Goal: Task Accomplishment & Management: Manage account settings

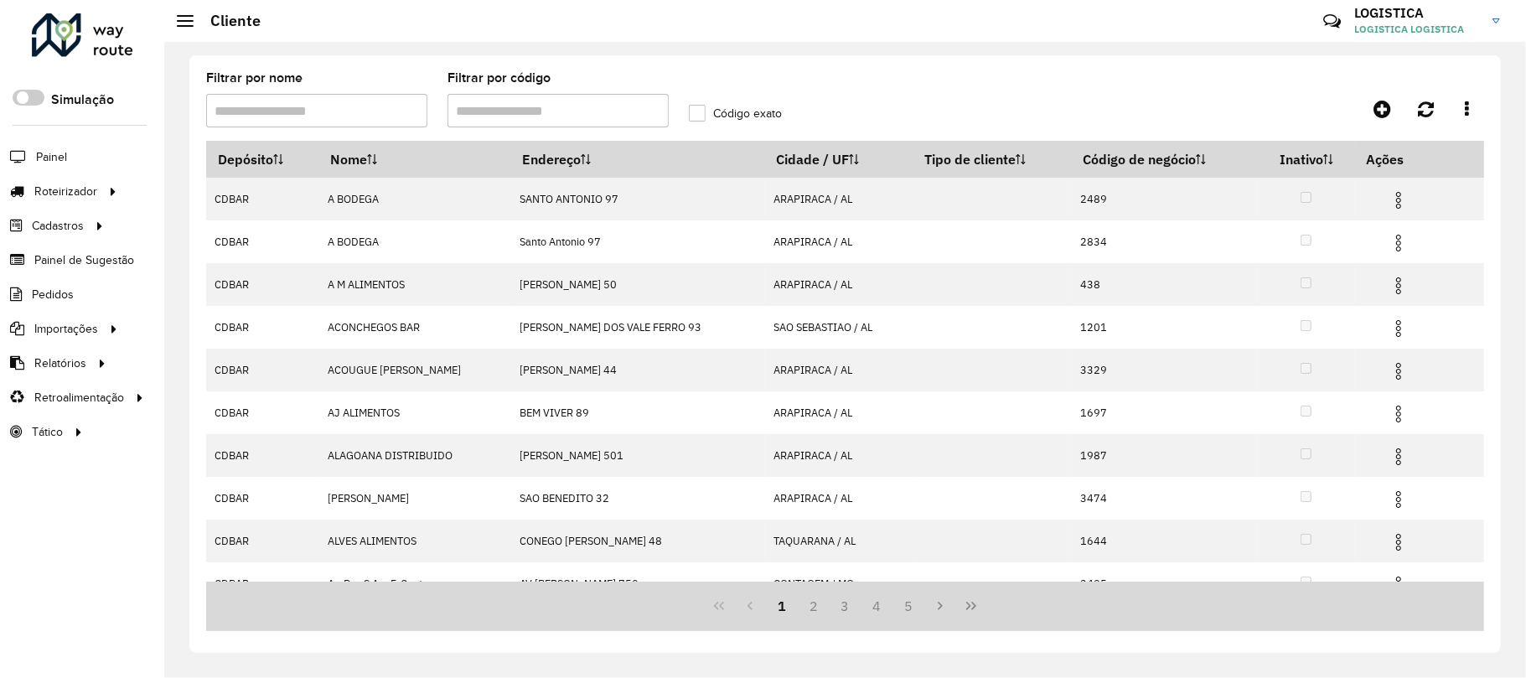
click at [90, 27] on div at bounding box center [82, 35] width 101 height 44
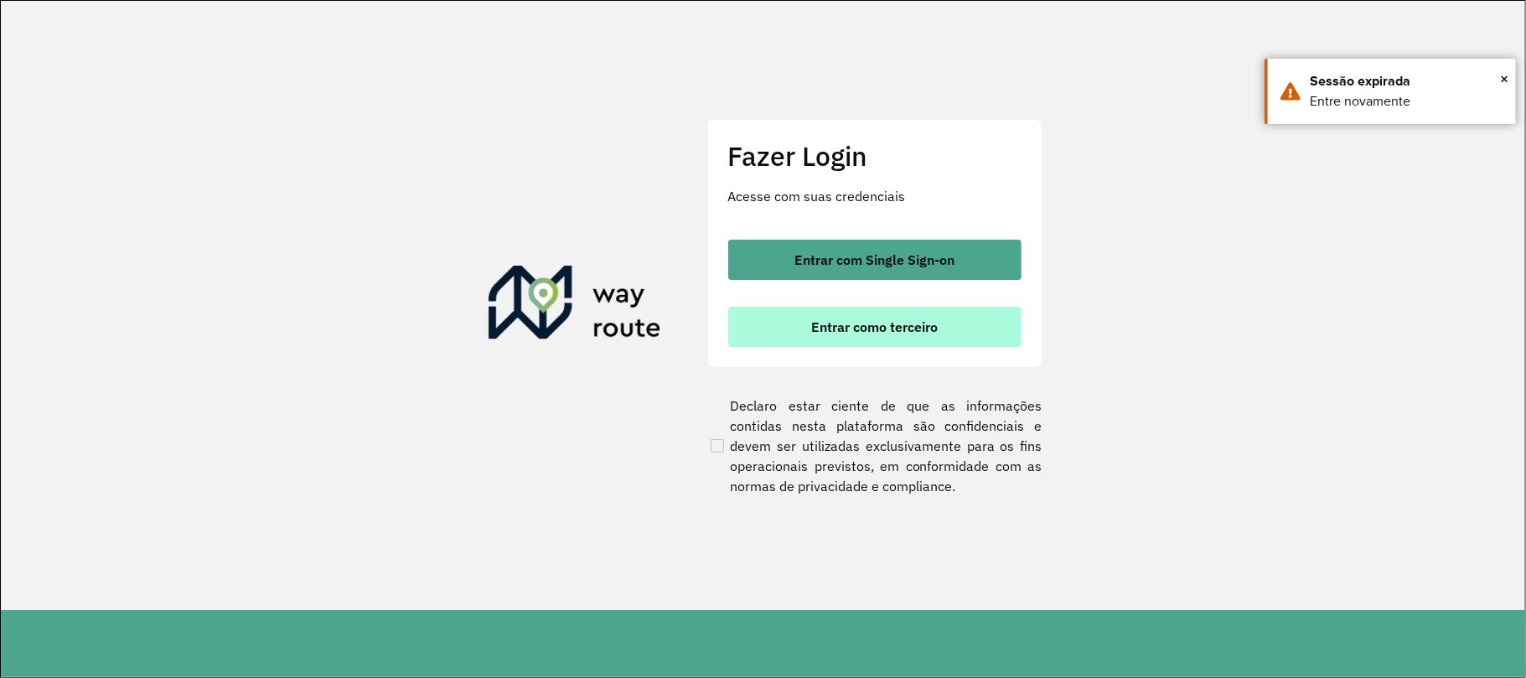
click at [923, 337] on button "Entrar como terceiro" at bounding box center [874, 327] width 293 height 40
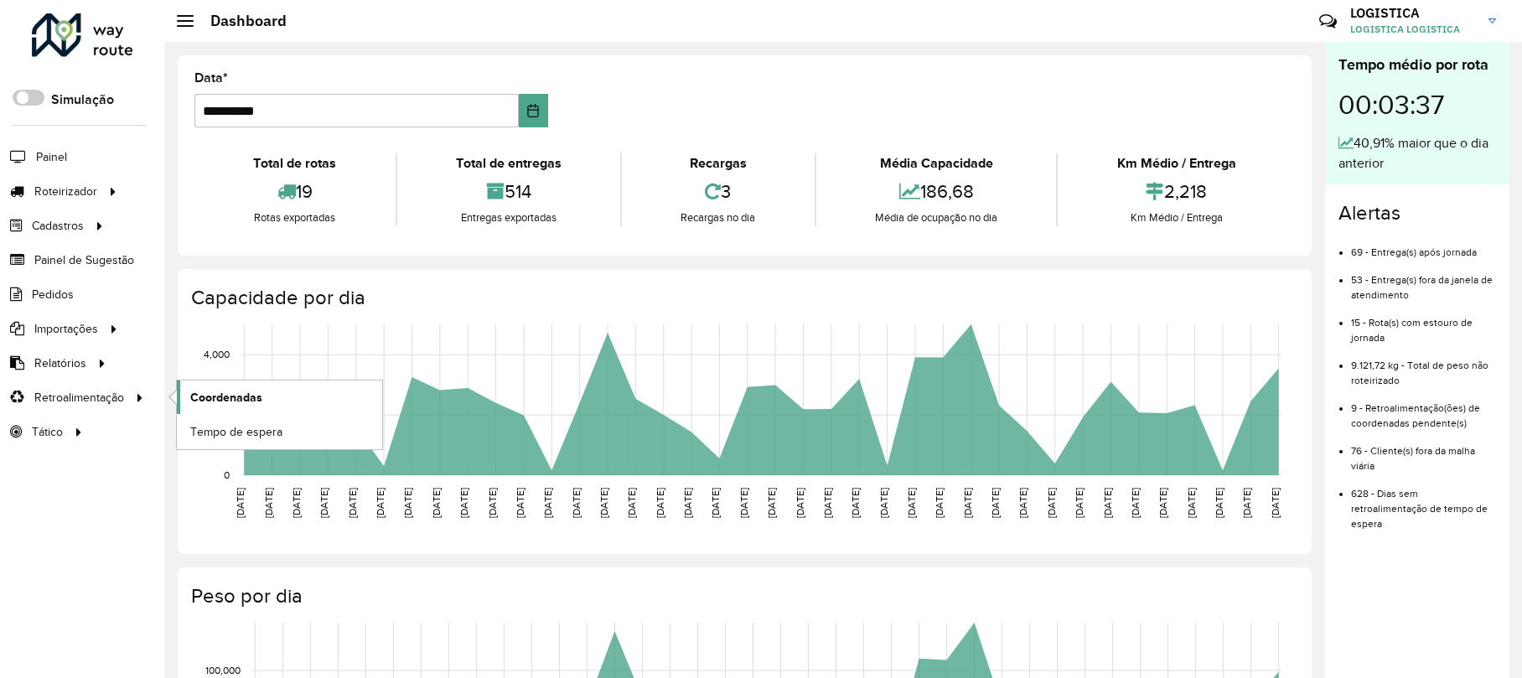
click at [221, 411] on link "Coordenadas" at bounding box center [279, 397] width 205 height 34
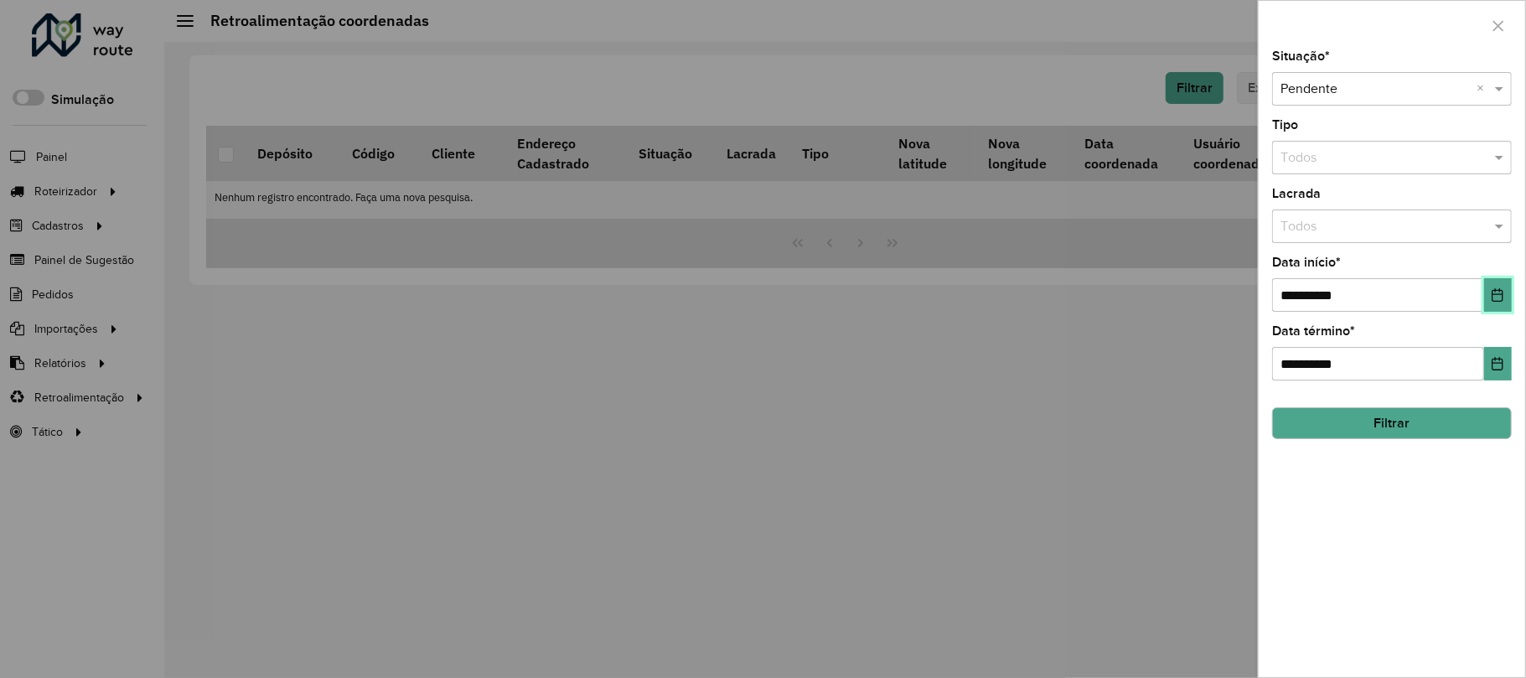
click at [1510, 293] on button "Choose Date" at bounding box center [1498, 295] width 28 height 34
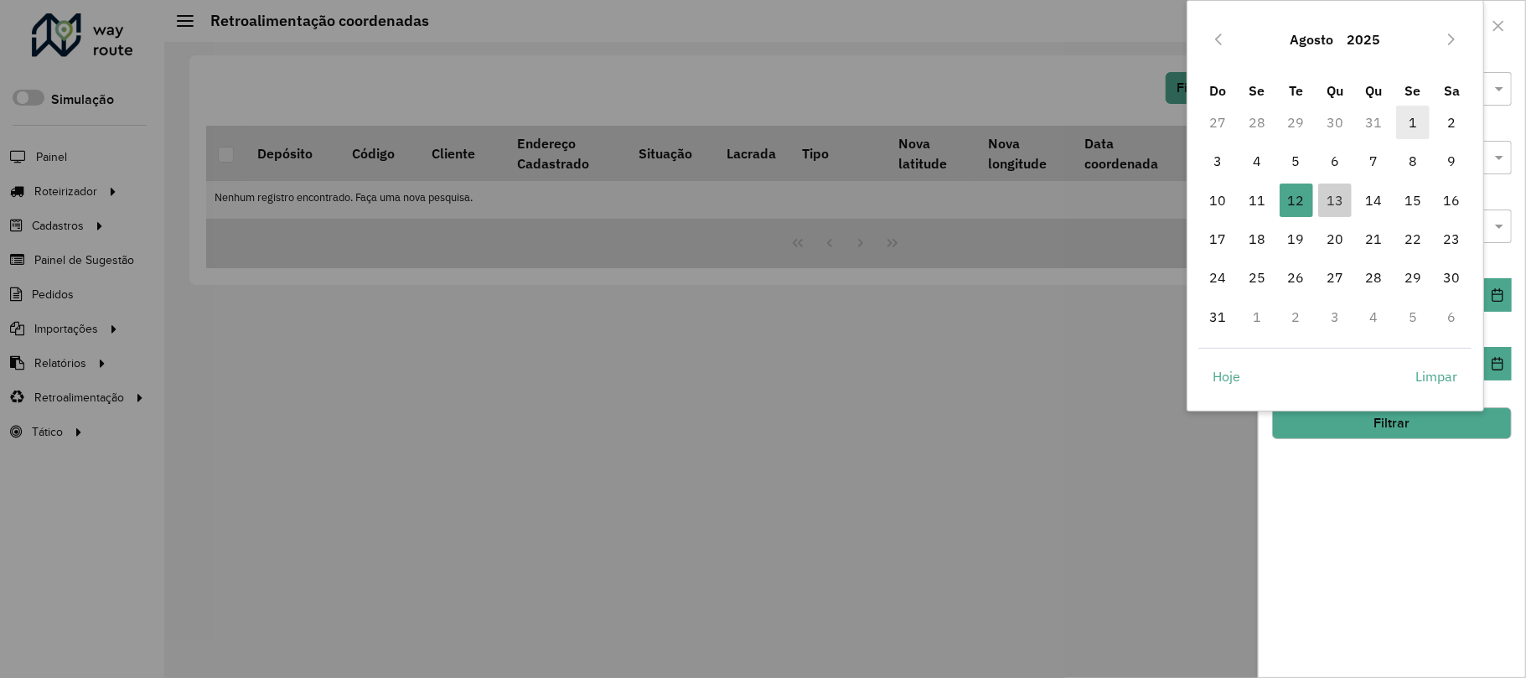
click at [1418, 111] on span "1" at bounding box center [1413, 123] width 34 height 34
type input "**********"
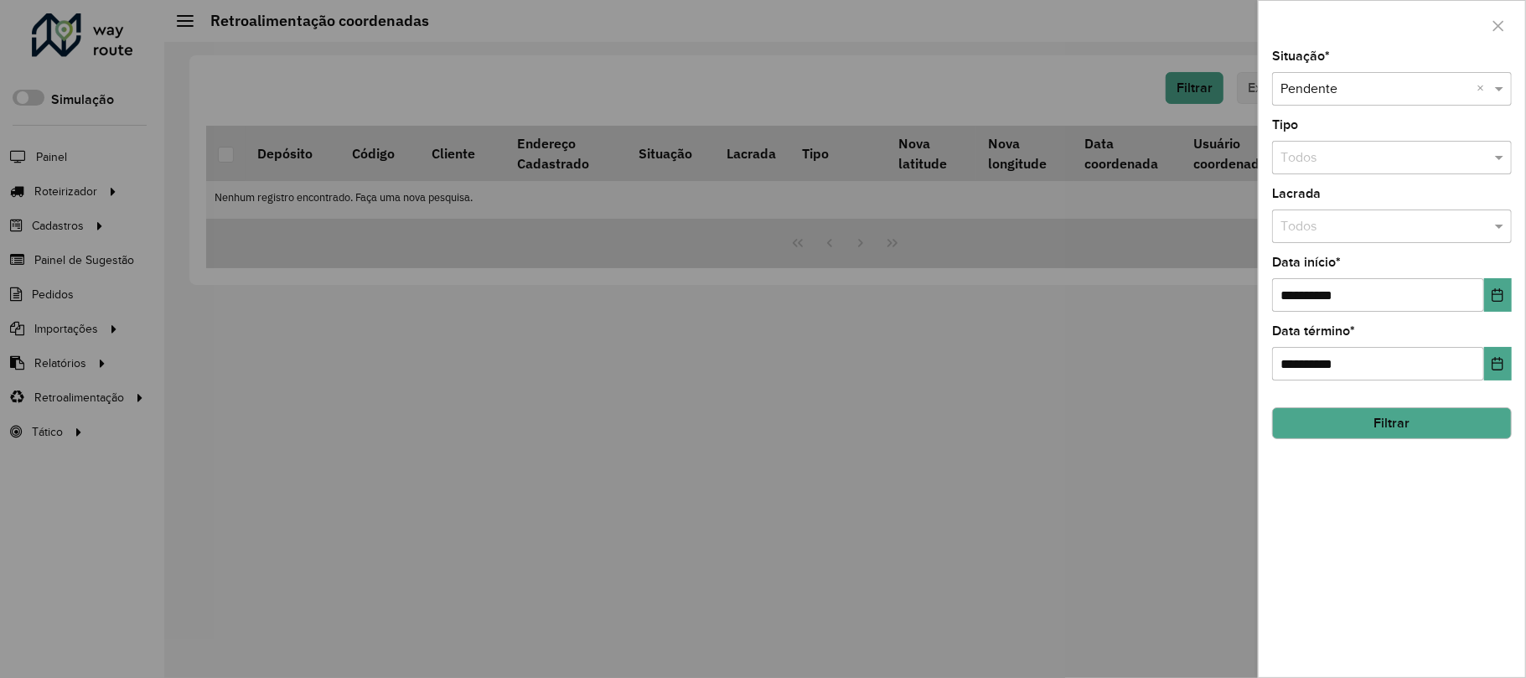
click at [1424, 416] on button "Filtrar" at bounding box center [1392, 423] width 240 height 32
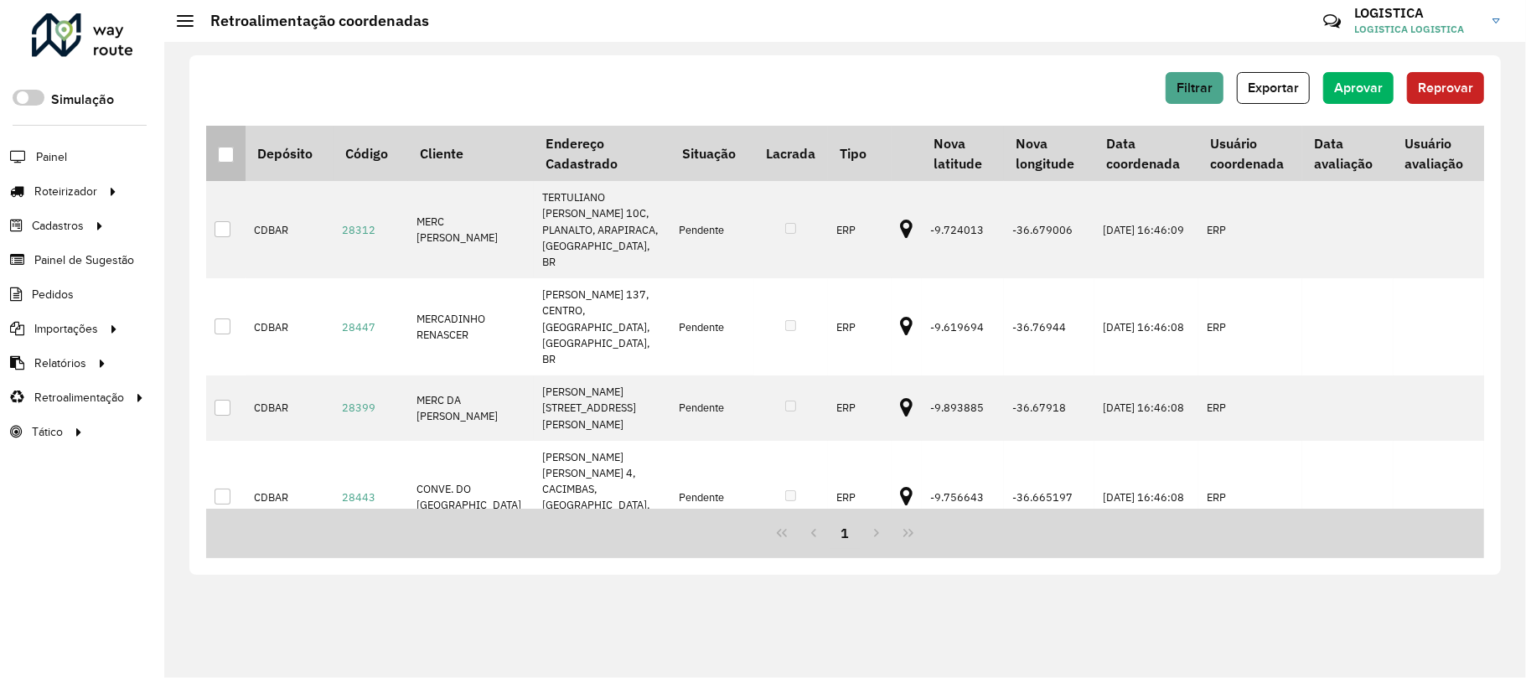
click at [228, 151] on div at bounding box center [226, 155] width 16 height 16
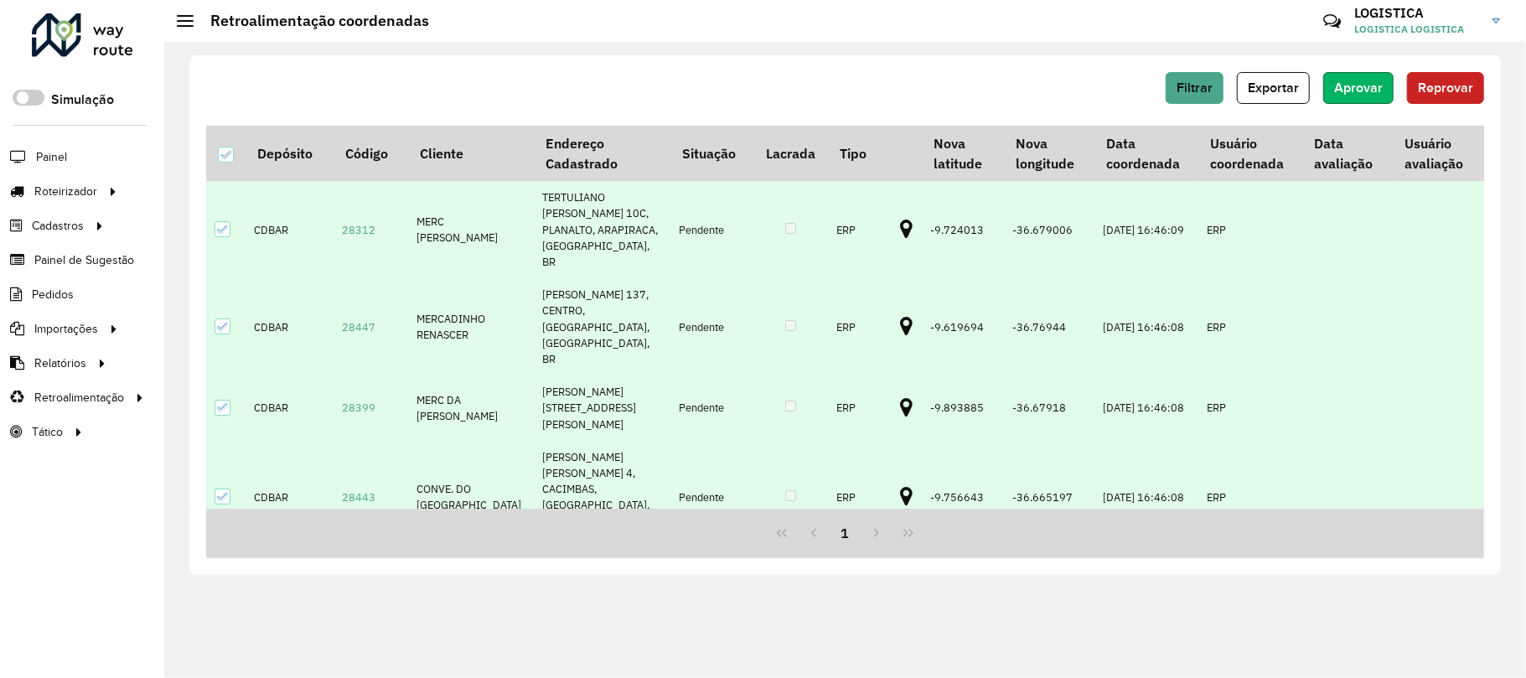
click at [1356, 85] on span "Aprovar" at bounding box center [1358, 87] width 49 height 14
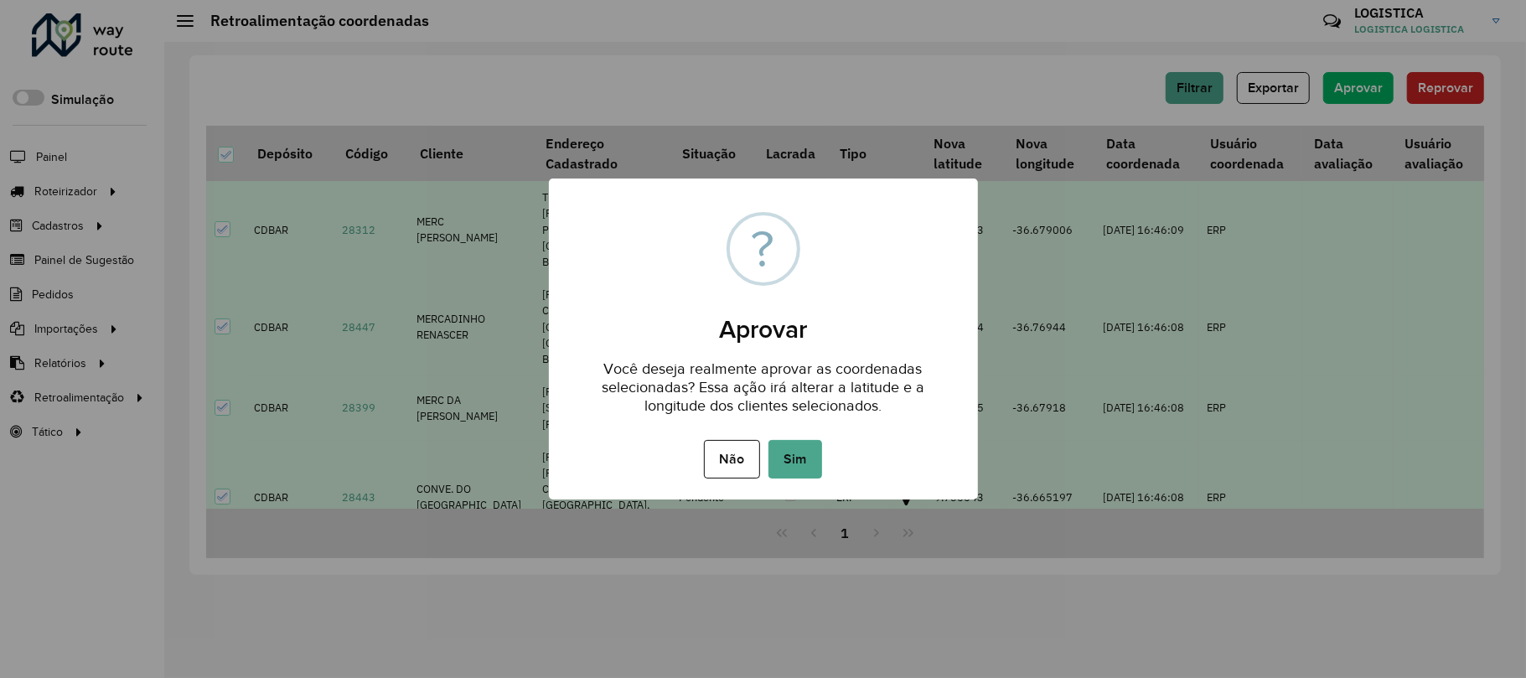
click at [793, 436] on div "Não No Sim" at bounding box center [763, 459] width 429 height 47
click at [794, 454] on button "Sim" at bounding box center [795, 459] width 54 height 39
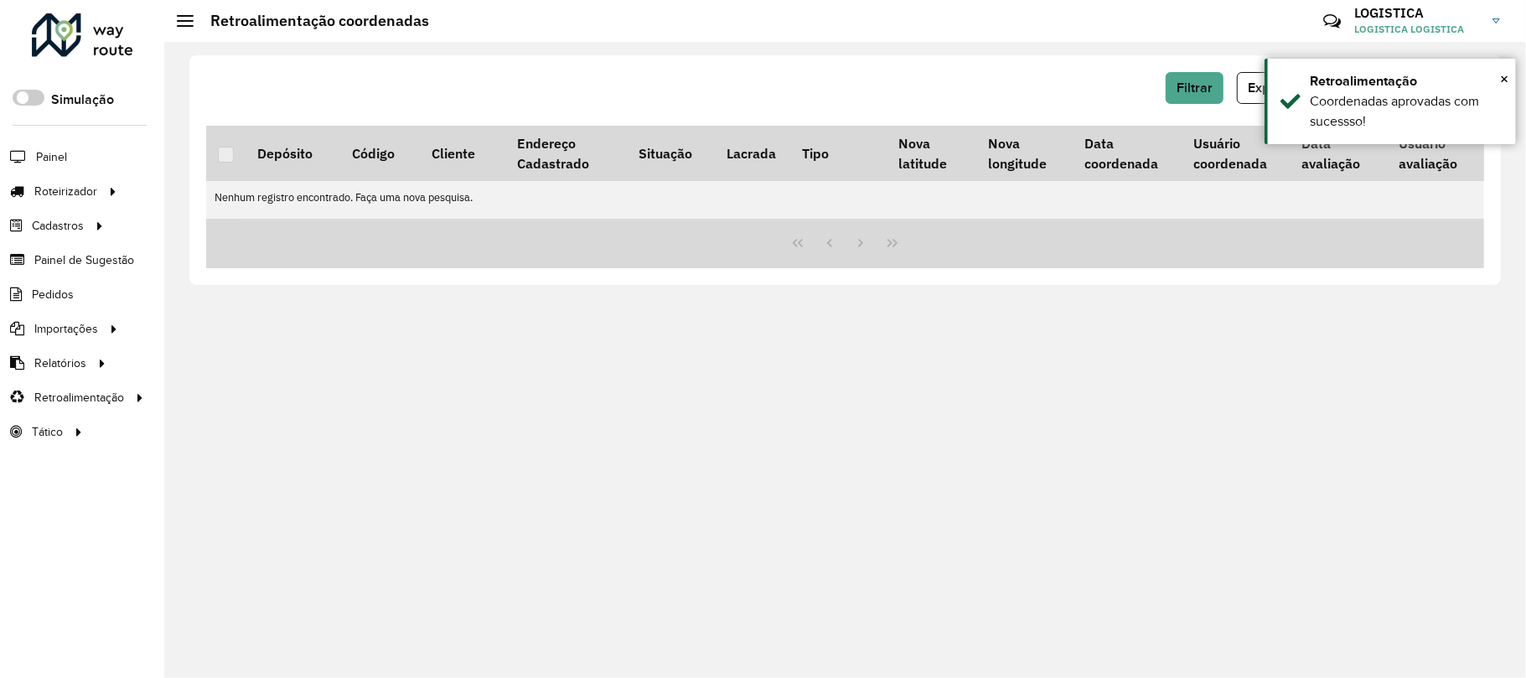
click at [27, 41] on div "Roteirizador AmbevTech" at bounding box center [82, 37] width 164 height 49
click at [41, 41] on div at bounding box center [82, 35] width 101 height 44
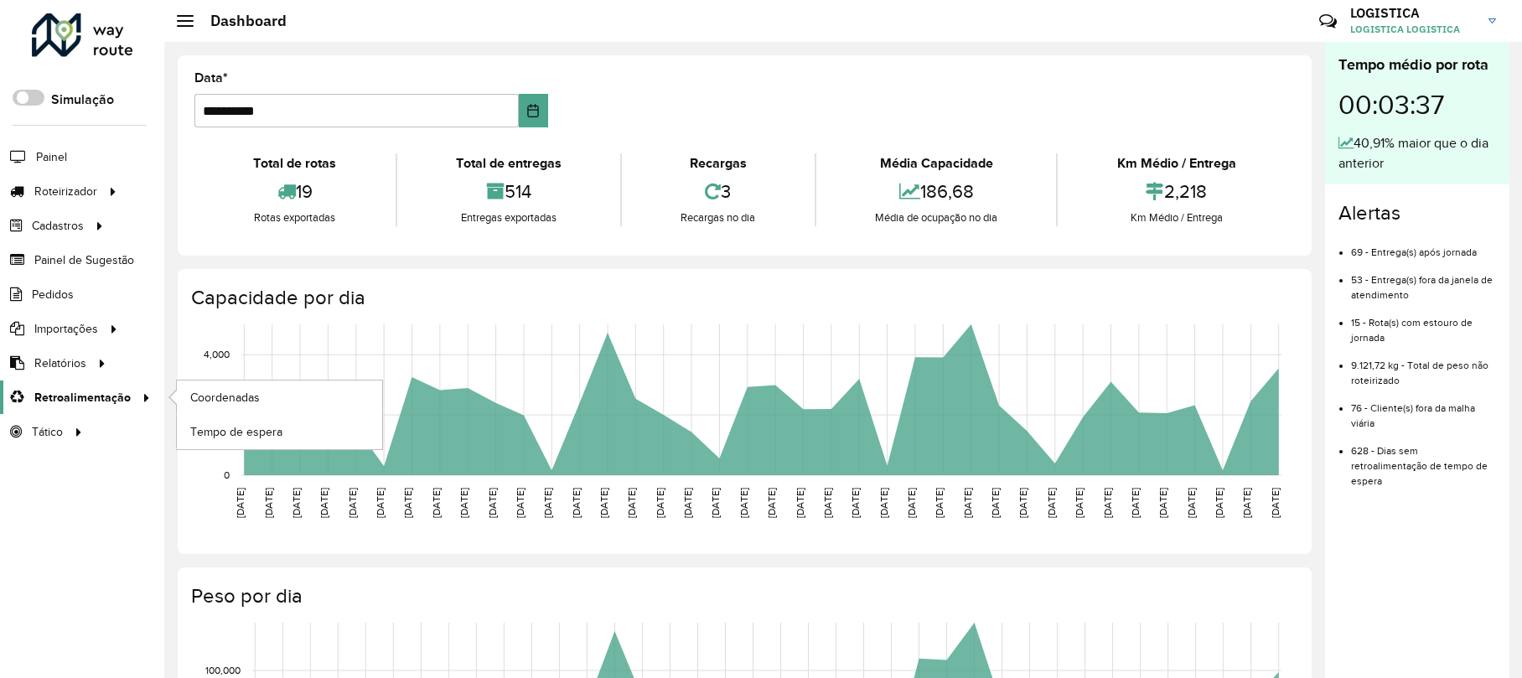
click at [84, 393] on span "Retroalimentação" at bounding box center [82, 398] width 96 height 18
click at [253, 444] on link "Tempo de espera" at bounding box center [279, 432] width 205 height 34
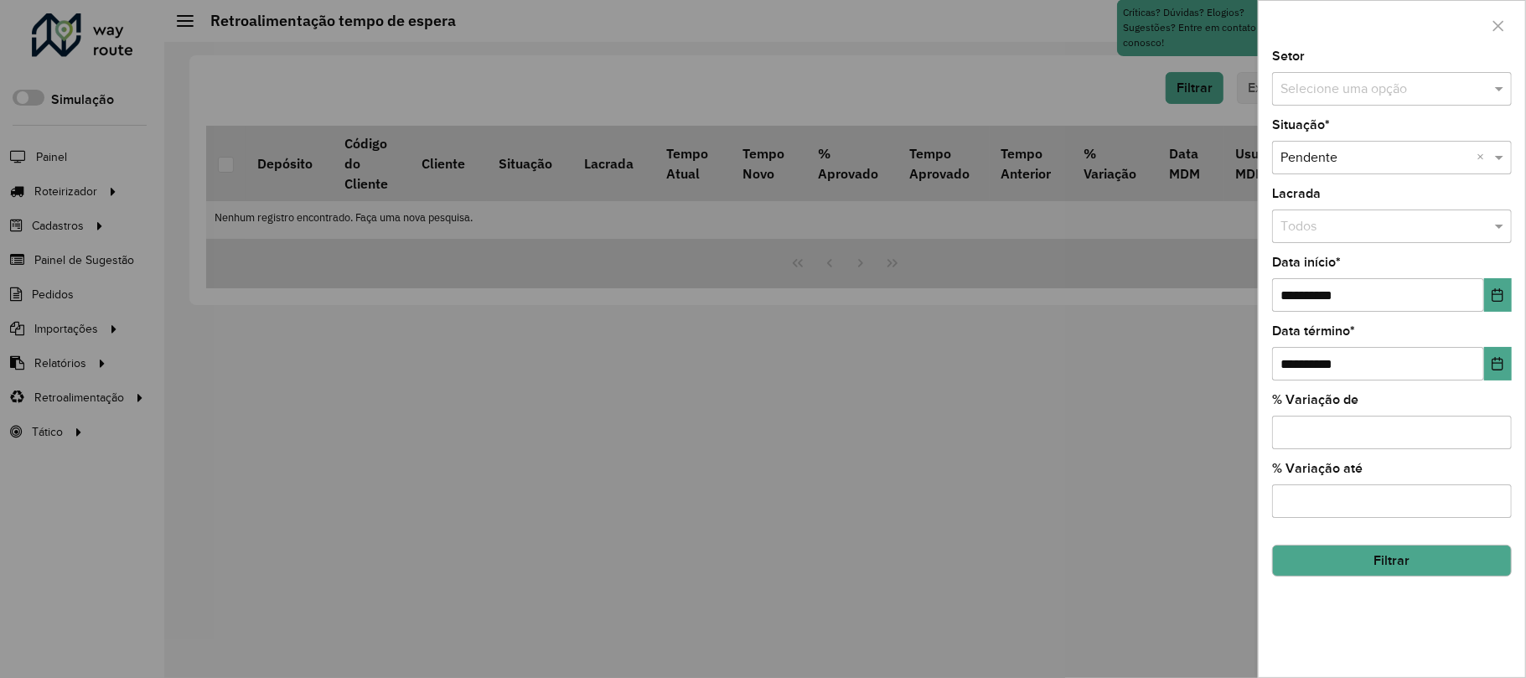
click at [1384, 439] on input "% Variação de" at bounding box center [1392, 433] width 240 height 34
type input "*"
click at [1358, 503] on input "% Variação até" at bounding box center [1392, 501] width 240 height 34
type input "***"
click at [1308, 286] on input "**********" at bounding box center [1378, 295] width 212 height 34
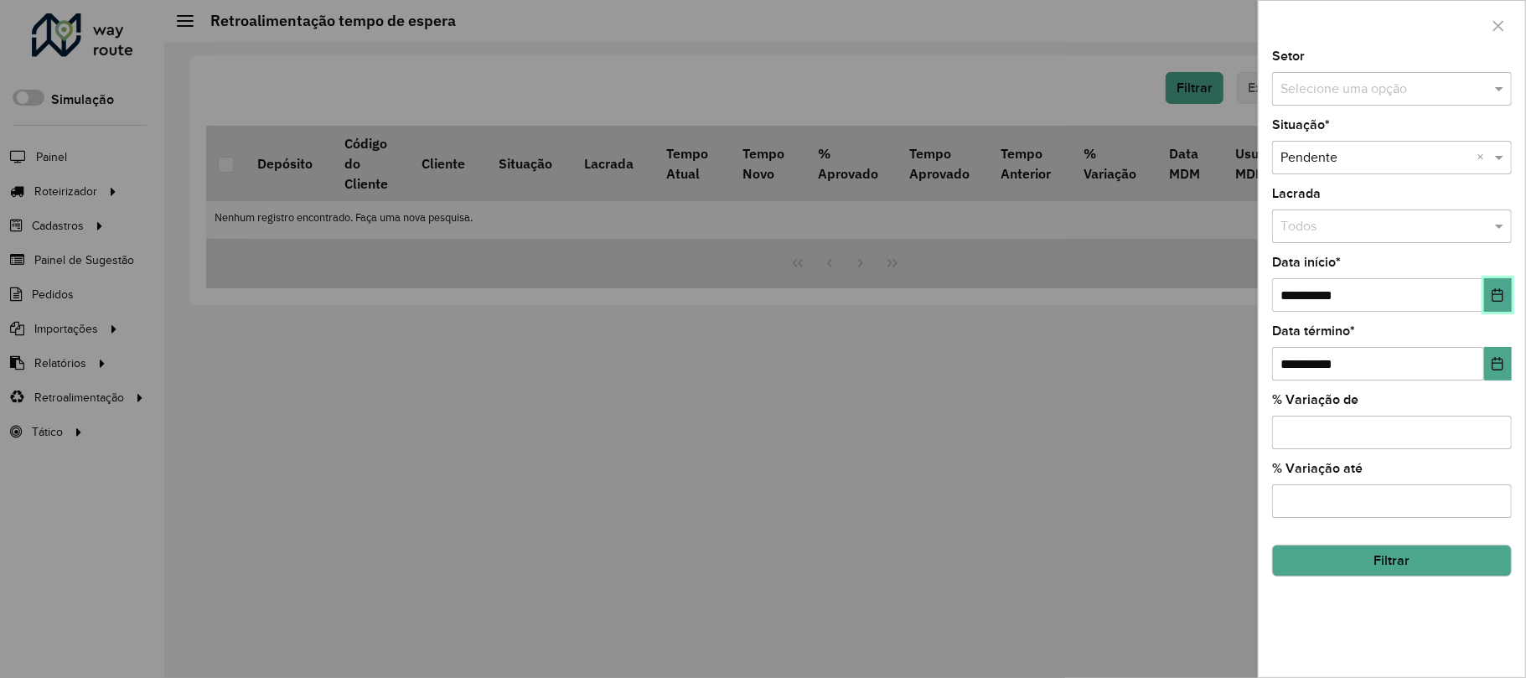
click at [1503, 282] on button "Choose Date" at bounding box center [1498, 295] width 28 height 34
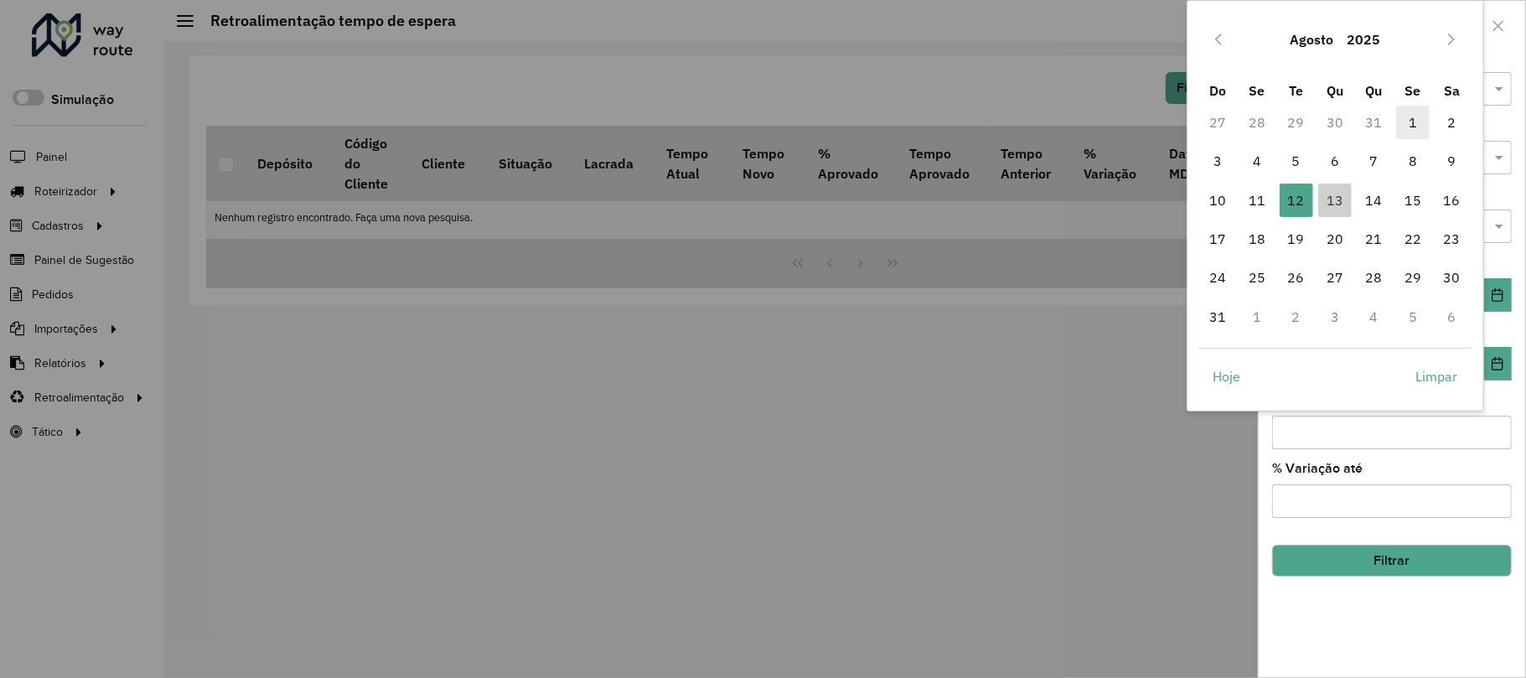
click at [1409, 116] on span "1" at bounding box center [1413, 123] width 34 height 34
type input "**********"
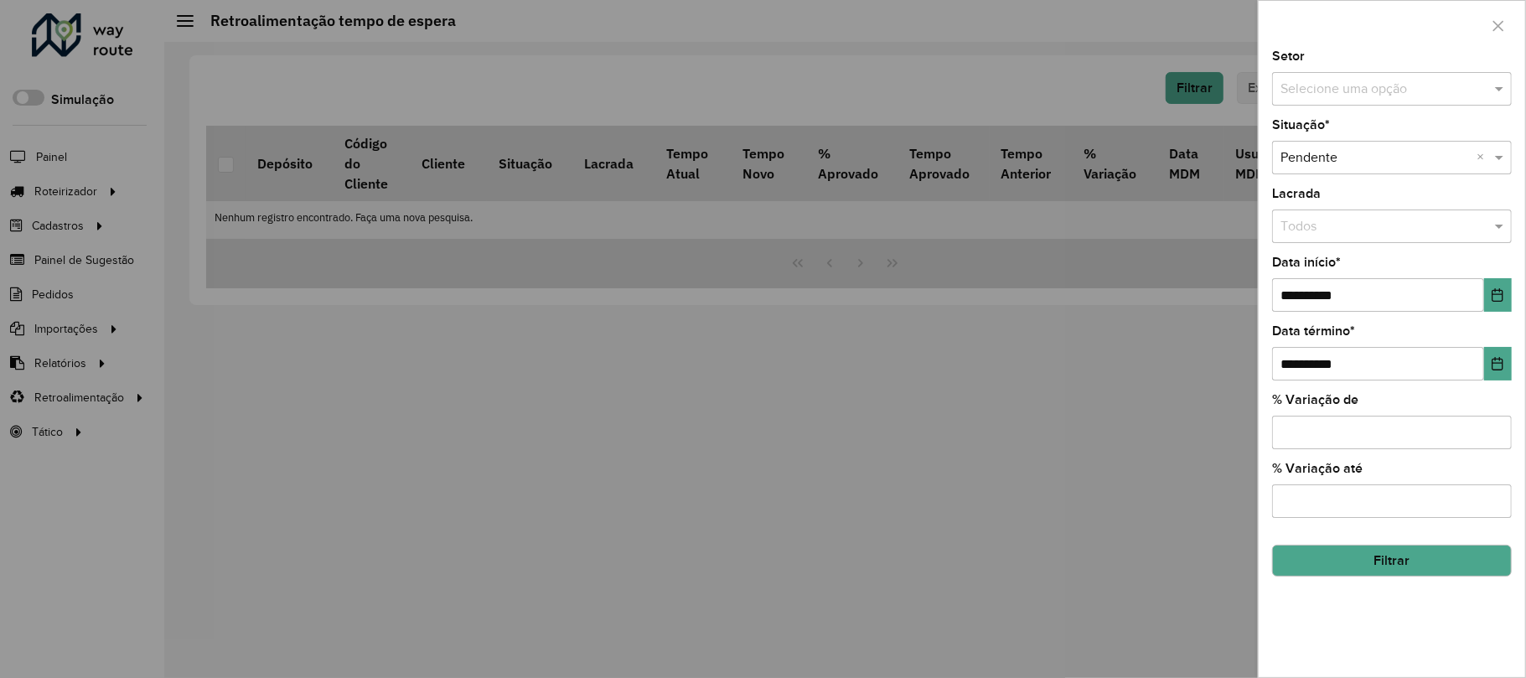
click at [1429, 567] on button "Filtrar" at bounding box center [1392, 561] width 240 height 32
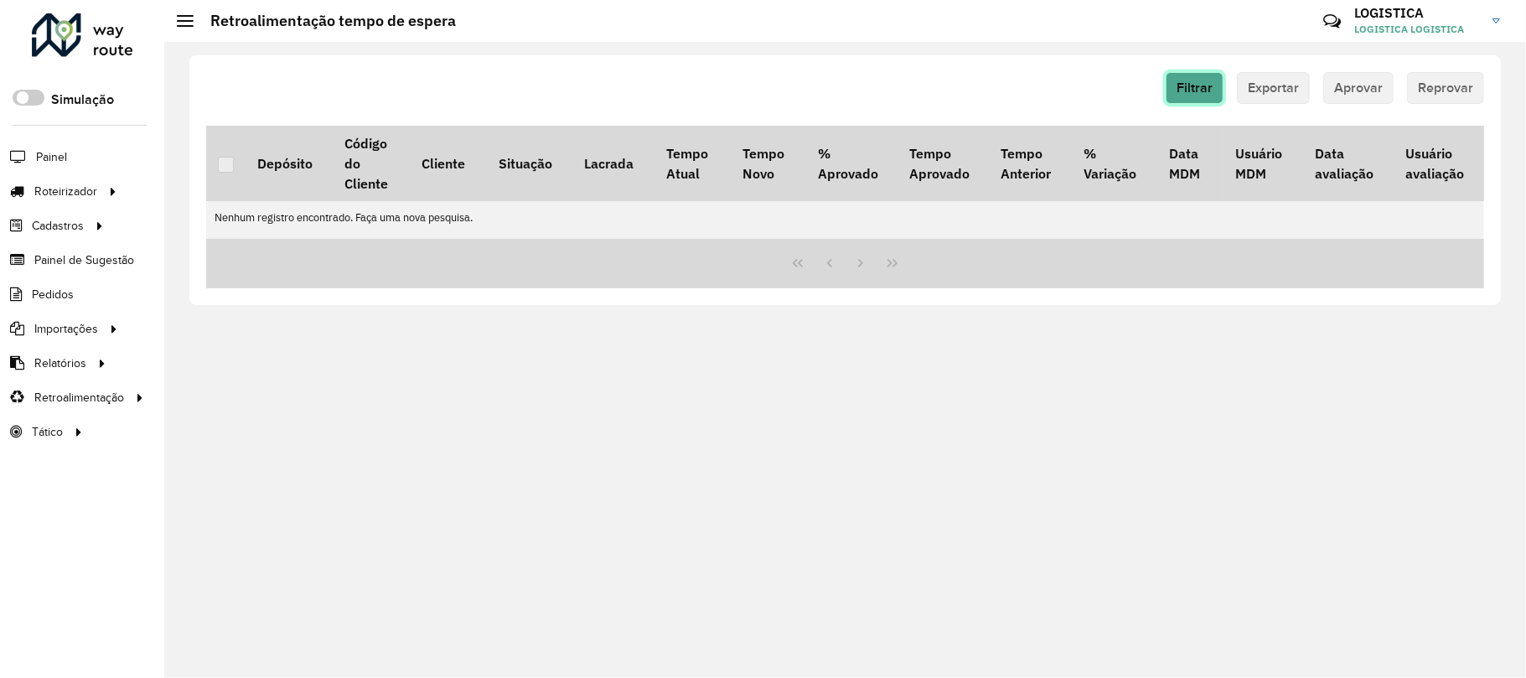
click at [1205, 81] on span "Filtrar" at bounding box center [1194, 87] width 36 height 14
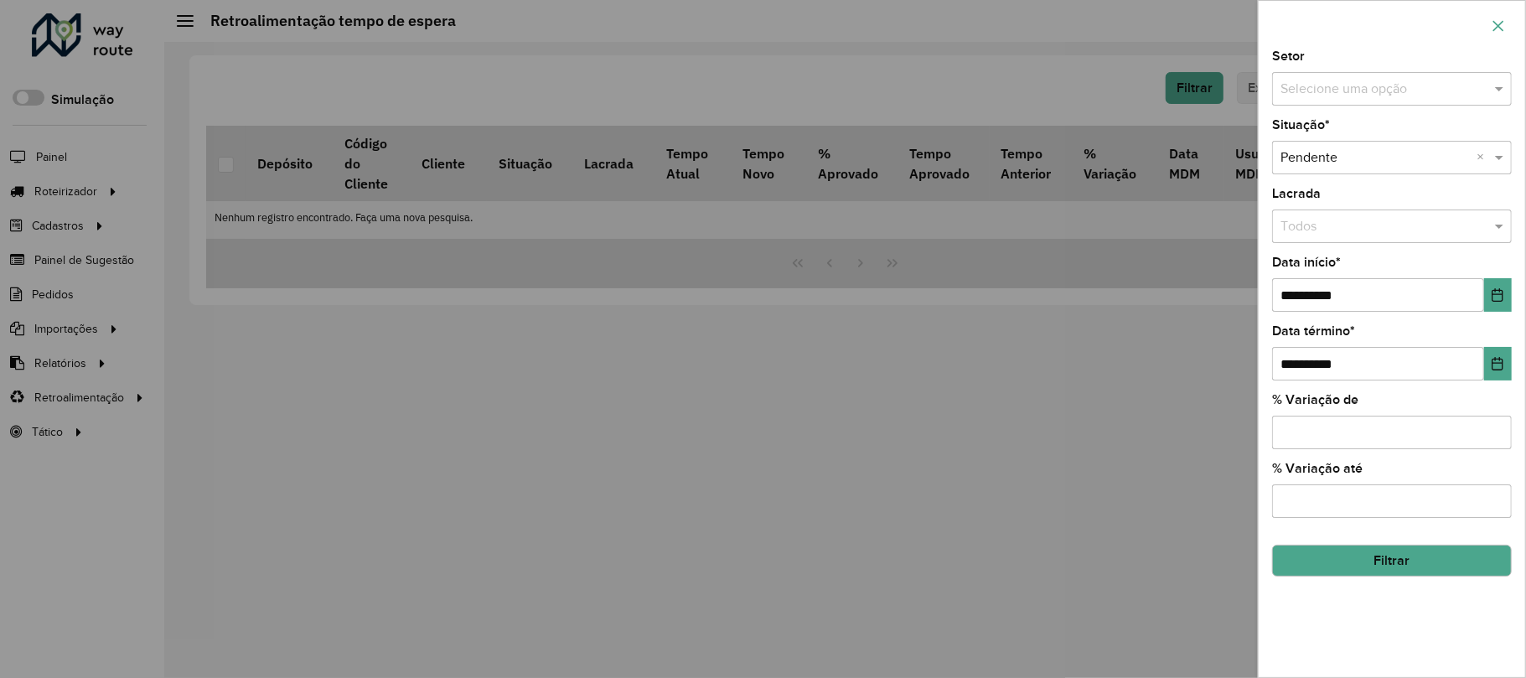
click at [1498, 28] on icon "button" at bounding box center [1497, 25] width 13 height 13
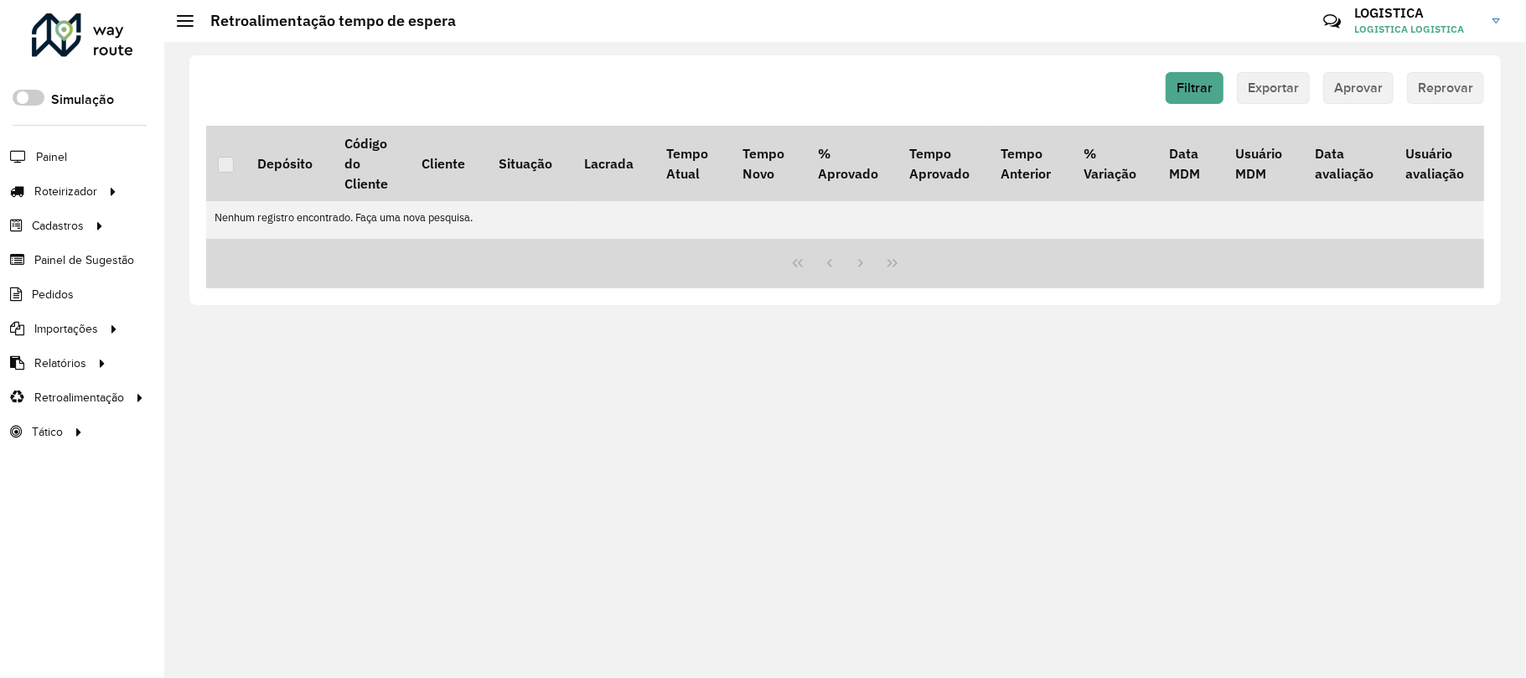
click at [107, 21] on div at bounding box center [82, 35] width 101 height 44
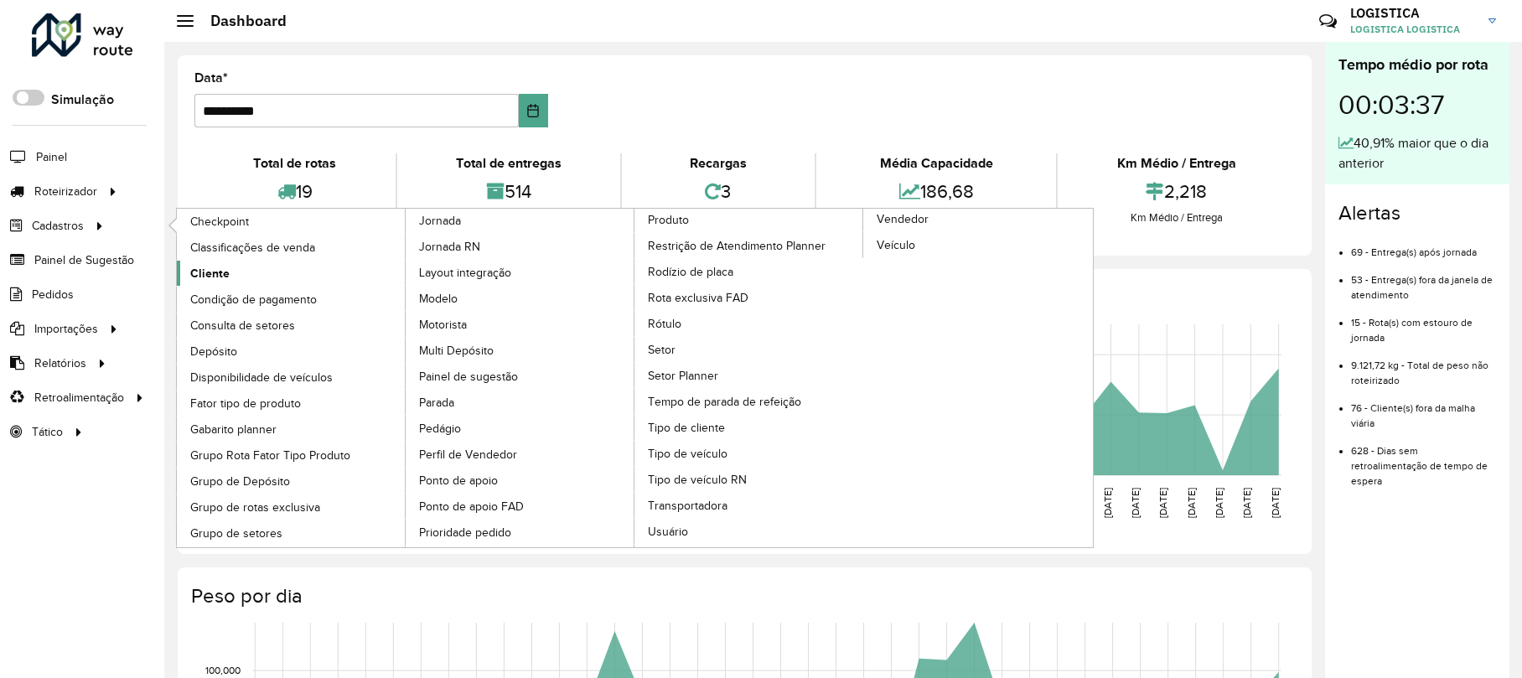
click at [269, 275] on link "Cliente" at bounding box center [292, 273] width 230 height 25
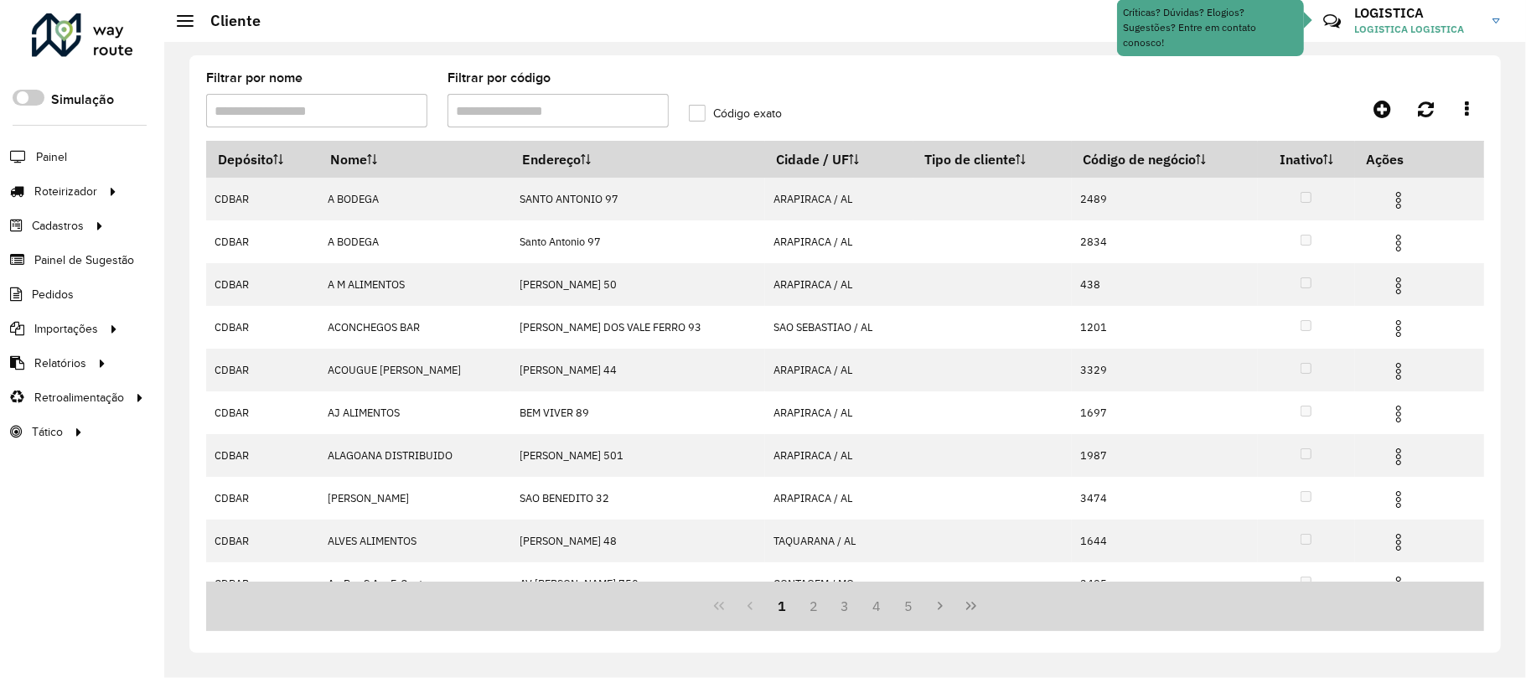
click at [590, 102] on input "Filtrar por código" at bounding box center [557, 111] width 221 height 34
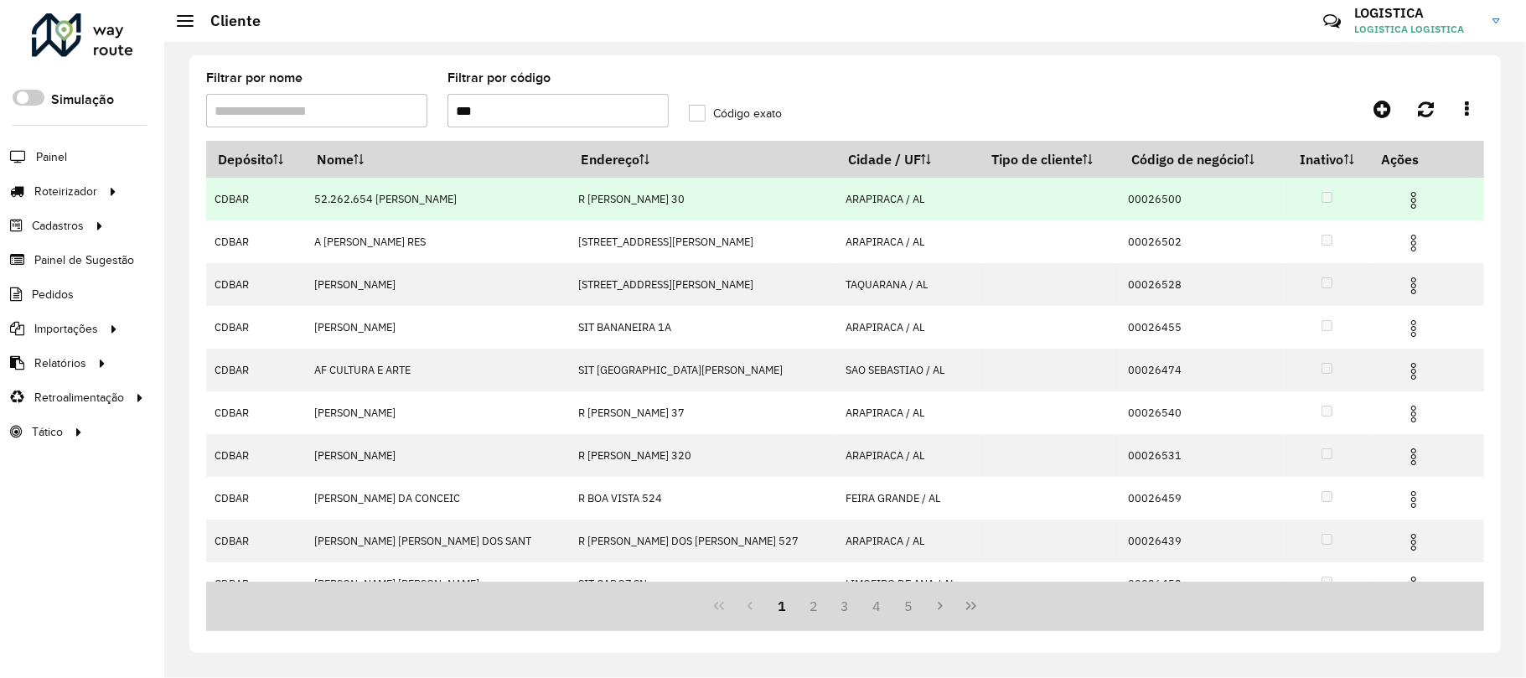
type input "***"
click at [1403, 201] on img at bounding box center [1413, 200] width 20 height 20
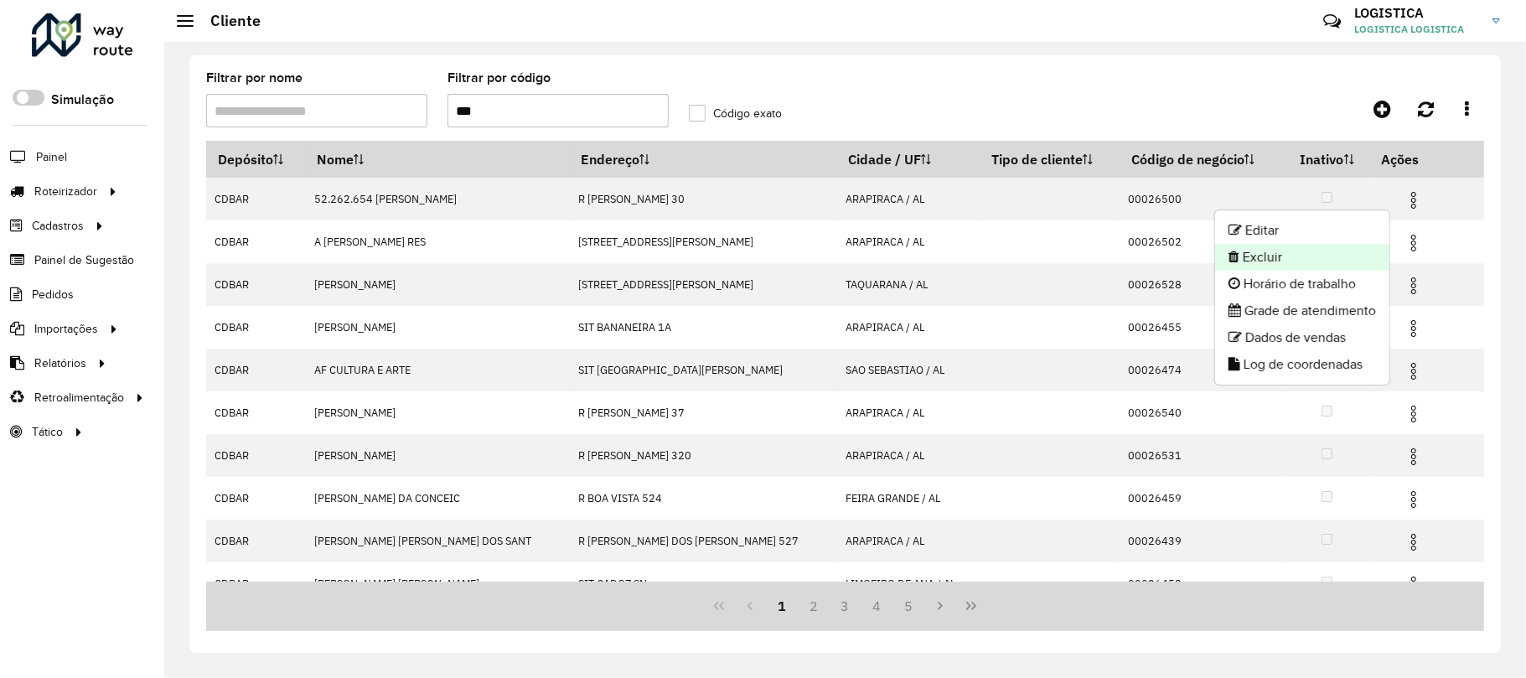
click at [1341, 262] on li "Excluir" at bounding box center [1302, 257] width 174 height 27
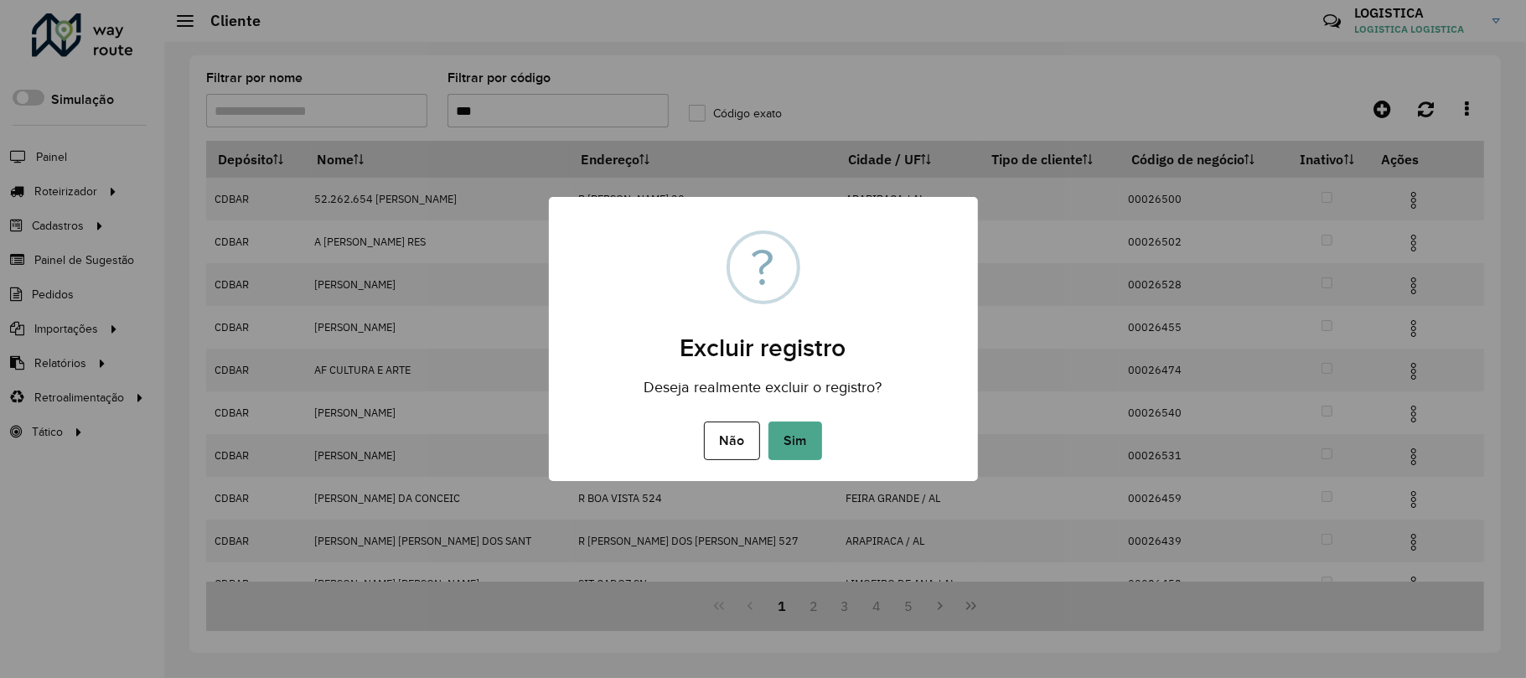
click at [768, 421] on button "Sim" at bounding box center [795, 440] width 54 height 39
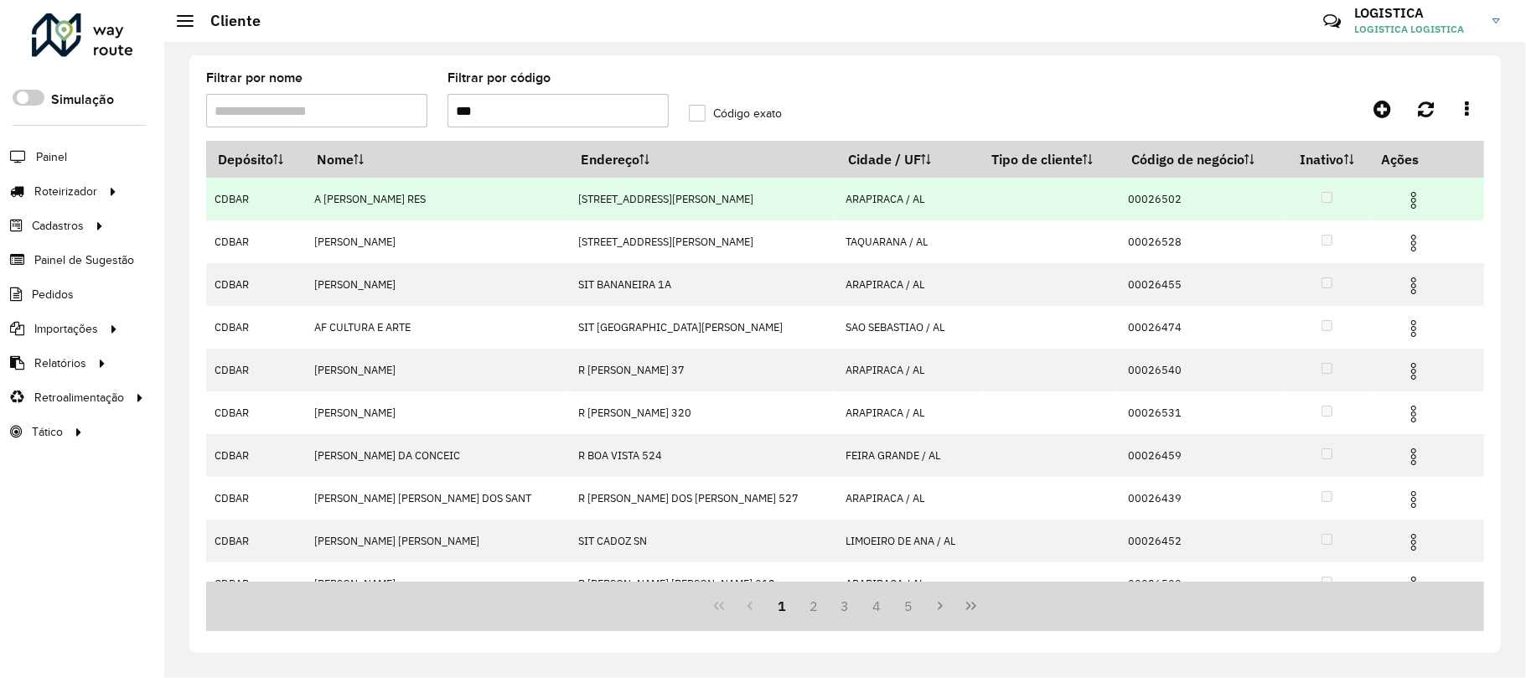
click at [1403, 189] on span at bounding box center [1413, 198] width 20 height 23
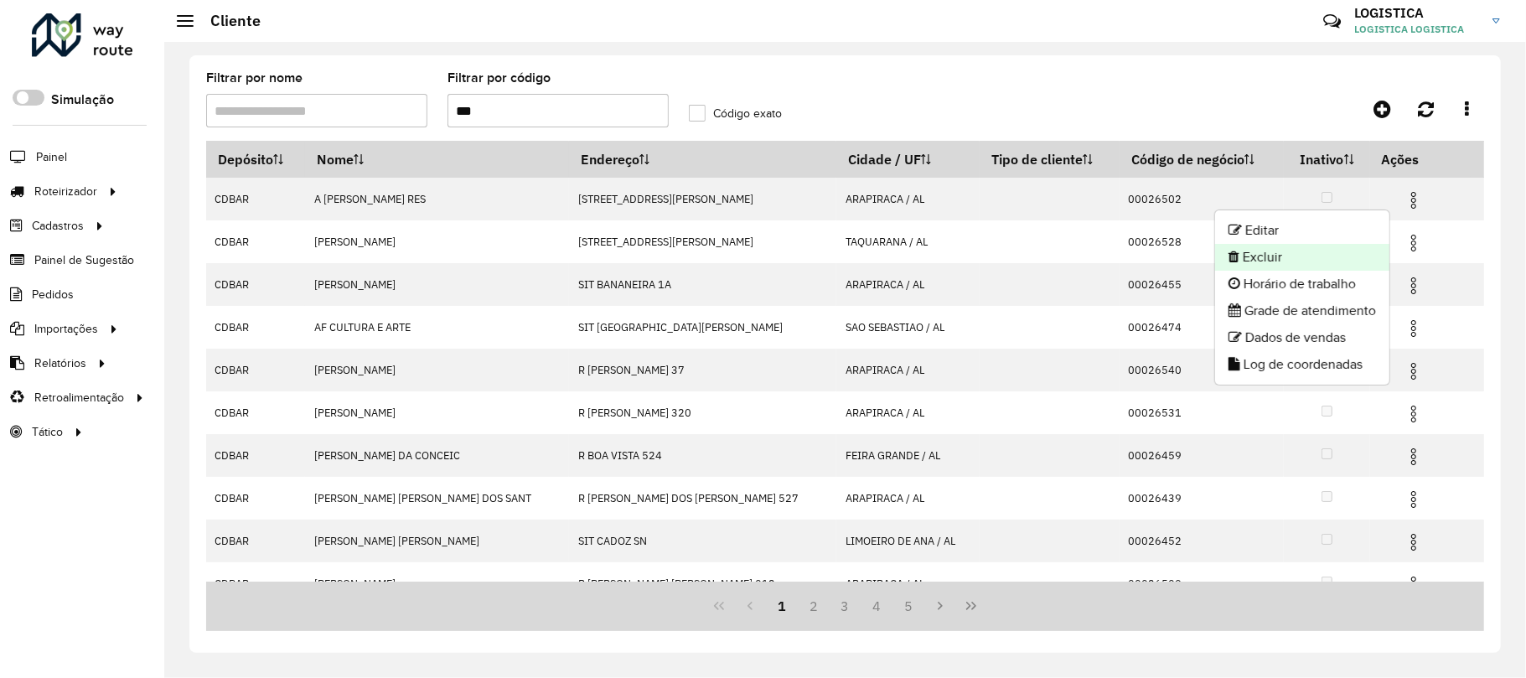
click at [1315, 258] on li "Excluir" at bounding box center [1302, 257] width 174 height 27
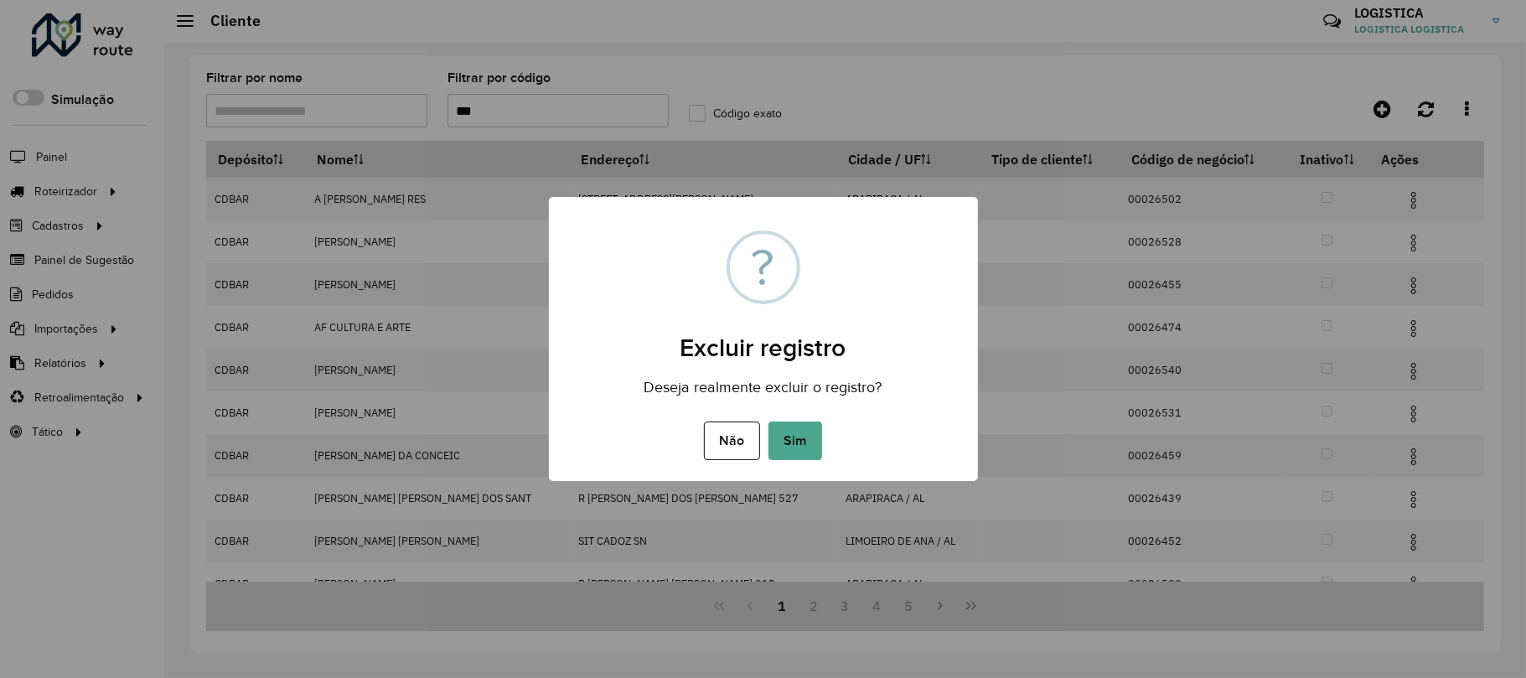
click at [768, 421] on button "Sim" at bounding box center [795, 440] width 54 height 39
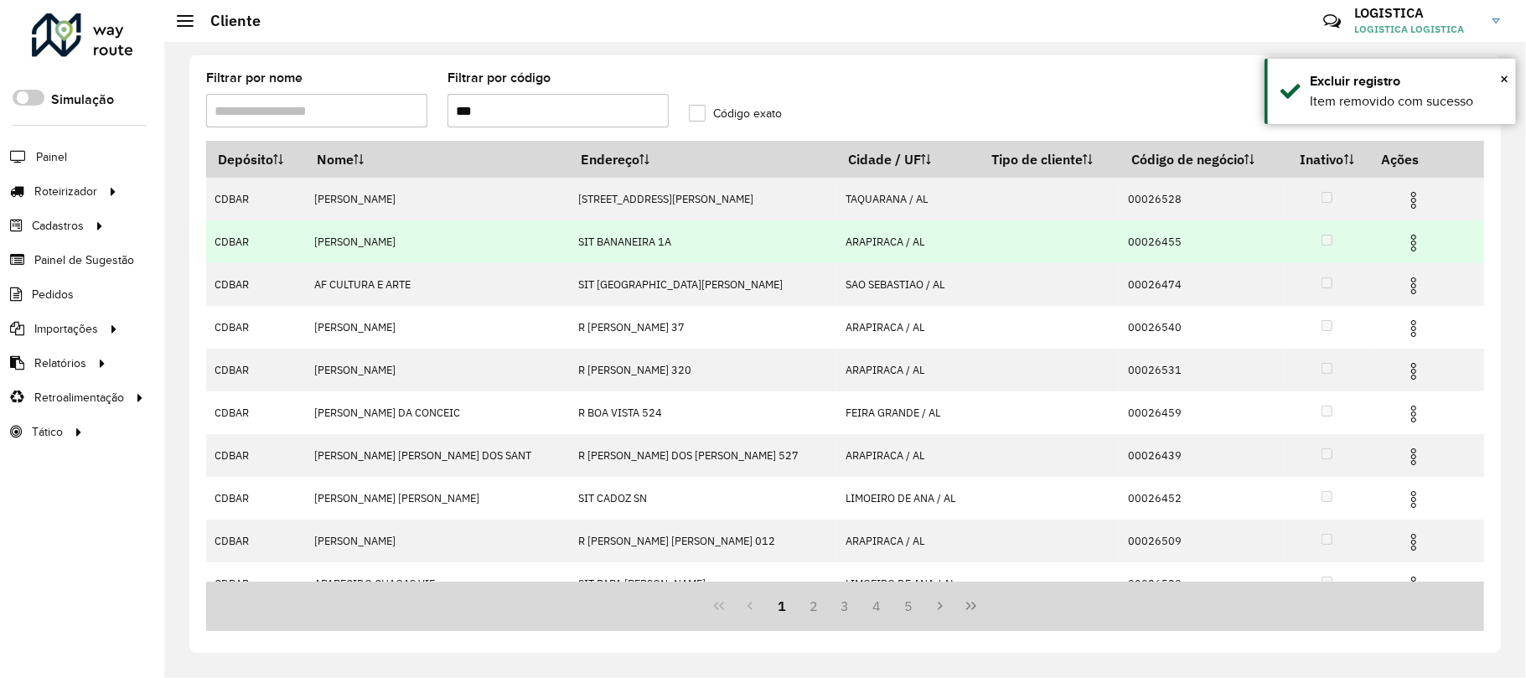
click at [1403, 240] on img at bounding box center [1413, 243] width 20 height 20
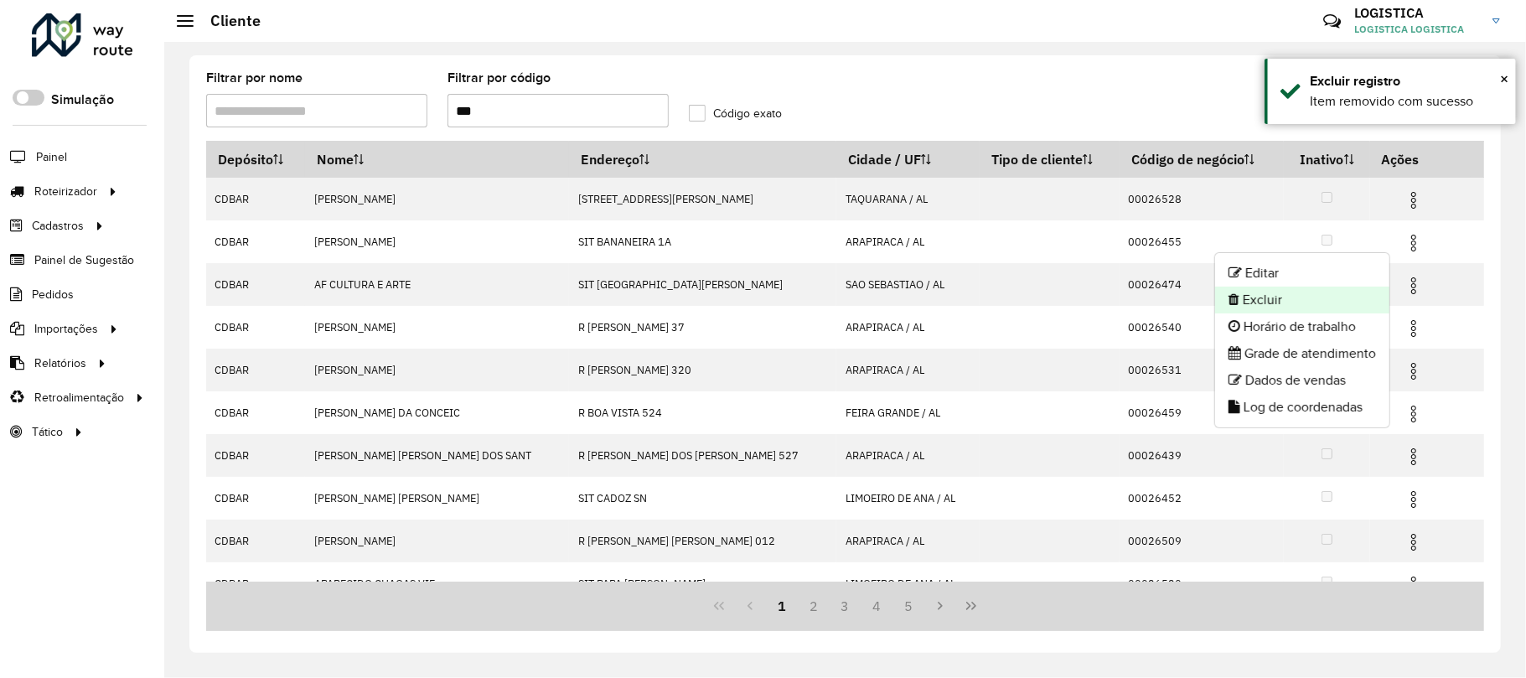
click at [1346, 293] on li "Excluir" at bounding box center [1302, 300] width 174 height 27
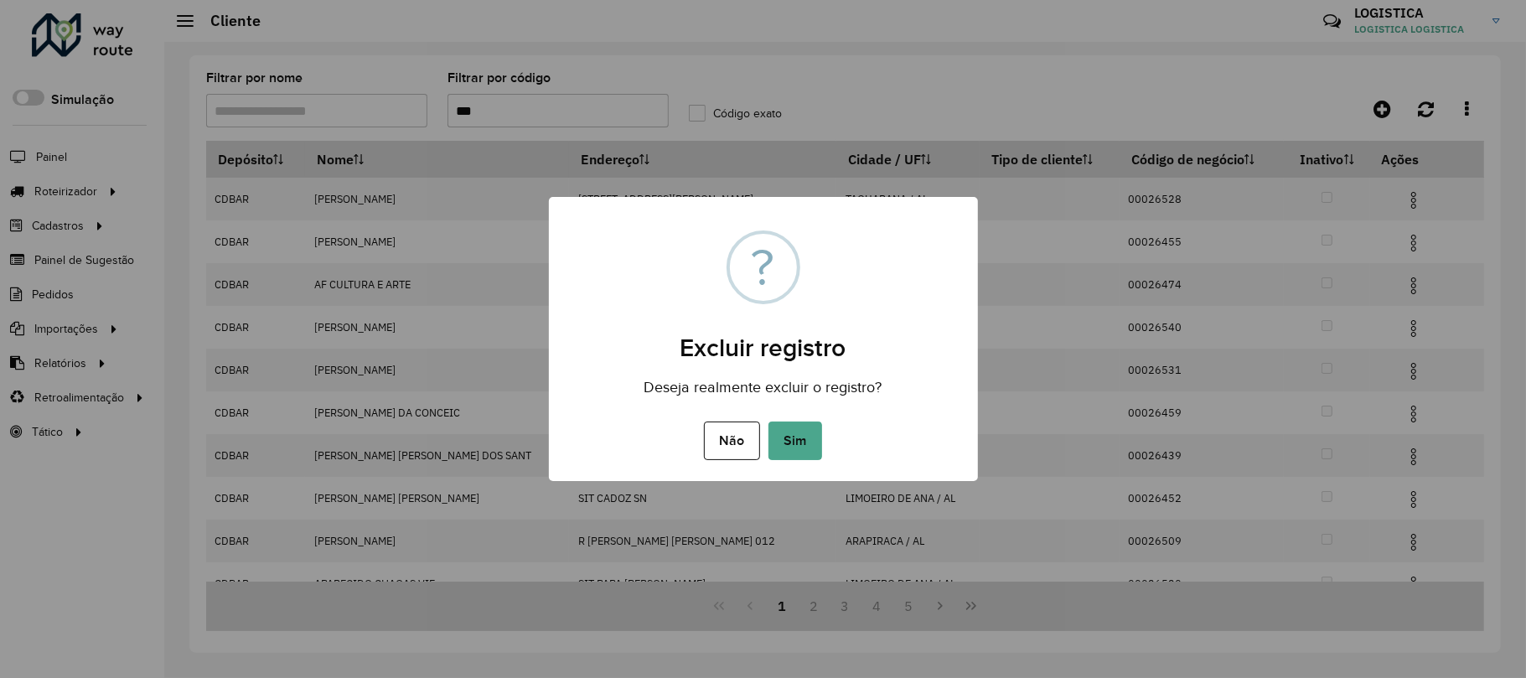
click at [768, 421] on button "Sim" at bounding box center [795, 440] width 54 height 39
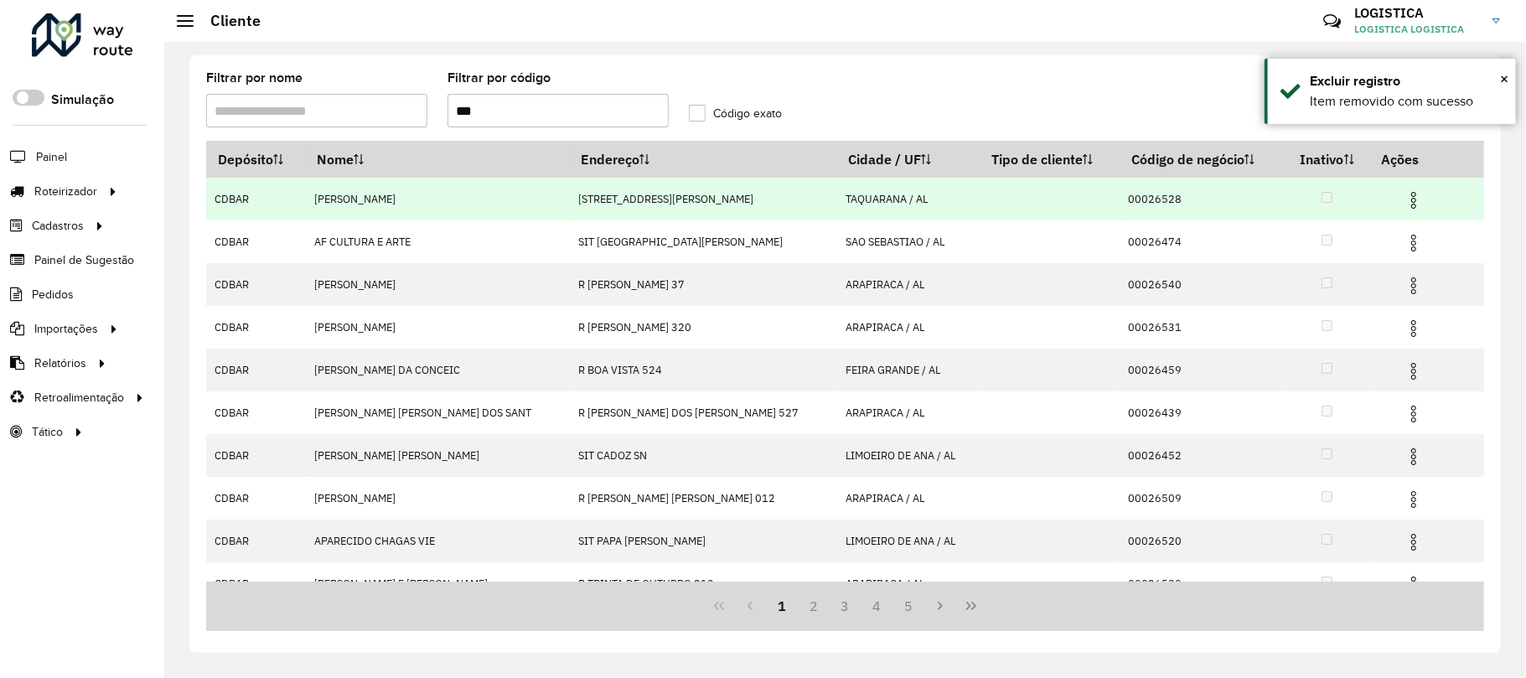
click at [1403, 208] on img at bounding box center [1413, 200] width 20 height 20
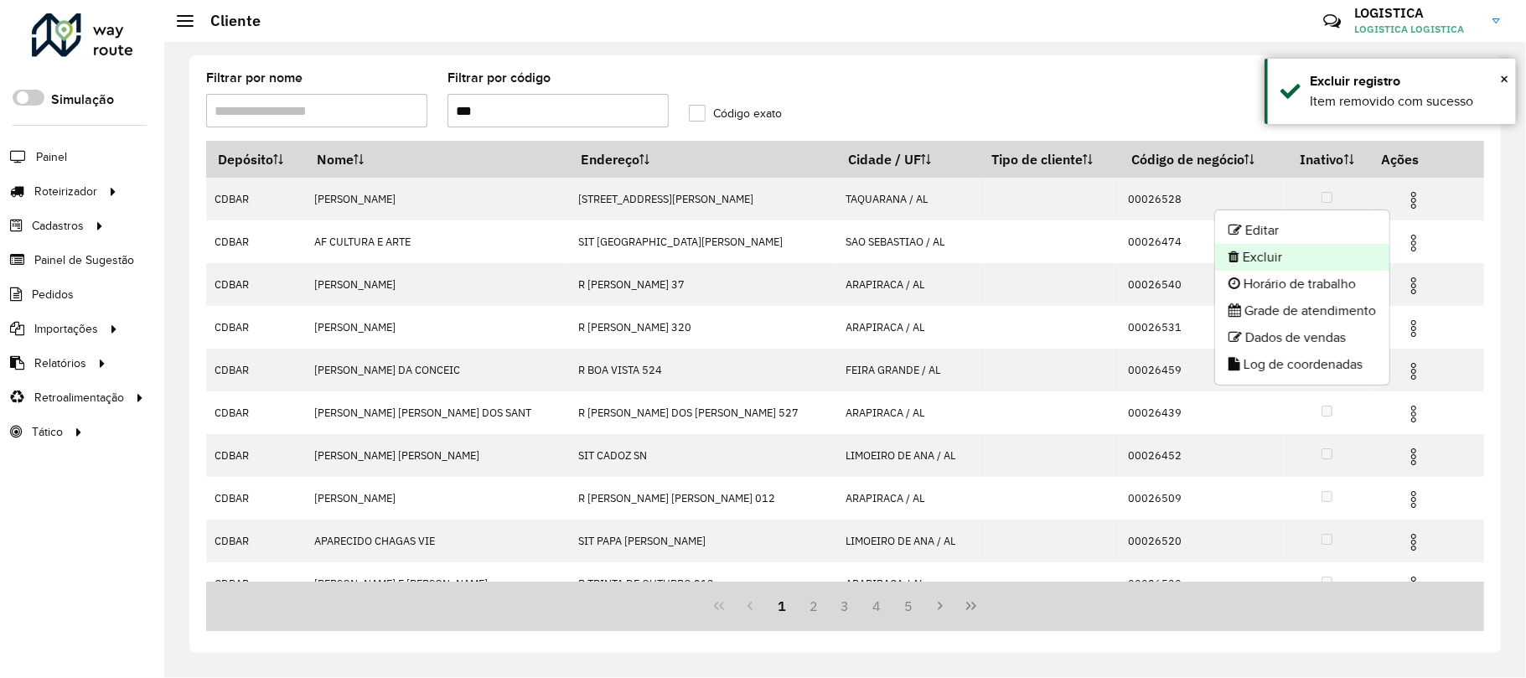
click at [1351, 263] on li "Excluir" at bounding box center [1302, 257] width 174 height 27
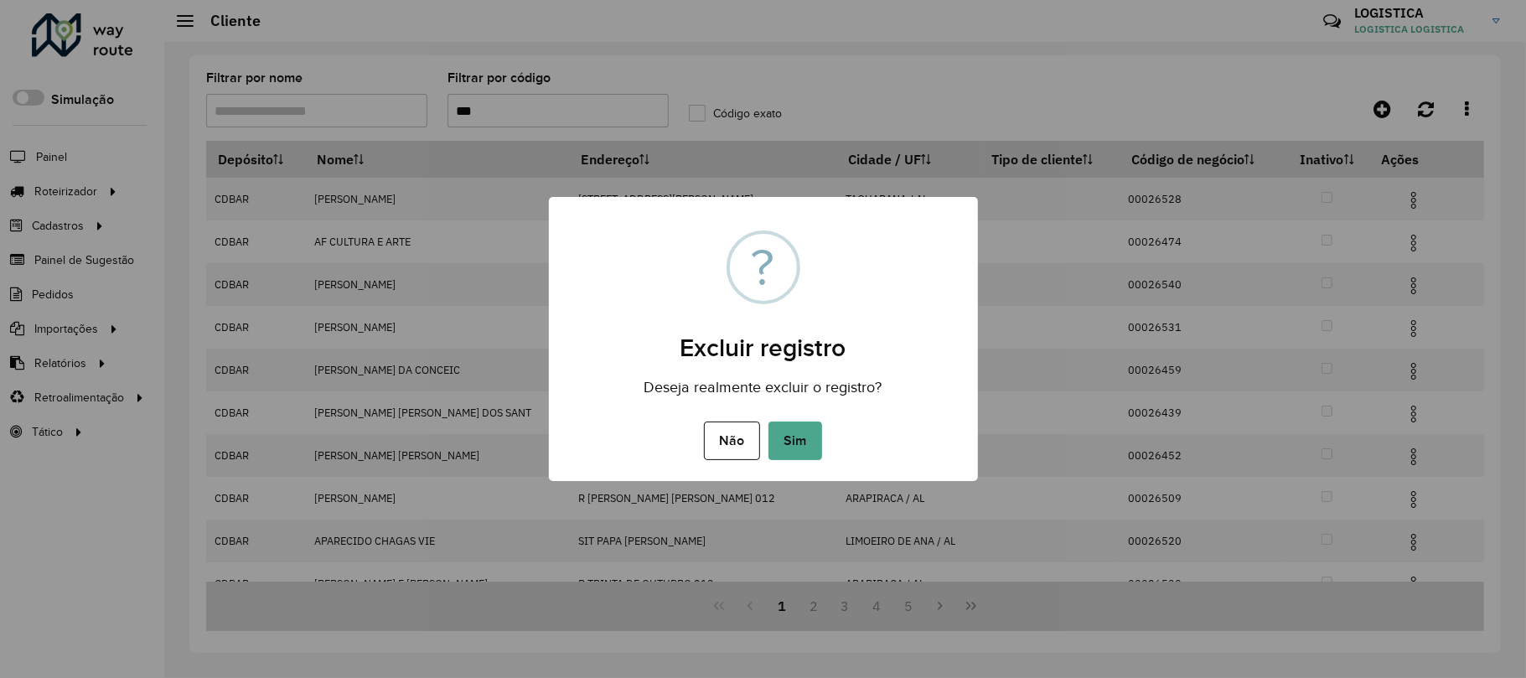
click at [768, 421] on button "Sim" at bounding box center [795, 440] width 54 height 39
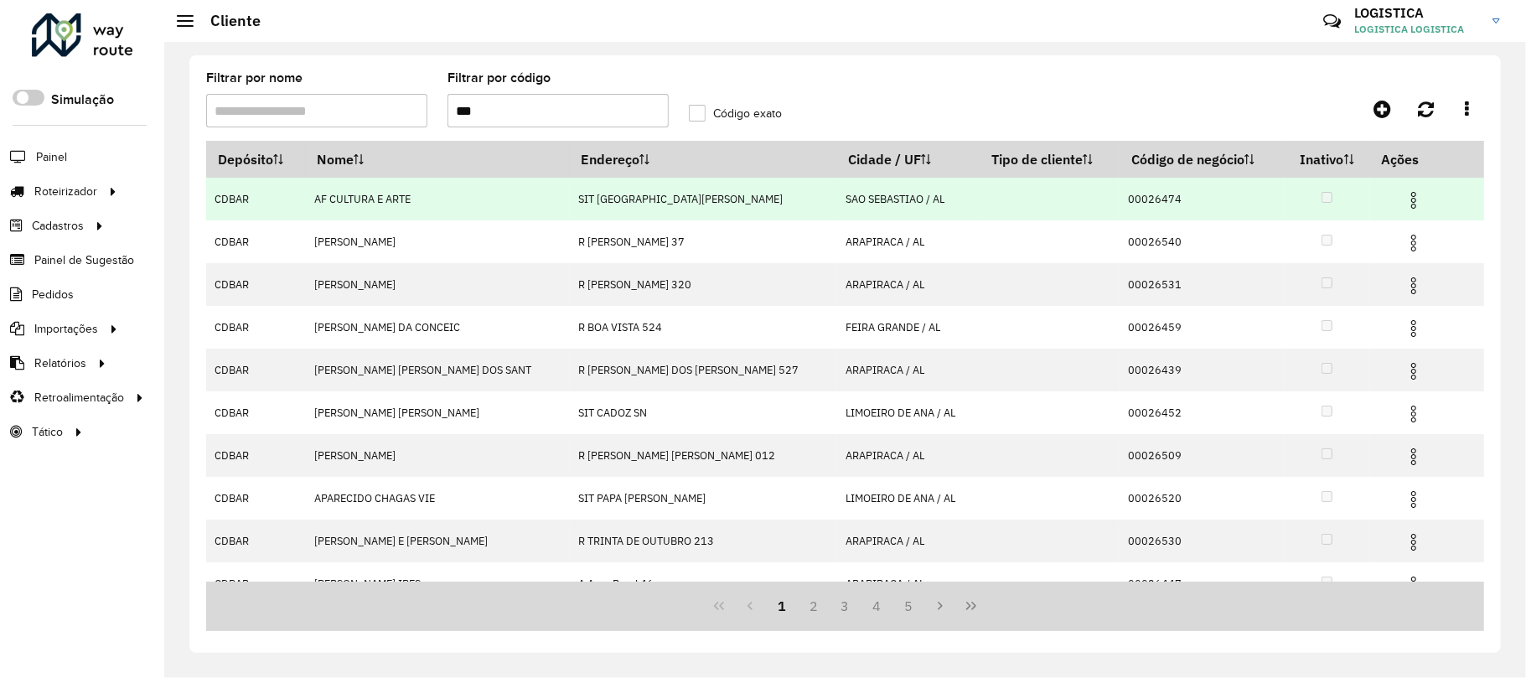
click at [1382, 206] on td at bounding box center [1420, 199] width 101 height 42
click at [1403, 202] on img at bounding box center [1413, 200] width 20 height 20
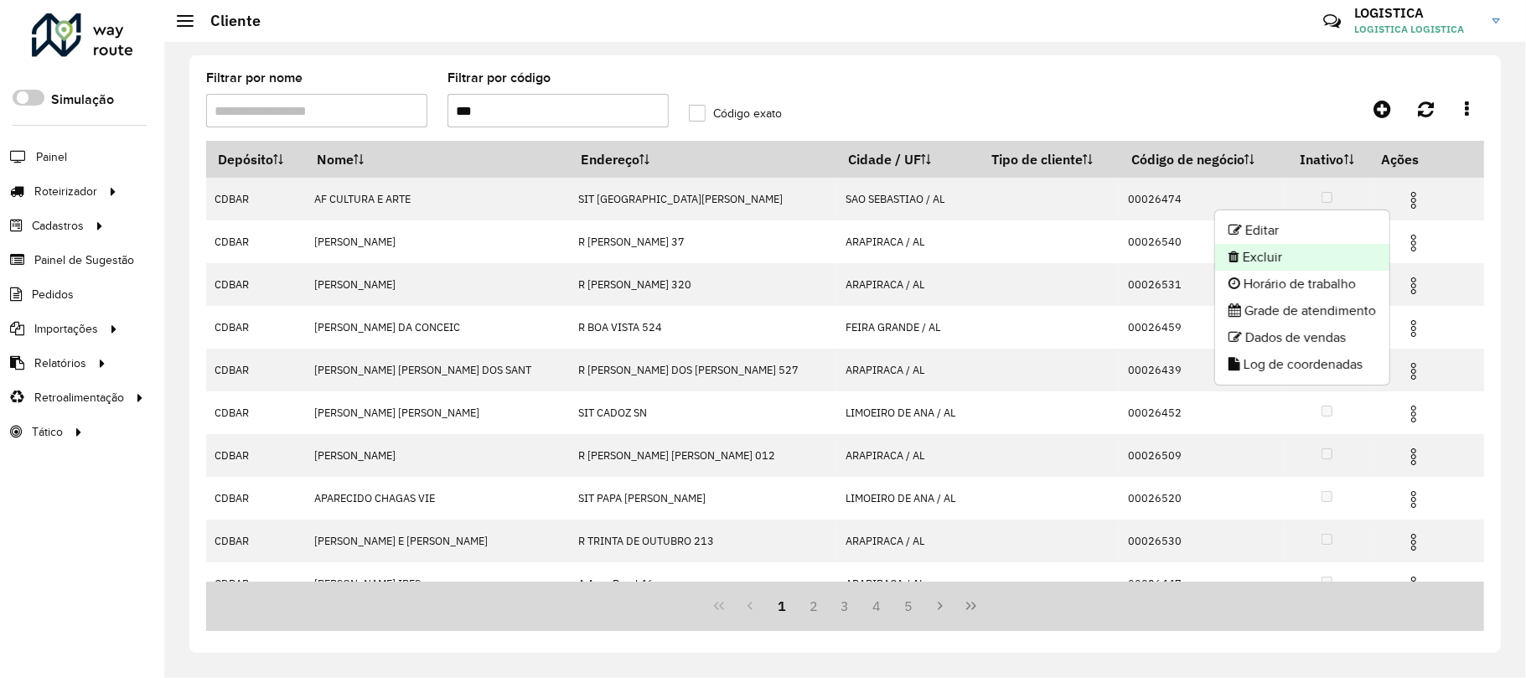
click at [1336, 259] on li "Excluir" at bounding box center [1302, 257] width 174 height 27
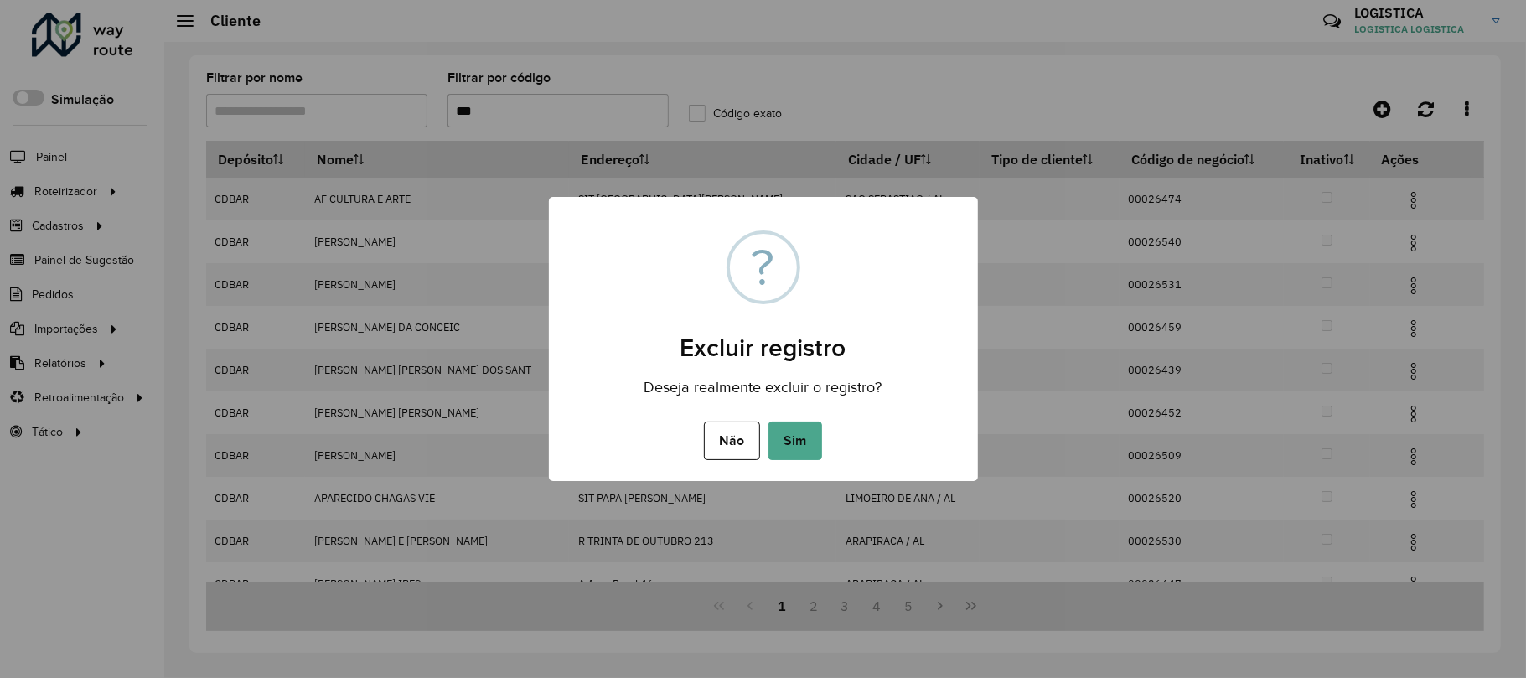
click at [768, 421] on button "Sim" at bounding box center [795, 440] width 54 height 39
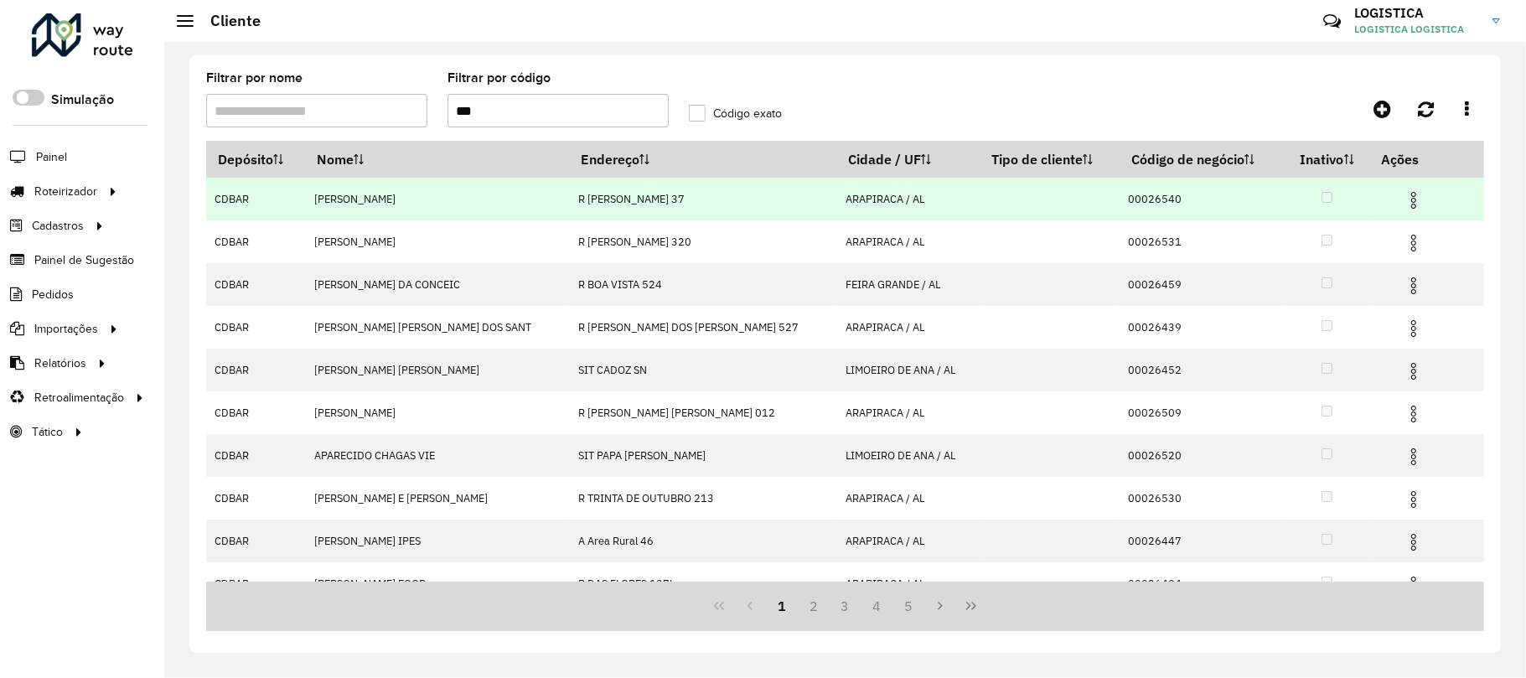
click at [1403, 198] on img at bounding box center [1413, 200] width 20 height 20
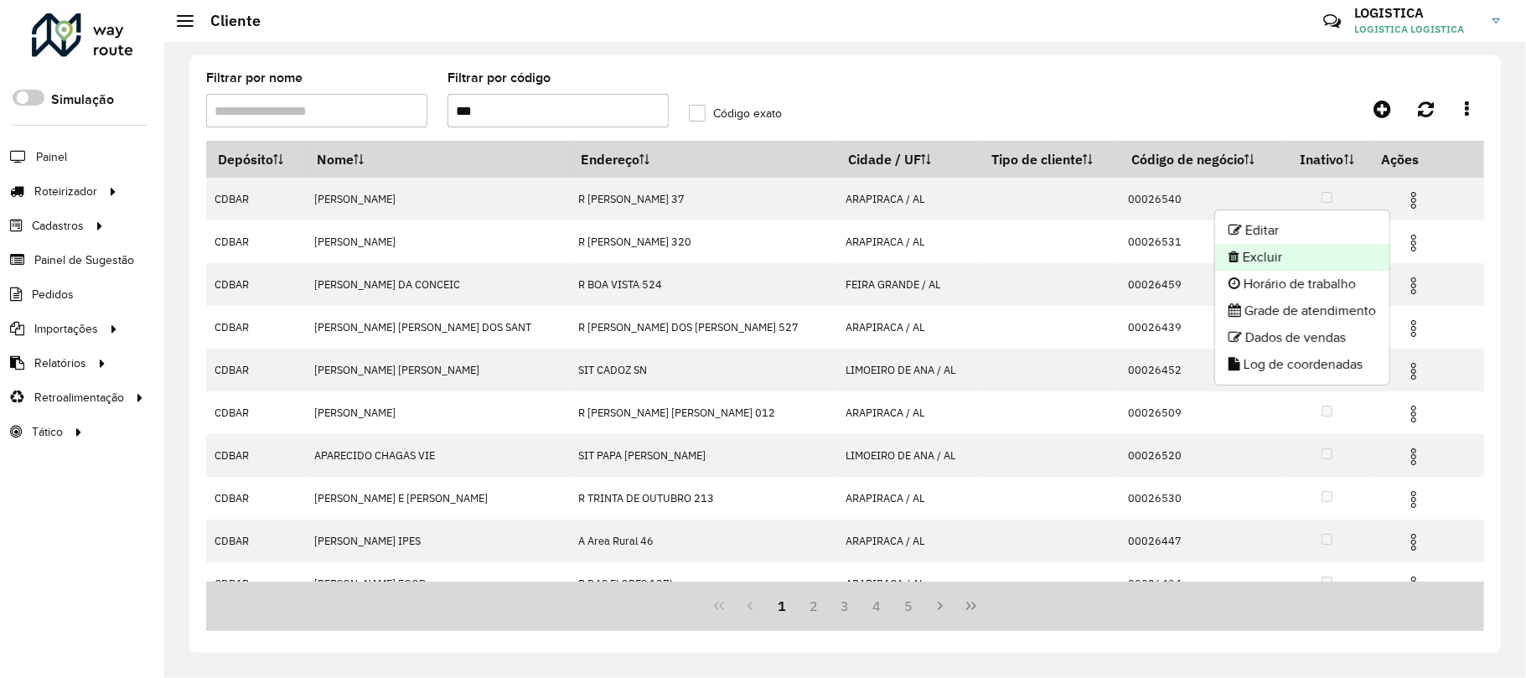
click at [1331, 250] on li "Excluir" at bounding box center [1302, 257] width 174 height 27
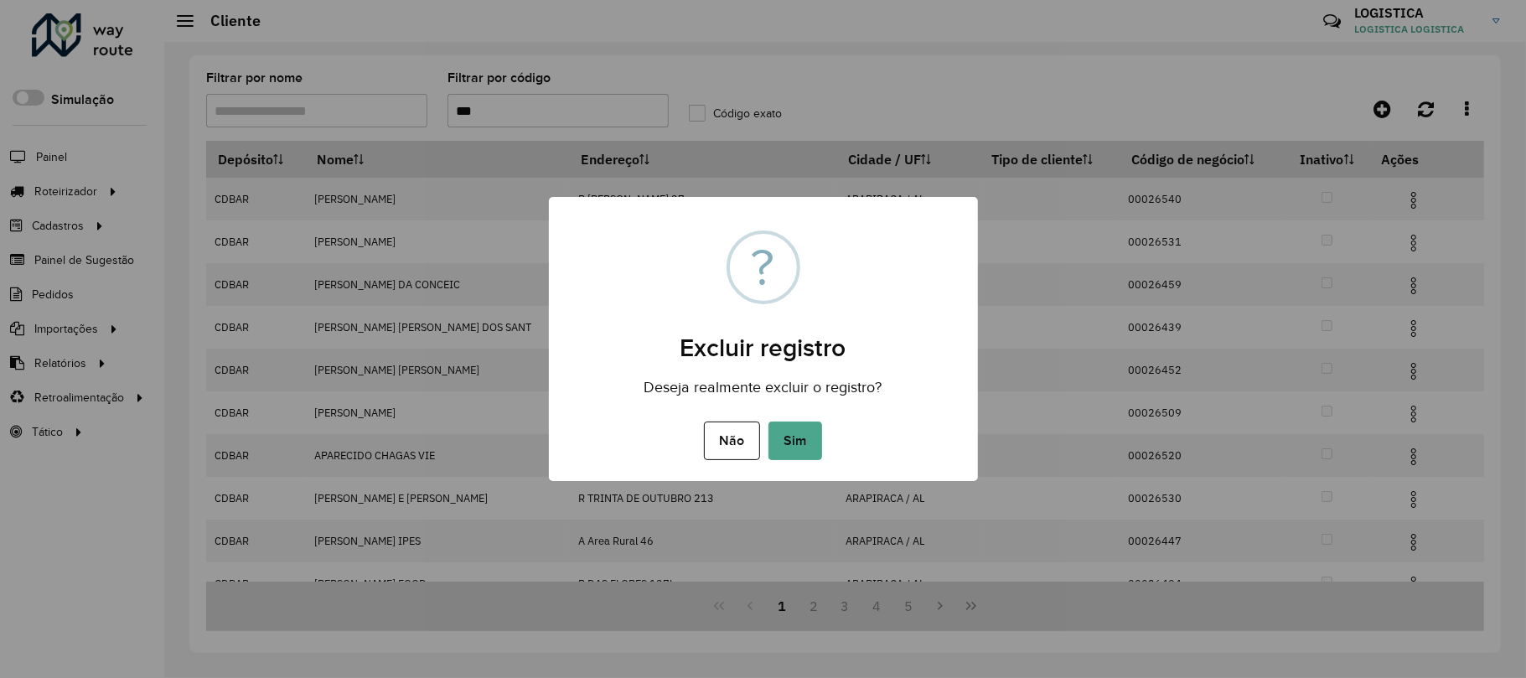
click at [768, 421] on button "Sim" at bounding box center [795, 440] width 54 height 39
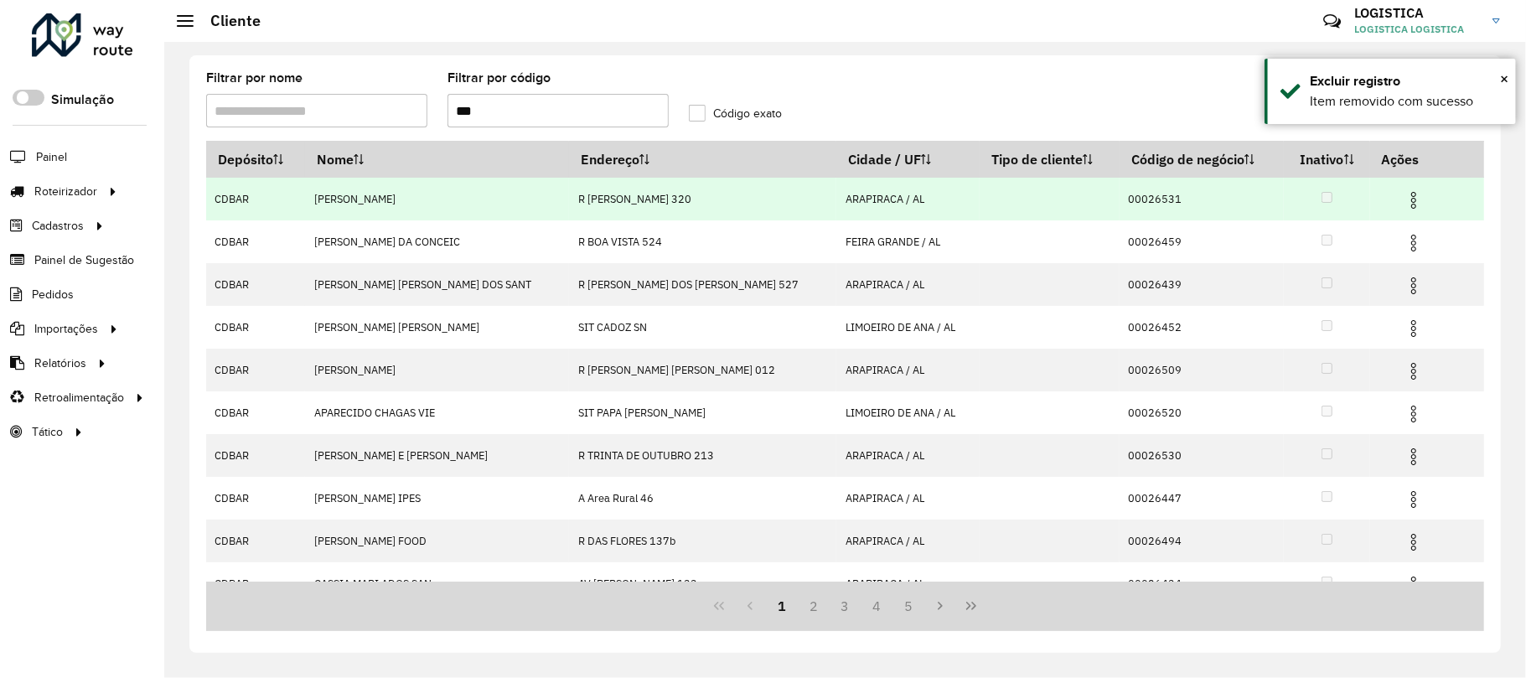
click at [1403, 195] on img at bounding box center [1413, 200] width 20 height 20
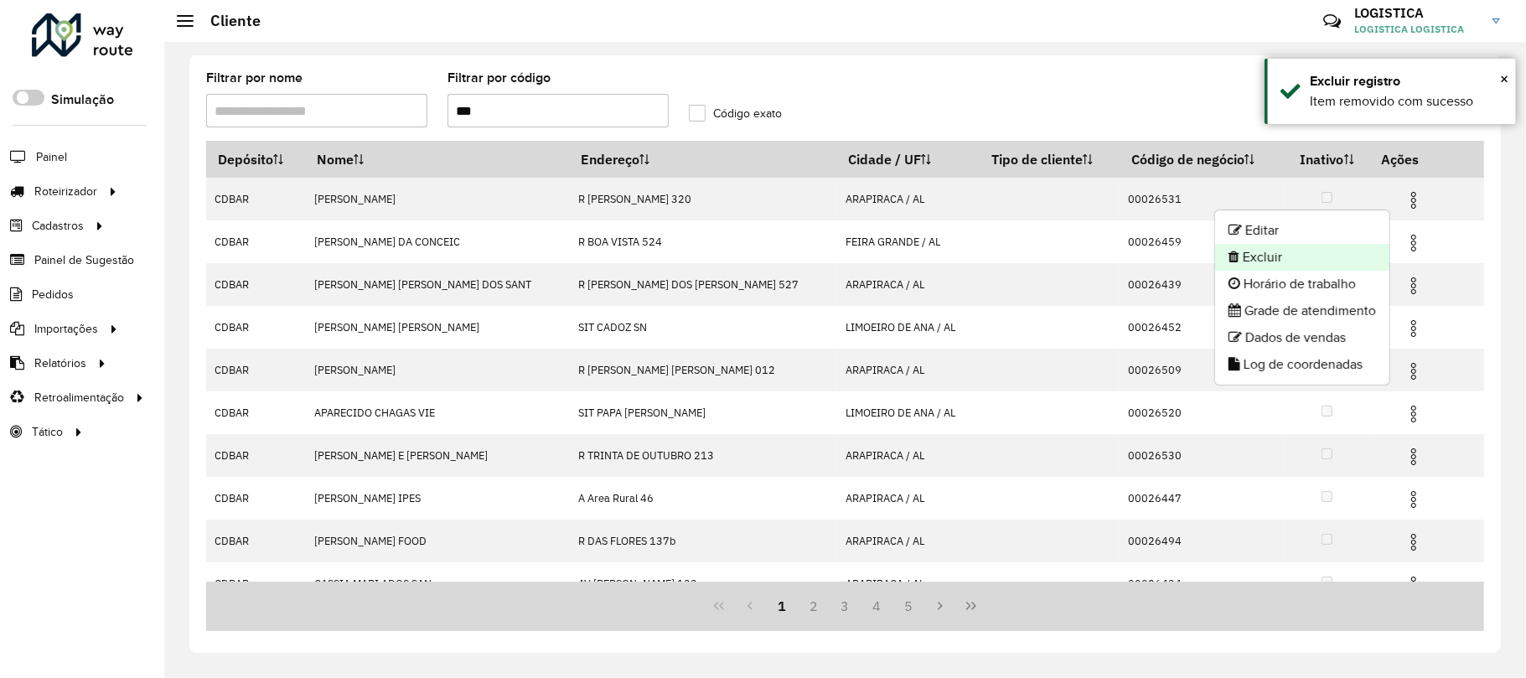
click at [1337, 256] on li "Excluir" at bounding box center [1302, 257] width 174 height 27
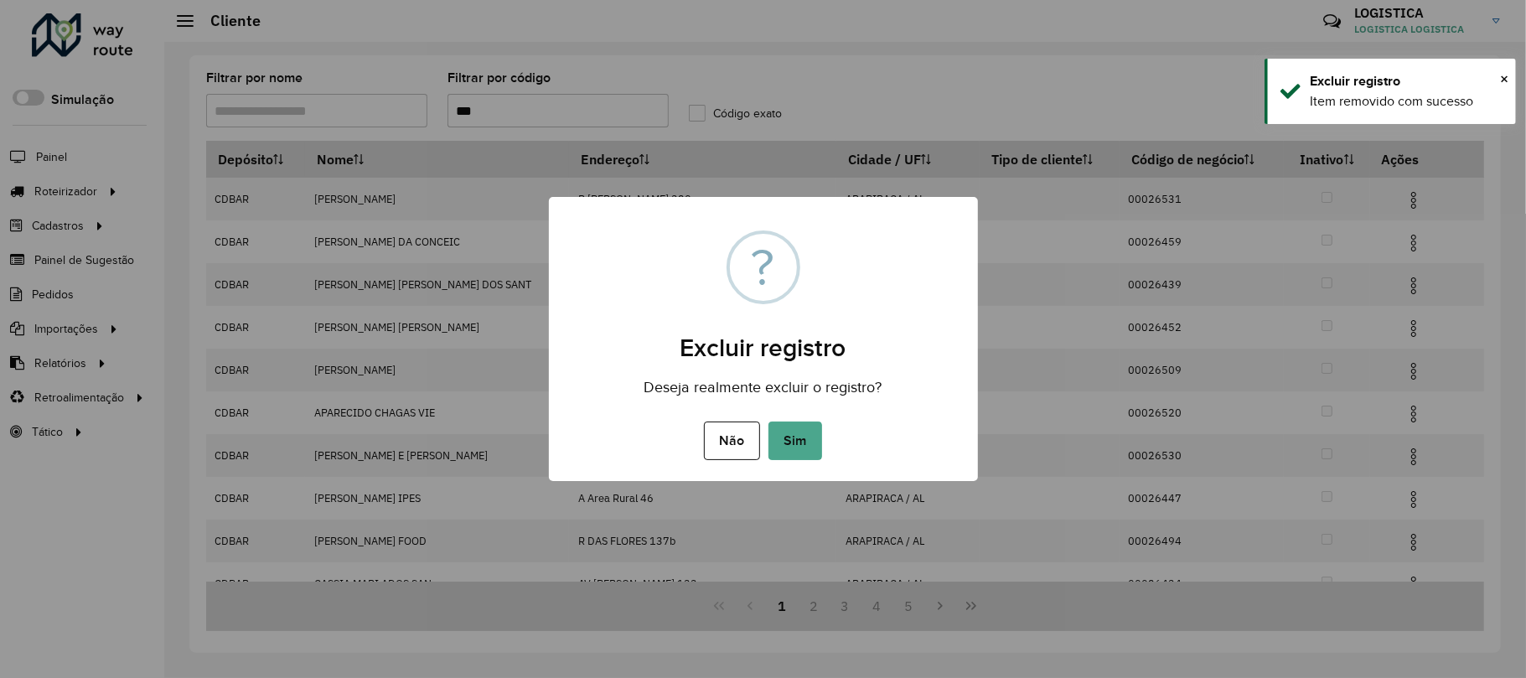
click at [768, 421] on button "Sim" at bounding box center [795, 440] width 54 height 39
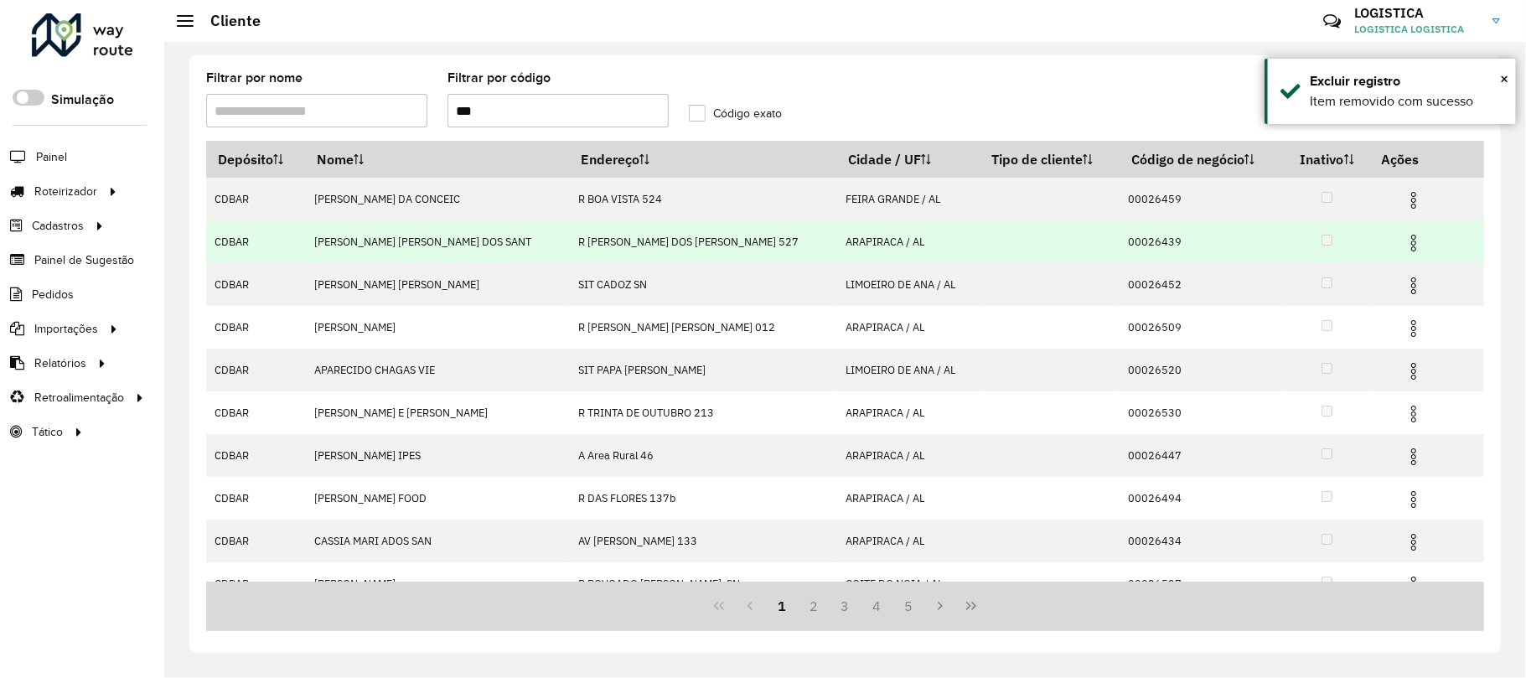
click at [1403, 243] on img at bounding box center [1413, 243] width 20 height 20
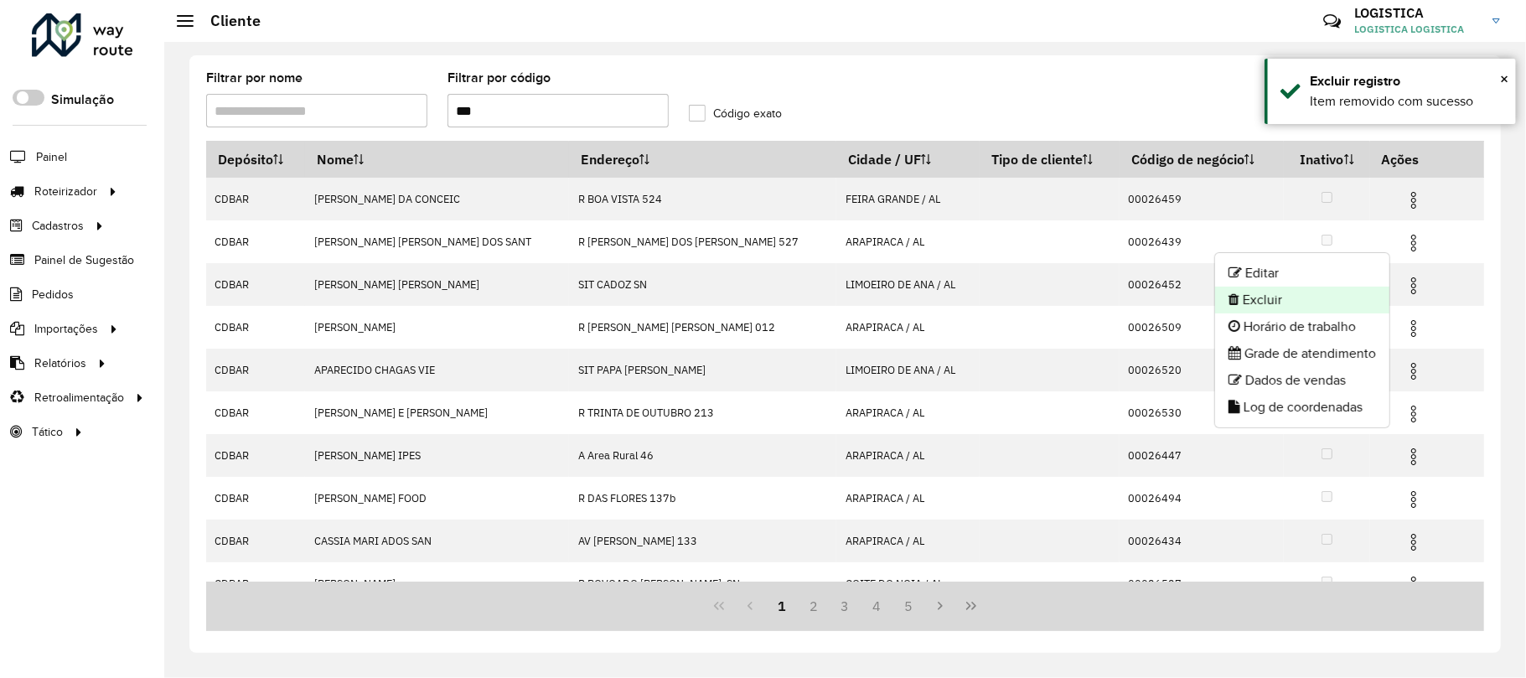
click at [1319, 298] on li "Excluir" at bounding box center [1302, 300] width 174 height 27
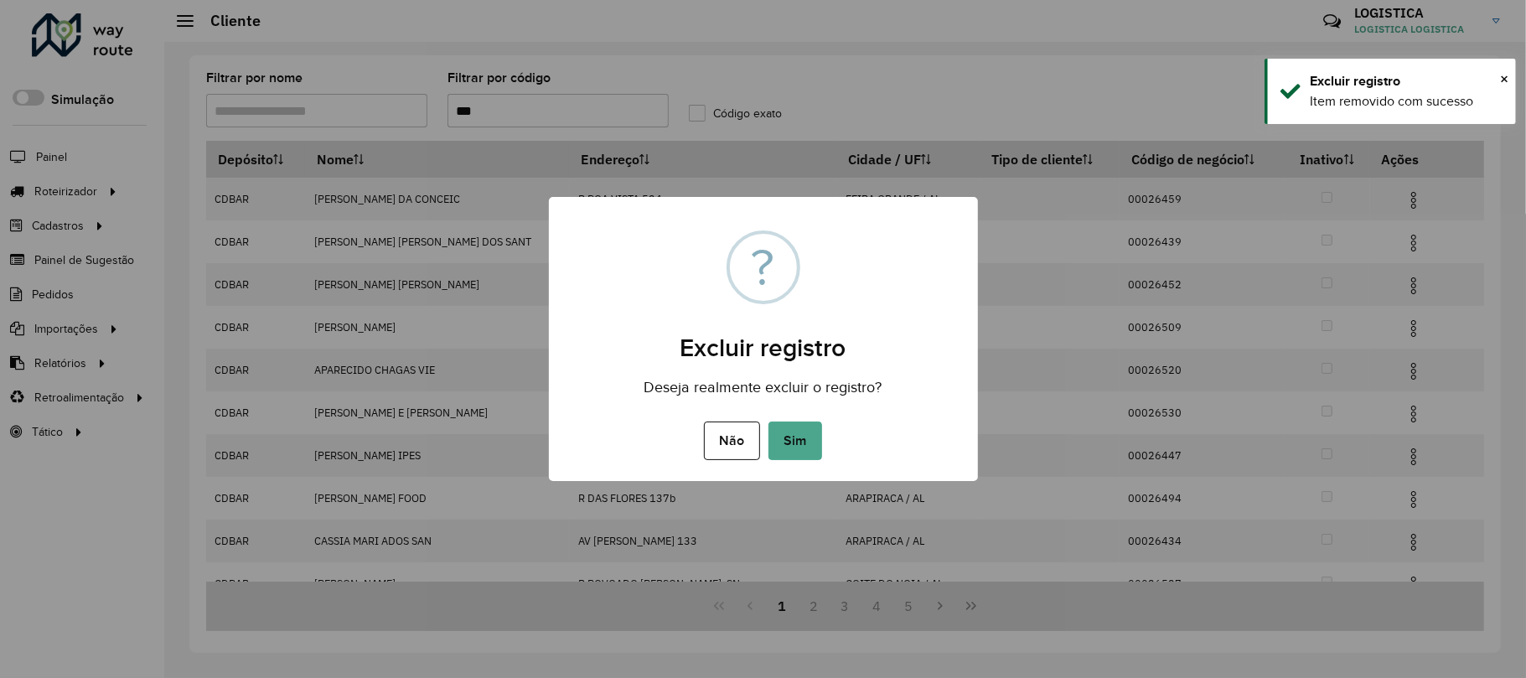
click at [768, 421] on button "Sim" at bounding box center [795, 440] width 54 height 39
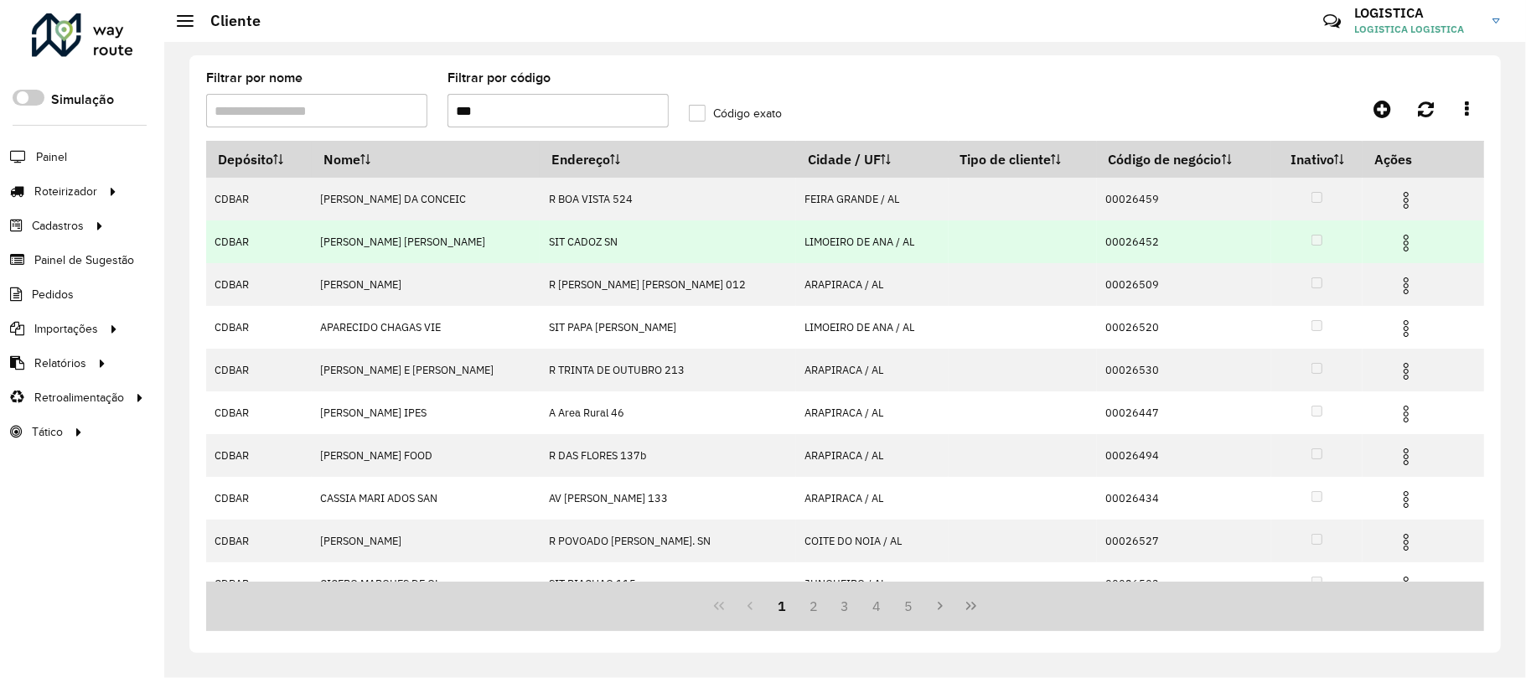
click at [1398, 239] on img at bounding box center [1406, 243] width 20 height 20
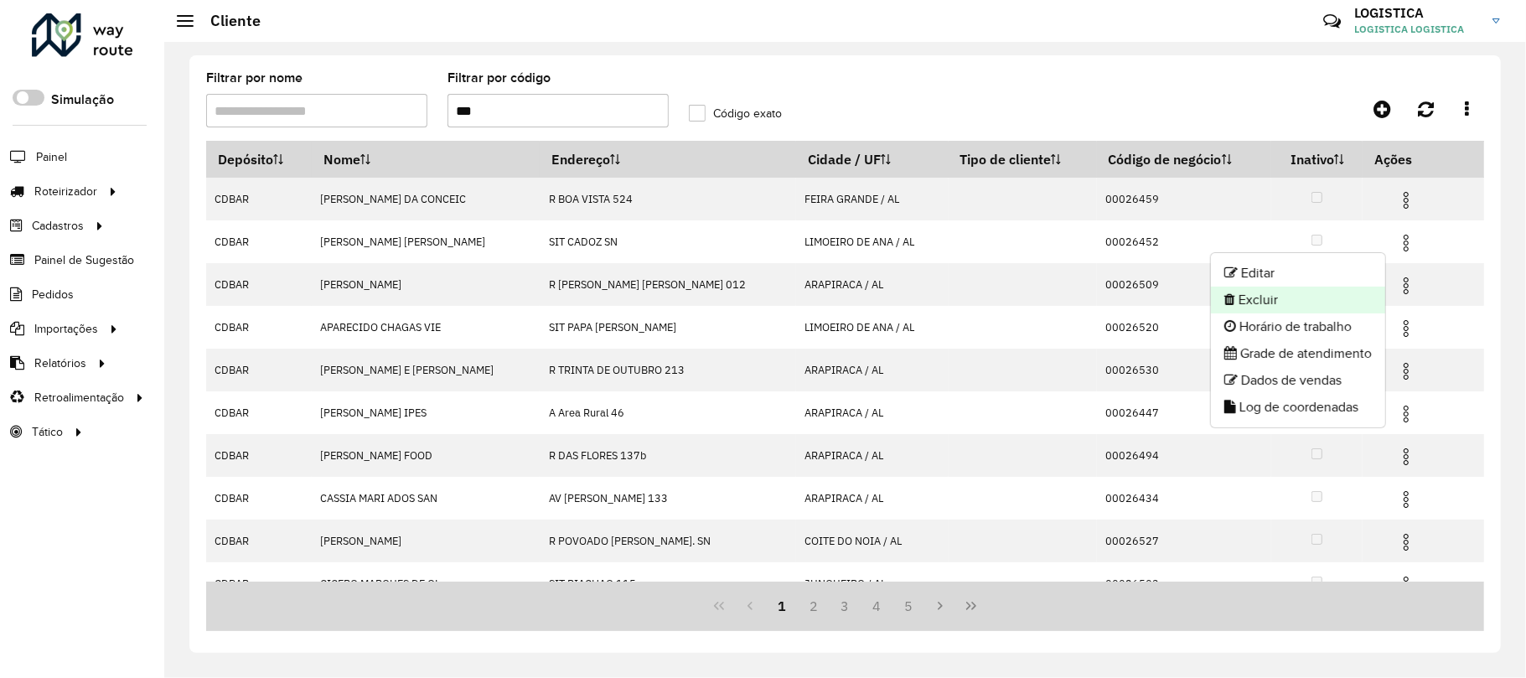
click at [1332, 307] on li "Excluir" at bounding box center [1298, 300] width 174 height 27
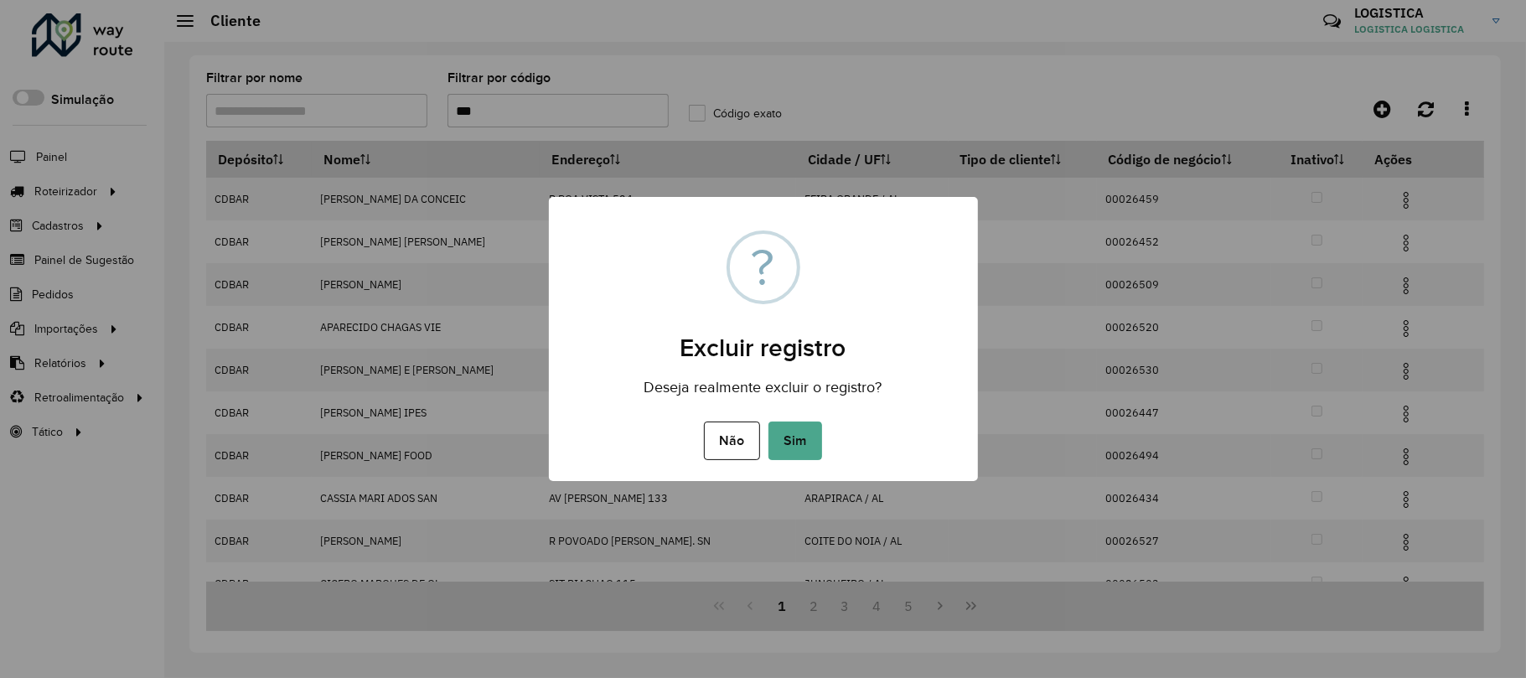
click at [768, 421] on button "Sim" at bounding box center [795, 440] width 54 height 39
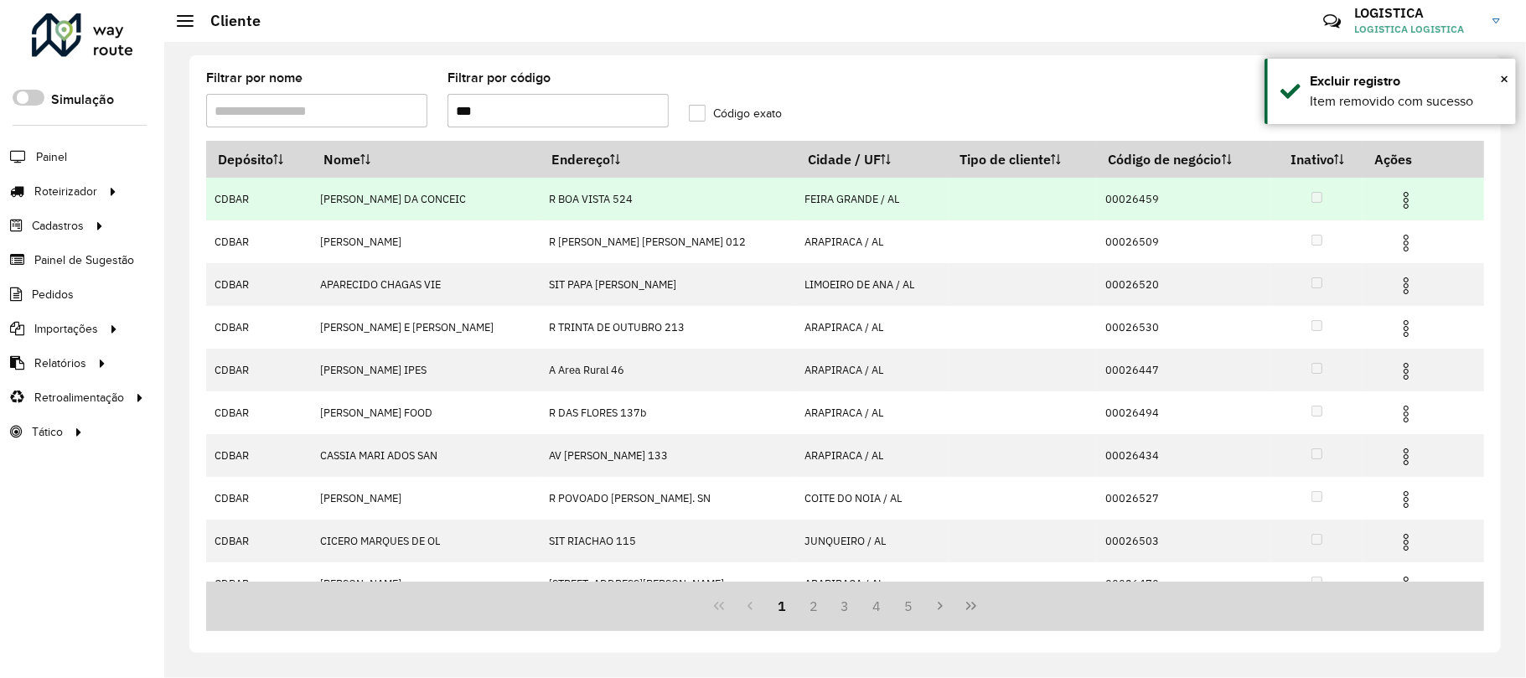
click at [1396, 202] on img at bounding box center [1406, 200] width 20 height 20
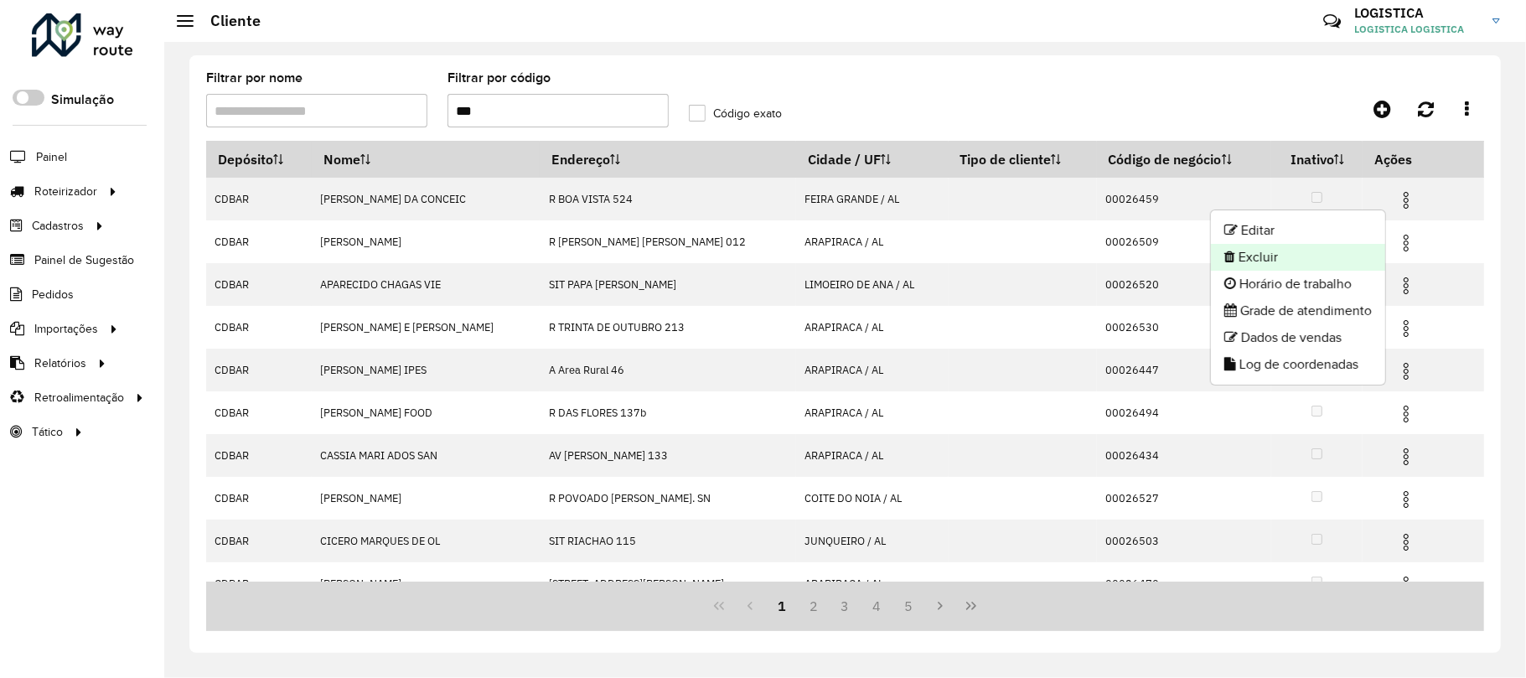
click at [1311, 268] on li "Excluir" at bounding box center [1298, 257] width 174 height 27
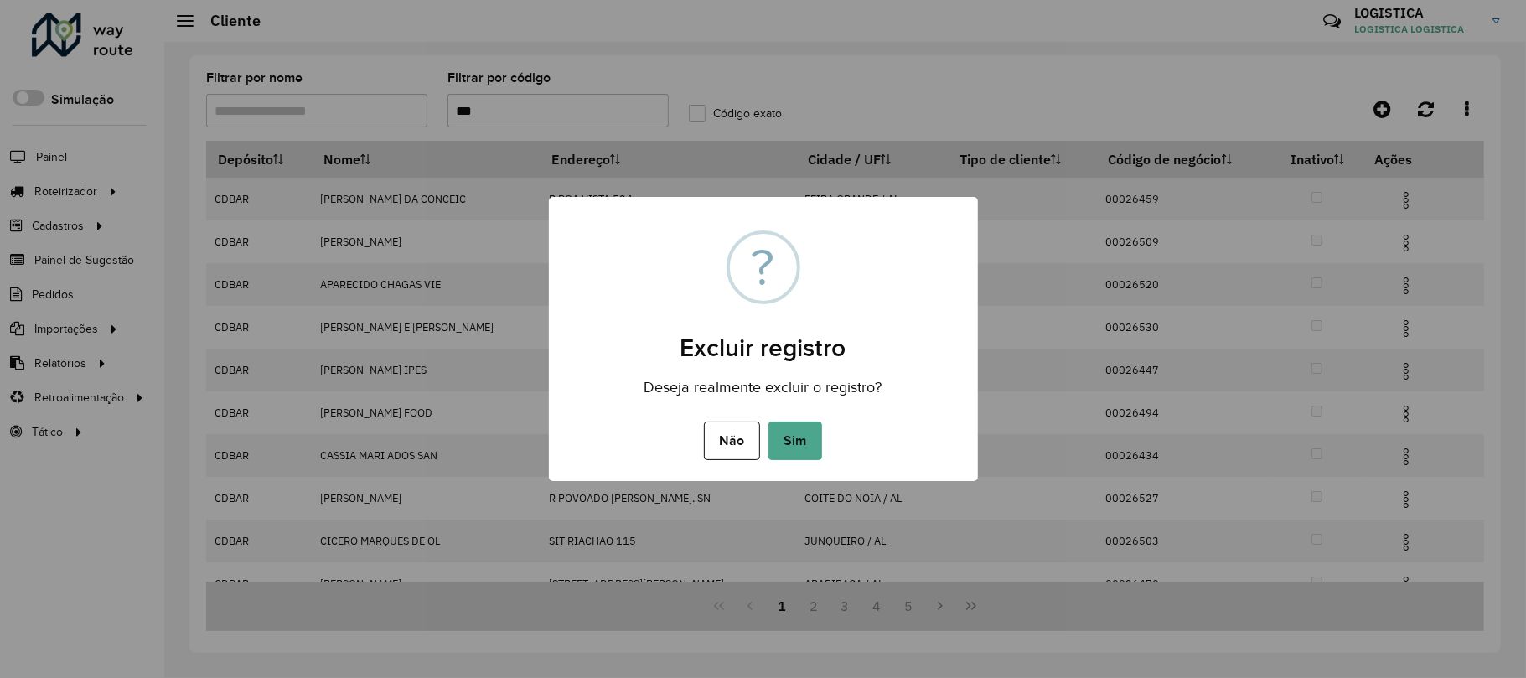
click at [768, 421] on button "Sim" at bounding box center [795, 440] width 54 height 39
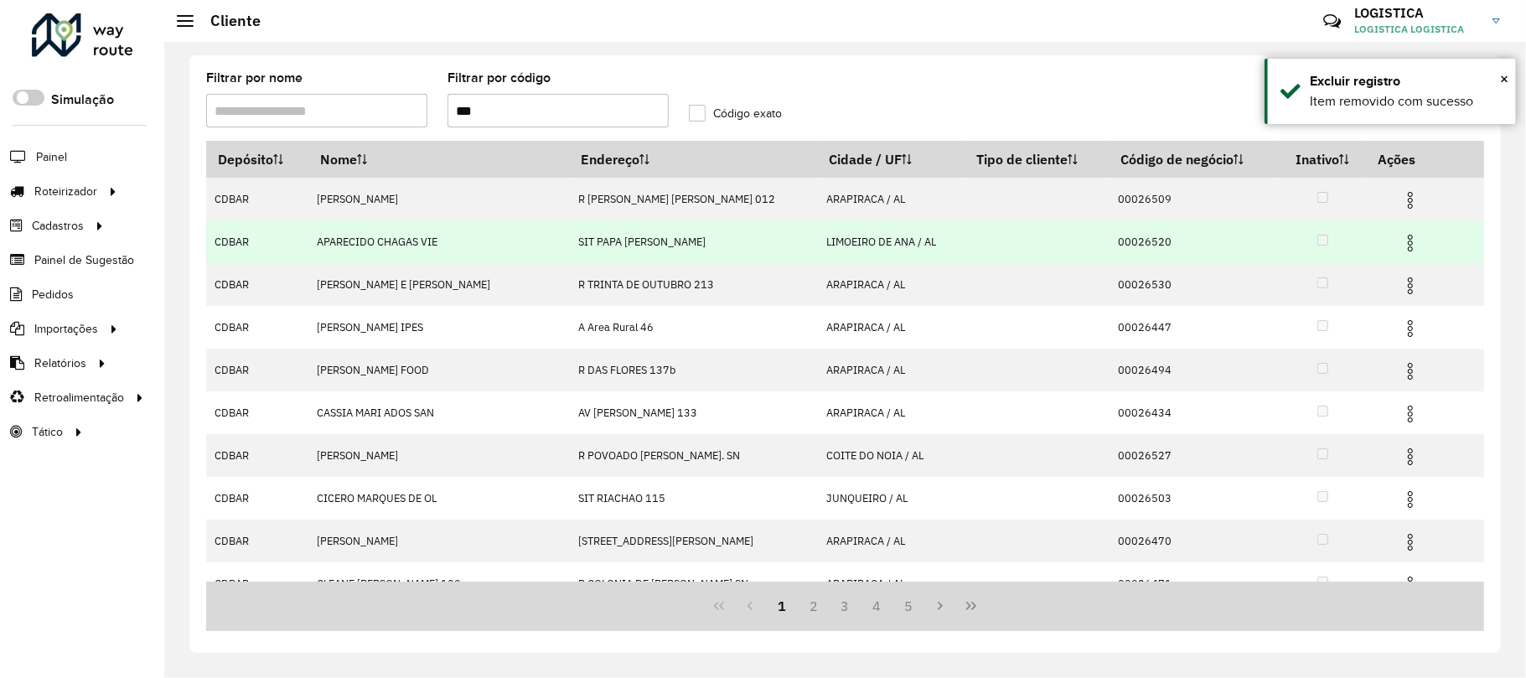
click at [1400, 242] on img at bounding box center [1410, 243] width 20 height 20
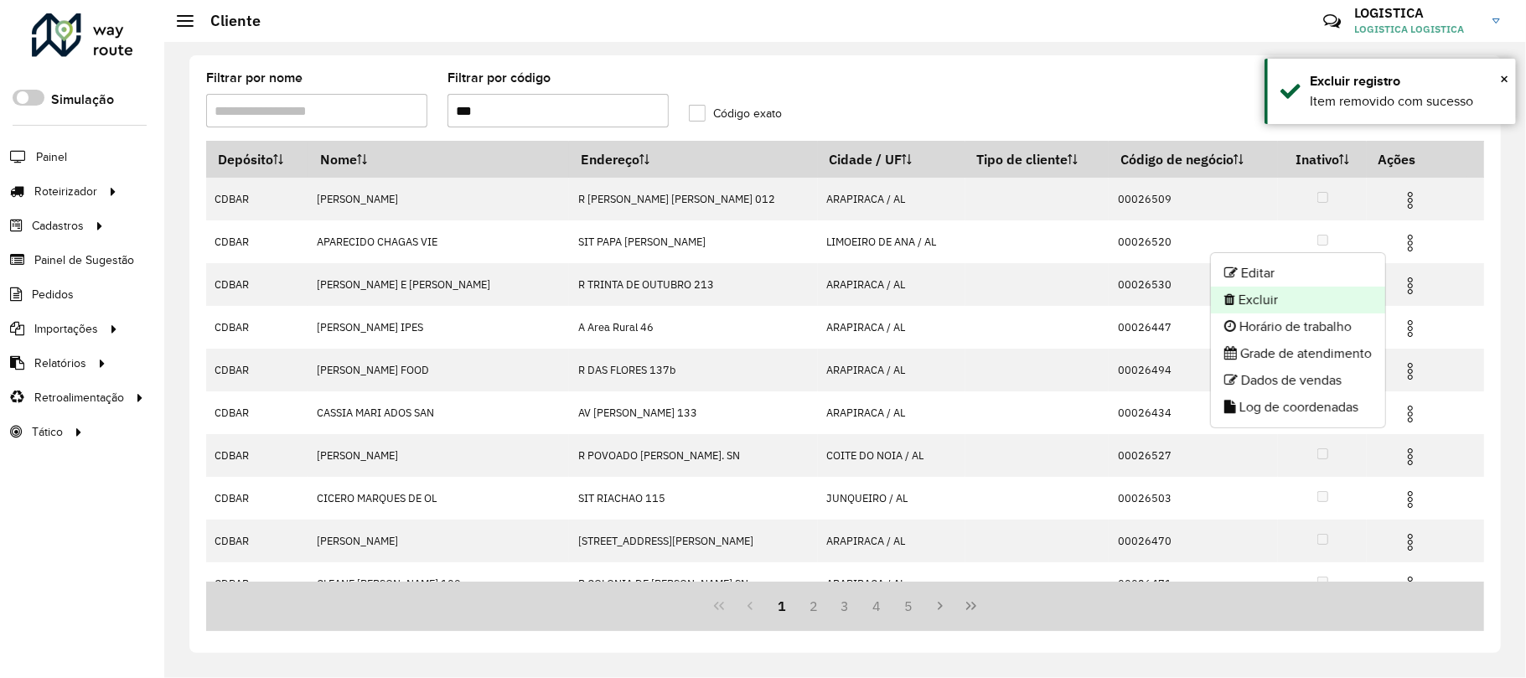
click at [1302, 302] on li "Excluir" at bounding box center [1298, 300] width 174 height 27
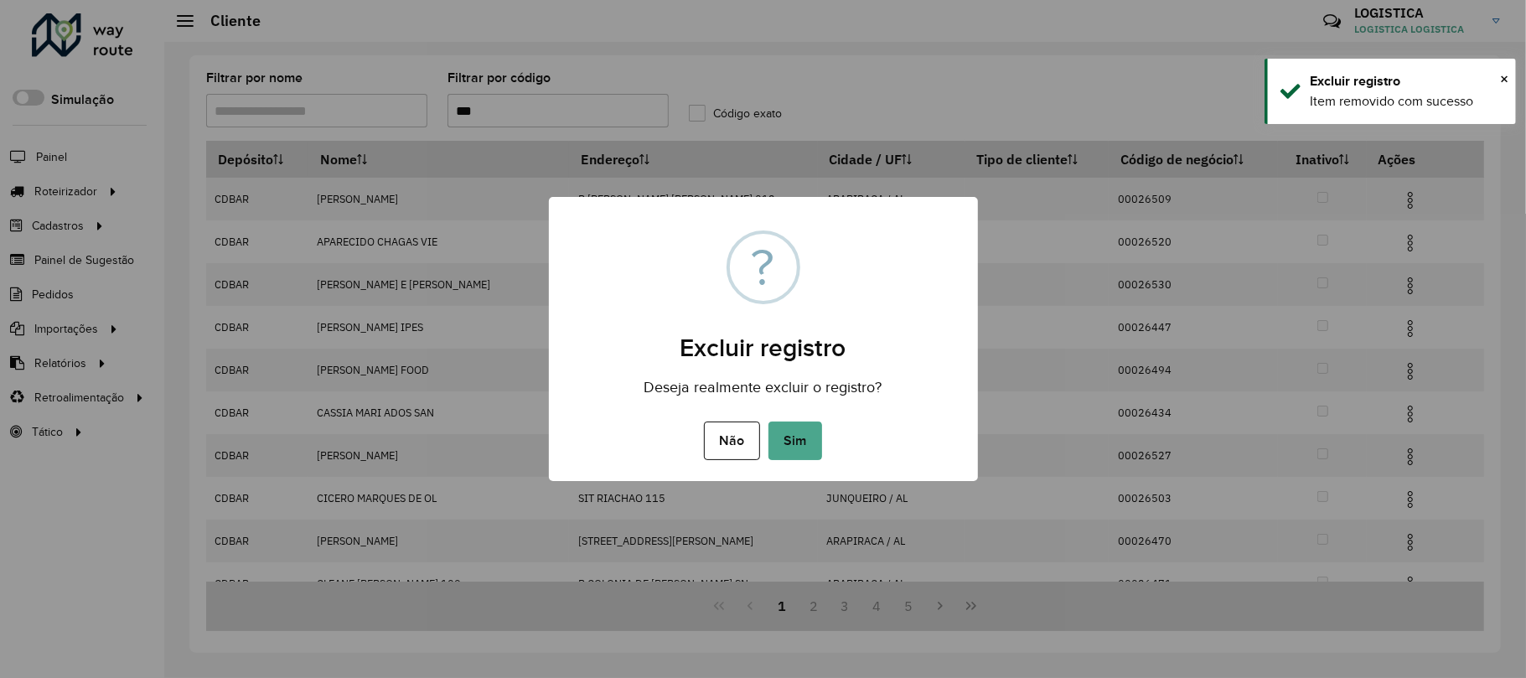
click at [768, 421] on button "Sim" at bounding box center [795, 440] width 54 height 39
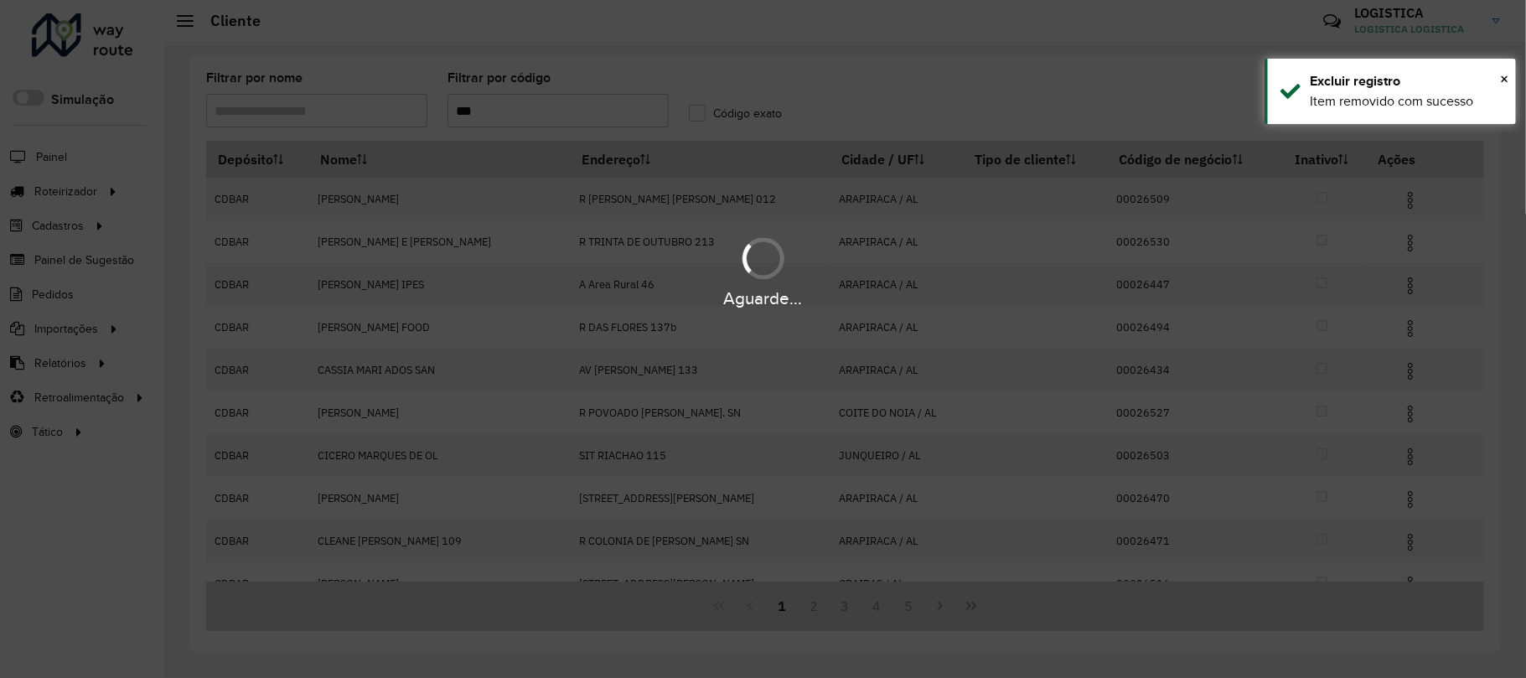
click at [1393, 282] on div "Aguarde..." at bounding box center [763, 271] width 1526 height 80
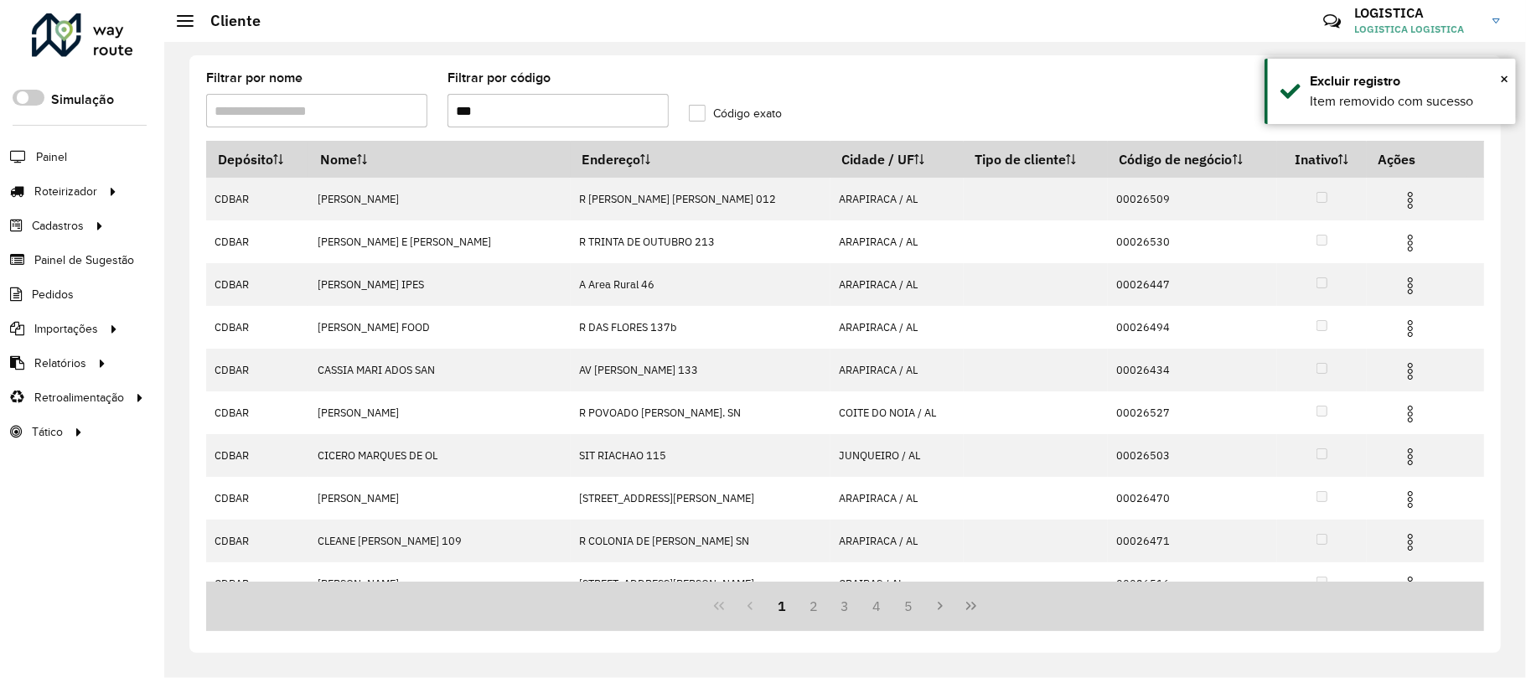
click at [1400, 282] on img at bounding box center [1410, 286] width 20 height 20
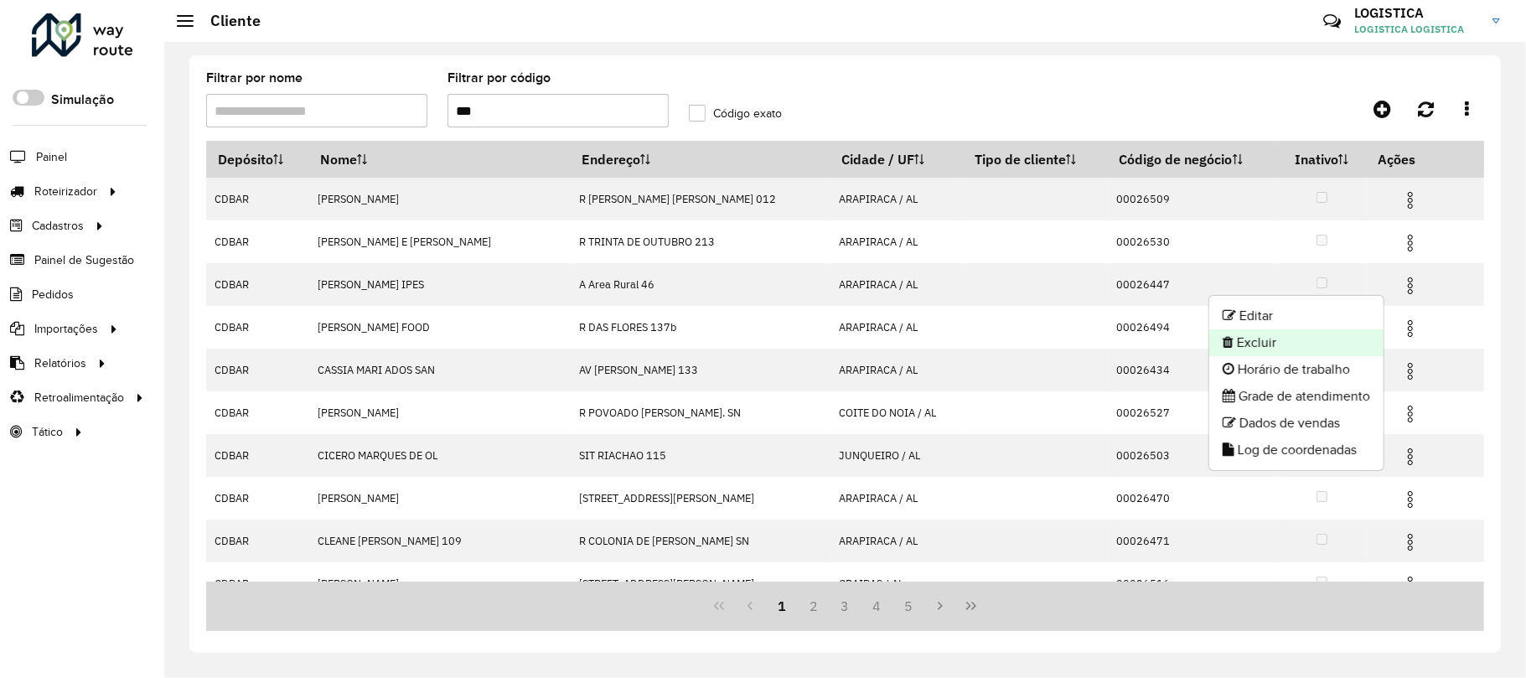
click at [1327, 352] on li "Excluir" at bounding box center [1296, 342] width 174 height 27
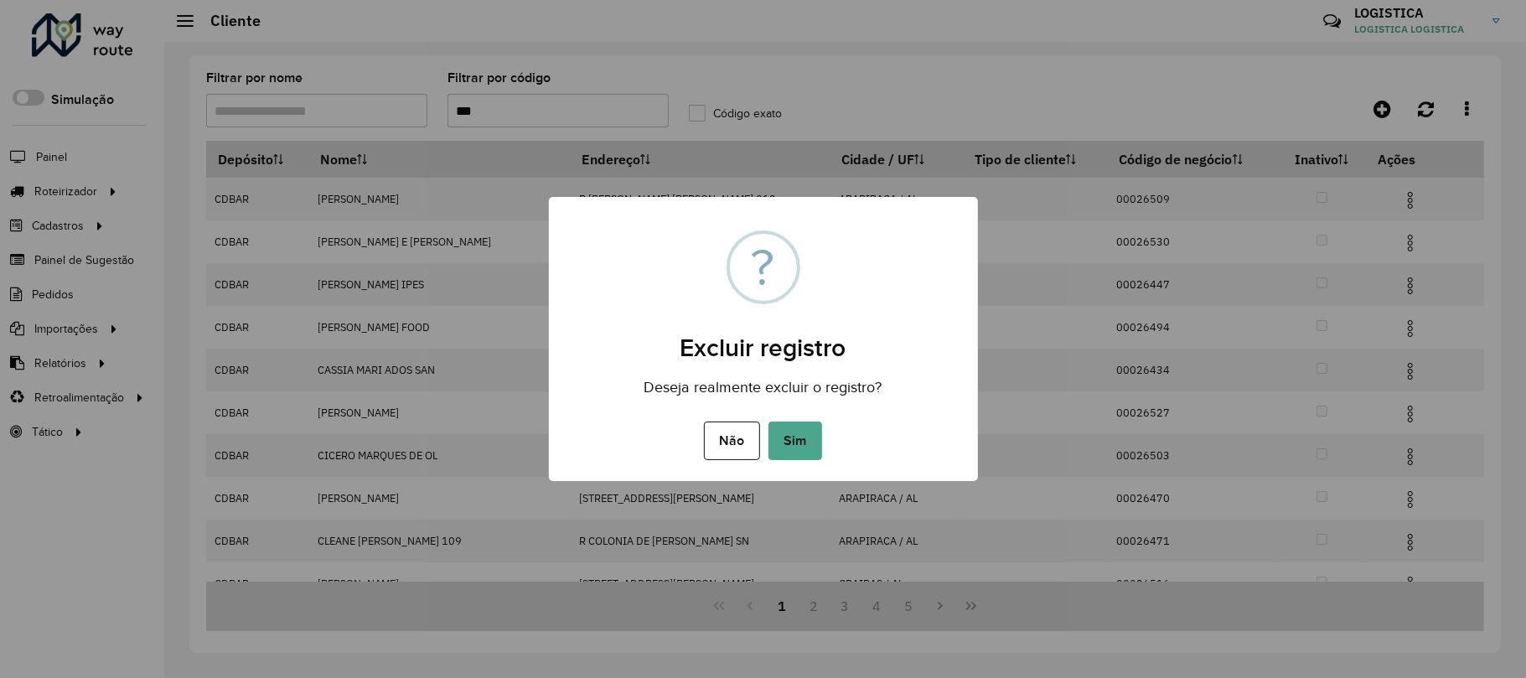
click at [768, 421] on button "Sim" at bounding box center [795, 440] width 54 height 39
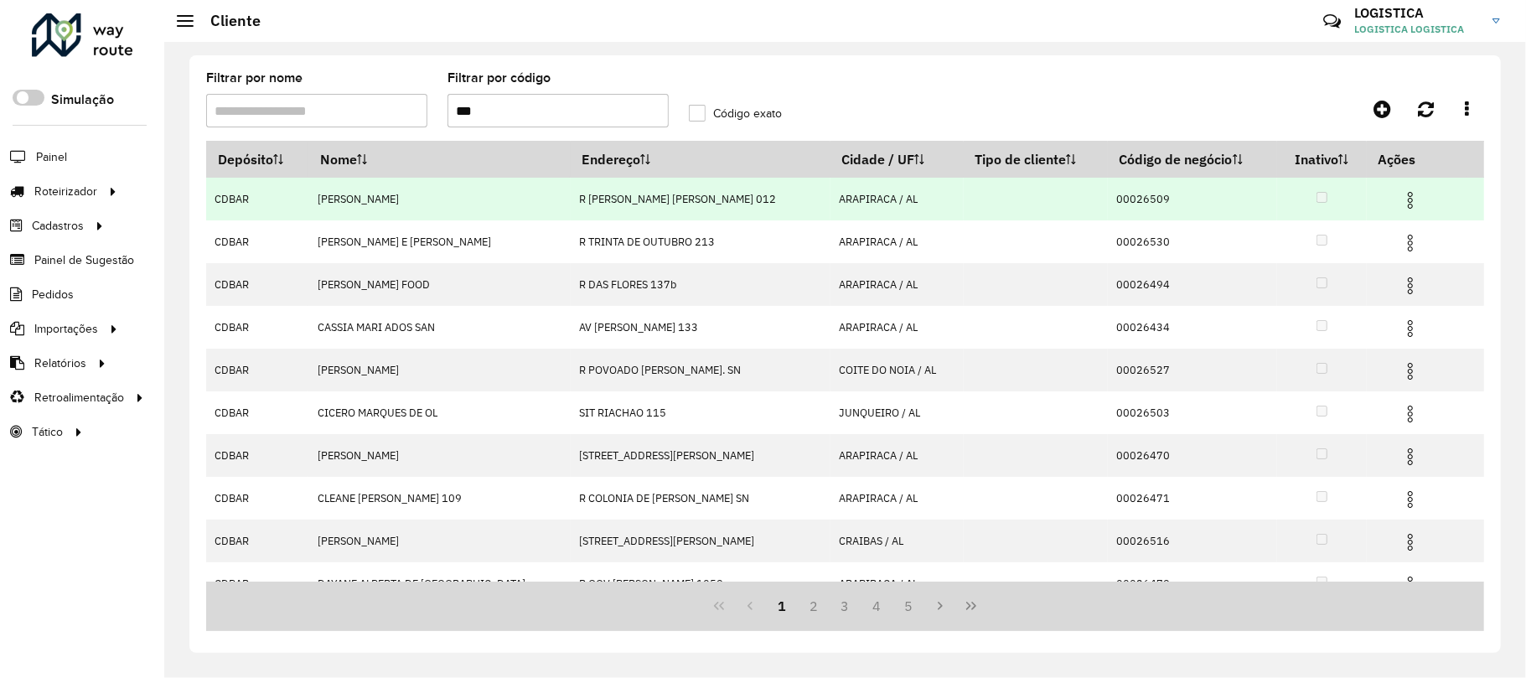
click at [1400, 196] on img at bounding box center [1410, 200] width 20 height 20
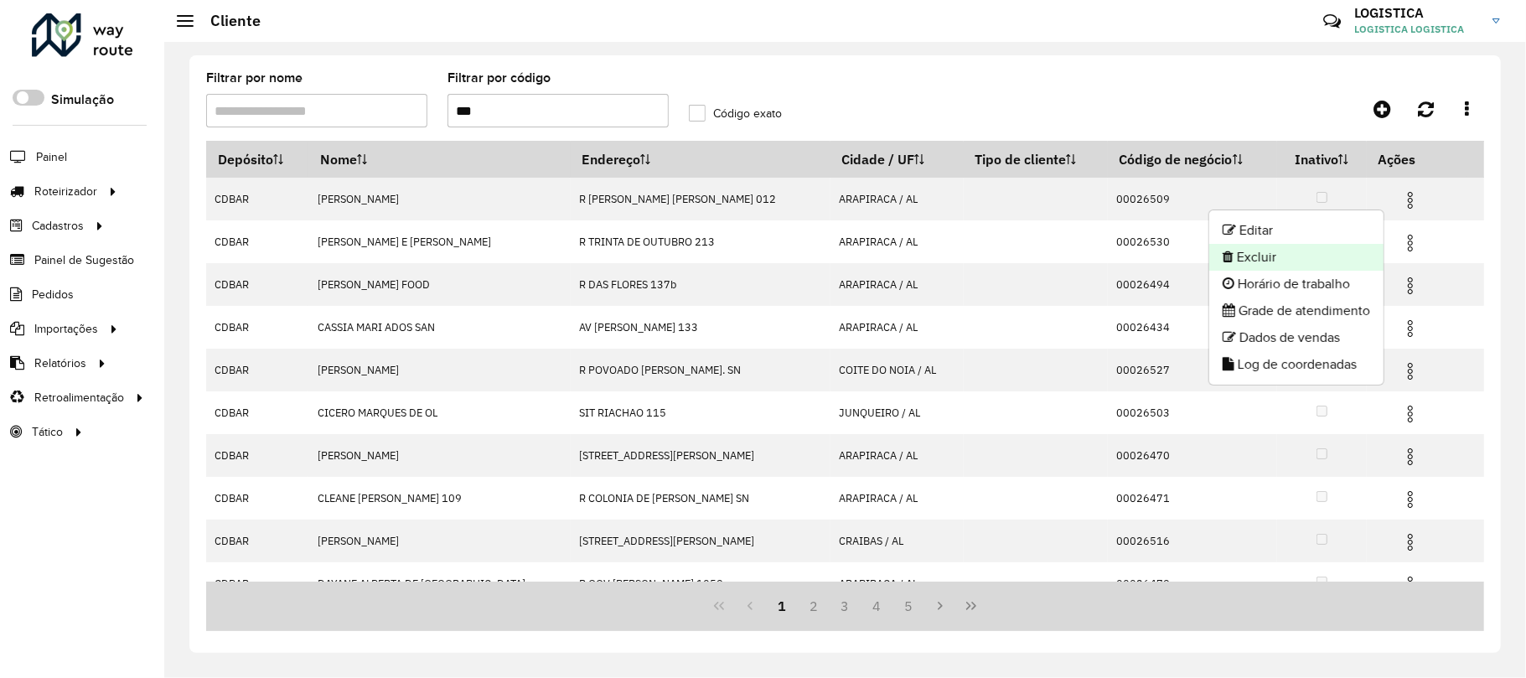
click at [1332, 261] on li "Excluir" at bounding box center [1296, 257] width 174 height 27
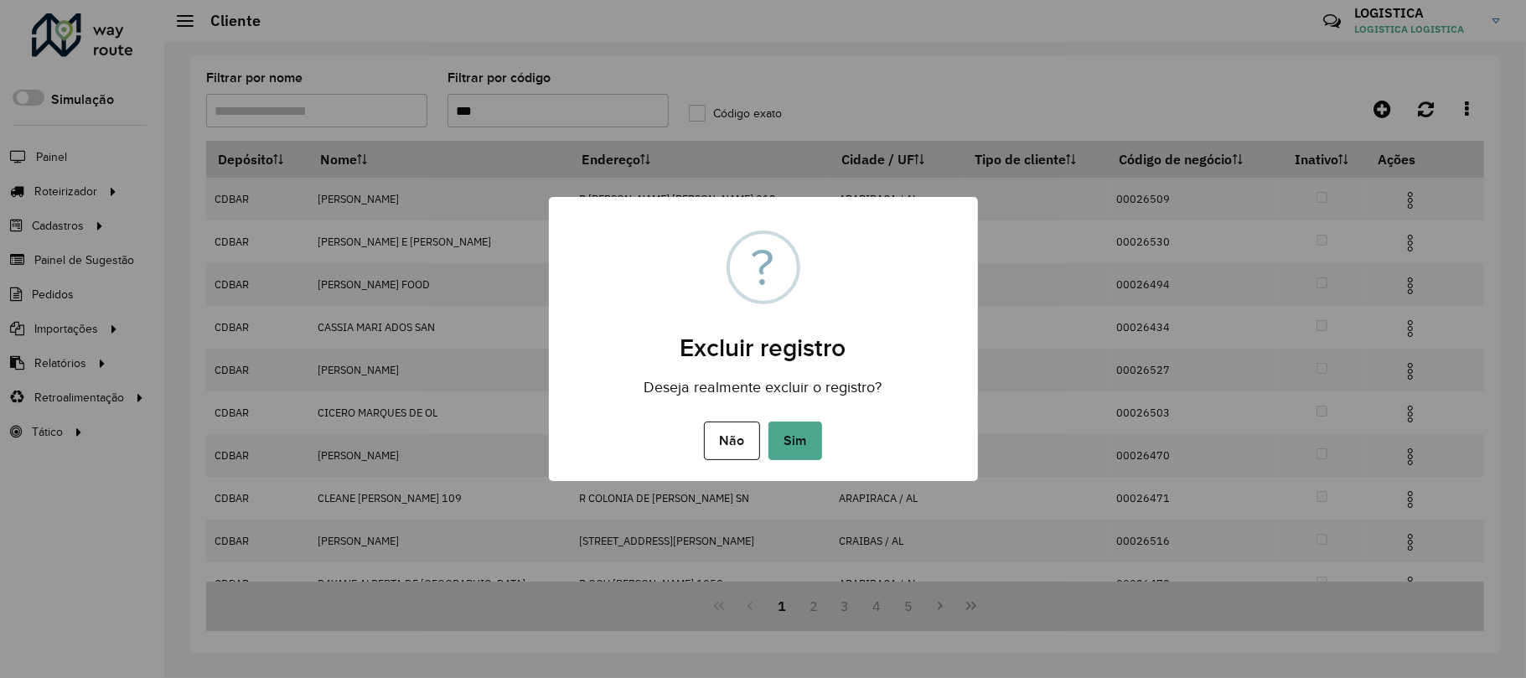
click at [768, 421] on button "Sim" at bounding box center [795, 440] width 54 height 39
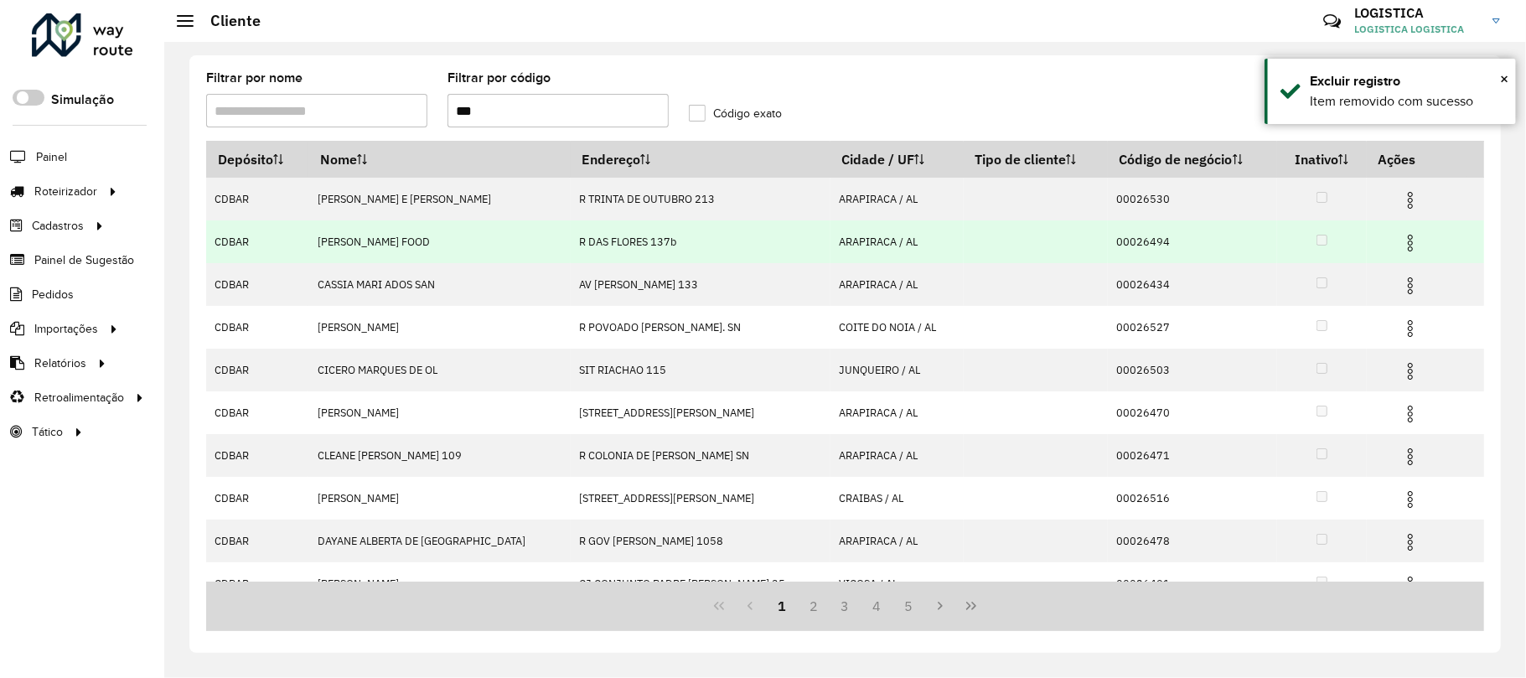
click at [1400, 242] on img at bounding box center [1410, 243] width 20 height 20
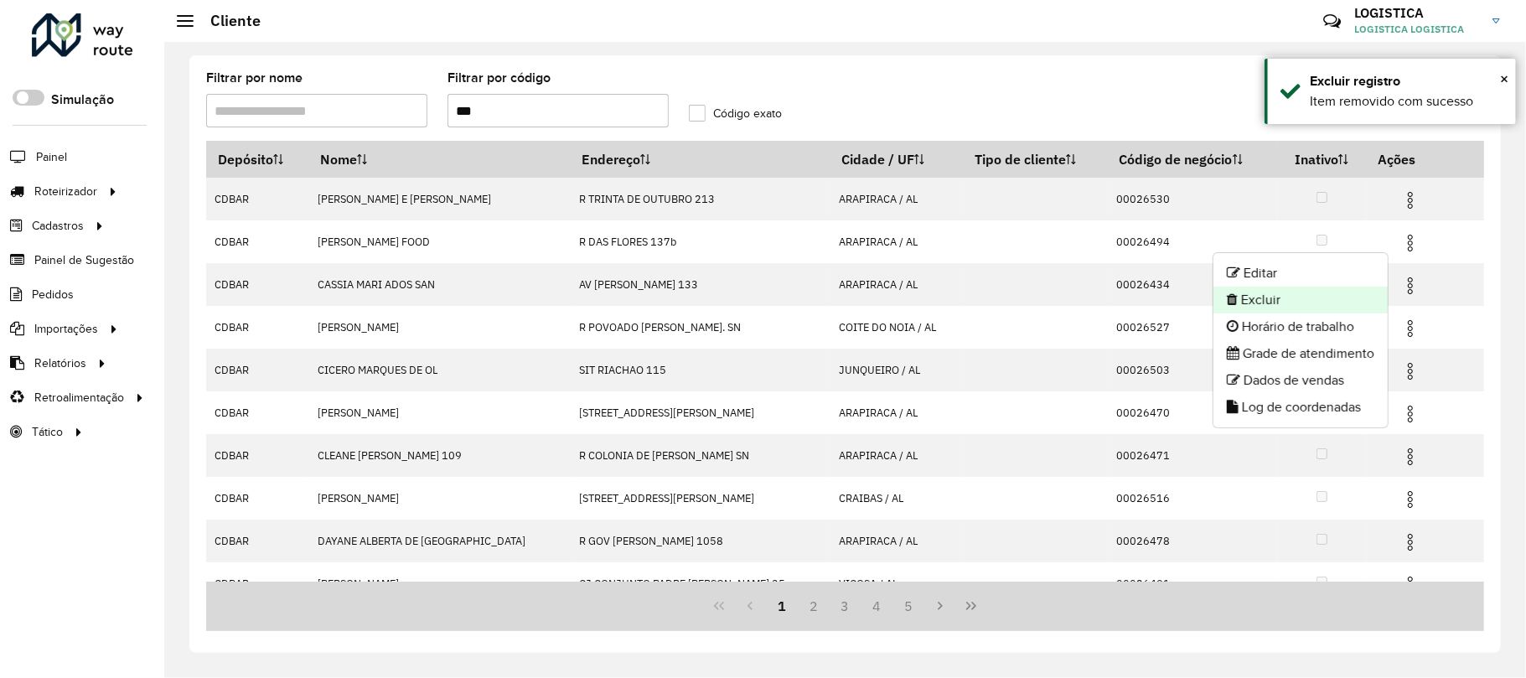
click at [1310, 305] on li "Excluir" at bounding box center [1300, 300] width 174 height 27
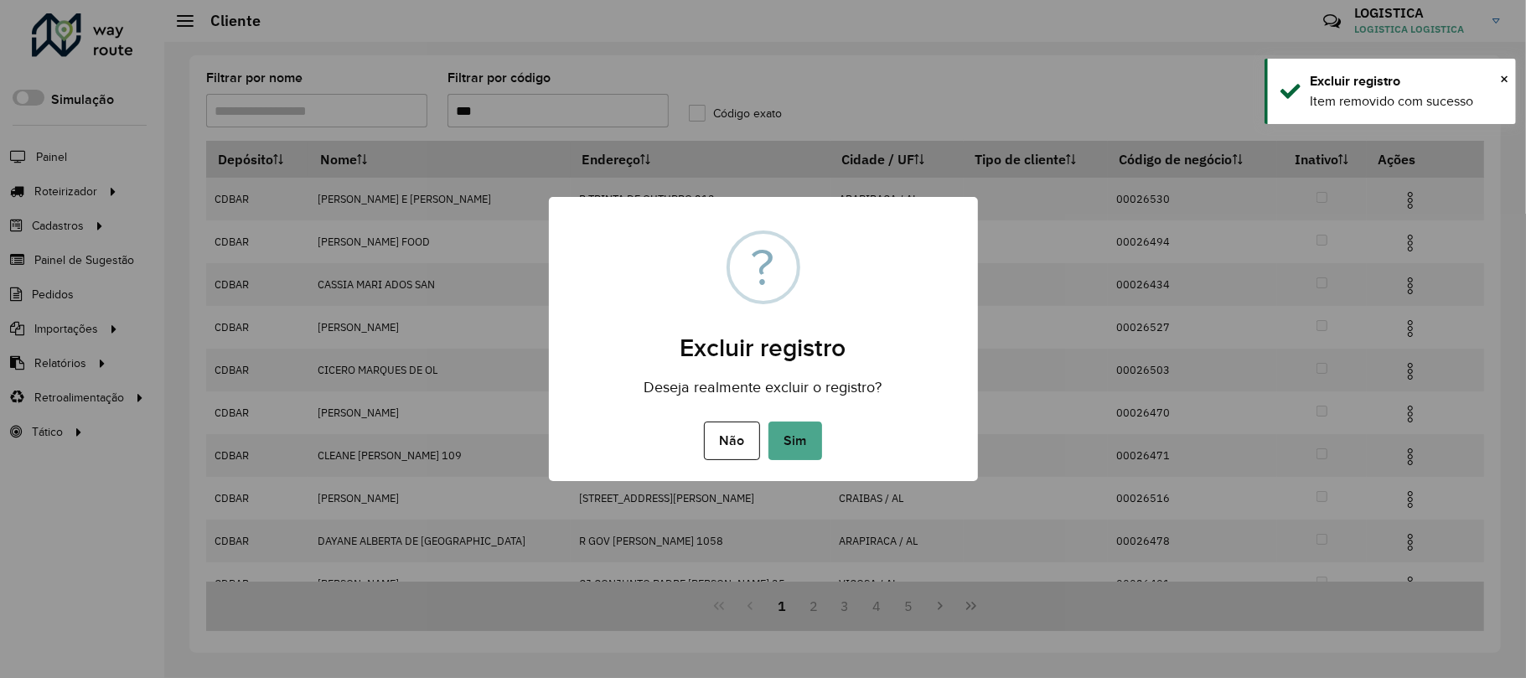
click at [768, 421] on button "Sim" at bounding box center [795, 440] width 54 height 39
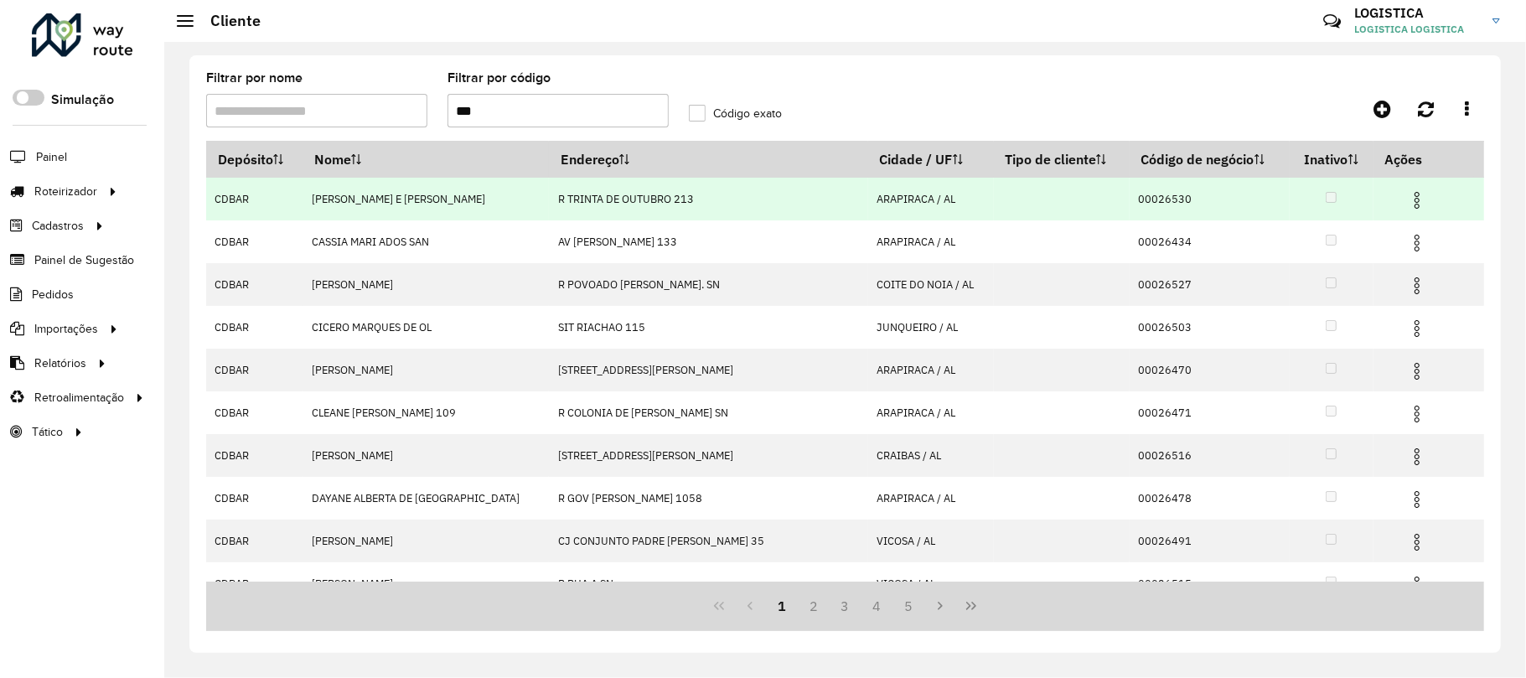
click at [1407, 204] on img at bounding box center [1417, 200] width 20 height 20
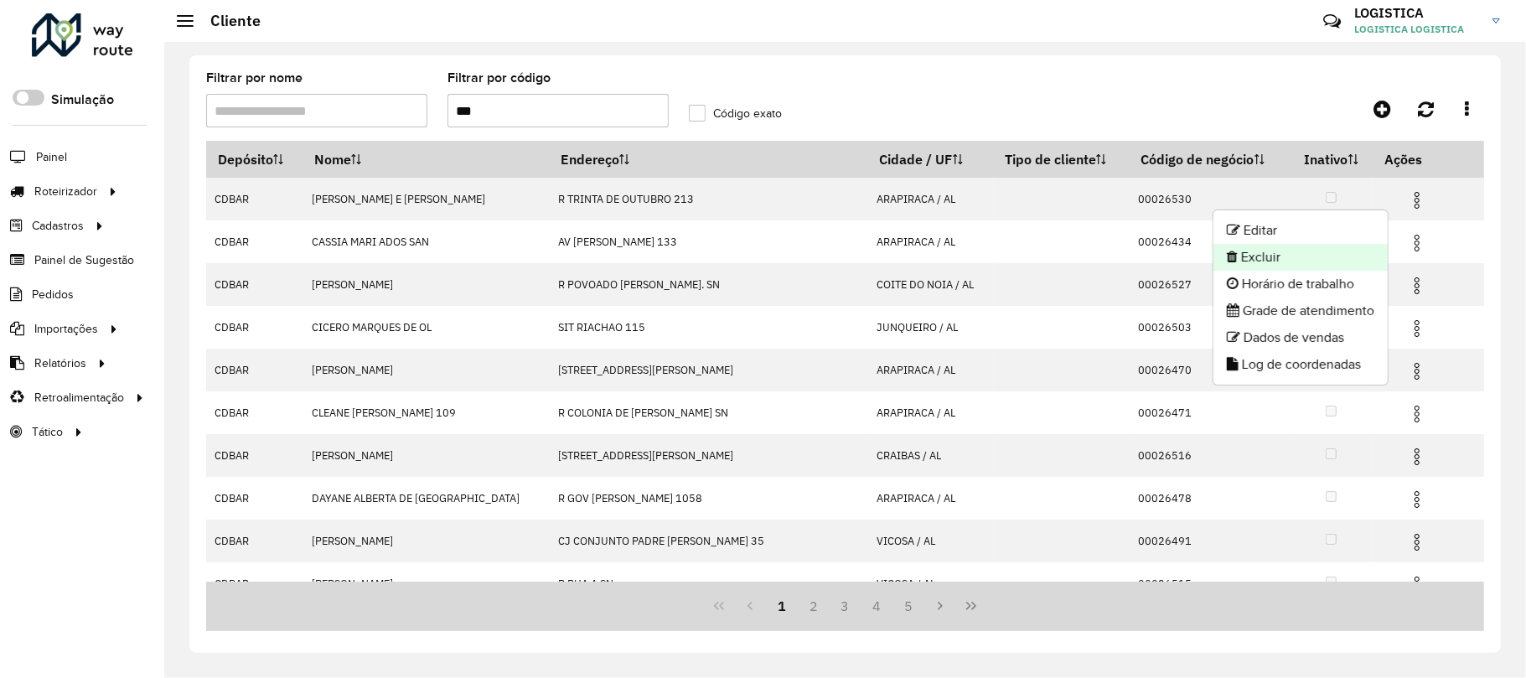
click at [1332, 265] on li "Excluir" at bounding box center [1300, 257] width 174 height 27
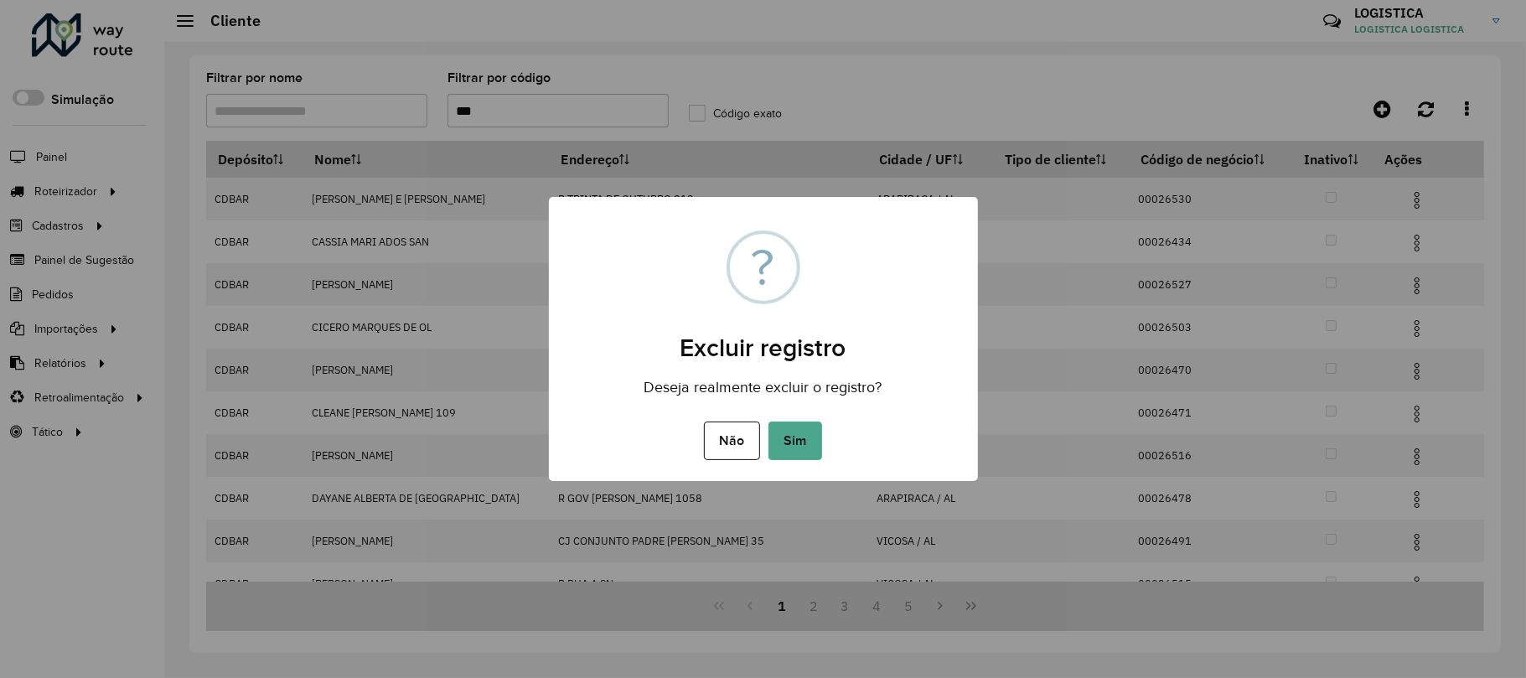
click at [768, 421] on button "Sim" at bounding box center [795, 440] width 54 height 39
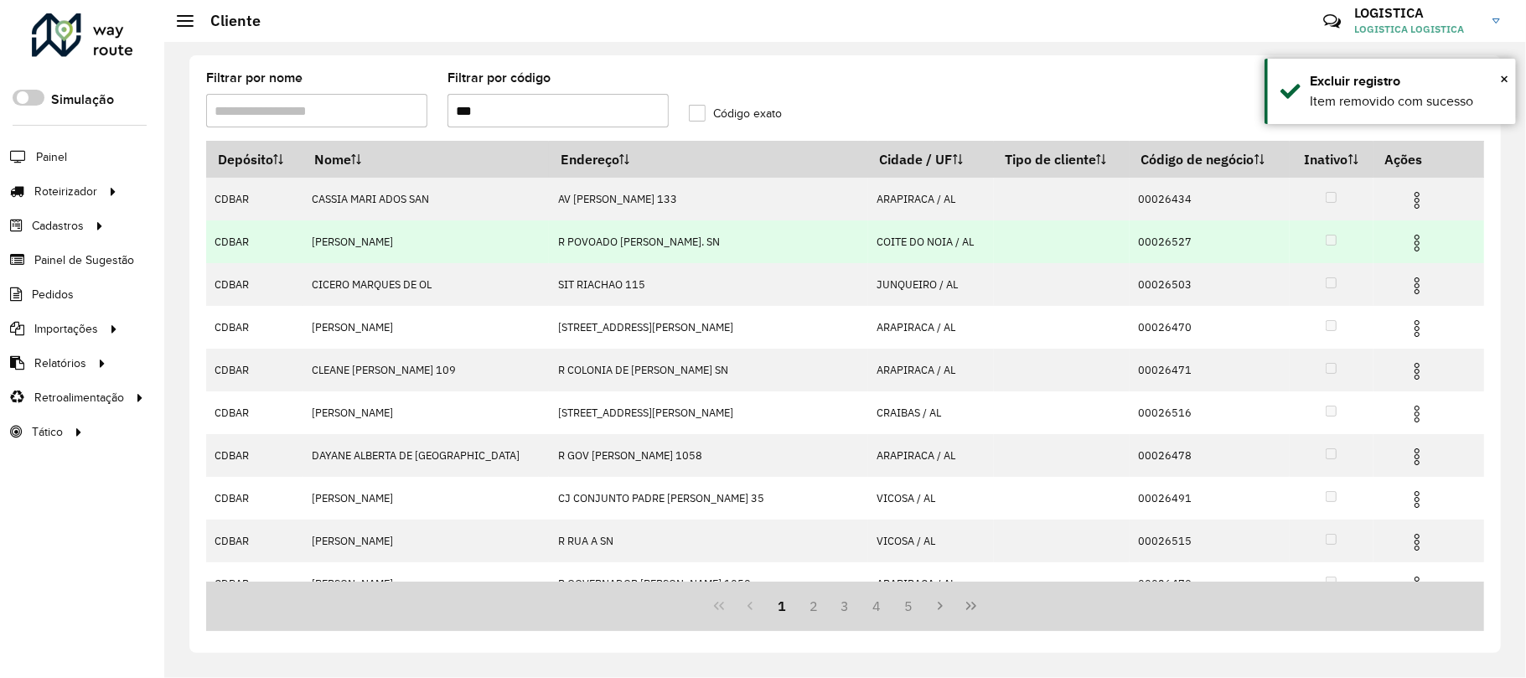
click at [1407, 241] on img at bounding box center [1417, 243] width 20 height 20
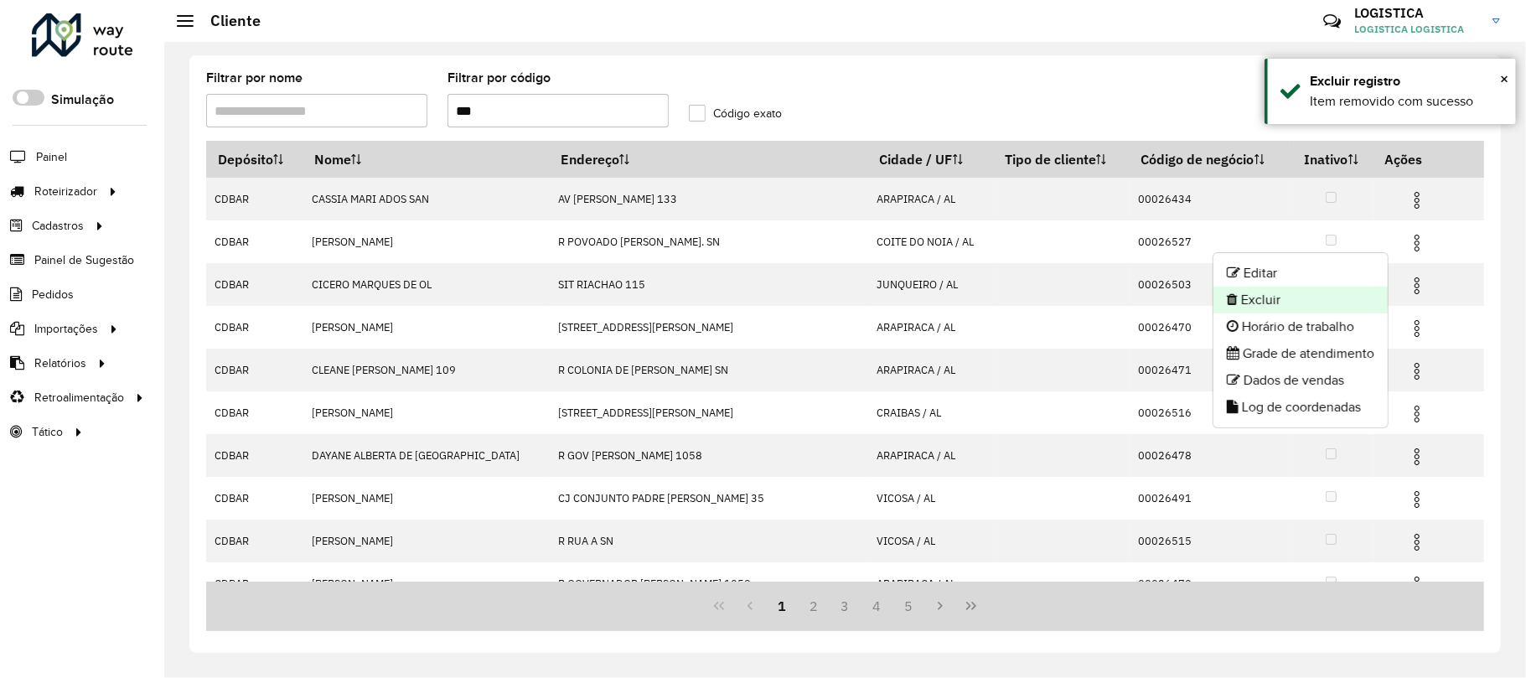
click at [1284, 303] on li "Excluir" at bounding box center [1300, 300] width 174 height 27
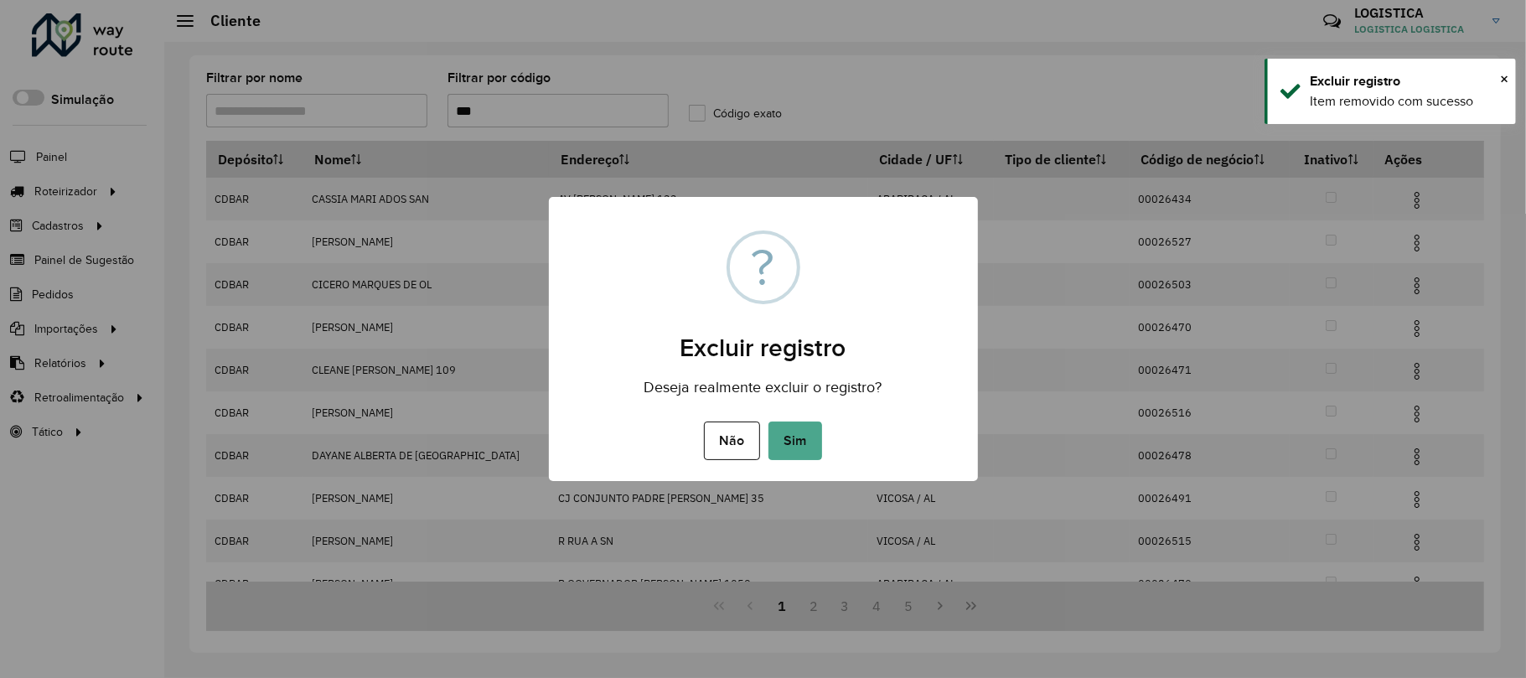
click at [768, 421] on button "Sim" at bounding box center [795, 440] width 54 height 39
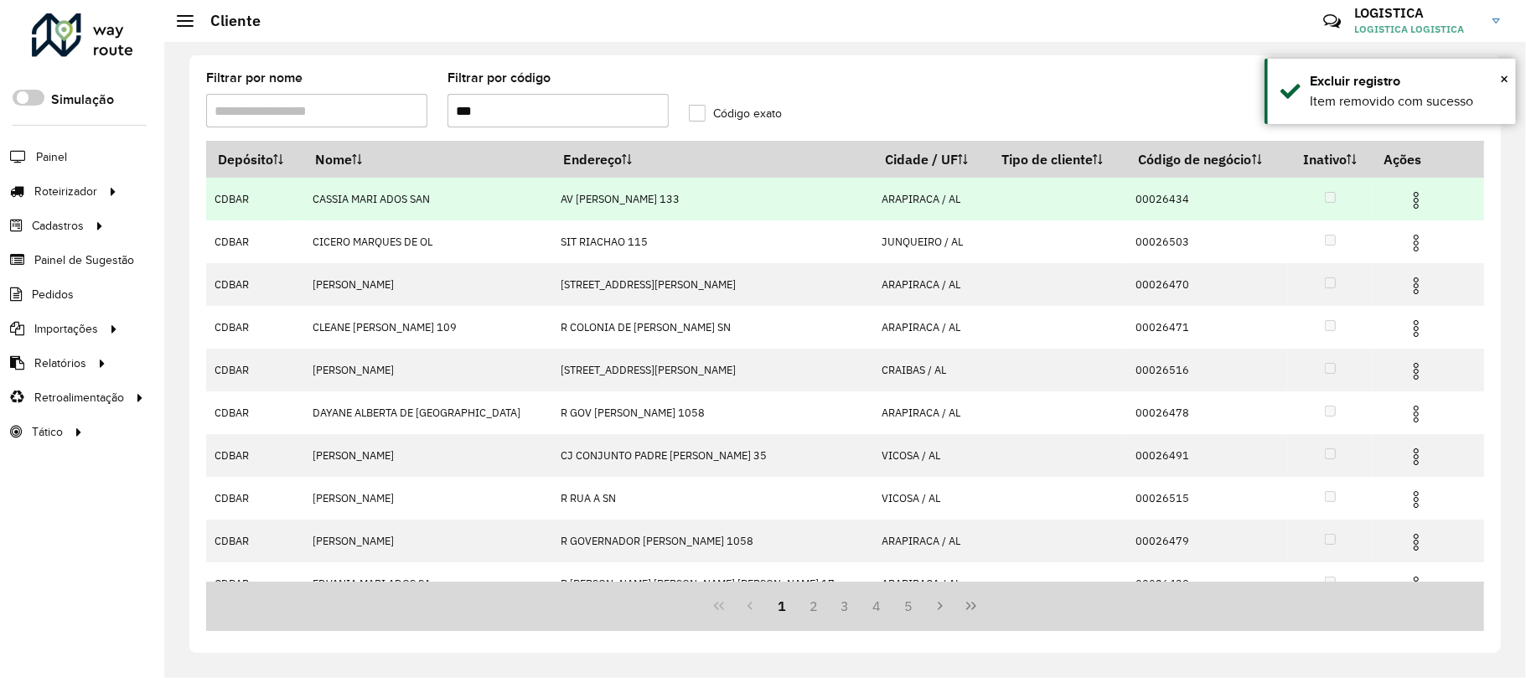
click at [1406, 201] on img at bounding box center [1416, 200] width 20 height 20
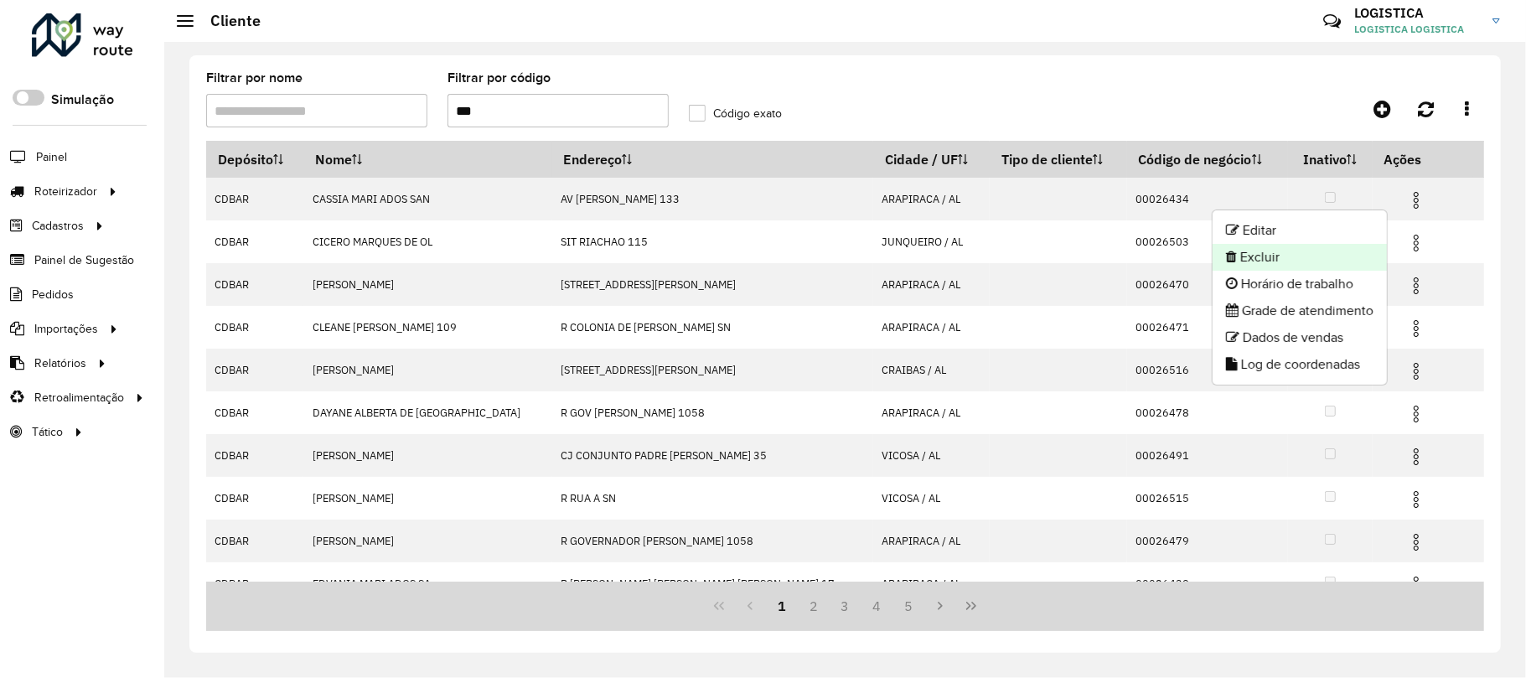
click at [1347, 252] on li "Excluir" at bounding box center [1299, 257] width 174 height 27
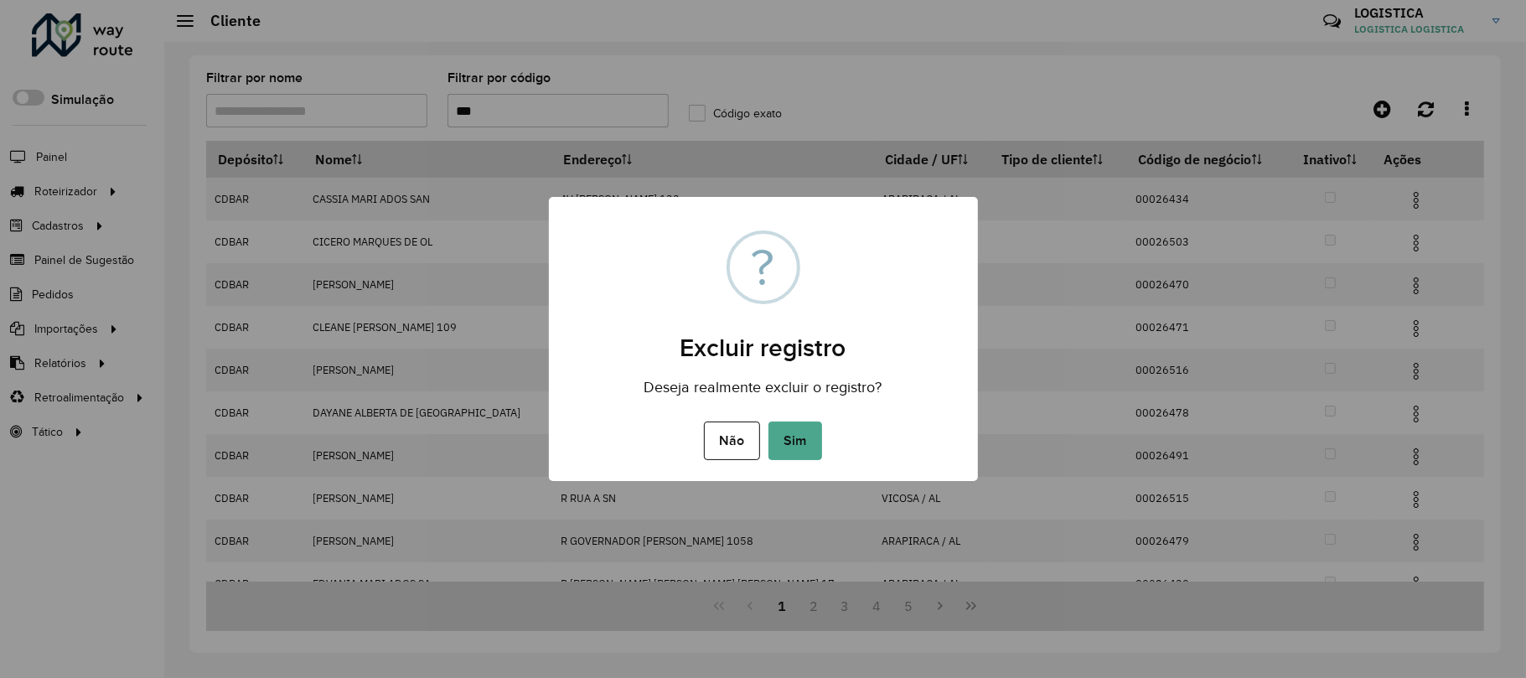
click at [768, 421] on button "Sim" at bounding box center [795, 440] width 54 height 39
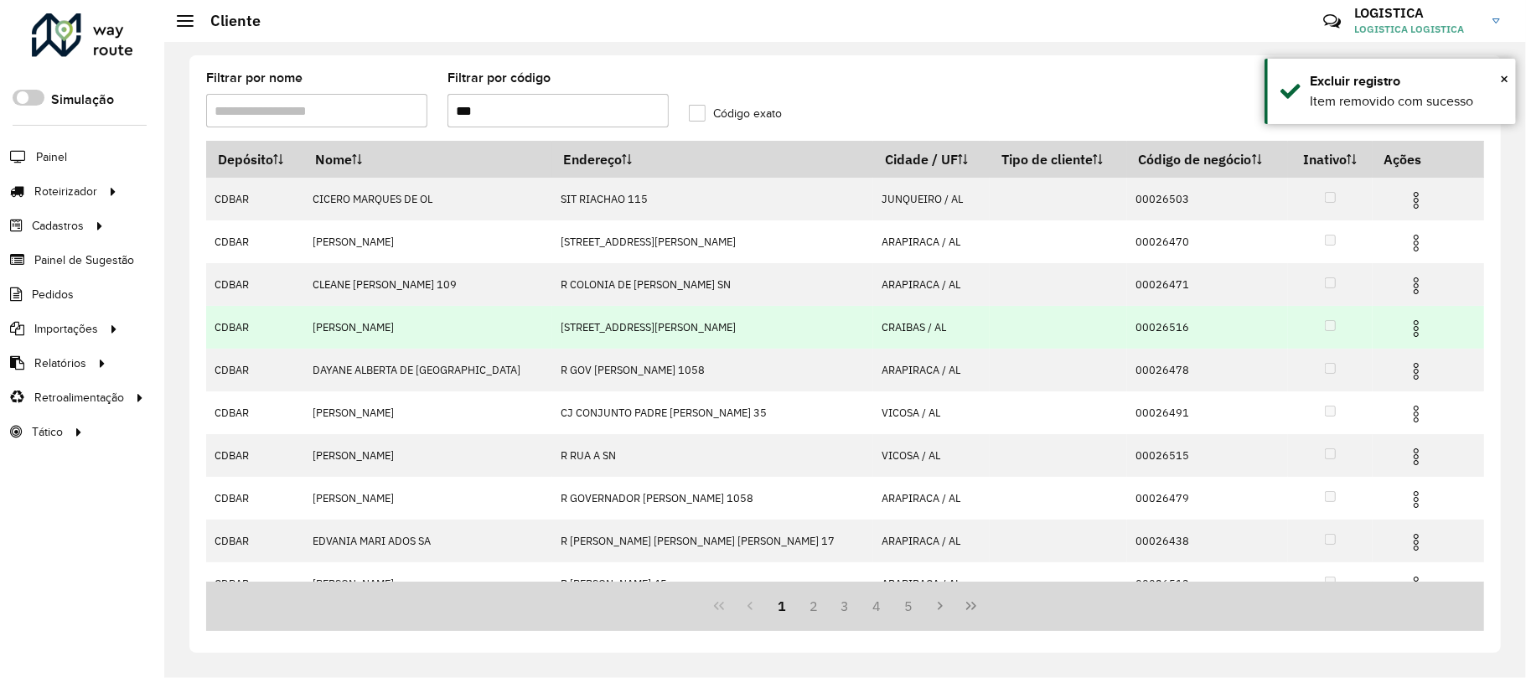
click at [1406, 323] on img at bounding box center [1416, 328] width 20 height 20
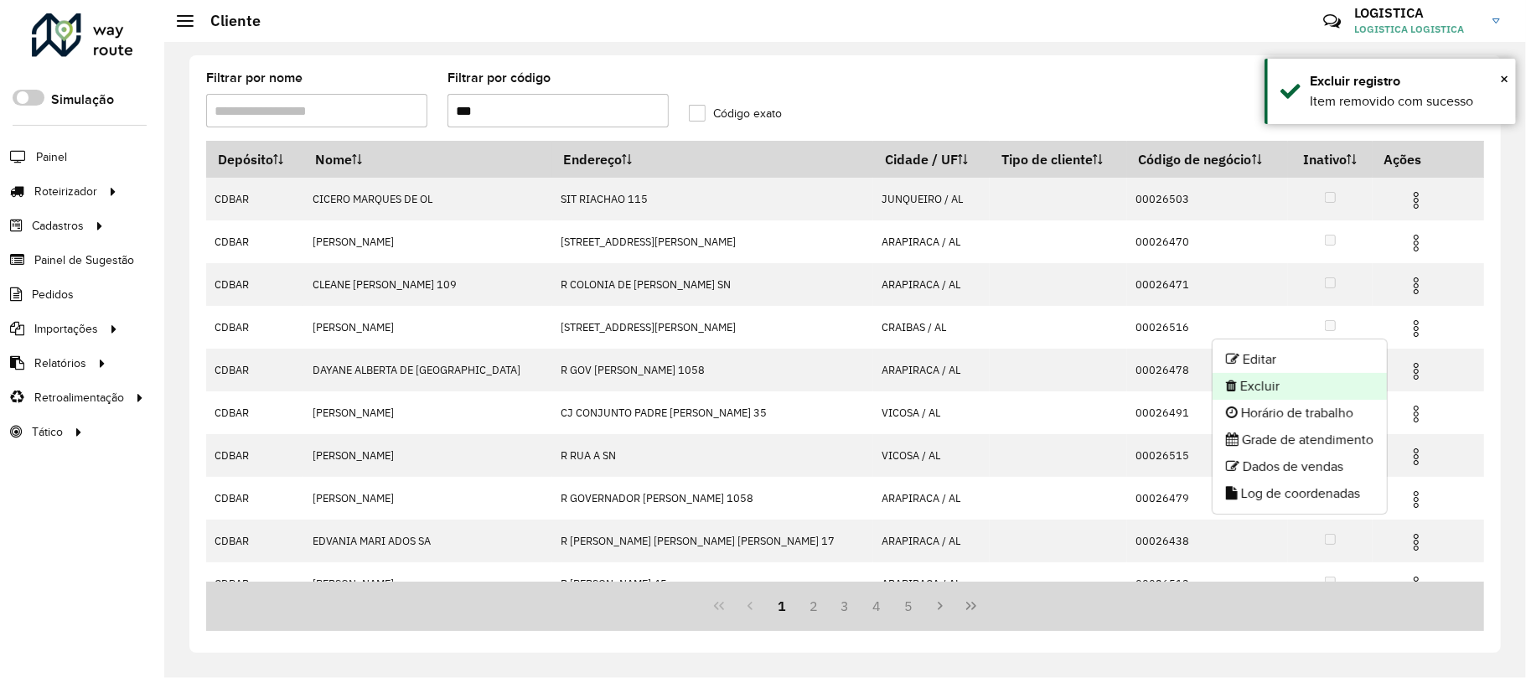
click at [1305, 382] on li "Excluir" at bounding box center [1299, 386] width 174 height 27
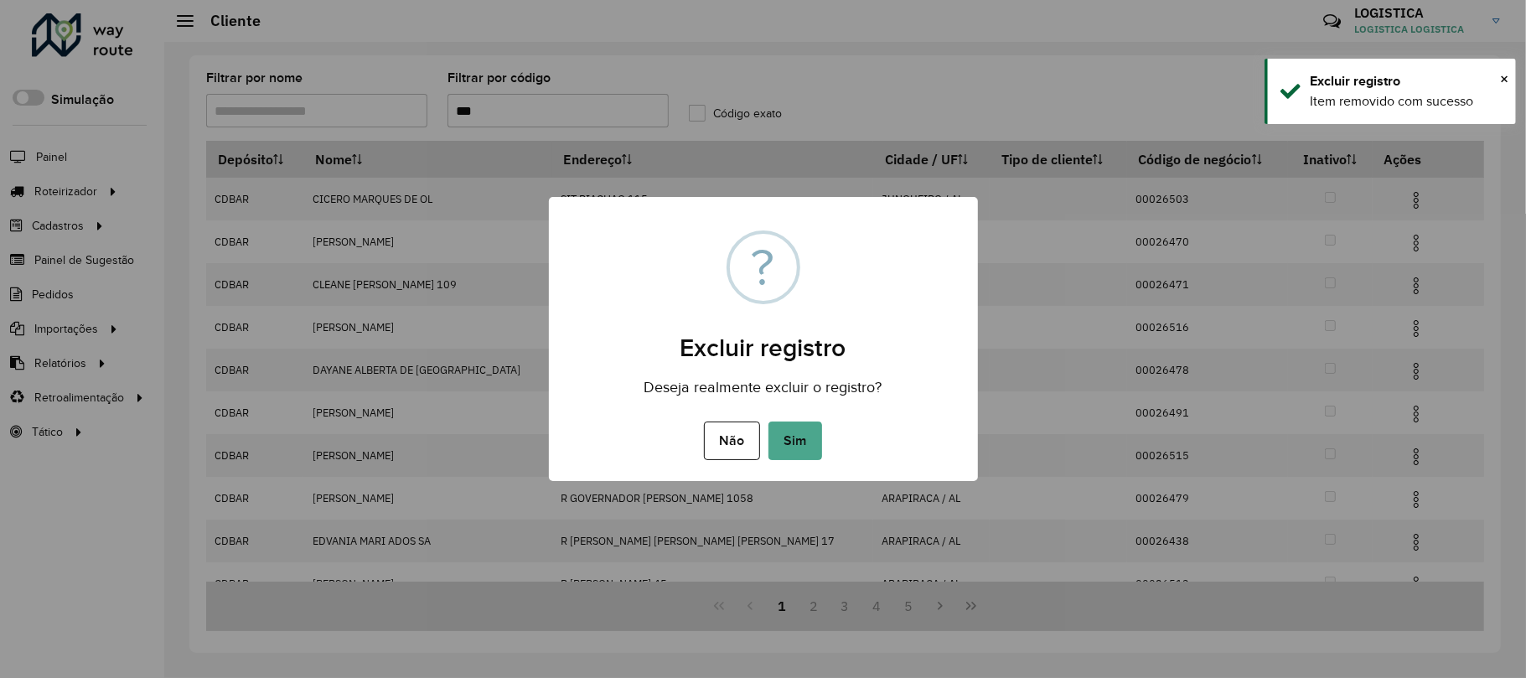
click at [768, 421] on button "Sim" at bounding box center [795, 440] width 54 height 39
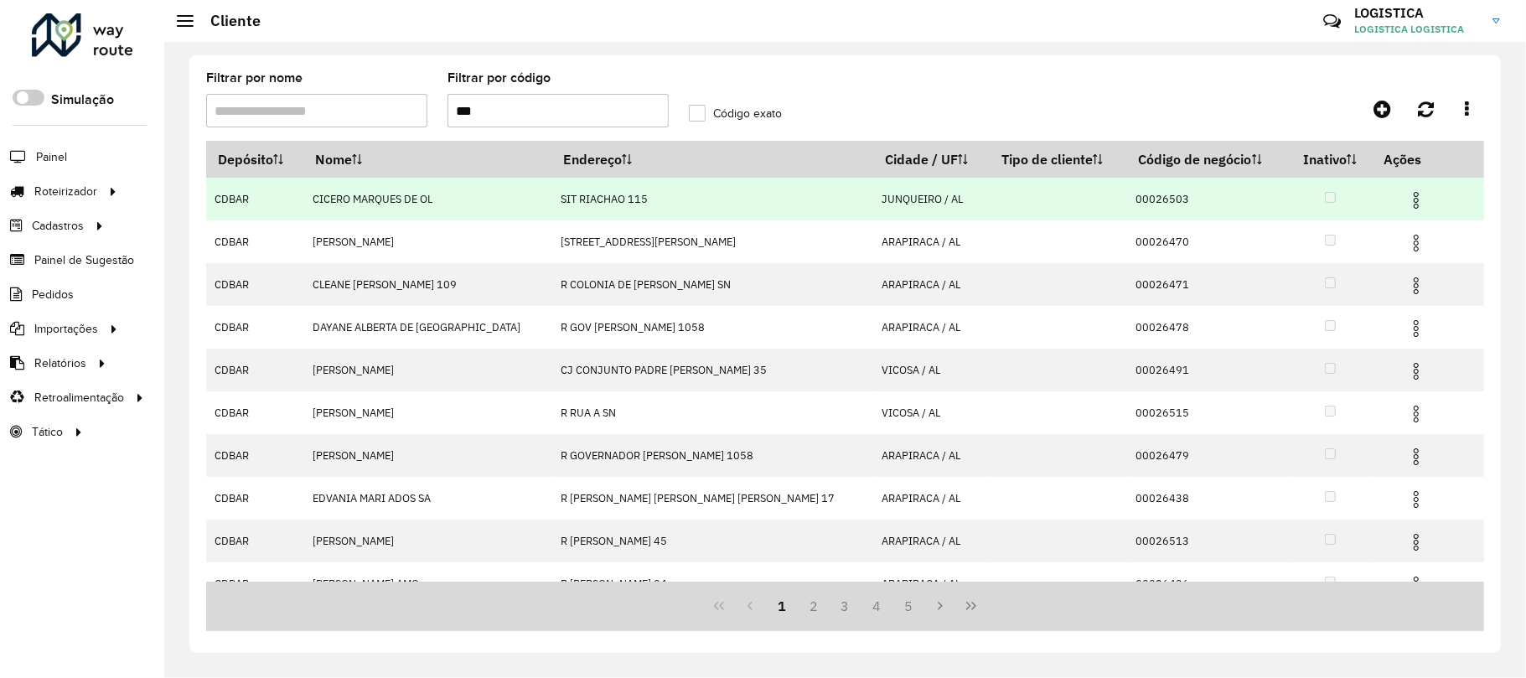
click at [1406, 198] on img at bounding box center [1416, 200] width 20 height 20
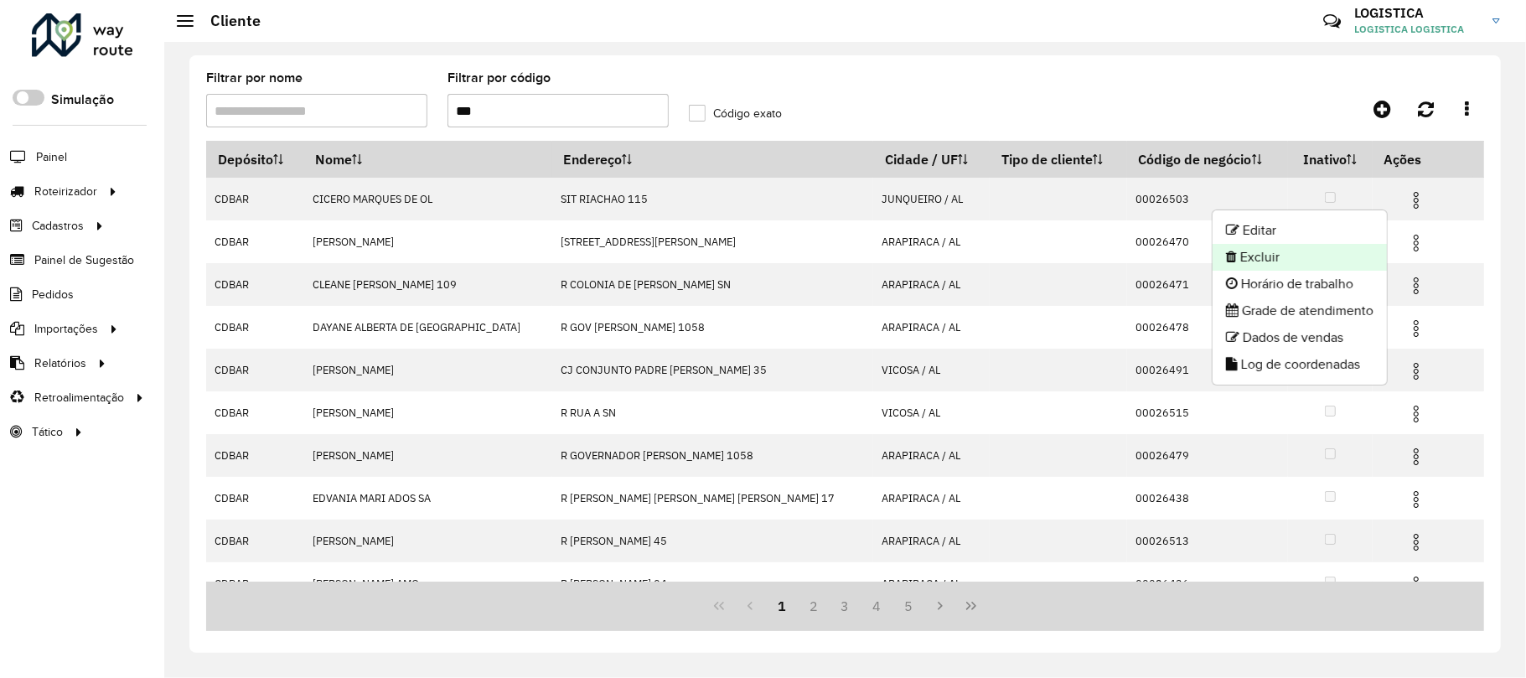
click at [1271, 259] on li "Excluir" at bounding box center [1299, 257] width 174 height 27
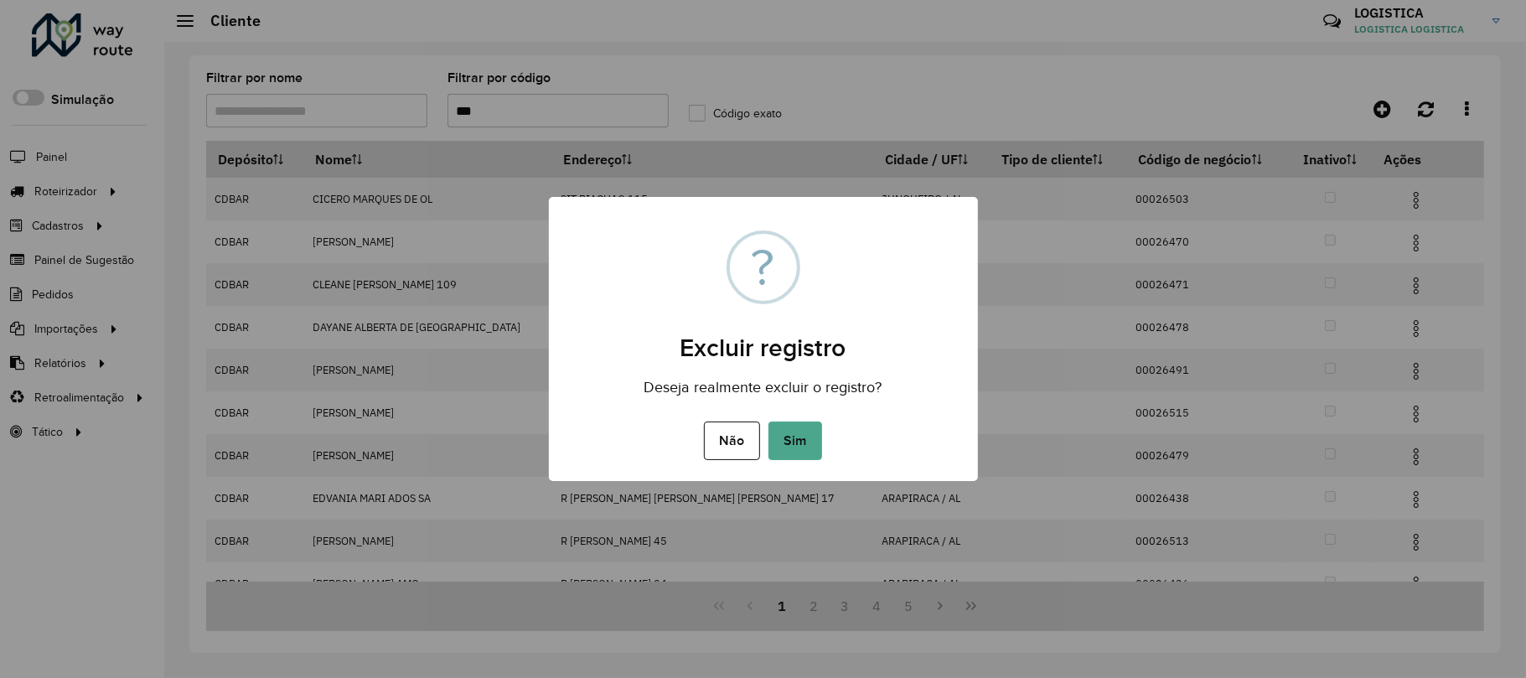
click at [768, 421] on button "Sim" at bounding box center [795, 440] width 54 height 39
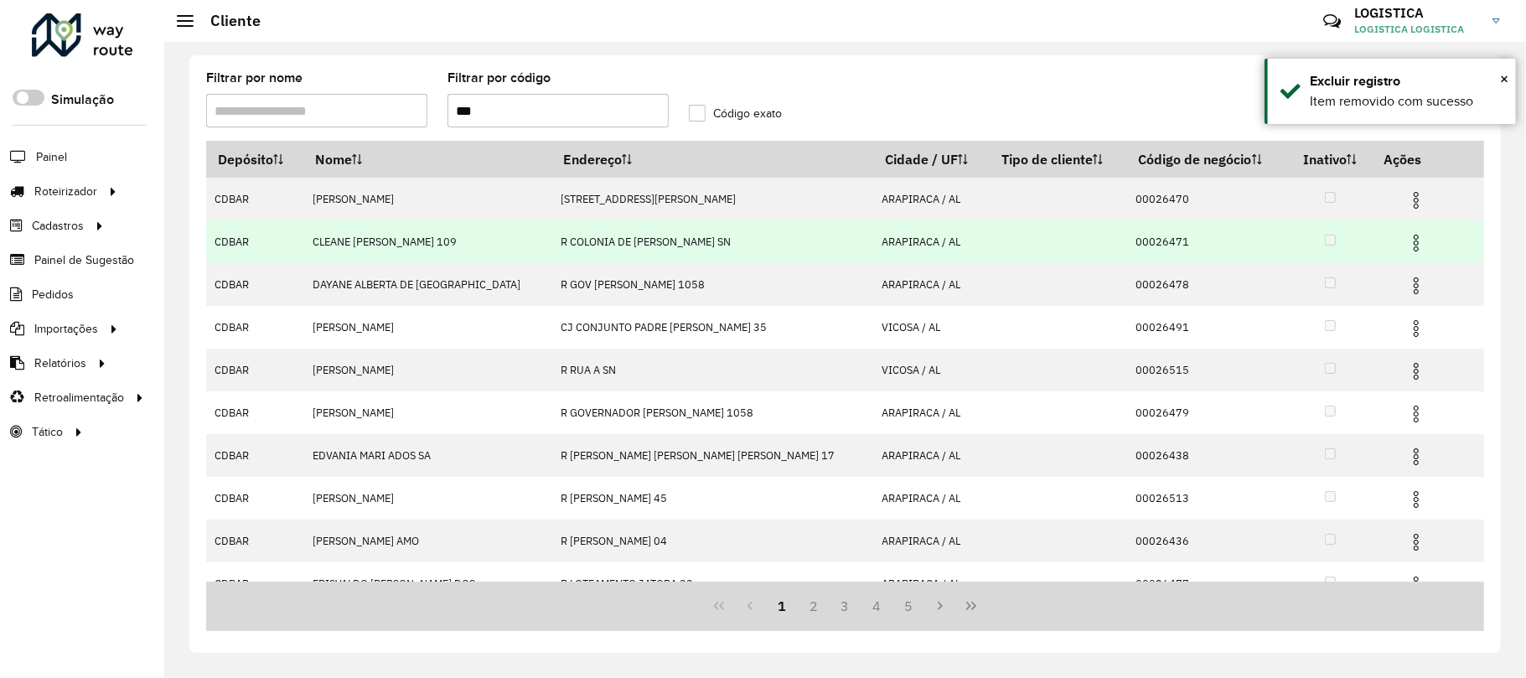
click at [1398, 256] on td at bounding box center [1422, 241] width 101 height 42
click at [1406, 243] on img at bounding box center [1416, 243] width 20 height 20
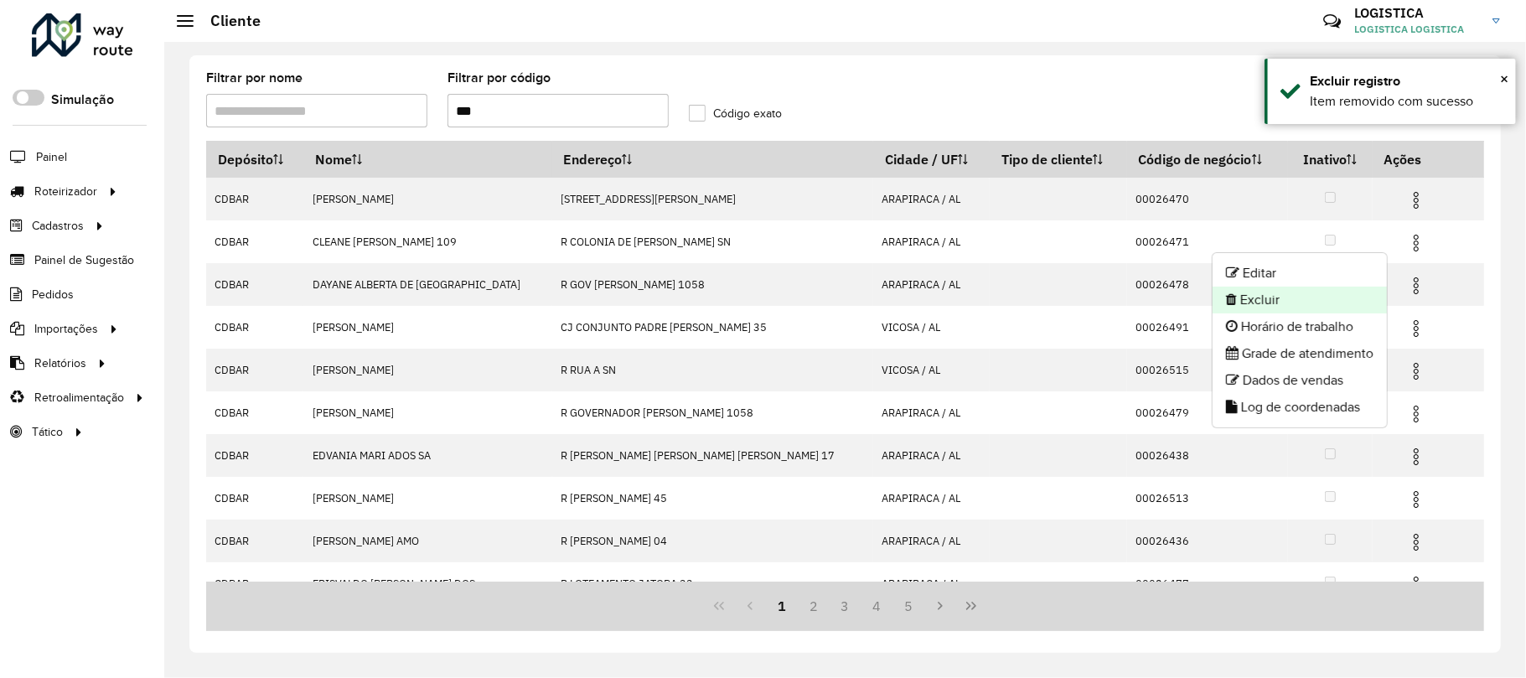
click at [1355, 287] on li "Excluir" at bounding box center [1299, 300] width 174 height 27
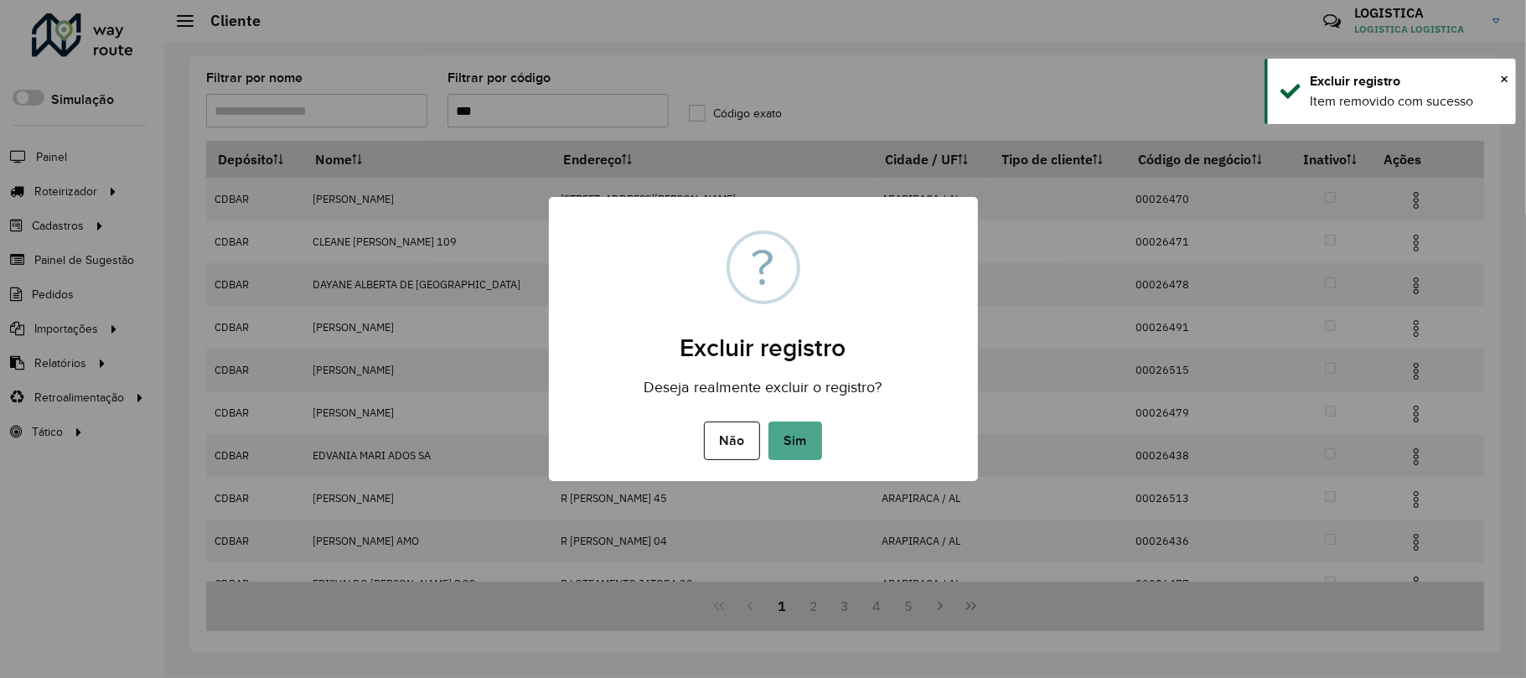
click at [768, 421] on button "Sim" at bounding box center [795, 440] width 54 height 39
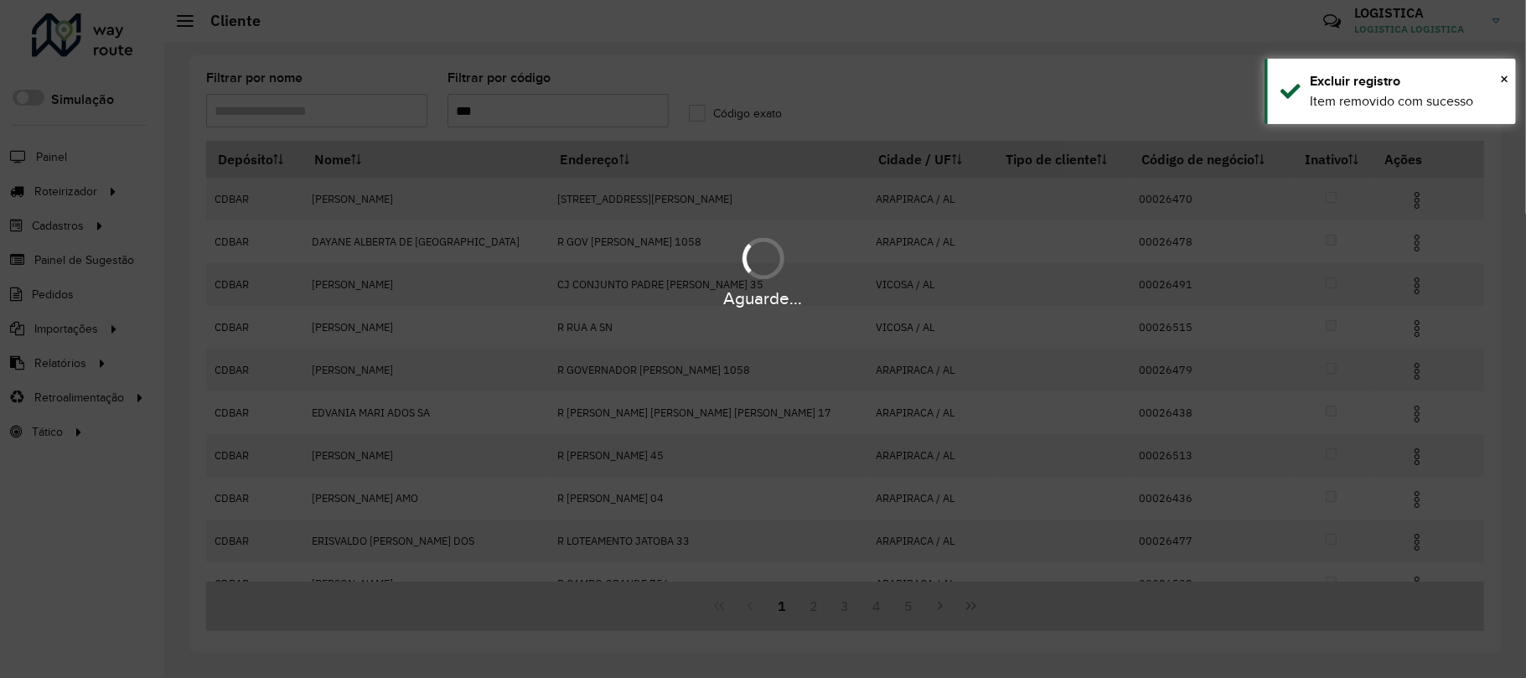
click at [1404, 208] on div "Aguarde..." at bounding box center [763, 339] width 1526 height 678
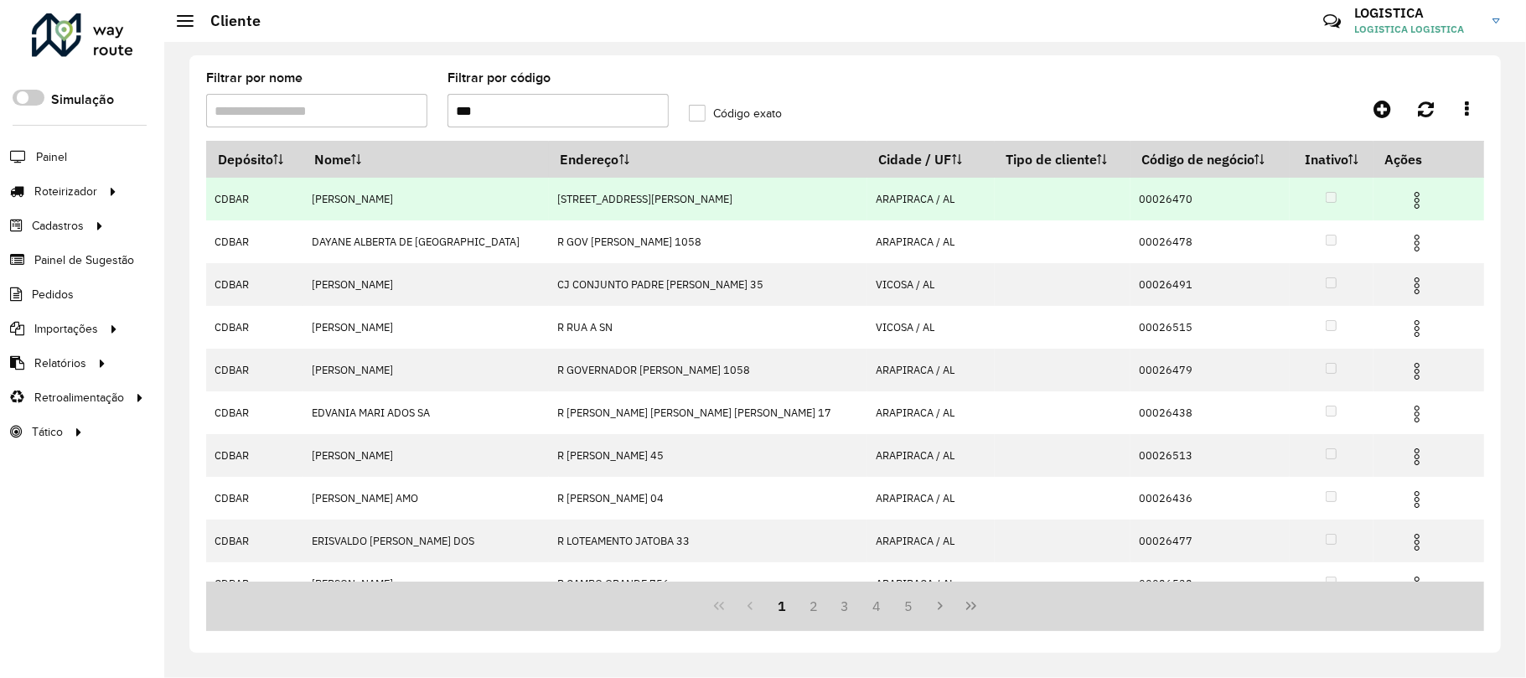
click at [1407, 201] on img at bounding box center [1417, 200] width 20 height 20
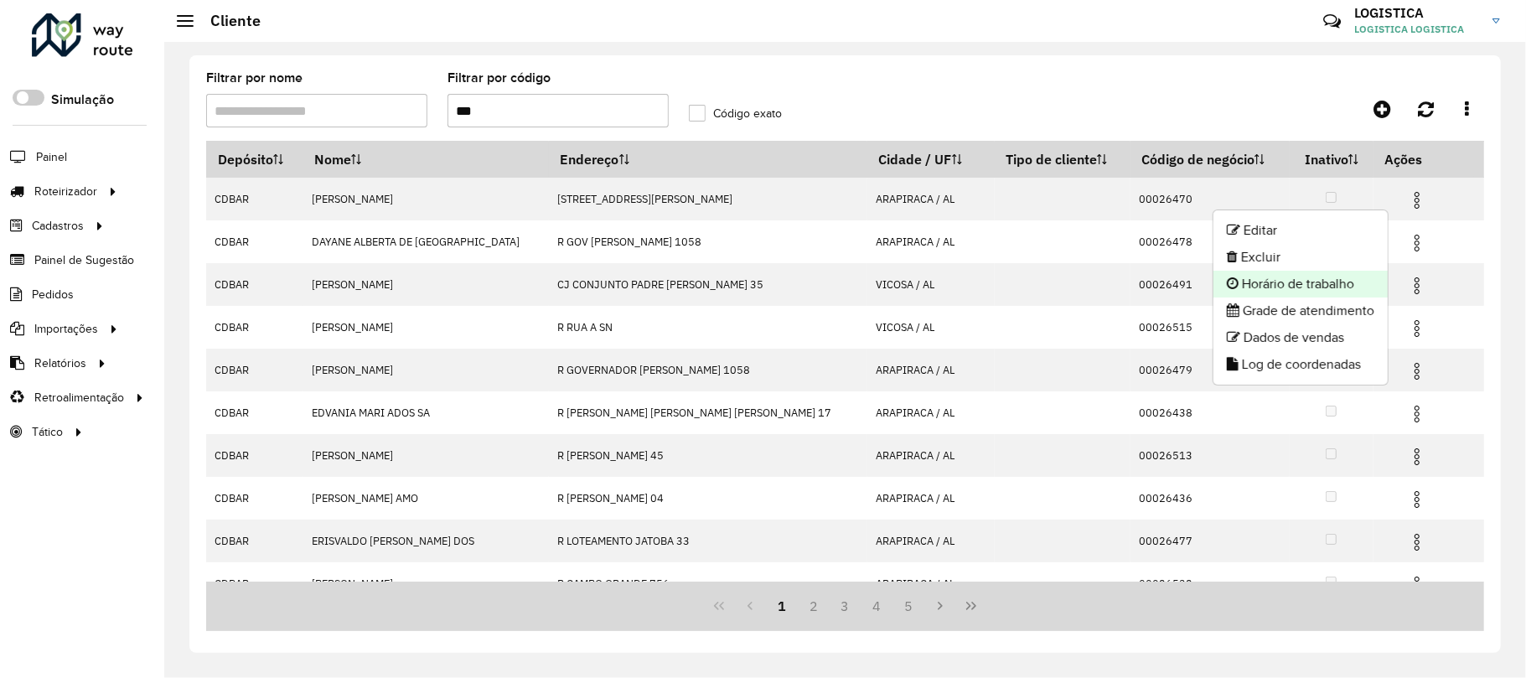
click at [1348, 271] on li "Horário de trabalho" at bounding box center [1300, 284] width 174 height 27
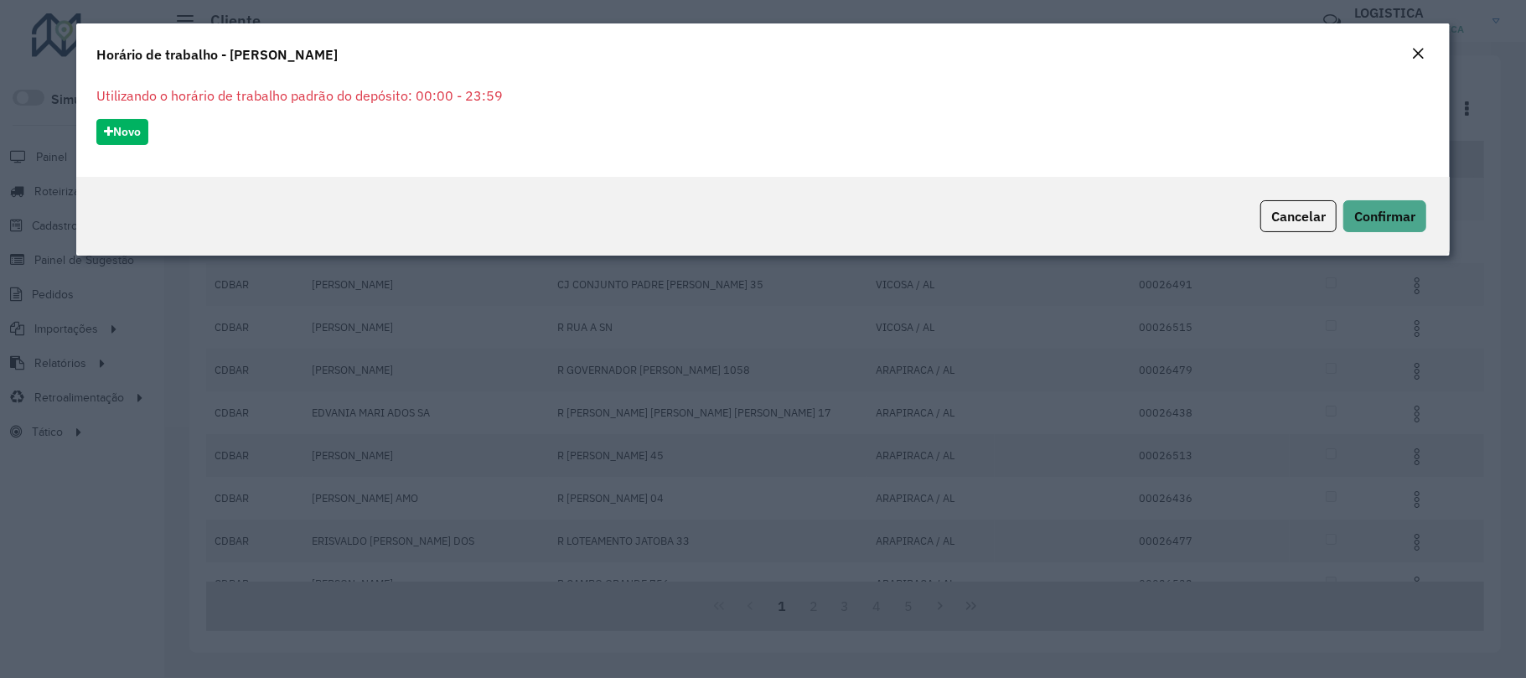
click at [1421, 49] on em "Close" at bounding box center [1417, 53] width 13 height 13
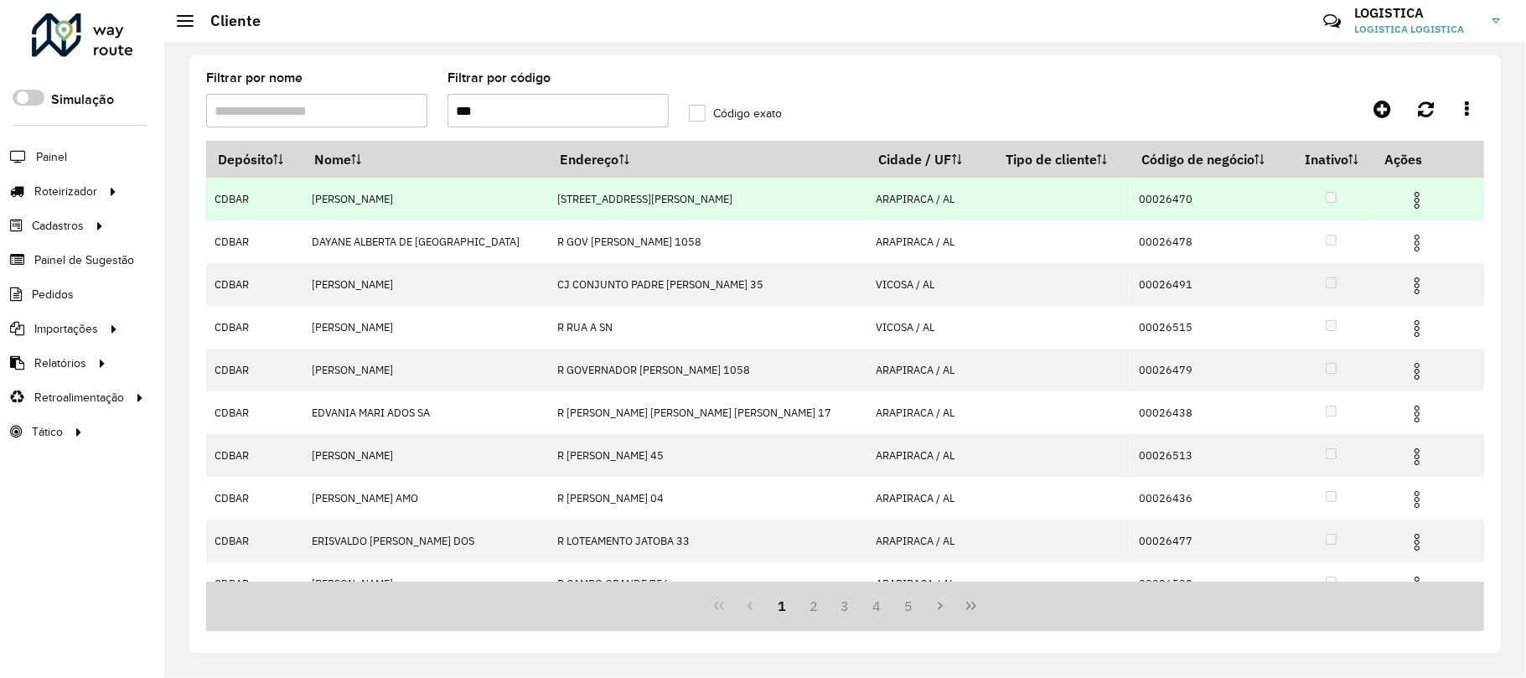
click at [1407, 199] on img at bounding box center [1417, 200] width 20 height 20
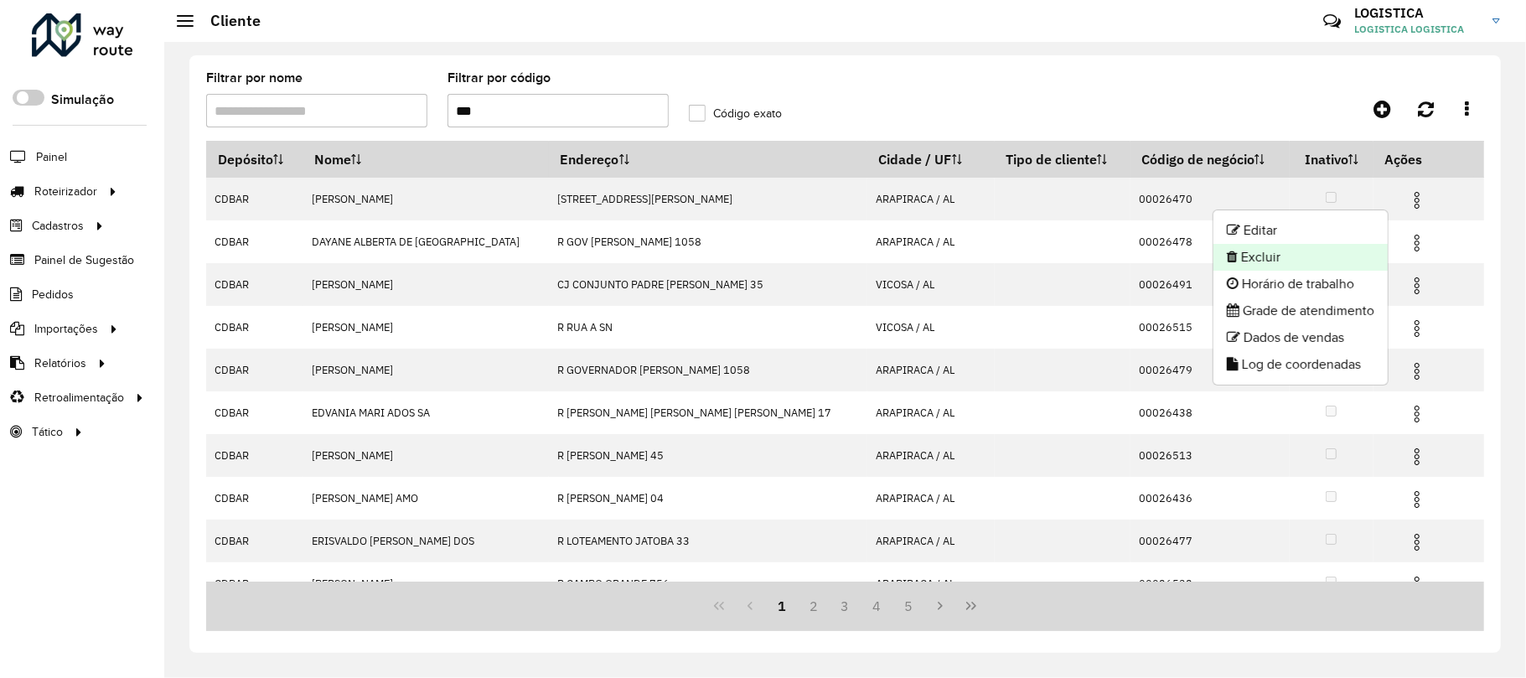
click at [1352, 259] on li "Excluir" at bounding box center [1300, 257] width 174 height 27
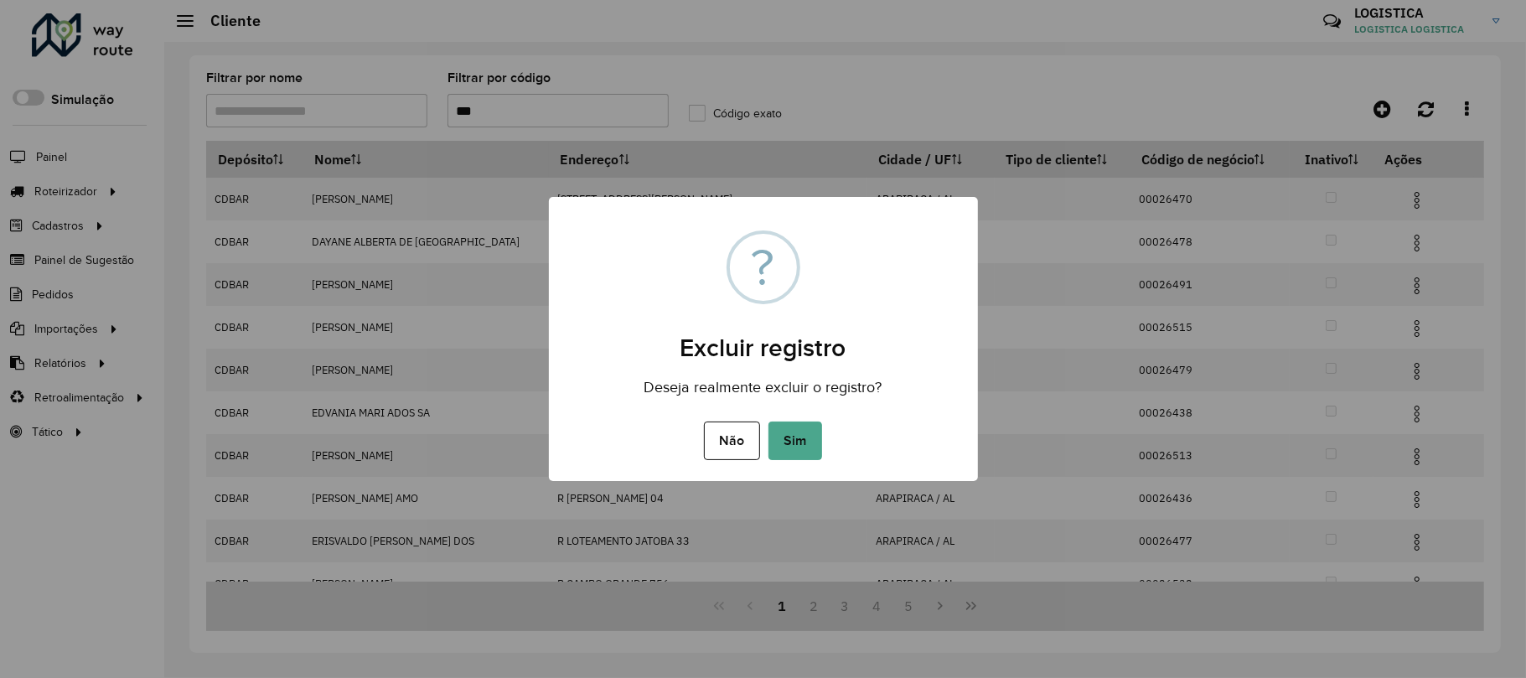
click at [768, 421] on button "Sim" at bounding box center [795, 440] width 54 height 39
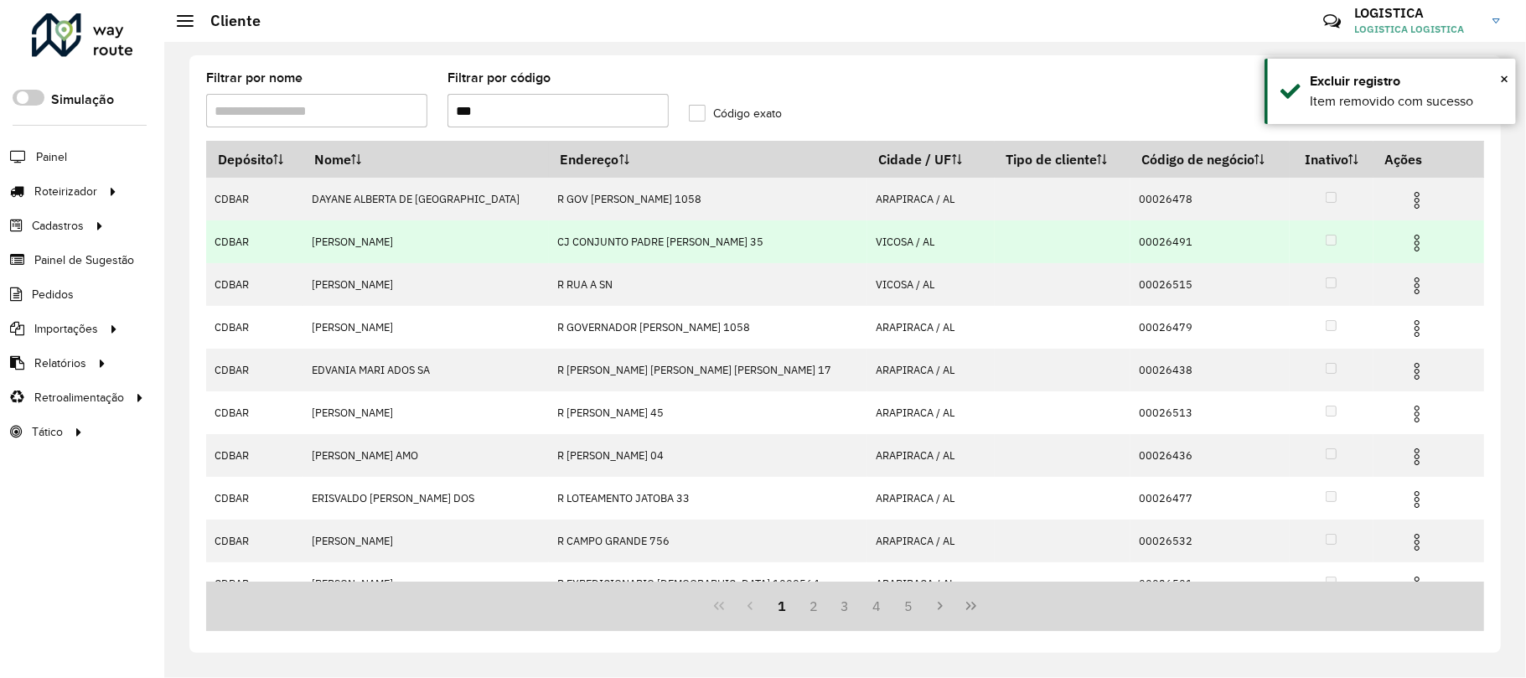
click at [1407, 251] on img at bounding box center [1417, 243] width 20 height 20
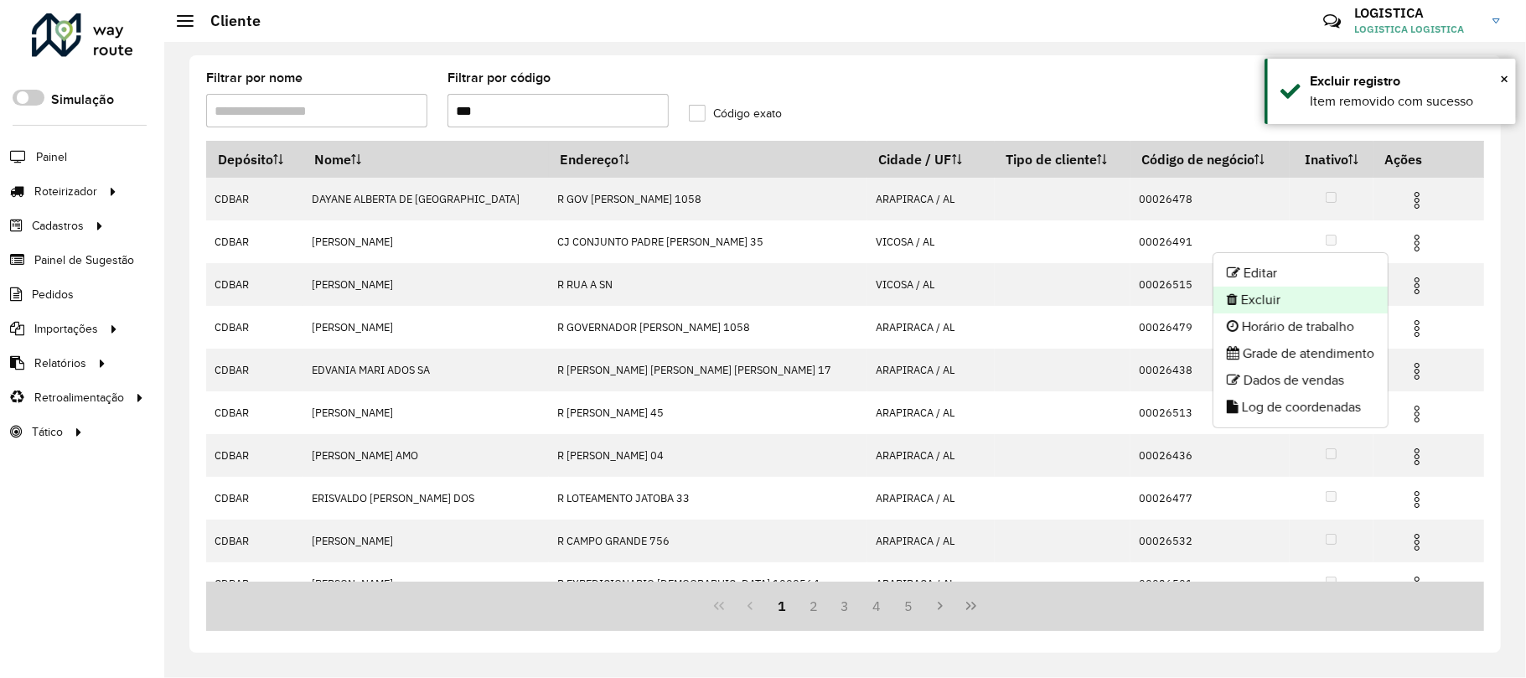
click at [1300, 292] on li "Excluir" at bounding box center [1300, 300] width 174 height 27
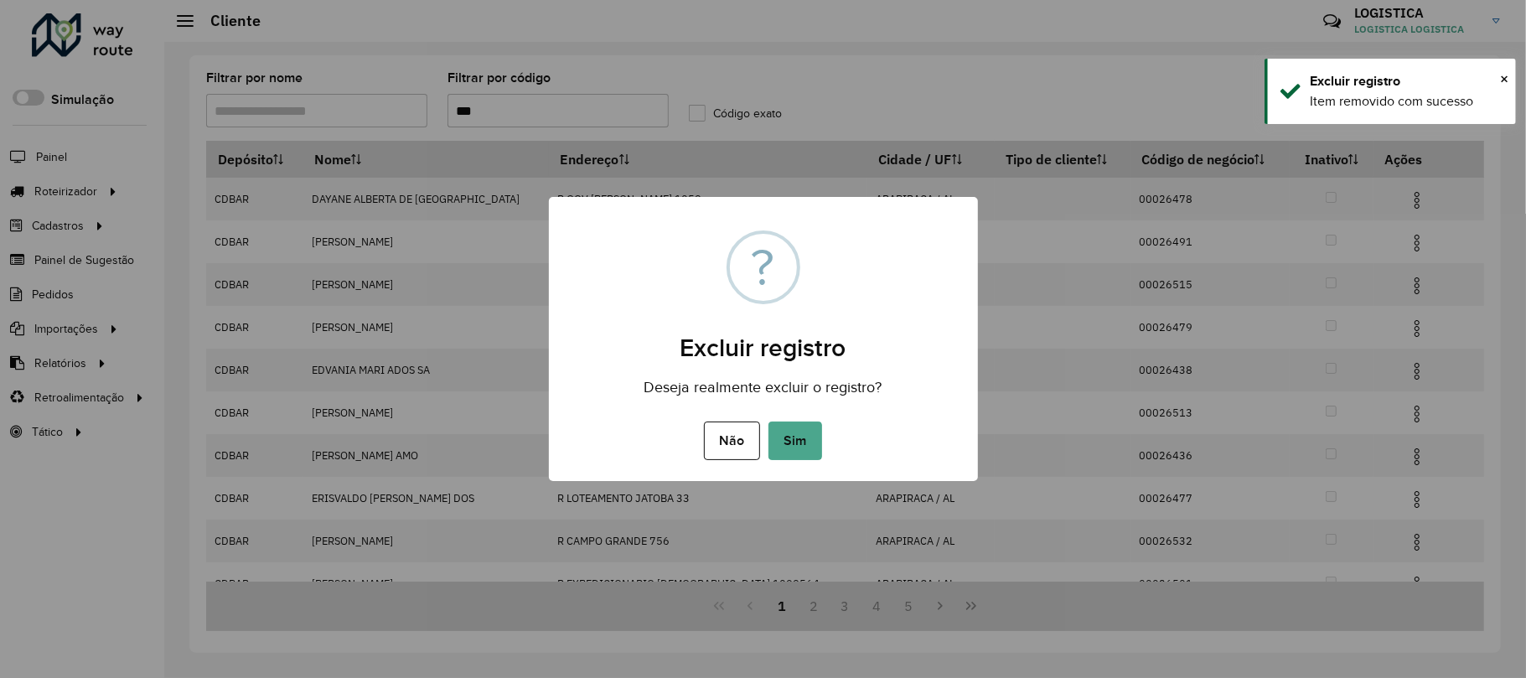
click at [768, 421] on button "Sim" at bounding box center [795, 440] width 54 height 39
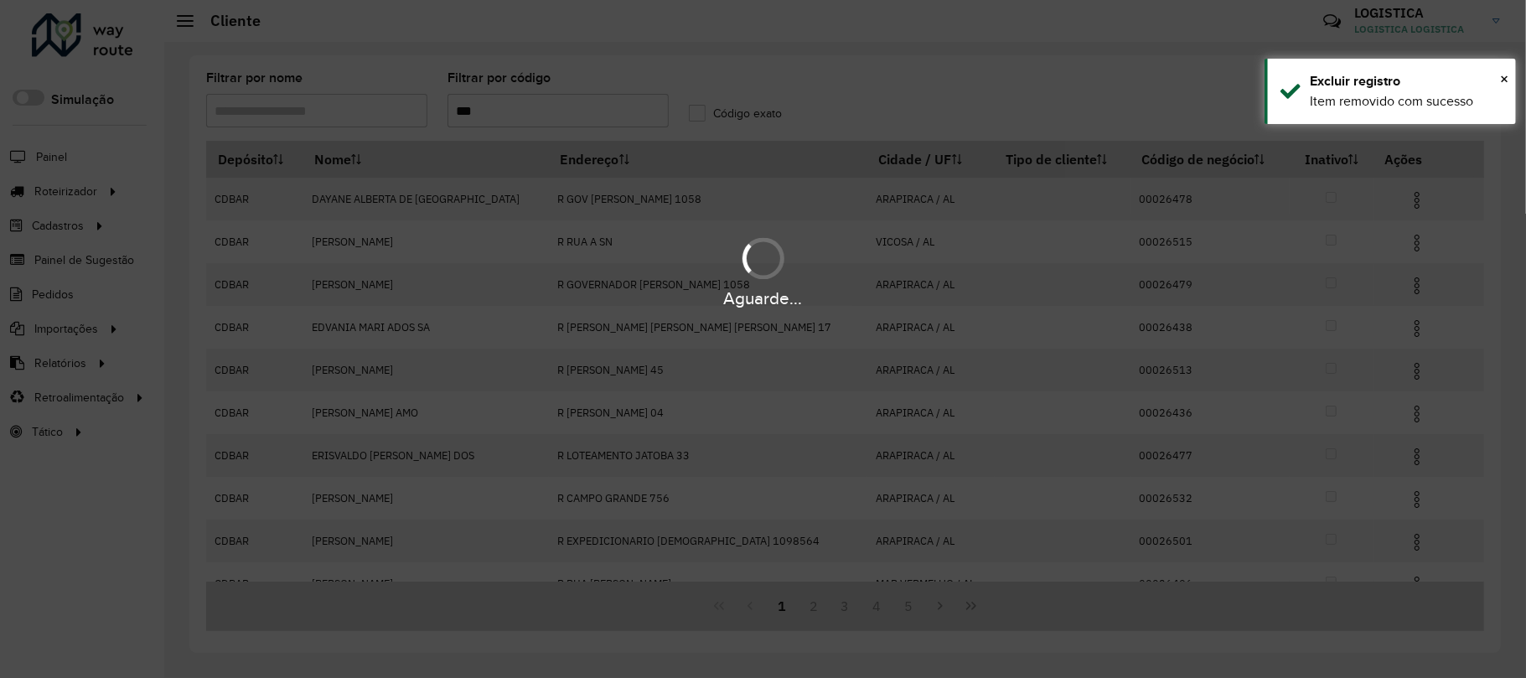
click at [1401, 195] on div "Aguarde..." at bounding box center [763, 339] width 1526 height 678
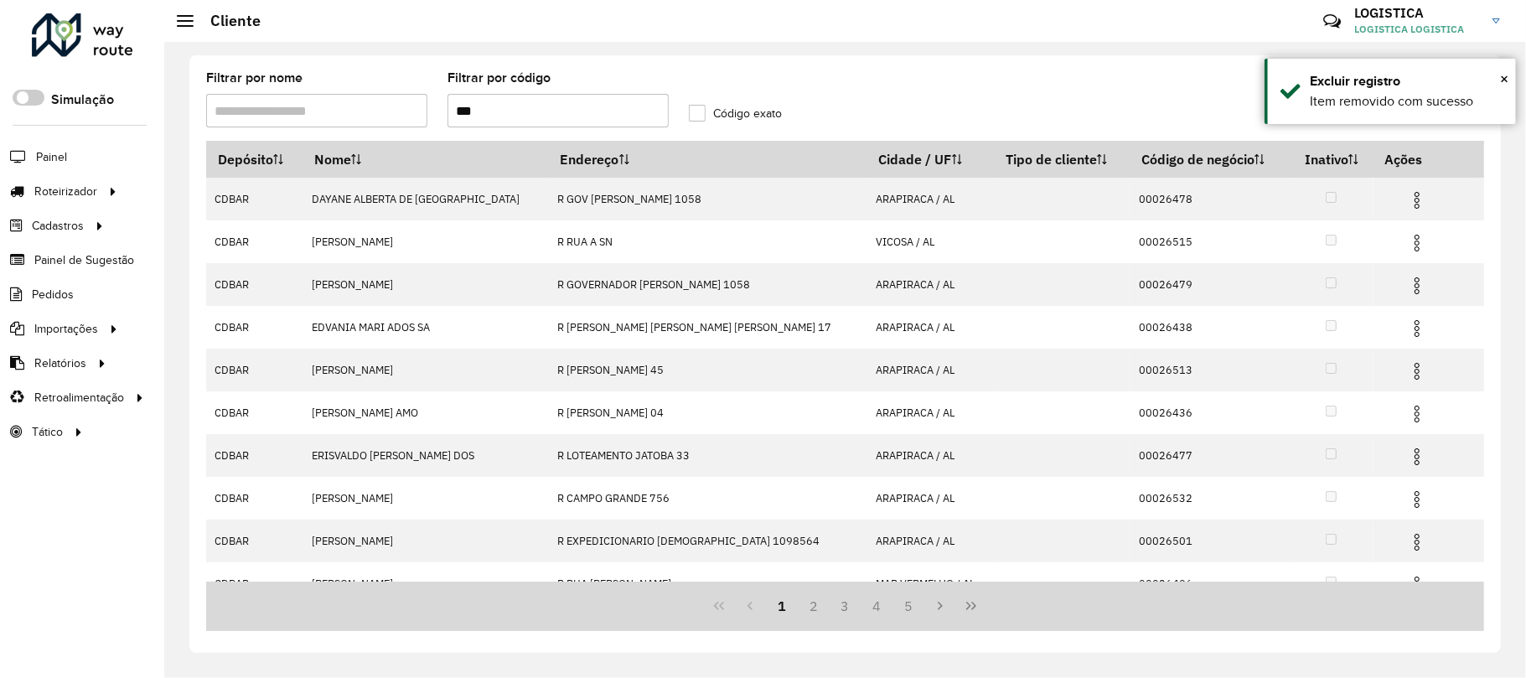
click at [1407, 195] on img at bounding box center [1417, 200] width 20 height 20
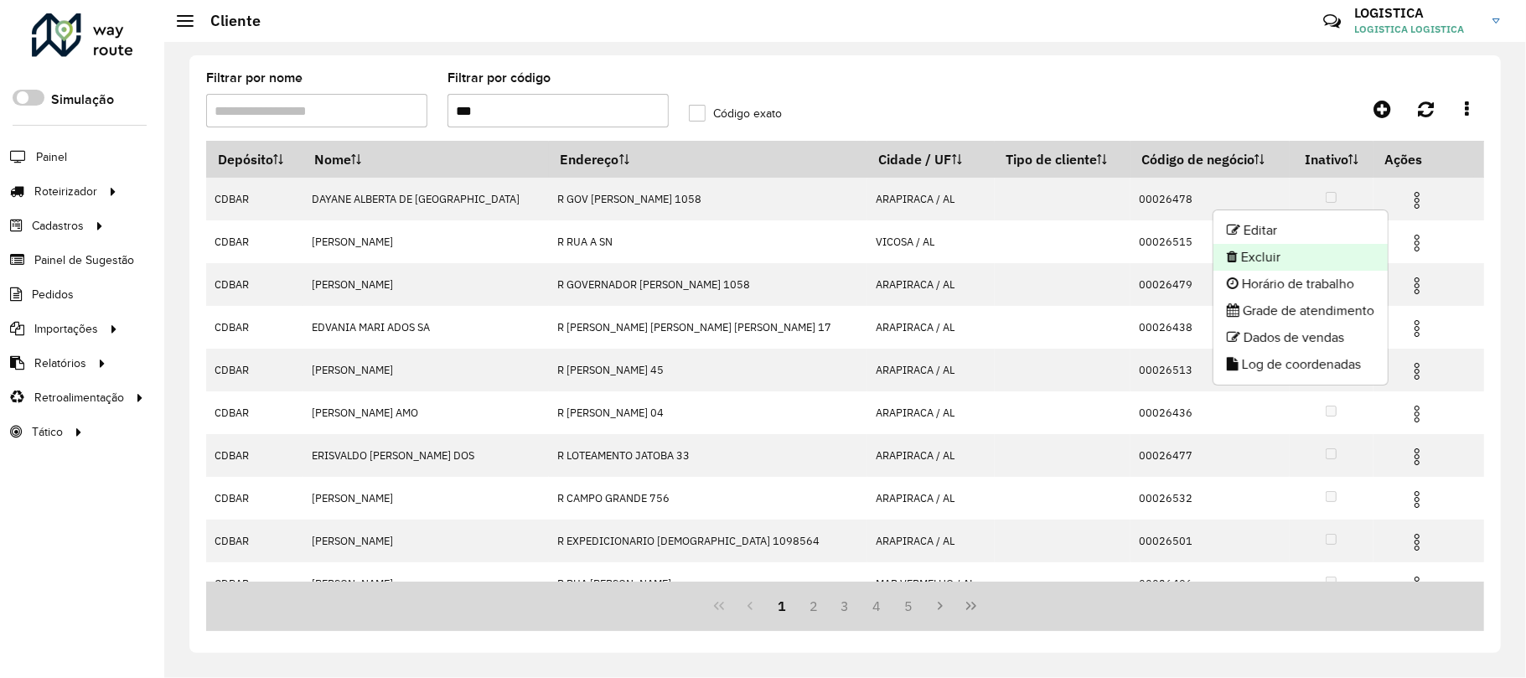
click at [1317, 251] on li "Excluir" at bounding box center [1300, 257] width 174 height 27
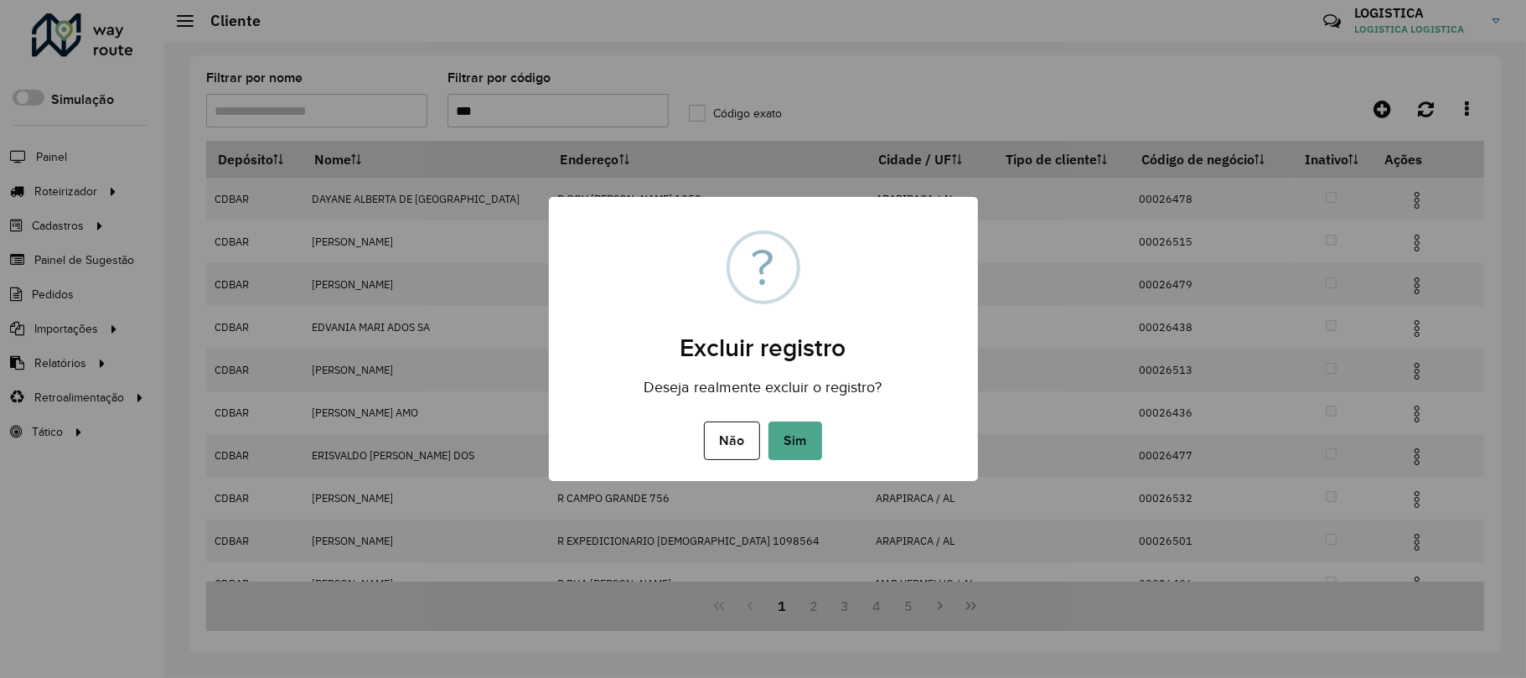
click at [768, 421] on button "Sim" at bounding box center [795, 440] width 54 height 39
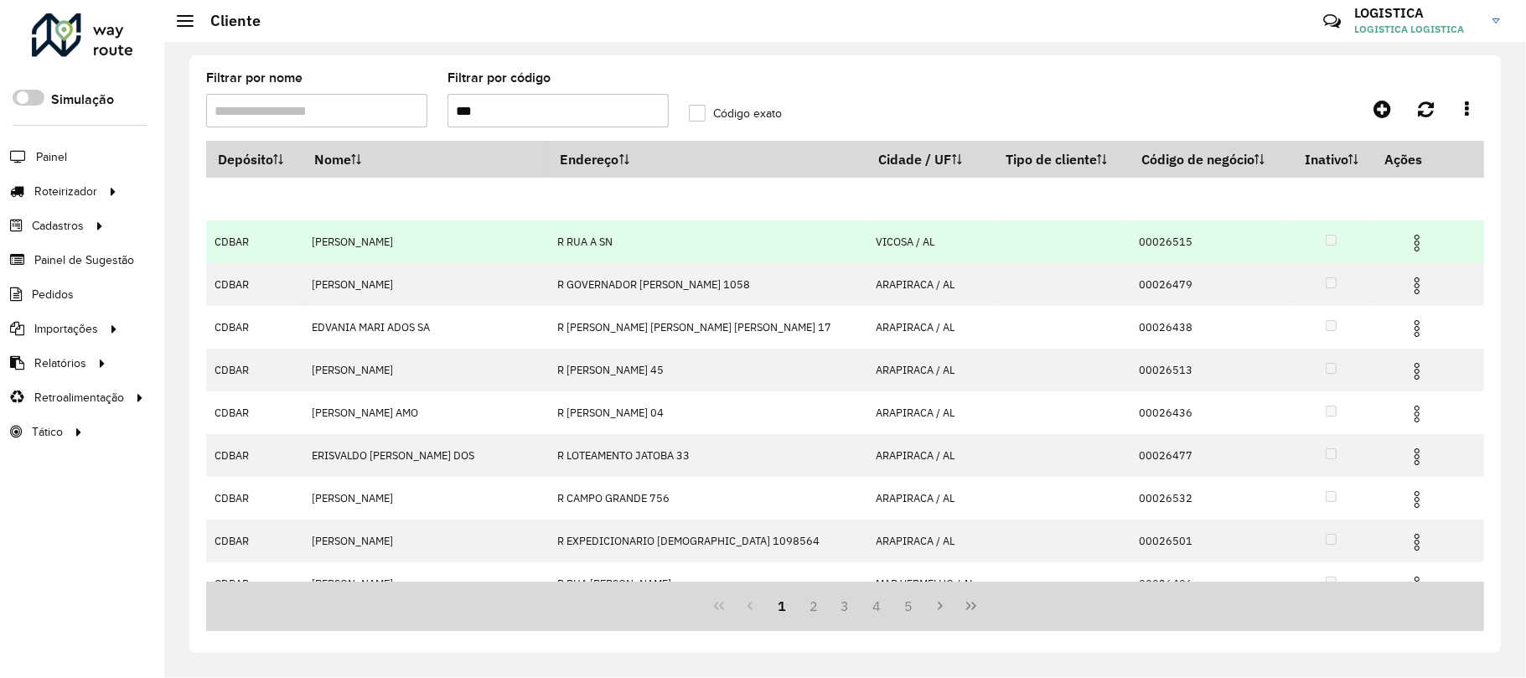
click at [1392, 242] on hb-app "Aguarde... Pop-up bloqueado! Seu navegador bloqueou automáticamente a abertura …" at bounding box center [763, 339] width 1526 height 678
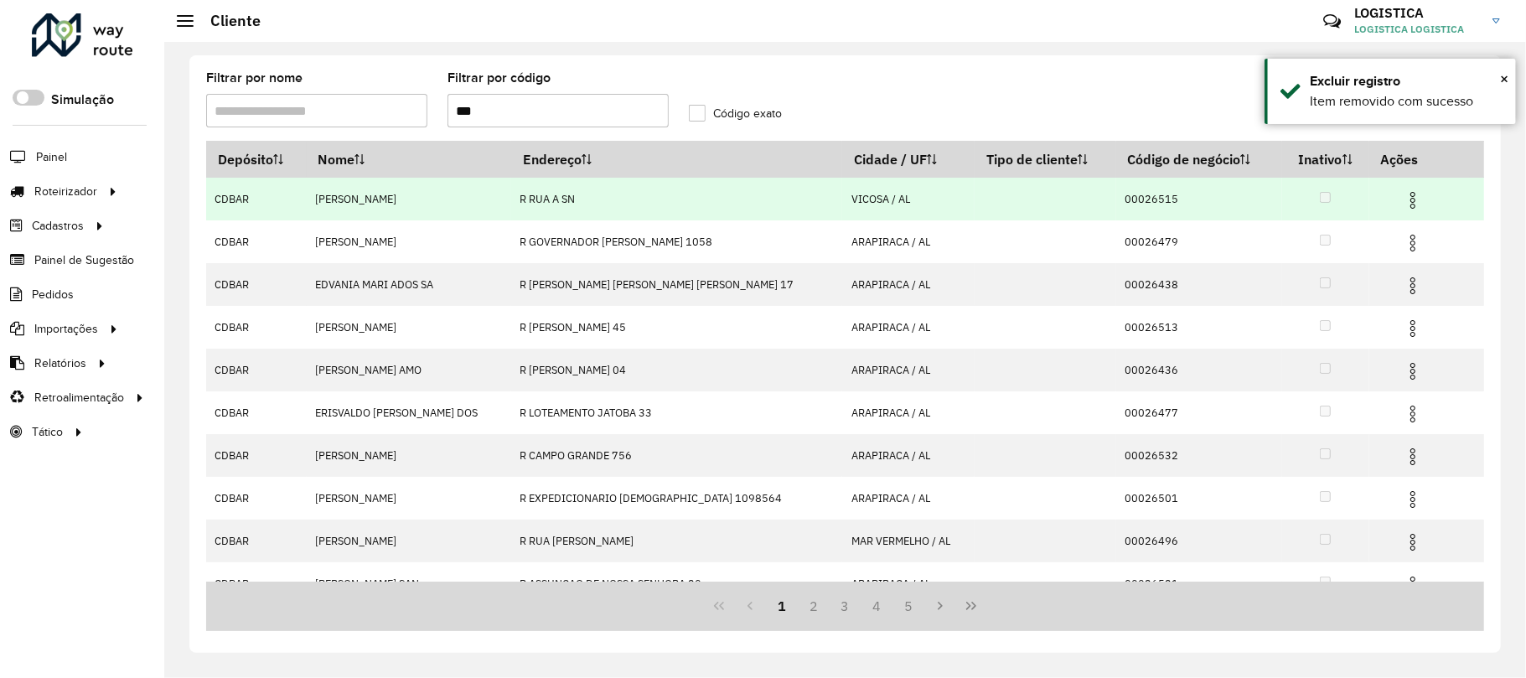
click at [1403, 242] on img at bounding box center [1413, 243] width 20 height 20
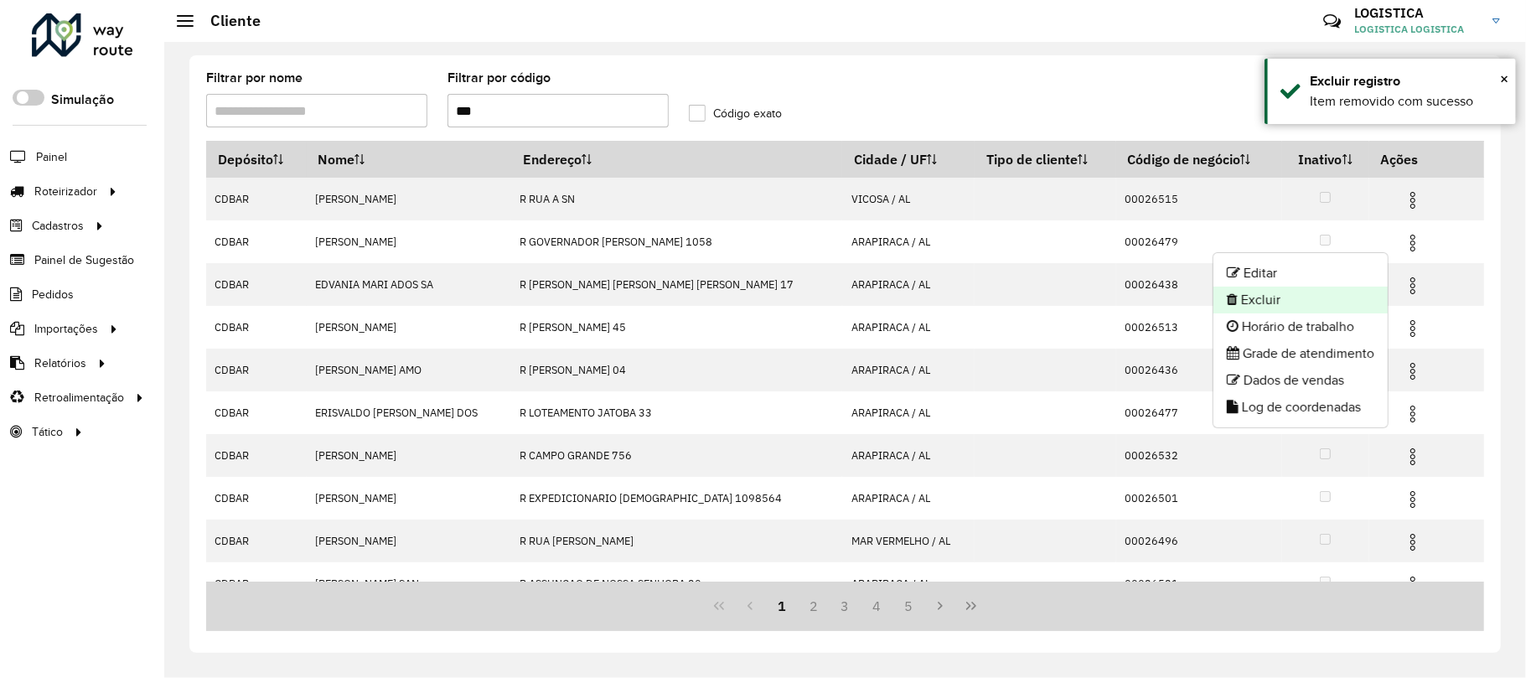
click at [1274, 296] on li "Excluir" at bounding box center [1300, 300] width 174 height 27
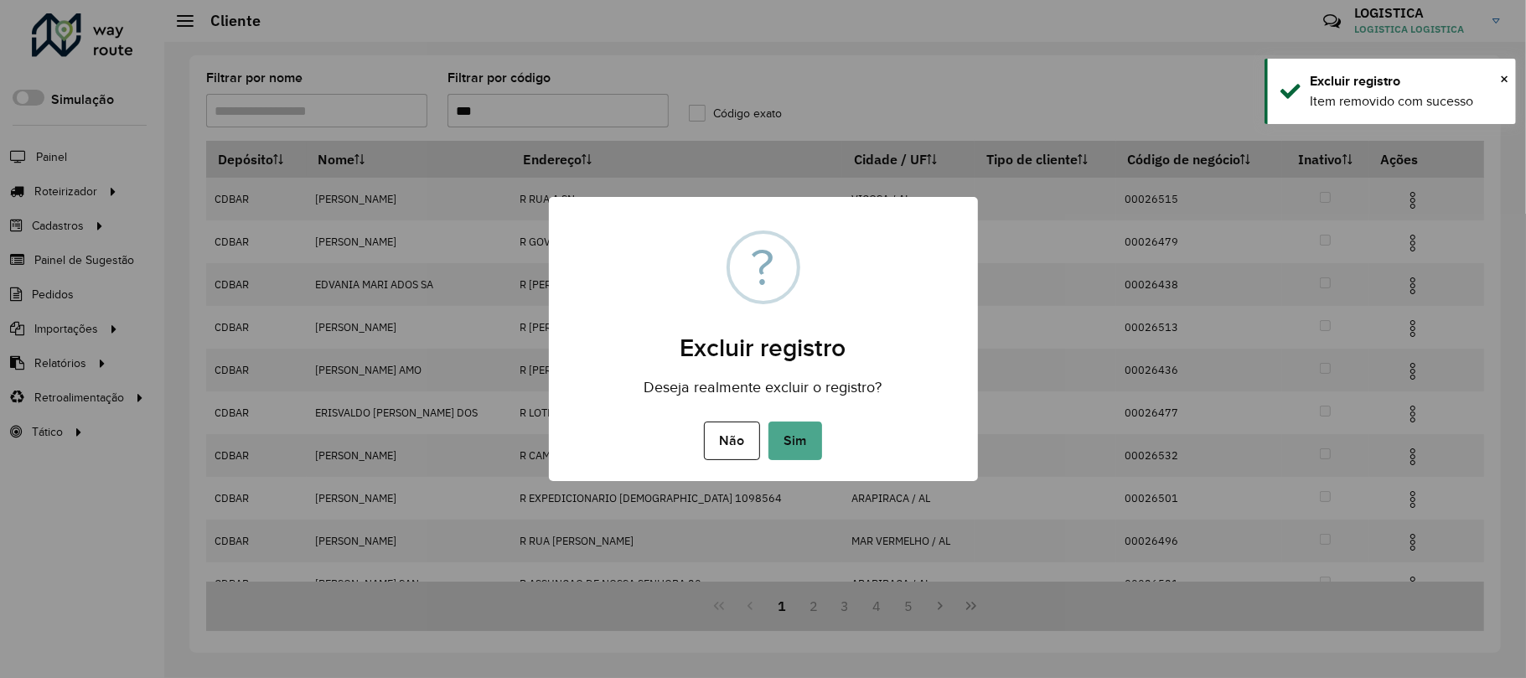
click at [768, 421] on button "Sim" at bounding box center [795, 440] width 54 height 39
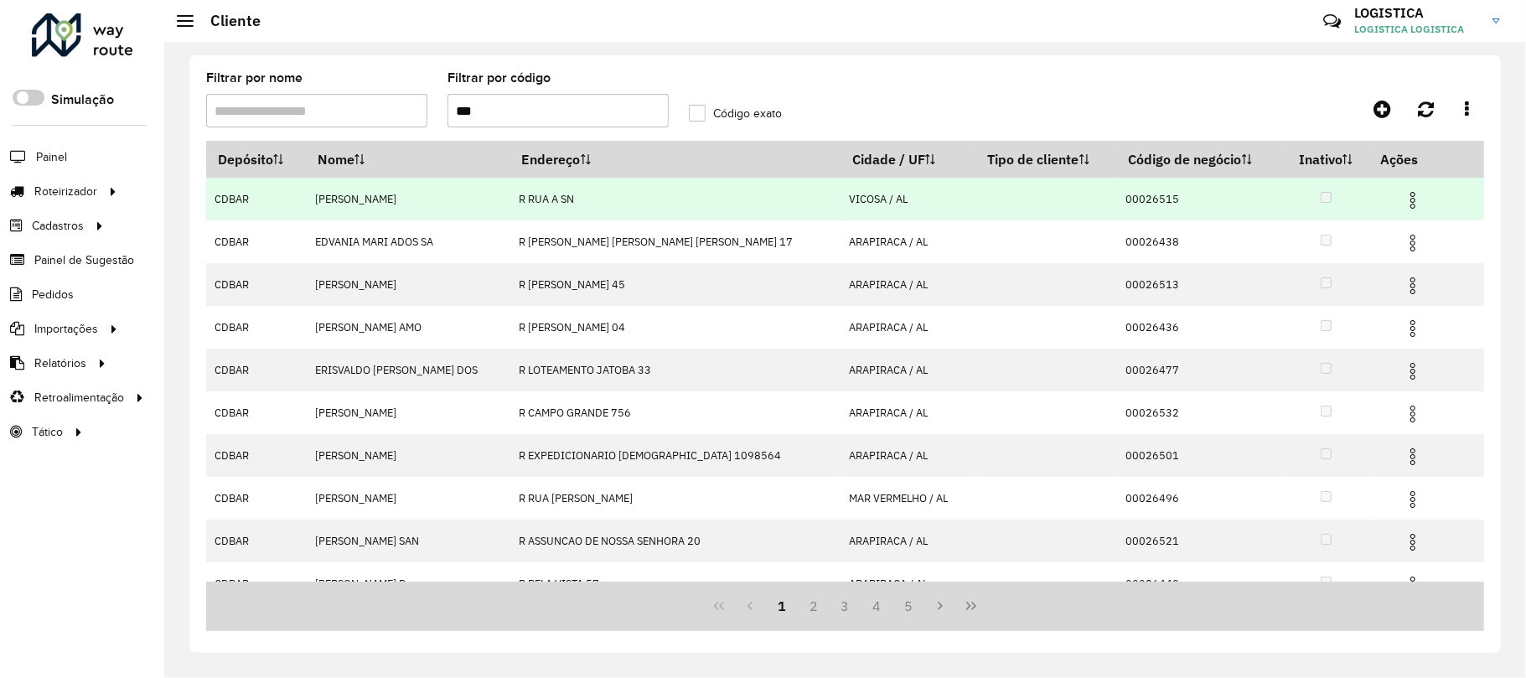
click at [1406, 199] on img at bounding box center [1413, 200] width 20 height 20
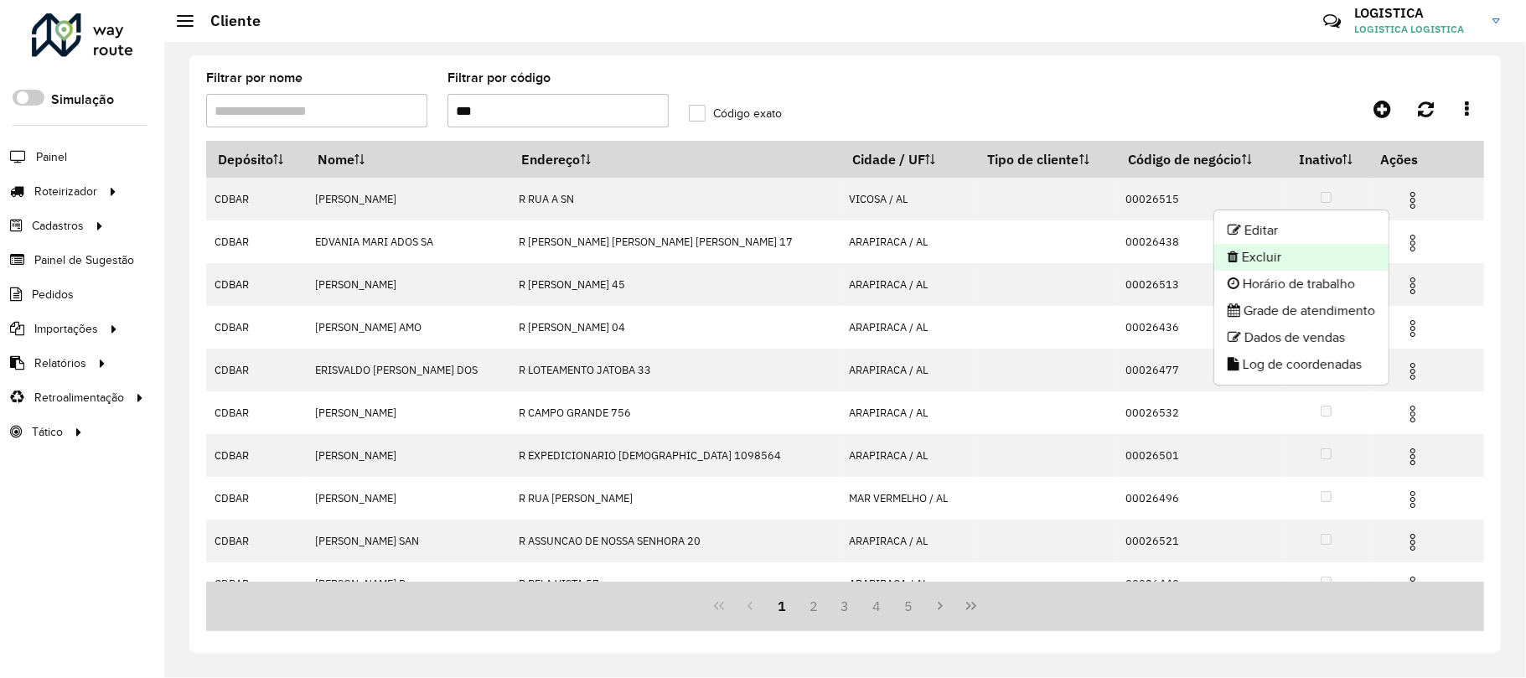
click at [1265, 259] on li "Excluir" at bounding box center [1301, 257] width 174 height 27
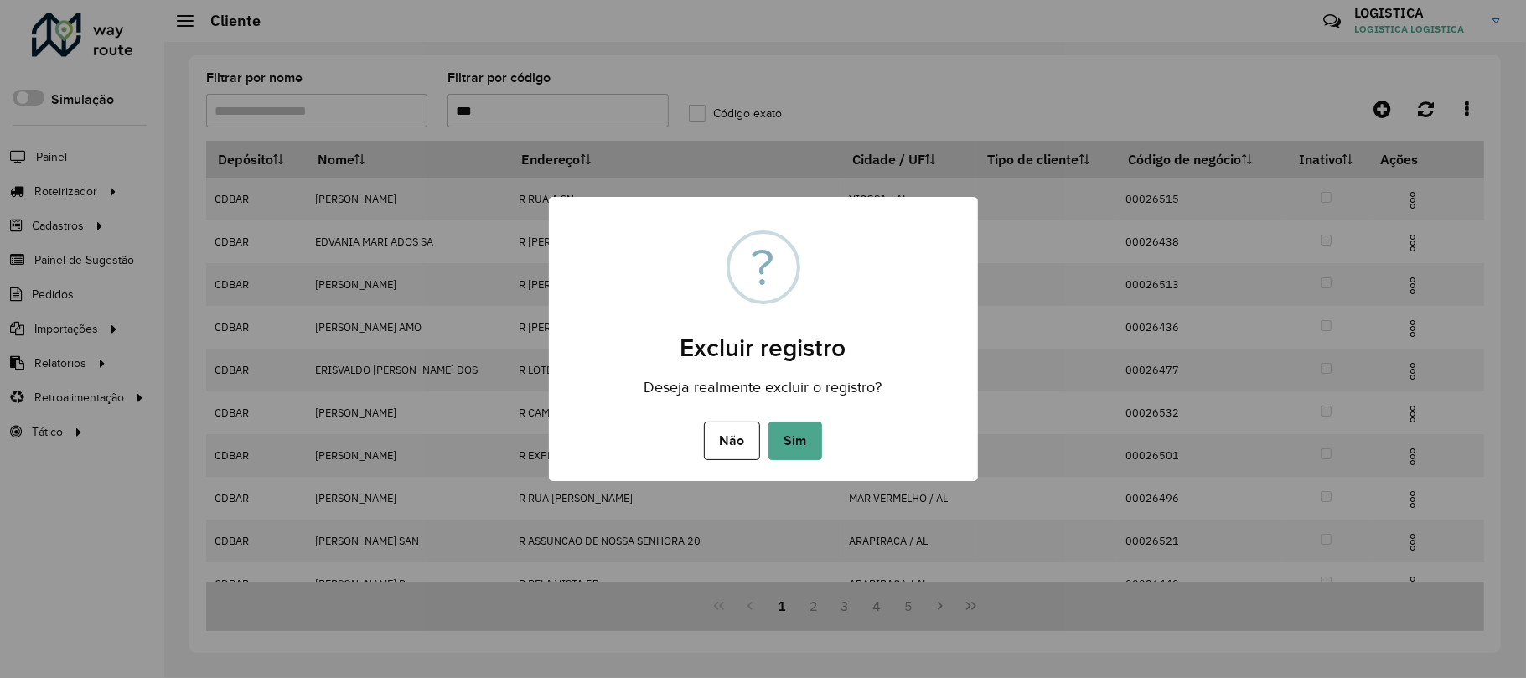
click at [768, 421] on button "Sim" at bounding box center [795, 440] width 54 height 39
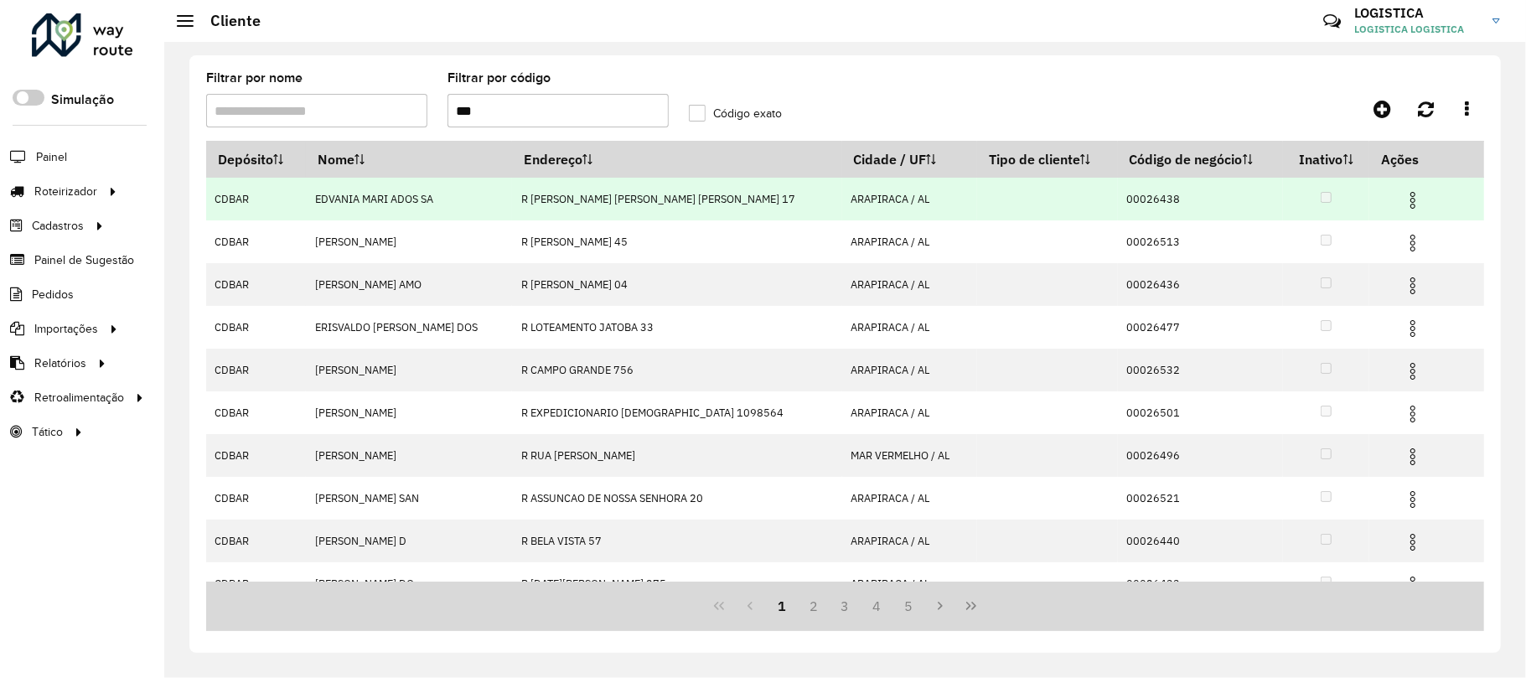
click at [1403, 195] on img at bounding box center [1413, 200] width 20 height 20
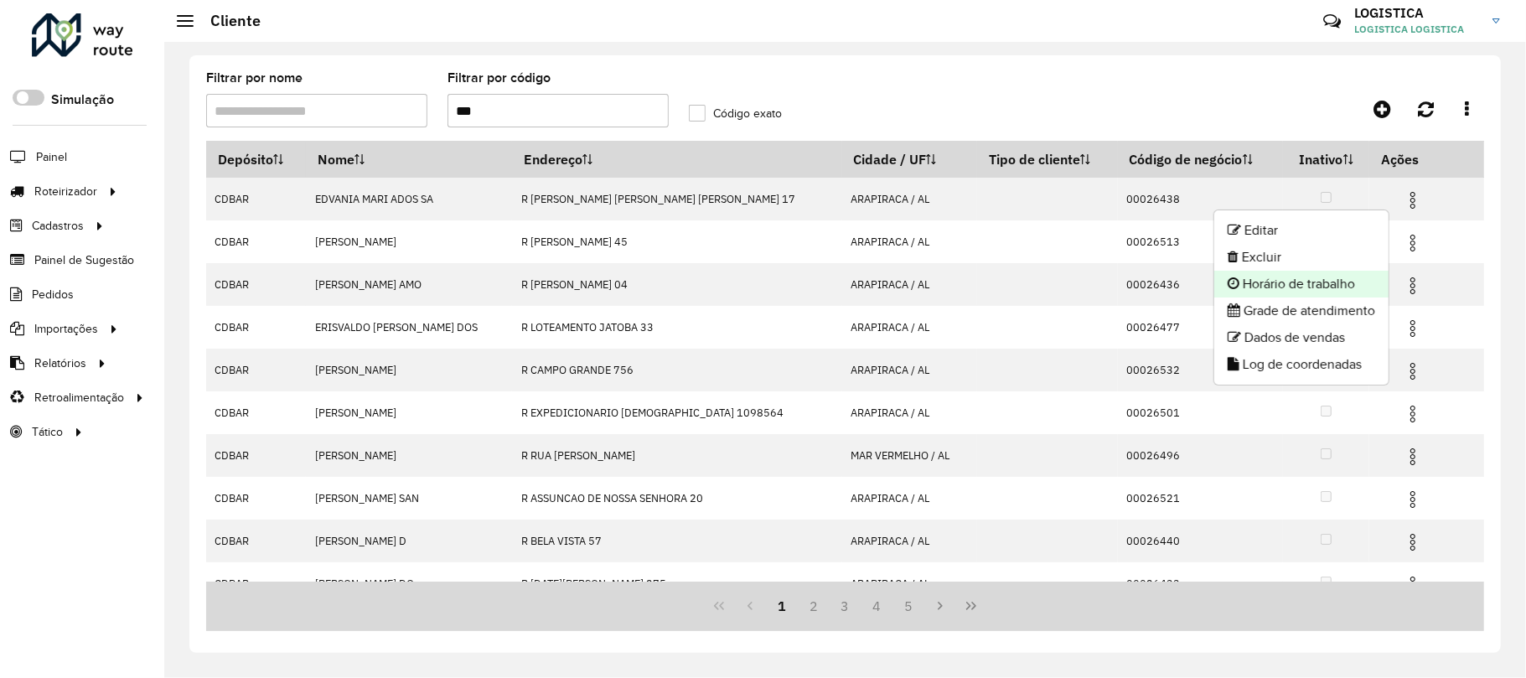
click at [1304, 270] on ul "Editar Excluir Horário de trabalho Grade de atendimento Dados de vendas Log de …" at bounding box center [1301, 297] width 176 height 176
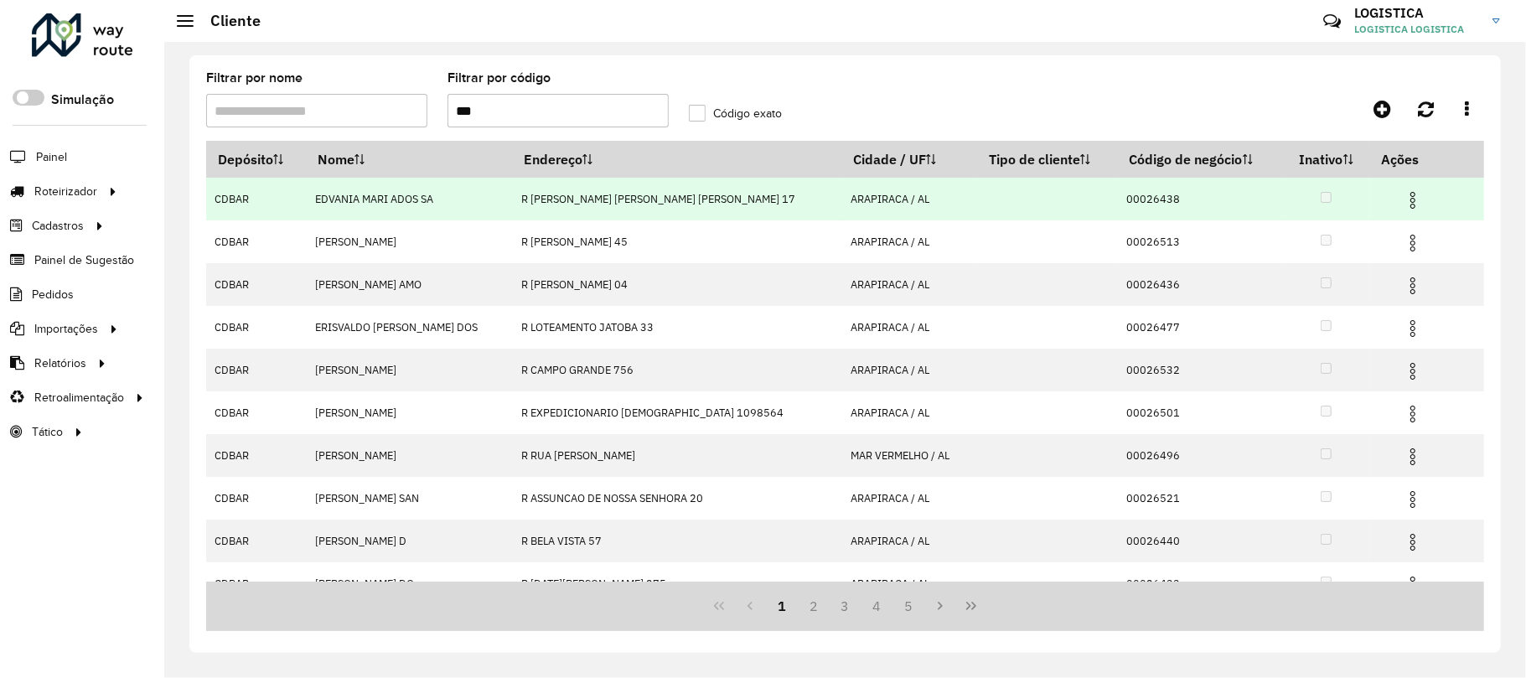
click at [1387, 202] on td at bounding box center [1420, 199] width 101 height 42
click at [1419, 185] on td at bounding box center [1420, 199] width 101 height 42
click at [1403, 201] on img at bounding box center [1413, 200] width 20 height 20
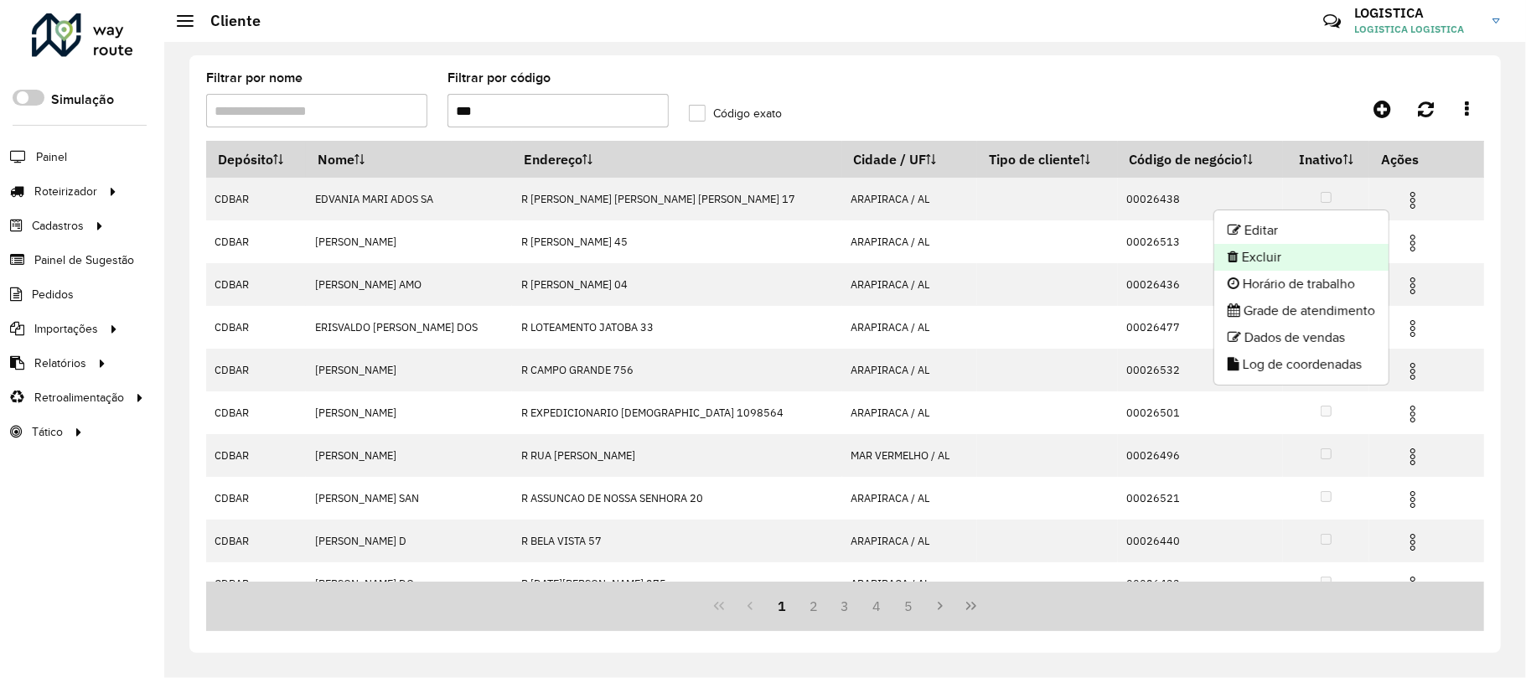
click at [1258, 250] on li "Excluir" at bounding box center [1301, 257] width 174 height 27
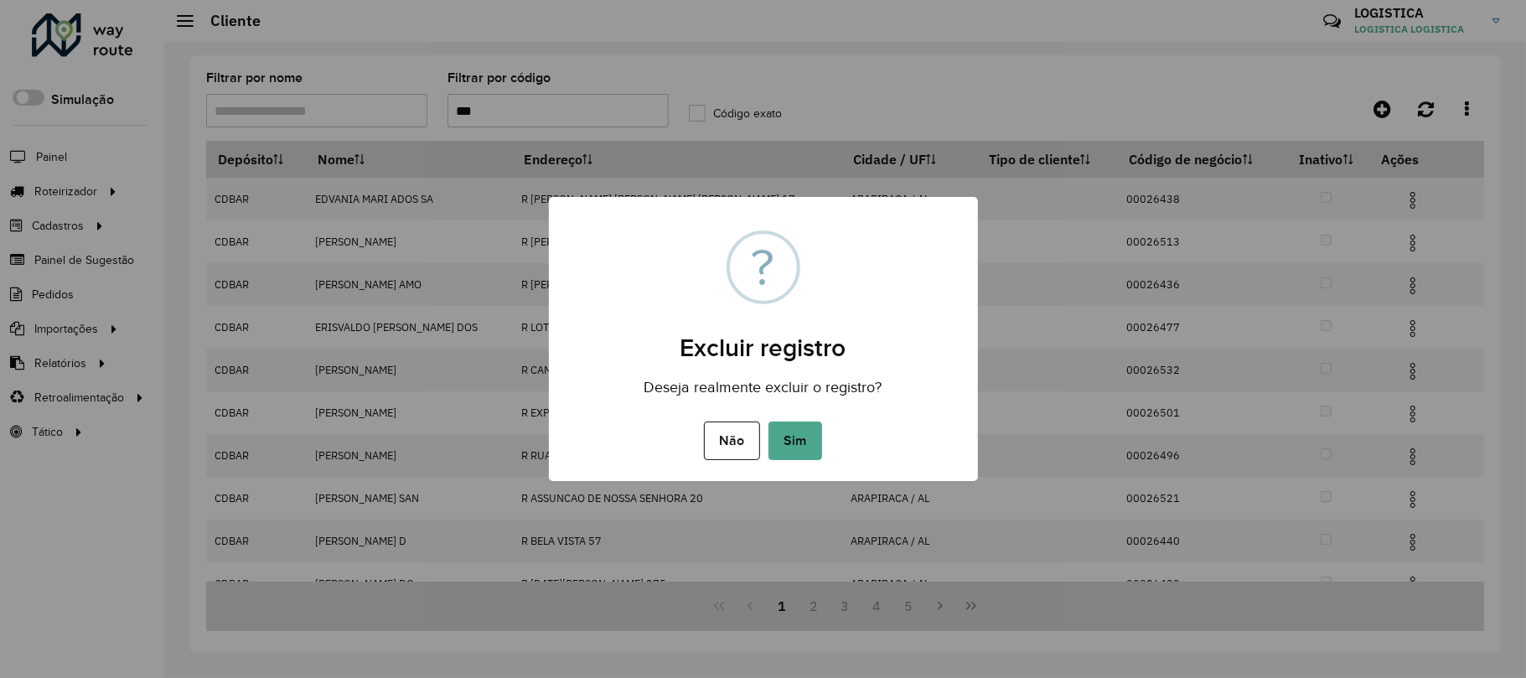
click at [768, 421] on button "Sim" at bounding box center [795, 440] width 54 height 39
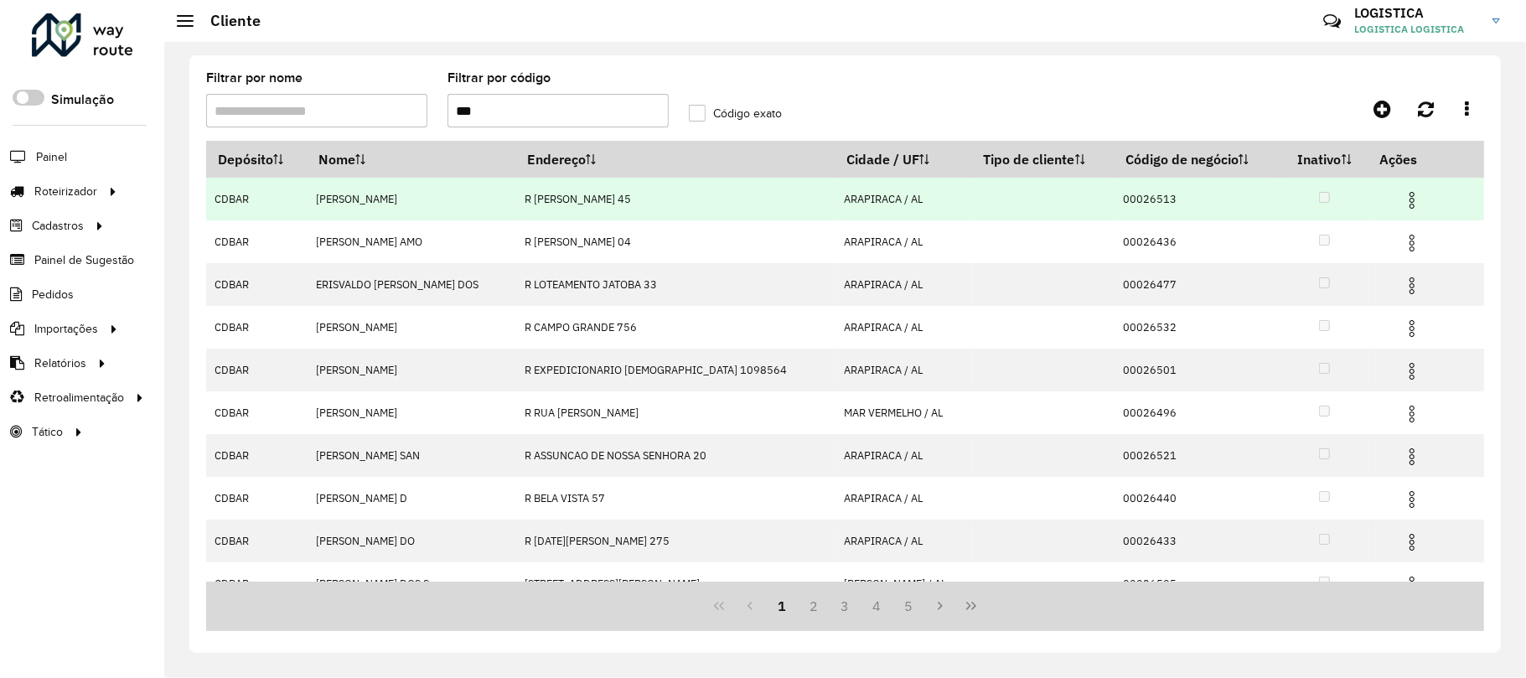
click at [1405, 194] on img at bounding box center [1412, 200] width 20 height 20
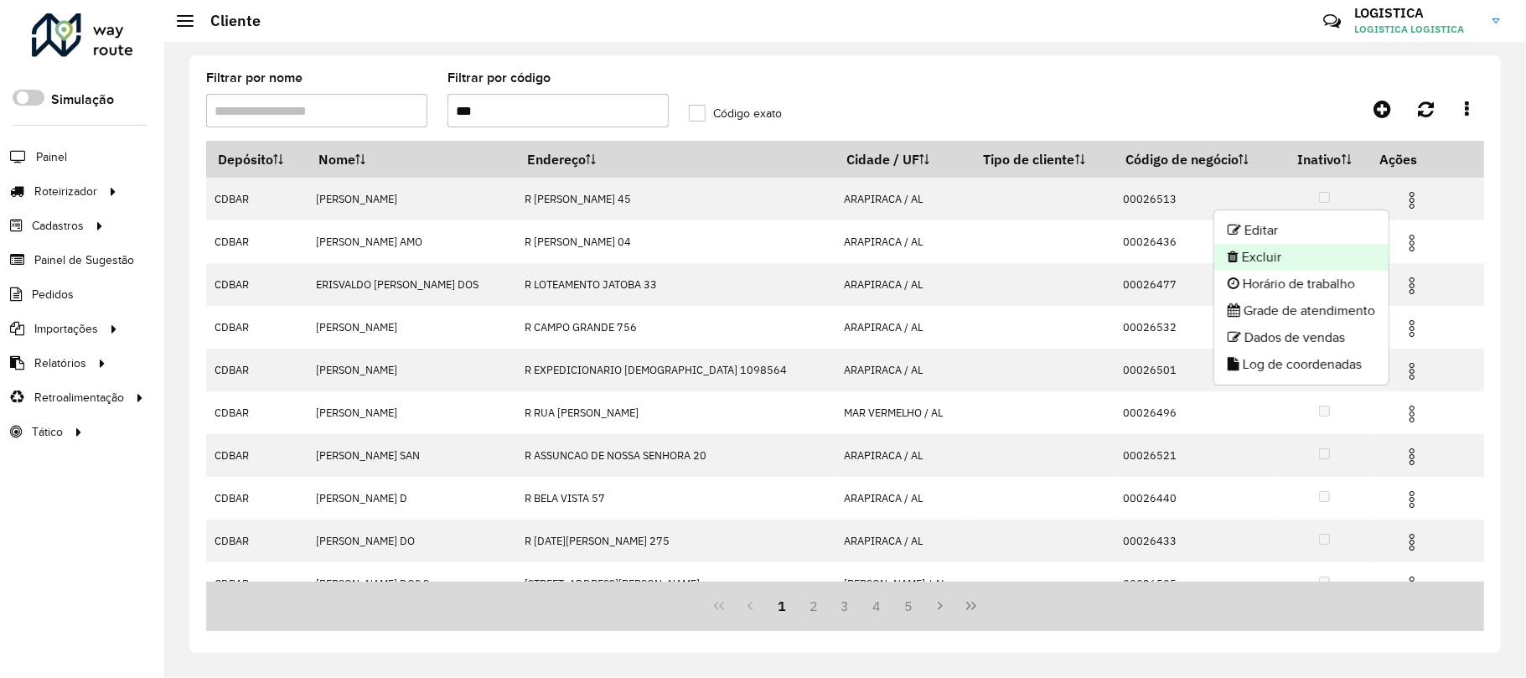
click at [1327, 260] on li "Excluir" at bounding box center [1301, 257] width 174 height 27
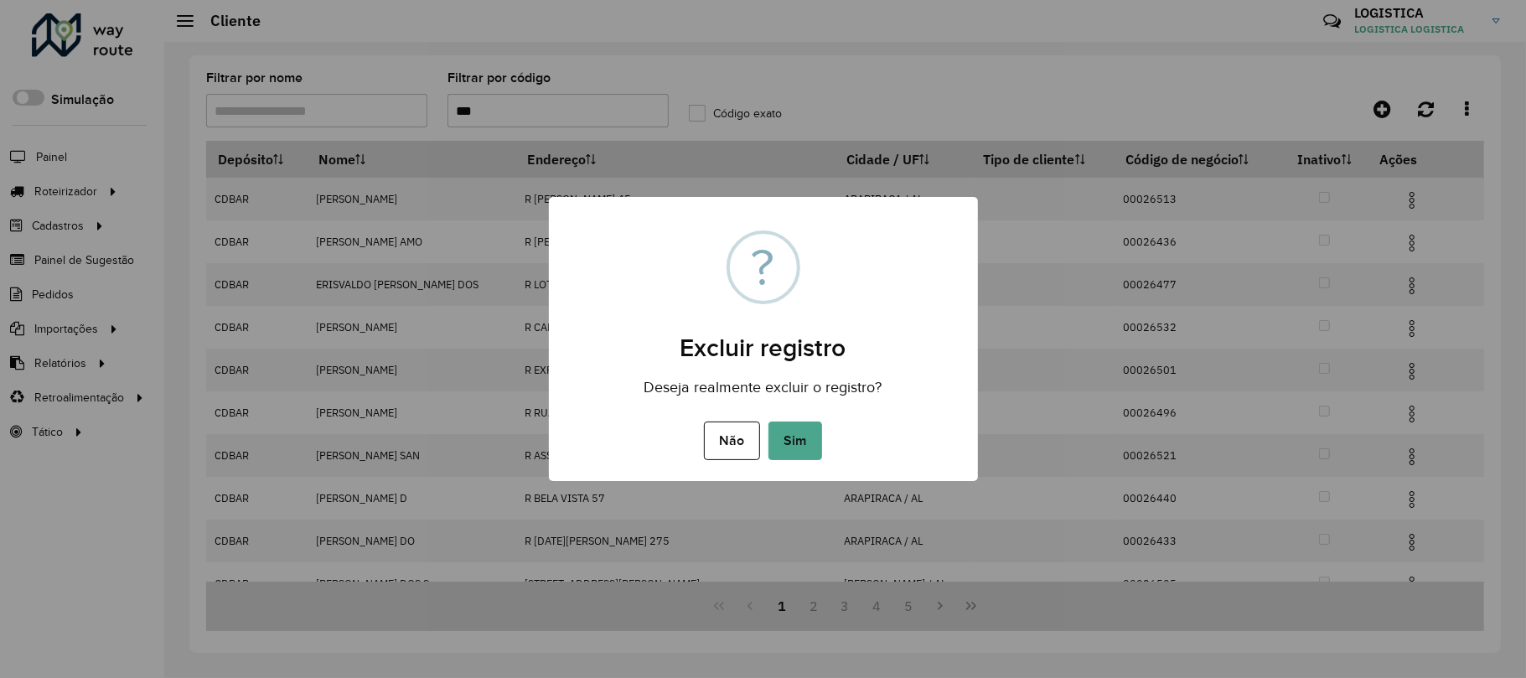
click at [768, 421] on button "Sim" at bounding box center [795, 440] width 54 height 39
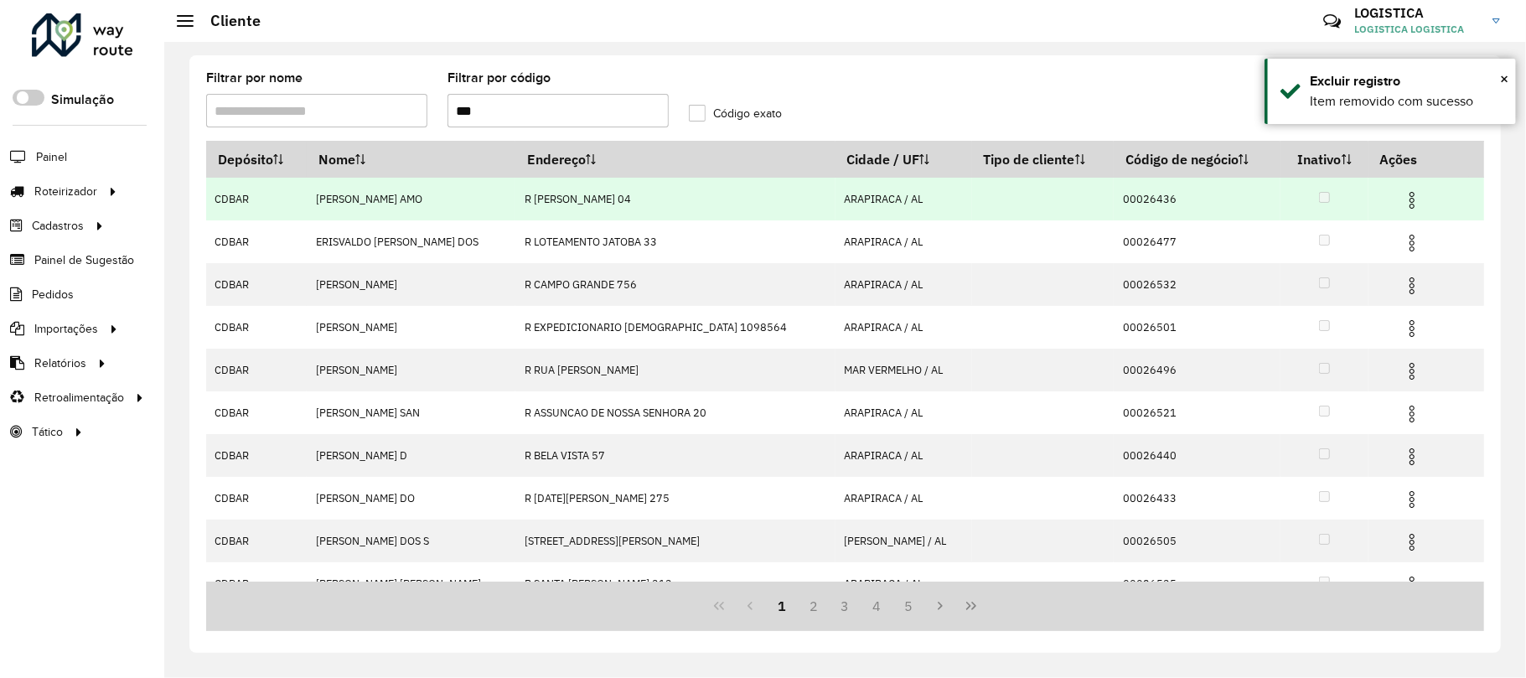
click at [1402, 201] on img at bounding box center [1412, 200] width 20 height 20
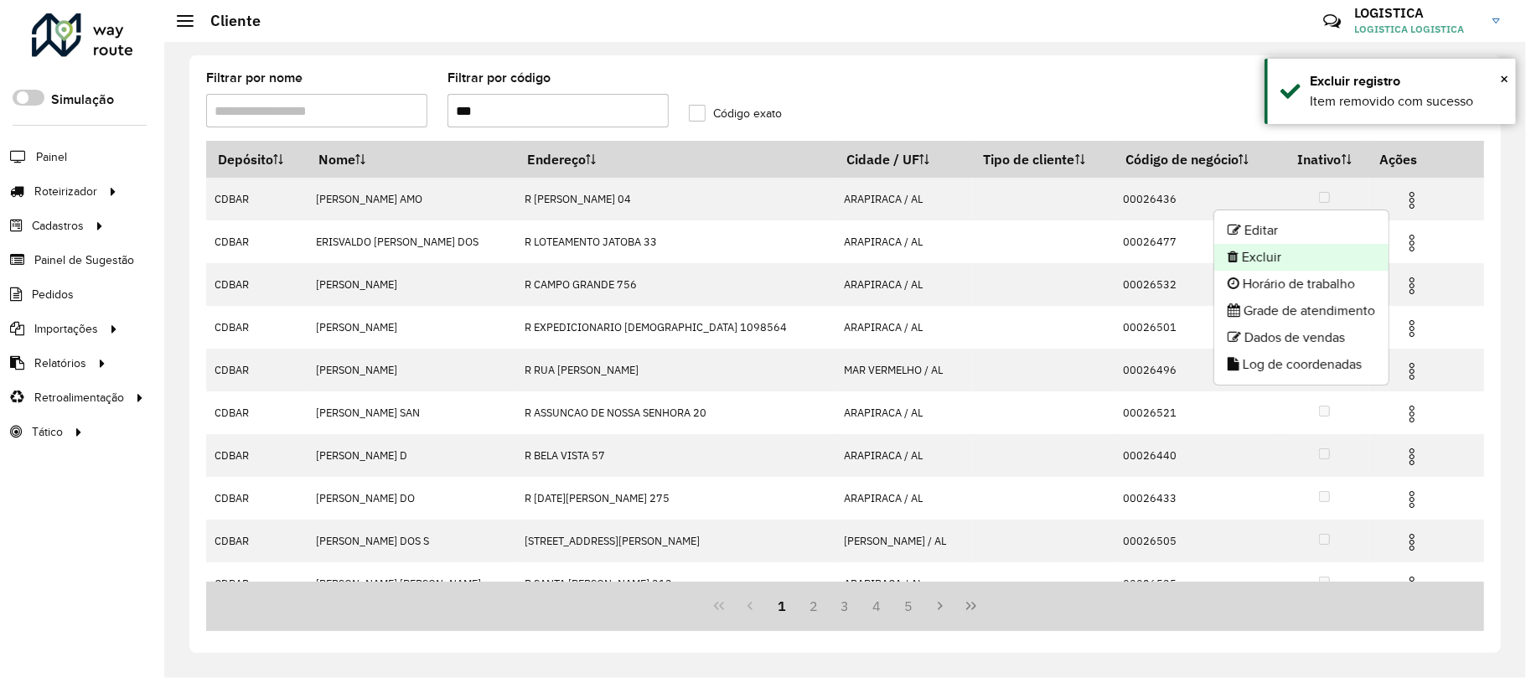
click at [1290, 258] on li "Excluir" at bounding box center [1301, 257] width 174 height 27
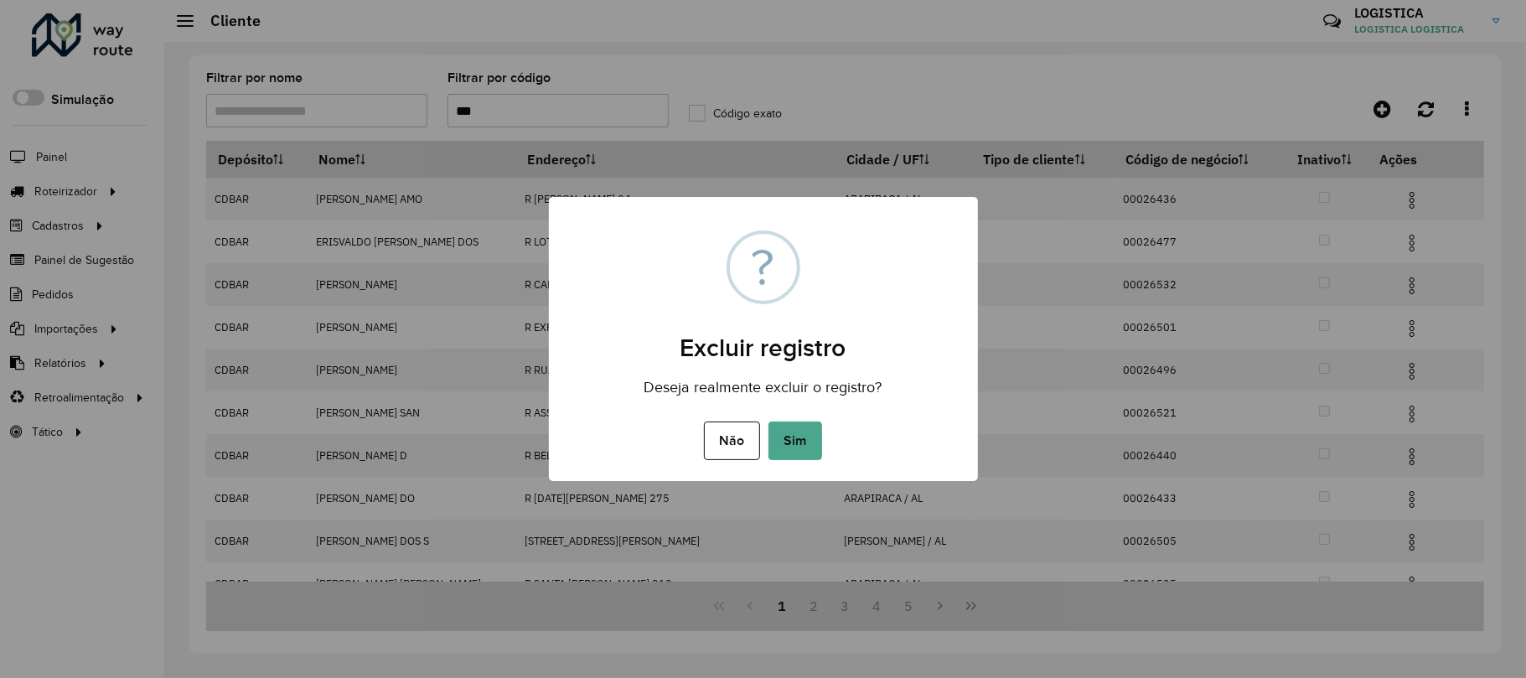
click at [768, 421] on button "Sim" at bounding box center [795, 440] width 54 height 39
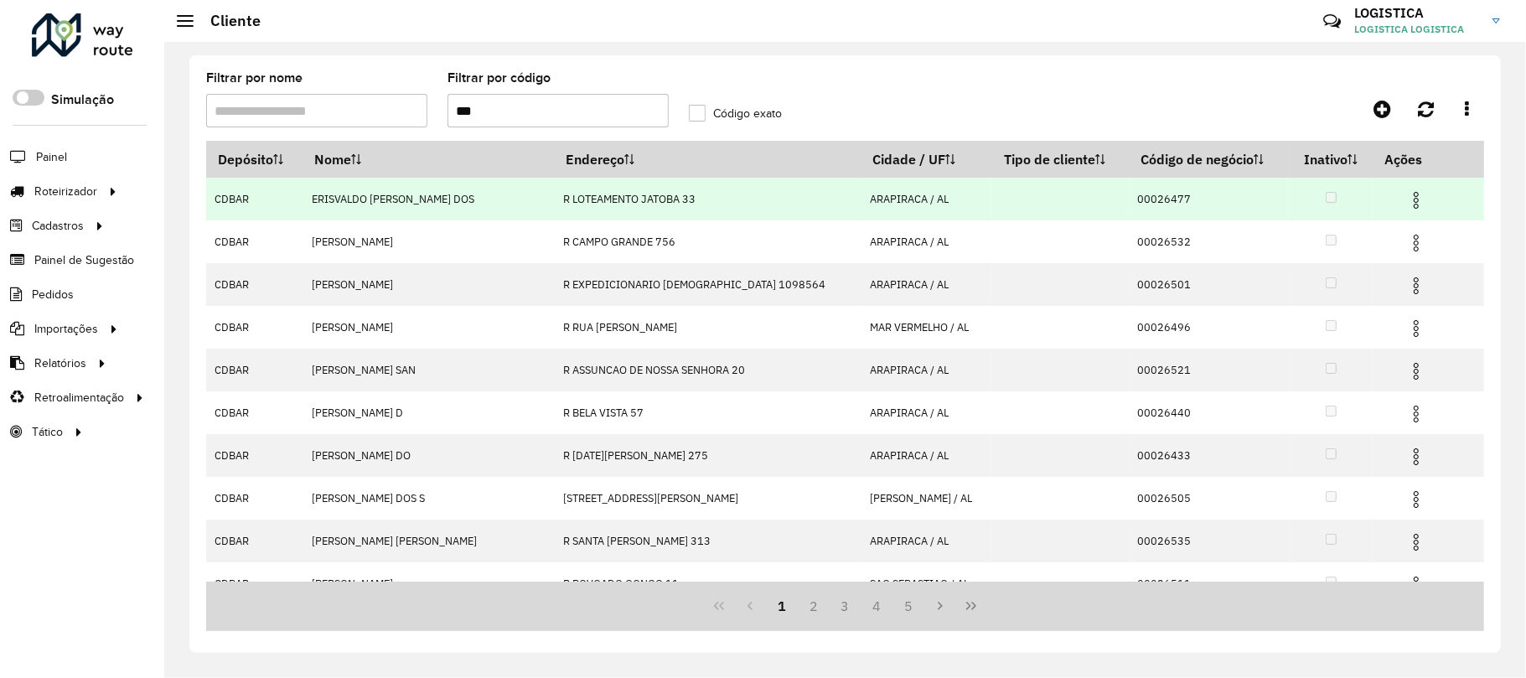
click at [1406, 201] on img at bounding box center [1416, 200] width 20 height 20
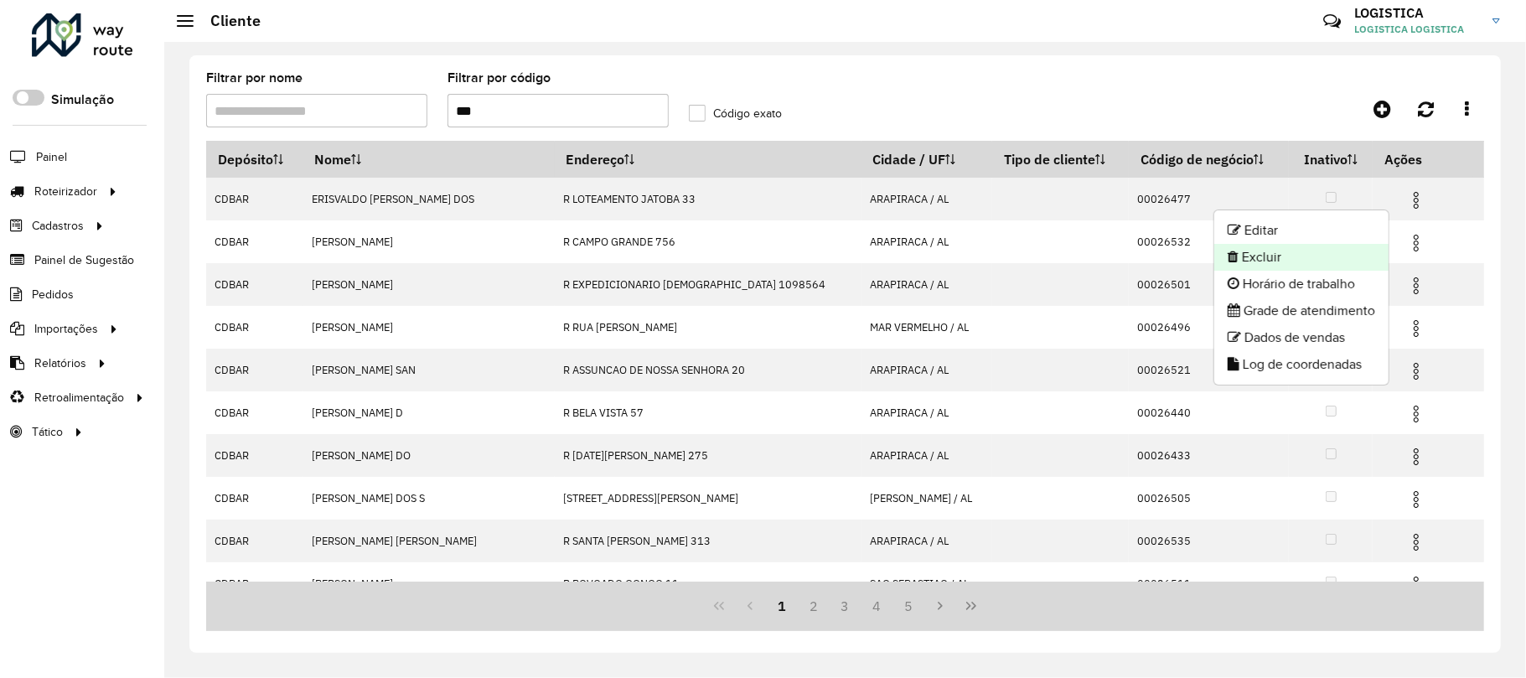
click at [1327, 262] on li "Excluir" at bounding box center [1301, 257] width 174 height 27
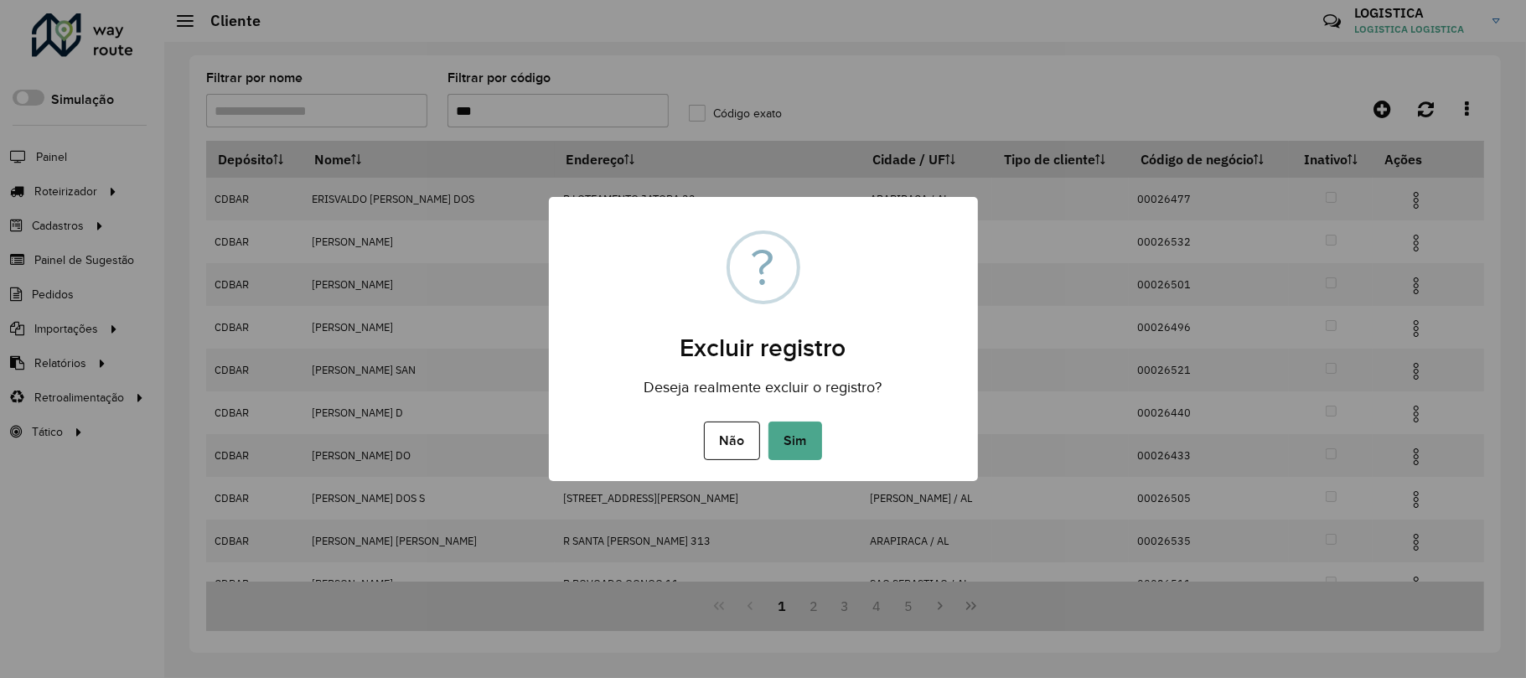
click at [768, 421] on button "Sim" at bounding box center [795, 440] width 54 height 39
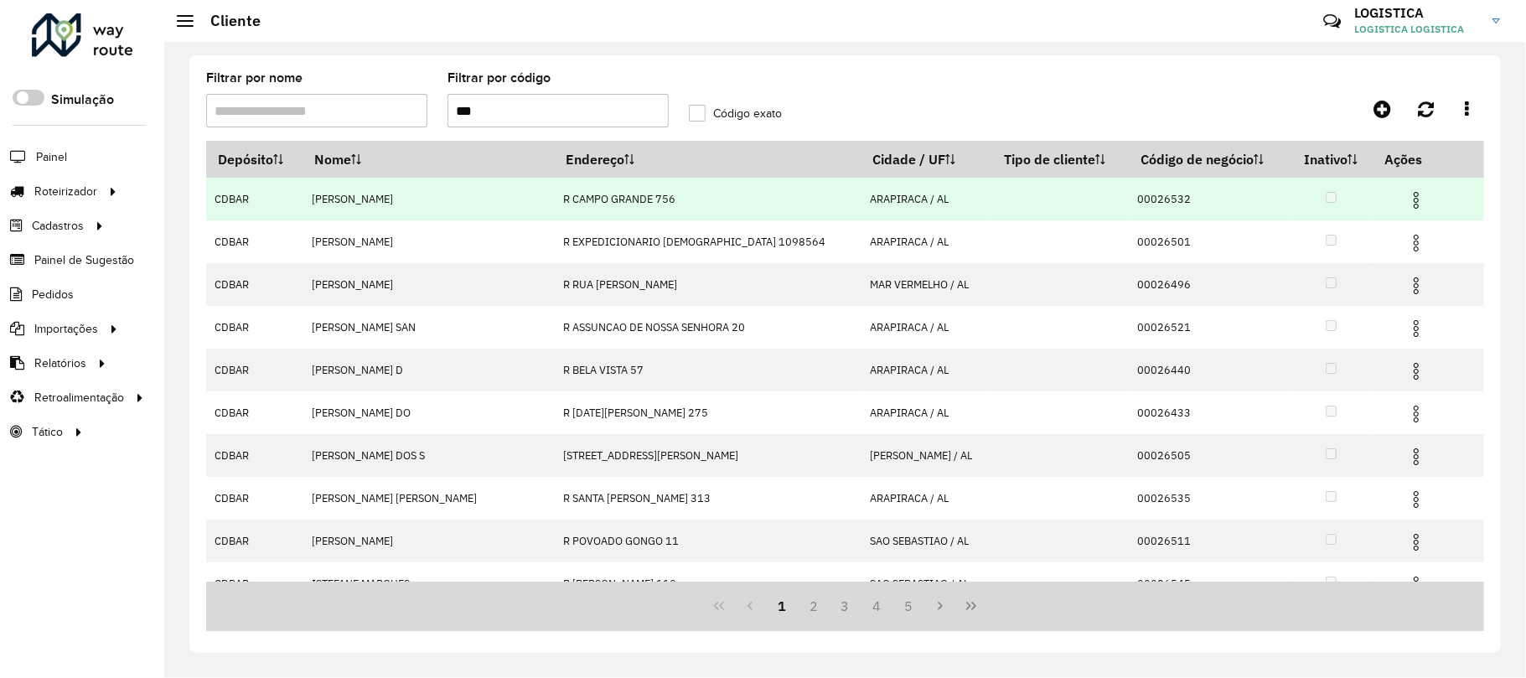
click at [1406, 199] on img at bounding box center [1416, 200] width 20 height 20
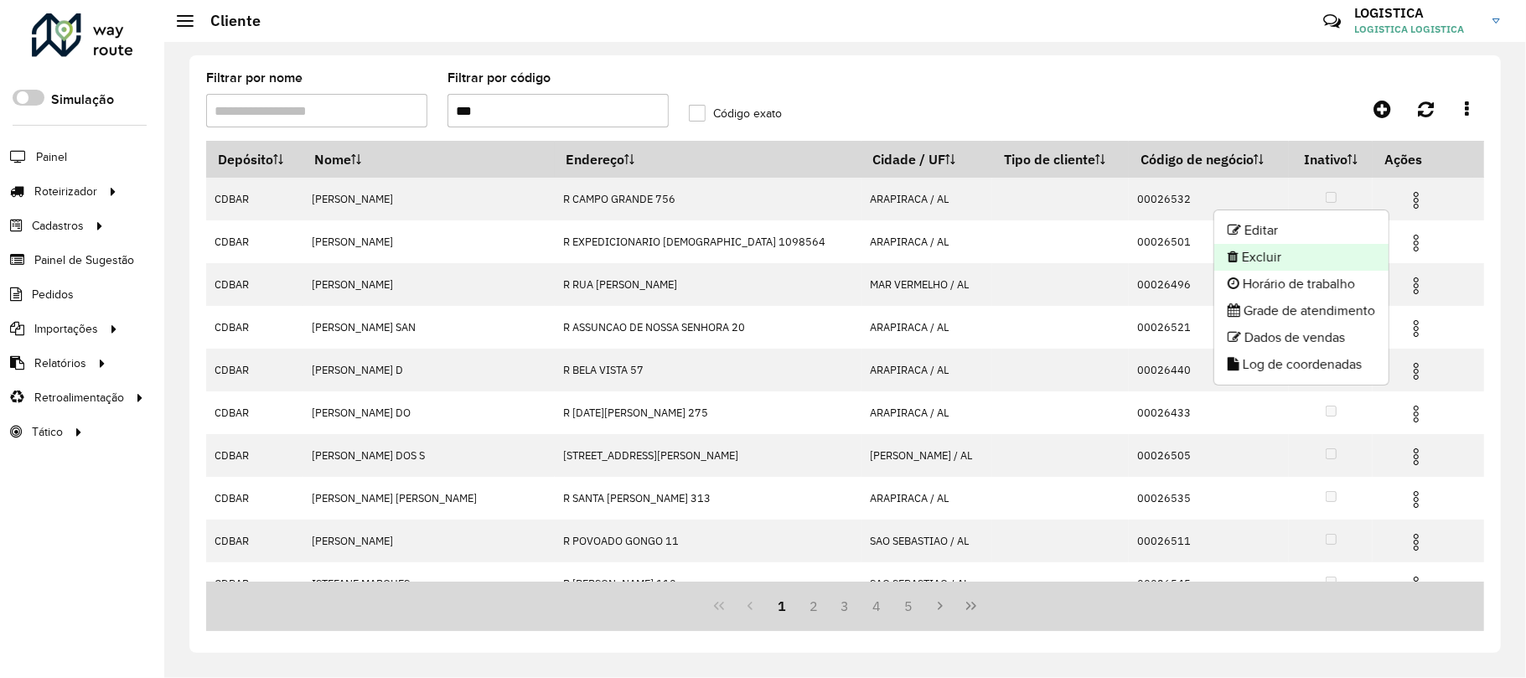
click at [1297, 266] on li "Excluir" at bounding box center [1301, 257] width 174 height 27
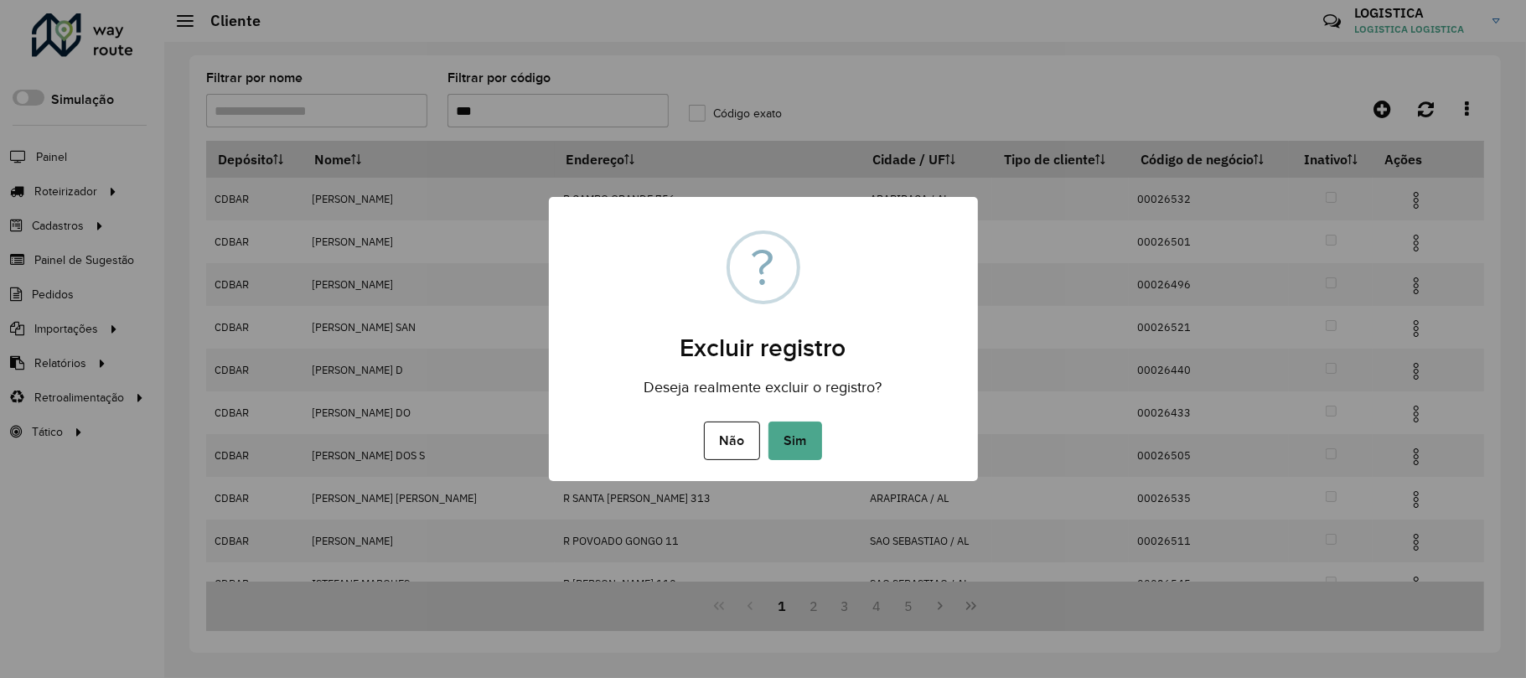
click at [768, 421] on button "Sim" at bounding box center [795, 440] width 54 height 39
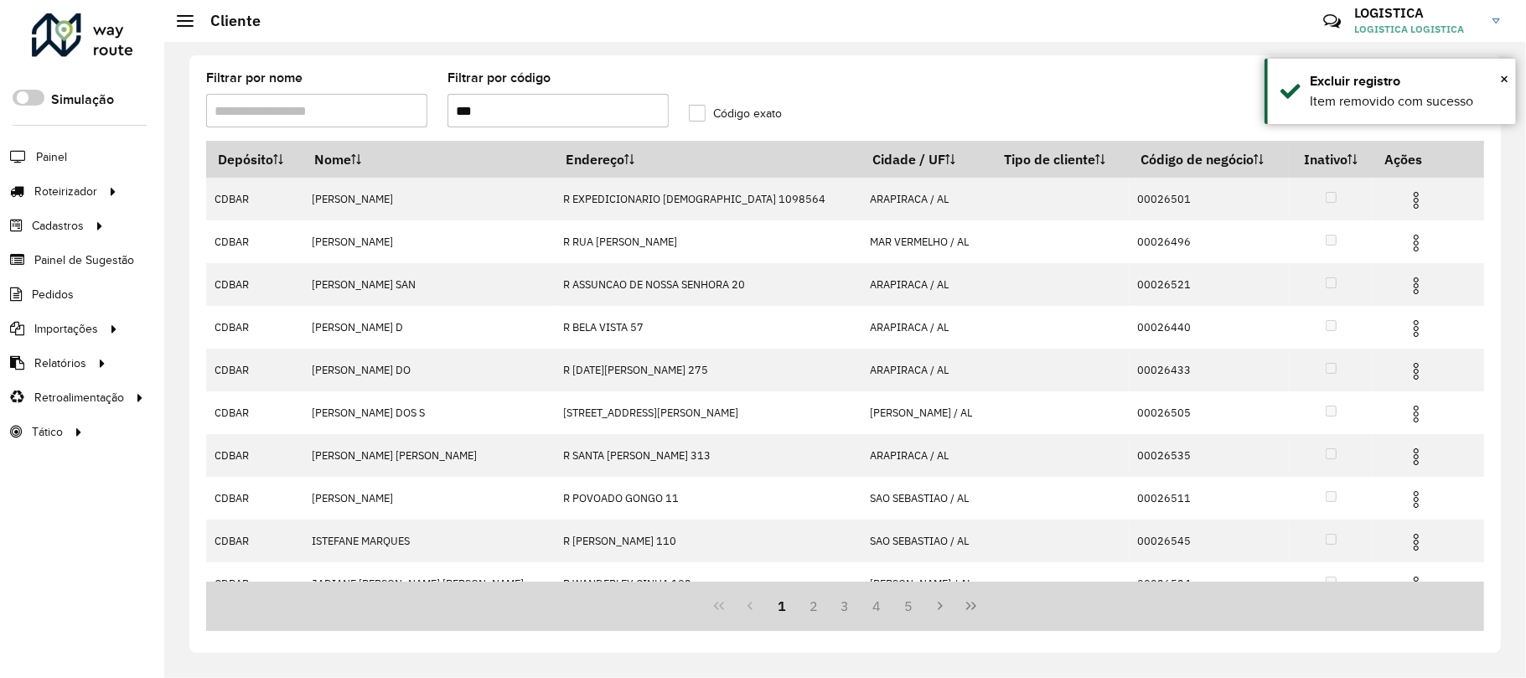
click at [1406, 240] on img at bounding box center [1416, 243] width 20 height 20
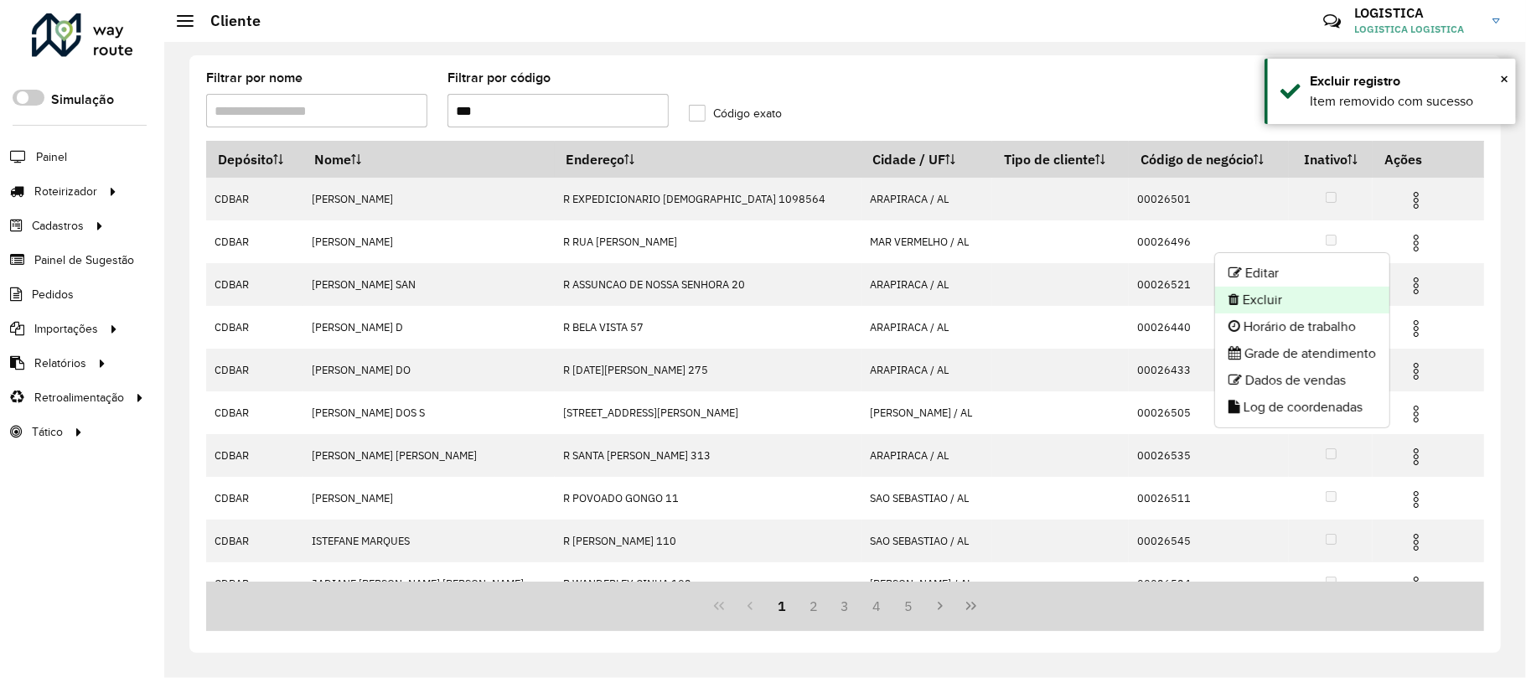
click at [1280, 302] on li "Excluir" at bounding box center [1302, 300] width 174 height 27
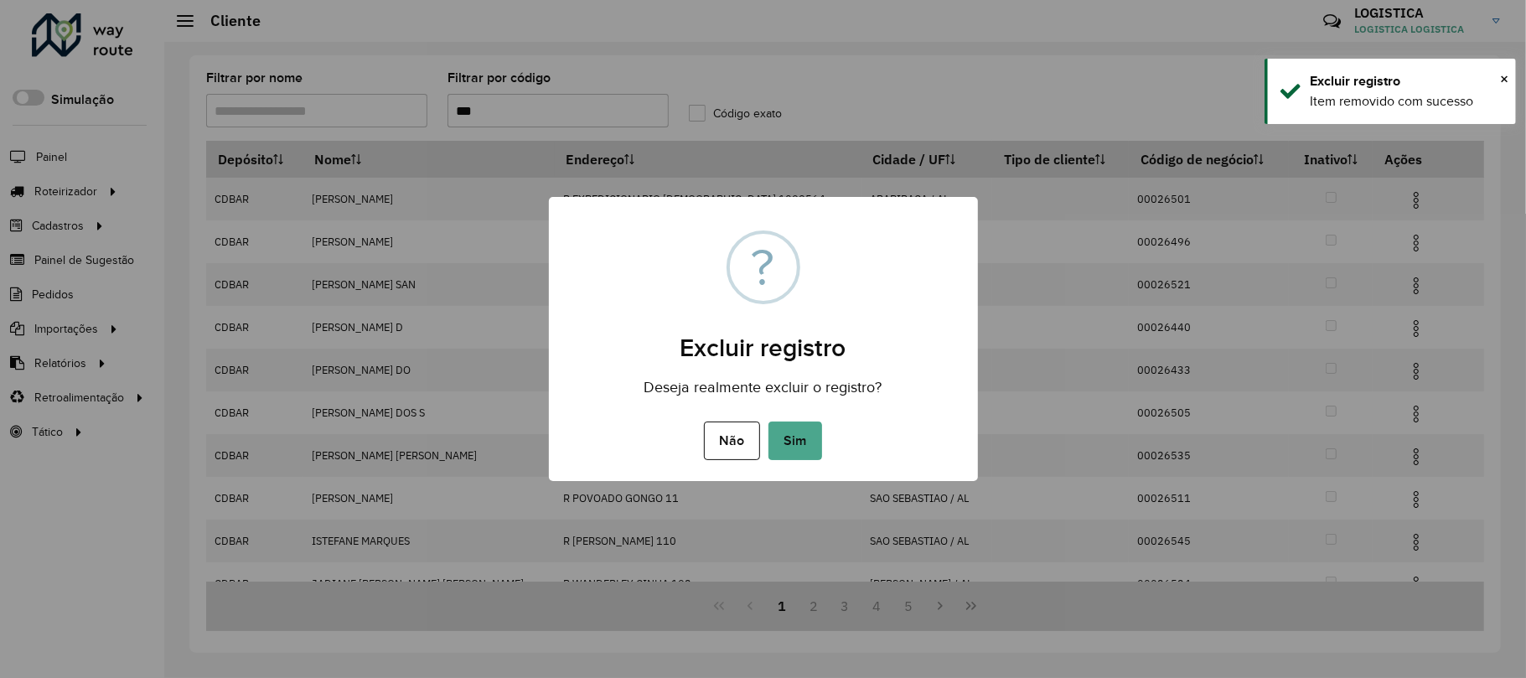
click at [768, 421] on button "Sim" at bounding box center [795, 440] width 54 height 39
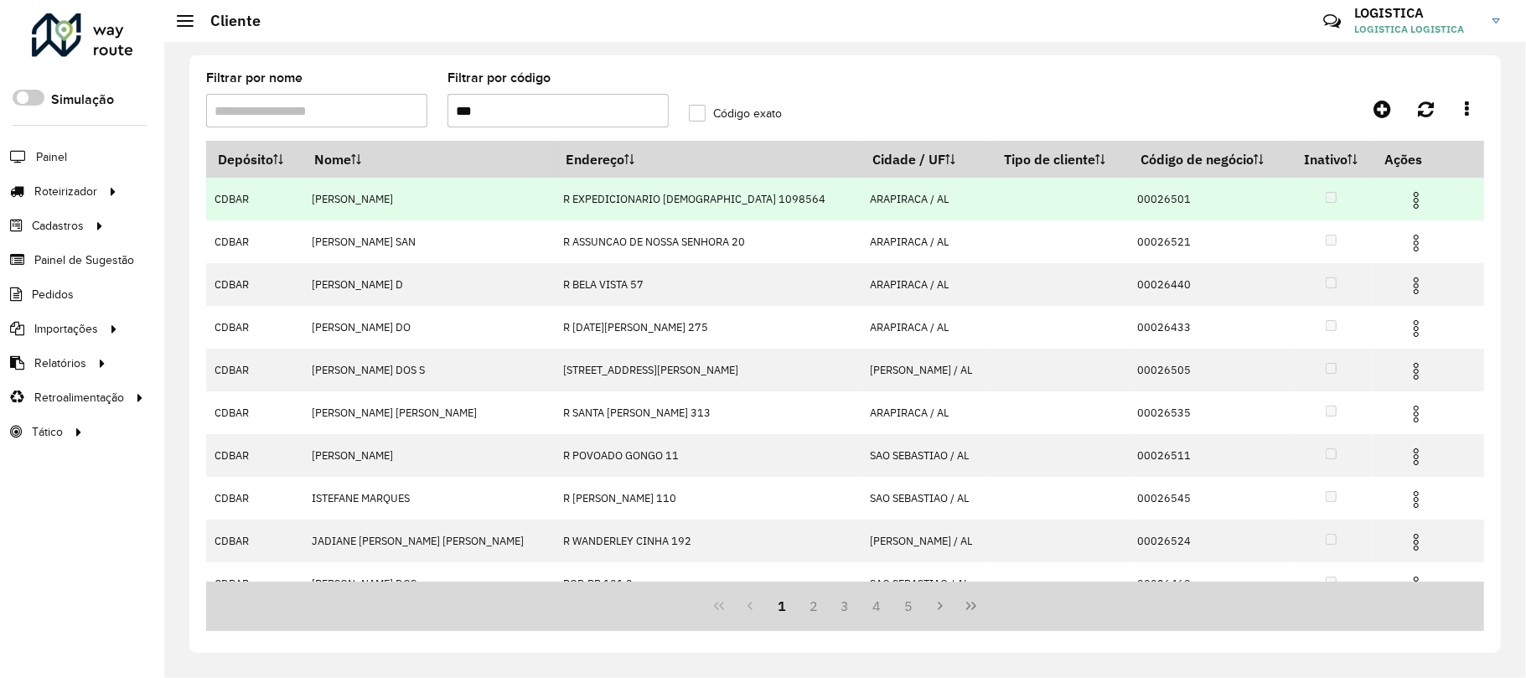
click at [1406, 198] on img at bounding box center [1416, 200] width 20 height 20
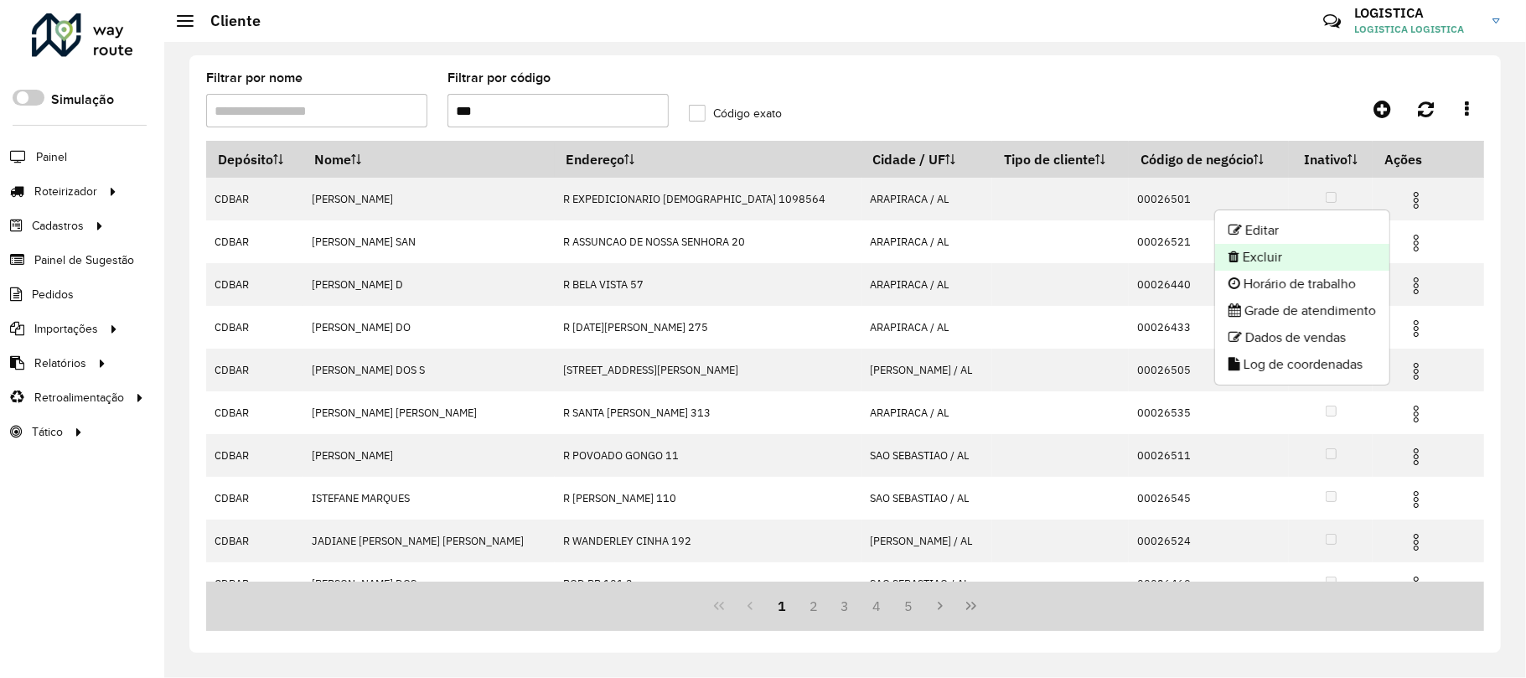
click at [1324, 259] on li "Excluir" at bounding box center [1302, 257] width 174 height 27
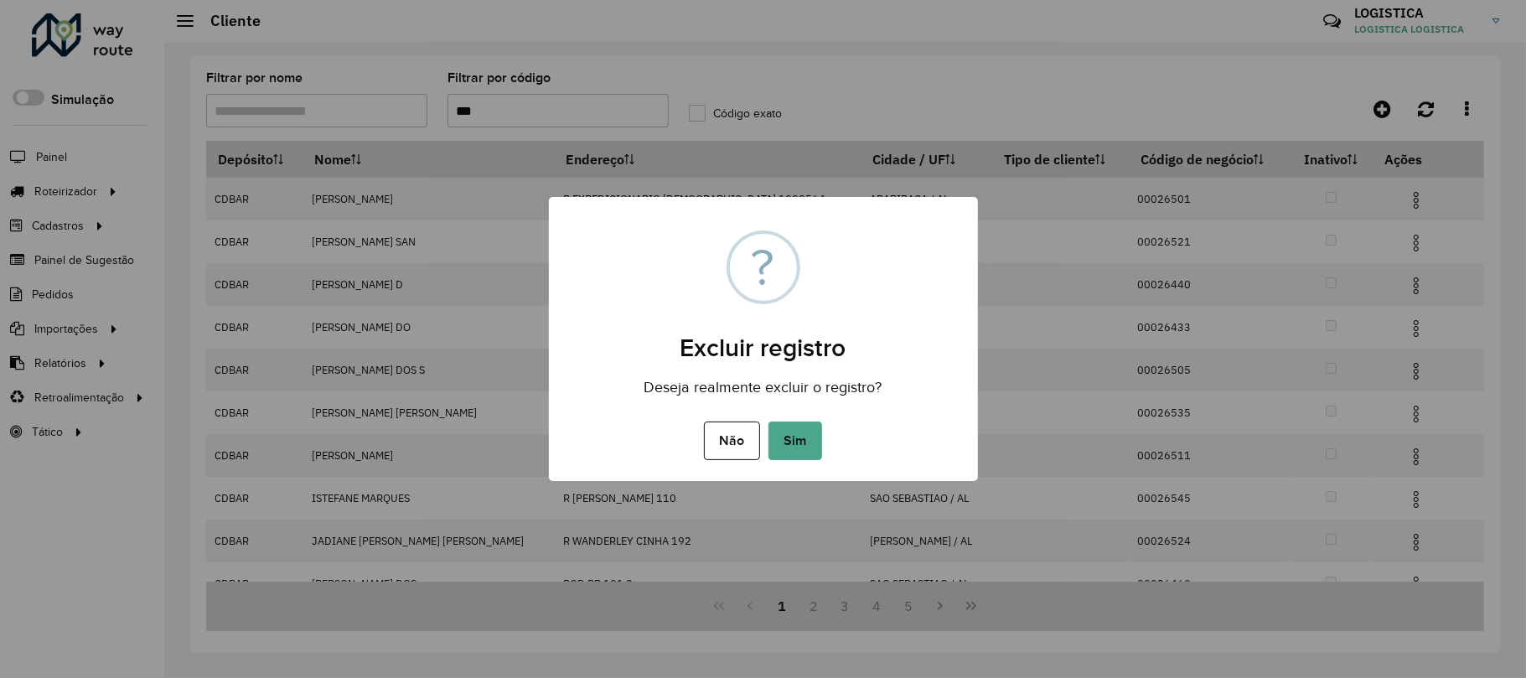
click at [768, 421] on button "Sim" at bounding box center [795, 440] width 54 height 39
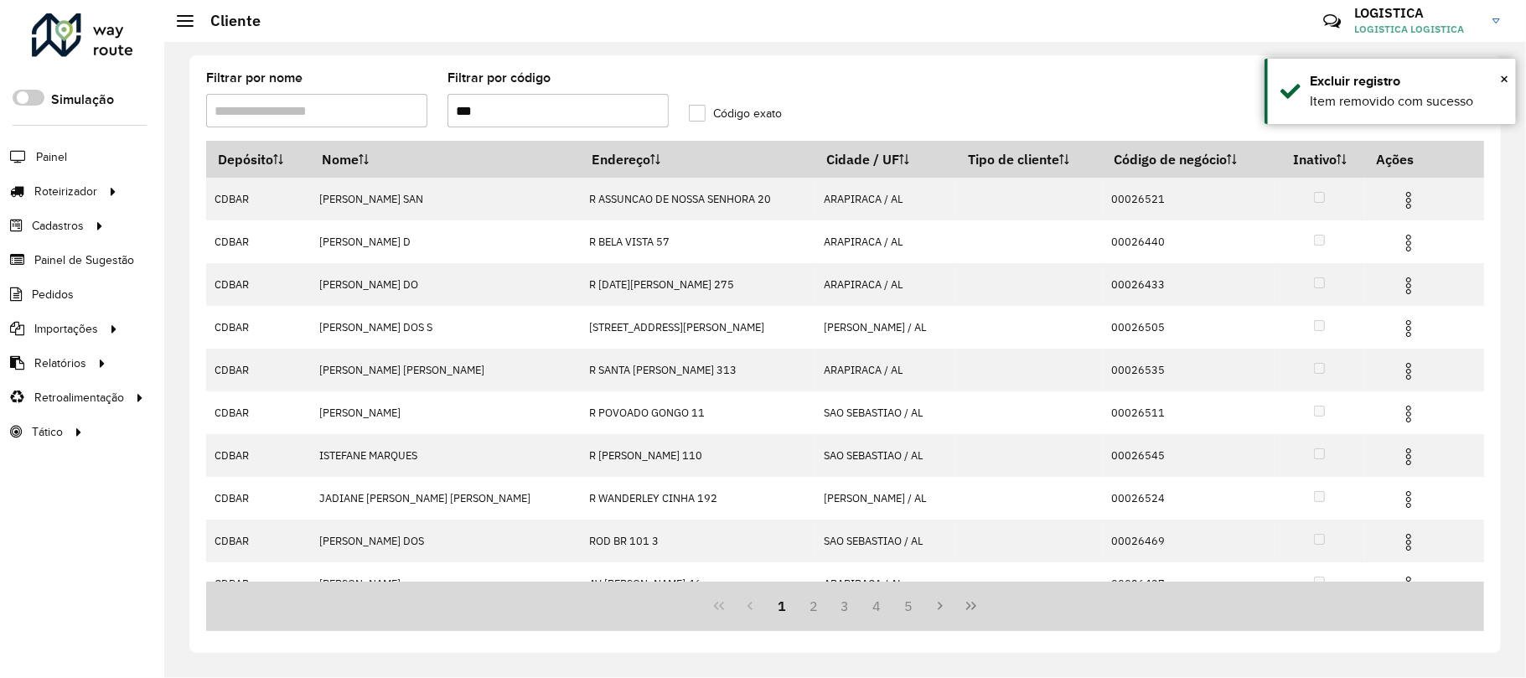
click at [1398, 290] on img at bounding box center [1408, 286] width 20 height 20
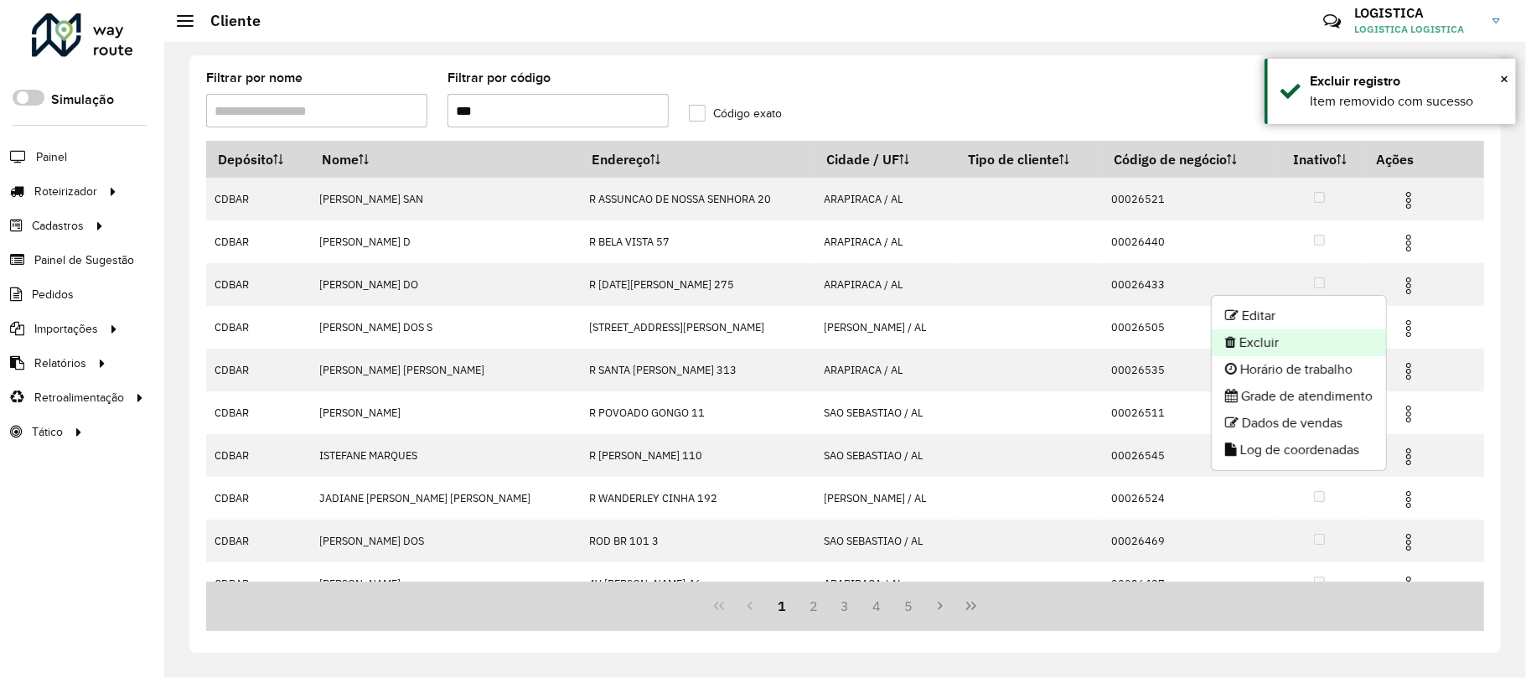
click at [1297, 333] on li "Excluir" at bounding box center [1299, 342] width 174 height 27
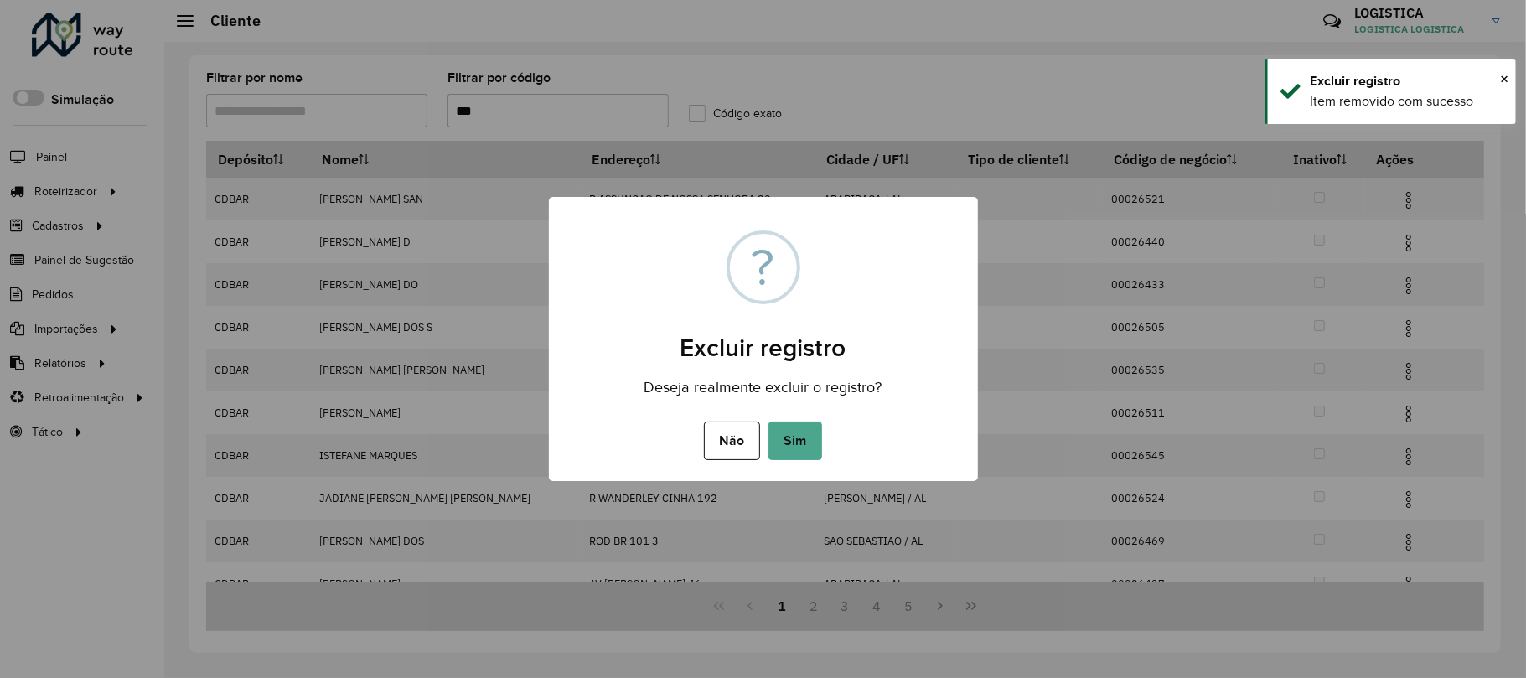
click at [768, 421] on button "Sim" at bounding box center [795, 440] width 54 height 39
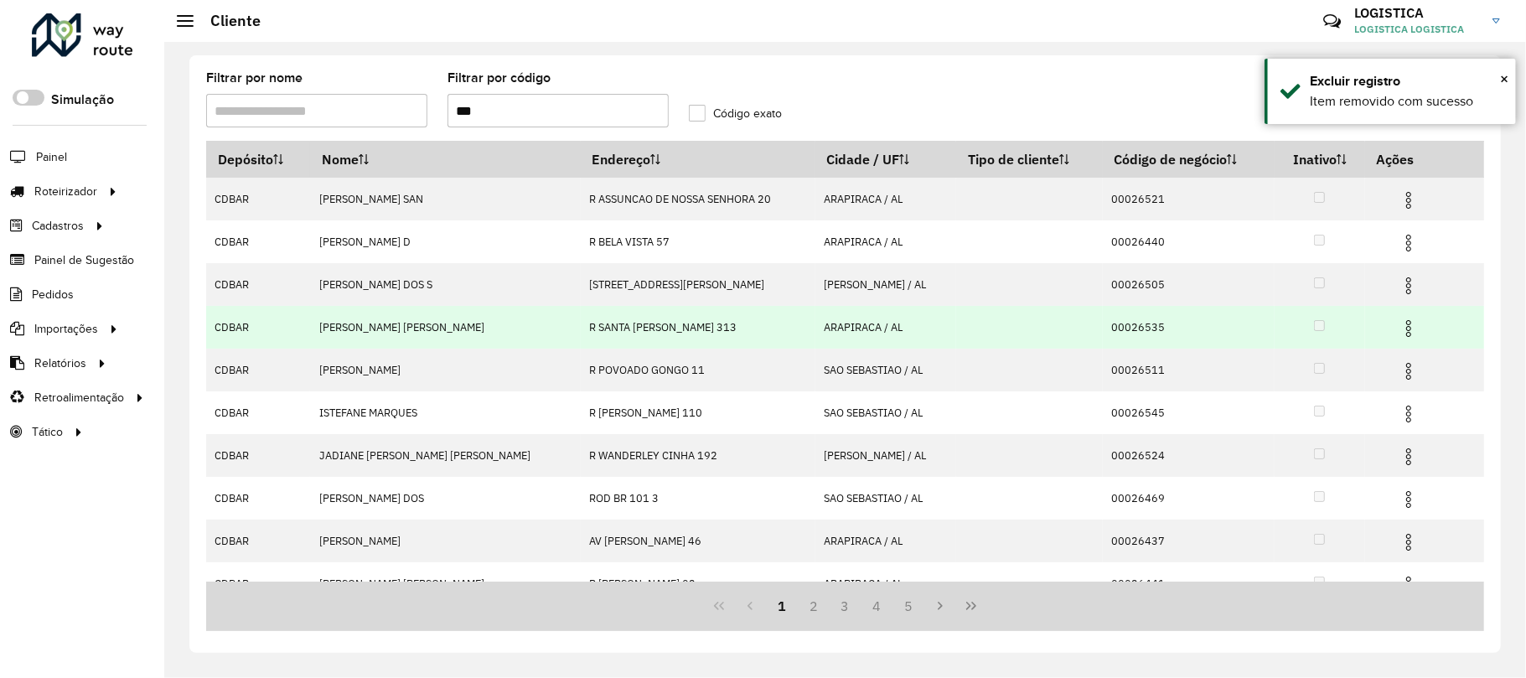
click at [1398, 329] on img at bounding box center [1408, 328] width 20 height 20
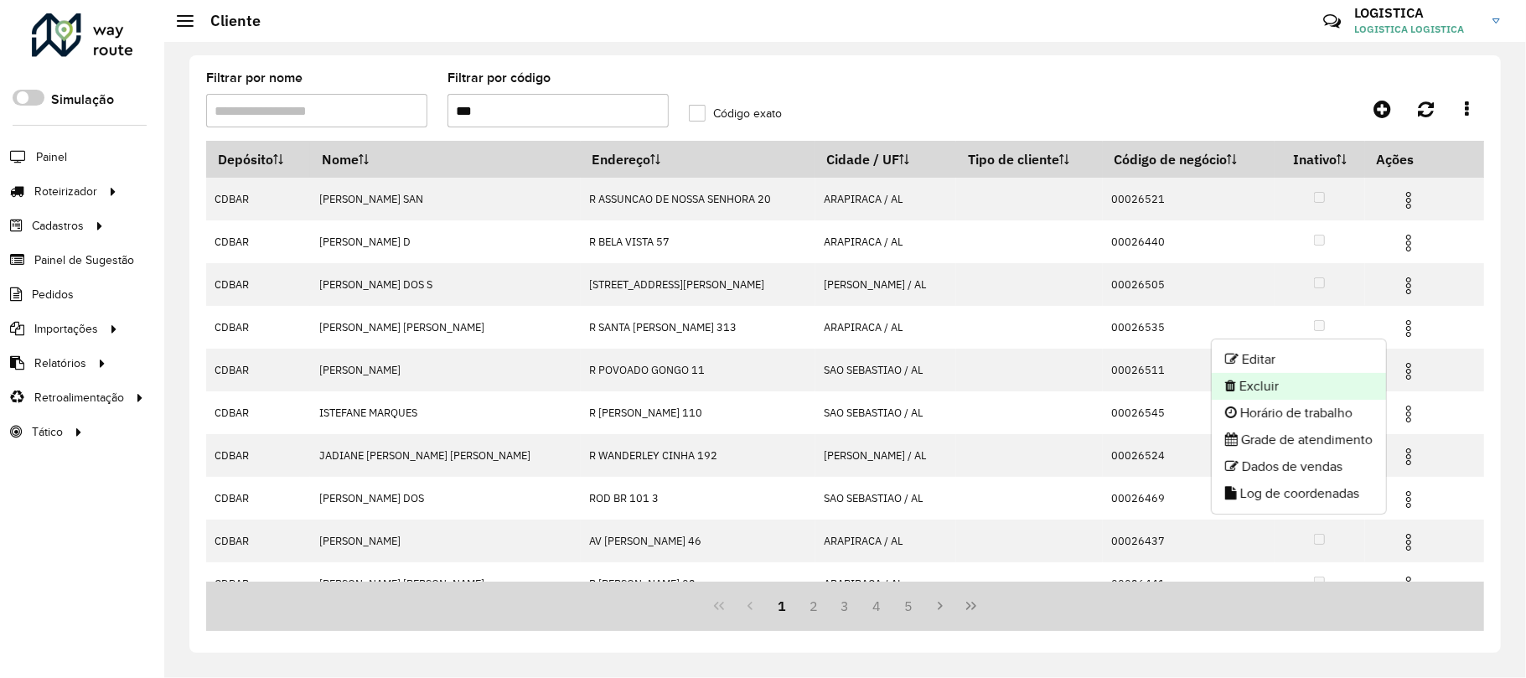
click at [1302, 390] on li "Excluir" at bounding box center [1299, 386] width 174 height 27
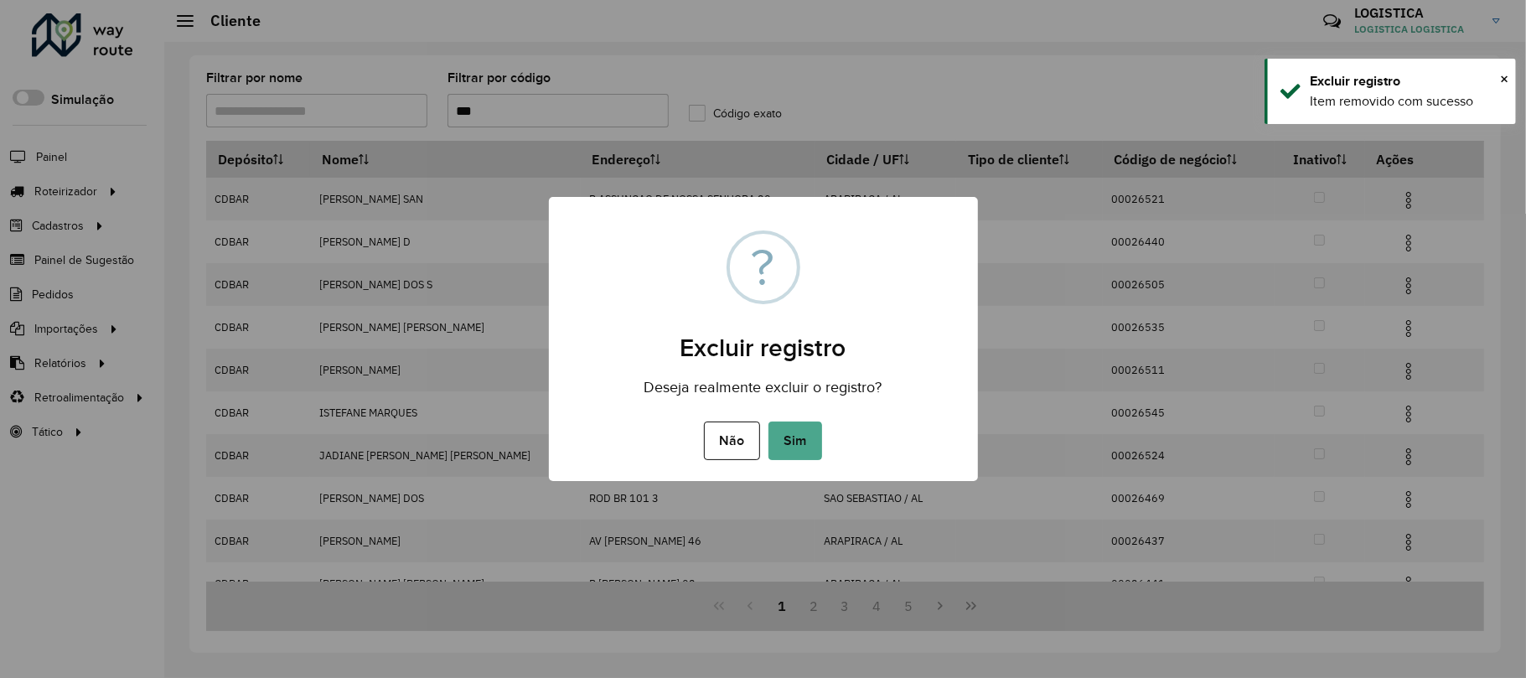
click at [768, 421] on button "Sim" at bounding box center [795, 440] width 54 height 39
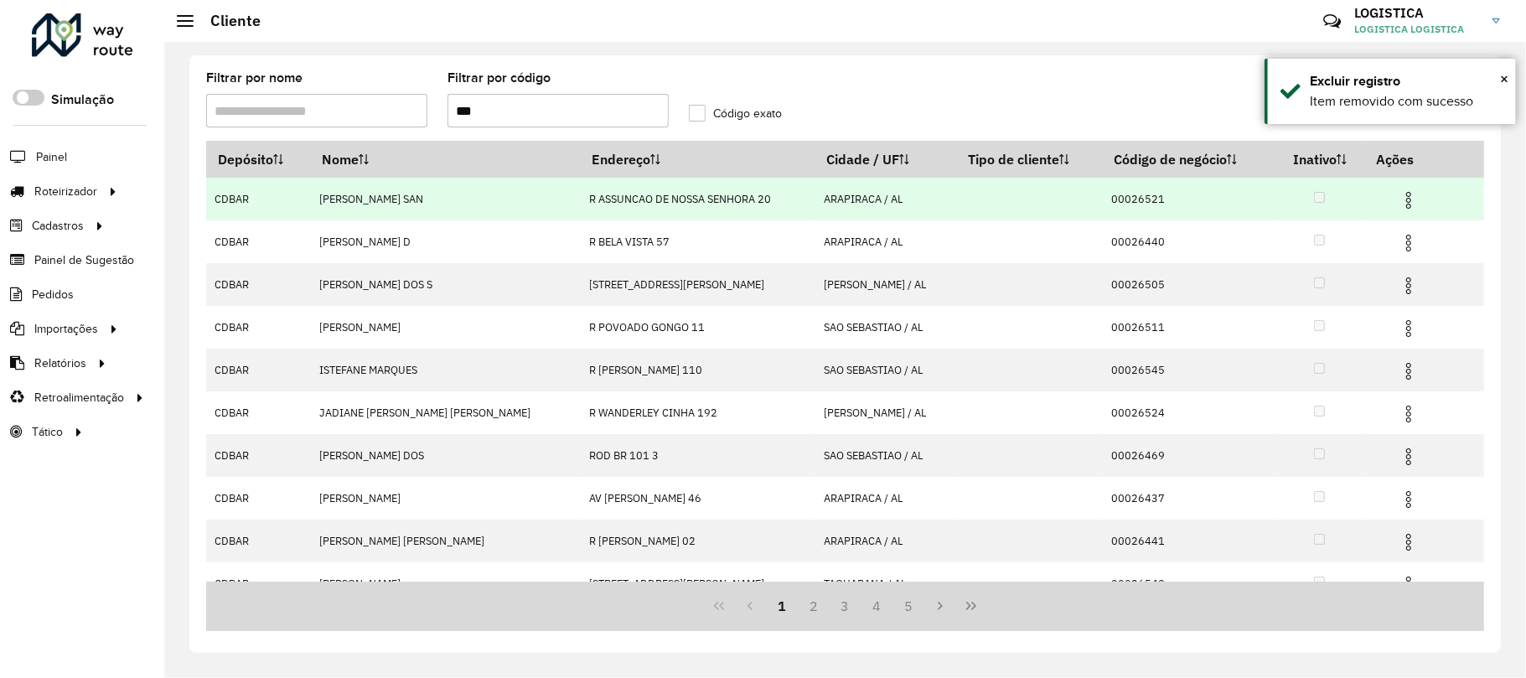
click at [1404, 206] on img at bounding box center [1408, 200] width 20 height 20
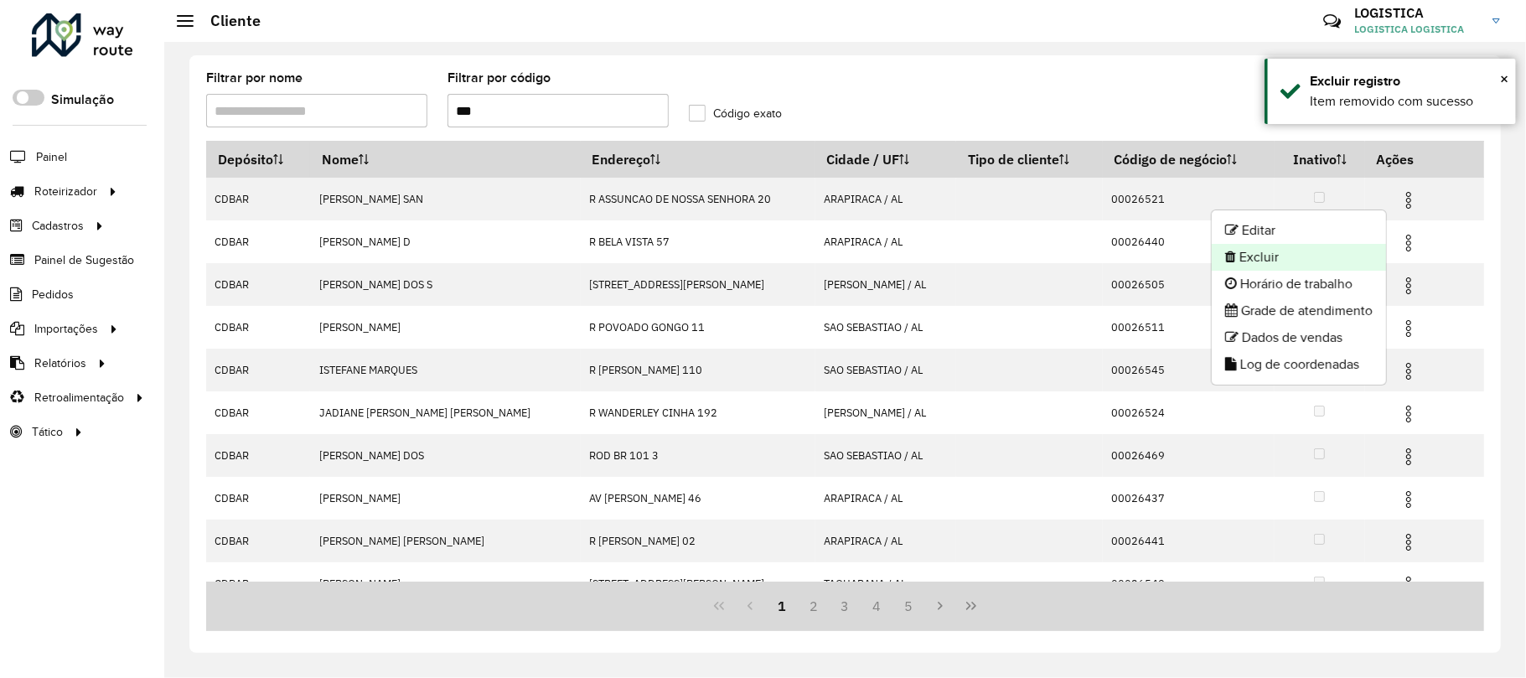
click at [1299, 268] on li "Excluir" at bounding box center [1299, 257] width 174 height 27
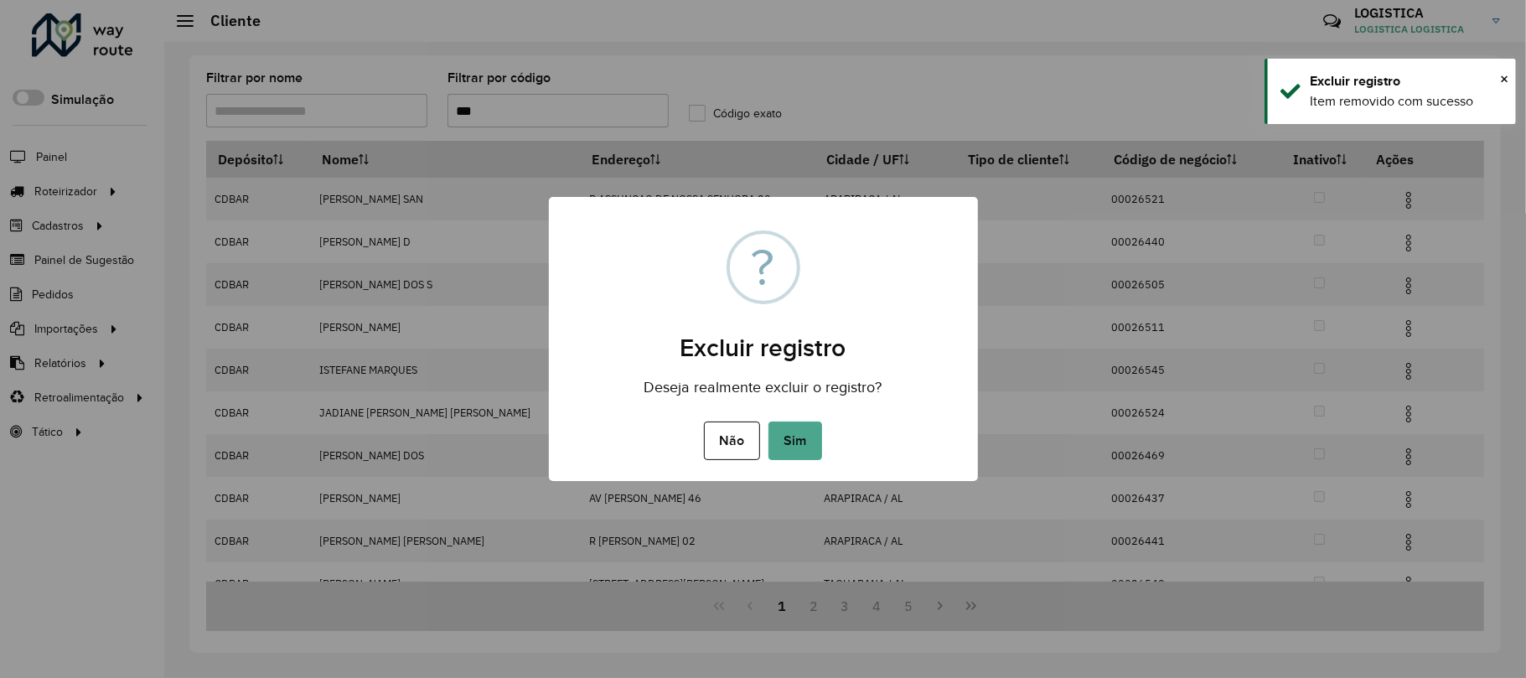
click at [768, 421] on button "Sim" at bounding box center [795, 440] width 54 height 39
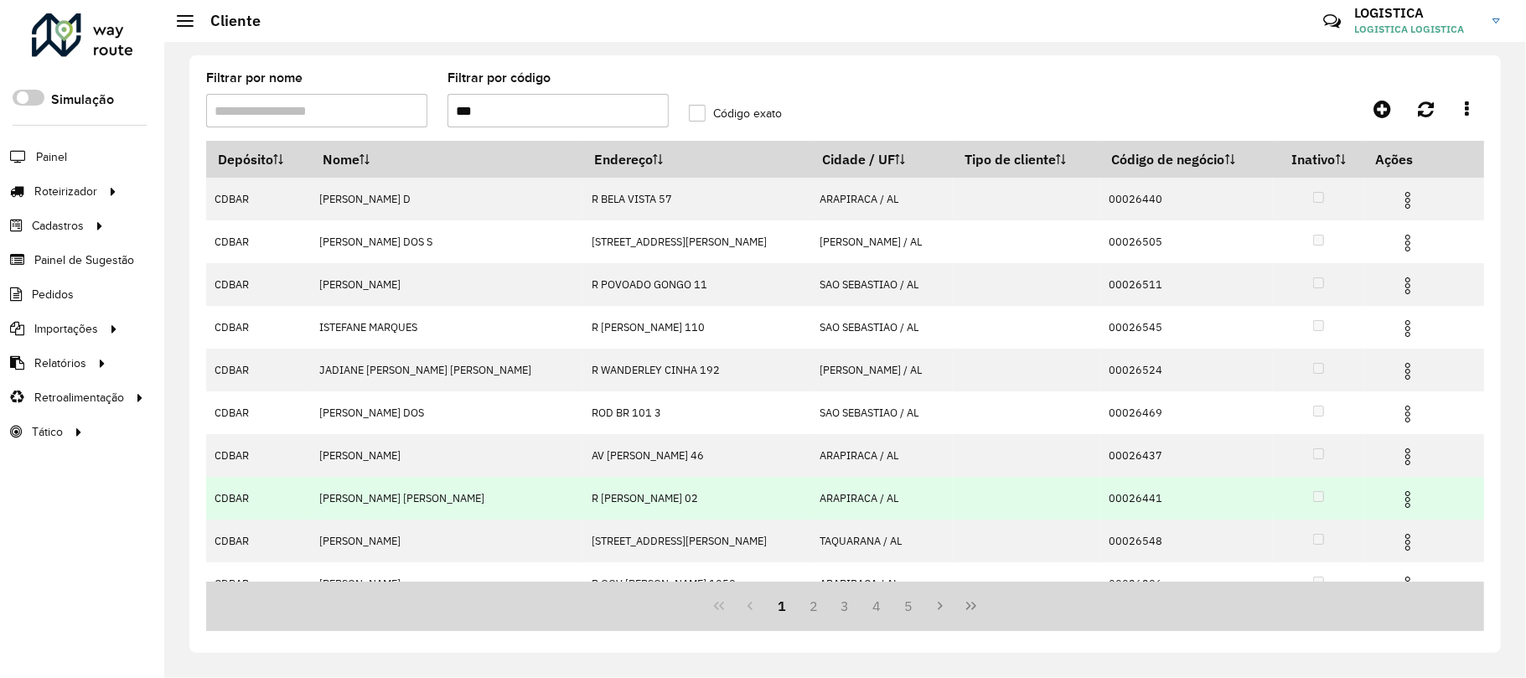
click at [1398, 498] on img at bounding box center [1408, 499] width 20 height 20
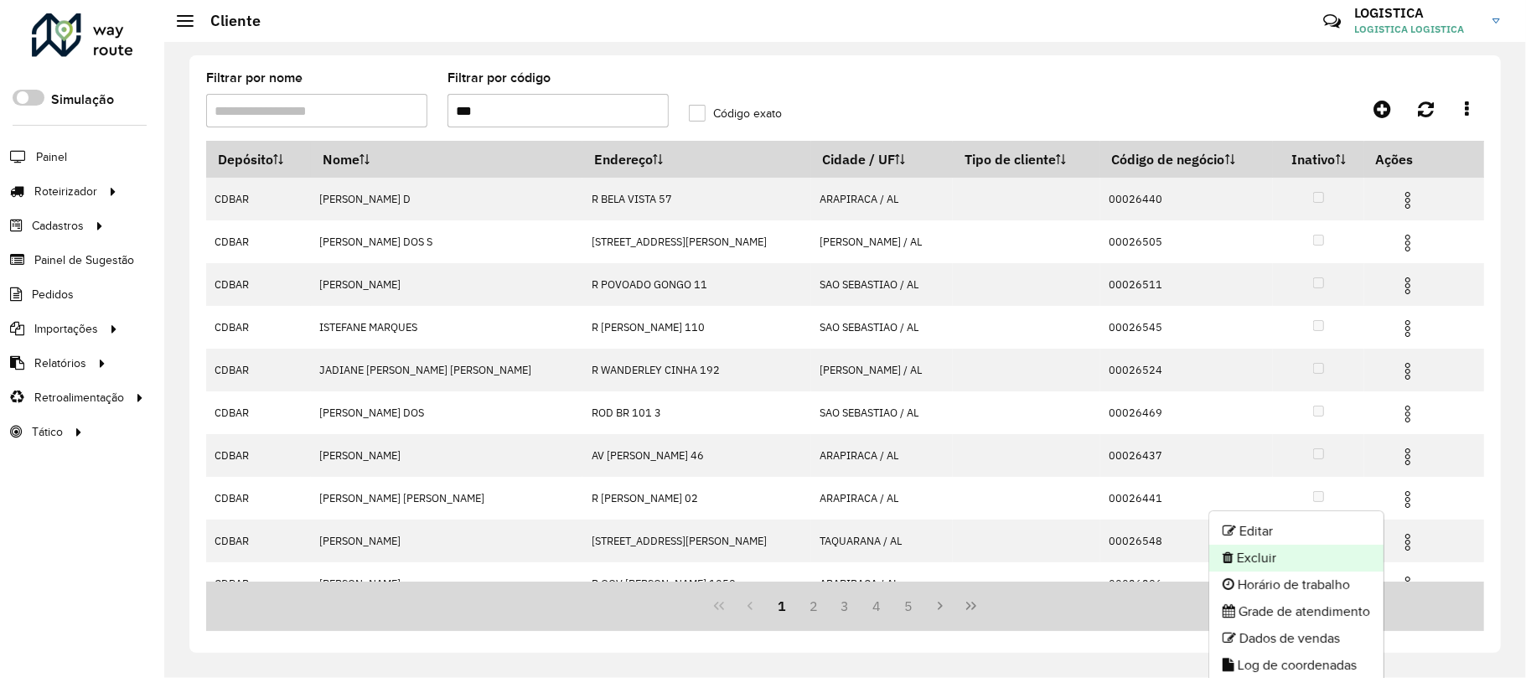
click at [1267, 563] on li "Excluir" at bounding box center [1296, 558] width 174 height 27
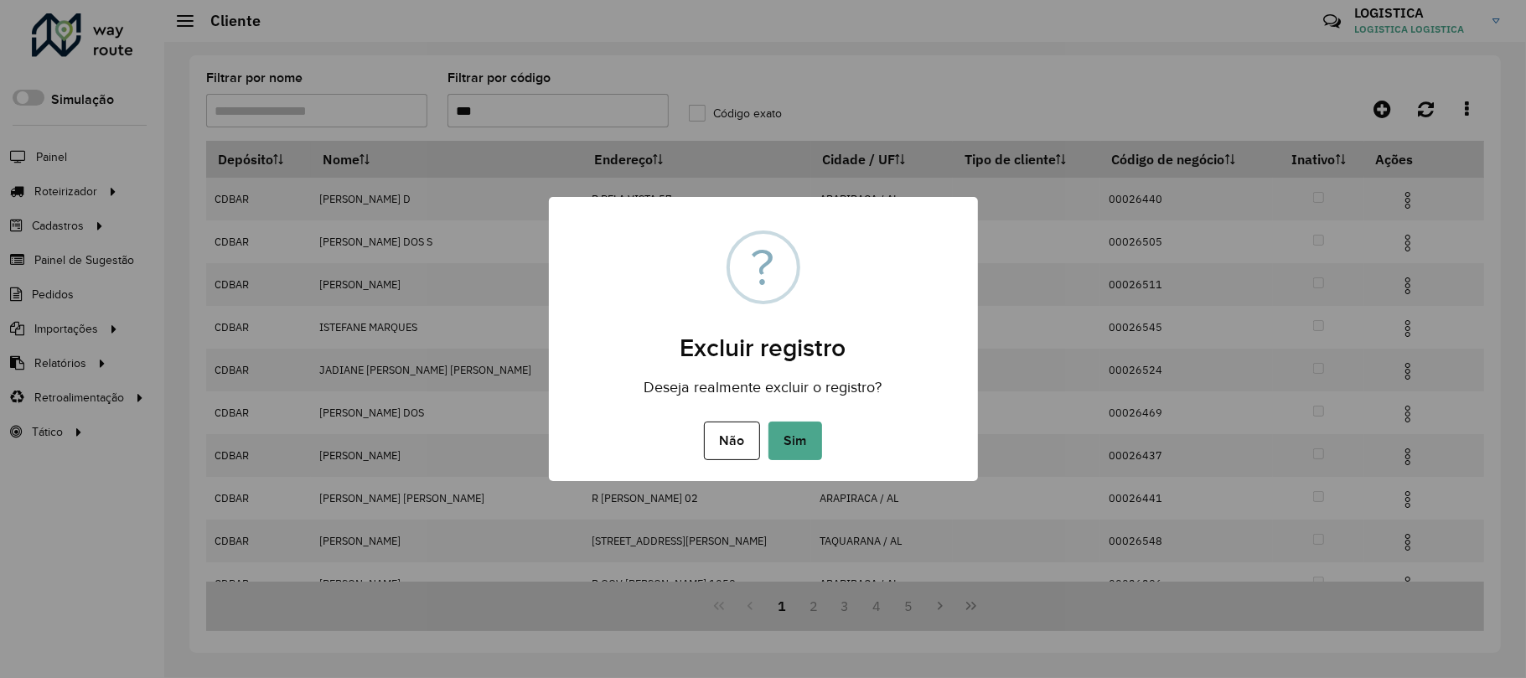
click at [768, 421] on button "Sim" at bounding box center [795, 440] width 54 height 39
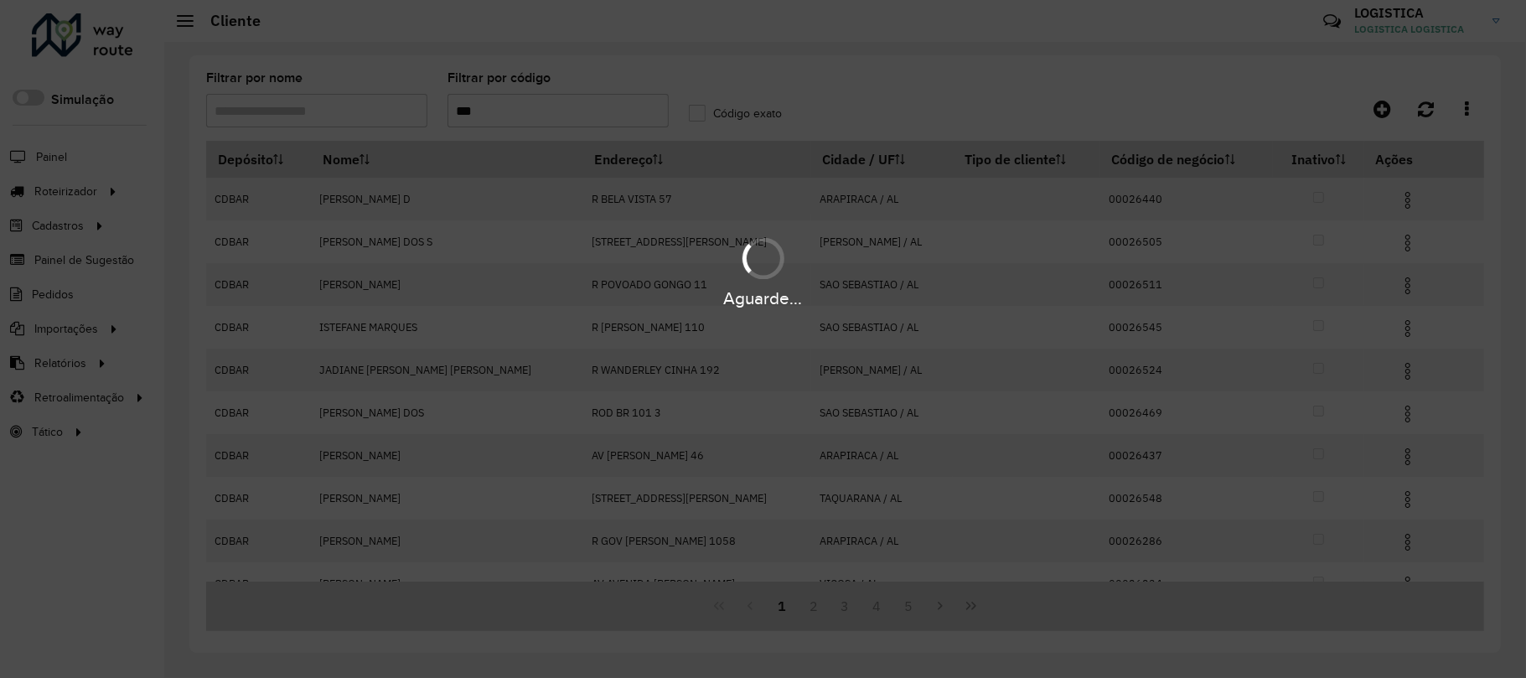
click at [1391, 198] on div "Aguarde..." at bounding box center [763, 339] width 1526 height 678
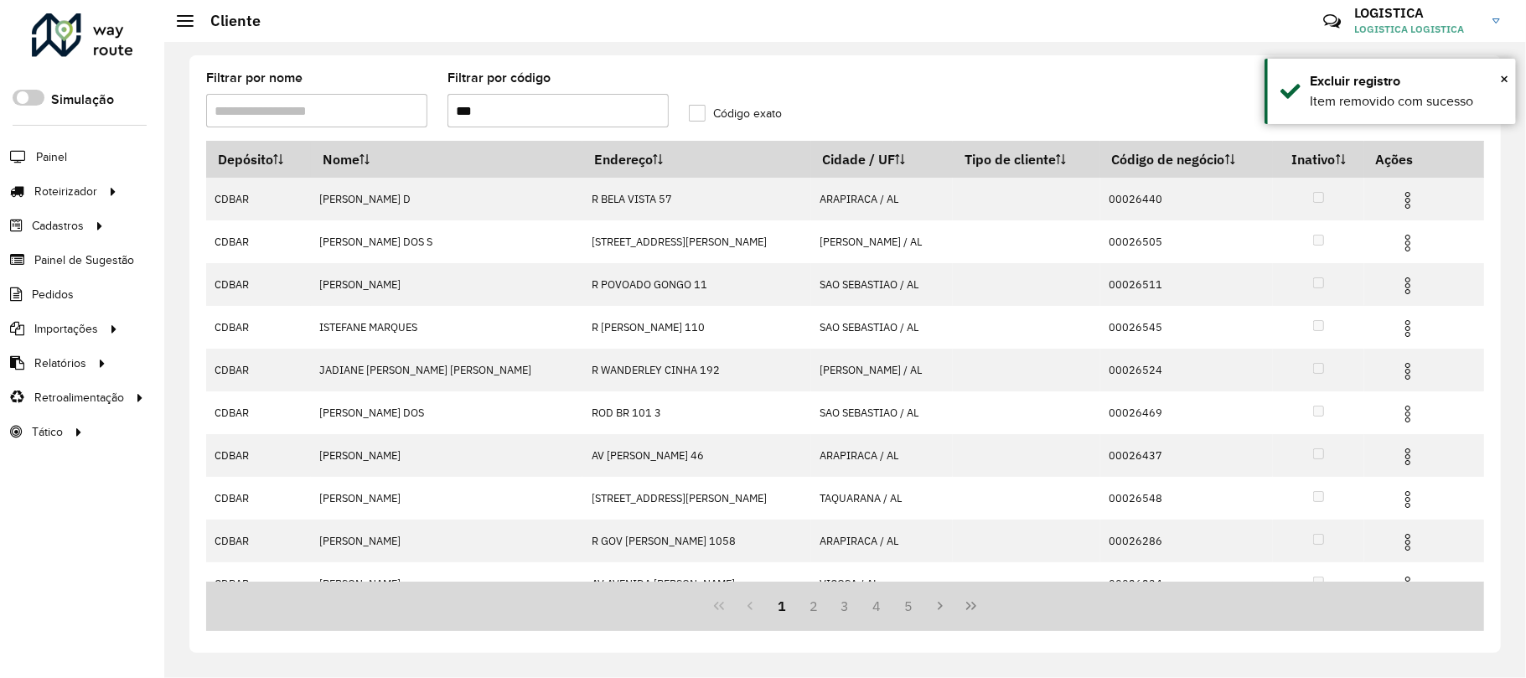
click at [1398, 198] on img at bounding box center [1408, 200] width 20 height 20
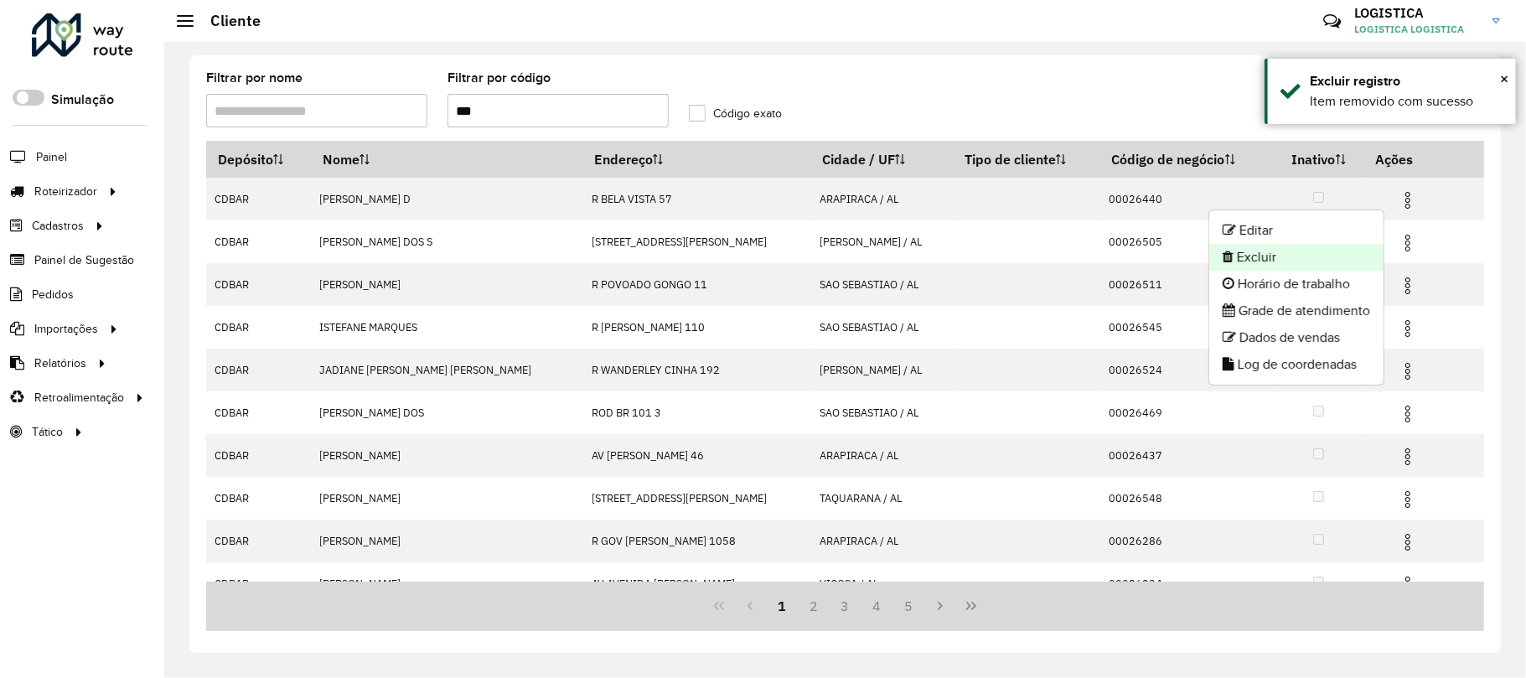
click at [1311, 256] on li "Excluir" at bounding box center [1296, 257] width 174 height 27
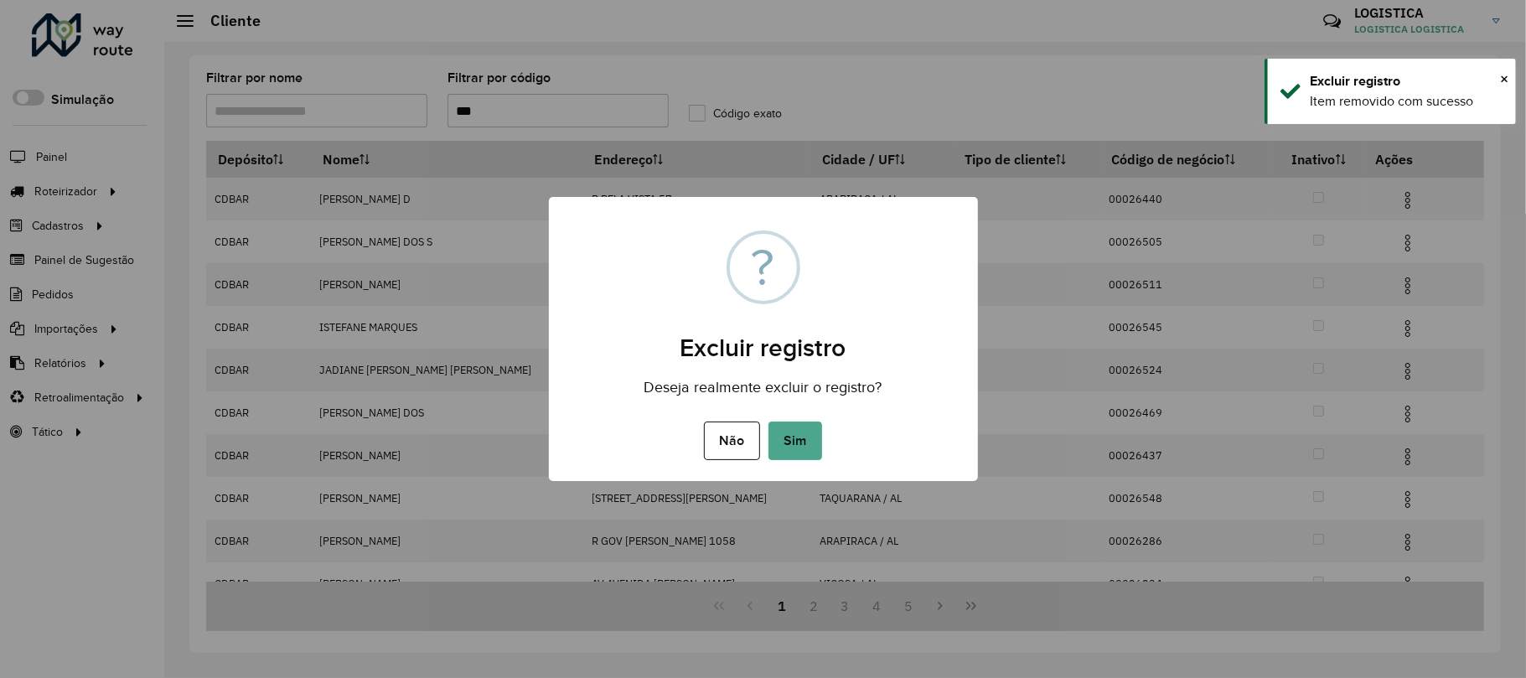
click at [768, 421] on button "Sim" at bounding box center [795, 440] width 54 height 39
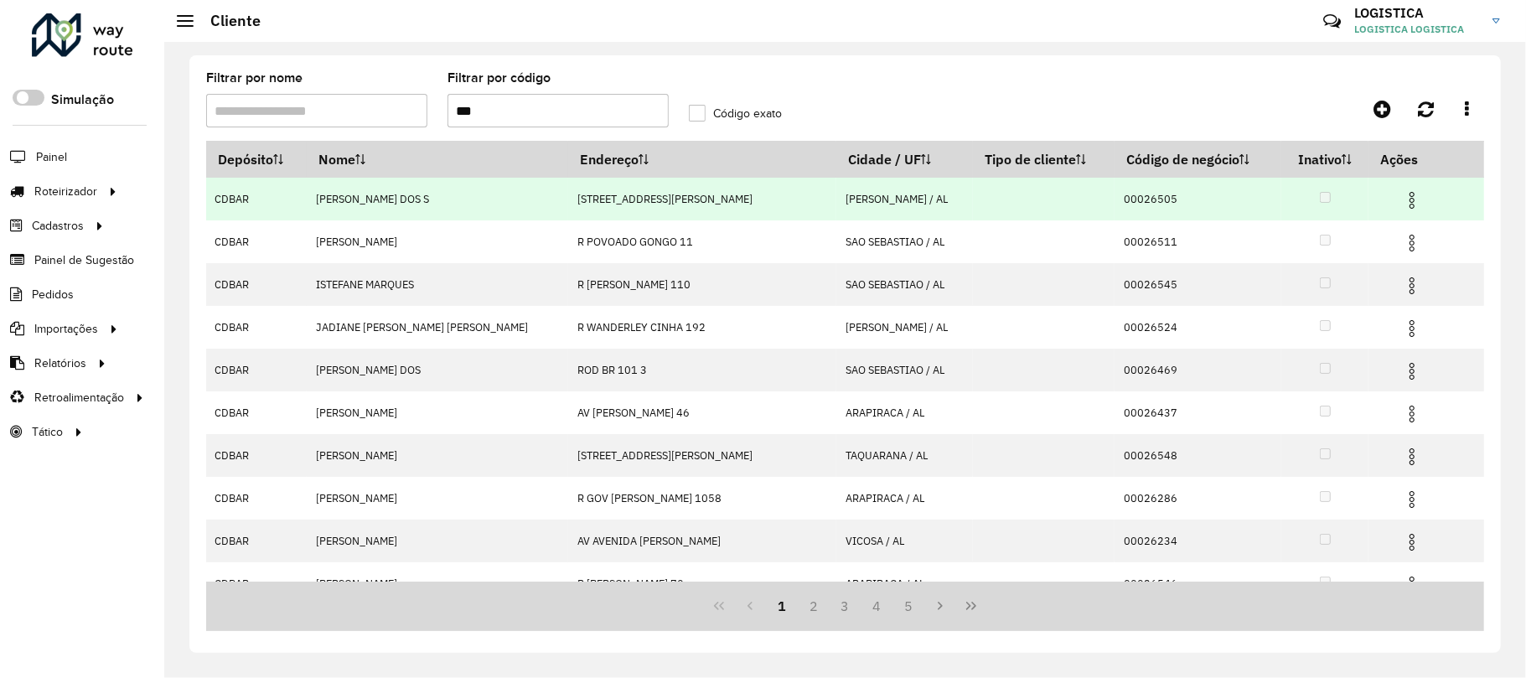
click at [1402, 203] on img at bounding box center [1412, 200] width 20 height 20
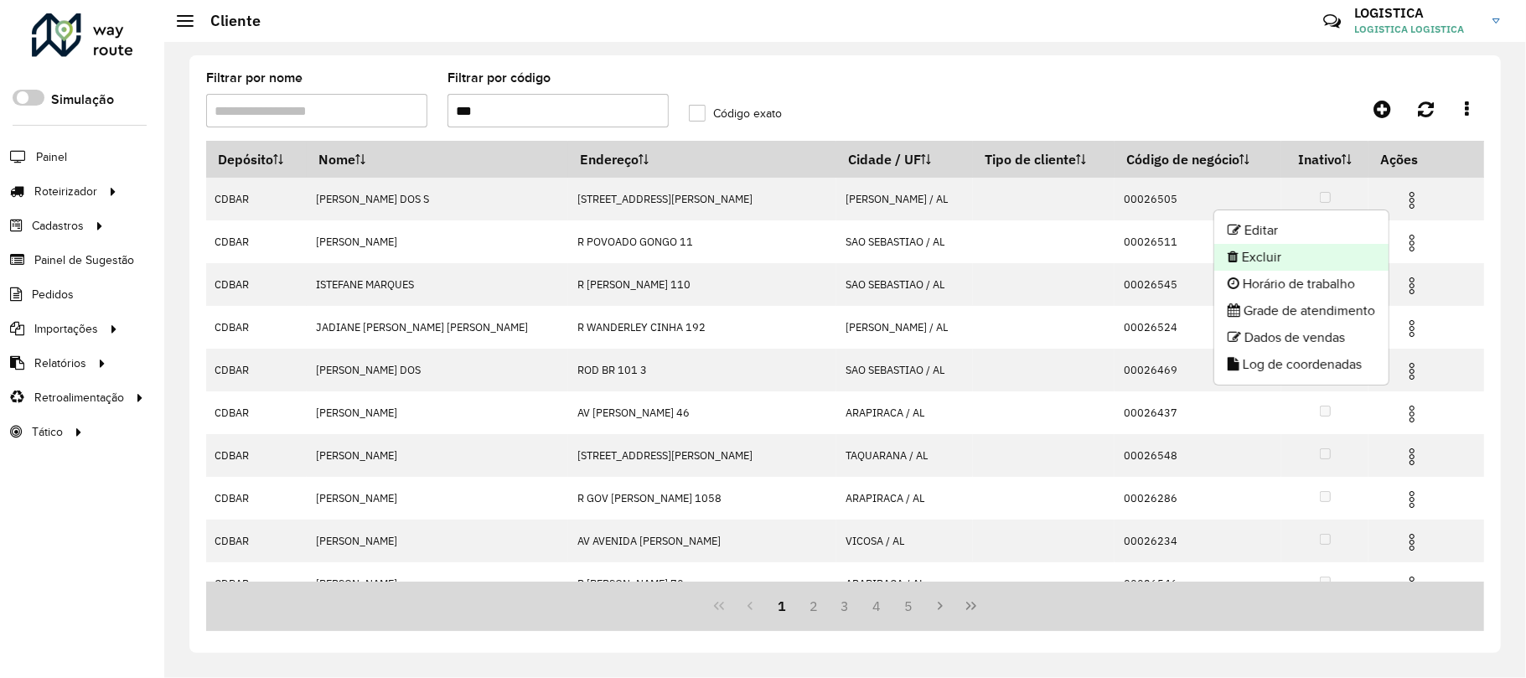
click at [1298, 266] on li "Excluir" at bounding box center [1301, 257] width 174 height 27
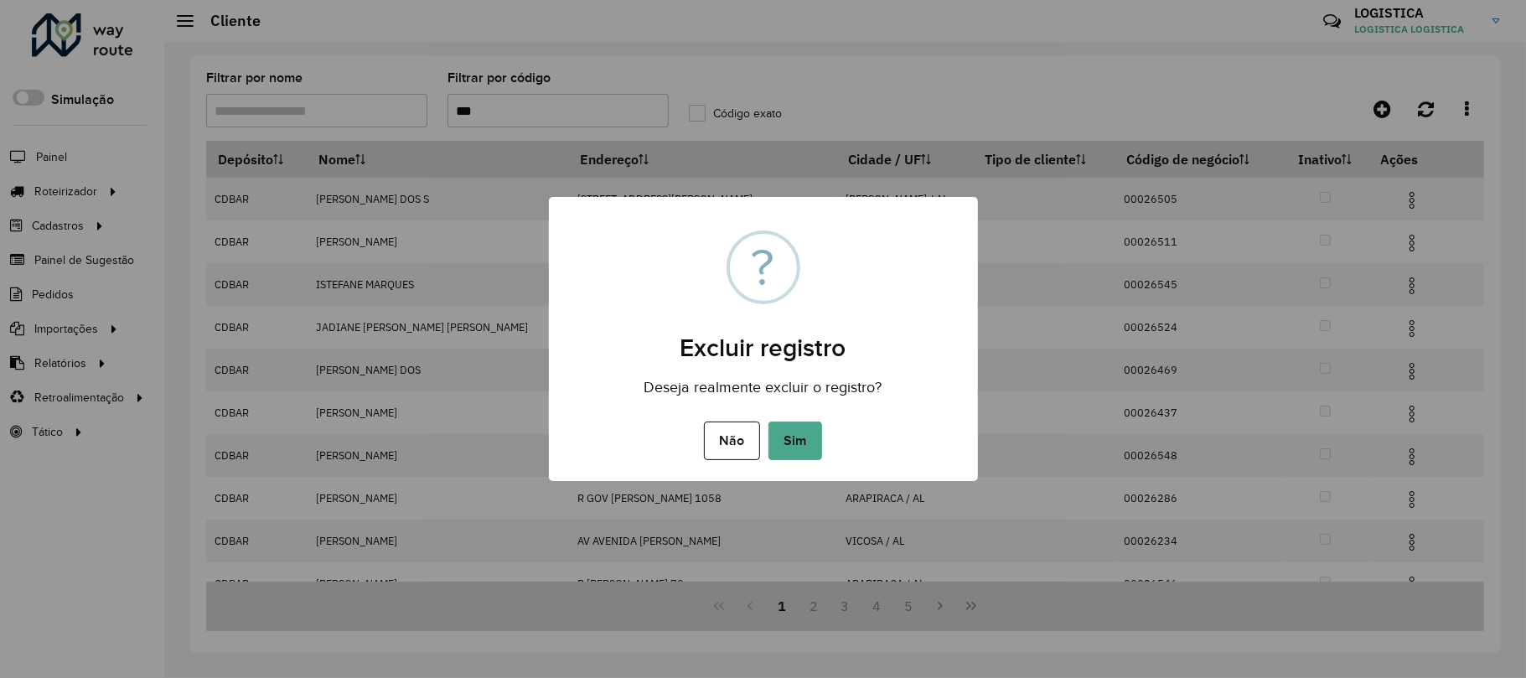
click at [768, 421] on button "Sim" at bounding box center [795, 440] width 54 height 39
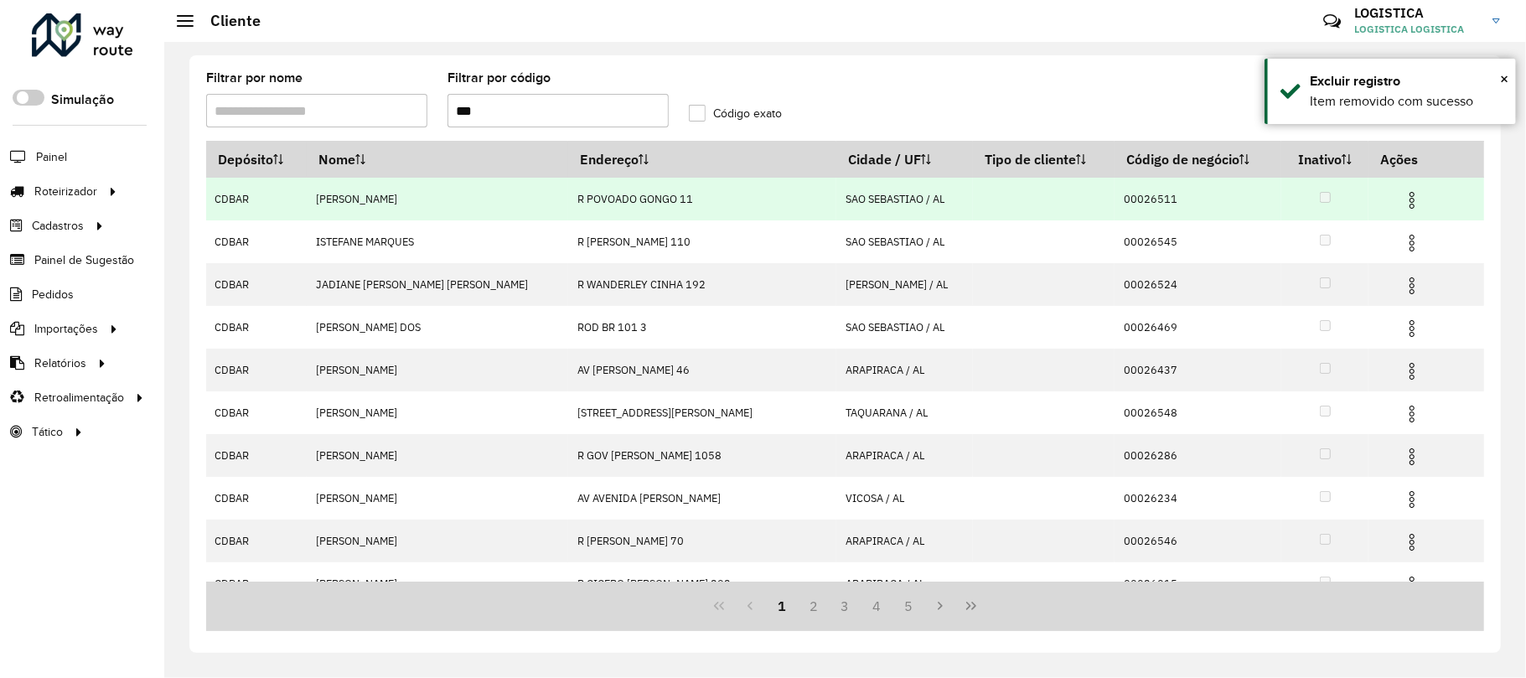
click at [1402, 193] on img at bounding box center [1412, 200] width 20 height 20
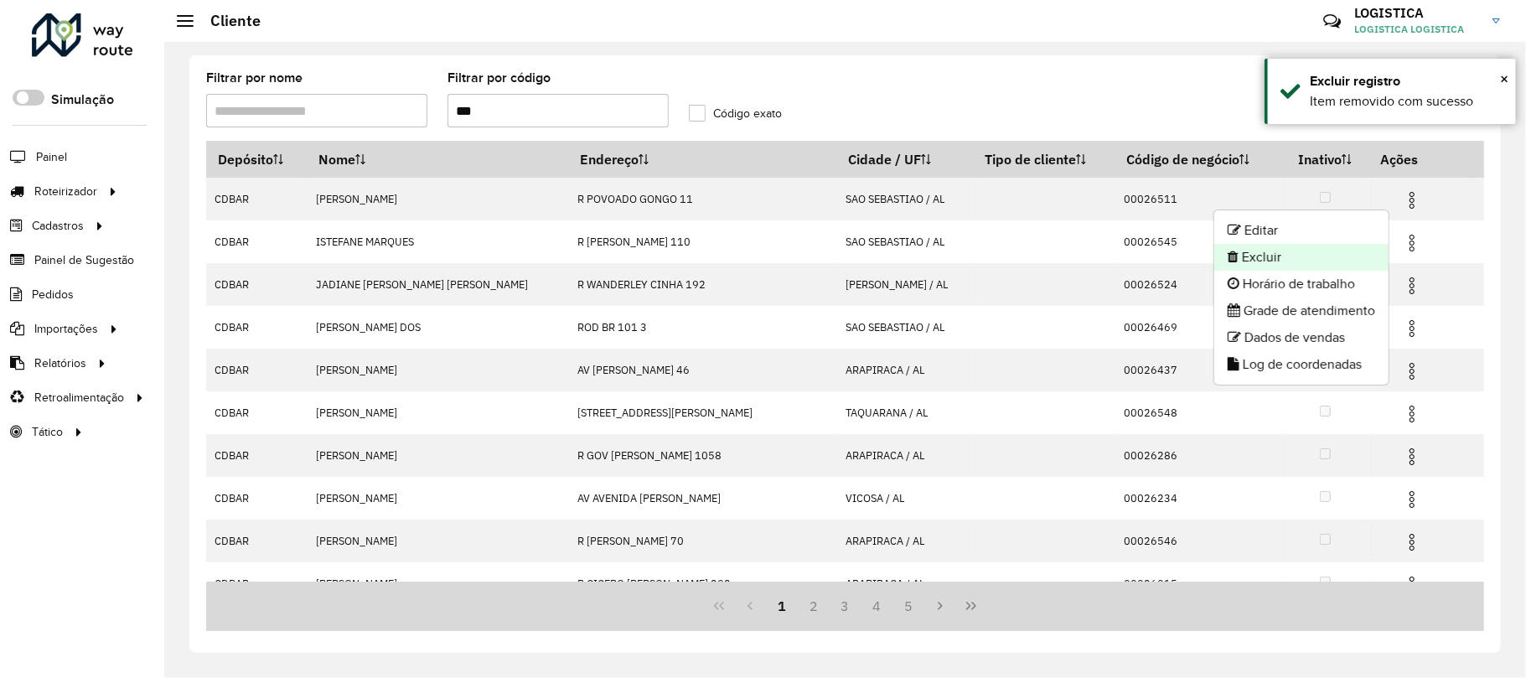
click at [1274, 261] on li "Excluir" at bounding box center [1301, 257] width 174 height 27
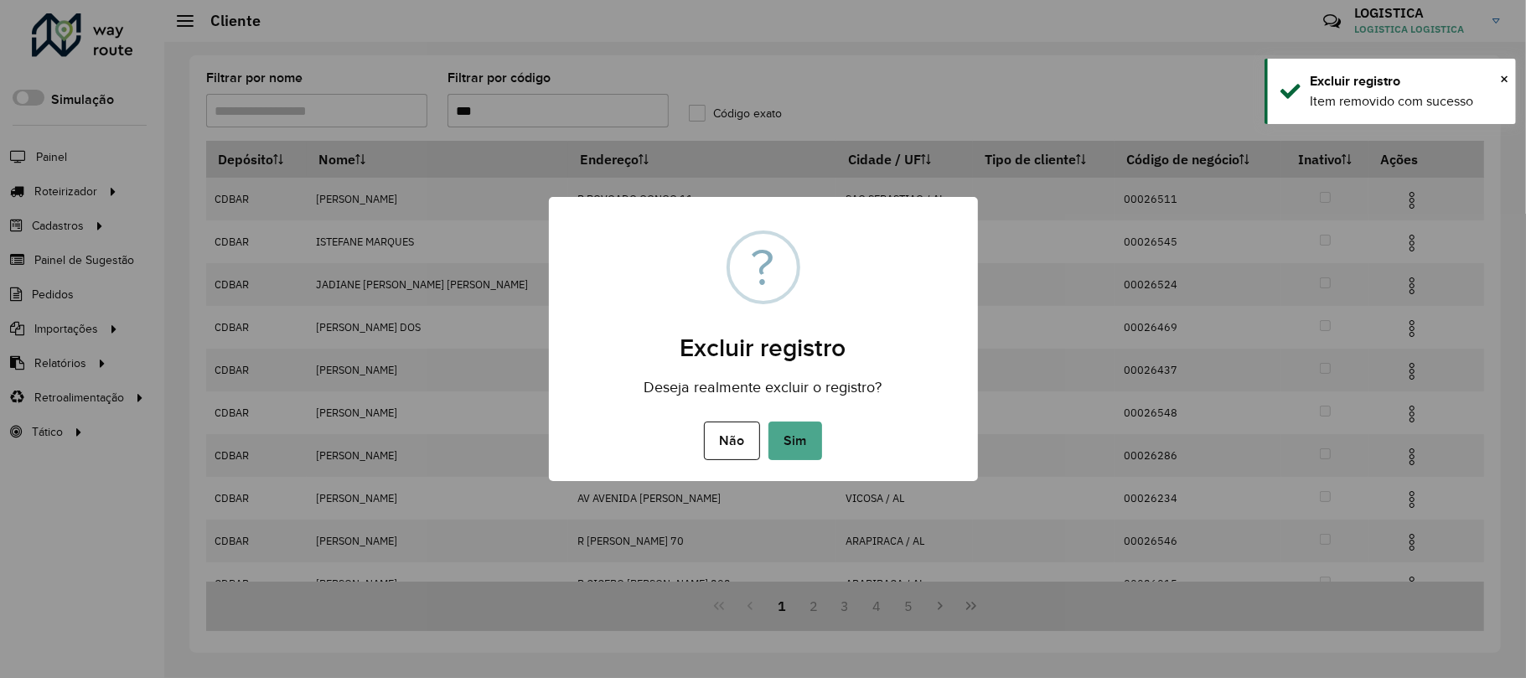
click at [768, 421] on button "Sim" at bounding box center [795, 440] width 54 height 39
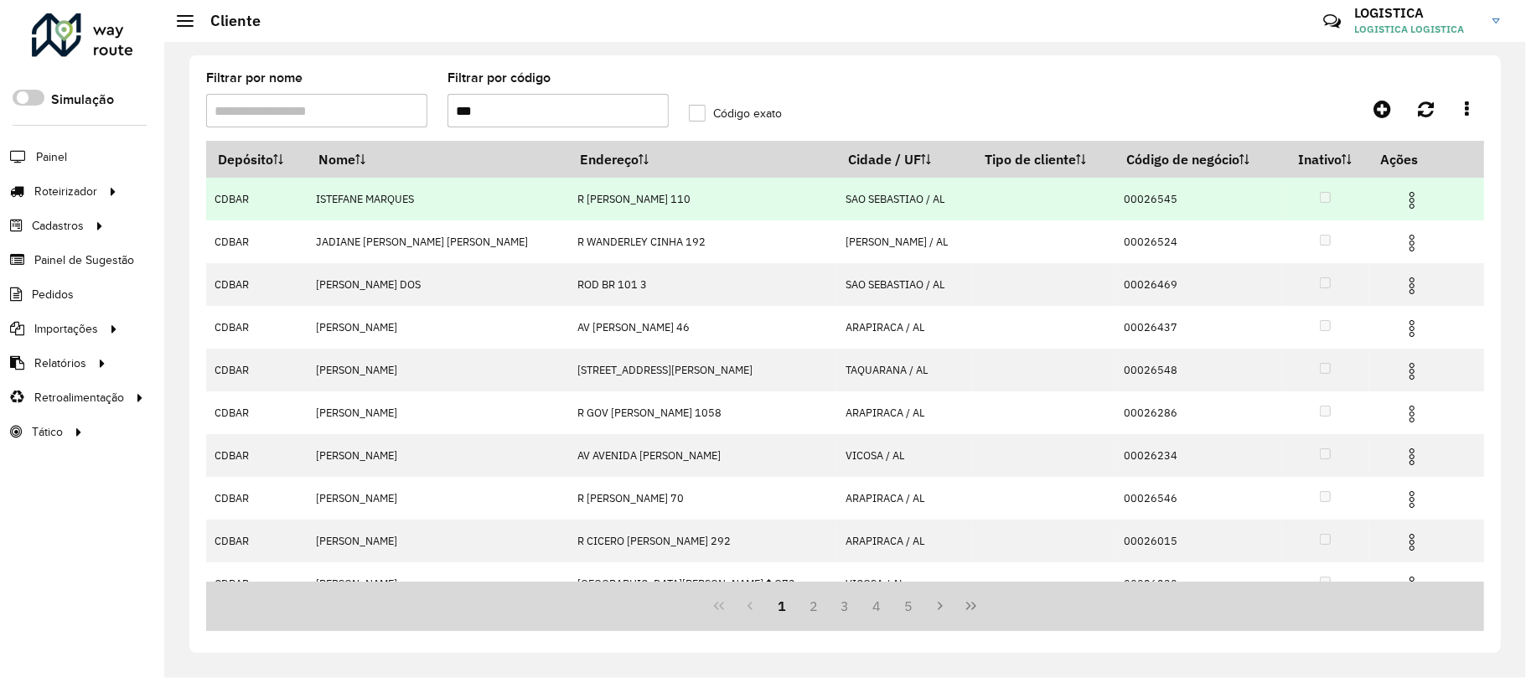
click at [1403, 208] on img at bounding box center [1412, 200] width 20 height 20
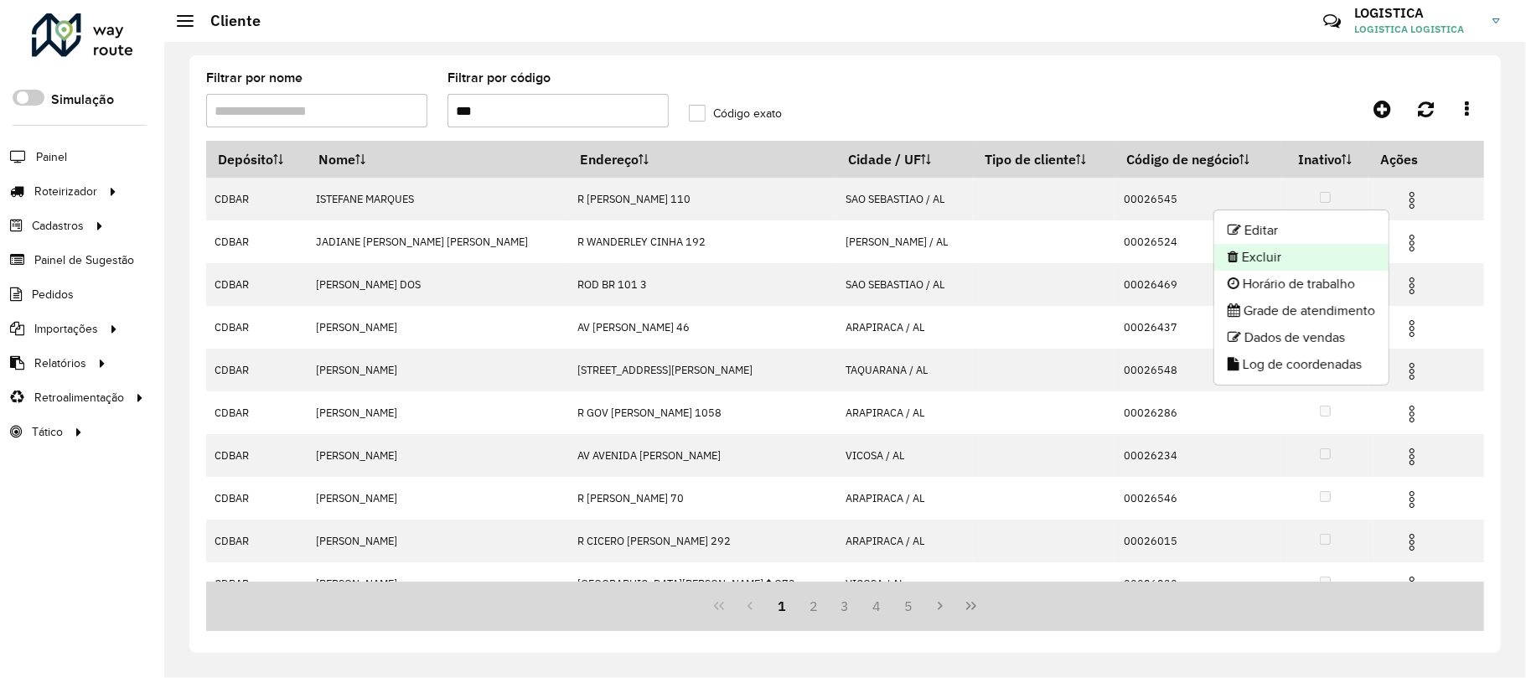
click at [1298, 265] on li "Excluir" at bounding box center [1301, 257] width 174 height 27
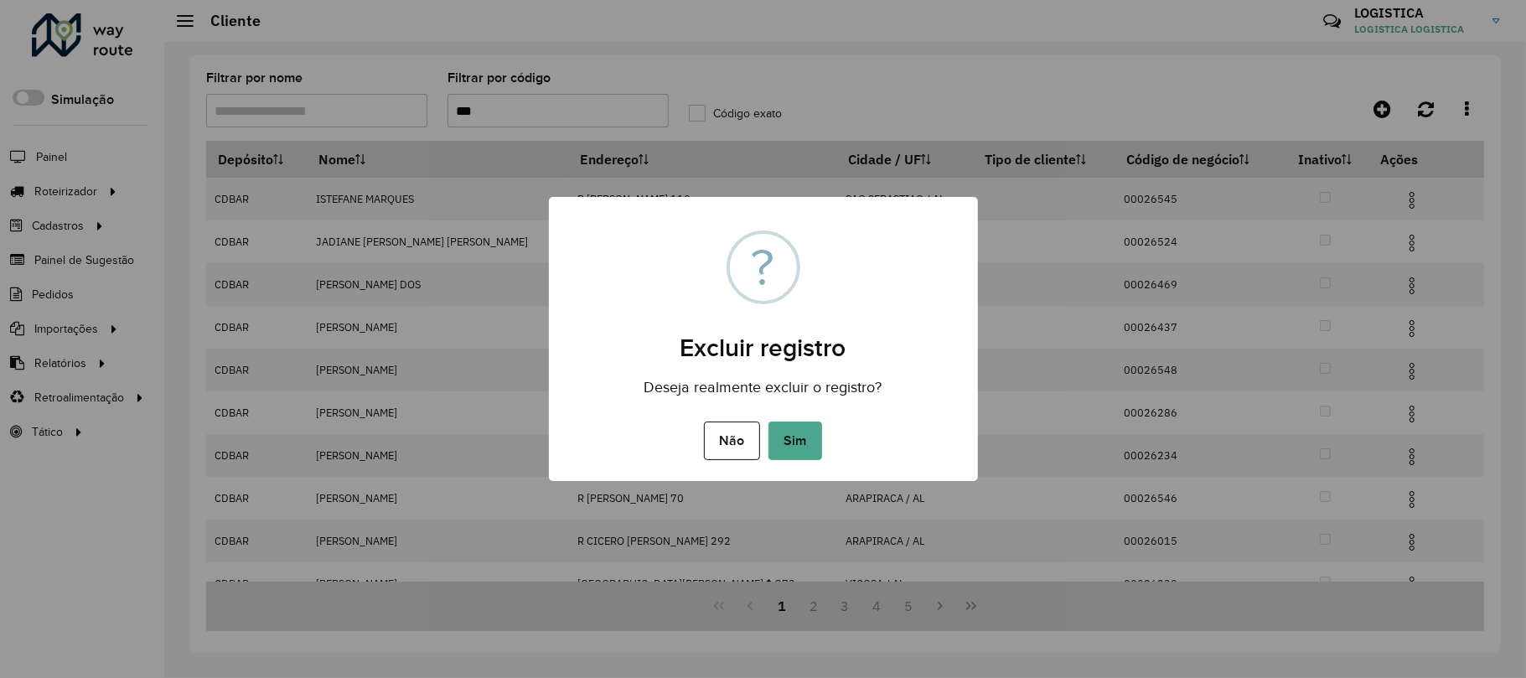
click at [768, 421] on button "Sim" at bounding box center [795, 440] width 54 height 39
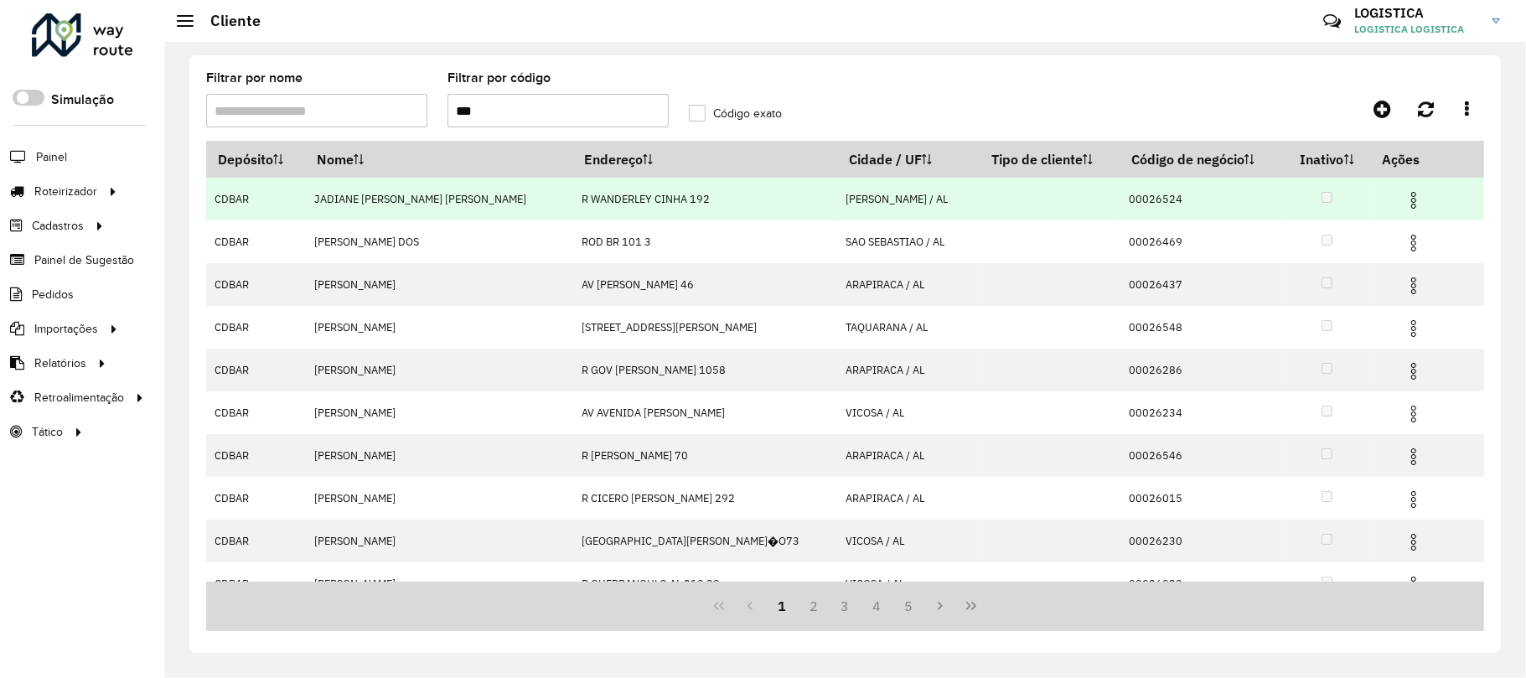
click at [1413, 189] on td at bounding box center [1421, 199] width 101 height 42
click at [1403, 198] on img at bounding box center [1413, 200] width 20 height 20
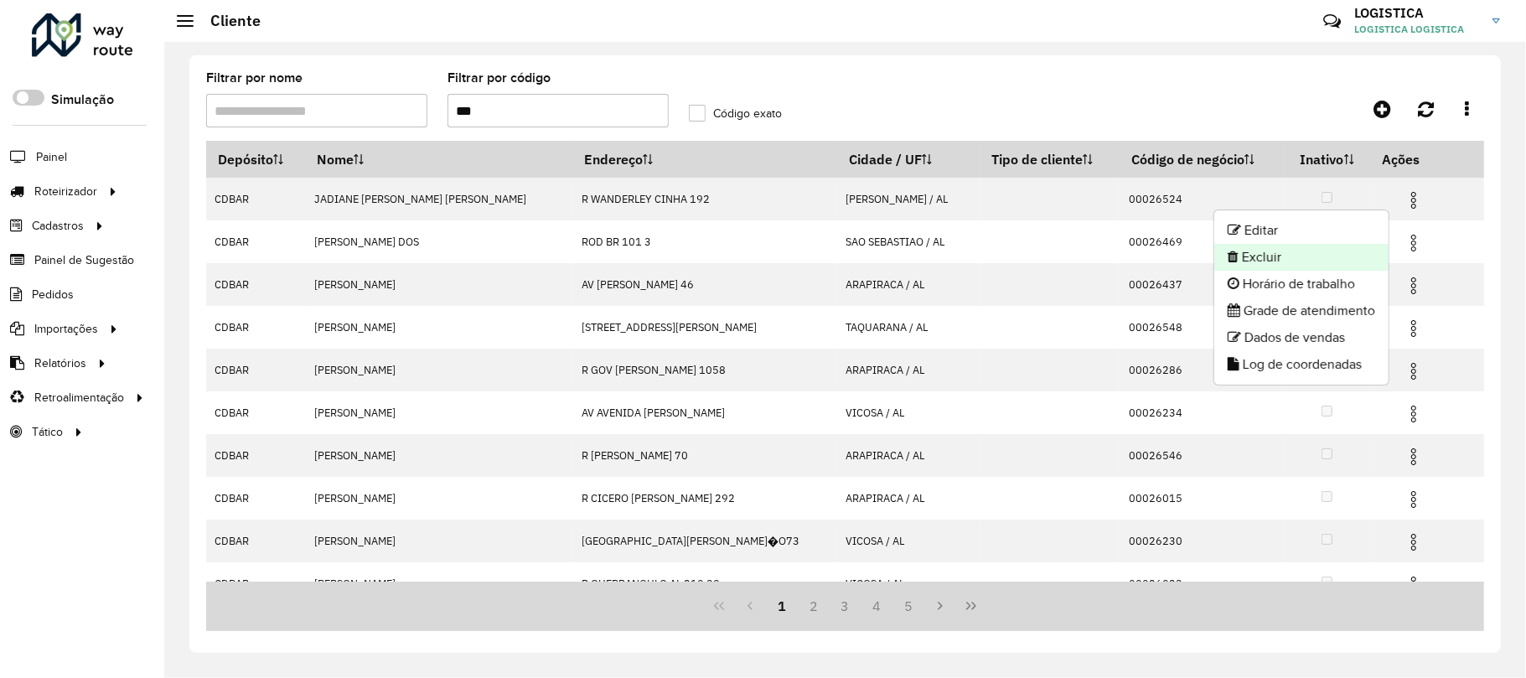
click at [1325, 249] on li "Excluir" at bounding box center [1301, 257] width 174 height 27
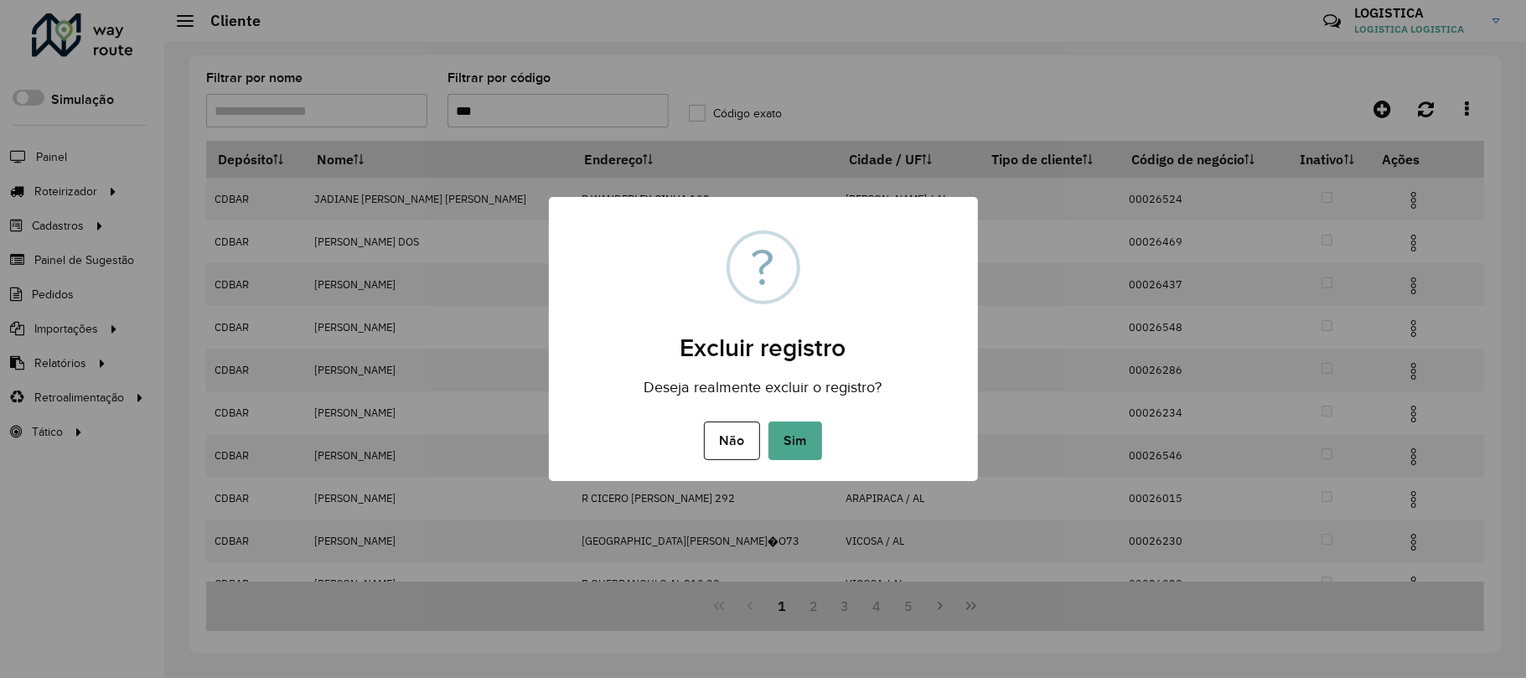
click at [768, 421] on button "Sim" at bounding box center [795, 440] width 54 height 39
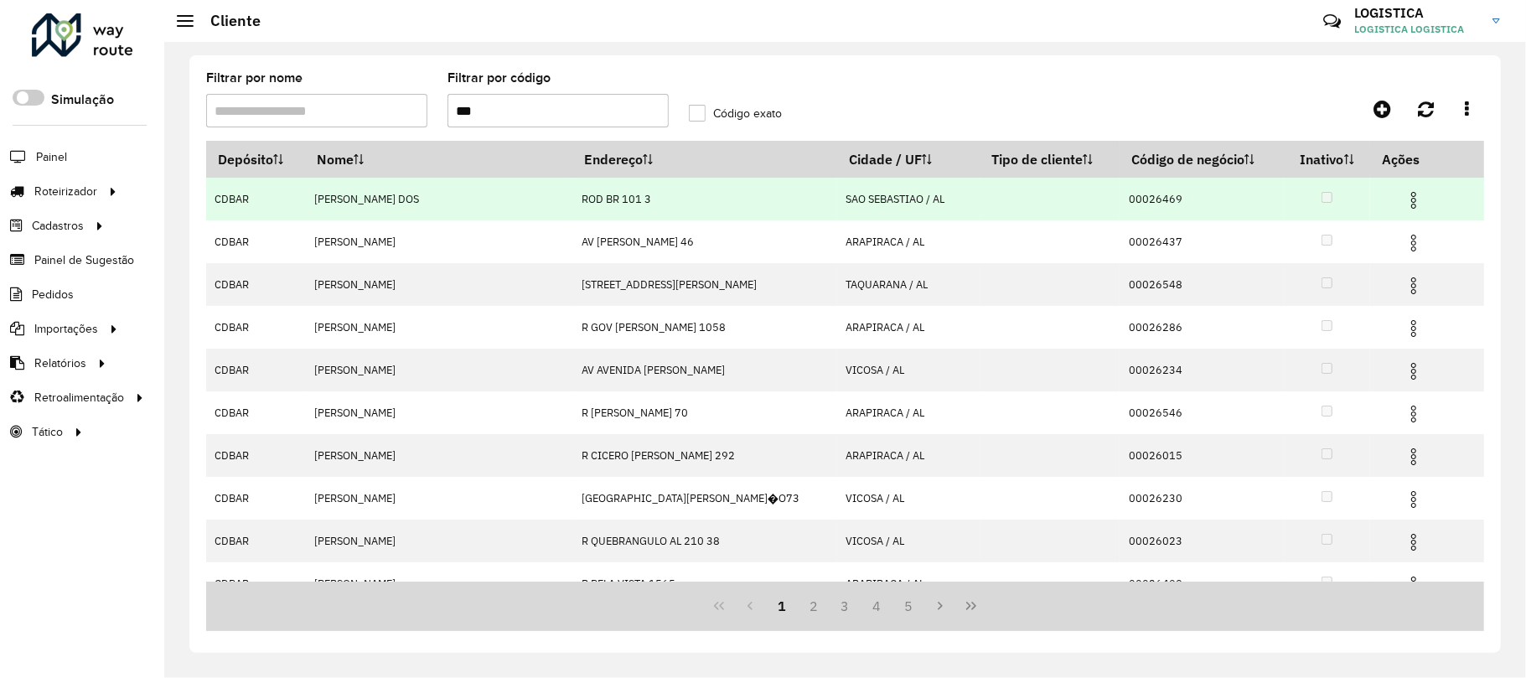
click at [1403, 194] on img at bounding box center [1413, 200] width 20 height 20
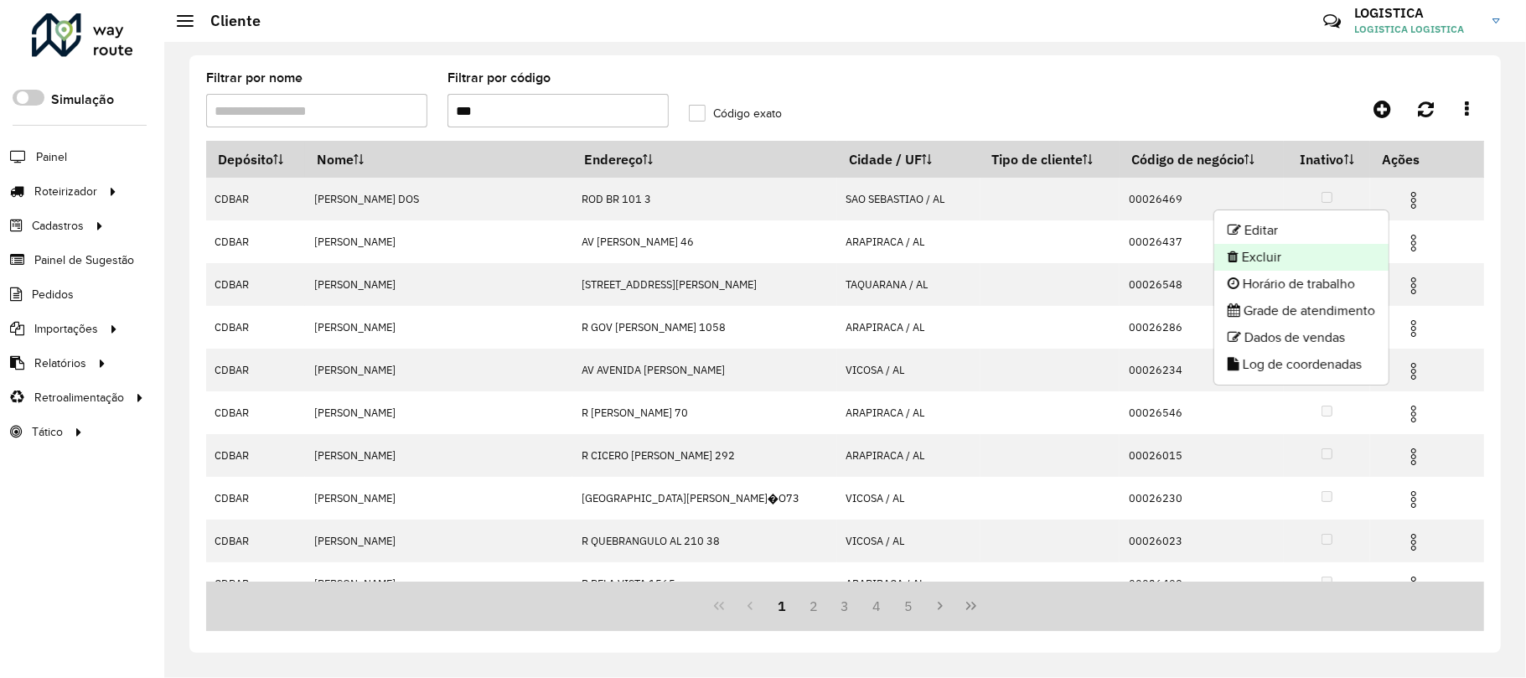
click at [1308, 262] on li "Excluir" at bounding box center [1301, 257] width 174 height 27
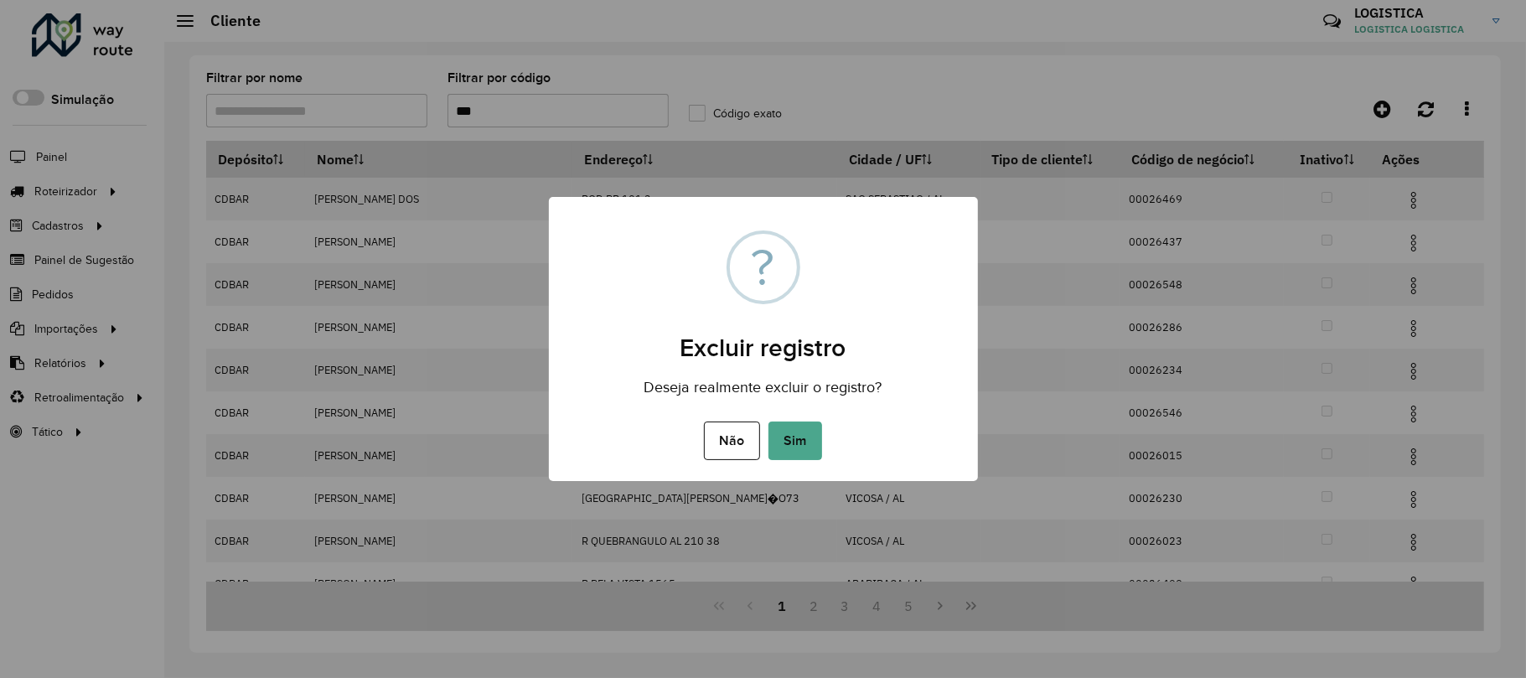
click at [768, 421] on button "Sim" at bounding box center [795, 440] width 54 height 39
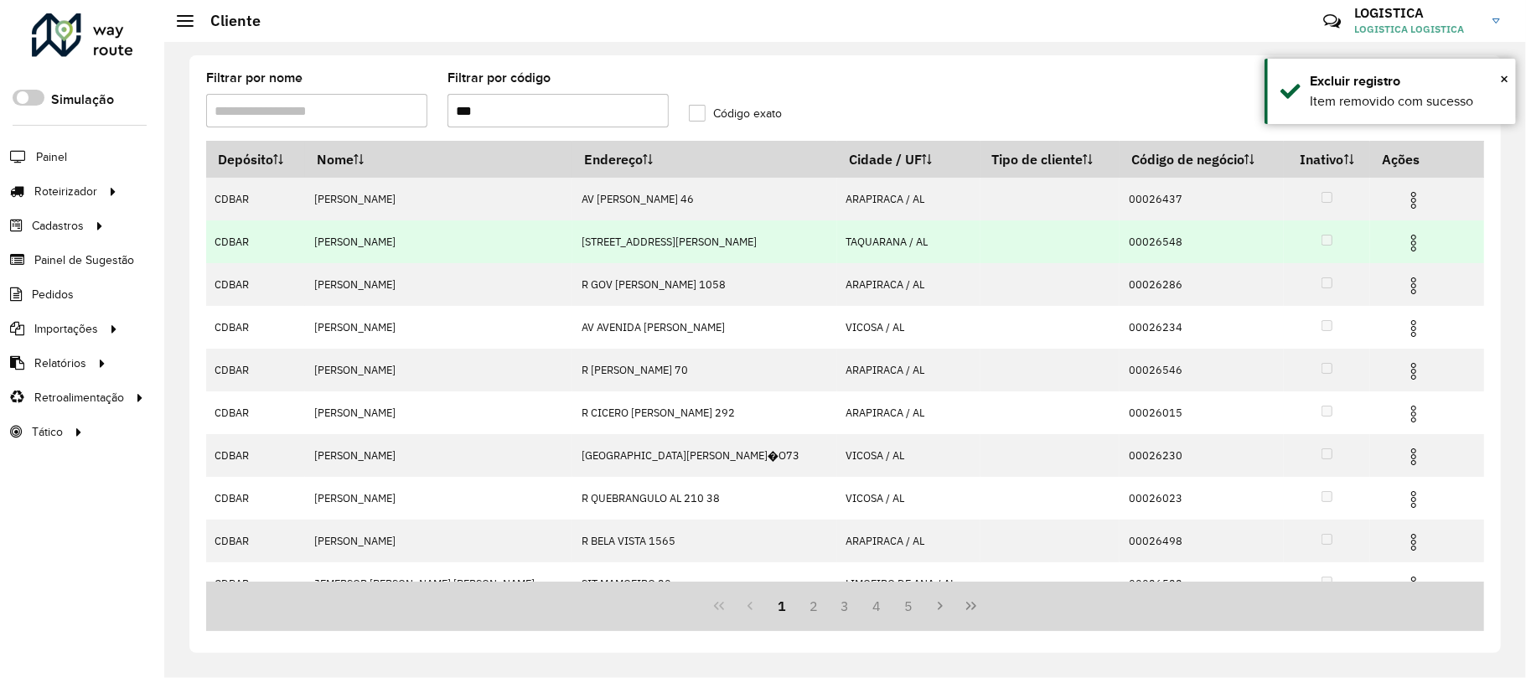
click at [1403, 243] on img at bounding box center [1413, 243] width 20 height 20
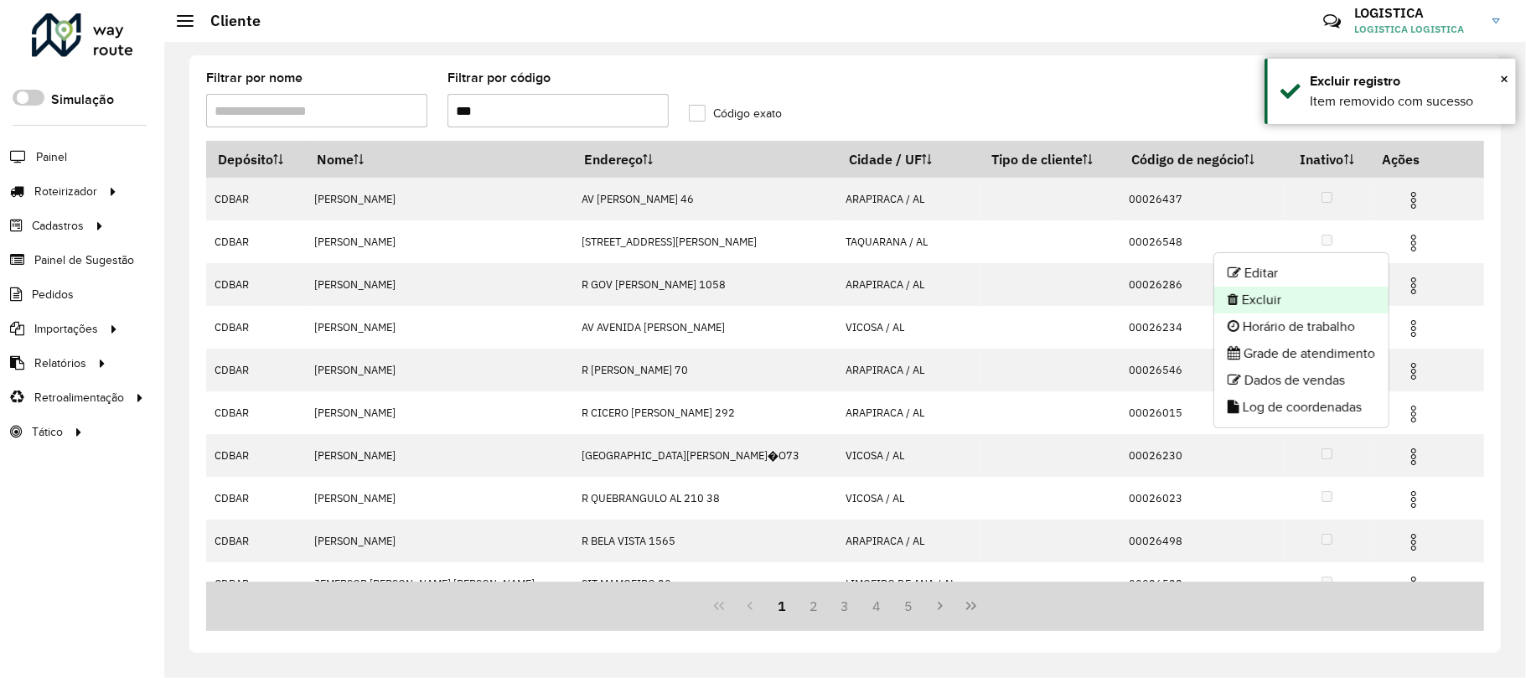
click at [1307, 297] on li "Excluir" at bounding box center [1301, 300] width 174 height 27
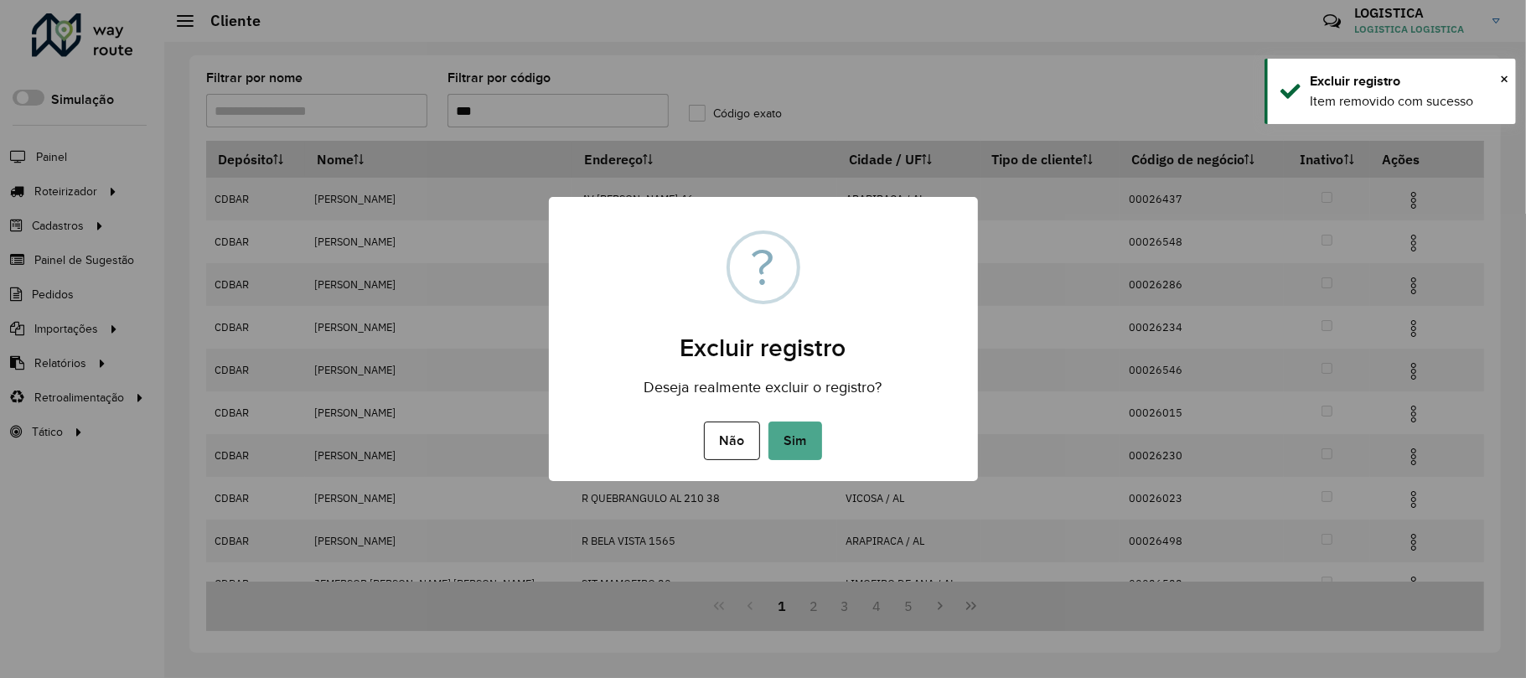
click at [768, 421] on button "Sim" at bounding box center [795, 440] width 54 height 39
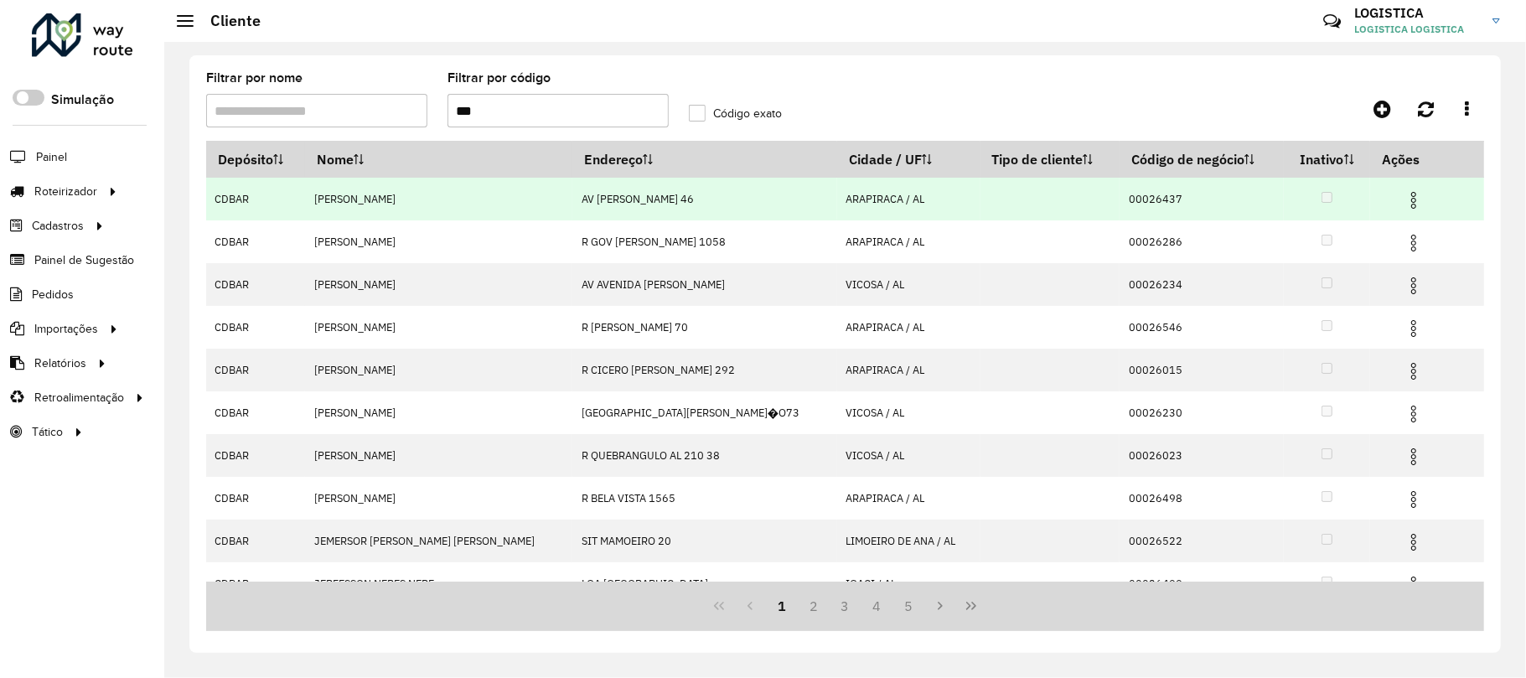
click at [1403, 203] on img at bounding box center [1413, 200] width 20 height 20
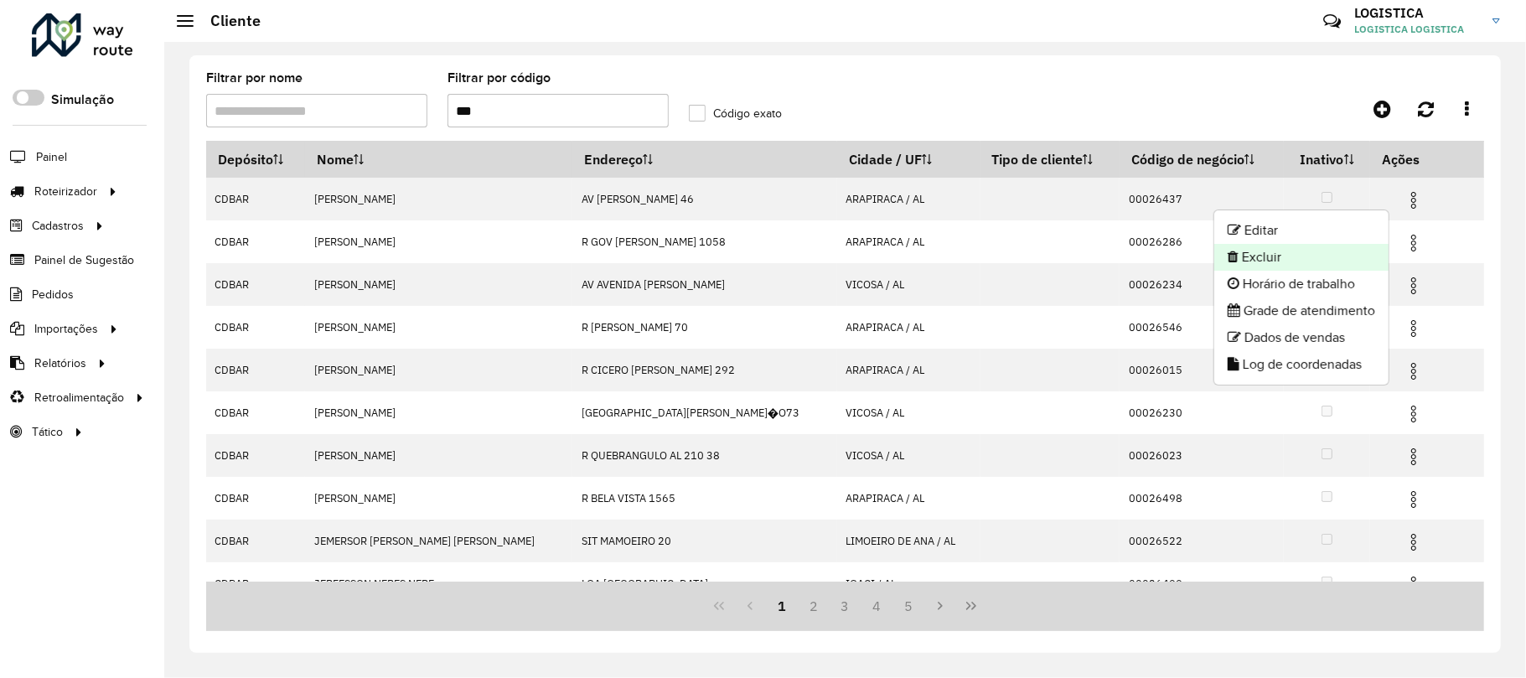
click at [1307, 252] on li "Excluir" at bounding box center [1301, 257] width 174 height 27
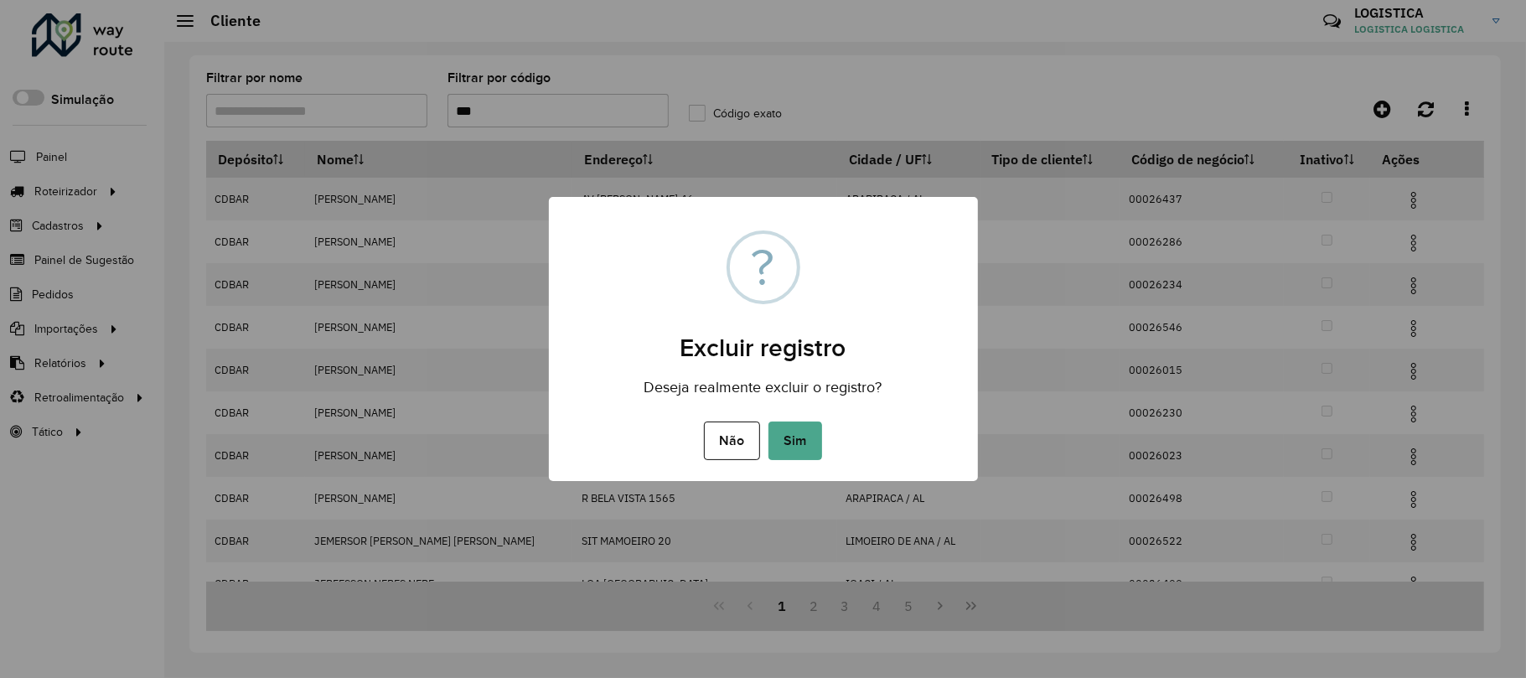
click at [768, 421] on button "Sim" at bounding box center [795, 440] width 54 height 39
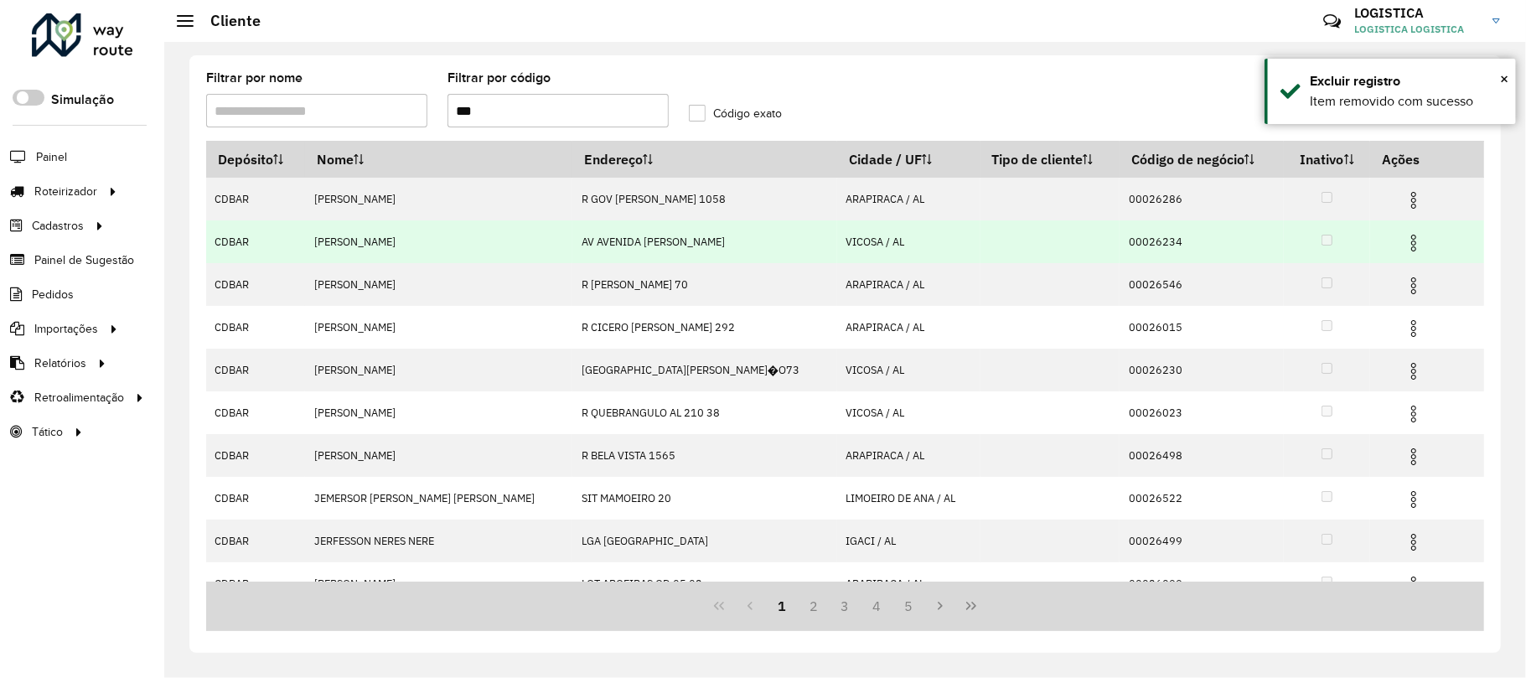
click at [1403, 245] on img at bounding box center [1413, 243] width 20 height 20
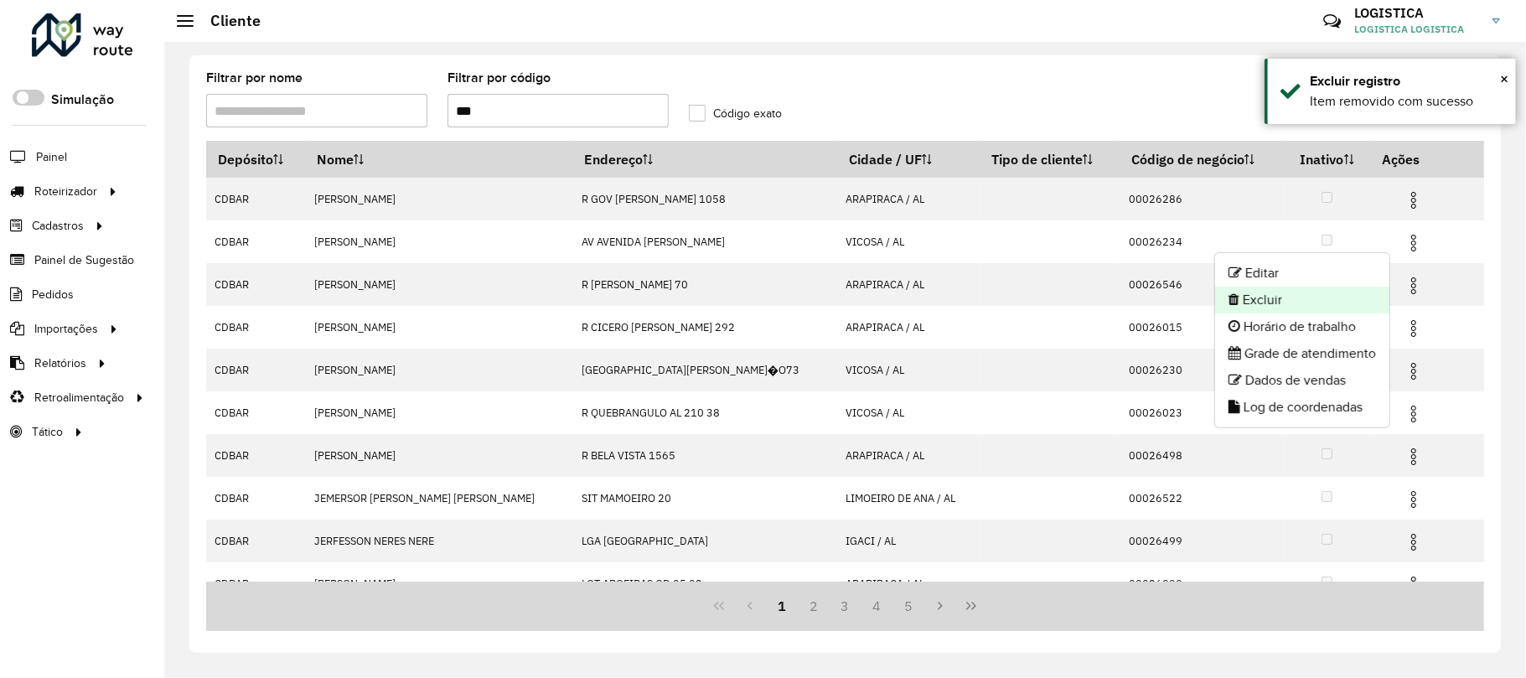
click at [1263, 308] on li "Excluir" at bounding box center [1302, 300] width 174 height 27
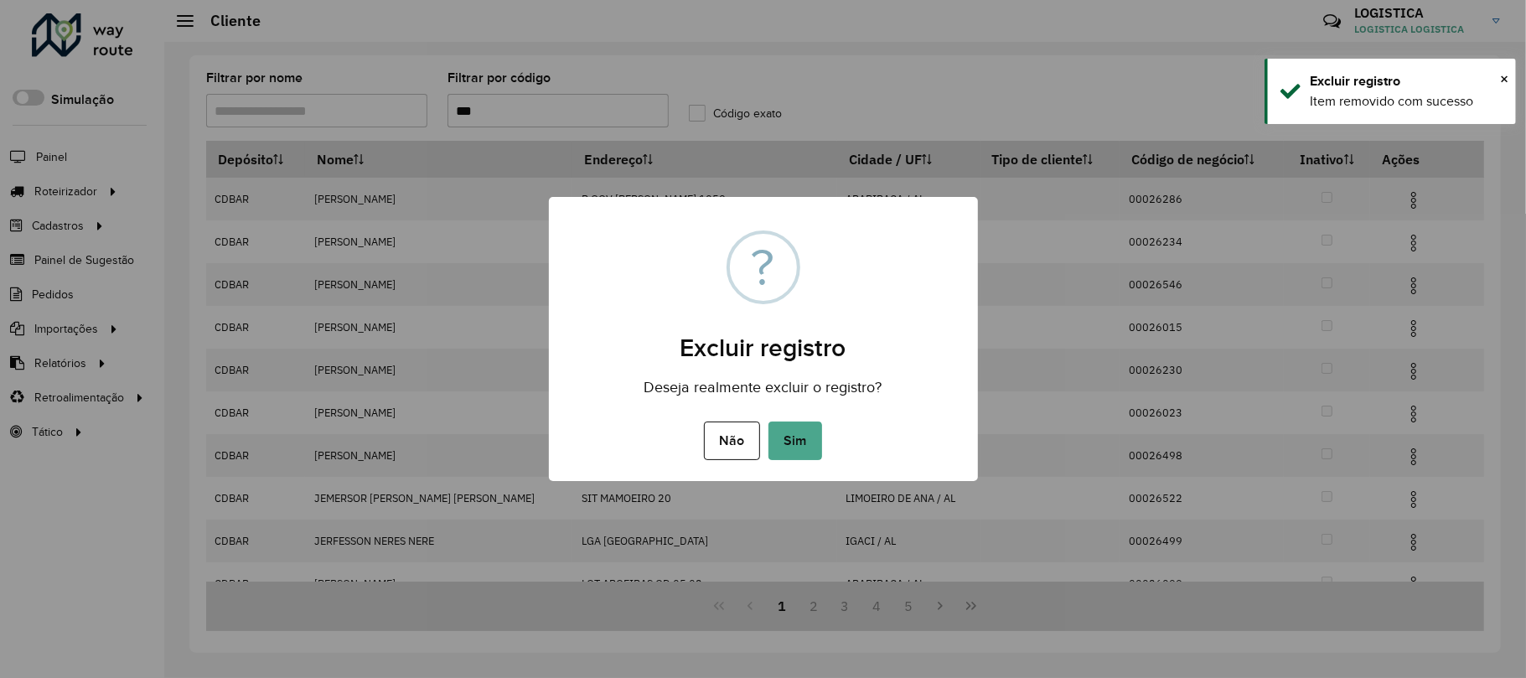
click at [768, 421] on button "Sim" at bounding box center [795, 440] width 54 height 39
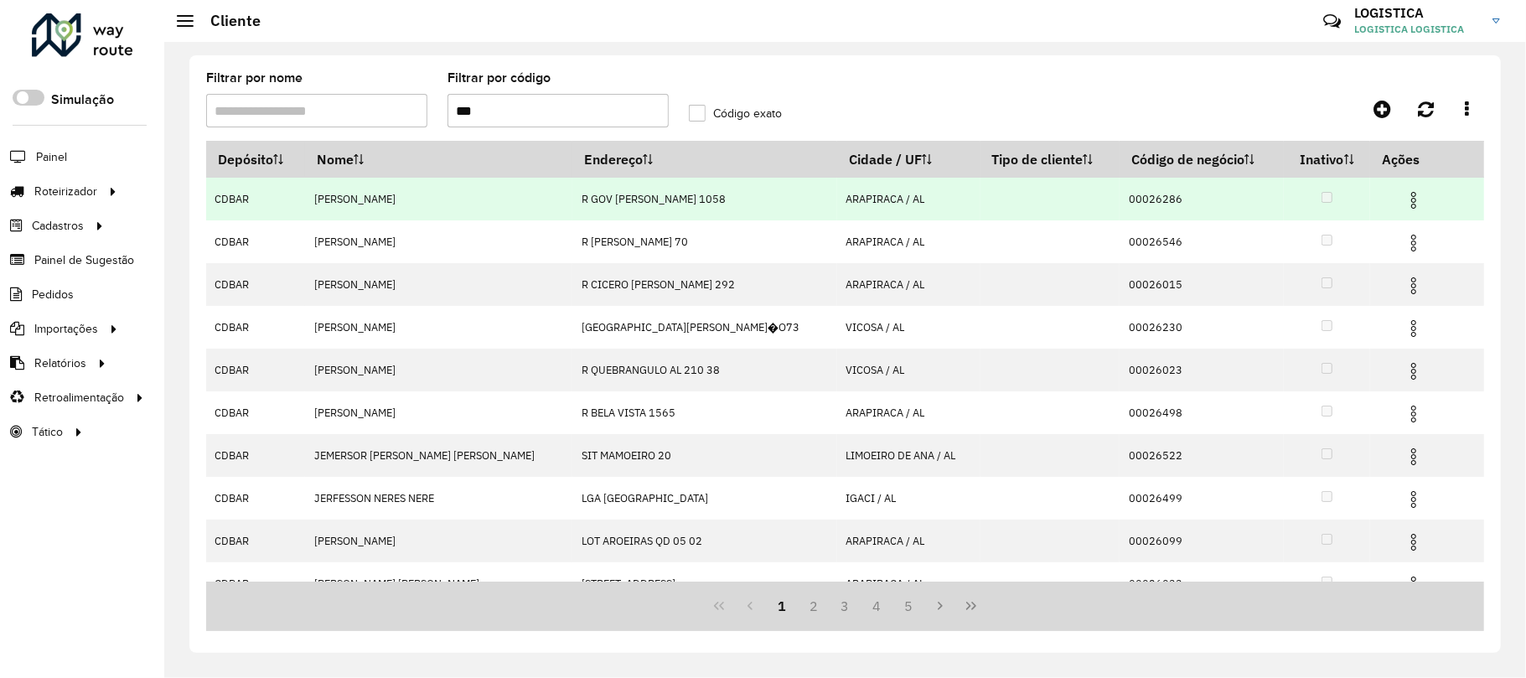
click at [1404, 203] on img at bounding box center [1413, 200] width 20 height 20
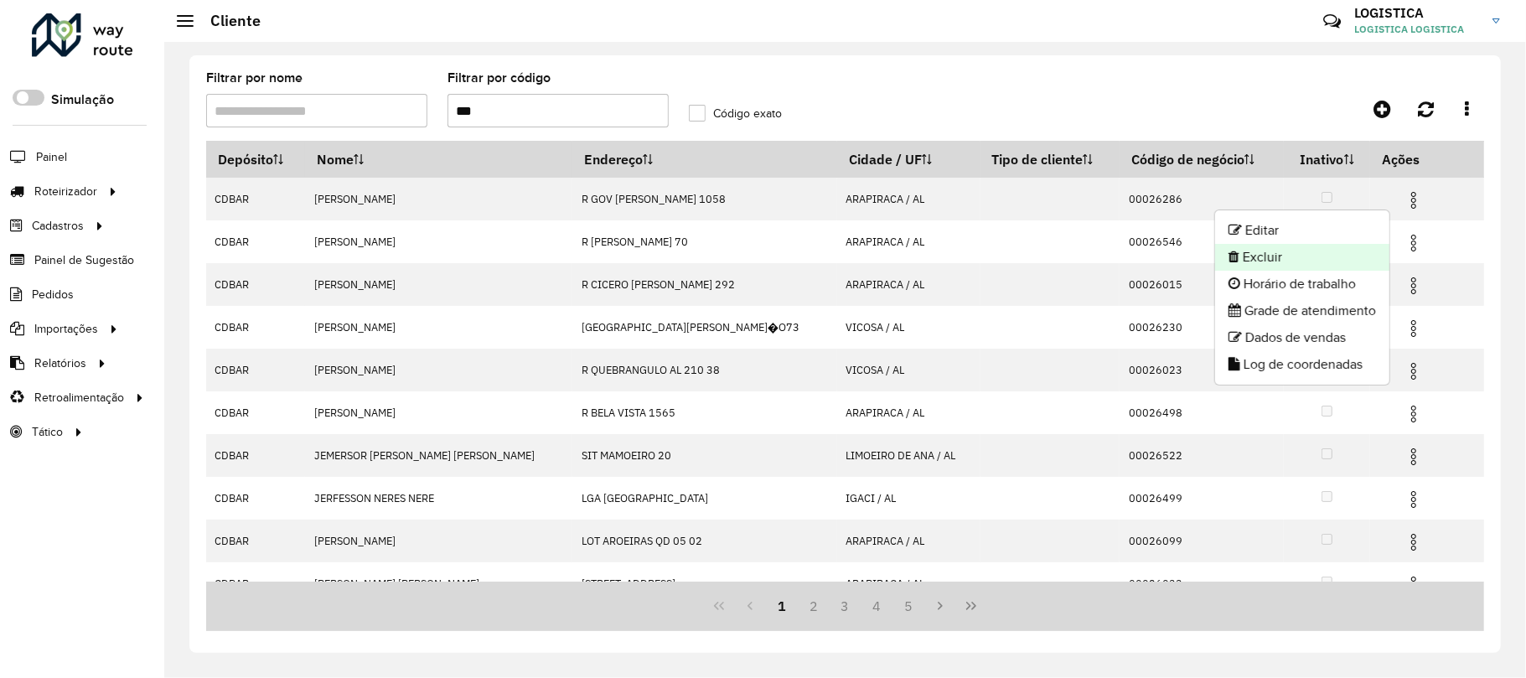
click at [1331, 250] on li "Excluir" at bounding box center [1302, 257] width 174 height 27
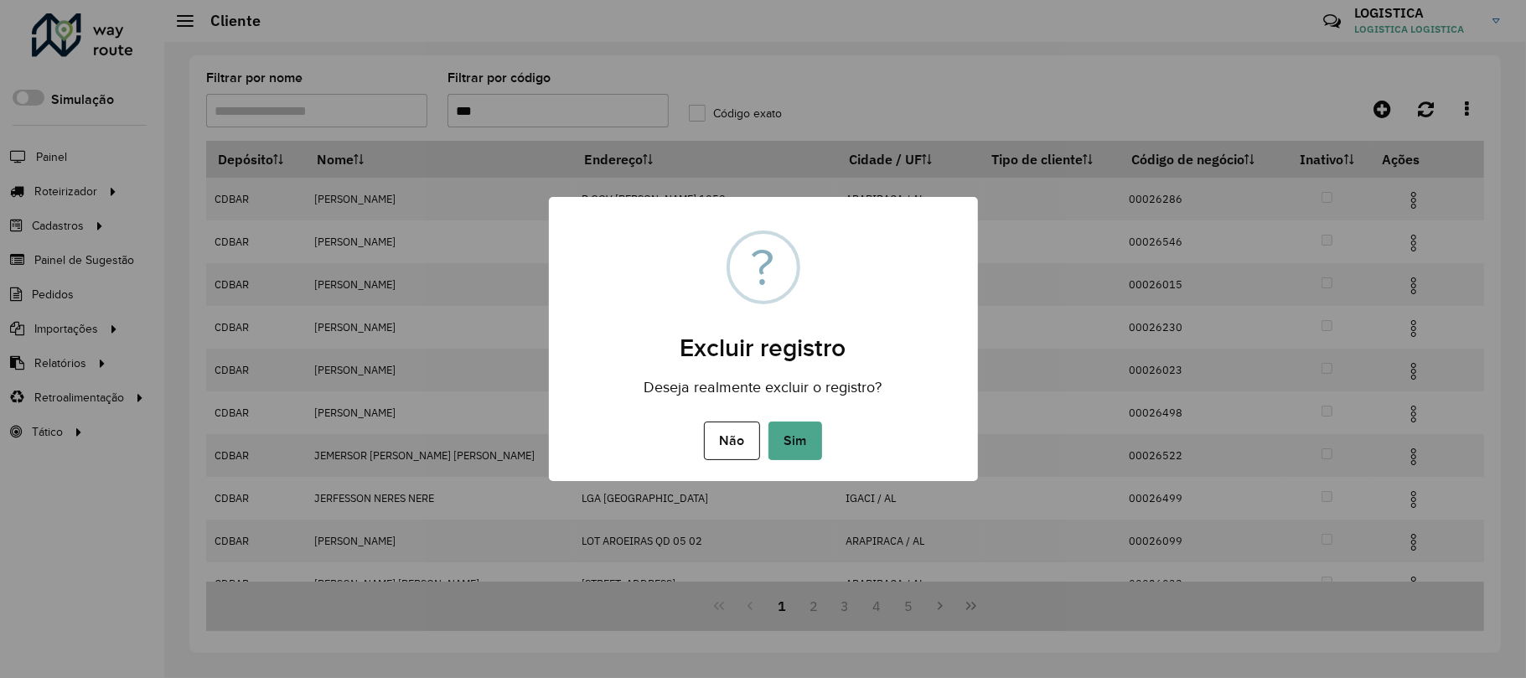
click at [768, 421] on button "Sim" at bounding box center [795, 440] width 54 height 39
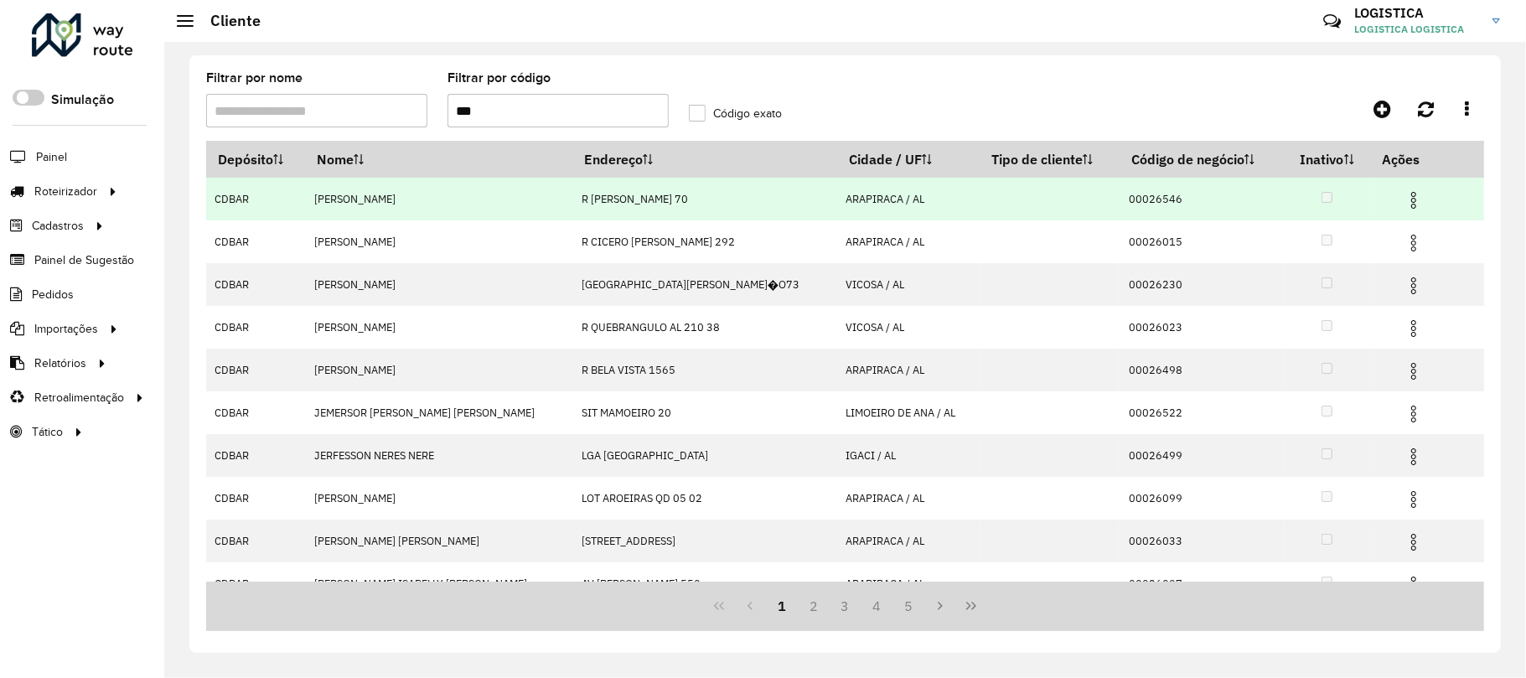
click at [1403, 203] on img at bounding box center [1413, 200] width 20 height 20
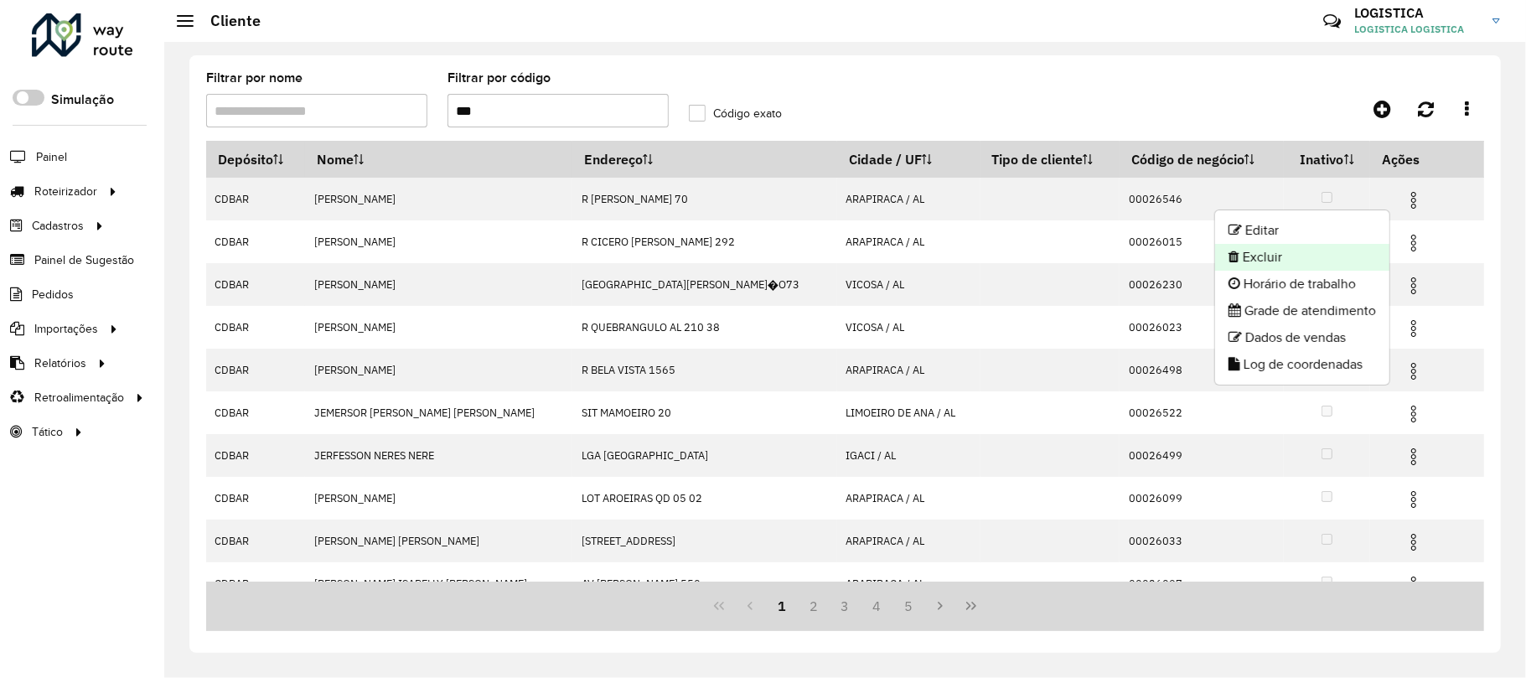
click at [1305, 251] on li "Excluir" at bounding box center [1302, 257] width 174 height 27
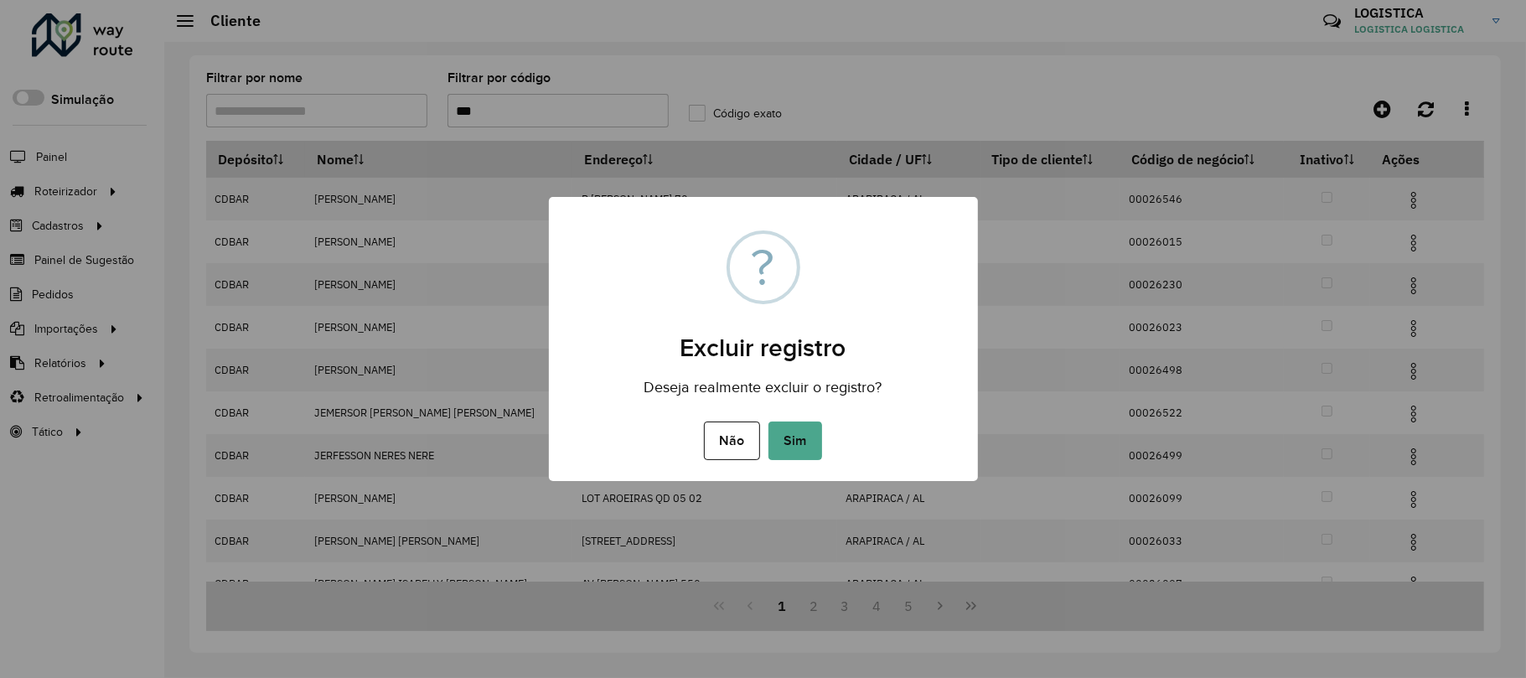
click at [768, 421] on button "Sim" at bounding box center [795, 440] width 54 height 39
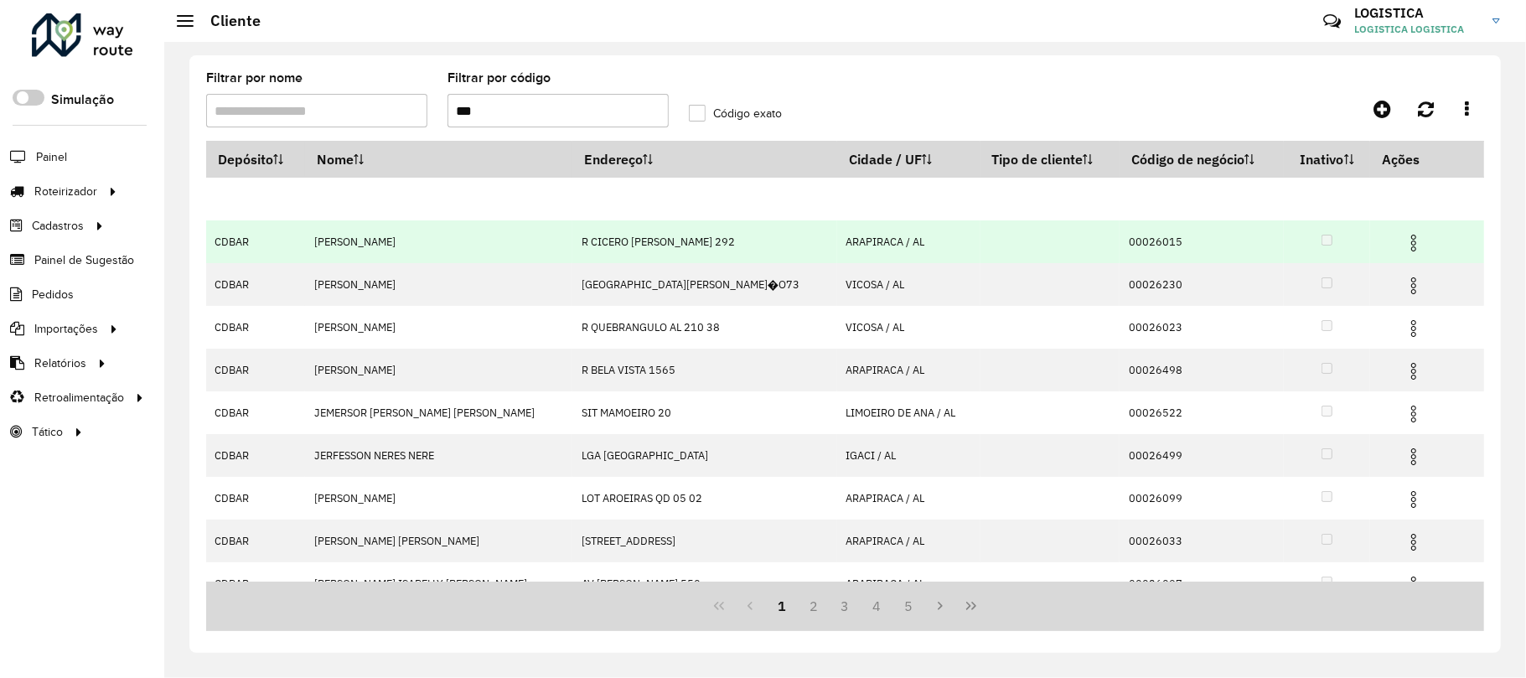
click at [1403, 252] on img at bounding box center [1413, 243] width 20 height 20
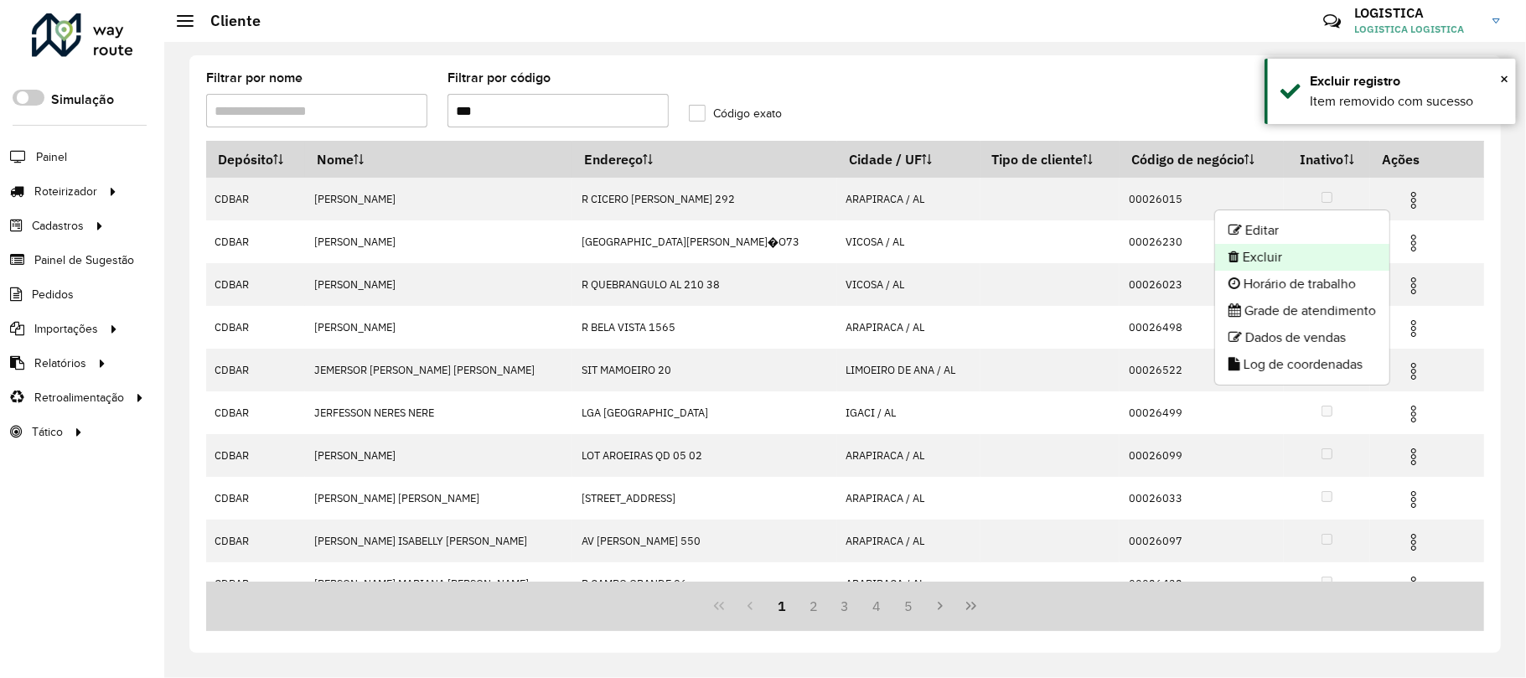
click at [1324, 256] on li "Excluir" at bounding box center [1302, 257] width 174 height 27
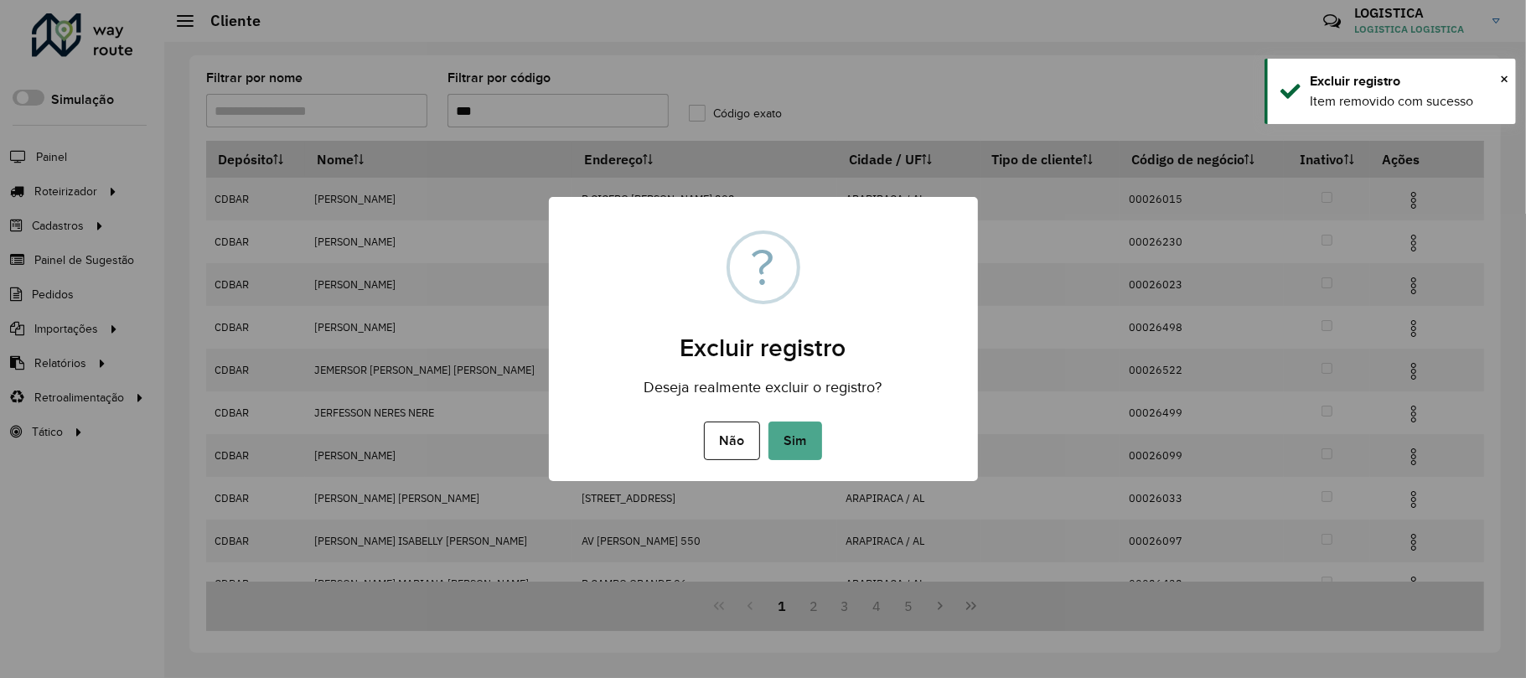
click at [768, 421] on button "Sim" at bounding box center [795, 440] width 54 height 39
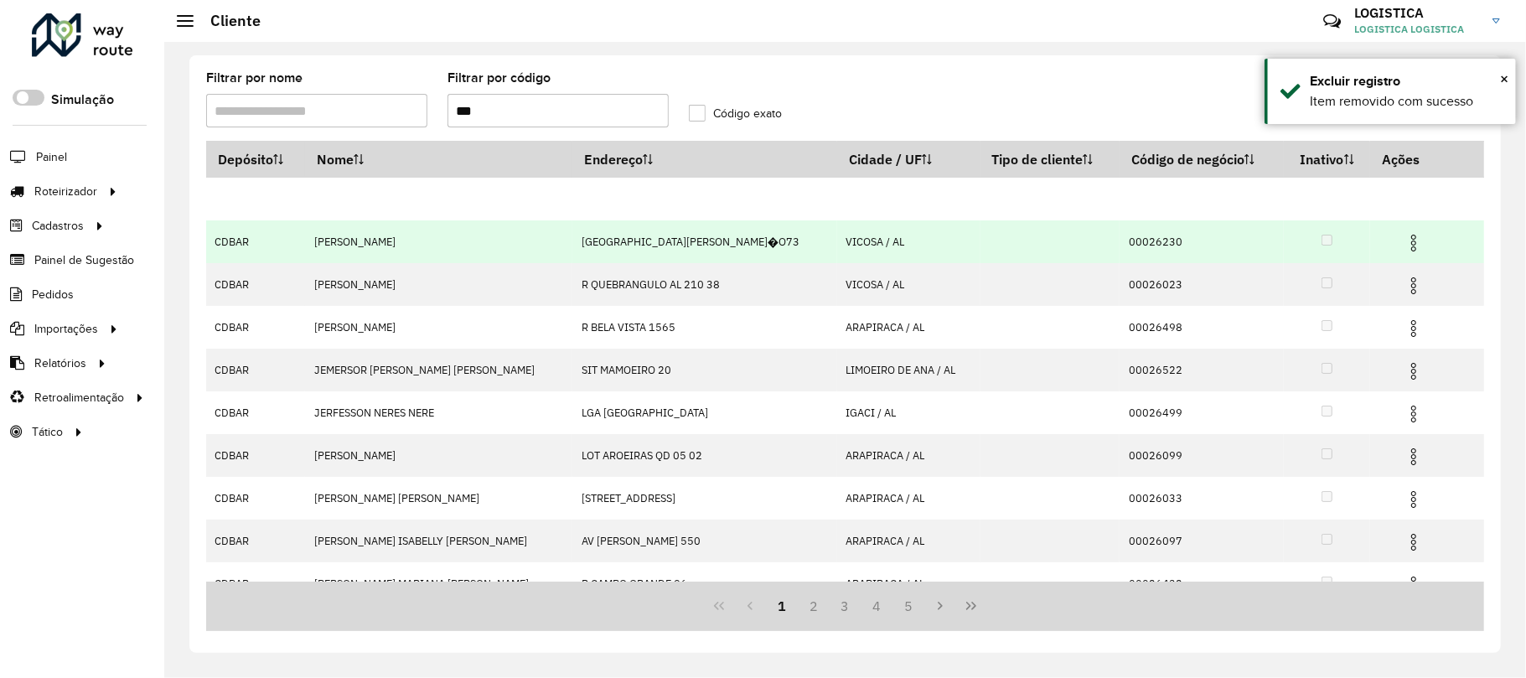
click at [1401, 250] on hb-app "Aguarde... Pop-up bloqueado! Seu navegador bloqueou automáticamente a abertura …" at bounding box center [763, 339] width 1526 height 678
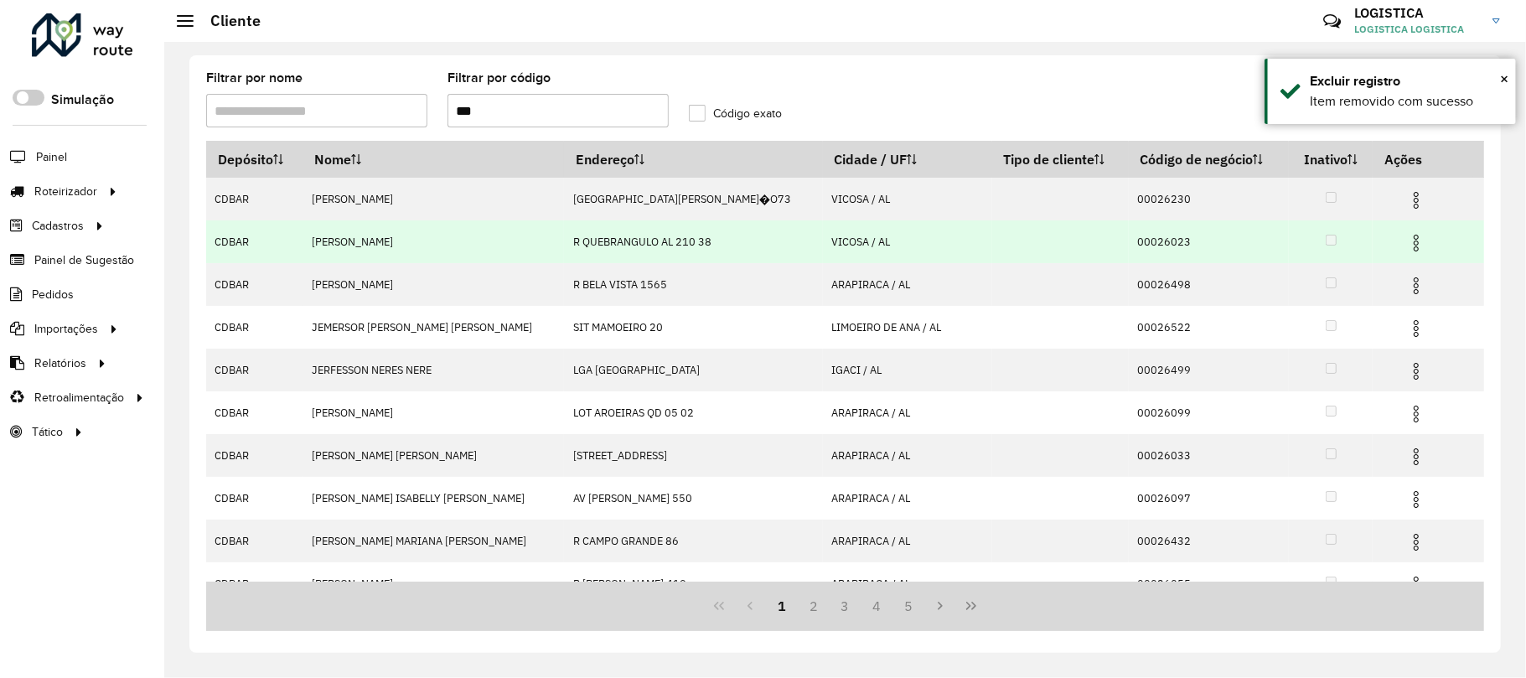
click at [1406, 246] on img at bounding box center [1416, 243] width 20 height 20
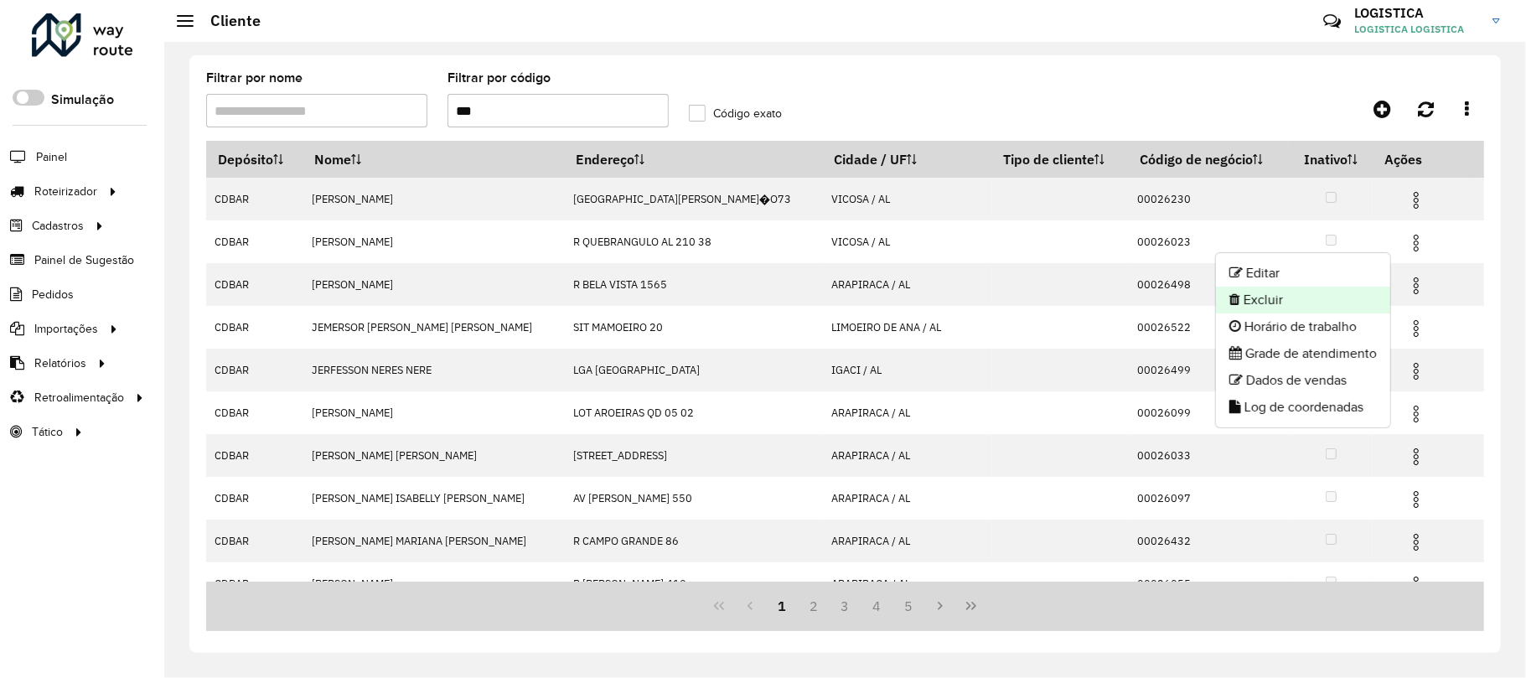
click at [1264, 296] on li "Excluir" at bounding box center [1303, 300] width 174 height 27
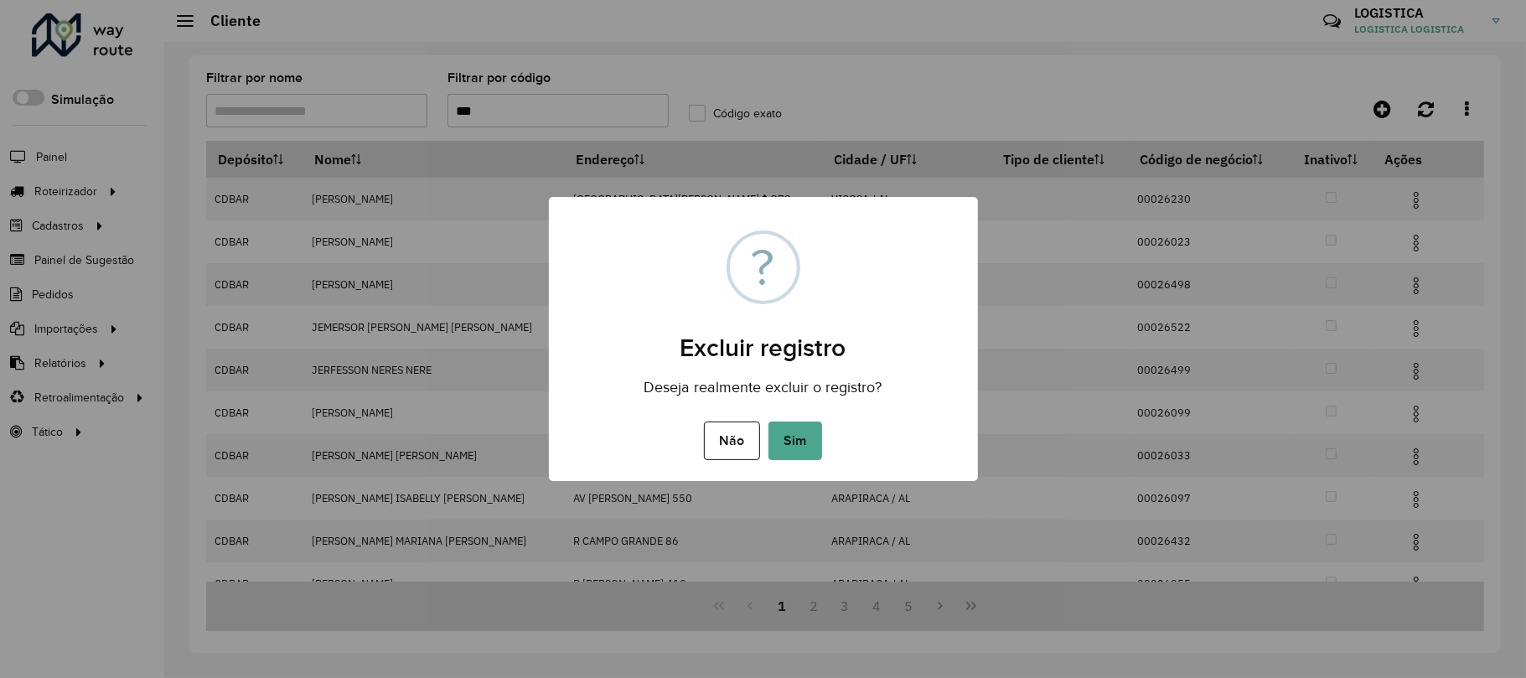
click at [768, 421] on button "Sim" at bounding box center [795, 440] width 54 height 39
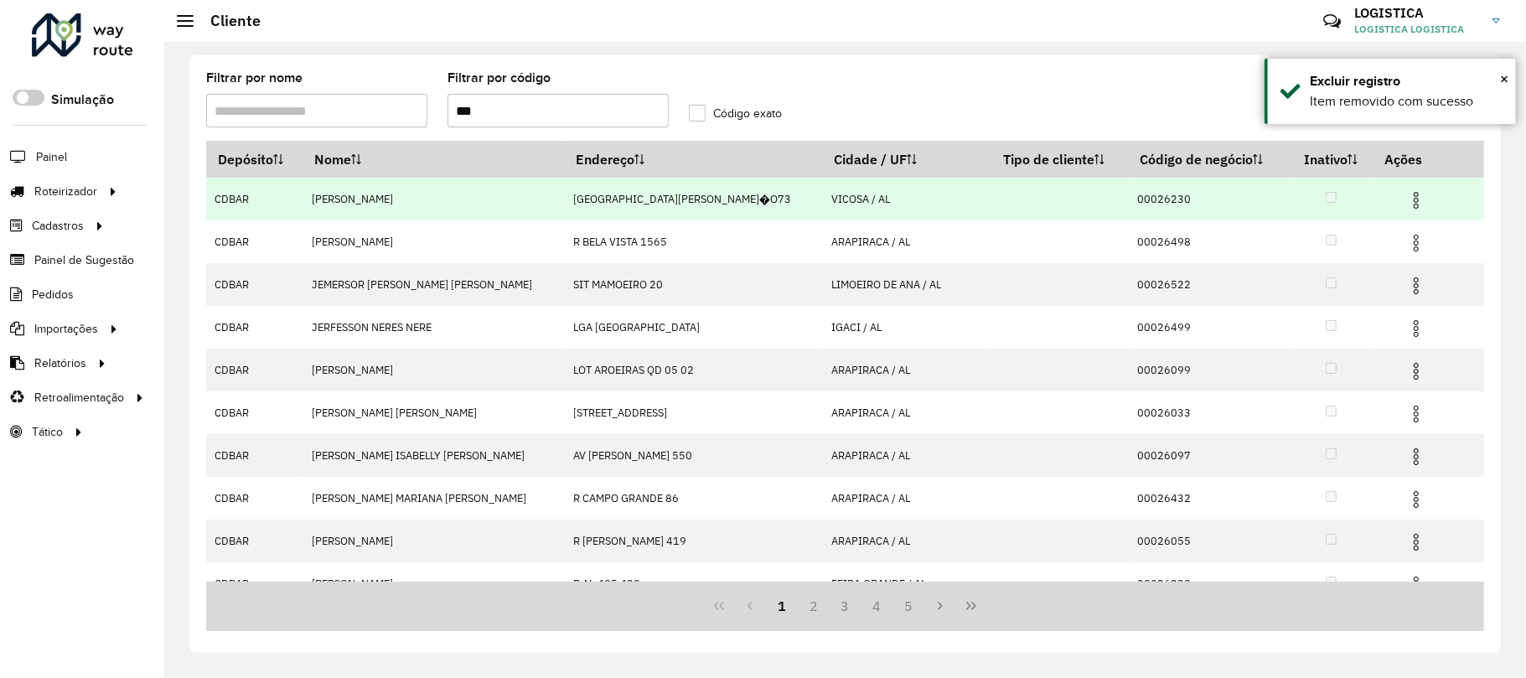
click at [1406, 205] on img at bounding box center [1416, 200] width 20 height 20
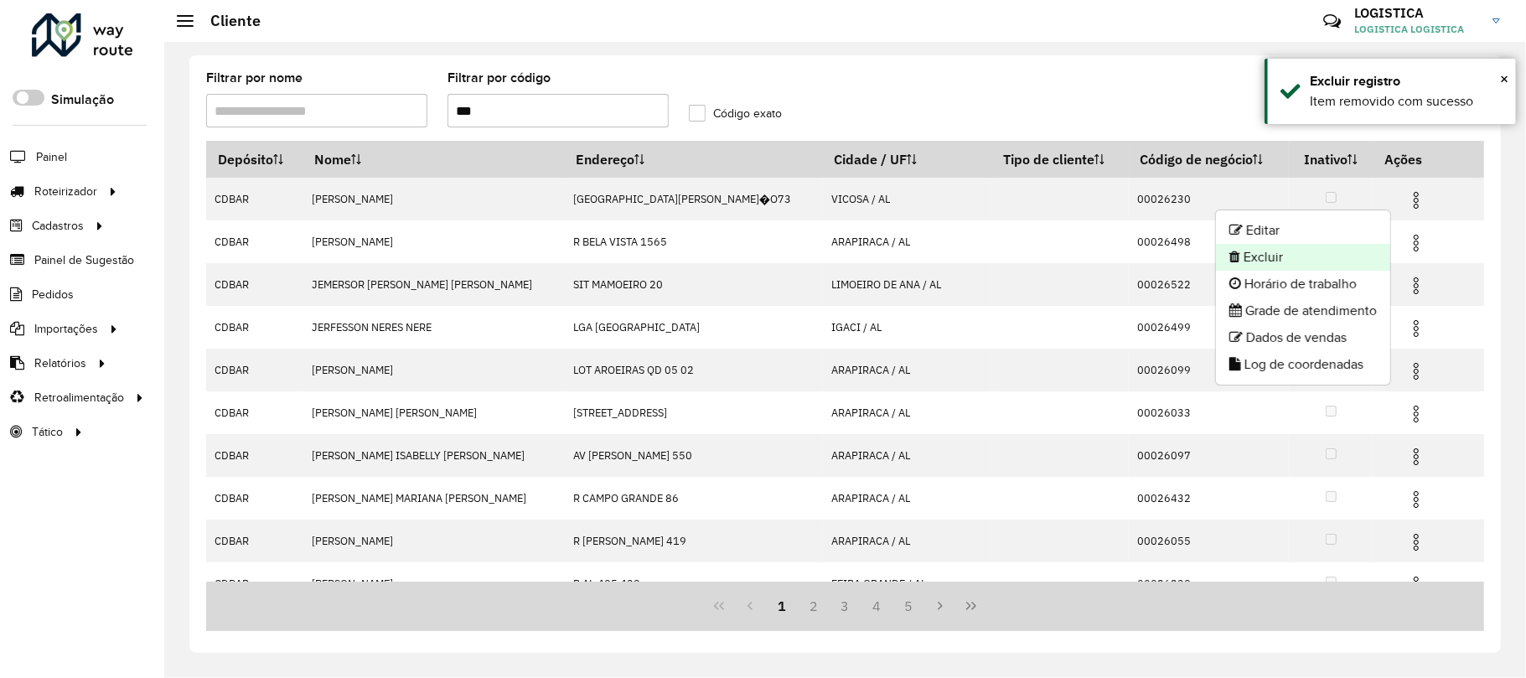
click at [1341, 255] on li "Excluir" at bounding box center [1303, 257] width 174 height 27
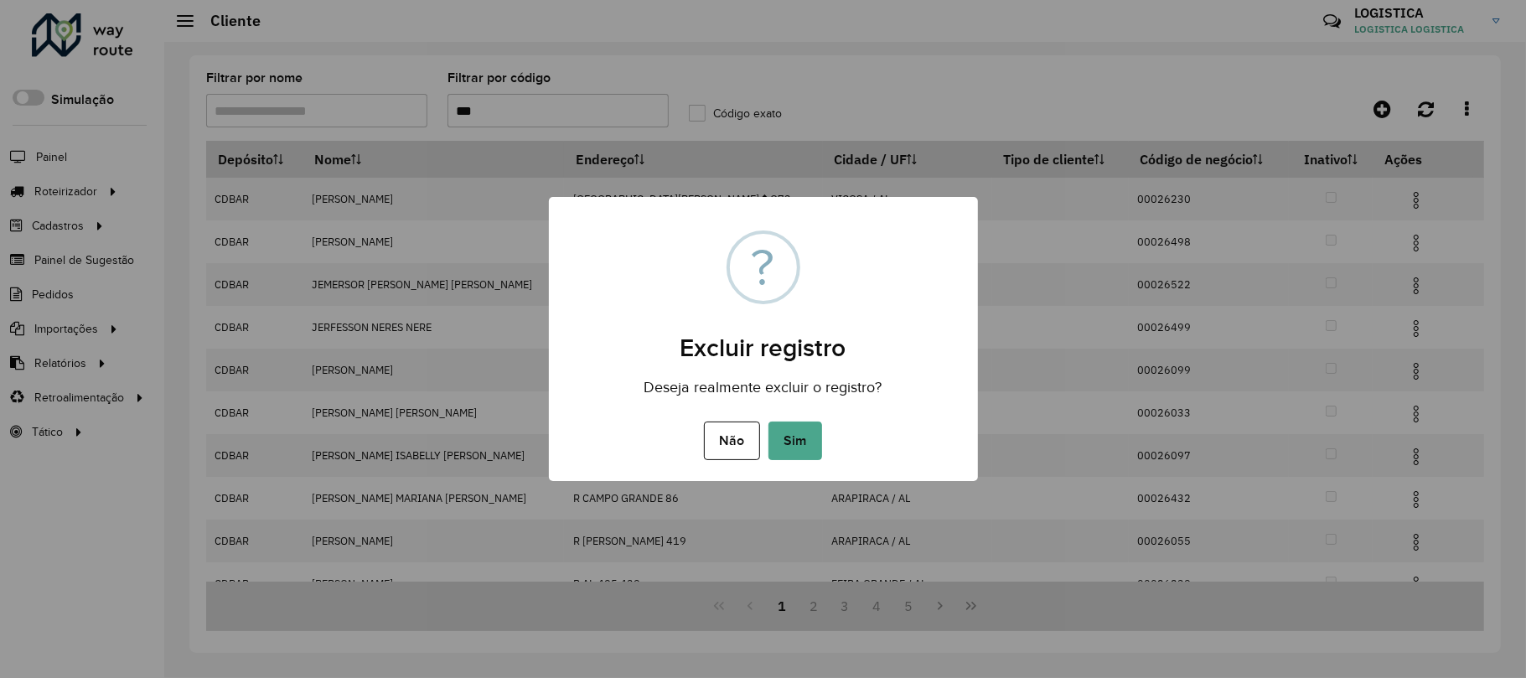
click at [768, 421] on button "Sim" at bounding box center [795, 440] width 54 height 39
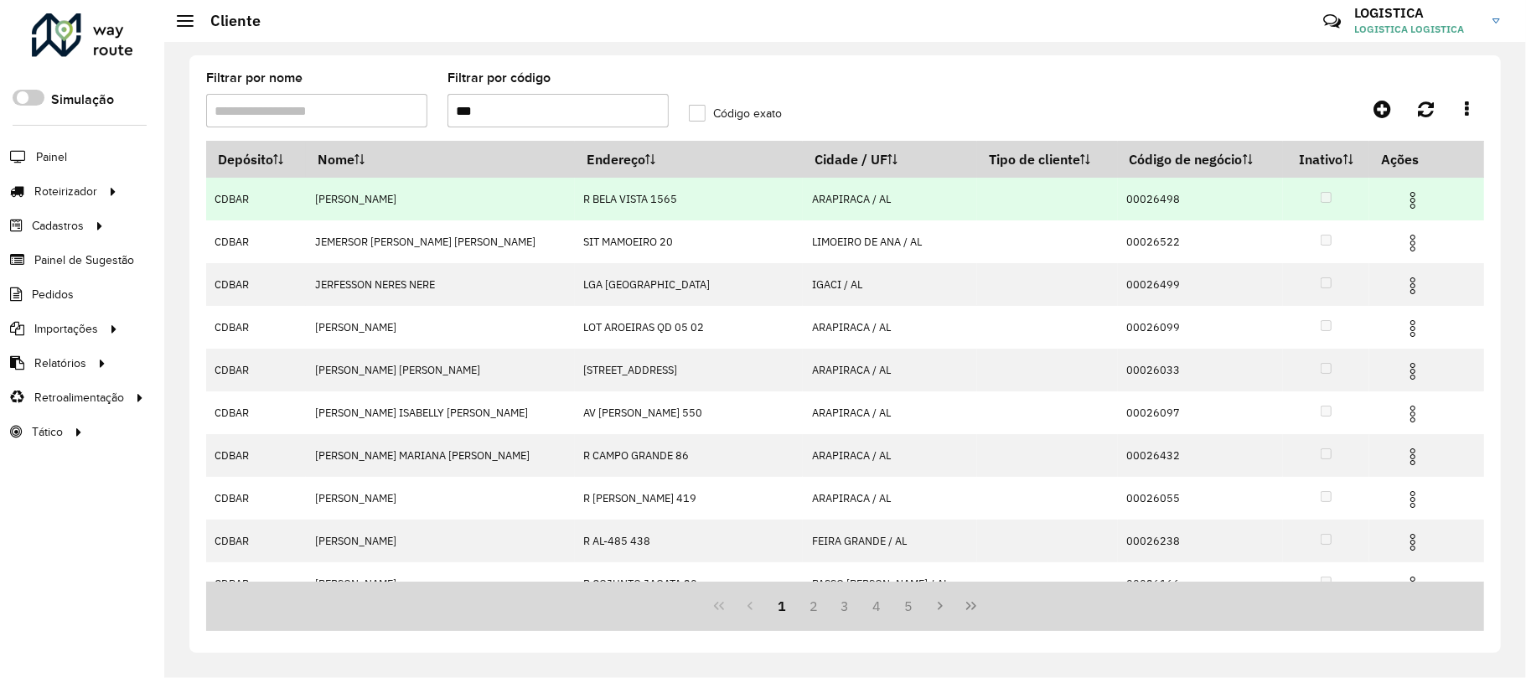
click at [1403, 199] on img at bounding box center [1413, 200] width 20 height 20
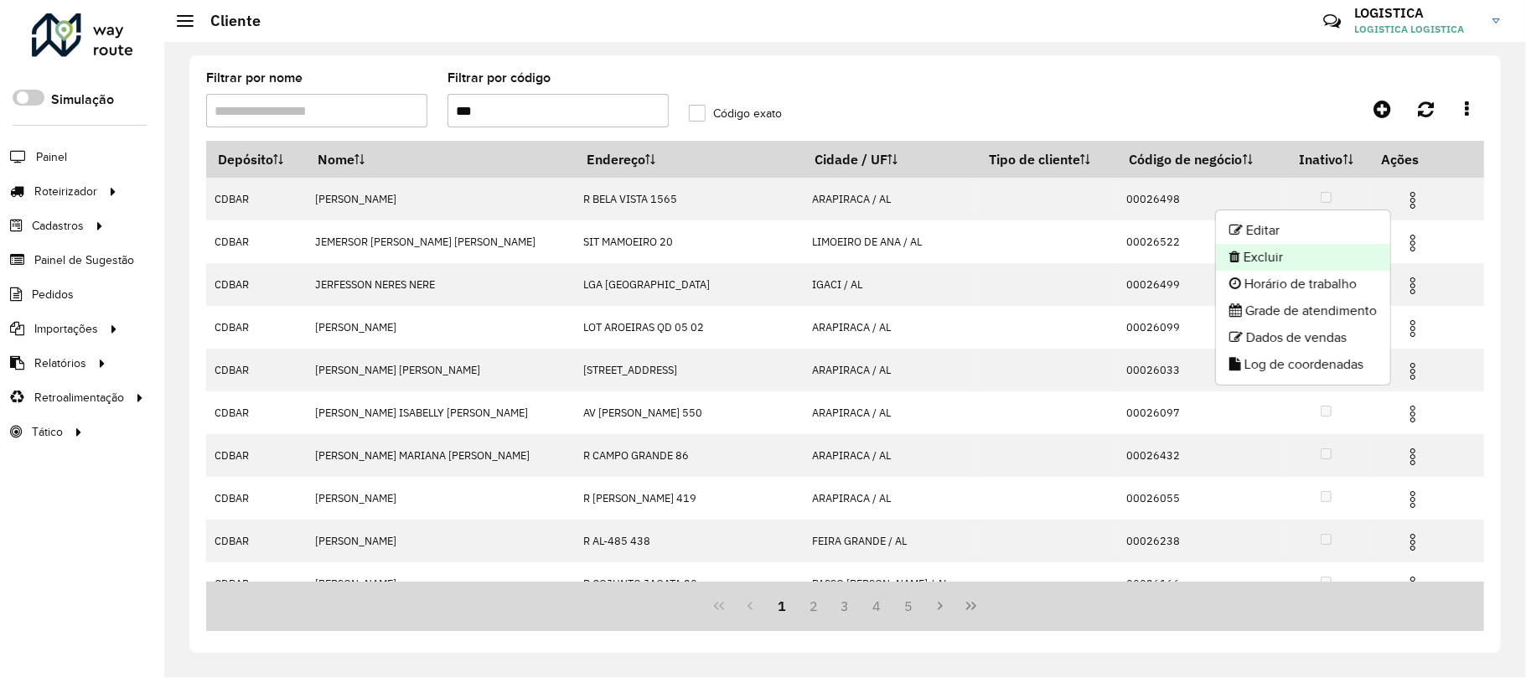
click at [1312, 258] on li "Excluir" at bounding box center [1303, 257] width 174 height 27
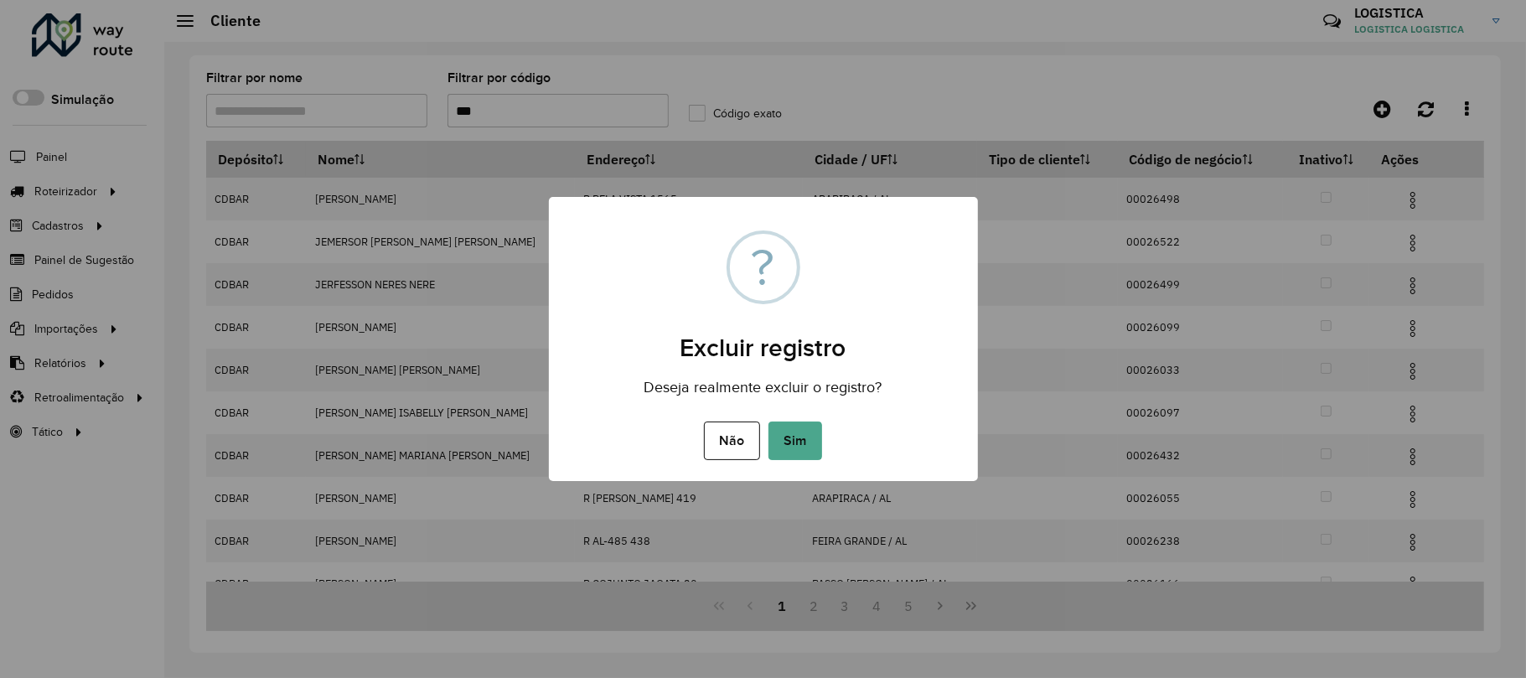
click at [768, 421] on button "Sim" at bounding box center [795, 440] width 54 height 39
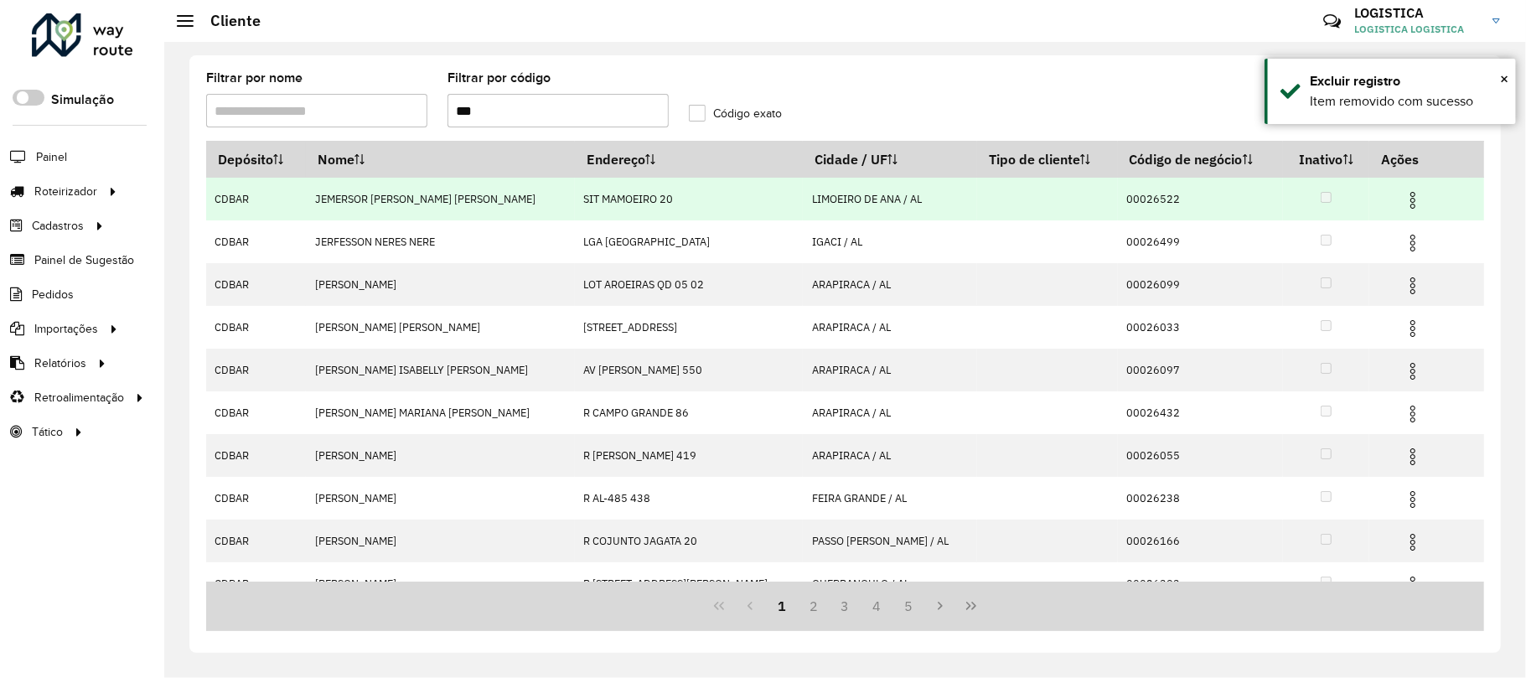
click at [1409, 194] on img at bounding box center [1413, 200] width 20 height 20
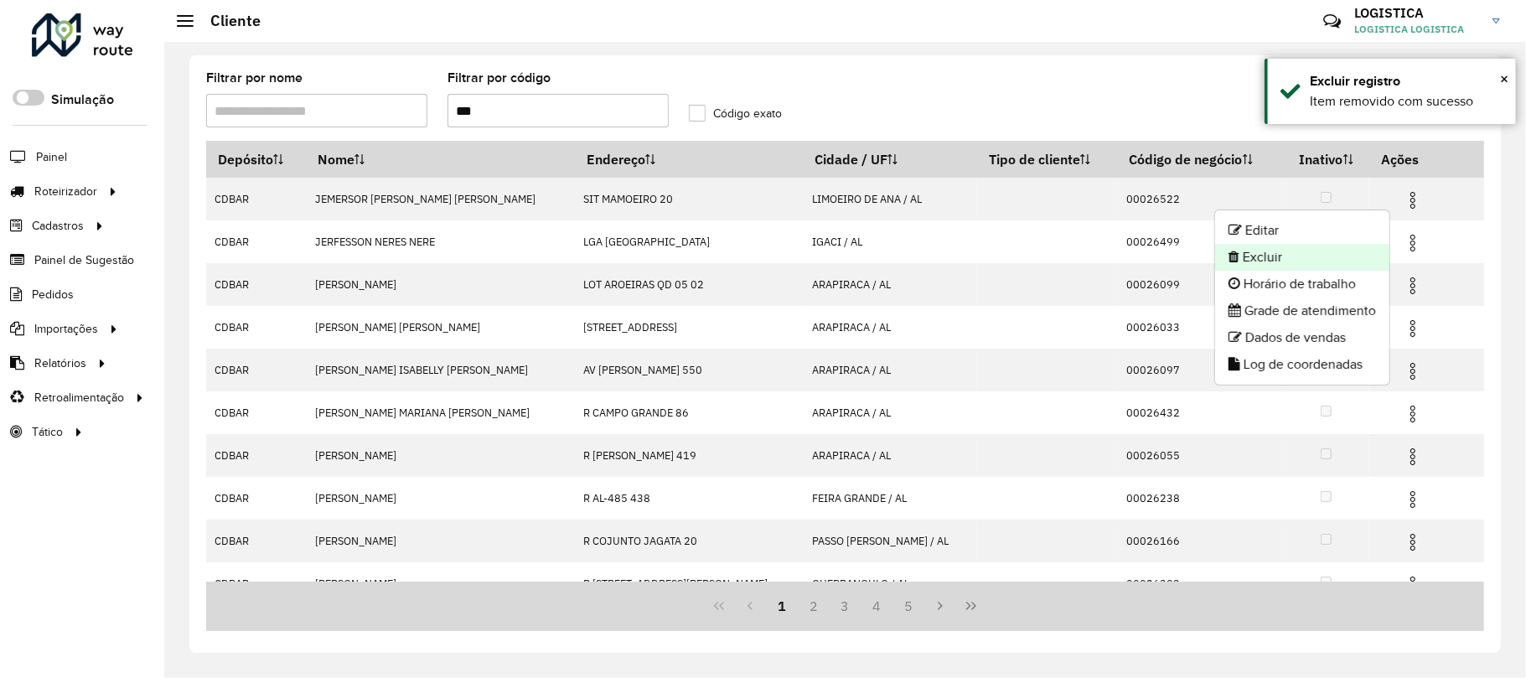
click at [1269, 265] on li "Excluir" at bounding box center [1302, 257] width 174 height 27
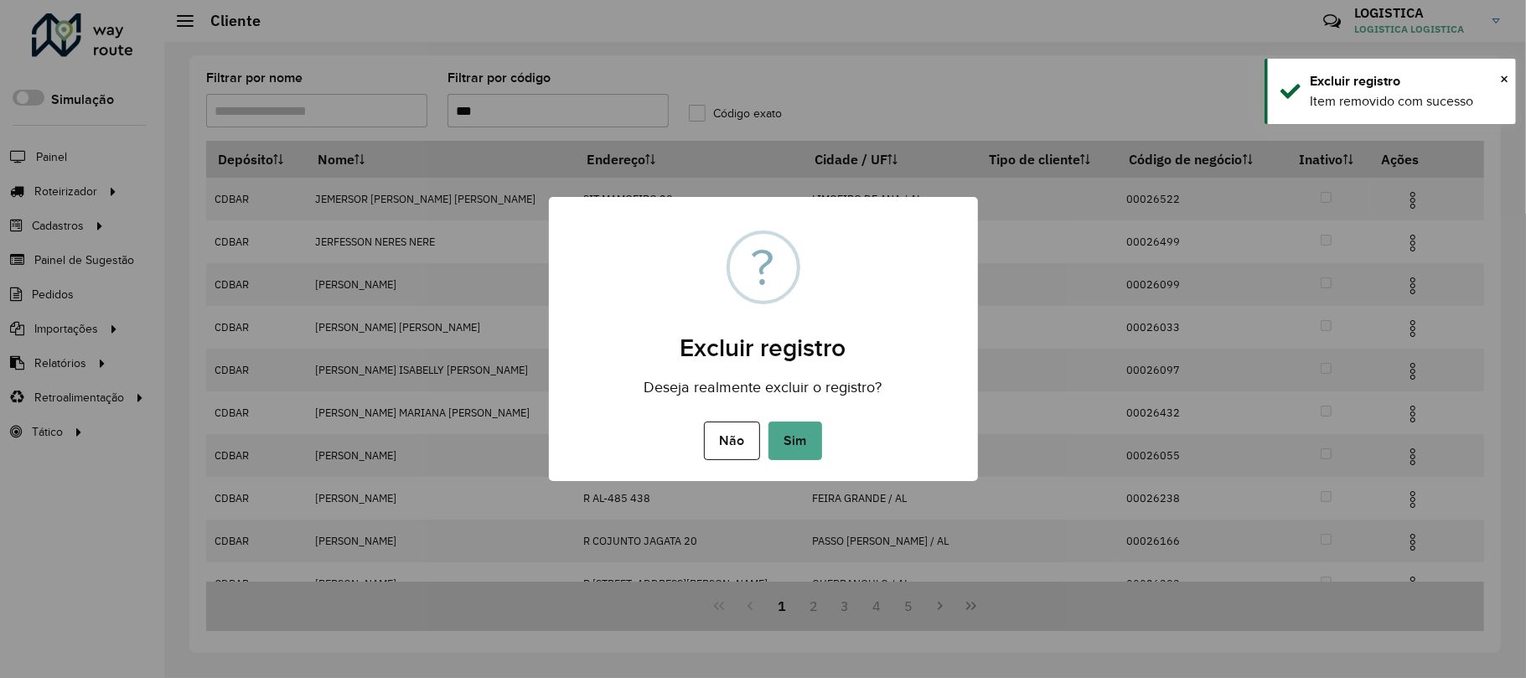
click at [768, 421] on button "Sim" at bounding box center [795, 440] width 54 height 39
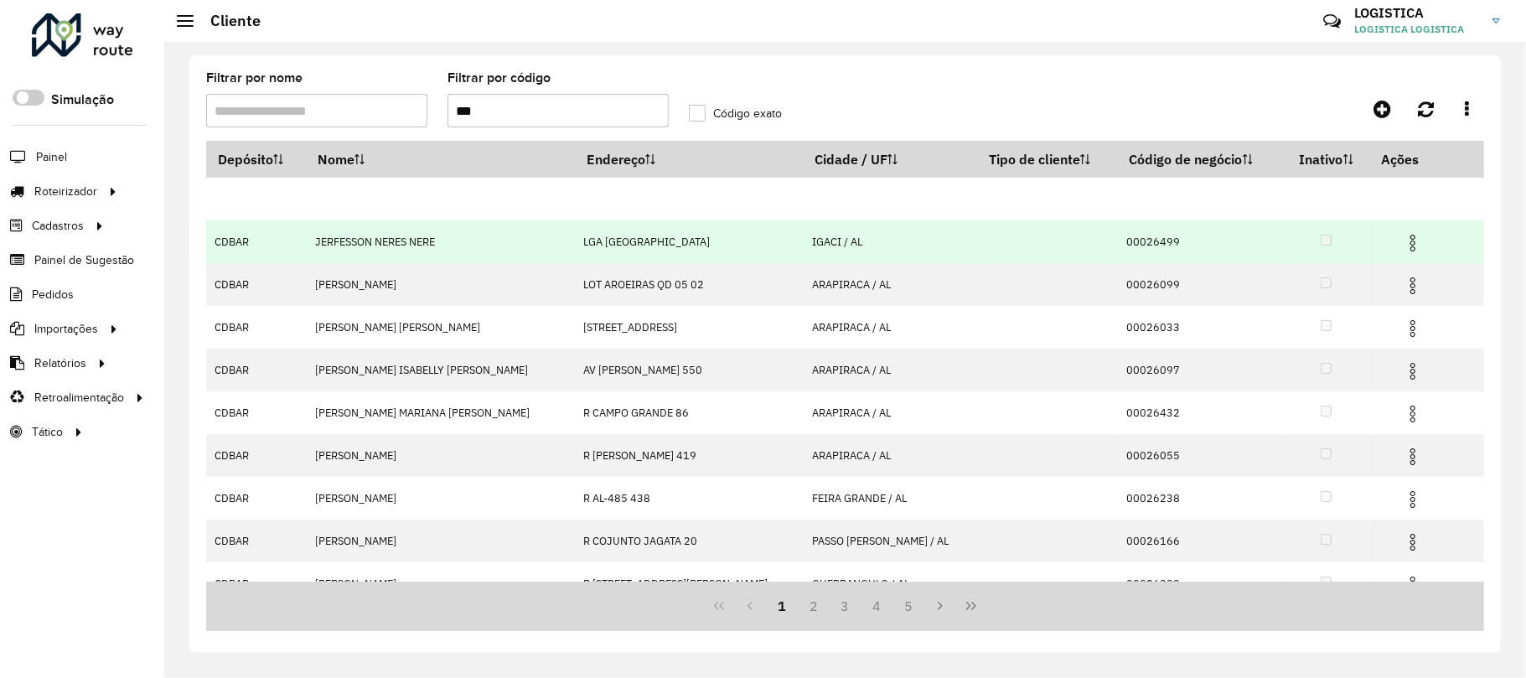
click at [1403, 242] on tbody "CDBAR JEMERSOR CARLOS DA S SIT MAMOEIRO 20 LIMOEIRO DE ANA / AL 00026522 CDBAR …" at bounding box center [845, 434] width 1278 height 513
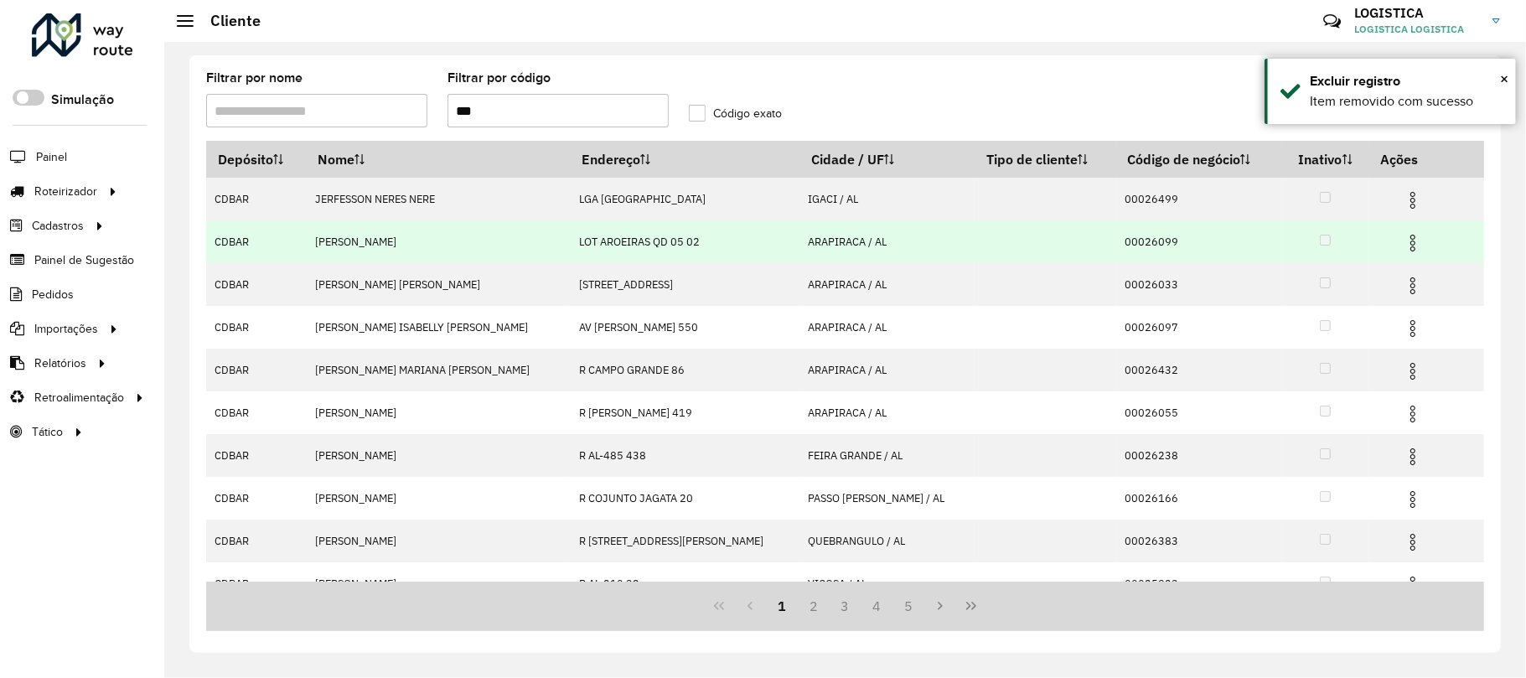
click at [1403, 240] on img at bounding box center [1413, 243] width 20 height 20
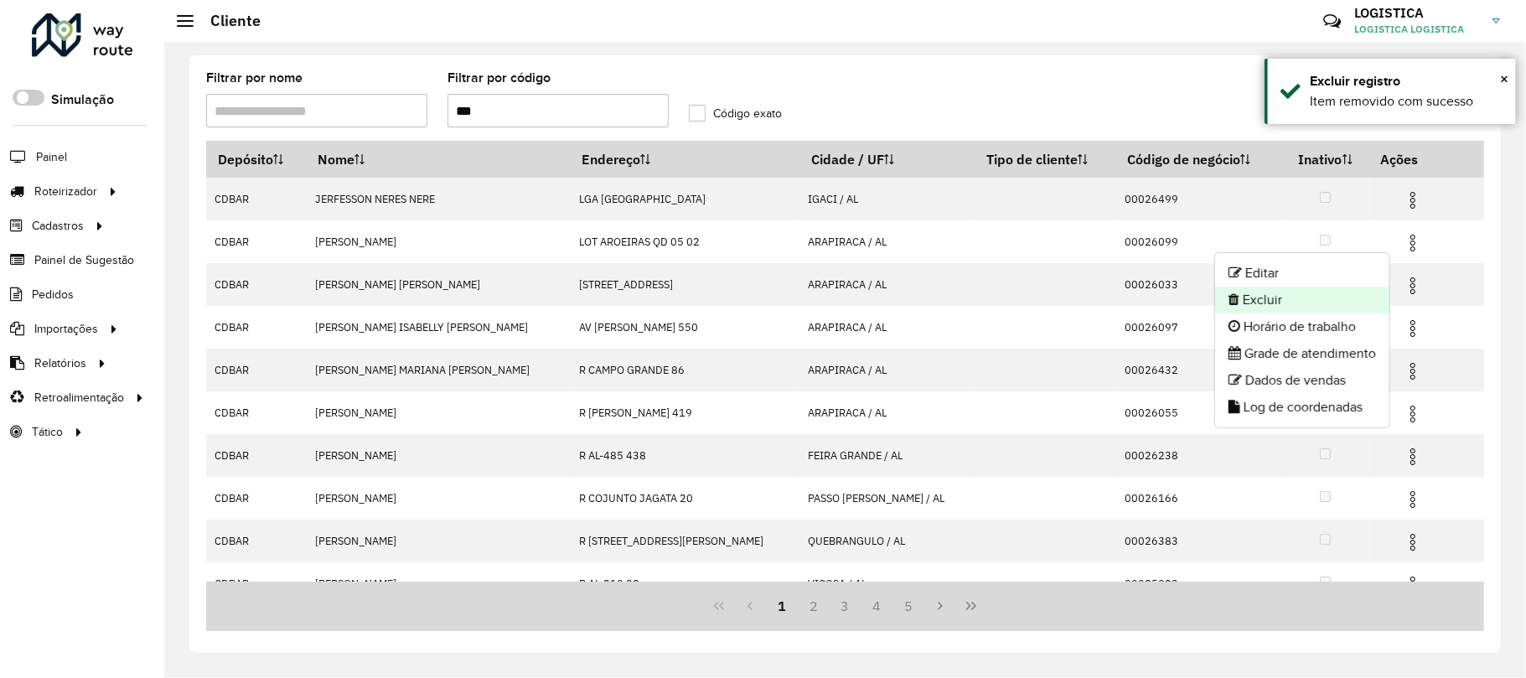
click at [1295, 296] on li "Excluir" at bounding box center [1302, 300] width 174 height 27
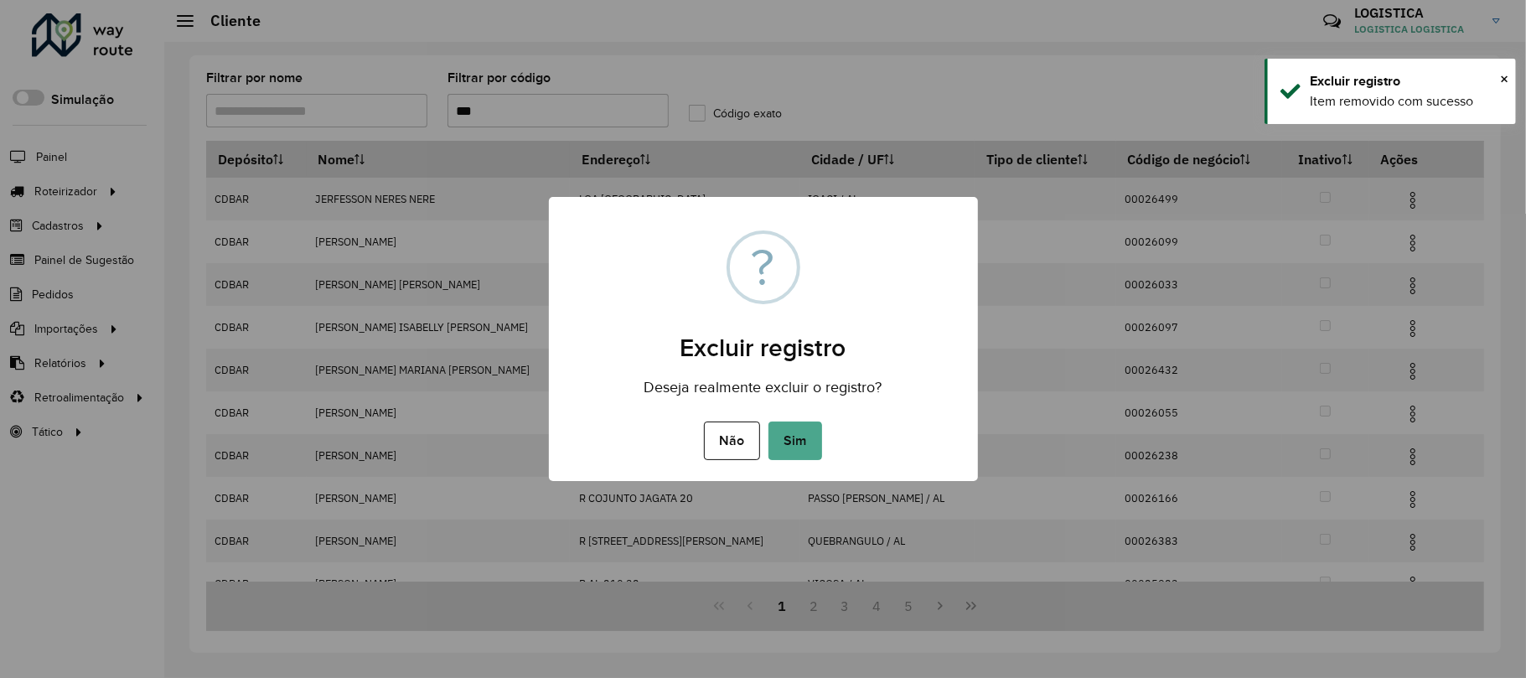
click at [768, 421] on button "Sim" at bounding box center [795, 440] width 54 height 39
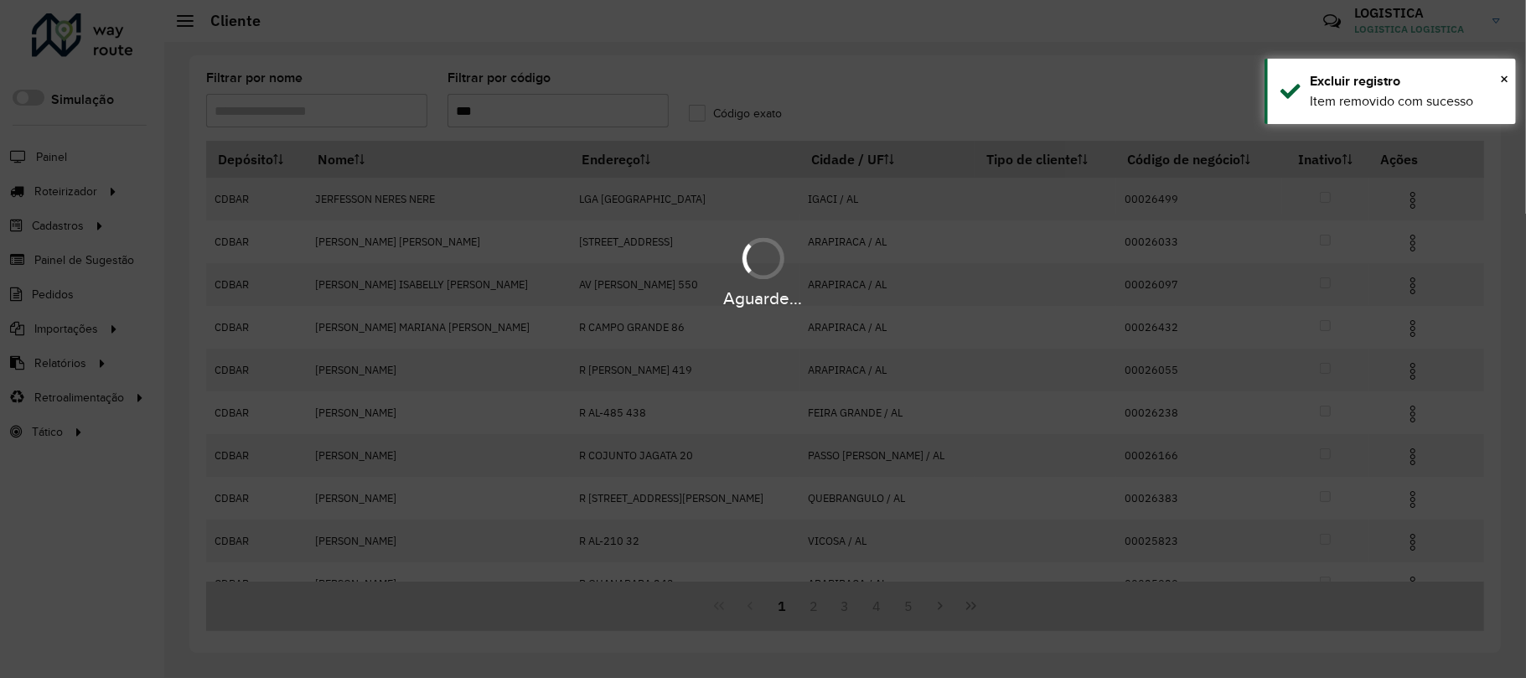
click at [1401, 199] on div "Aguarde..." at bounding box center [763, 339] width 1526 height 678
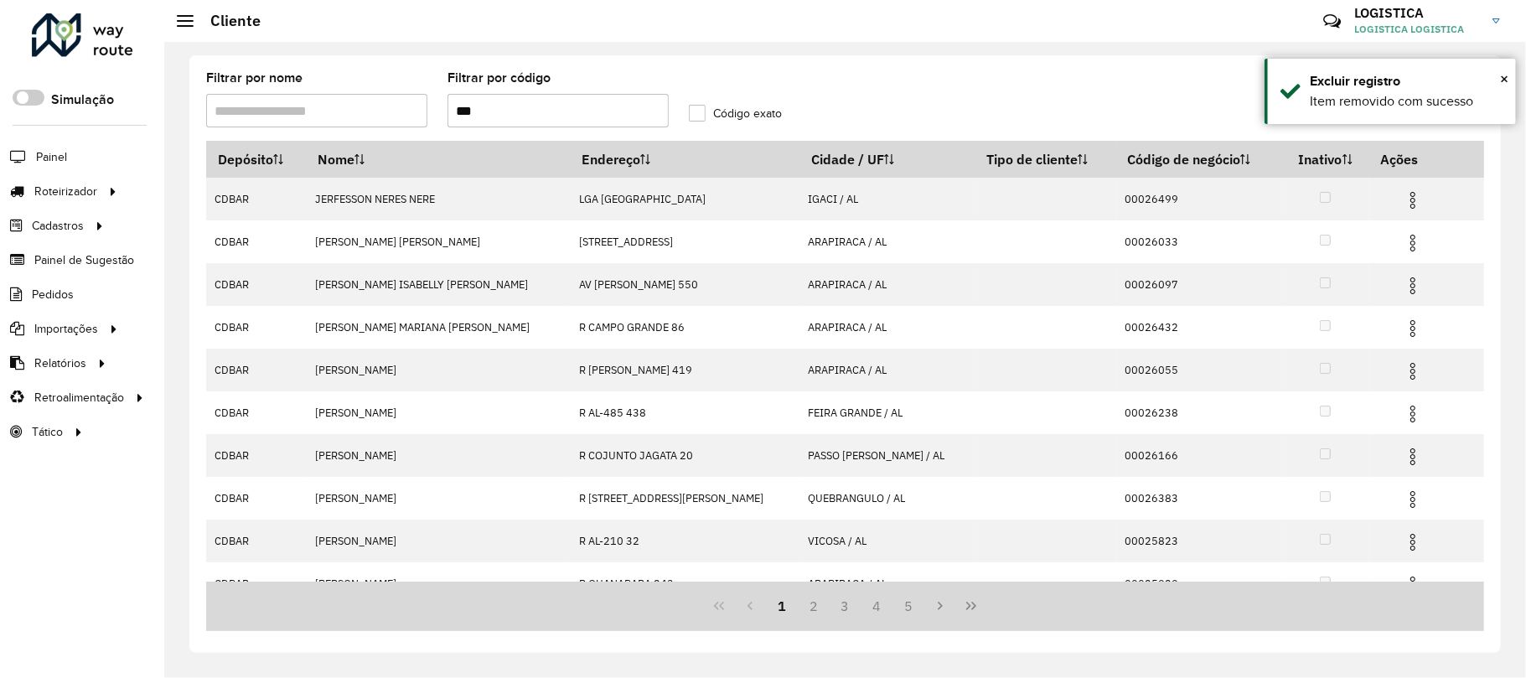
click at [1403, 199] on img at bounding box center [1413, 200] width 20 height 20
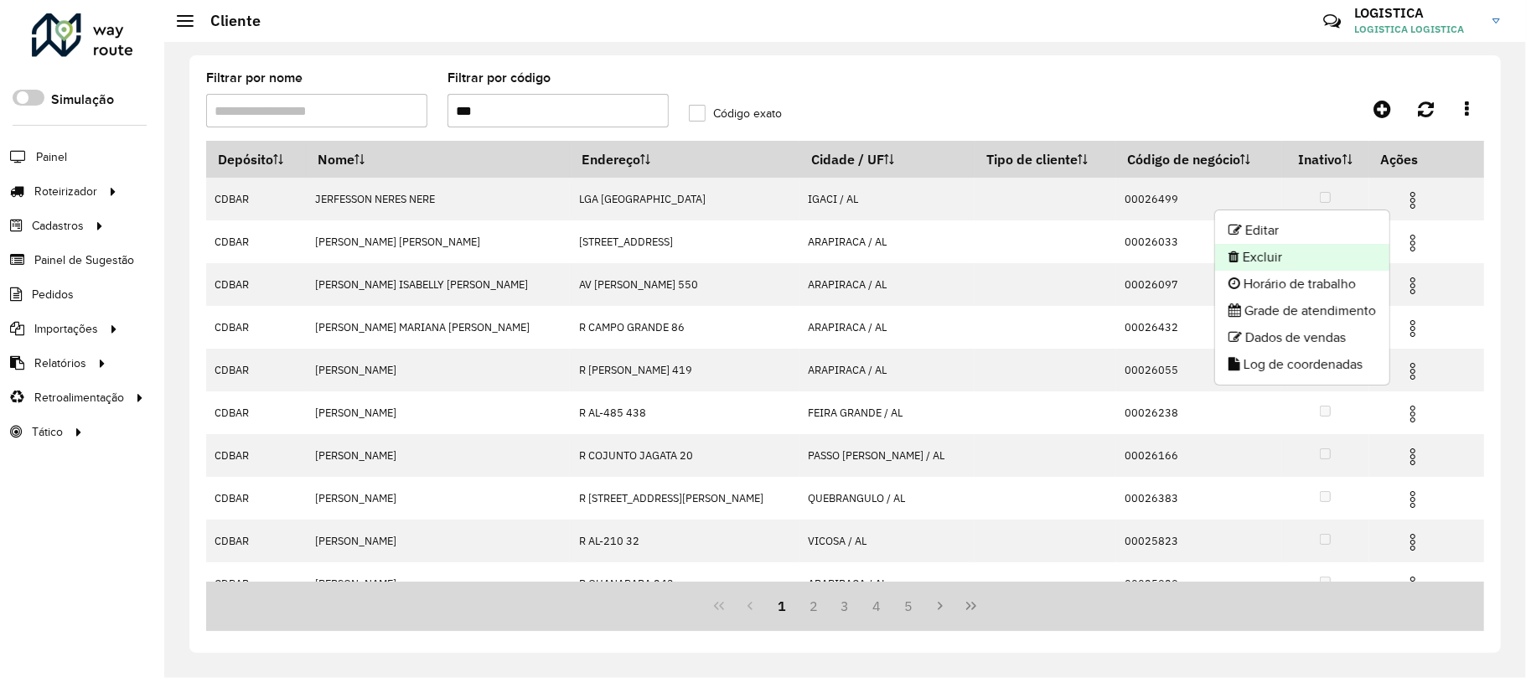
click at [1325, 252] on li "Excluir" at bounding box center [1302, 257] width 174 height 27
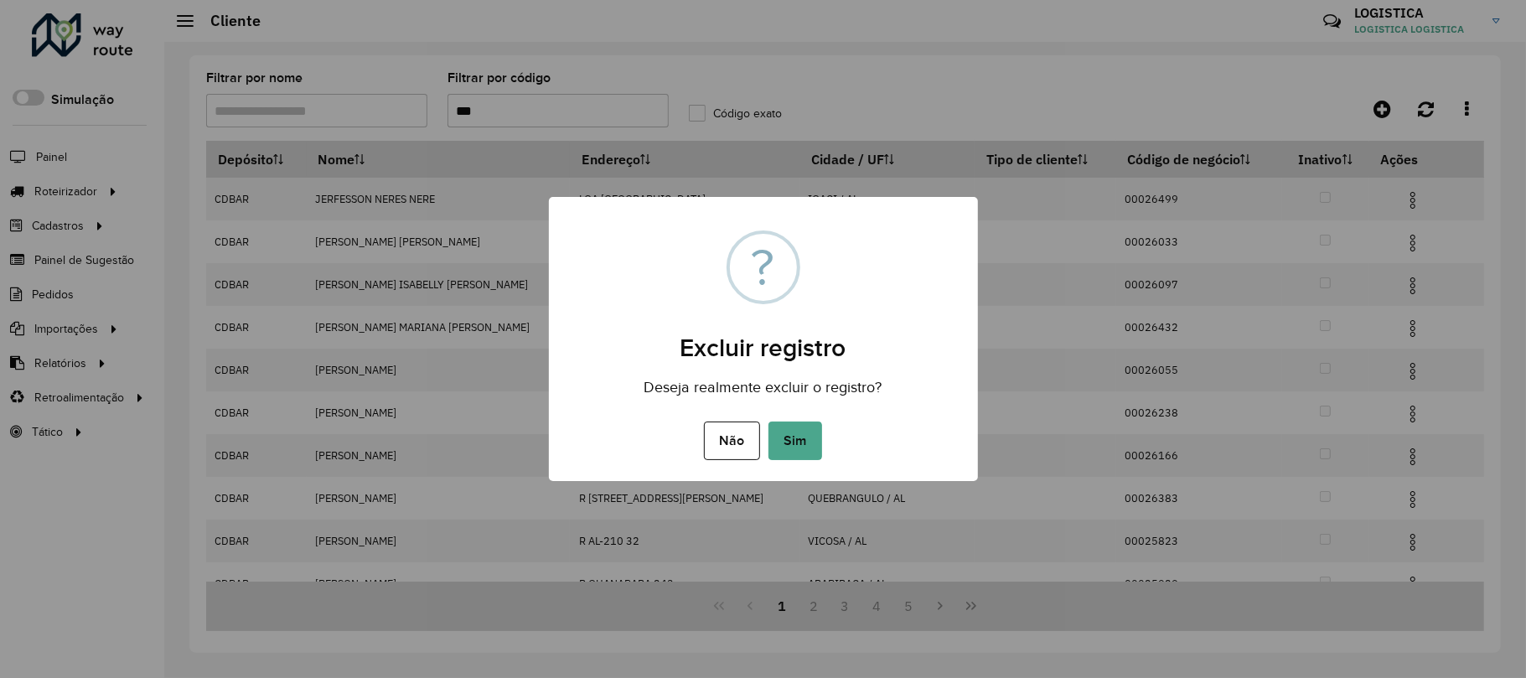
click at [768, 421] on button "Sim" at bounding box center [795, 440] width 54 height 39
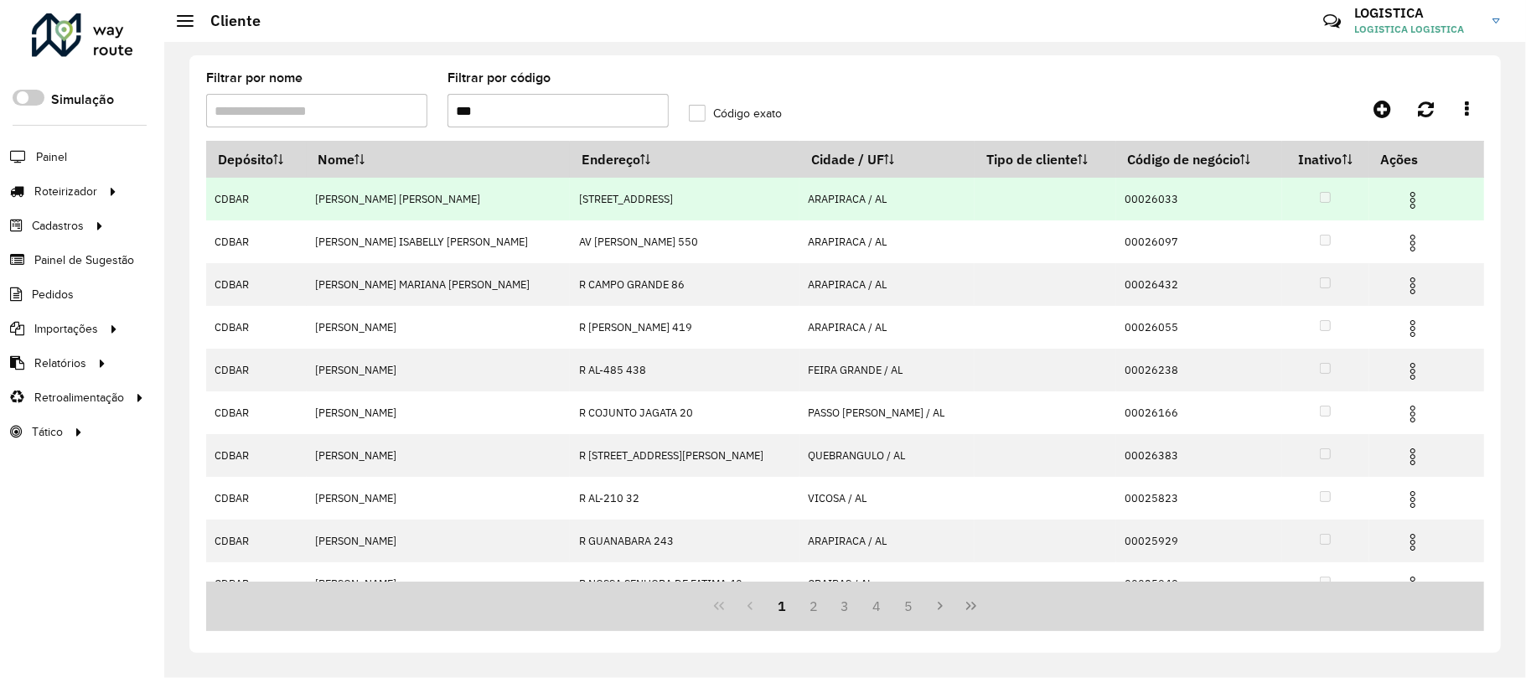
click at [1403, 195] on img at bounding box center [1413, 200] width 20 height 20
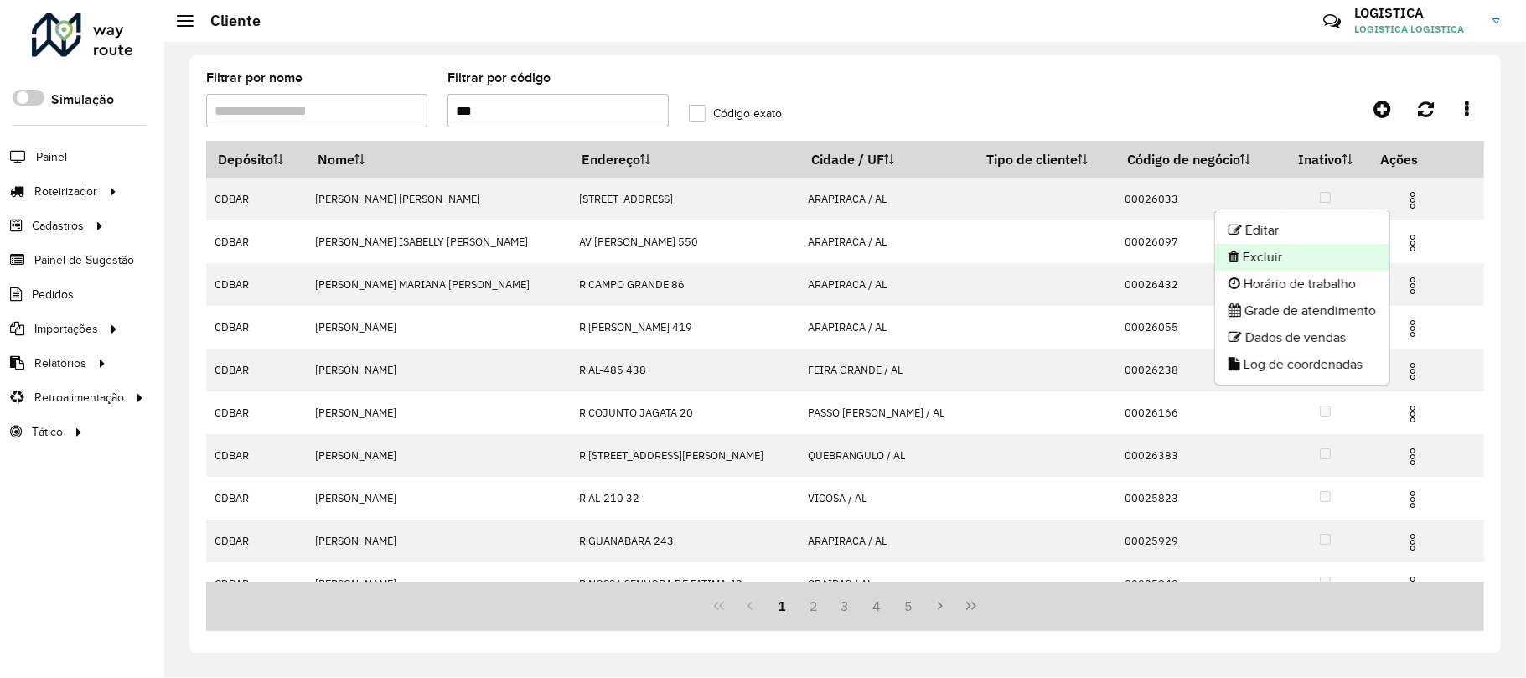
click at [1295, 251] on li "Excluir" at bounding box center [1302, 257] width 174 height 27
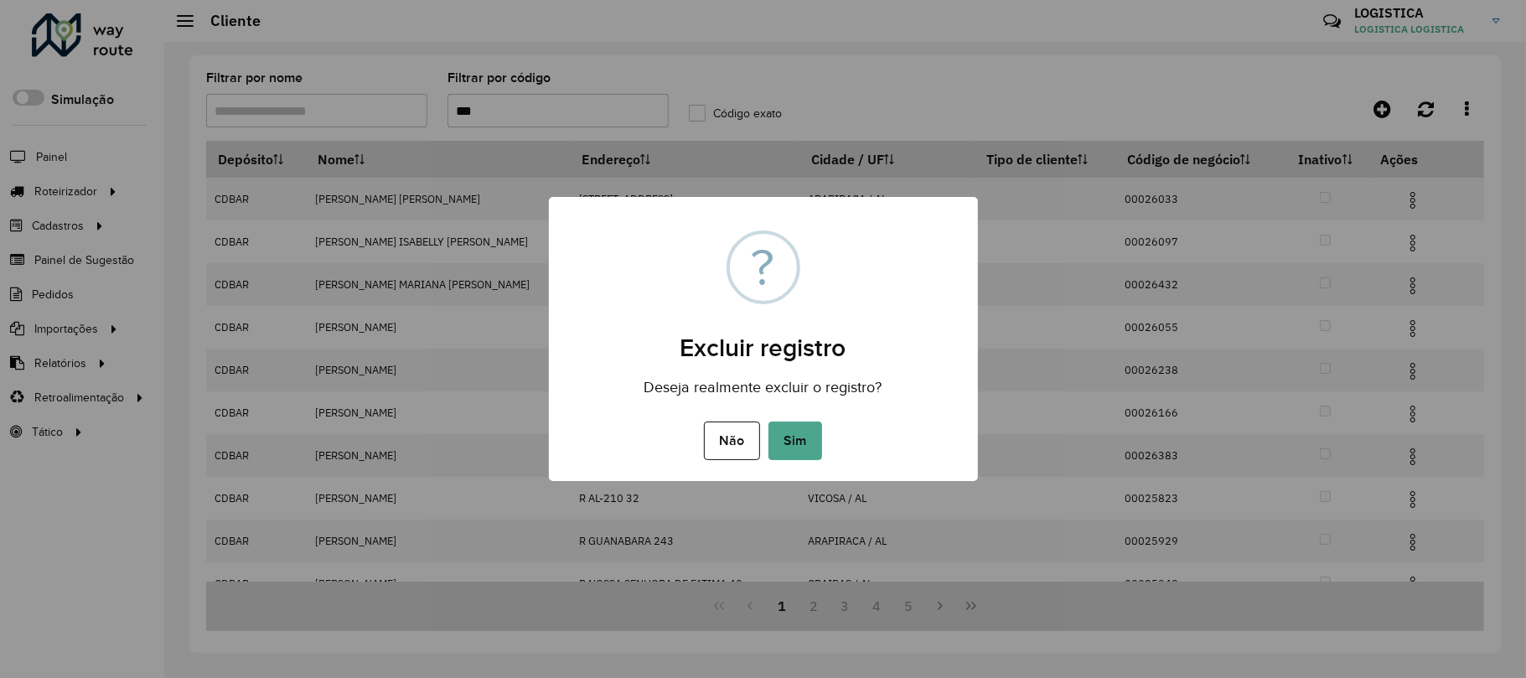
click at [768, 421] on button "Sim" at bounding box center [795, 440] width 54 height 39
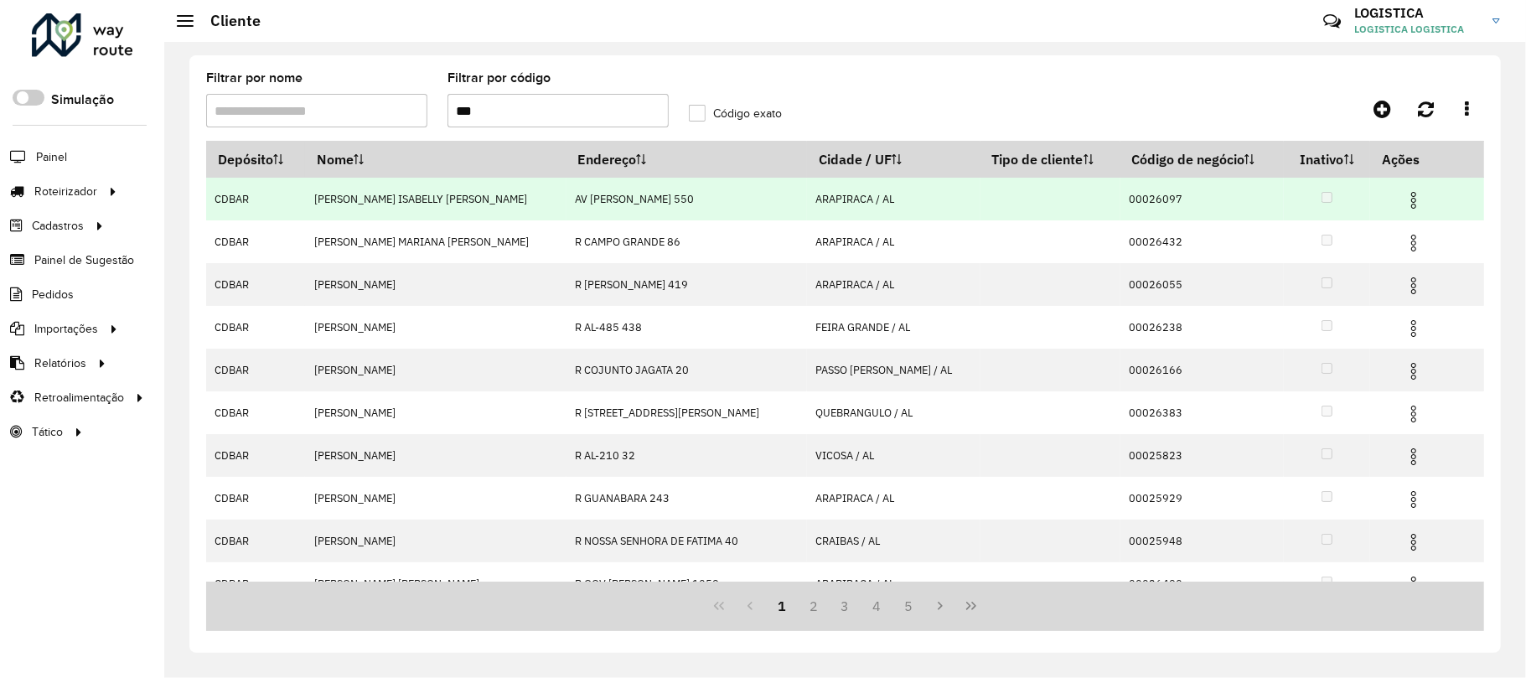
click at [1403, 203] on img at bounding box center [1413, 200] width 20 height 20
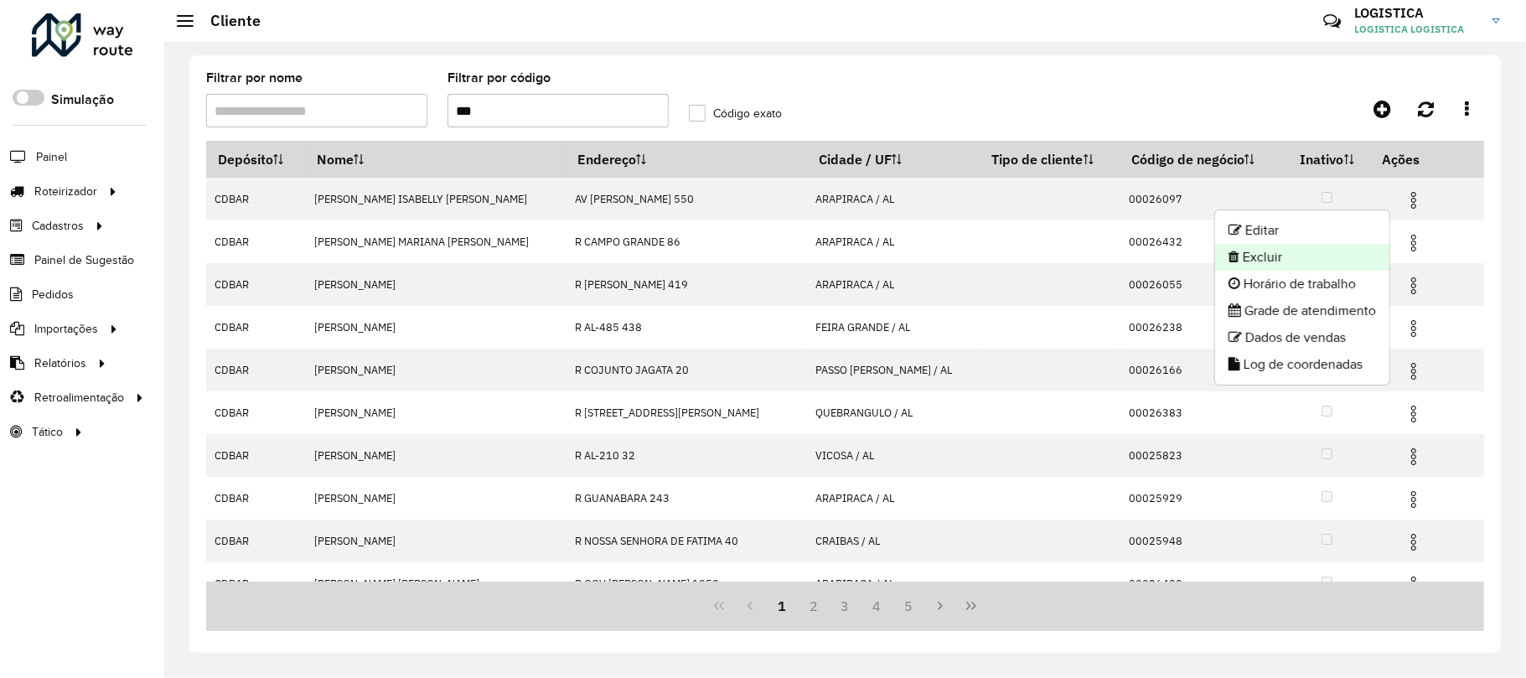
click at [1319, 256] on li "Excluir" at bounding box center [1302, 257] width 174 height 27
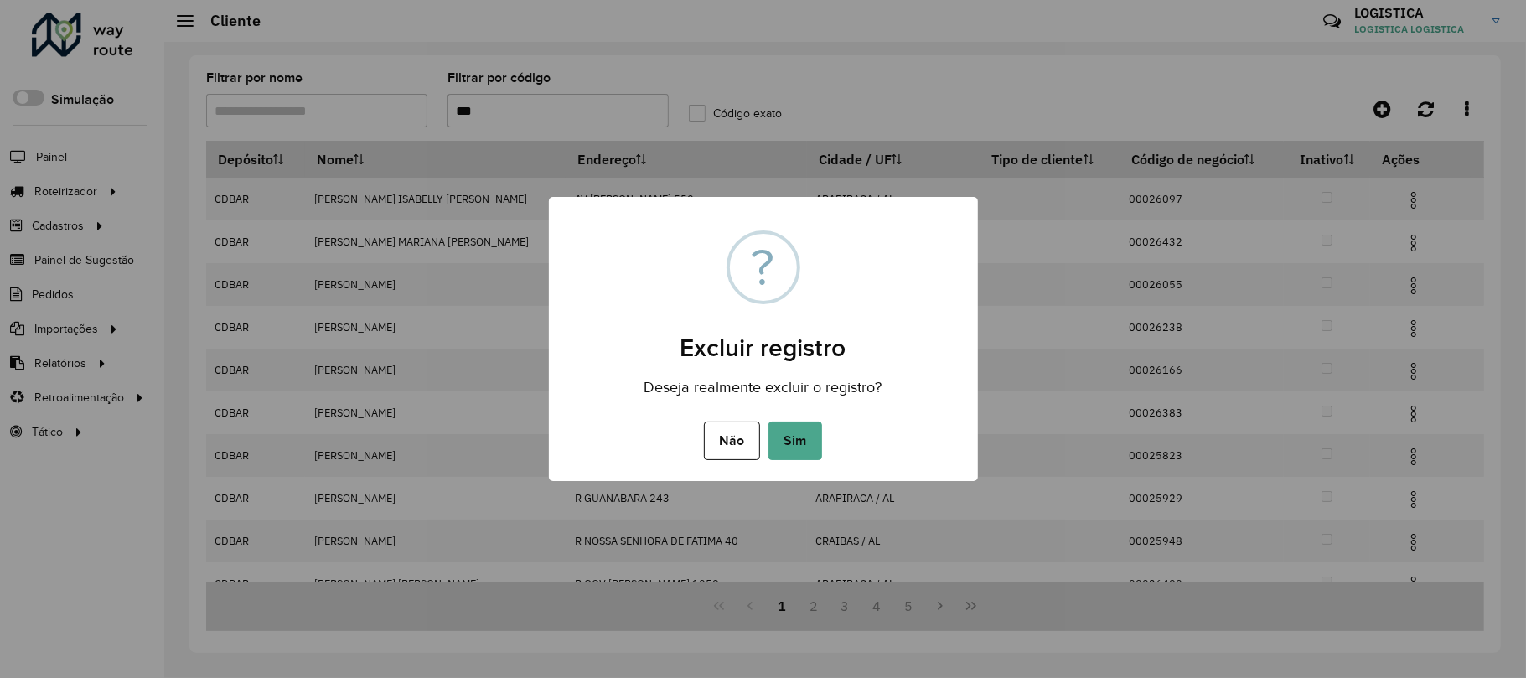
click at [768, 421] on button "Sim" at bounding box center [795, 440] width 54 height 39
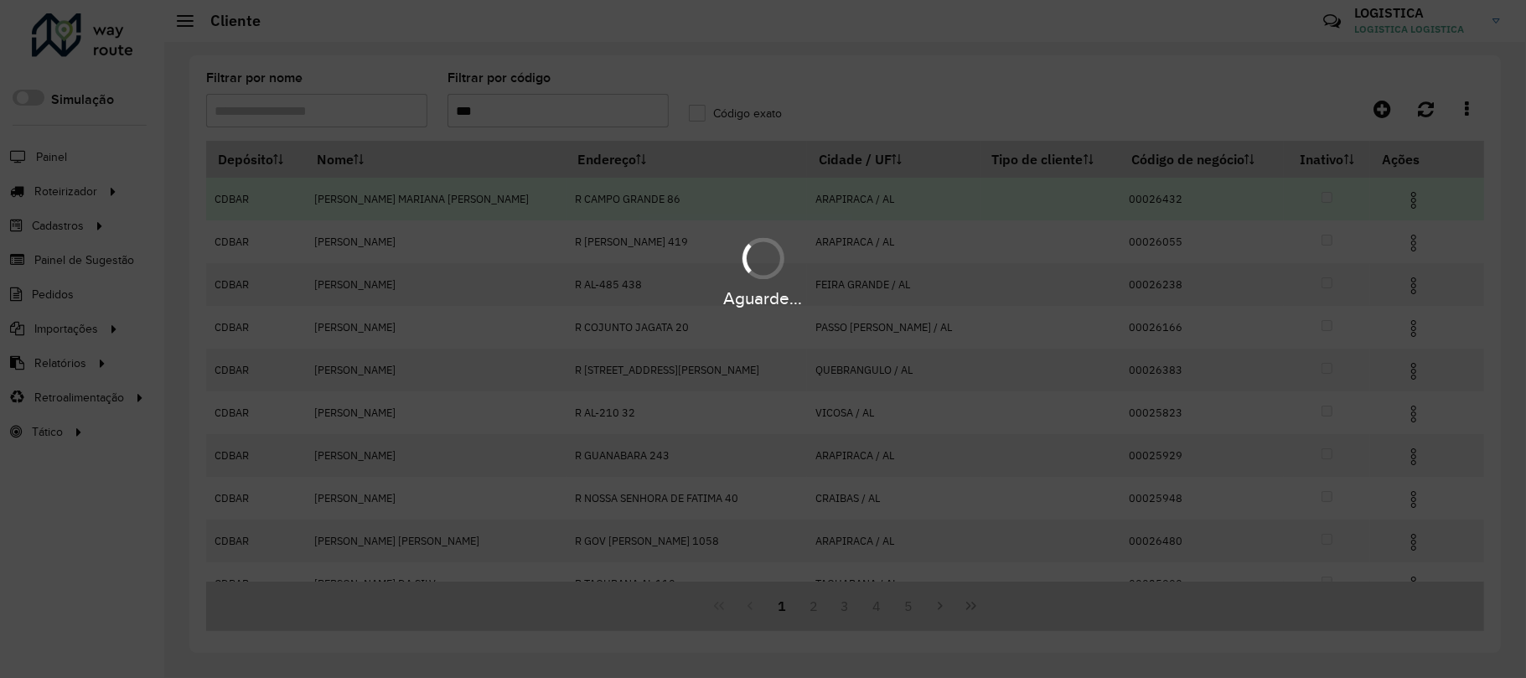
click at [1396, 249] on div "Aguarde..." at bounding box center [763, 271] width 1526 height 80
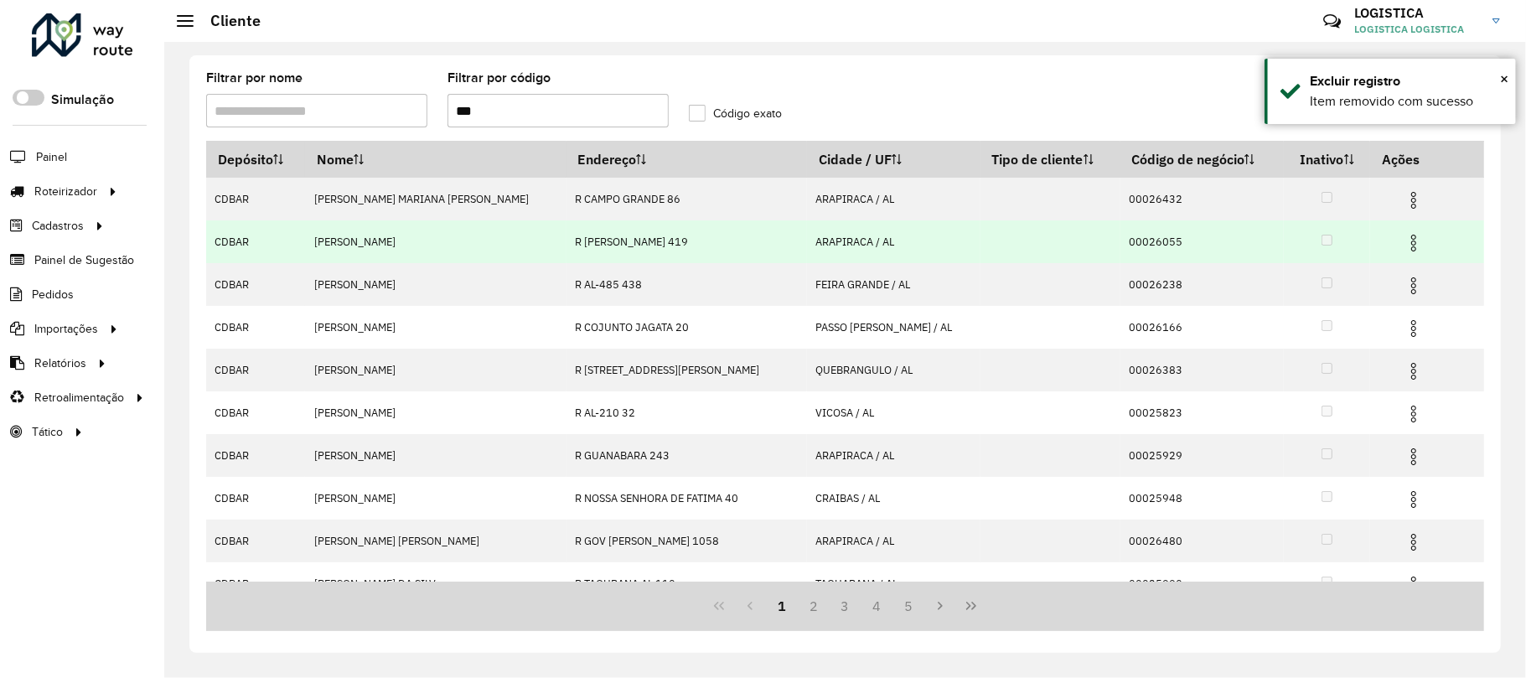
click at [1382, 245] on td at bounding box center [1421, 241] width 101 height 42
click at [1403, 240] on img at bounding box center [1413, 243] width 20 height 20
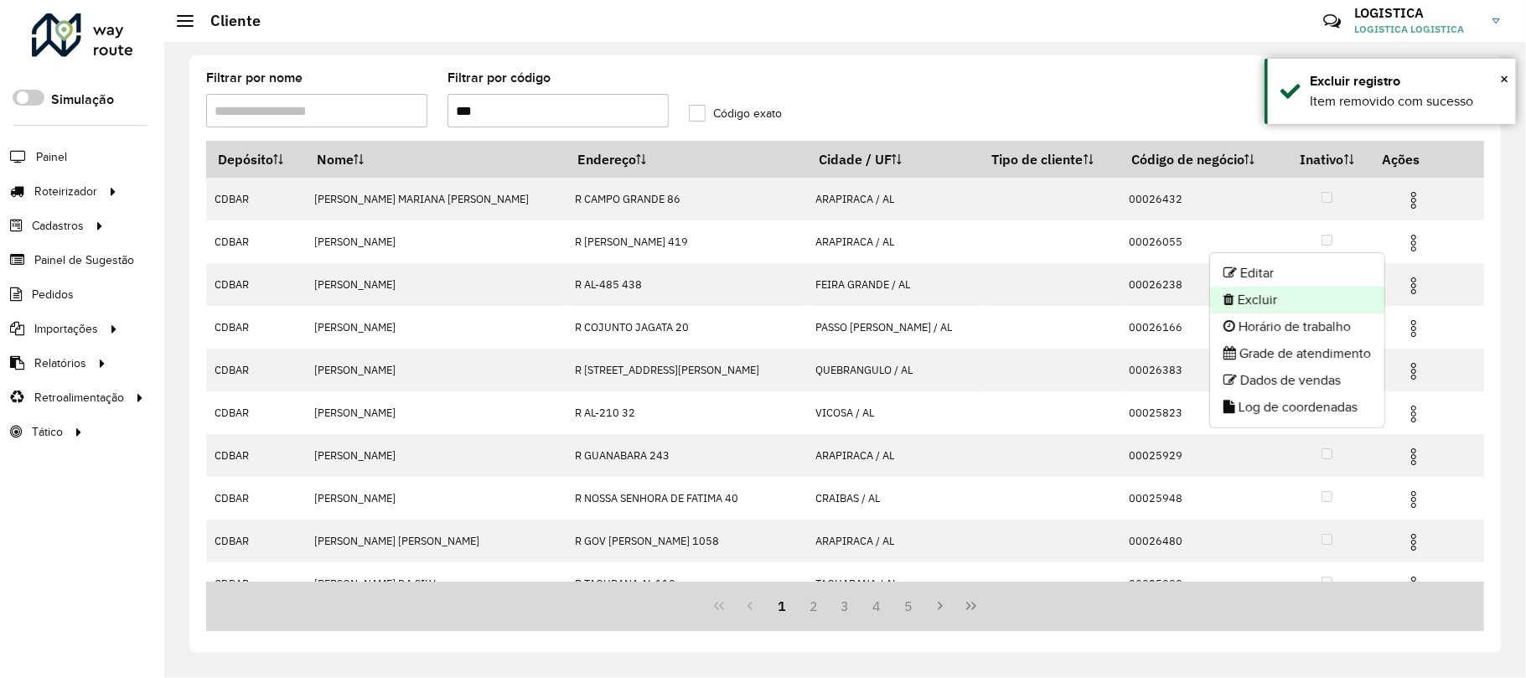
click at [1337, 298] on li "Excluir" at bounding box center [1297, 300] width 174 height 27
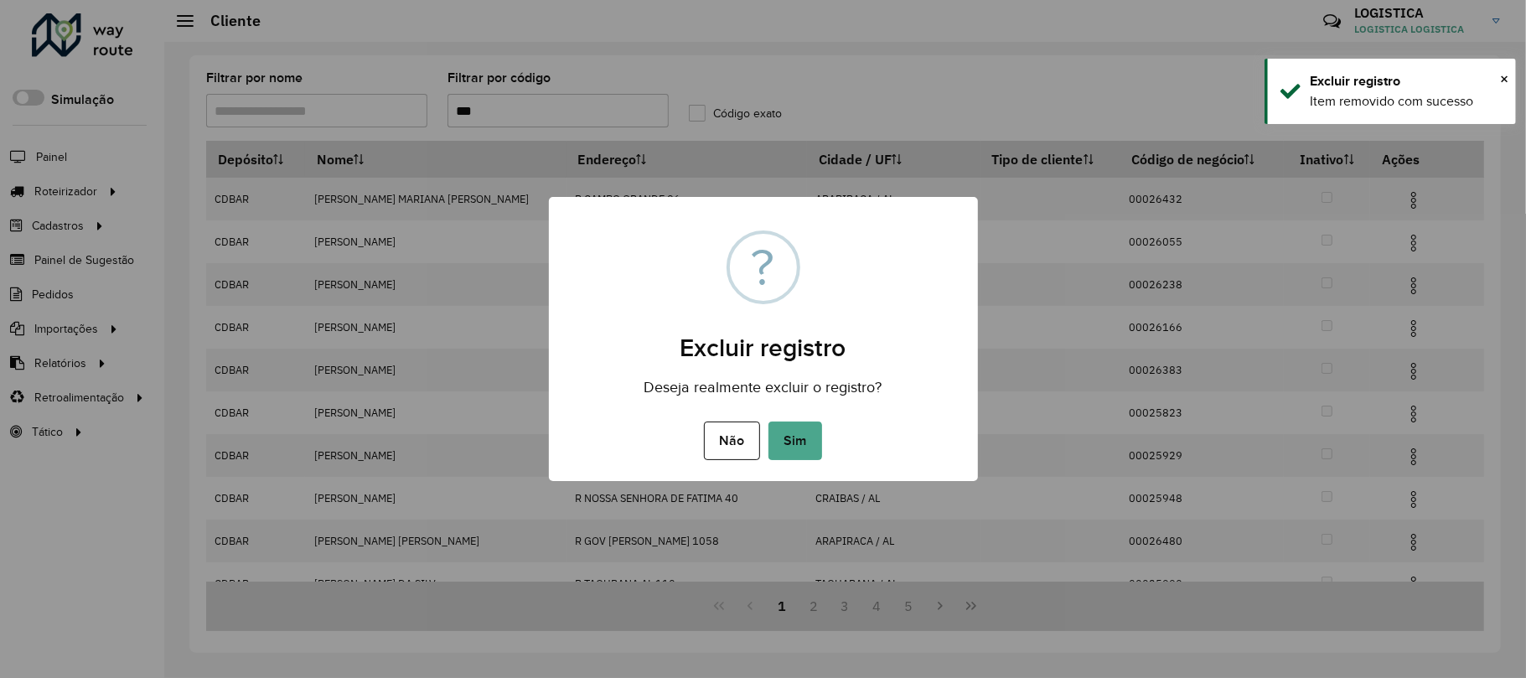
click at [768, 421] on button "Sim" at bounding box center [795, 440] width 54 height 39
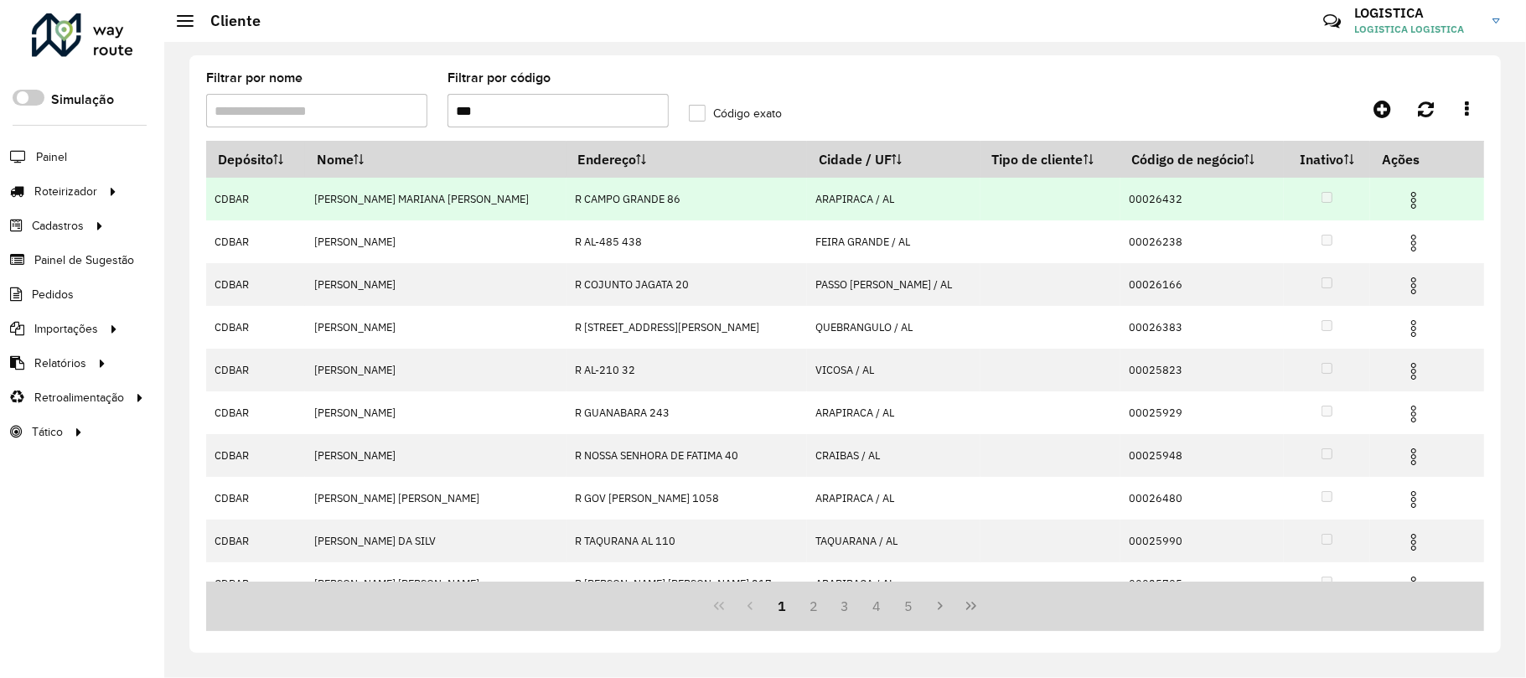
click at [1403, 204] on img at bounding box center [1413, 200] width 20 height 20
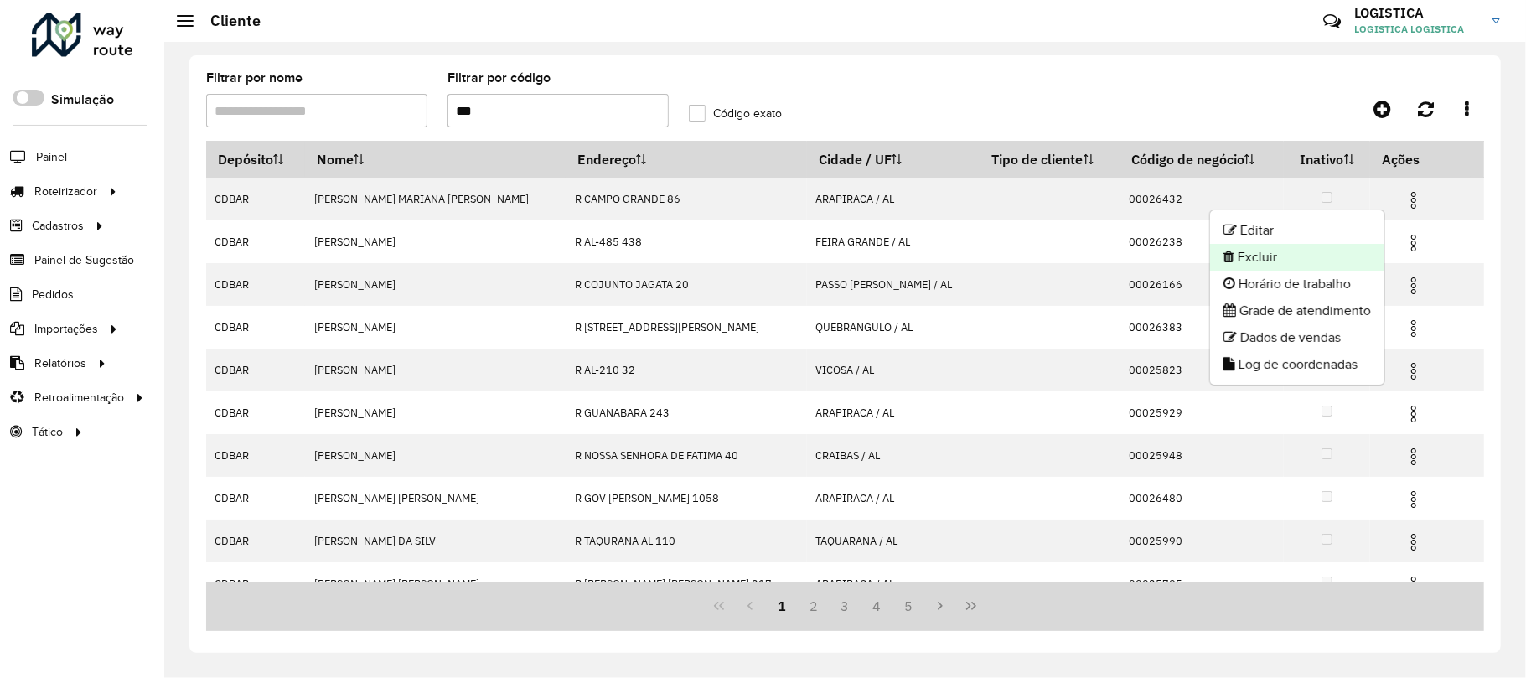
click at [1245, 263] on li "Excluir" at bounding box center [1297, 257] width 174 height 27
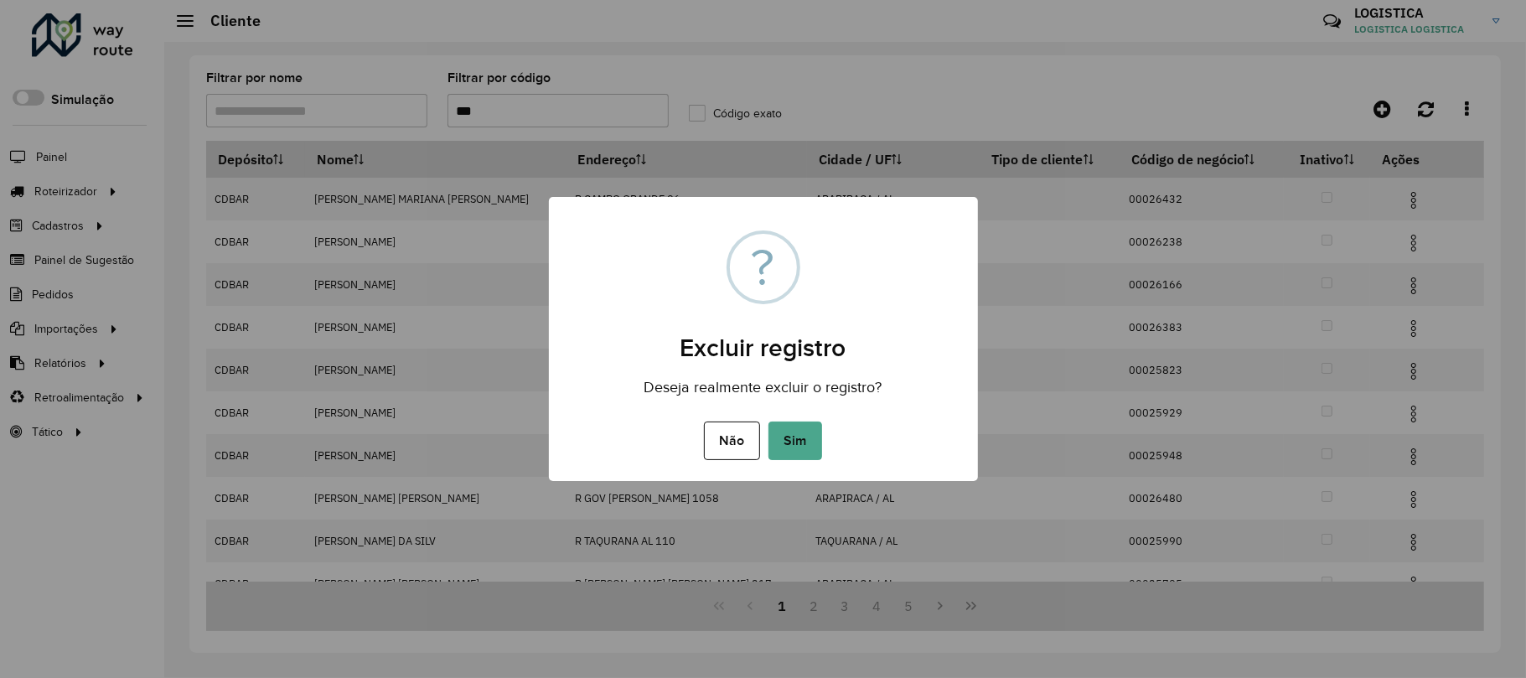
click at [768, 421] on button "Sim" at bounding box center [795, 440] width 54 height 39
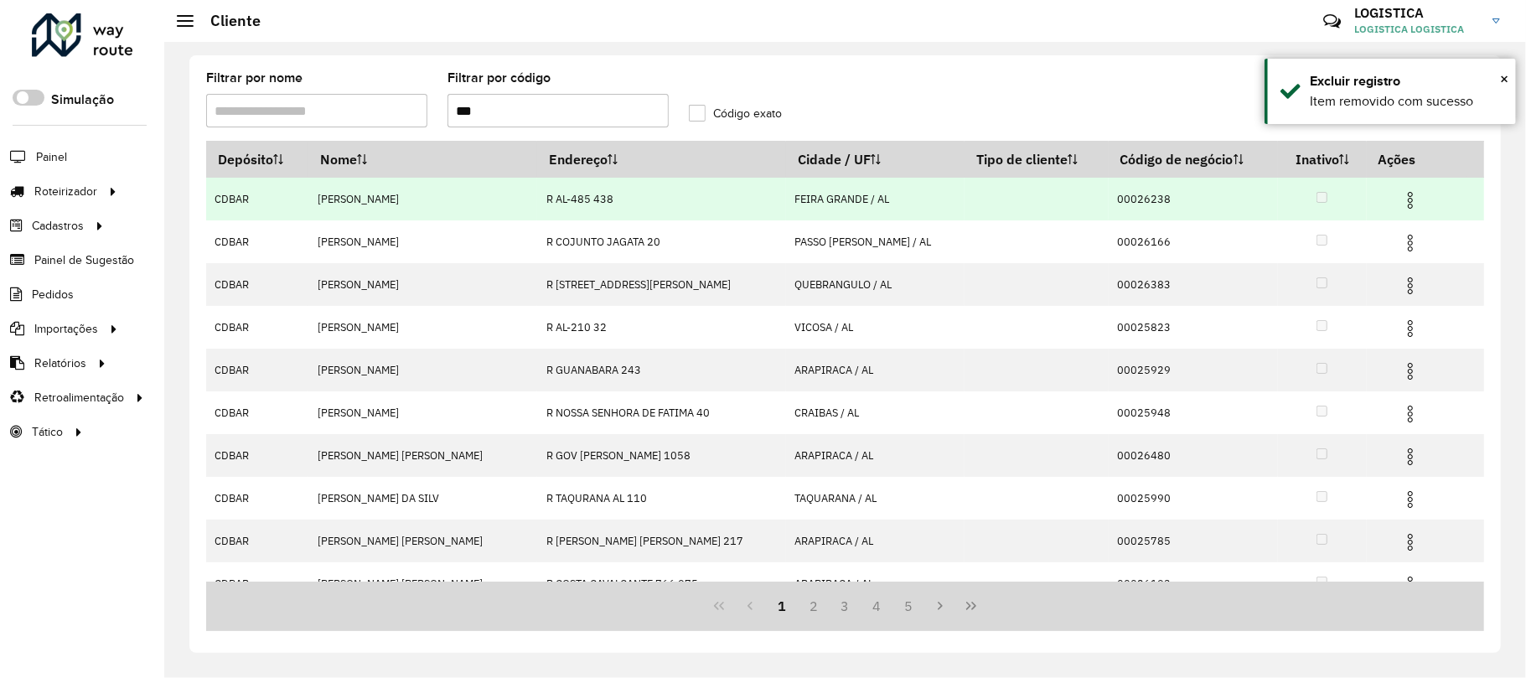
click at [1400, 206] on img at bounding box center [1410, 200] width 20 height 20
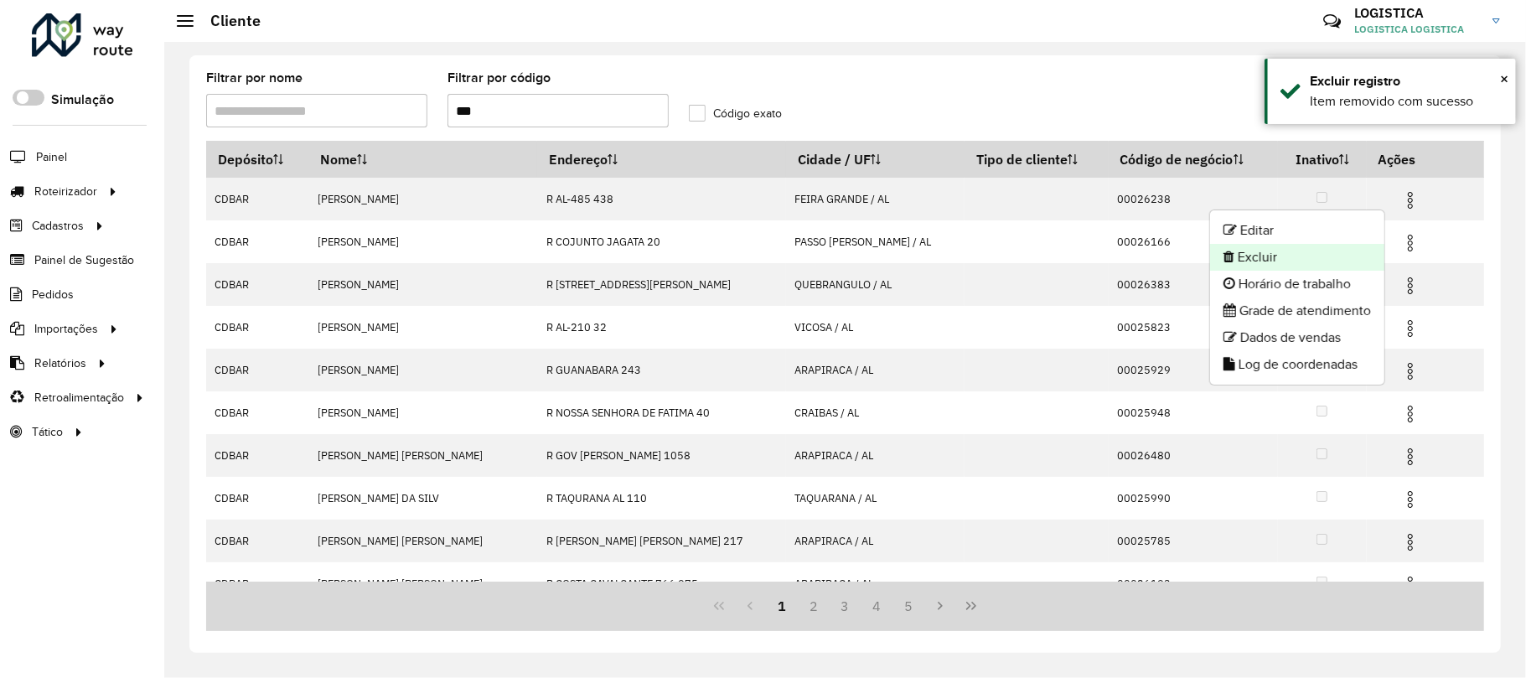
click at [1337, 255] on li "Excluir" at bounding box center [1297, 257] width 174 height 27
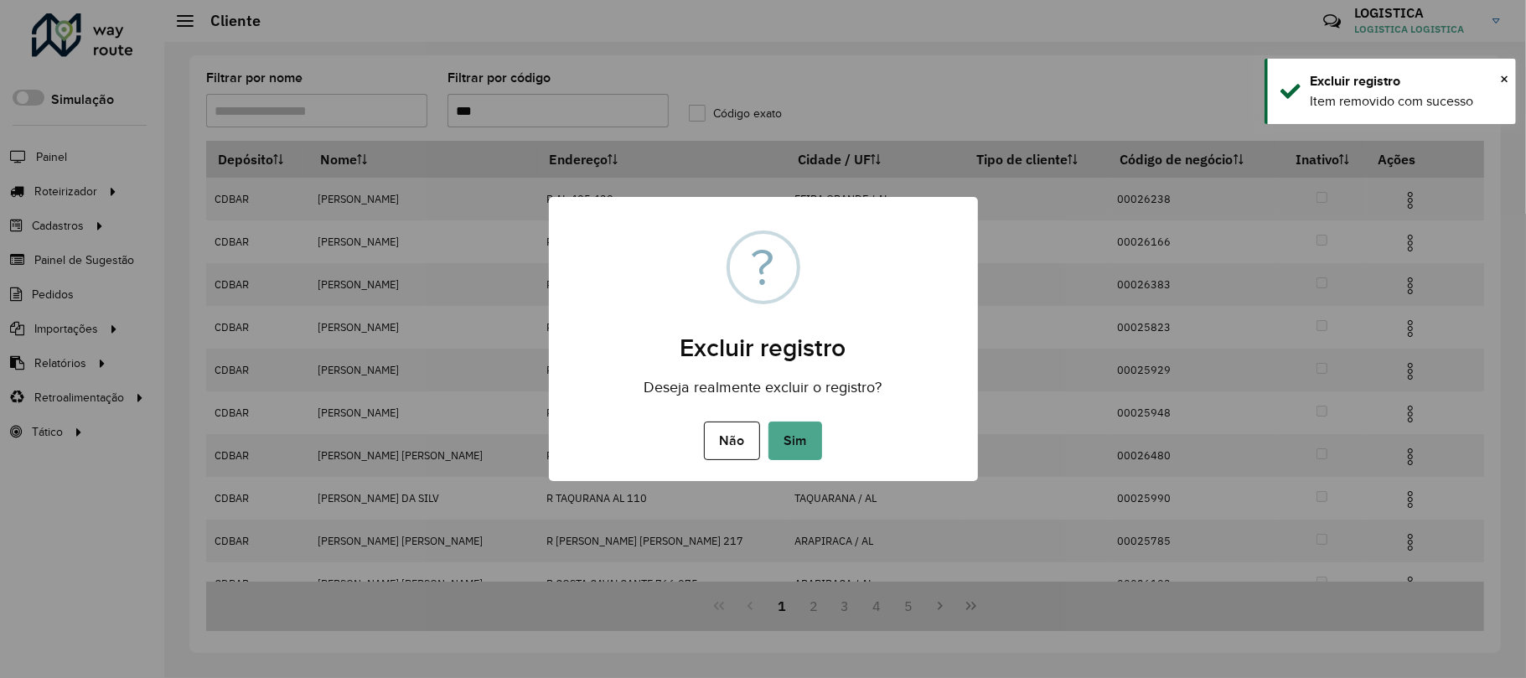
click at [768, 421] on button "Sim" at bounding box center [795, 440] width 54 height 39
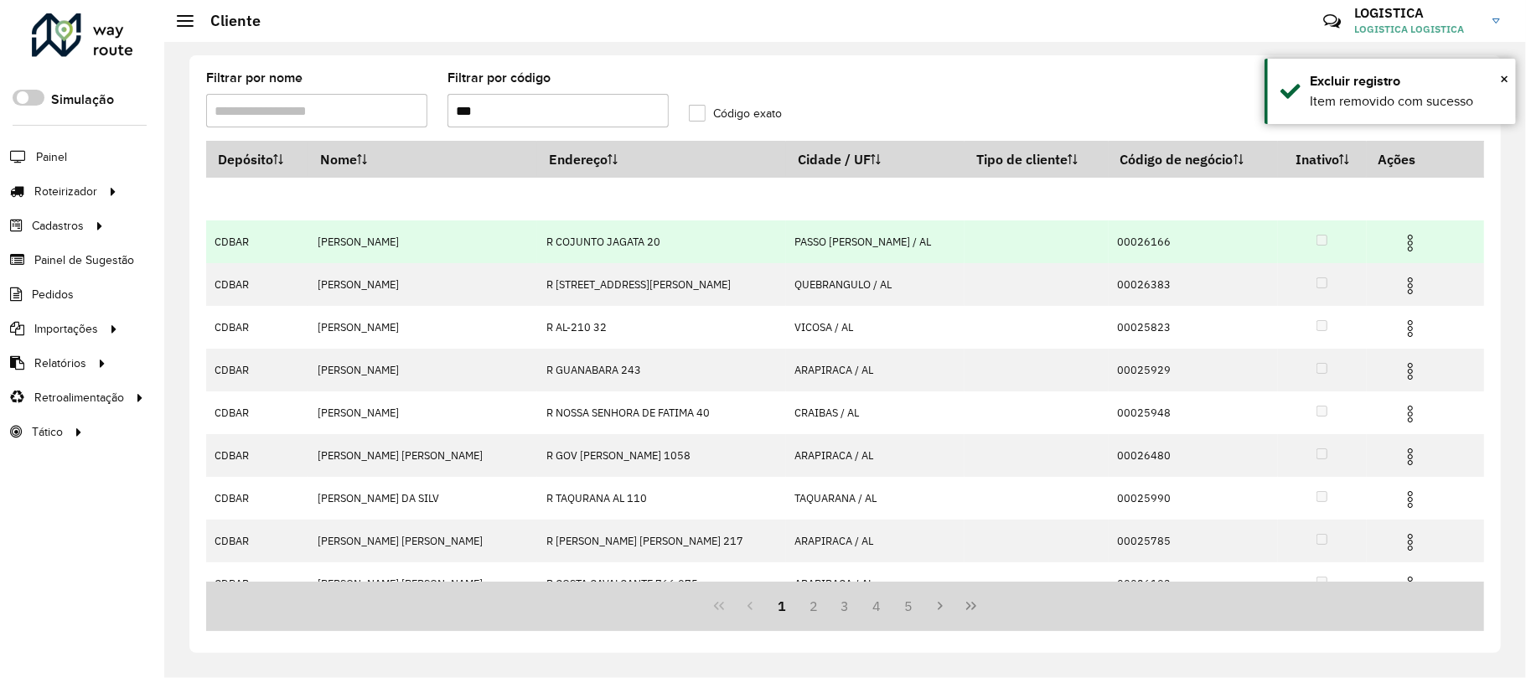
click at [1400, 230] on span at bounding box center [1410, 241] width 20 height 23
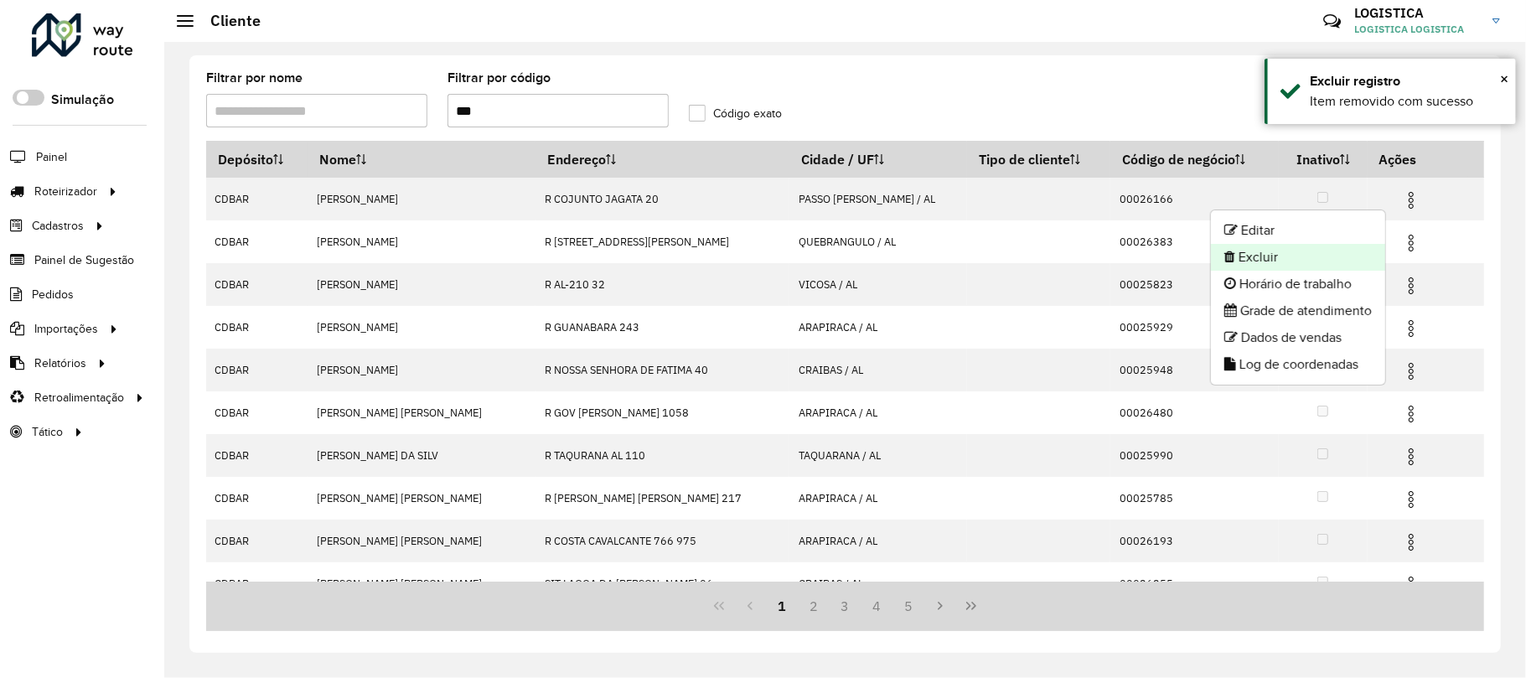
click at [1248, 244] on li "Excluir" at bounding box center [1298, 257] width 174 height 27
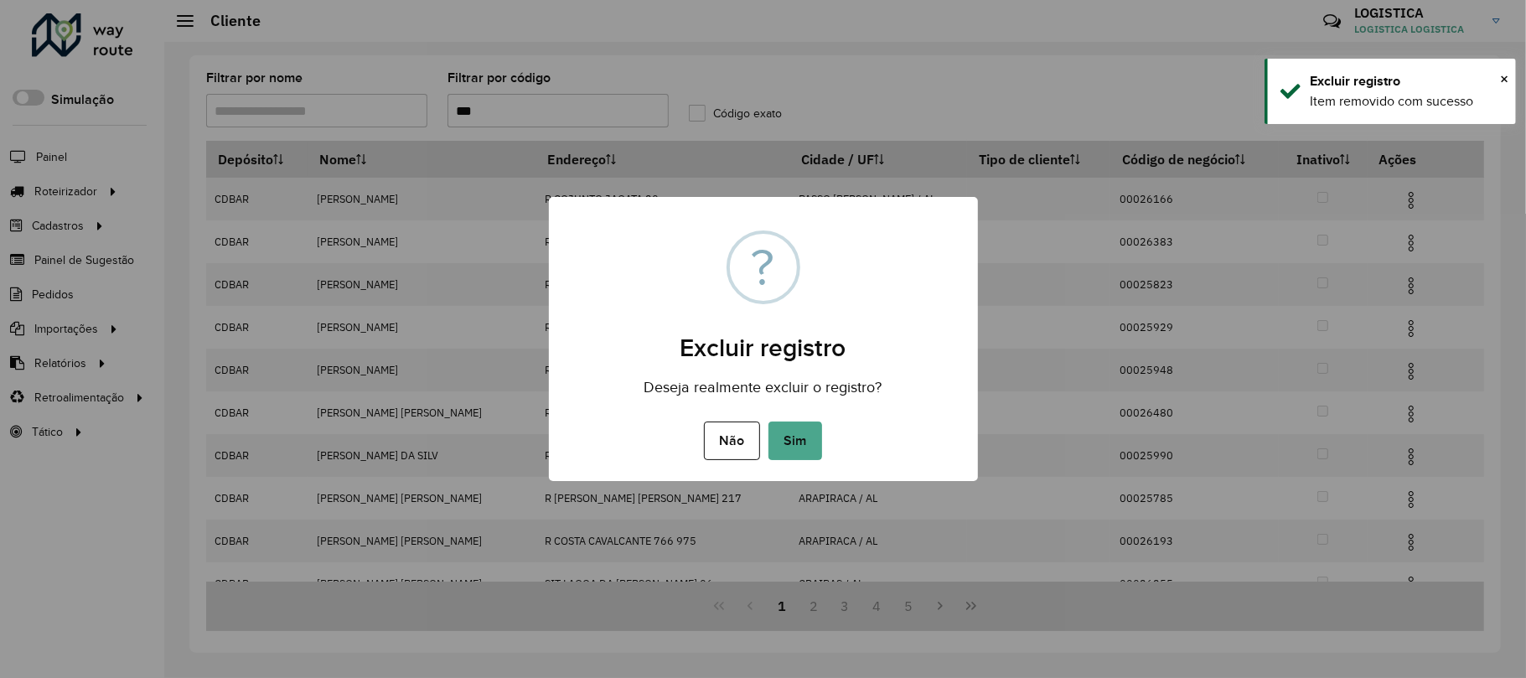
click at [768, 421] on button "Sim" at bounding box center [795, 440] width 54 height 39
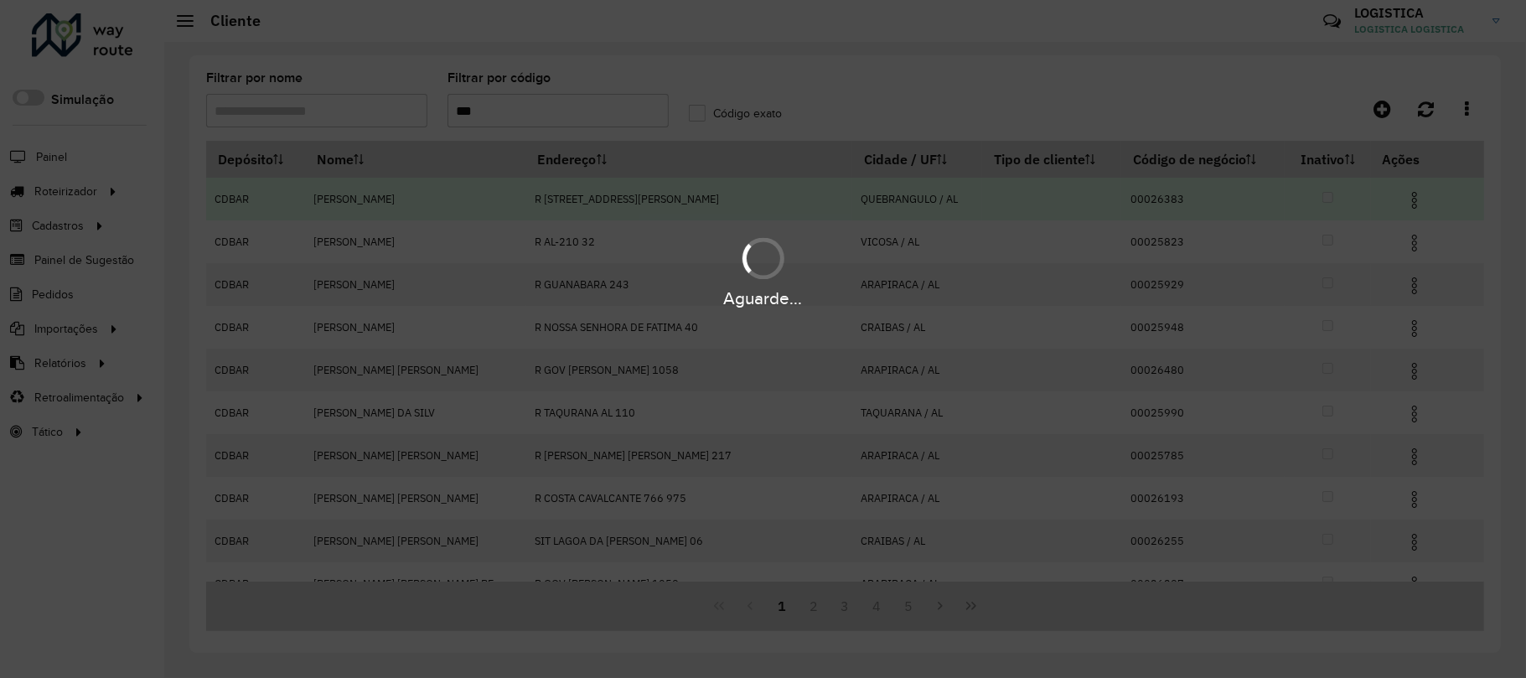
click at [1391, 245] on hb-app "Aguarde... Pop-up bloqueado! Seu navegador bloqueou automáticamente a abertura …" at bounding box center [763, 339] width 1526 height 678
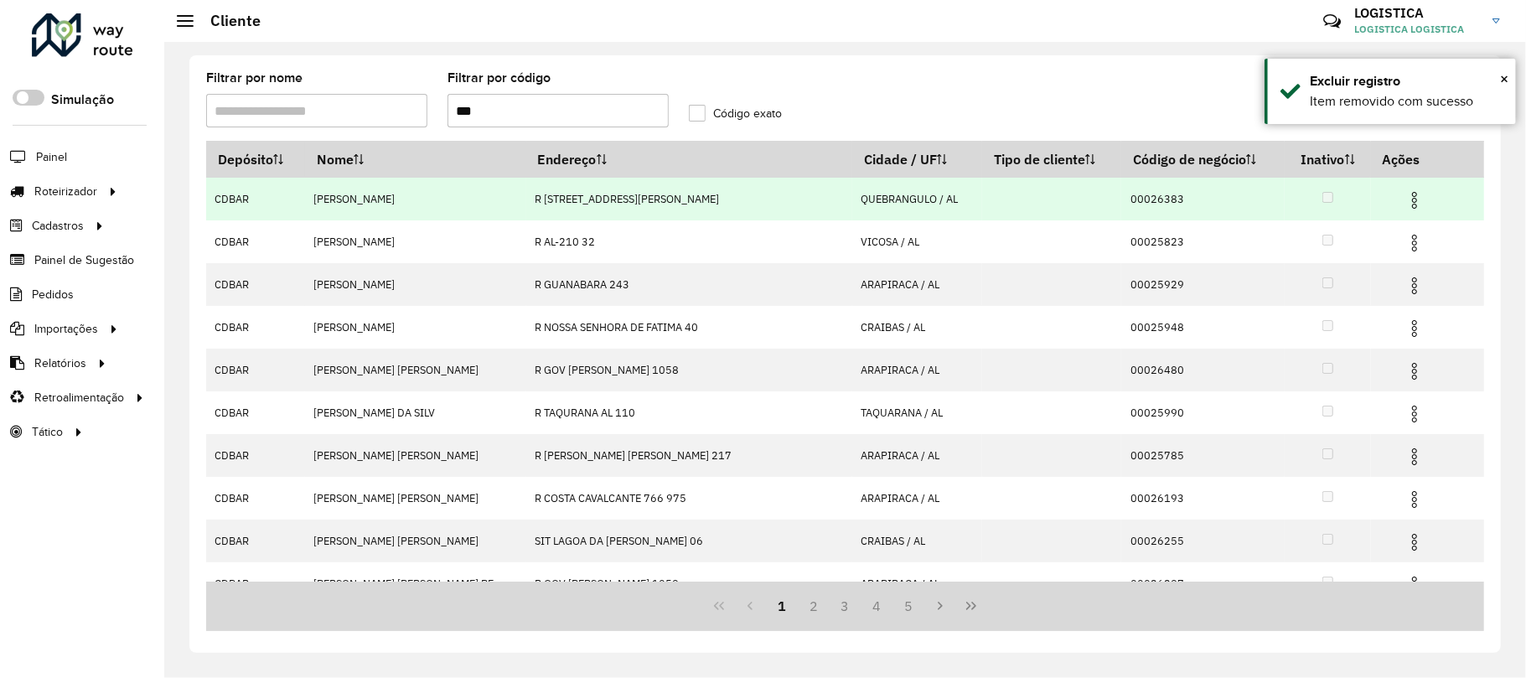
click at [1404, 245] on img at bounding box center [1414, 243] width 20 height 20
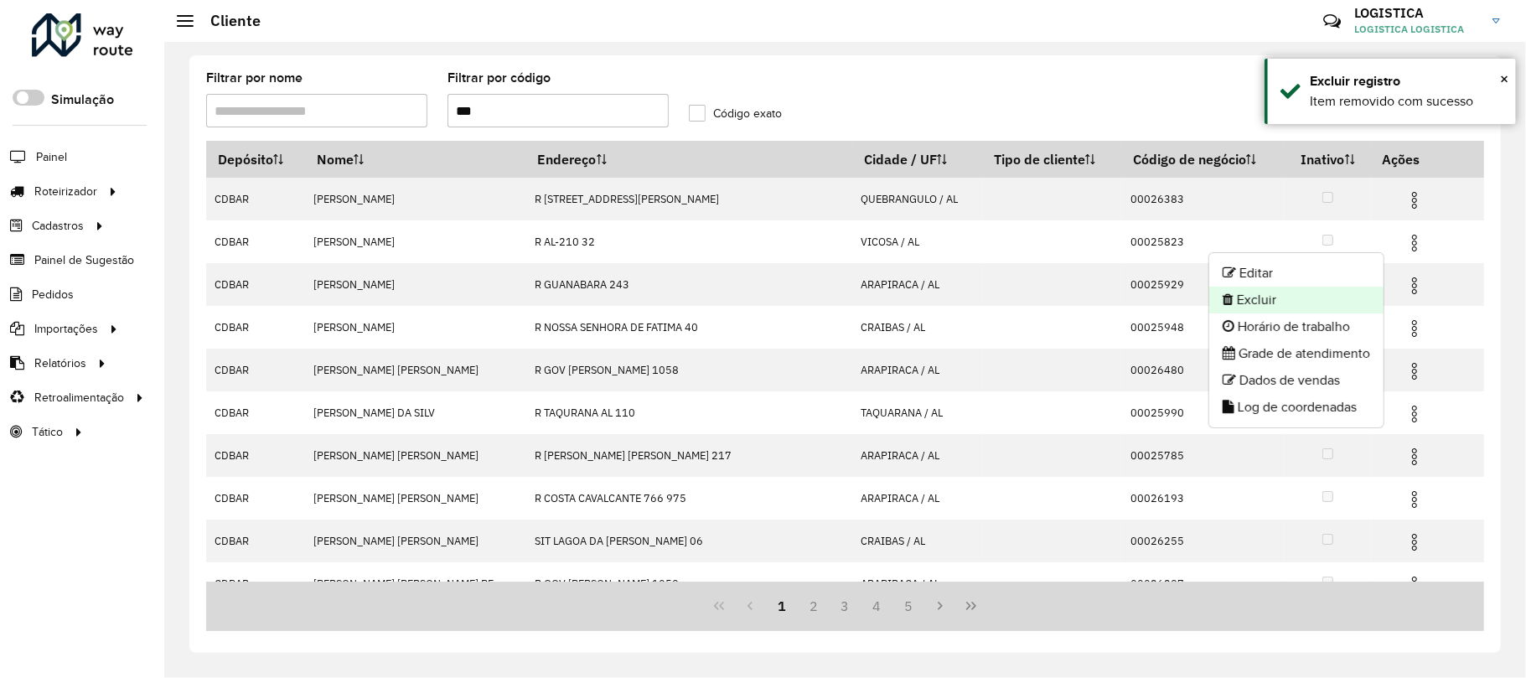
click at [1304, 295] on li "Excluir" at bounding box center [1296, 300] width 174 height 27
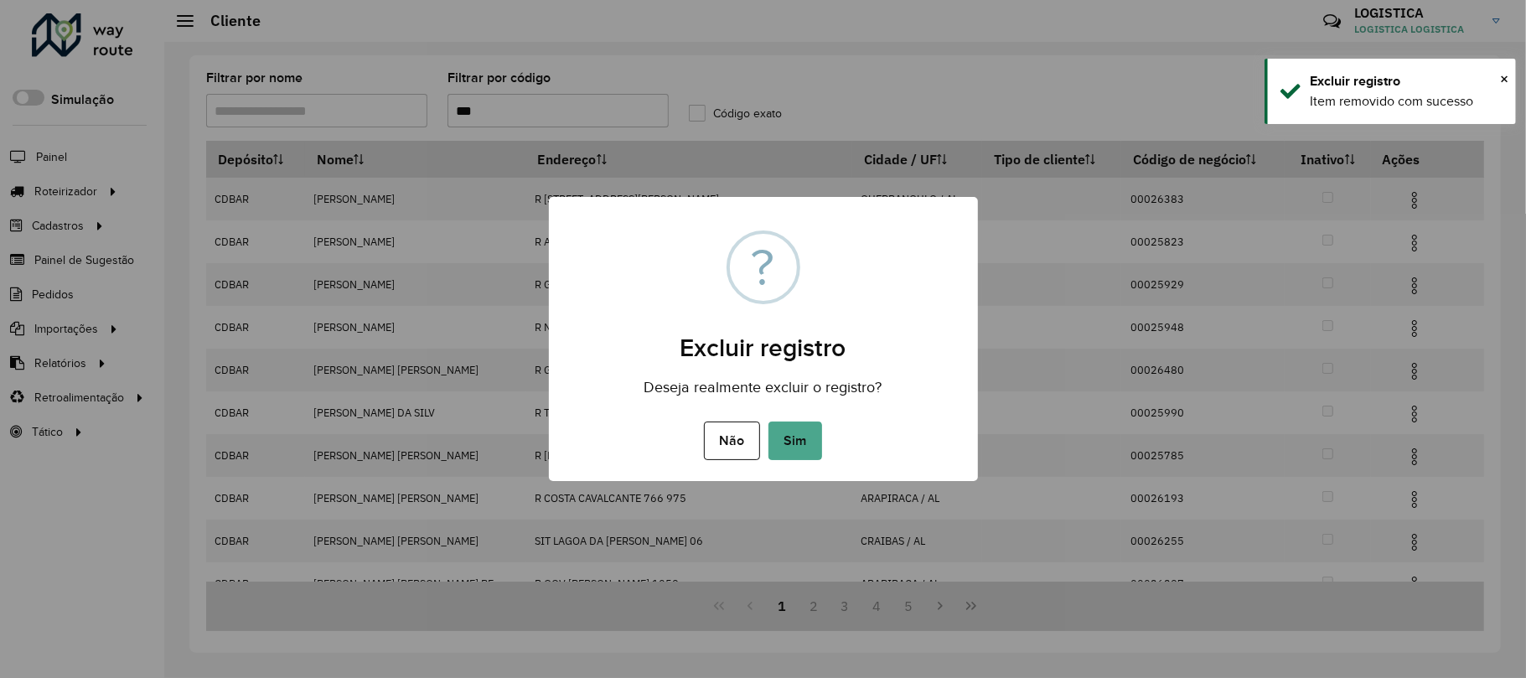
click at [768, 421] on button "Sim" at bounding box center [795, 440] width 54 height 39
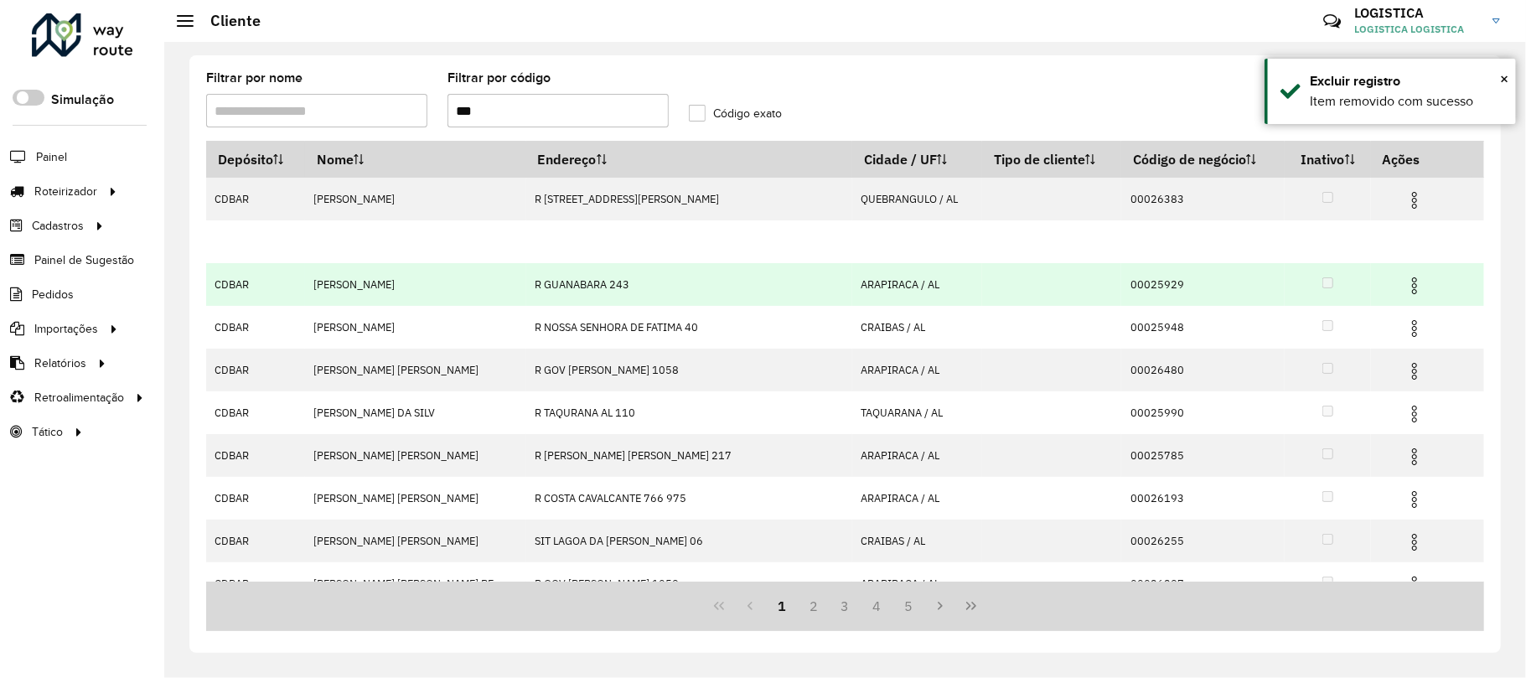
click at [1404, 282] on img at bounding box center [1414, 286] width 20 height 20
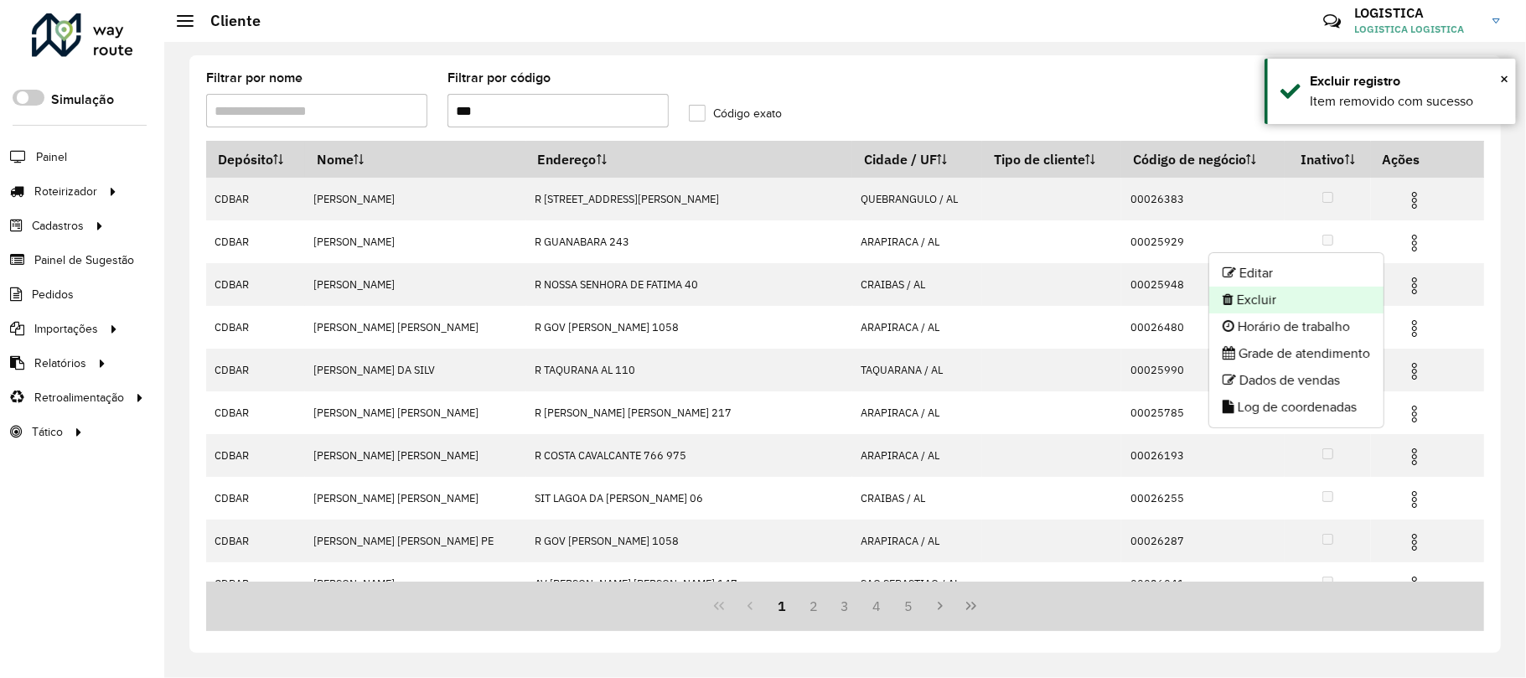
click at [1258, 299] on li "Excluir" at bounding box center [1296, 300] width 174 height 27
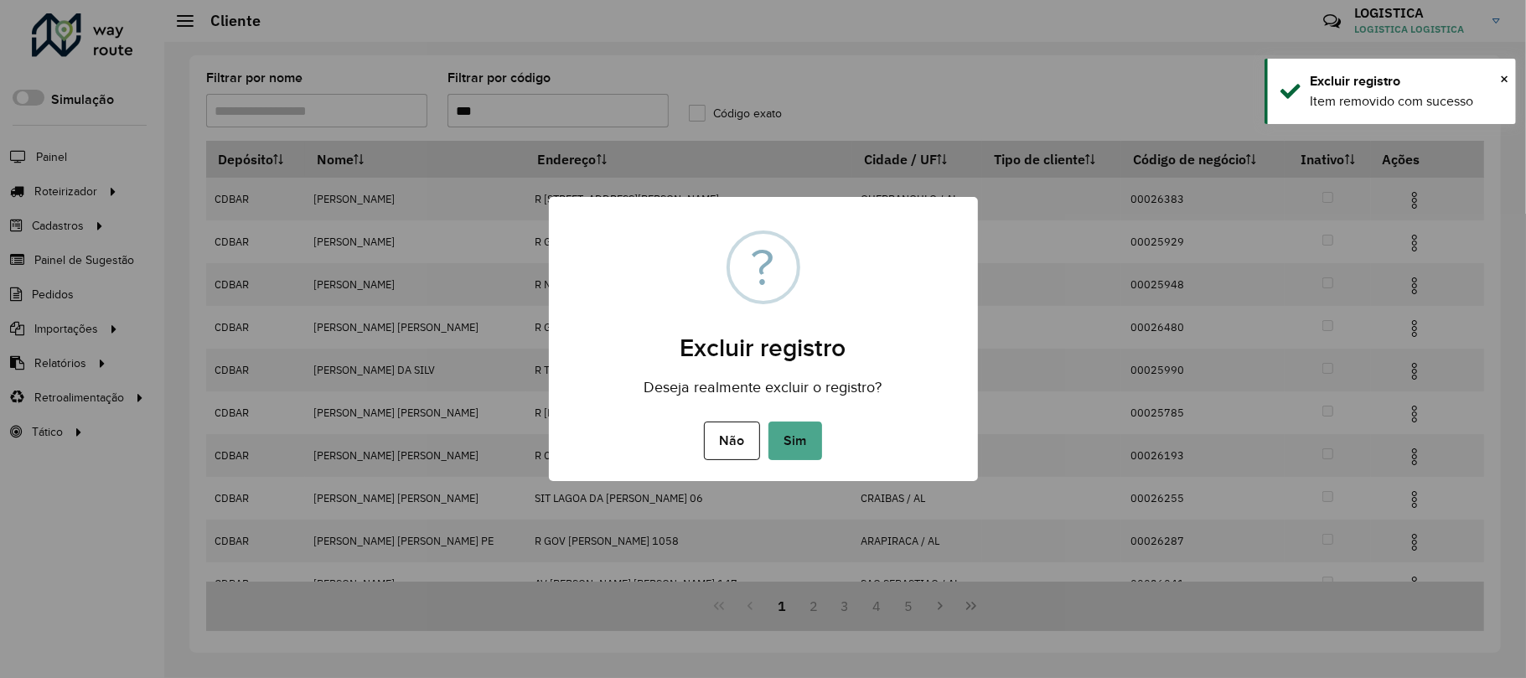
click at [768, 421] on button "Sim" at bounding box center [795, 440] width 54 height 39
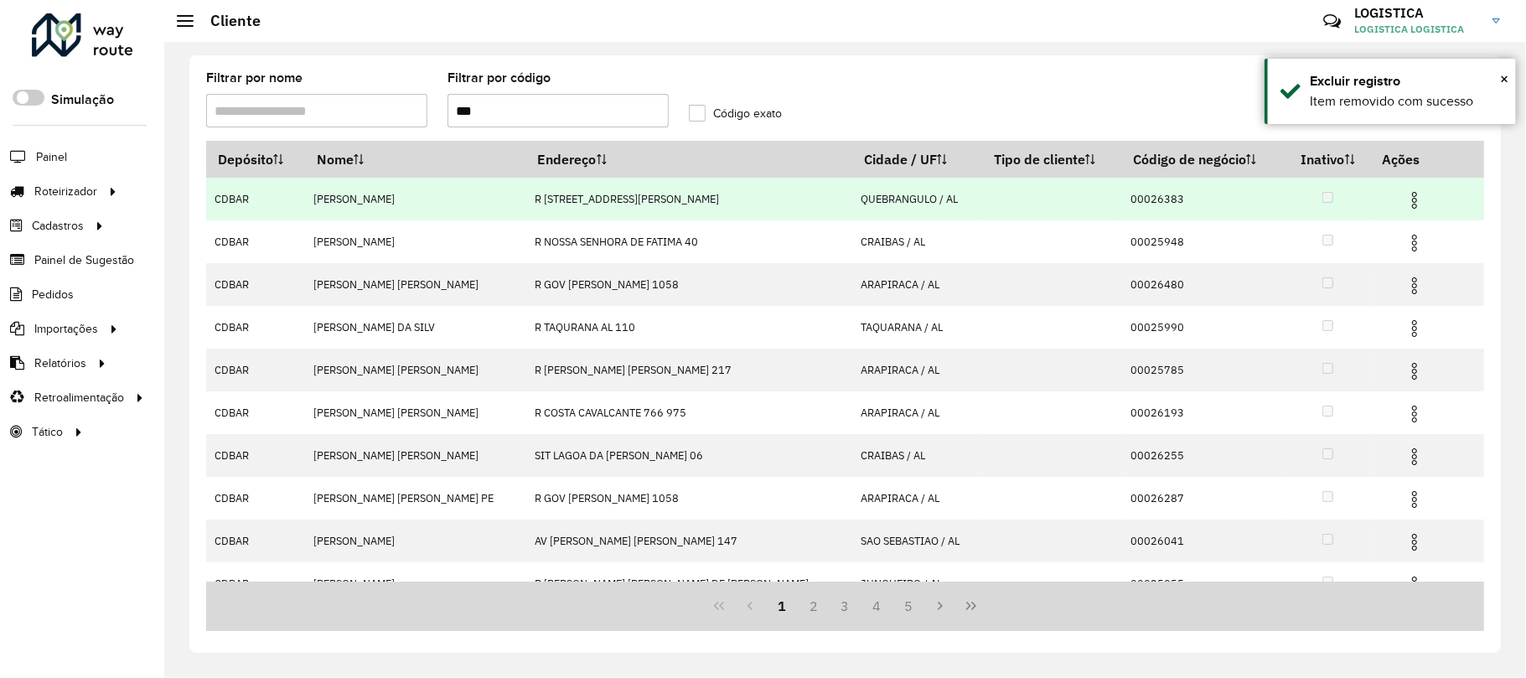
click at [1404, 196] on img at bounding box center [1414, 200] width 20 height 20
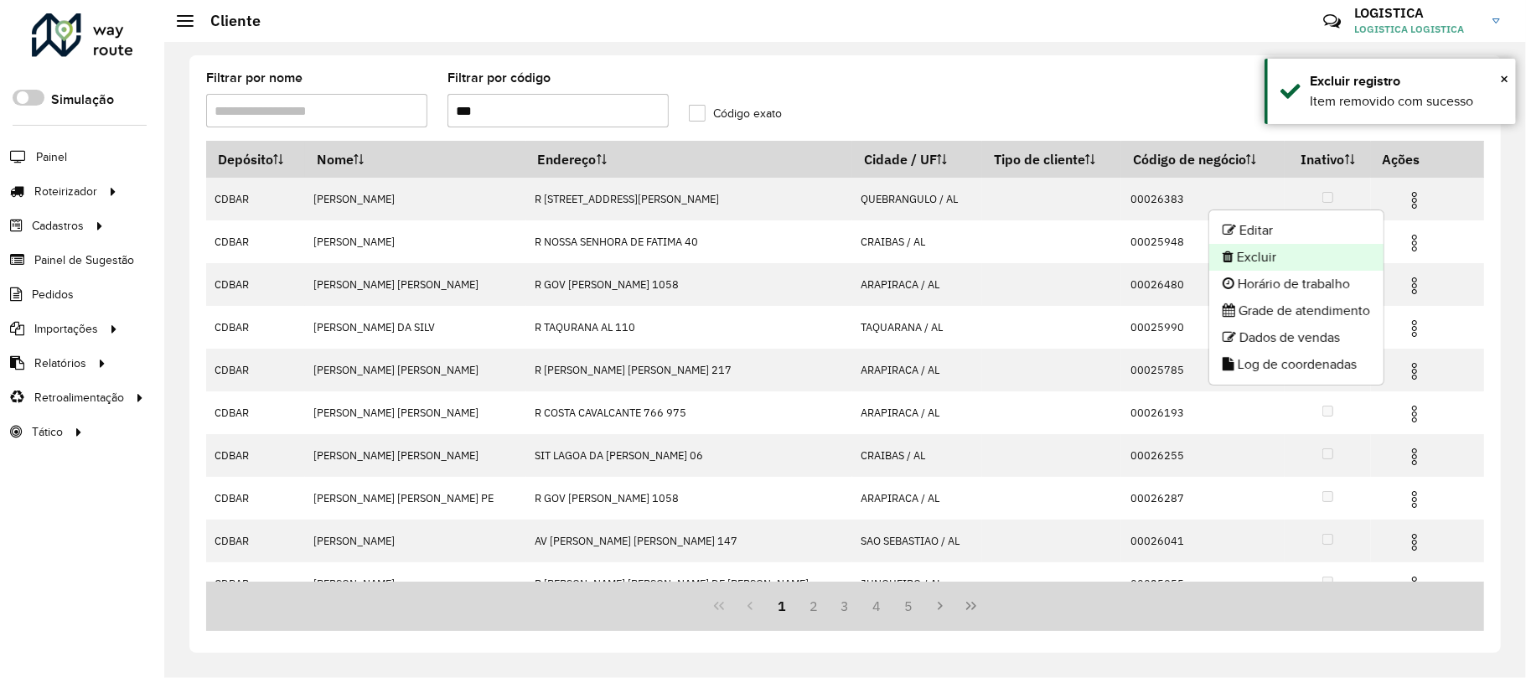
click at [1338, 255] on li "Excluir" at bounding box center [1296, 257] width 174 height 27
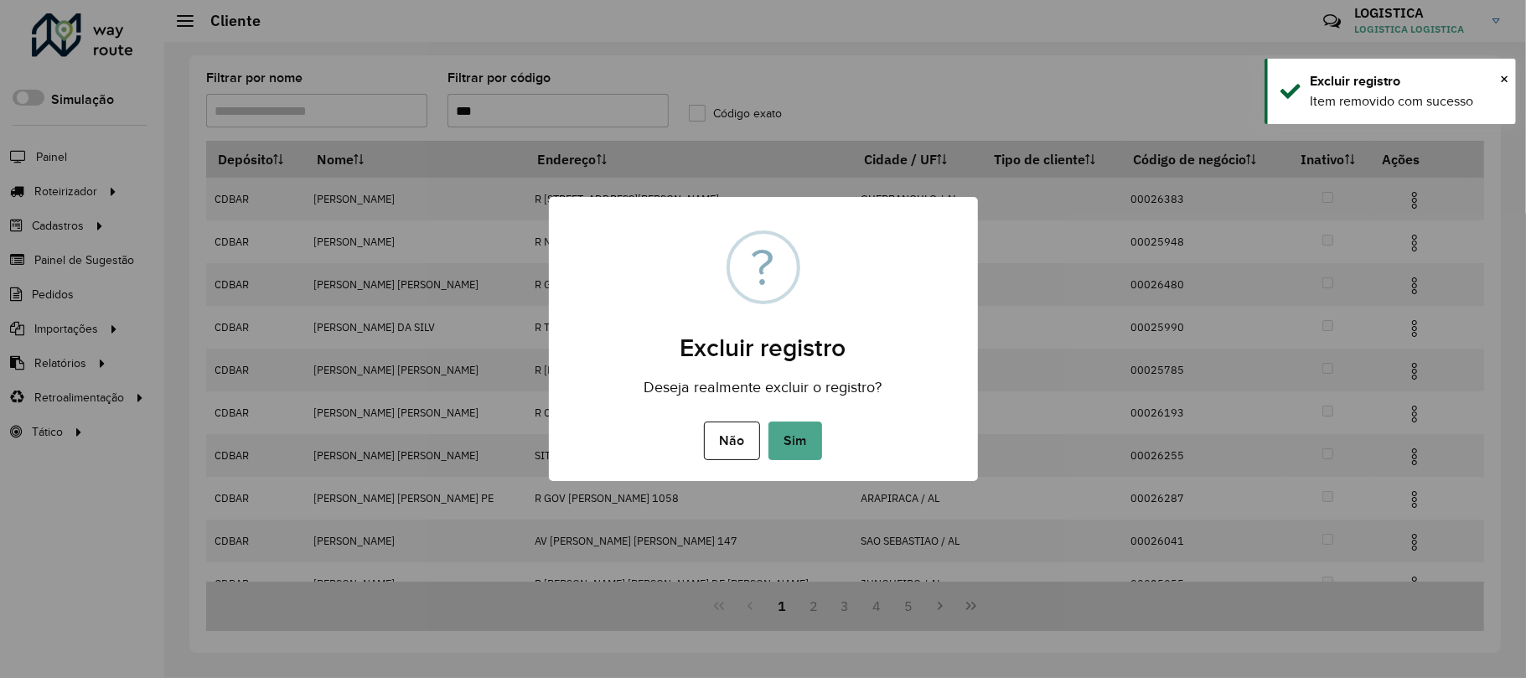
click at [768, 421] on button "Sim" at bounding box center [795, 440] width 54 height 39
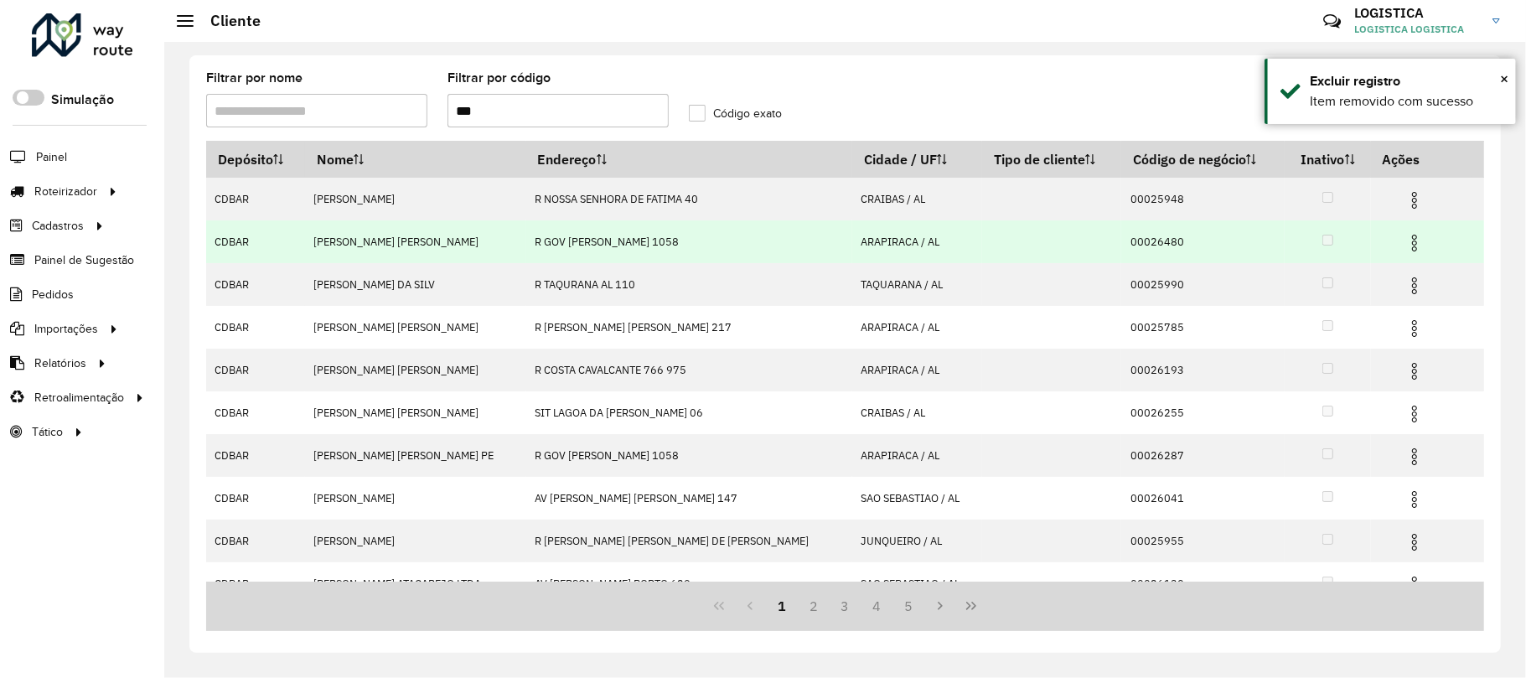
click at [1404, 245] on img at bounding box center [1414, 243] width 20 height 20
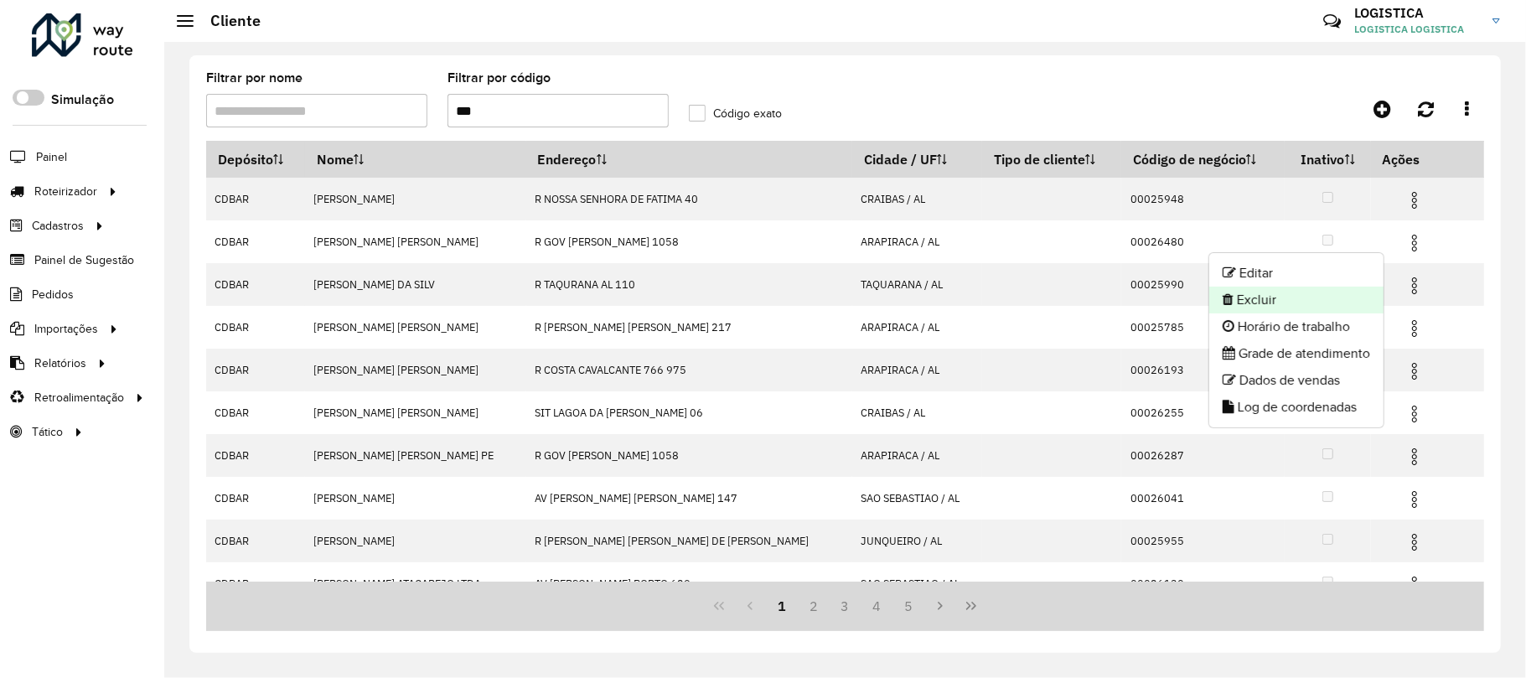
click at [1271, 296] on li "Excluir" at bounding box center [1296, 300] width 174 height 27
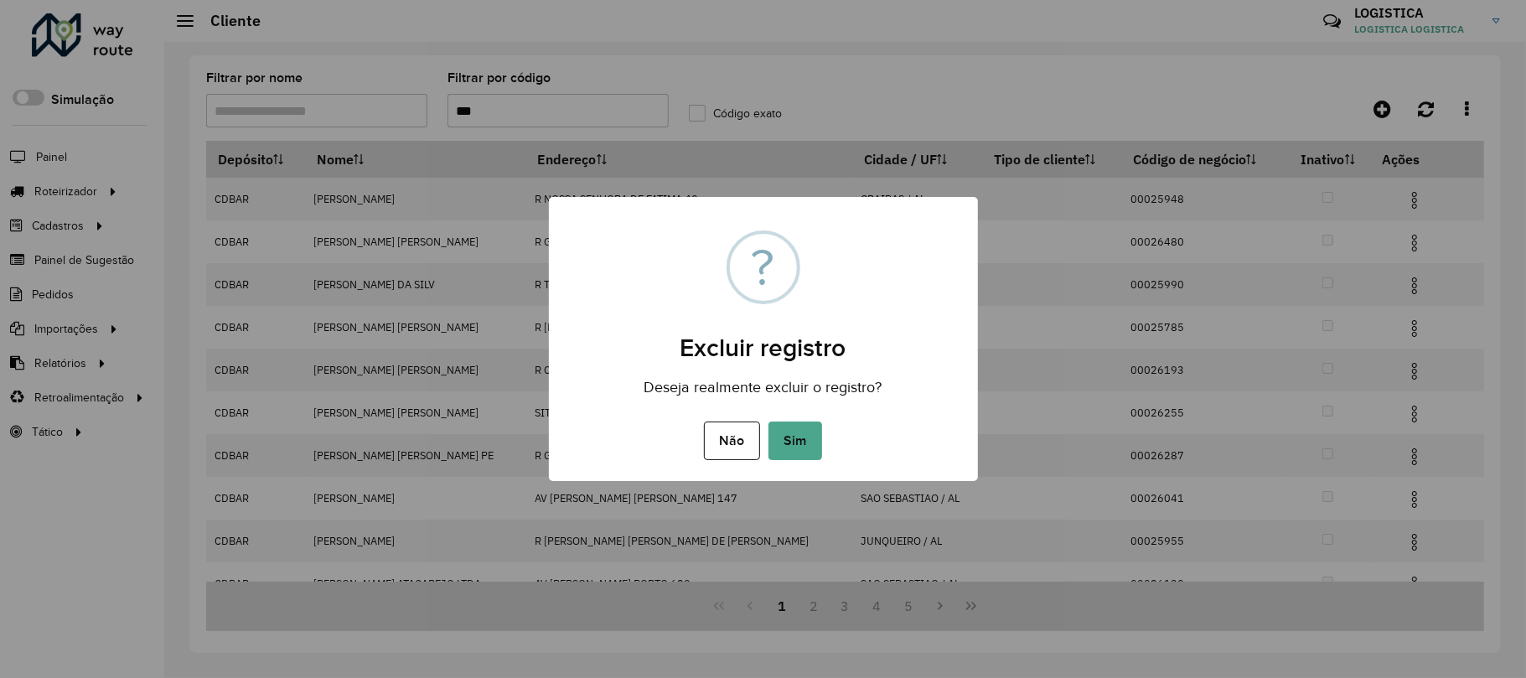
click at [768, 421] on button "Sim" at bounding box center [795, 440] width 54 height 39
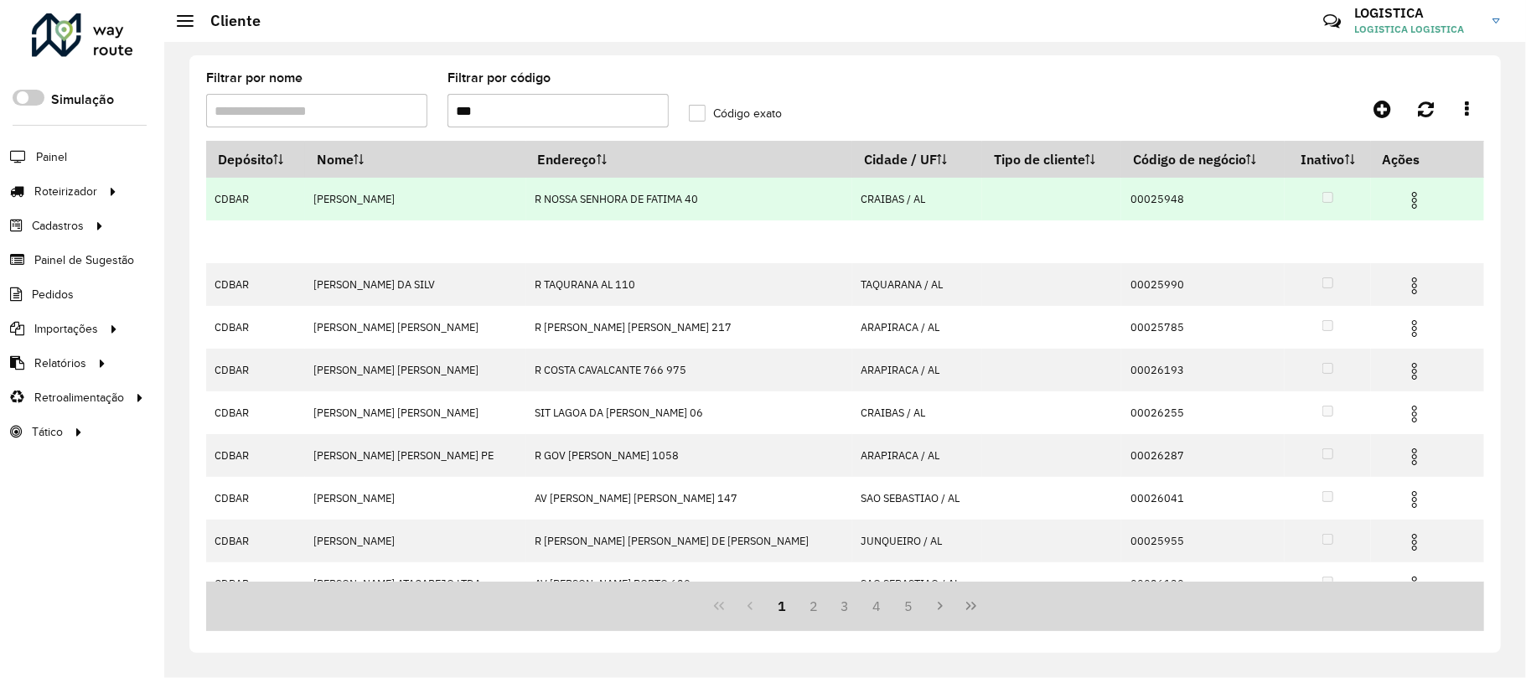
click at [1404, 202] on img at bounding box center [1414, 200] width 20 height 20
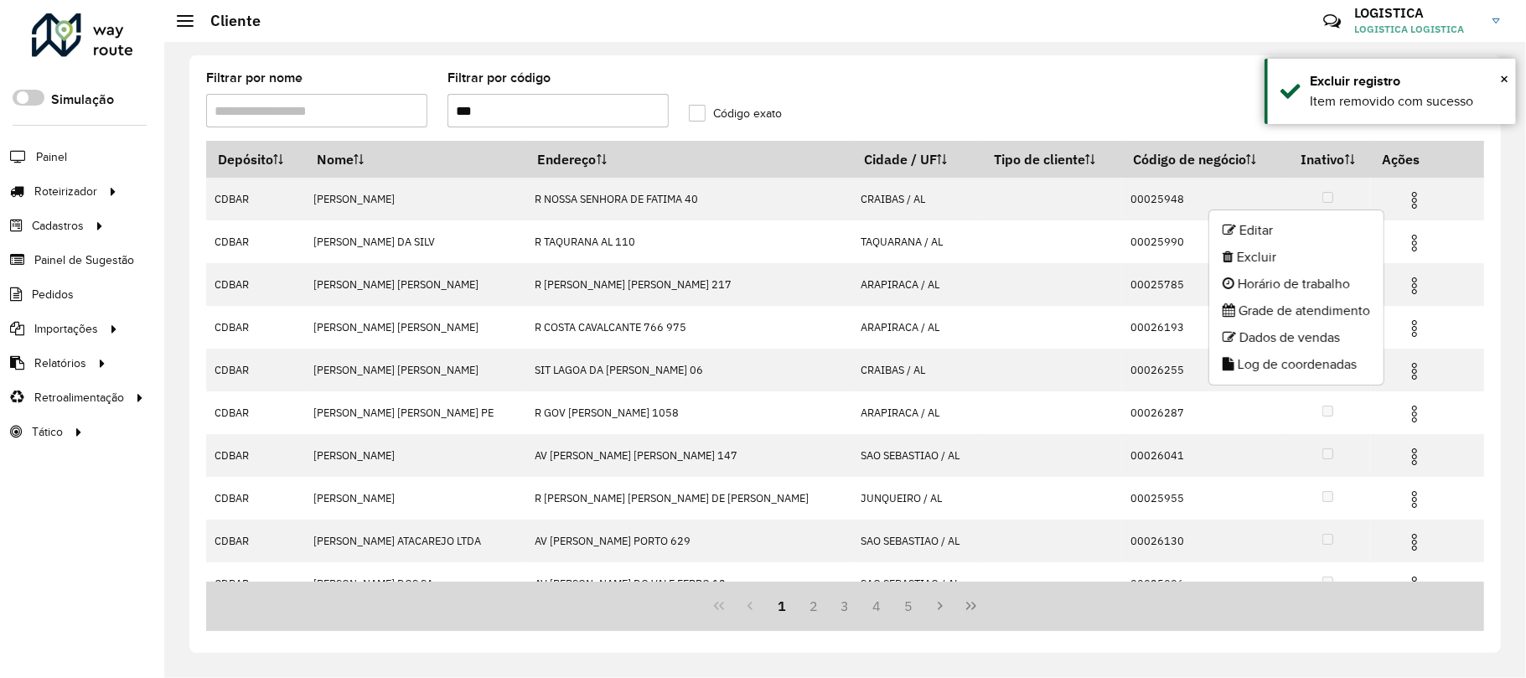
click at [1324, 266] on li "Excluir" at bounding box center [1296, 257] width 174 height 27
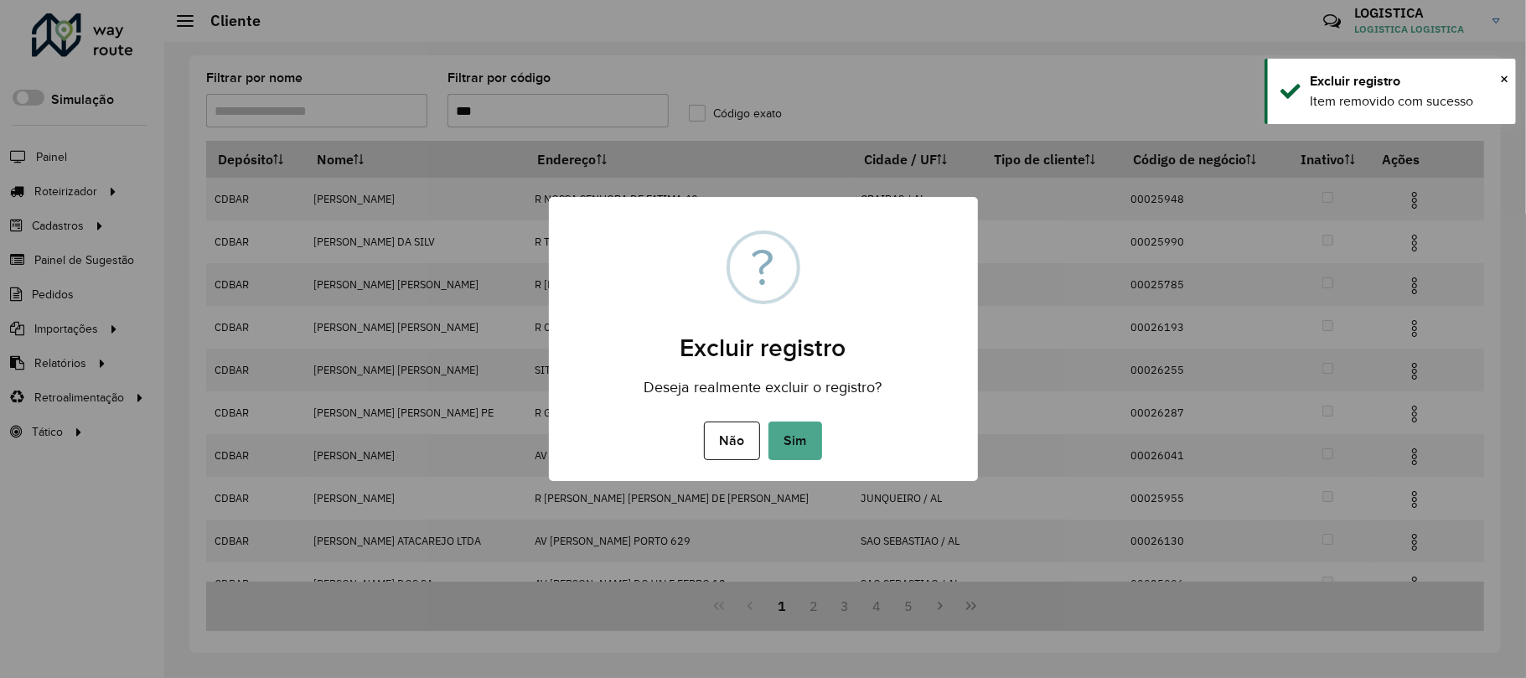
click at [768, 421] on button "Sim" at bounding box center [795, 440] width 54 height 39
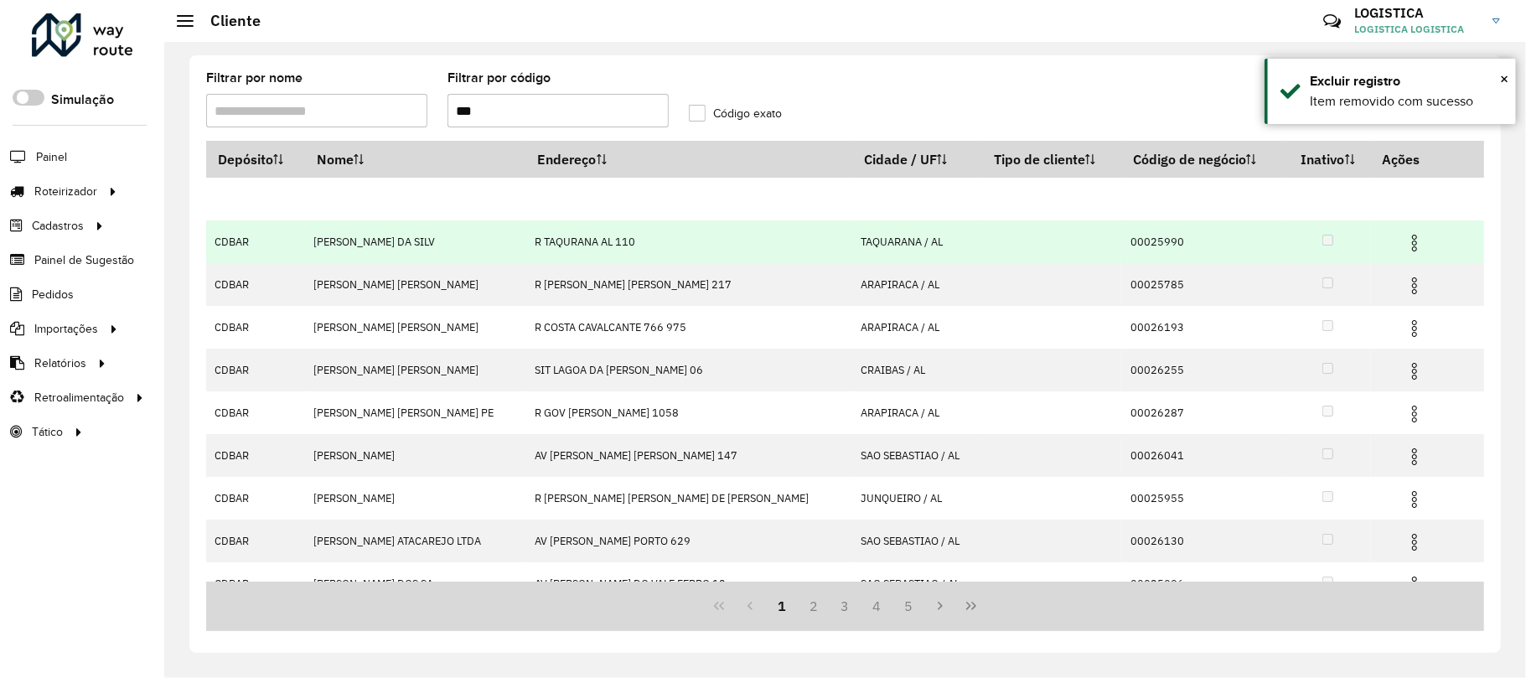
click at [1404, 246] on img at bounding box center [1414, 243] width 20 height 20
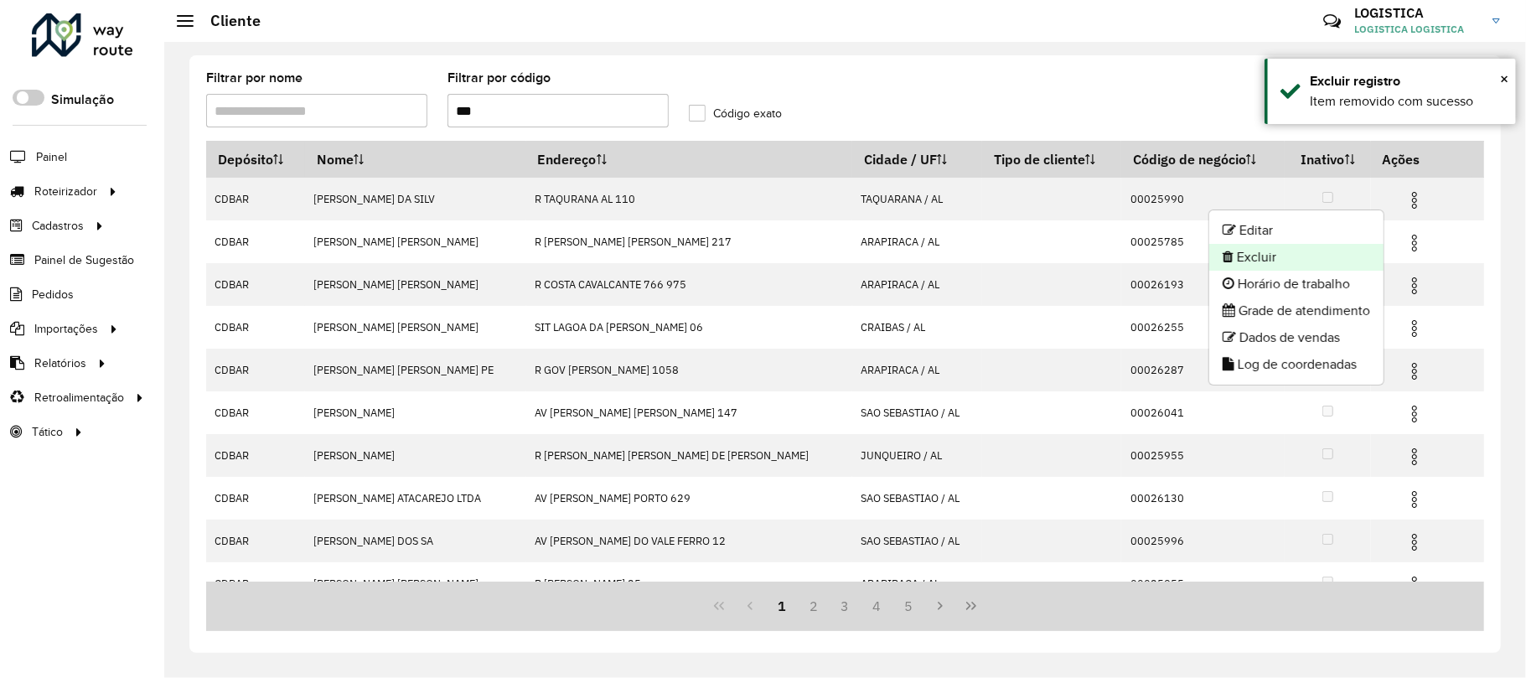
click at [1294, 255] on li "Excluir" at bounding box center [1296, 257] width 174 height 27
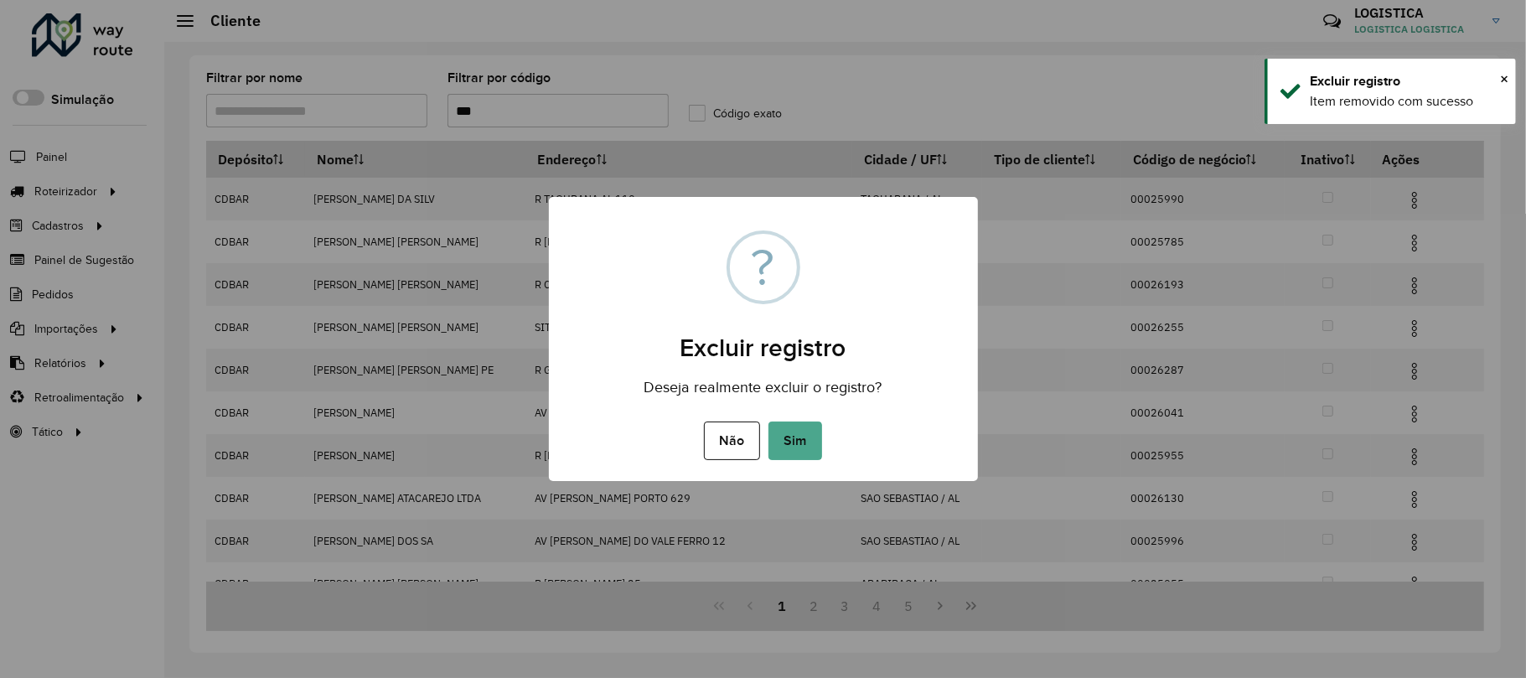
click at [768, 421] on button "Sim" at bounding box center [795, 440] width 54 height 39
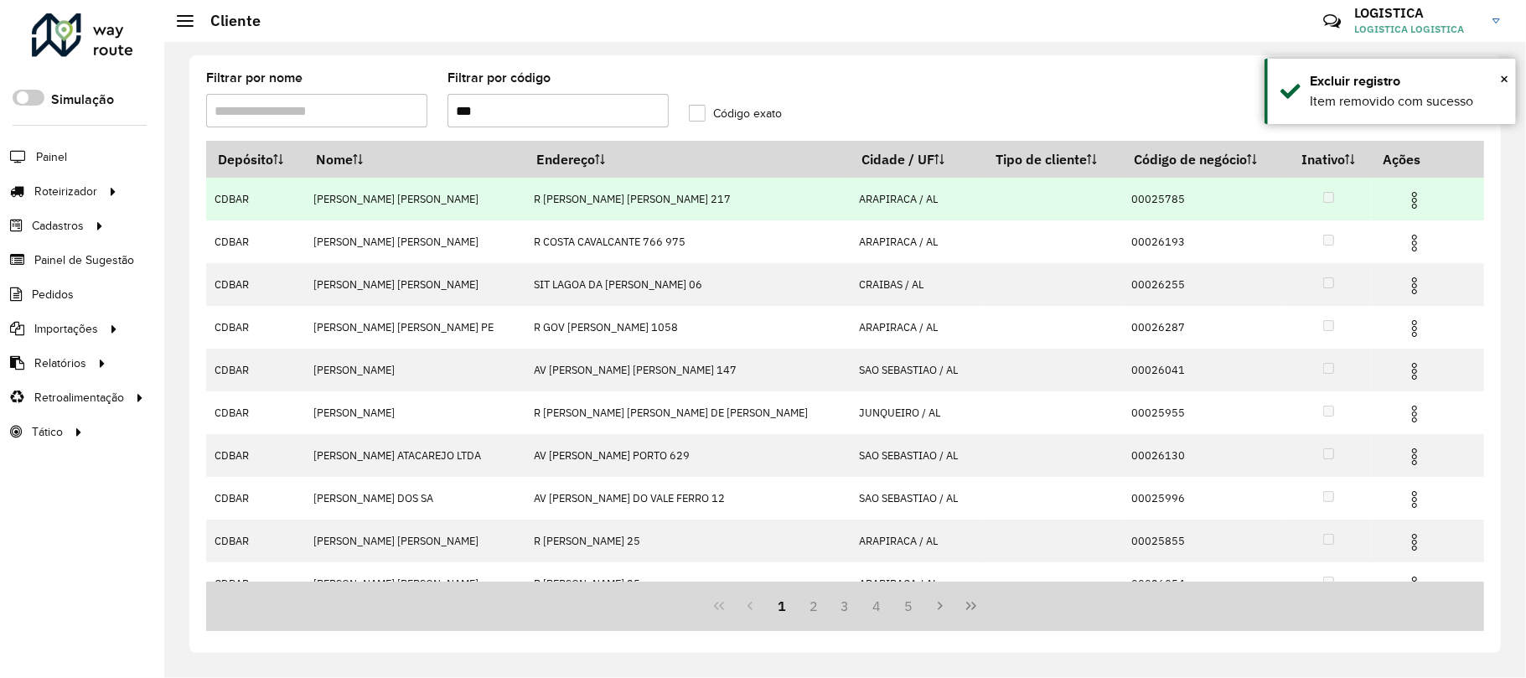
click at [1404, 205] on img at bounding box center [1414, 200] width 20 height 20
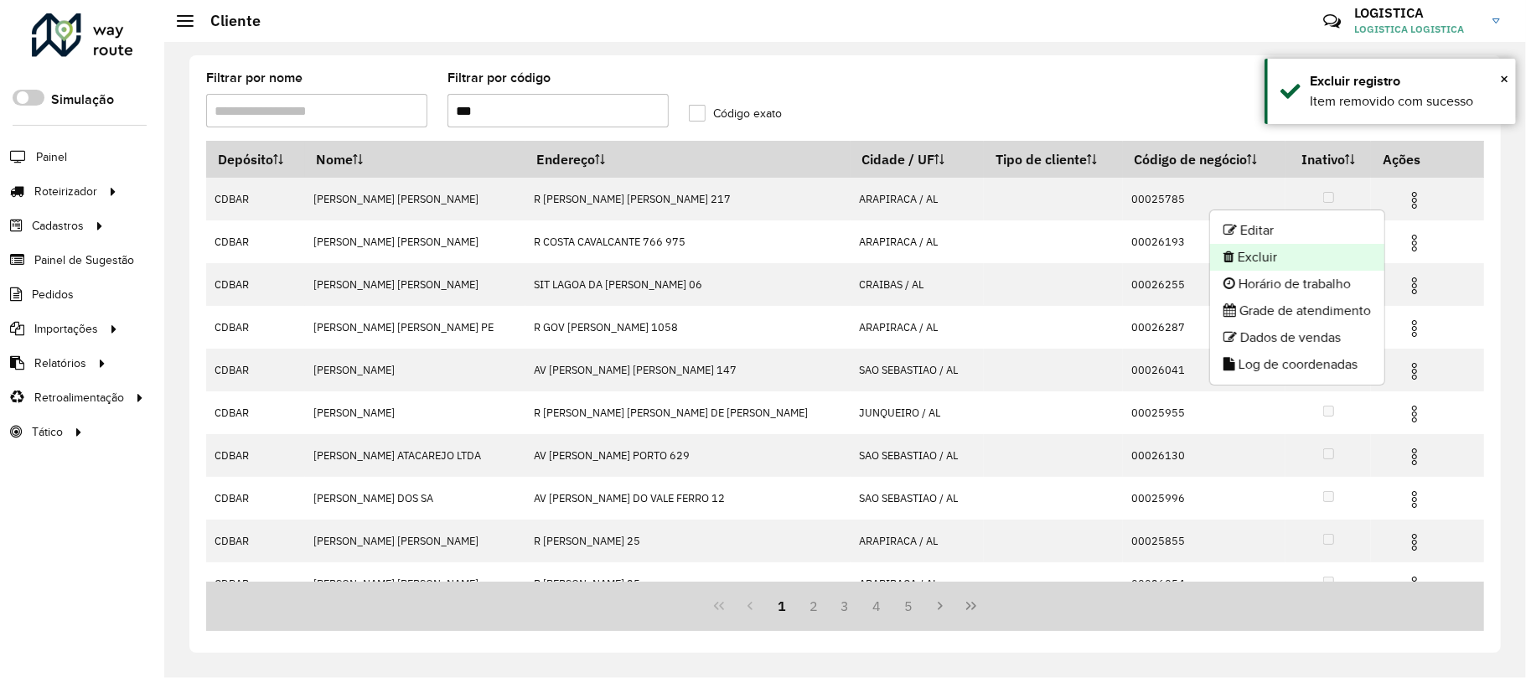
click at [1344, 261] on li "Excluir" at bounding box center [1297, 257] width 174 height 27
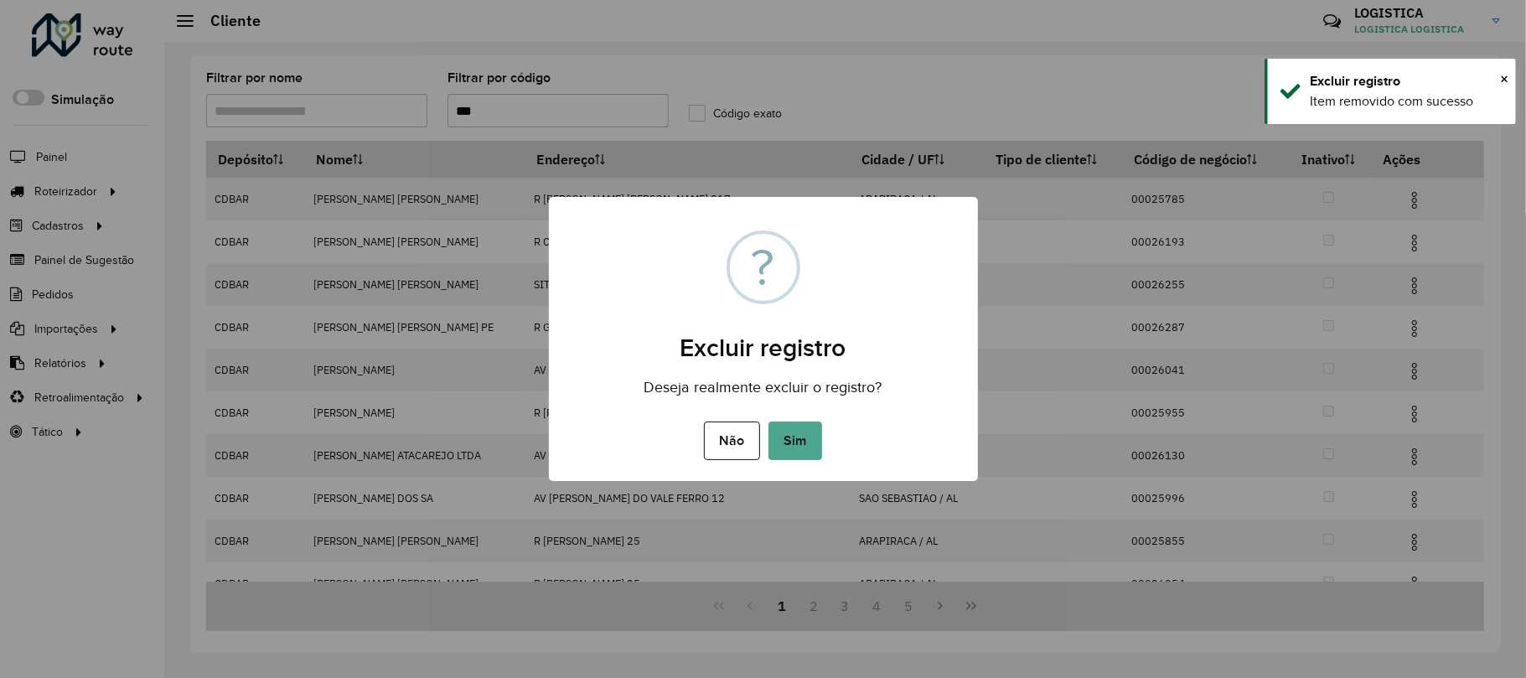
click at [768, 421] on button "Sim" at bounding box center [795, 440] width 54 height 39
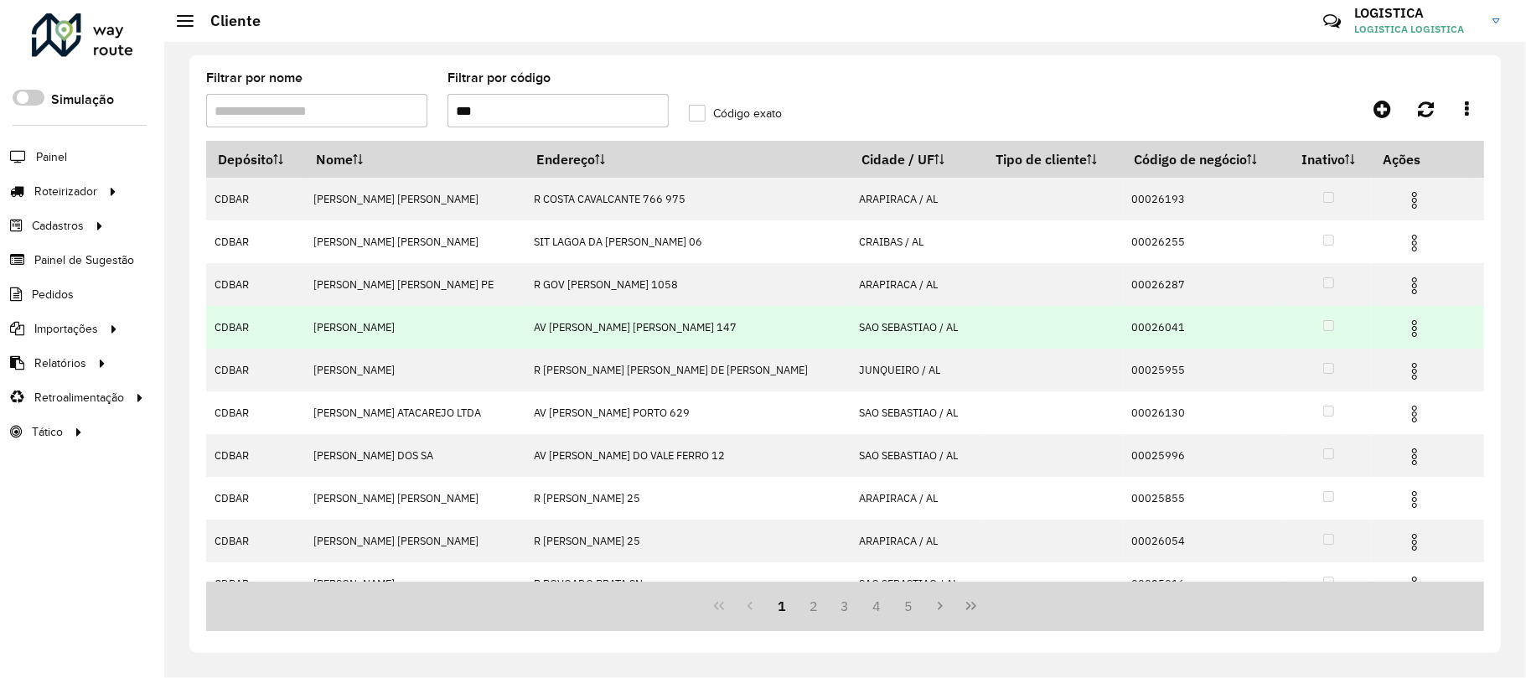
click at [1404, 333] on img at bounding box center [1414, 328] width 20 height 20
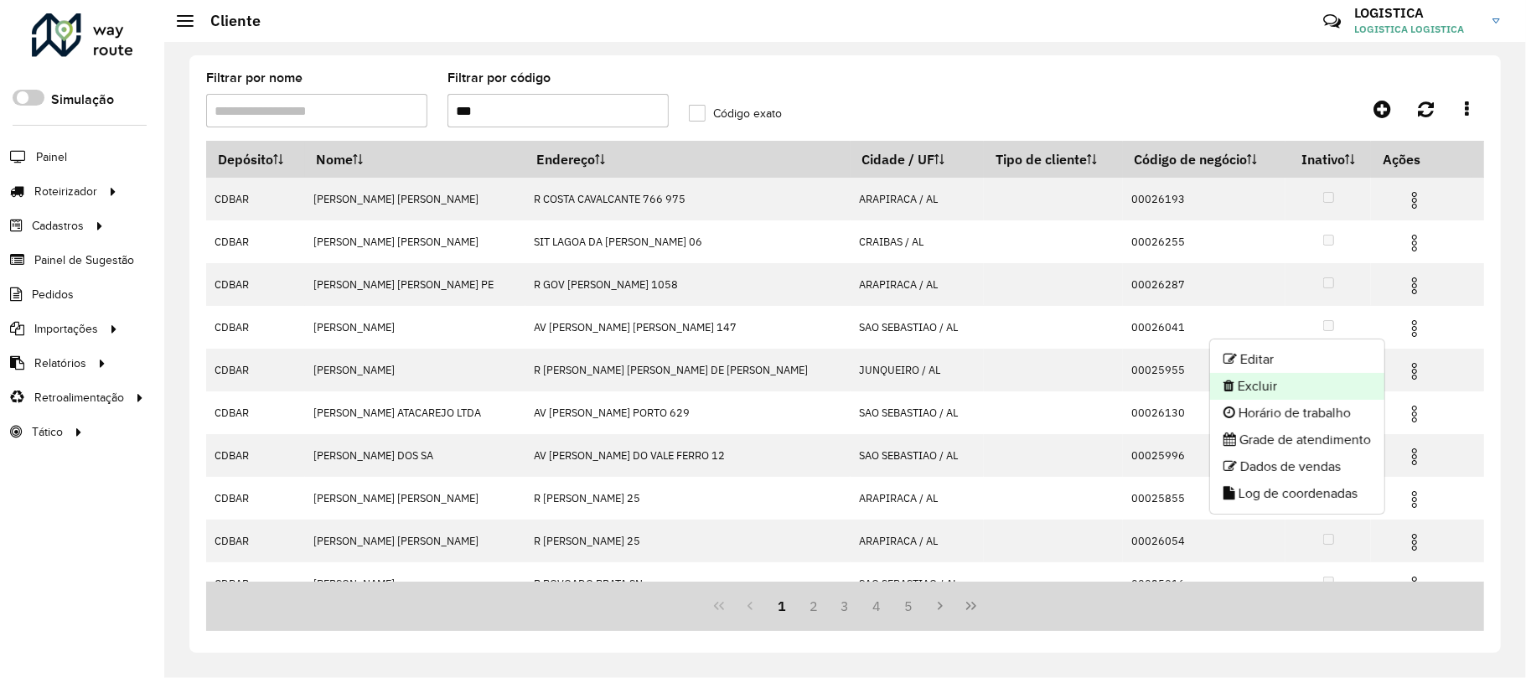
click at [1309, 386] on li "Excluir" at bounding box center [1297, 386] width 174 height 27
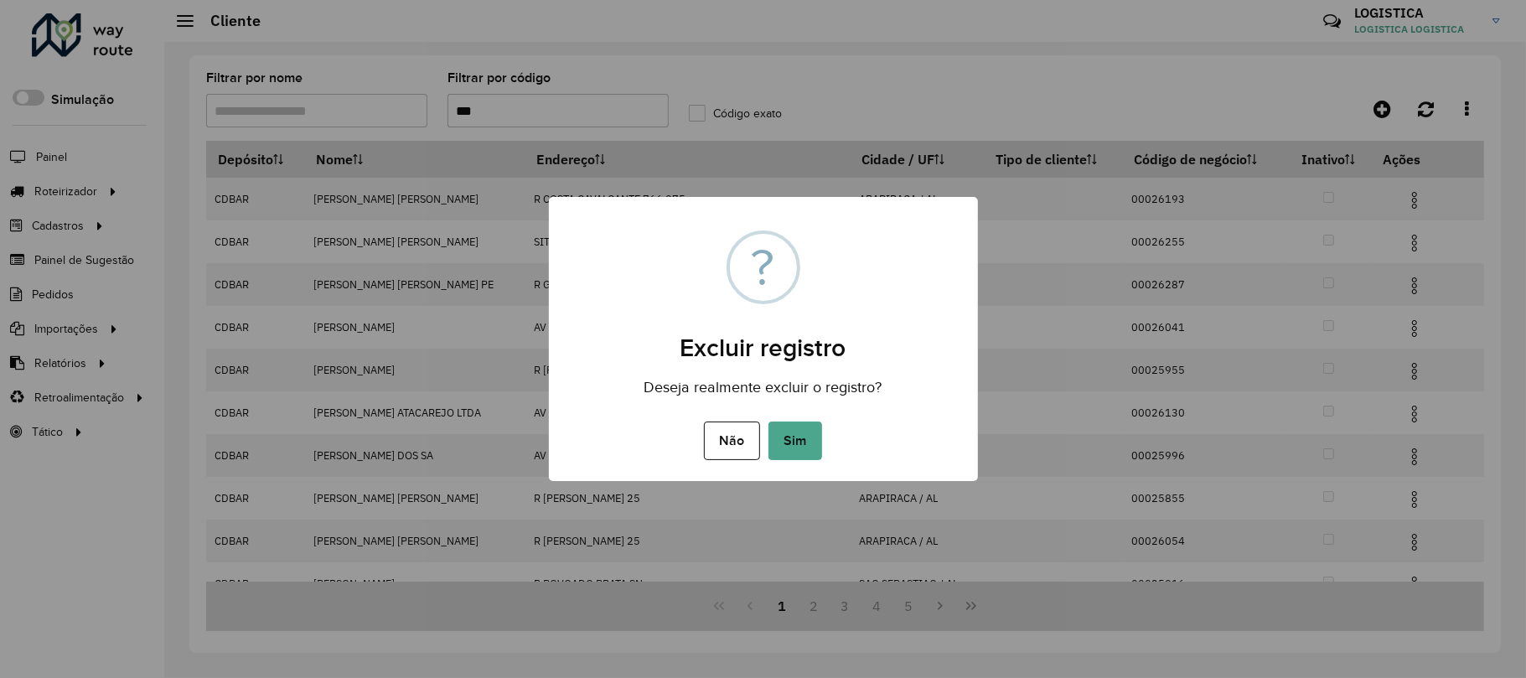
click at [768, 421] on button "Sim" at bounding box center [795, 440] width 54 height 39
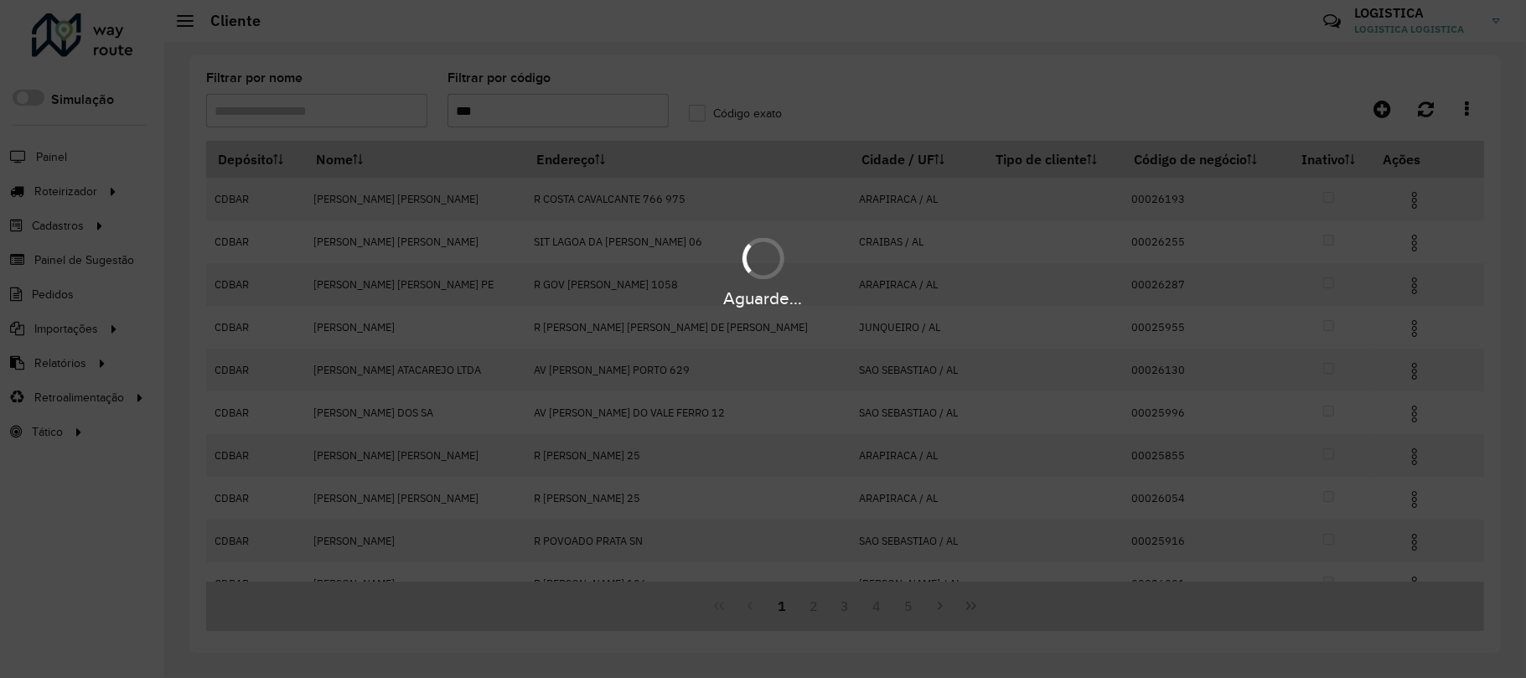
click at [1393, 209] on div "Aguarde..." at bounding box center [763, 339] width 1526 height 678
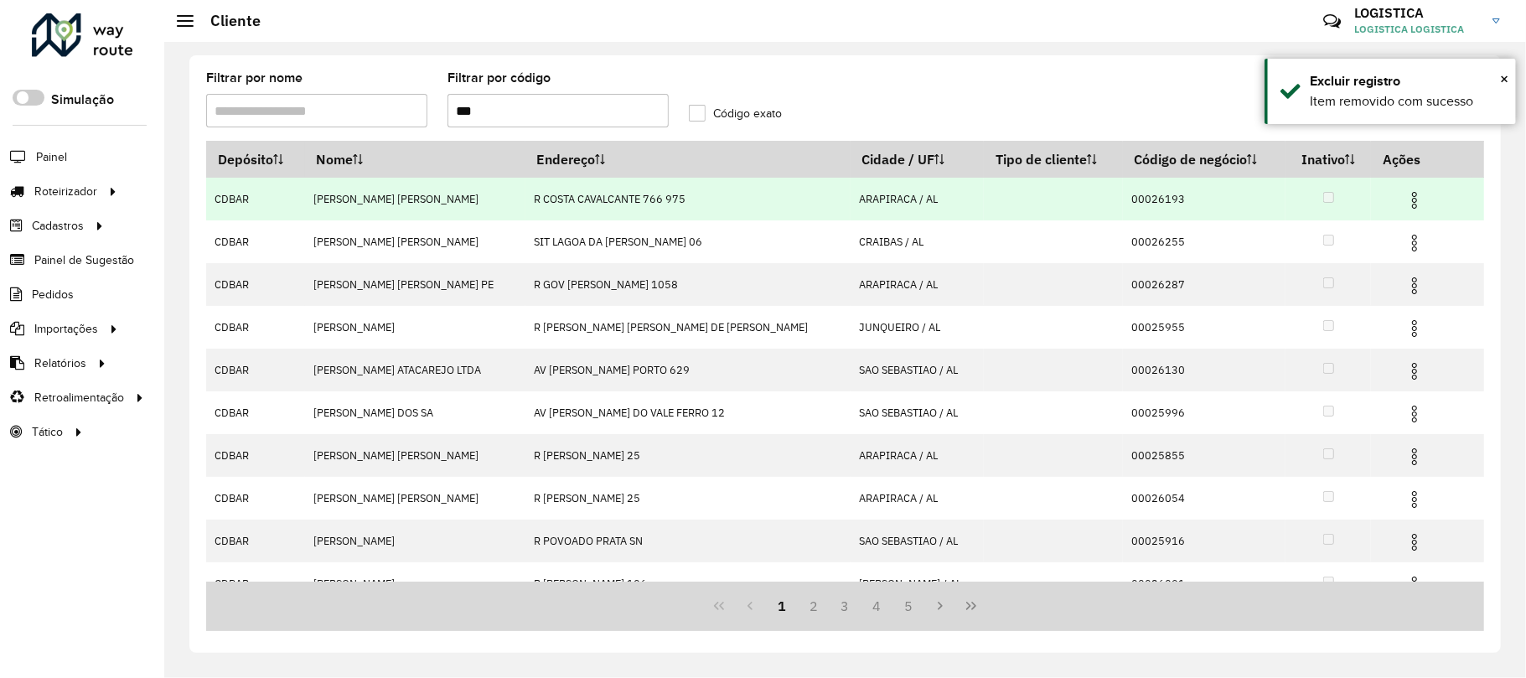
click at [1393, 212] on td at bounding box center [1422, 199] width 101 height 42
click at [1404, 202] on img at bounding box center [1414, 200] width 20 height 20
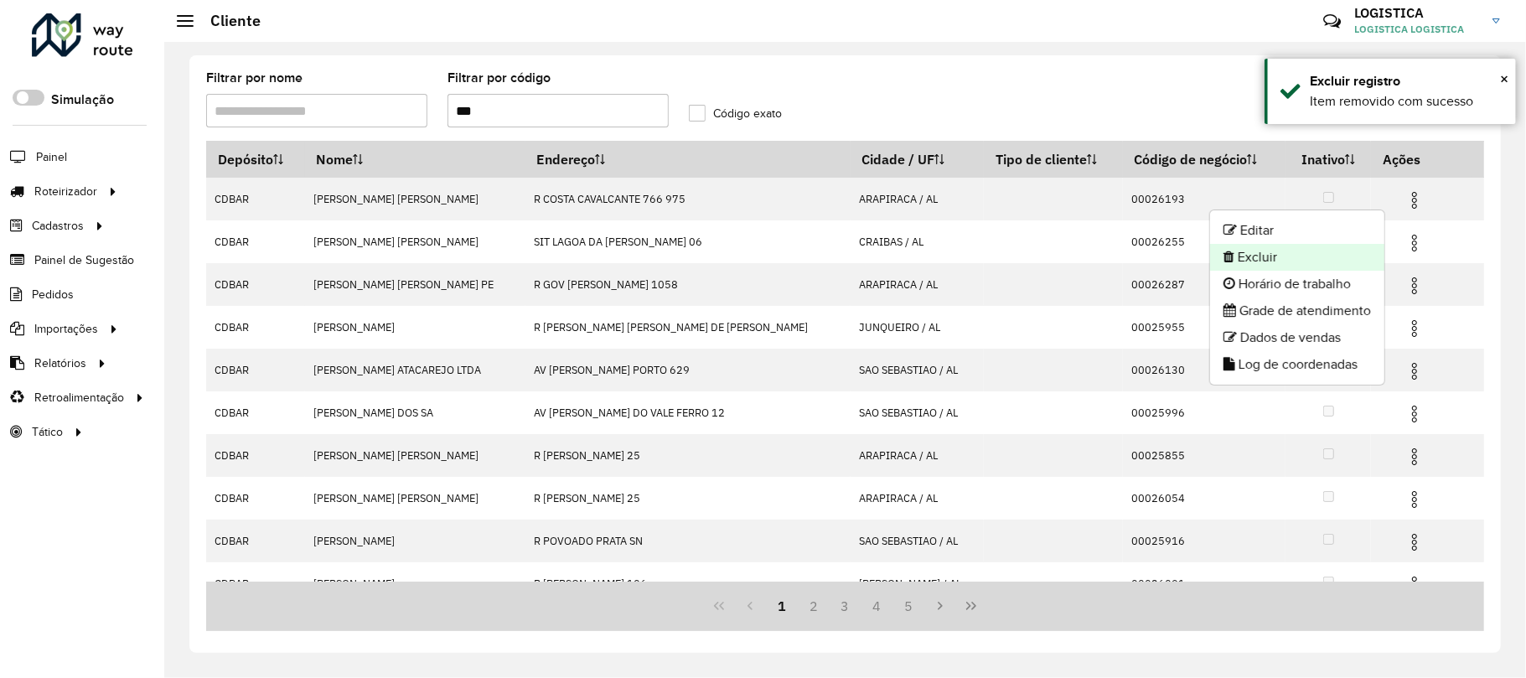
click at [1352, 253] on li "Excluir" at bounding box center [1297, 257] width 174 height 27
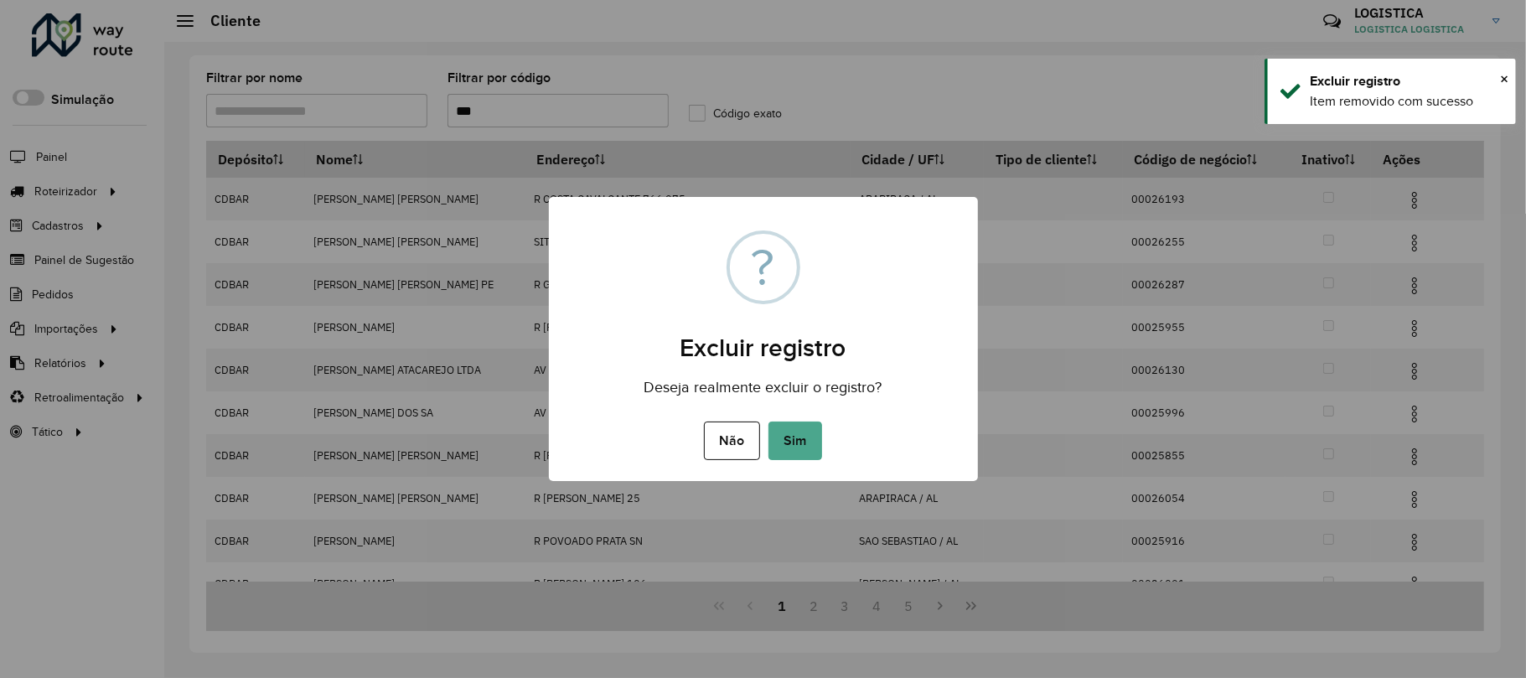
click at [768, 421] on button "Sim" at bounding box center [795, 440] width 54 height 39
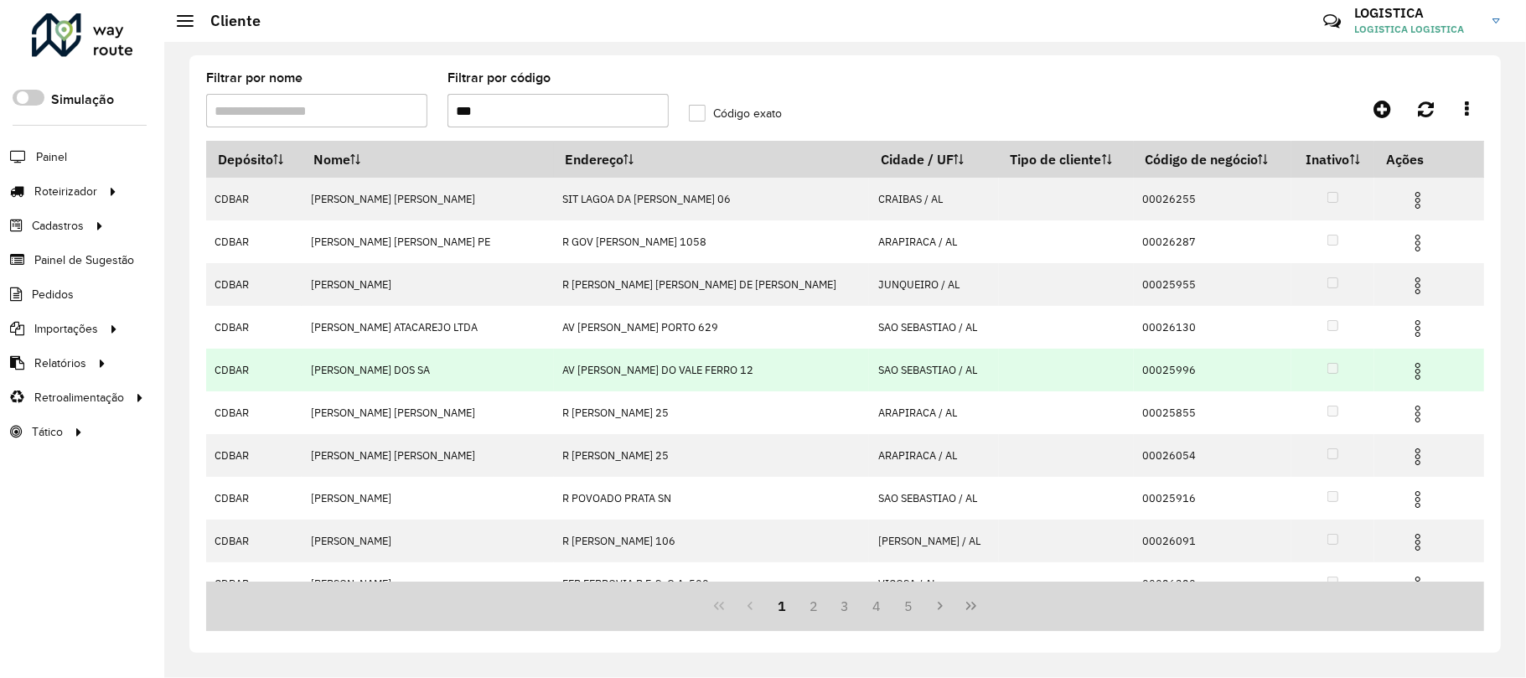
click at [1408, 366] on img at bounding box center [1418, 371] width 20 height 20
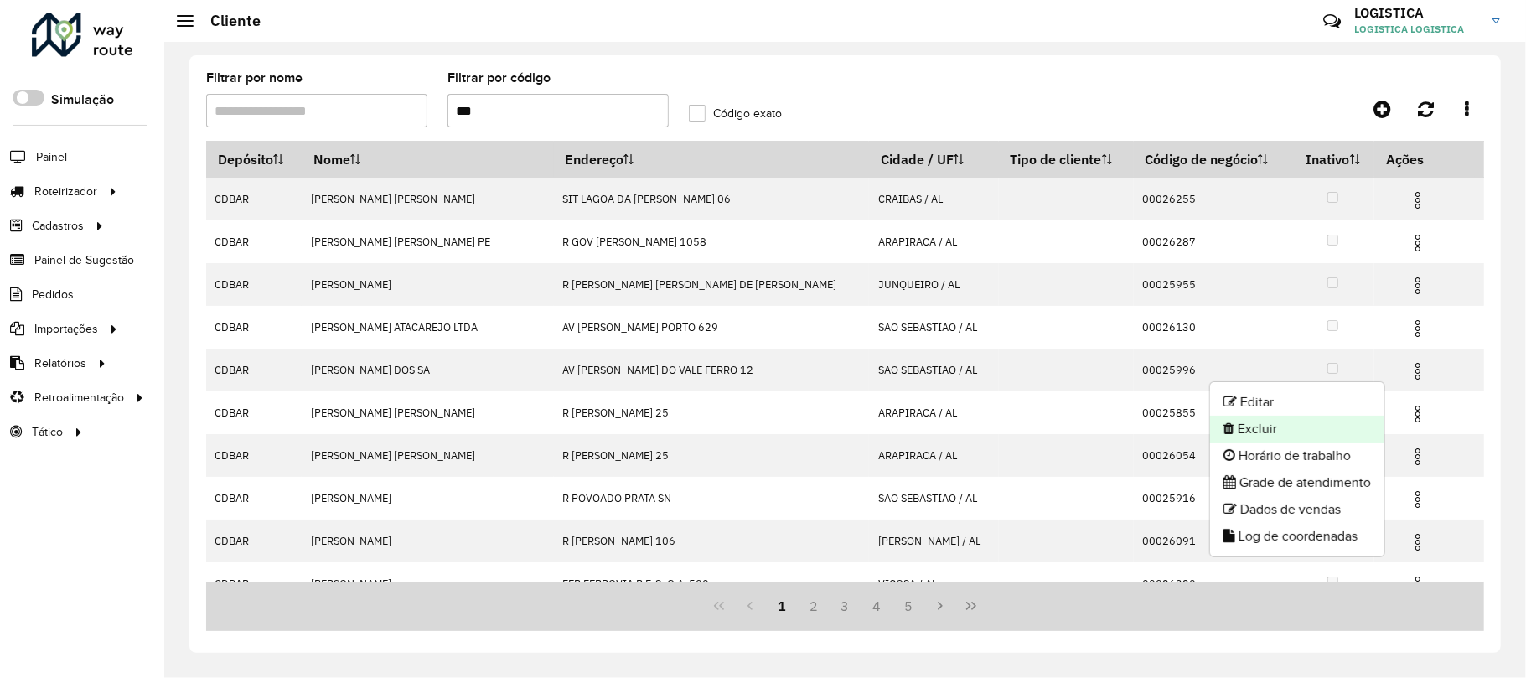
click at [1307, 431] on li "Excluir" at bounding box center [1297, 429] width 174 height 27
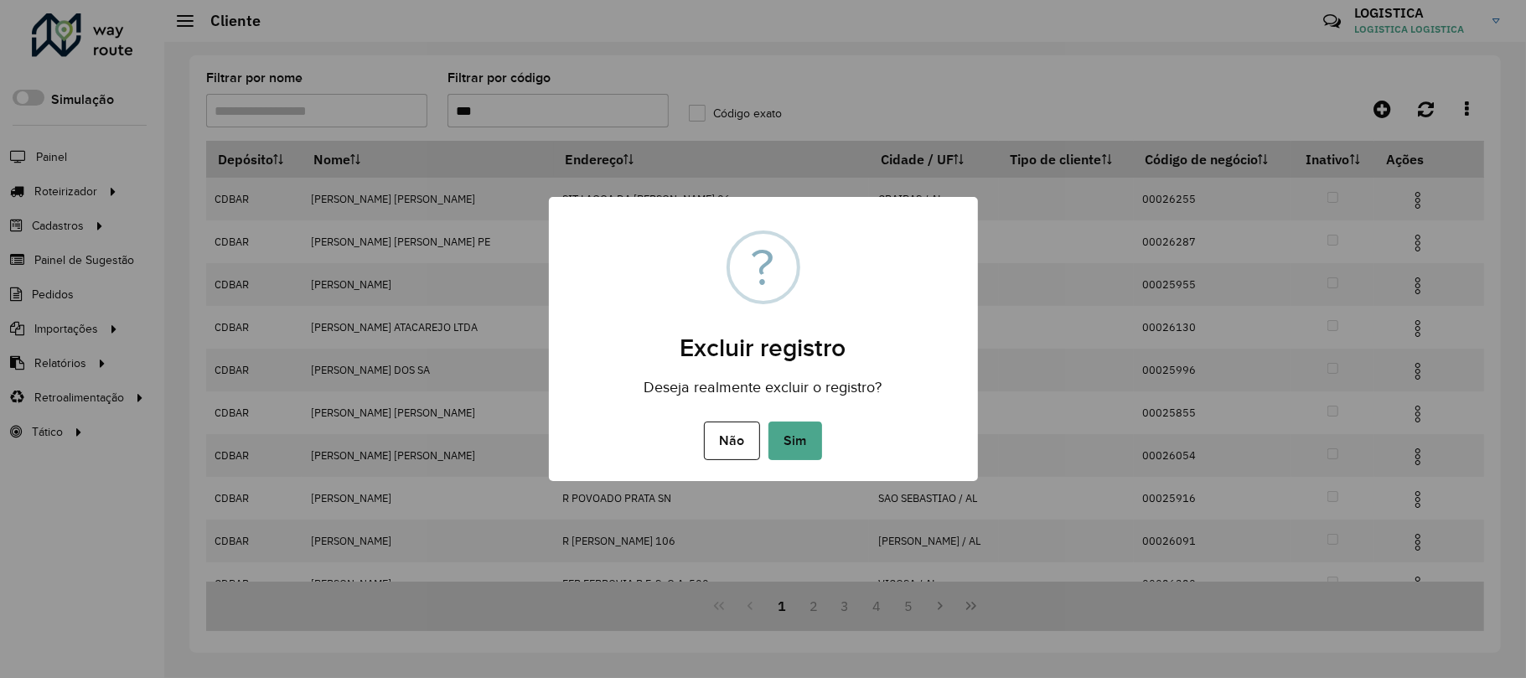
click at [768, 421] on button "Sim" at bounding box center [795, 440] width 54 height 39
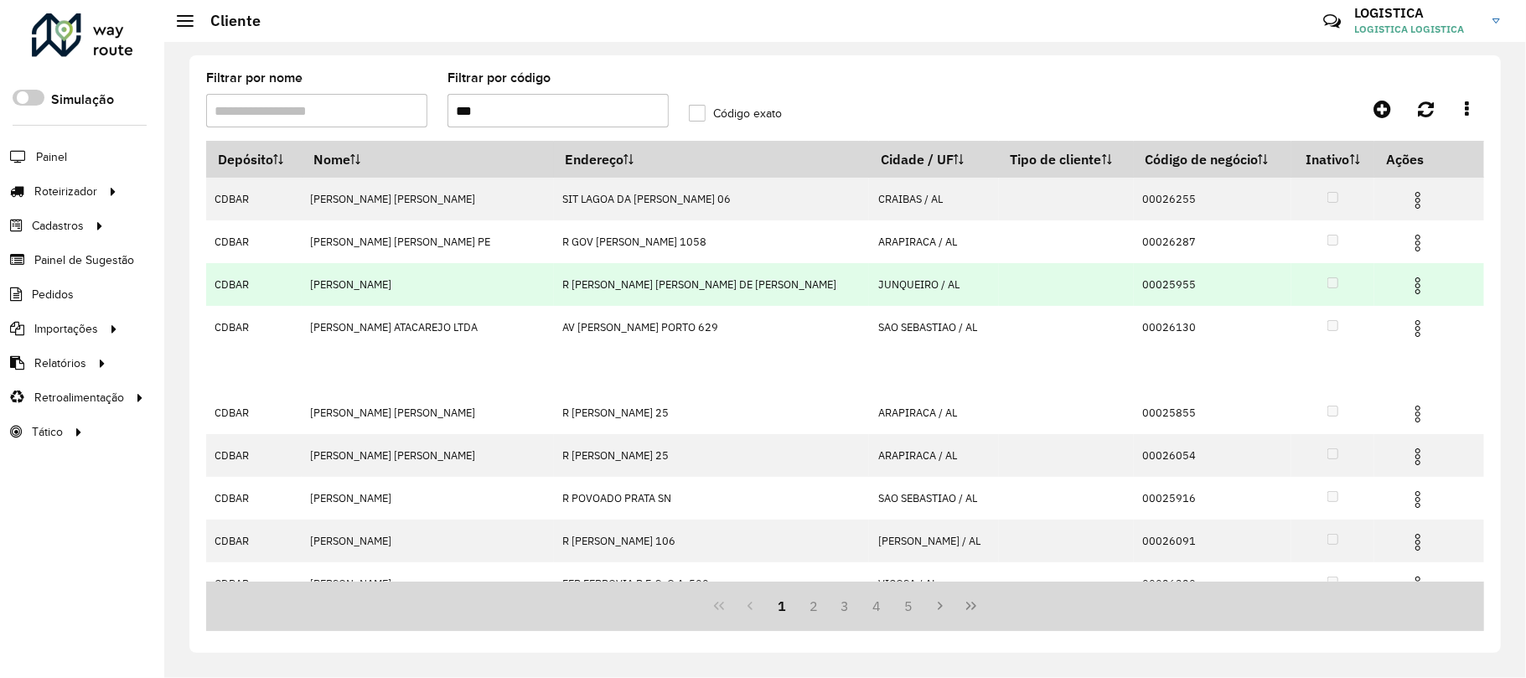
click at [1388, 271] on td at bounding box center [1425, 284] width 101 height 42
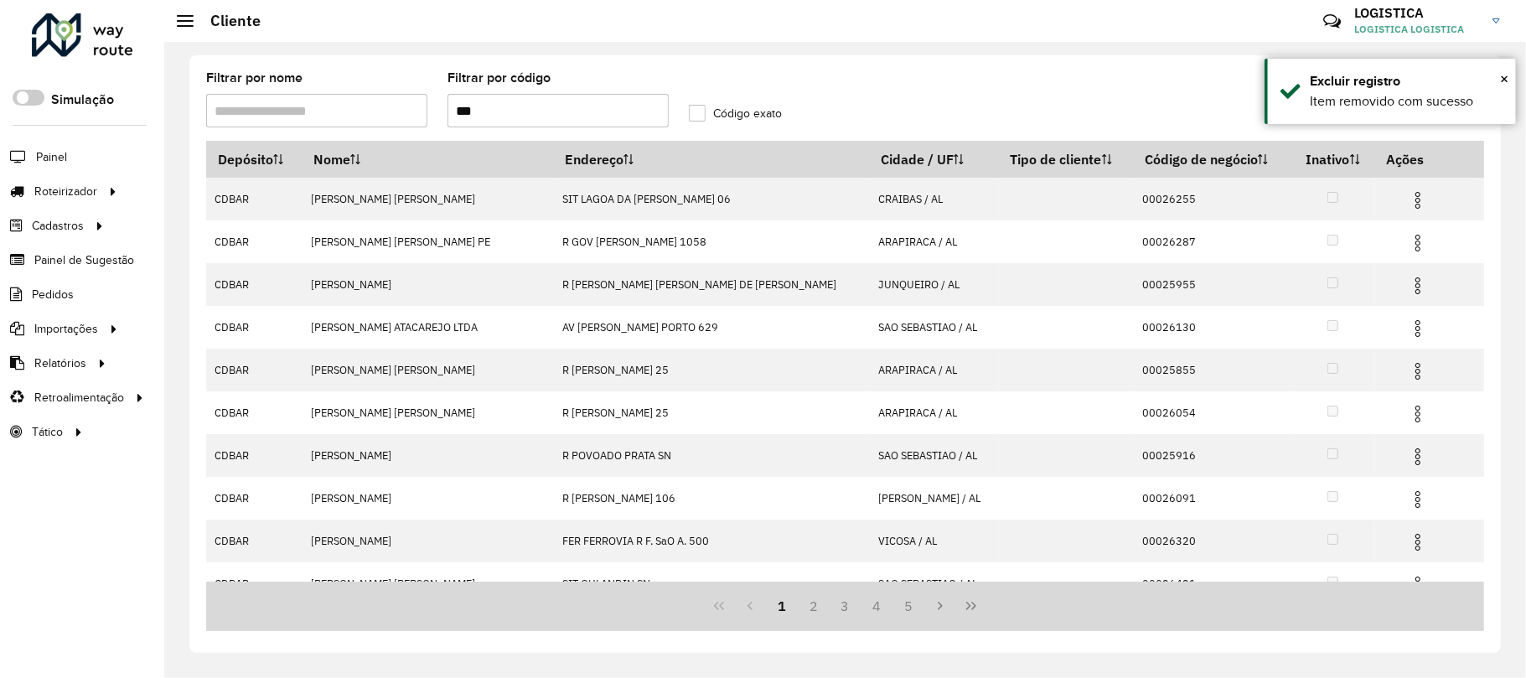
click at [1408, 289] on img at bounding box center [1418, 286] width 20 height 20
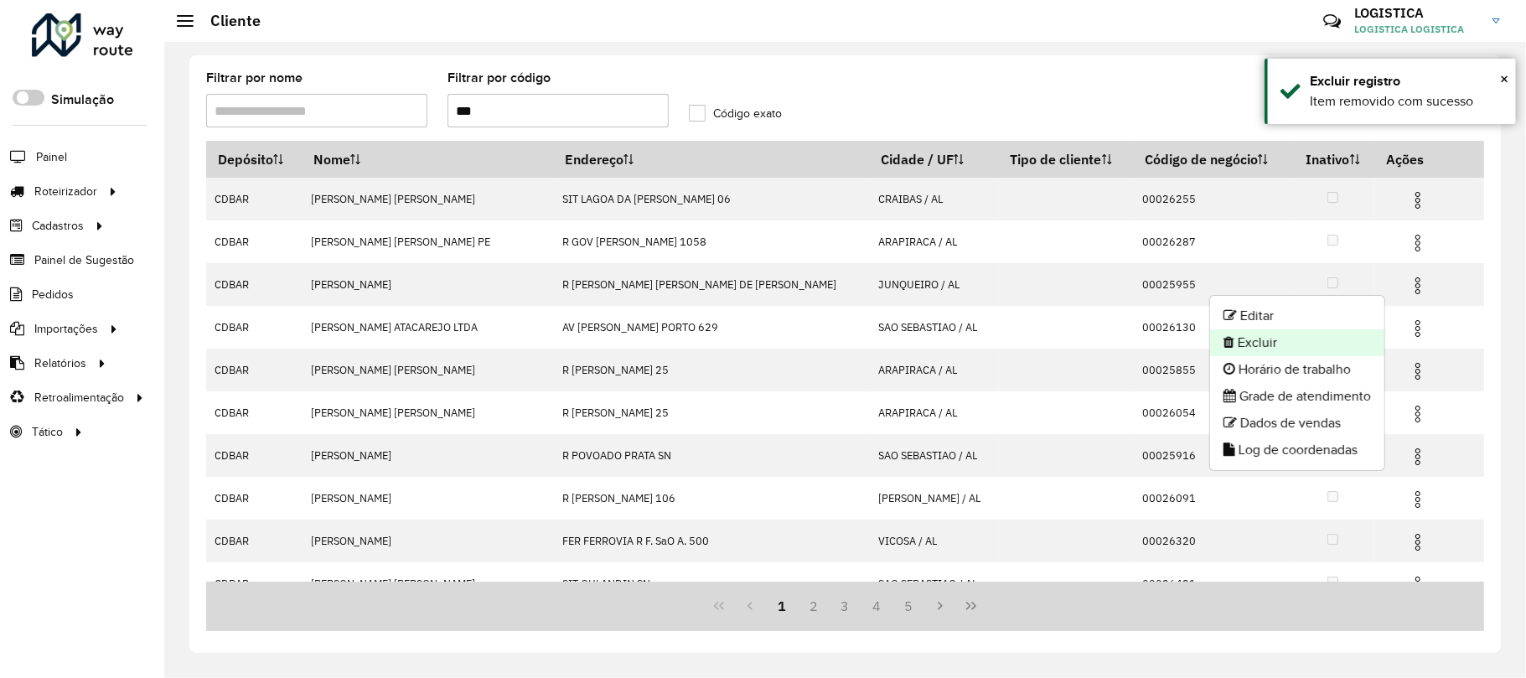
click at [1307, 347] on li "Excluir" at bounding box center [1297, 342] width 174 height 27
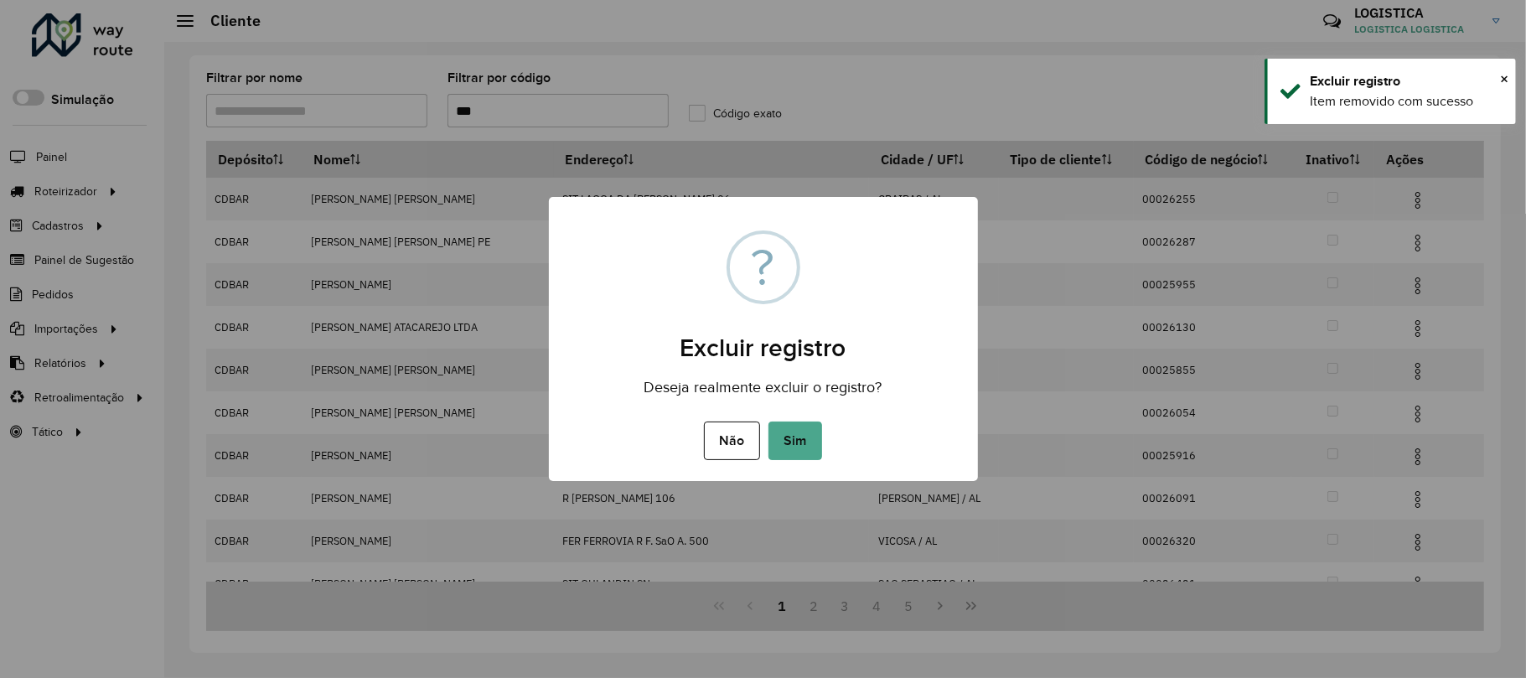
click at [768, 421] on button "Sim" at bounding box center [795, 440] width 54 height 39
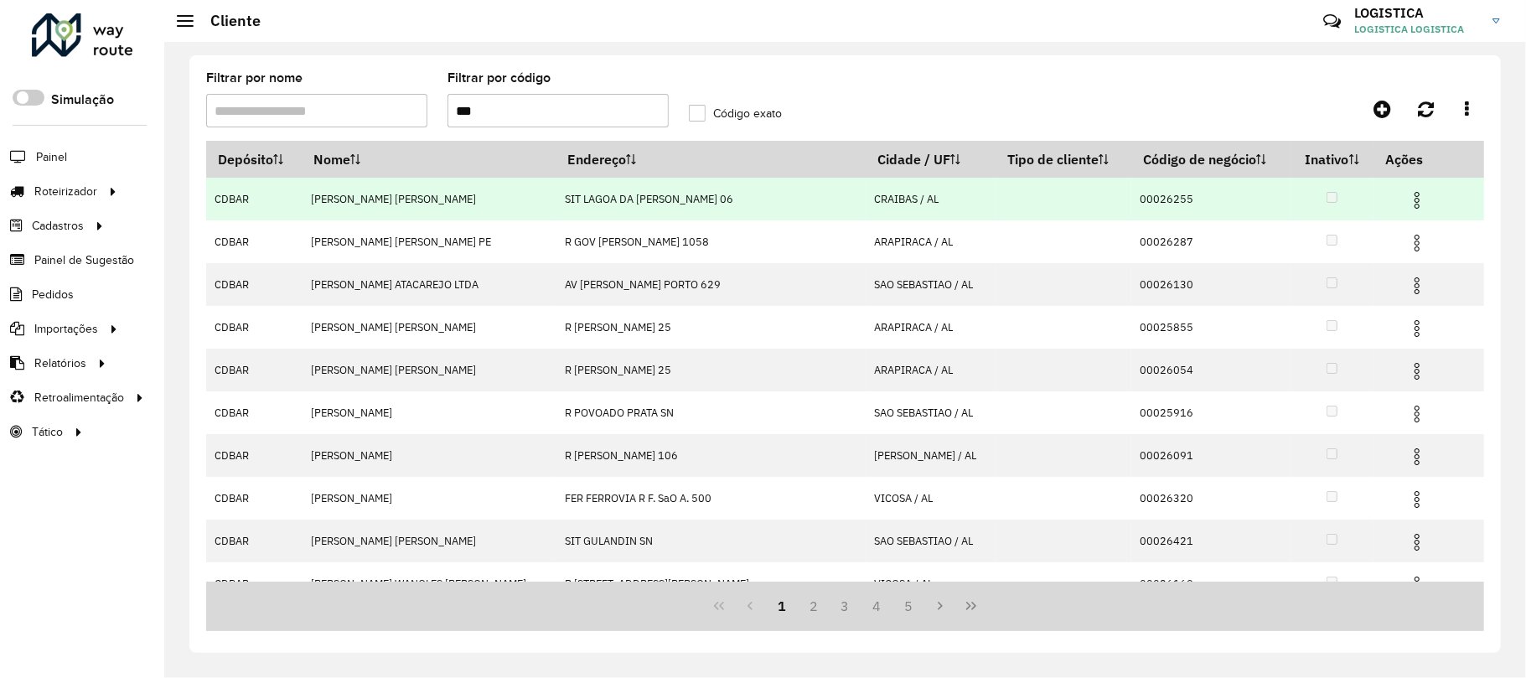
click at [1407, 203] on img at bounding box center [1417, 200] width 20 height 20
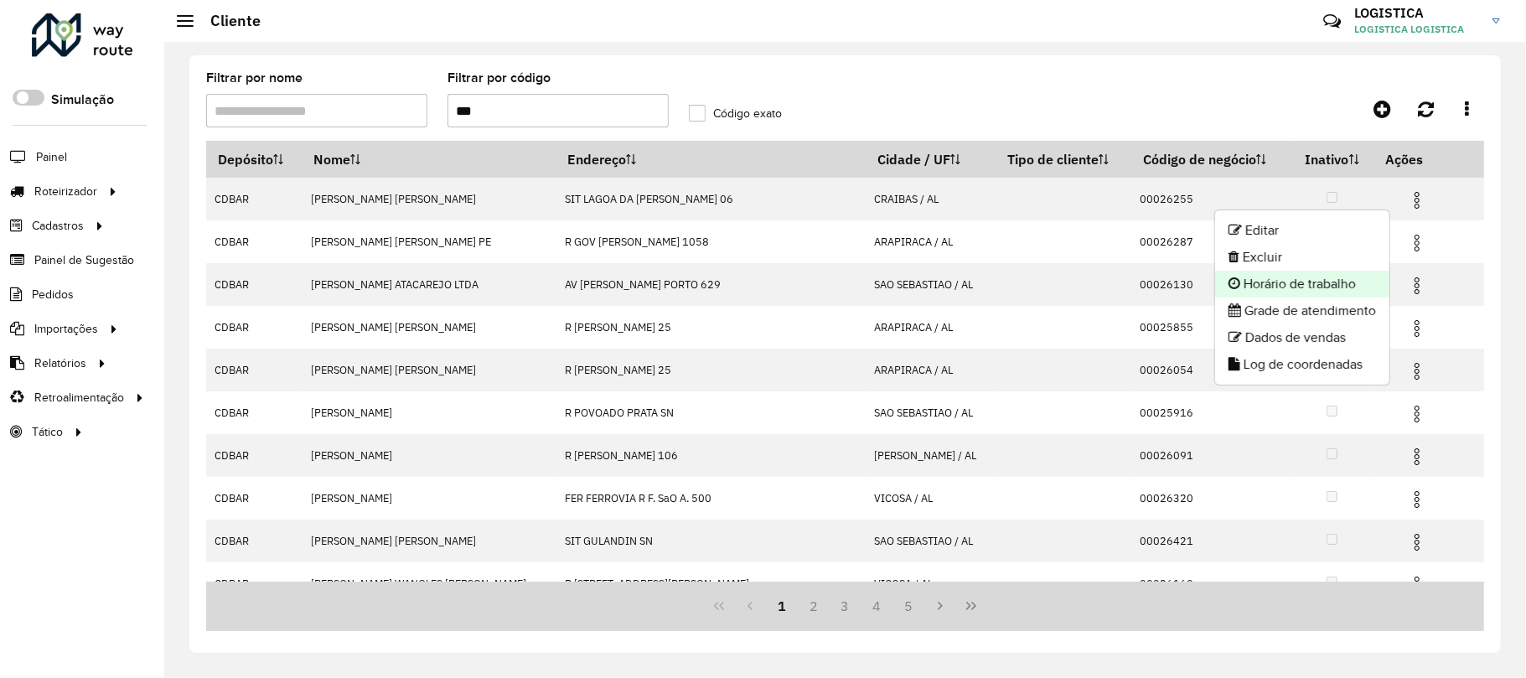
click at [1241, 271] on li "Horário de trabalho" at bounding box center [1302, 284] width 174 height 27
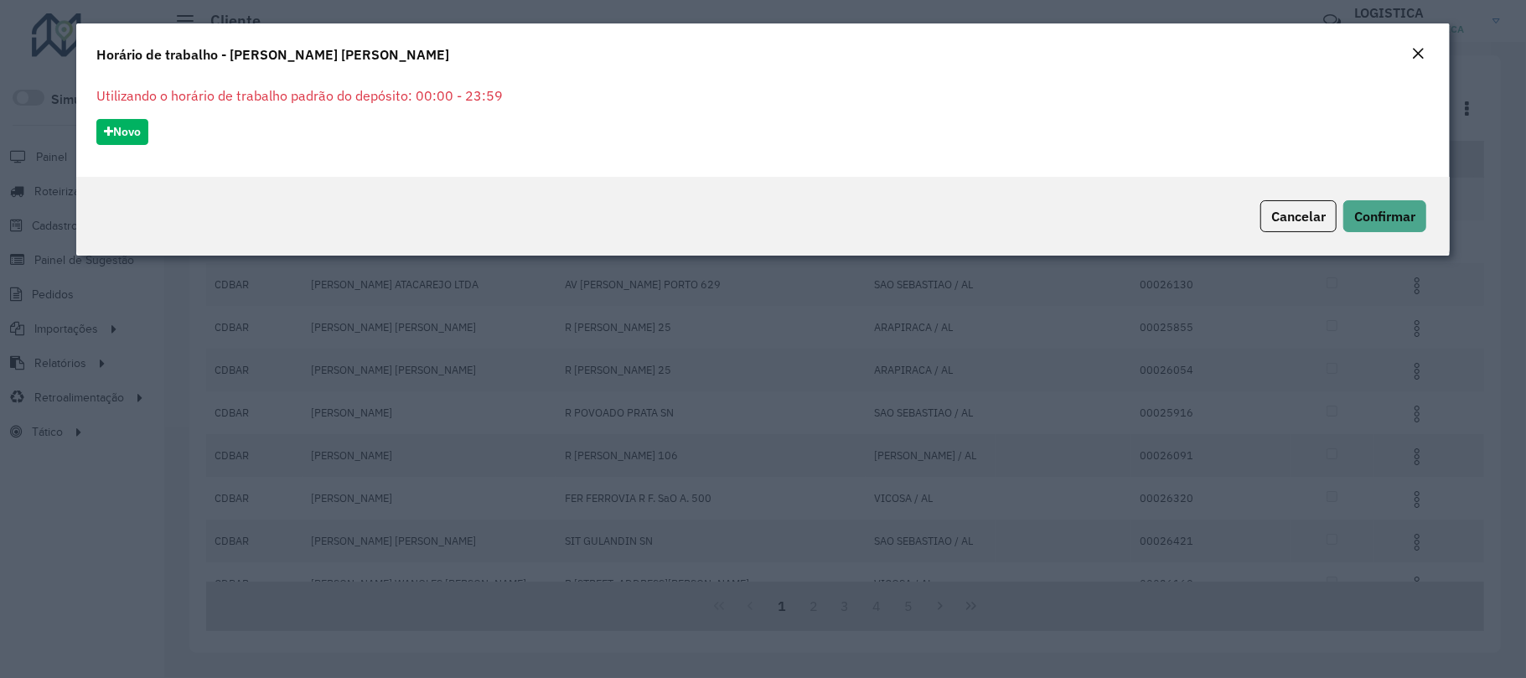
click at [1409, 45] on button "Close" at bounding box center [1417, 55] width 23 height 22
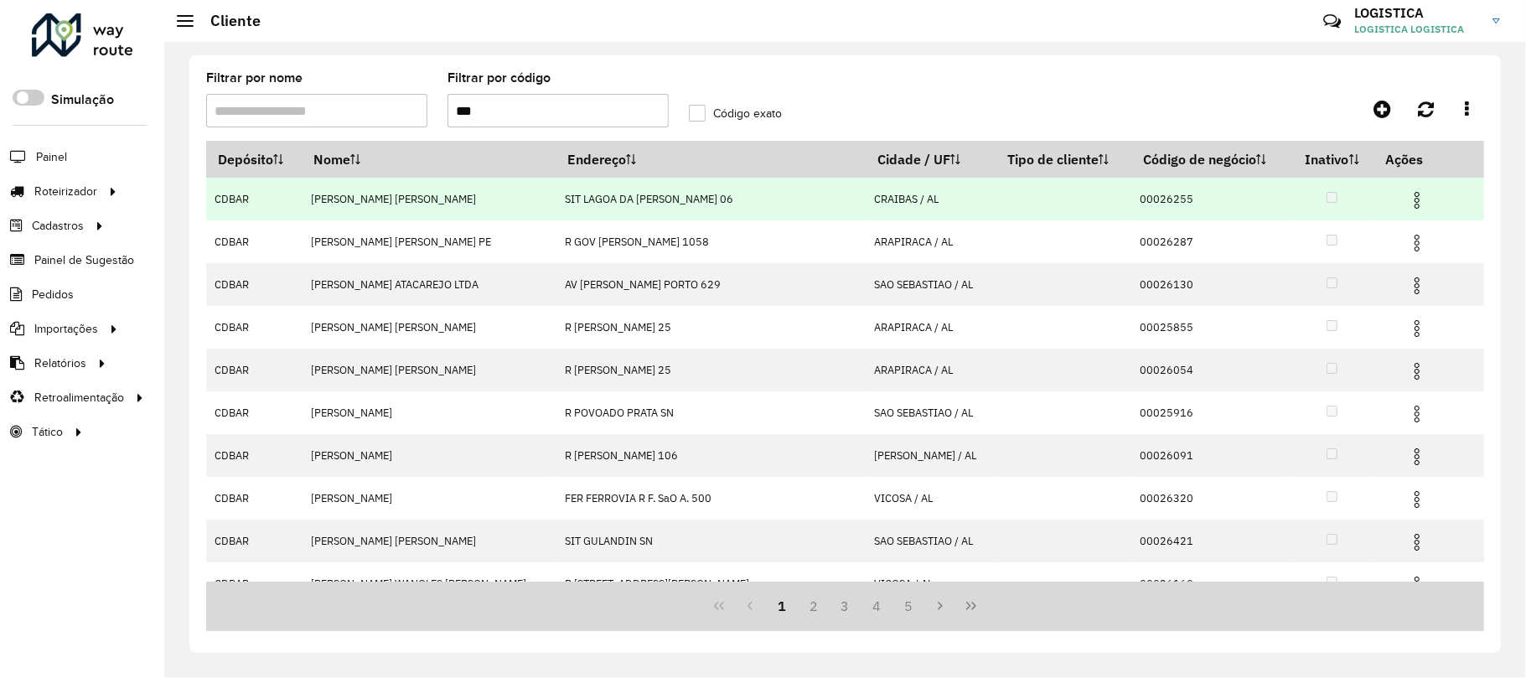
click at [1407, 192] on img at bounding box center [1417, 200] width 20 height 20
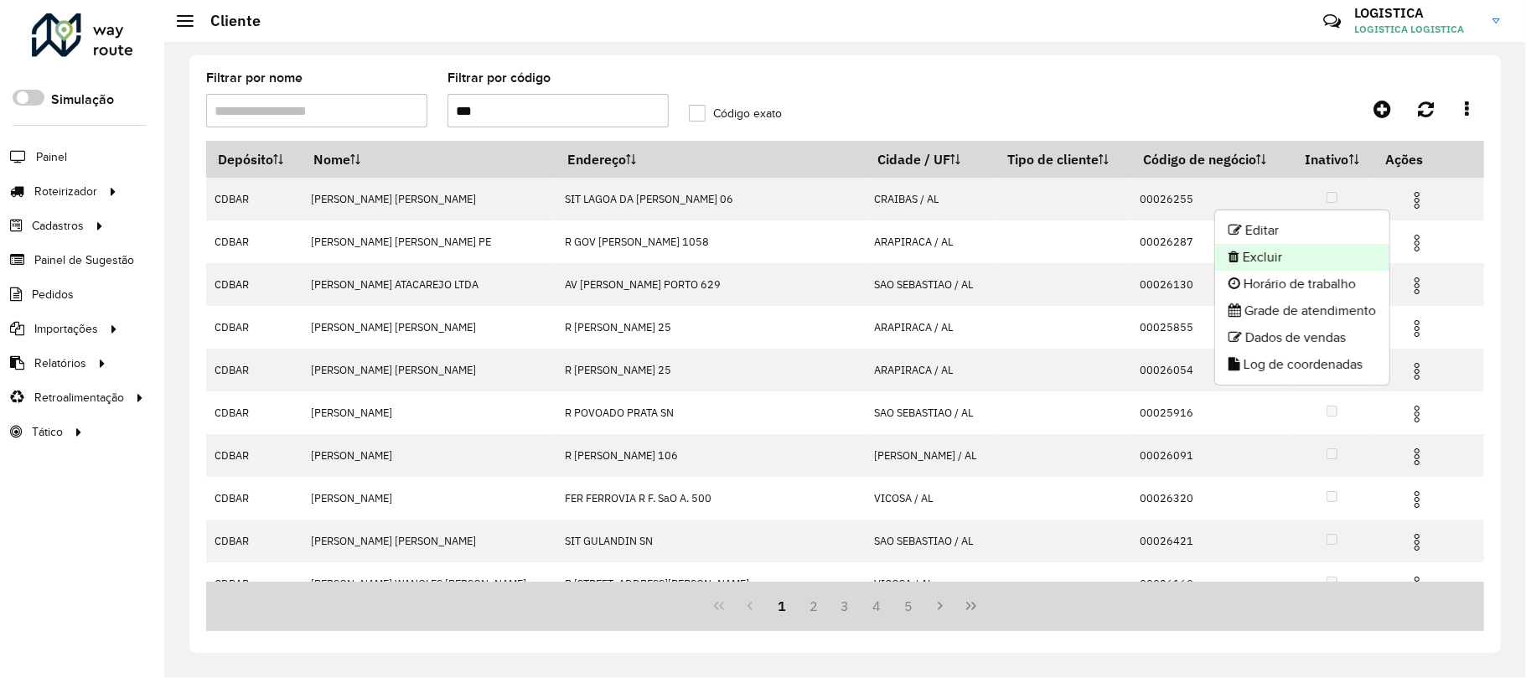
click at [1308, 258] on li "Excluir" at bounding box center [1302, 257] width 174 height 27
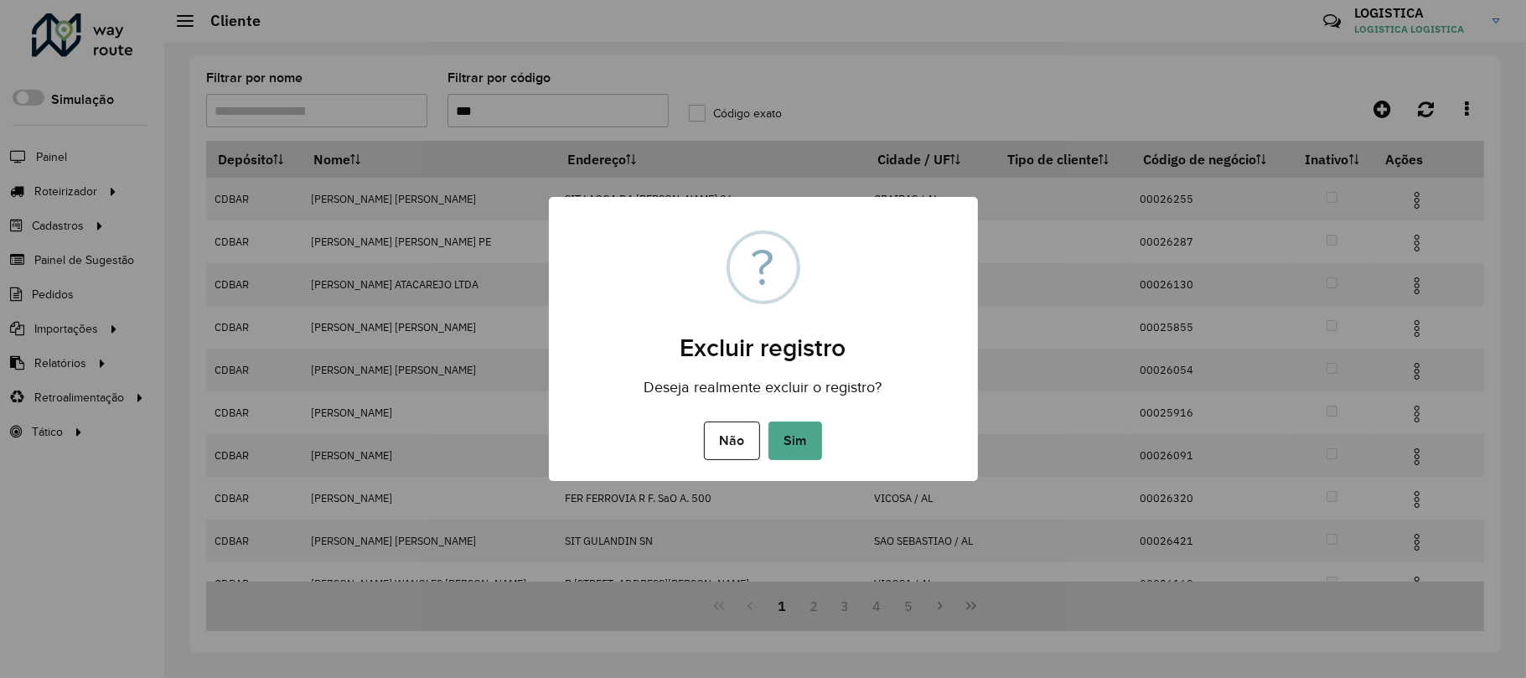
click at [768, 421] on button "Sim" at bounding box center [795, 440] width 54 height 39
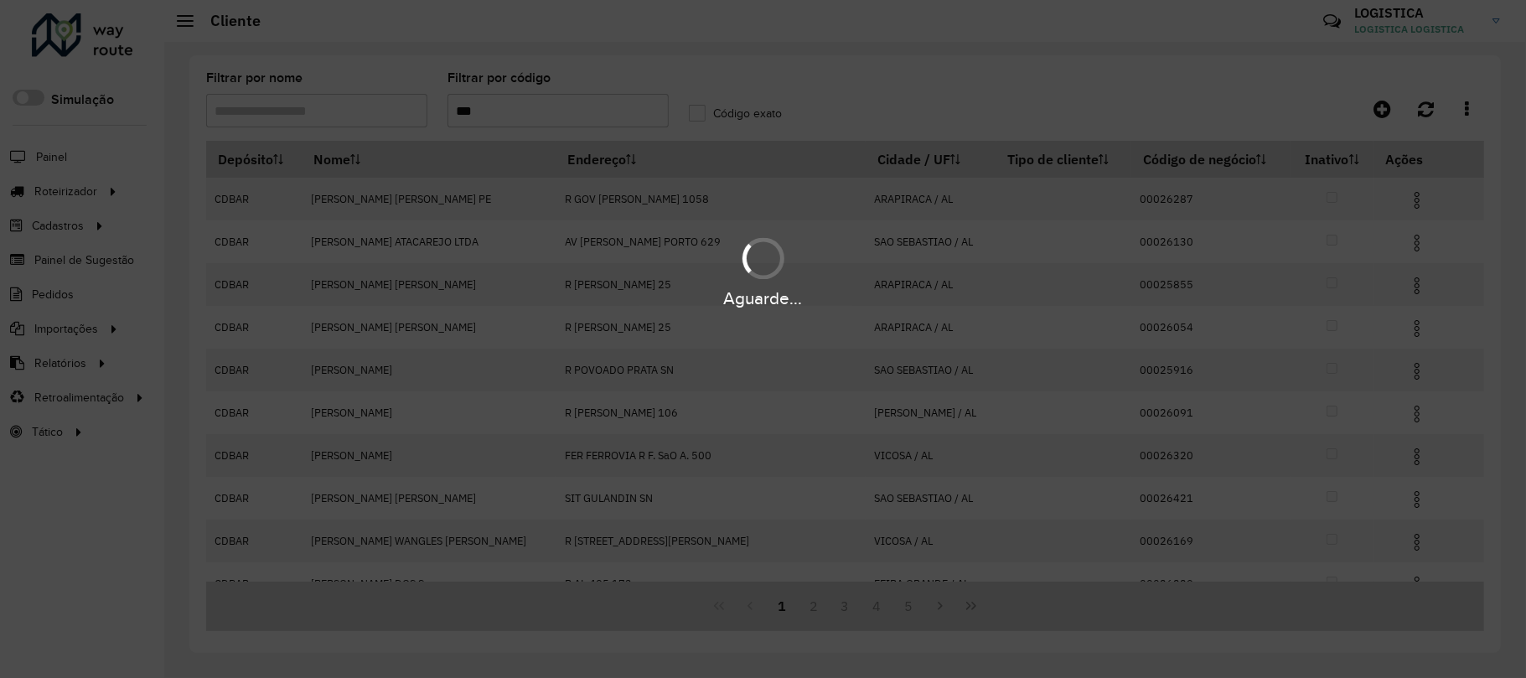
click at [1393, 240] on div "Aguarde..." at bounding box center [763, 271] width 1526 height 80
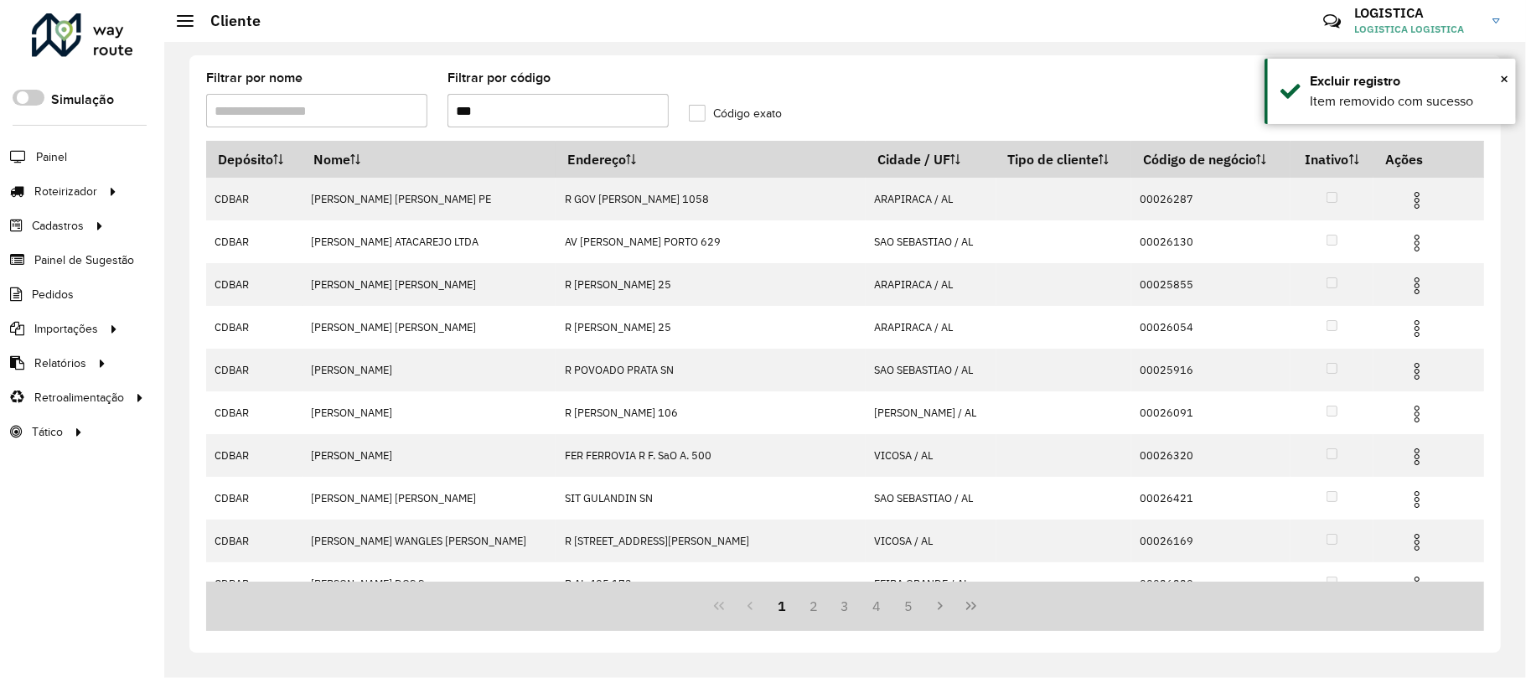
click at [1407, 241] on img at bounding box center [1417, 243] width 20 height 20
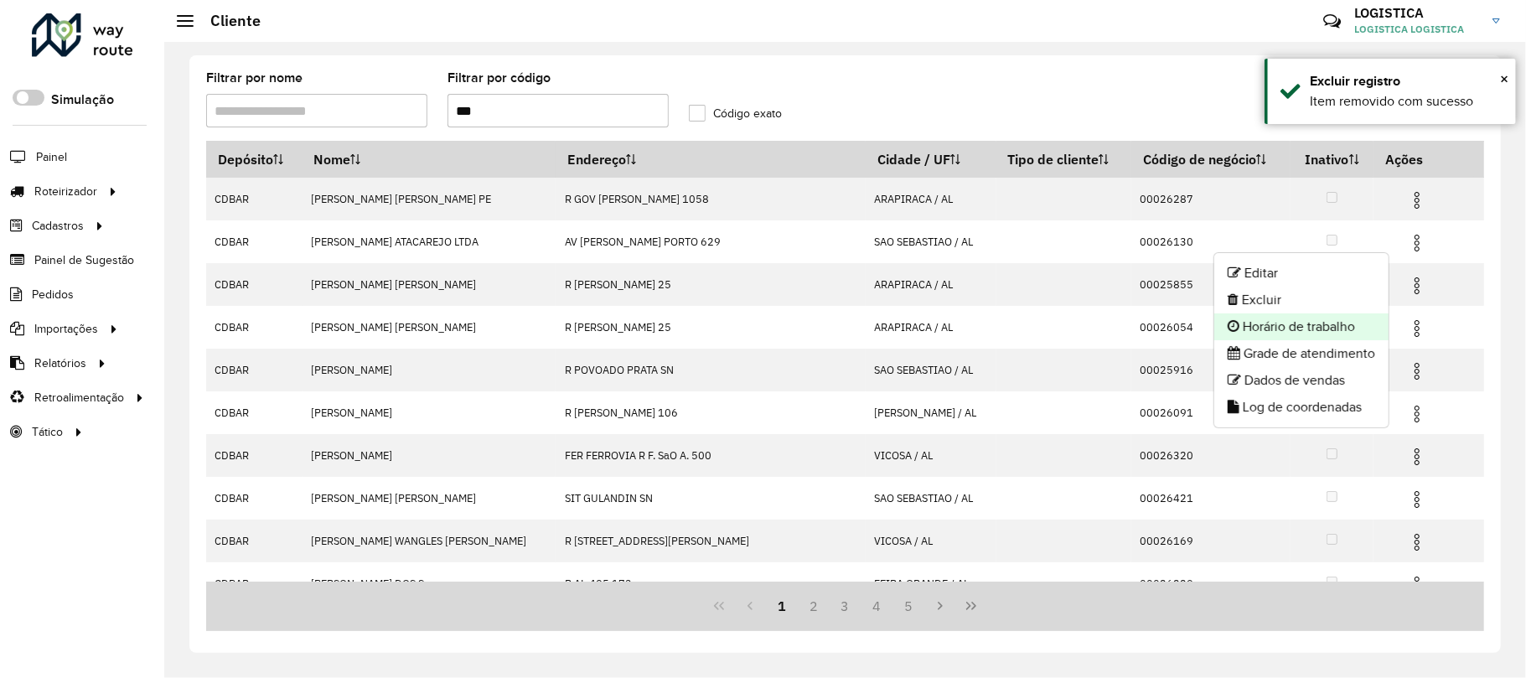
click at [1294, 313] on li "Horário de trabalho" at bounding box center [1301, 326] width 174 height 27
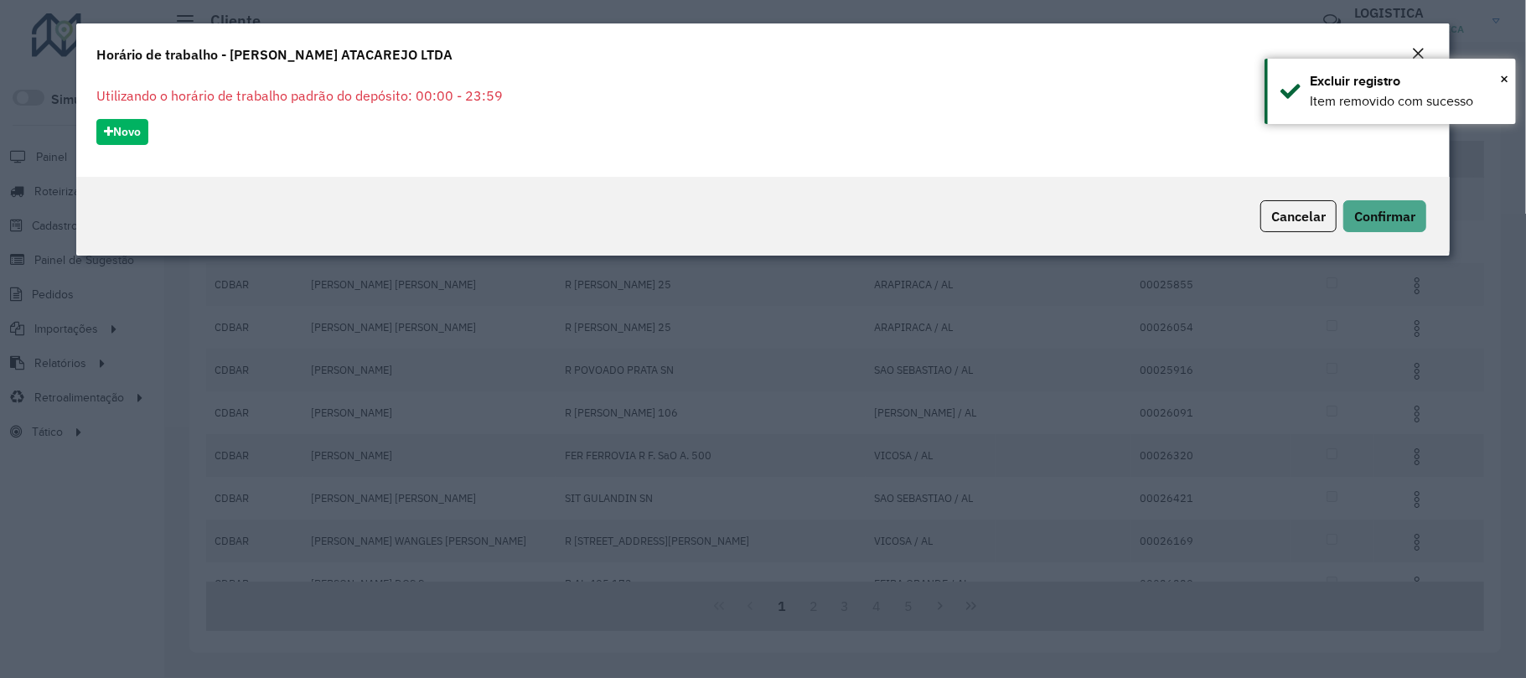
click at [1421, 52] on em "Close" at bounding box center [1417, 53] width 13 height 13
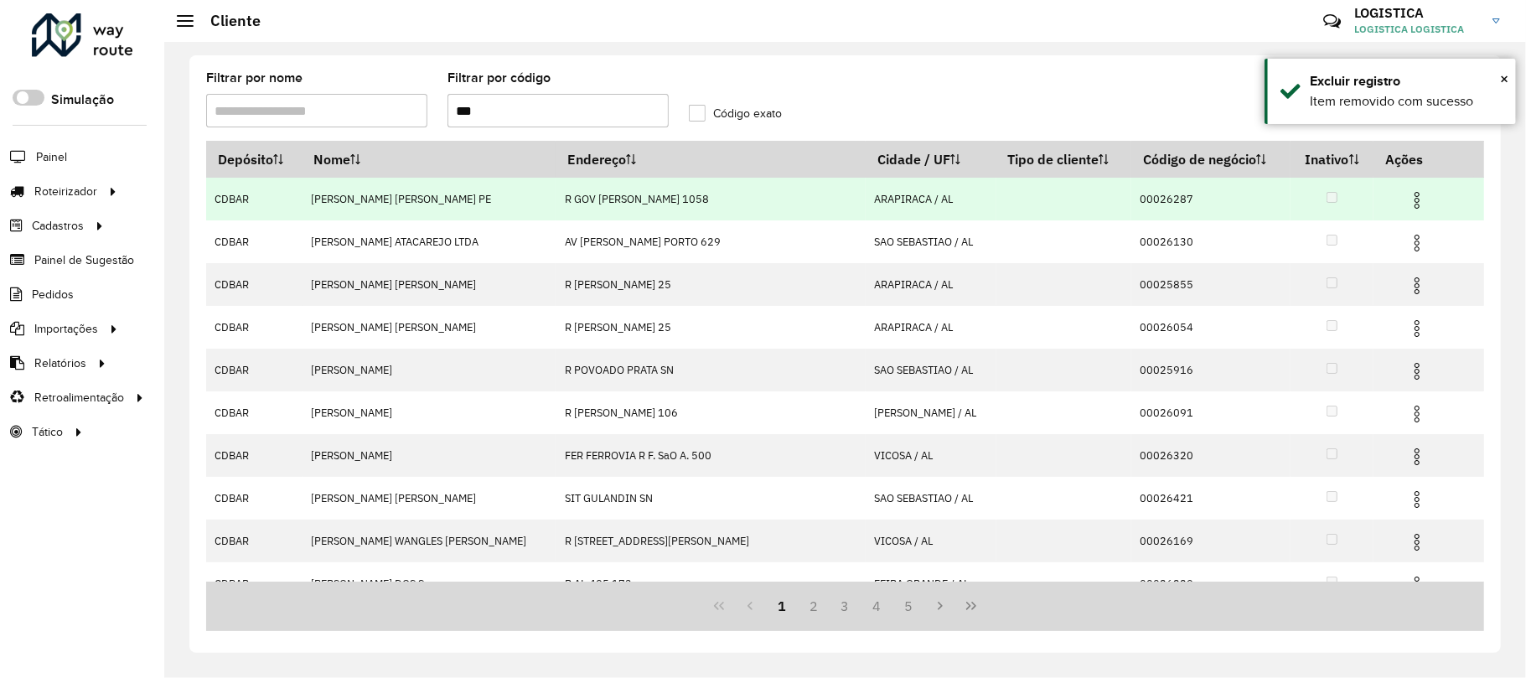
click at [1407, 209] on img at bounding box center [1417, 200] width 20 height 20
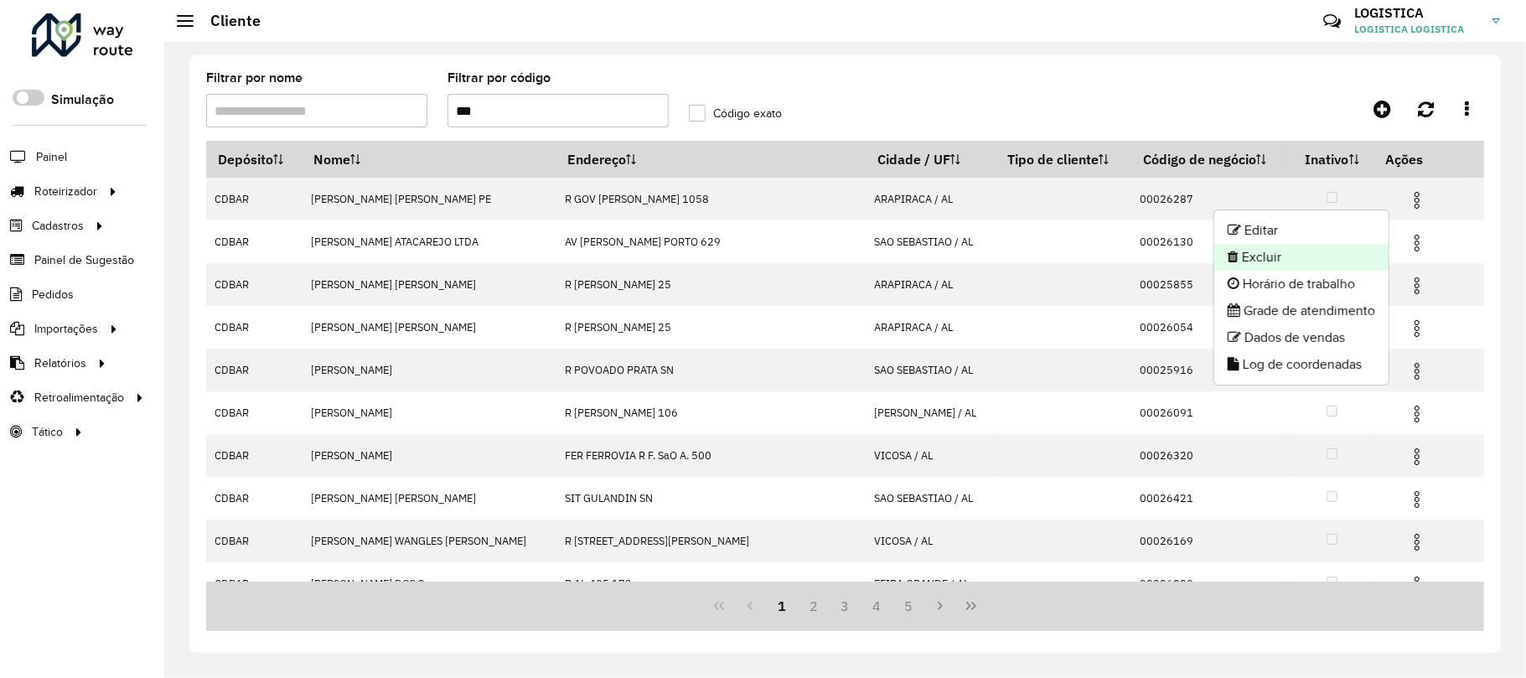
click at [1331, 256] on li "Excluir" at bounding box center [1301, 257] width 174 height 27
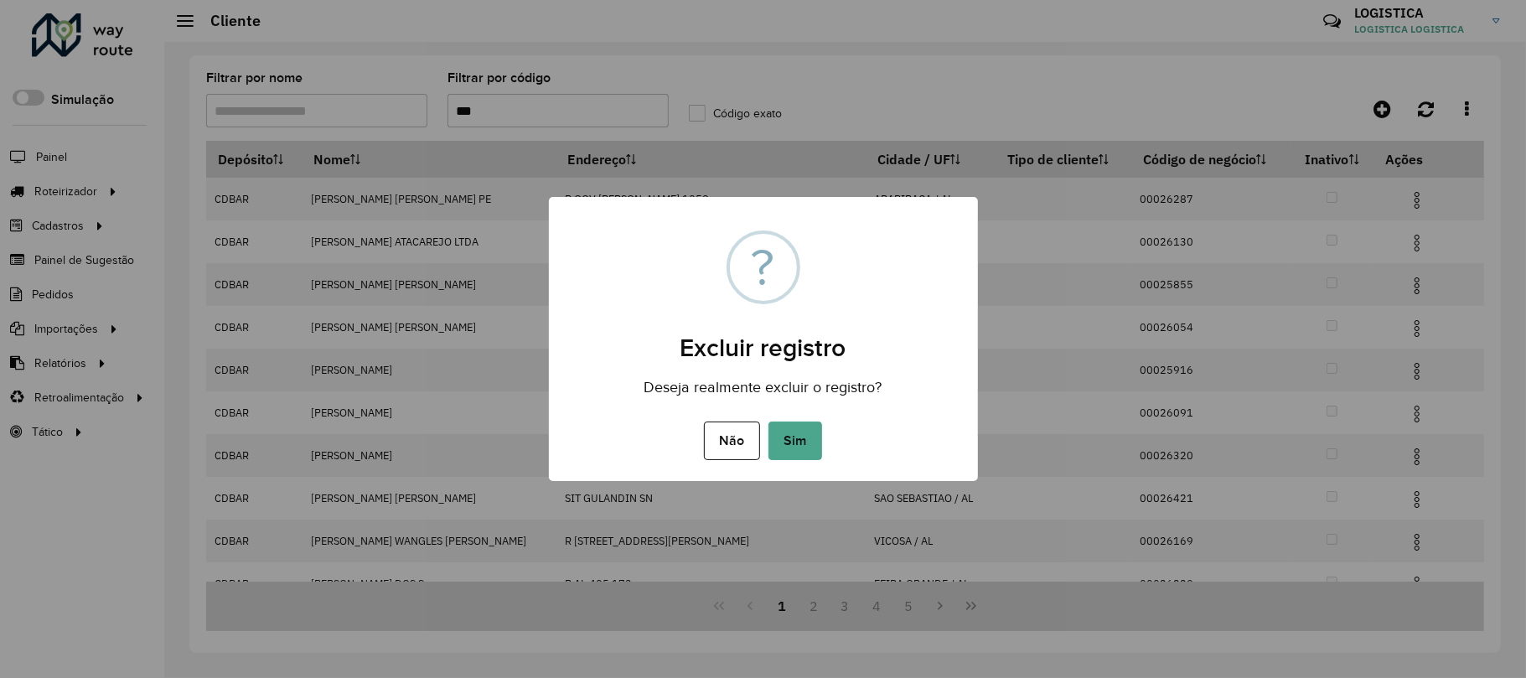
click at [768, 421] on button "Sim" at bounding box center [795, 440] width 54 height 39
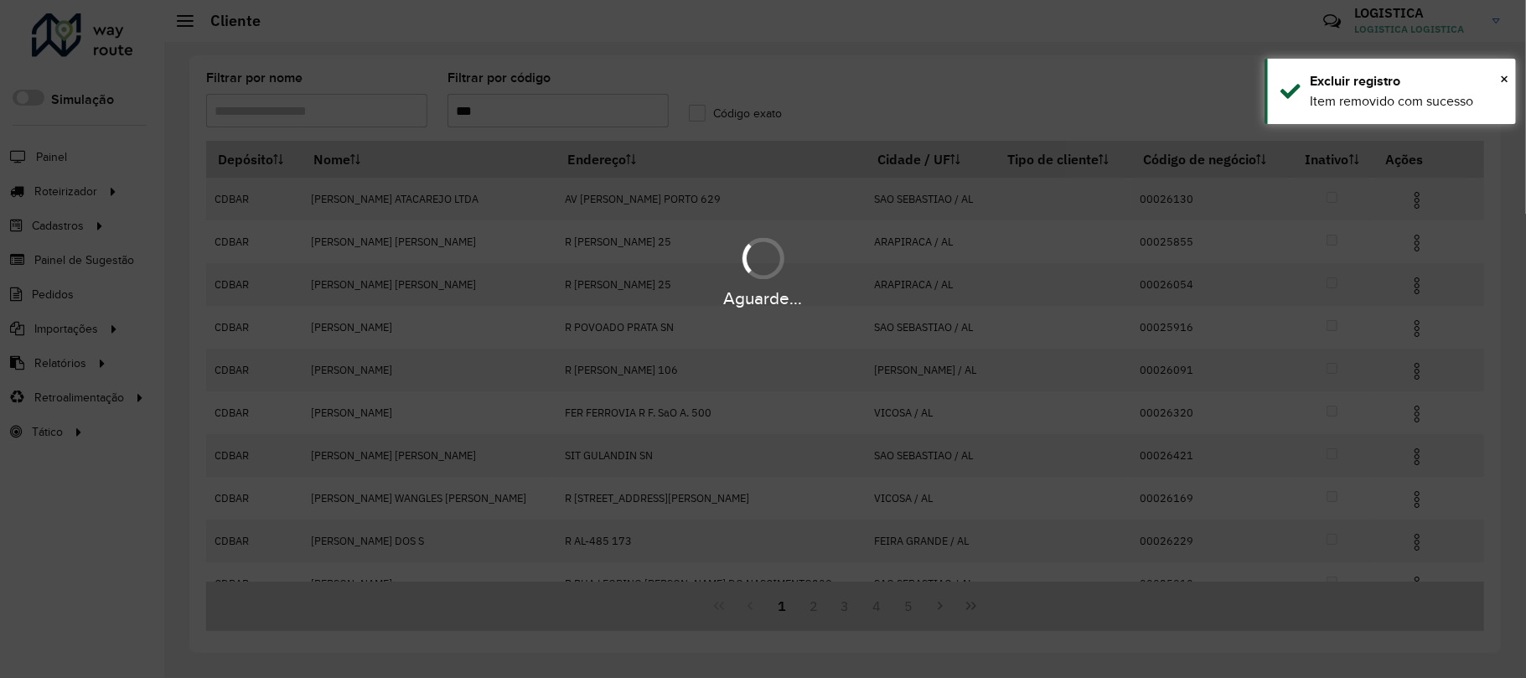
click at [1398, 243] on div "Aguarde..." at bounding box center [763, 271] width 1526 height 80
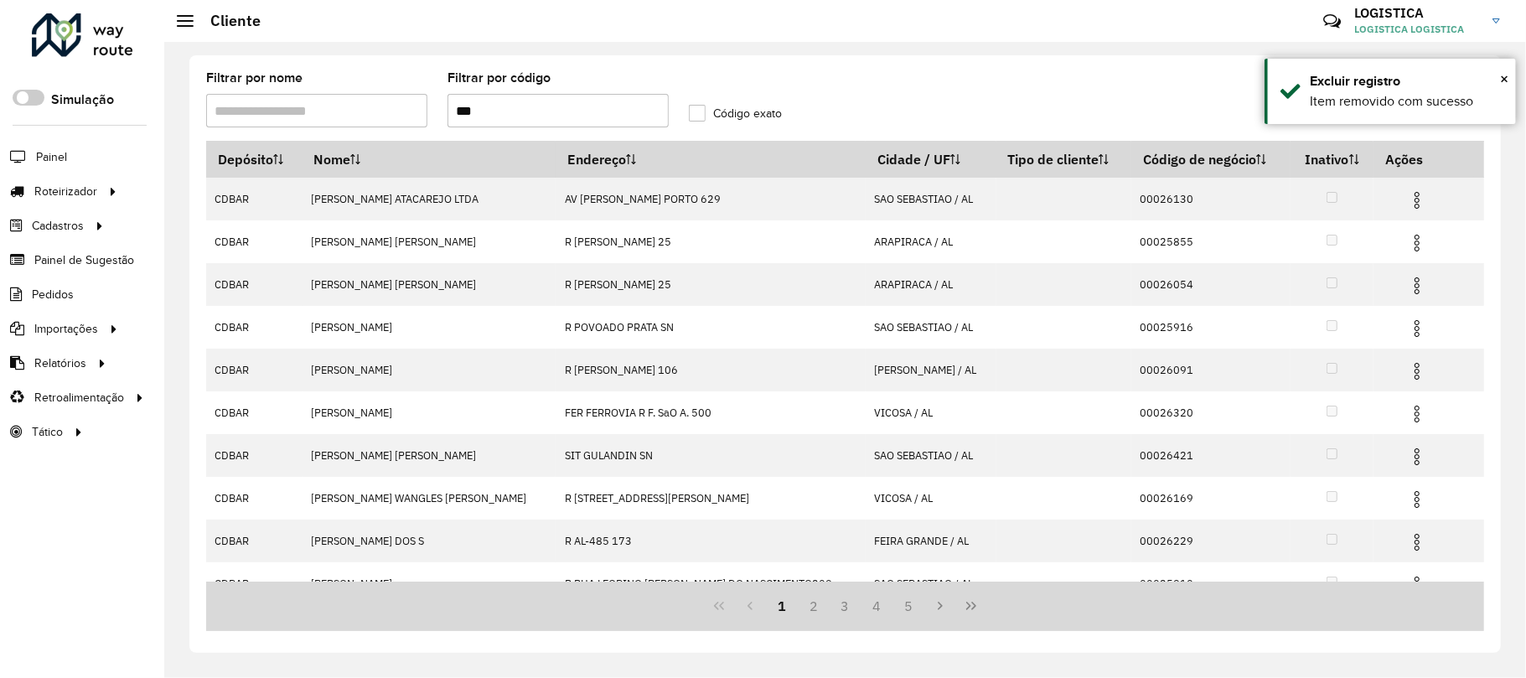
click at [1407, 243] on img at bounding box center [1417, 243] width 20 height 20
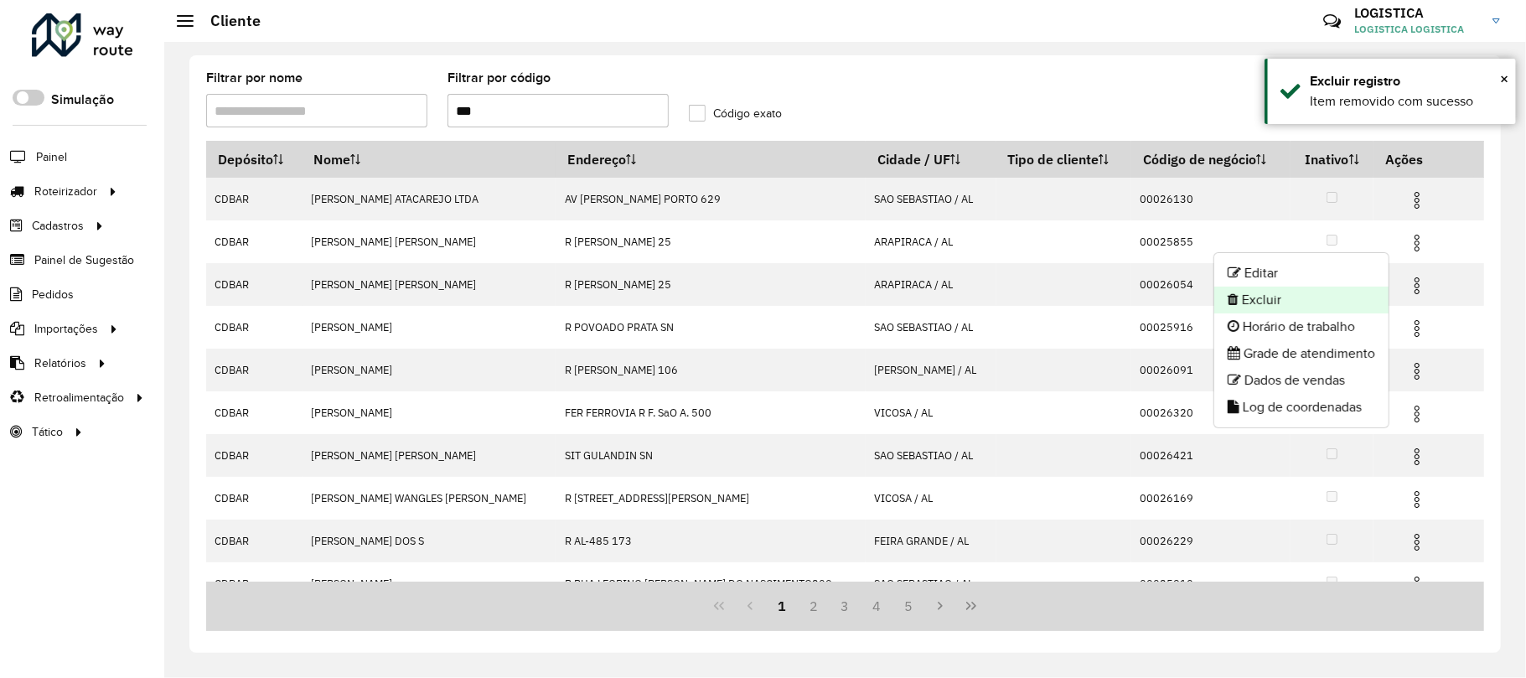
click at [1328, 306] on li "Excluir" at bounding box center [1301, 300] width 174 height 27
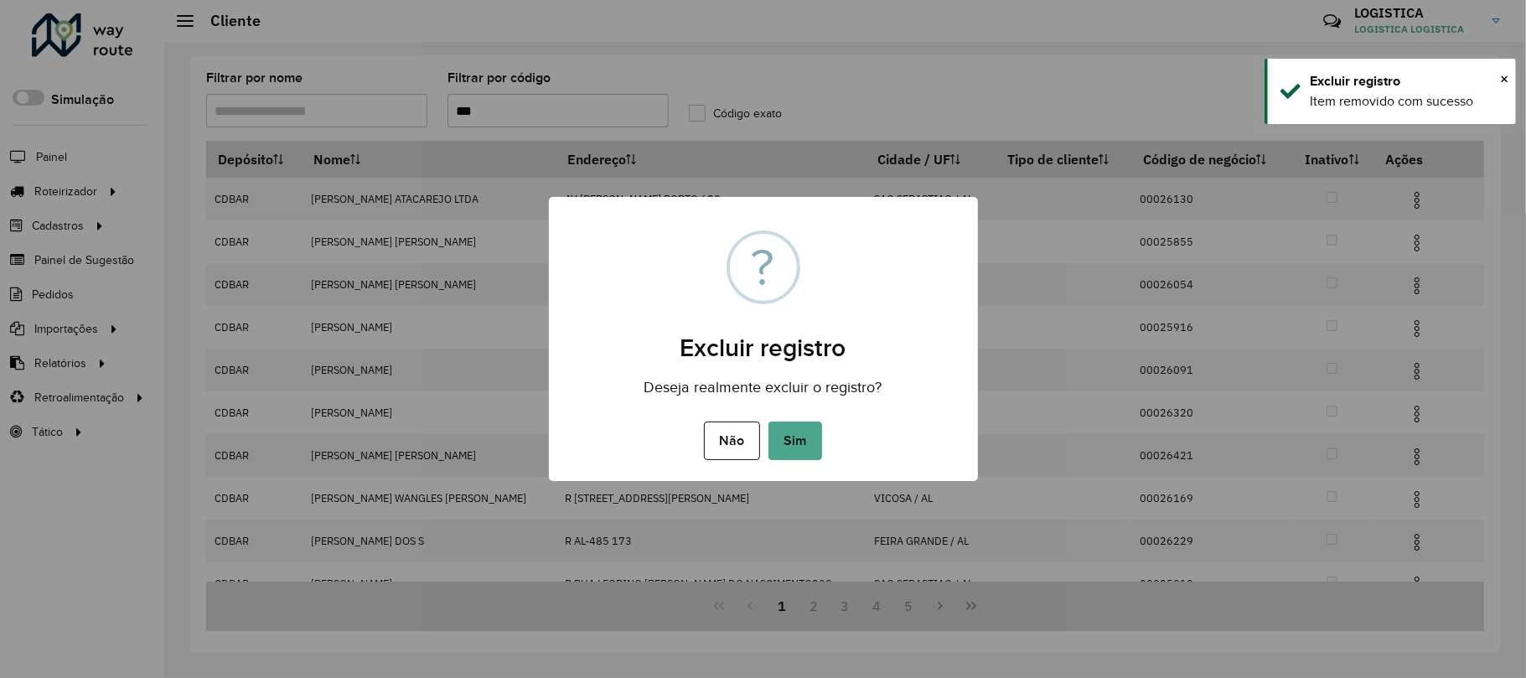
click at [768, 421] on button "Sim" at bounding box center [795, 440] width 54 height 39
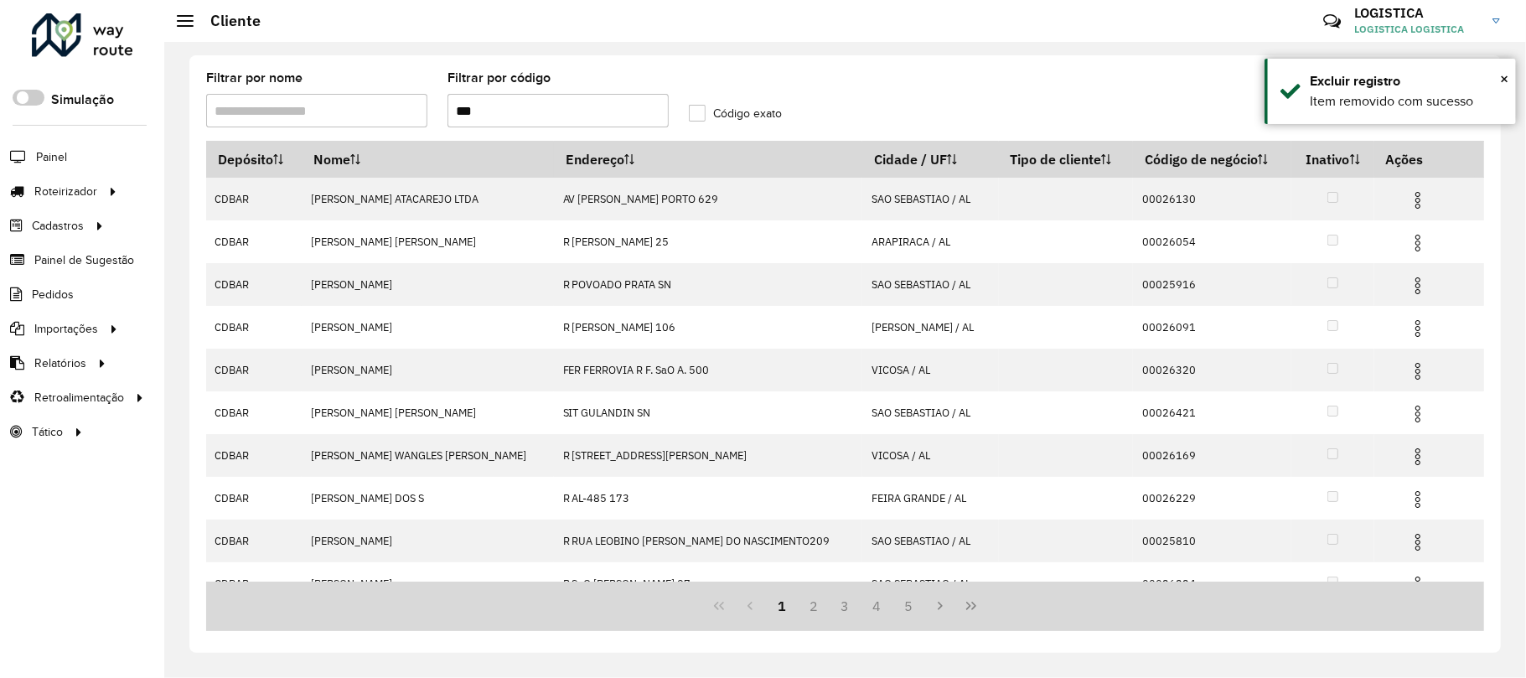
click at [1408, 204] on img at bounding box center [1418, 200] width 20 height 20
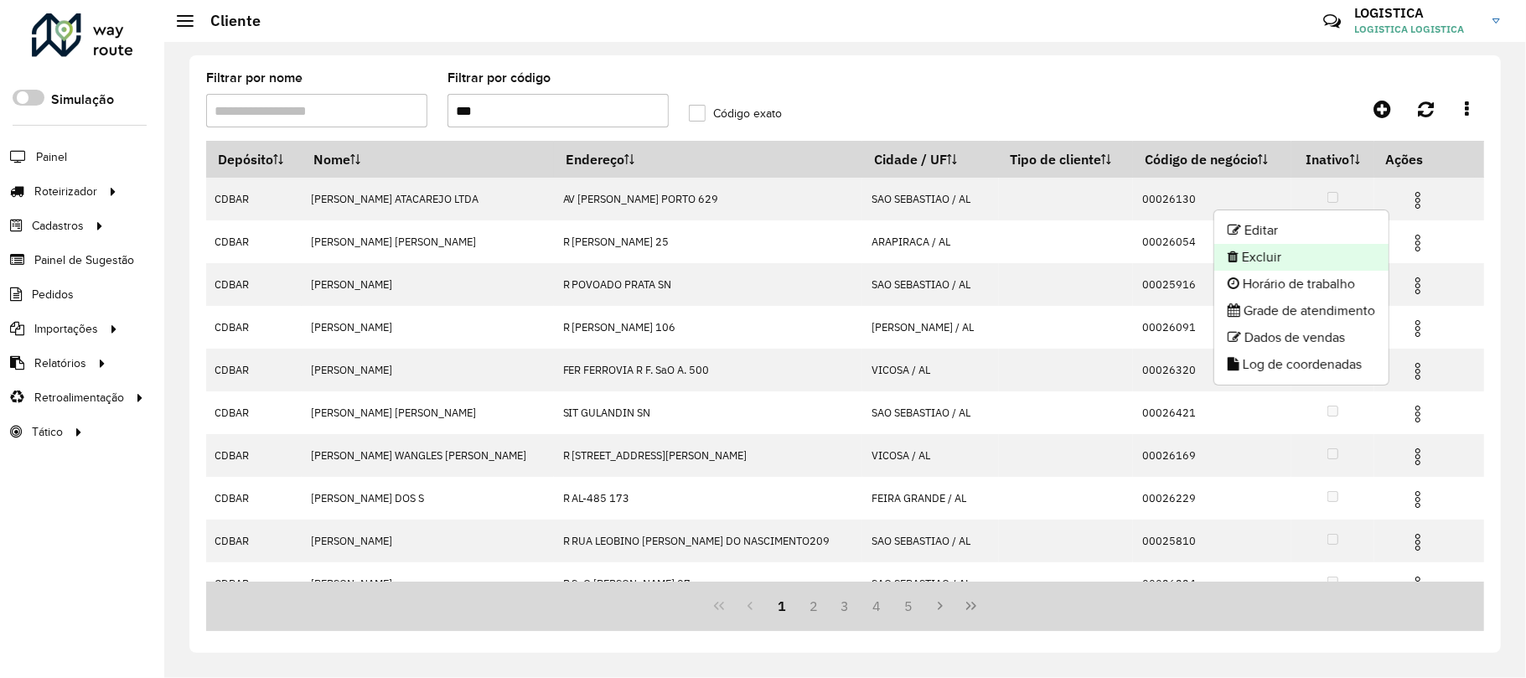
click at [1251, 252] on li "Excluir" at bounding box center [1301, 257] width 174 height 27
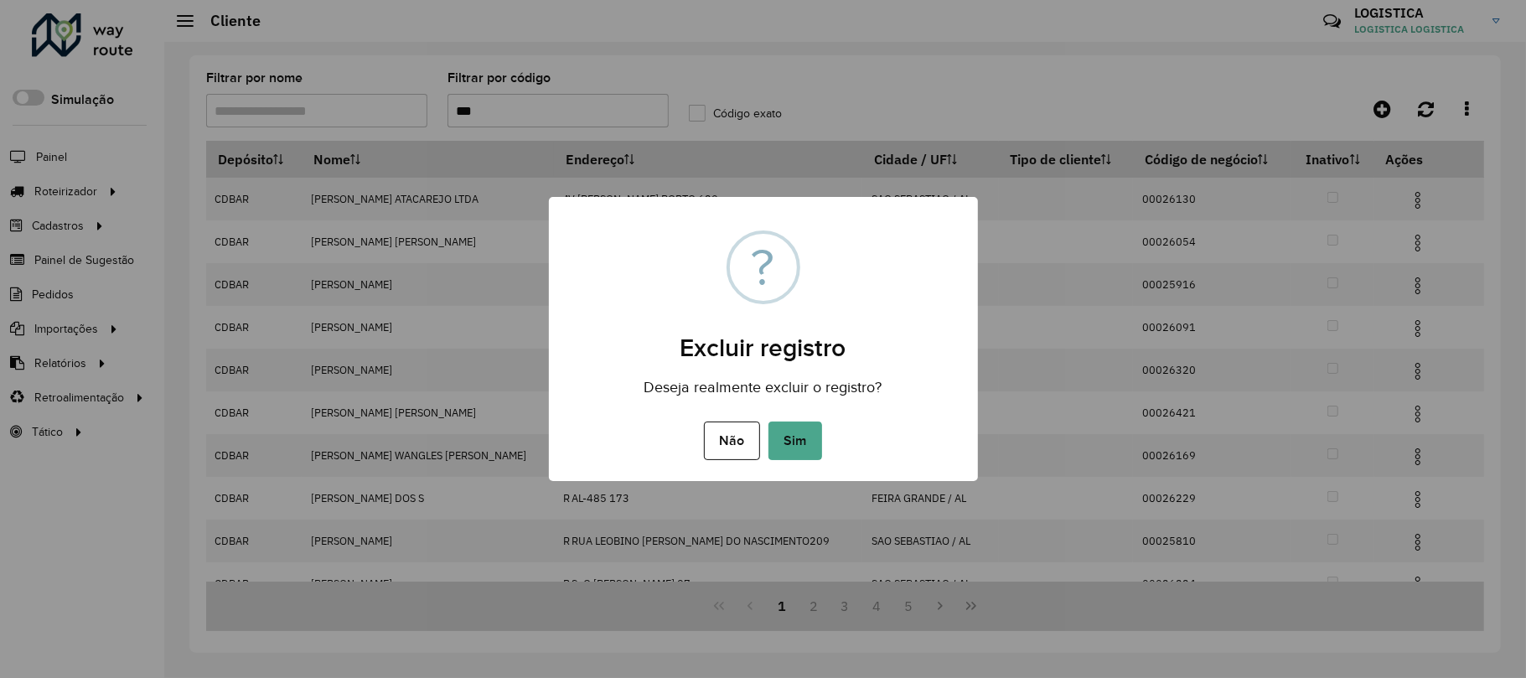
click at [768, 421] on button "Sim" at bounding box center [795, 440] width 54 height 39
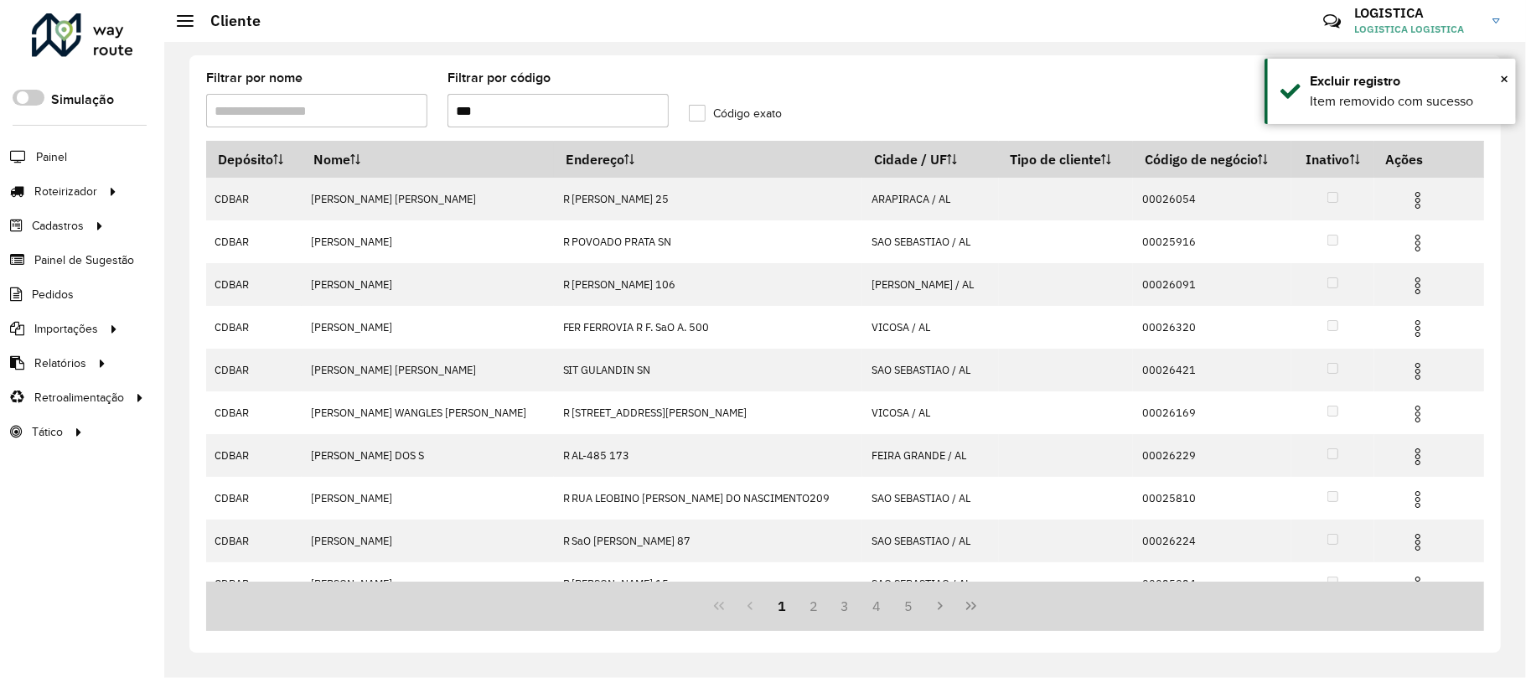
click at [1374, 232] on td at bounding box center [1424, 241] width 101 height 42
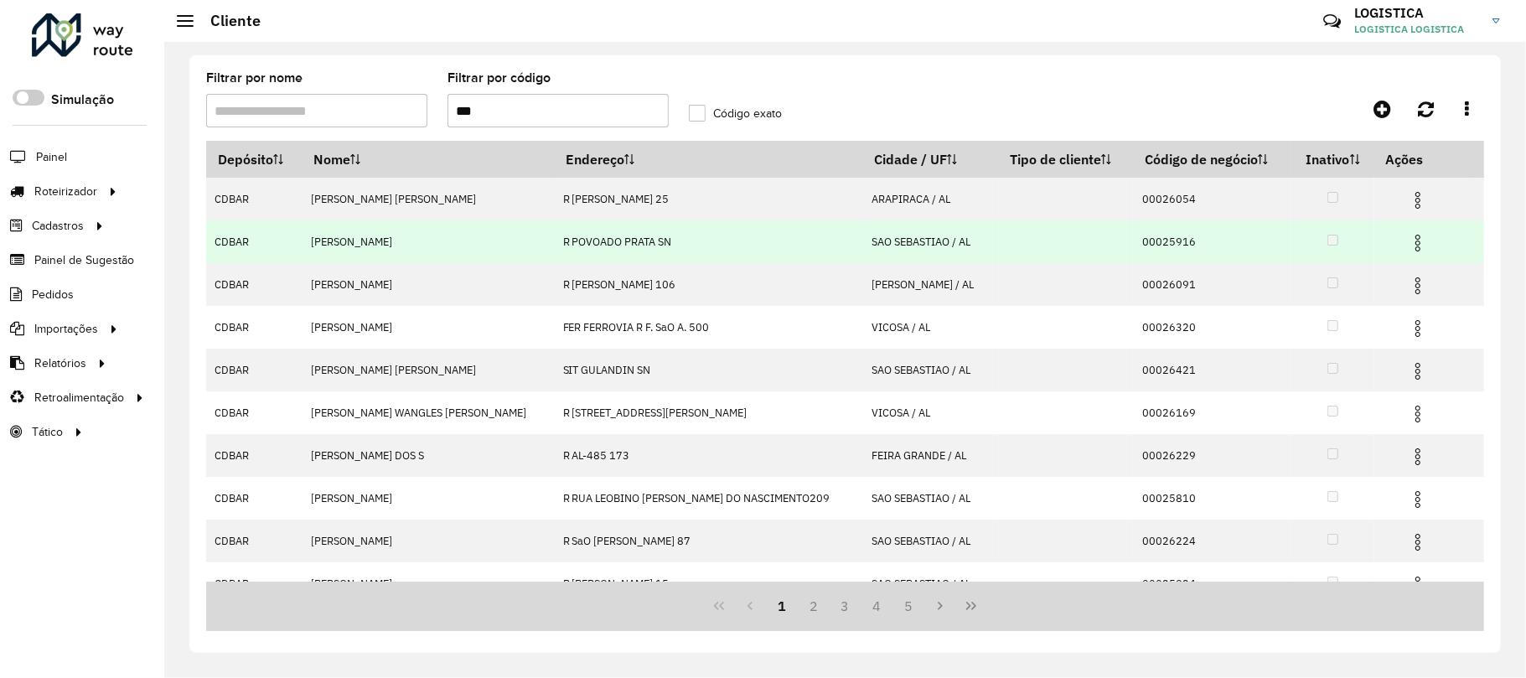
click at [1408, 233] on img at bounding box center [1418, 243] width 20 height 20
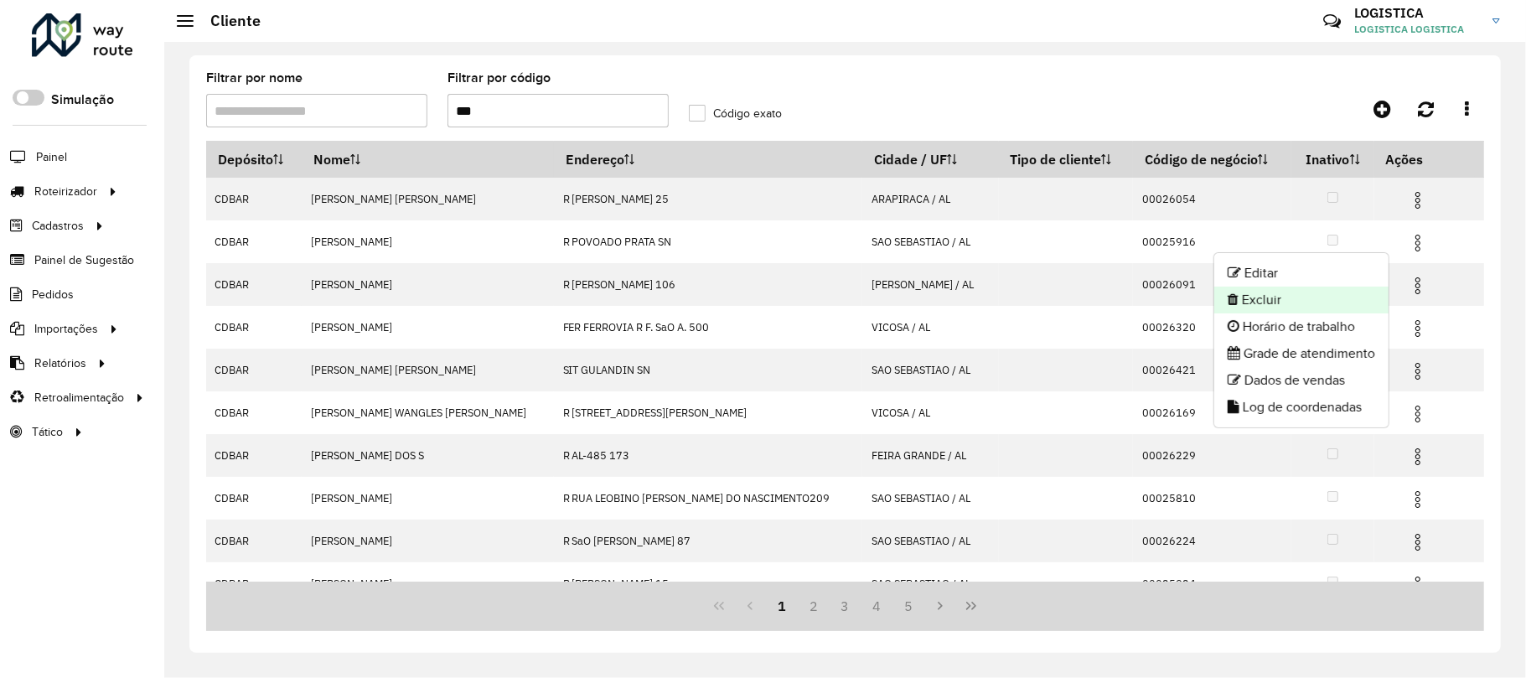
click at [1312, 303] on li "Excluir" at bounding box center [1301, 300] width 174 height 27
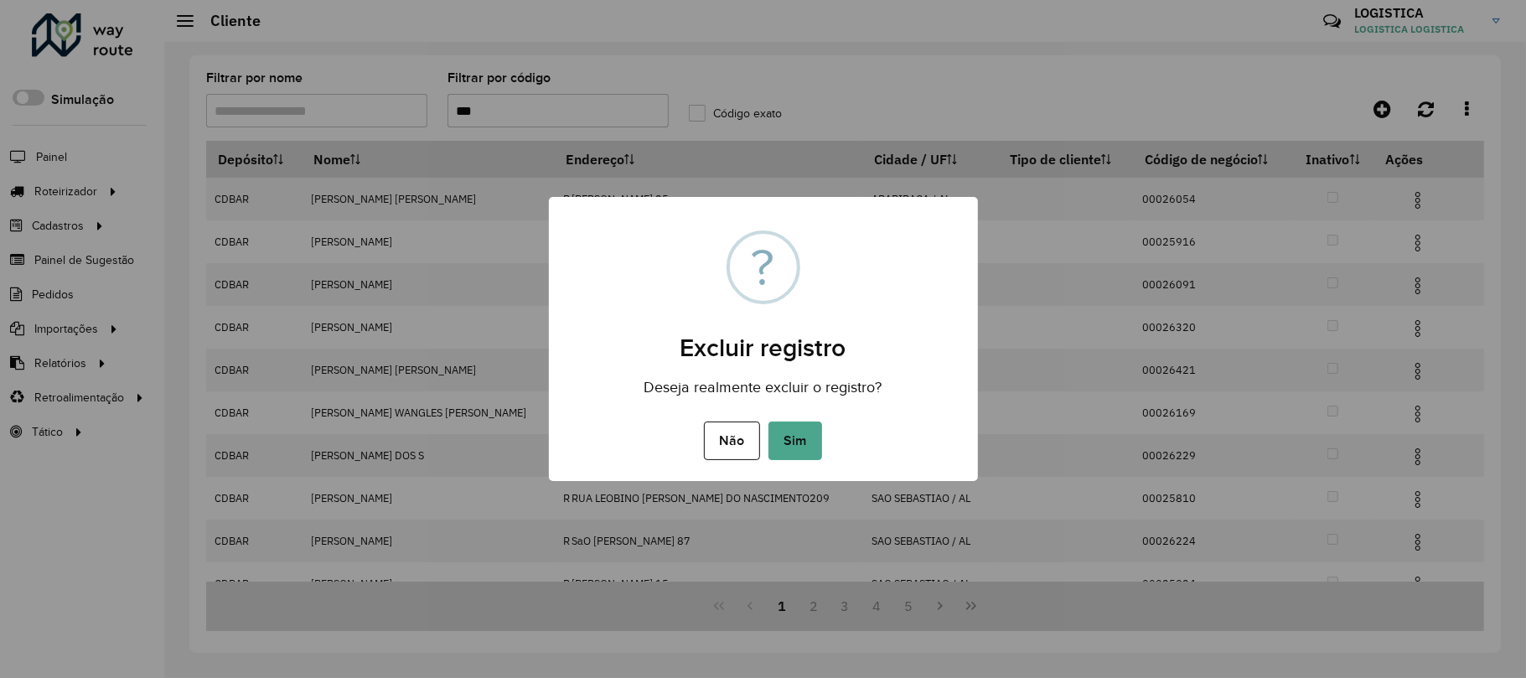
click at [768, 421] on button "Sim" at bounding box center [795, 440] width 54 height 39
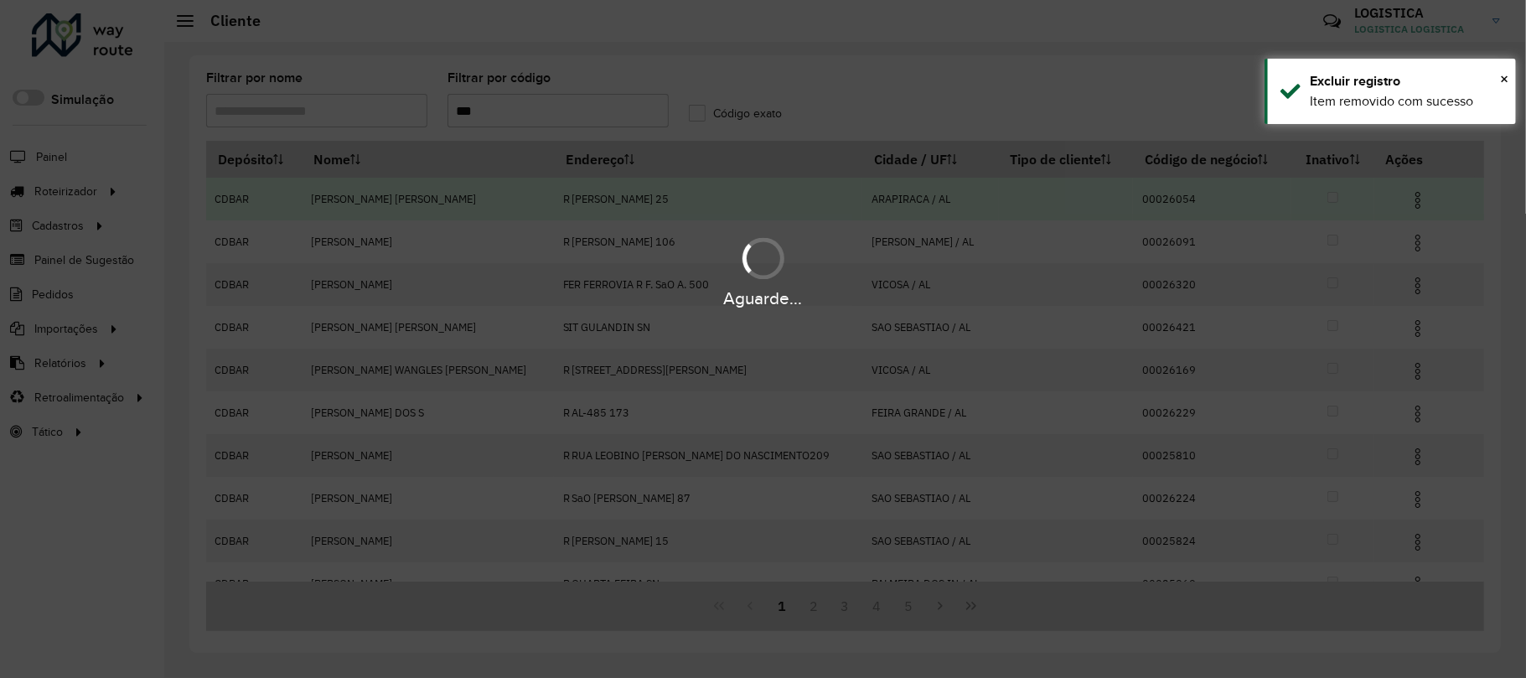
click at [1398, 199] on div "Aguarde..." at bounding box center [763, 339] width 1526 height 678
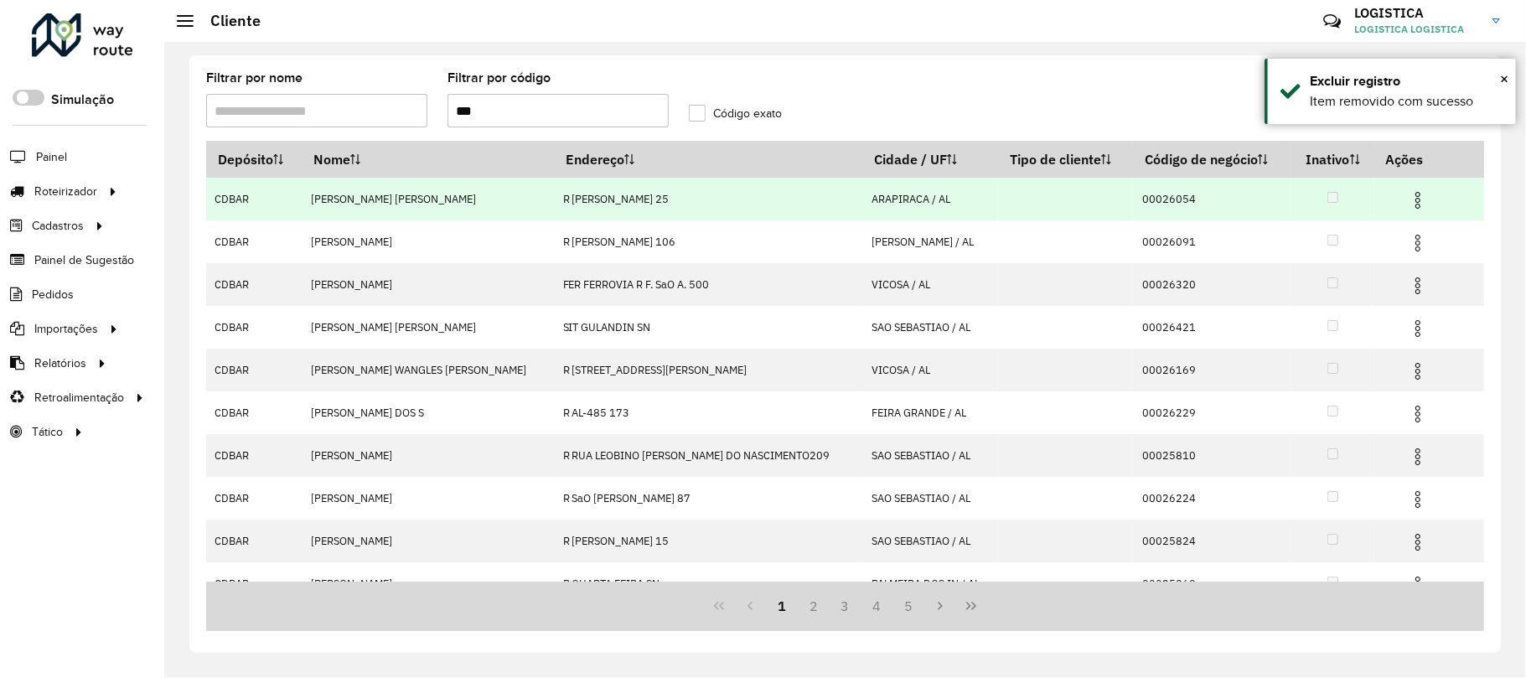
click at [1408, 202] on img at bounding box center [1418, 200] width 20 height 20
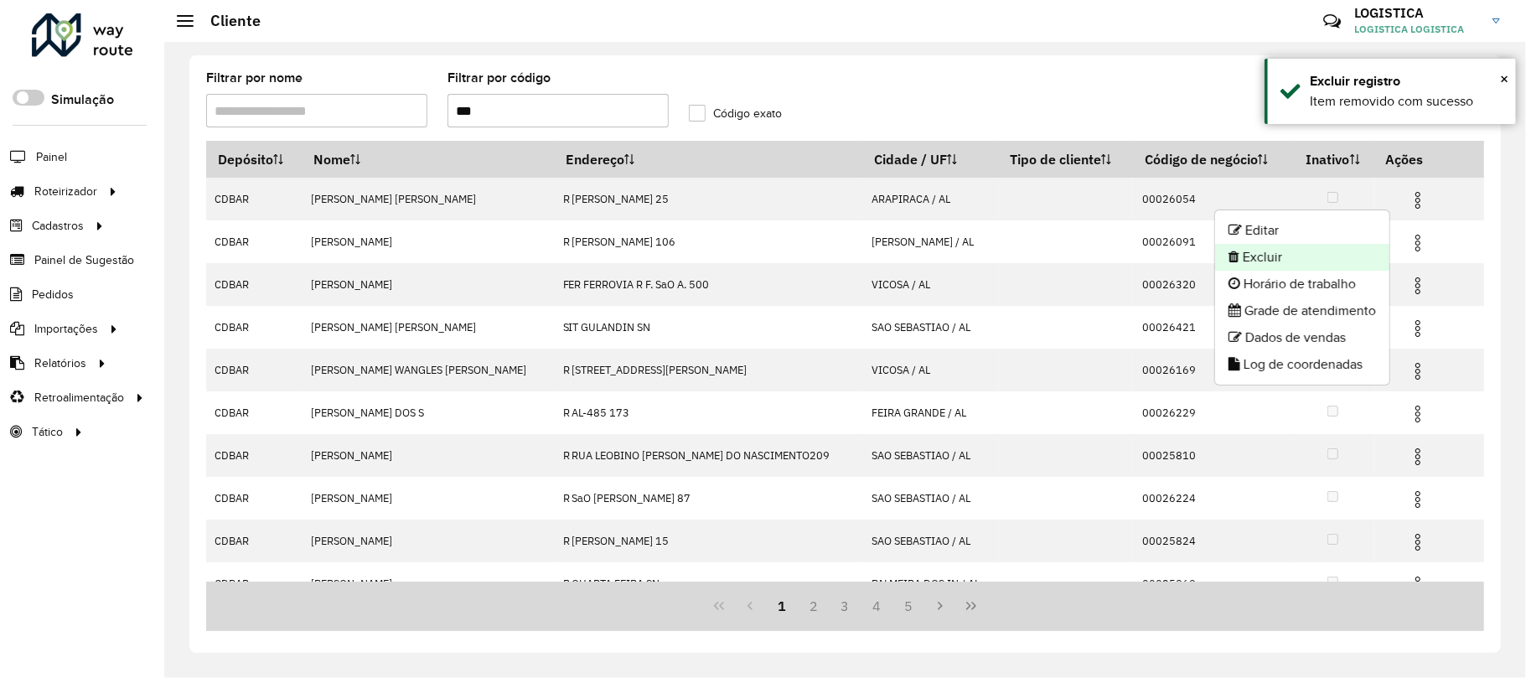
click at [1314, 253] on li "Excluir" at bounding box center [1302, 257] width 174 height 27
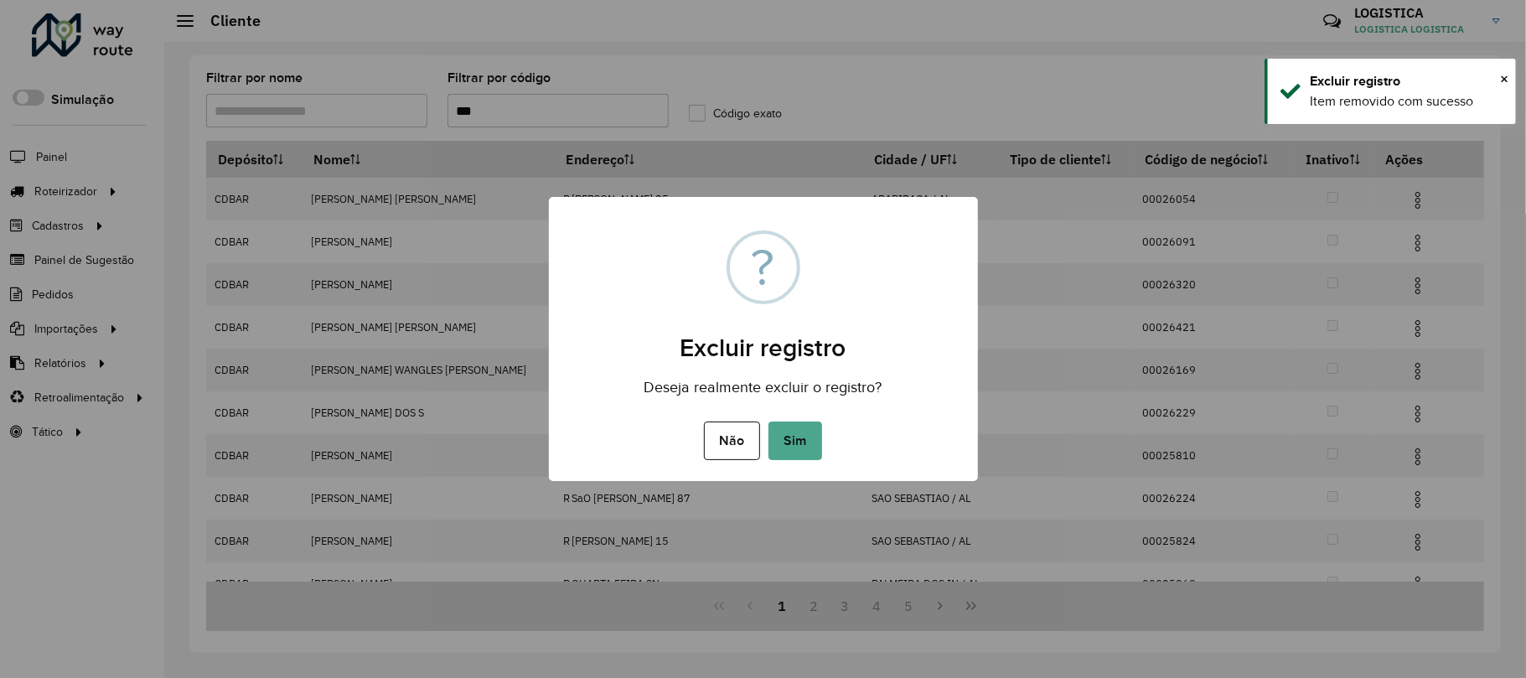
click at [768, 421] on button "Sim" at bounding box center [795, 440] width 54 height 39
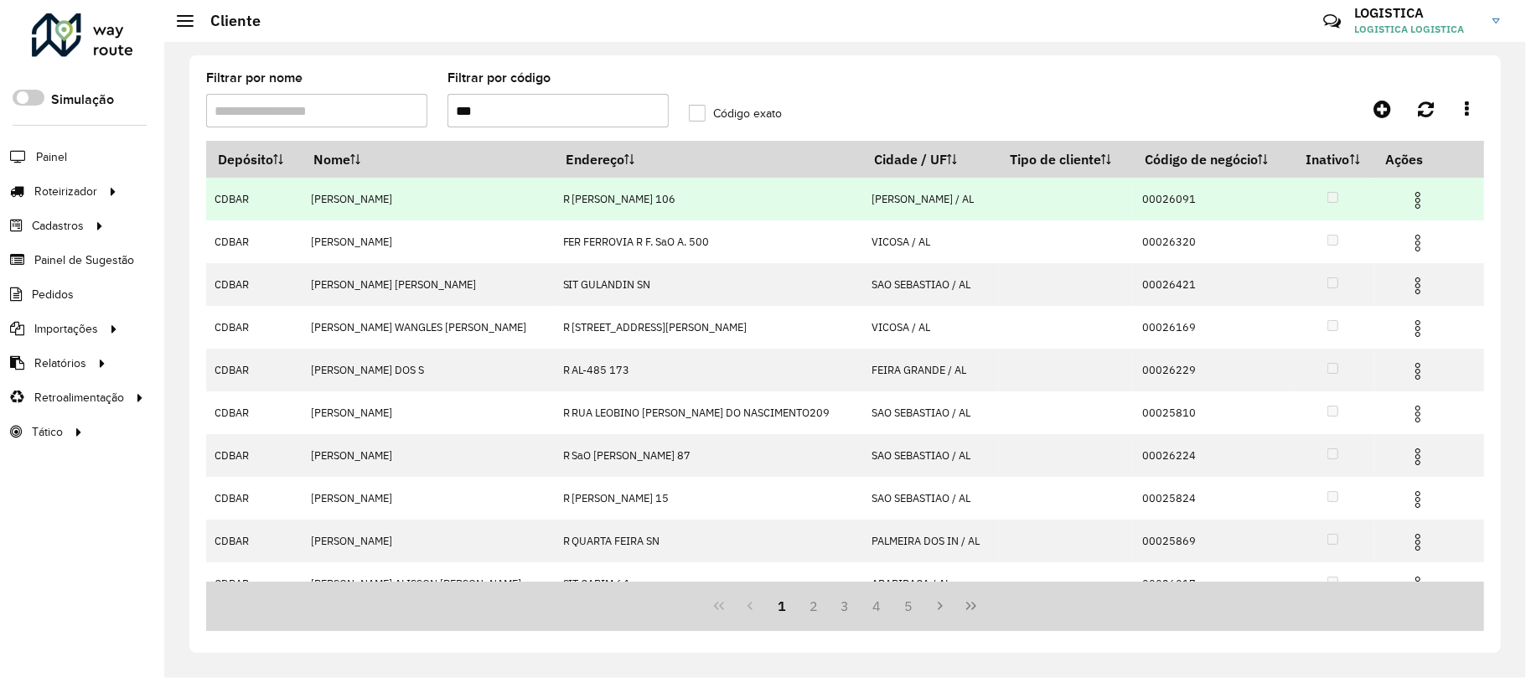
click at [1408, 196] on img at bounding box center [1418, 200] width 20 height 20
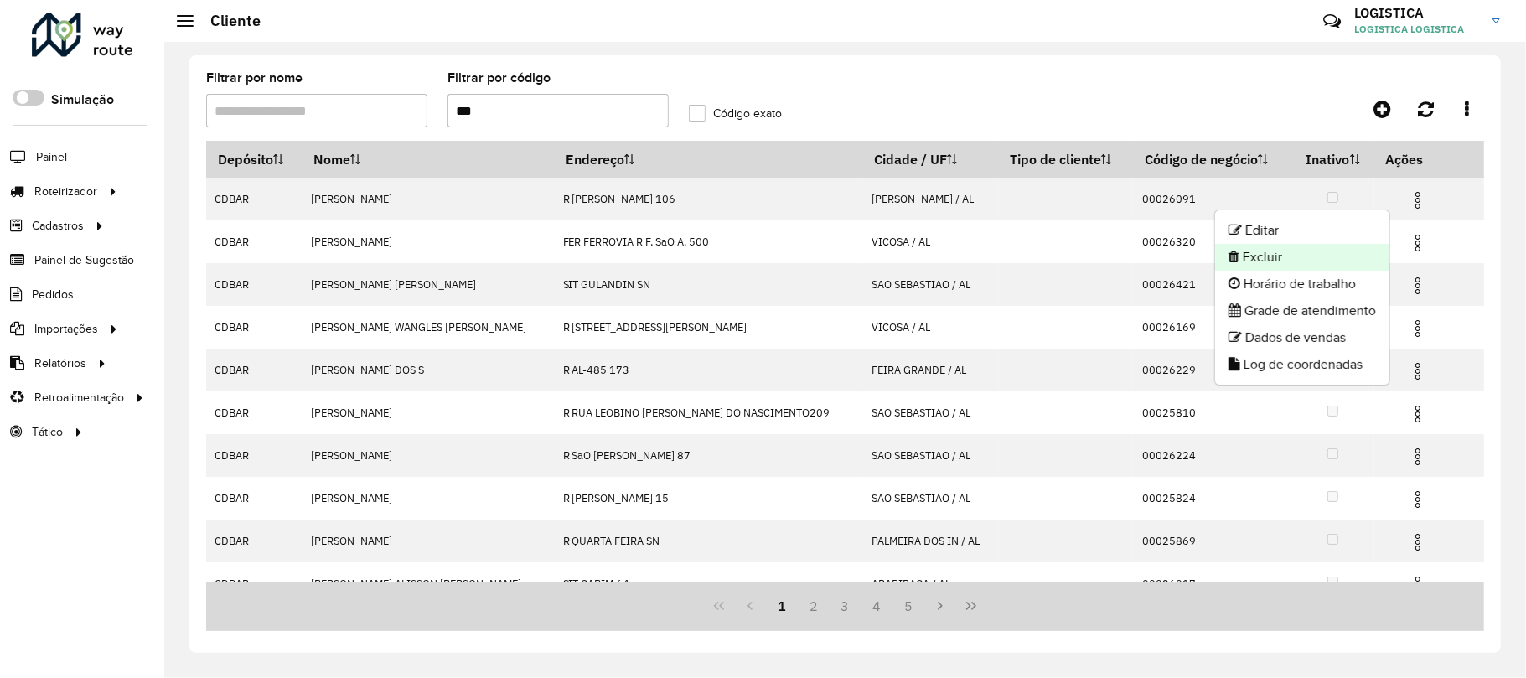
click at [1302, 255] on li "Excluir" at bounding box center [1302, 257] width 174 height 27
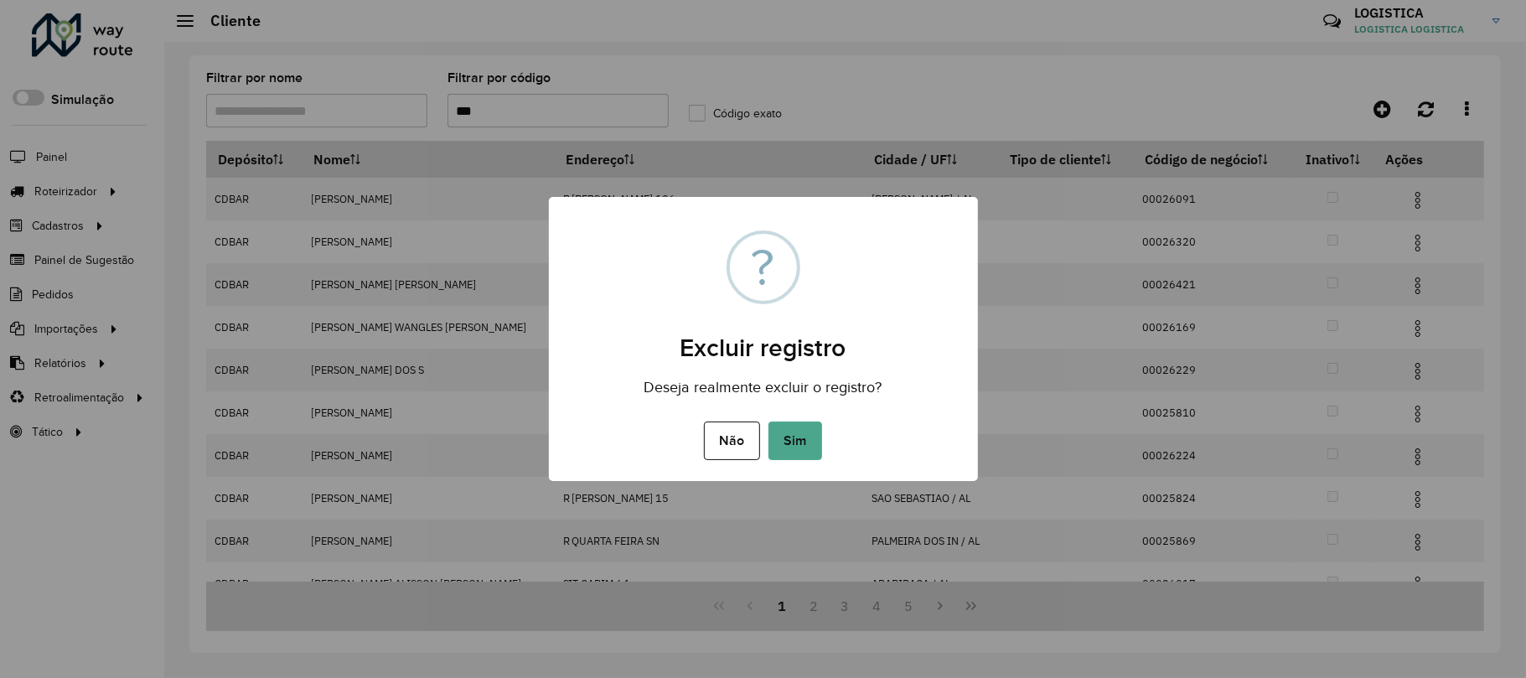
click at [768, 421] on button "Sim" at bounding box center [795, 440] width 54 height 39
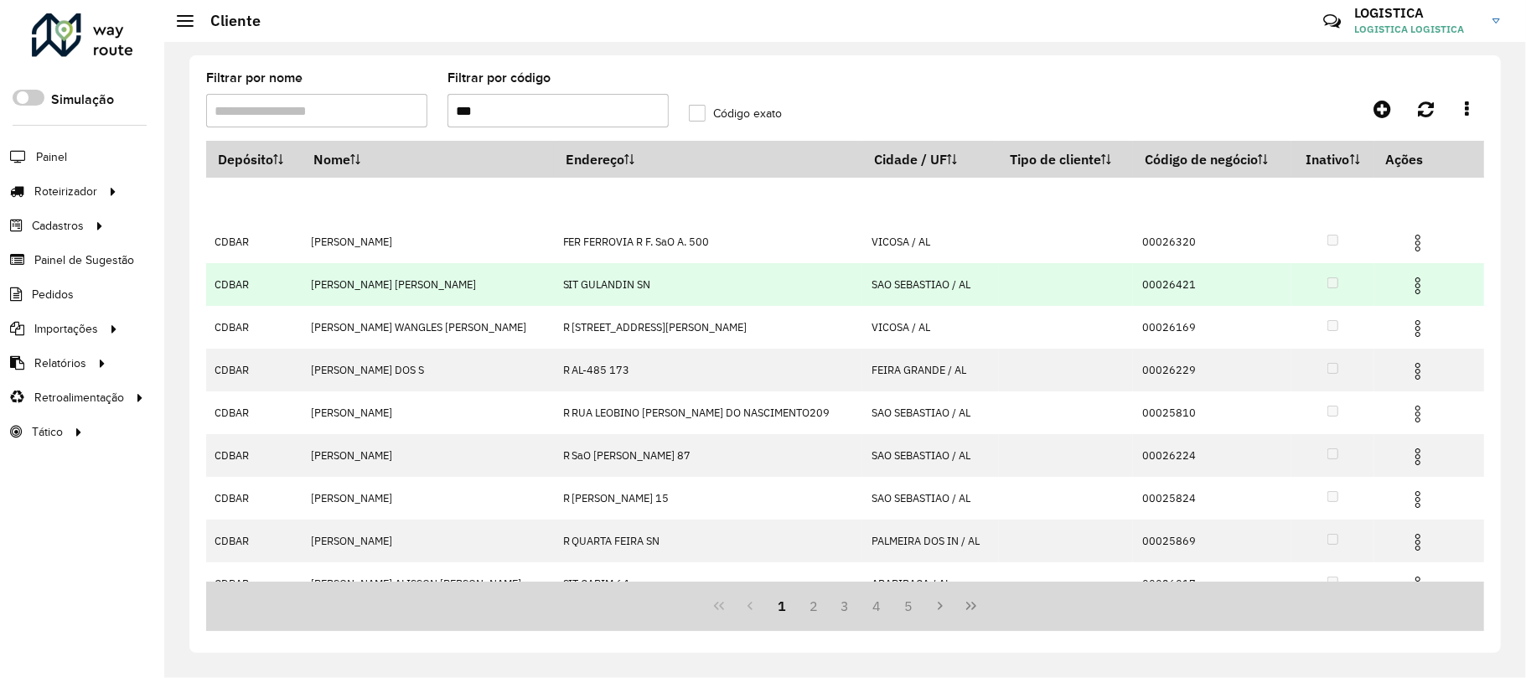
click at [1408, 293] on img at bounding box center [1418, 286] width 20 height 20
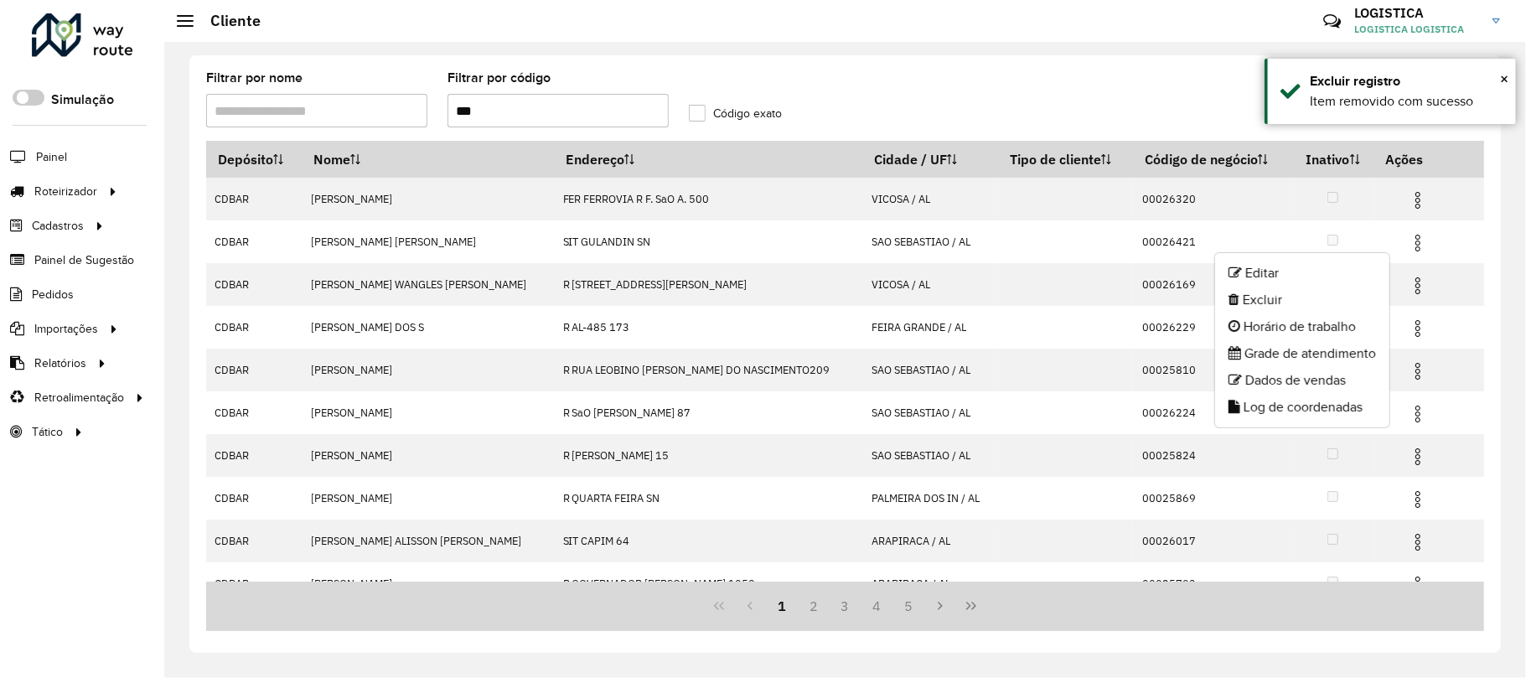
click at [1299, 302] on li "Excluir" at bounding box center [1302, 300] width 174 height 27
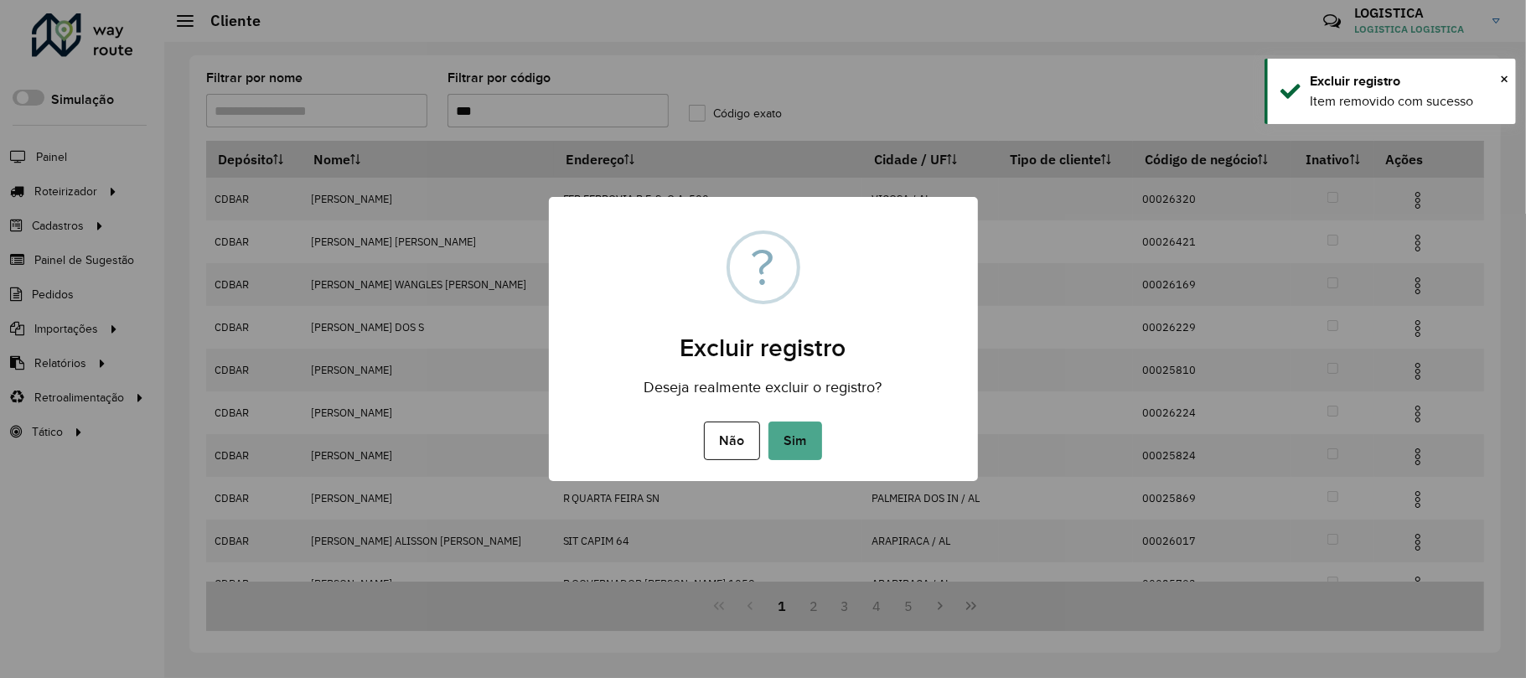
click at [768, 421] on button "Sim" at bounding box center [795, 440] width 54 height 39
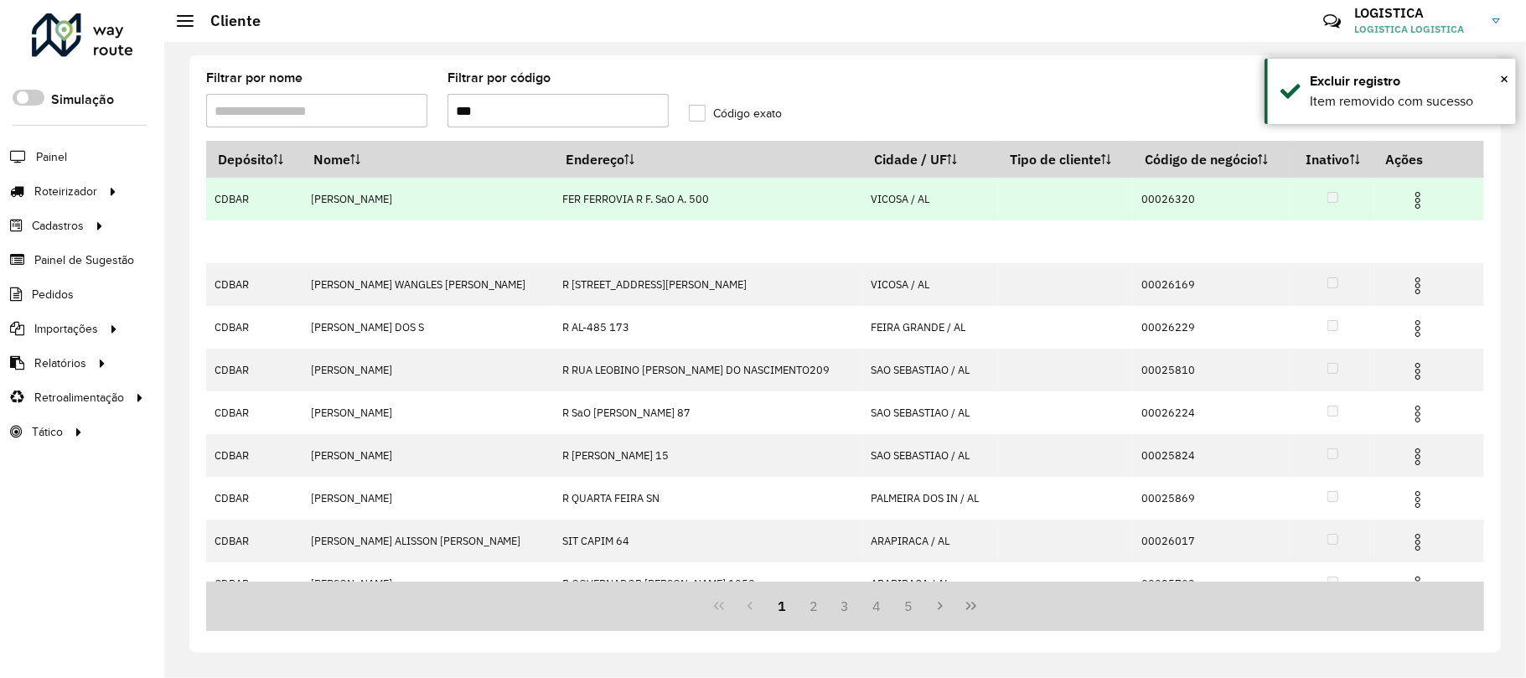
click at [1408, 192] on img at bounding box center [1418, 200] width 20 height 20
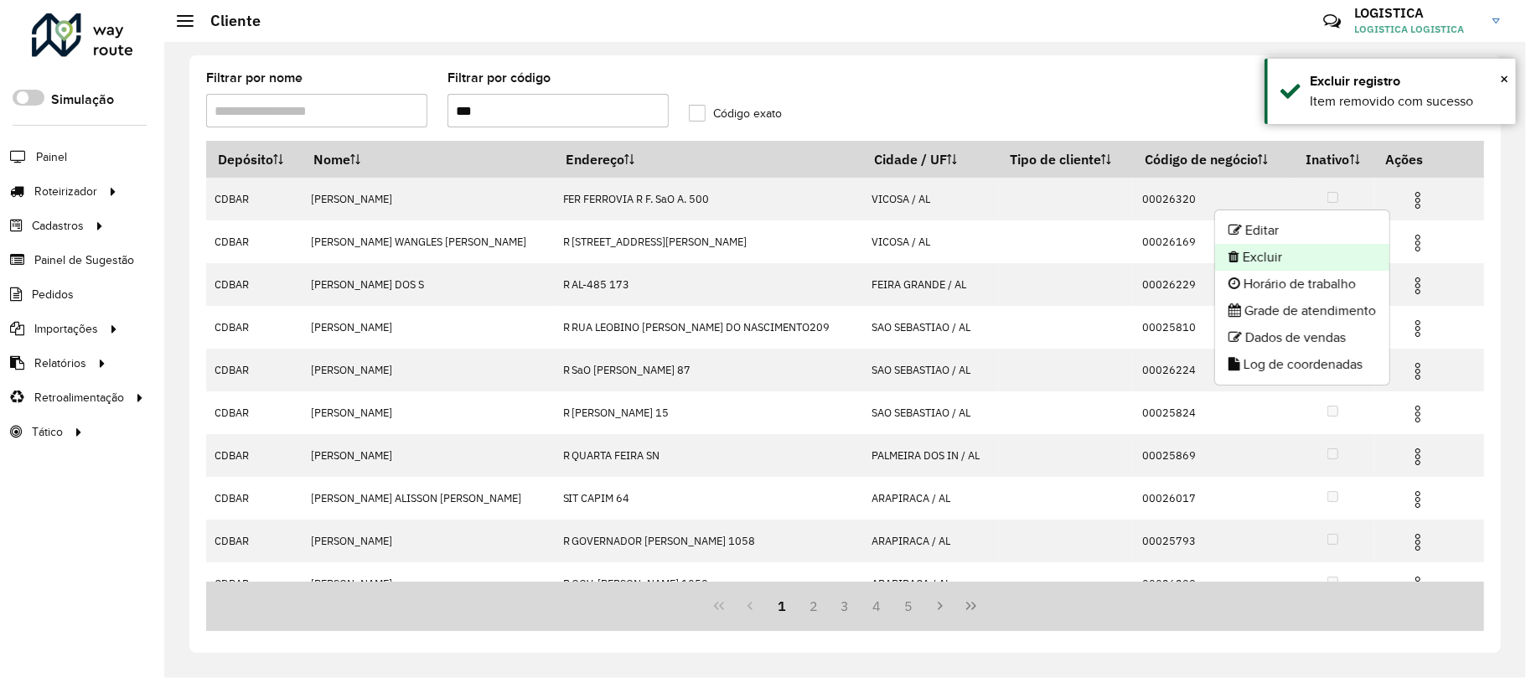
click at [1305, 262] on li "Excluir" at bounding box center [1302, 257] width 174 height 27
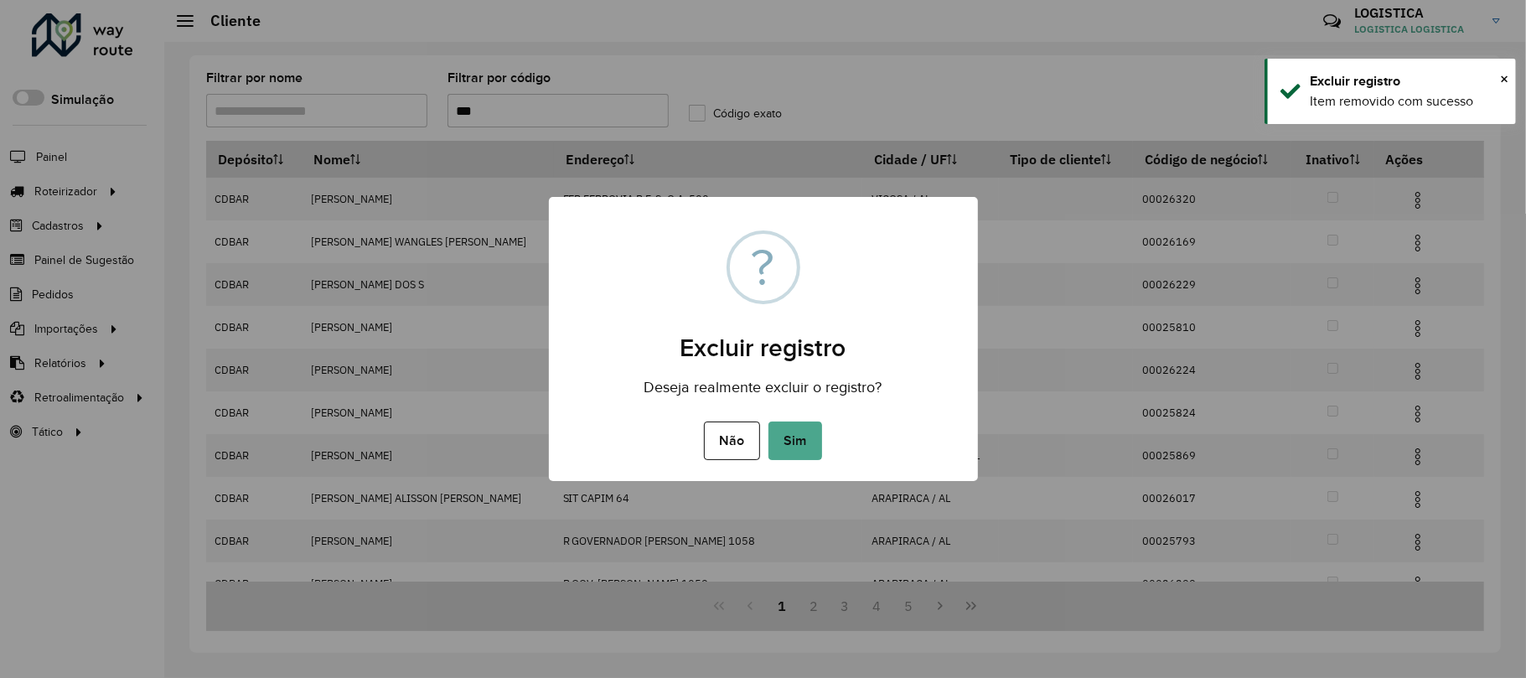
click at [768, 421] on button "Sim" at bounding box center [795, 440] width 54 height 39
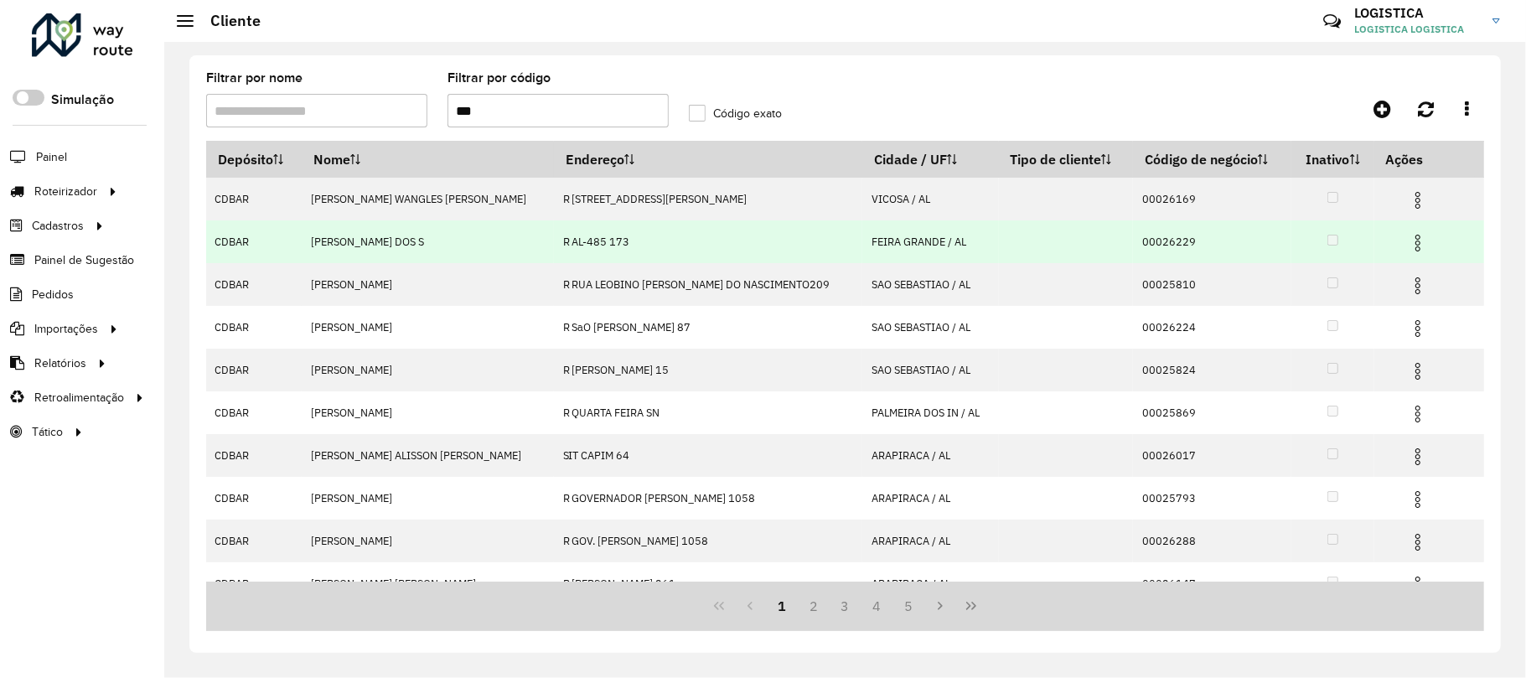
click at [1408, 245] on img at bounding box center [1418, 243] width 20 height 20
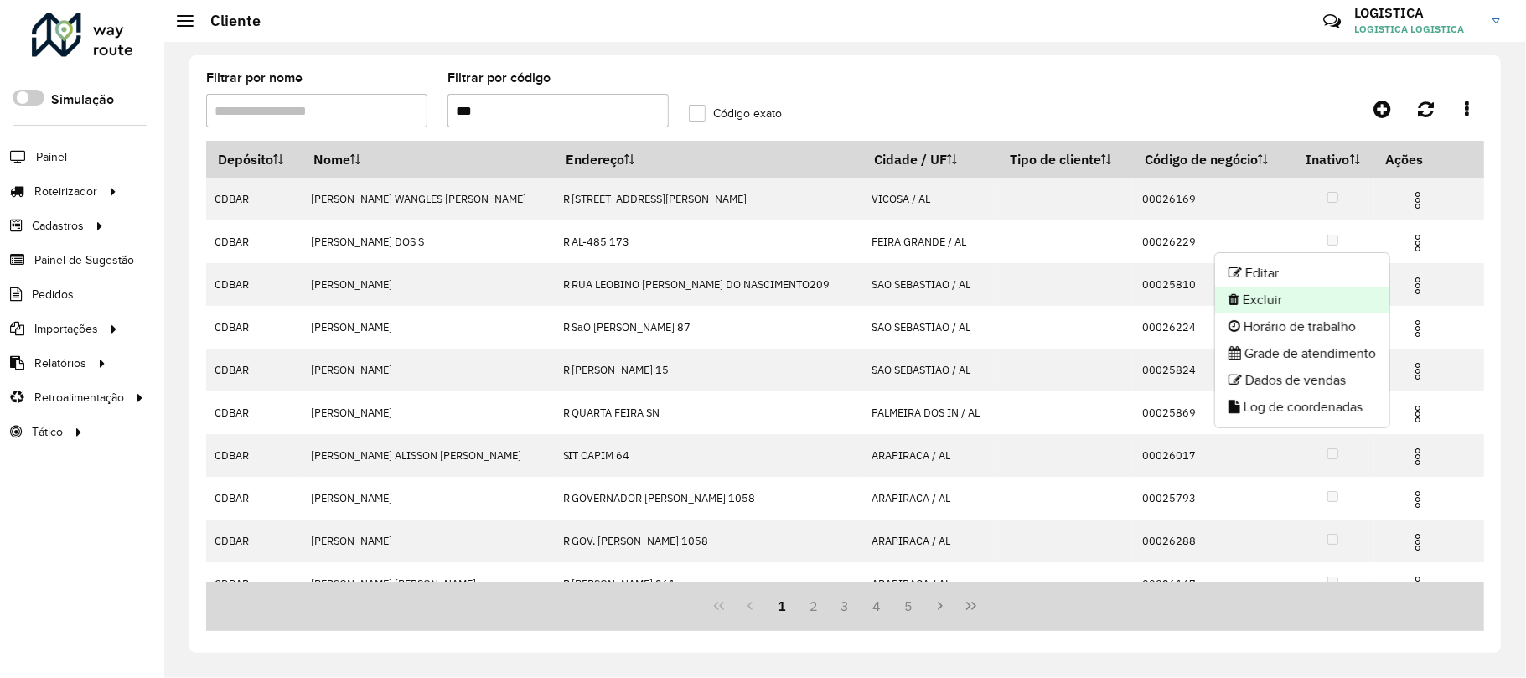
click at [1284, 292] on li "Excluir" at bounding box center [1302, 300] width 174 height 27
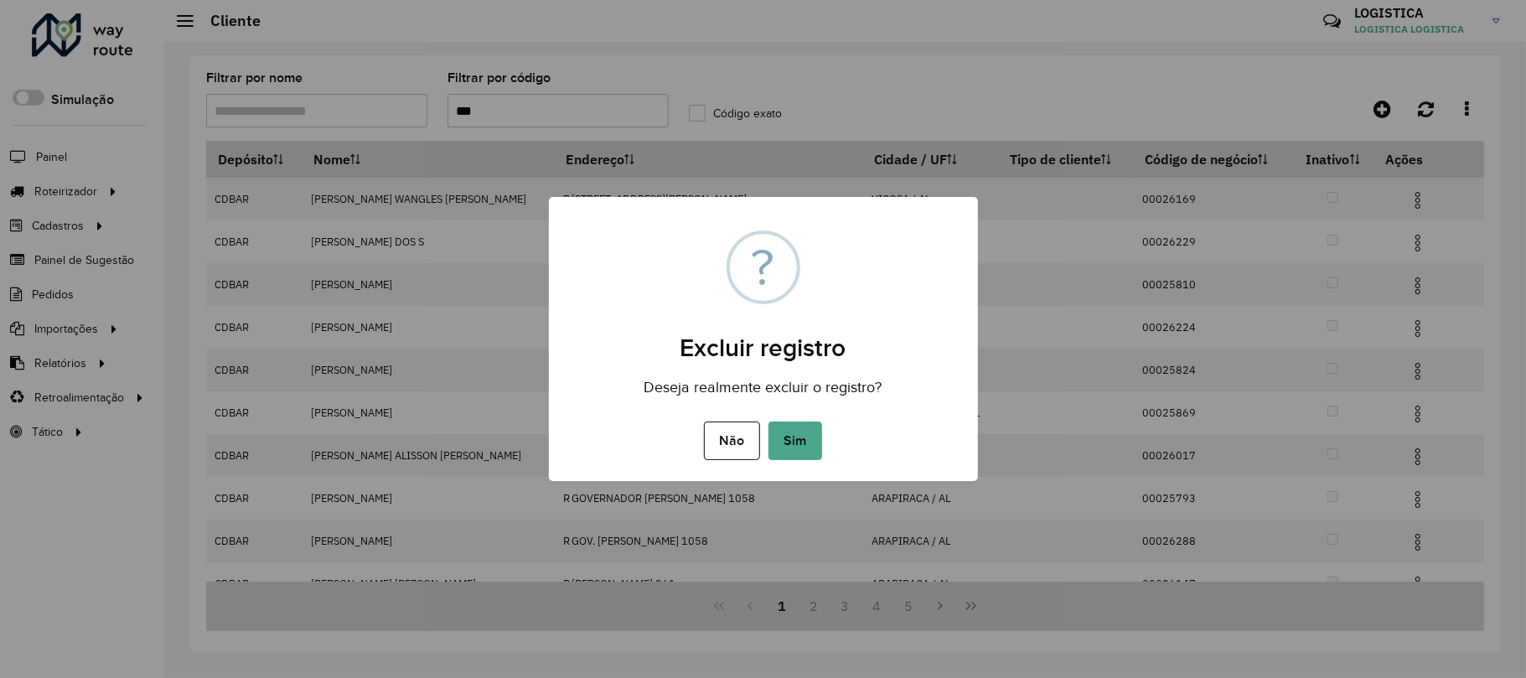
click at [768, 421] on button "Sim" at bounding box center [795, 440] width 54 height 39
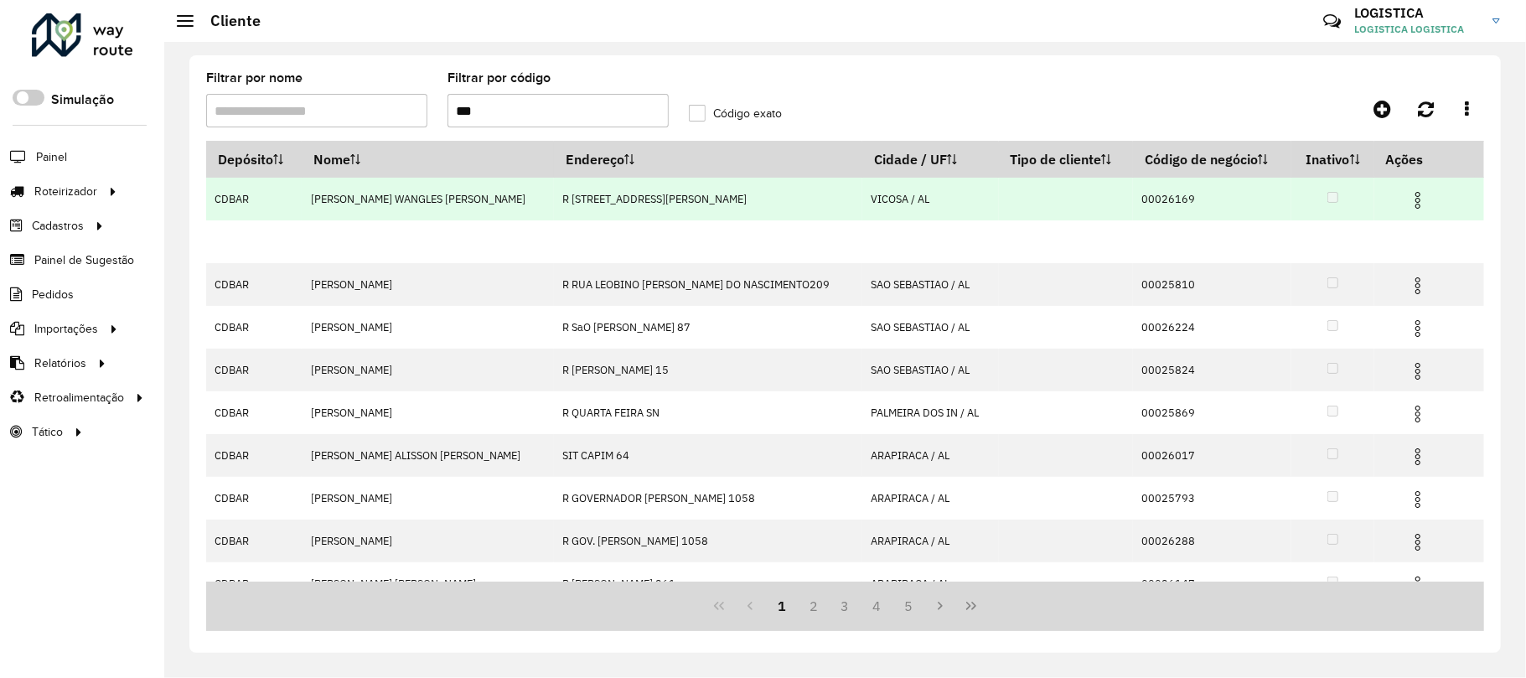
click at [1393, 195] on hb-app "Aguarde... Pop-up bloqueado! Seu navegador bloqueou automáticamente a abertura …" at bounding box center [763, 339] width 1526 height 678
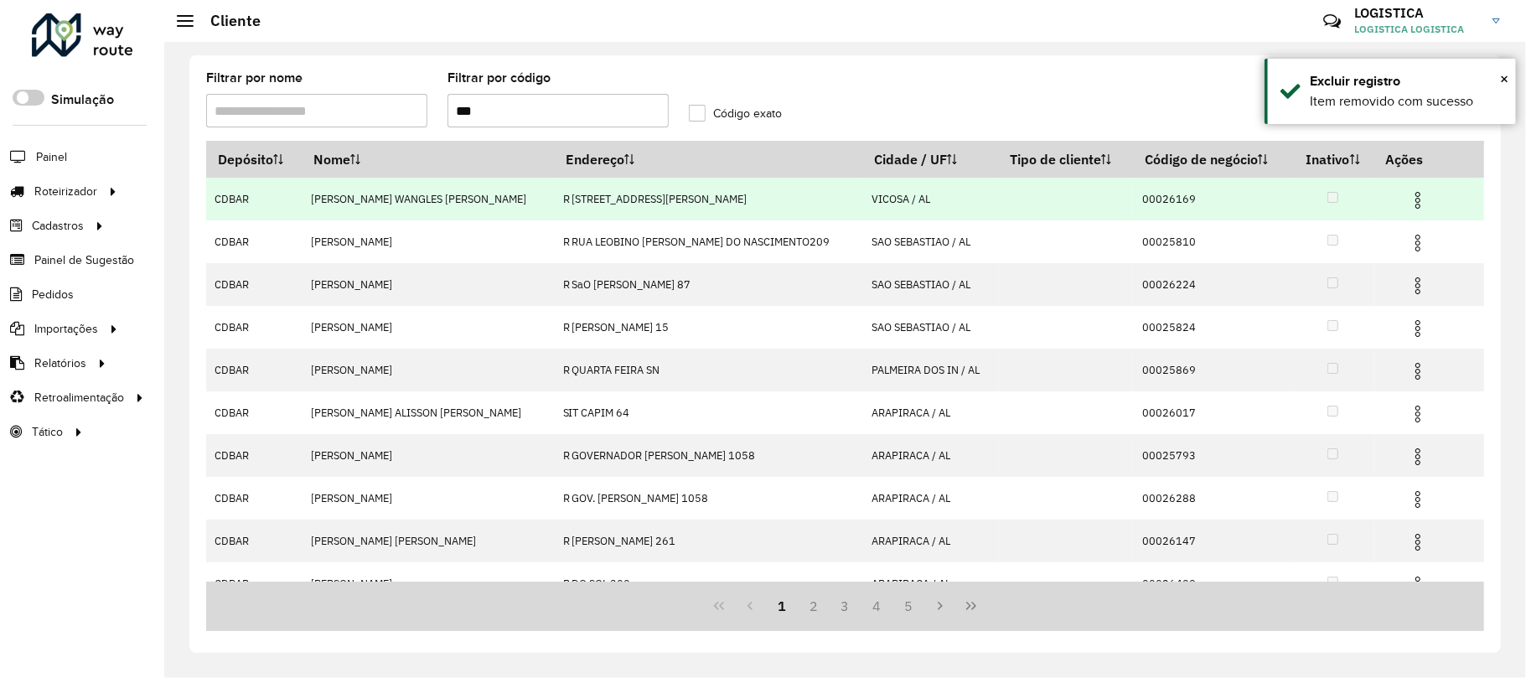
click at [1408, 208] on img at bounding box center [1418, 200] width 20 height 20
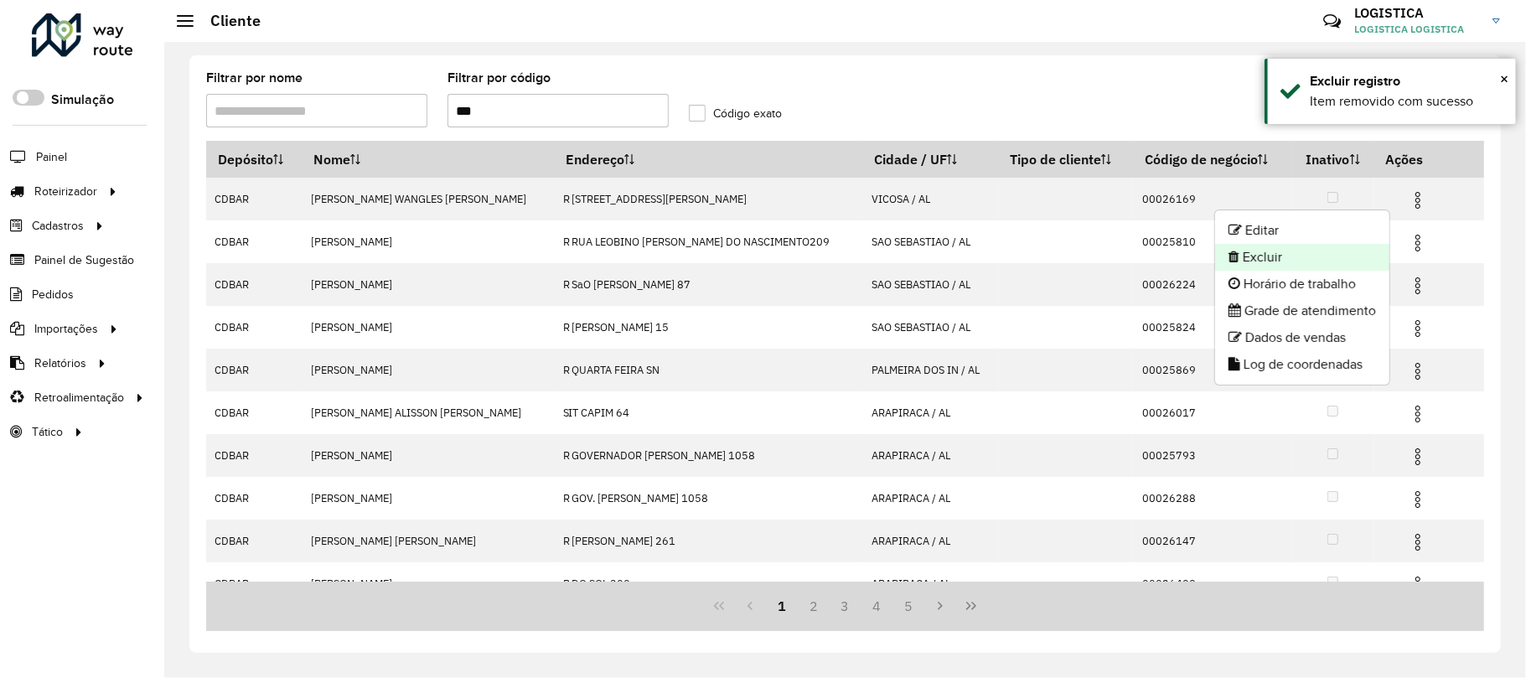
click at [1304, 263] on li "Excluir" at bounding box center [1302, 257] width 174 height 27
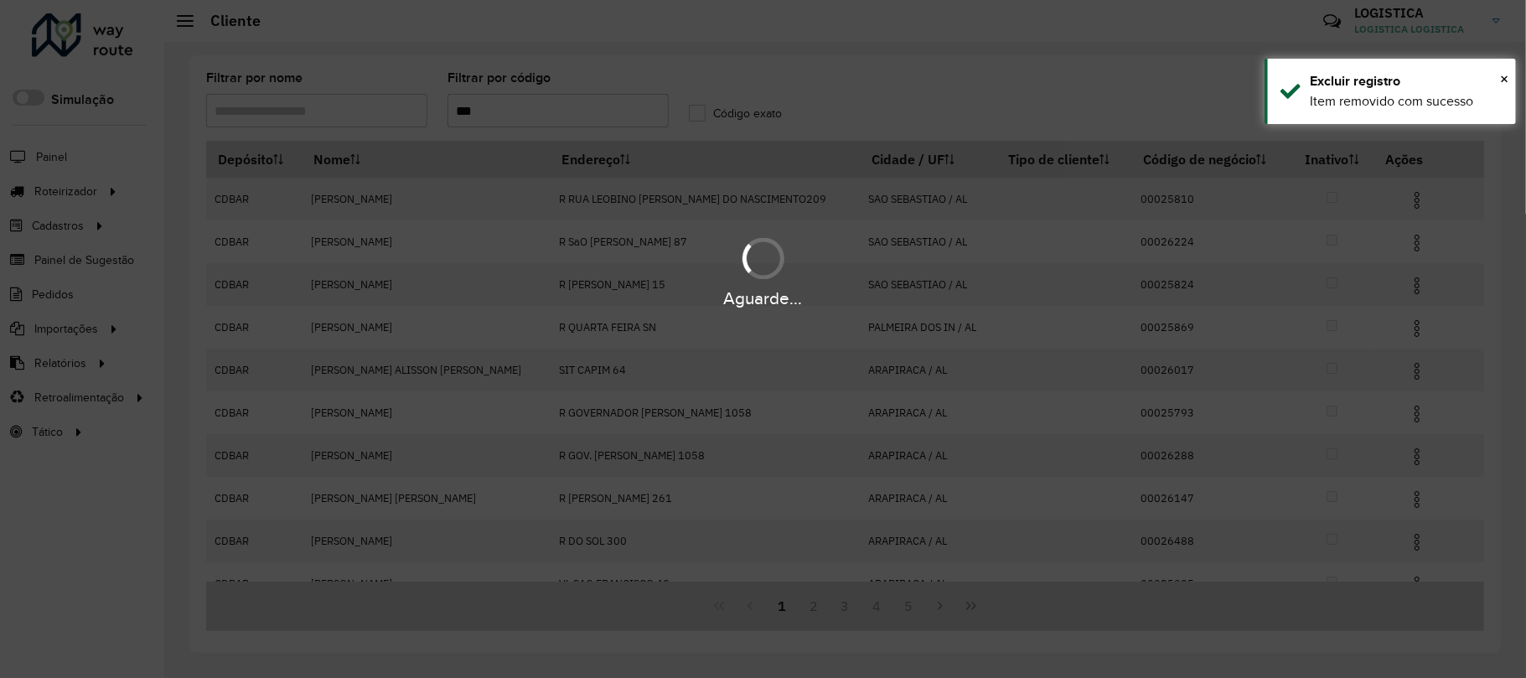
click at [1409, 278] on div "Aguarde..." at bounding box center [763, 271] width 1526 height 80
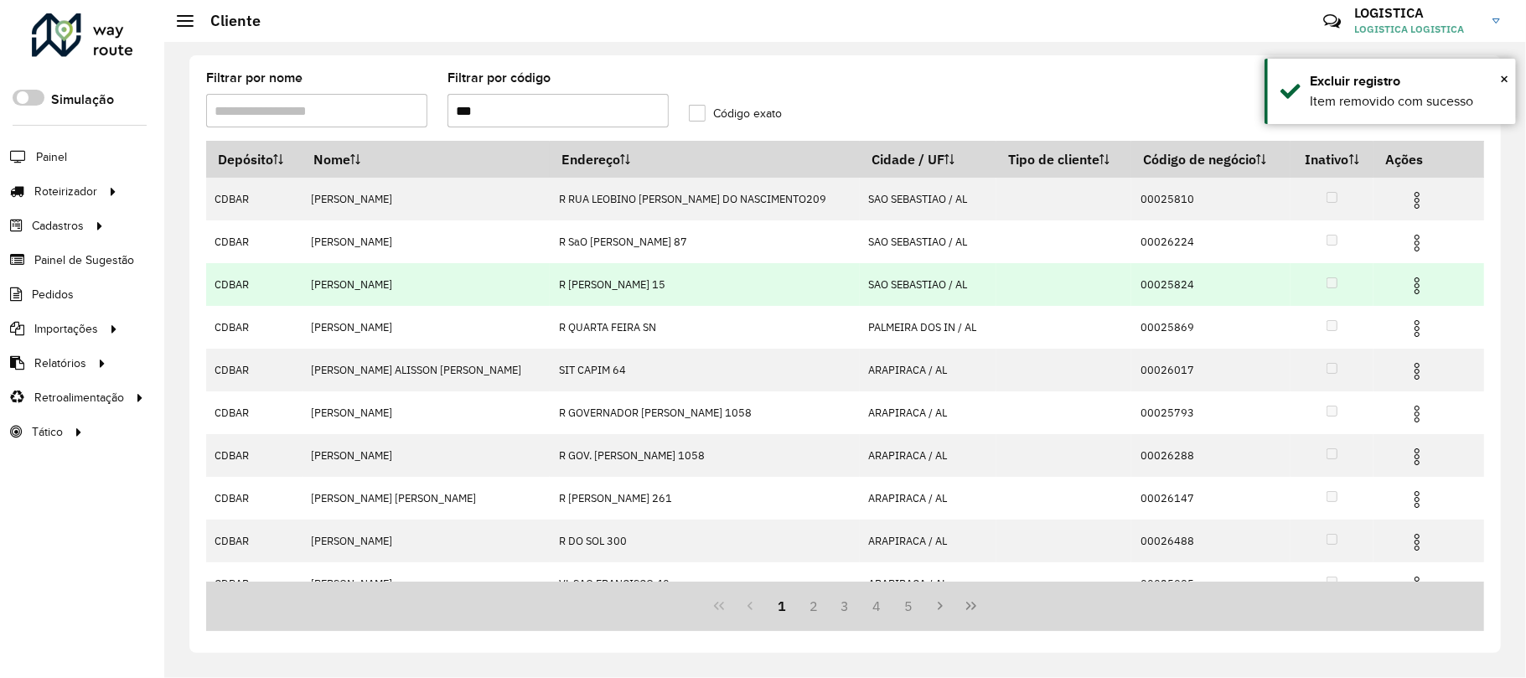
click at [1407, 285] on img at bounding box center [1417, 286] width 20 height 20
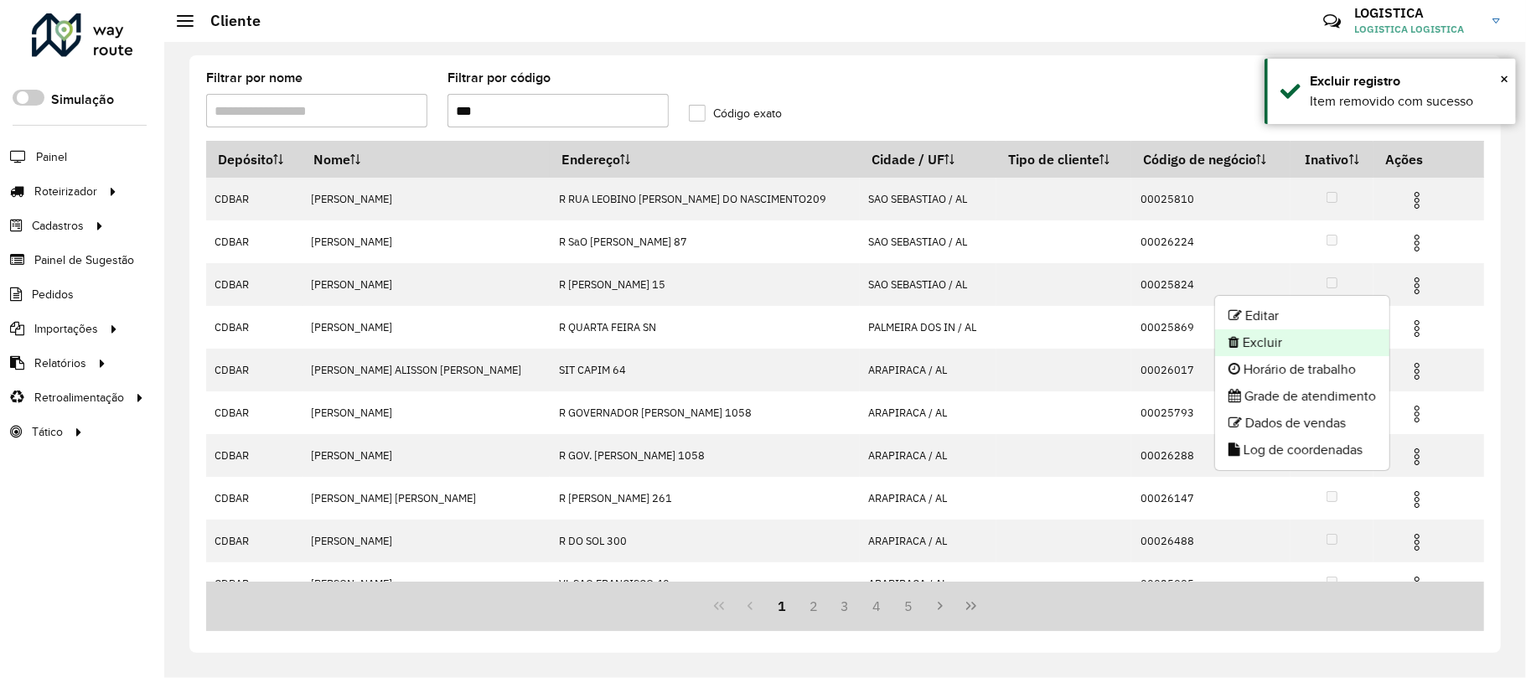
click at [1315, 353] on li "Excluir" at bounding box center [1302, 342] width 174 height 27
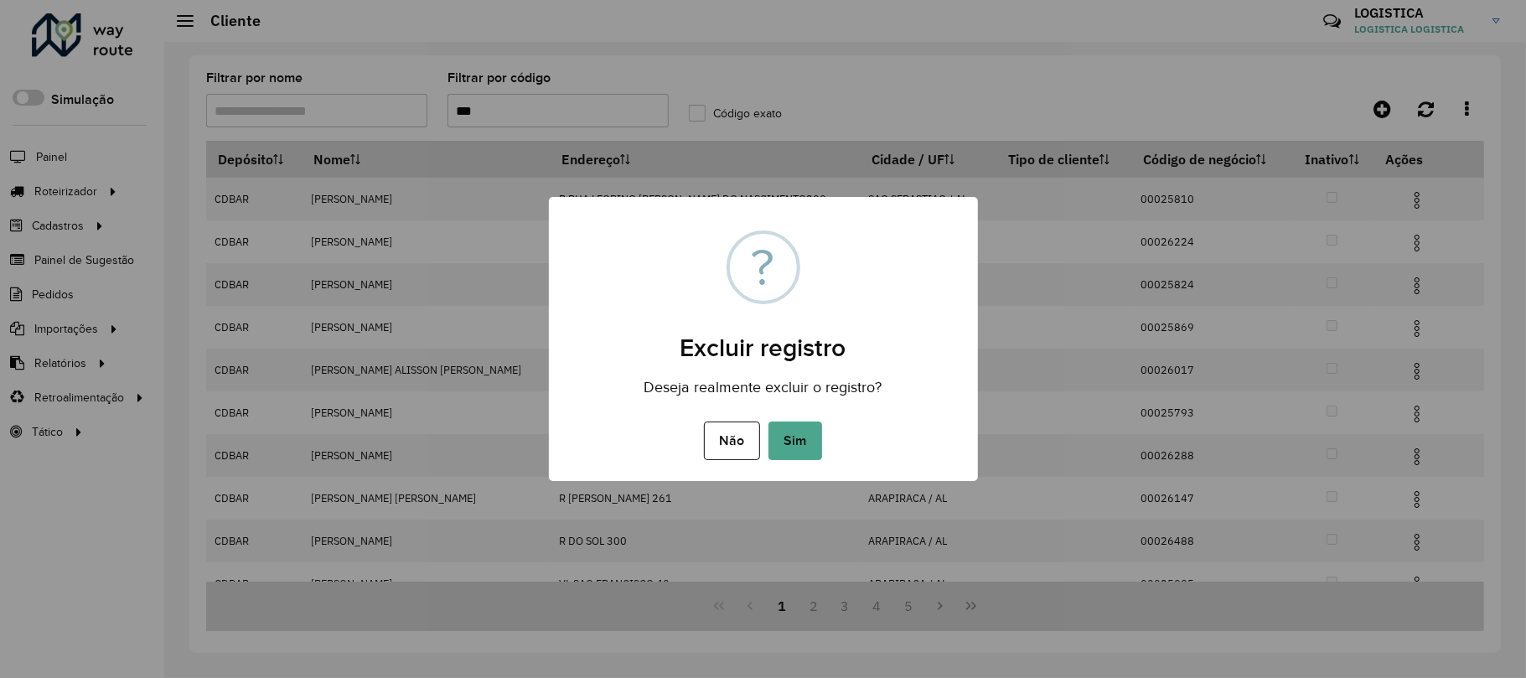
click at [768, 421] on button "Sim" at bounding box center [795, 440] width 54 height 39
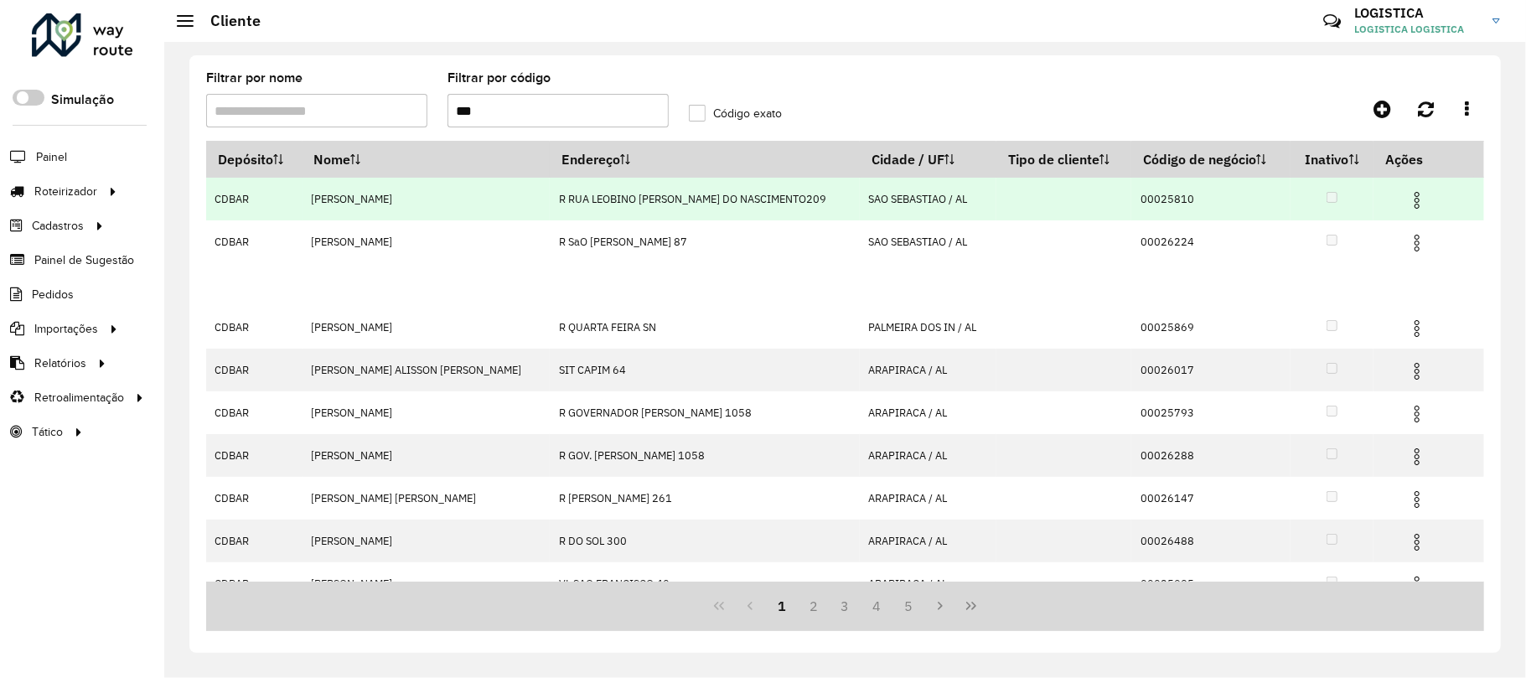
click at [1398, 201] on hb-app "Aguarde... Pop-up bloqueado! Seu navegador bloqueou automáticamente a abertura …" at bounding box center [763, 339] width 1526 height 678
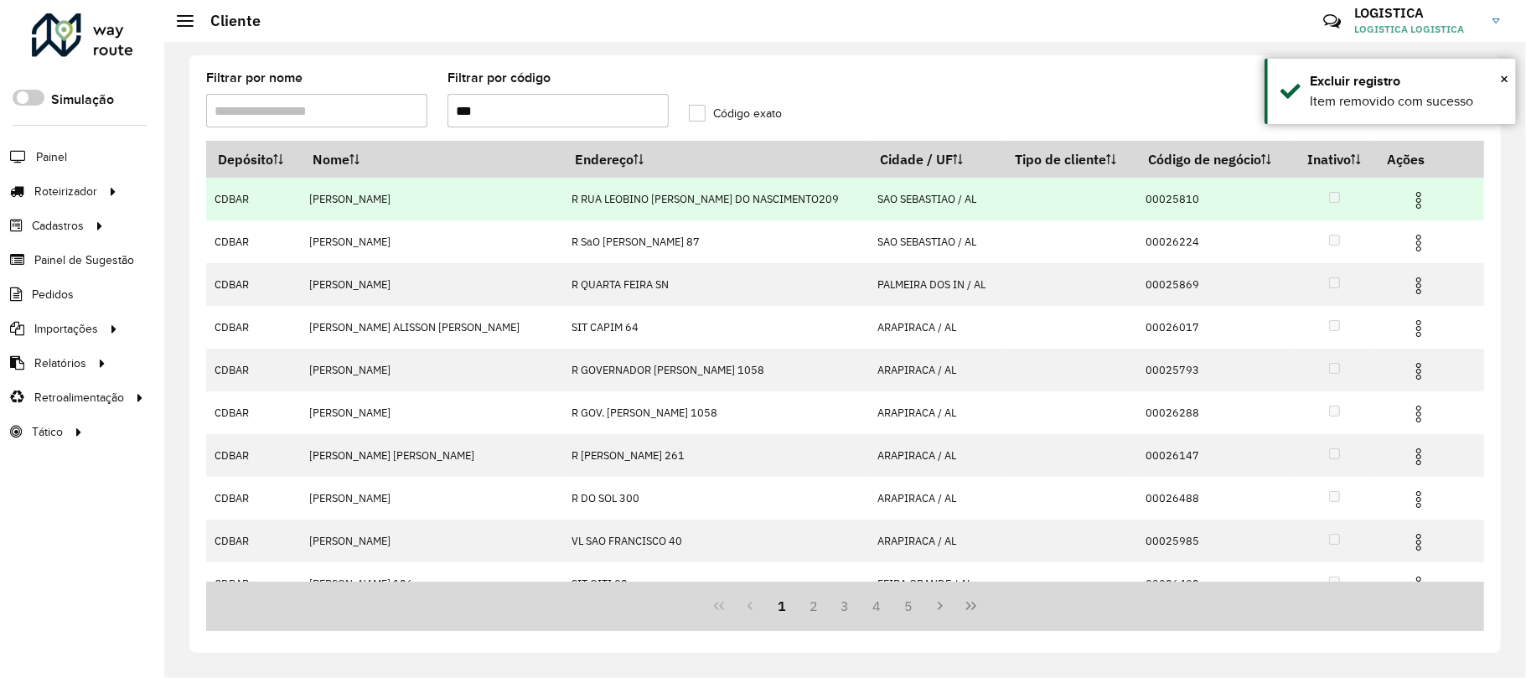
click at [1408, 195] on img at bounding box center [1418, 200] width 20 height 20
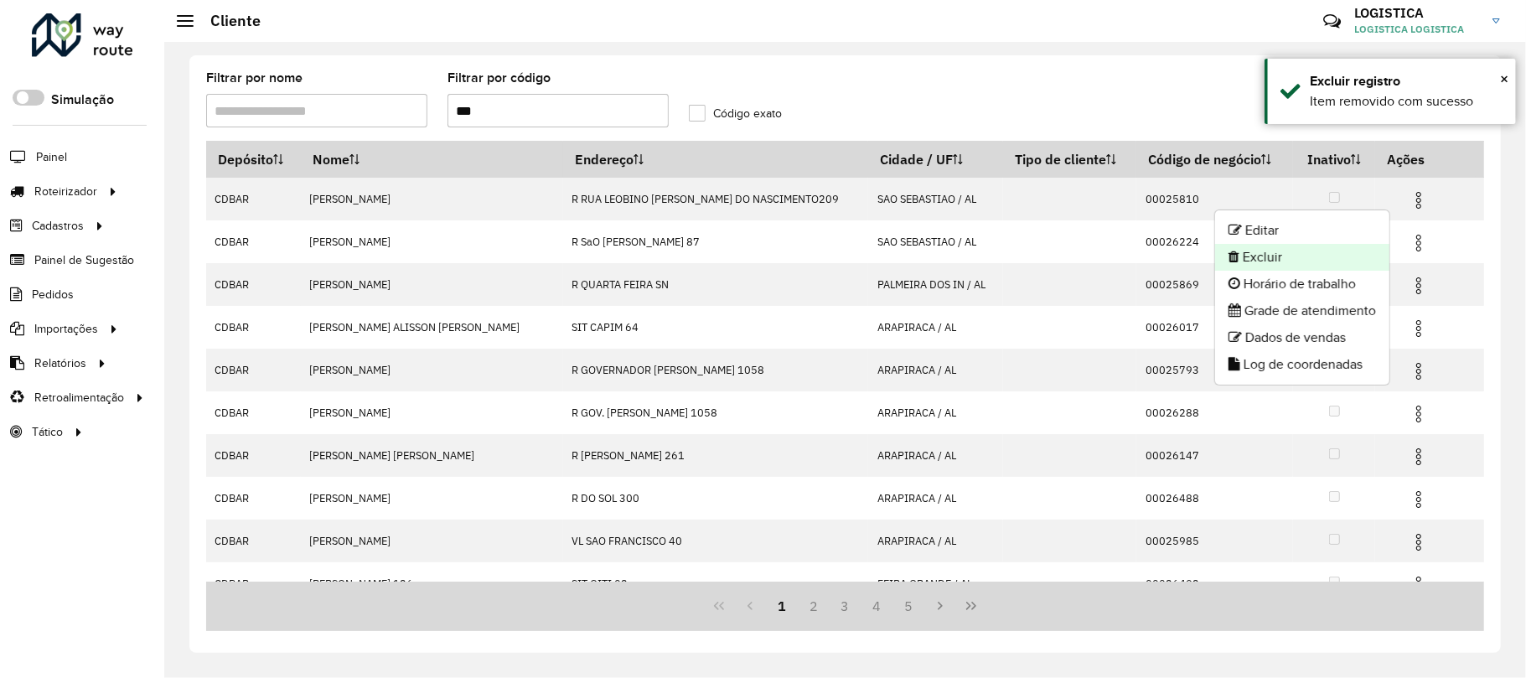
click at [1308, 255] on li "Excluir" at bounding box center [1302, 257] width 174 height 27
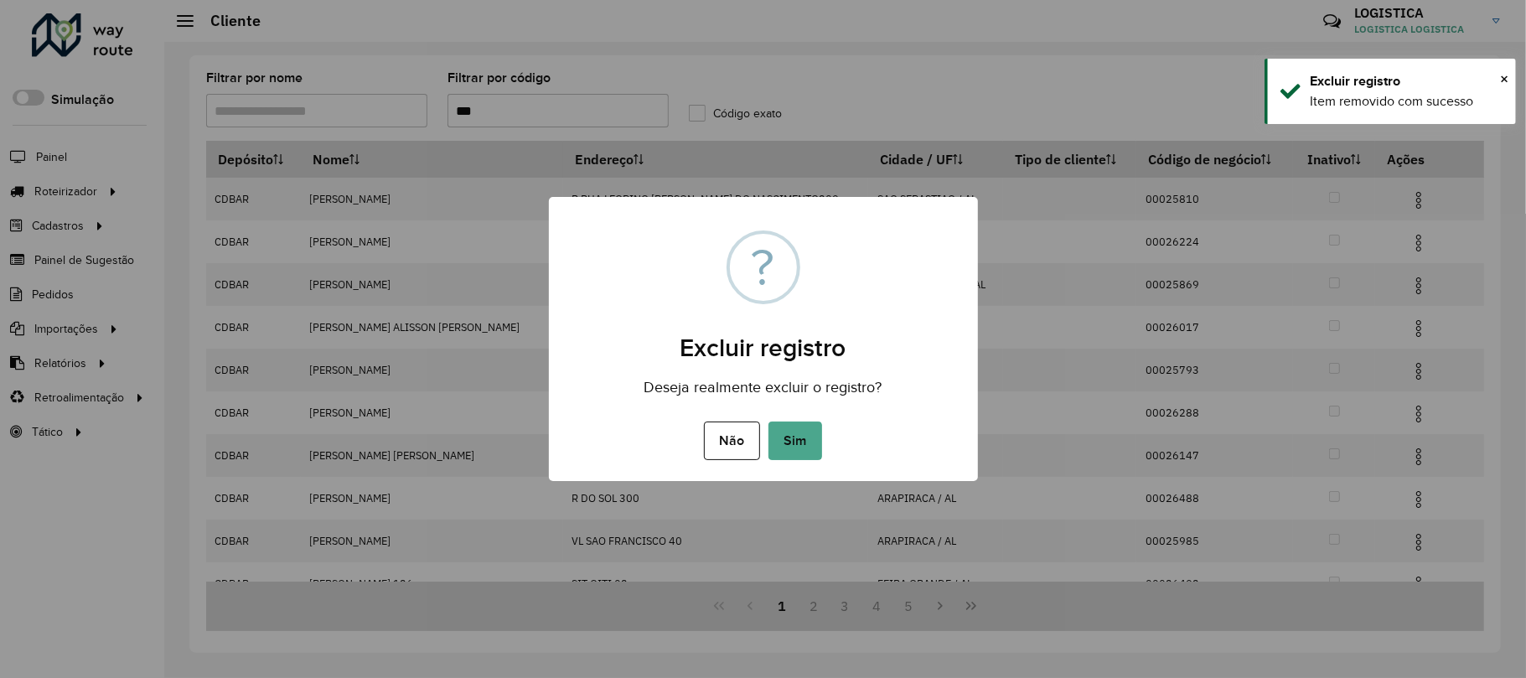
click at [768, 421] on button "Sim" at bounding box center [795, 440] width 54 height 39
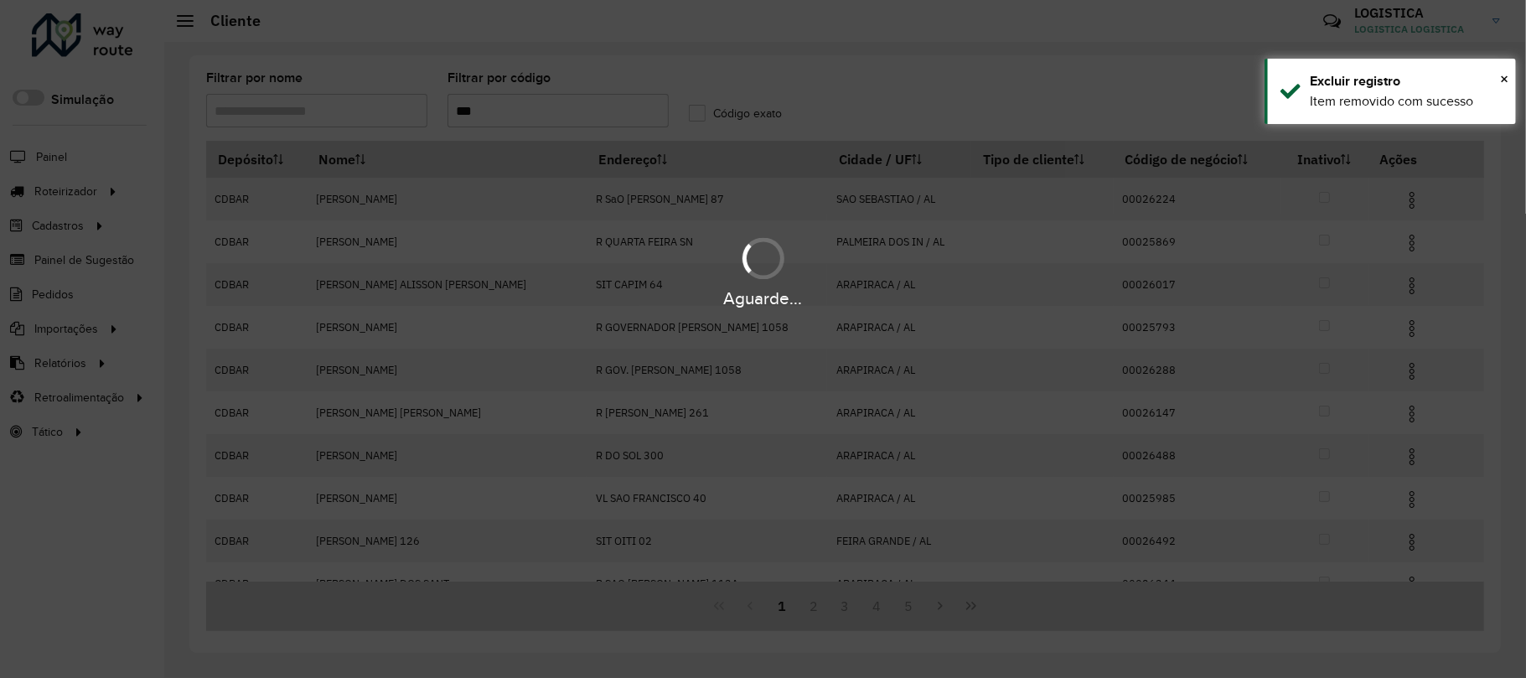
click at [1398, 426] on div "Aguarde..." at bounding box center [763, 339] width 1526 height 678
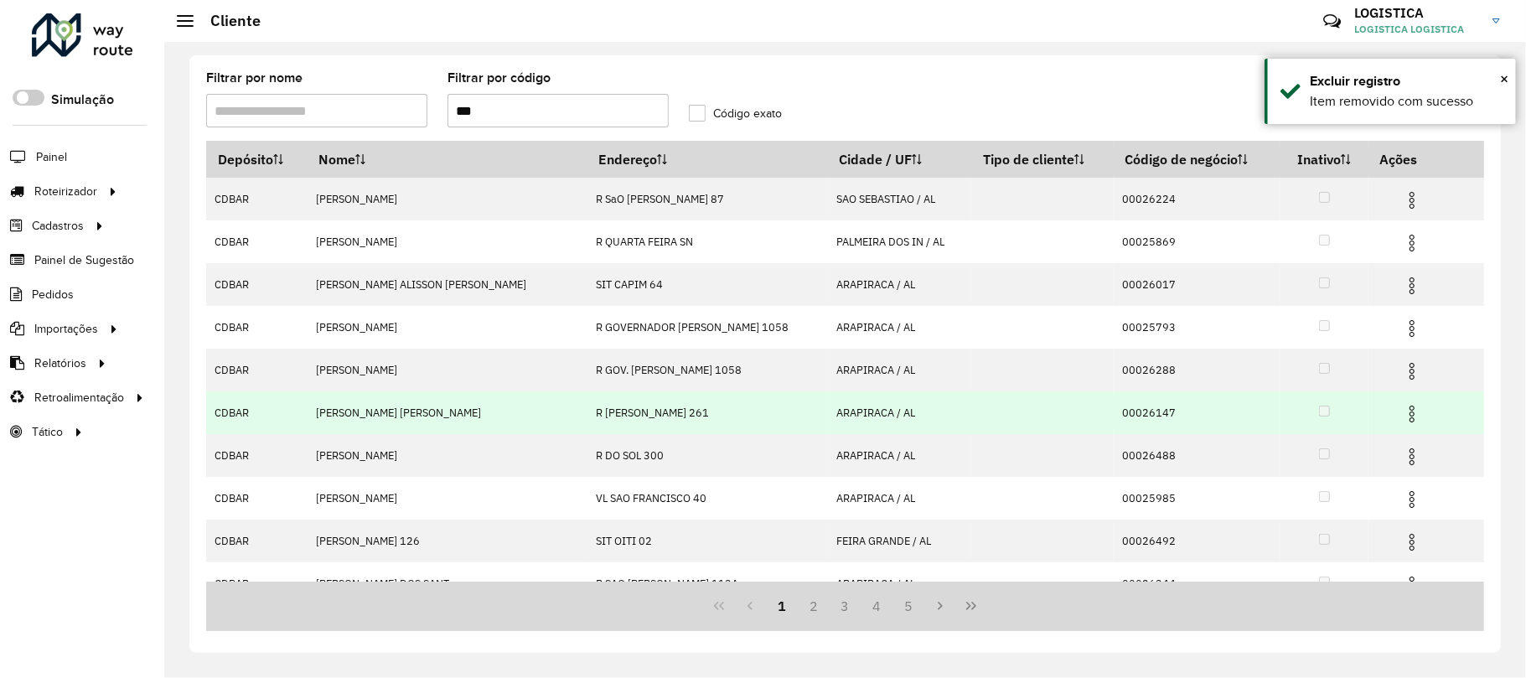
click at [1401, 426] on td at bounding box center [1418, 412] width 101 height 42
click at [1409, 412] on img at bounding box center [1412, 414] width 20 height 20
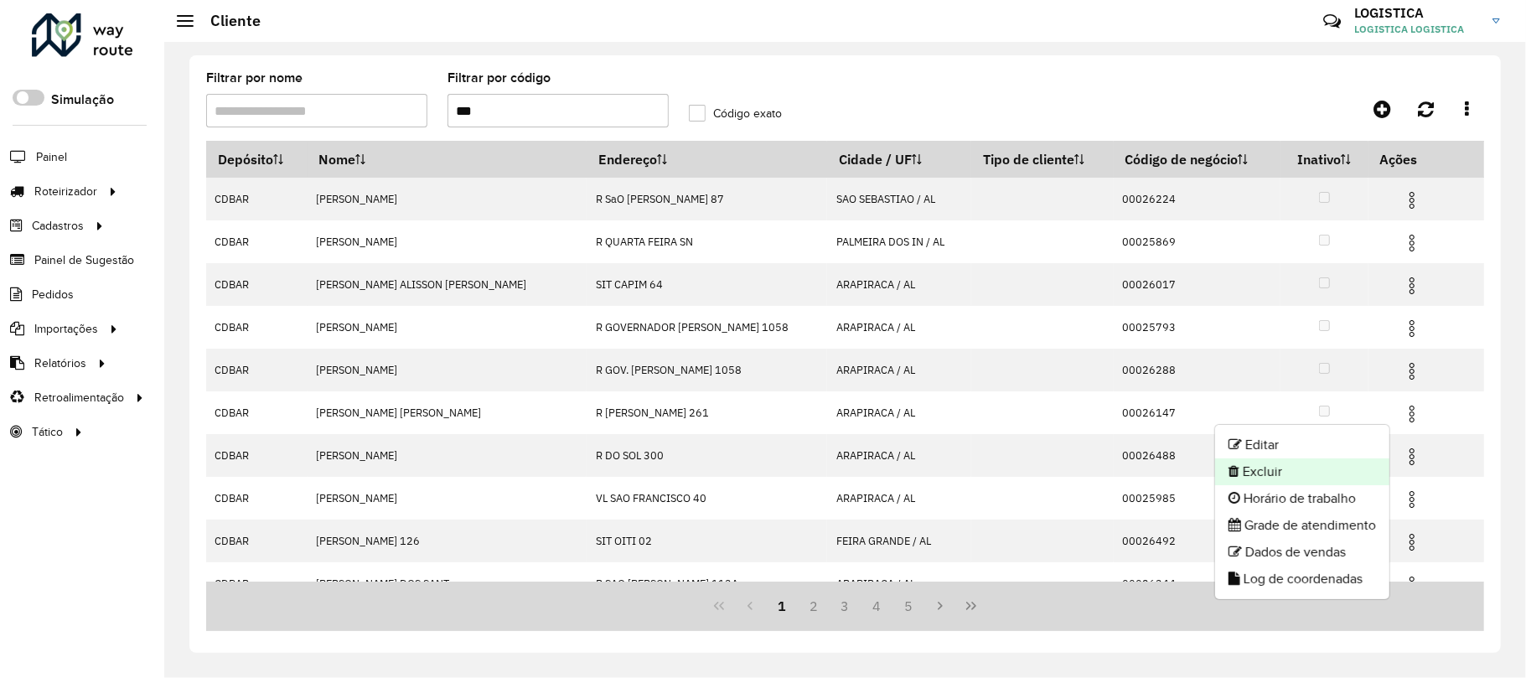
click at [1285, 483] on li "Excluir" at bounding box center [1302, 471] width 174 height 27
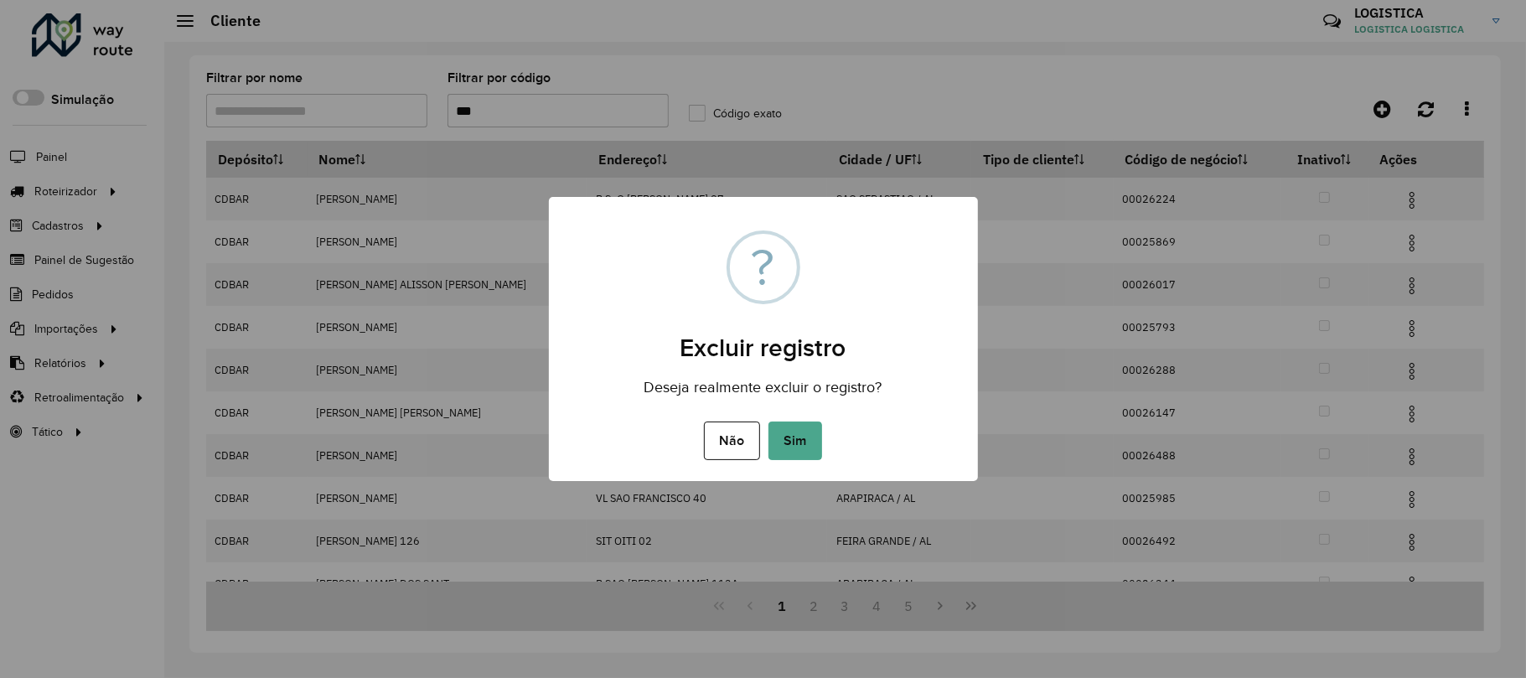
click at [768, 421] on button "Sim" at bounding box center [795, 440] width 54 height 39
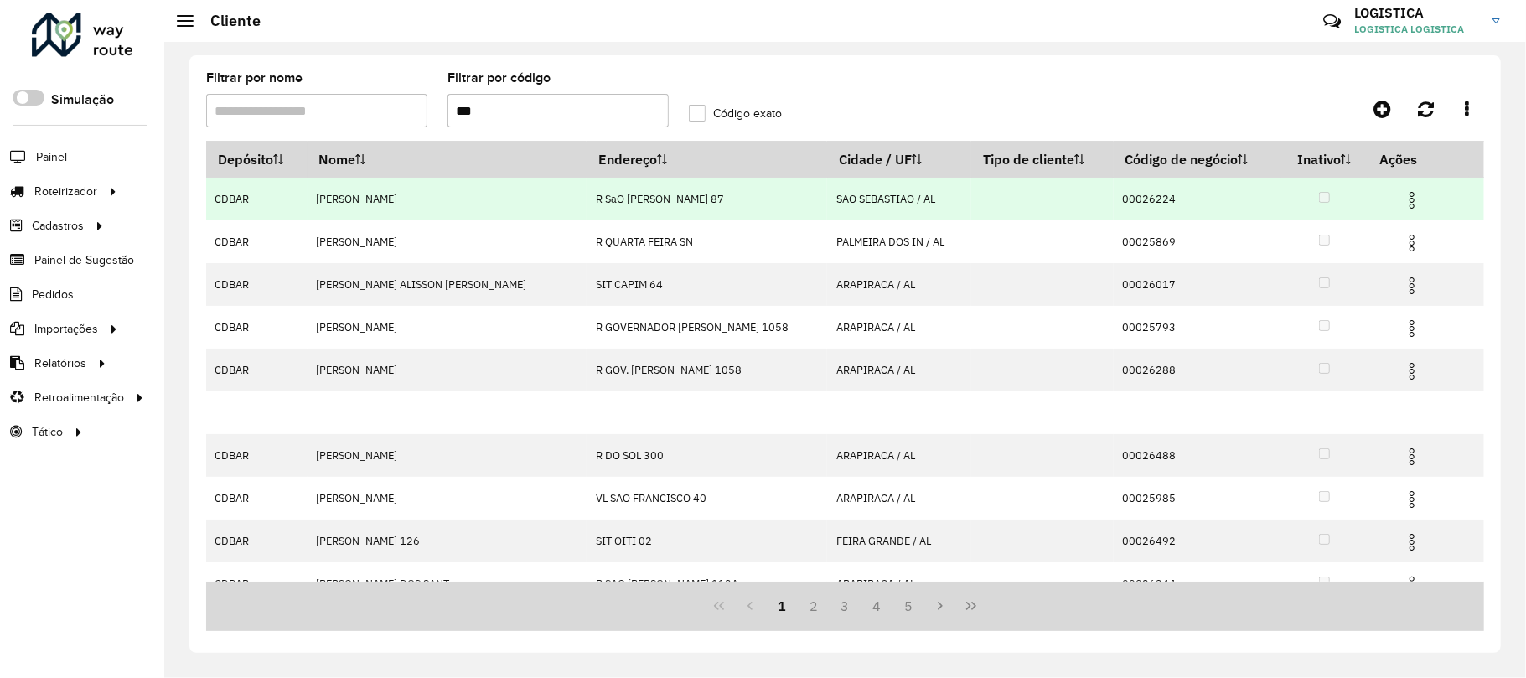
click at [1399, 212] on td at bounding box center [1418, 199] width 101 height 42
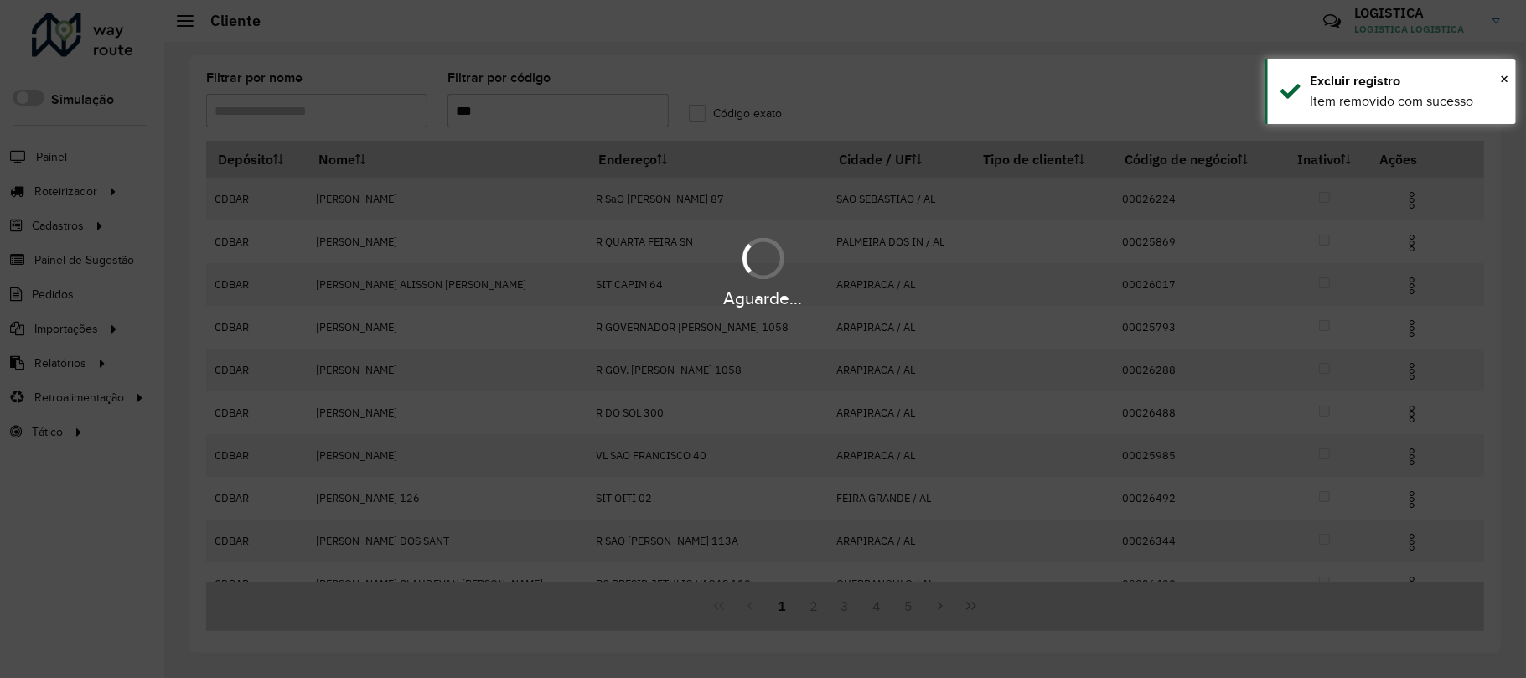
click at [1398, 206] on div "Aguarde..." at bounding box center [763, 339] width 1526 height 678
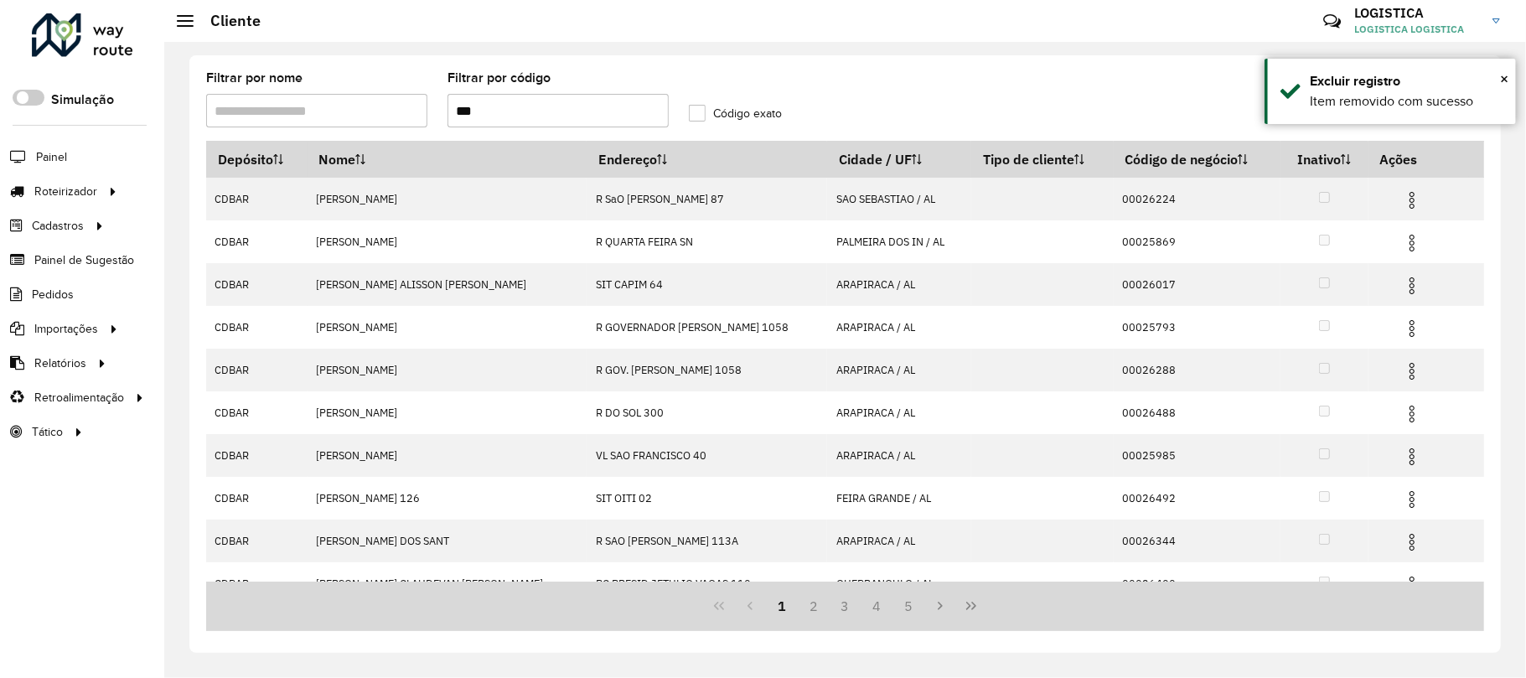
click at [1402, 206] on img at bounding box center [1412, 200] width 20 height 20
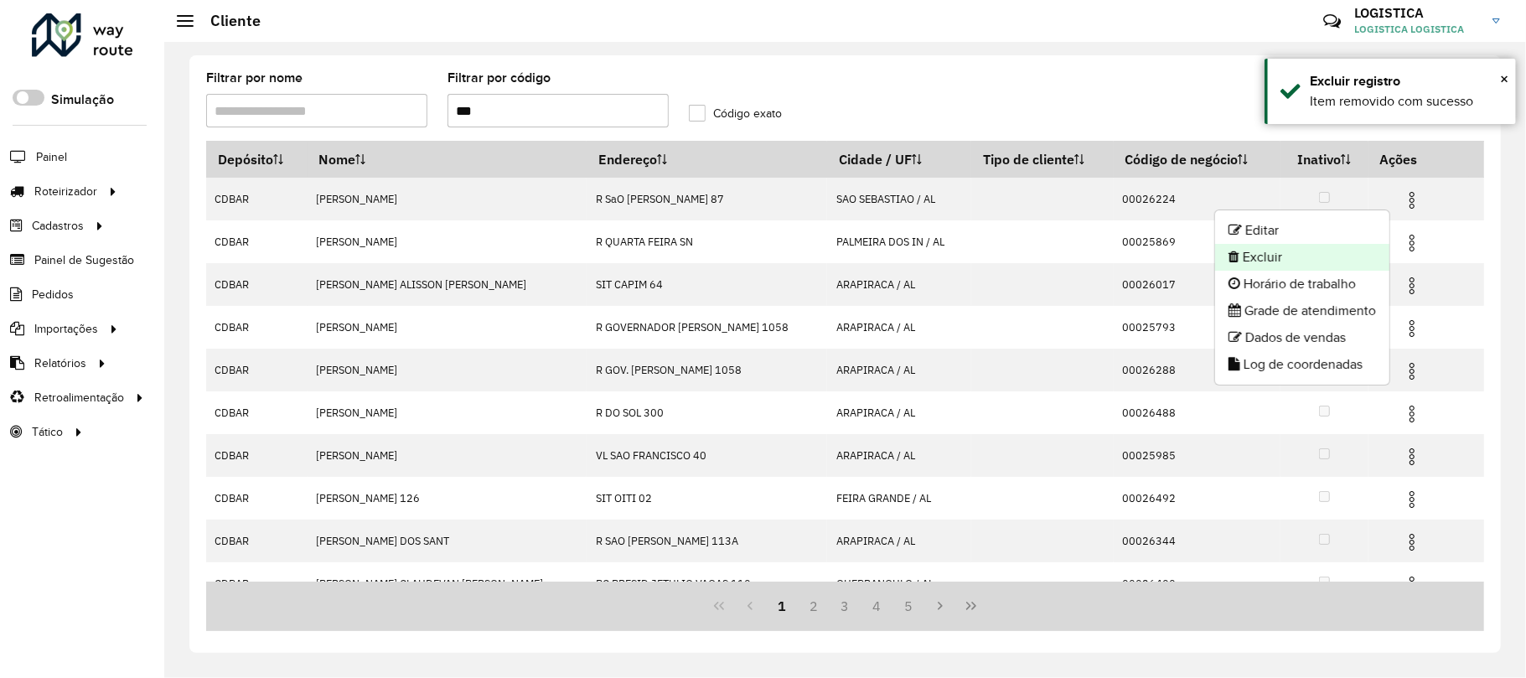
click at [1325, 265] on li "Excluir" at bounding box center [1302, 257] width 174 height 27
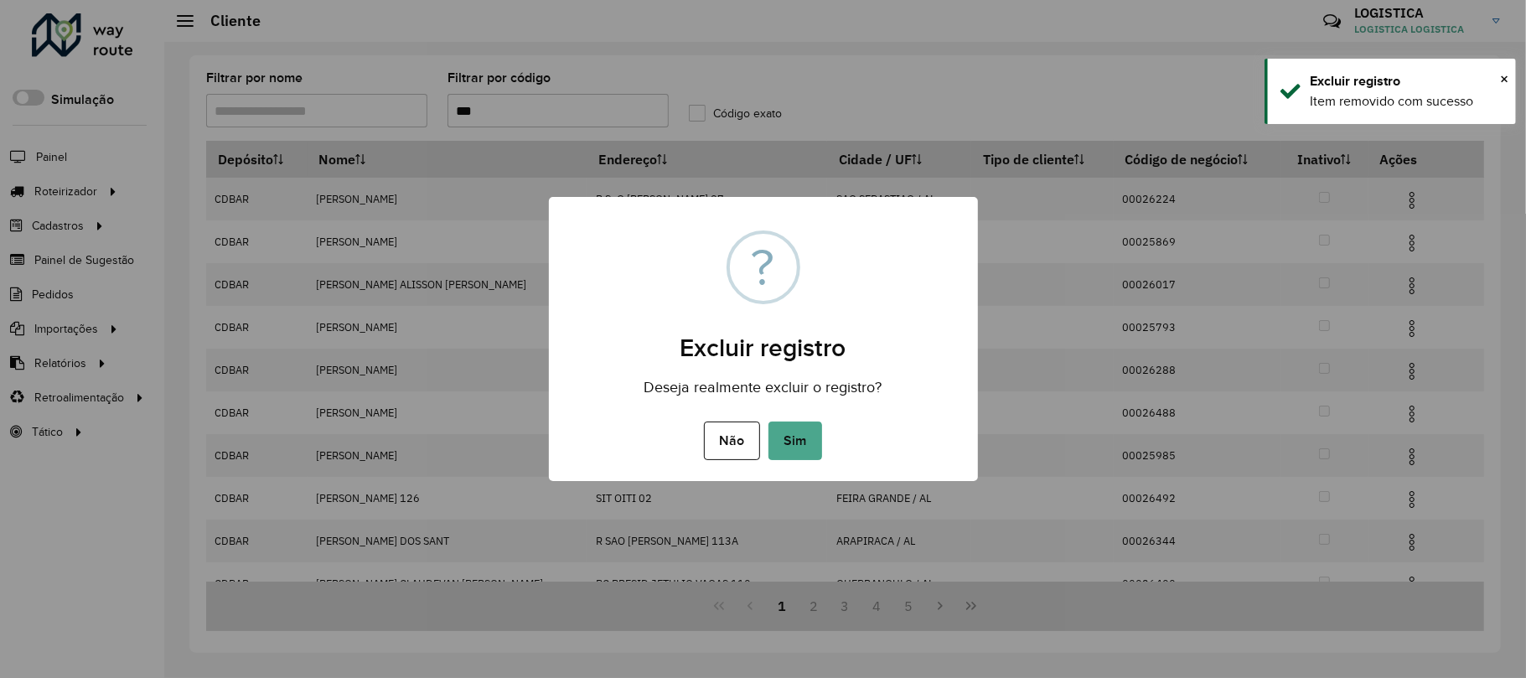
click at [768, 421] on button "Sim" at bounding box center [795, 440] width 54 height 39
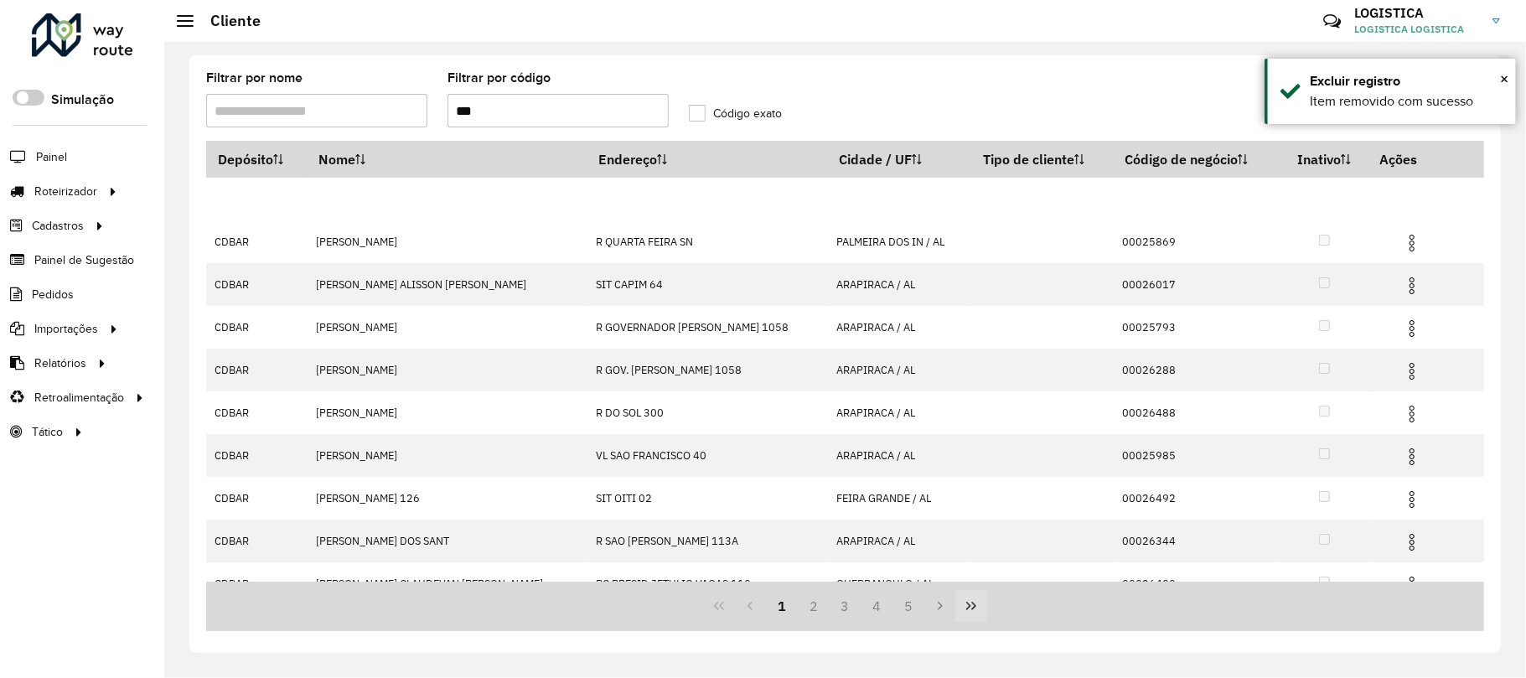
click at [973, 601] on icon "Last Page" at bounding box center [970, 605] width 13 height 13
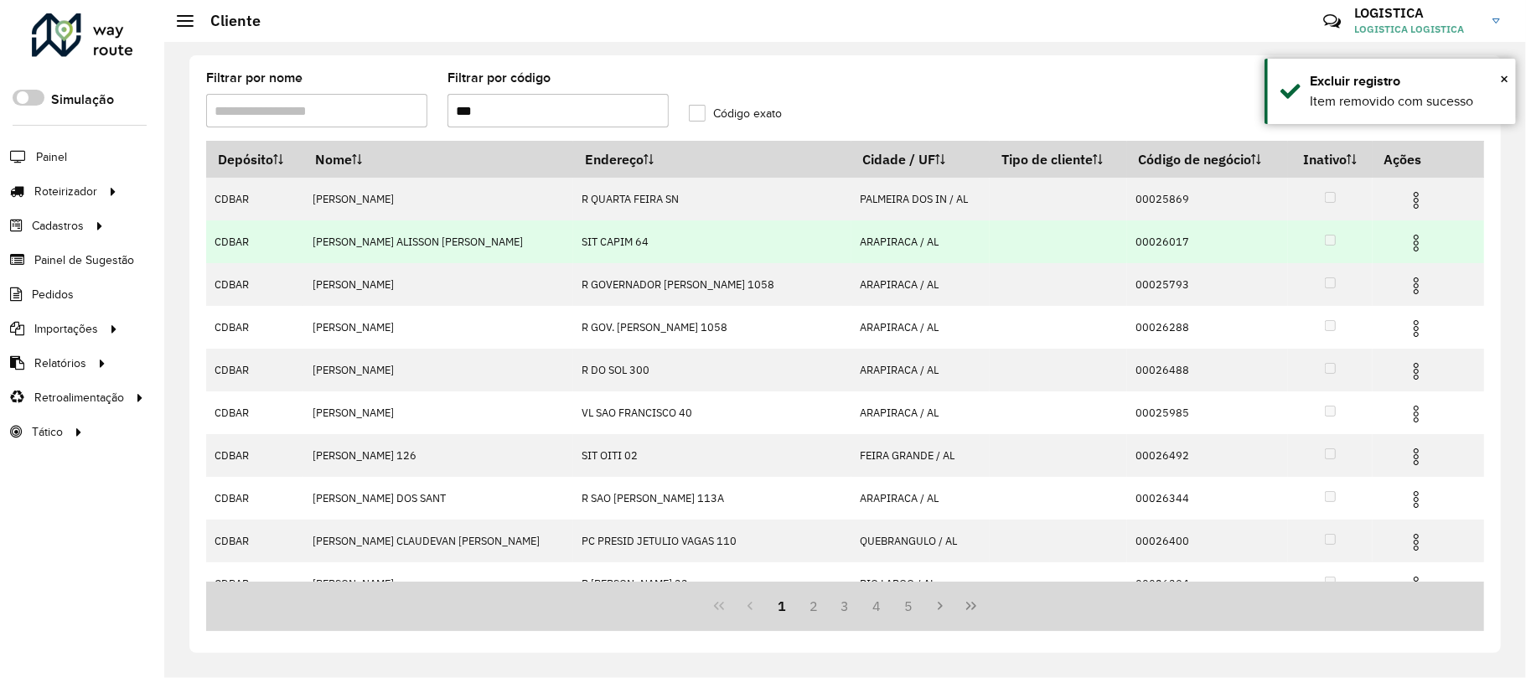
click at [1406, 240] on img at bounding box center [1416, 243] width 20 height 20
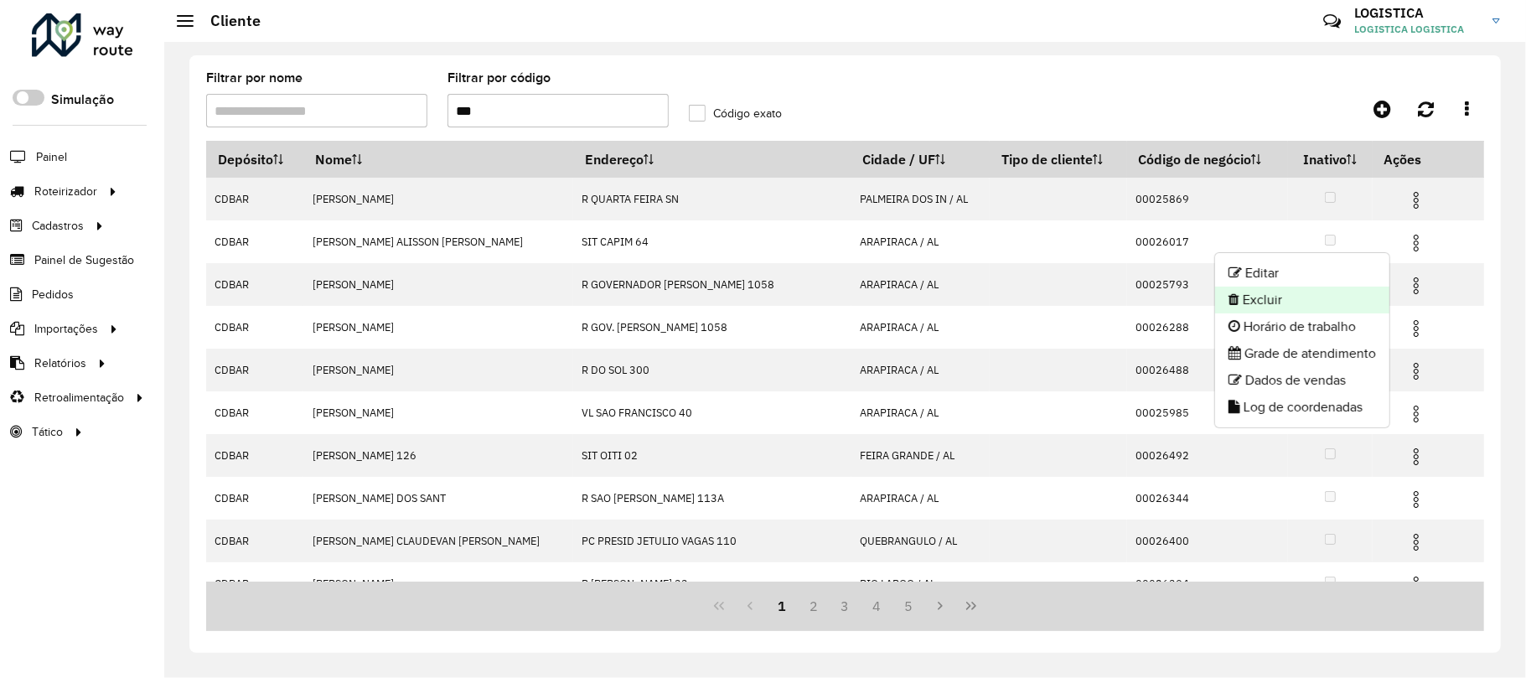
click at [1312, 293] on li "Excluir" at bounding box center [1302, 300] width 174 height 27
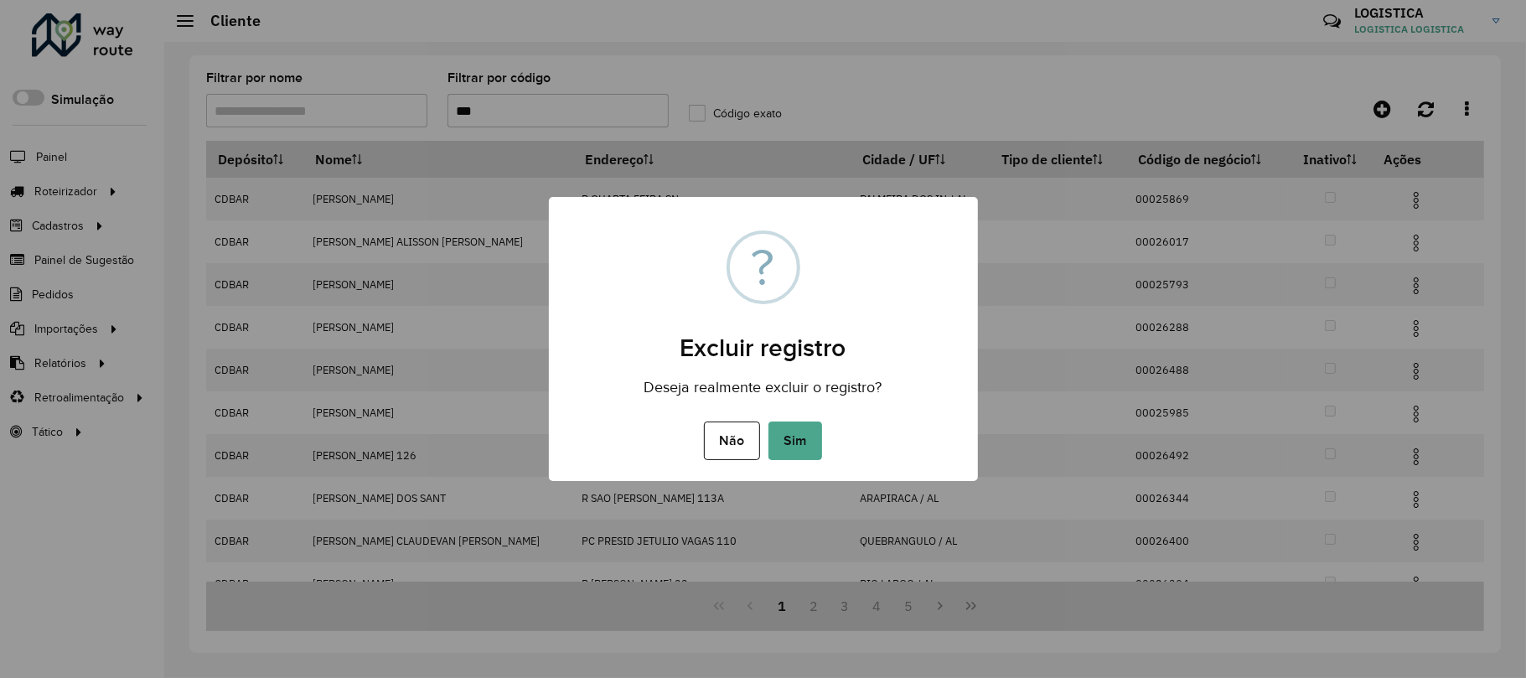
click at [768, 421] on button "Sim" at bounding box center [795, 440] width 54 height 39
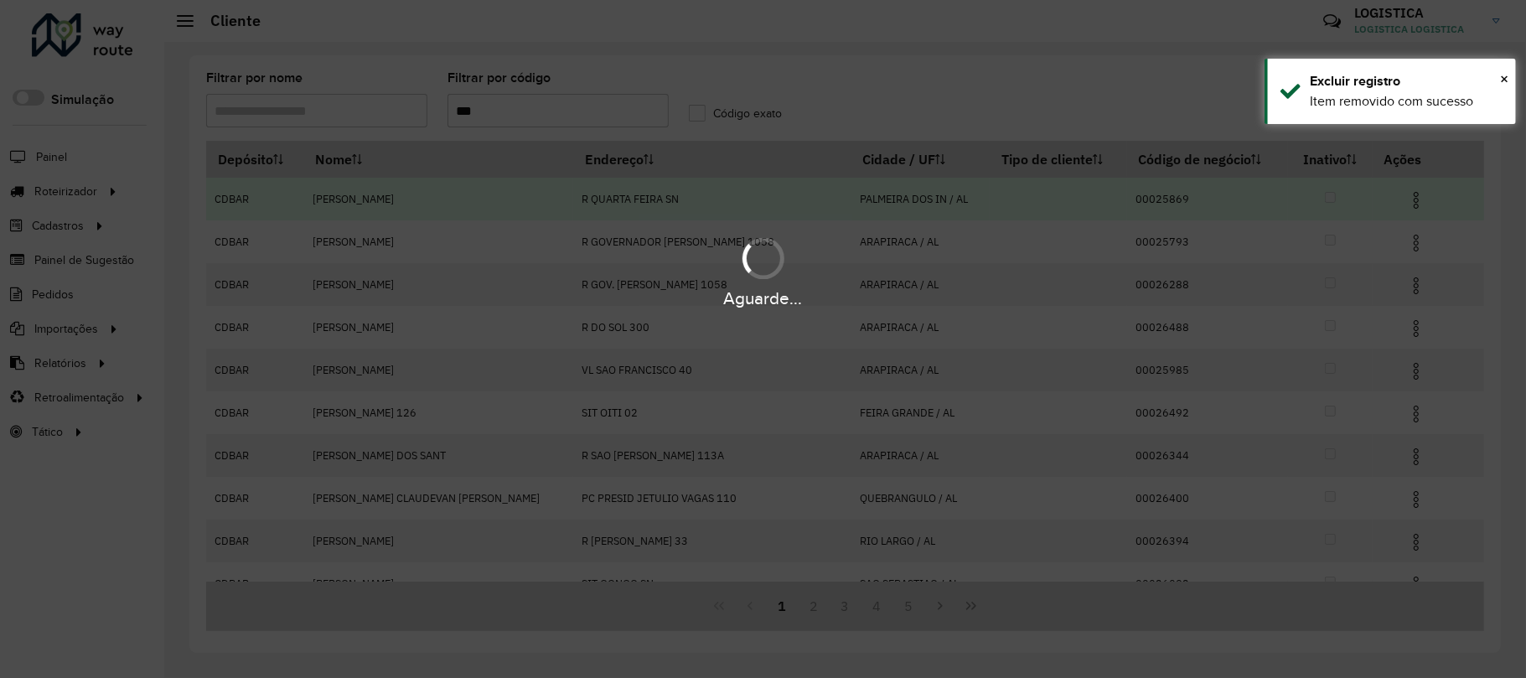
click at [1398, 199] on div "Aguarde..." at bounding box center [763, 339] width 1526 height 678
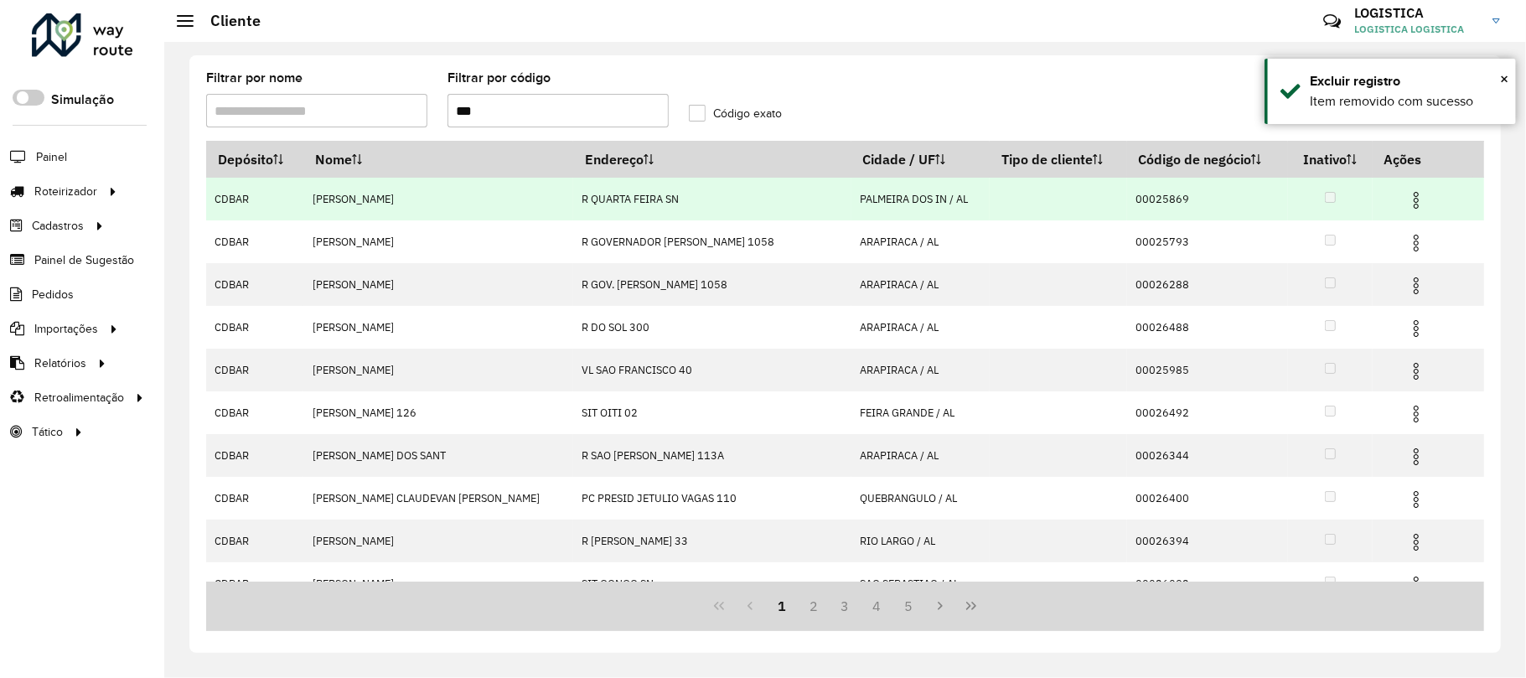
click at [1406, 204] on img at bounding box center [1416, 200] width 20 height 20
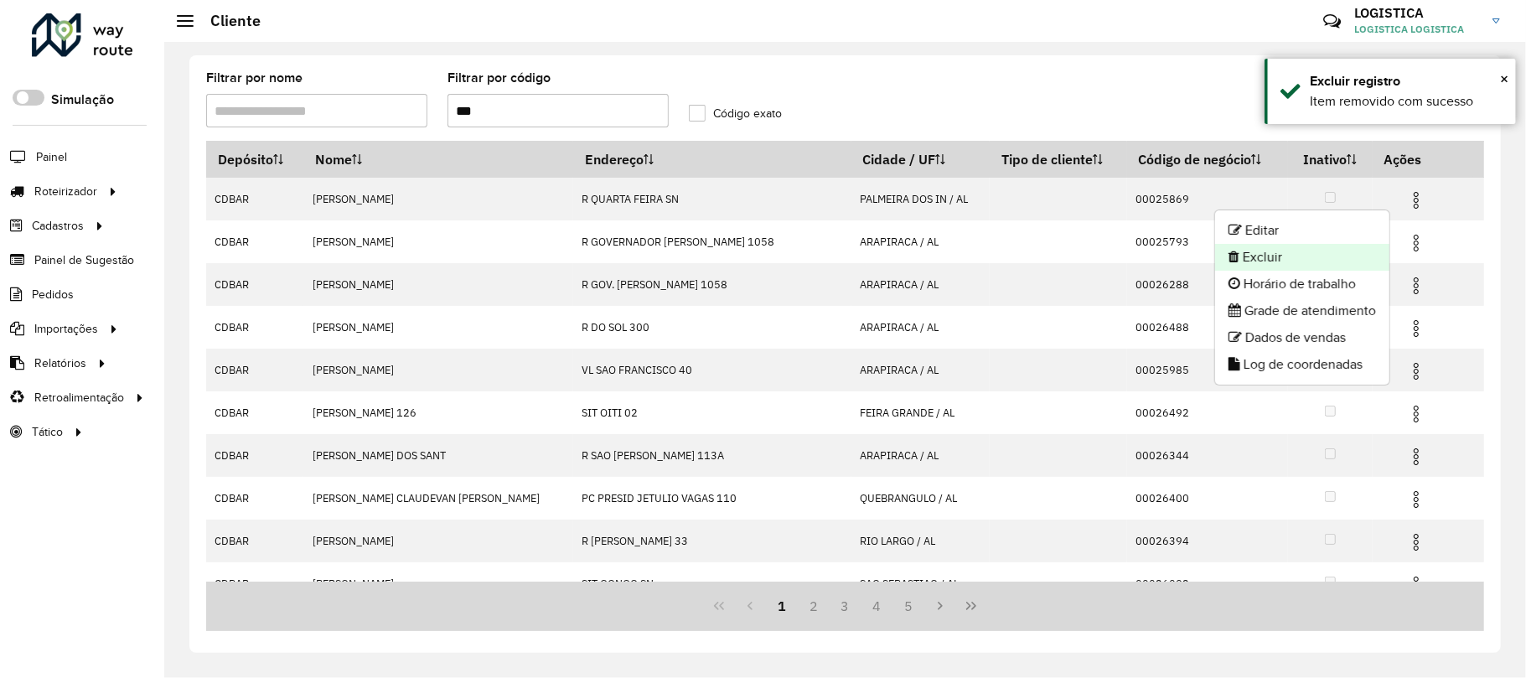
click at [1287, 256] on li "Excluir" at bounding box center [1302, 257] width 174 height 27
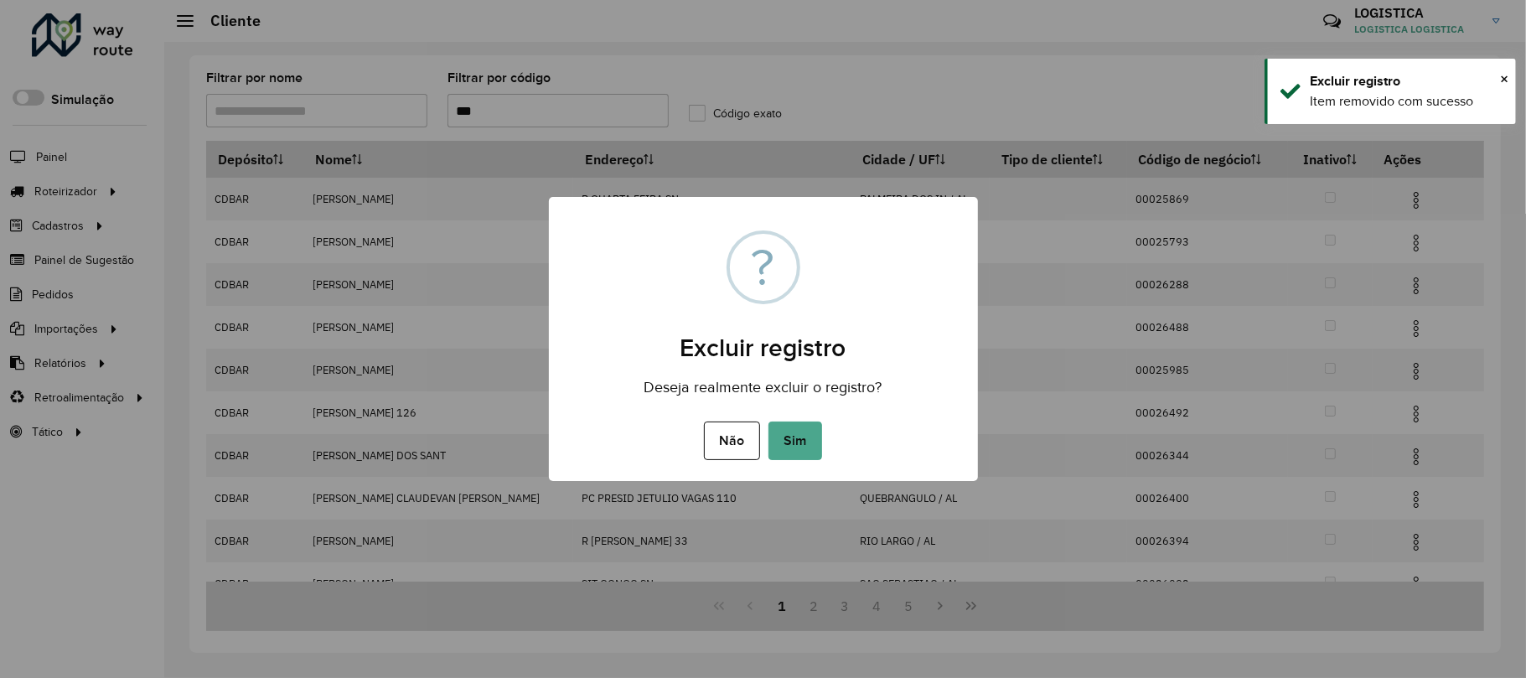
click at [768, 421] on button "Sim" at bounding box center [795, 440] width 54 height 39
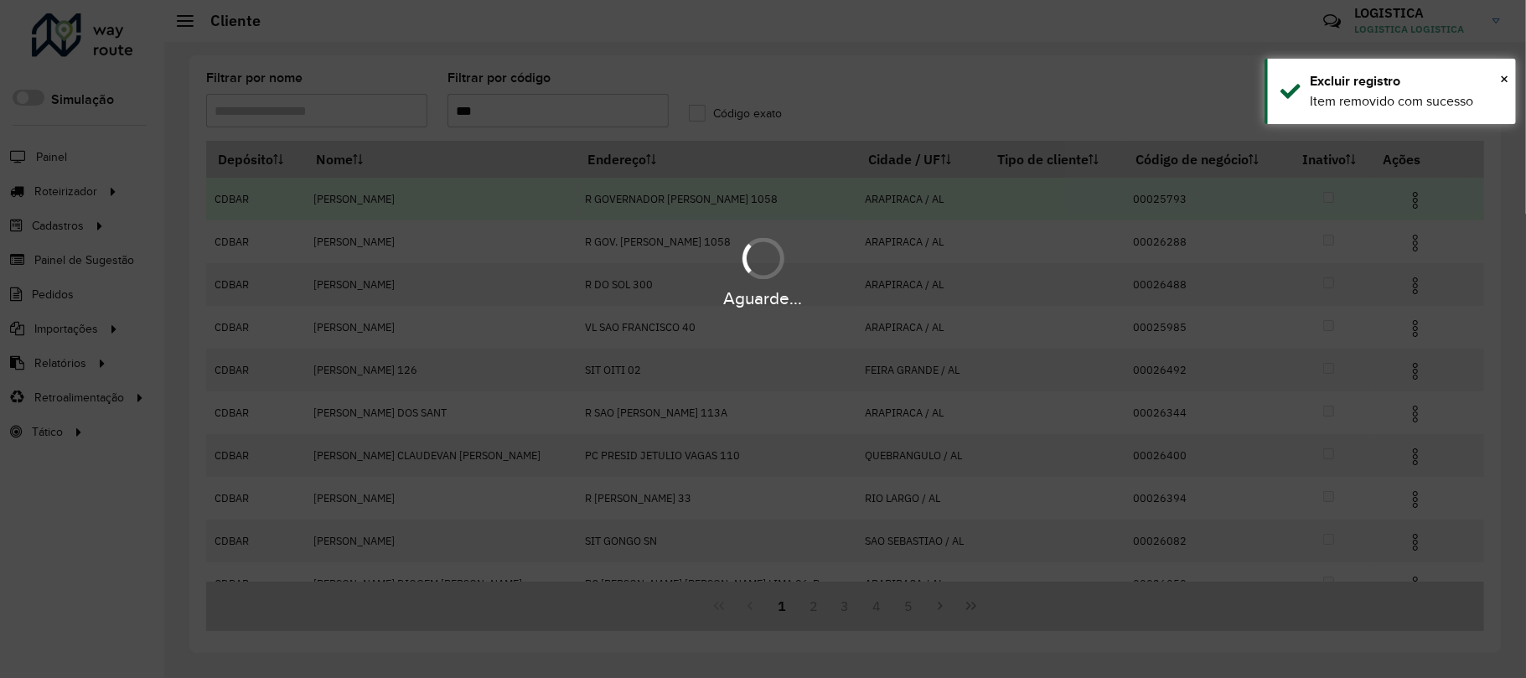
click at [1405, 235] on hb-app "Aguarde... Pop-up bloqueado! Seu navegador bloqueou automáticamente a abertura …" at bounding box center [763, 339] width 1526 height 678
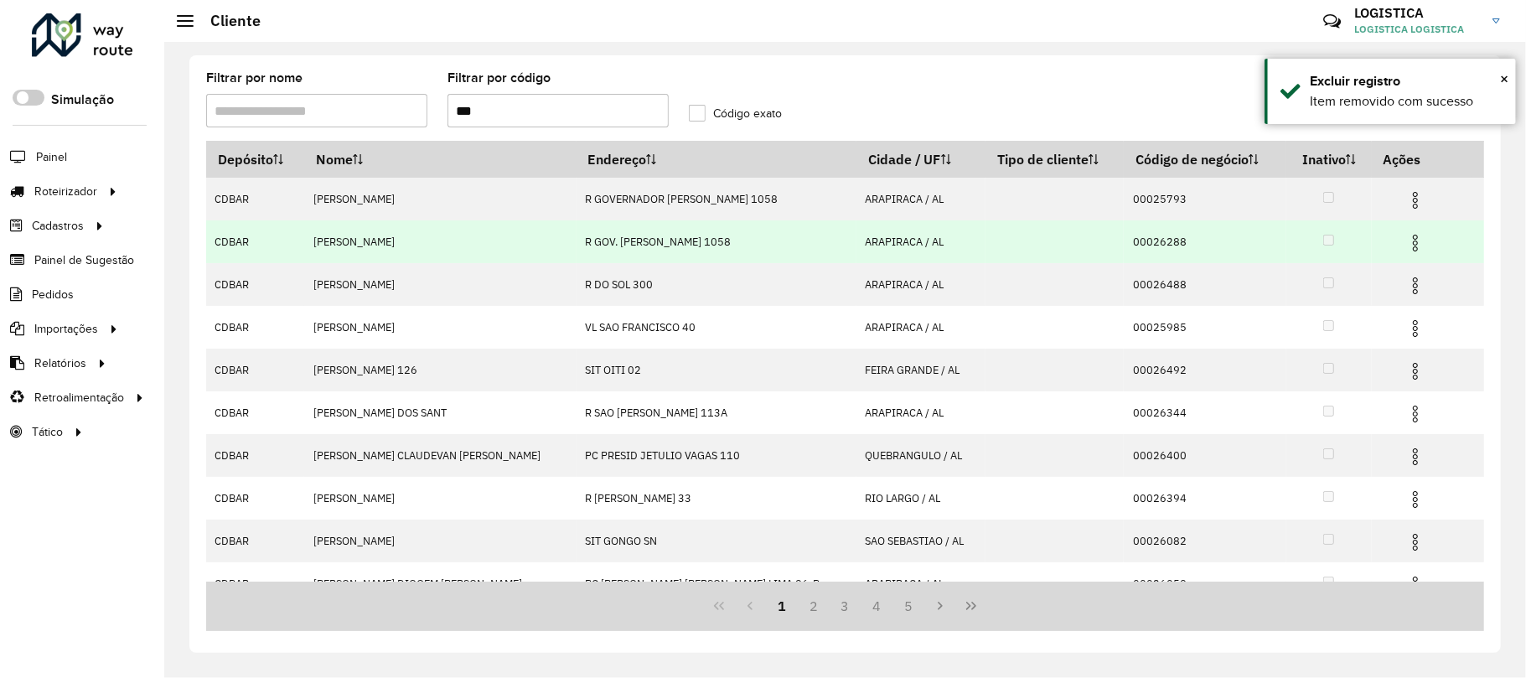
click at [1405, 242] on img at bounding box center [1415, 243] width 20 height 20
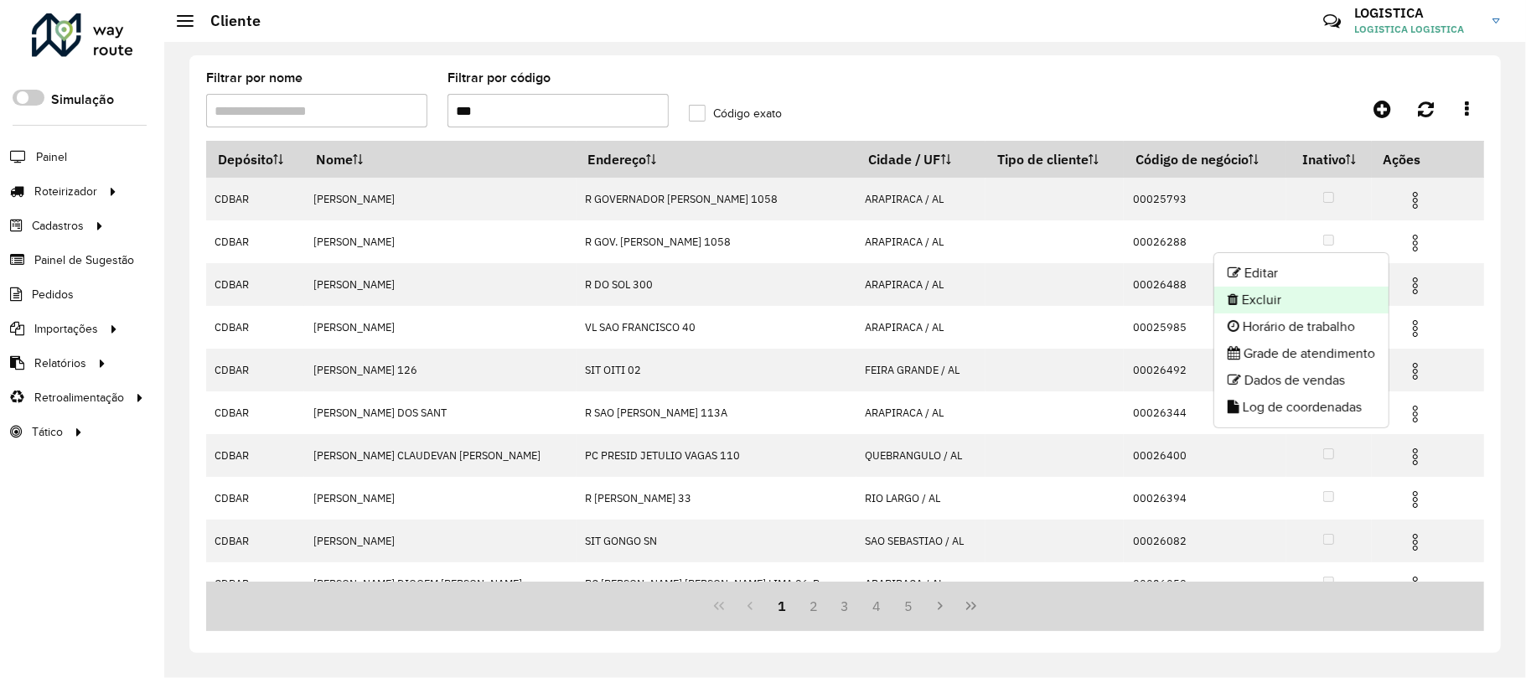
click at [1280, 289] on li "Excluir" at bounding box center [1301, 300] width 174 height 27
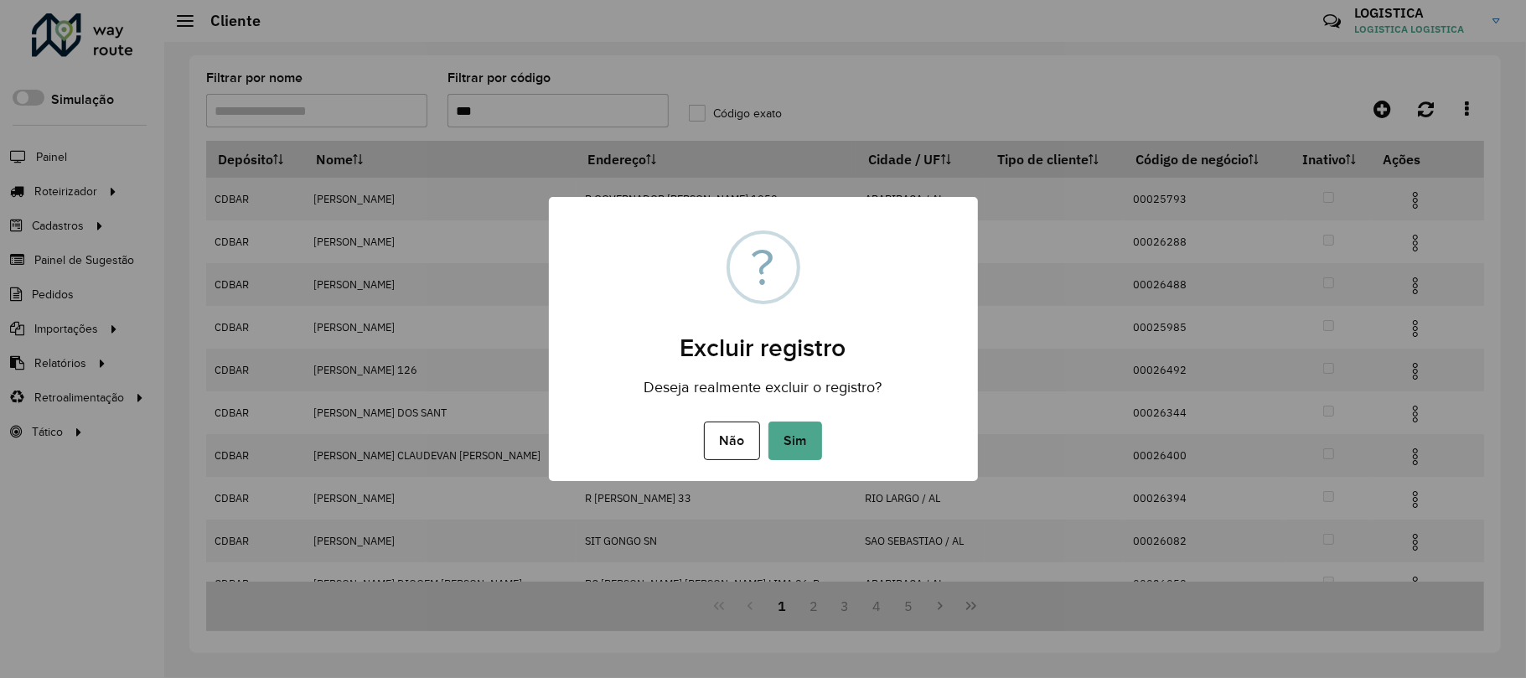
click at [768, 421] on button "Sim" at bounding box center [795, 440] width 54 height 39
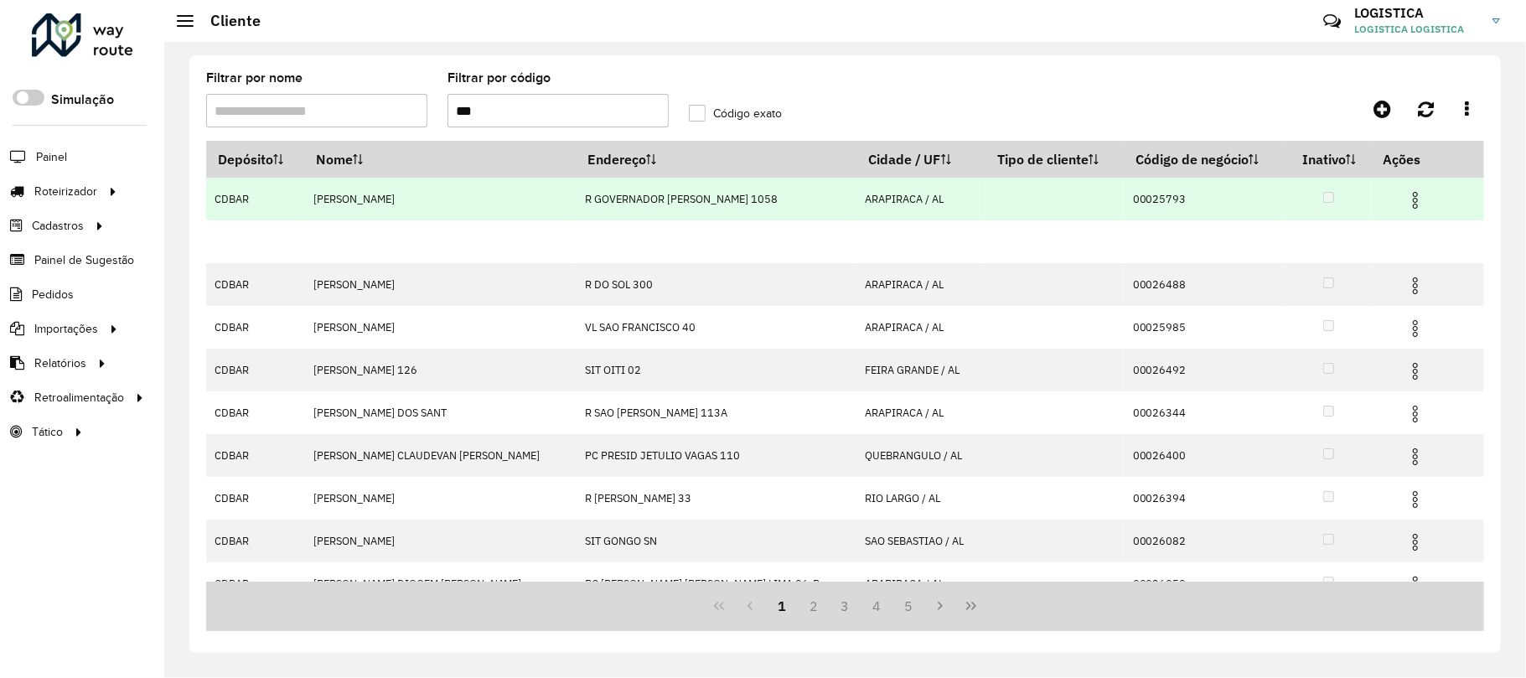
click at [1398, 199] on hb-app "Aguarde... Pop-up bloqueado! Seu navegador bloqueou automáticamente a abertura …" at bounding box center [763, 339] width 1526 height 678
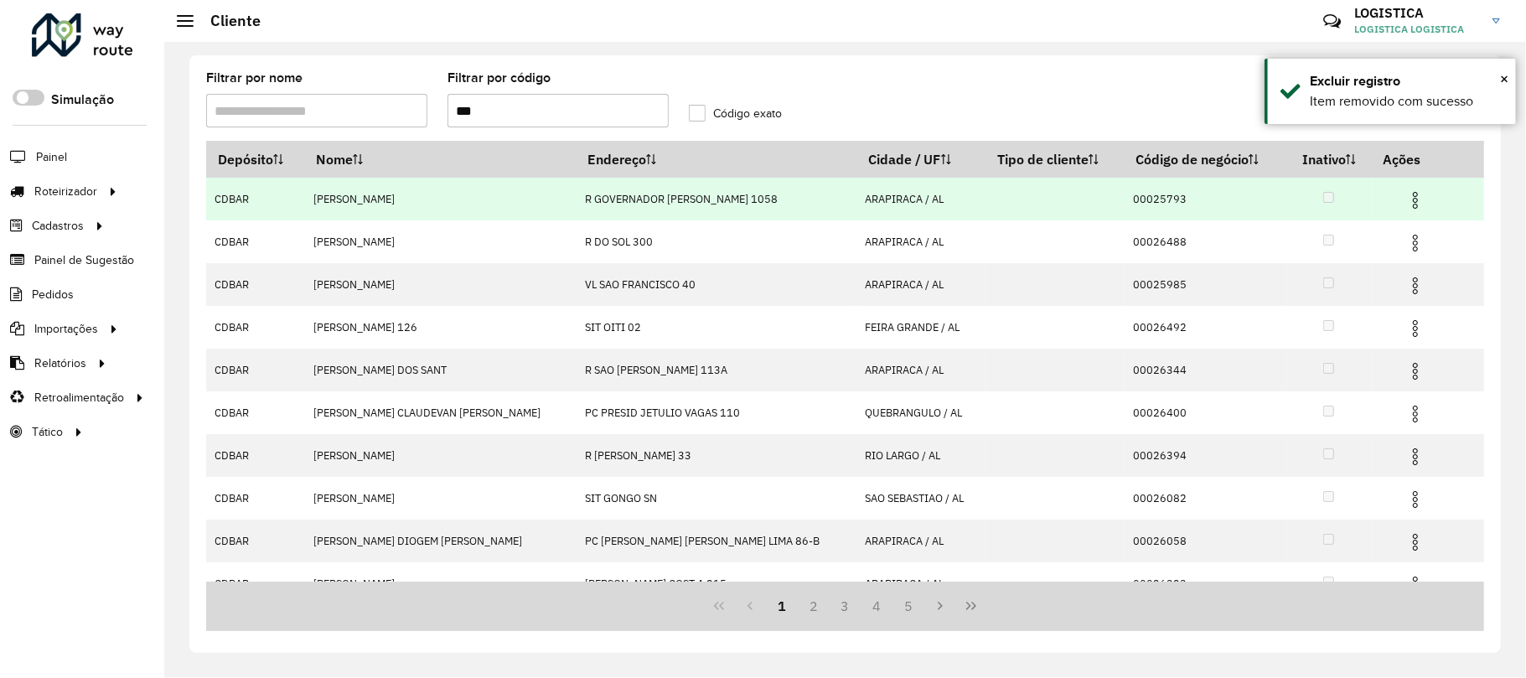
click at [1405, 198] on img at bounding box center [1415, 200] width 20 height 20
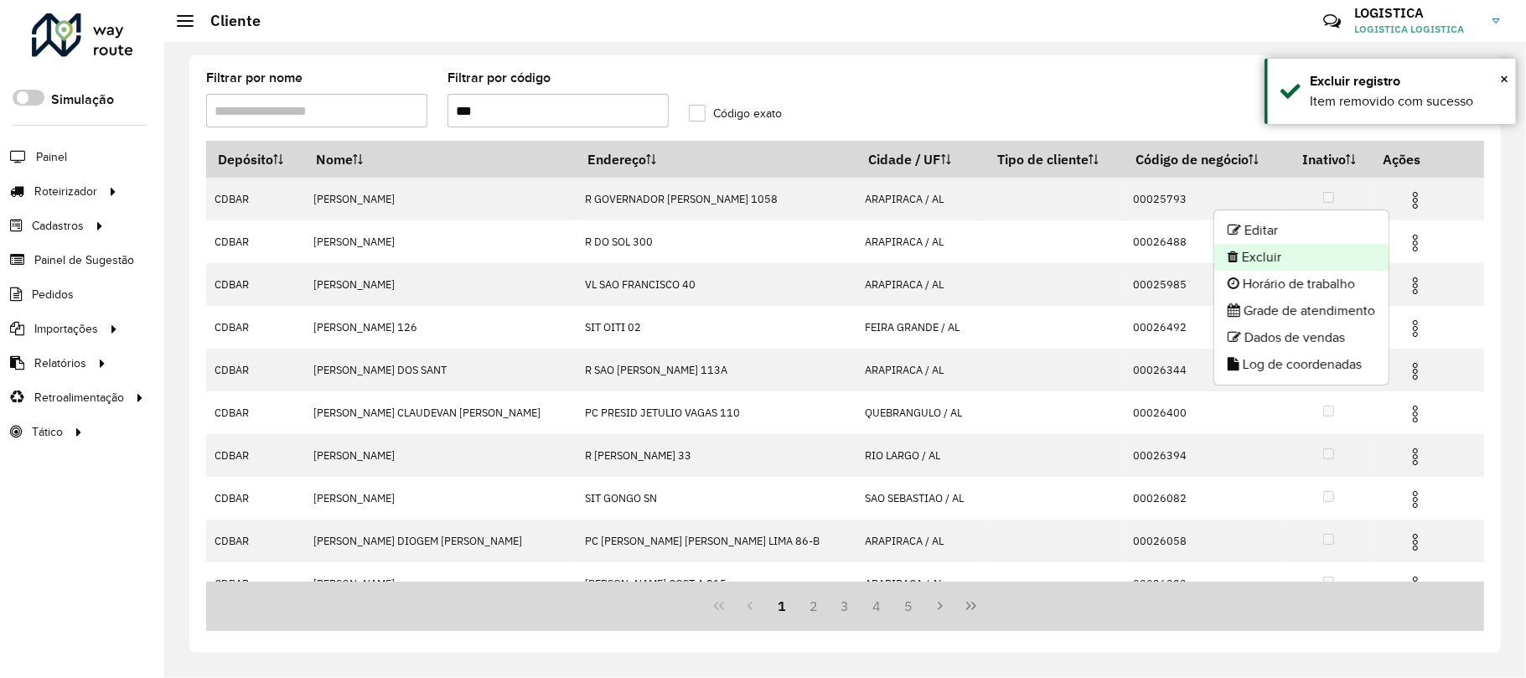
click at [1325, 252] on li "Excluir" at bounding box center [1301, 257] width 174 height 27
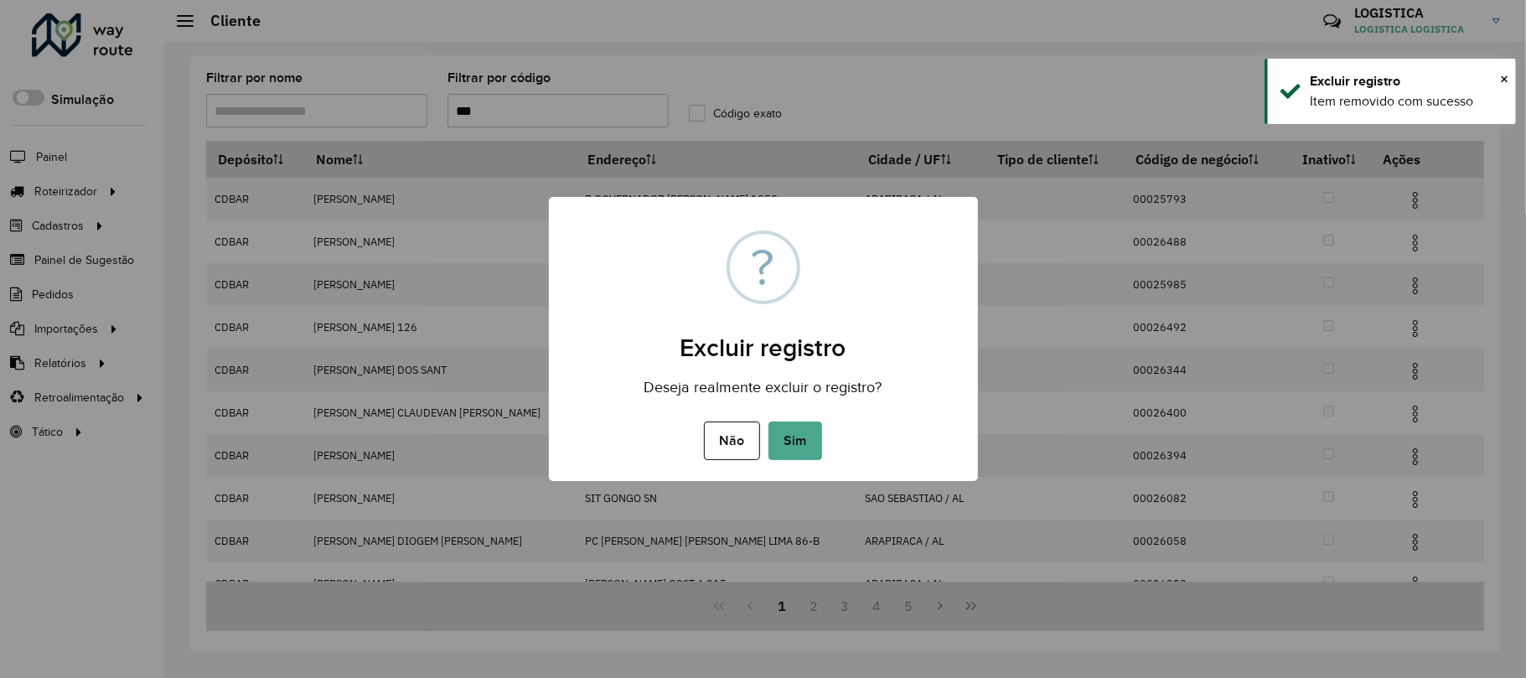
click at [768, 421] on button "Sim" at bounding box center [795, 440] width 54 height 39
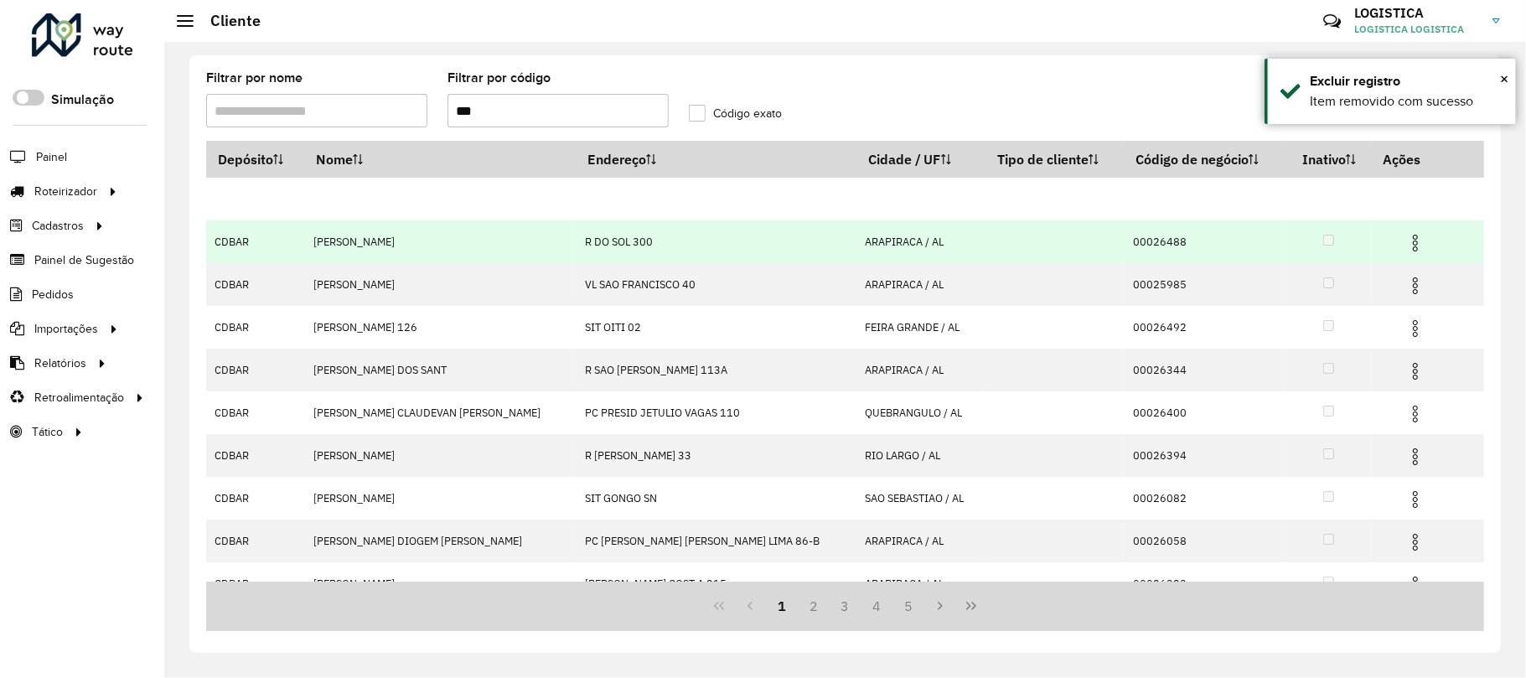
click at [1399, 236] on hb-app "Aguarde... Pop-up bloqueado! Seu navegador bloqueou automáticamente a abertura …" at bounding box center [763, 339] width 1526 height 678
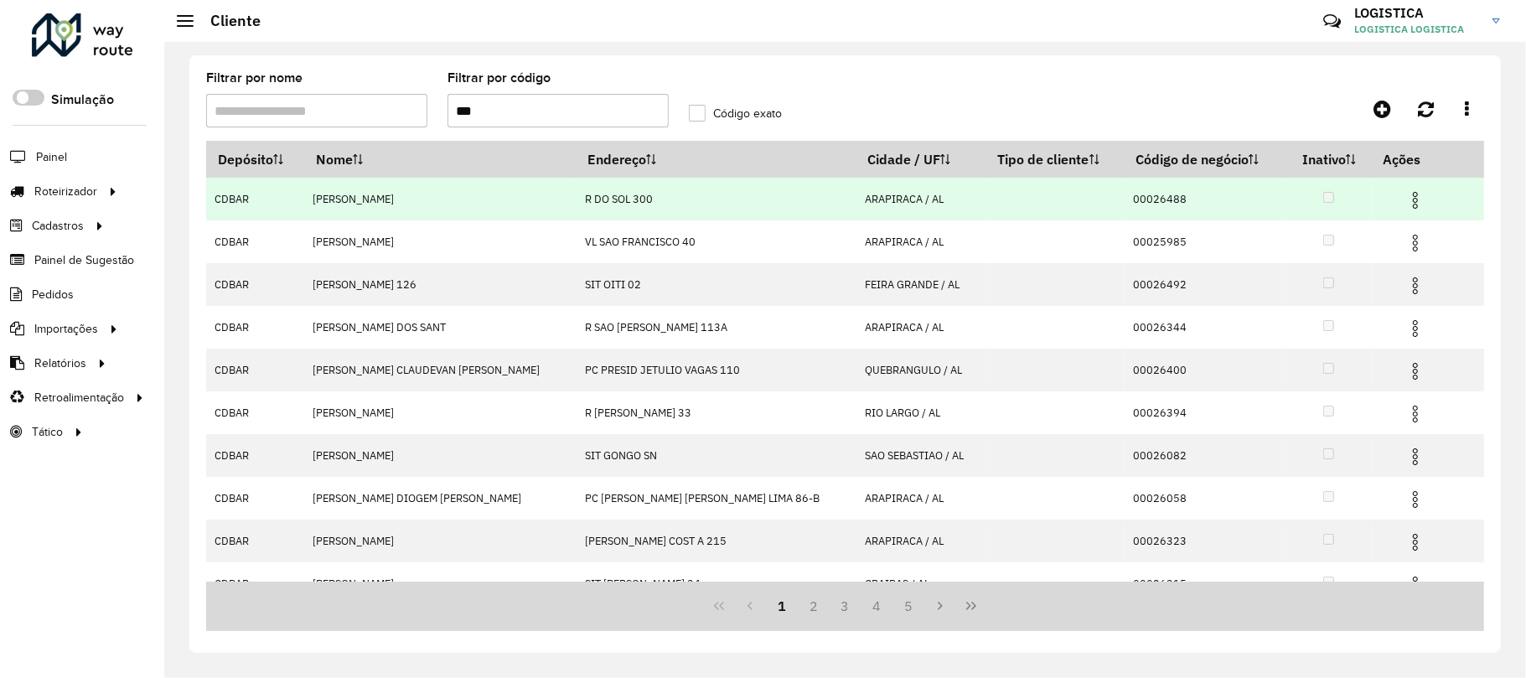
click at [1405, 236] on img at bounding box center [1415, 243] width 20 height 20
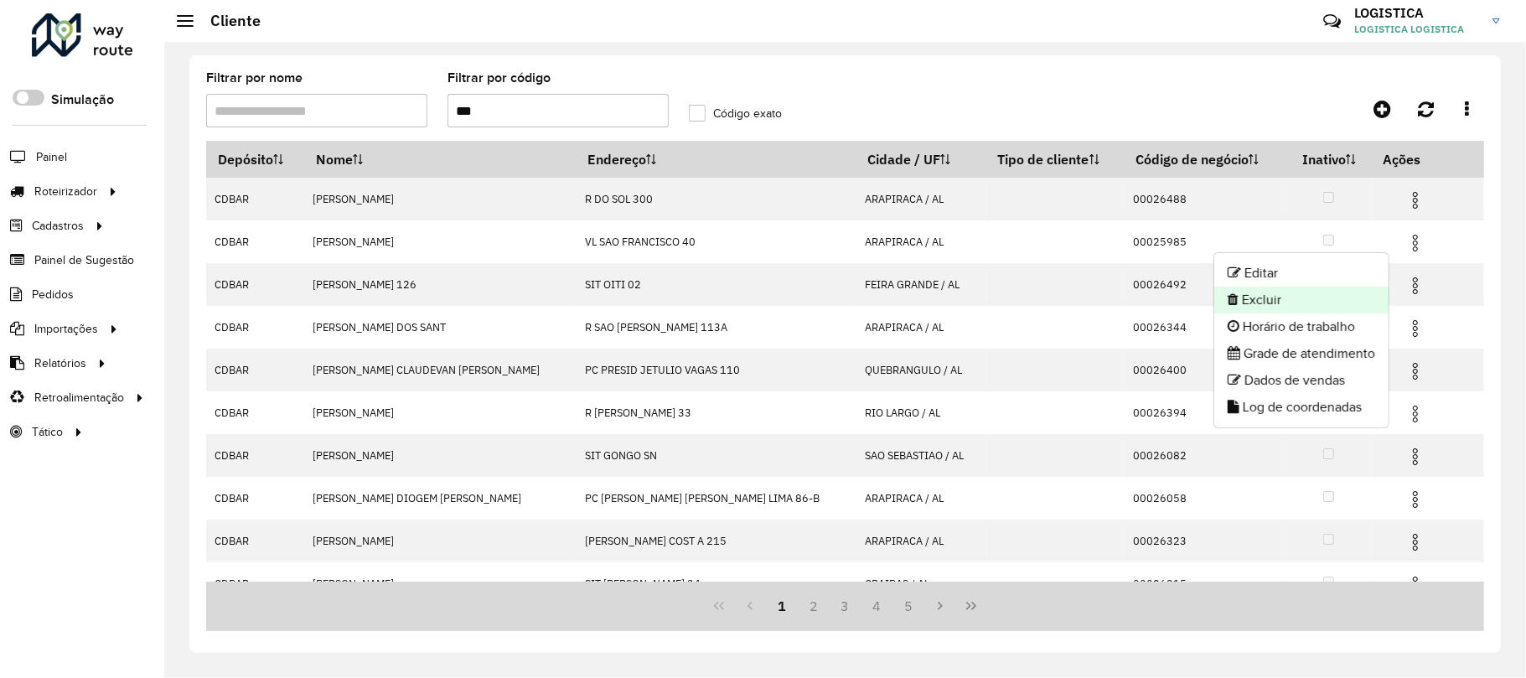
click at [1291, 306] on li "Excluir" at bounding box center [1301, 300] width 174 height 27
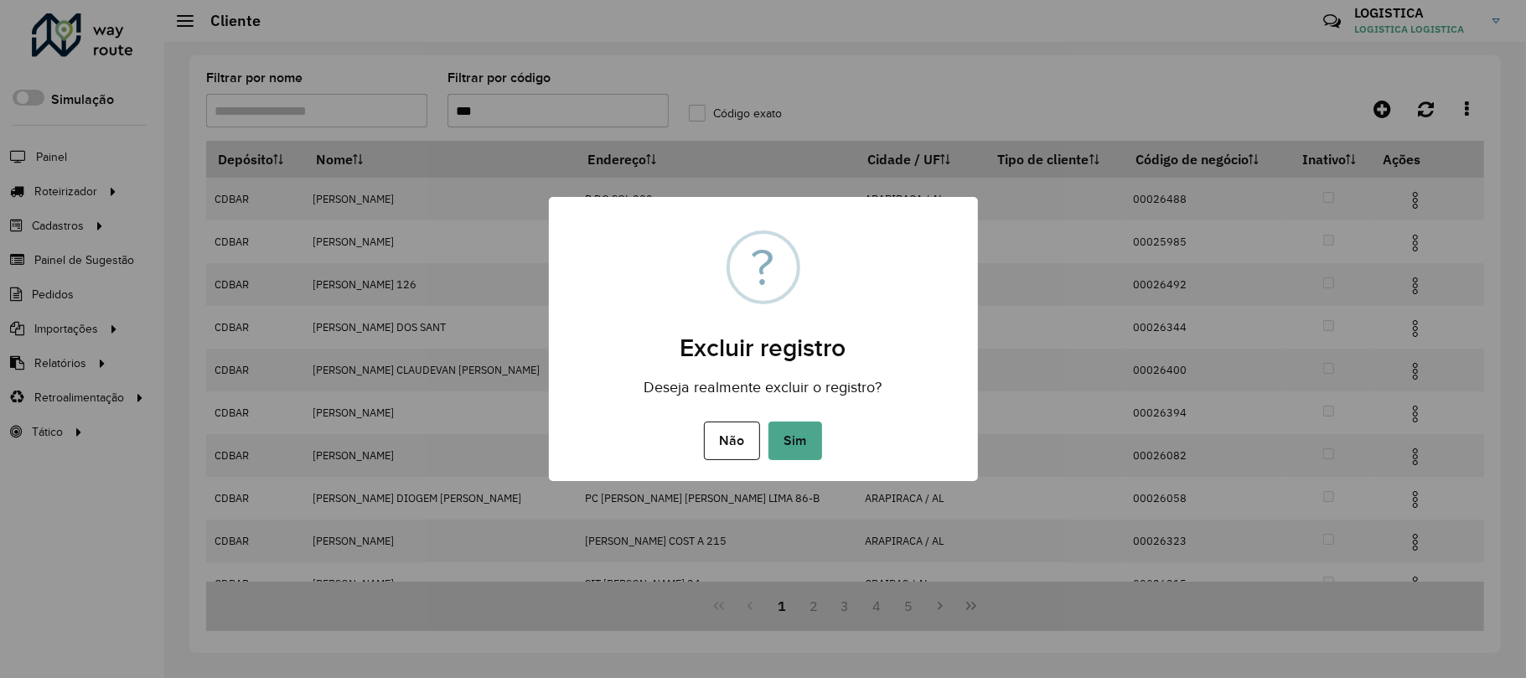
click at [768, 421] on button "Sim" at bounding box center [795, 440] width 54 height 39
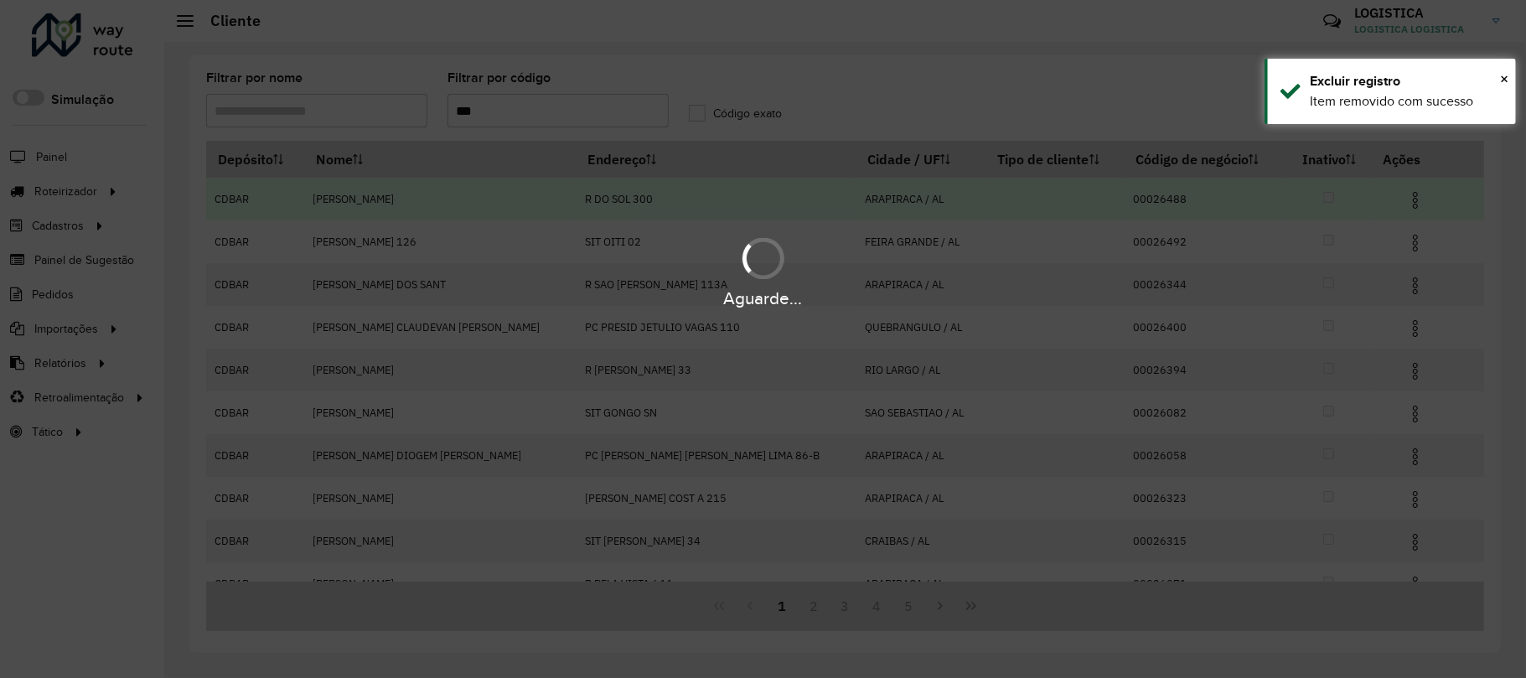
click at [1399, 206] on div "Aguarde..." at bounding box center [763, 339] width 1526 height 678
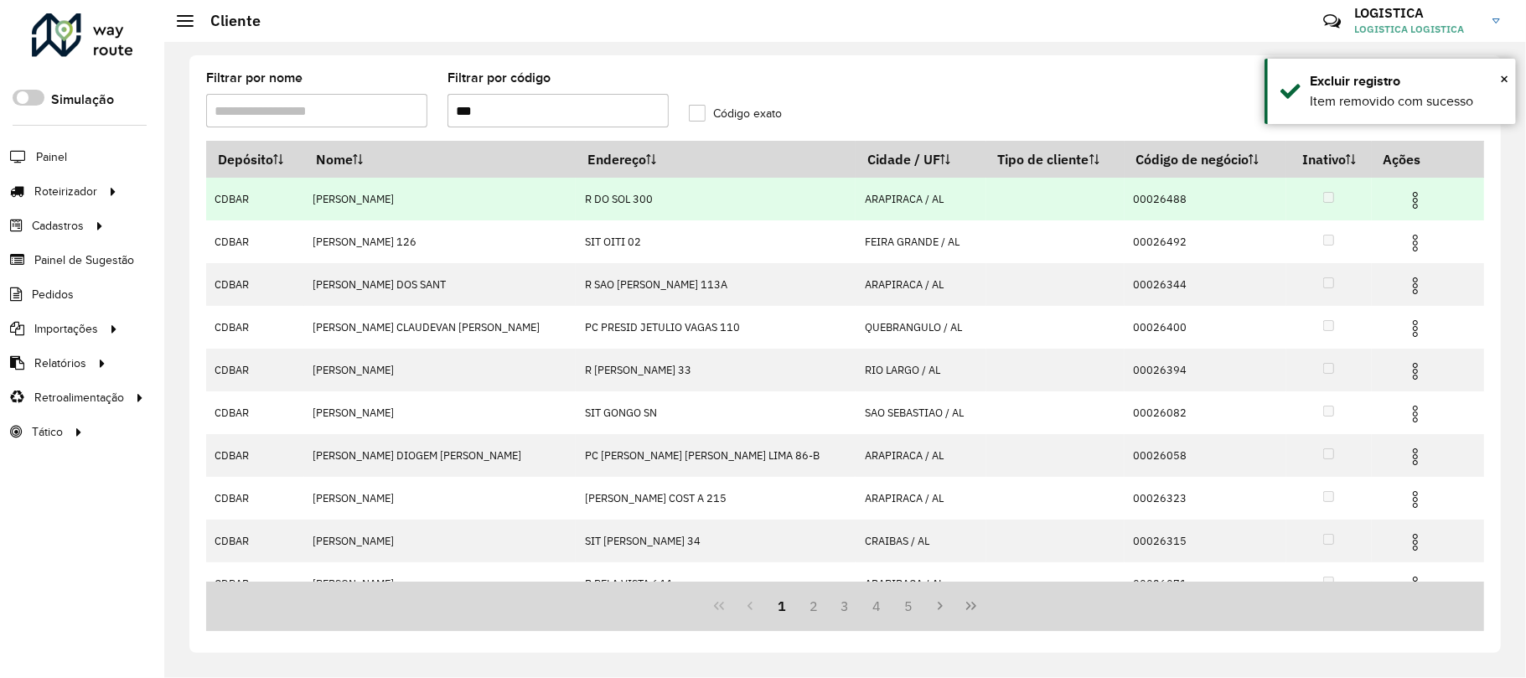
click at [1405, 206] on img at bounding box center [1415, 200] width 20 height 20
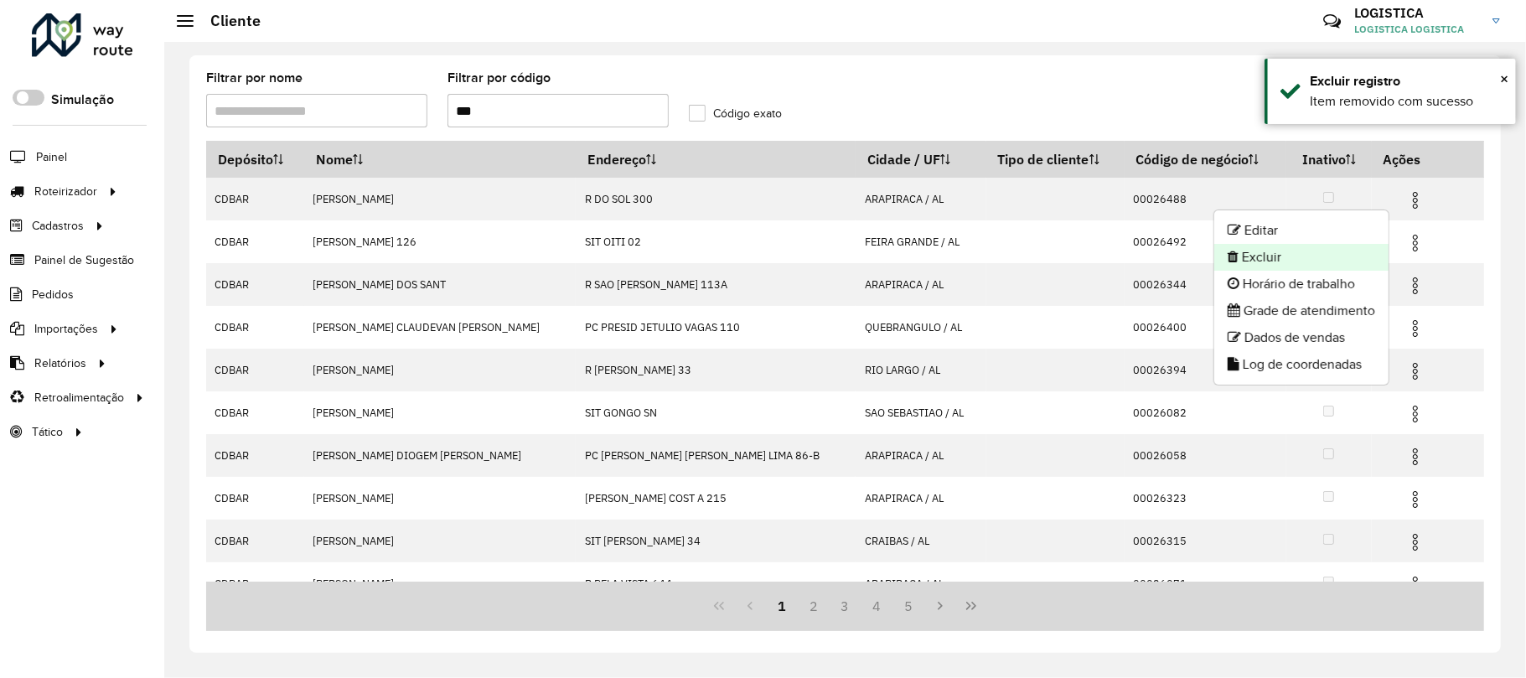
drag, startPoint x: 1335, startPoint y: 258, endPoint x: 1324, endPoint y: 258, distance: 10.9
click at [1324, 258] on li "Excluir" at bounding box center [1301, 257] width 174 height 27
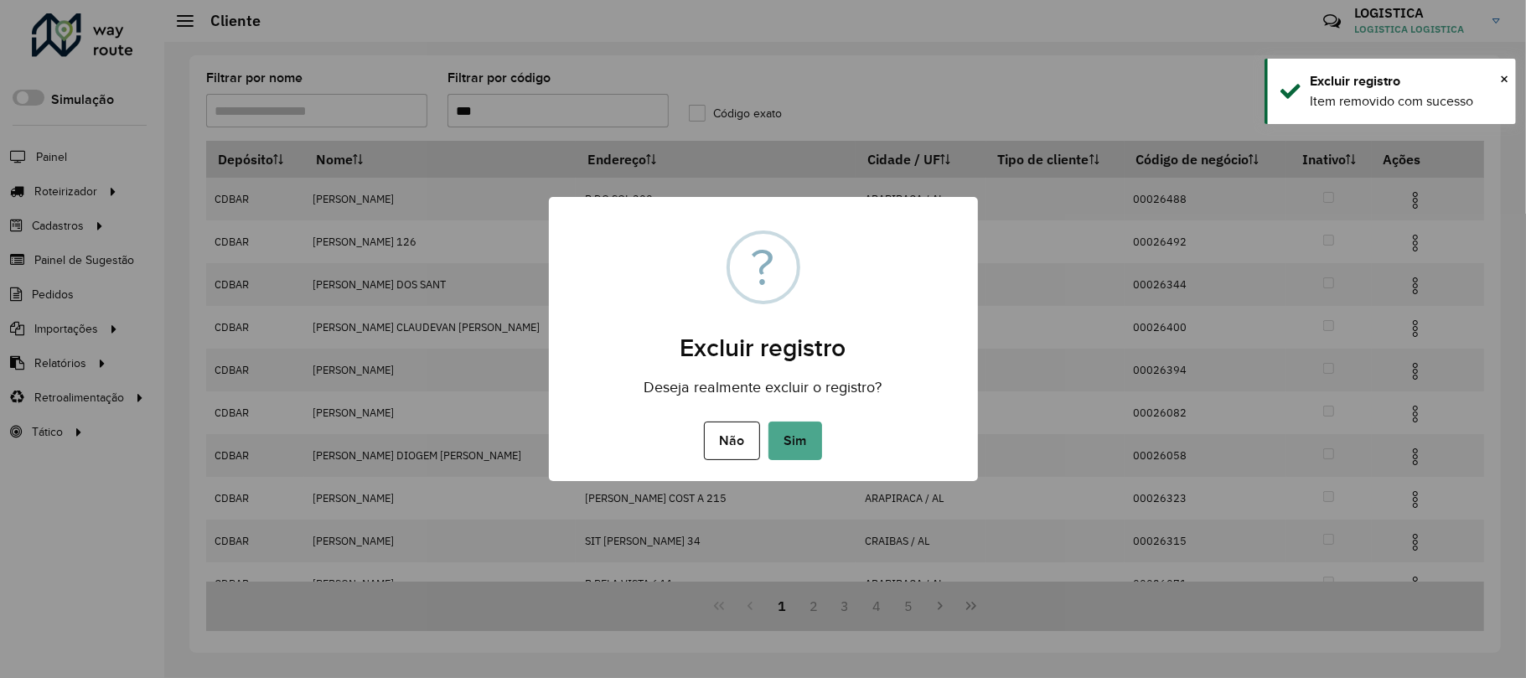
click at [768, 421] on button "Sim" at bounding box center [795, 440] width 54 height 39
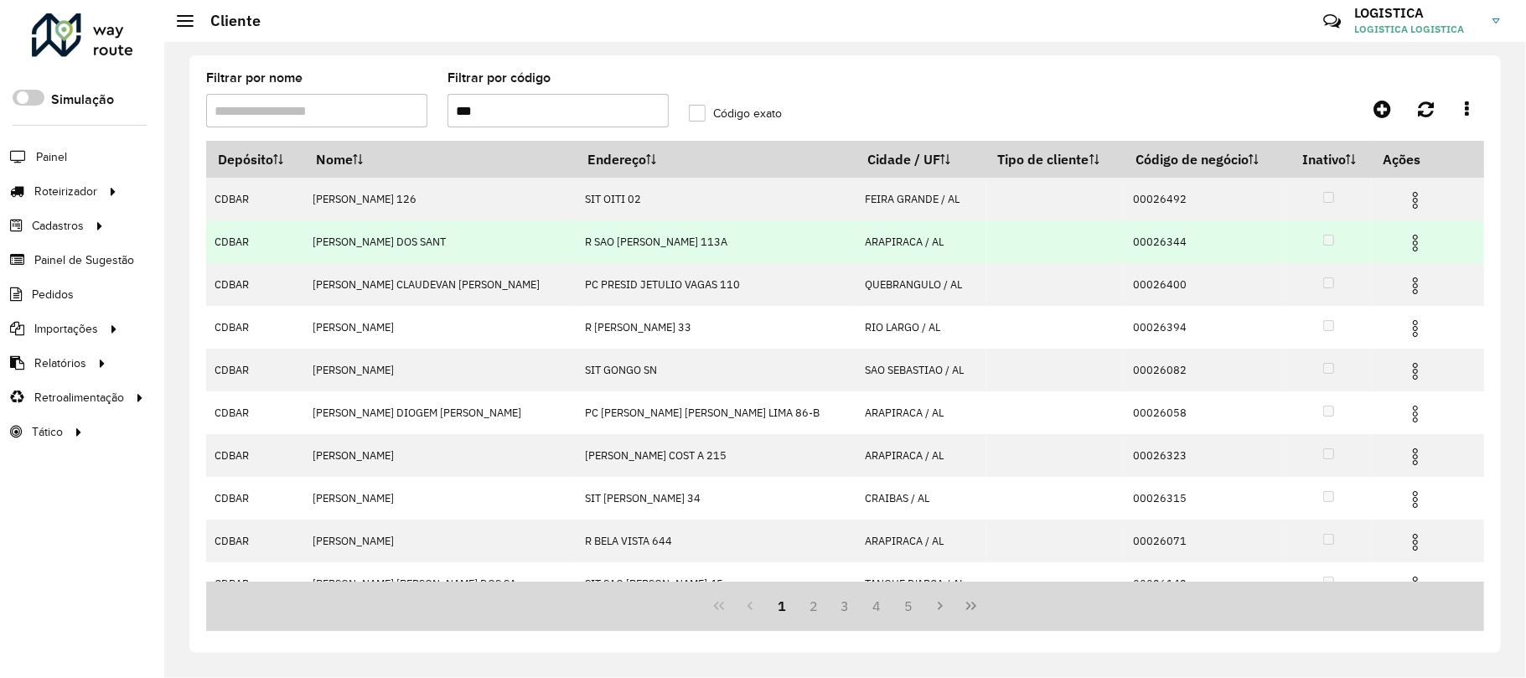
click at [1405, 243] on img at bounding box center [1415, 243] width 20 height 20
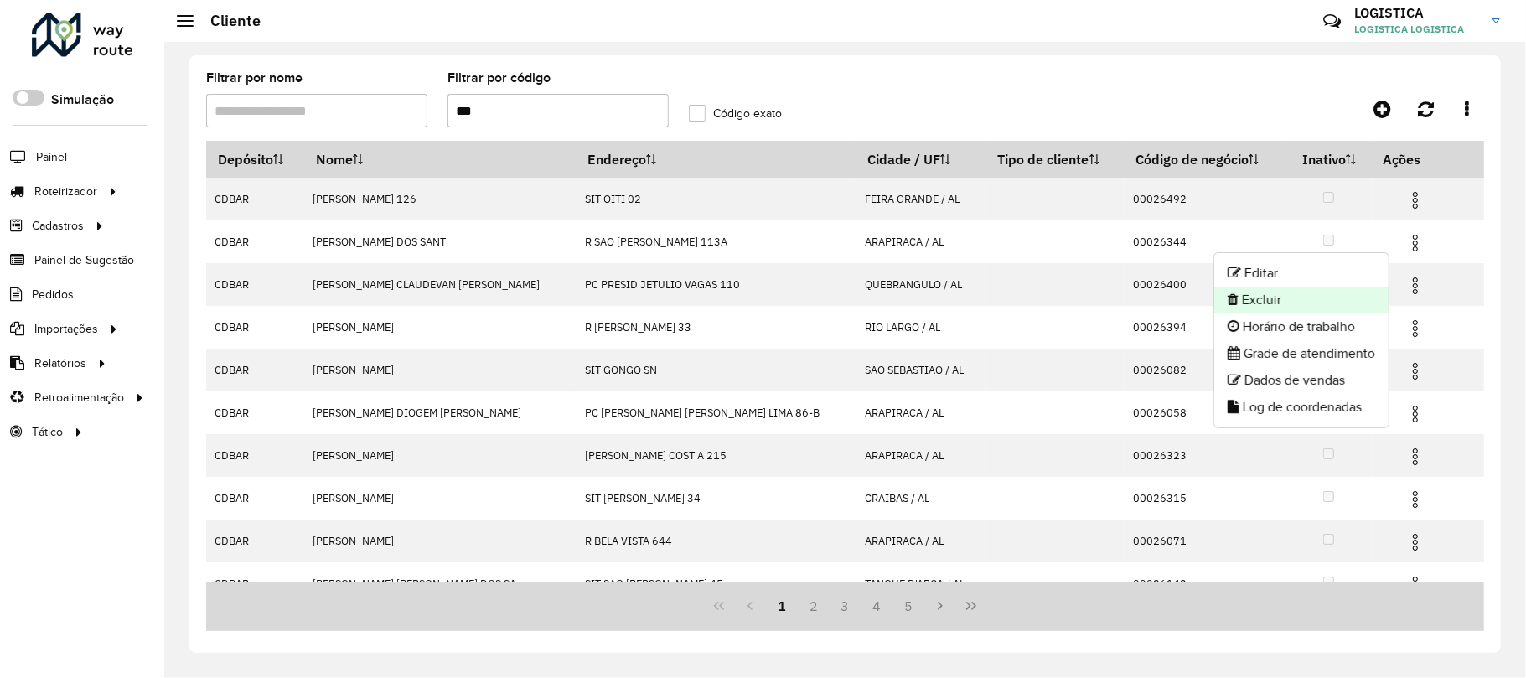
click at [1274, 297] on li "Excluir" at bounding box center [1301, 300] width 174 height 27
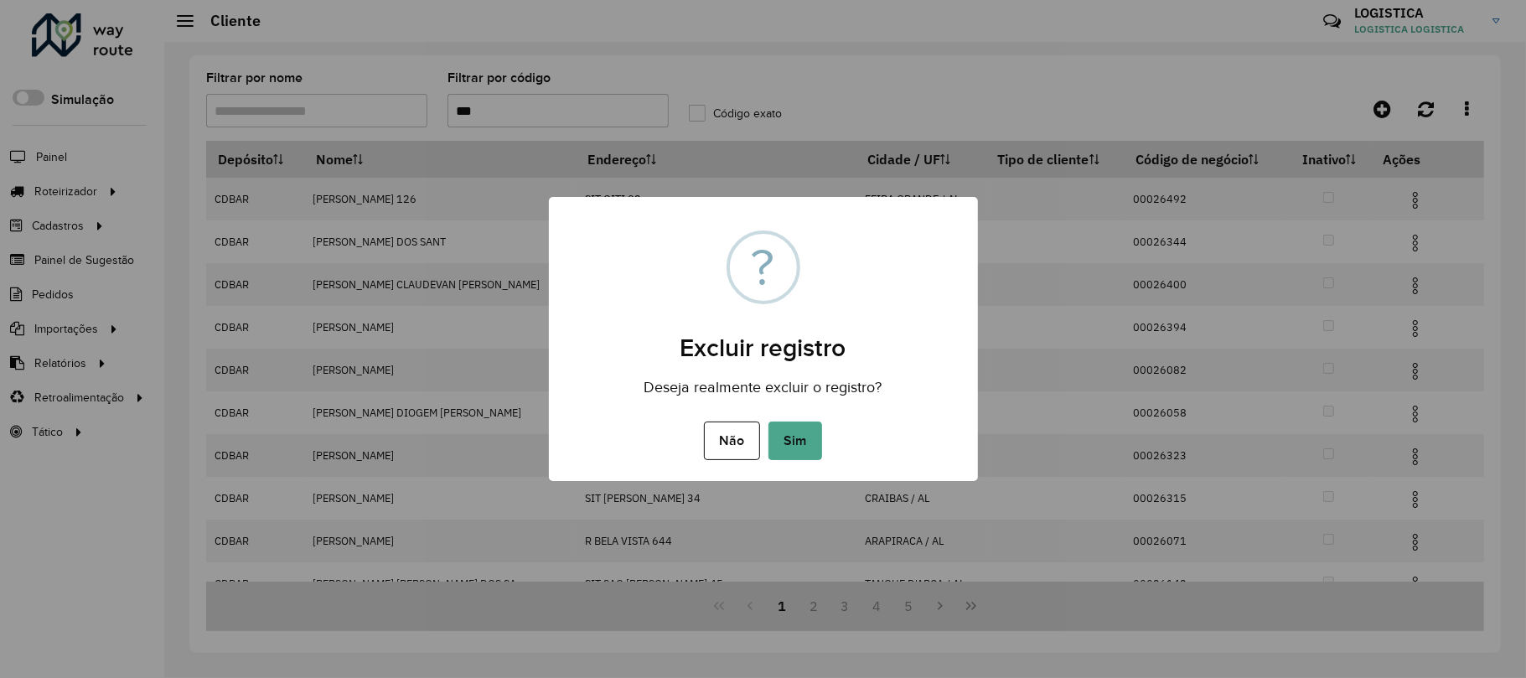
click at [768, 421] on button "Sim" at bounding box center [795, 440] width 54 height 39
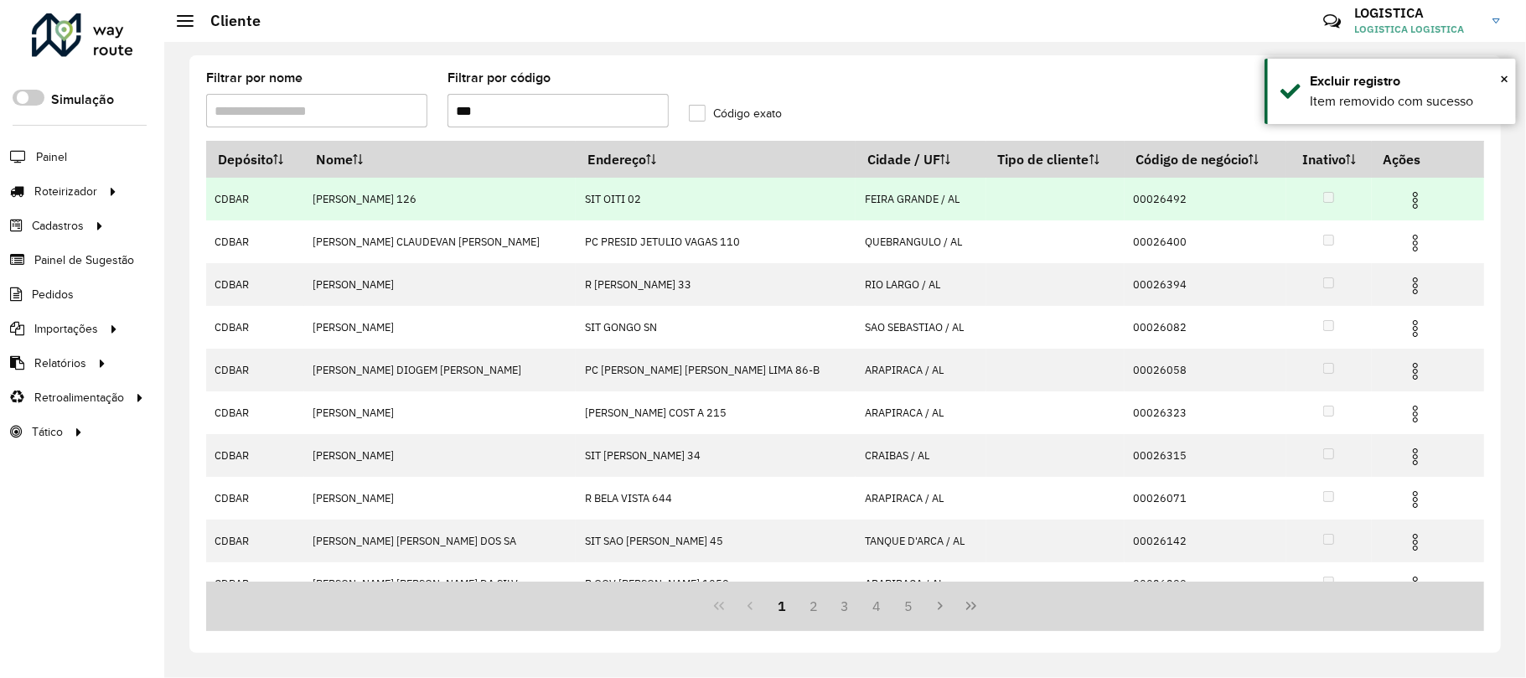
click at [1405, 193] on img at bounding box center [1415, 200] width 20 height 20
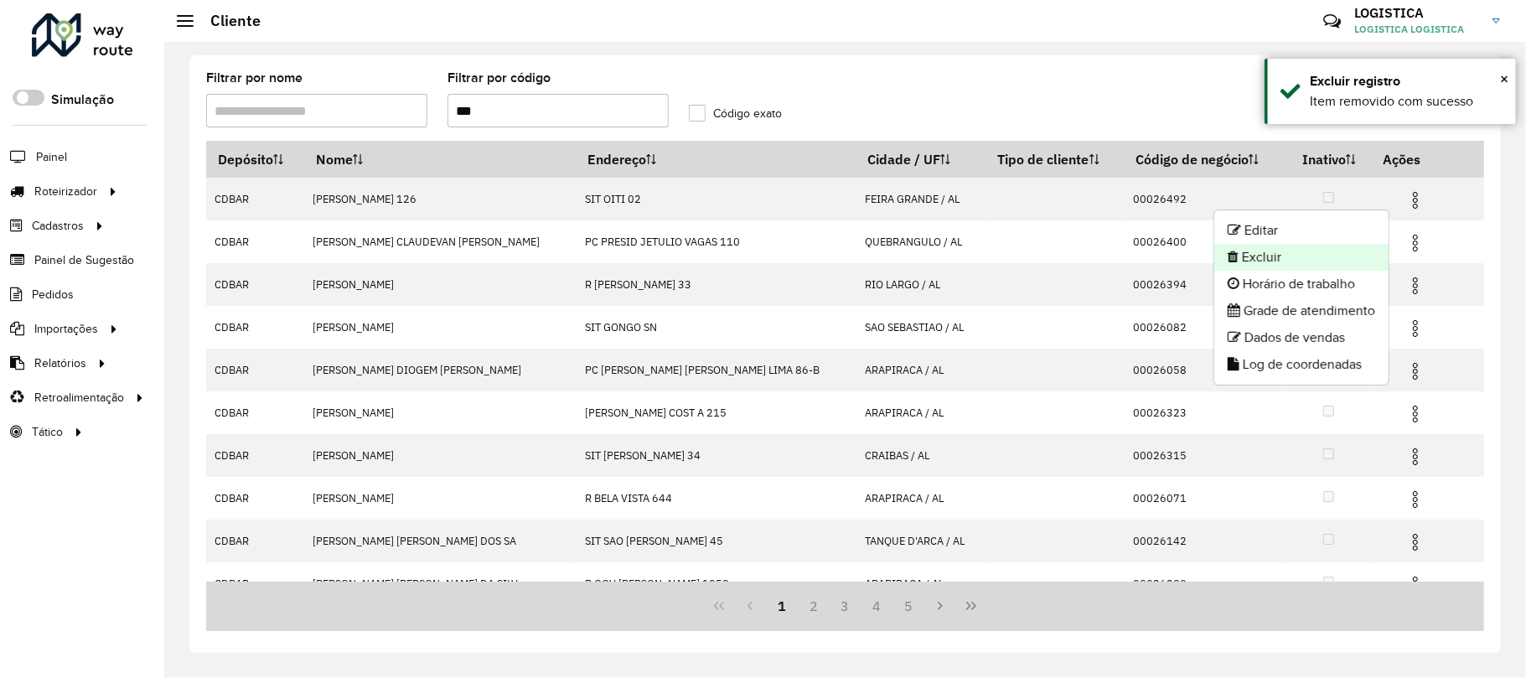
click at [1284, 256] on li "Excluir" at bounding box center [1301, 257] width 174 height 27
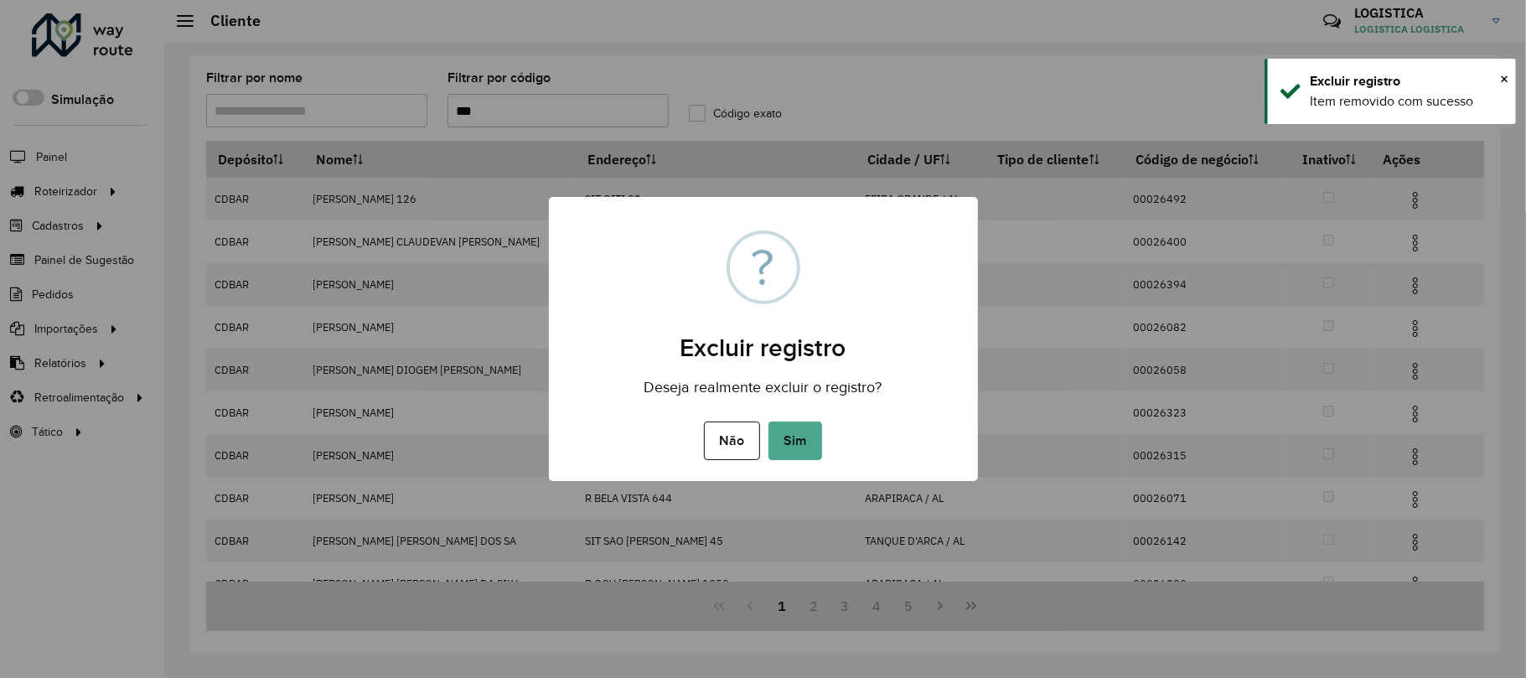
click at [768, 421] on button "Sim" at bounding box center [795, 440] width 54 height 39
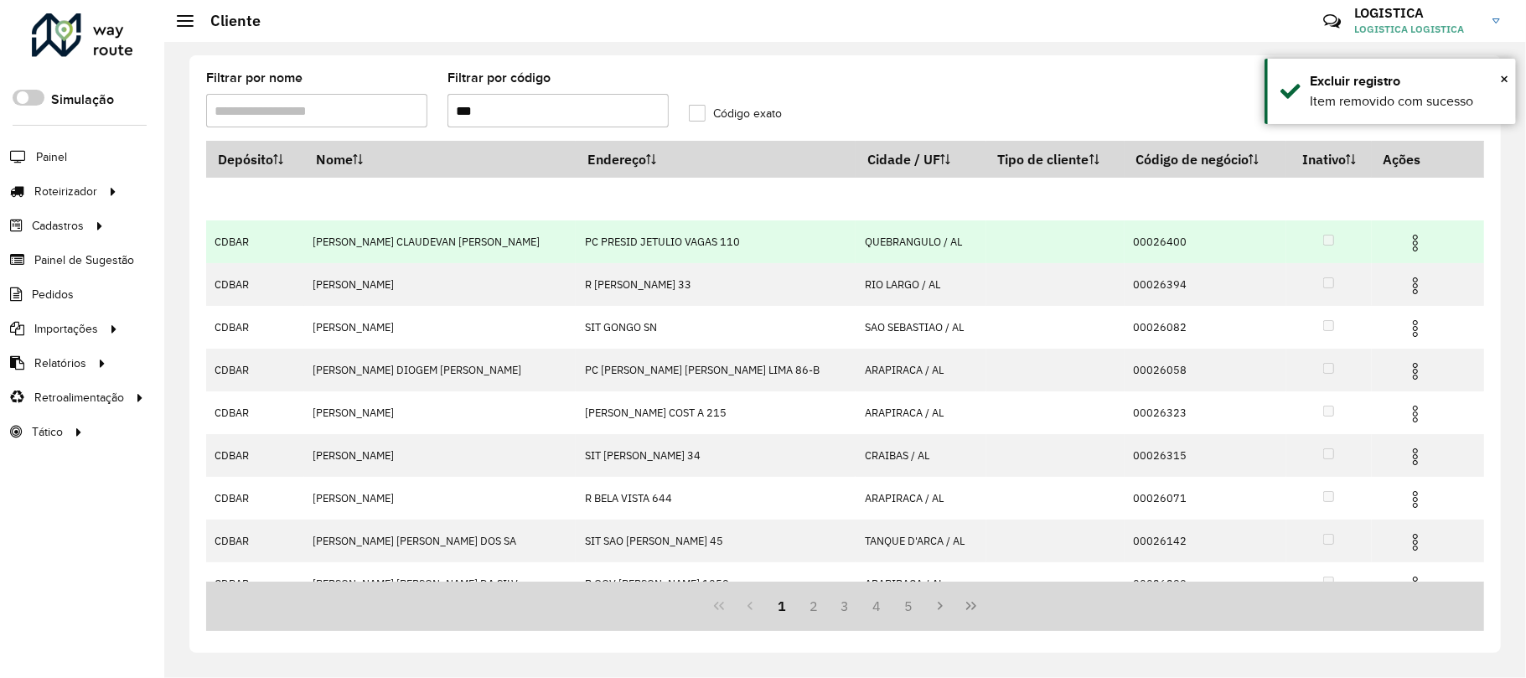
click at [1405, 236] on img at bounding box center [1415, 243] width 20 height 20
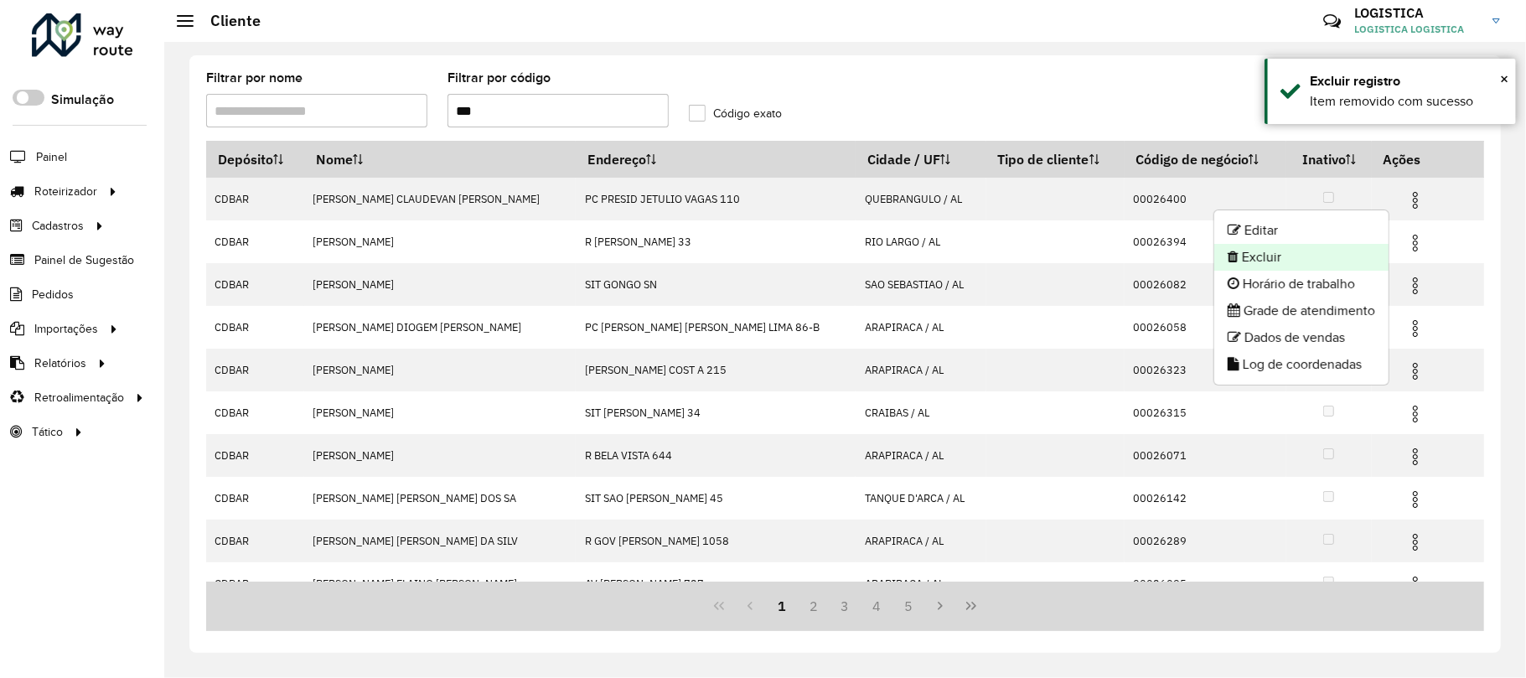
click at [1299, 245] on li "Excluir" at bounding box center [1301, 257] width 174 height 27
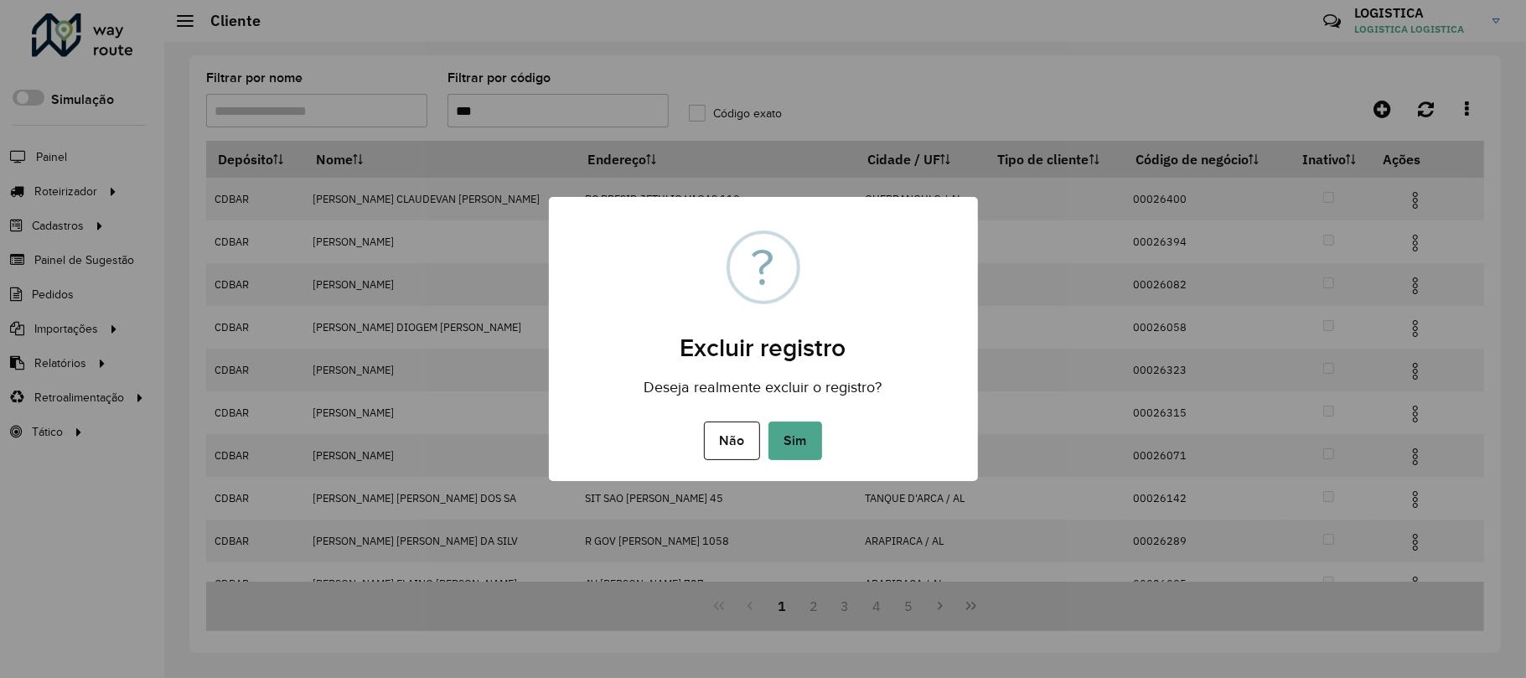
click at [768, 421] on button "Sim" at bounding box center [795, 440] width 54 height 39
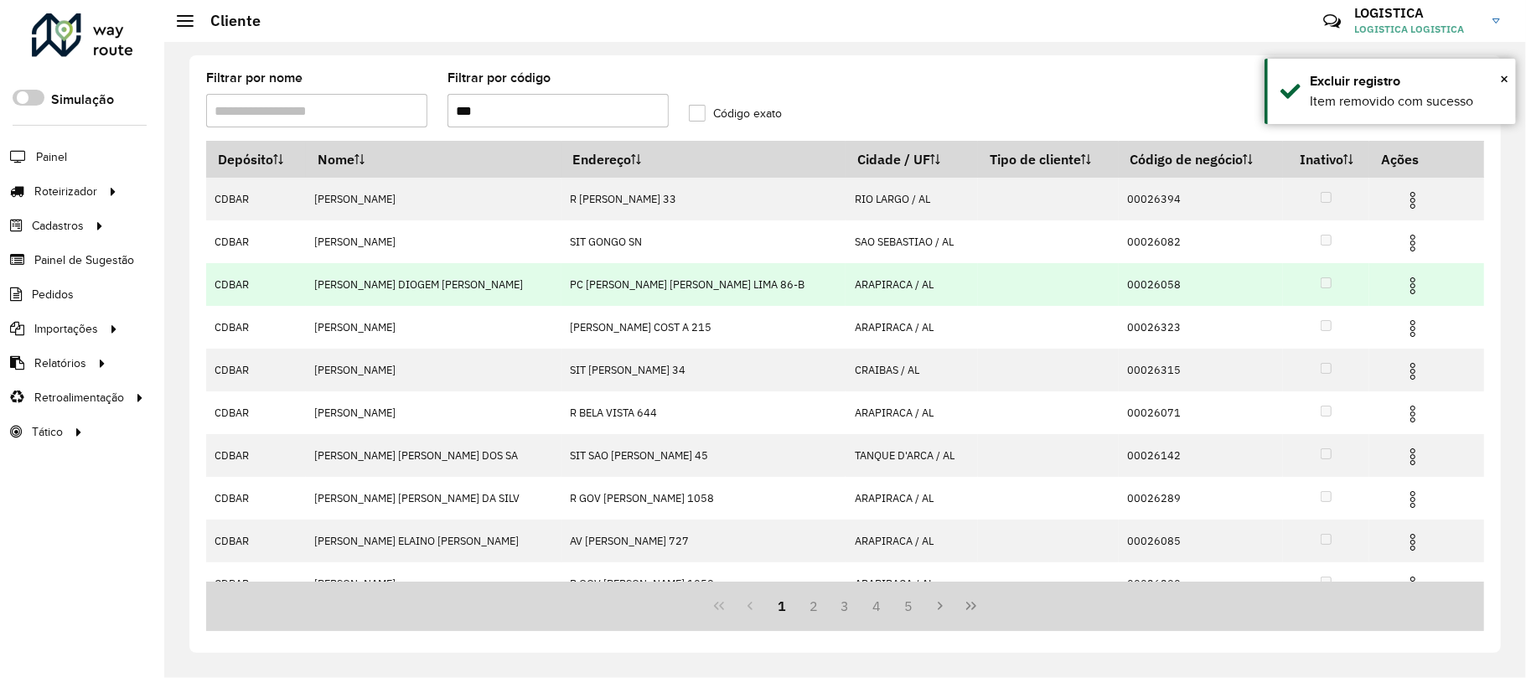
click at [1378, 293] on td at bounding box center [1420, 284] width 101 height 42
click at [1403, 282] on img at bounding box center [1413, 286] width 20 height 20
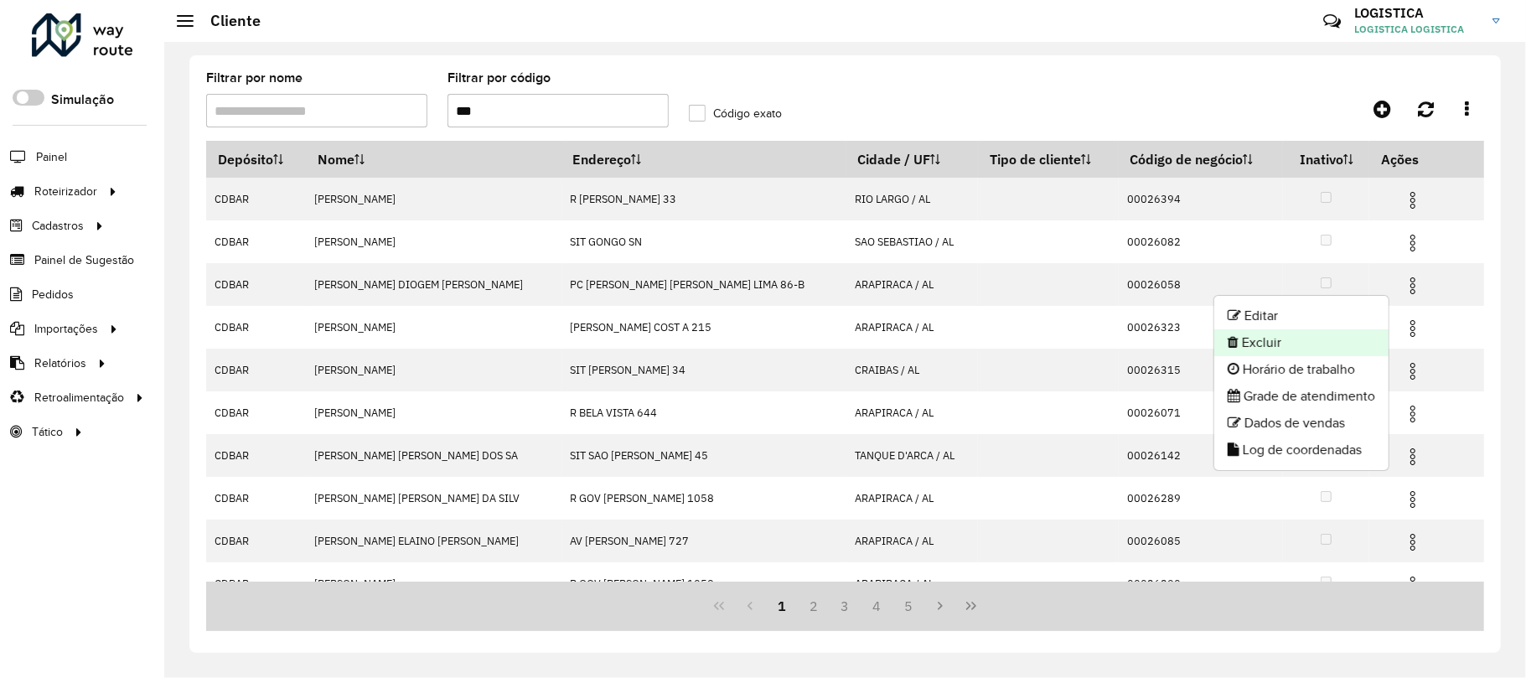
click at [1304, 346] on li "Excluir" at bounding box center [1301, 342] width 174 height 27
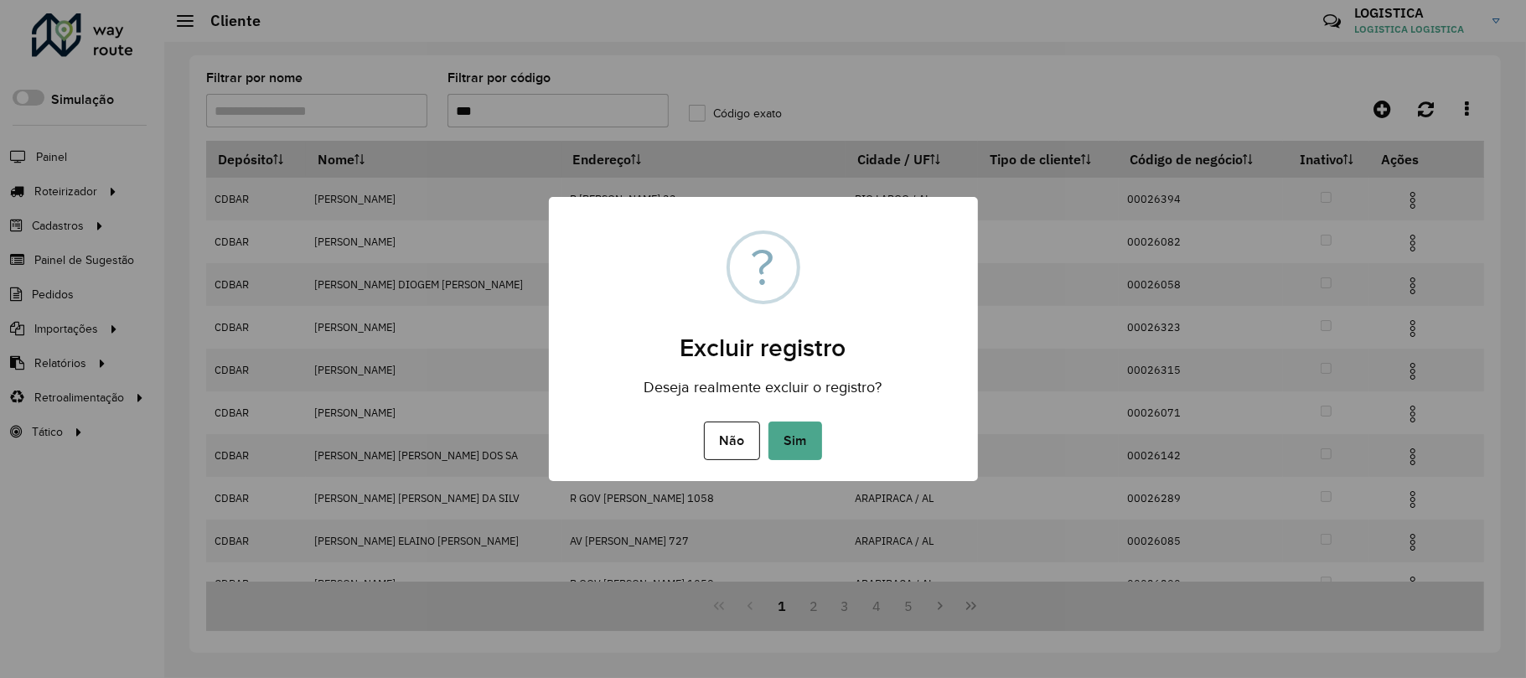
click at [768, 421] on button "Sim" at bounding box center [795, 440] width 54 height 39
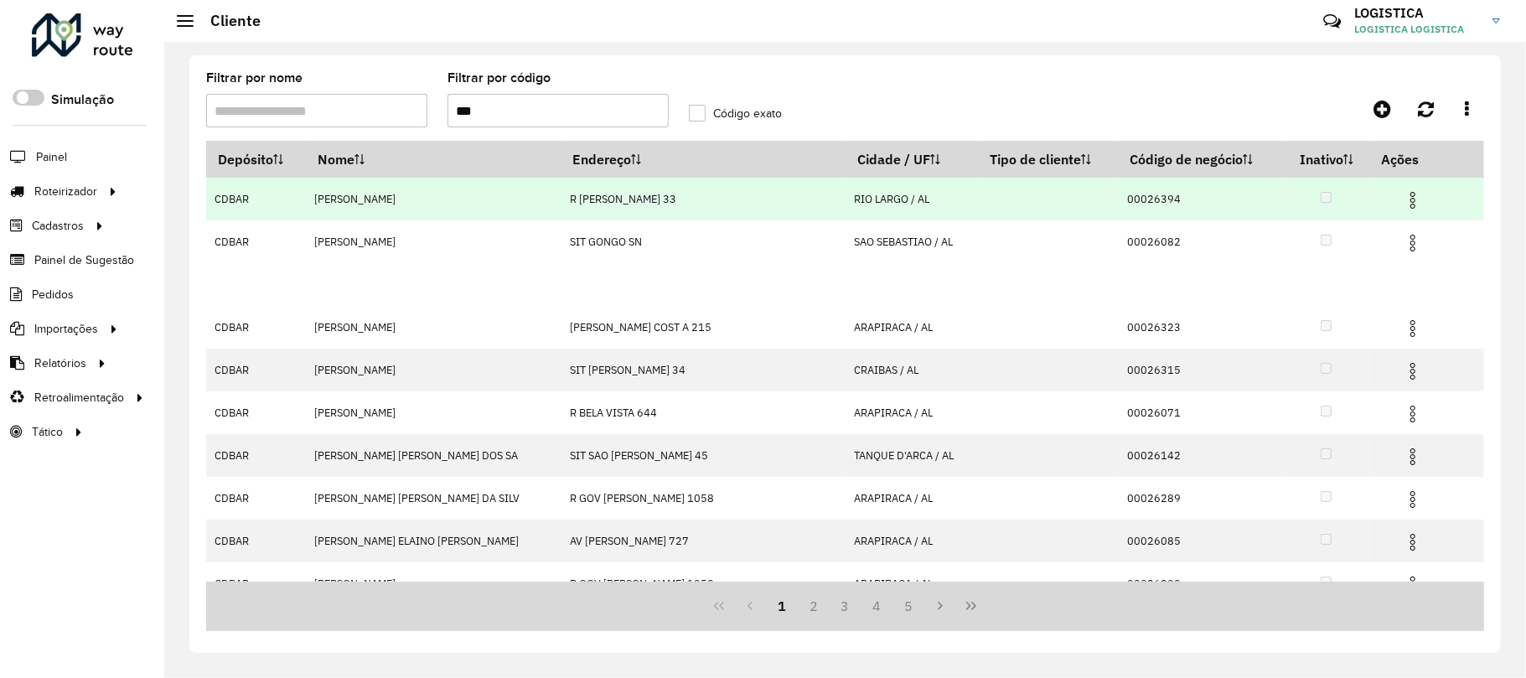
click at [0, 0] on div "Aguarde..." at bounding box center [0, 0] width 0 height 0
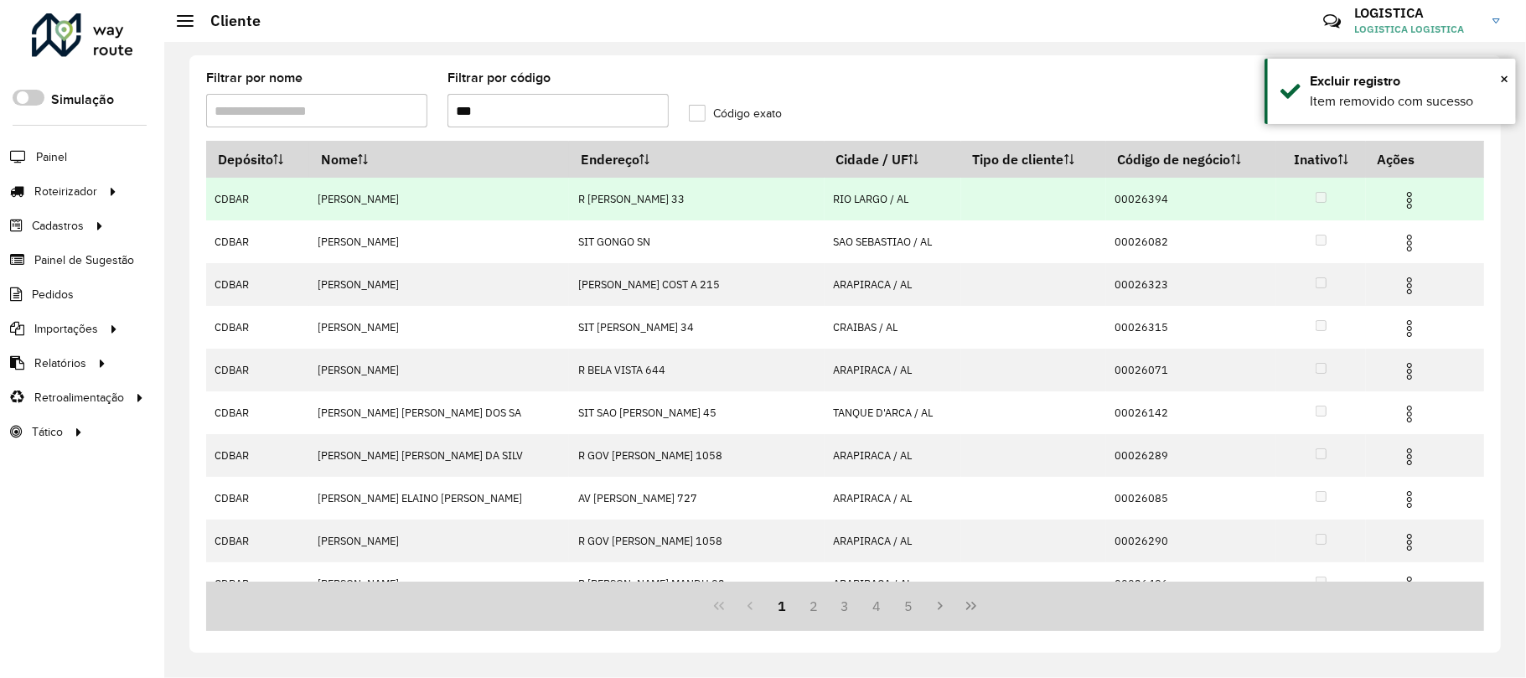
click at [1399, 204] on img at bounding box center [1409, 200] width 20 height 20
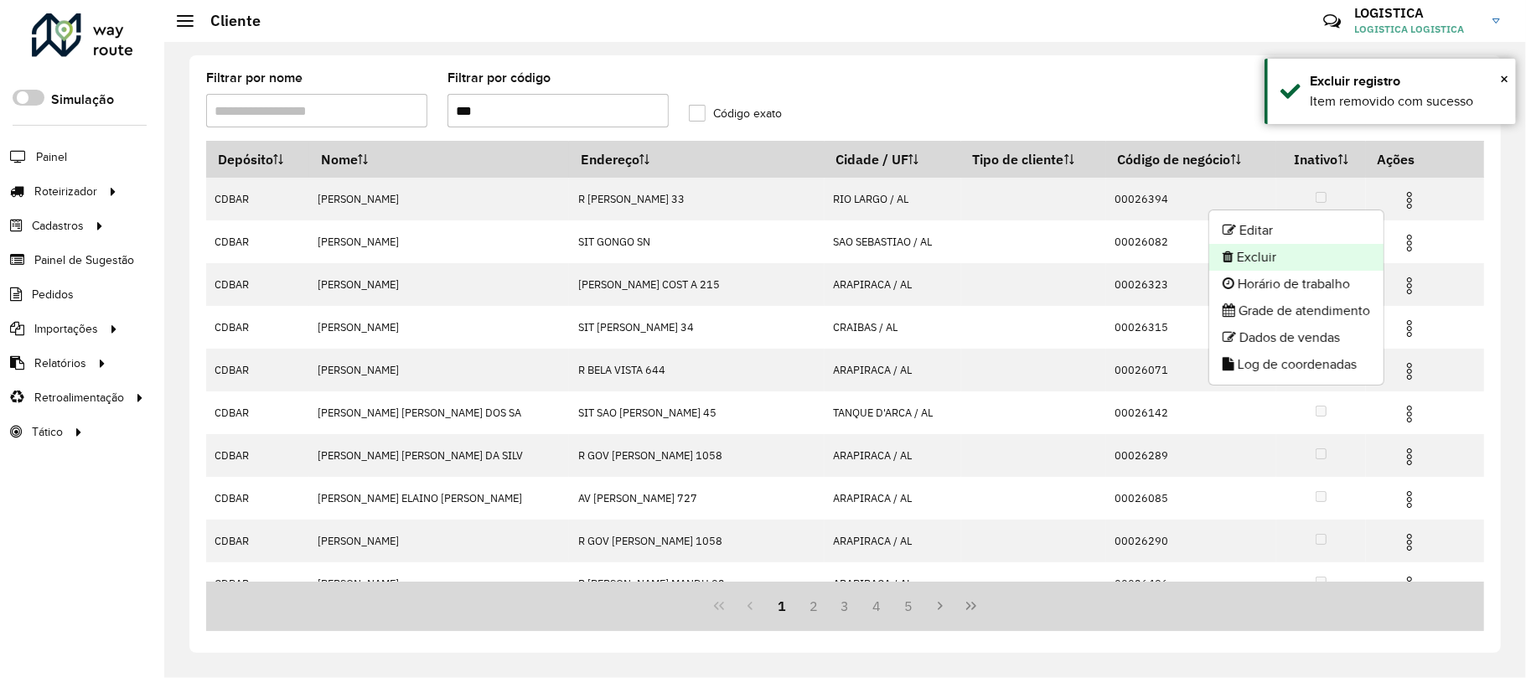
click at [1315, 261] on li "Excluir" at bounding box center [1296, 257] width 174 height 27
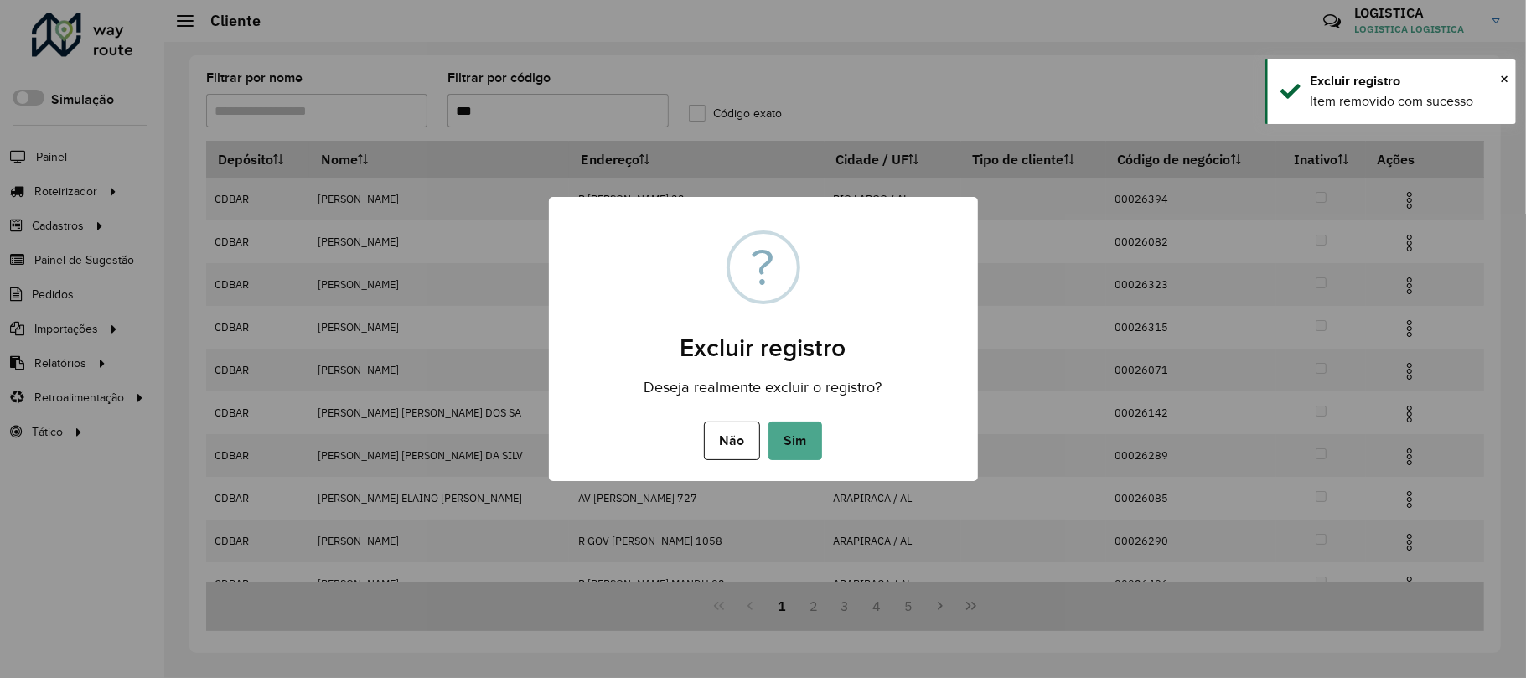
click at [768, 421] on button "Sim" at bounding box center [795, 440] width 54 height 39
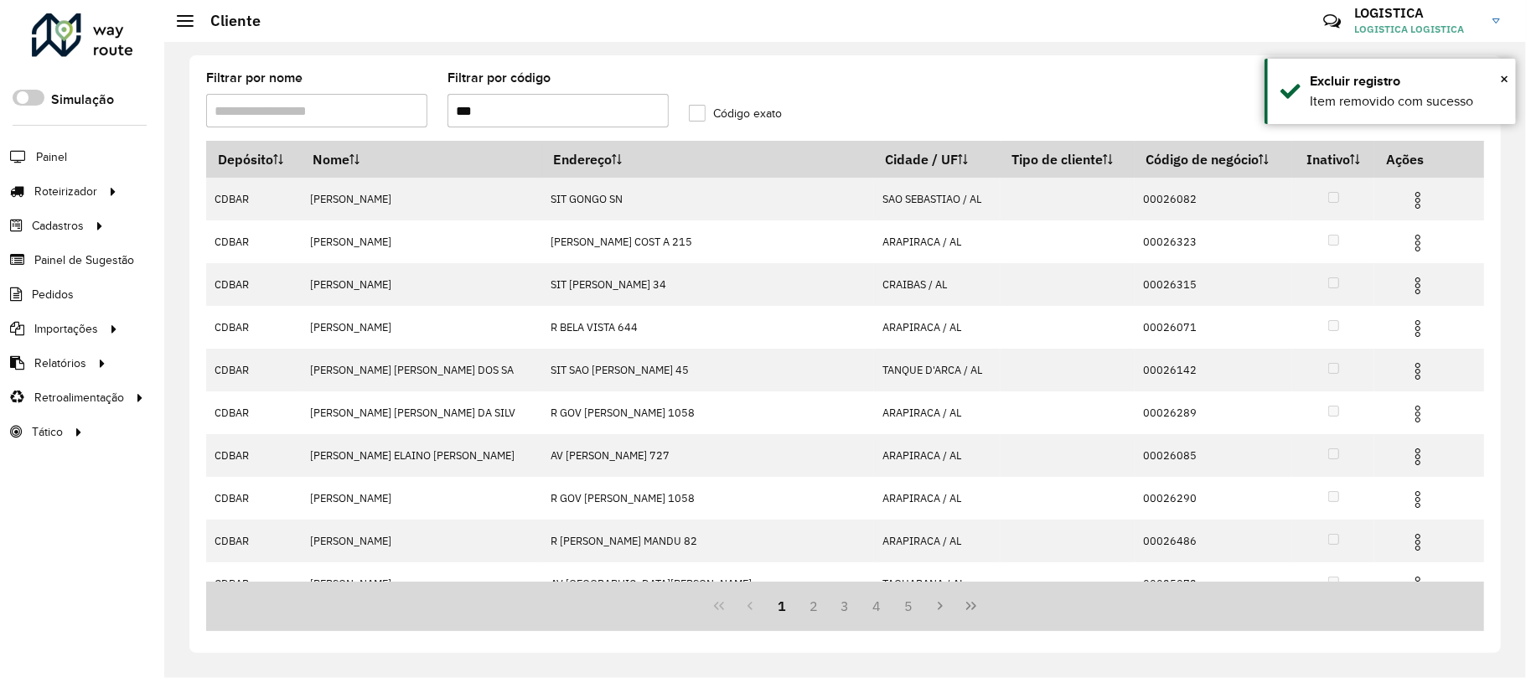
click at [1408, 236] on img at bounding box center [1418, 243] width 20 height 20
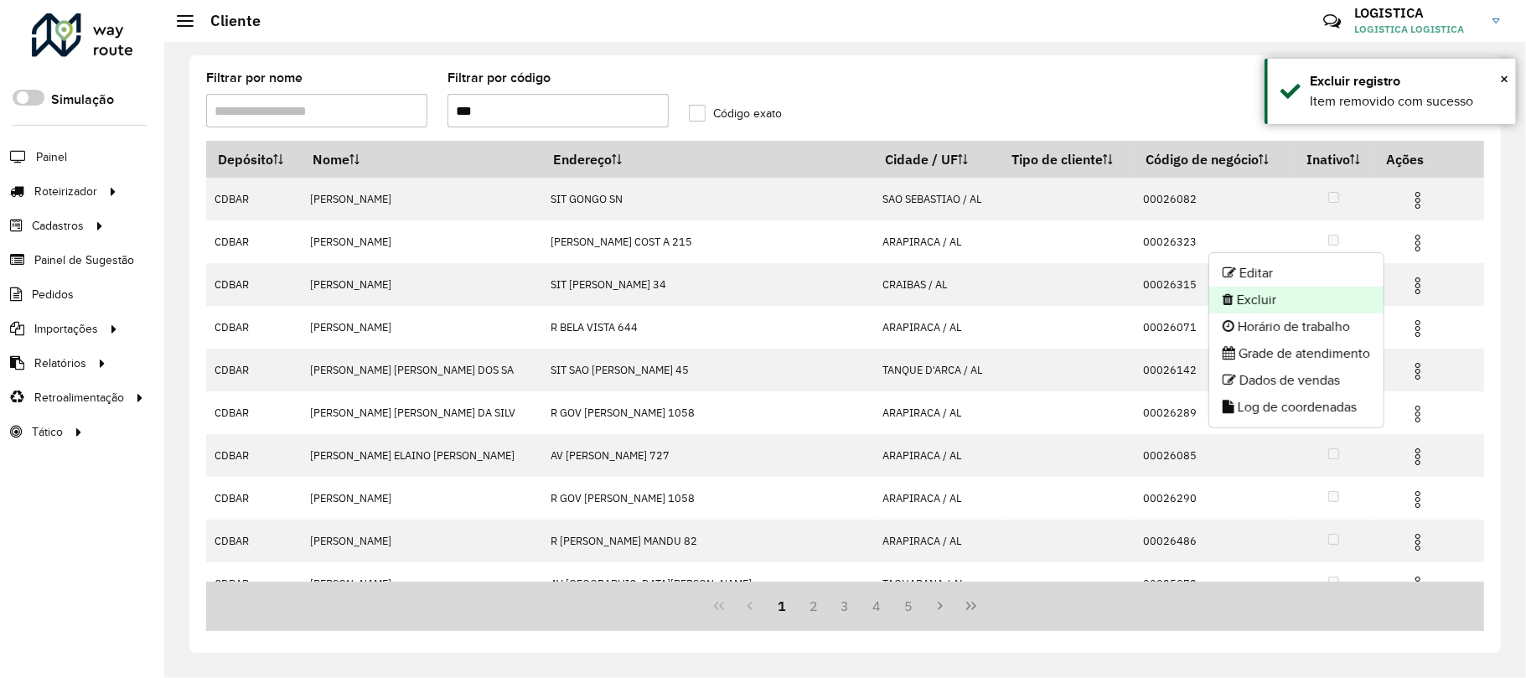
click at [1287, 292] on li "Excluir" at bounding box center [1296, 300] width 174 height 27
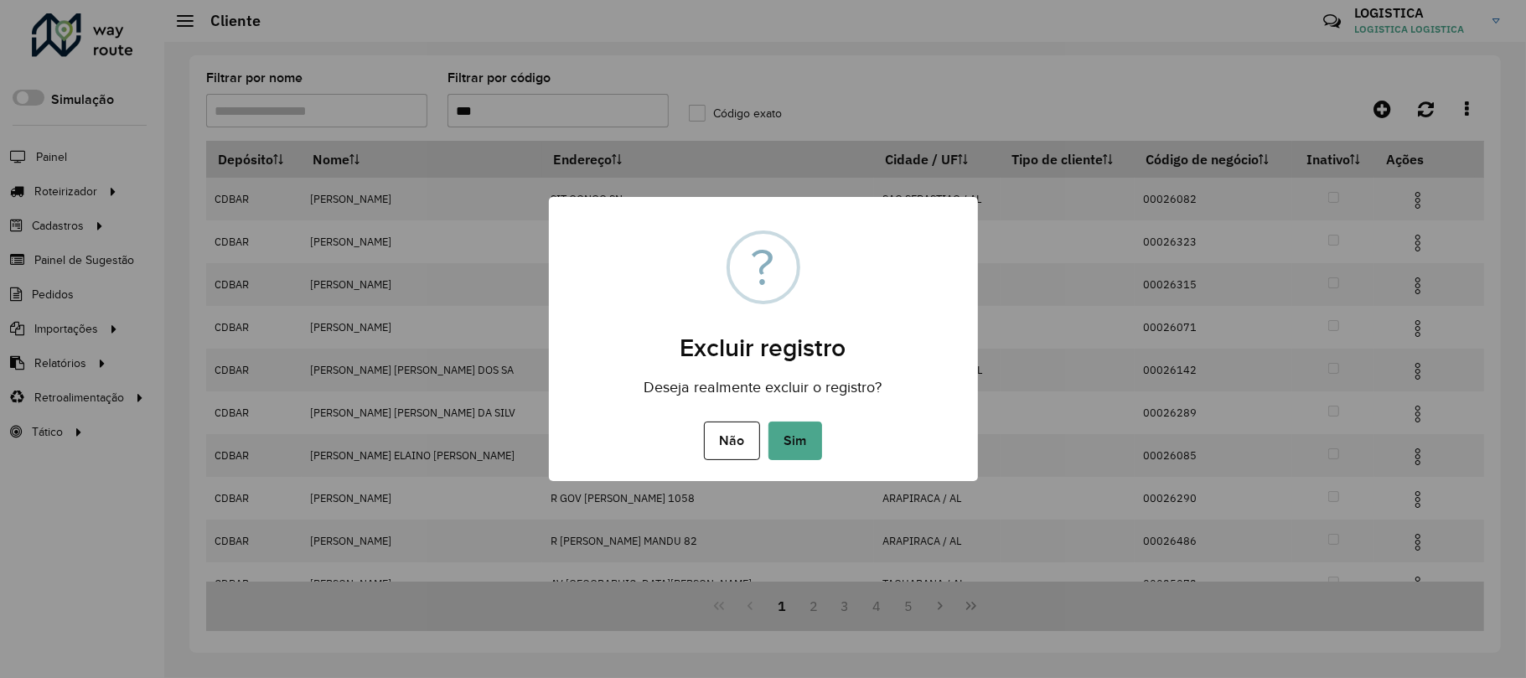
click at [768, 421] on button "Sim" at bounding box center [795, 440] width 54 height 39
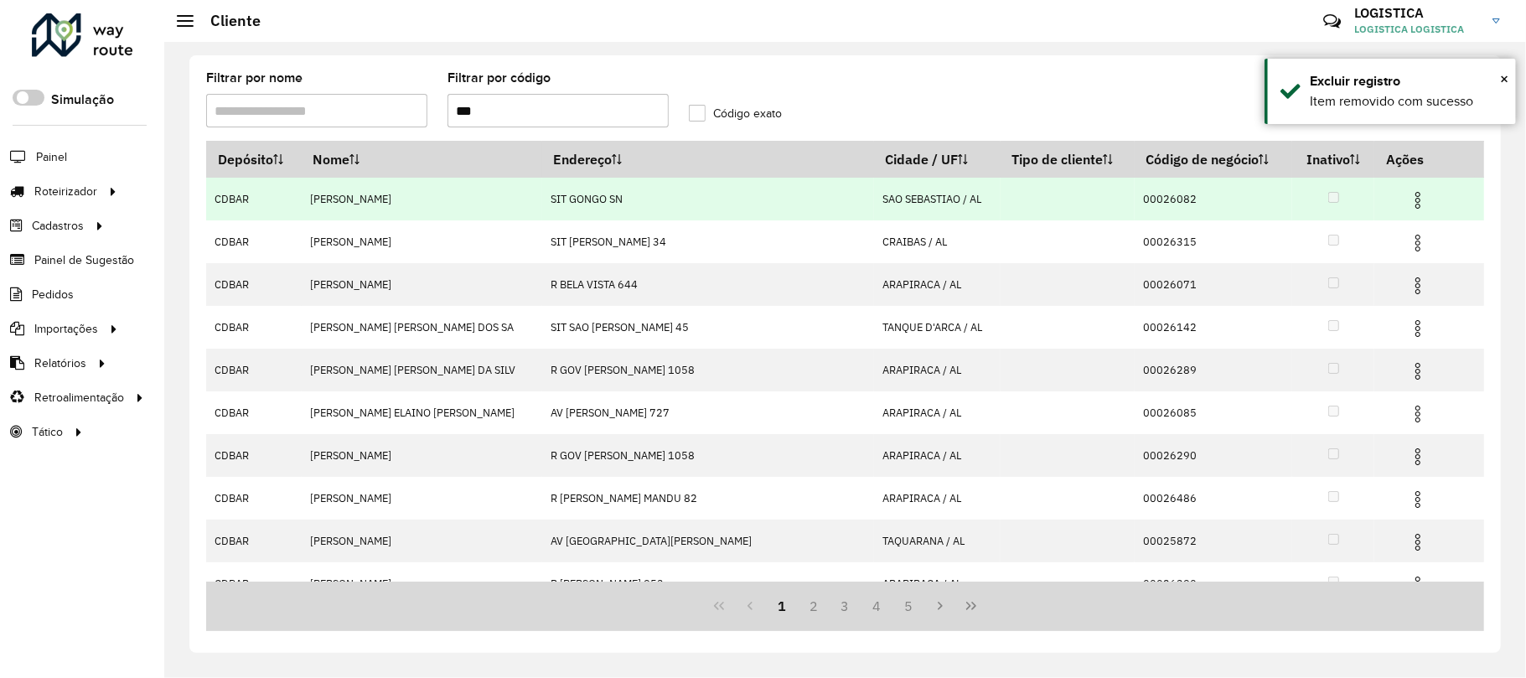
click at [1408, 205] on img at bounding box center [1418, 200] width 20 height 20
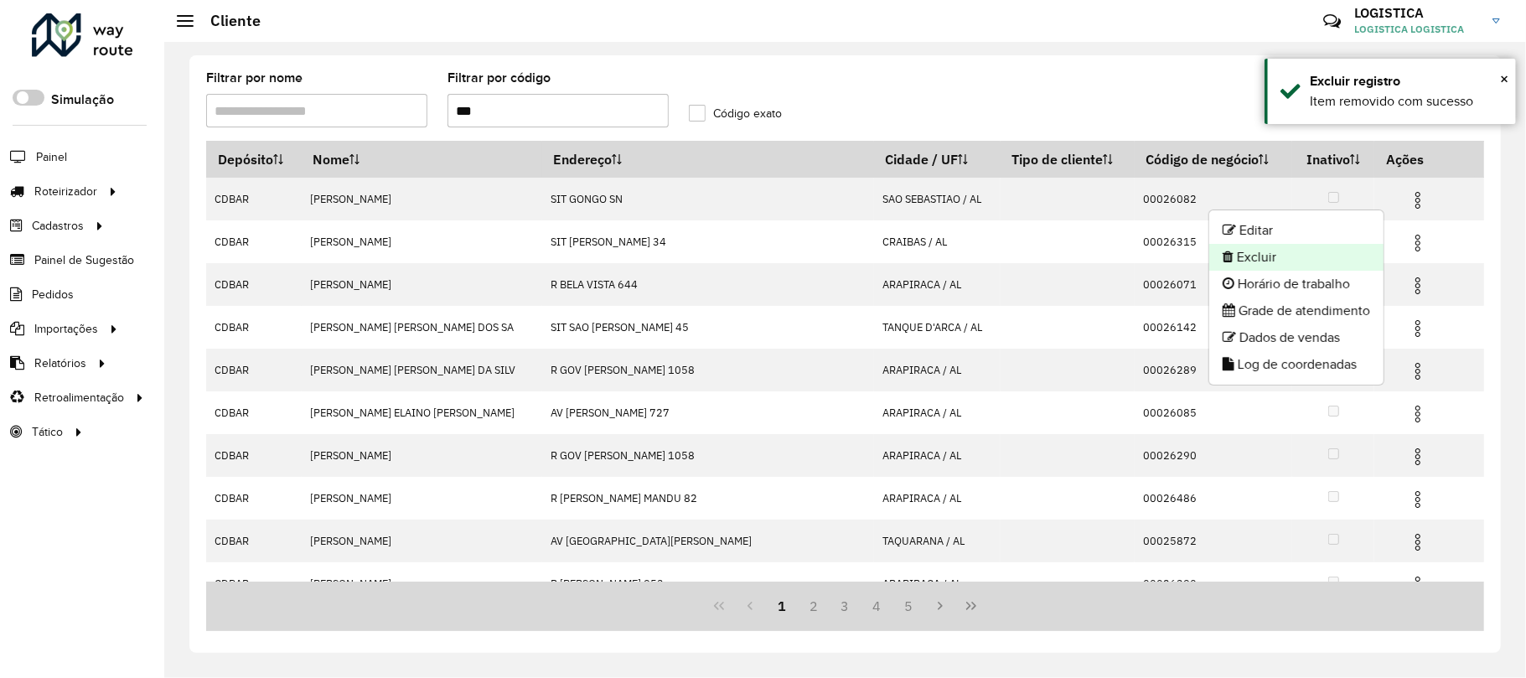
click at [1331, 250] on li "Excluir" at bounding box center [1296, 257] width 174 height 27
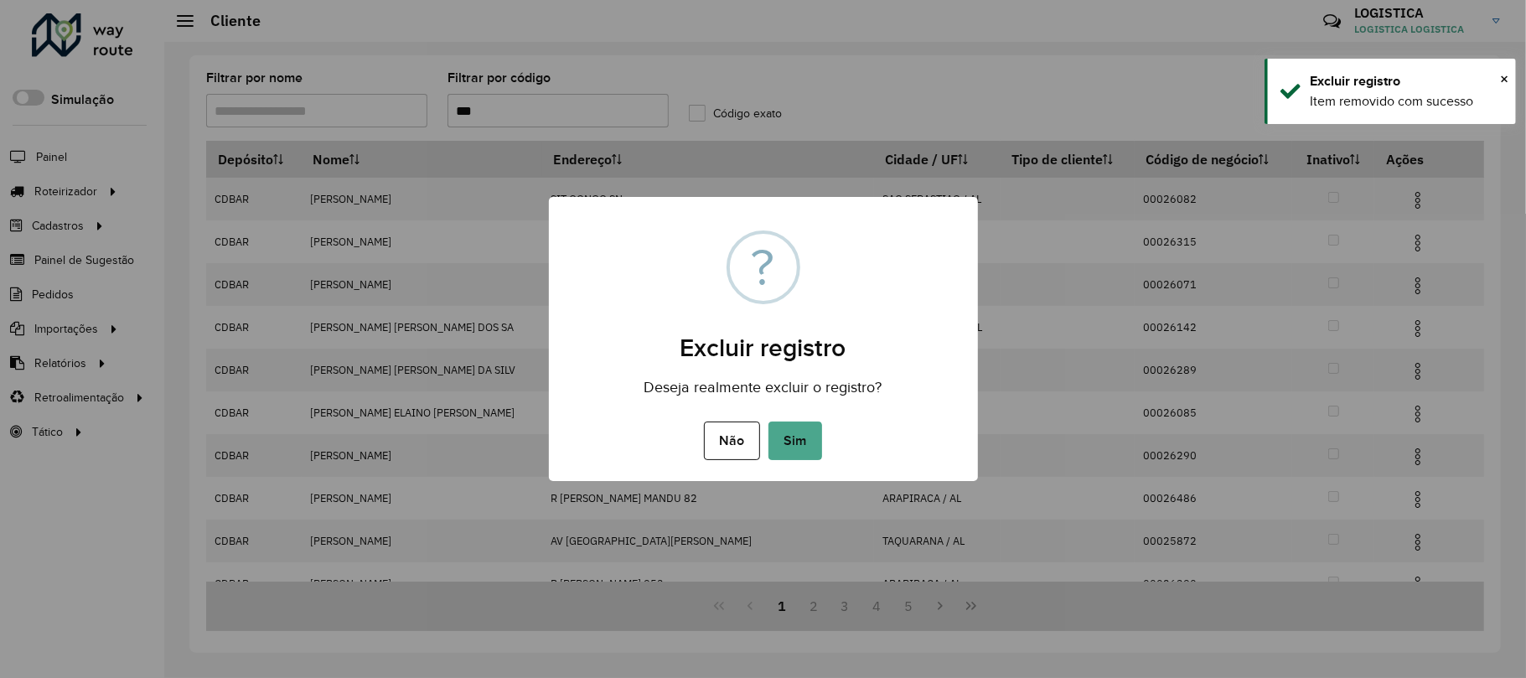
click at [768, 421] on button "Sim" at bounding box center [795, 440] width 54 height 39
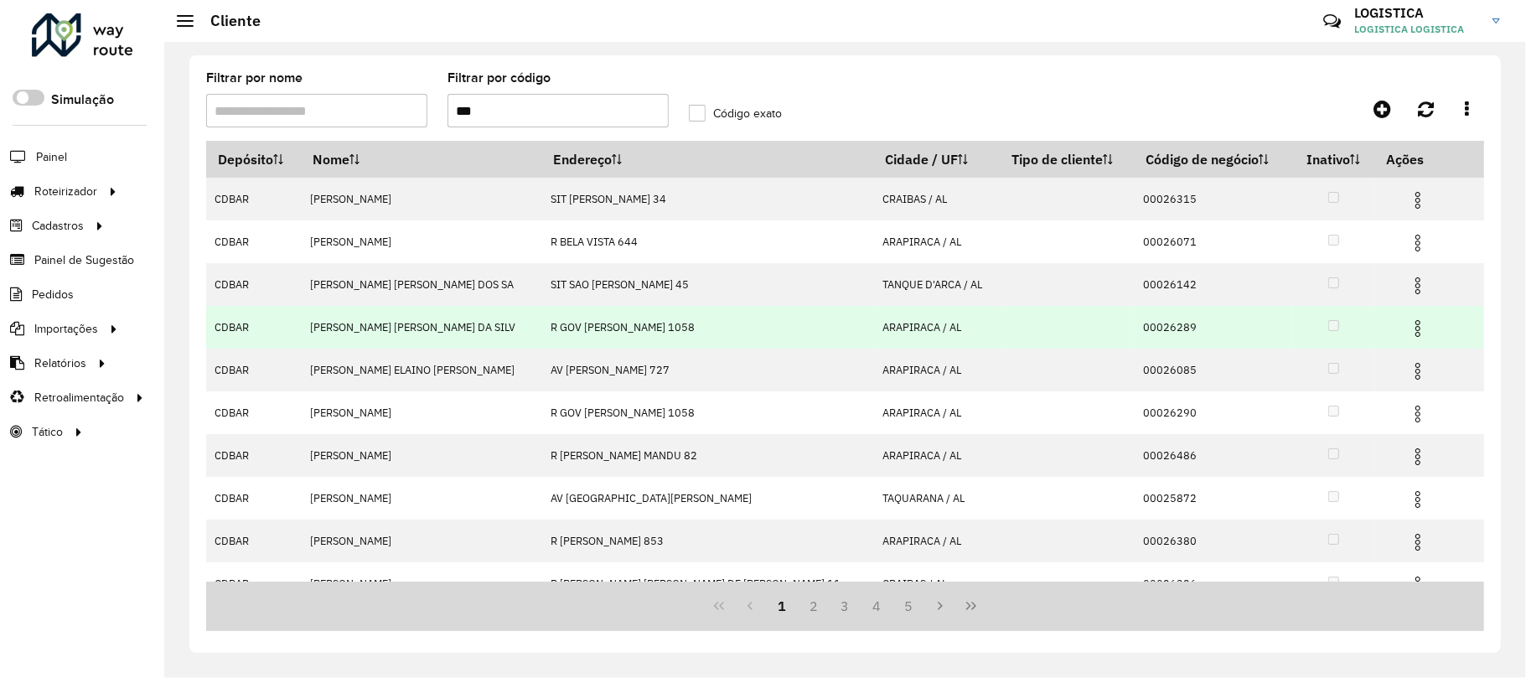
click at [1408, 322] on img at bounding box center [1418, 328] width 20 height 20
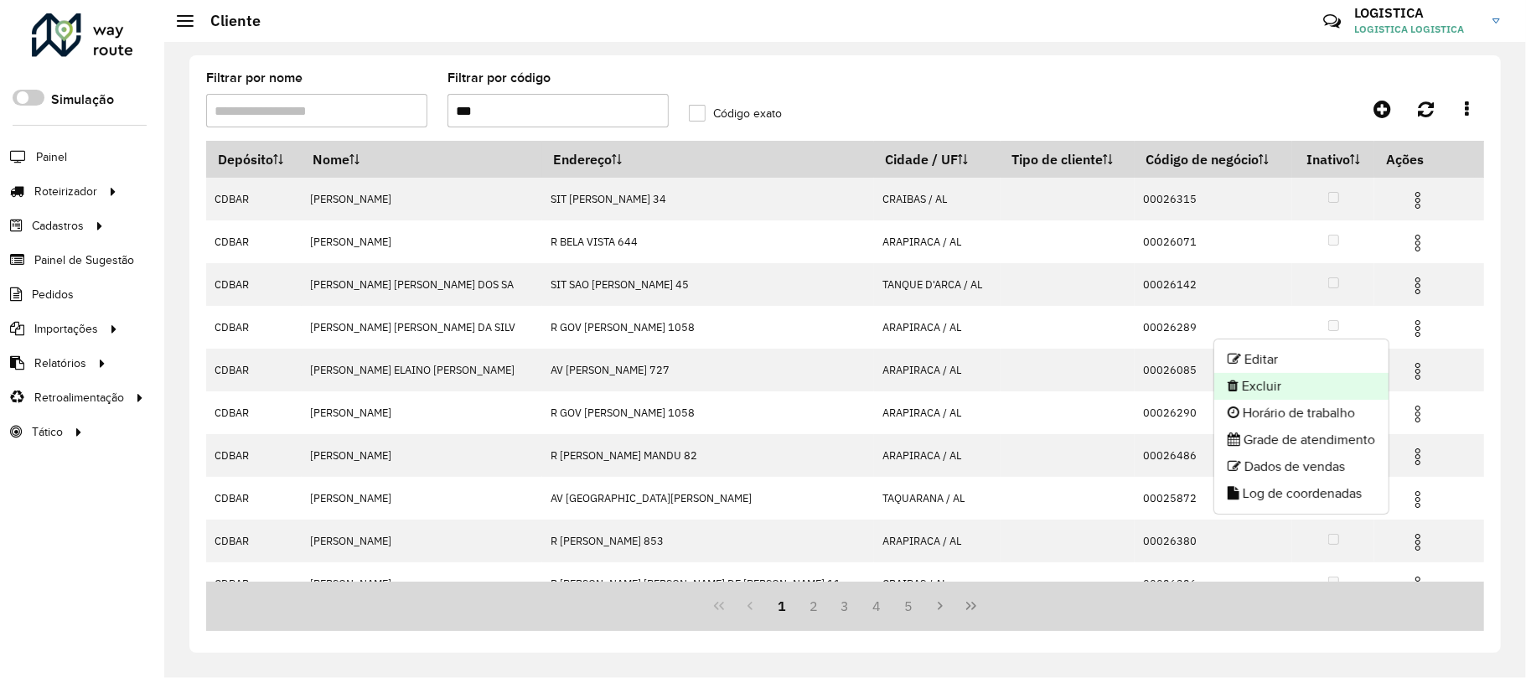
click at [1284, 380] on li "Excluir" at bounding box center [1301, 386] width 174 height 27
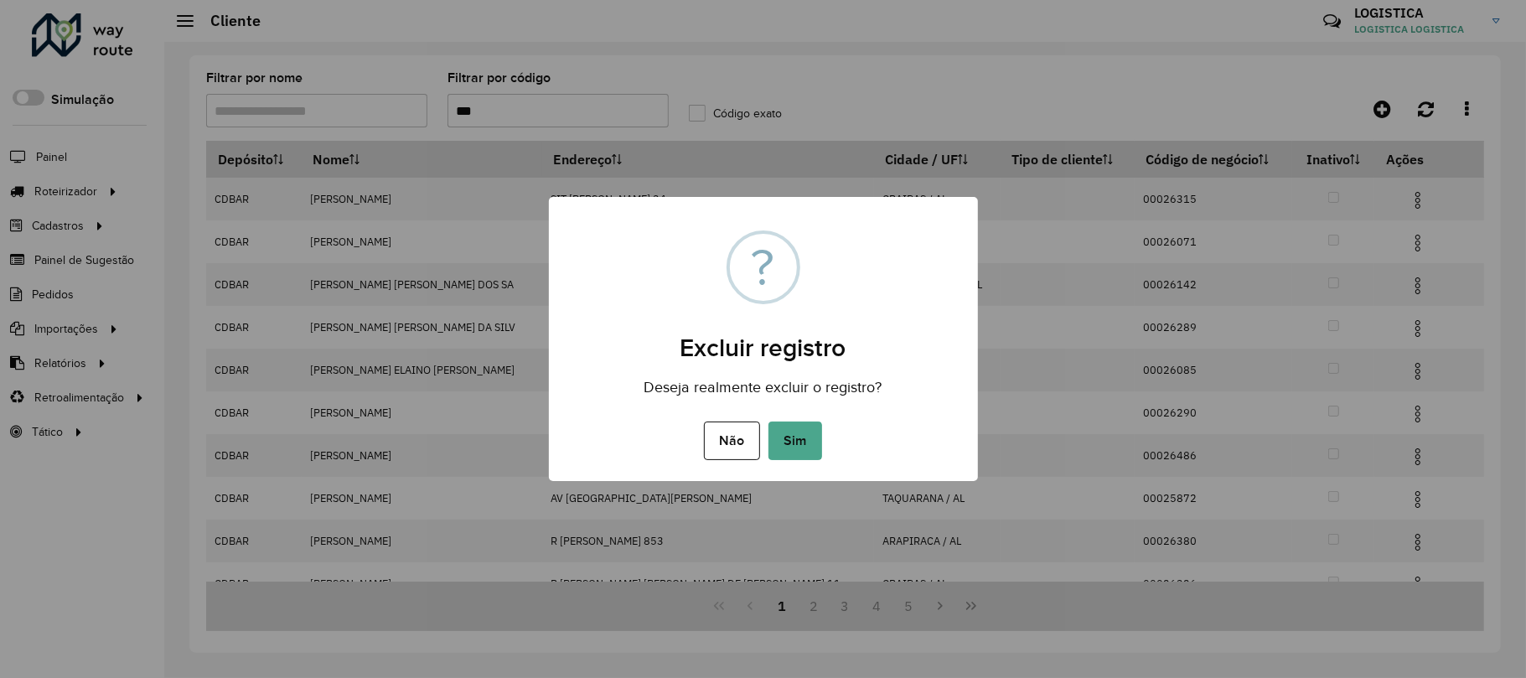
click at [768, 421] on button "Sim" at bounding box center [795, 440] width 54 height 39
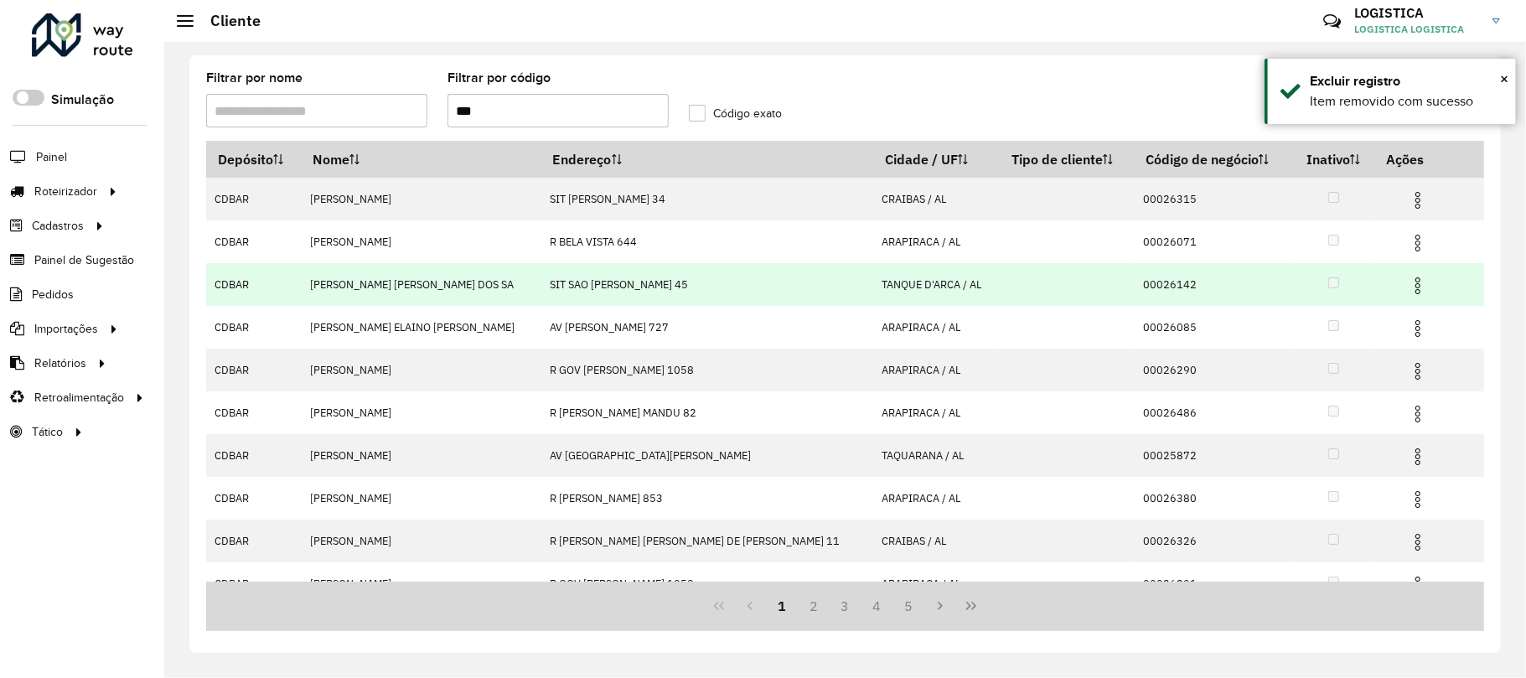
click at [1408, 287] on img at bounding box center [1418, 286] width 20 height 20
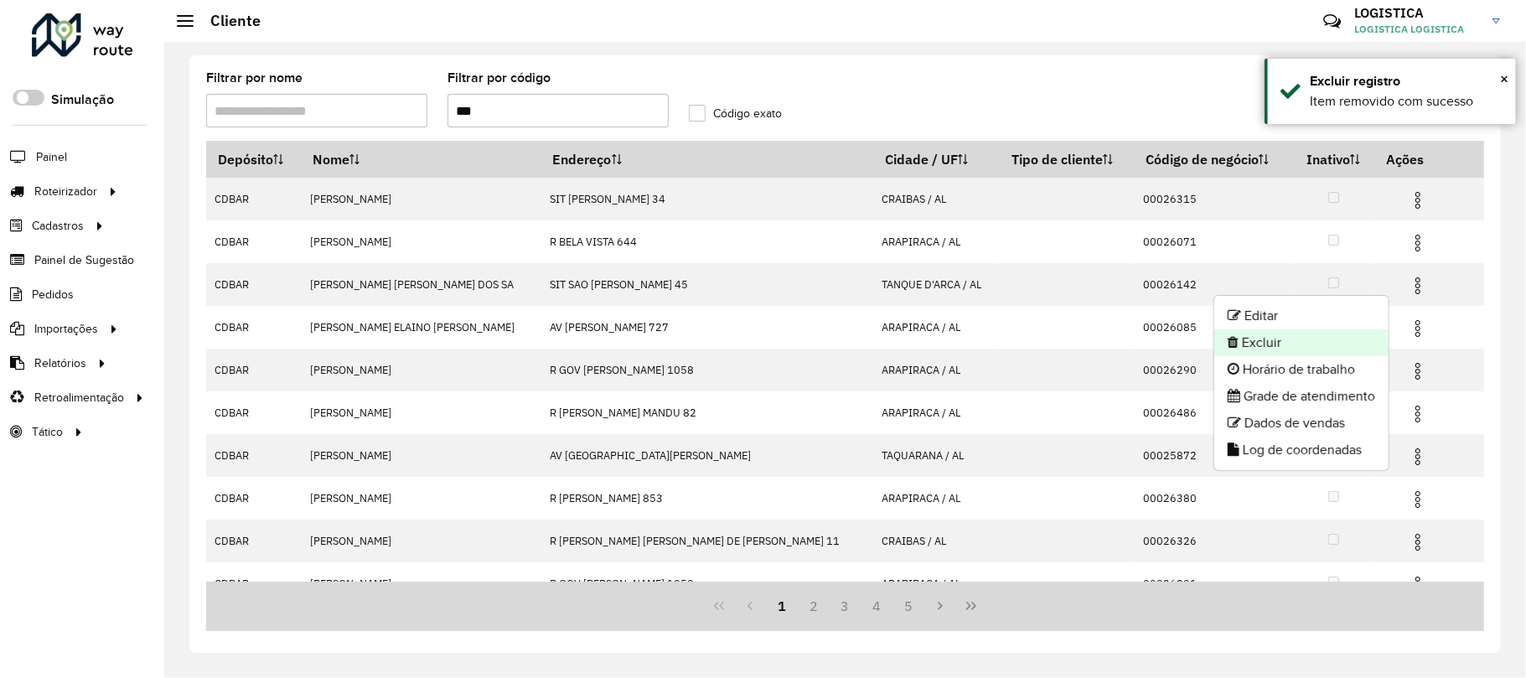
click at [1334, 339] on li "Excluir" at bounding box center [1301, 342] width 174 height 27
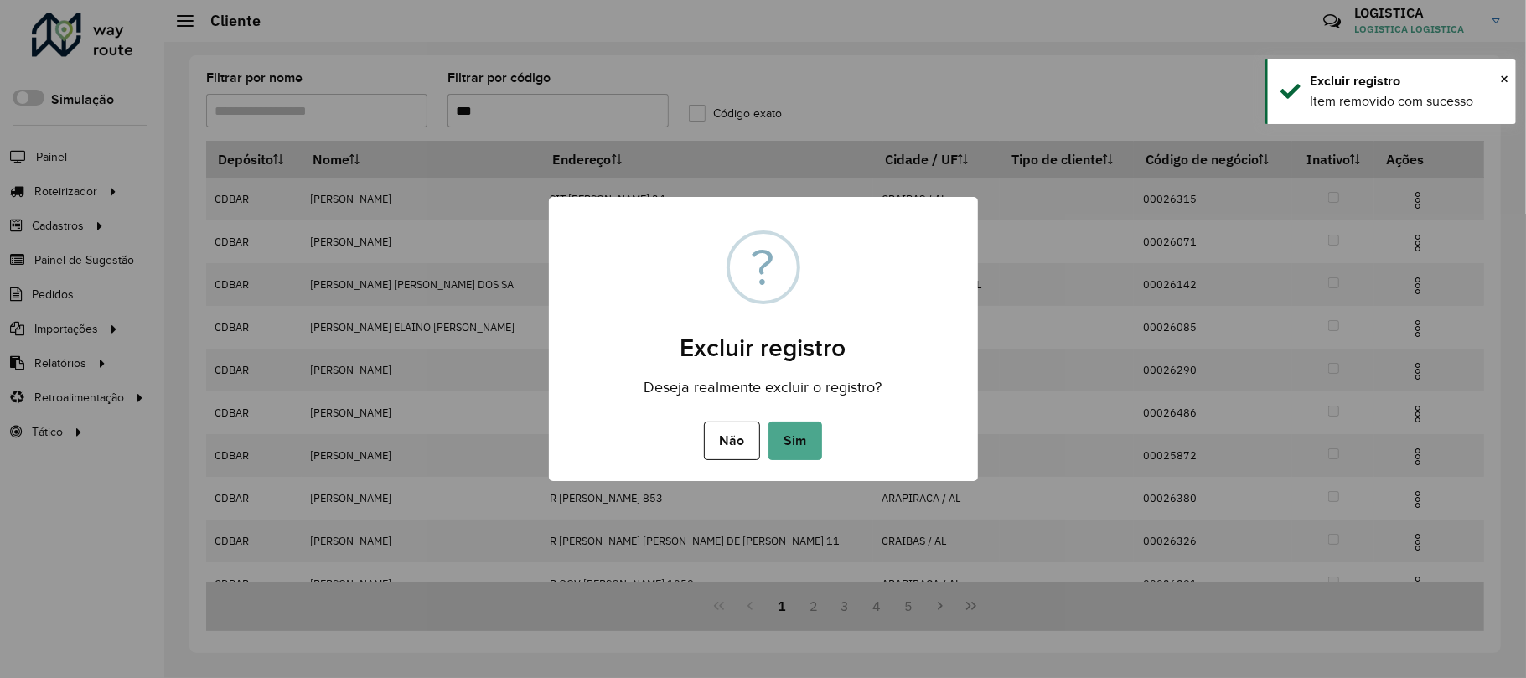
click at [768, 421] on button "Sim" at bounding box center [795, 440] width 54 height 39
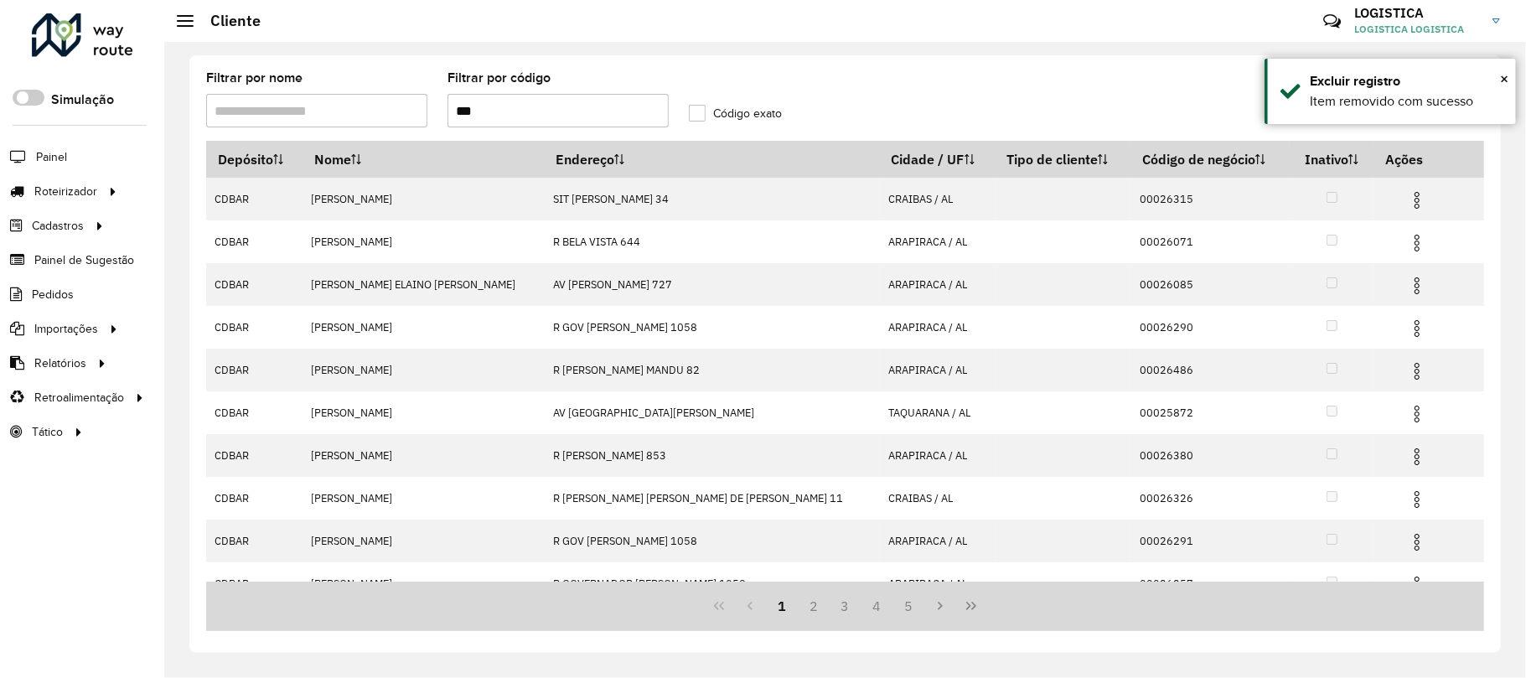
click at [1407, 201] on img at bounding box center [1417, 200] width 20 height 20
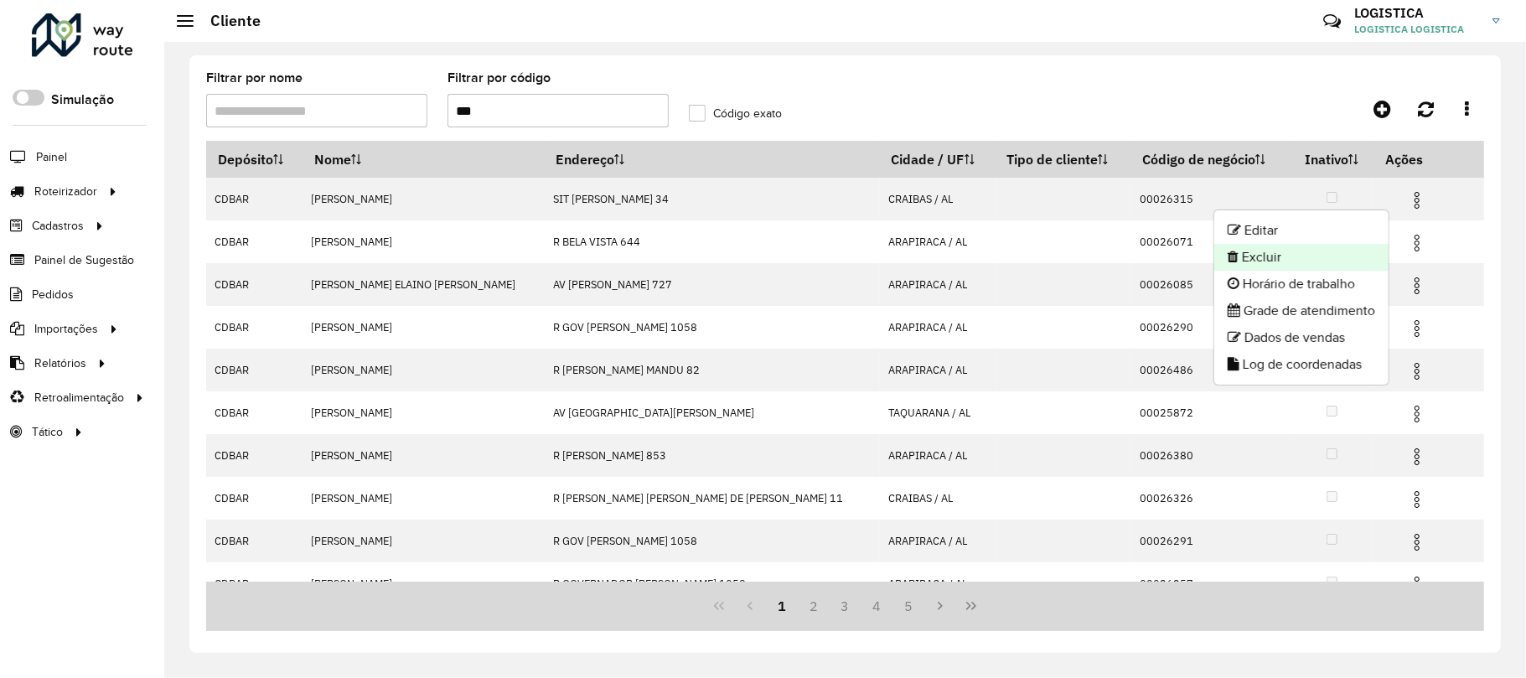
click at [1329, 256] on li "Excluir" at bounding box center [1301, 257] width 174 height 27
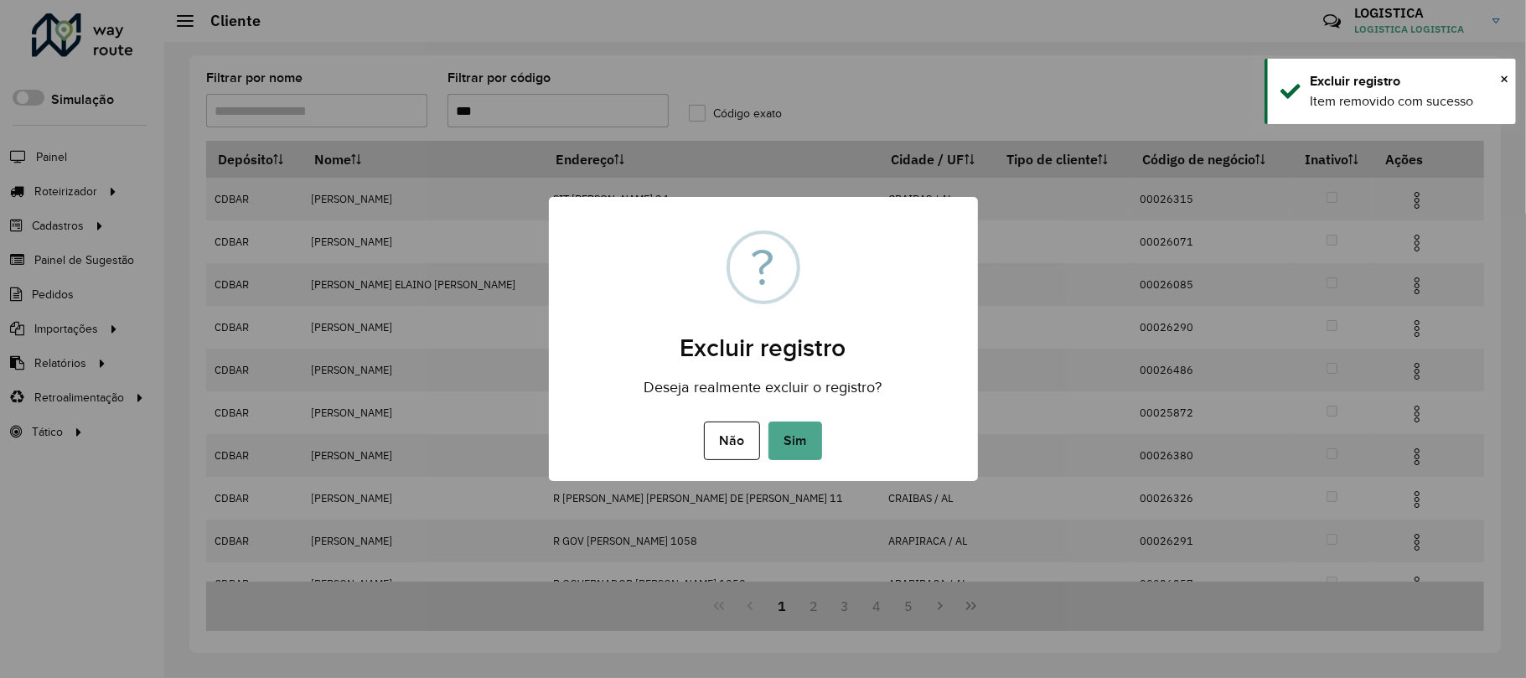
click at [768, 421] on button "Sim" at bounding box center [795, 440] width 54 height 39
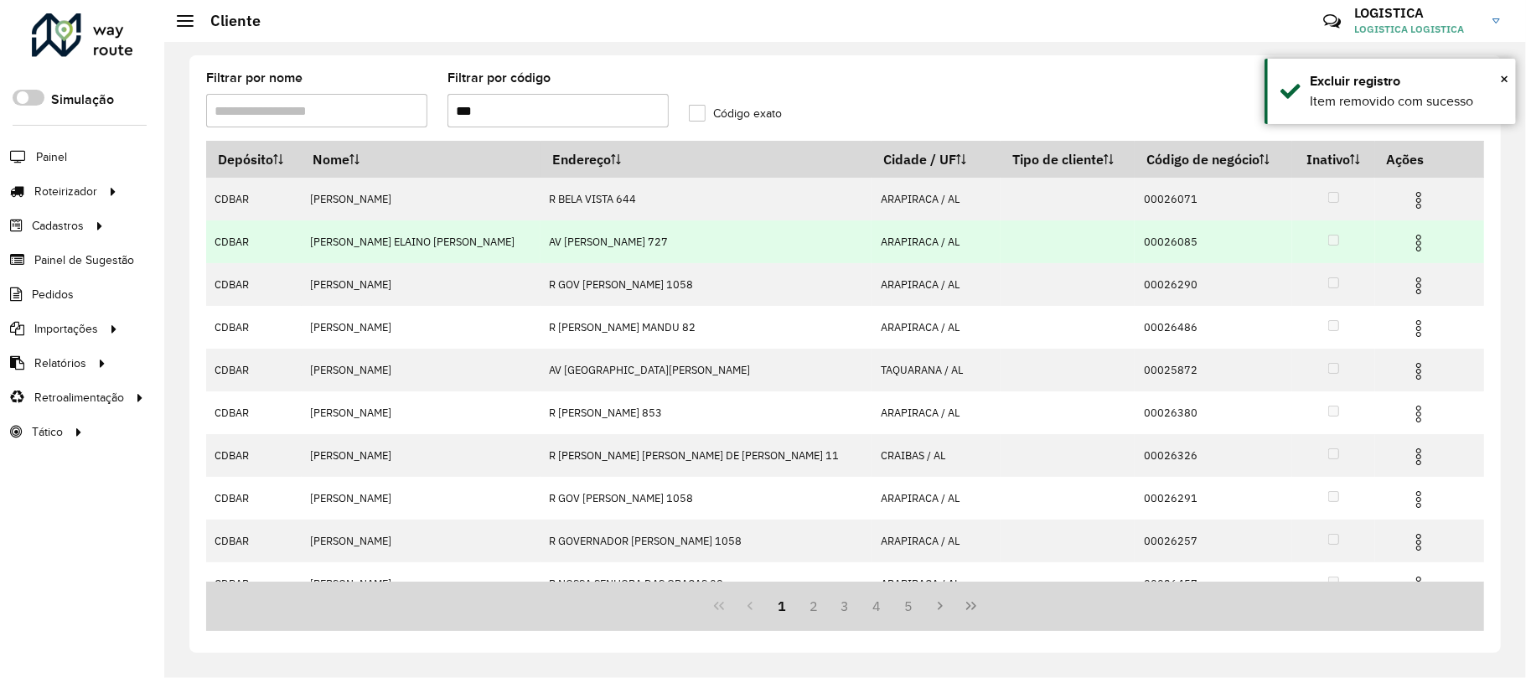
click at [1408, 248] on img at bounding box center [1418, 243] width 20 height 20
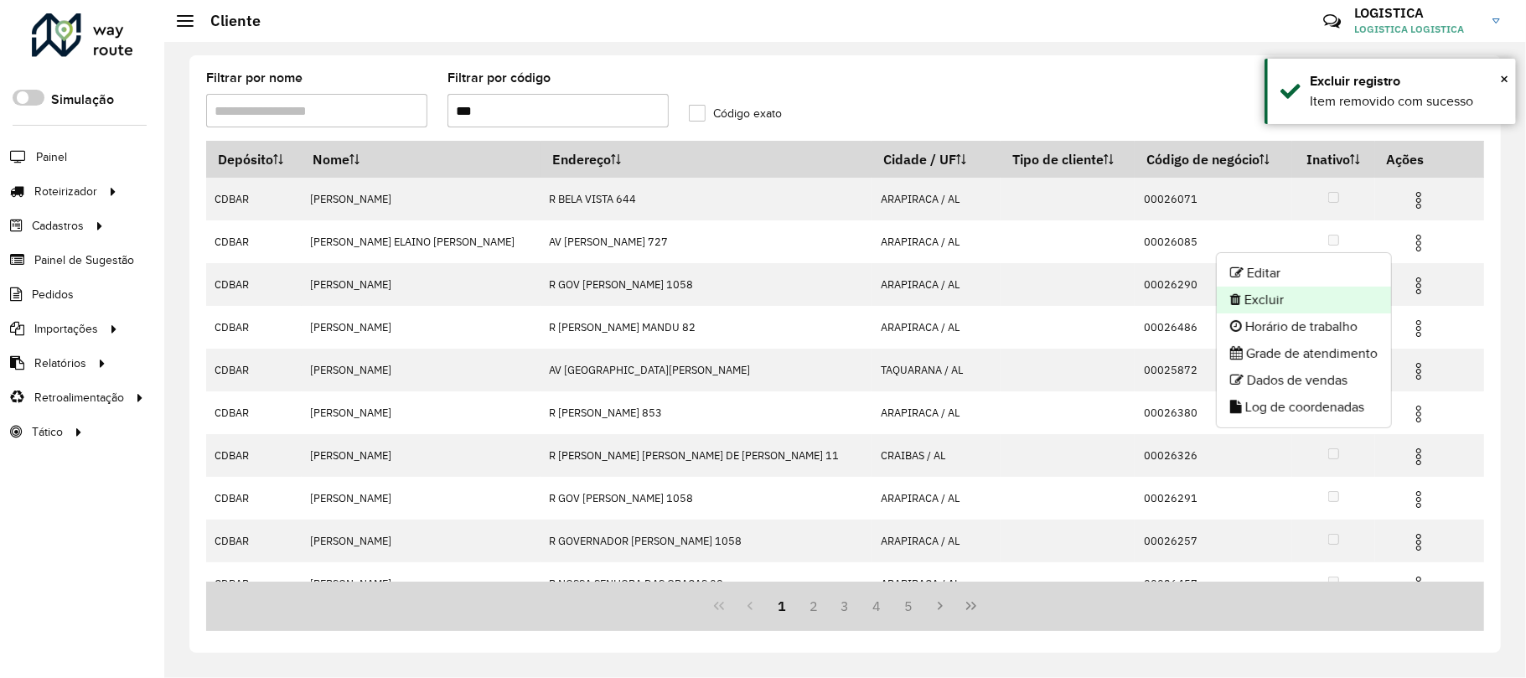
click at [1317, 296] on li "Excluir" at bounding box center [1304, 300] width 174 height 27
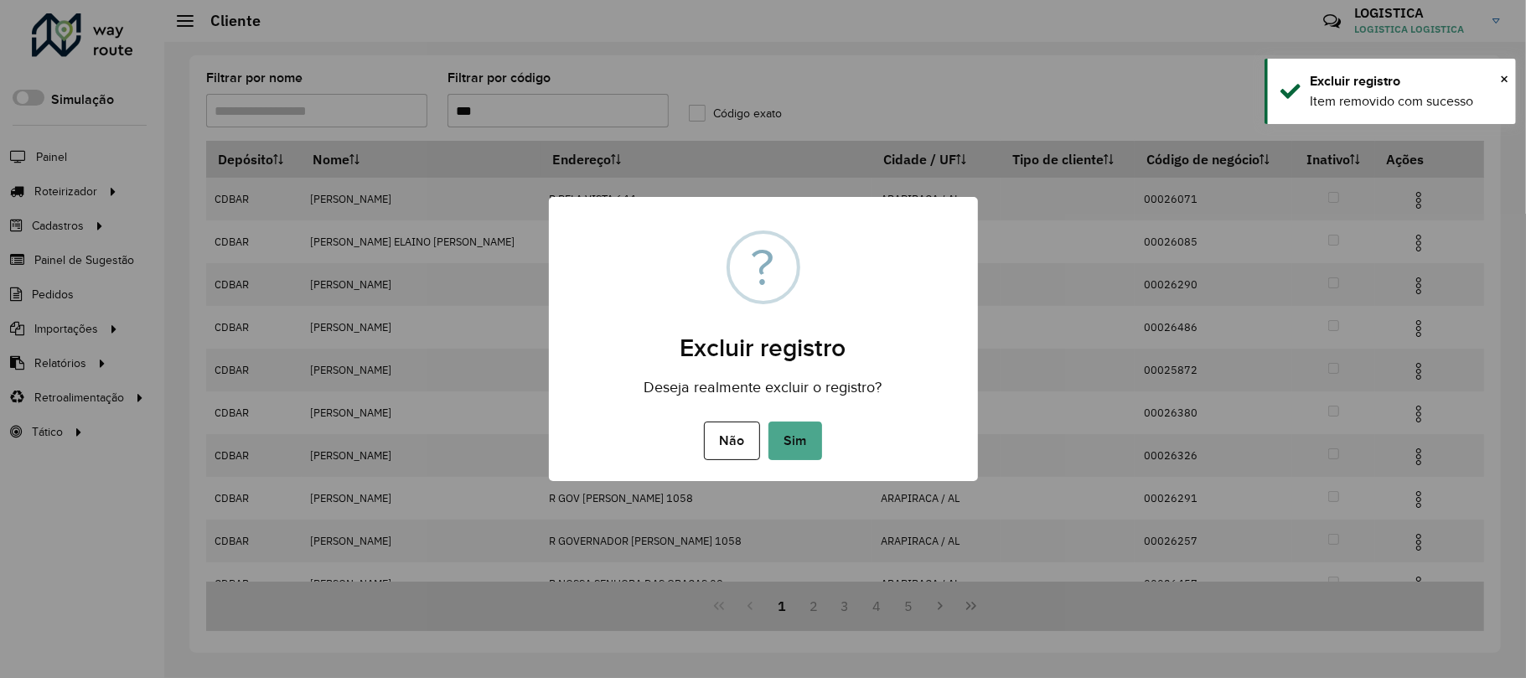
click at [768, 421] on button "Sim" at bounding box center [795, 440] width 54 height 39
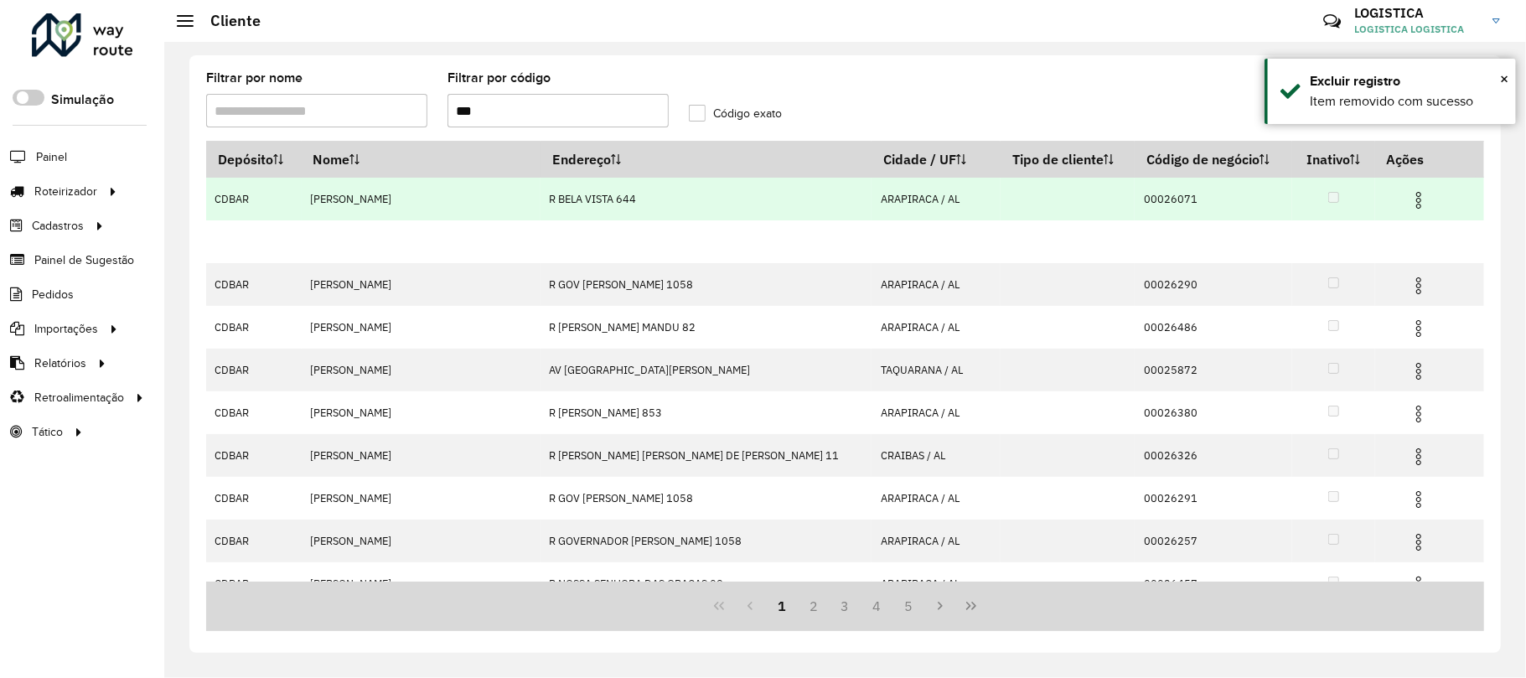
click at [1405, 201] on hb-app "Aguarde... Pop-up bloqueado! Seu navegador bloqueou automáticamente a abertura …" at bounding box center [763, 339] width 1526 height 678
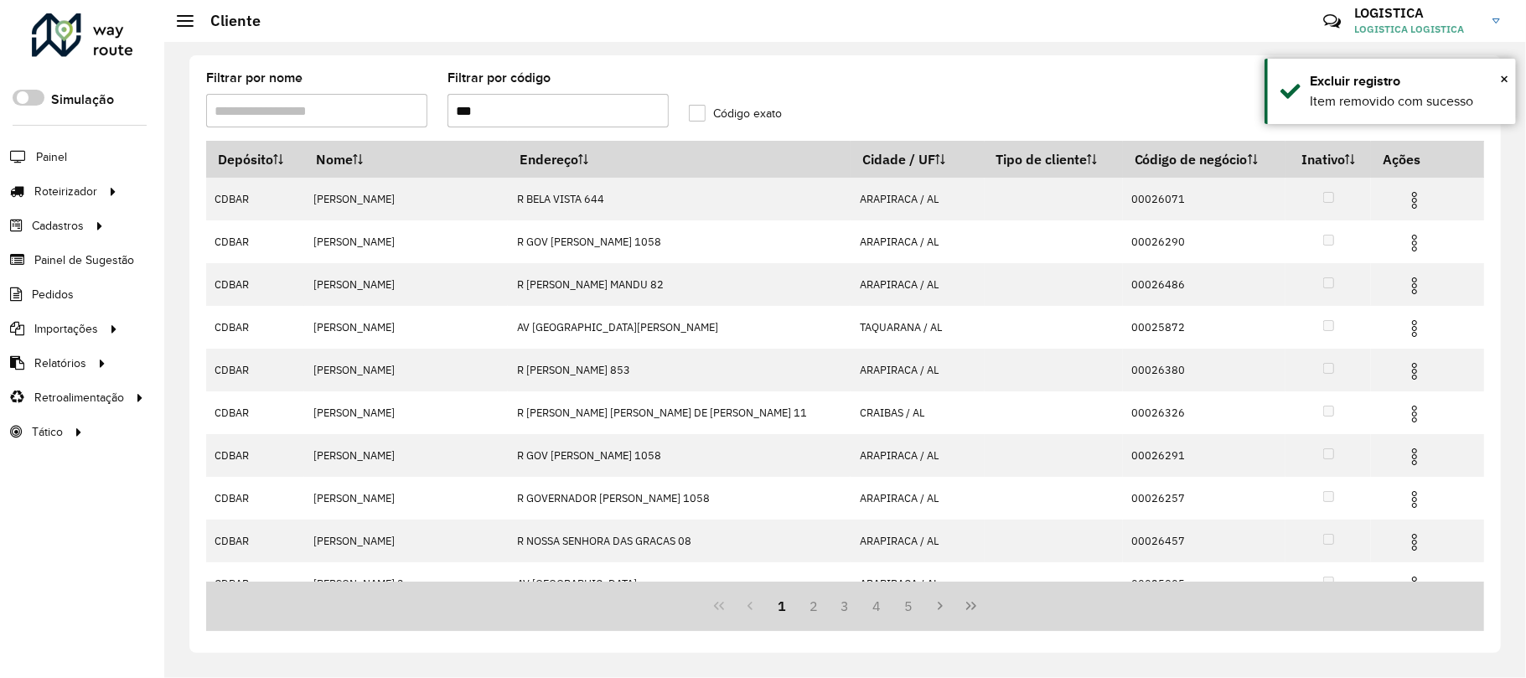
click at [1405, 203] on img at bounding box center [1414, 200] width 20 height 20
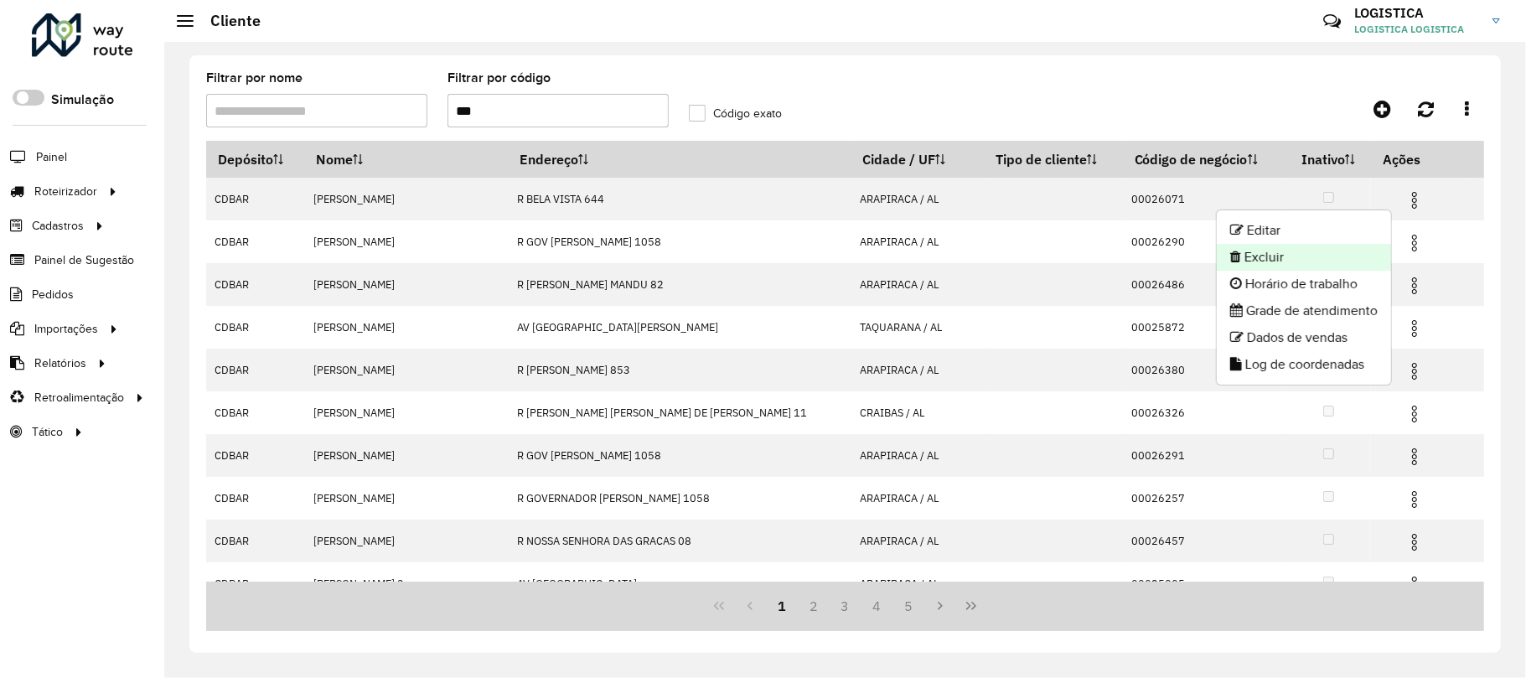
click at [1358, 256] on li "Excluir" at bounding box center [1304, 257] width 174 height 27
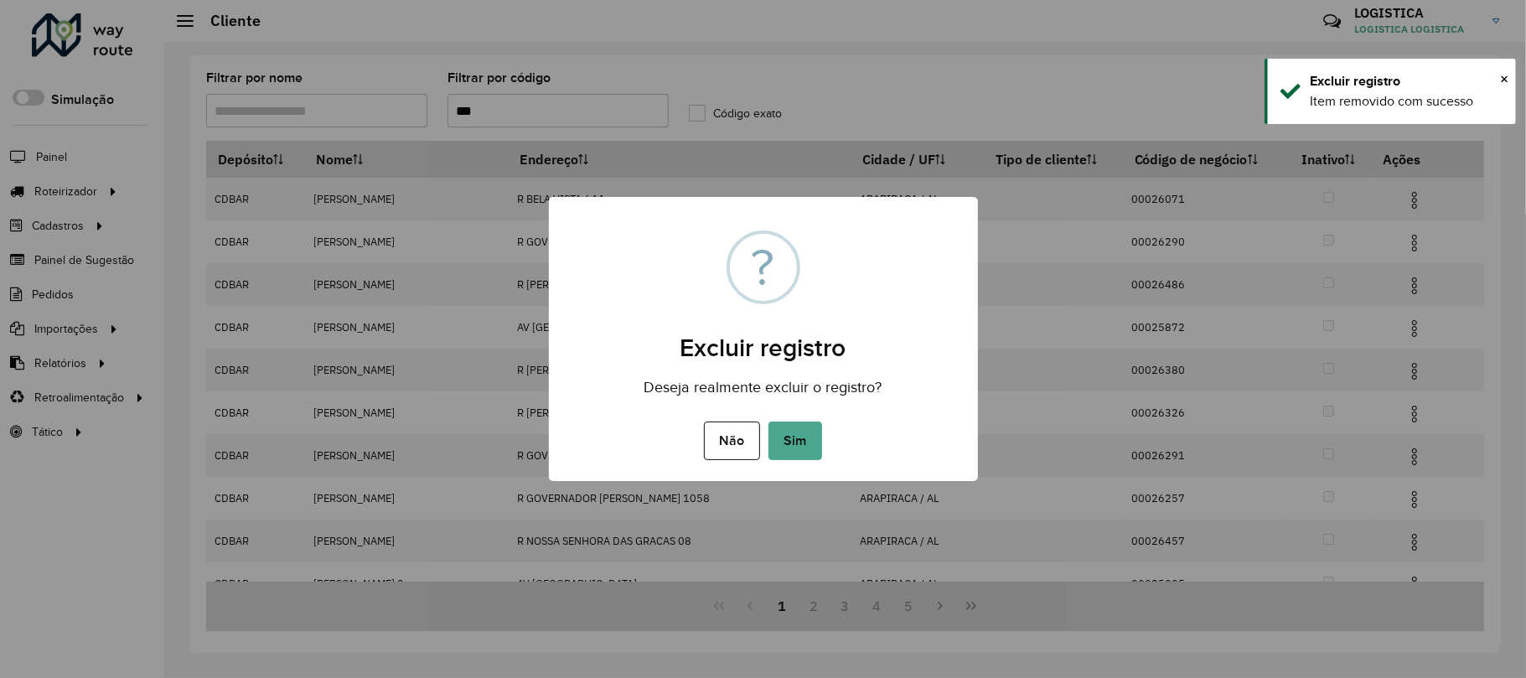
click at [768, 421] on button "Sim" at bounding box center [795, 440] width 54 height 39
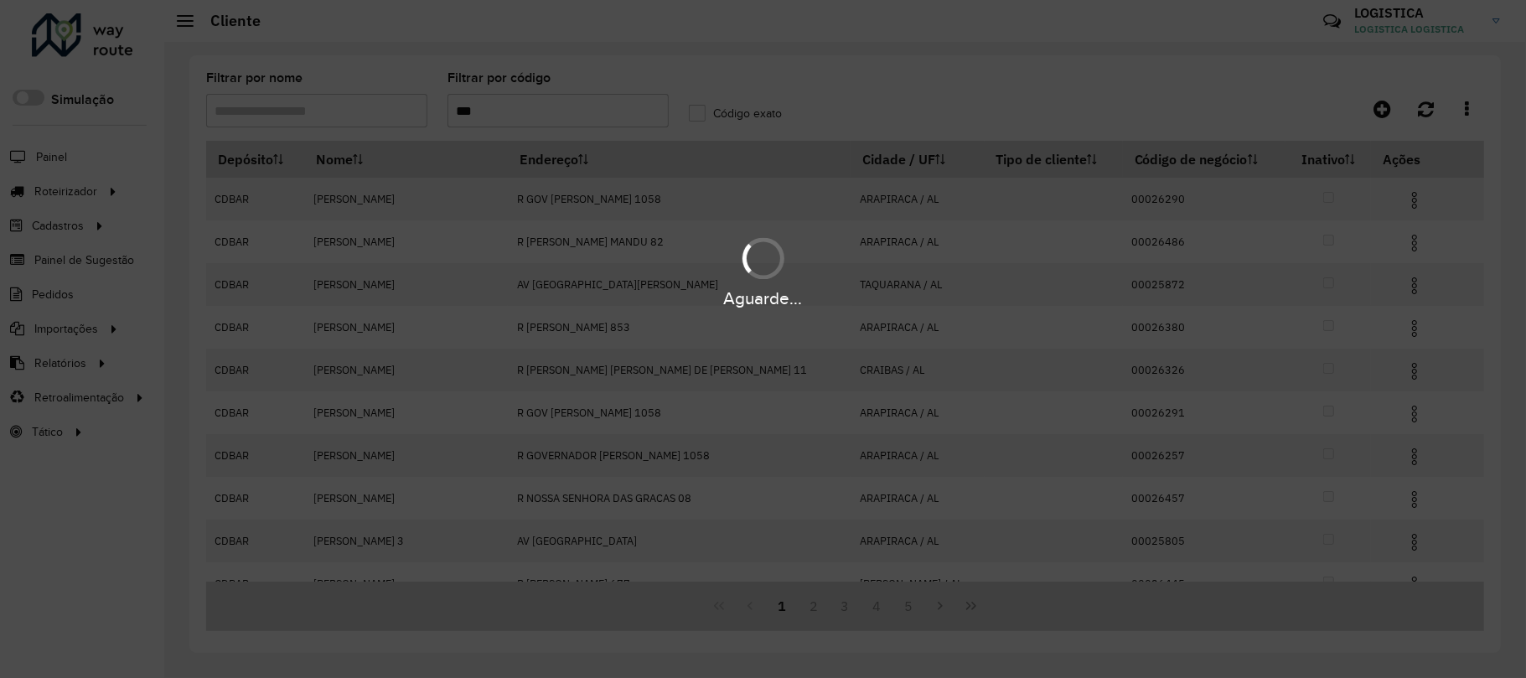
click at [1394, 280] on div "Aguarde..." at bounding box center [763, 271] width 1526 height 80
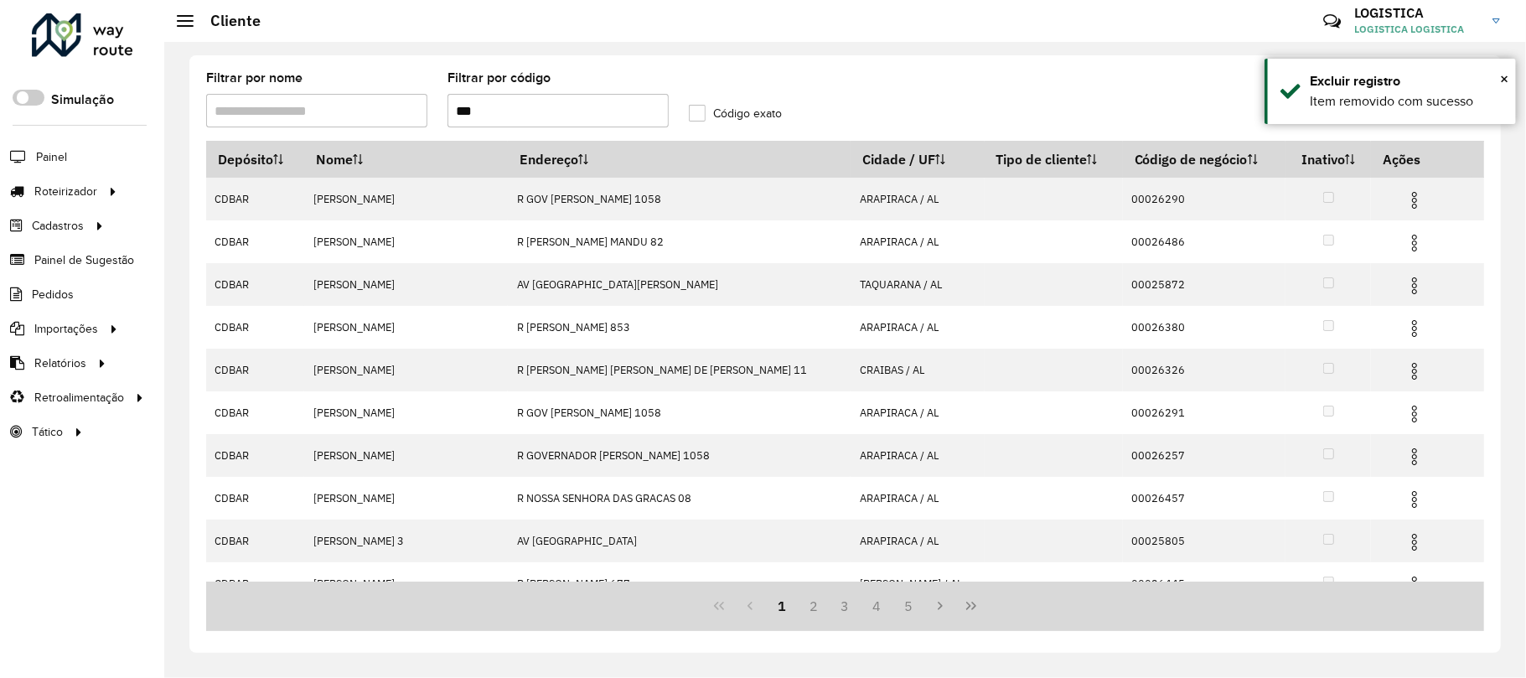
click at [1404, 279] on img at bounding box center [1414, 286] width 20 height 20
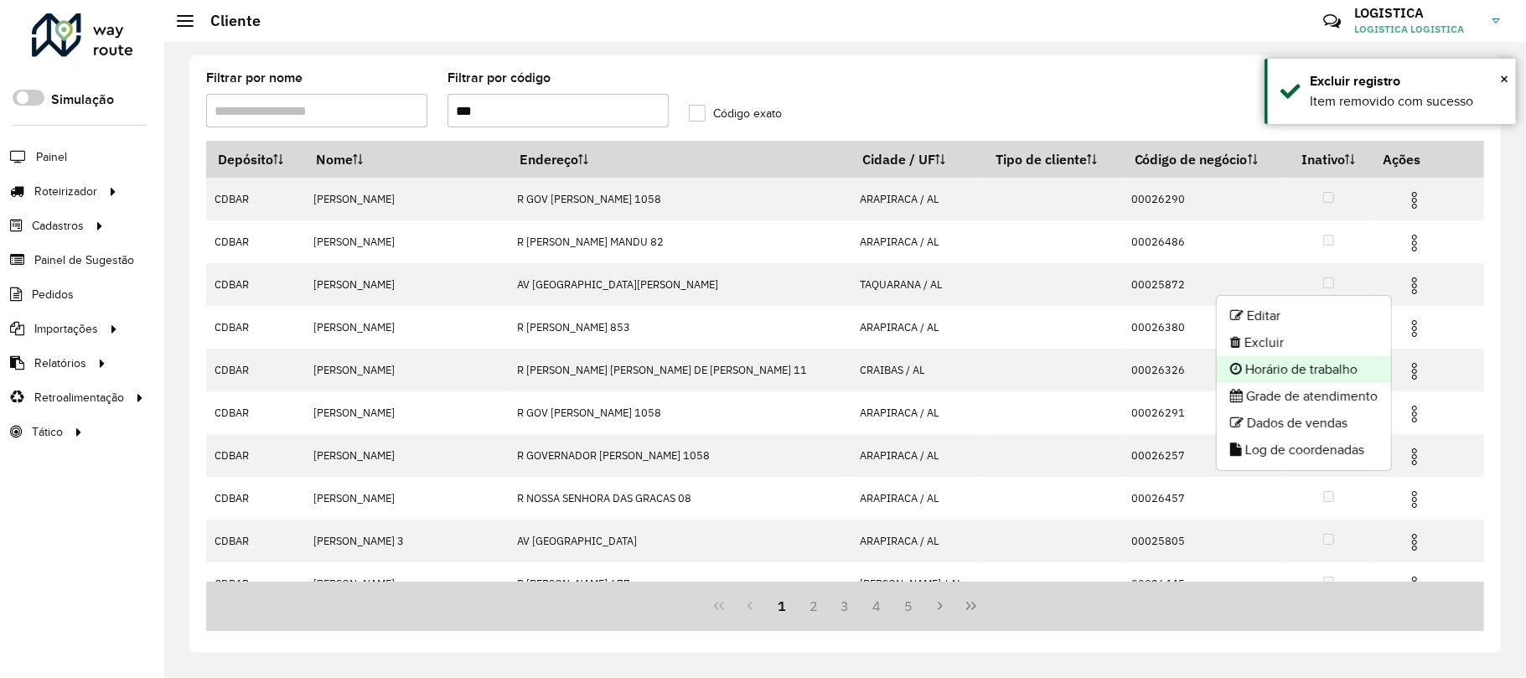
click at [1258, 356] on li "Horário de trabalho" at bounding box center [1304, 369] width 174 height 27
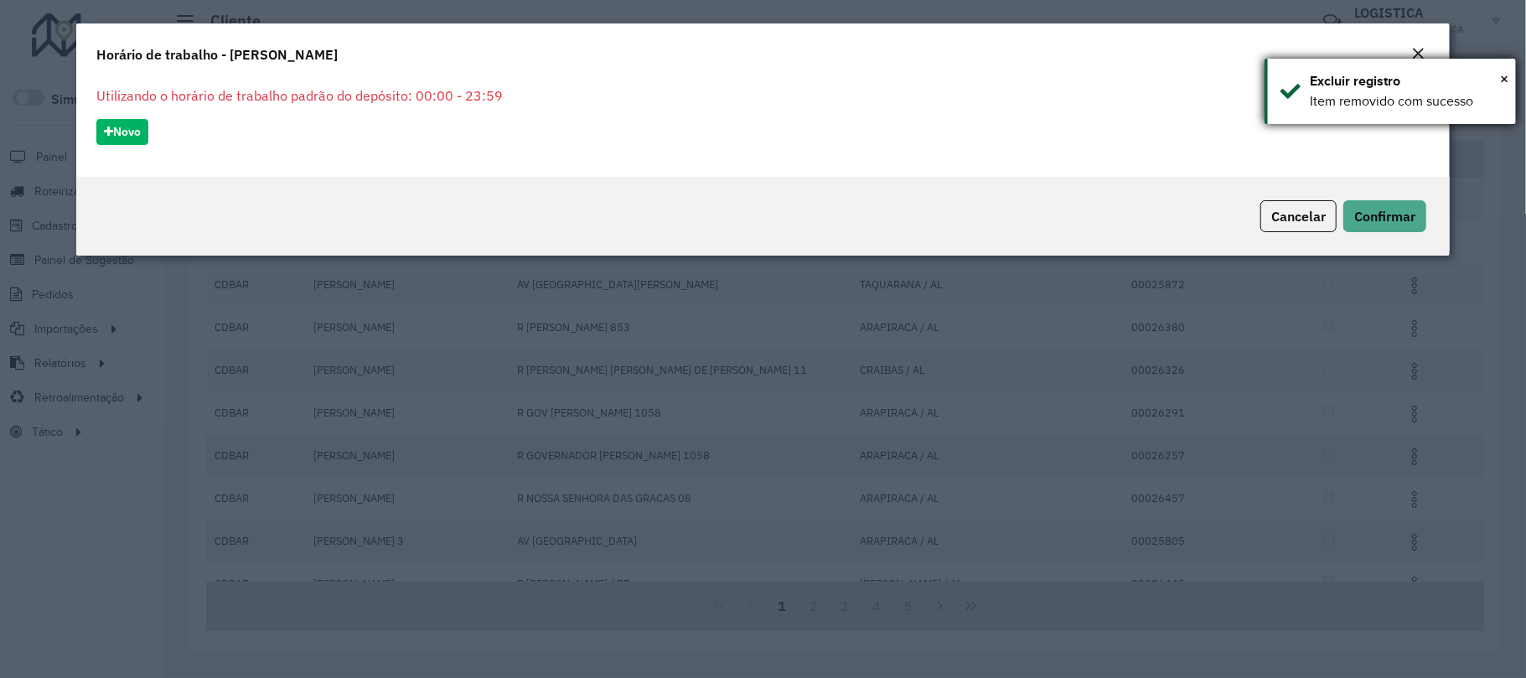
click at [1416, 60] on div "× Excluir registro Item removido com sucesso" at bounding box center [1389, 91] width 251 height 65
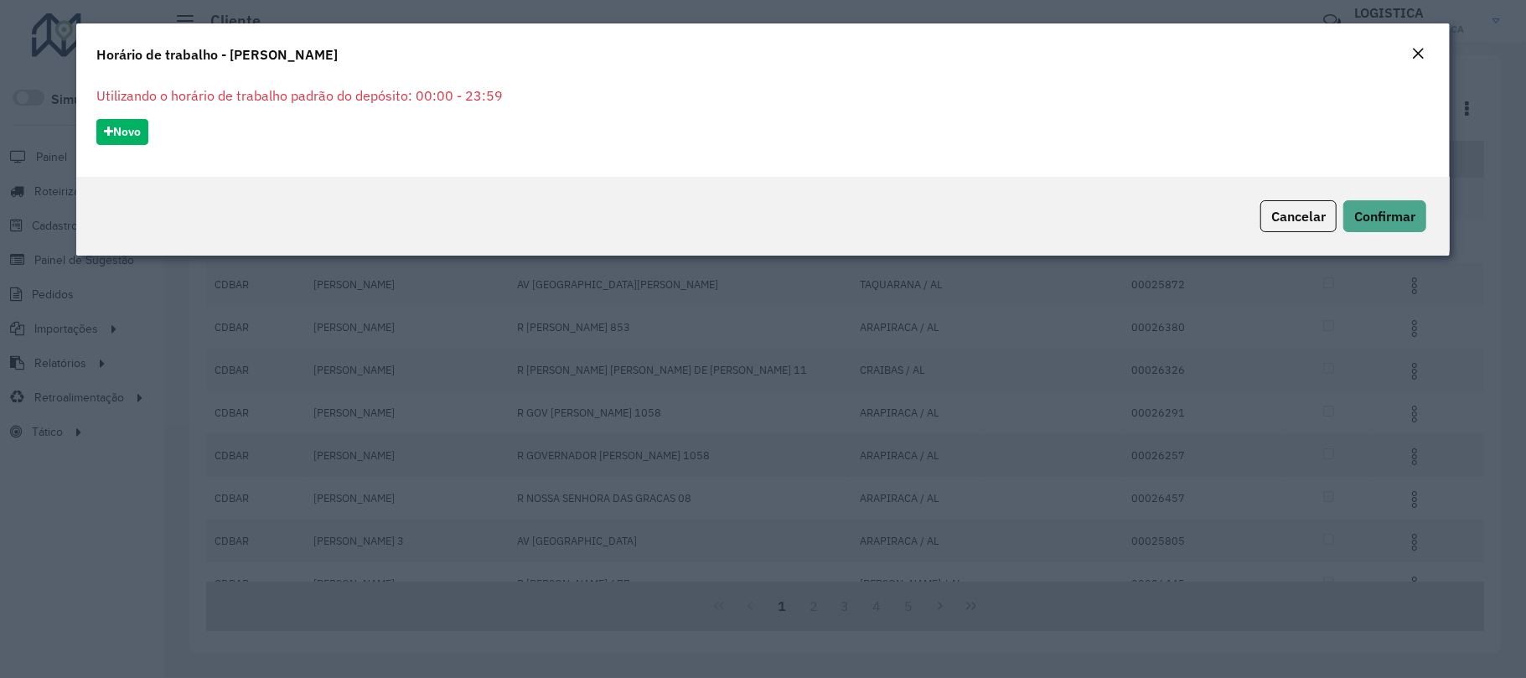
click at [1418, 50] on em "Close" at bounding box center [1417, 53] width 13 height 13
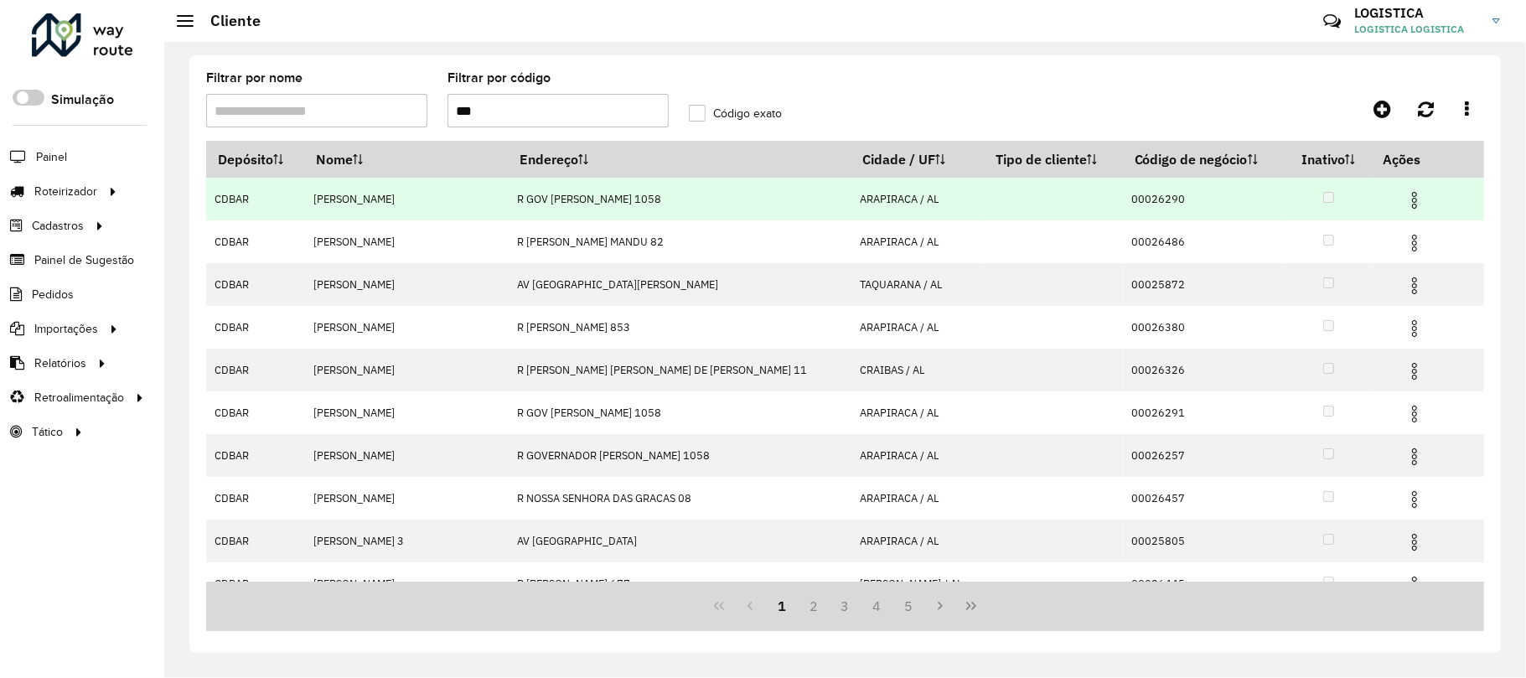
click at [1404, 195] on img at bounding box center [1414, 200] width 20 height 20
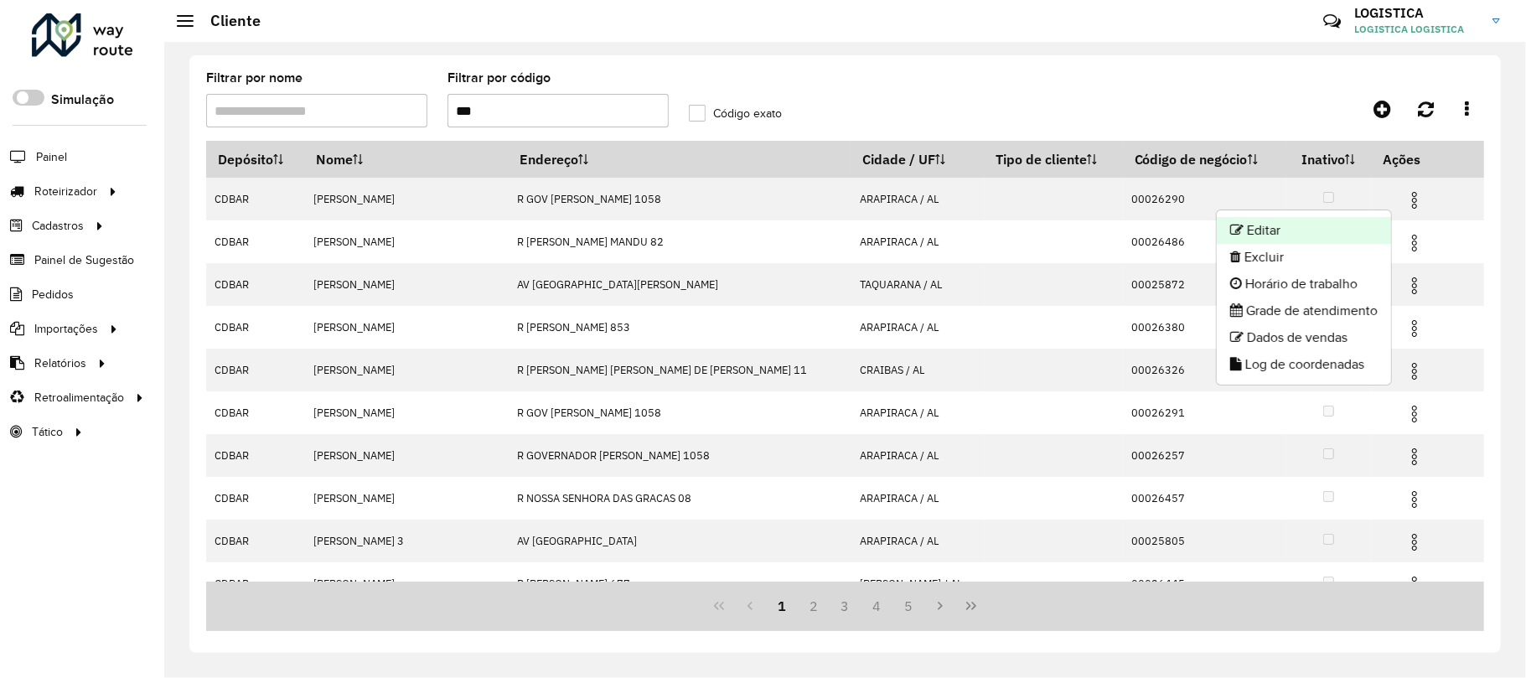
click at [1351, 242] on li "Editar" at bounding box center [1304, 230] width 174 height 27
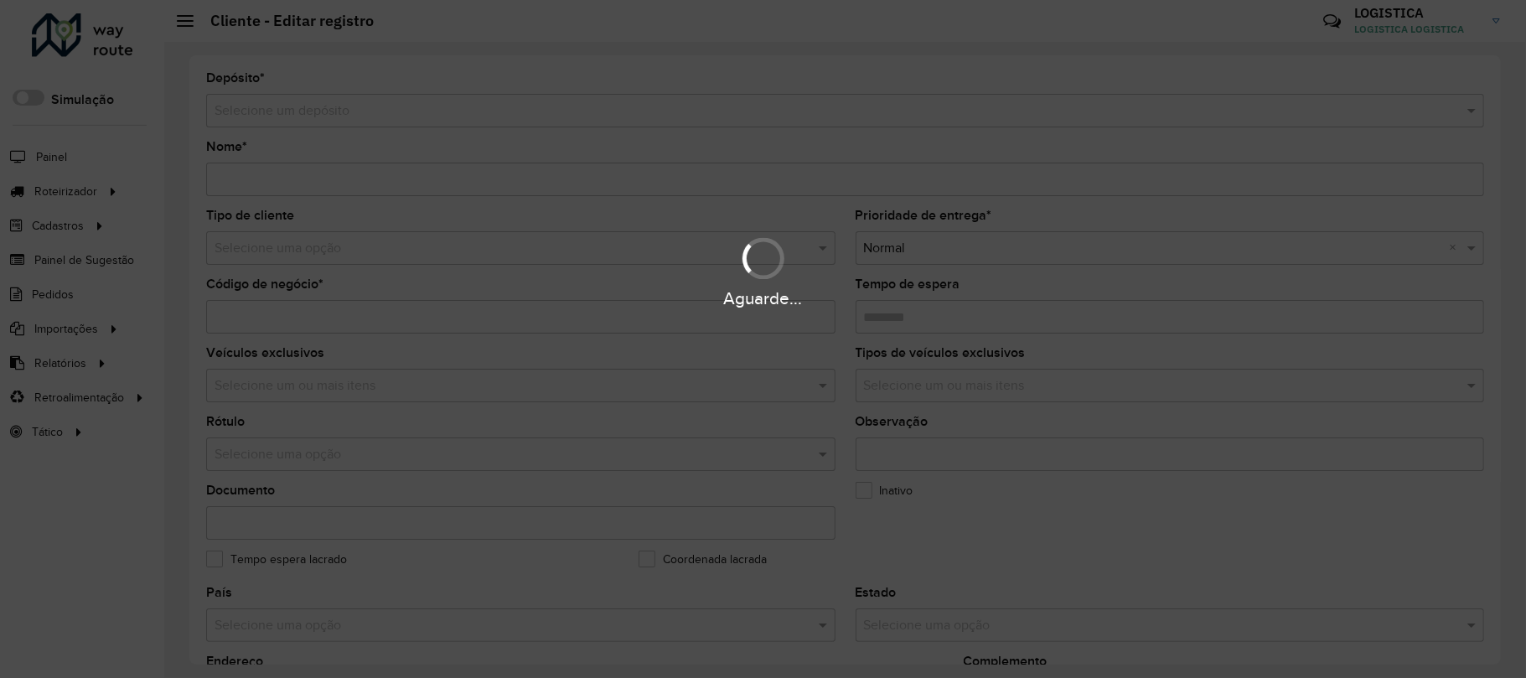
type input "**********"
type input "********"
type input "**********"
type input "*********"
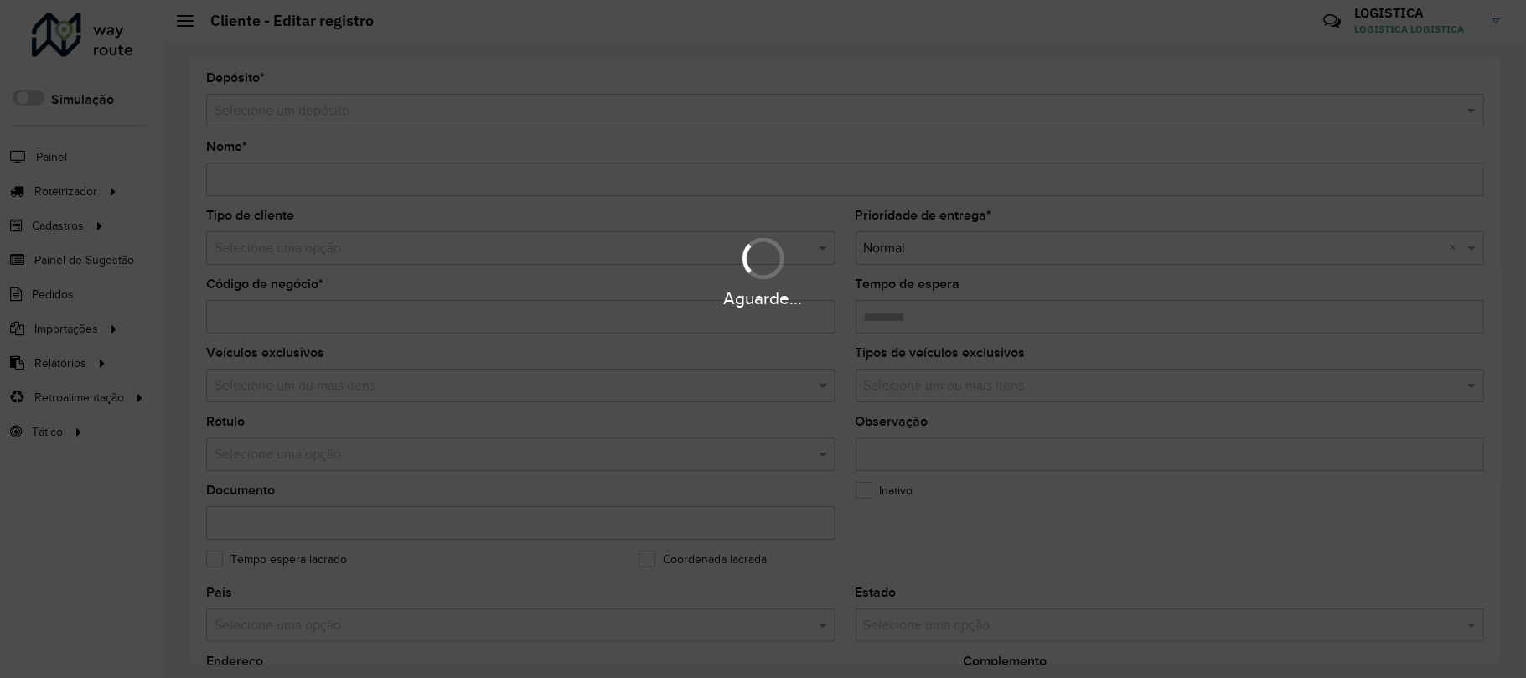
type input "**********"
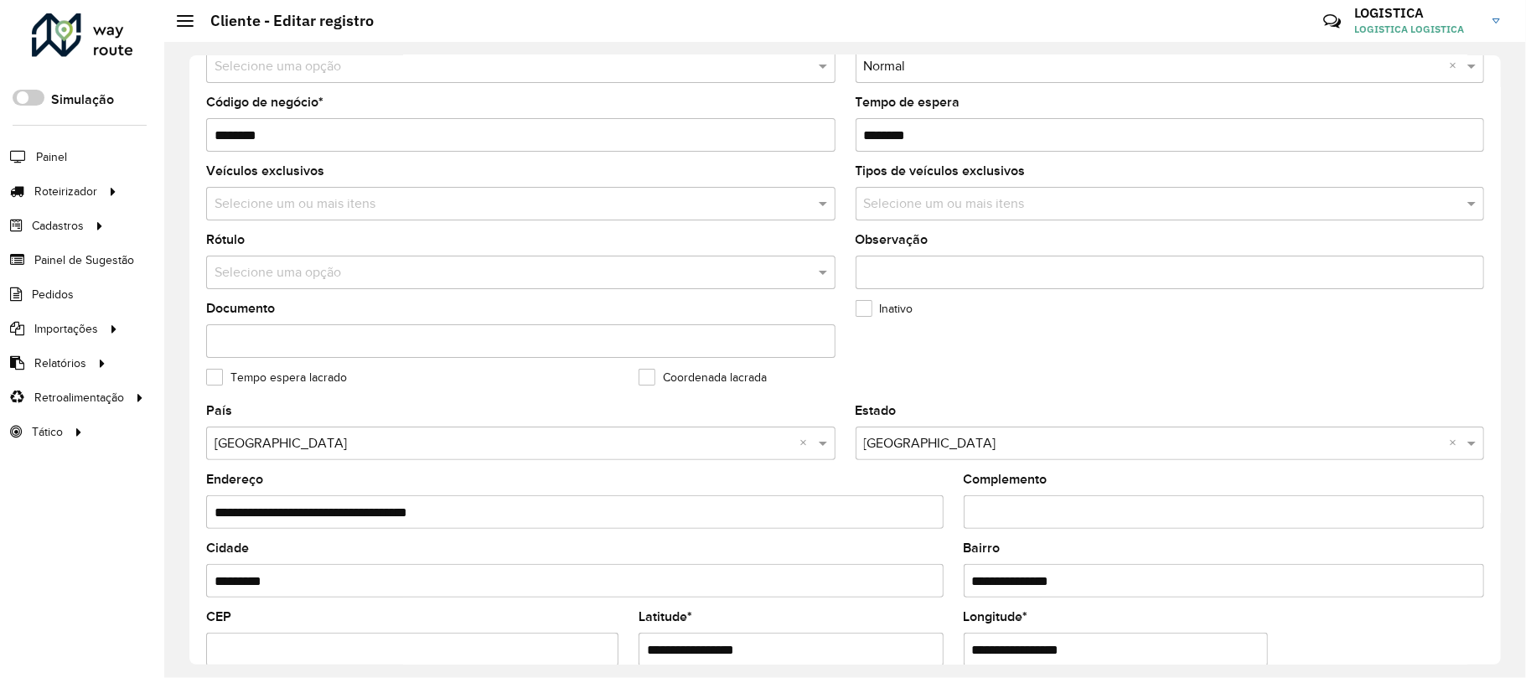
scroll to position [566, 0]
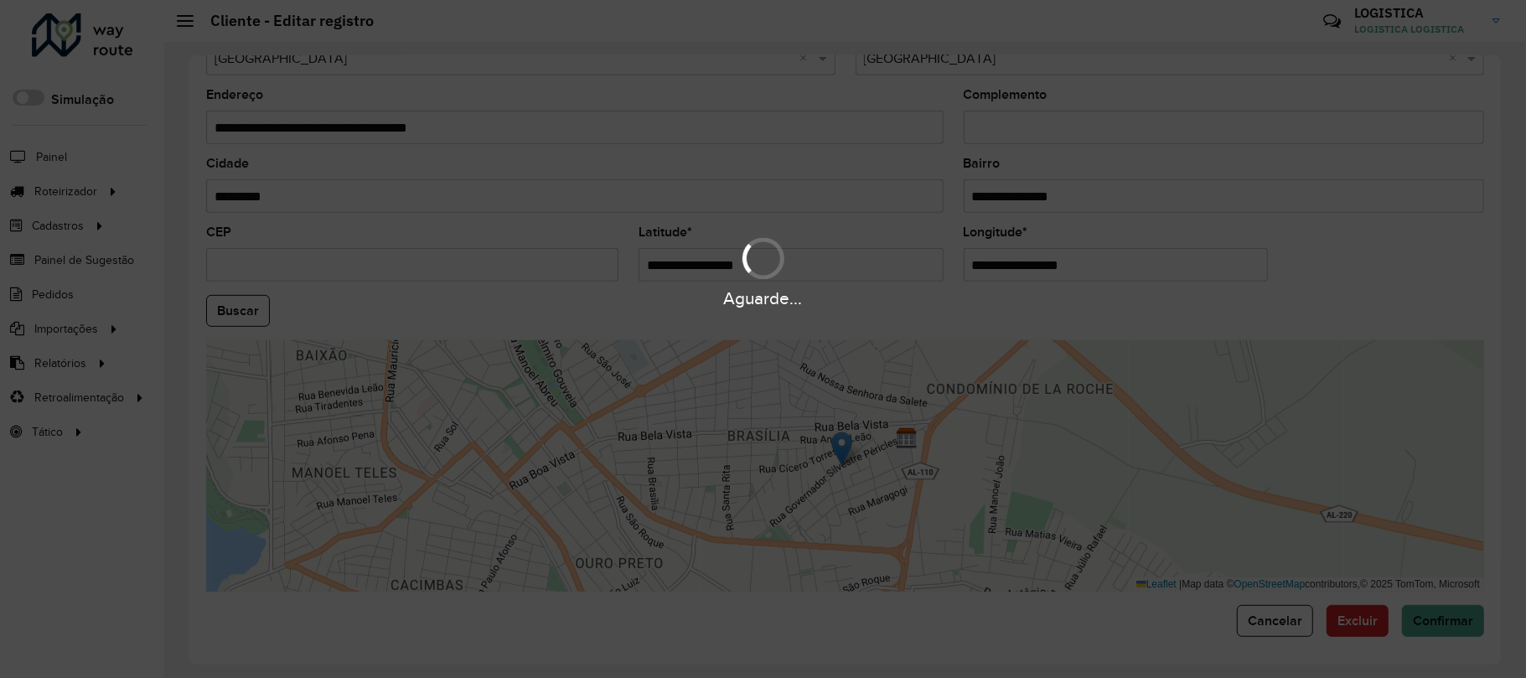
click at [1375, 625] on div "Aguarde..." at bounding box center [763, 339] width 1526 height 678
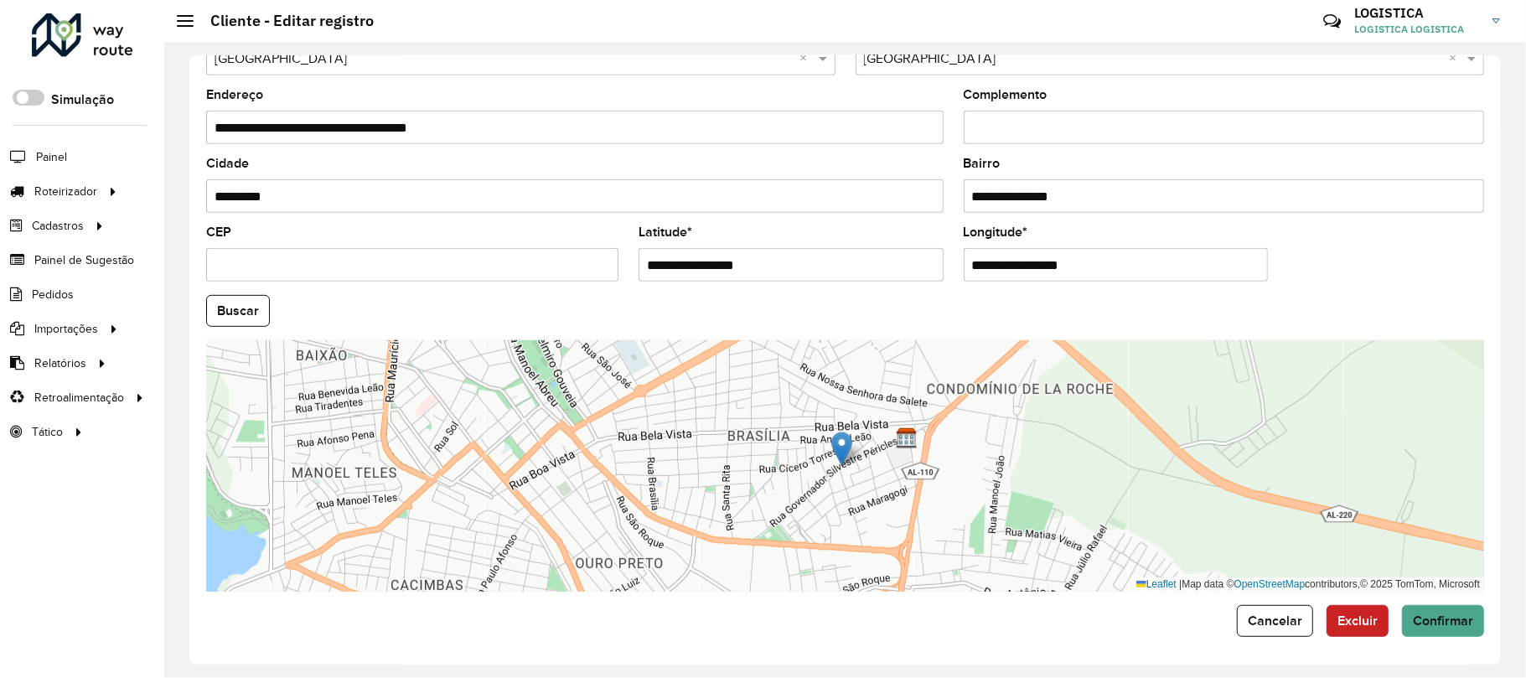
click at [1361, 622] on span "Excluir" at bounding box center [1357, 620] width 40 height 14
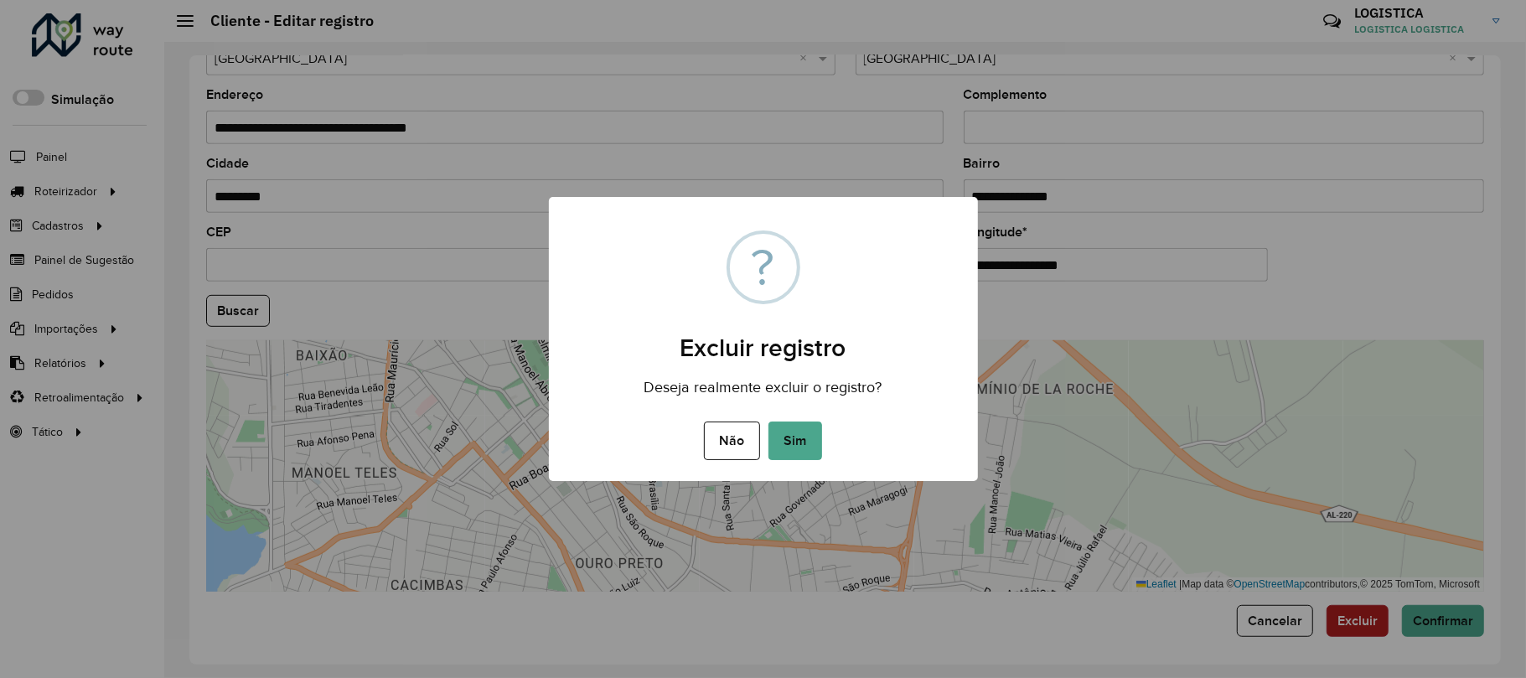
click at [768, 421] on button "Sim" at bounding box center [795, 440] width 54 height 39
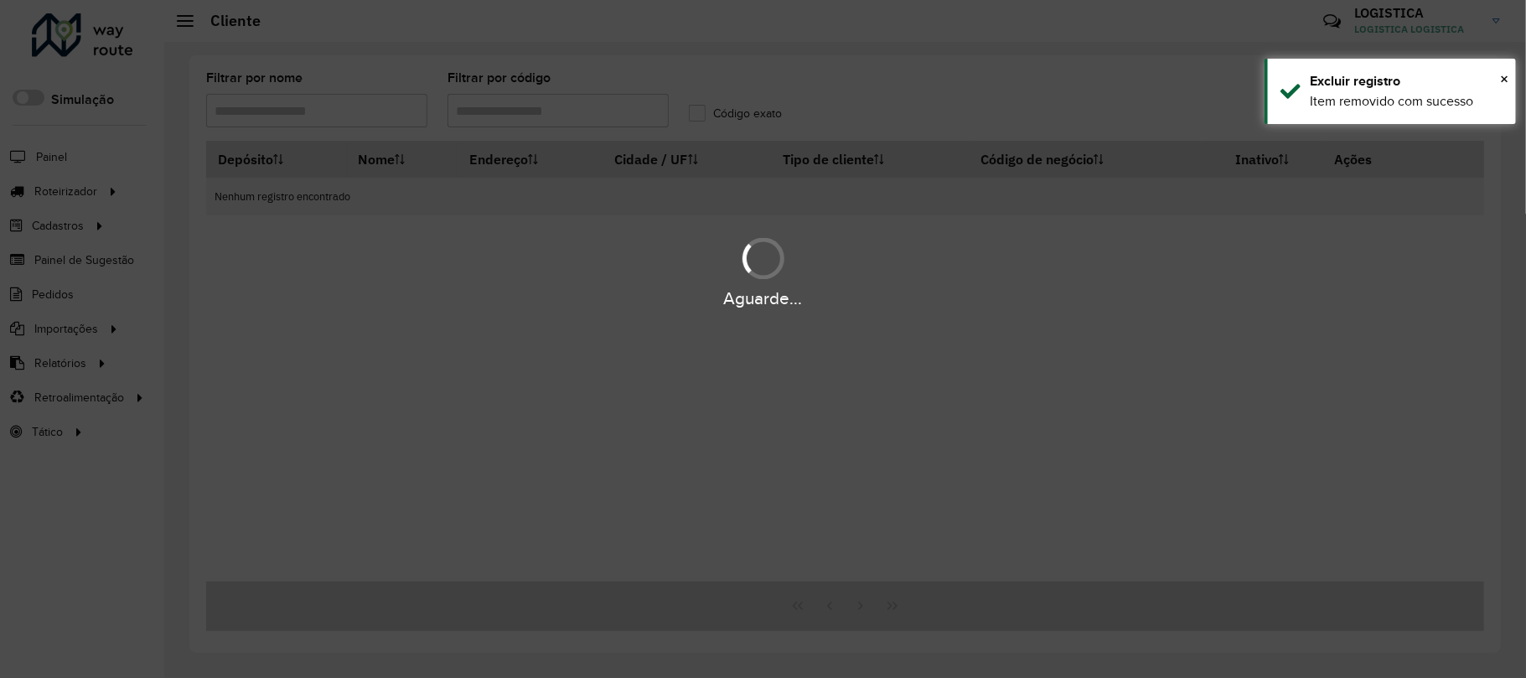
type input "***"
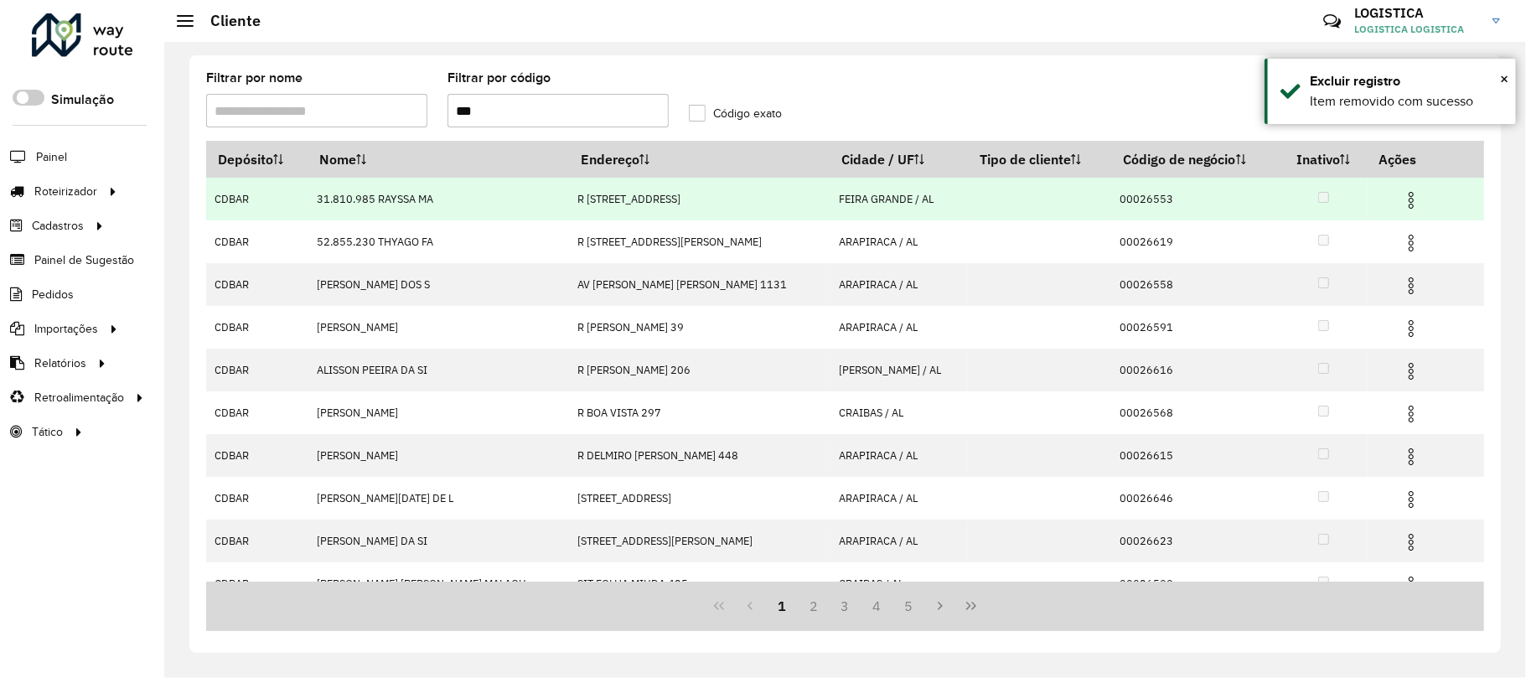
click at [1401, 193] on img at bounding box center [1411, 200] width 20 height 20
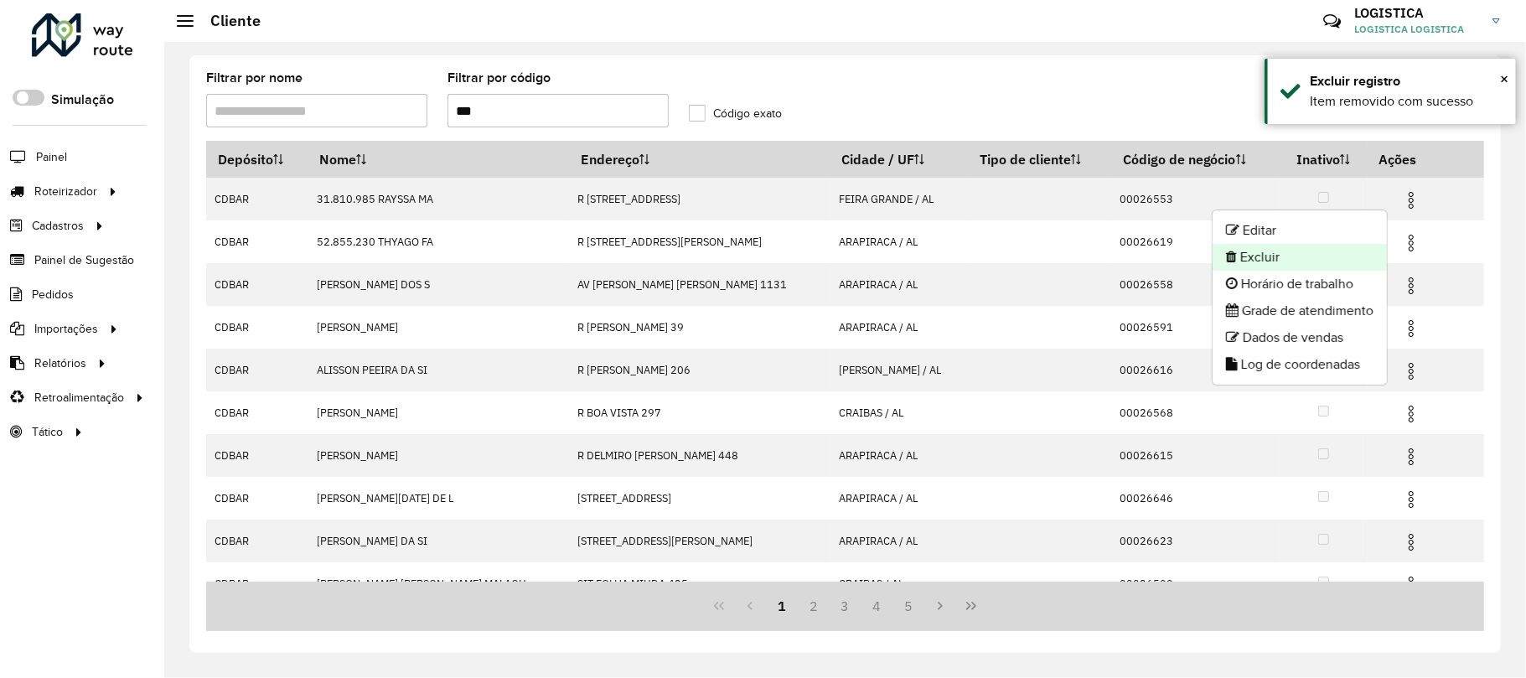
click at [1325, 265] on li "Excluir" at bounding box center [1299, 257] width 174 height 27
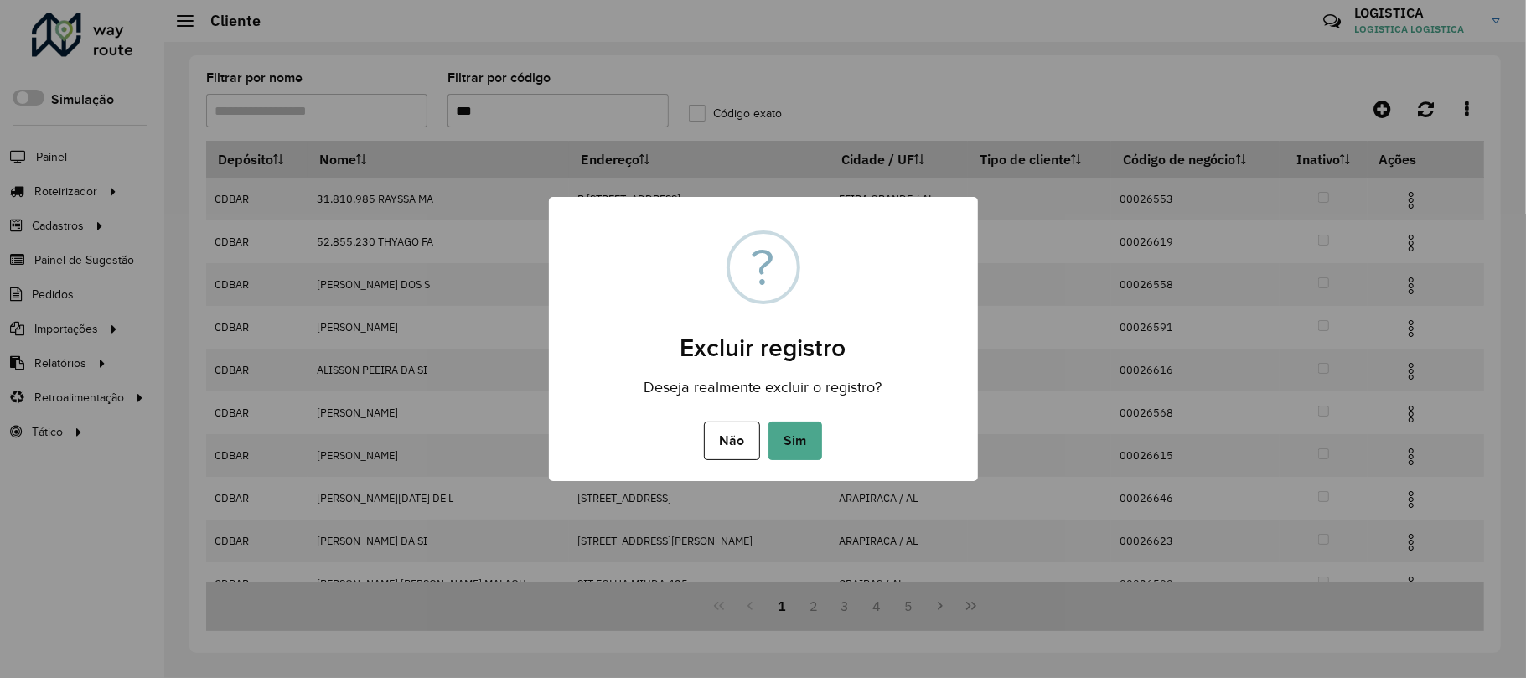
click at [768, 421] on button "Sim" at bounding box center [795, 440] width 54 height 39
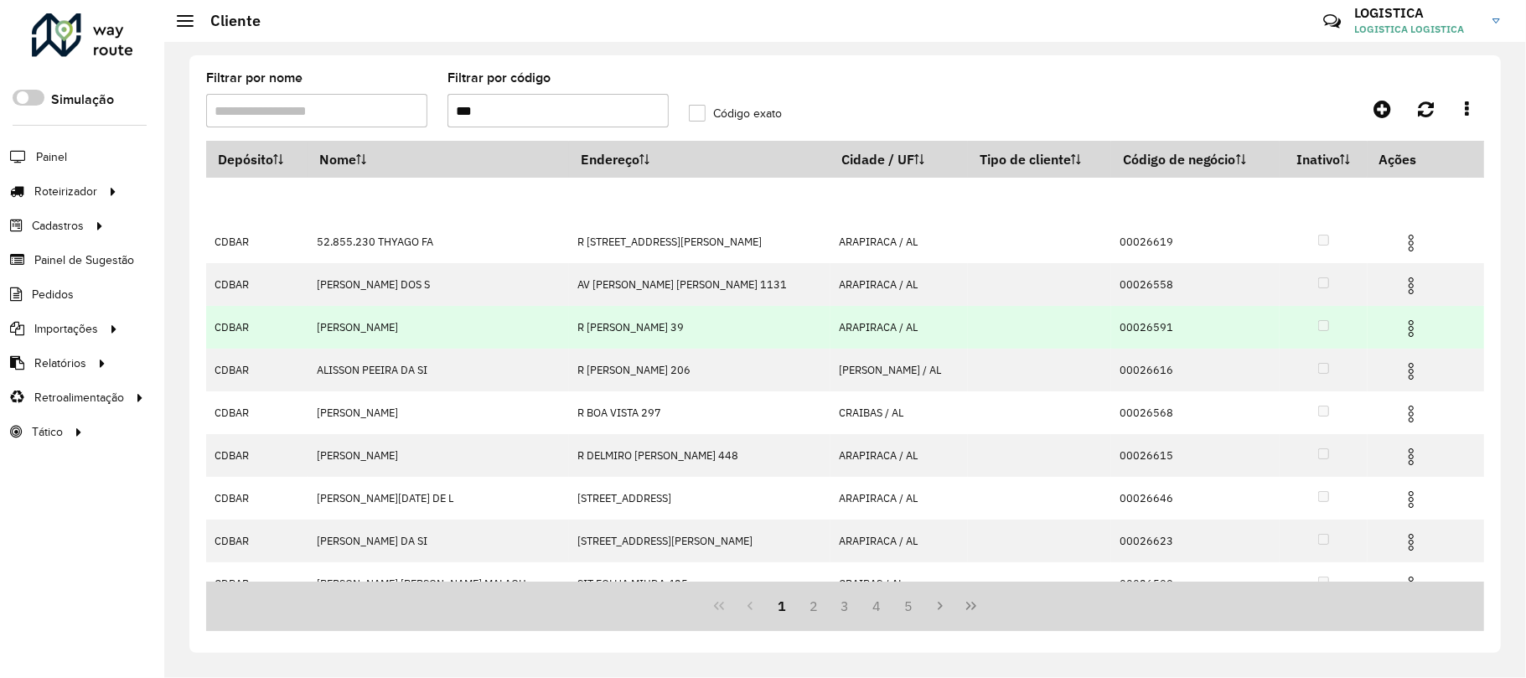
click at [1401, 282] on img at bounding box center [1411, 286] width 20 height 20
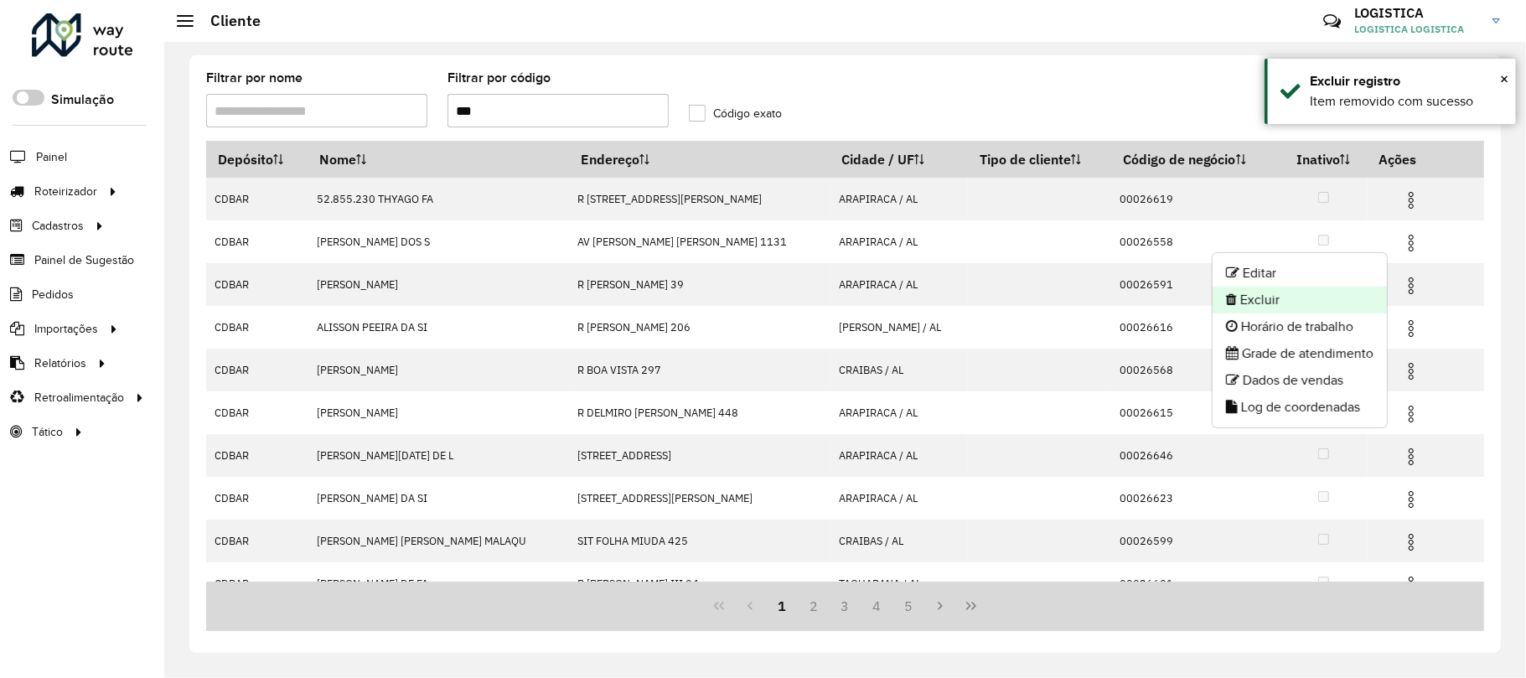
click at [1291, 298] on li "Excluir" at bounding box center [1299, 300] width 174 height 27
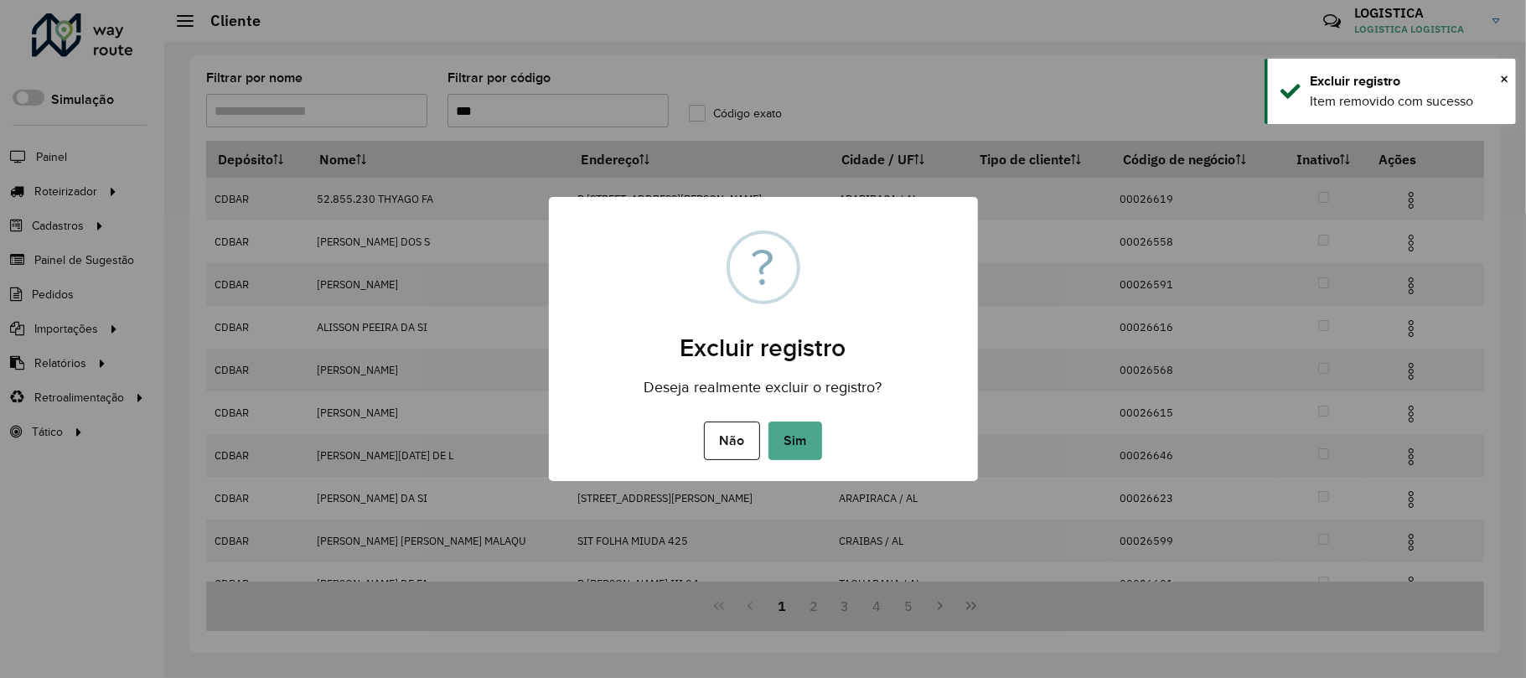
click at [768, 421] on button "Sim" at bounding box center [795, 440] width 54 height 39
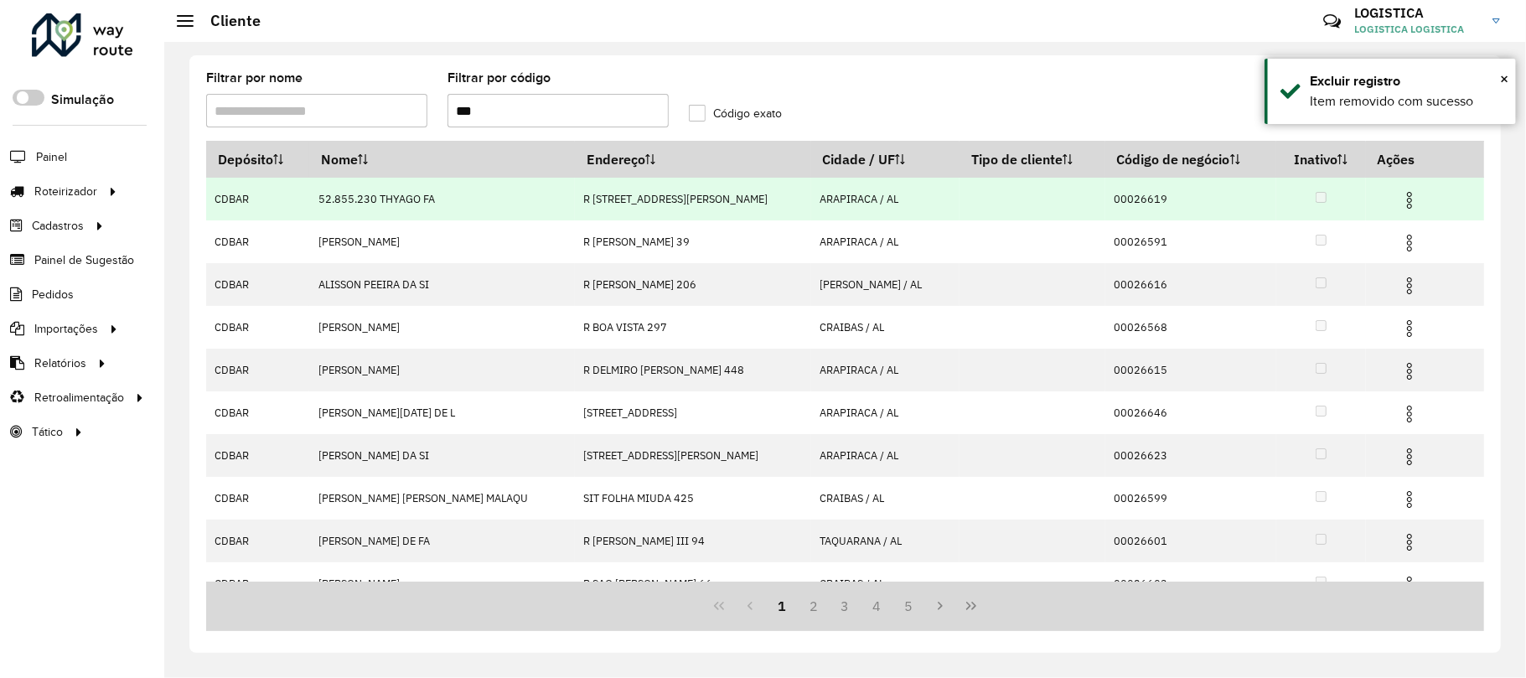
click at [1399, 193] on img at bounding box center [1409, 200] width 20 height 20
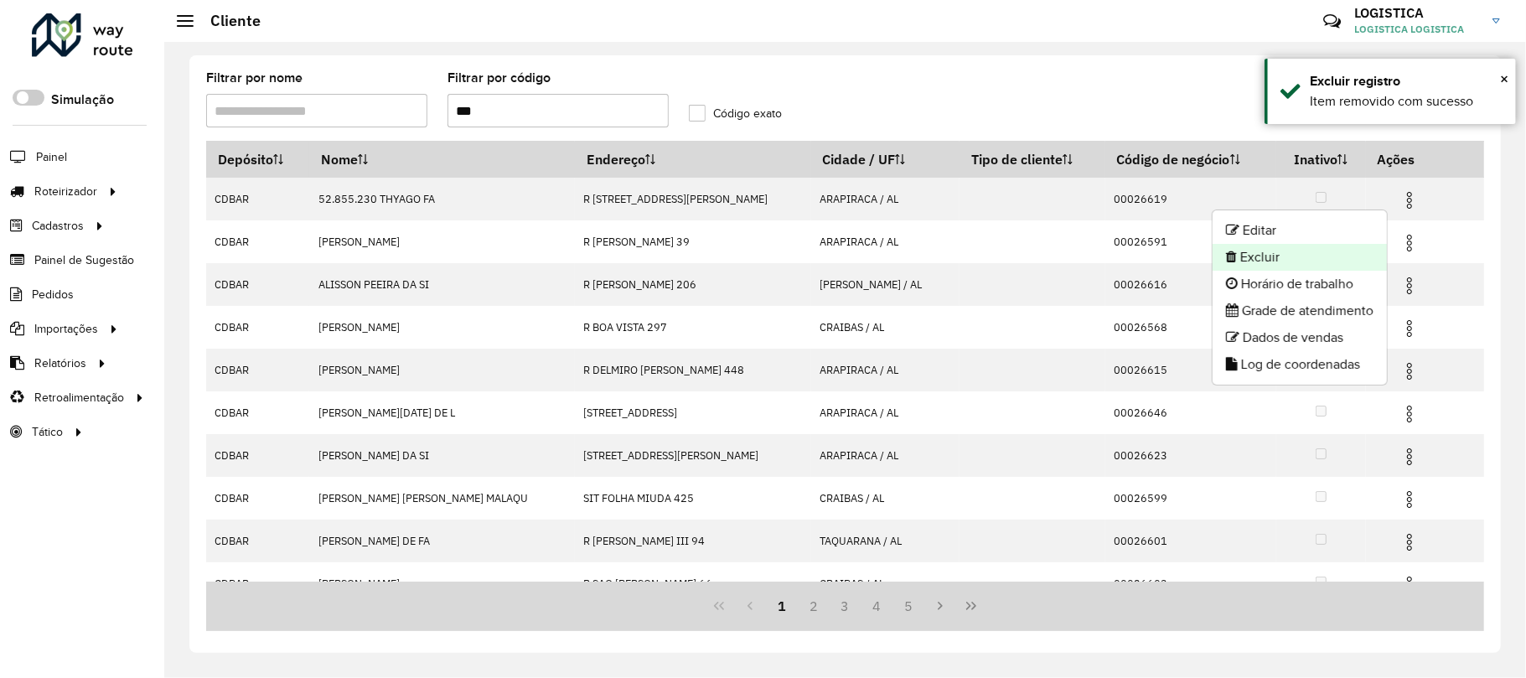
click at [1284, 253] on li "Excluir" at bounding box center [1299, 257] width 174 height 27
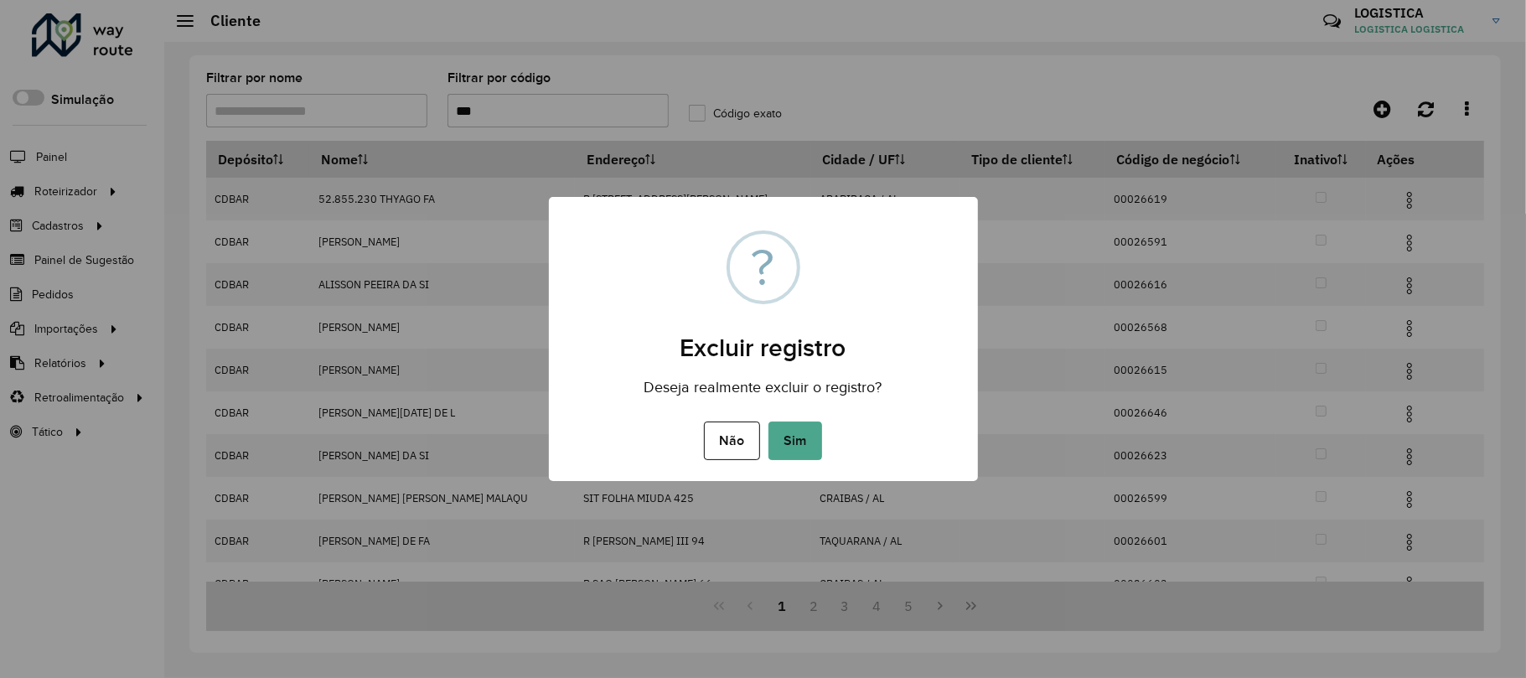
click at [768, 421] on button "Sim" at bounding box center [795, 440] width 54 height 39
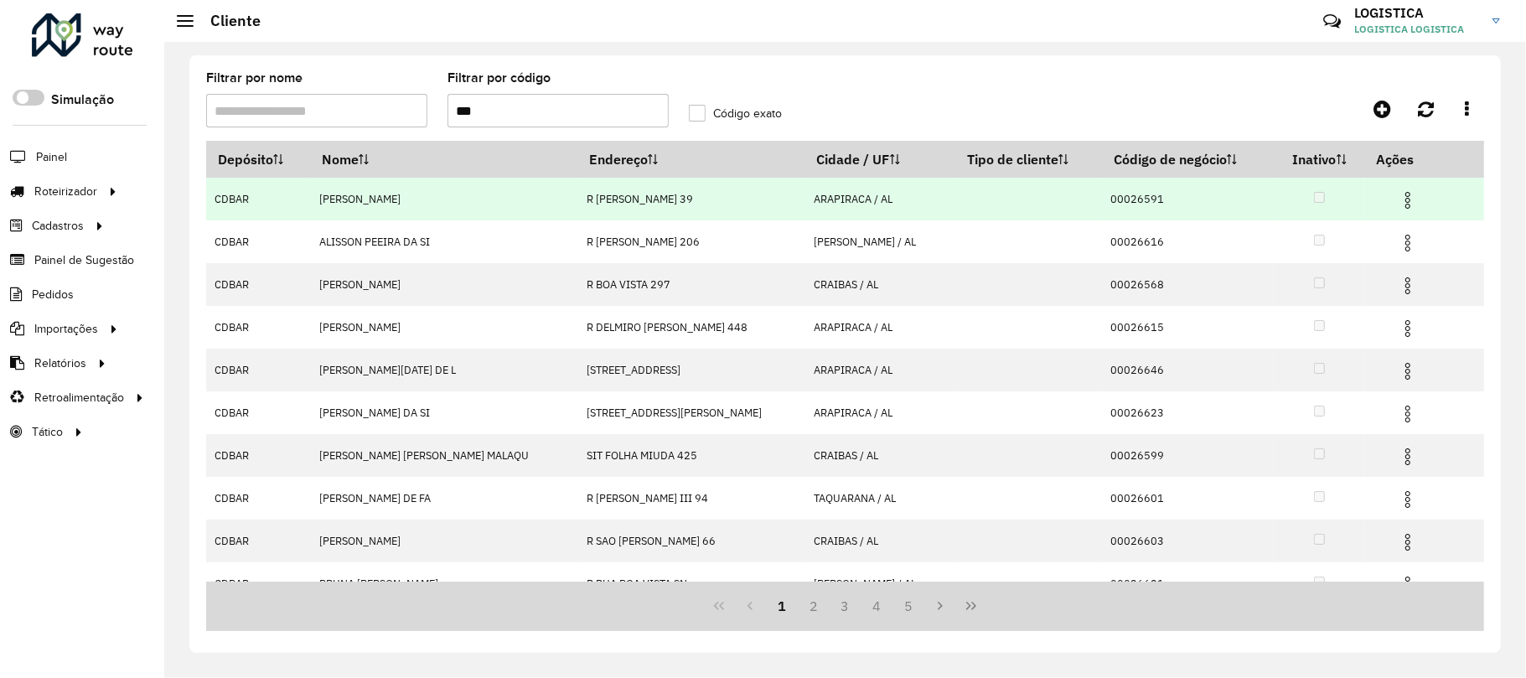
click at [1398, 190] on img at bounding box center [1408, 200] width 20 height 20
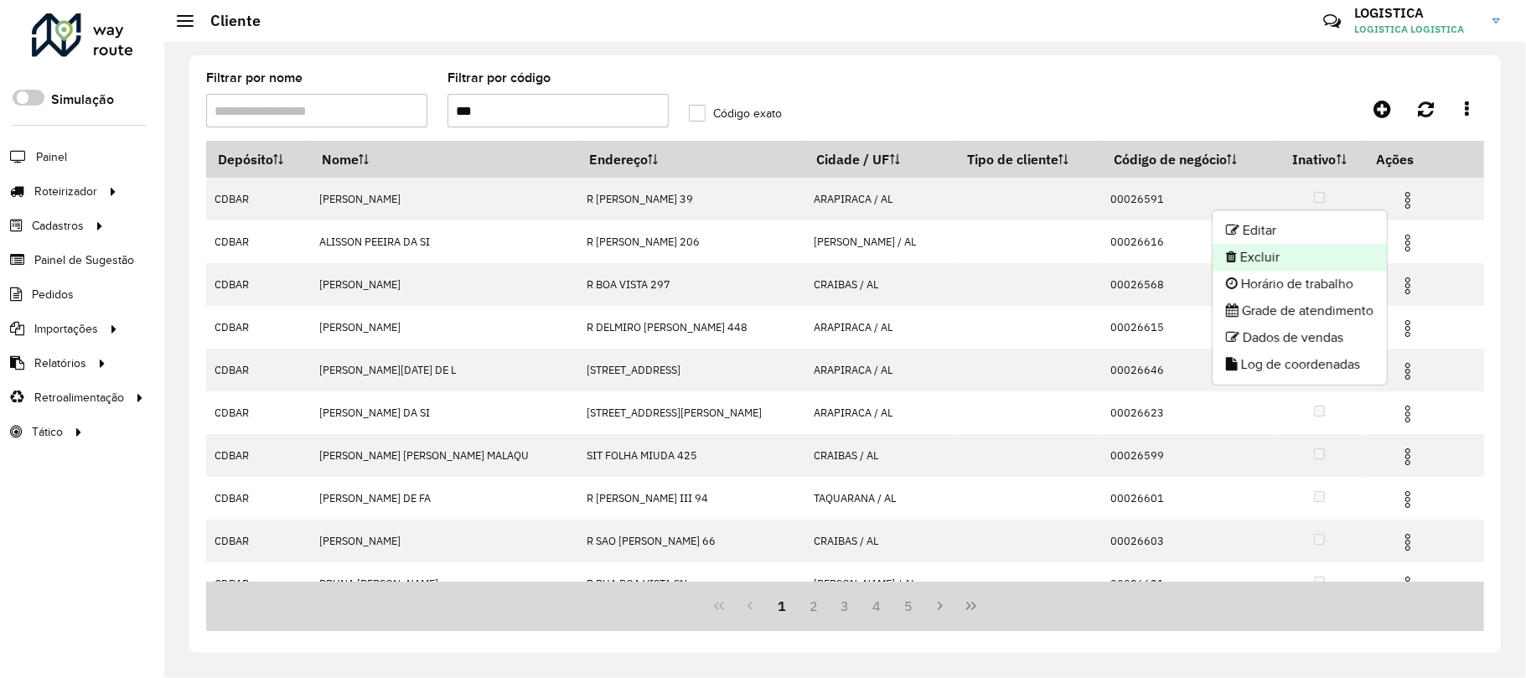
click at [1321, 259] on li "Excluir" at bounding box center [1299, 257] width 174 height 27
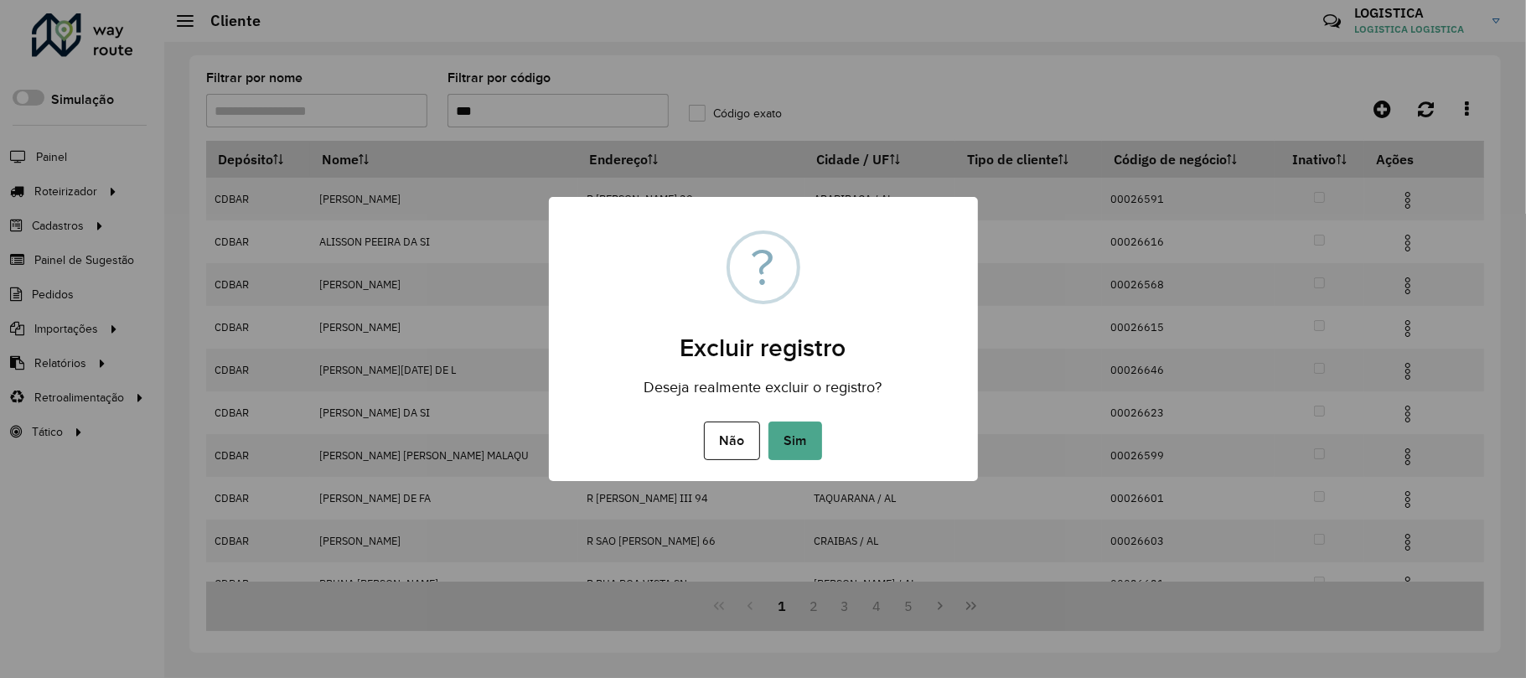
click at [768, 421] on button "Sim" at bounding box center [795, 440] width 54 height 39
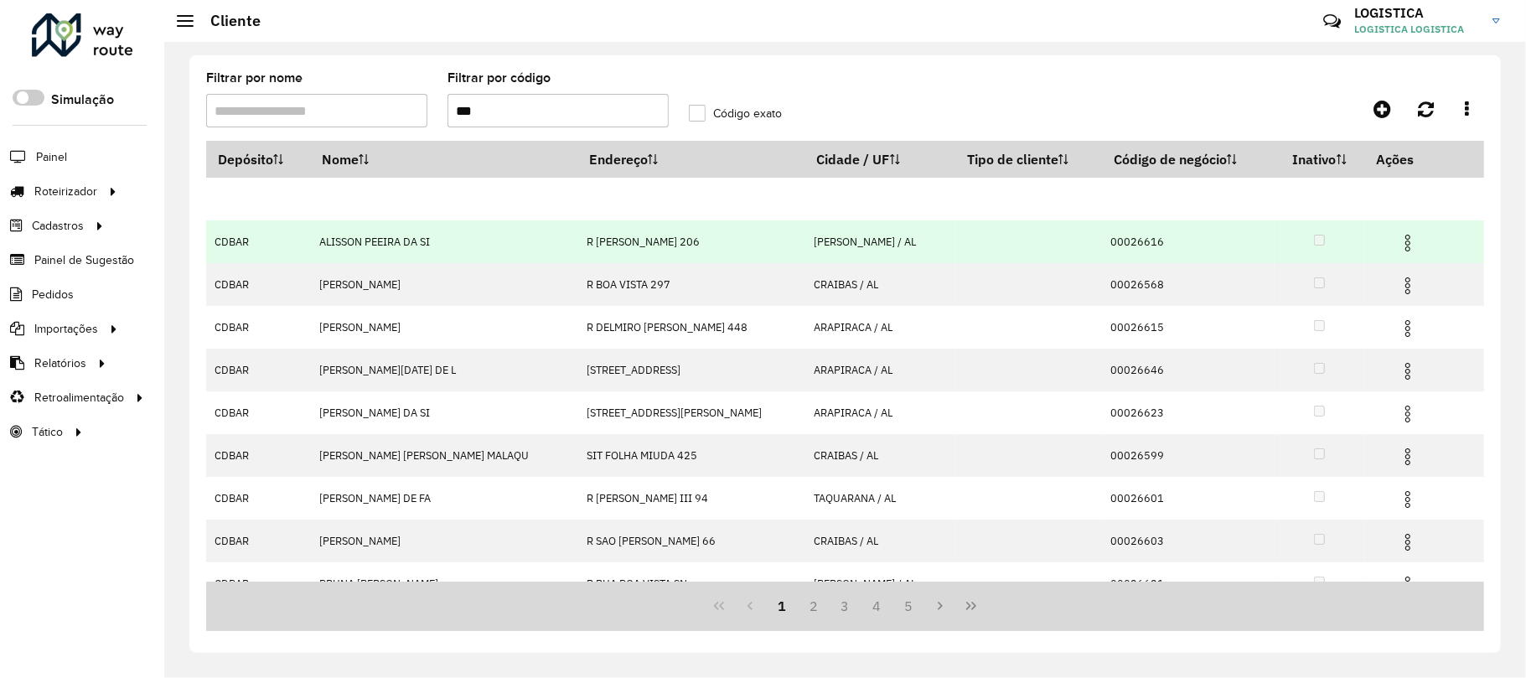
click at [1393, 256] on td at bounding box center [1415, 241] width 101 height 42
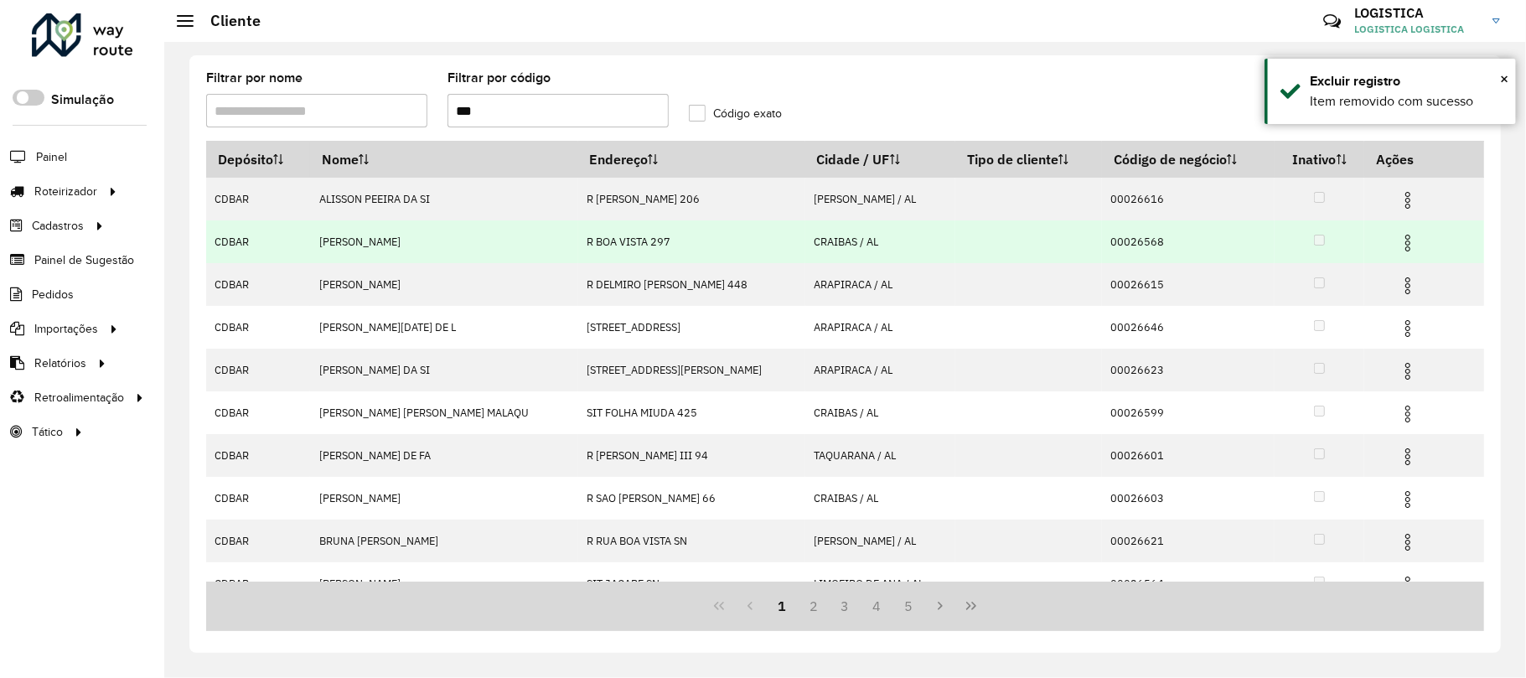
click at [1398, 242] on img at bounding box center [1408, 243] width 20 height 20
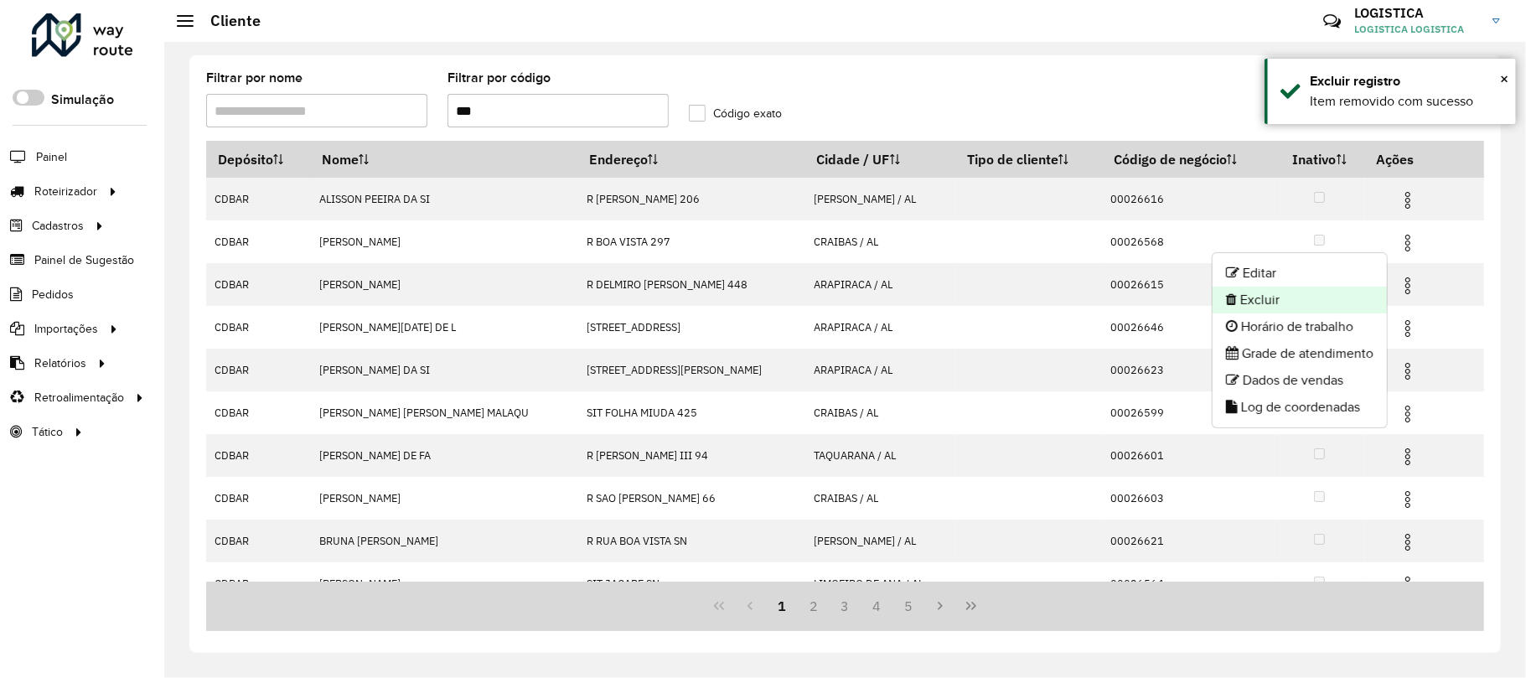
click at [1284, 297] on li "Excluir" at bounding box center [1299, 300] width 174 height 27
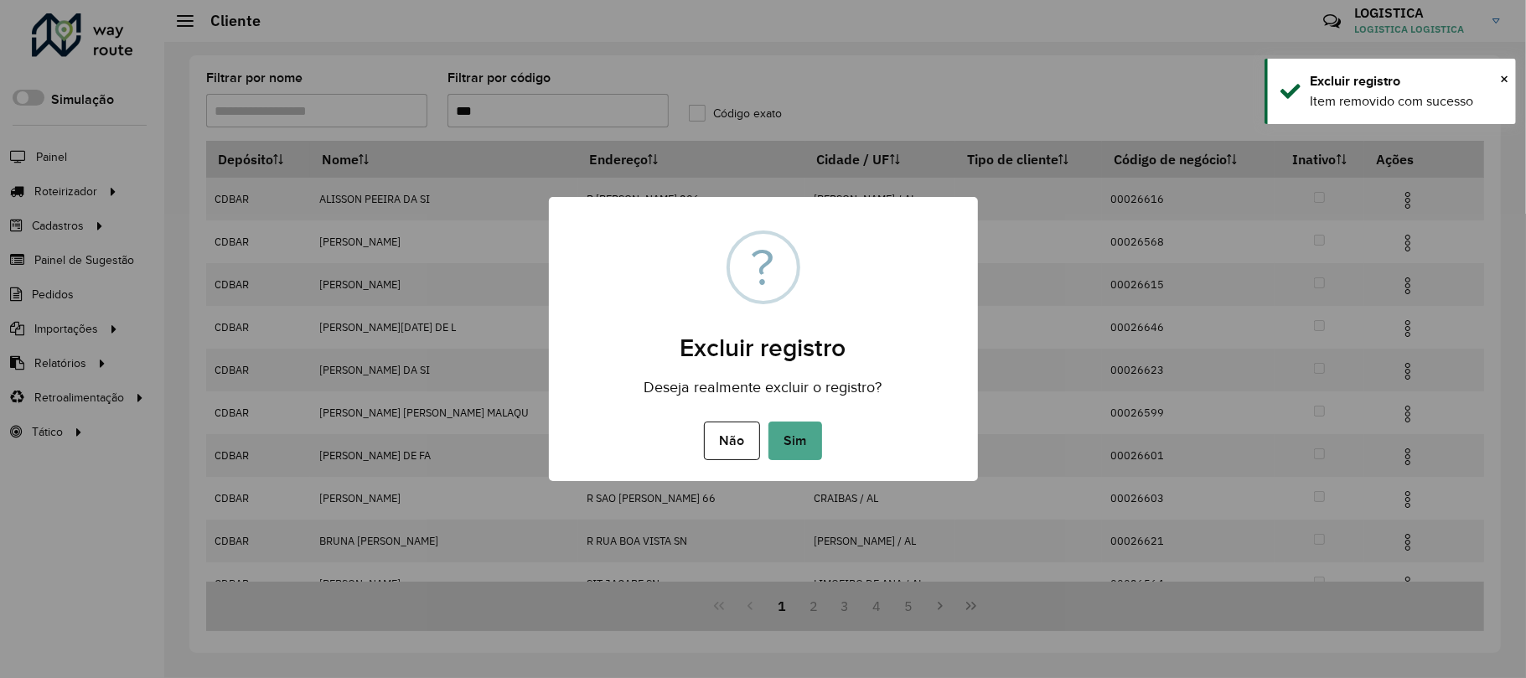
click at [768, 421] on button "Sim" at bounding box center [795, 440] width 54 height 39
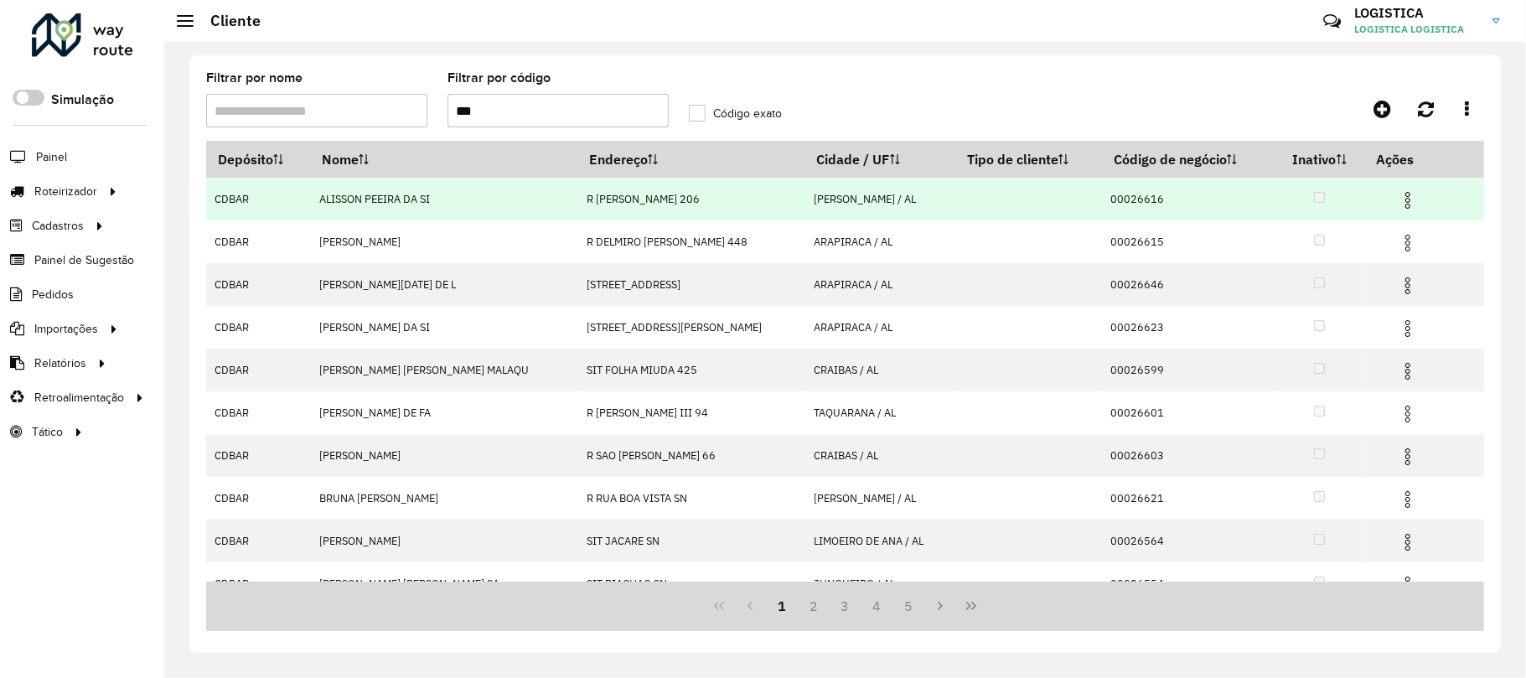
click at [1398, 194] on img at bounding box center [1408, 200] width 20 height 20
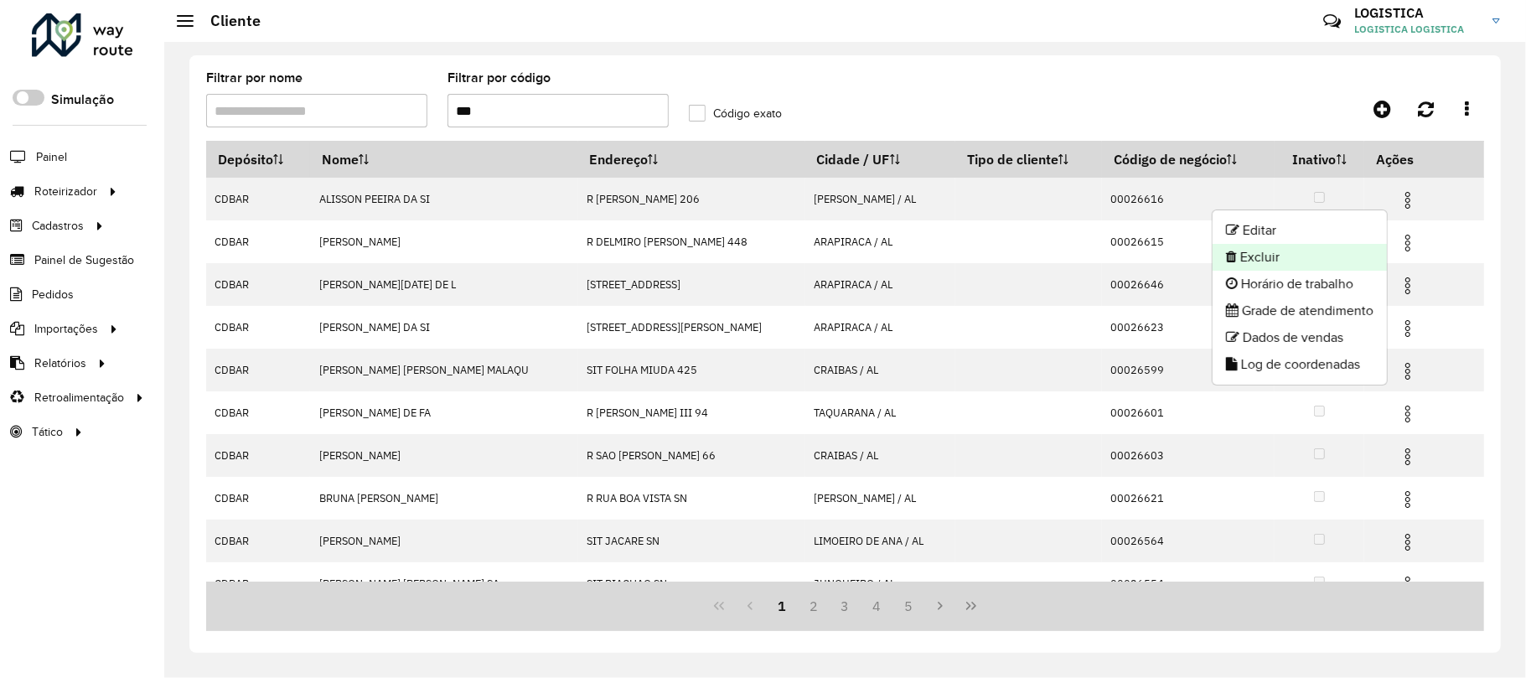
click at [1356, 258] on li "Excluir" at bounding box center [1299, 257] width 174 height 27
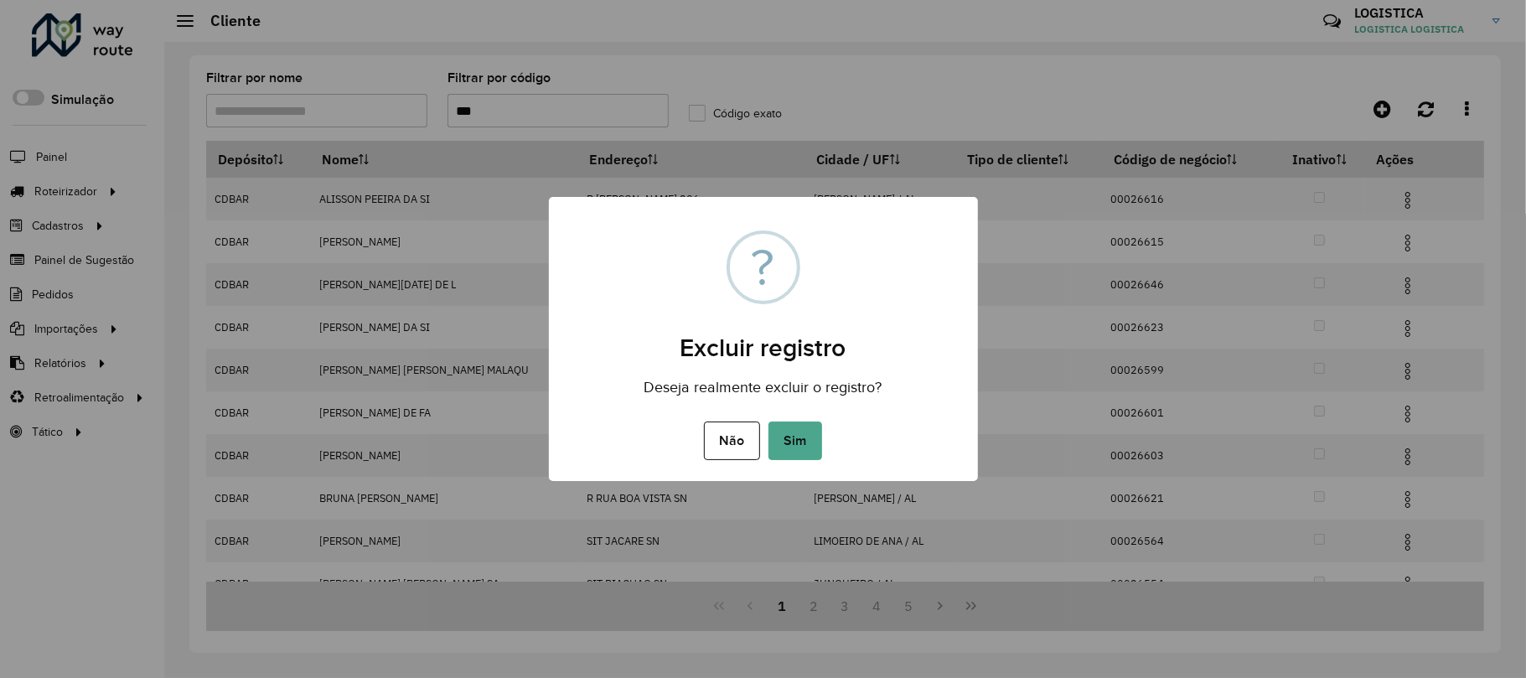
click at [768, 421] on button "Sim" at bounding box center [795, 440] width 54 height 39
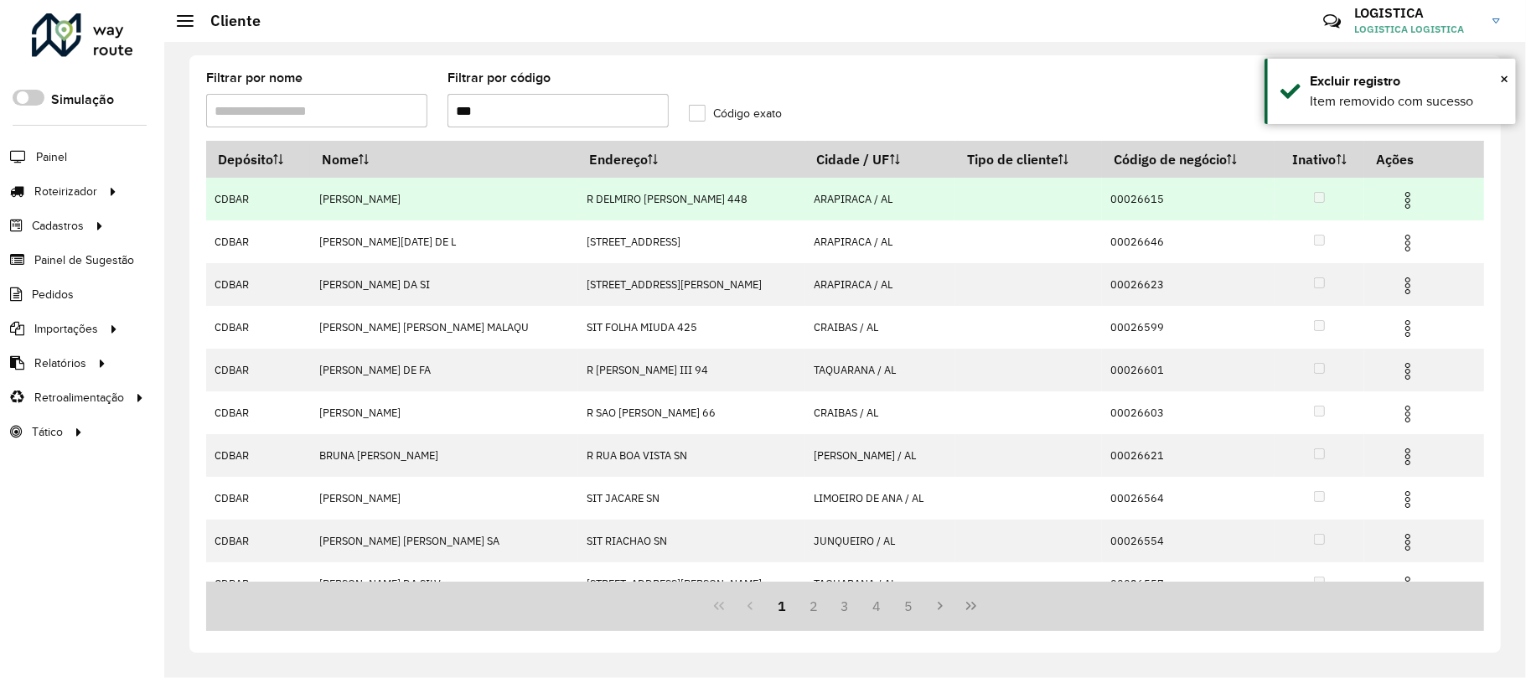
click at [1398, 198] on img at bounding box center [1408, 200] width 20 height 20
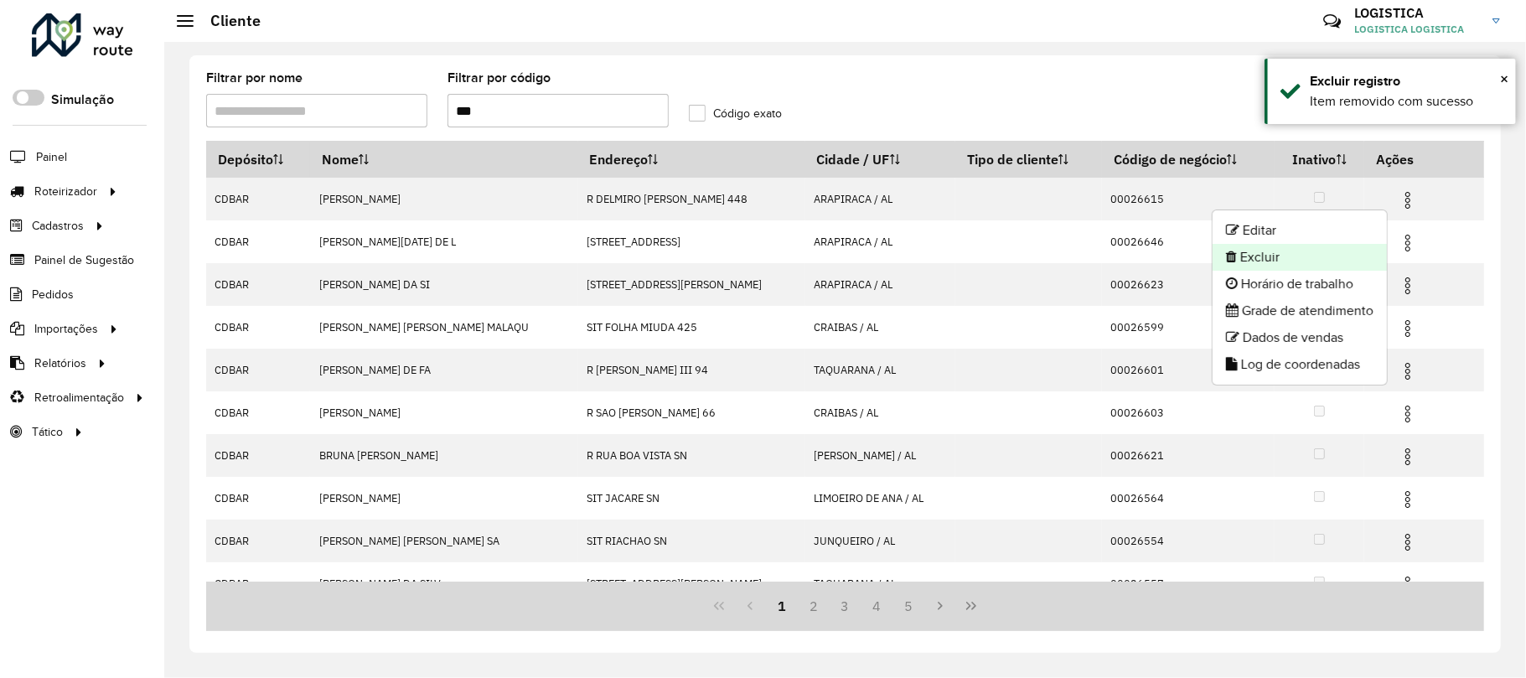
click at [1301, 259] on li "Excluir" at bounding box center [1299, 257] width 174 height 27
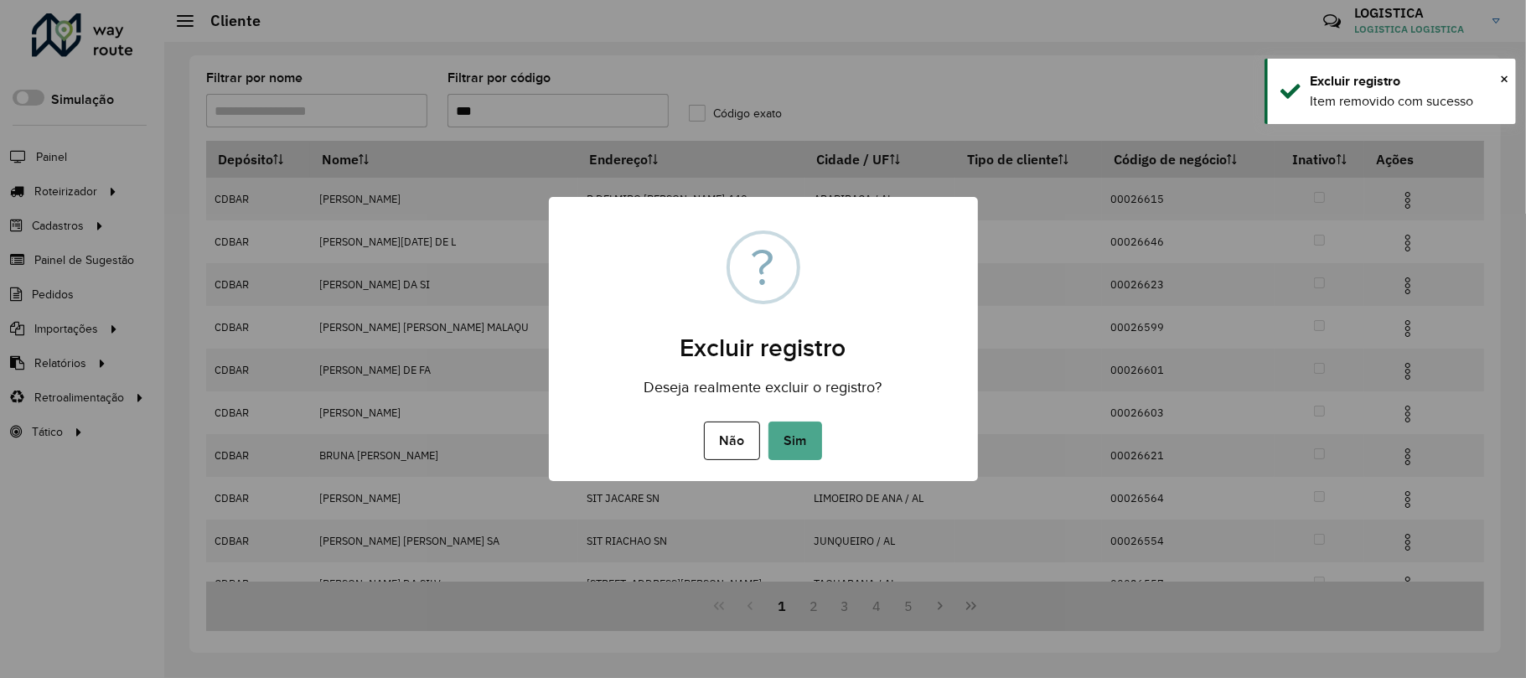
click at [768, 421] on button "Sim" at bounding box center [795, 440] width 54 height 39
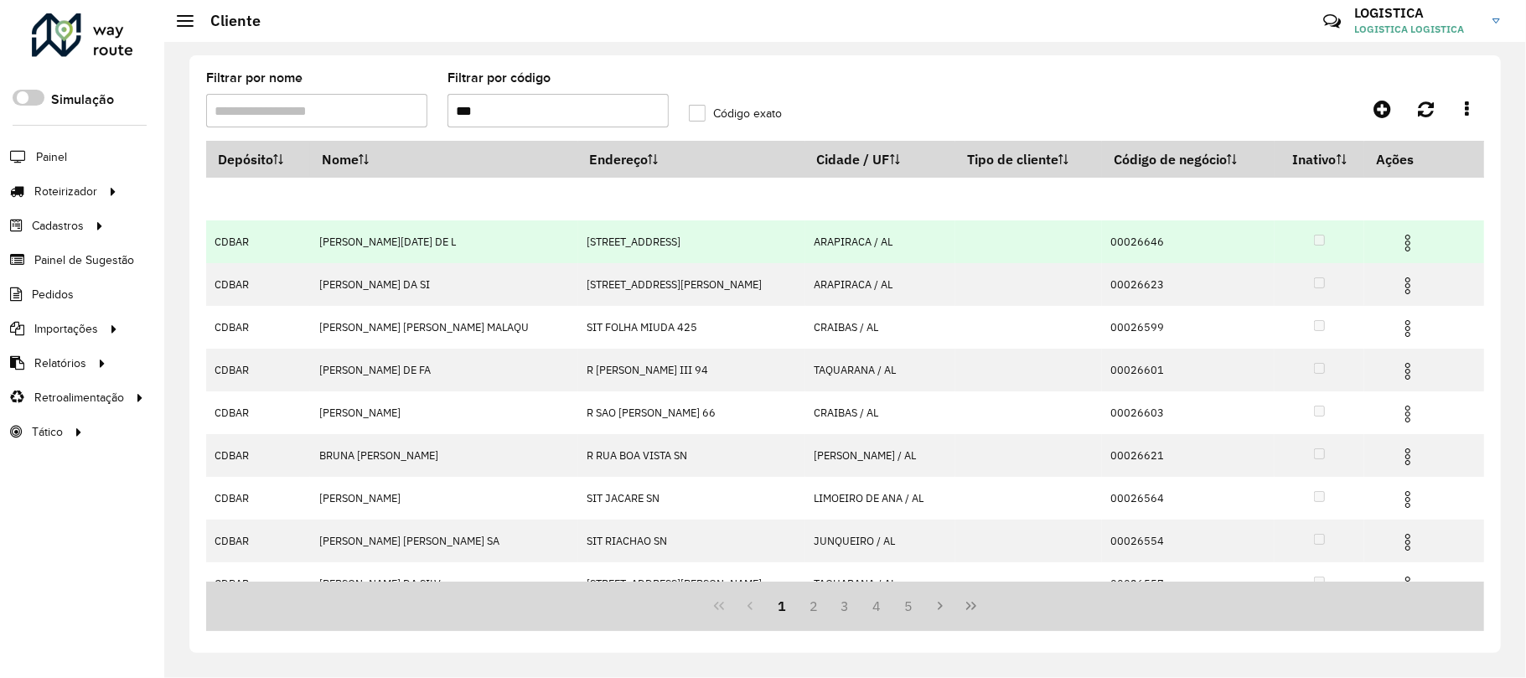
click at [1402, 245] on img at bounding box center [1408, 243] width 20 height 20
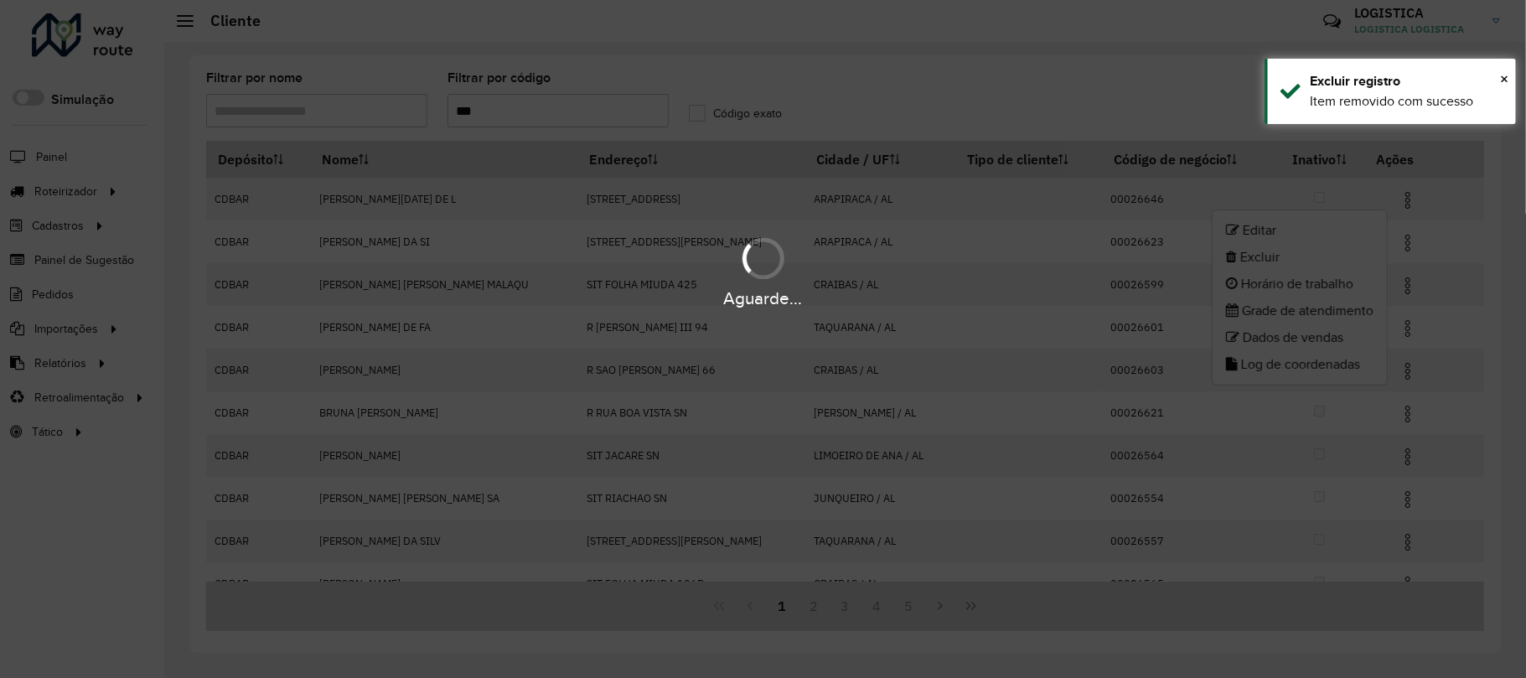
click at [1304, 297] on div "Aguarde..." at bounding box center [763, 298] width 1526 height 26
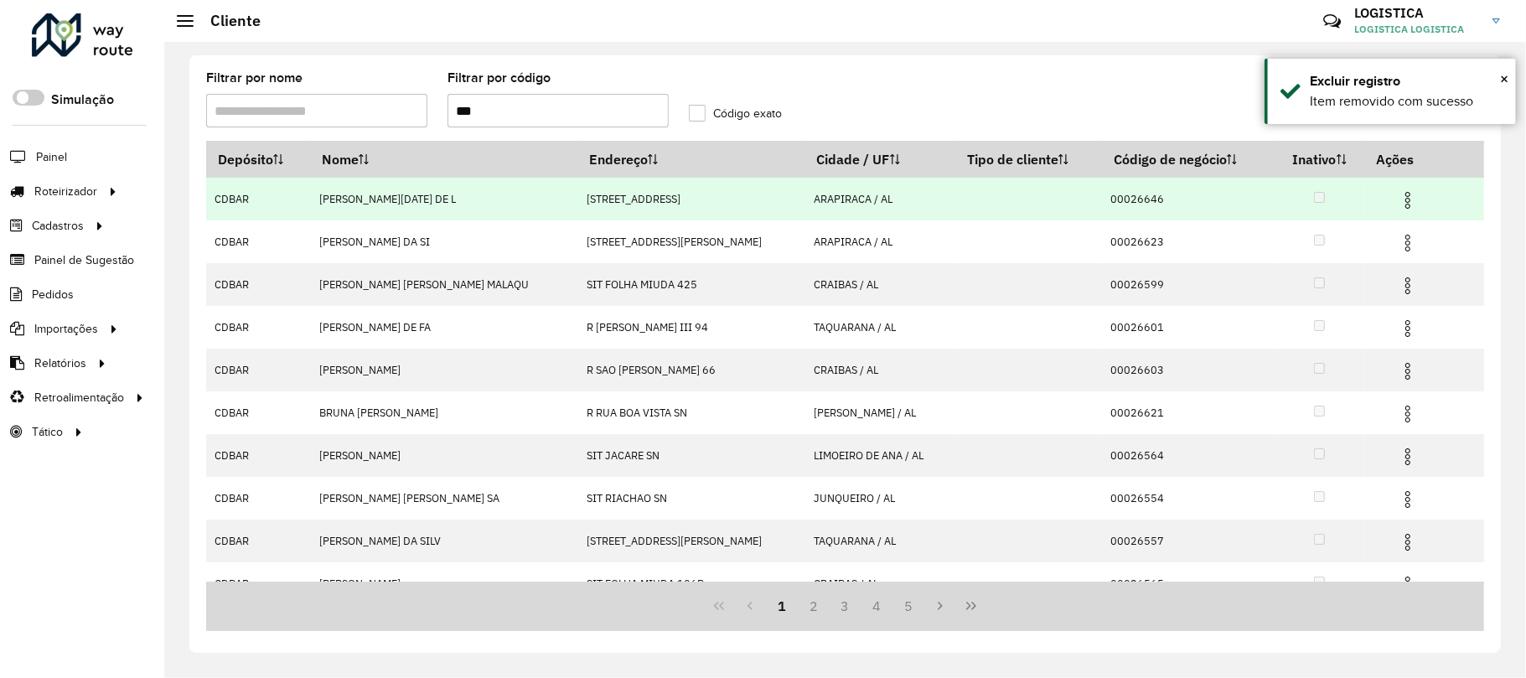
click at [1398, 202] on img at bounding box center [1408, 200] width 20 height 20
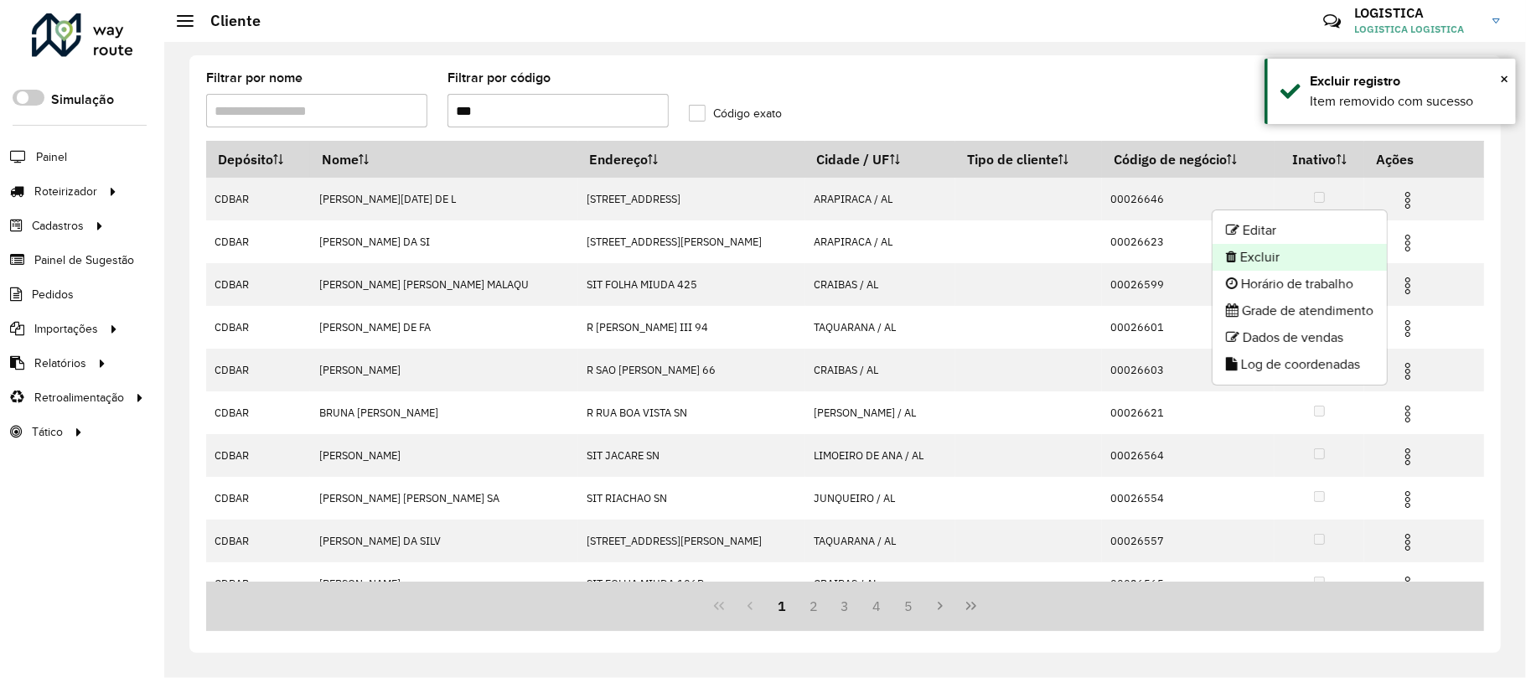
click at [1324, 256] on li "Excluir" at bounding box center [1299, 257] width 174 height 27
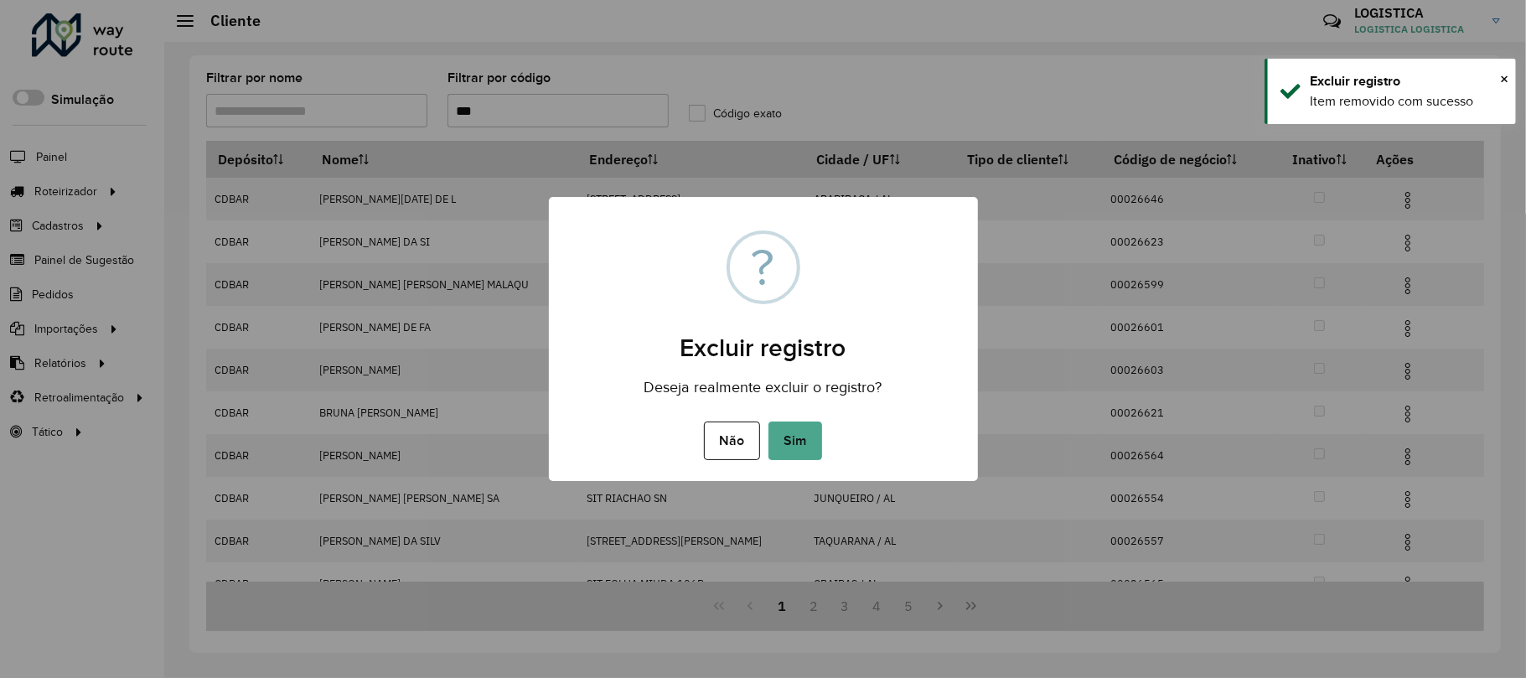
click at [768, 421] on button "Sim" at bounding box center [795, 440] width 54 height 39
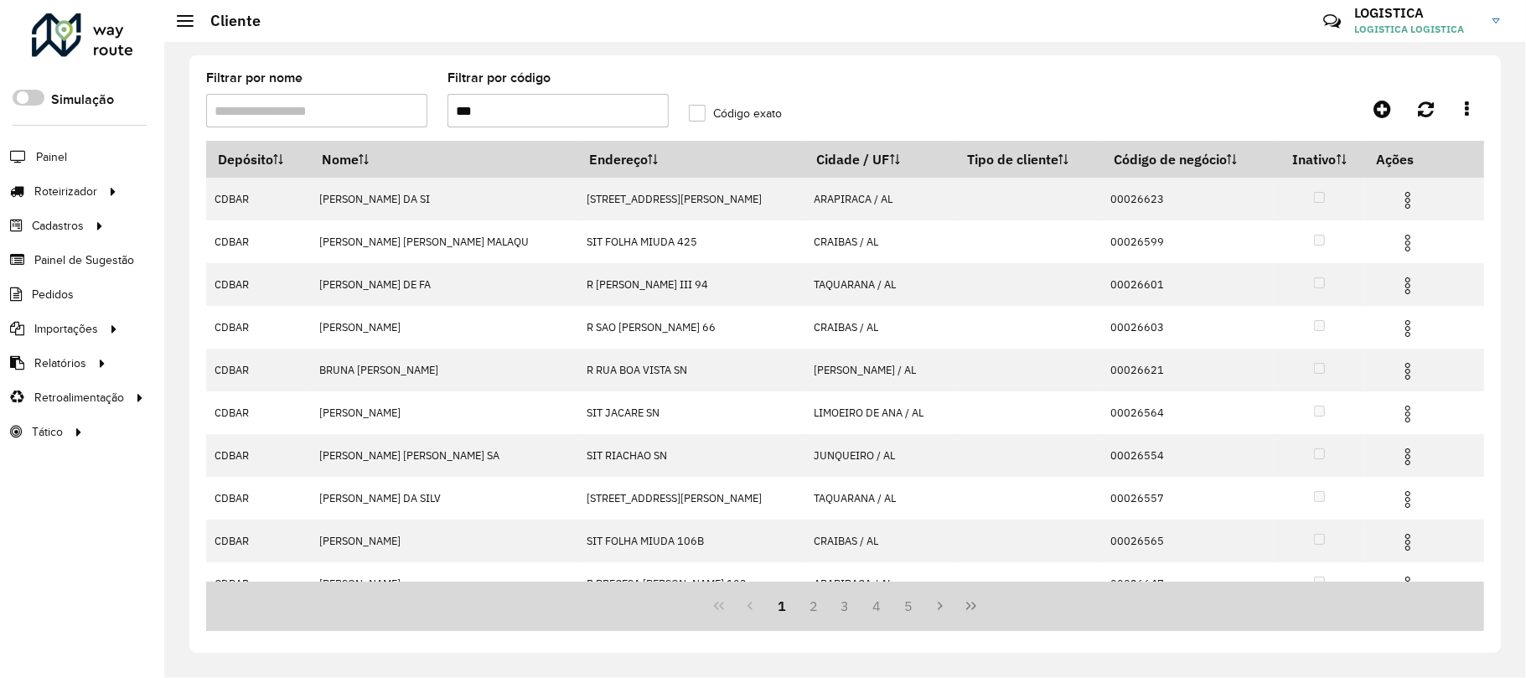
click at [1398, 243] on img at bounding box center [1408, 243] width 20 height 20
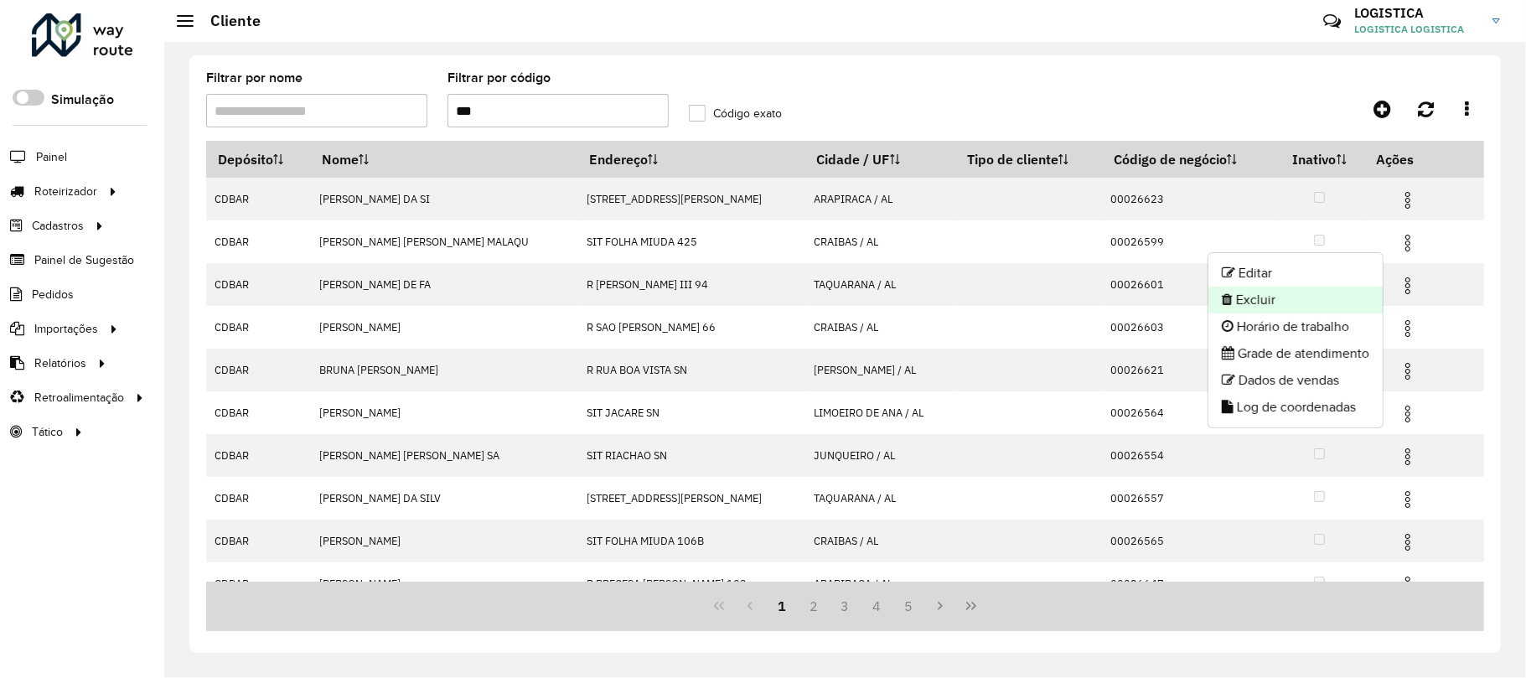
click at [1331, 293] on li "Excluir" at bounding box center [1295, 300] width 174 height 27
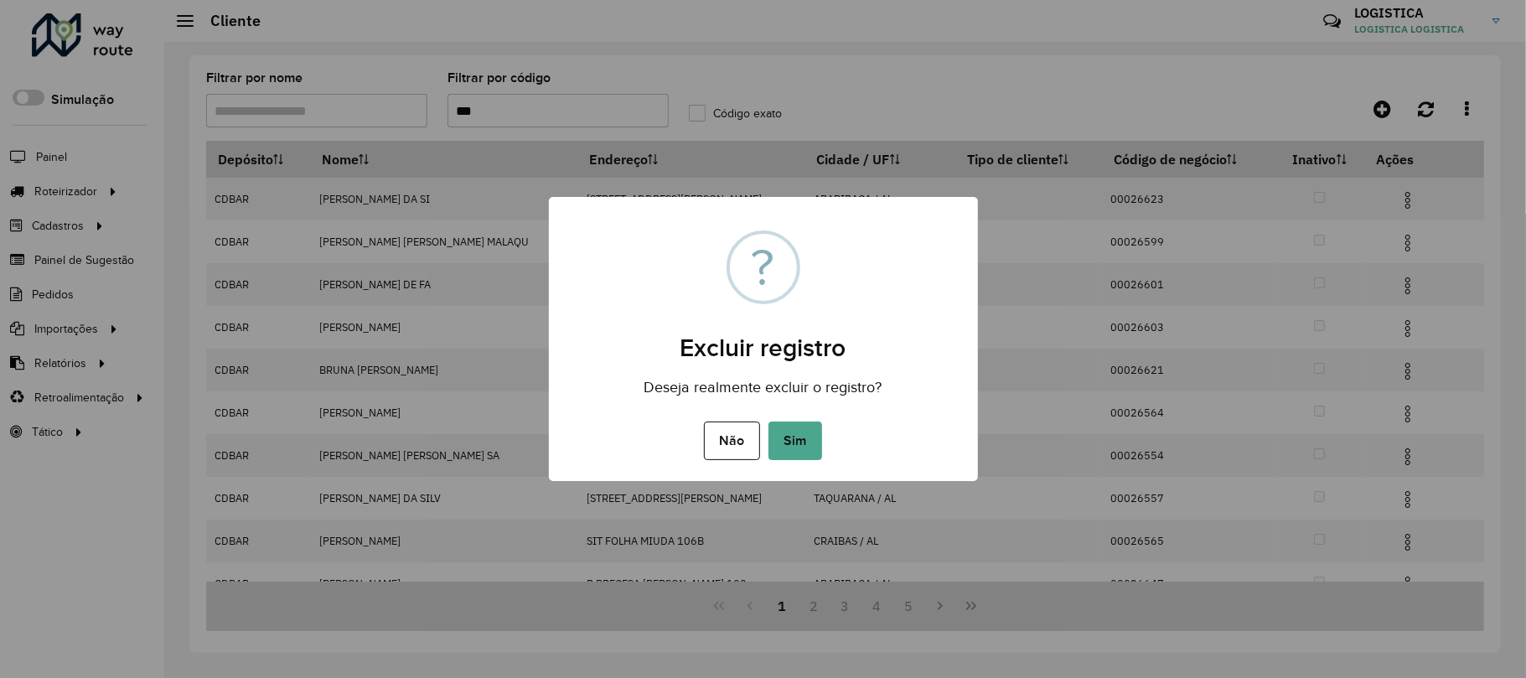
click at [768, 421] on button "Sim" at bounding box center [795, 440] width 54 height 39
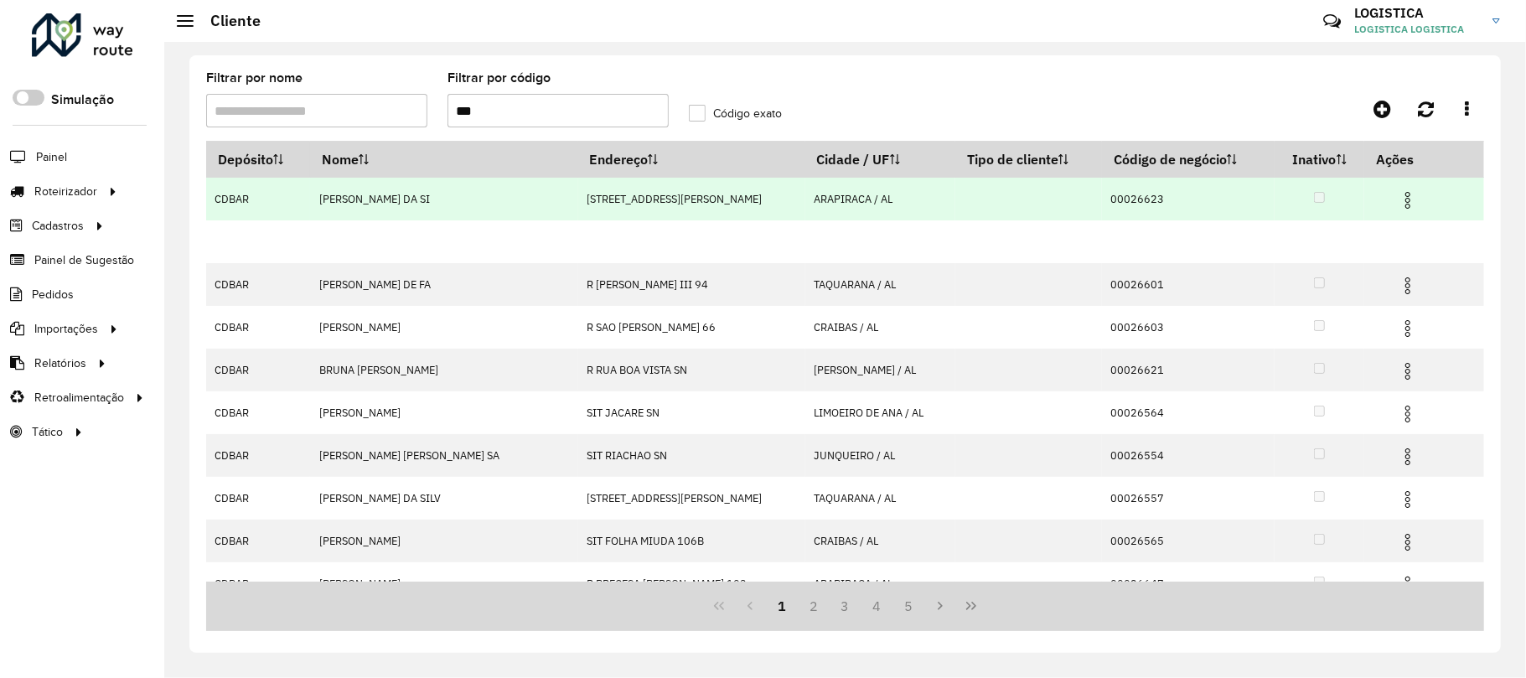
click at [1398, 199] on img at bounding box center [1408, 200] width 20 height 20
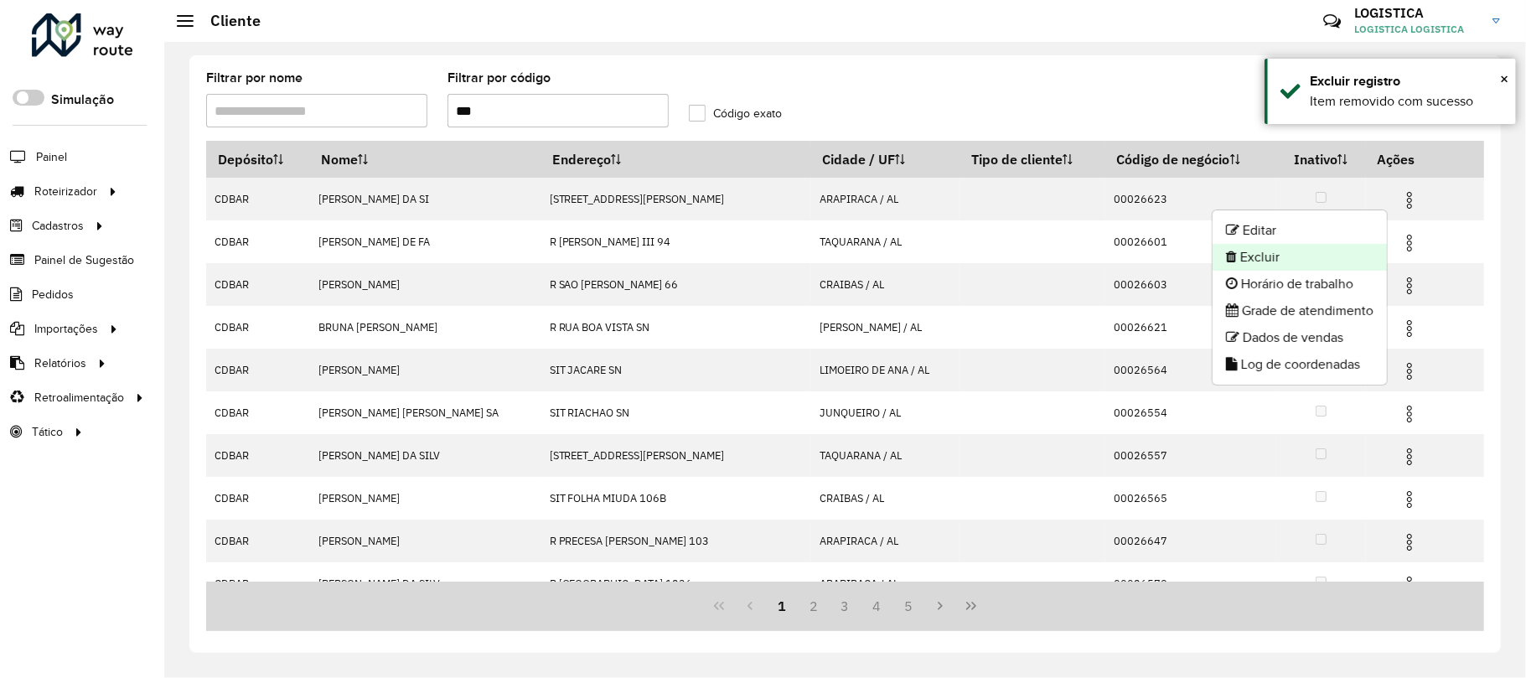
click at [1302, 260] on li "Excluir" at bounding box center [1299, 257] width 174 height 27
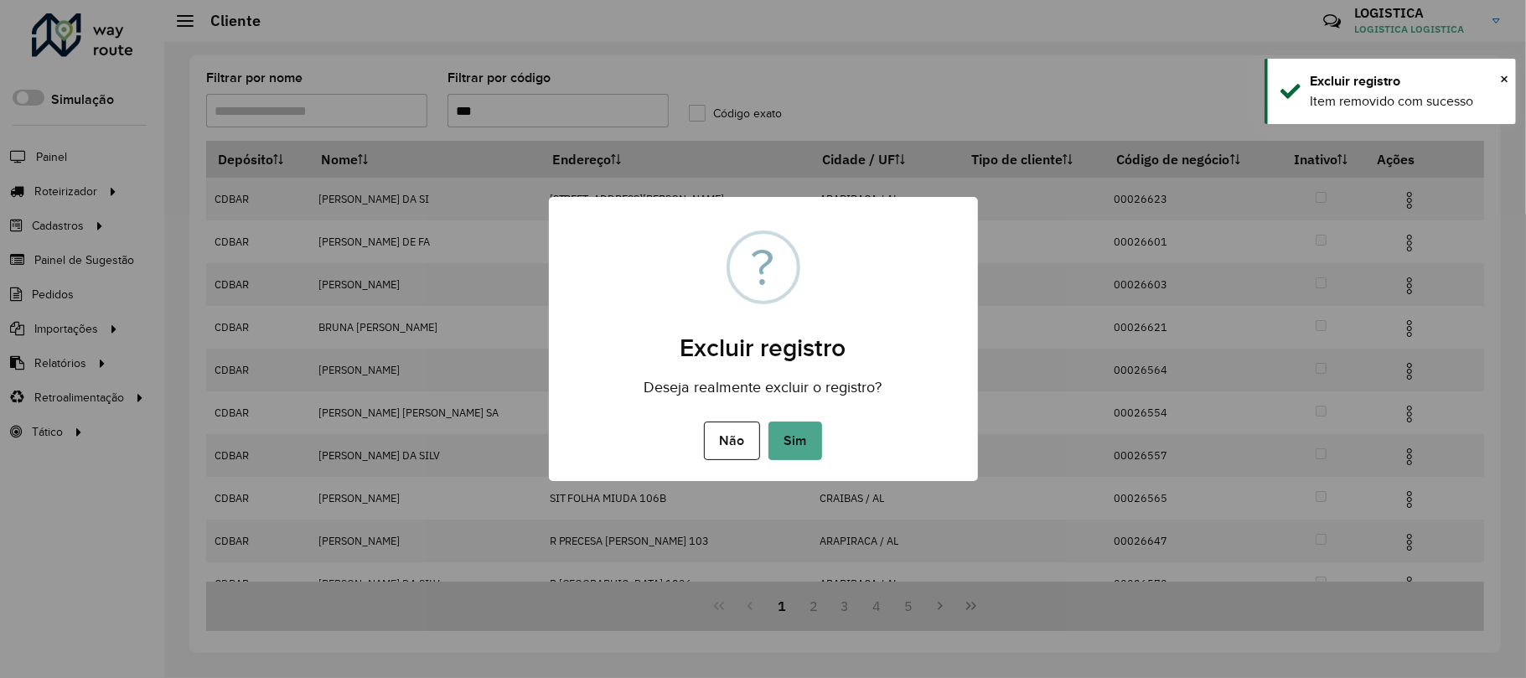
click at [768, 421] on button "Sim" at bounding box center [795, 440] width 54 height 39
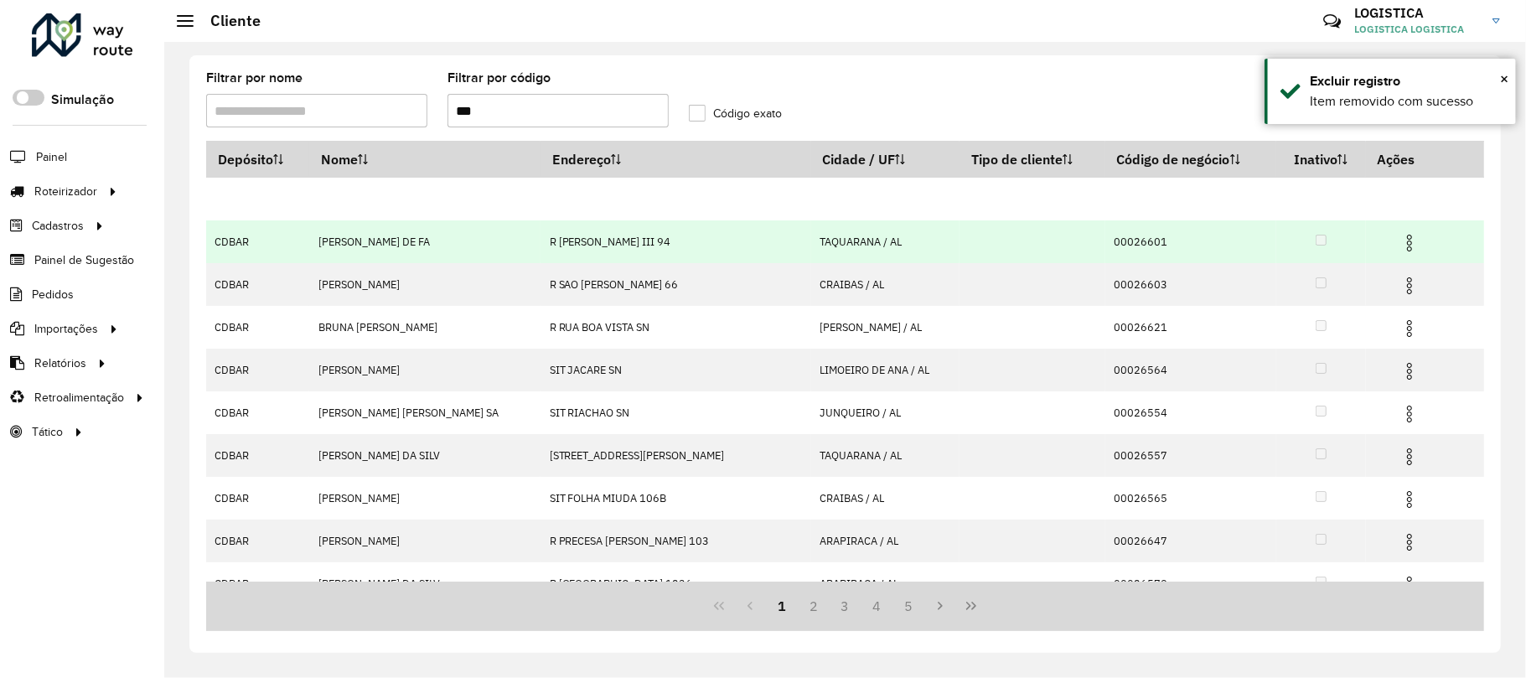
click at [1404, 241] on img at bounding box center [1409, 243] width 20 height 20
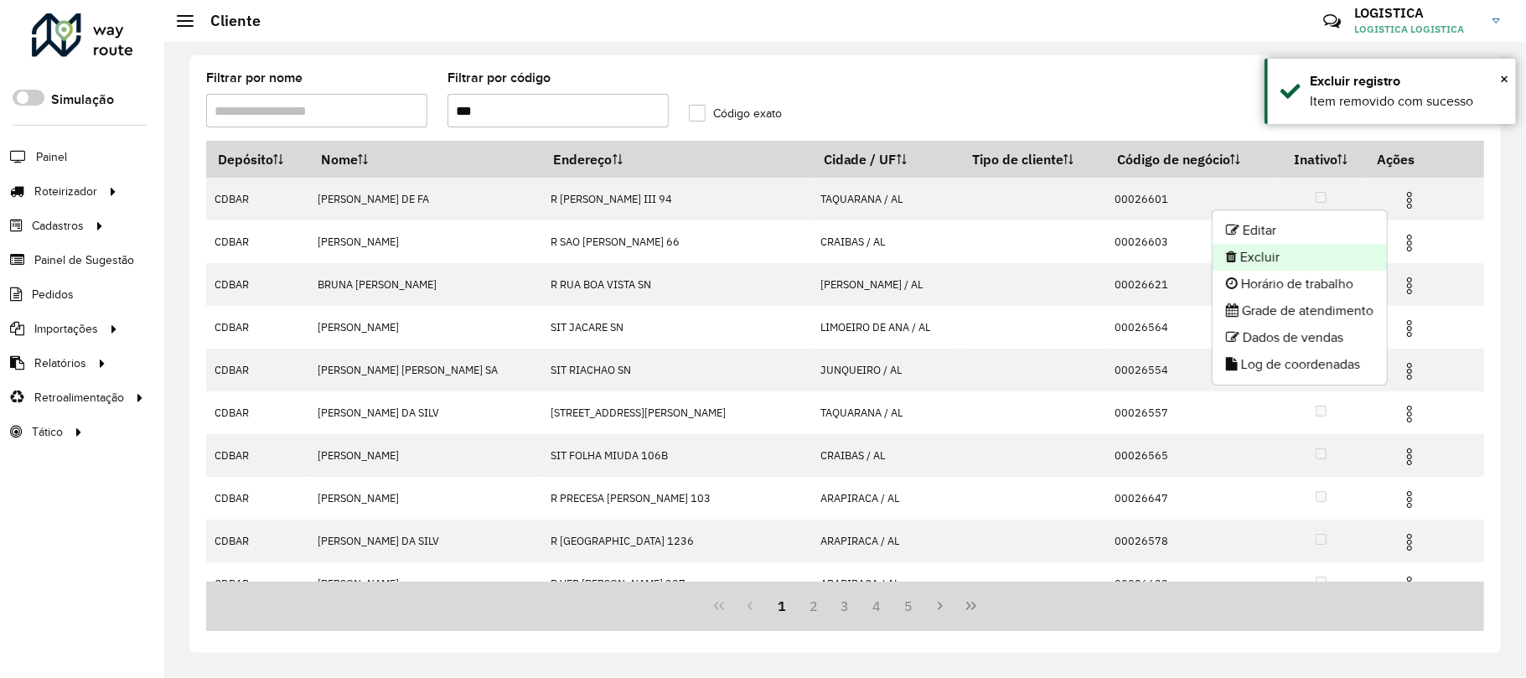
click at [1292, 261] on li "Excluir" at bounding box center [1299, 257] width 174 height 27
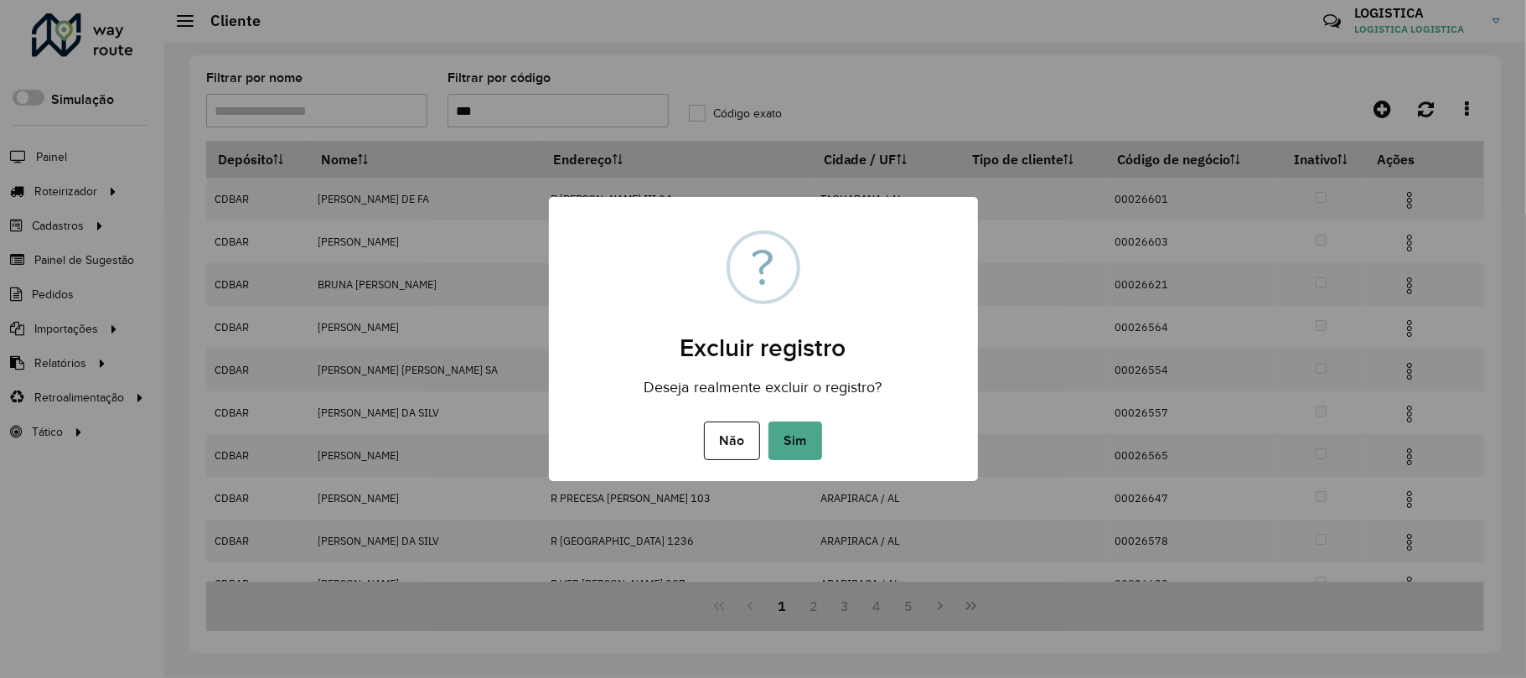
click at [768, 421] on button "Sim" at bounding box center [795, 440] width 54 height 39
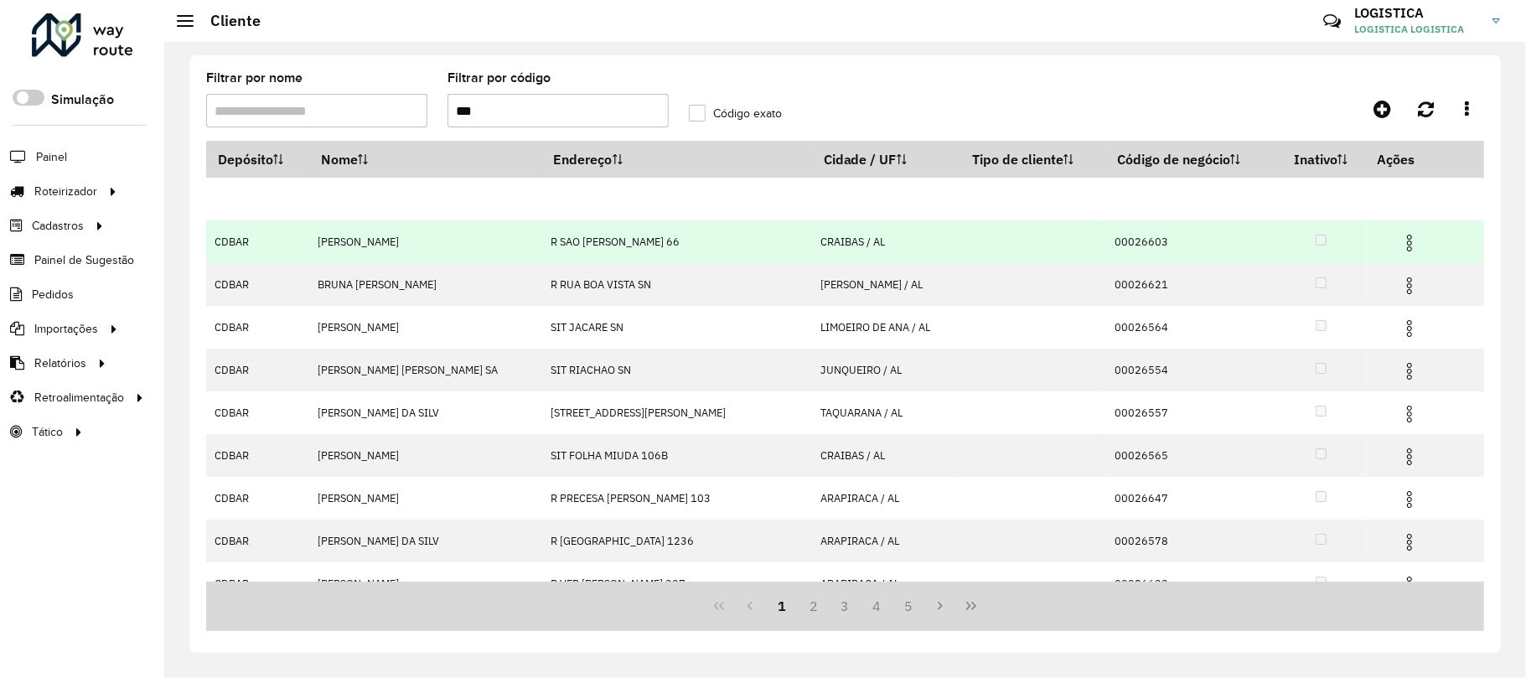
click at [1399, 251] on img at bounding box center [1409, 243] width 20 height 20
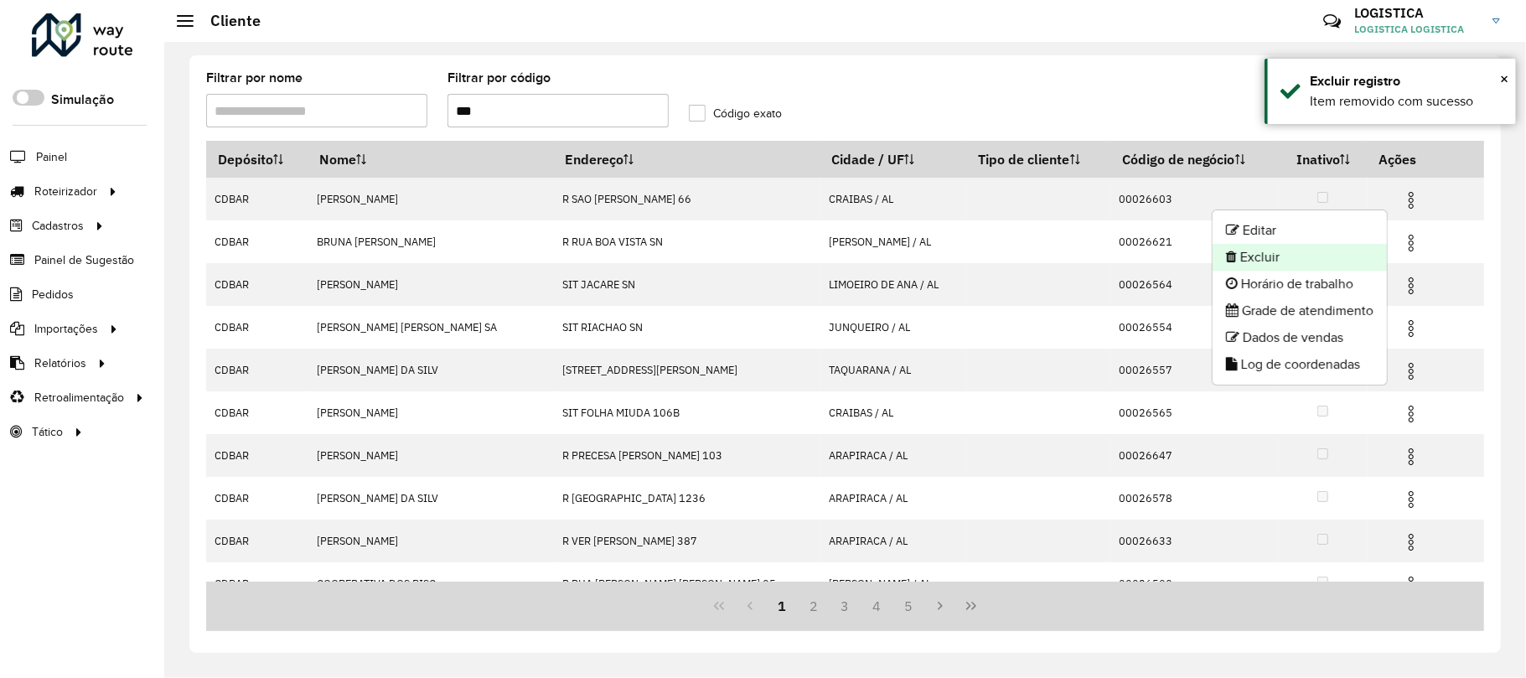
click at [1299, 266] on li "Excluir" at bounding box center [1299, 257] width 174 height 27
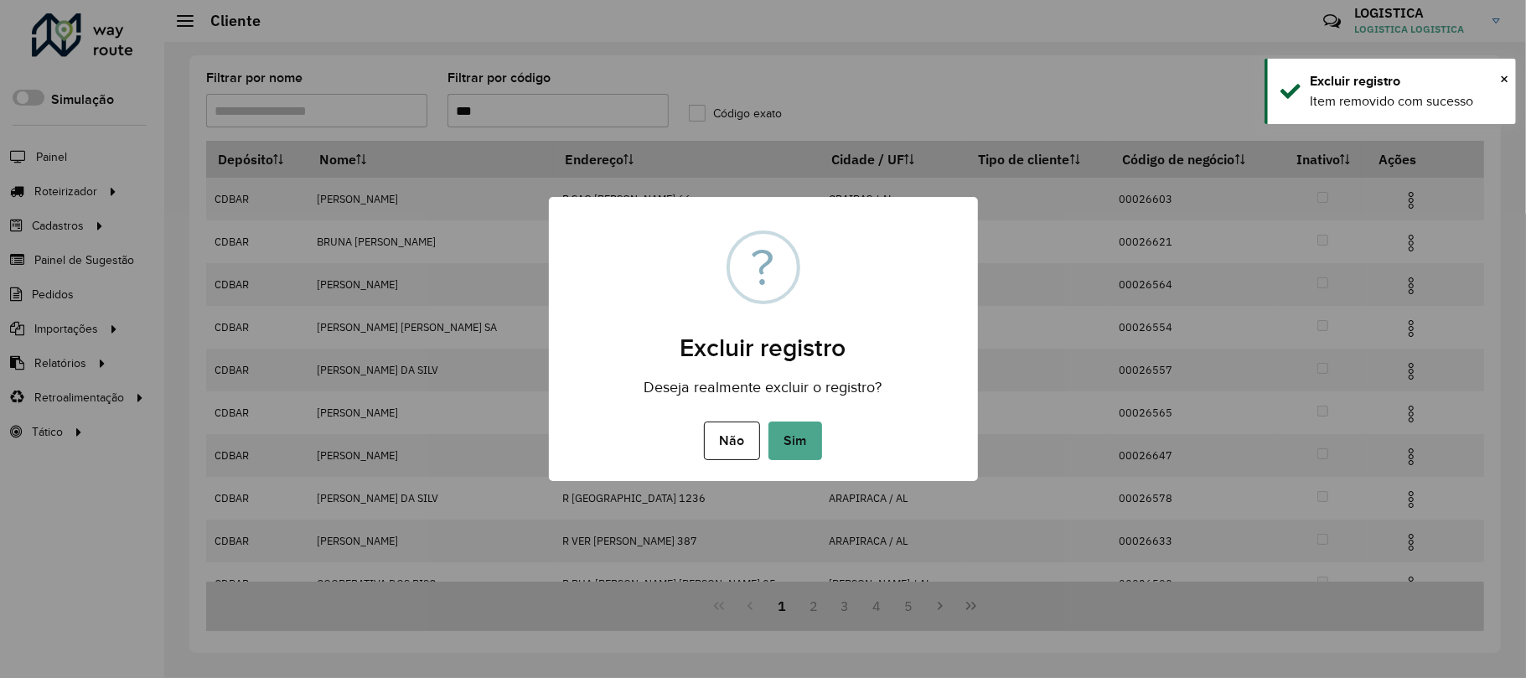
click at [768, 421] on button "Sim" at bounding box center [795, 440] width 54 height 39
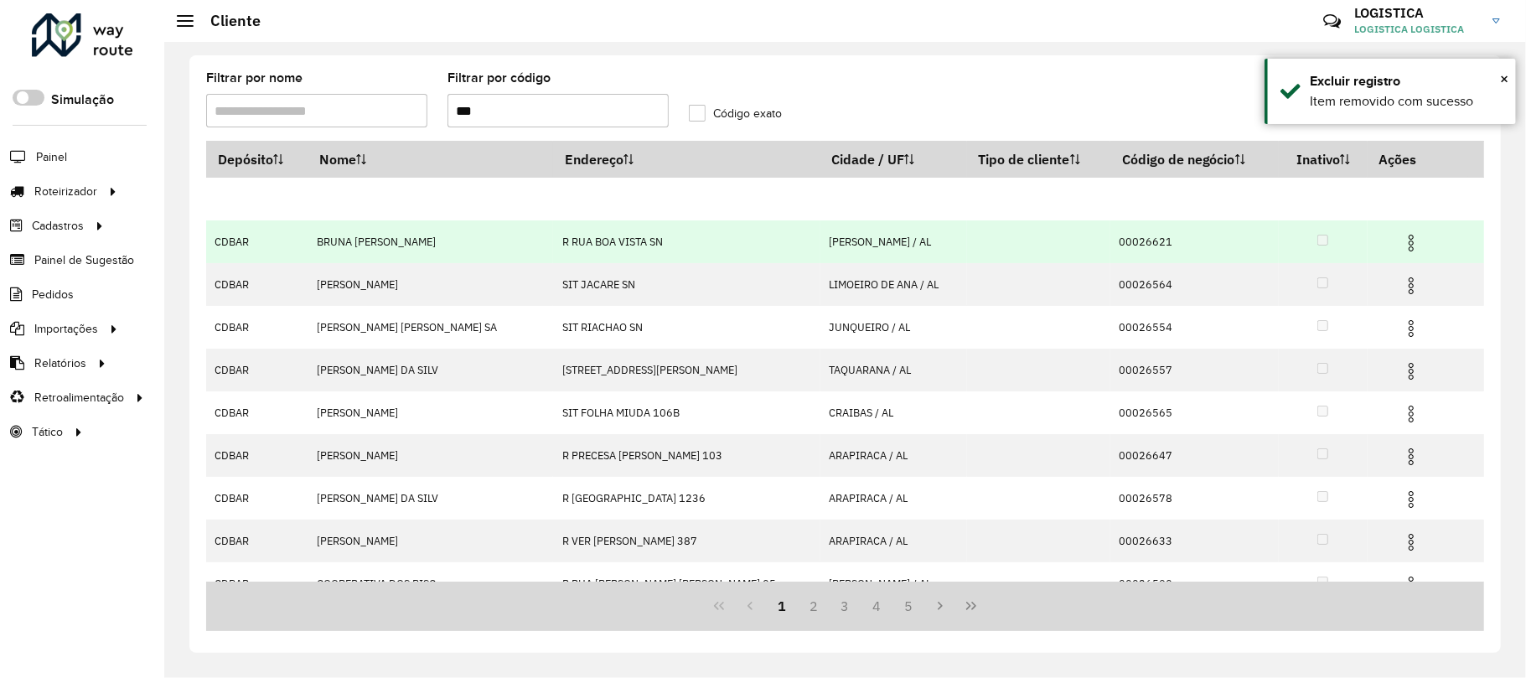
click at [1395, 250] on hb-app "Aguarde... Pop-up bloqueado! Seu navegador bloqueou automáticamente a abertura …" at bounding box center [763, 339] width 1526 height 678
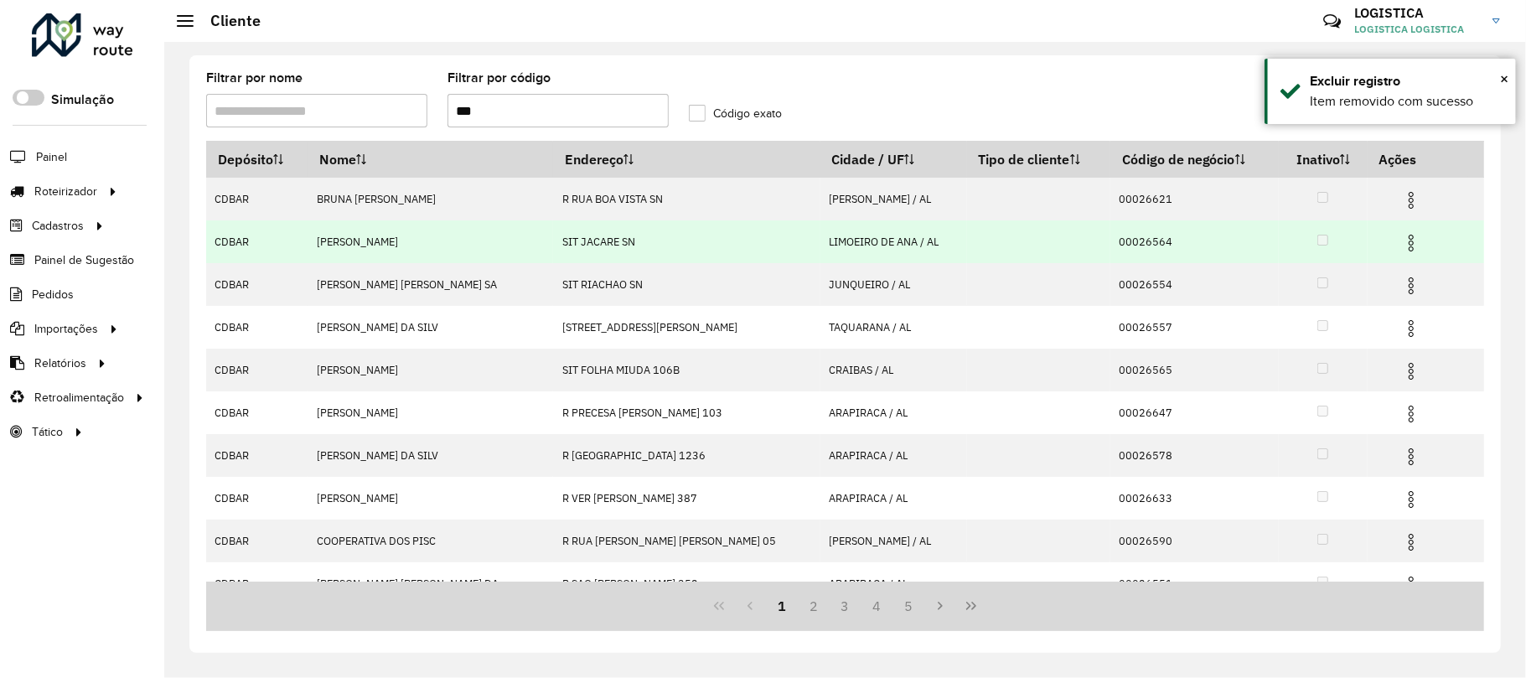
click at [1401, 248] on img at bounding box center [1411, 243] width 20 height 20
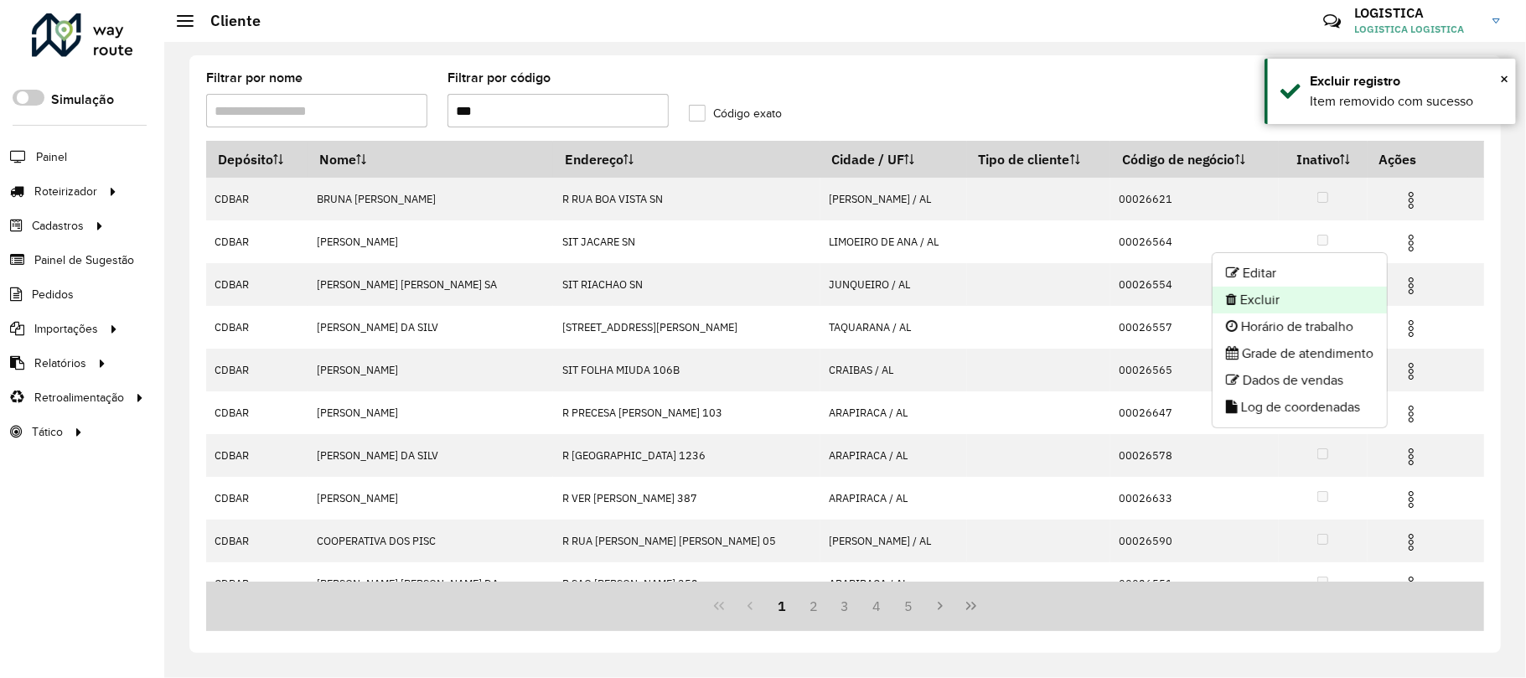
click at [1334, 295] on li "Excluir" at bounding box center [1299, 300] width 174 height 27
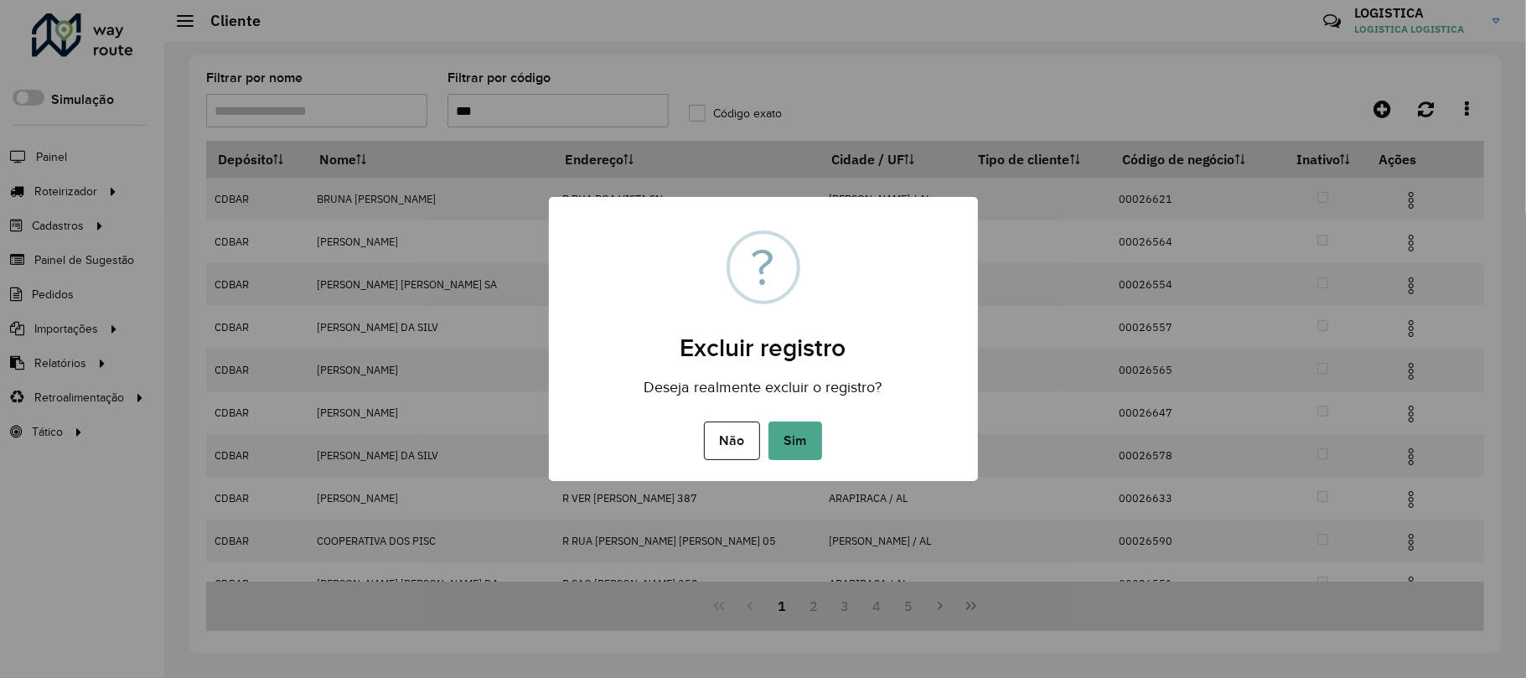
click at [768, 421] on button "Sim" at bounding box center [795, 440] width 54 height 39
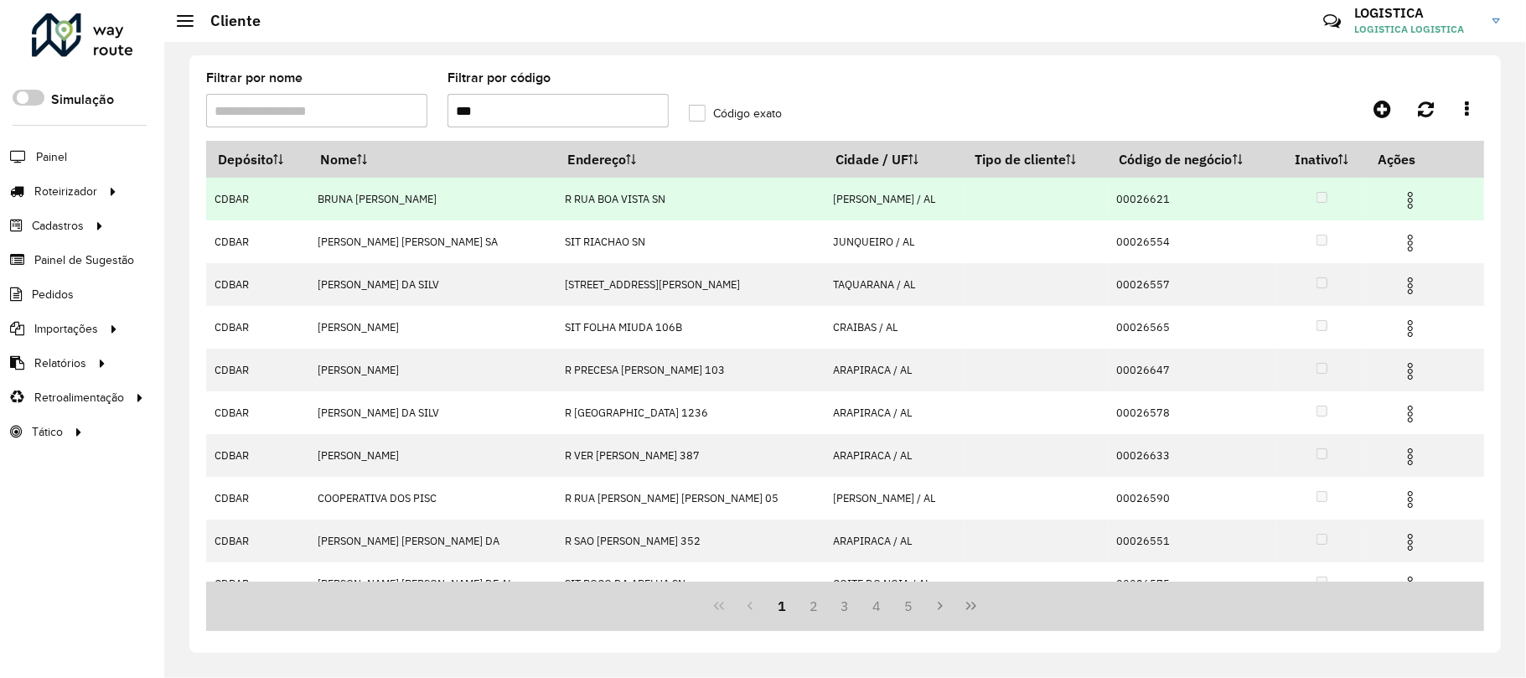
click at [1400, 199] on img at bounding box center [1410, 200] width 20 height 20
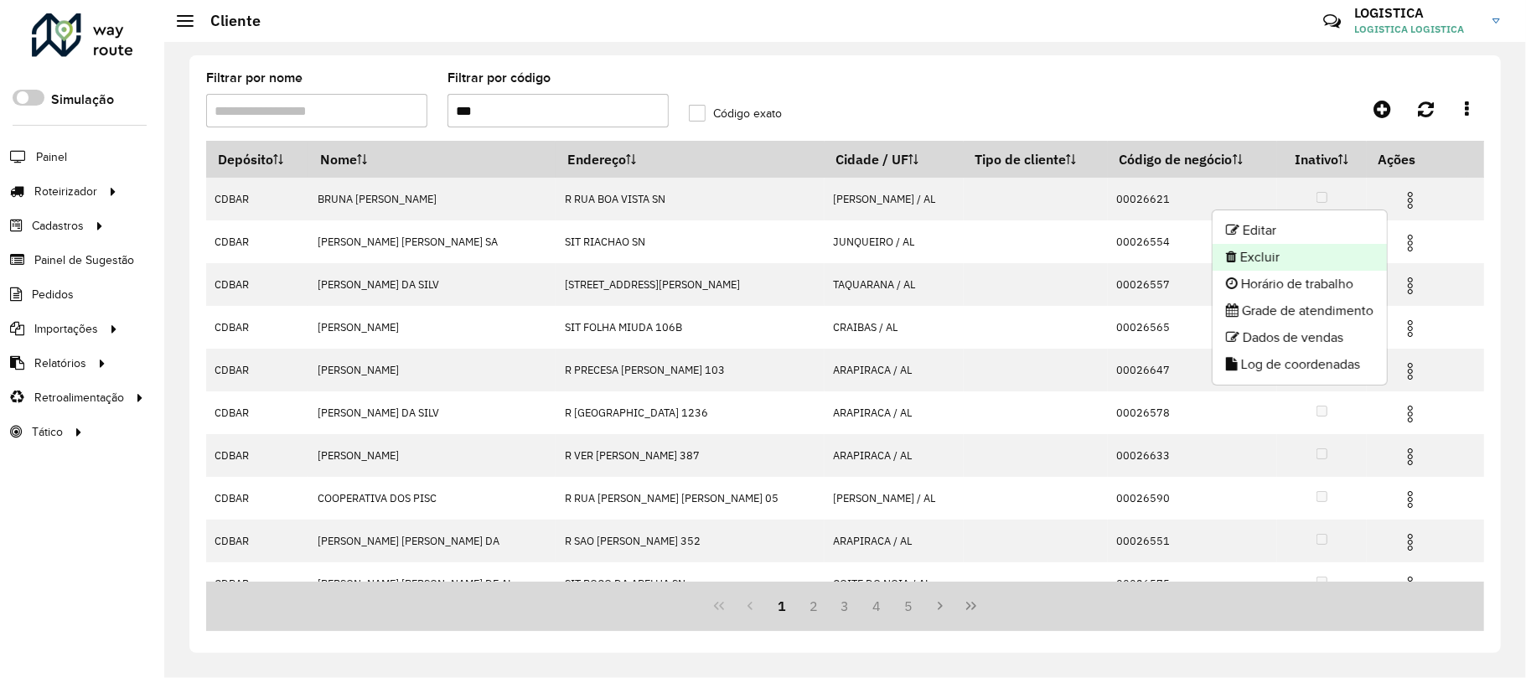
click at [1325, 250] on li "Excluir" at bounding box center [1299, 257] width 174 height 27
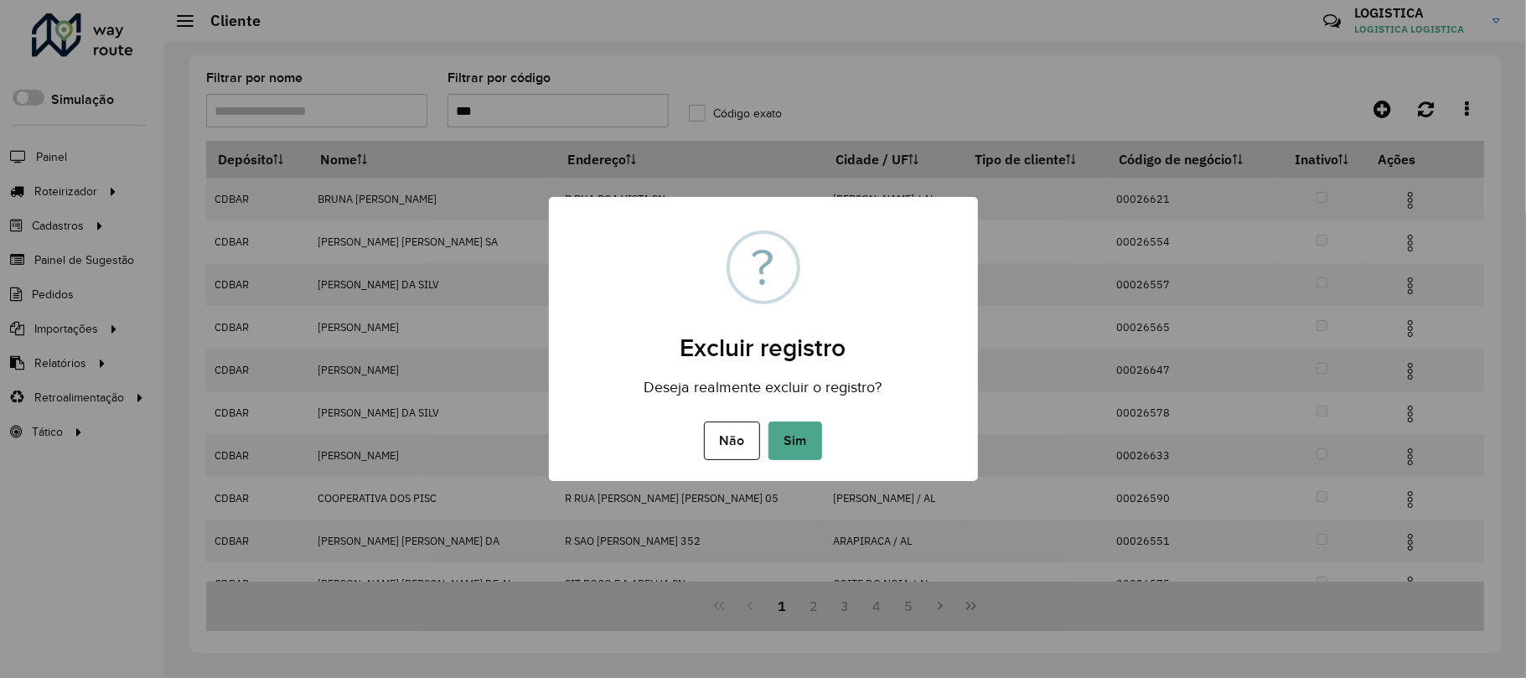
click at [768, 421] on button "Sim" at bounding box center [795, 440] width 54 height 39
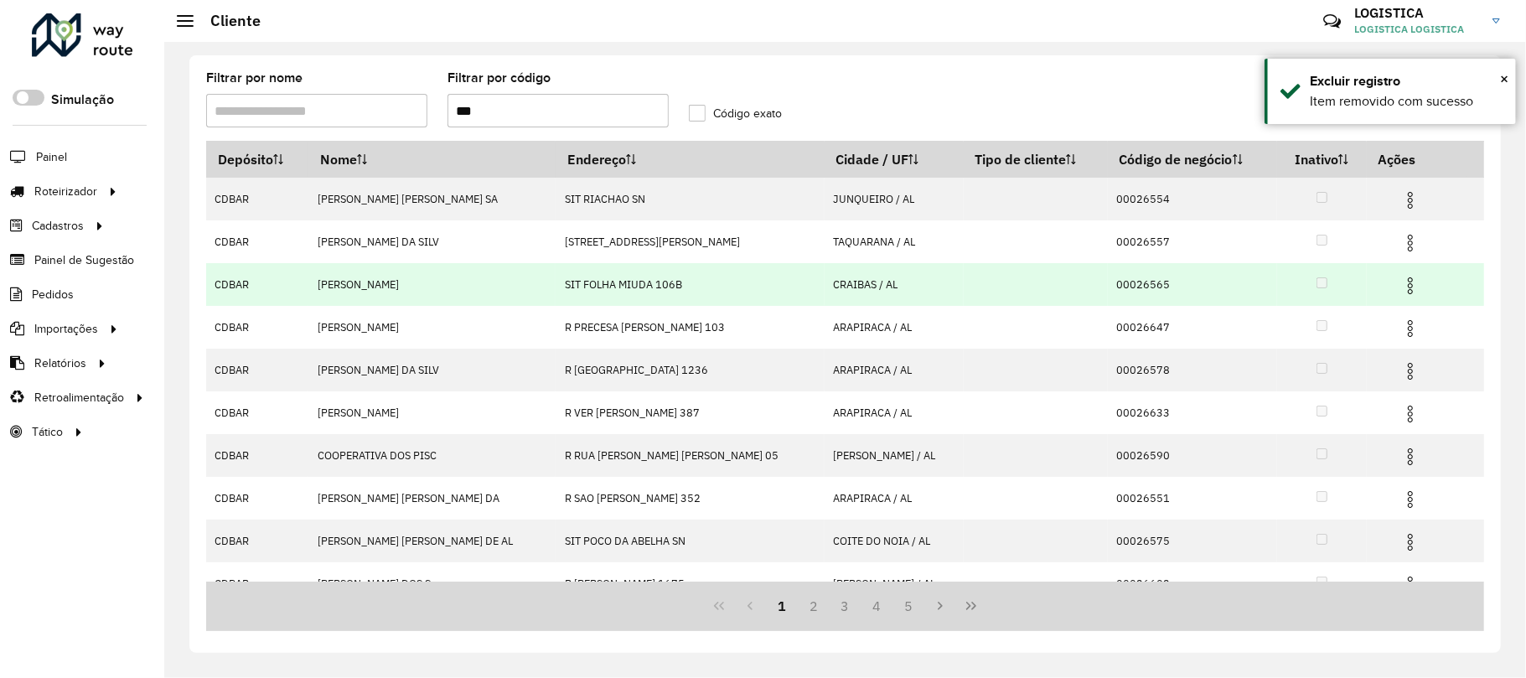
click at [1400, 287] on img at bounding box center [1410, 286] width 20 height 20
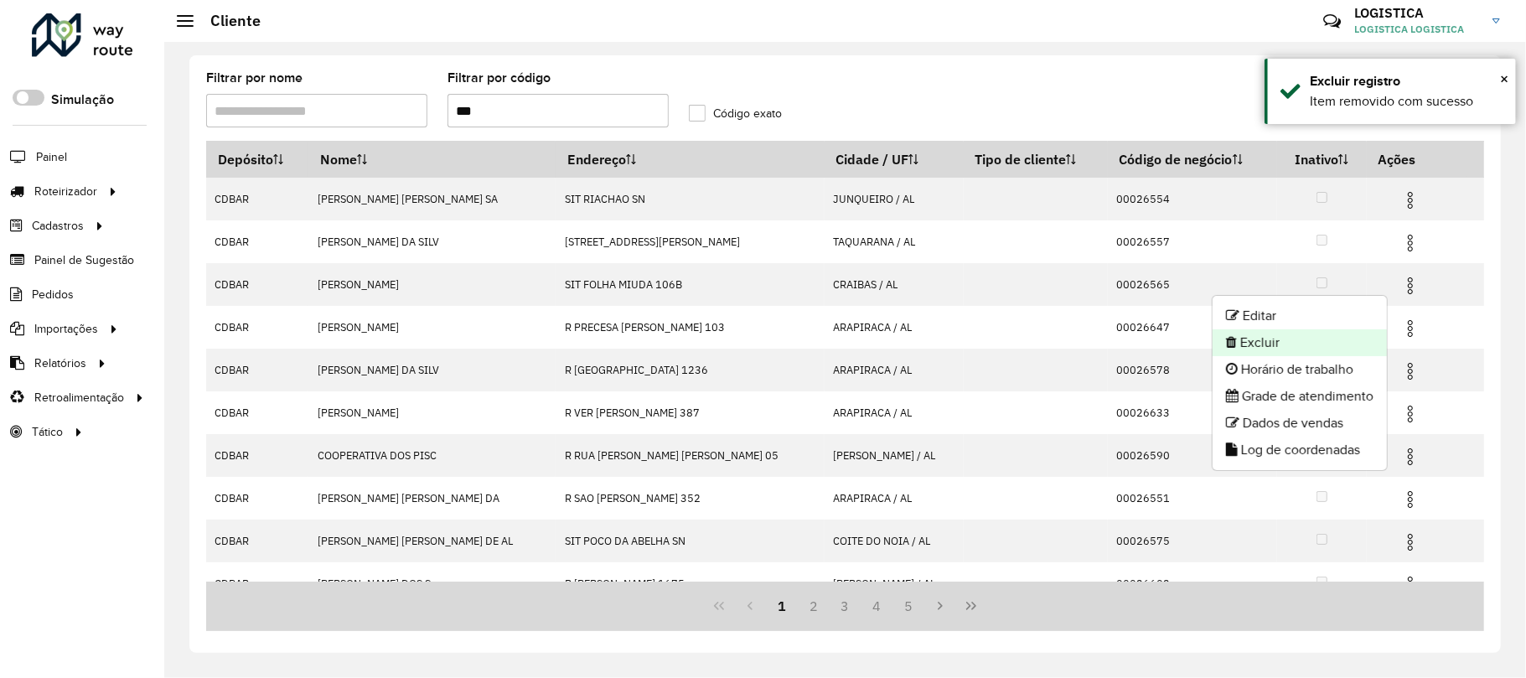
click at [1274, 338] on li "Excluir" at bounding box center [1299, 342] width 174 height 27
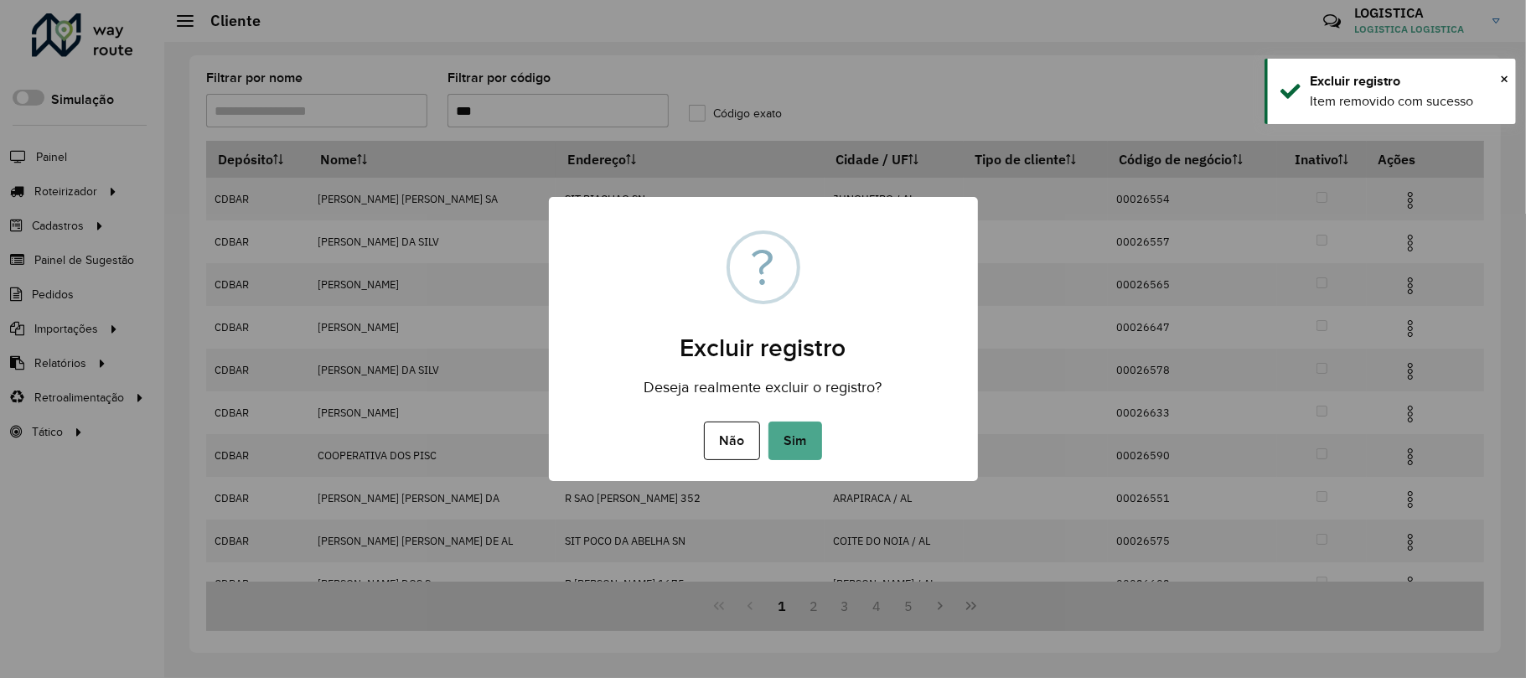
click at [768, 421] on button "Sim" at bounding box center [795, 440] width 54 height 39
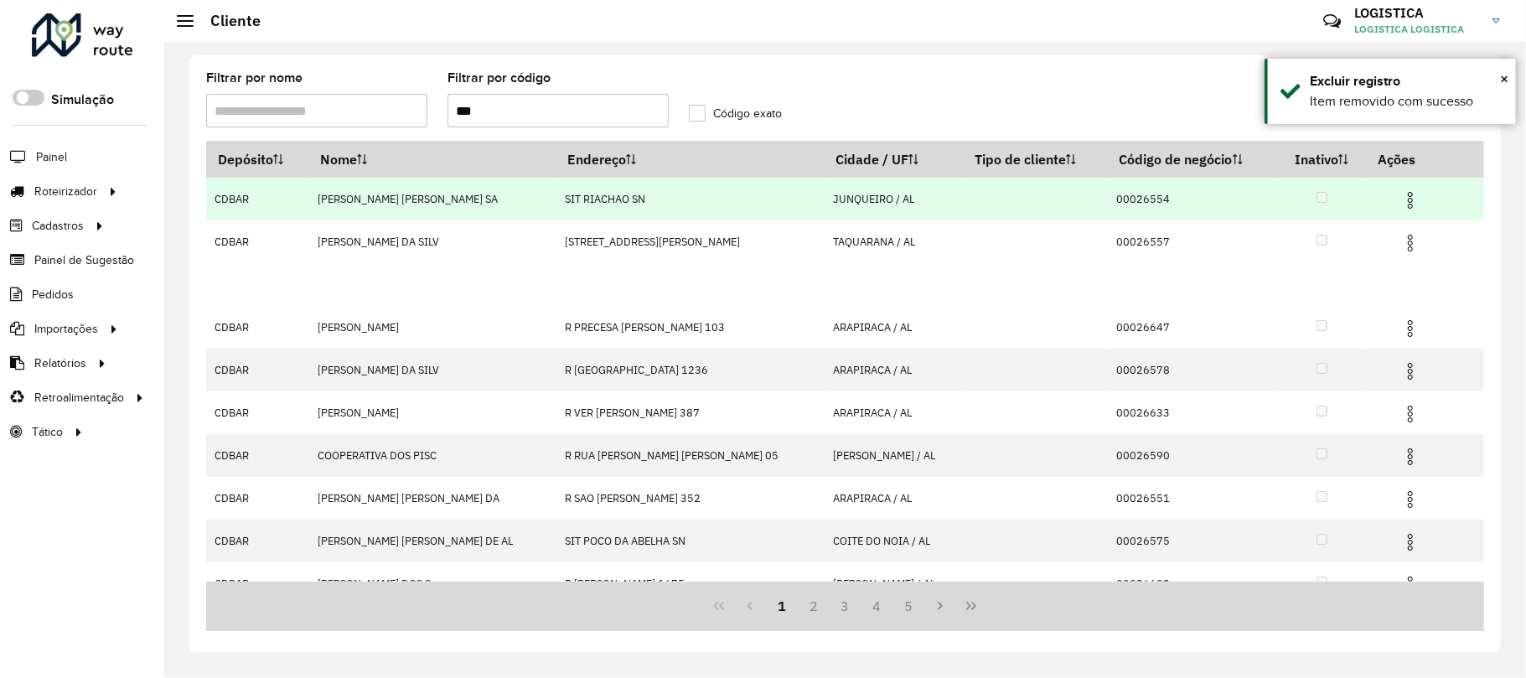
click at [1398, 199] on hb-app "Aguarde... Pop-up bloqueado! Seu navegador bloqueou automáticamente a abertura …" at bounding box center [763, 339] width 1526 height 678
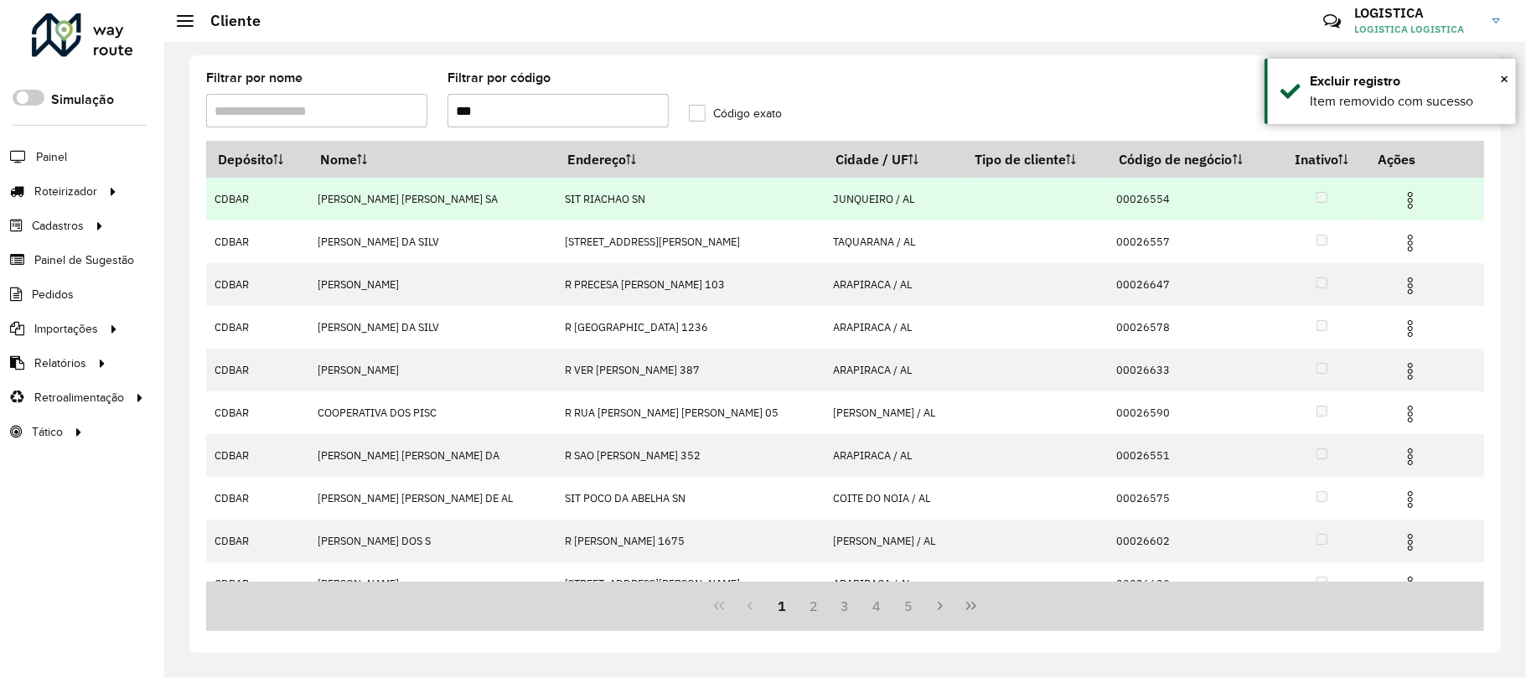
click at [1400, 199] on img at bounding box center [1410, 200] width 20 height 20
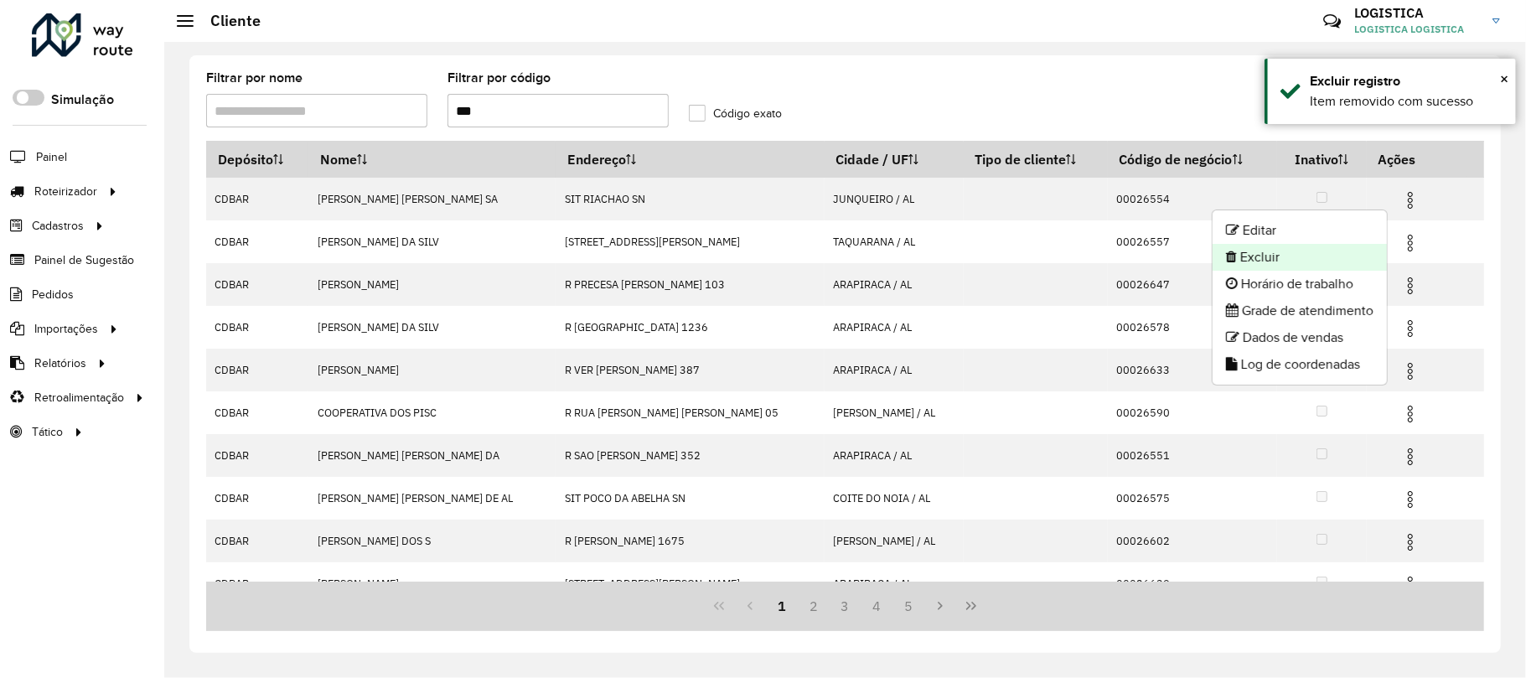
click at [1342, 266] on li "Excluir" at bounding box center [1299, 257] width 174 height 27
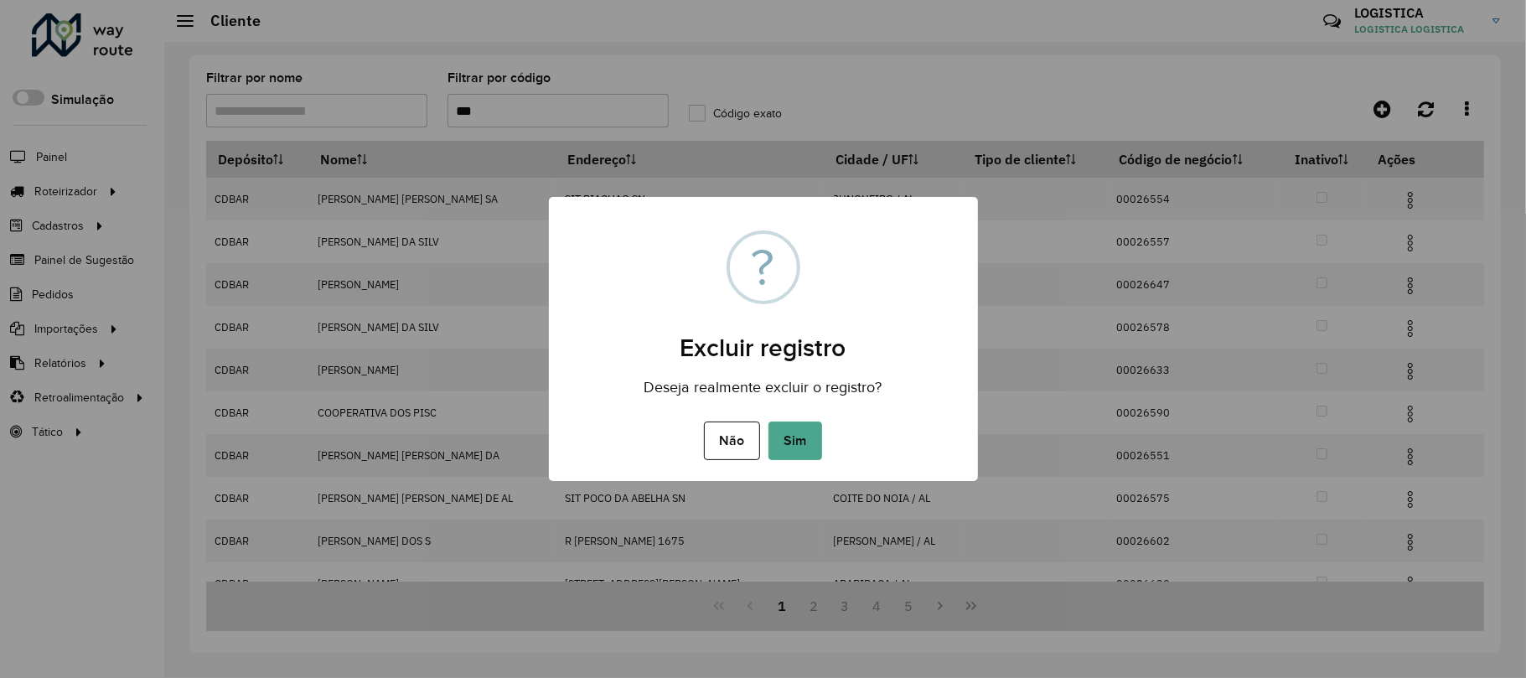
click at [768, 421] on button "Sim" at bounding box center [795, 440] width 54 height 39
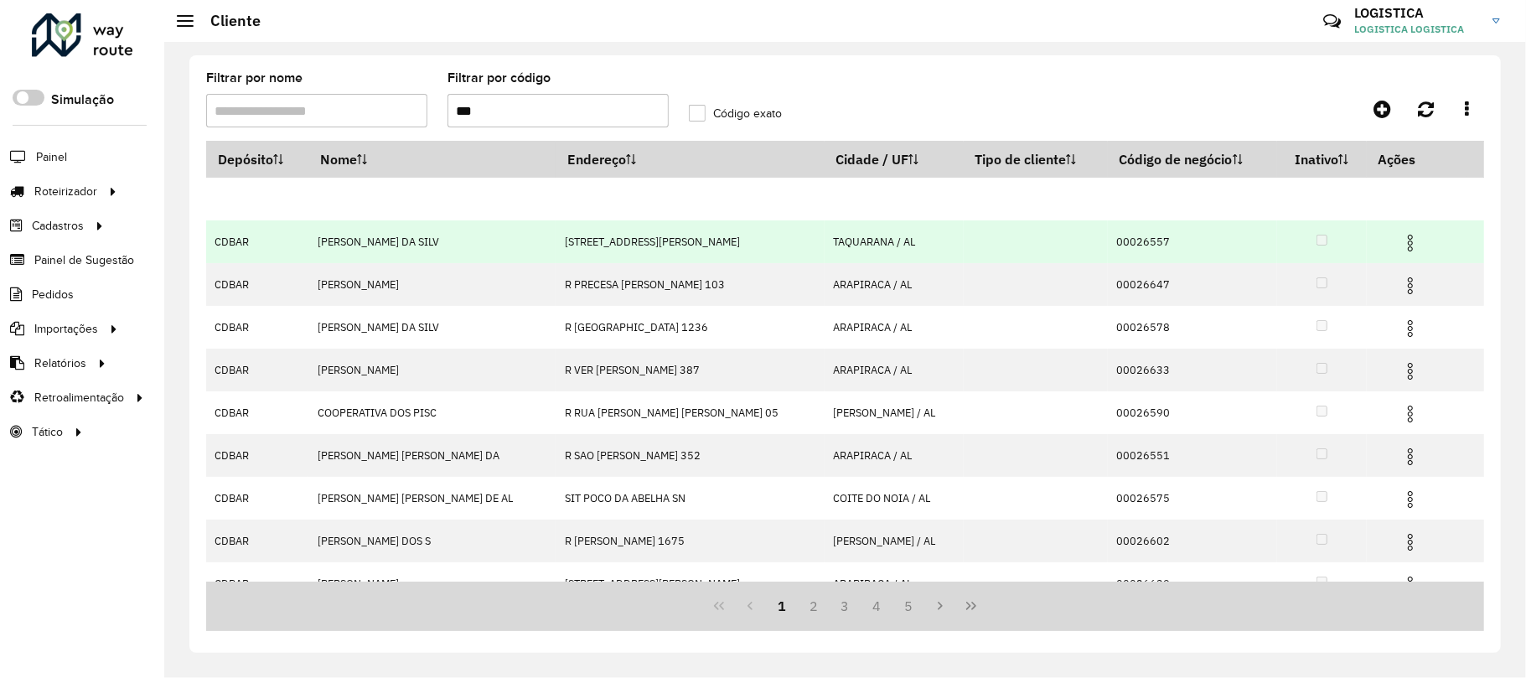
click at [1400, 238] on img at bounding box center [1410, 243] width 20 height 20
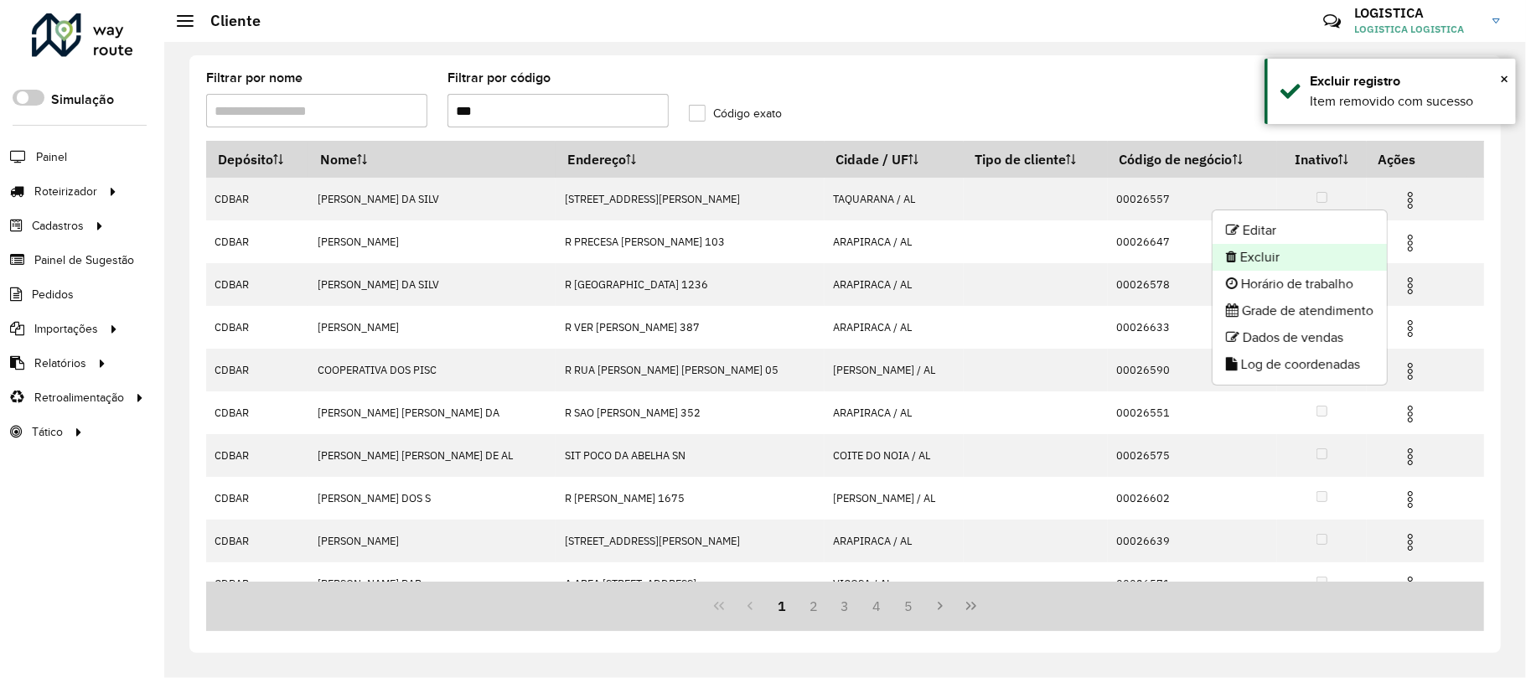
click at [1295, 258] on li "Excluir" at bounding box center [1299, 257] width 174 height 27
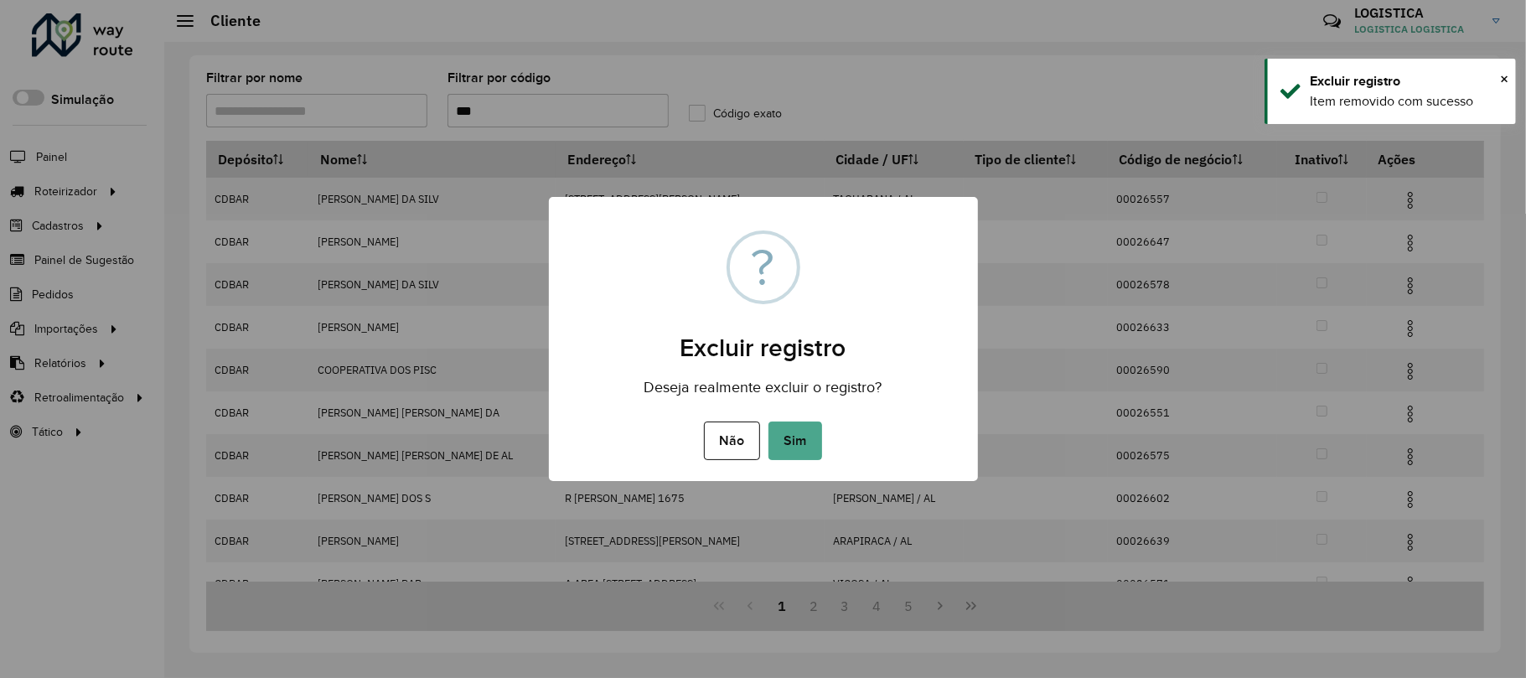
click at [768, 421] on button "Sim" at bounding box center [795, 440] width 54 height 39
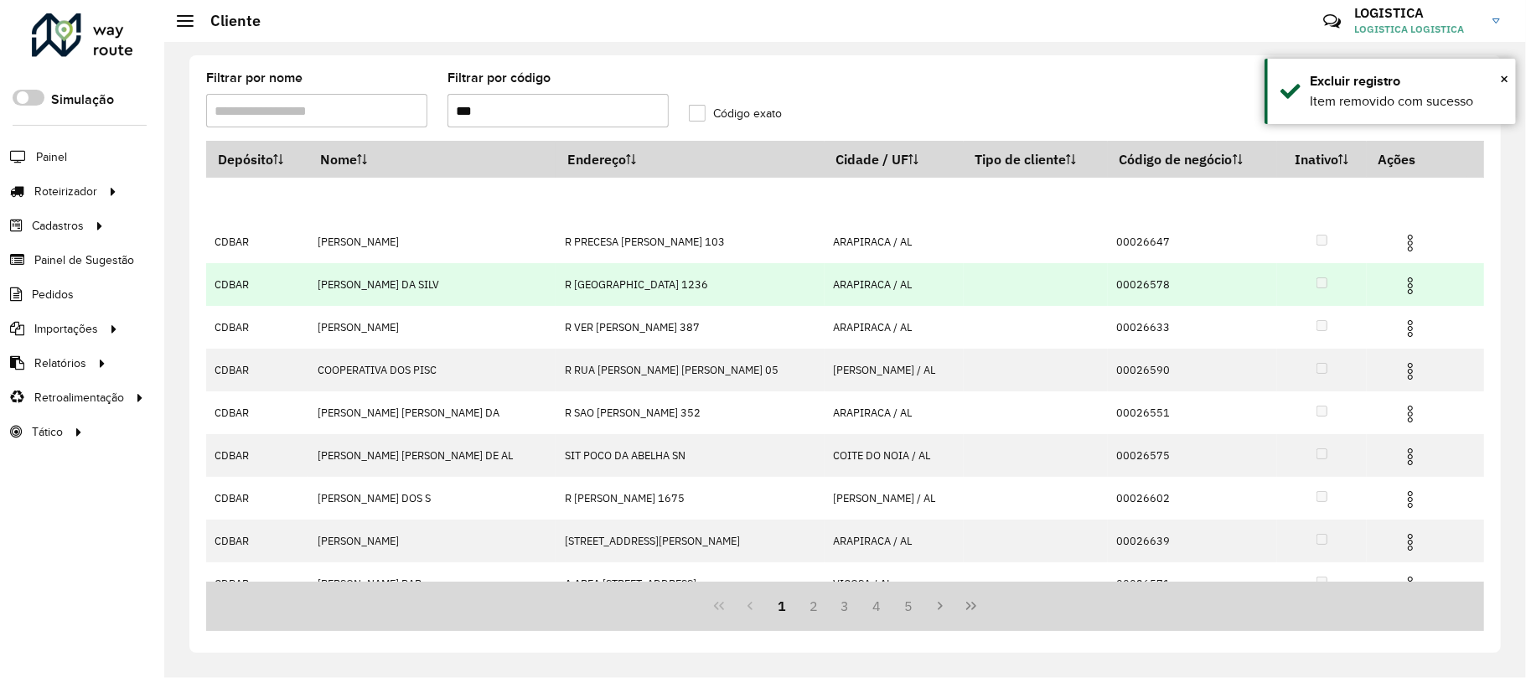
click at [1400, 285] on img at bounding box center [1410, 286] width 20 height 20
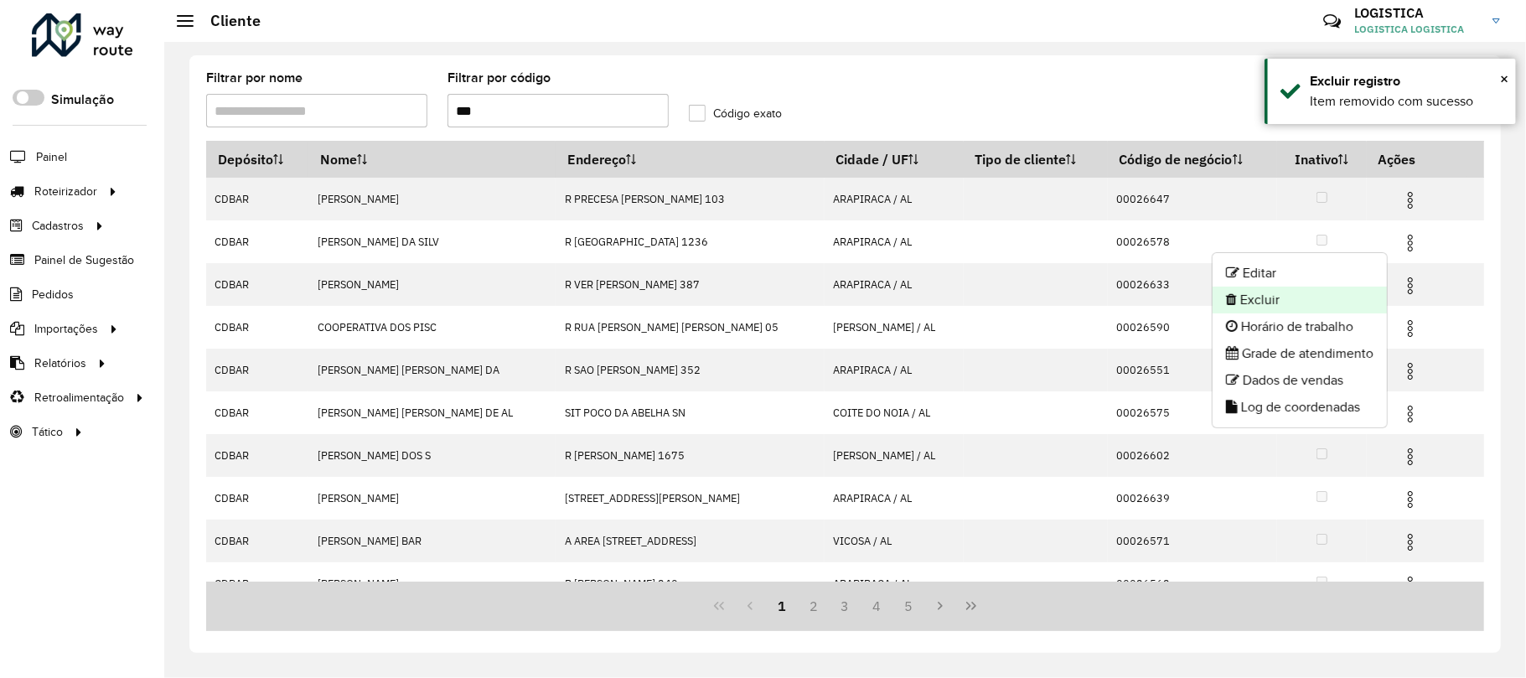
click at [1310, 296] on li "Excluir" at bounding box center [1299, 300] width 174 height 27
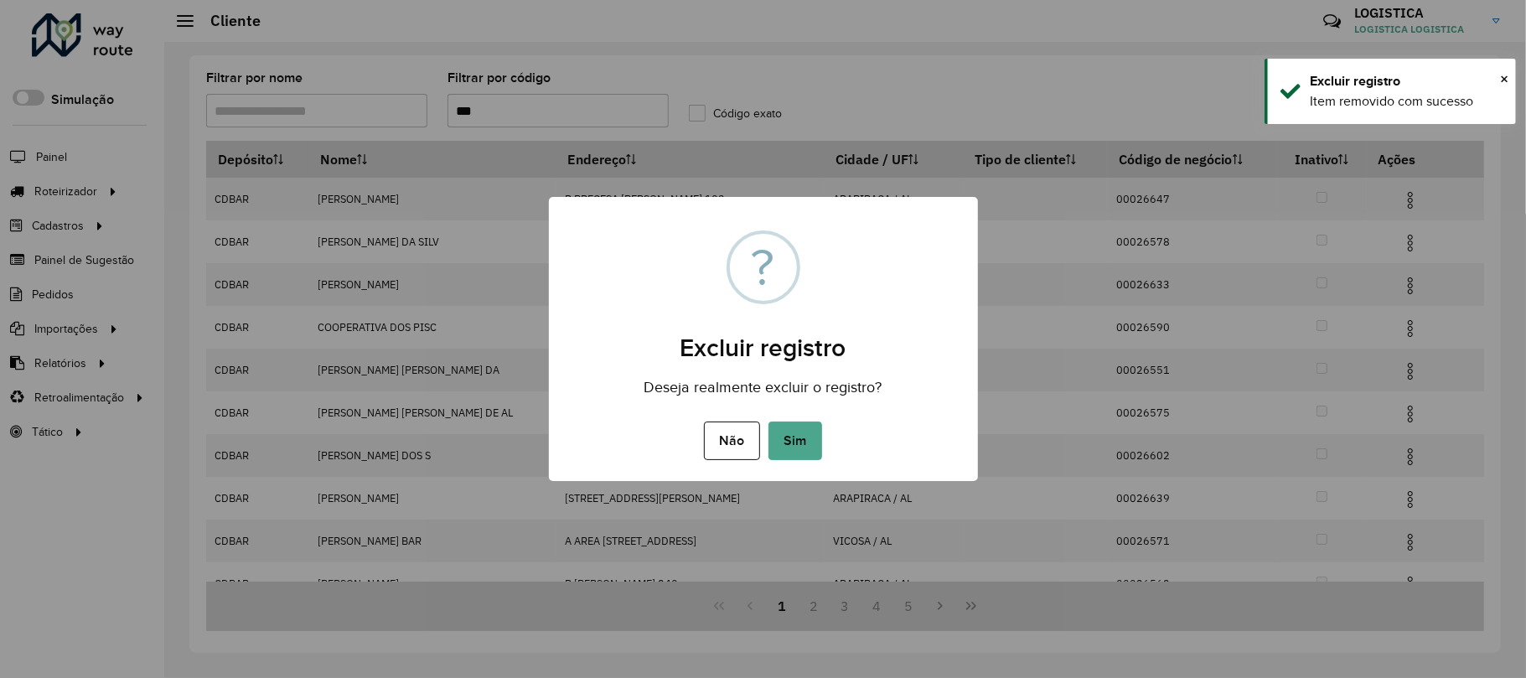
click at [768, 421] on button "Sim" at bounding box center [795, 440] width 54 height 39
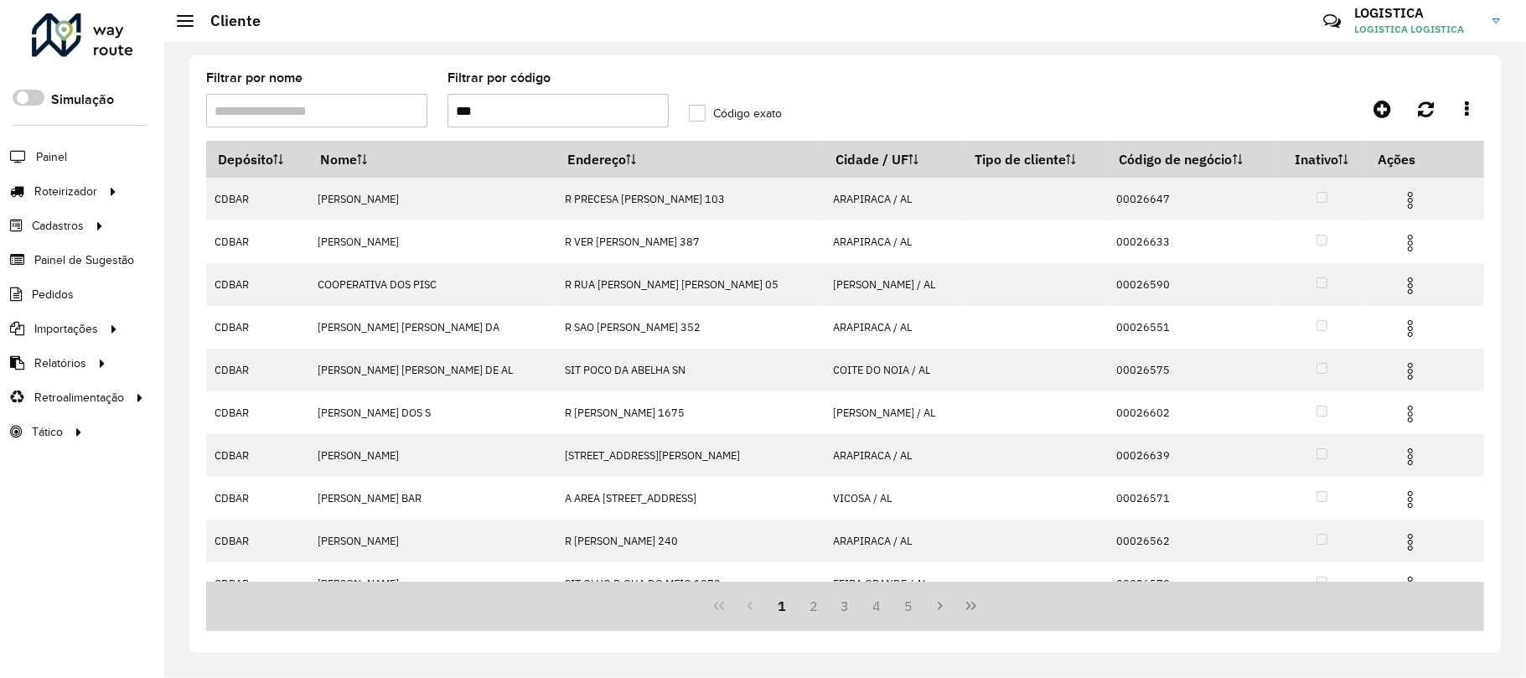
click at [1400, 201] on img at bounding box center [1410, 200] width 20 height 20
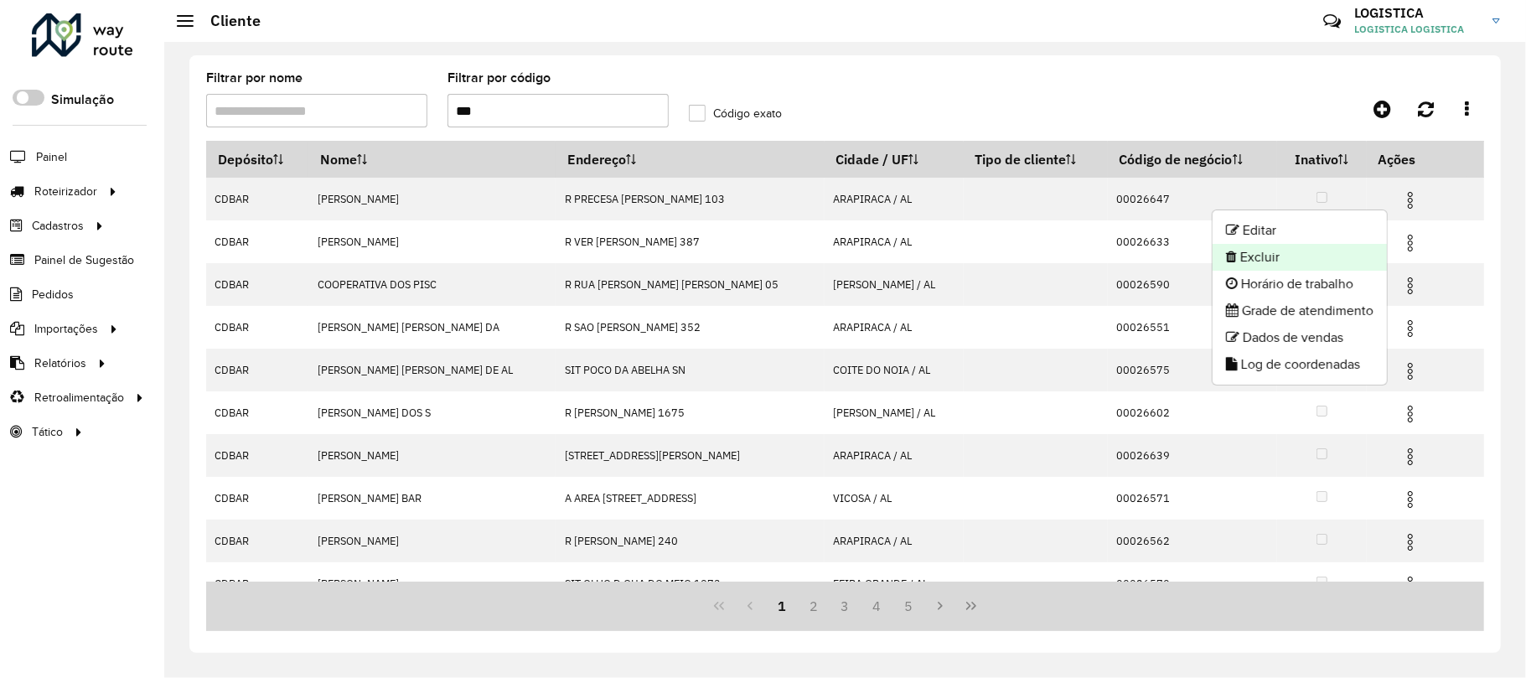
click at [1298, 253] on li "Excluir" at bounding box center [1299, 257] width 174 height 27
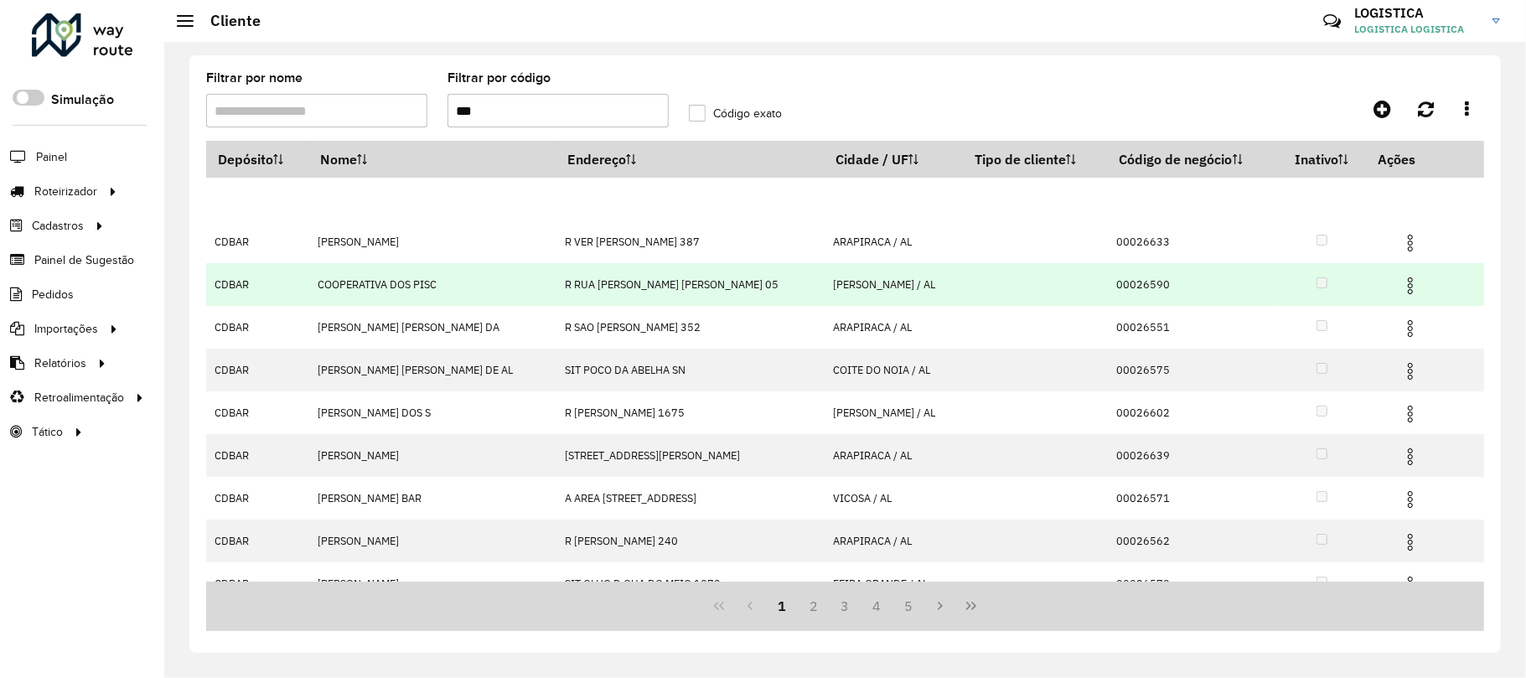
click at [1400, 282] on img at bounding box center [1410, 286] width 20 height 20
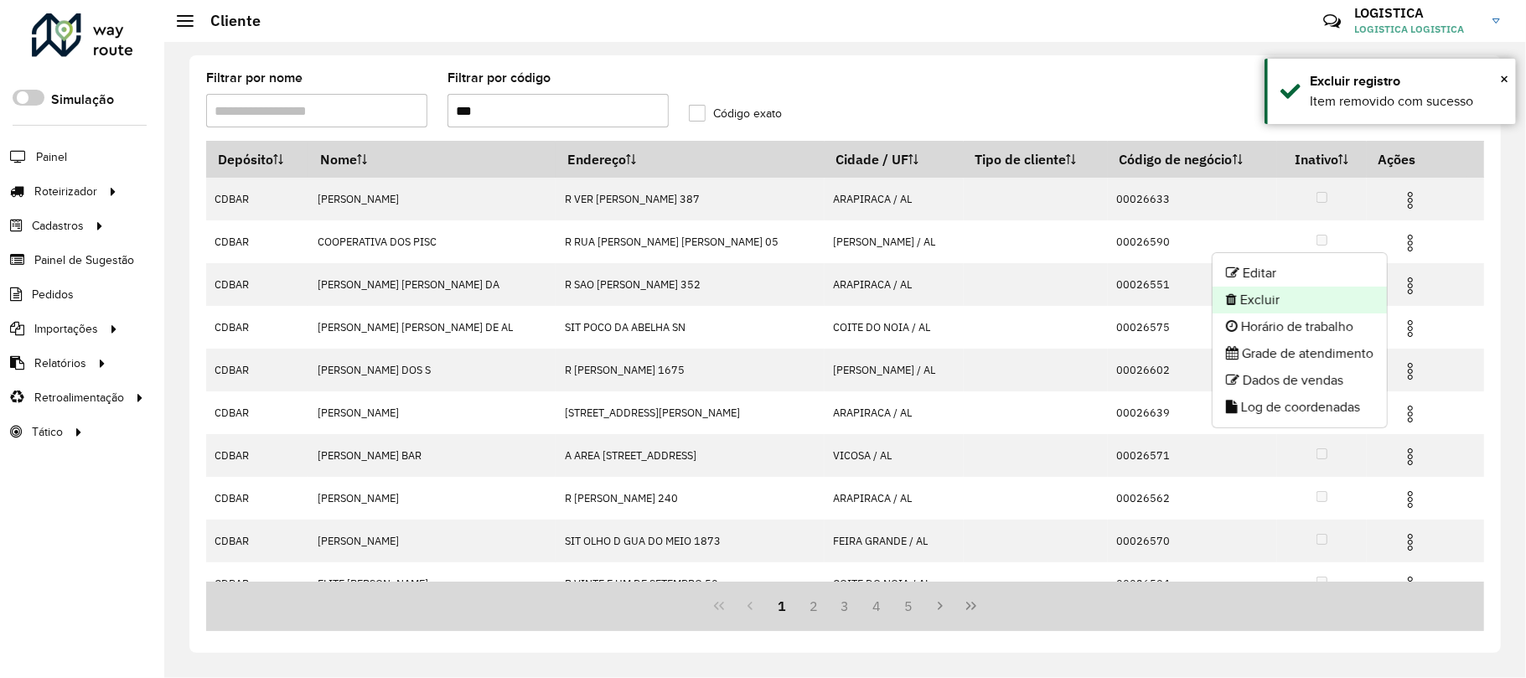
click at [1314, 299] on li "Excluir" at bounding box center [1299, 300] width 174 height 27
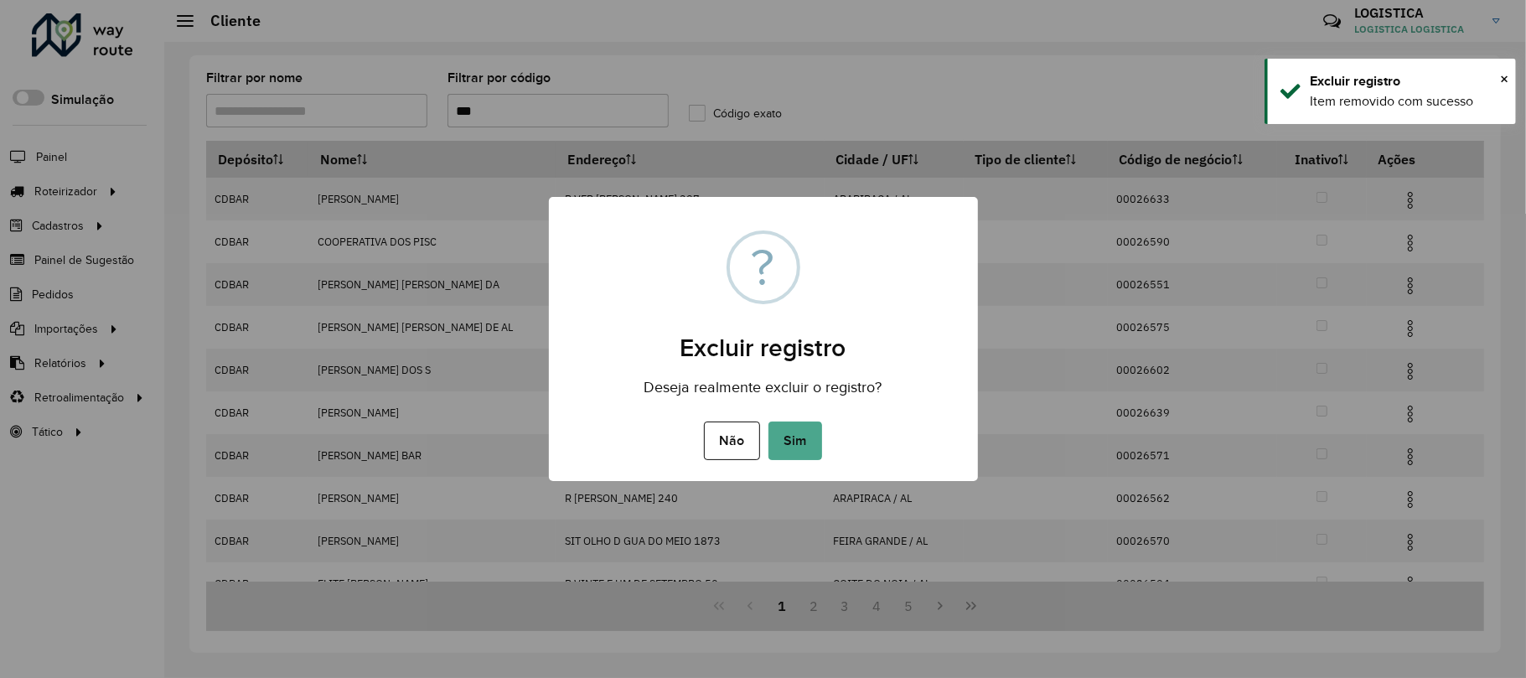
click at [768, 421] on button "Sim" at bounding box center [795, 440] width 54 height 39
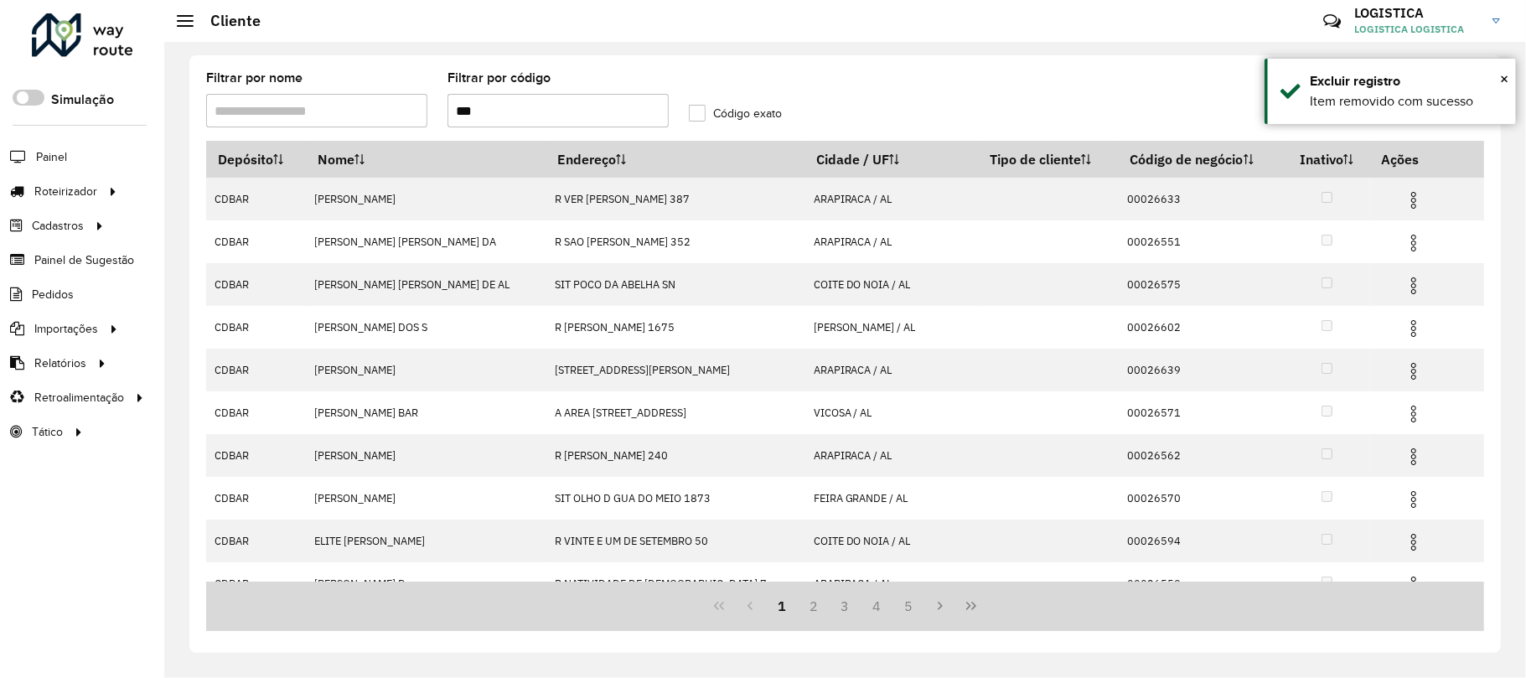
click at [1403, 202] on img at bounding box center [1413, 200] width 20 height 20
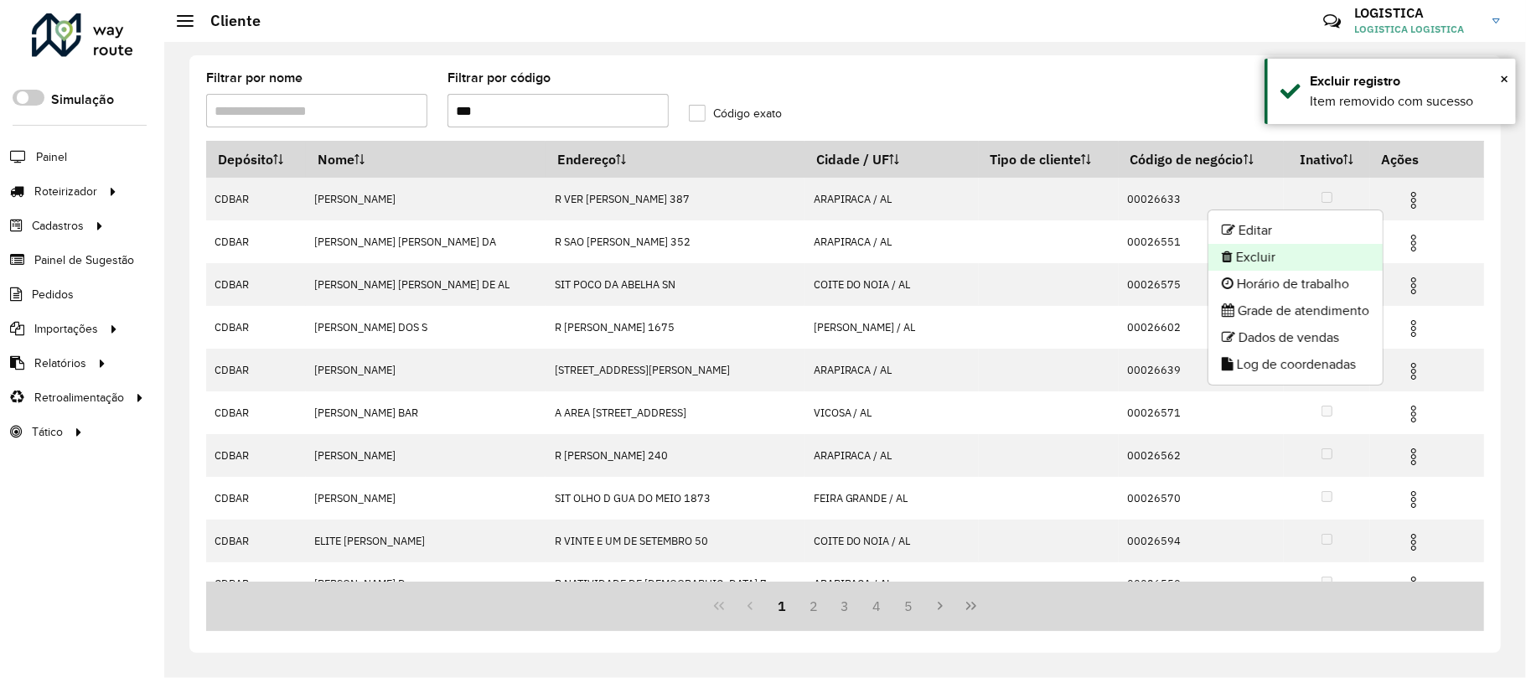
click at [1351, 260] on li "Excluir" at bounding box center [1295, 257] width 174 height 27
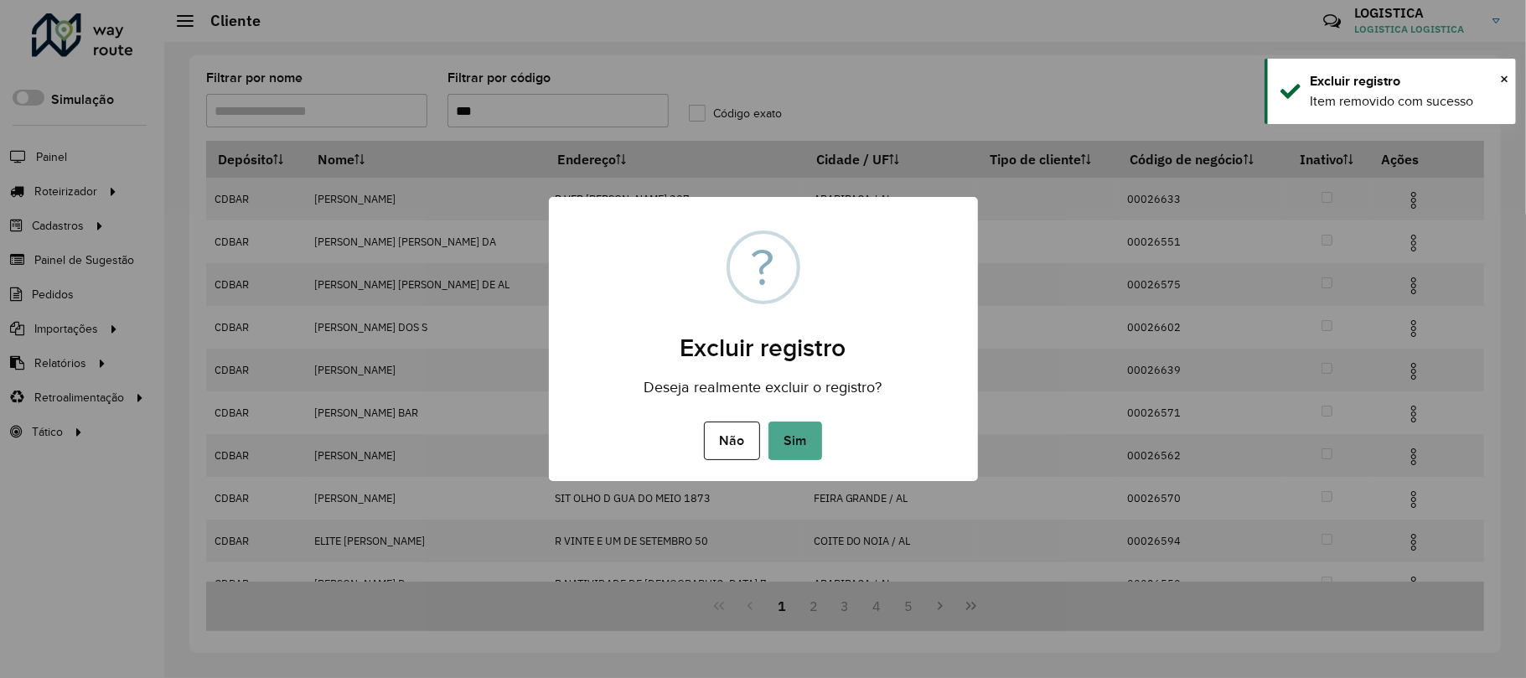
click at [768, 421] on button "Sim" at bounding box center [795, 440] width 54 height 39
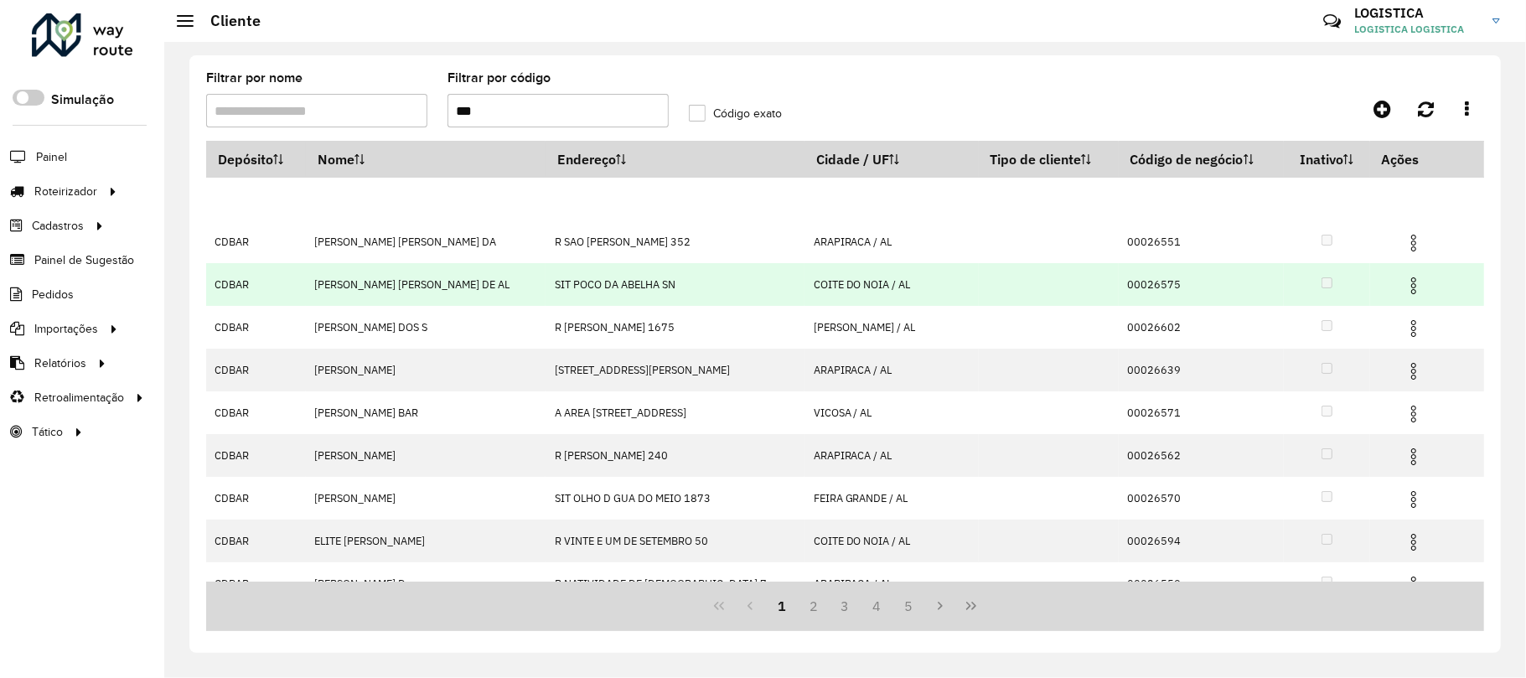
click at [1403, 286] on img at bounding box center [1413, 286] width 20 height 20
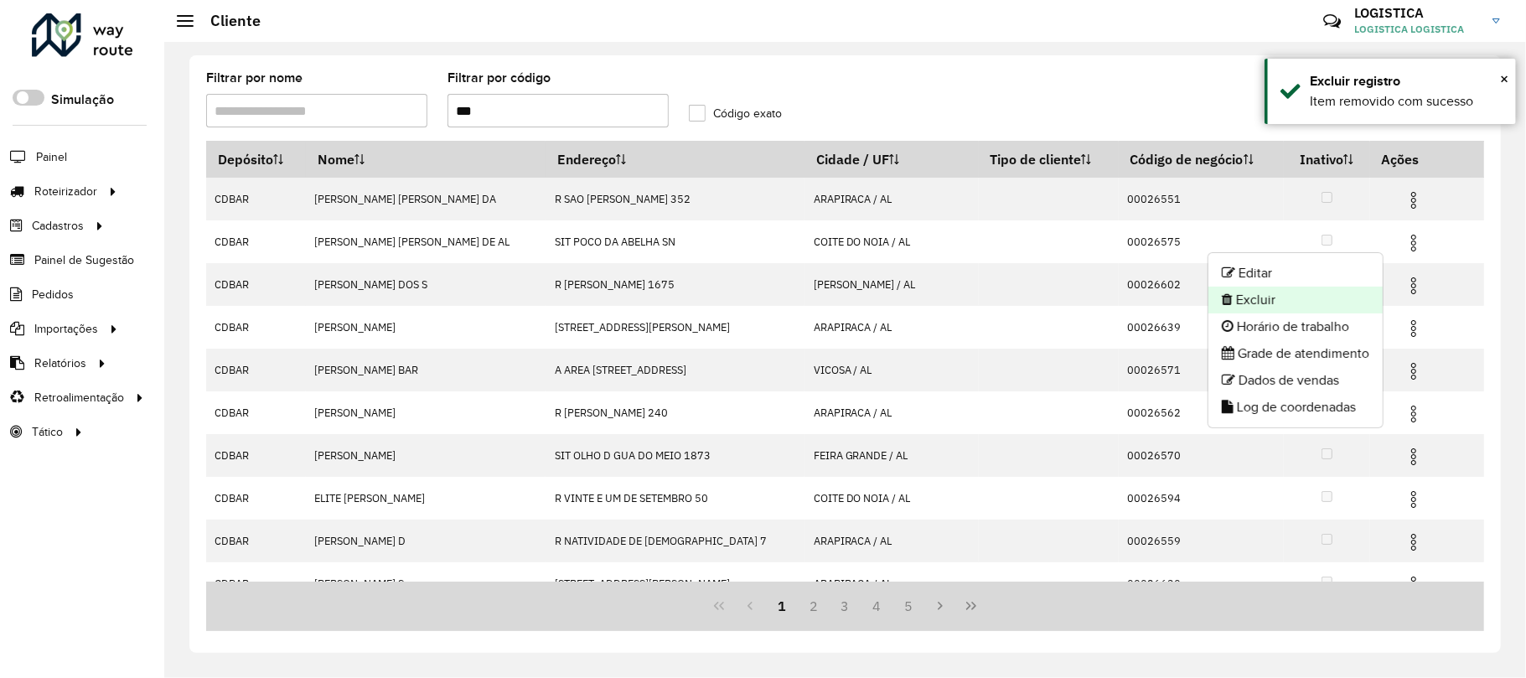
click at [1284, 303] on li "Excluir" at bounding box center [1295, 300] width 174 height 27
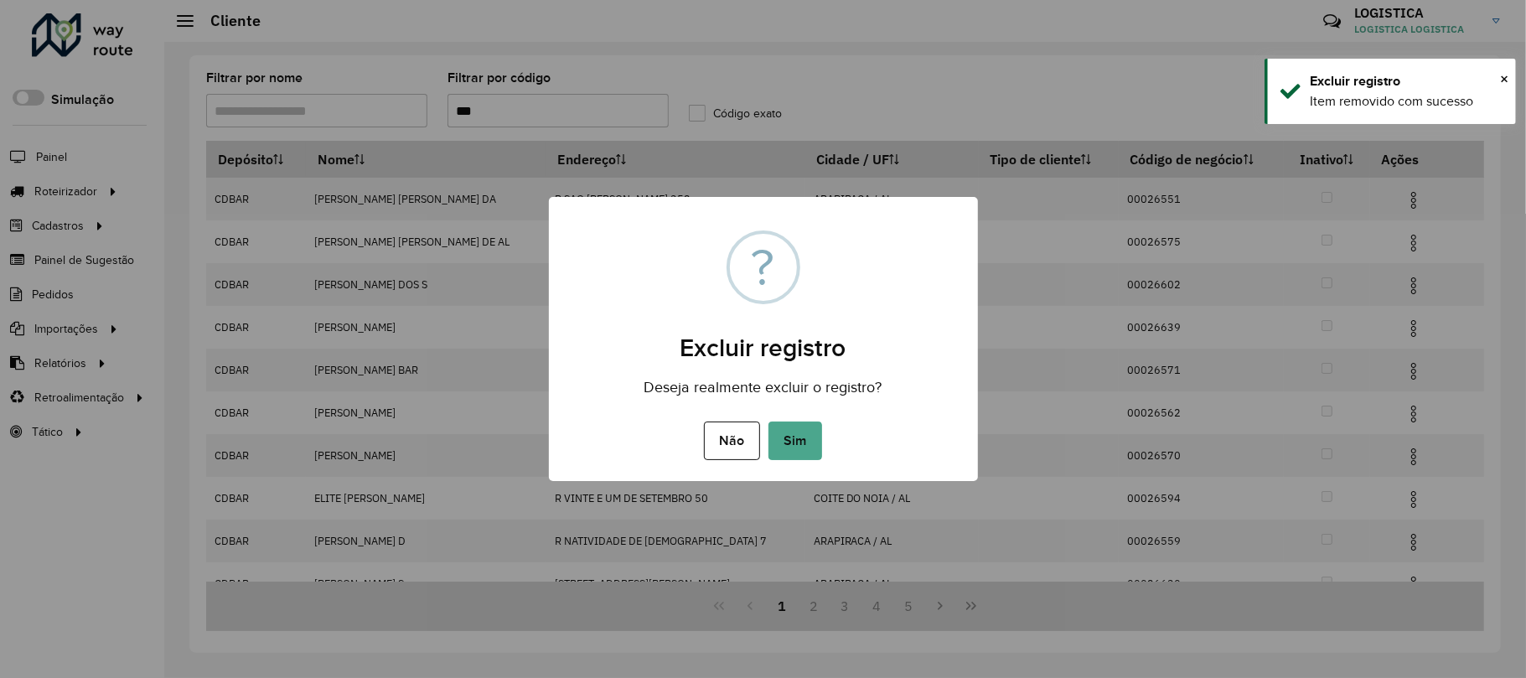
click at [768, 421] on button "Sim" at bounding box center [795, 440] width 54 height 39
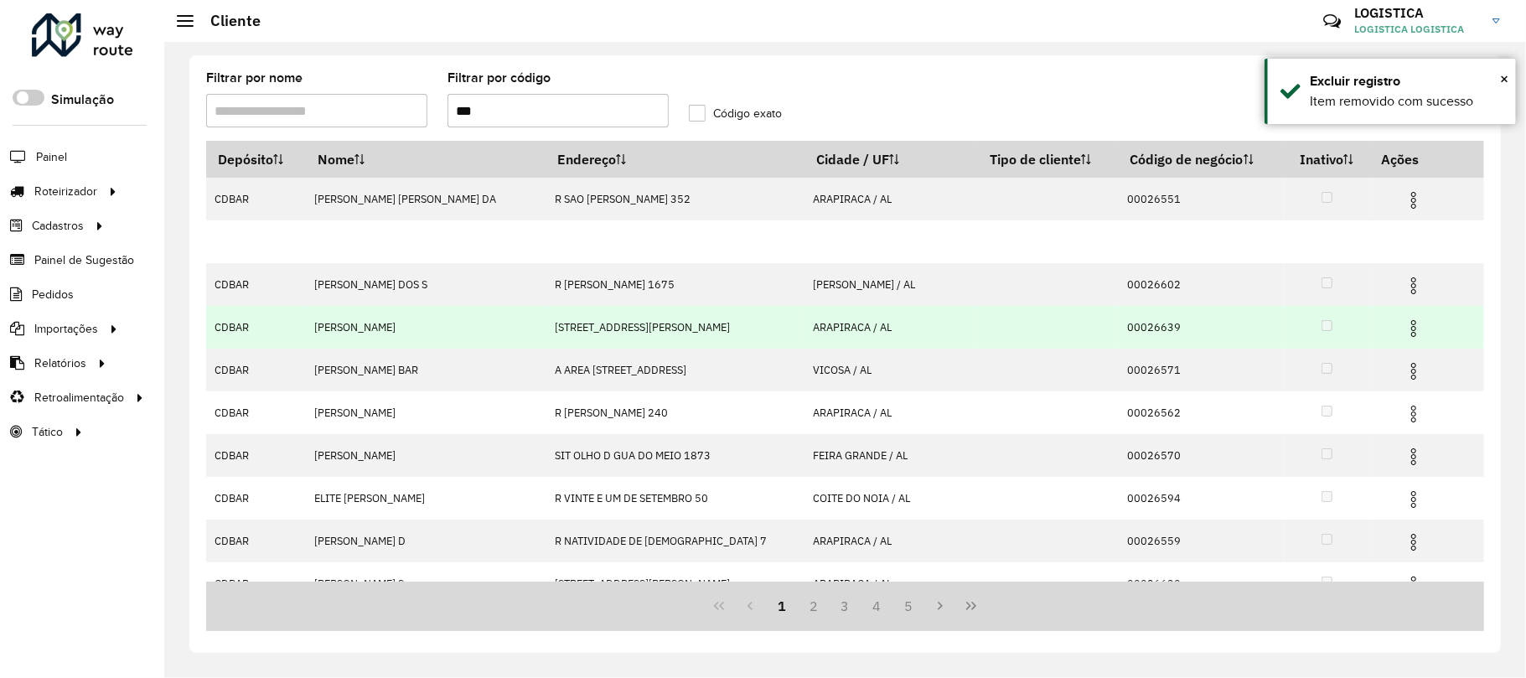
click at [1403, 329] on img at bounding box center [1413, 328] width 20 height 20
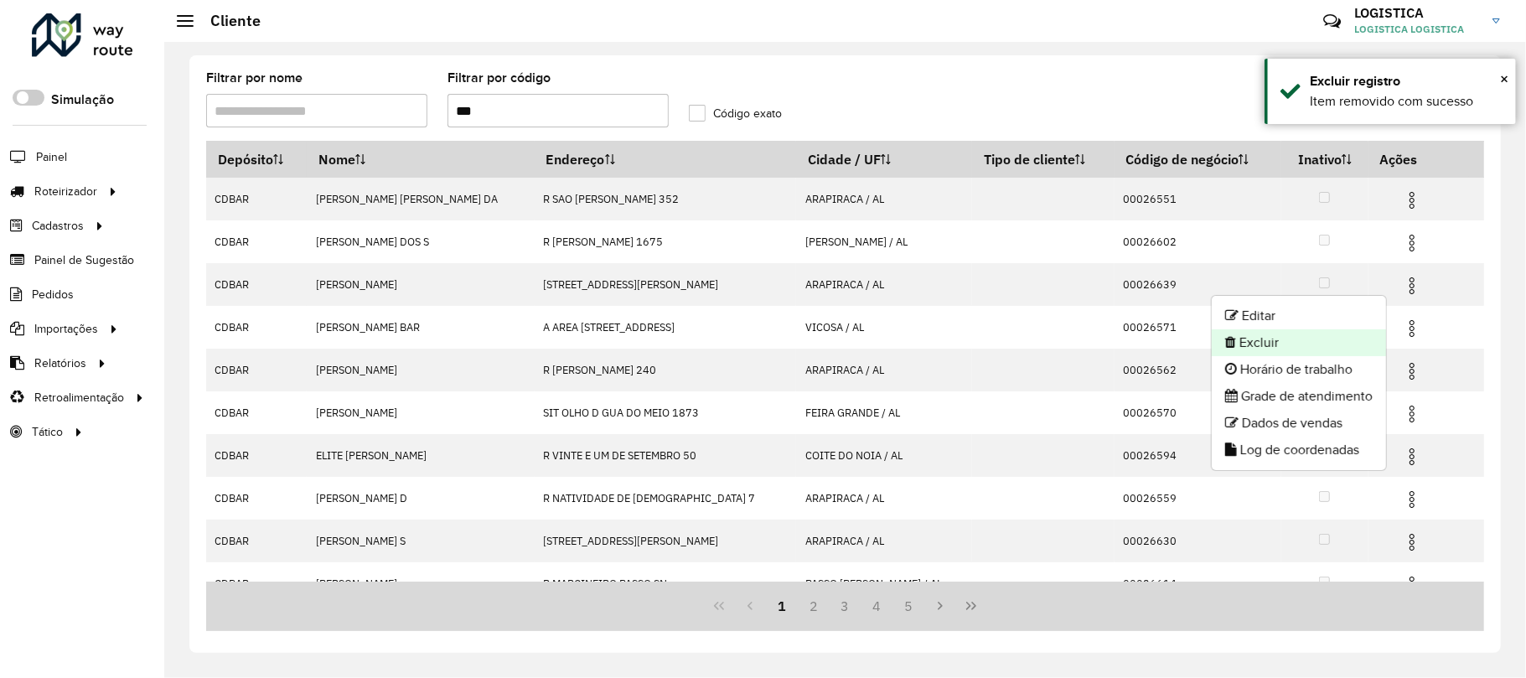
click at [1288, 342] on li "Excluir" at bounding box center [1299, 342] width 174 height 27
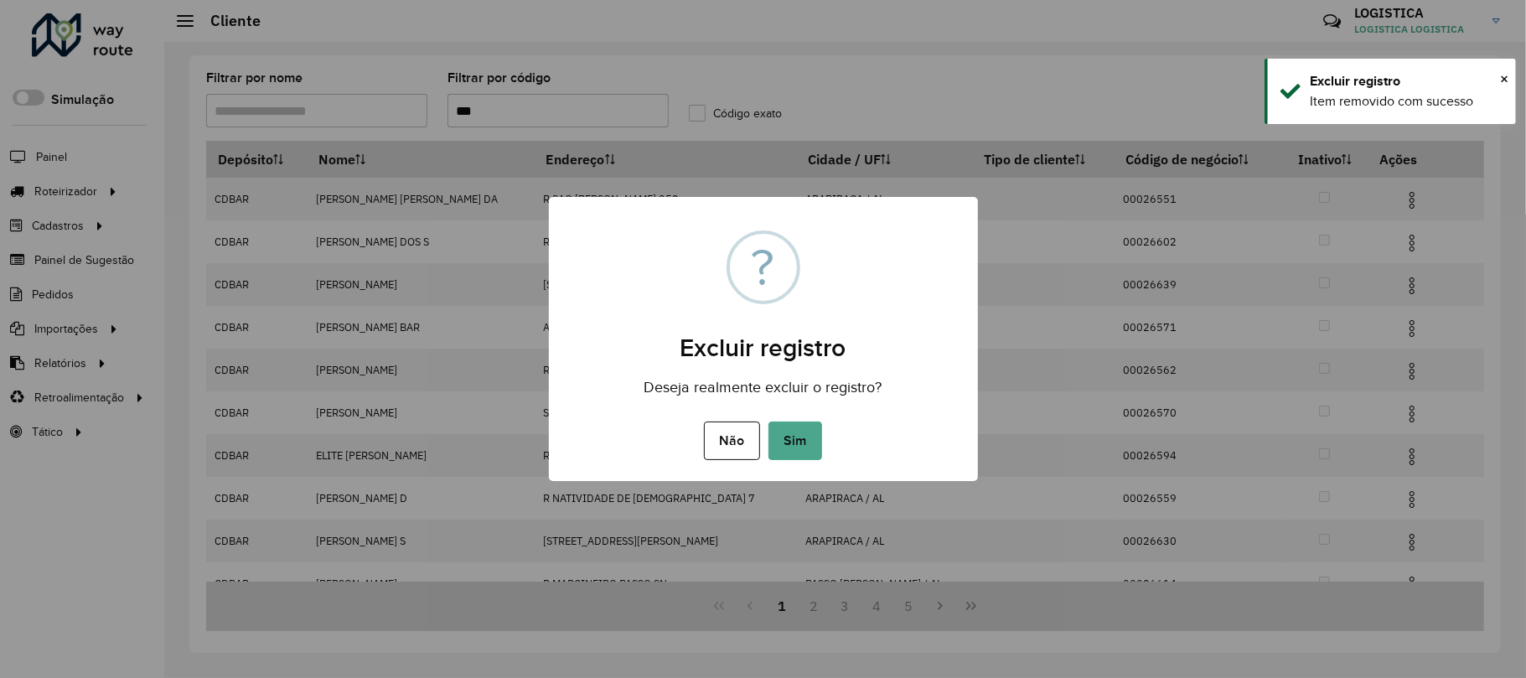
click at [768, 421] on button "Sim" at bounding box center [795, 440] width 54 height 39
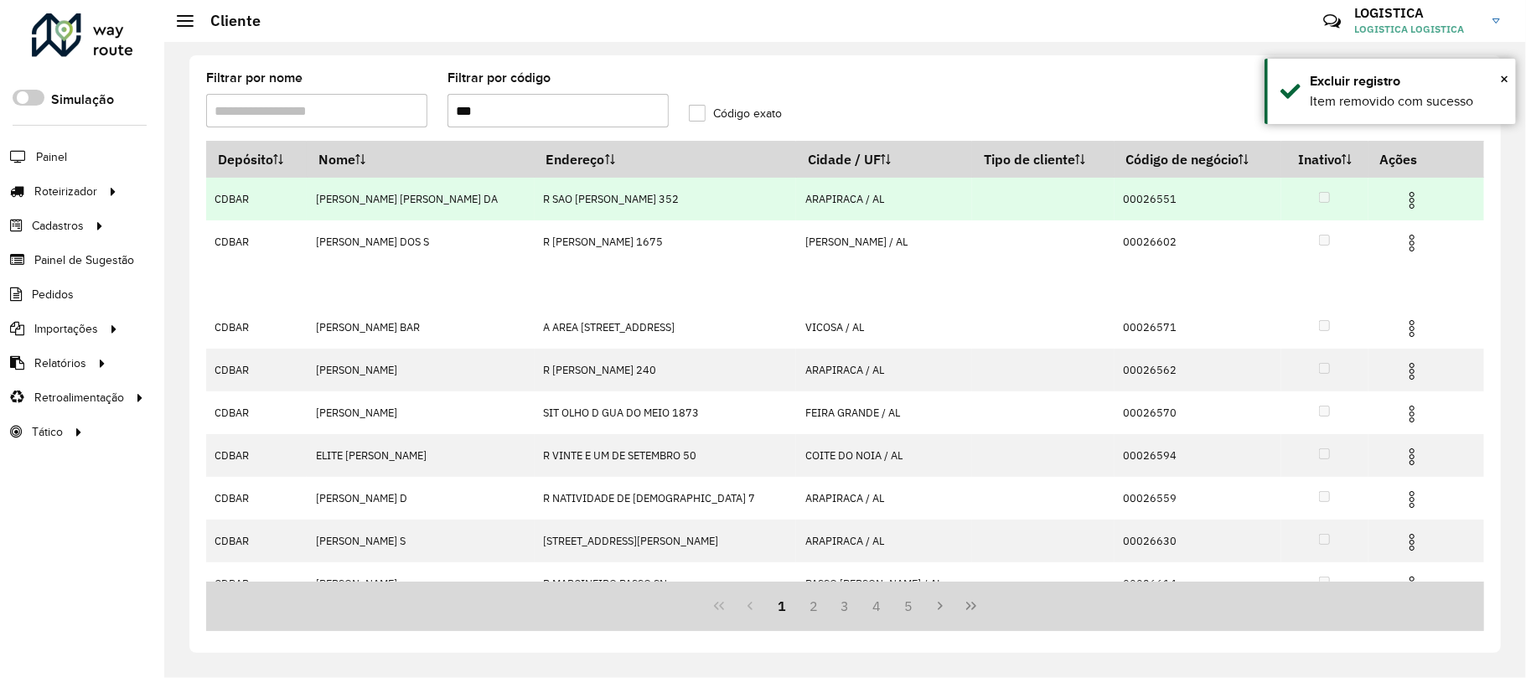
click at [1402, 201] on img at bounding box center [1412, 200] width 20 height 20
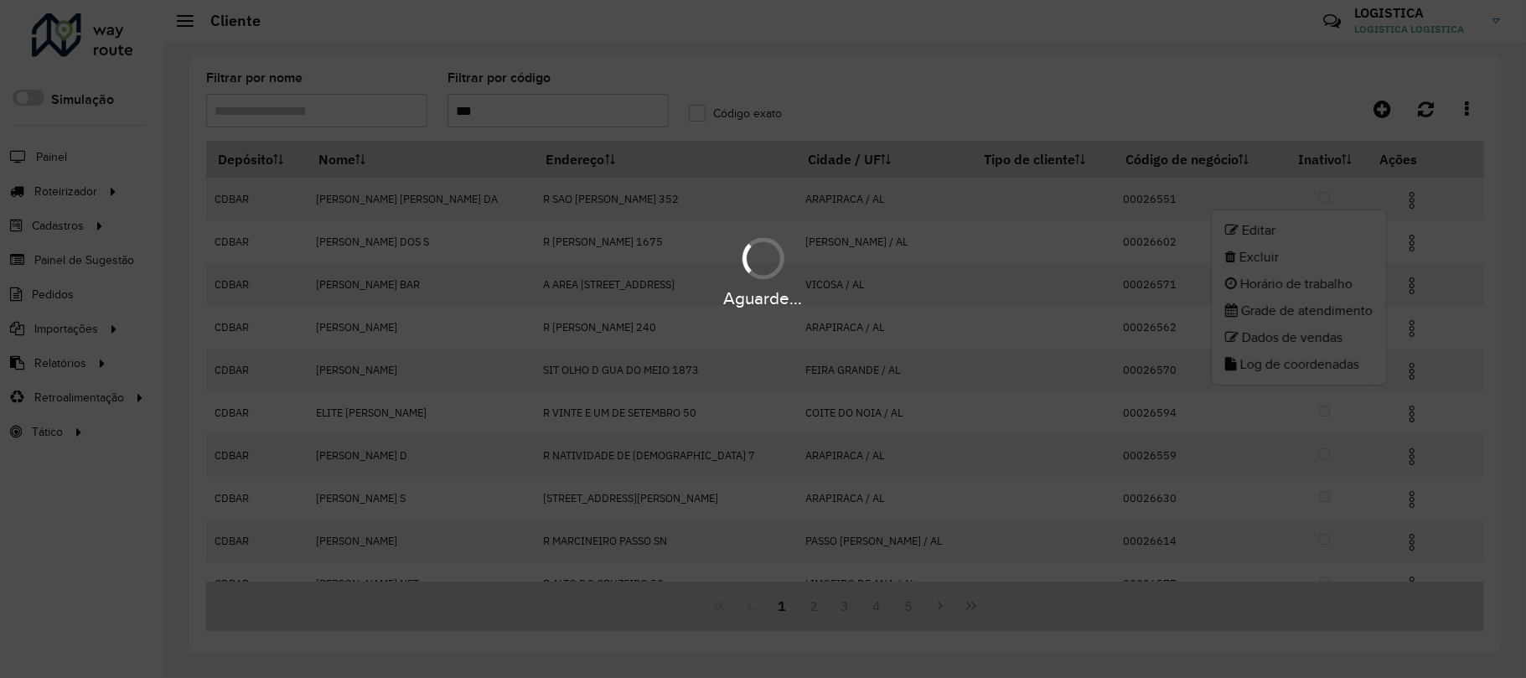
click at [1301, 258] on li "Excluir" at bounding box center [1299, 257] width 174 height 27
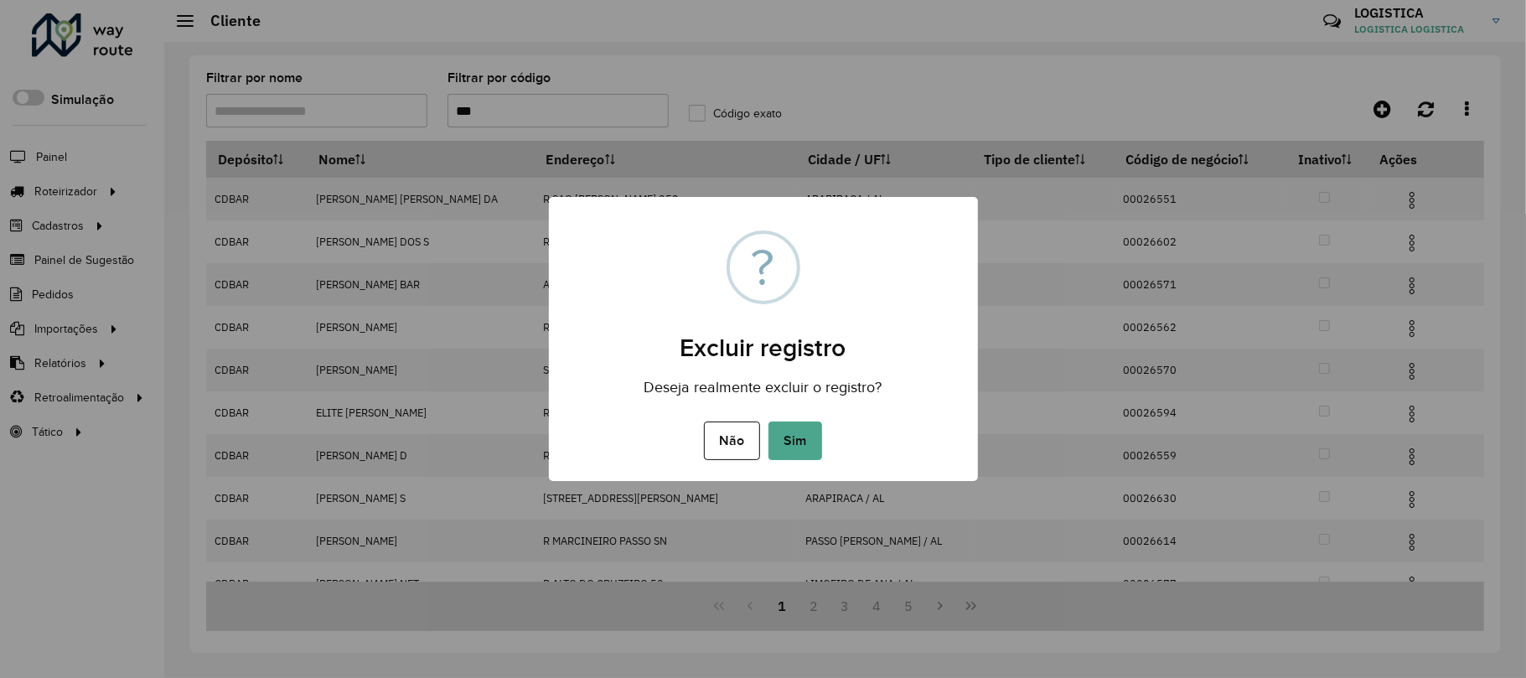
click at [768, 421] on button "Sim" at bounding box center [795, 440] width 54 height 39
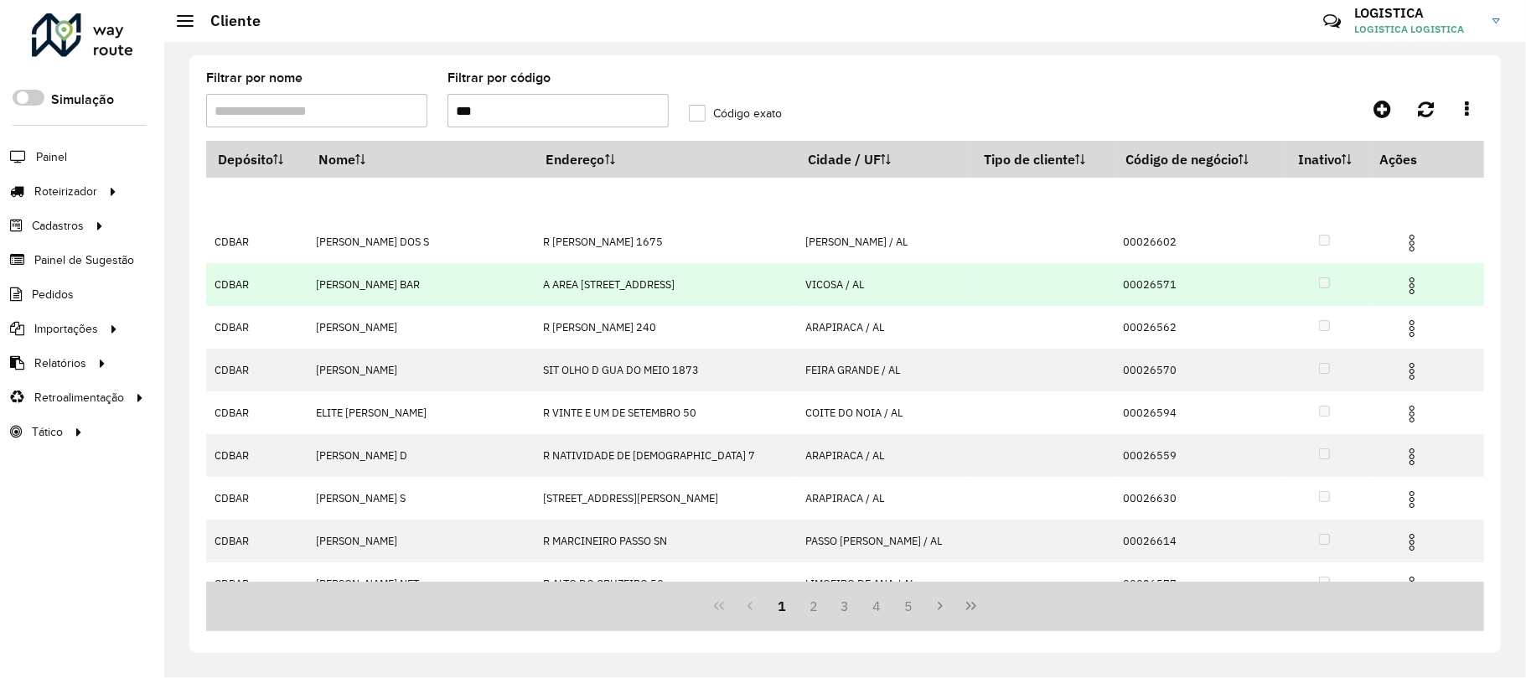
click at [1402, 285] on img at bounding box center [1412, 286] width 20 height 20
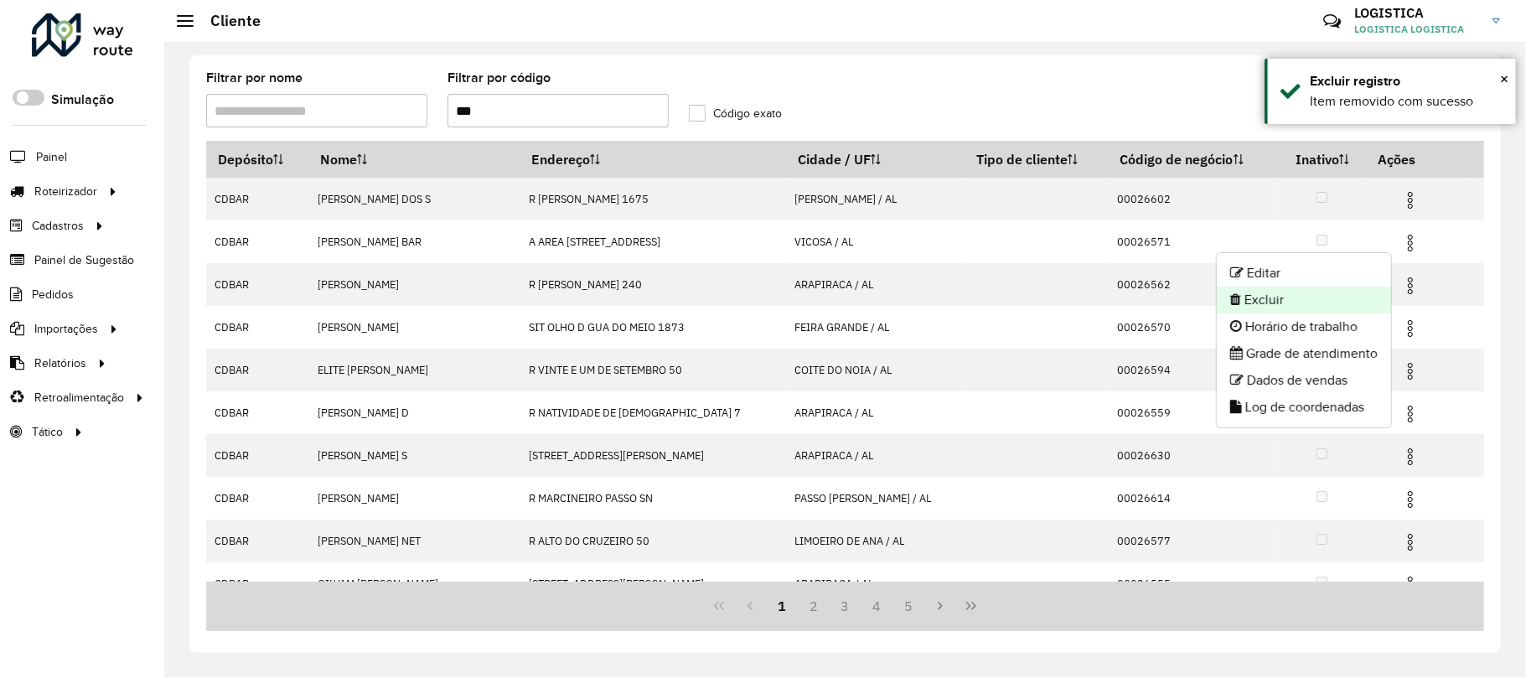
click at [1308, 299] on li "Excluir" at bounding box center [1304, 300] width 174 height 27
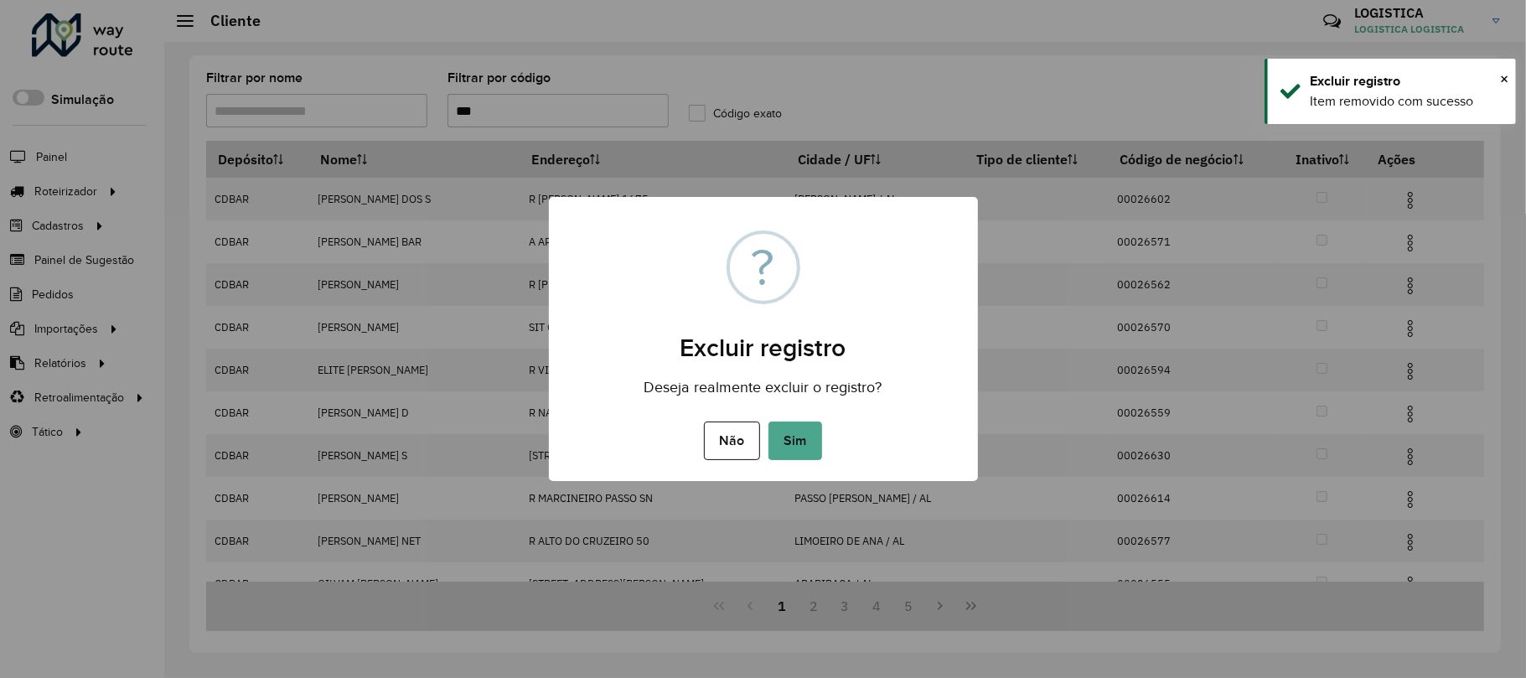
click at [768, 421] on button "Sim" at bounding box center [795, 440] width 54 height 39
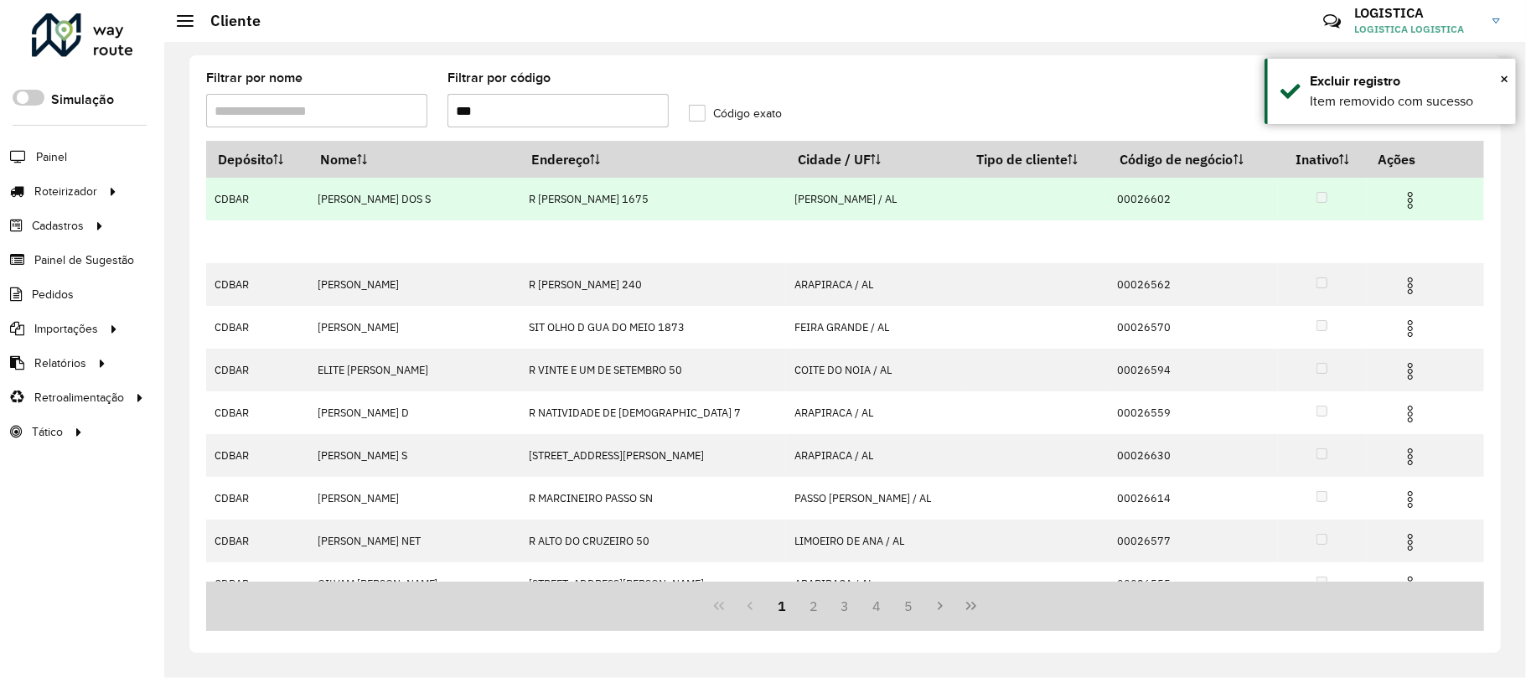
click at [1400, 195] on img at bounding box center [1410, 200] width 20 height 20
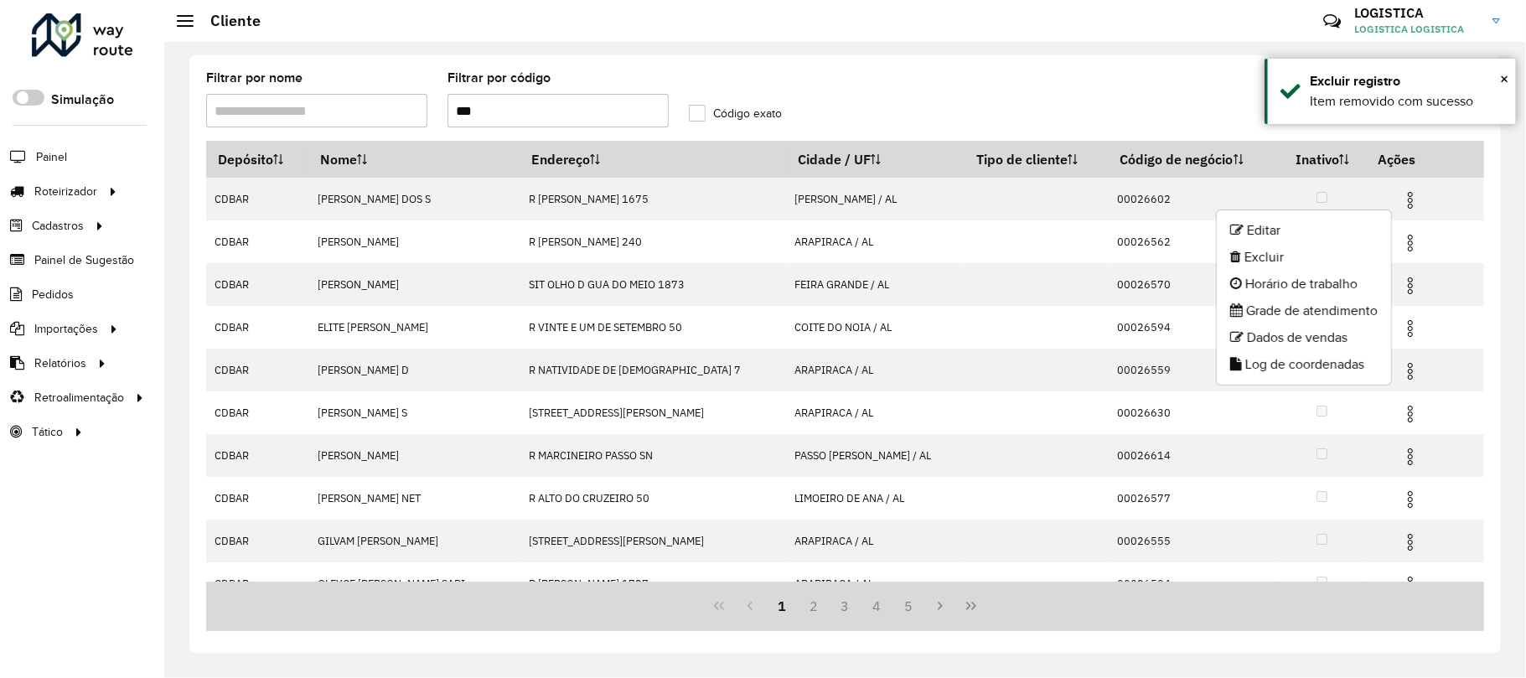
click at [1315, 260] on li "Excluir" at bounding box center [1304, 257] width 174 height 27
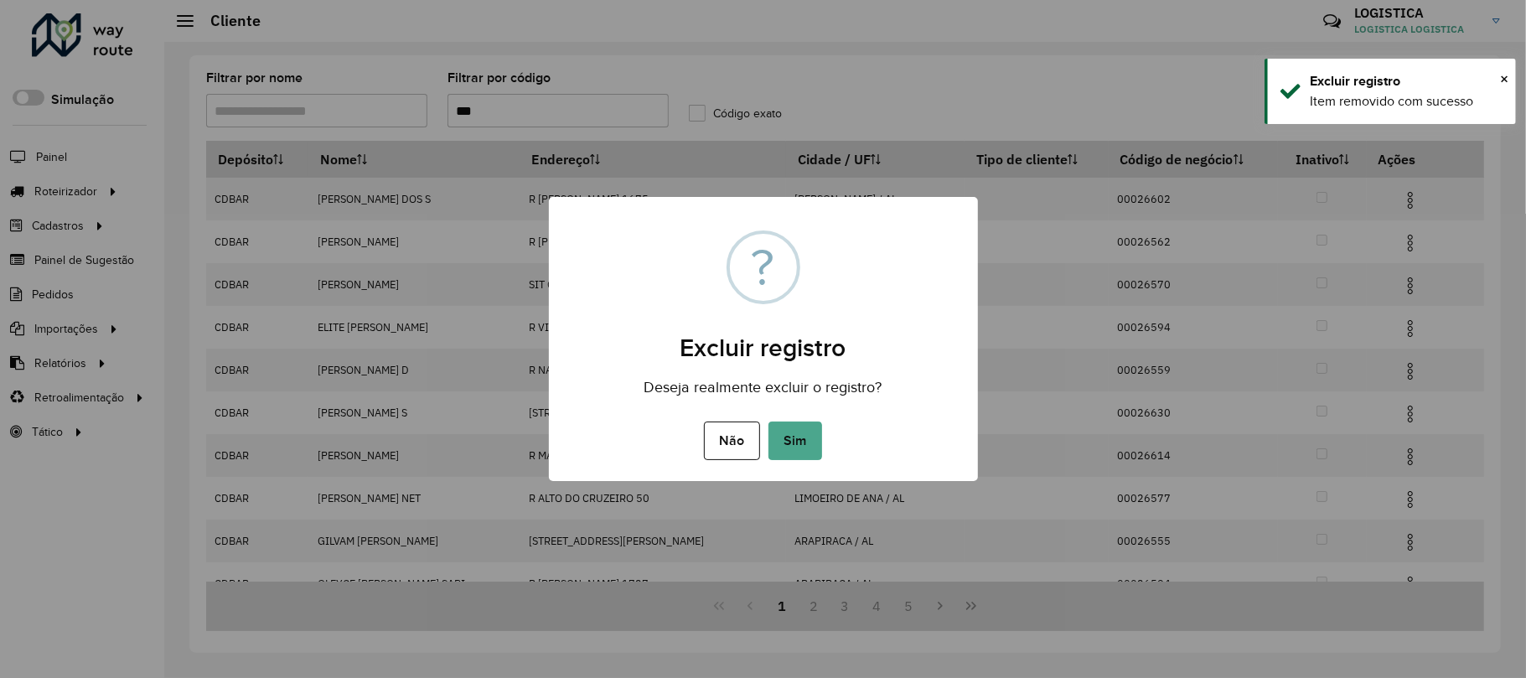
click at [768, 421] on button "Sim" at bounding box center [795, 440] width 54 height 39
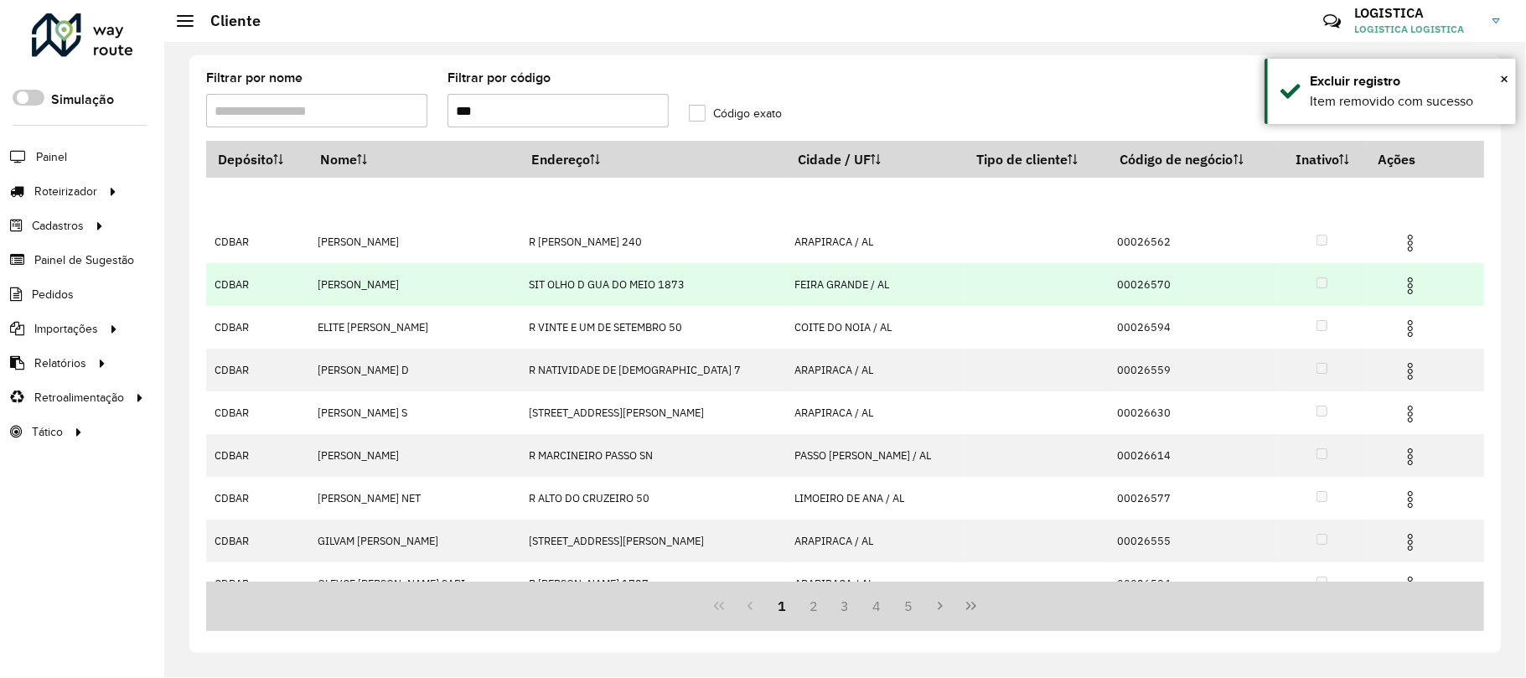
click at [1400, 275] on span at bounding box center [1410, 283] width 20 height 23
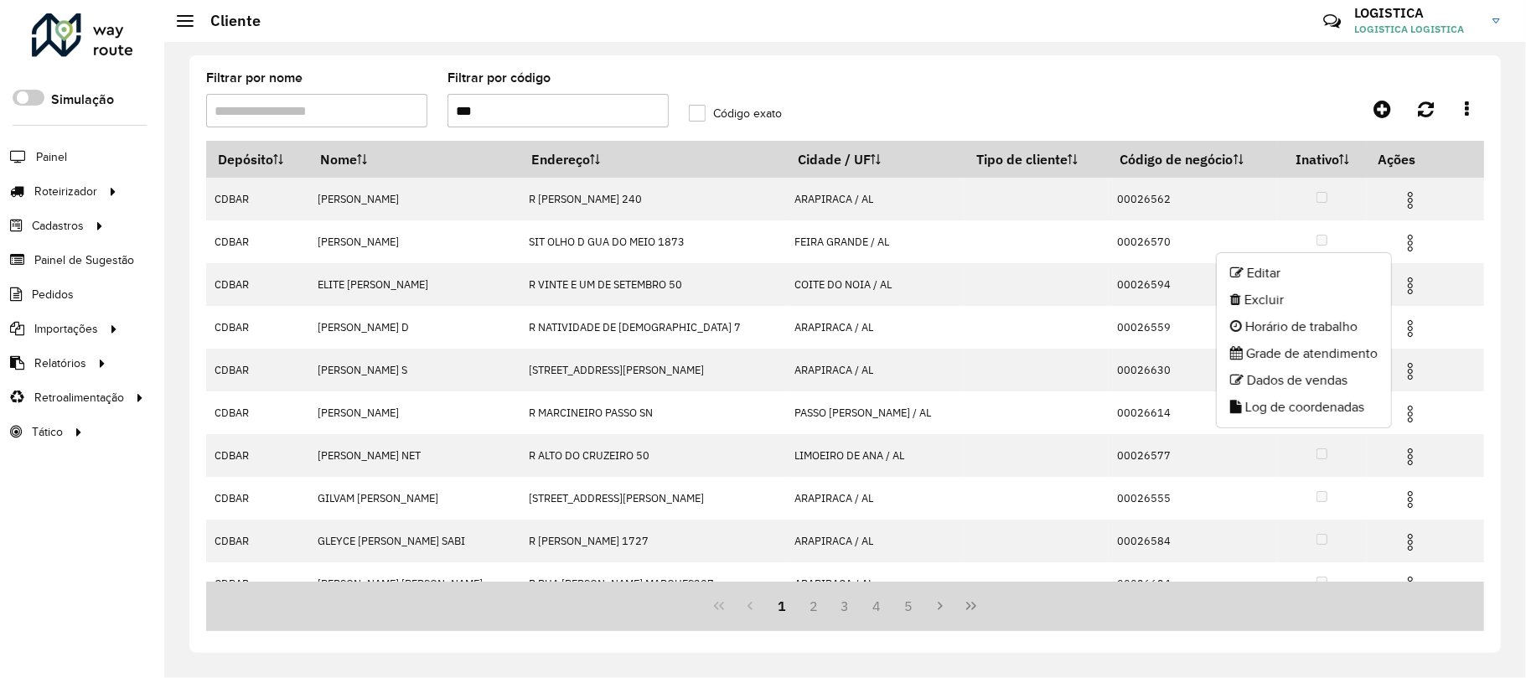
click at [1311, 296] on li "Excluir" at bounding box center [1304, 300] width 174 height 27
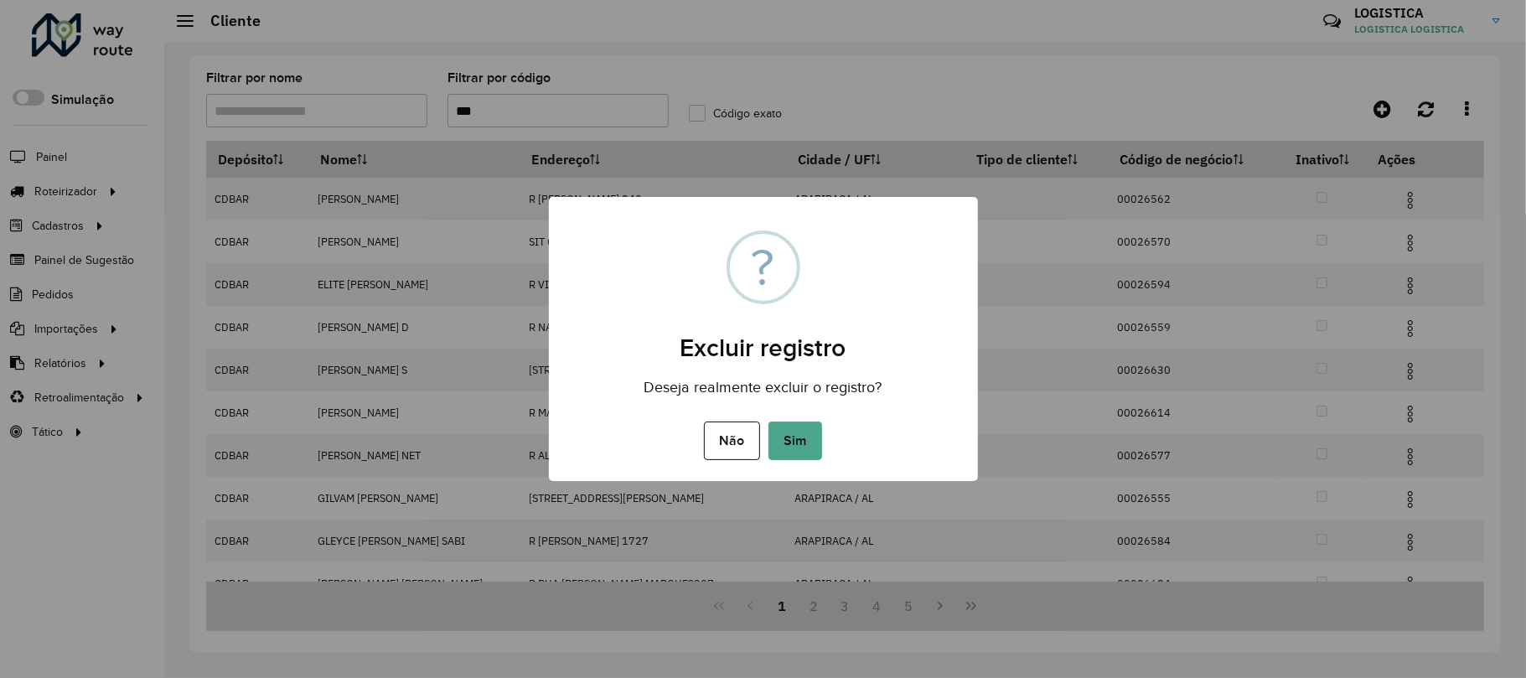
click at [768, 421] on button "Sim" at bounding box center [795, 440] width 54 height 39
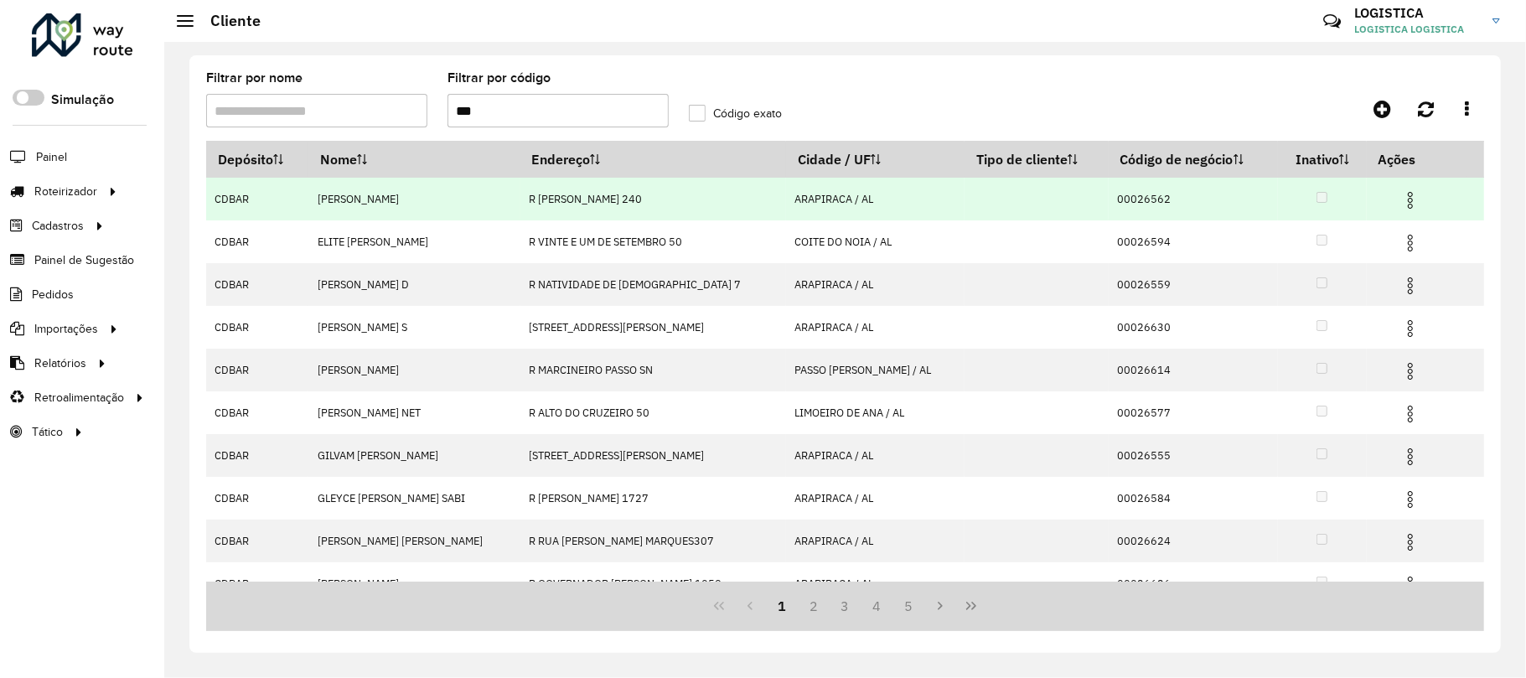
click at [1400, 199] on img at bounding box center [1410, 200] width 20 height 20
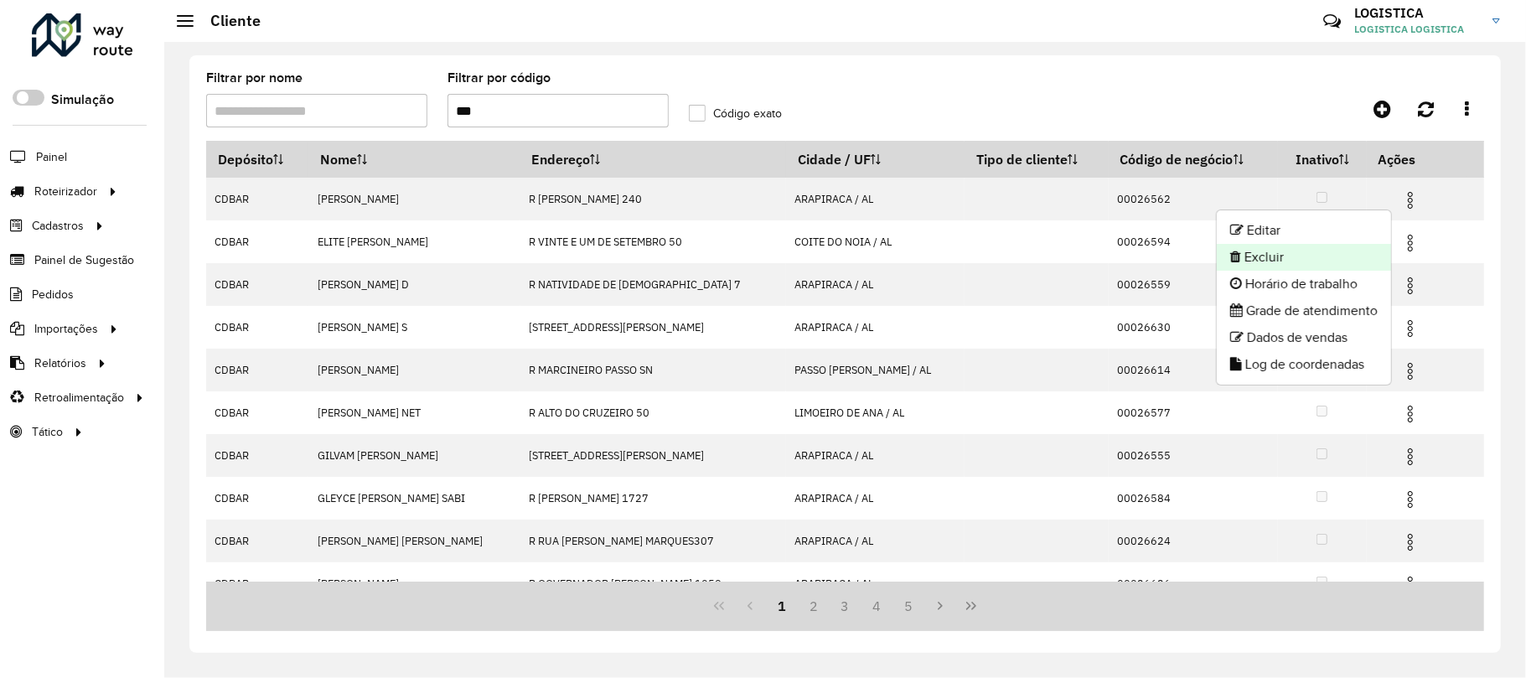
click at [1315, 256] on li "Excluir" at bounding box center [1304, 257] width 174 height 27
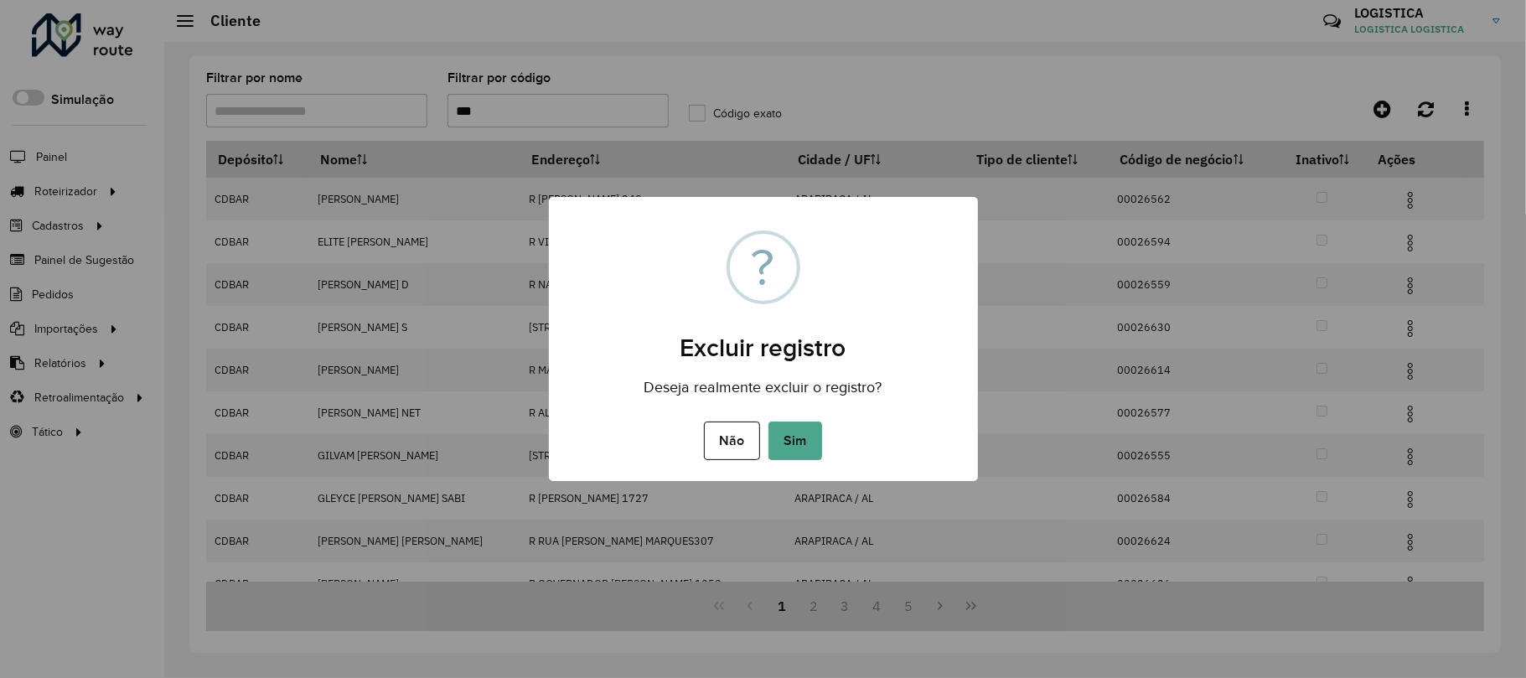
click at [768, 421] on button "Sim" at bounding box center [795, 440] width 54 height 39
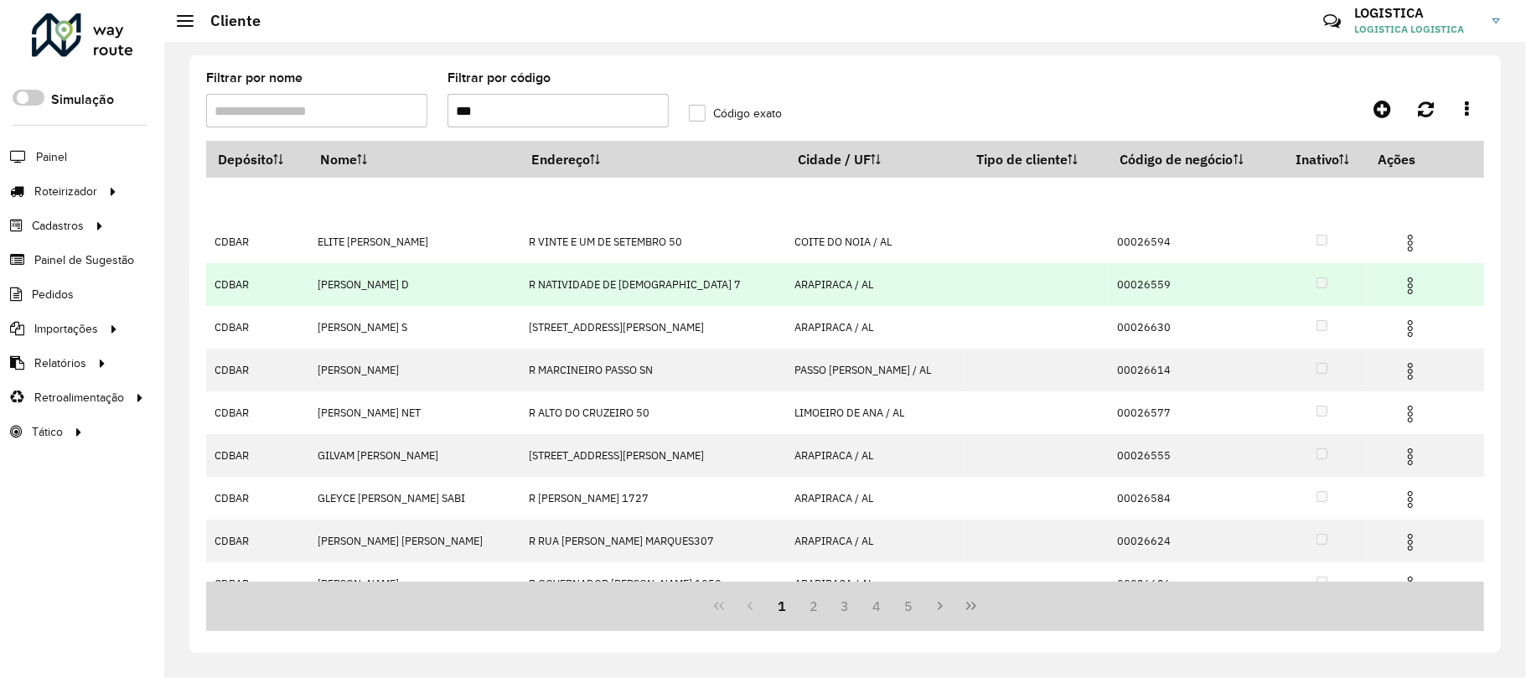
click at [1405, 286] on img at bounding box center [1410, 286] width 20 height 20
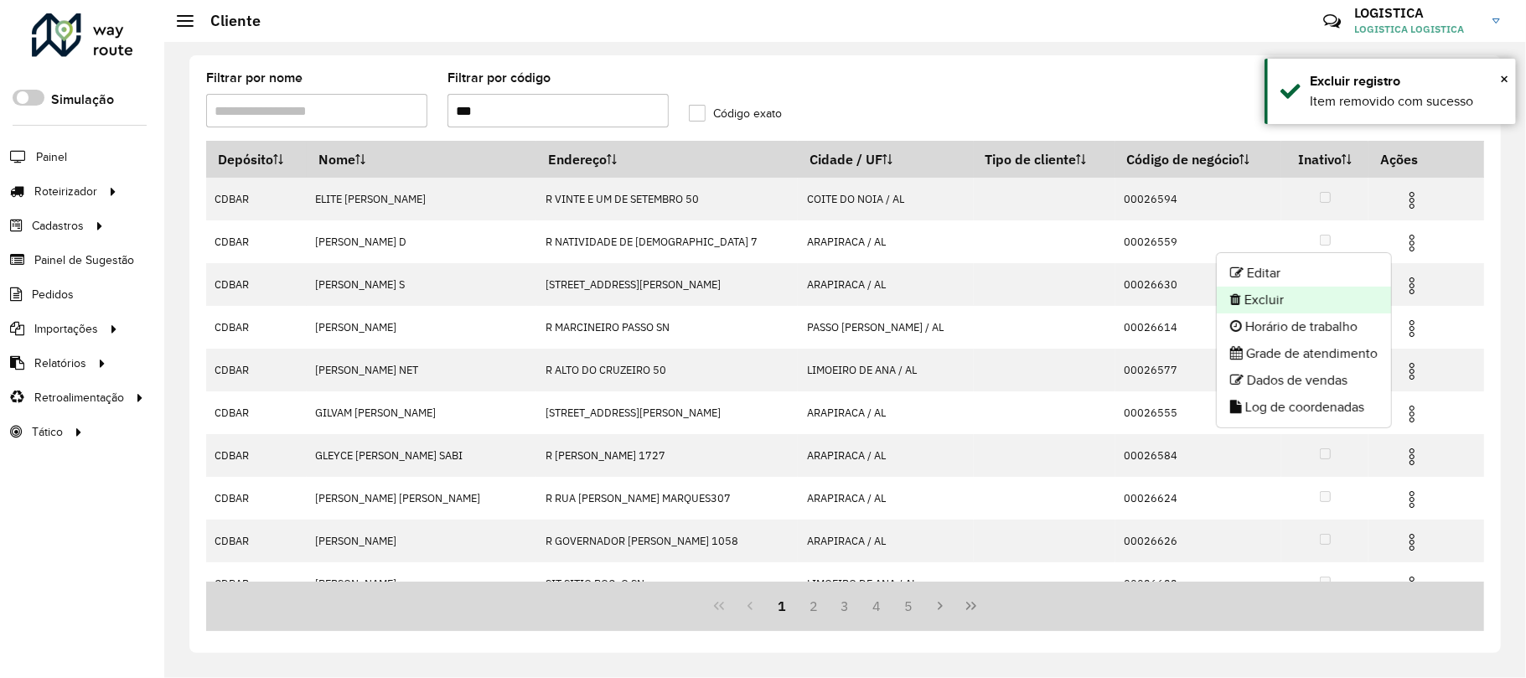
click at [1318, 296] on li "Excluir" at bounding box center [1304, 300] width 174 height 27
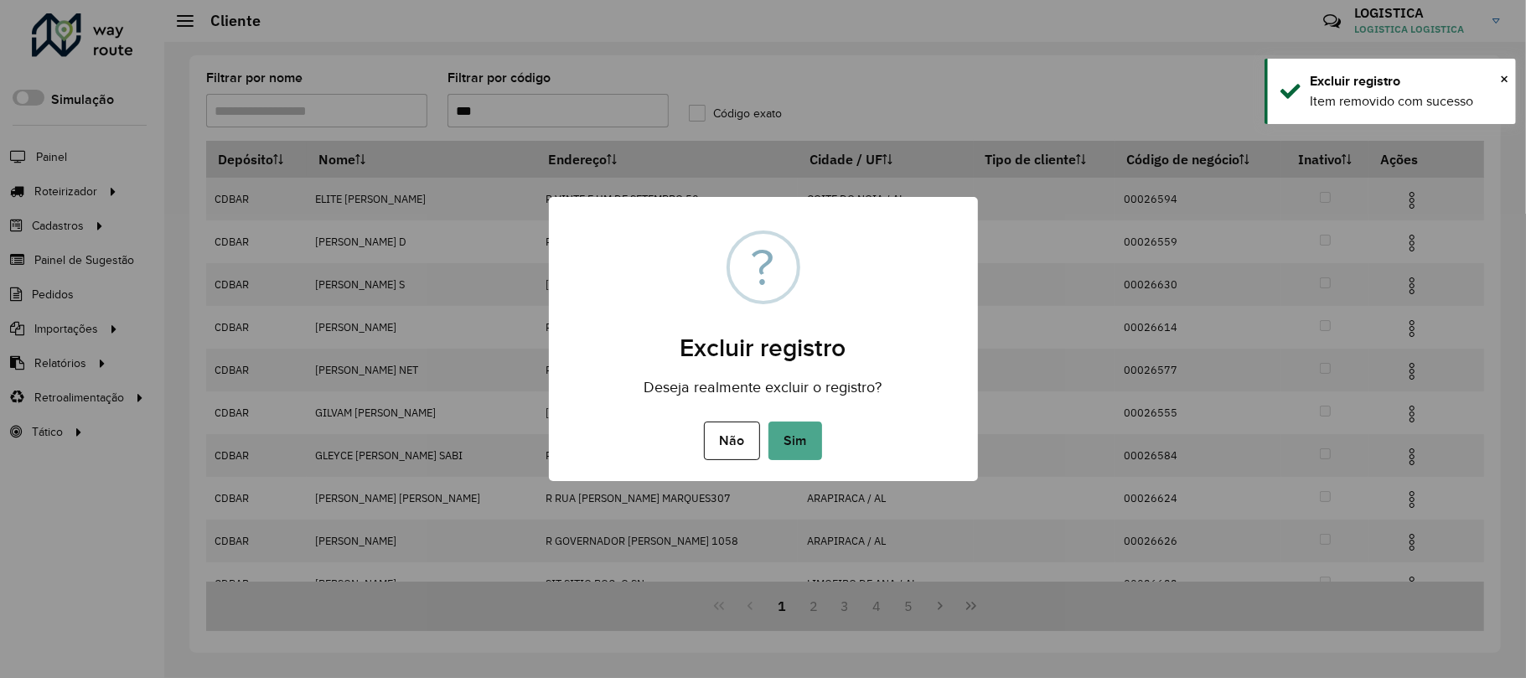
click at [768, 421] on button "Sim" at bounding box center [795, 440] width 54 height 39
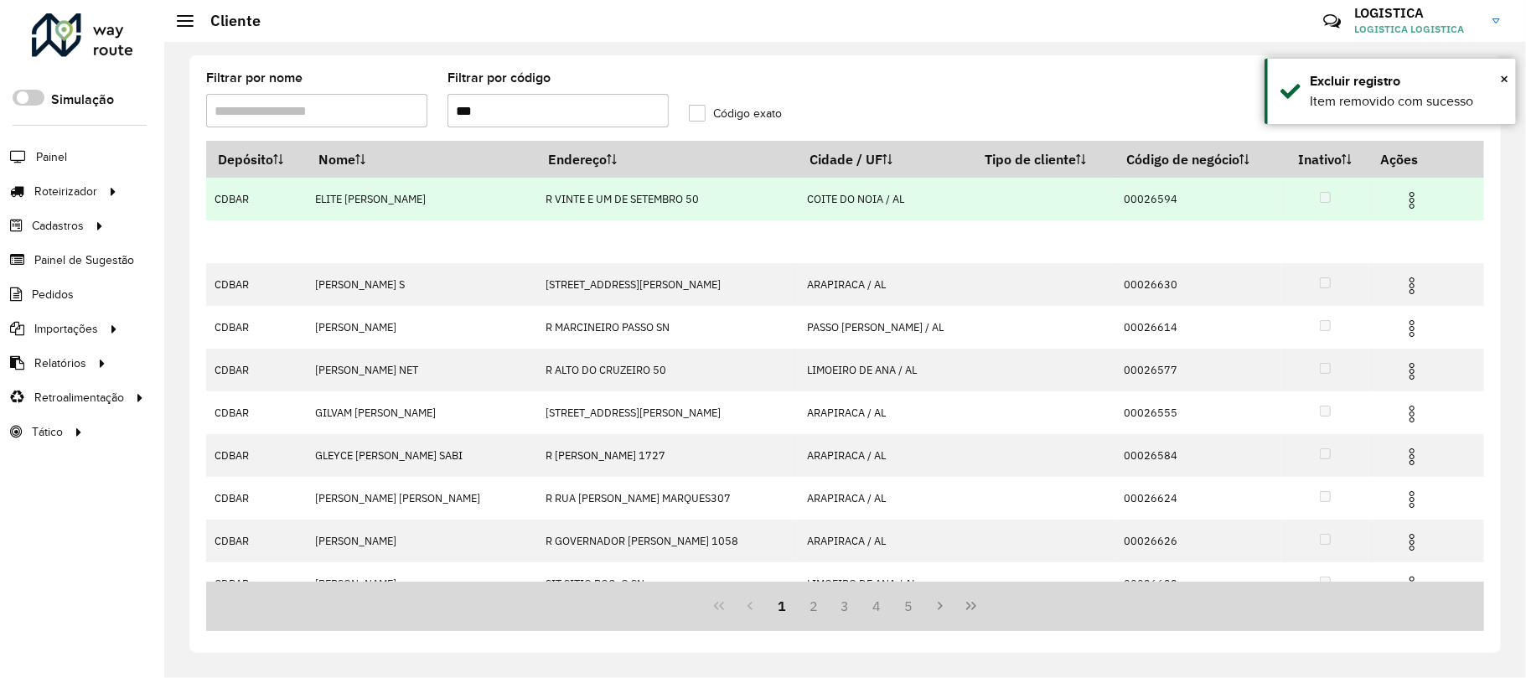
click at [1408, 195] on img at bounding box center [1412, 200] width 20 height 20
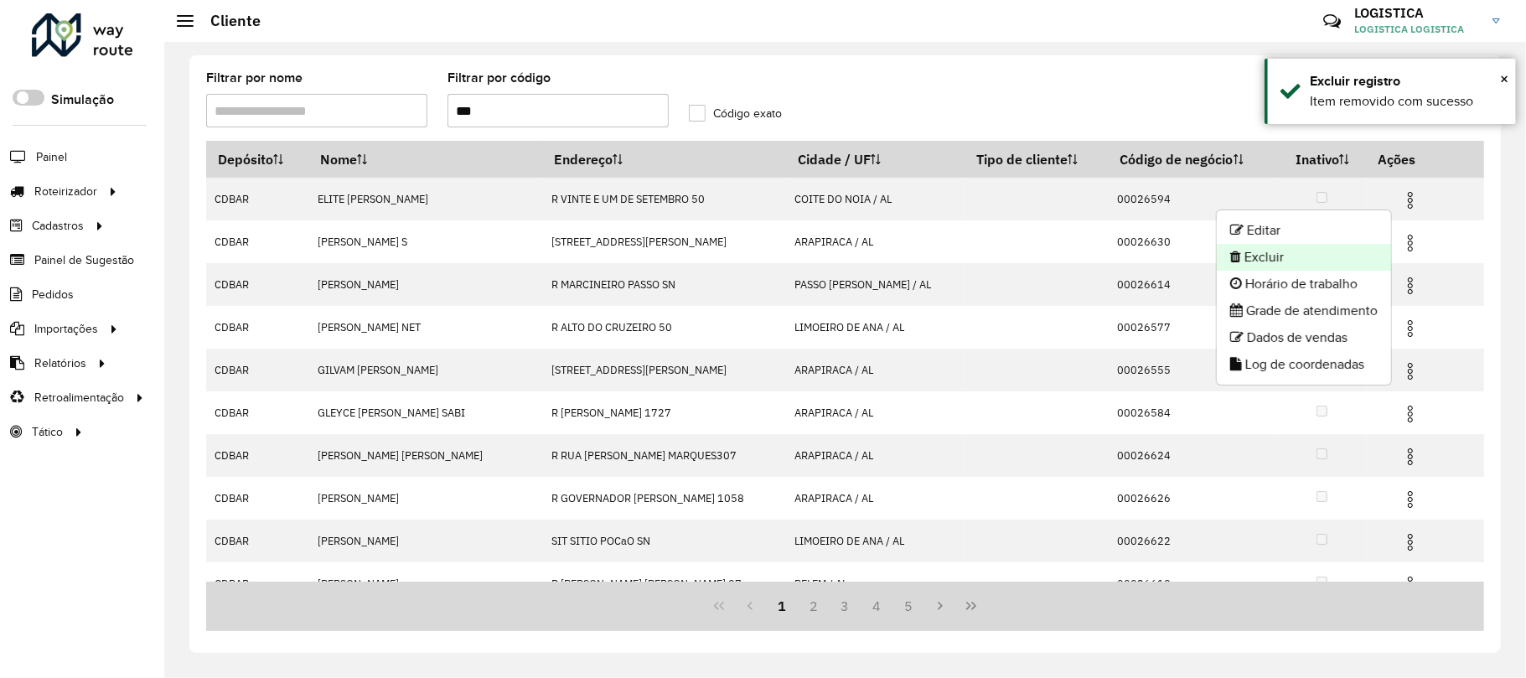
click at [1317, 256] on li "Excluir" at bounding box center [1304, 257] width 174 height 27
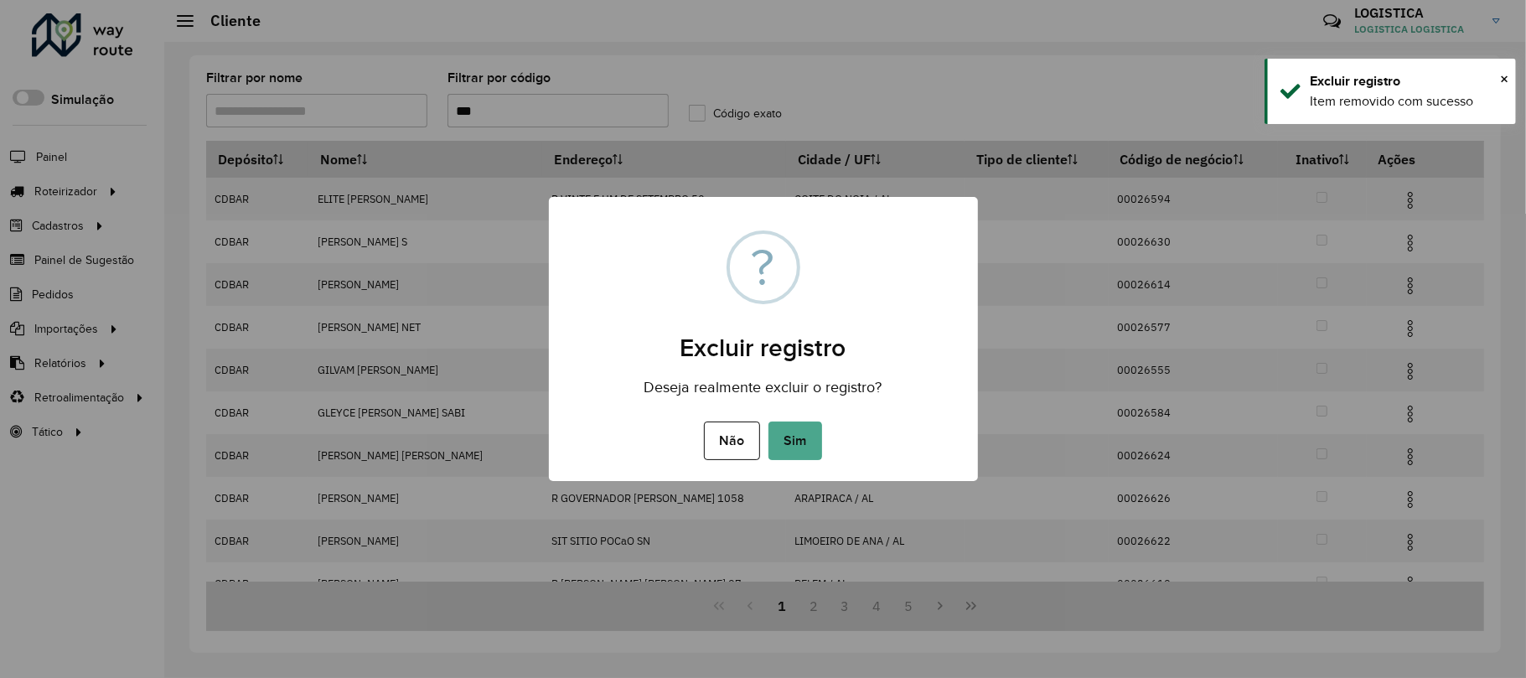
click at [768, 421] on button "Sim" at bounding box center [795, 440] width 54 height 39
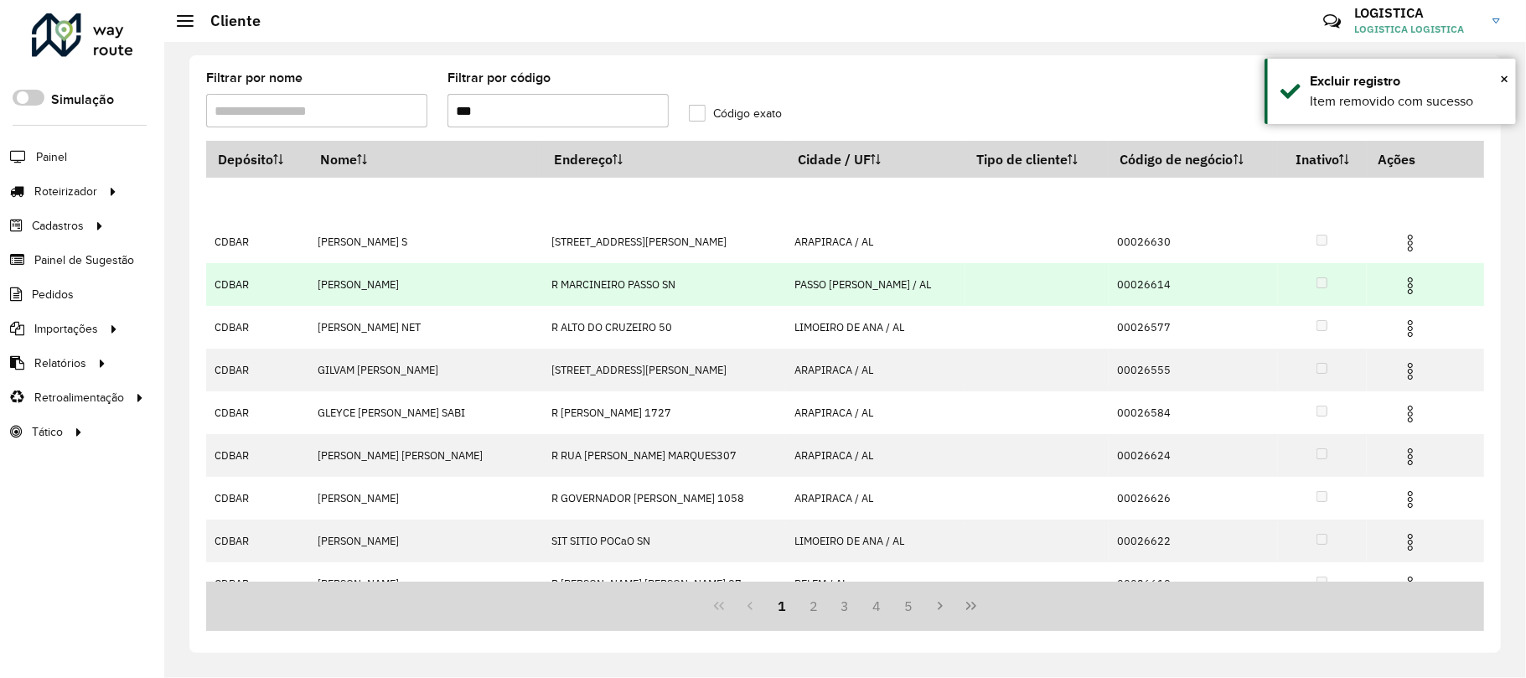
click at [1400, 280] on img at bounding box center [1410, 286] width 20 height 20
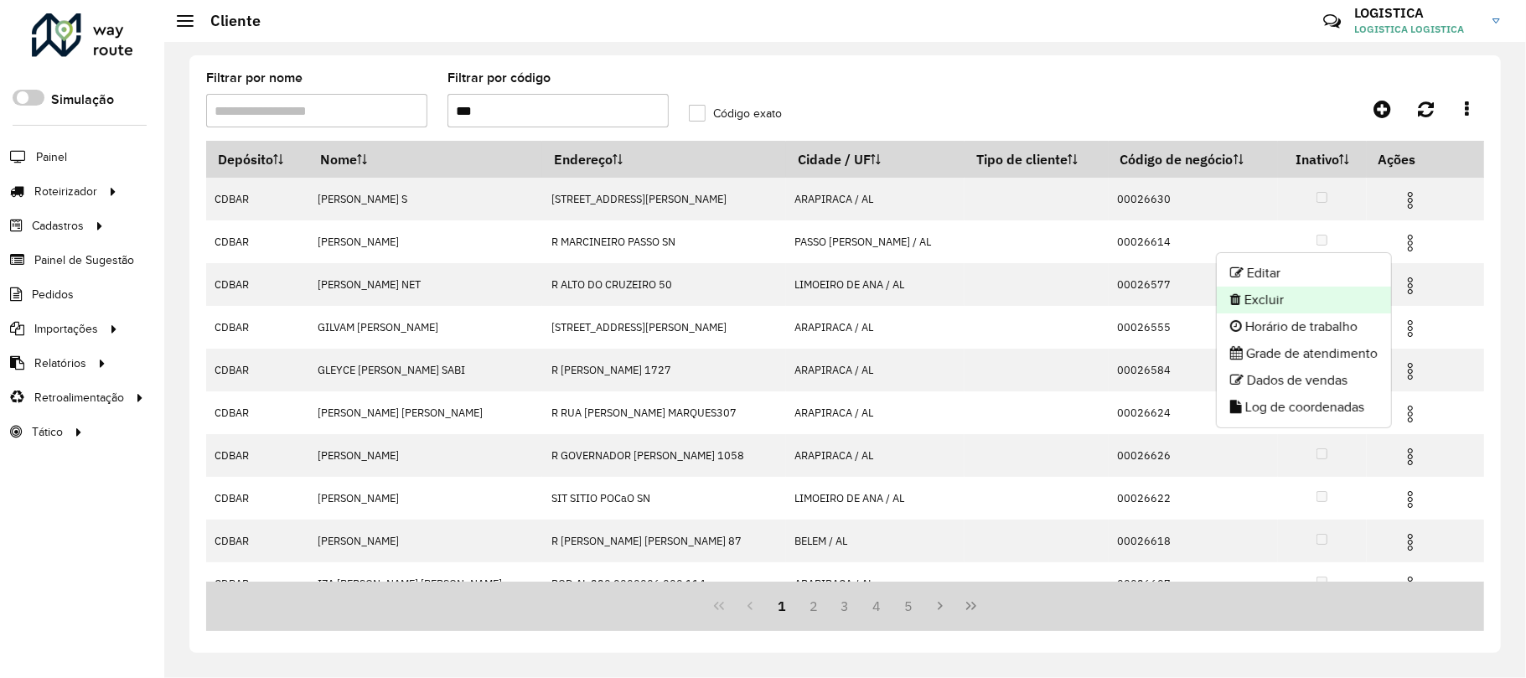
click at [1328, 302] on li "Excluir" at bounding box center [1304, 300] width 174 height 27
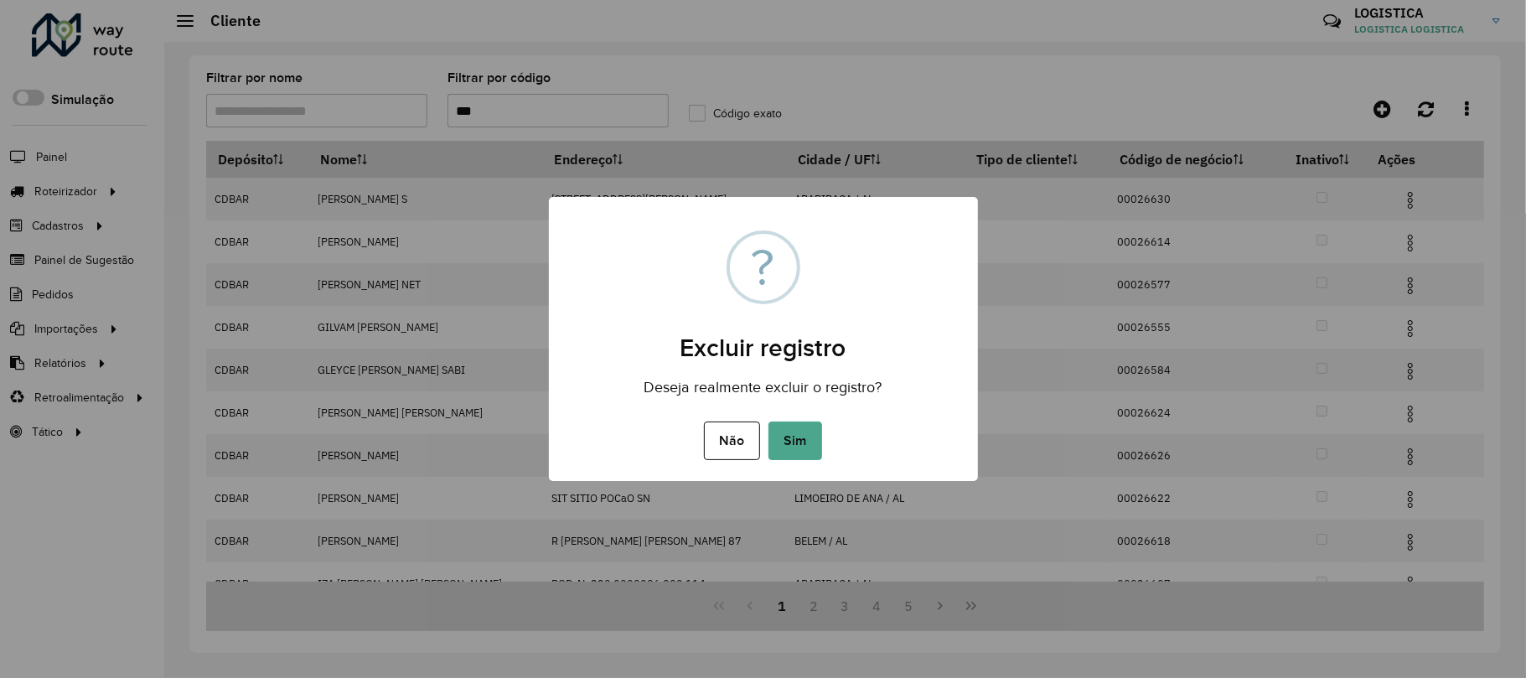
click at [768, 421] on button "Sim" at bounding box center [795, 440] width 54 height 39
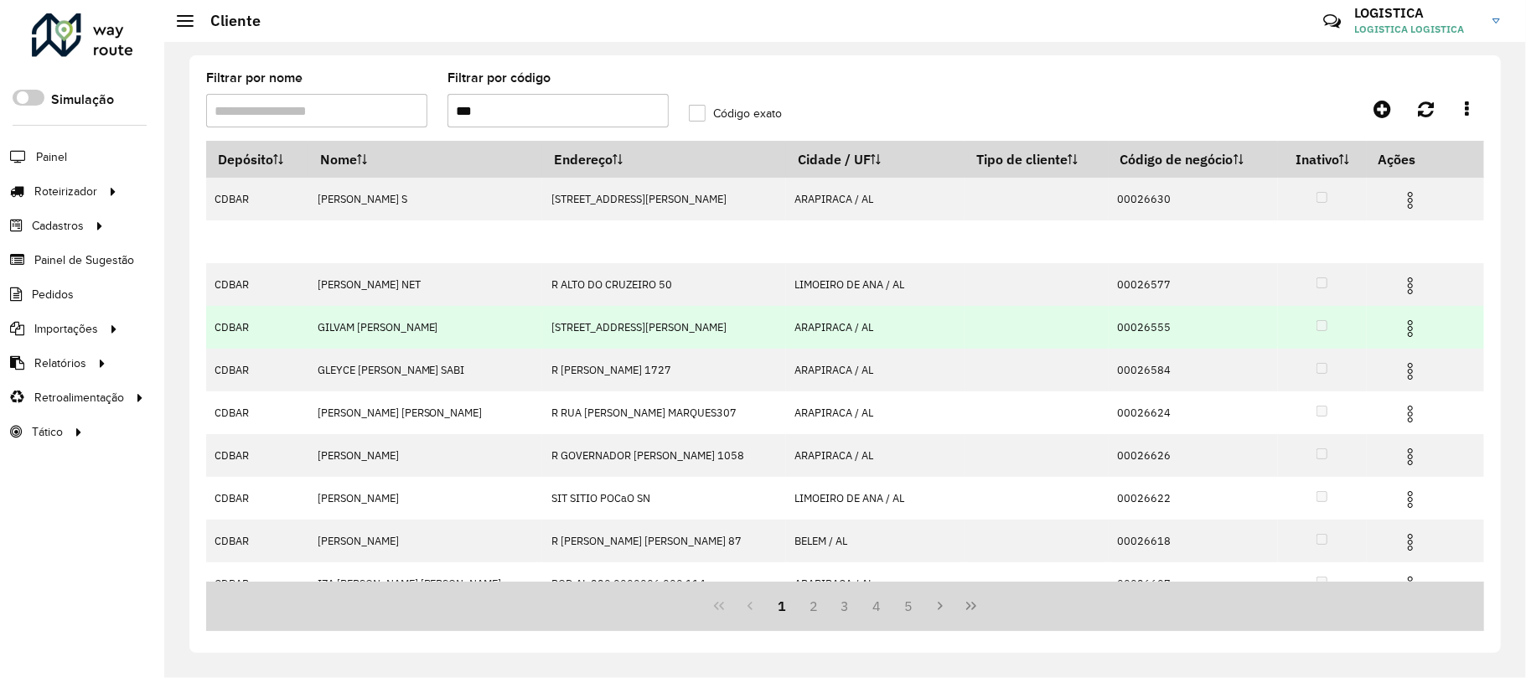
click at [1396, 345] on td at bounding box center [1417, 327] width 101 height 42
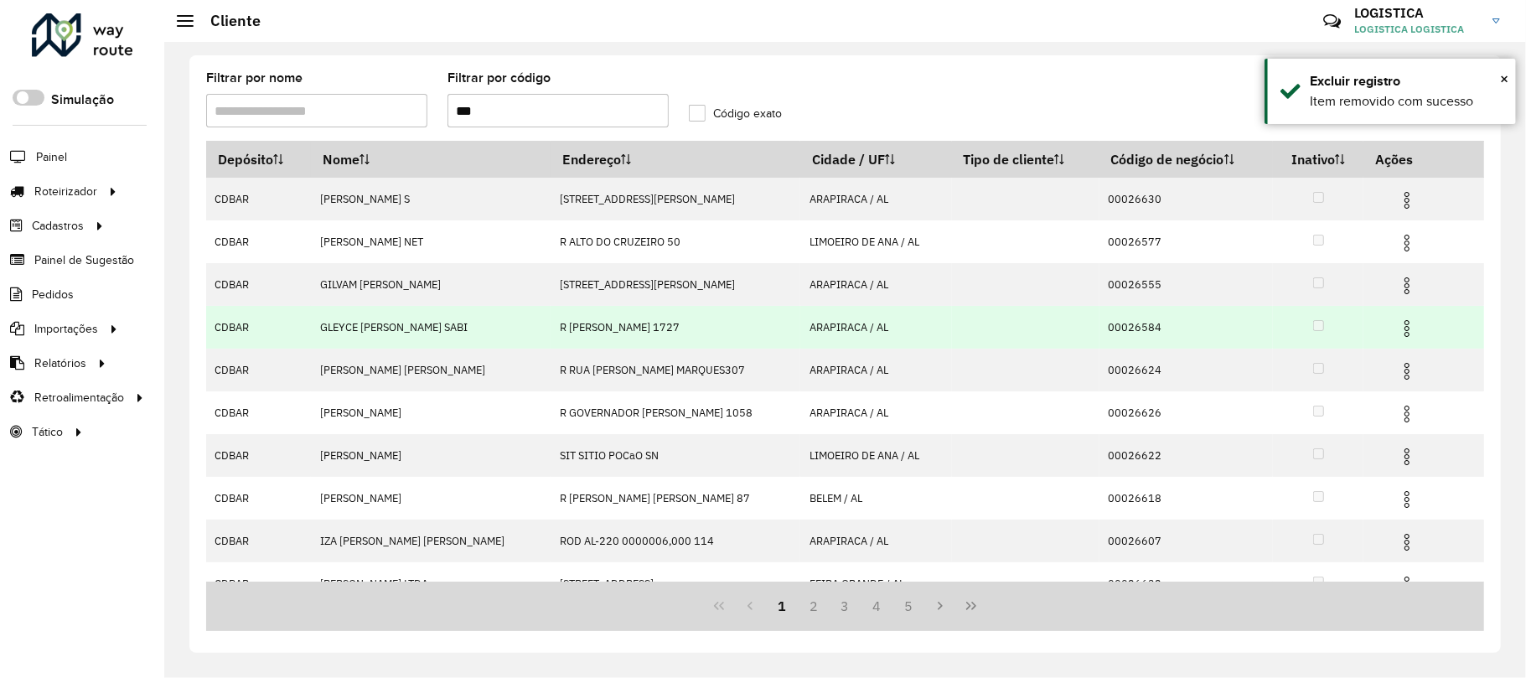
click at [1401, 333] on img at bounding box center [1407, 328] width 20 height 20
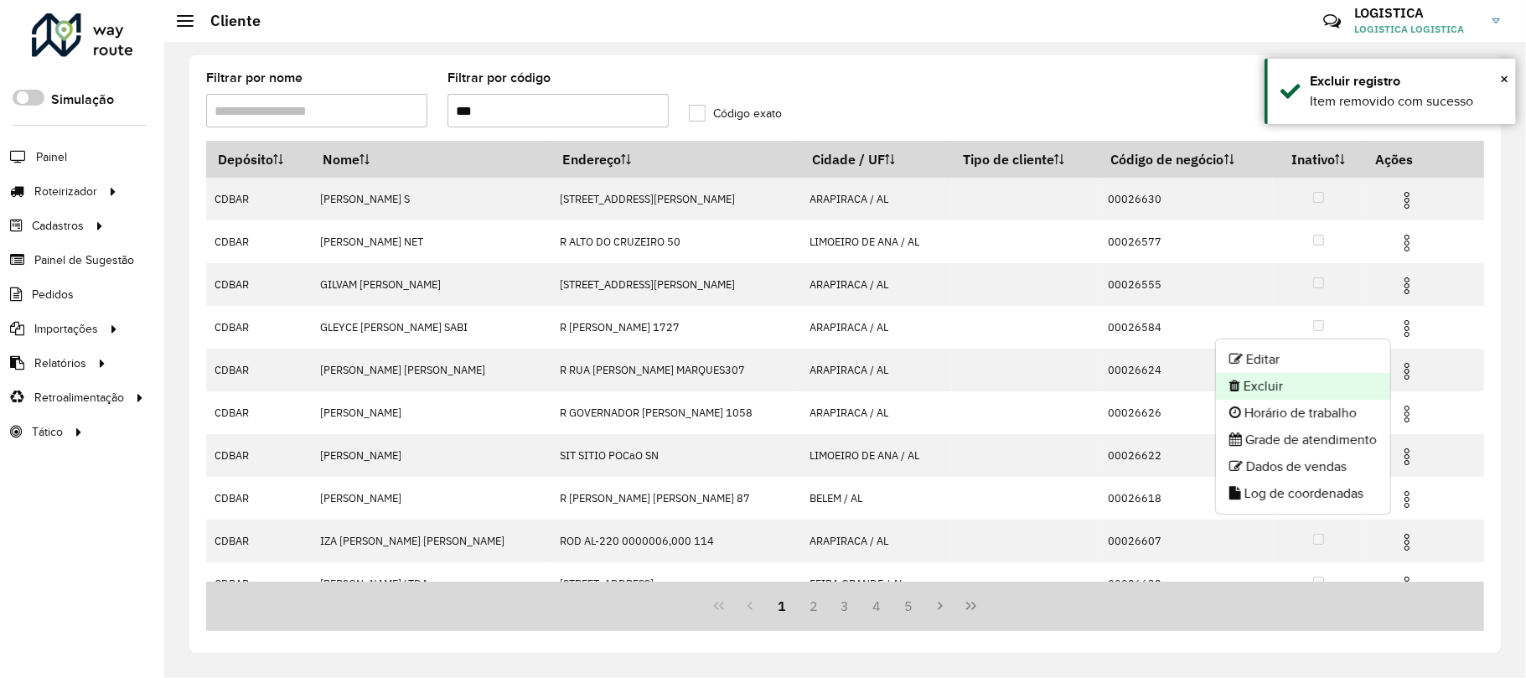
drag, startPoint x: 1295, startPoint y: 374, endPoint x: 1284, endPoint y: 374, distance: 10.9
click at [1284, 374] on li "Excluir" at bounding box center [1303, 386] width 174 height 27
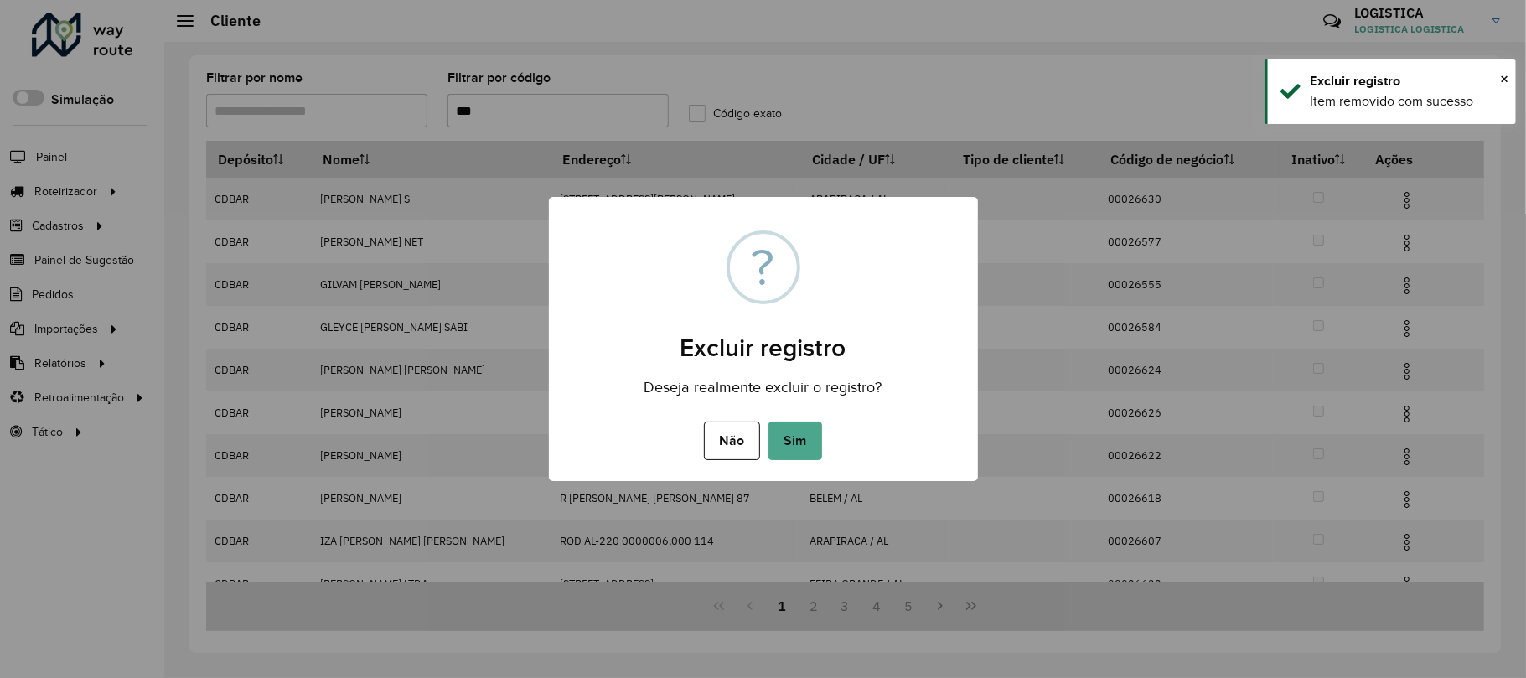
click at [768, 421] on button "Sim" at bounding box center [795, 440] width 54 height 39
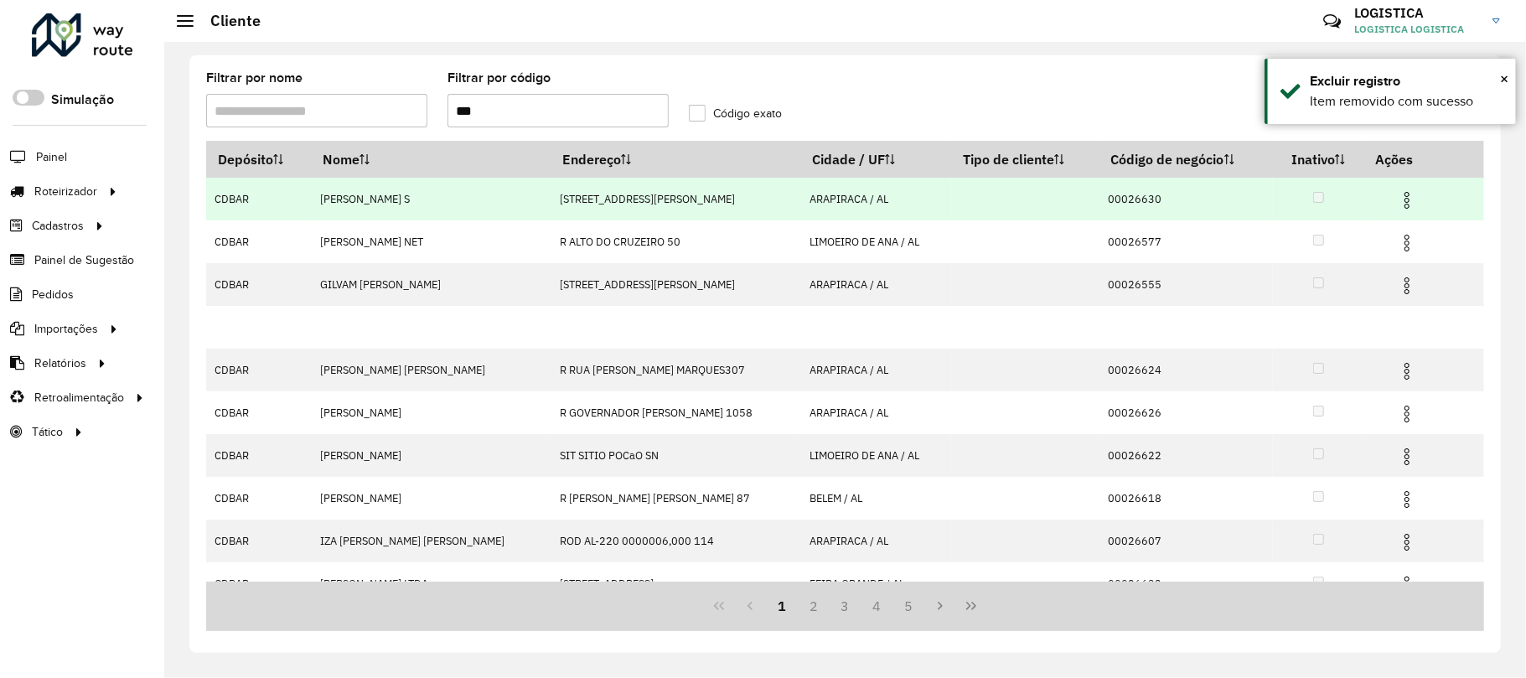
click at [1404, 199] on img at bounding box center [1407, 200] width 20 height 20
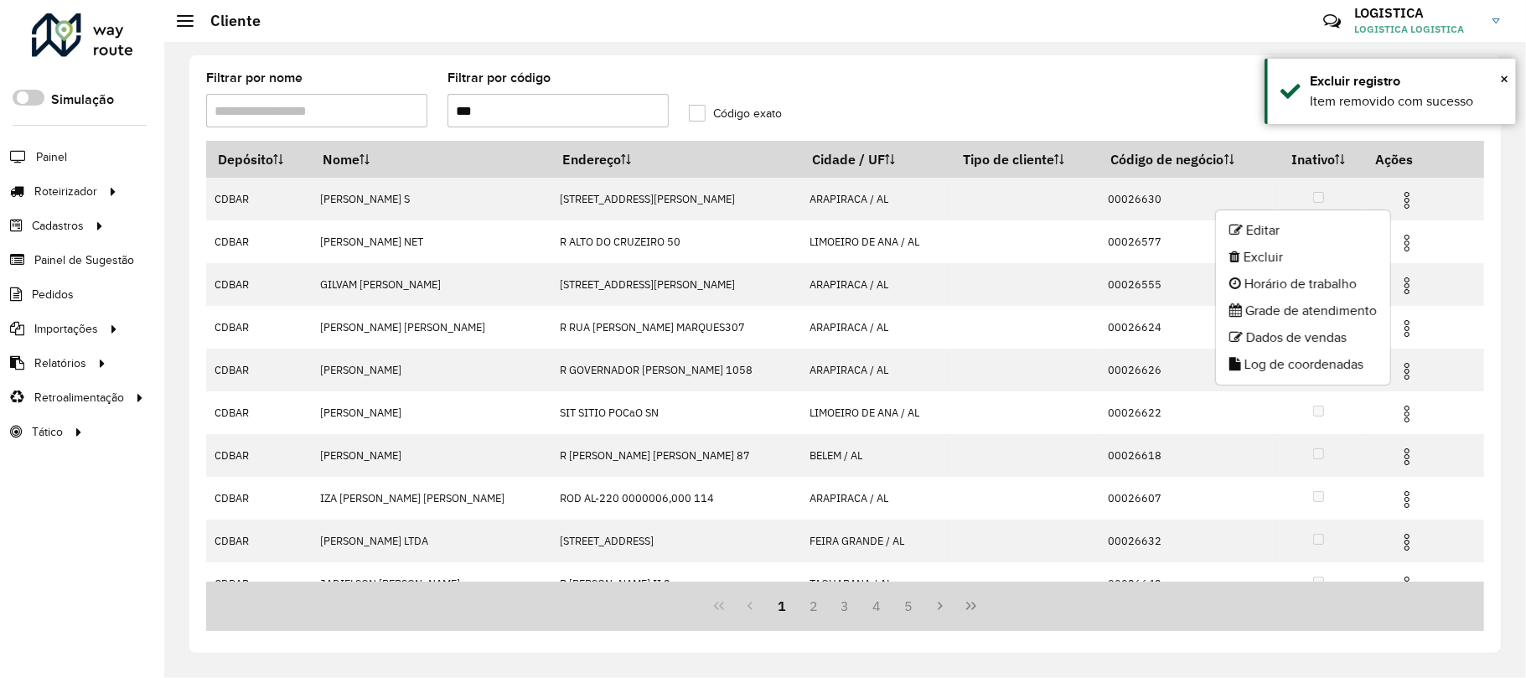
click at [1348, 259] on li "Excluir" at bounding box center [1303, 257] width 174 height 27
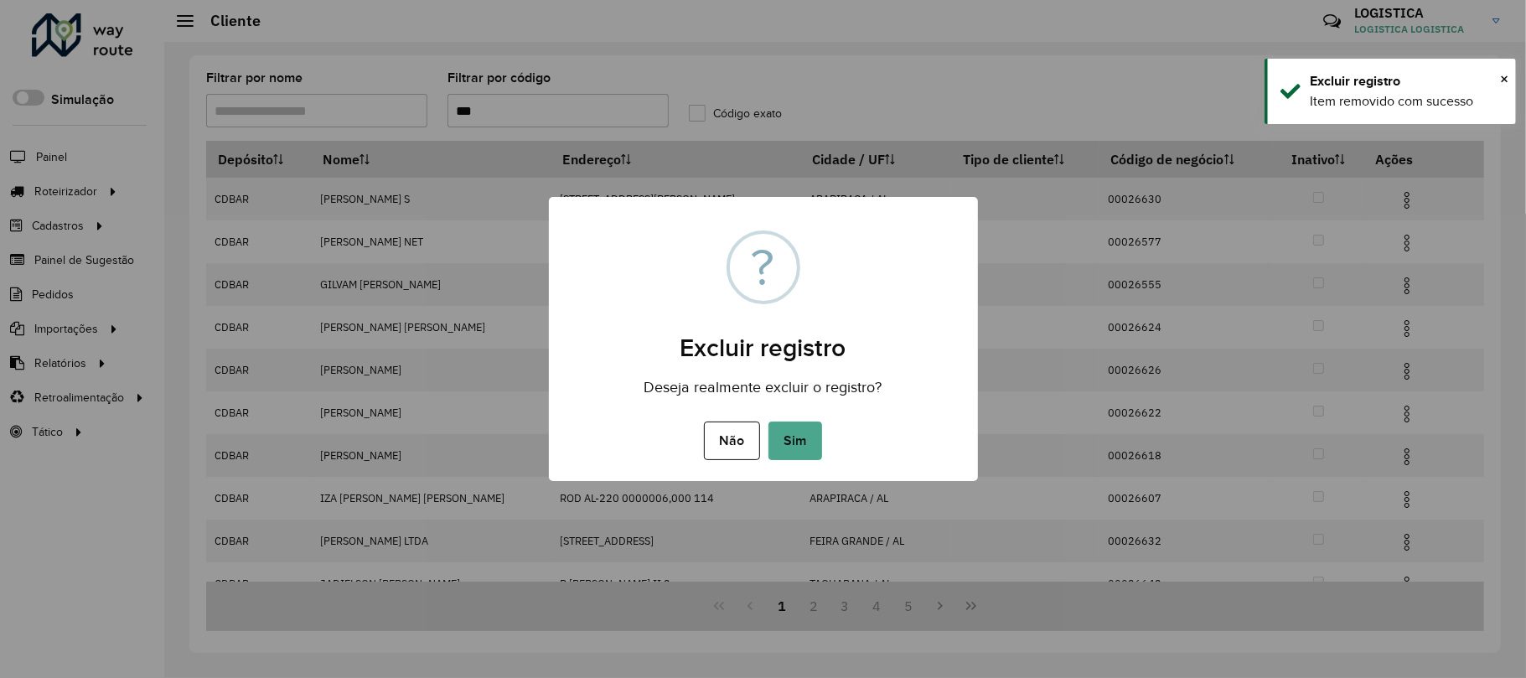
click at [768, 421] on button "Sim" at bounding box center [795, 440] width 54 height 39
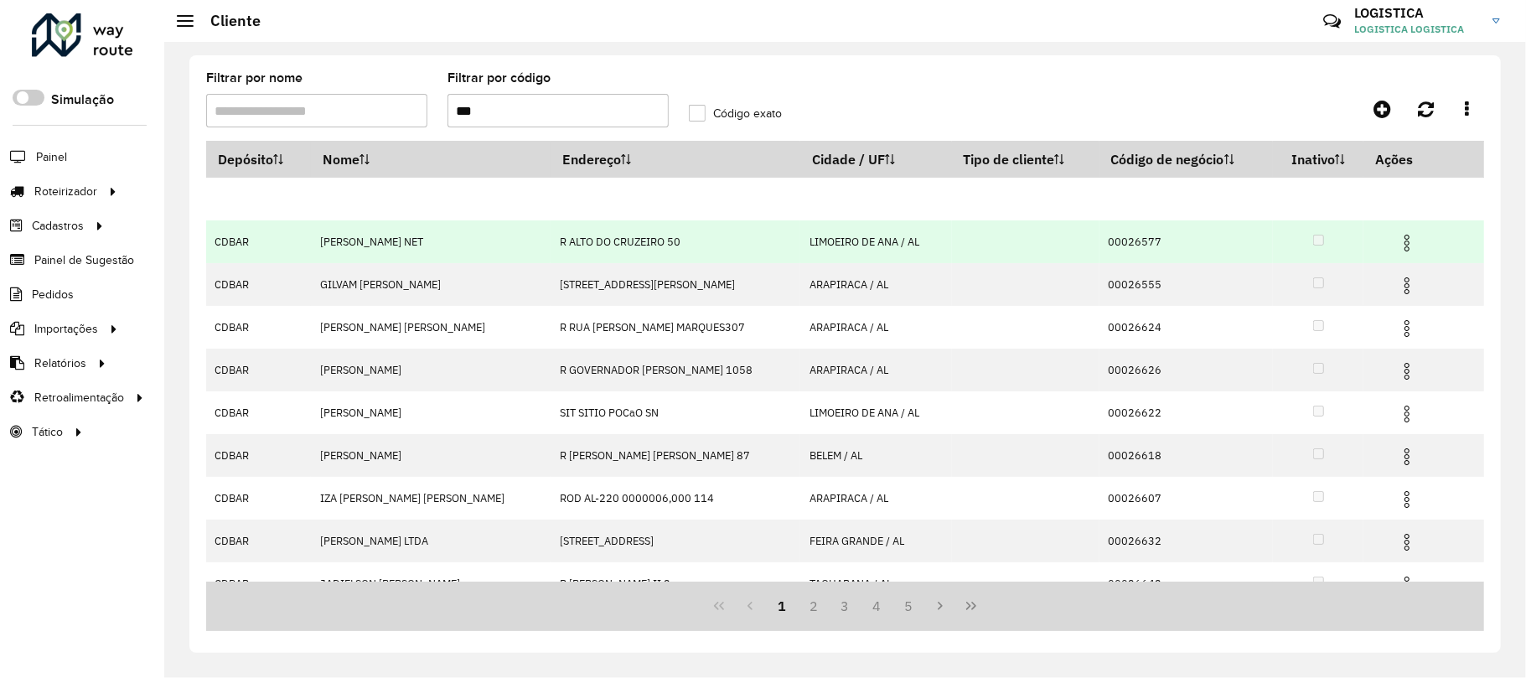
click at [1411, 250] on img at bounding box center [1407, 243] width 20 height 20
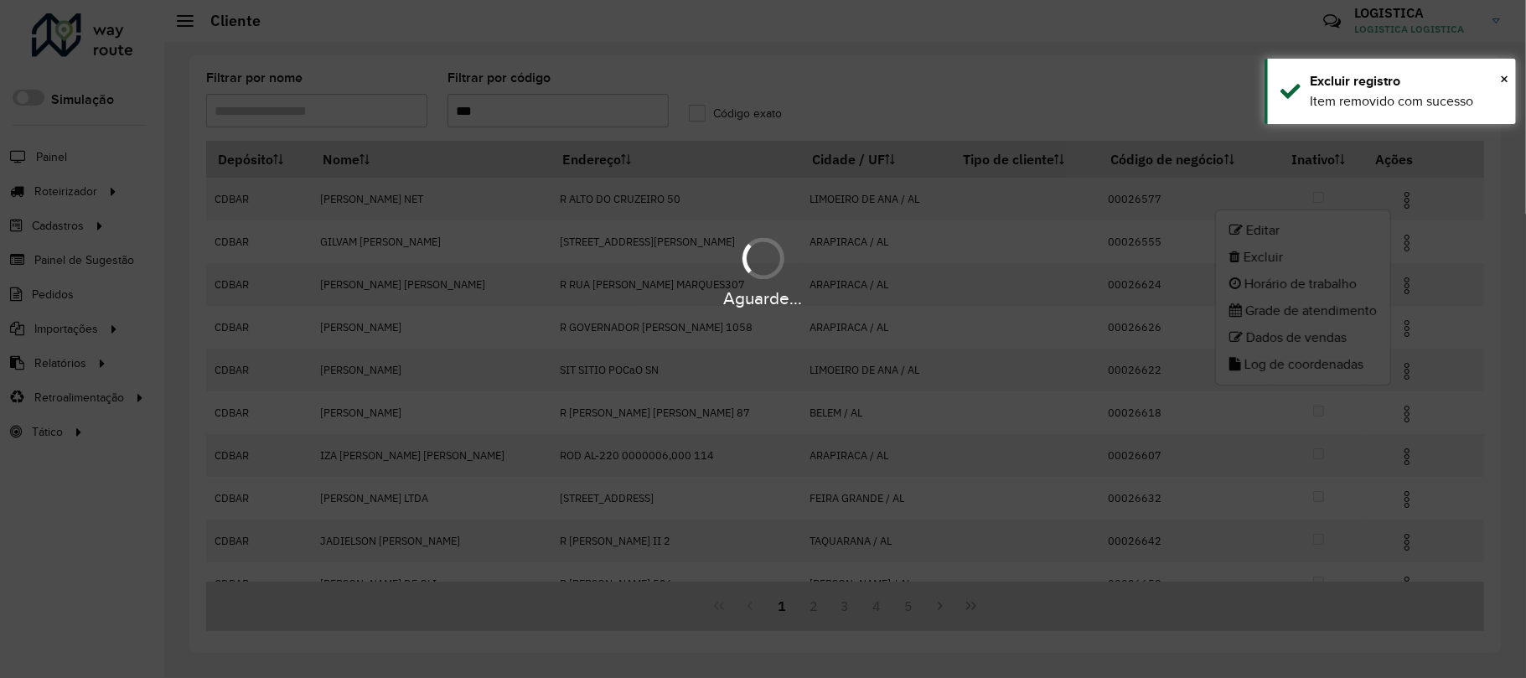
click at [1281, 260] on body "Aguarde... Pop-up bloqueado! Seu navegador bloqueou automáticamente a abertura …" at bounding box center [763, 339] width 1526 height 678
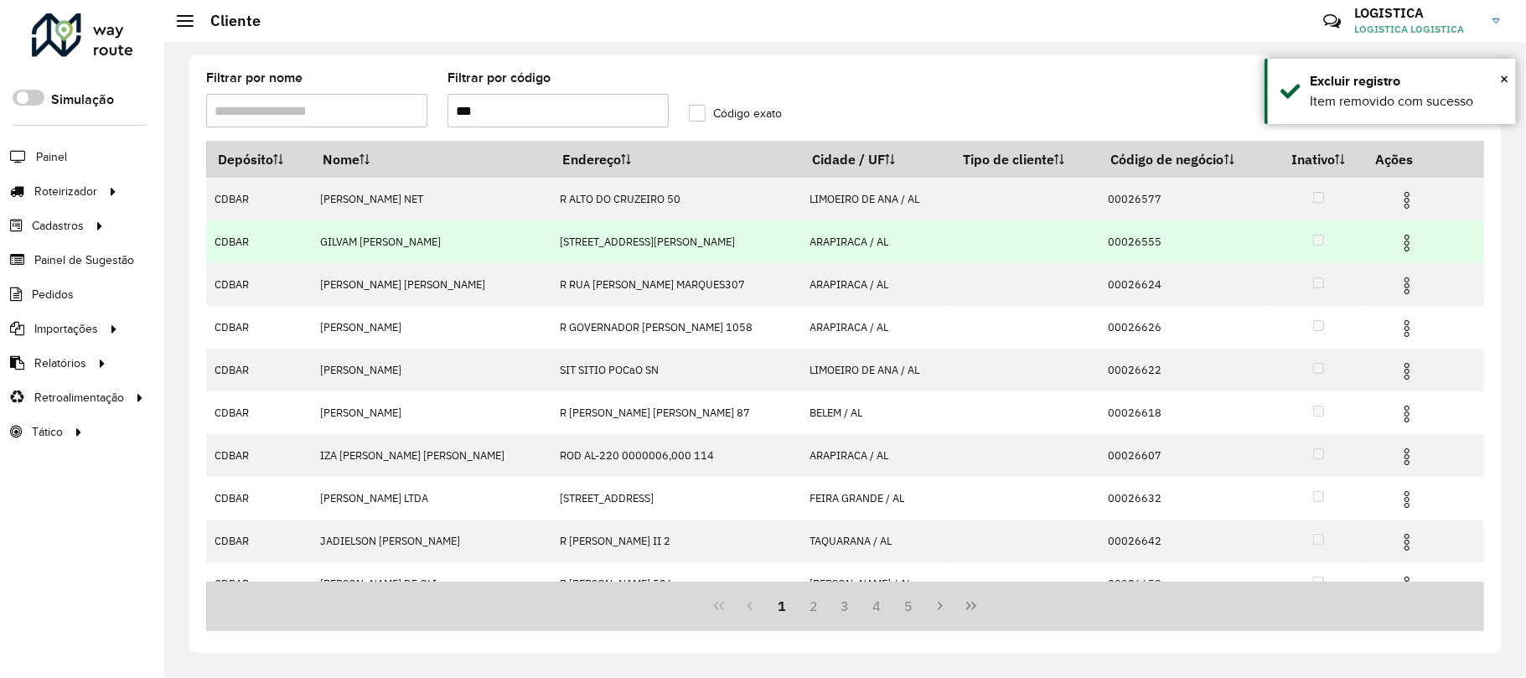
click at [1397, 233] on img at bounding box center [1407, 243] width 20 height 20
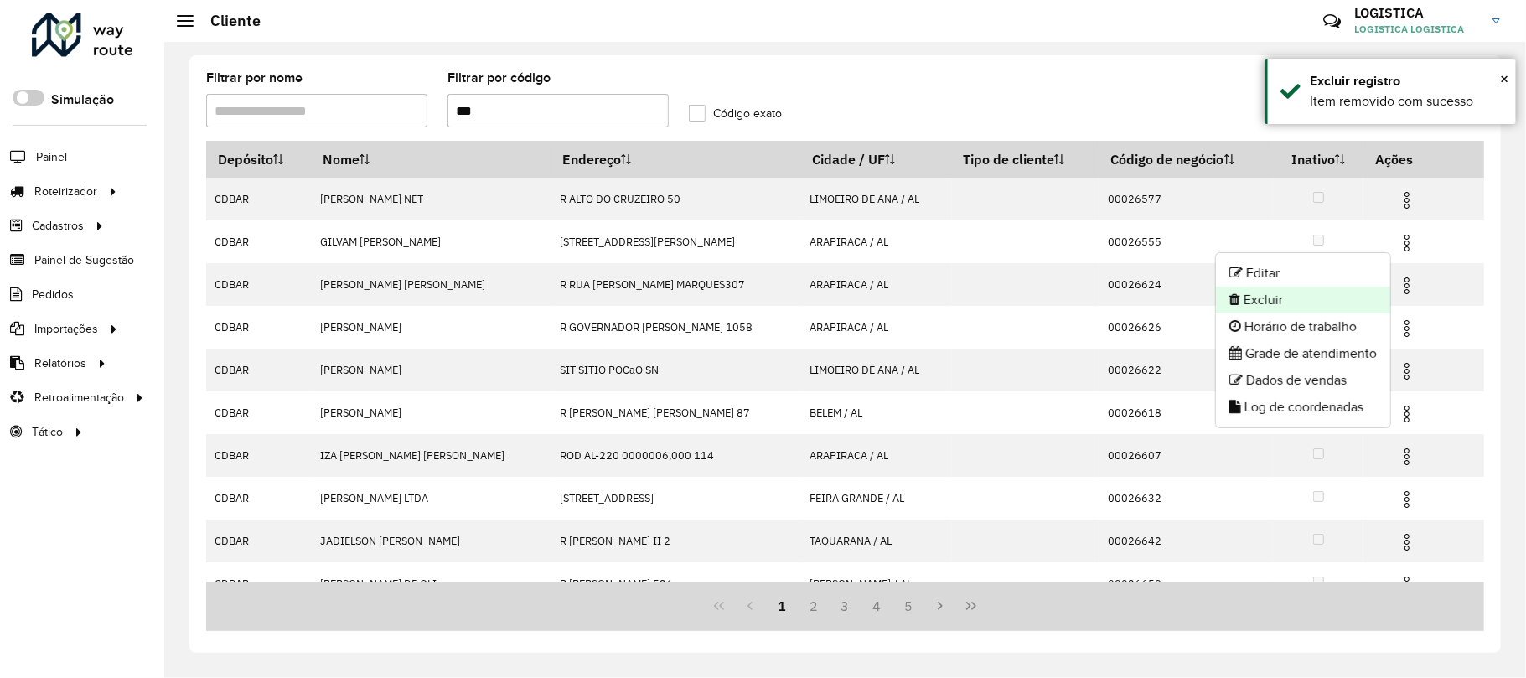
click at [1243, 295] on li "Excluir" at bounding box center [1303, 300] width 174 height 27
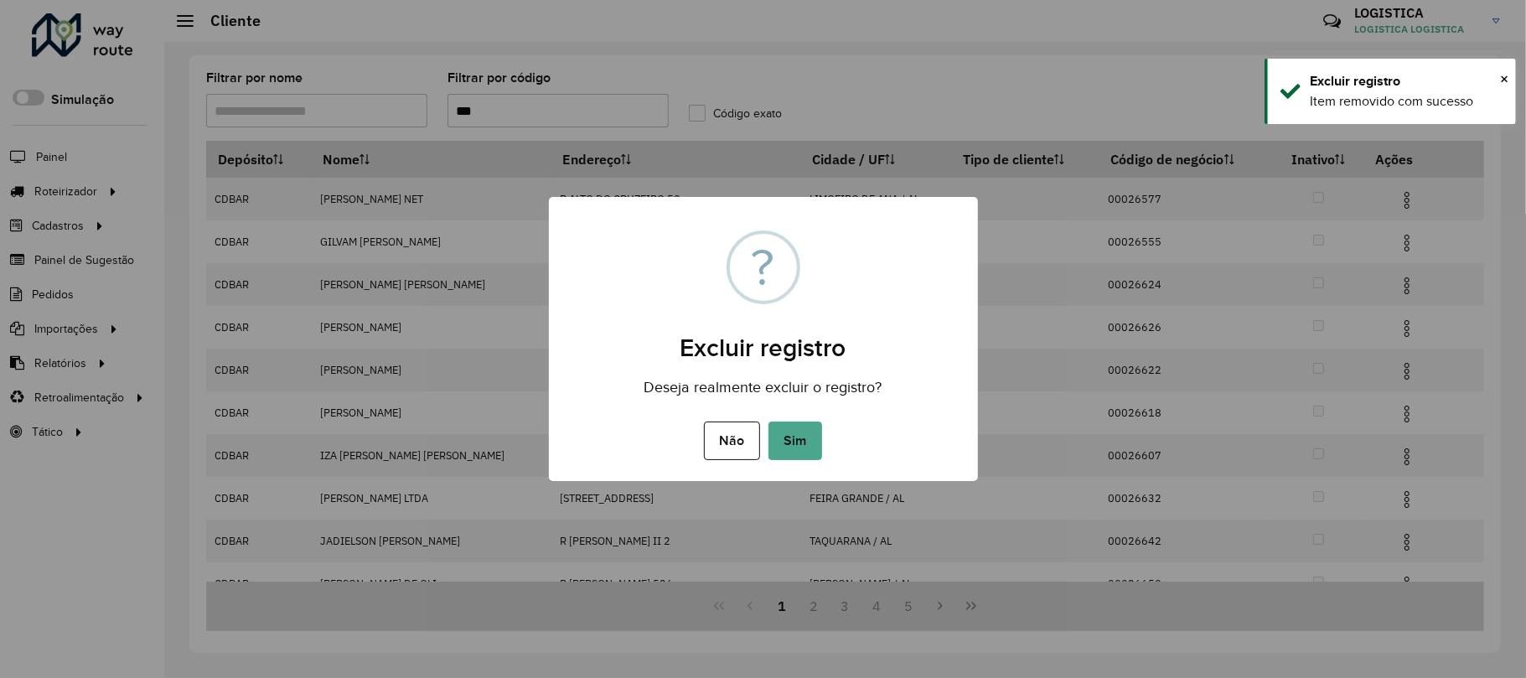
click at [768, 421] on button "Sim" at bounding box center [795, 440] width 54 height 39
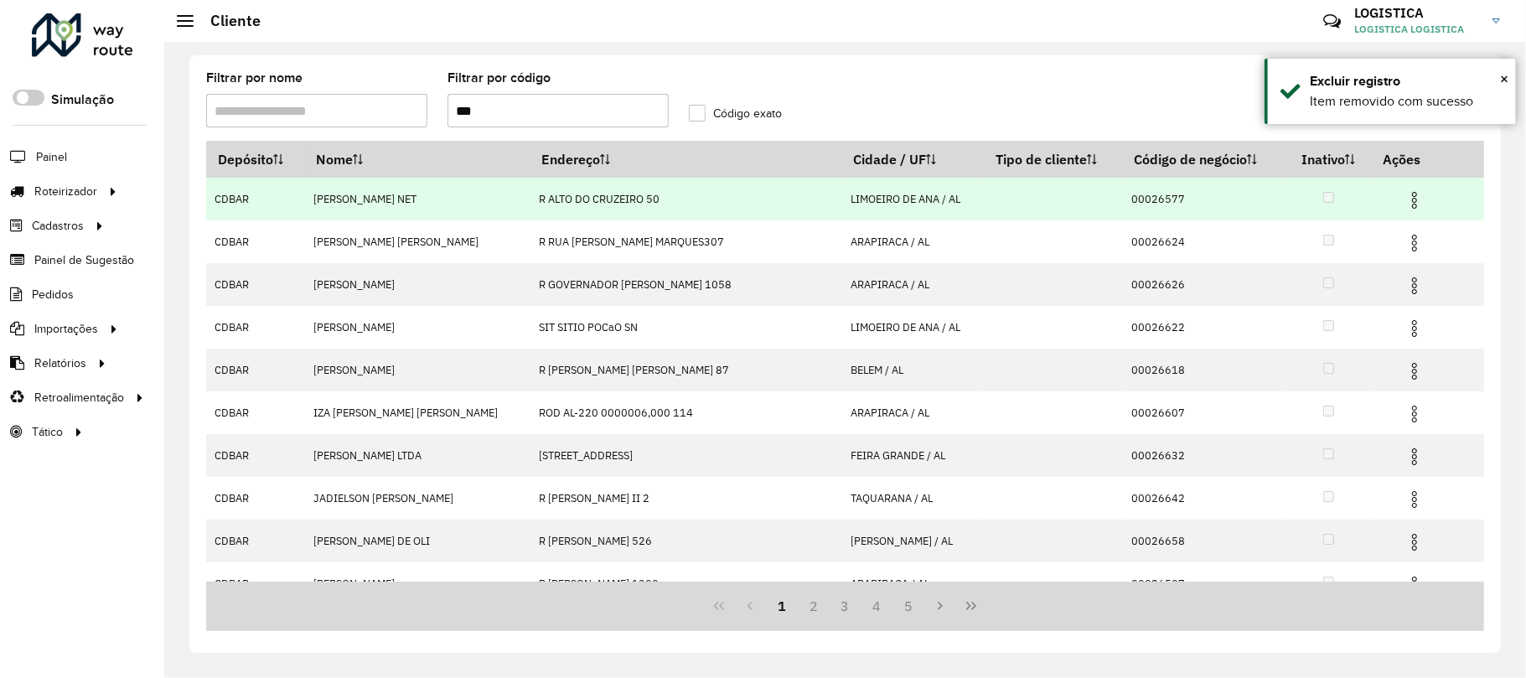
click at [1405, 204] on img at bounding box center [1414, 200] width 20 height 20
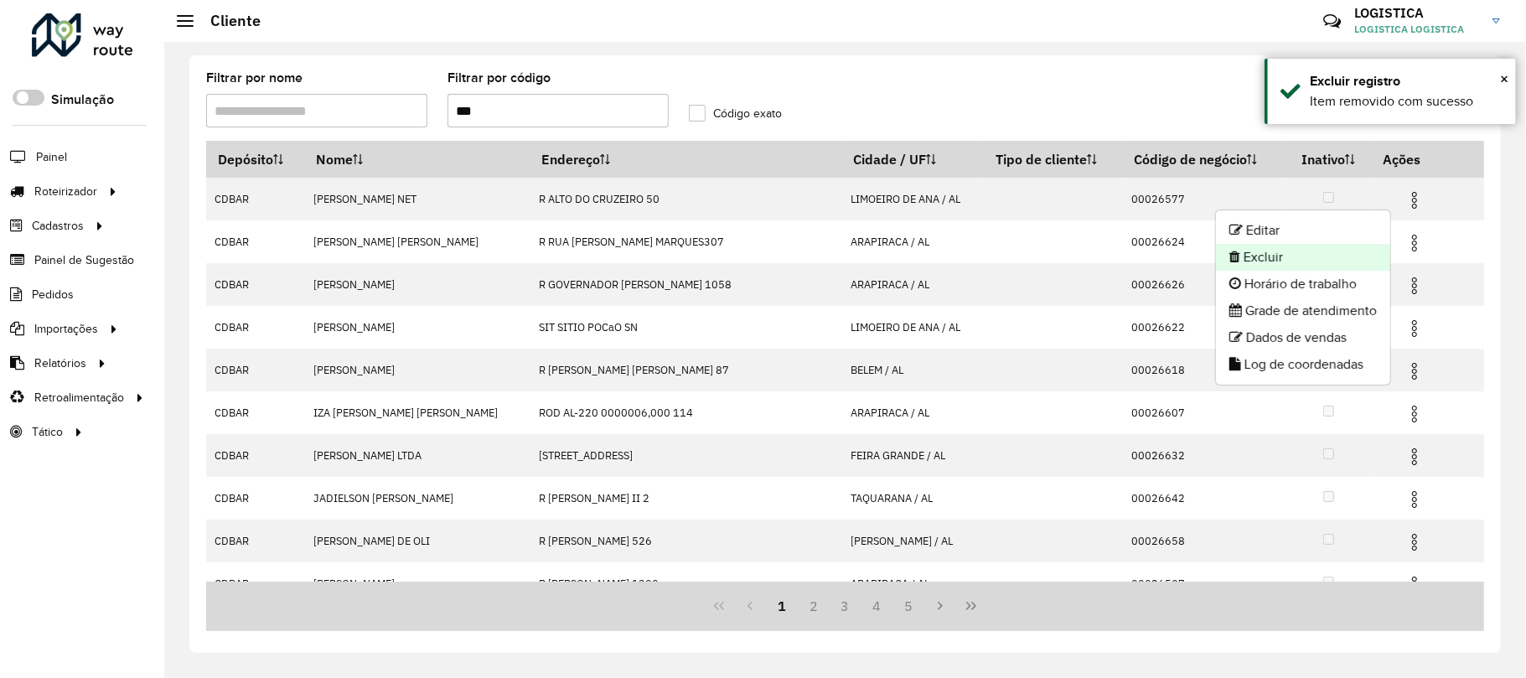
click at [1354, 263] on li "Excluir" at bounding box center [1303, 257] width 174 height 27
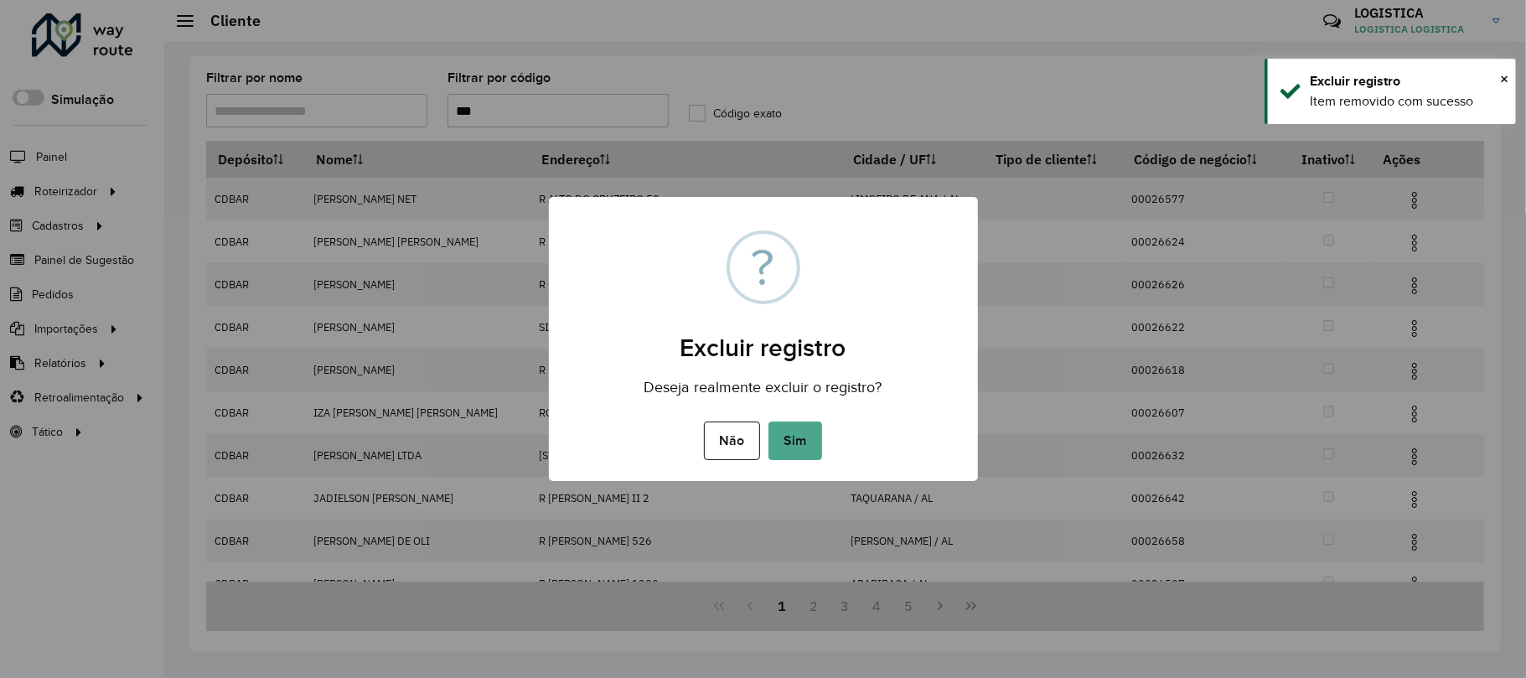
click at [768, 421] on button "Sim" at bounding box center [795, 440] width 54 height 39
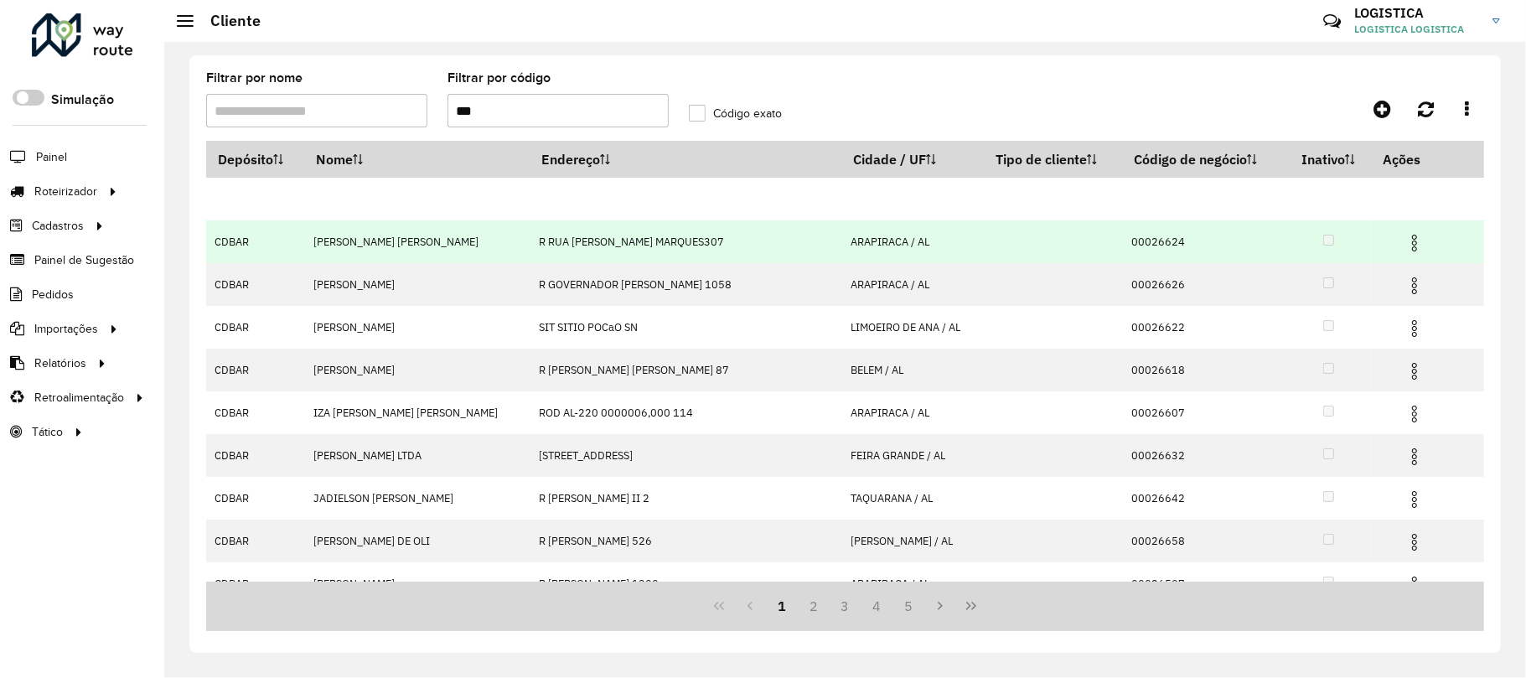
click at [1404, 246] on img at bounding box center [1414, 243] width 20 height 20
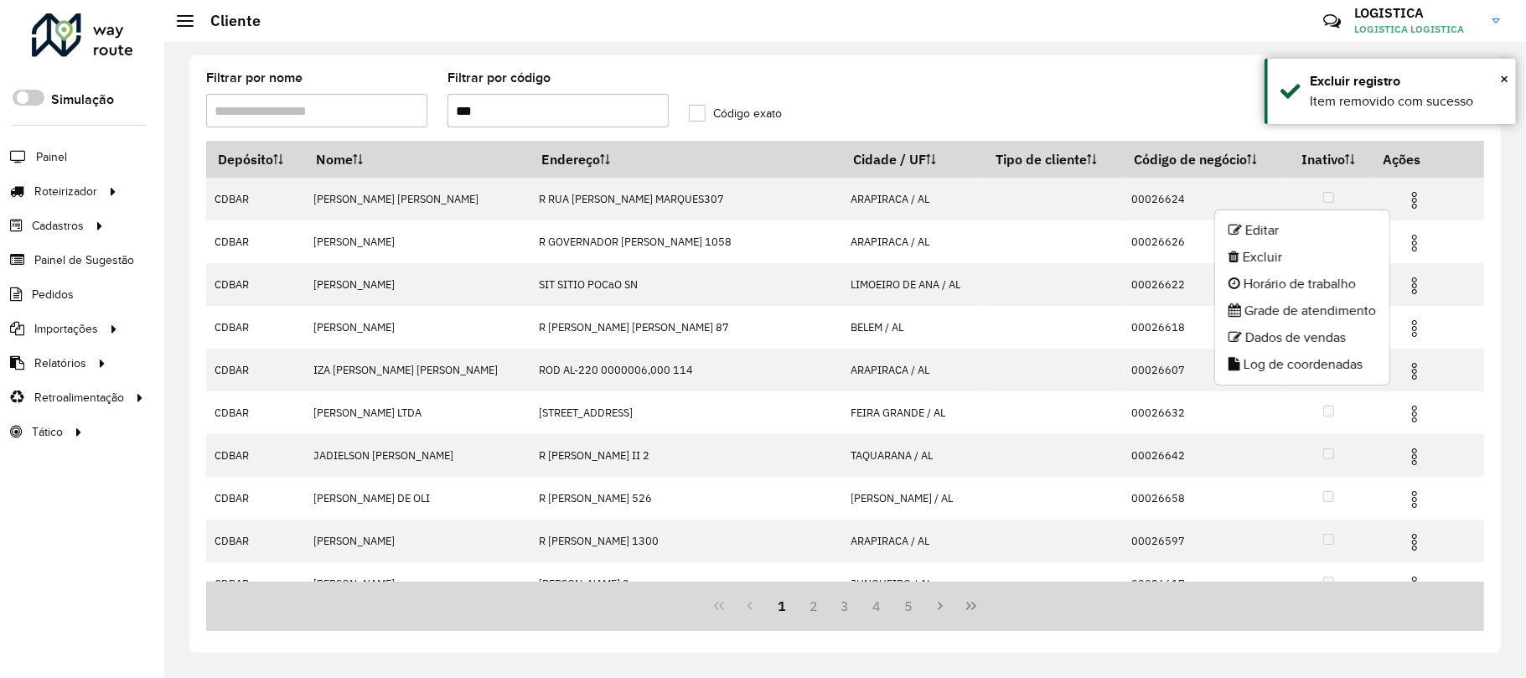
click at [1248, 260] on li "Excluir" at bounding box center [1302, 257] width 174 height 27
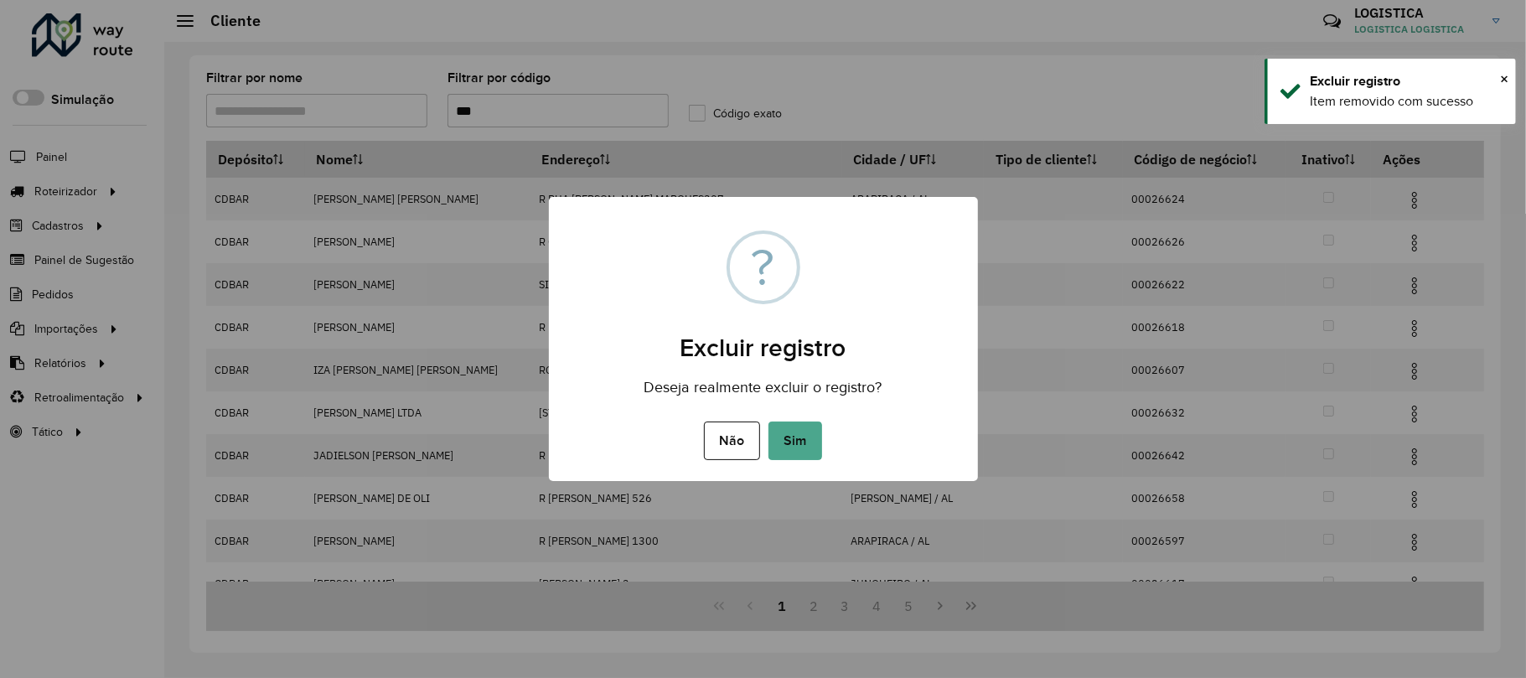
click at [768, 421] on button "Sim" at bounding box center [795, 440] width 54 height 39
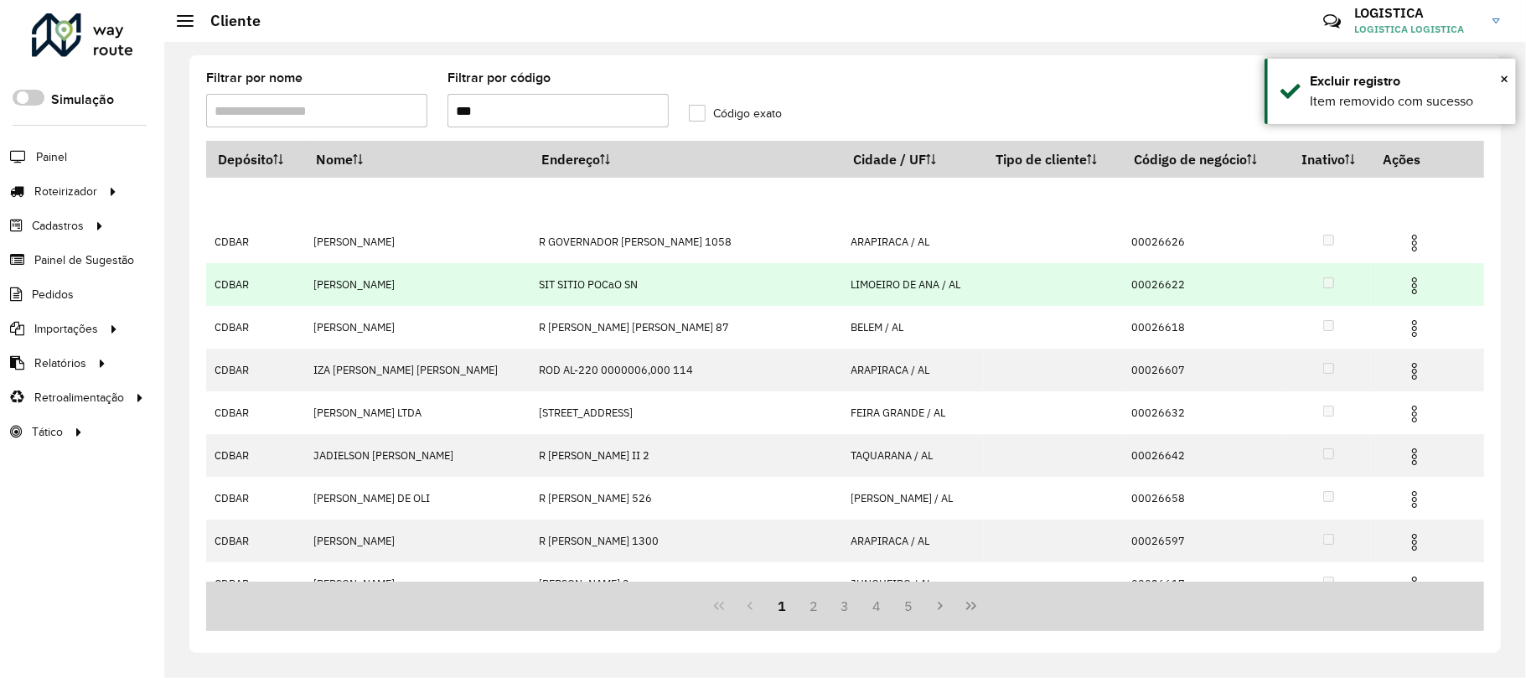
click at [1404, 276] on img at bounding box center [1414, 286] width 20 height 20
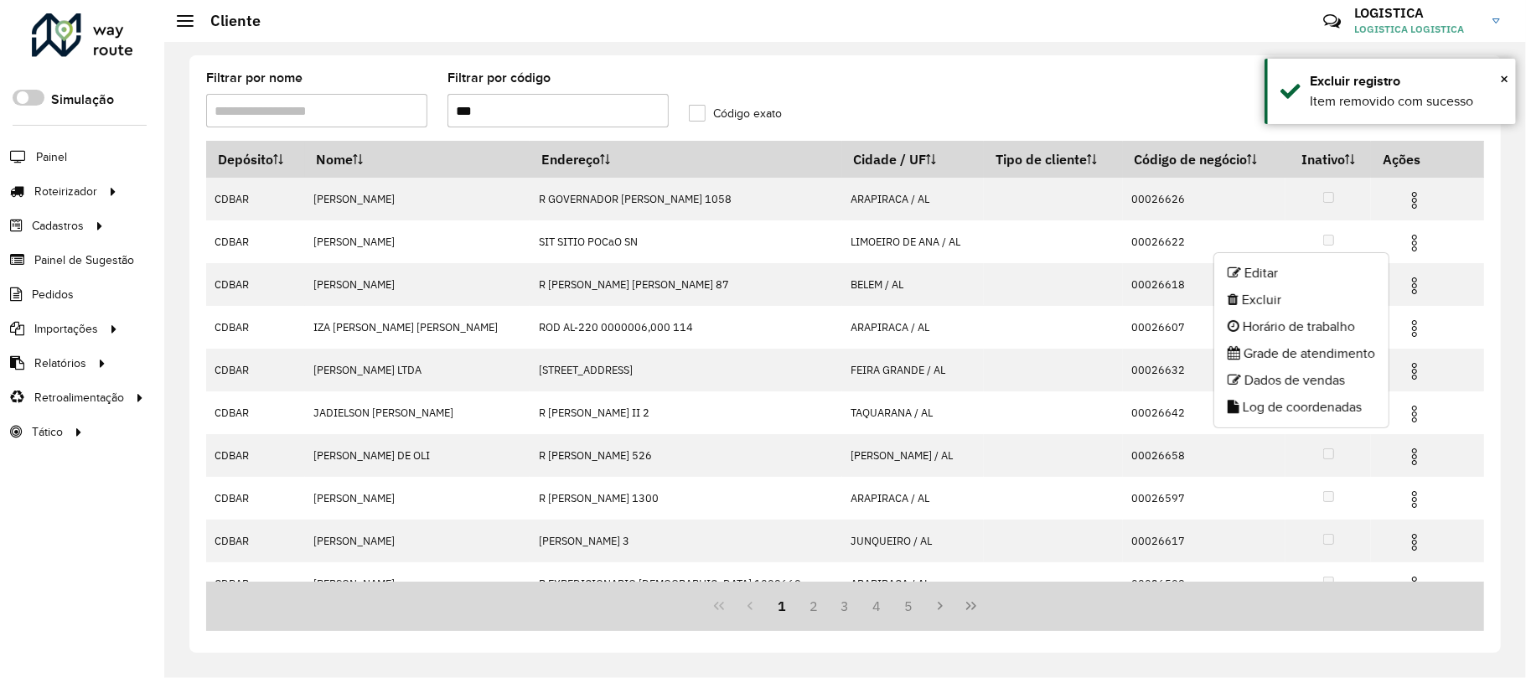
click at [1300, 302] on li "Excluir" at bounding box center [1301, 300] width 174 height 27
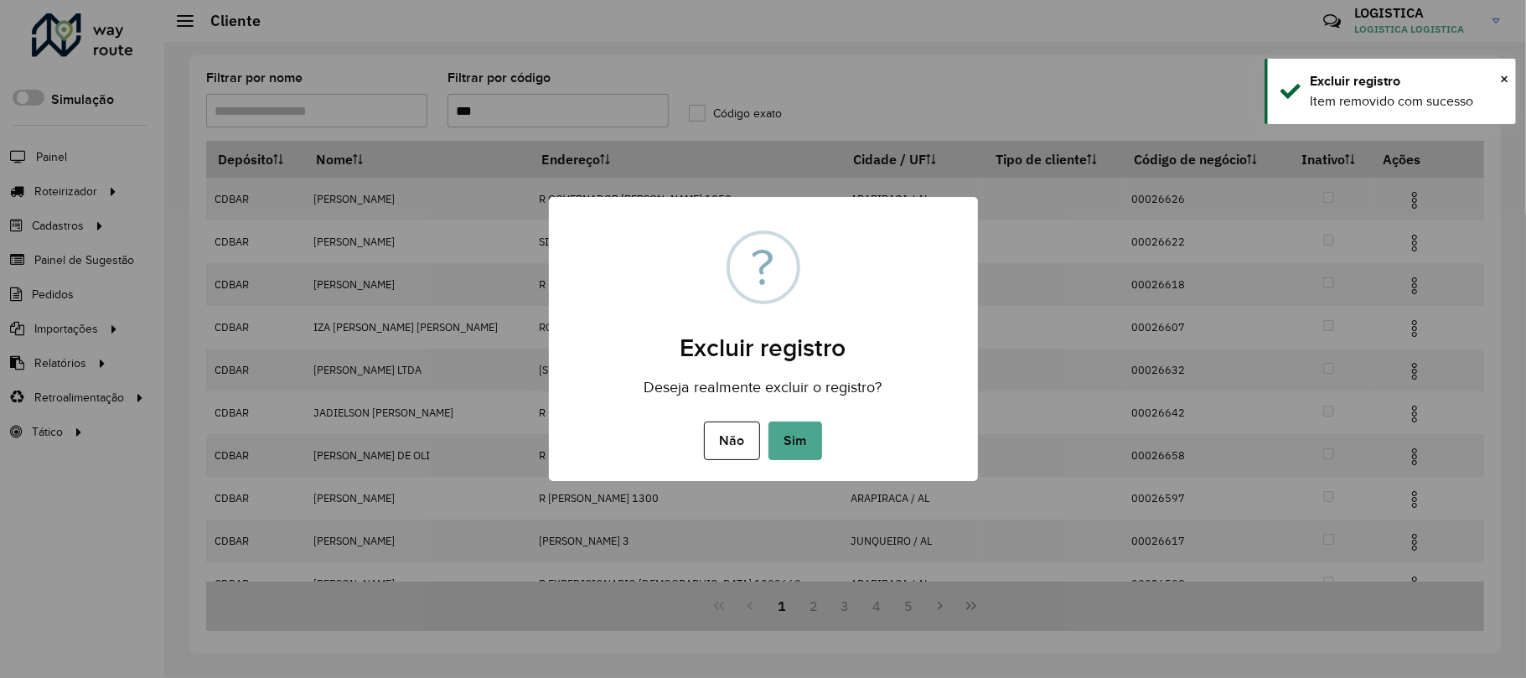
click at [768, 421] on button "Sim" at bounding box center [795, 440] width 54 height 39
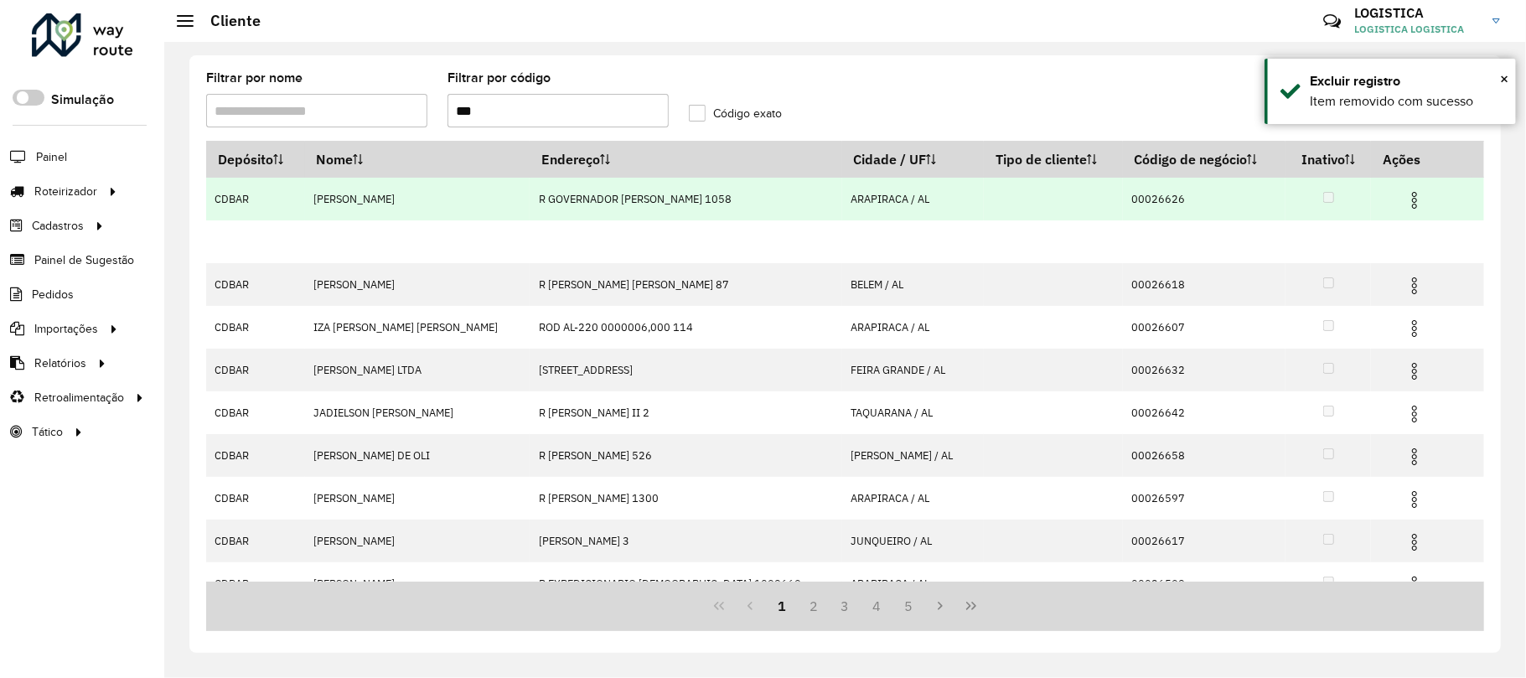
click at [1404, 195] on img at bounding box center [1414, 200] width 20 height 20
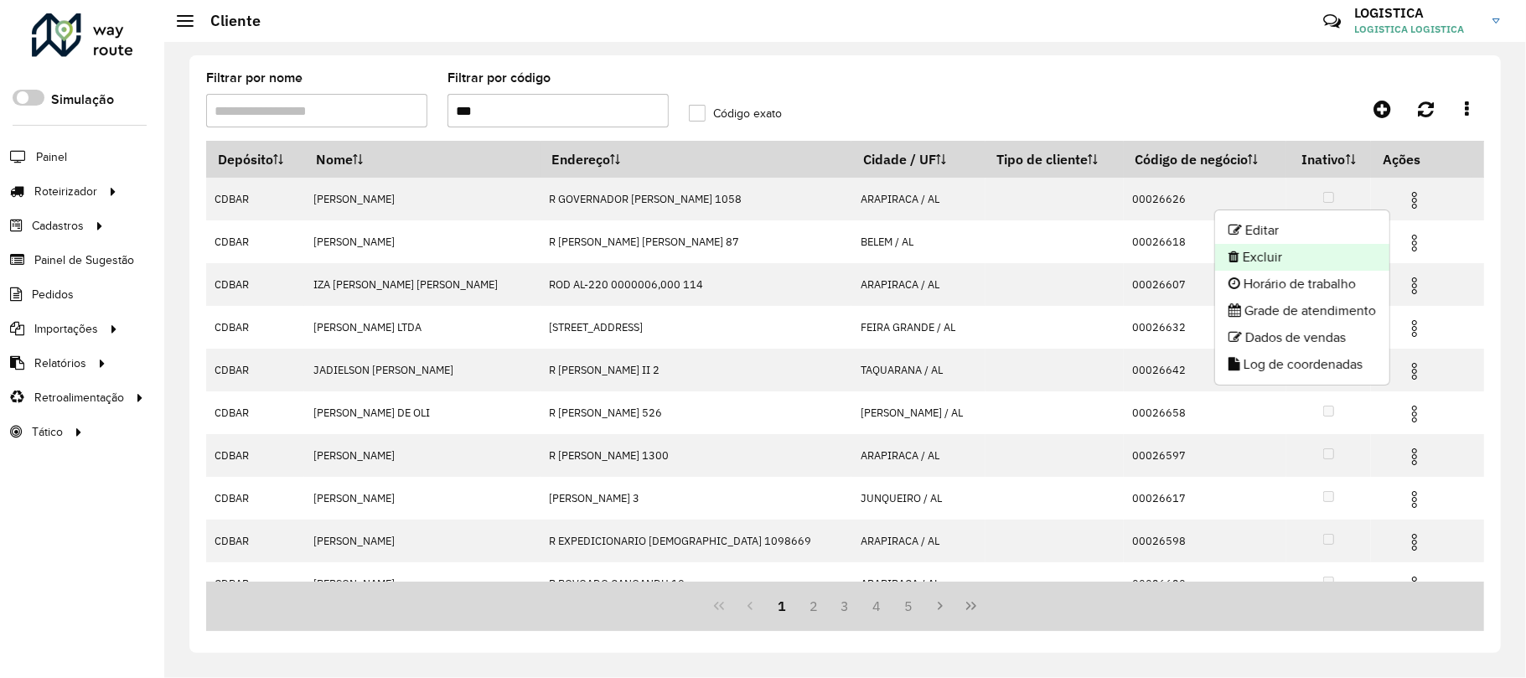
click at [1290, 253] on li "Excluir" at bounding box center [1302, 257] width 174 height 27
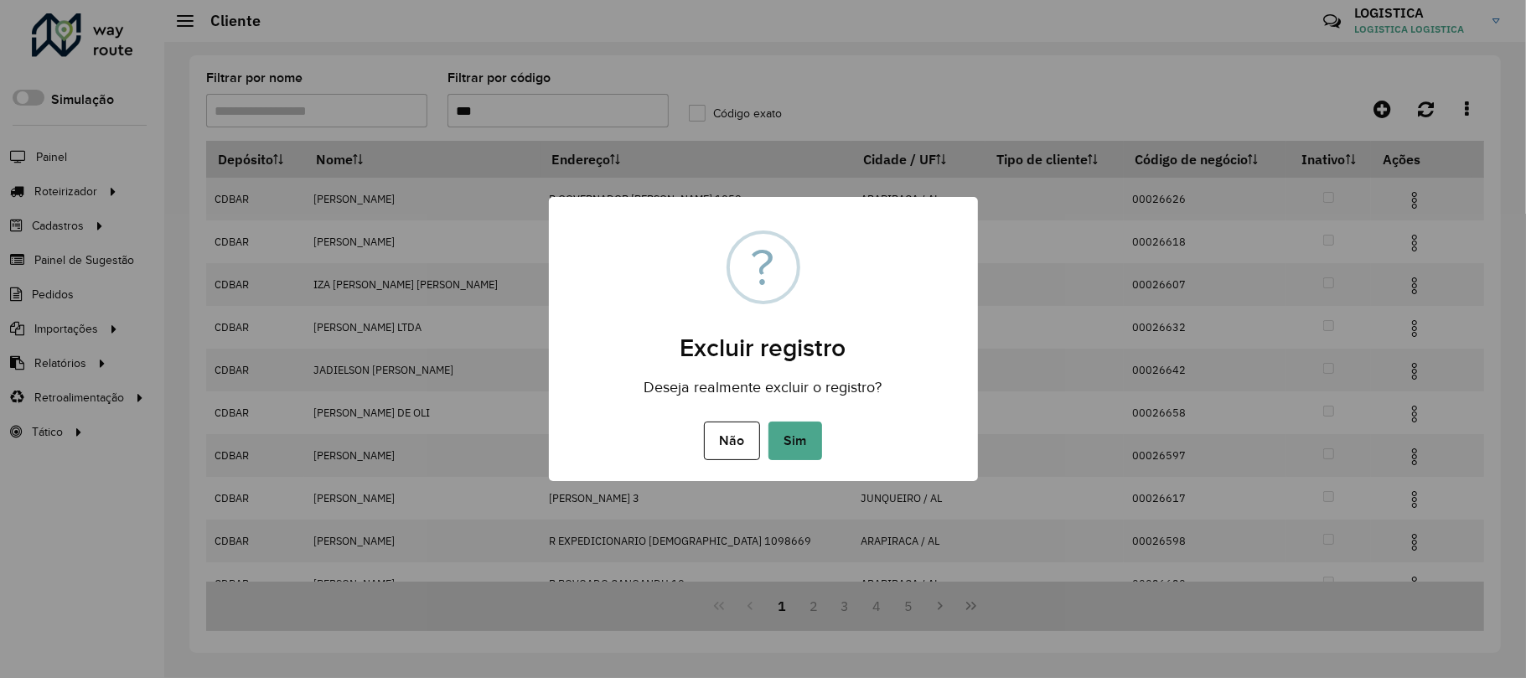
click at [768, 421] on button "Sim" at bounding box center [795, 440] width 54 height 39
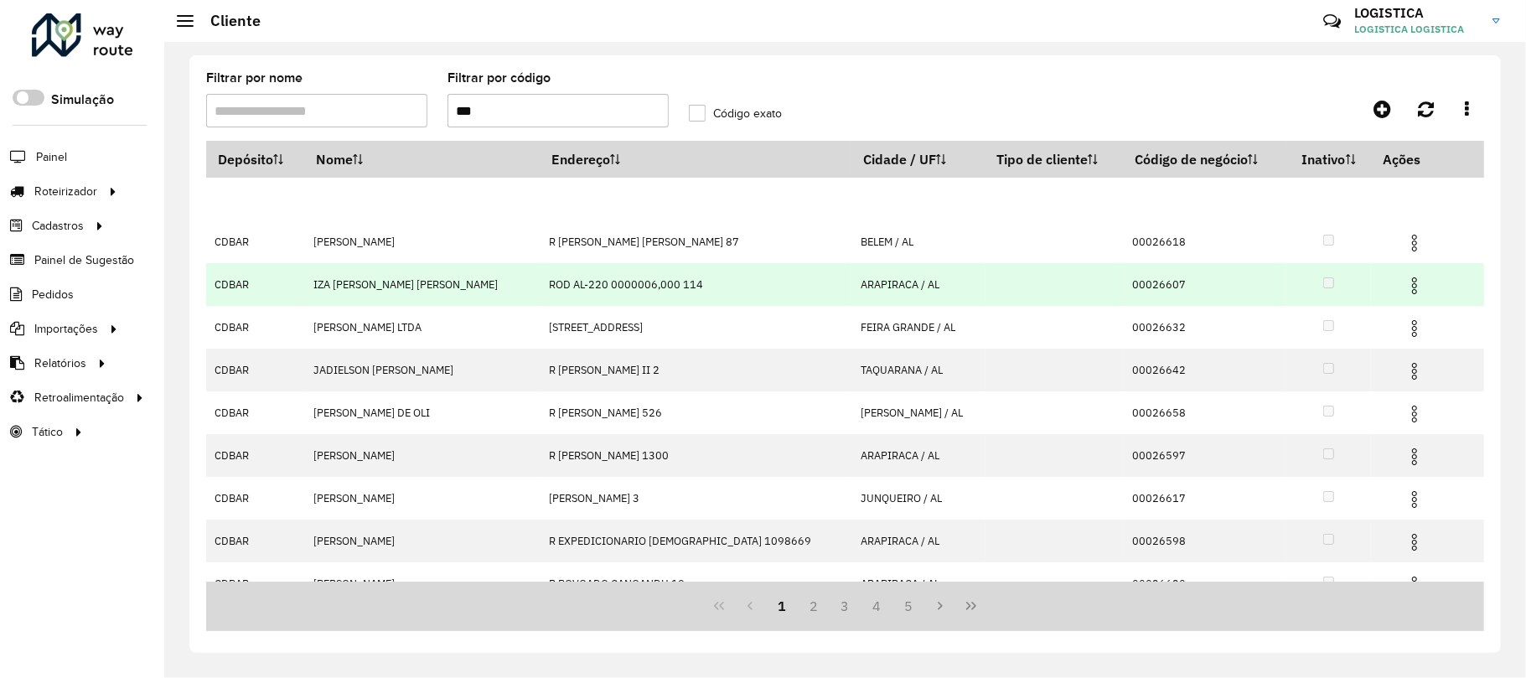
click at [1404, 288] on img at bounding box center [1414, 286] width 20 height 20
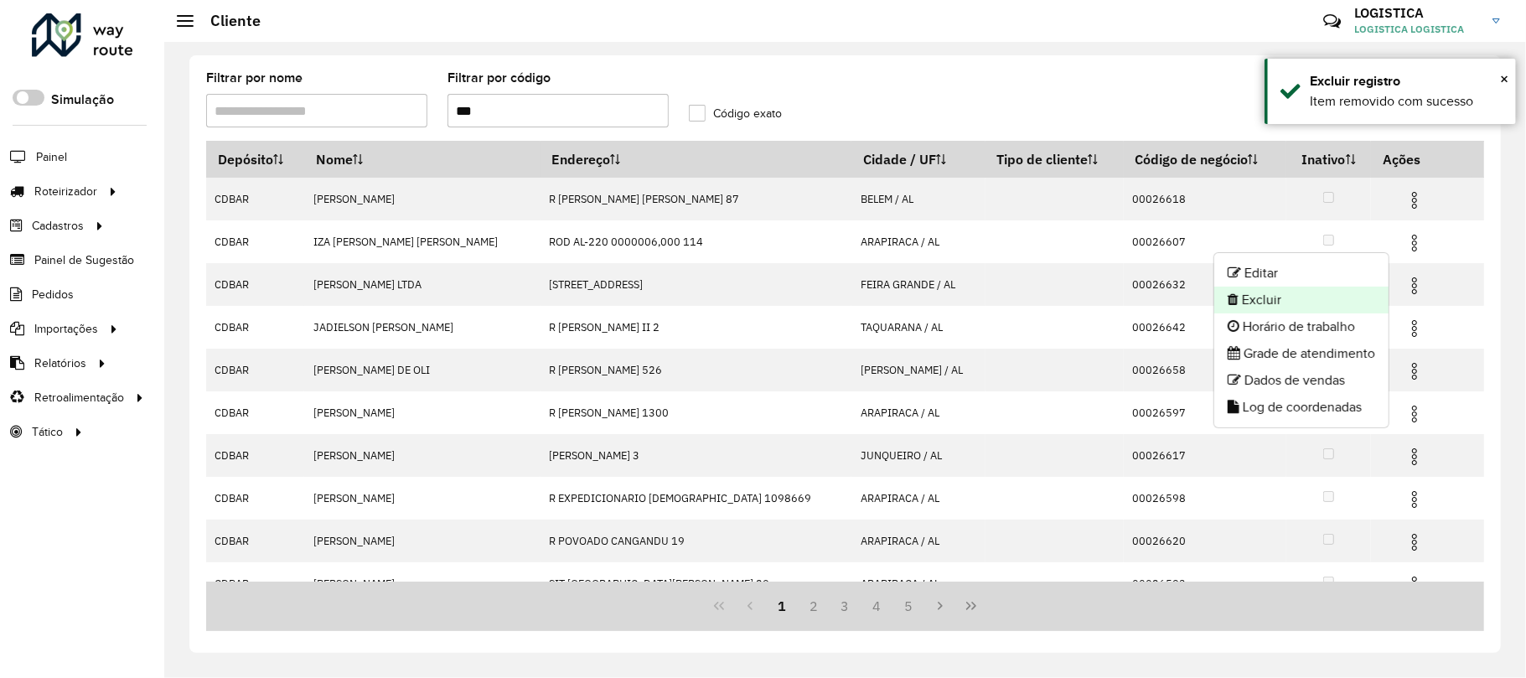
click at [1314, 293] on li "Excluir" at bounding box center [1301, 300] width 174 height 27
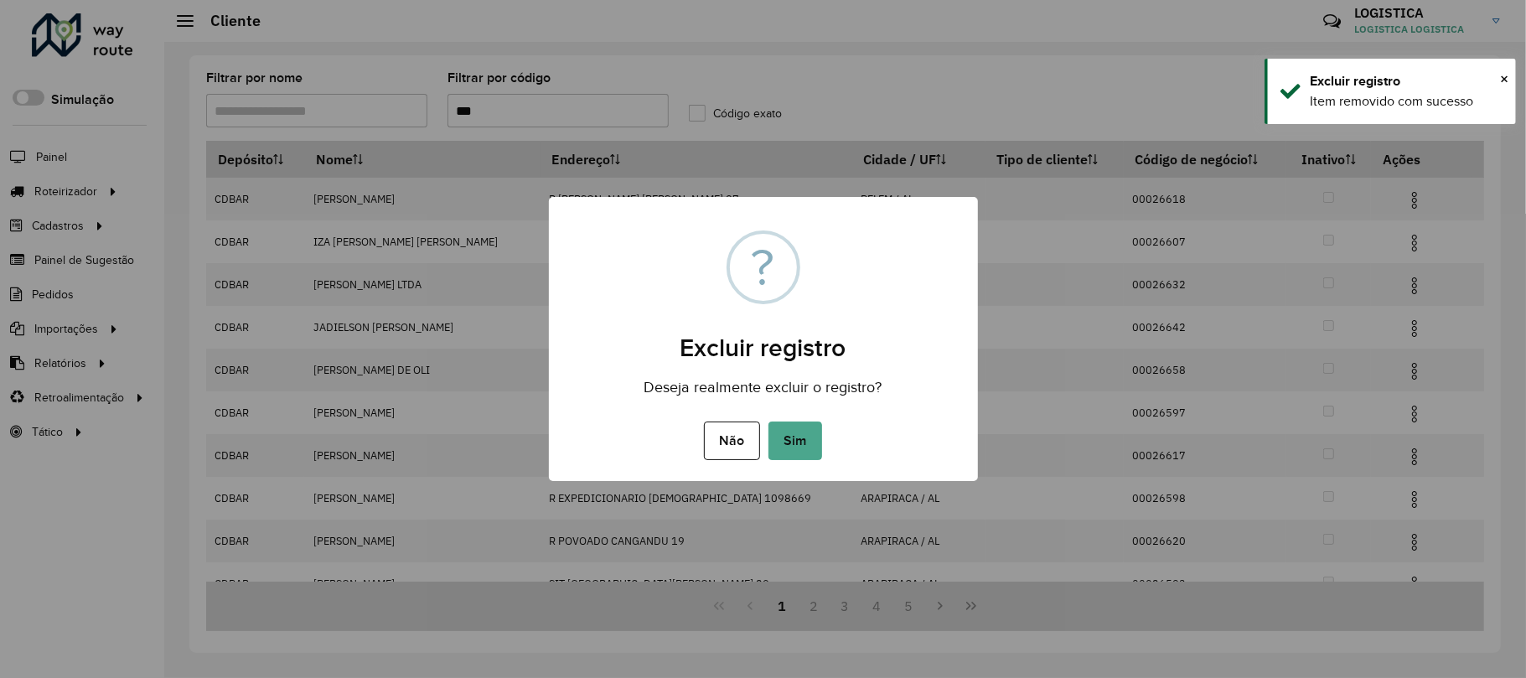
click at [768, 421] on button "Sim" at bounding box center [795, 440] width 54 height 39
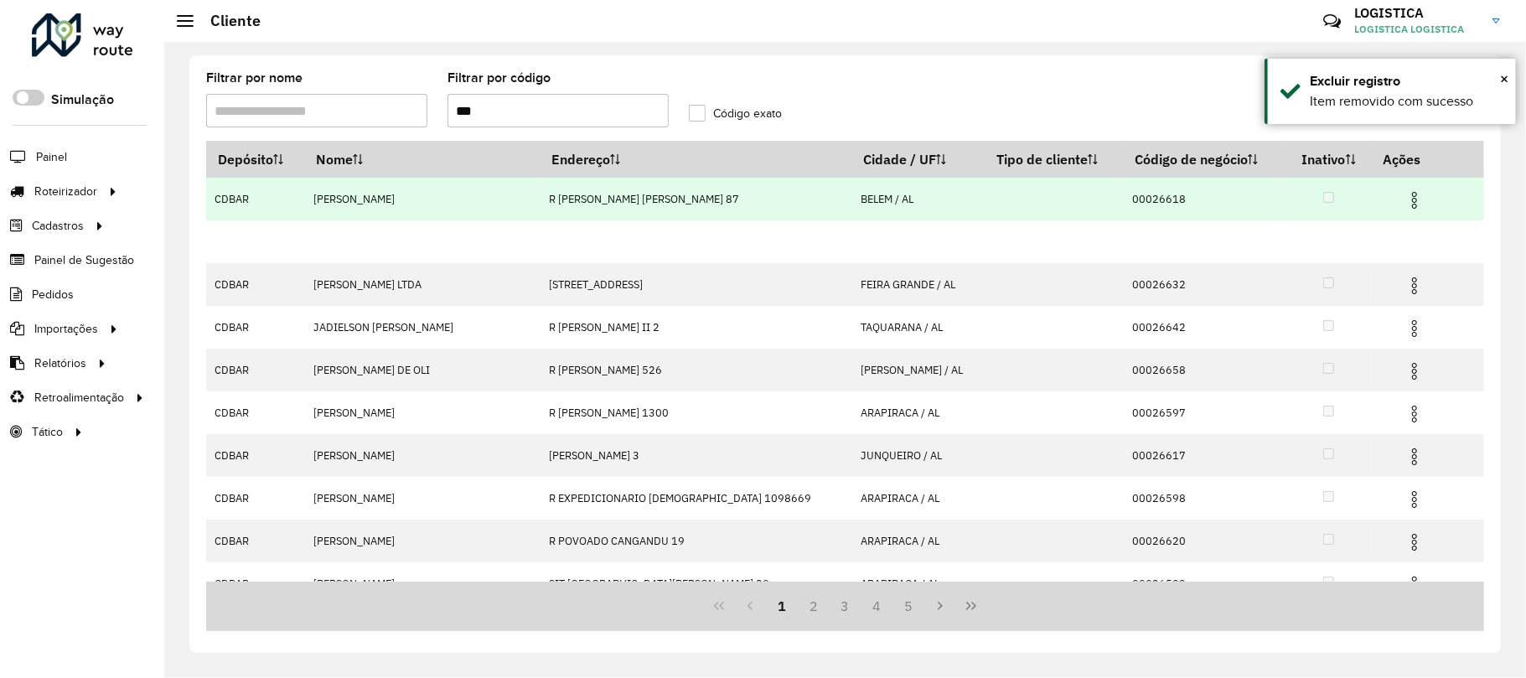
click at [1404, 190] on img at bounding box center [1414, 200] width 20 height 20
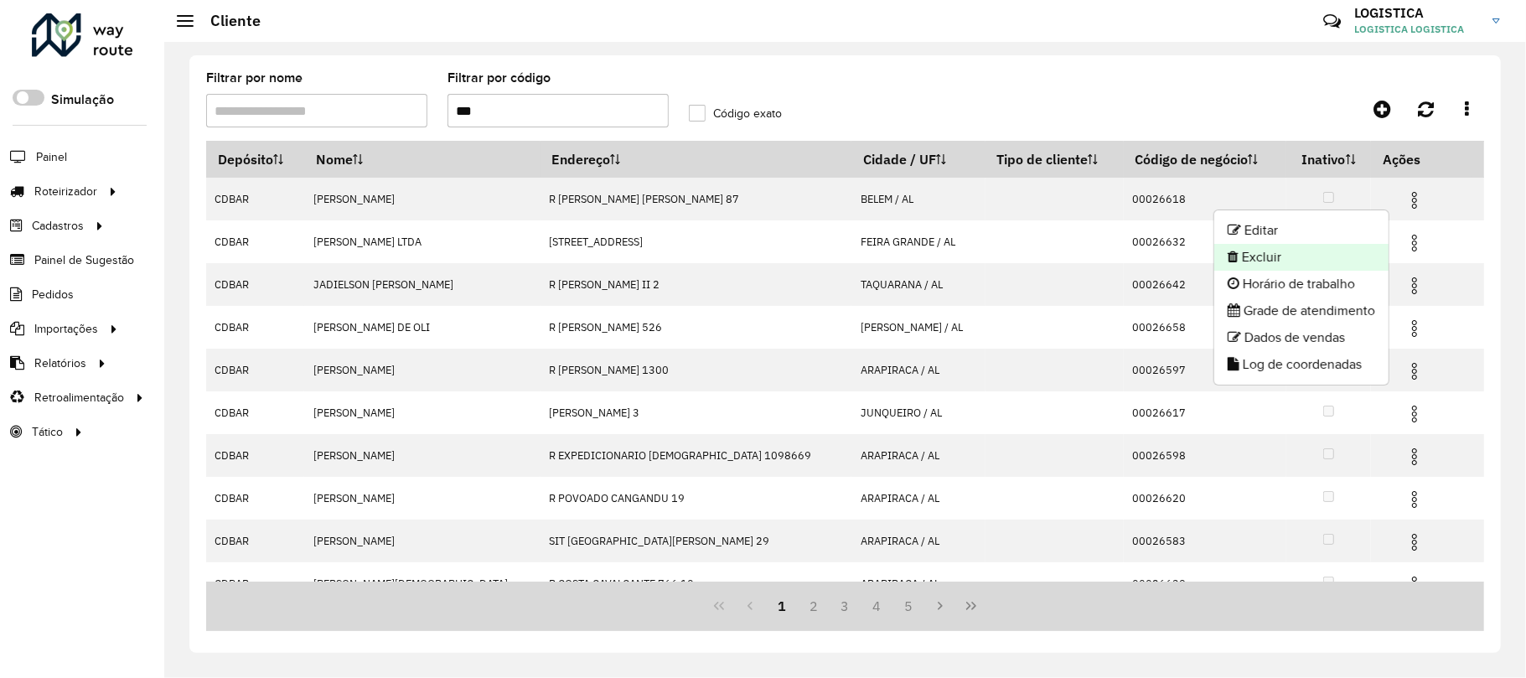
click at [1368, 252] on li "Excluir" at bounding box center [1301, 257] width 174 height 27
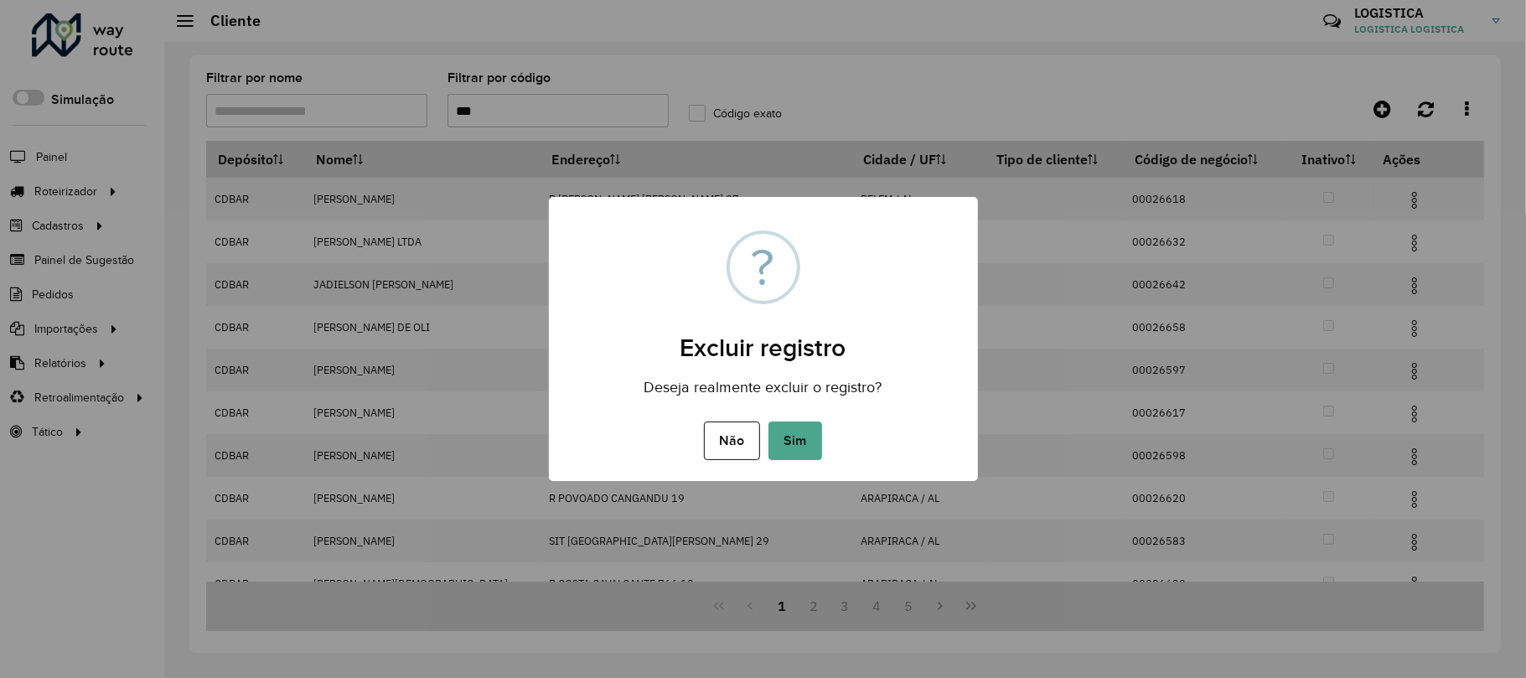
click at [768, 421] on button "Sim" at bounding box center [795, 440] width 54 height 39
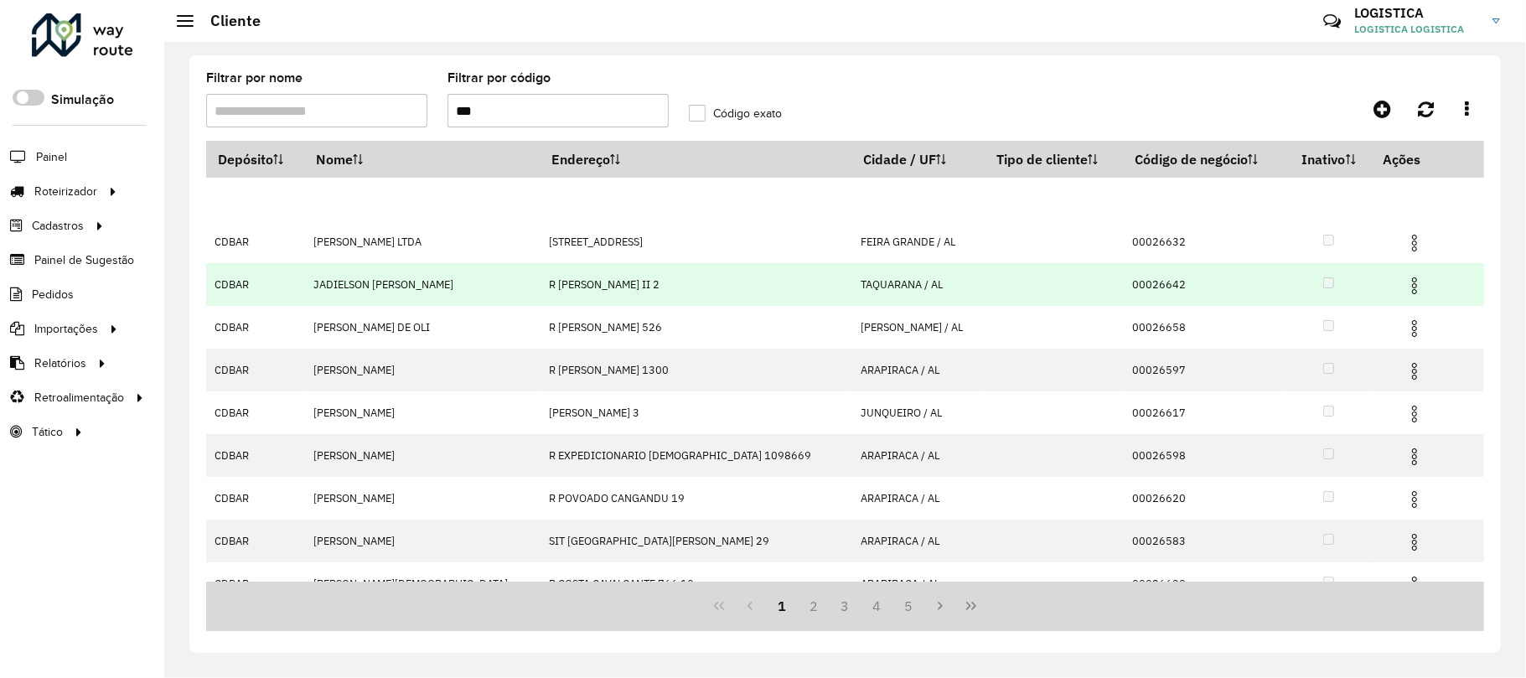
click at [1404, 282] on img at bounding box center [1414, 286] width 20 height 20
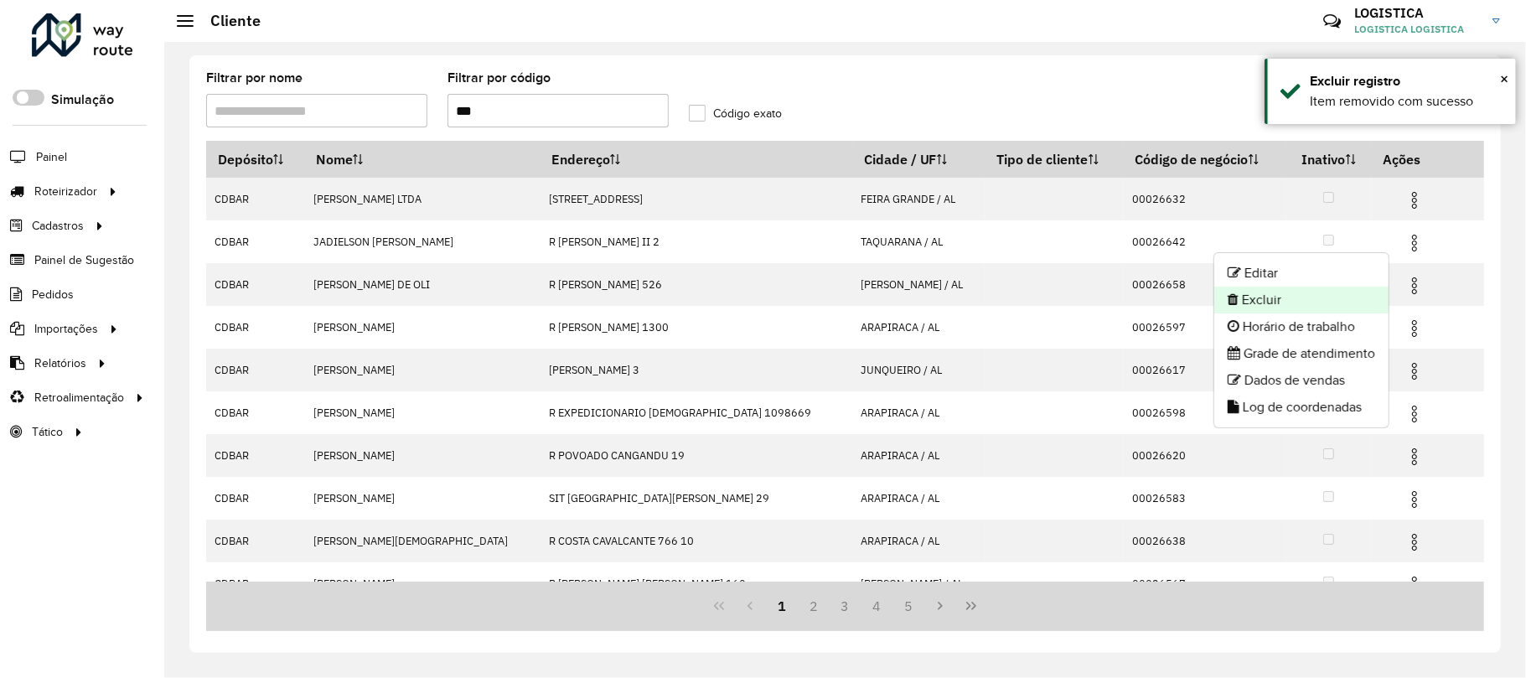
click at [1337, 302] on li "Excluir" at bounding box center [1301, 300] width 174 height 27
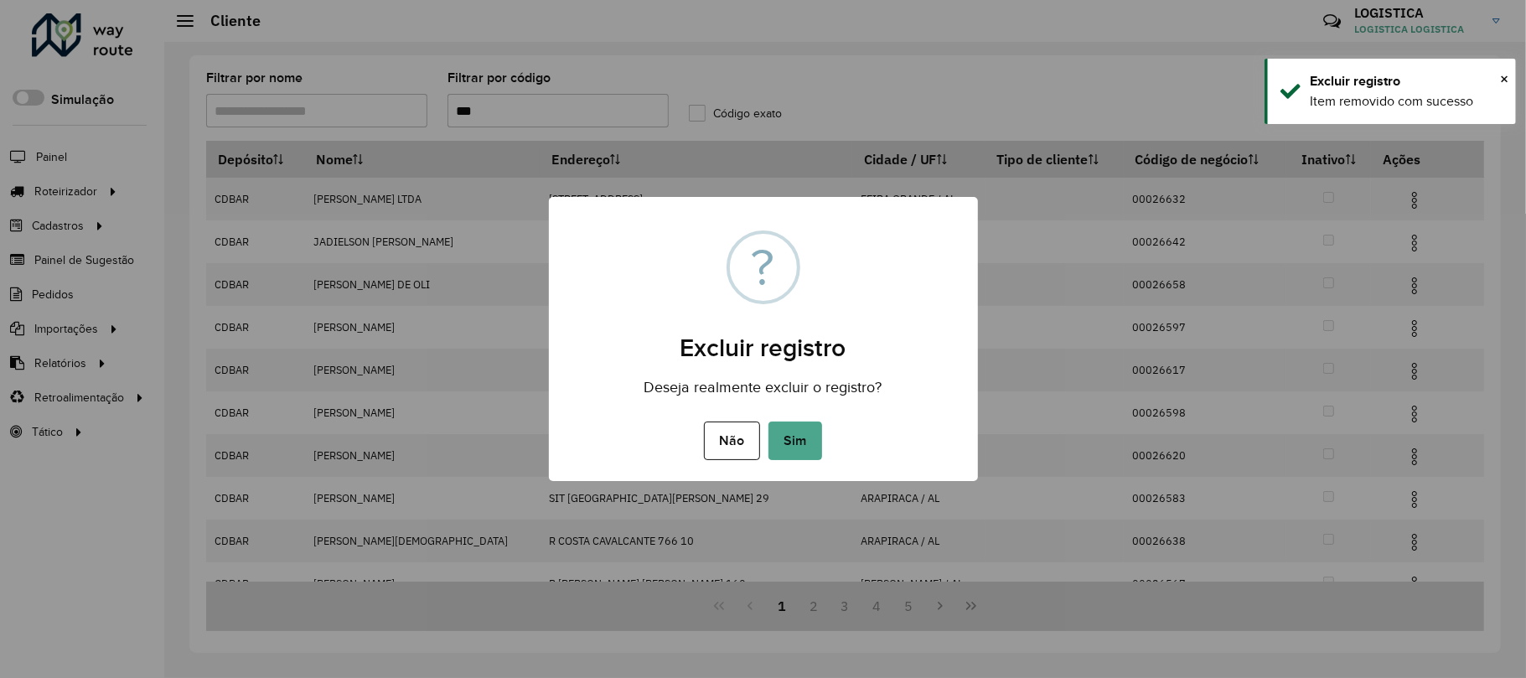
click at [768, 421] on button "Sim" at bounding box center [795, 440] width 54 height 39
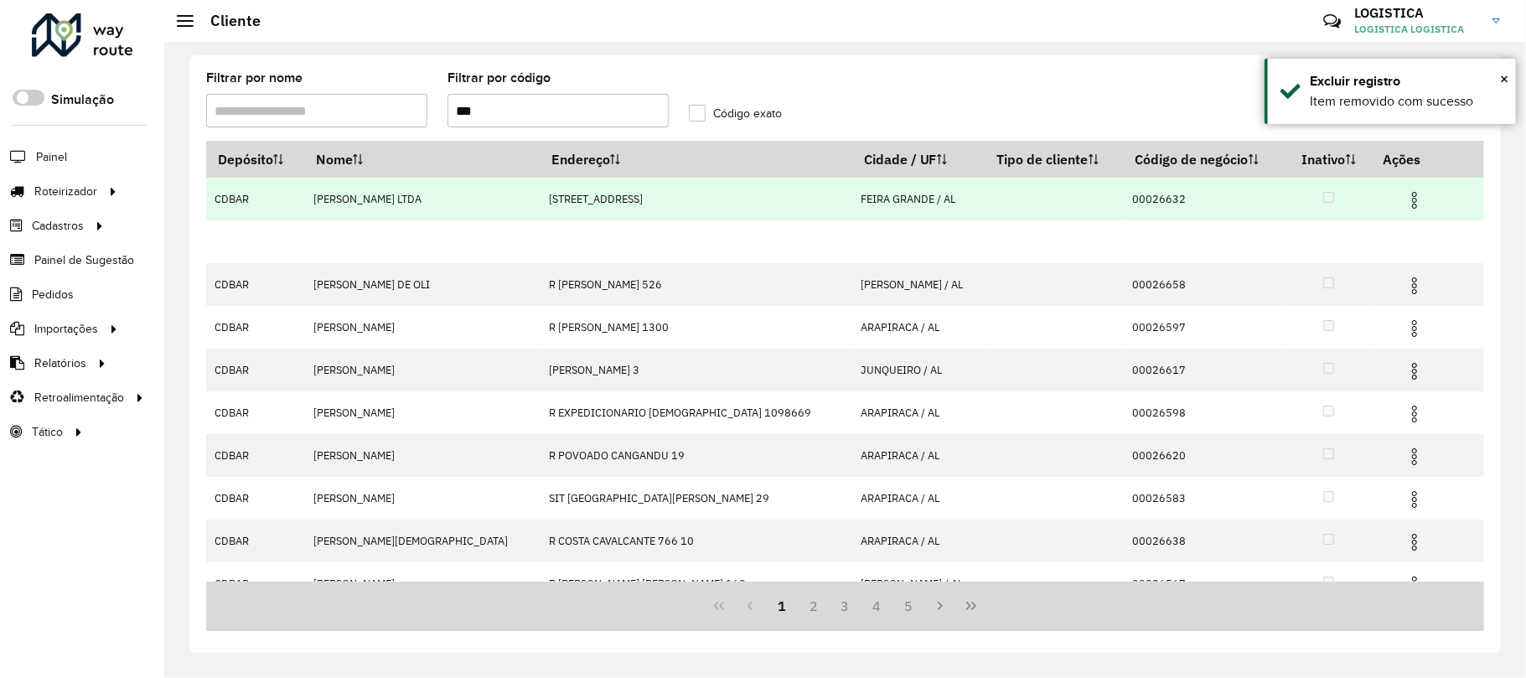
click at [1404, 192] on img at bounding box center [1414, 200] width 20 height 20
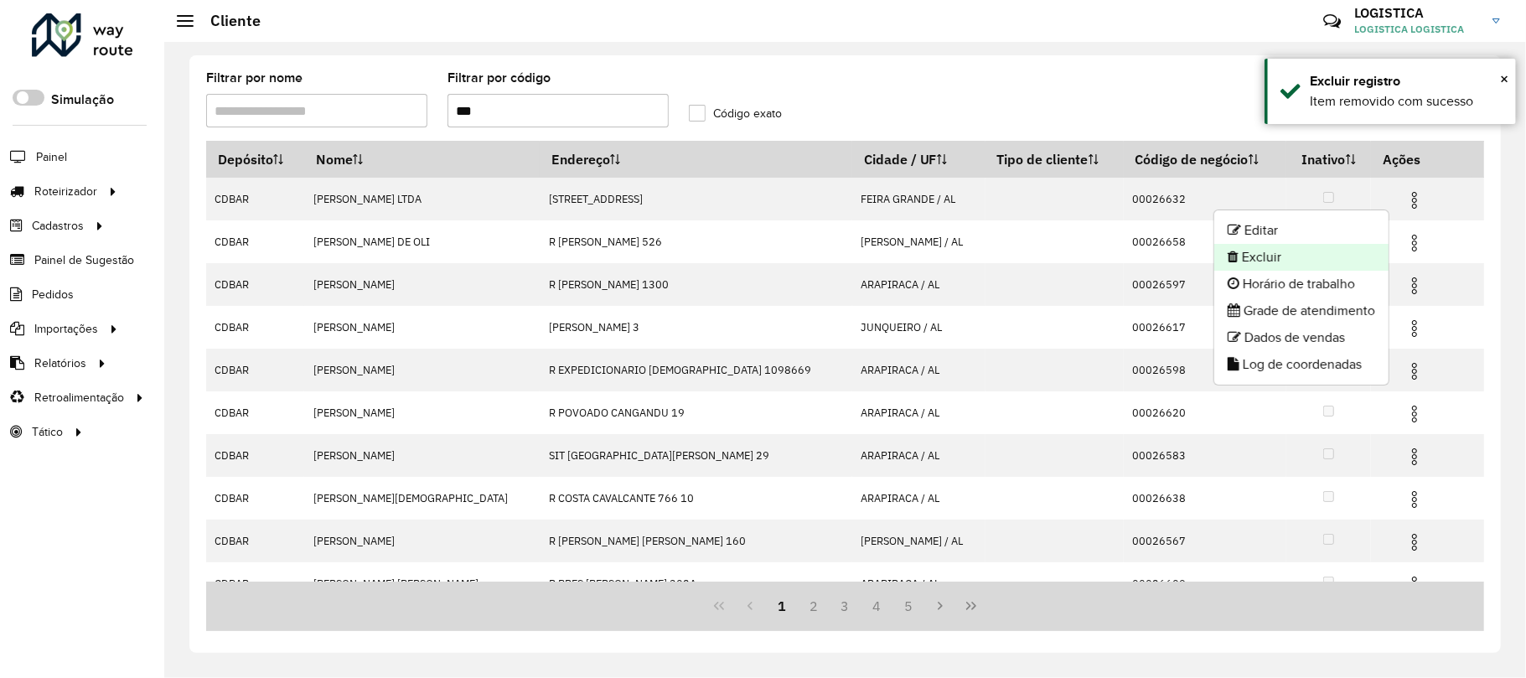
click at [1290, 259] on li "Excluir" at bounding box center [1301, 257] width 174 height 27
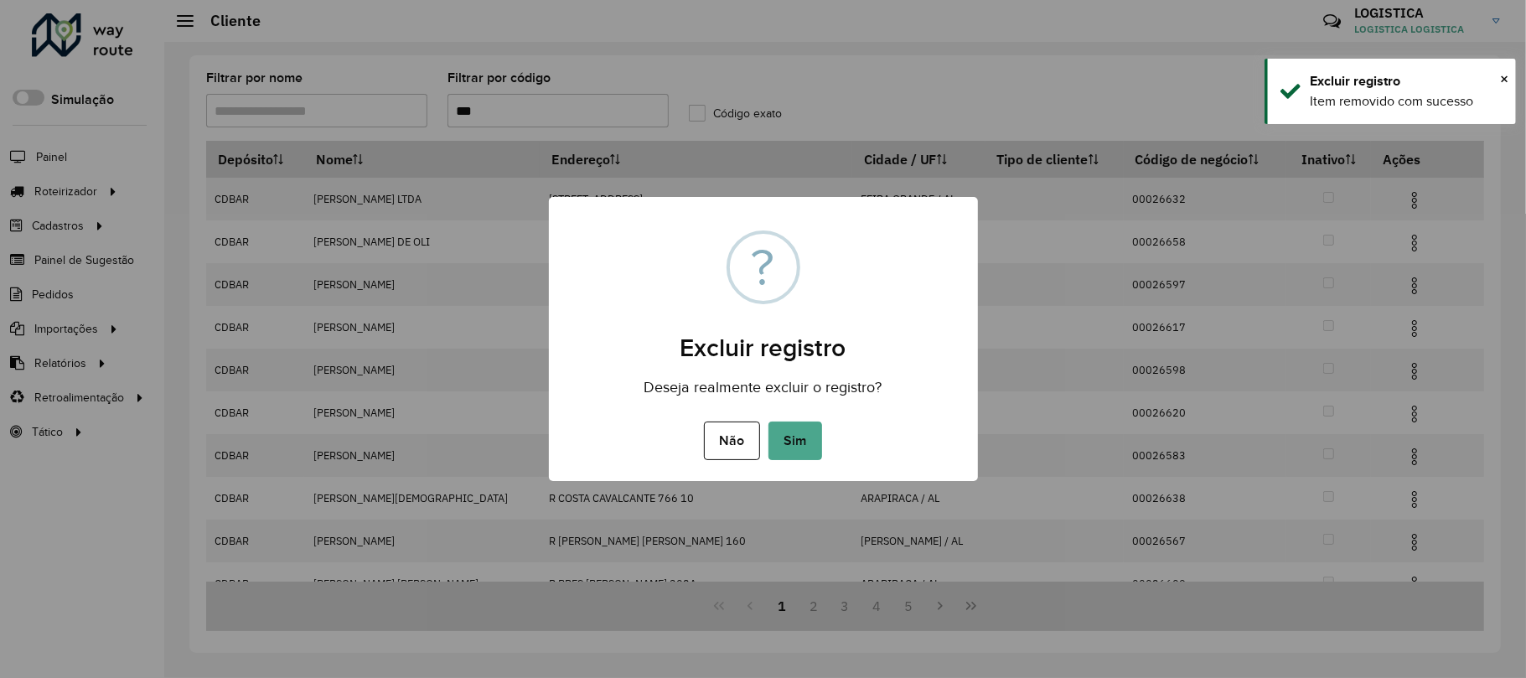
click at [768, 421] on button "Sim" at bounding box center [795, 440] width 54 height 39
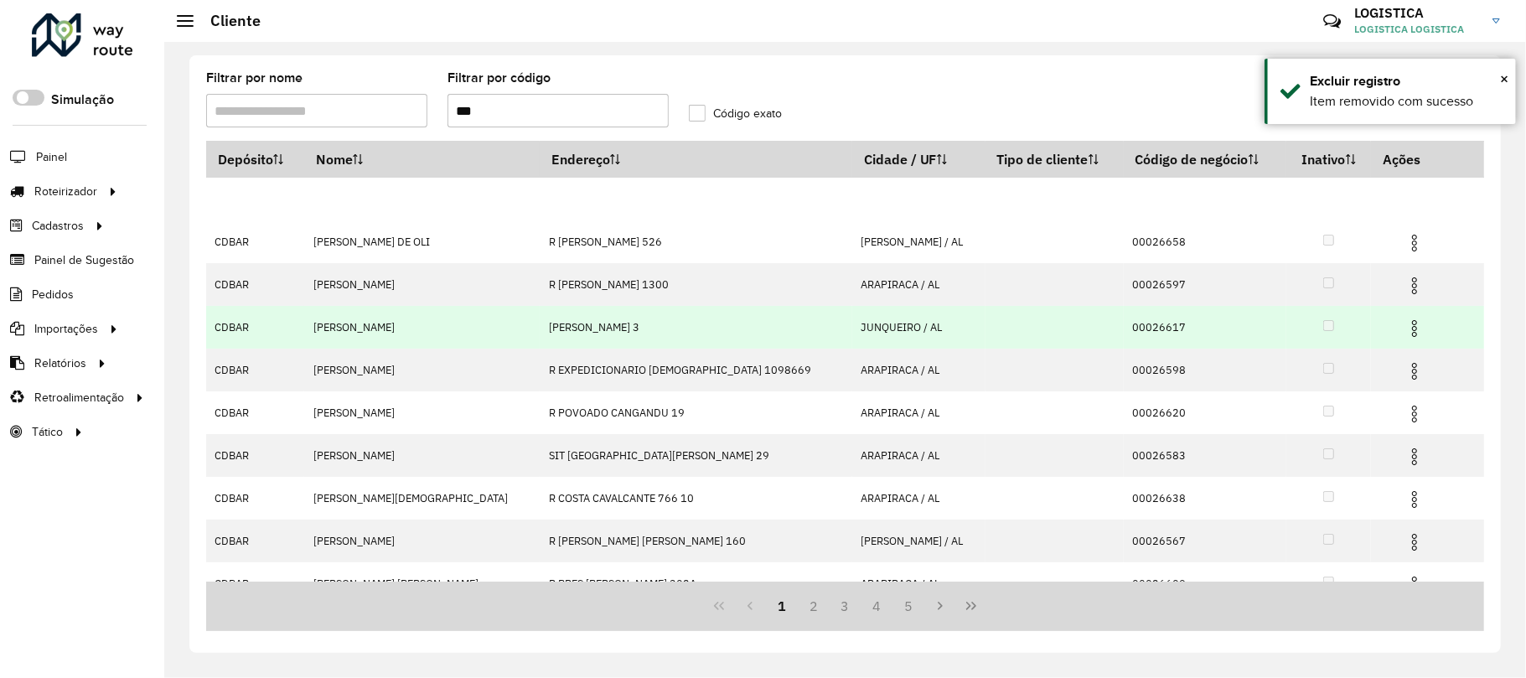
click at [1404, 317] on span at bounding box center [1414, 326] width 20 height 23
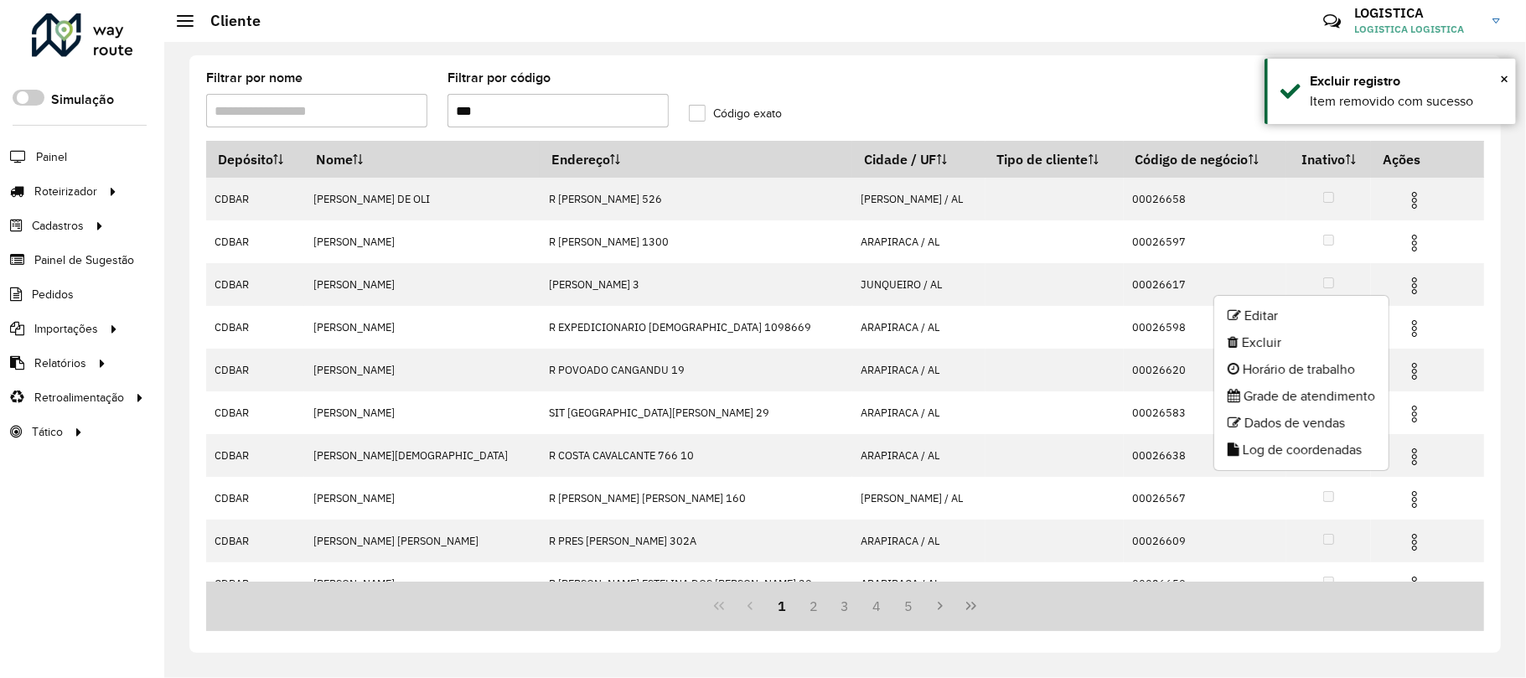
click at [1312, 343] on li "Excluir" at bounding box center [1301, 342] width 174 height 27
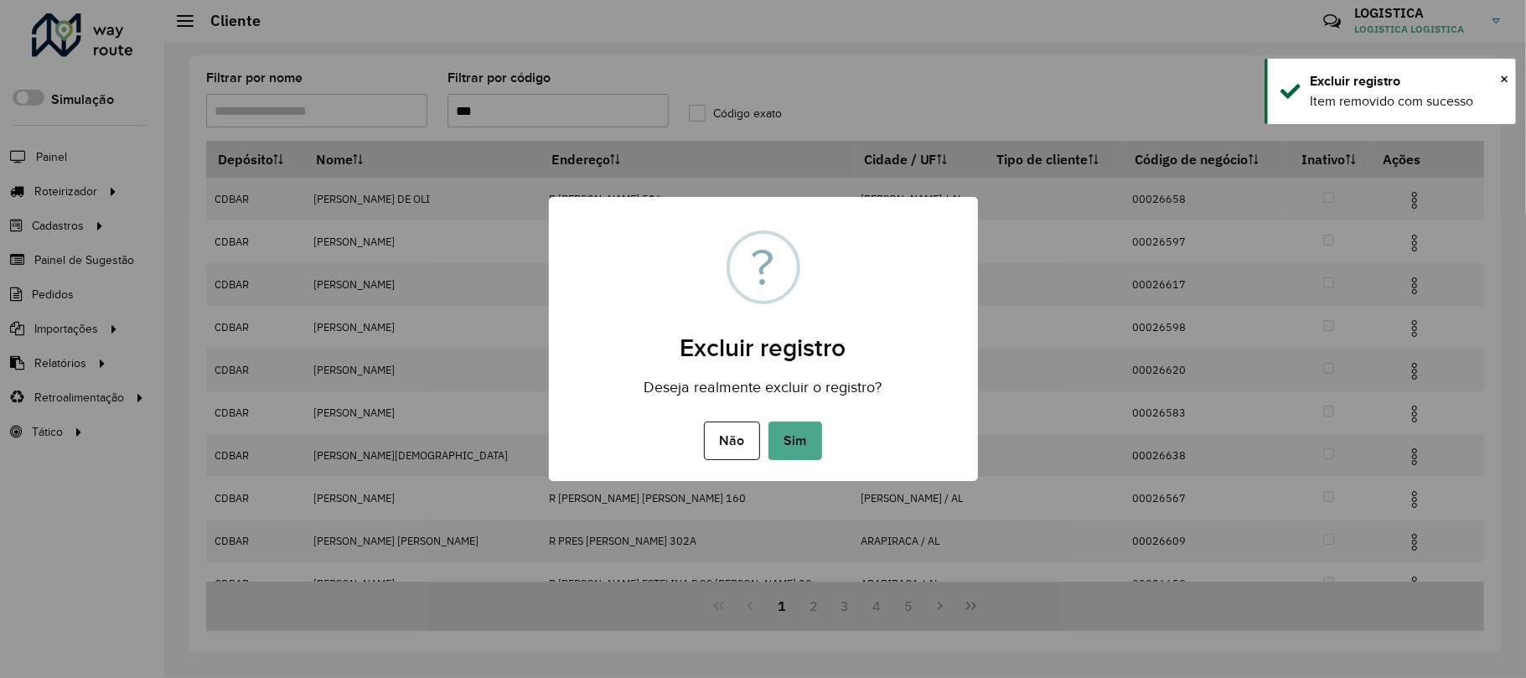
click at [768, 421] on button "Sim" at bounding box center [795, 440] width 54 height 39
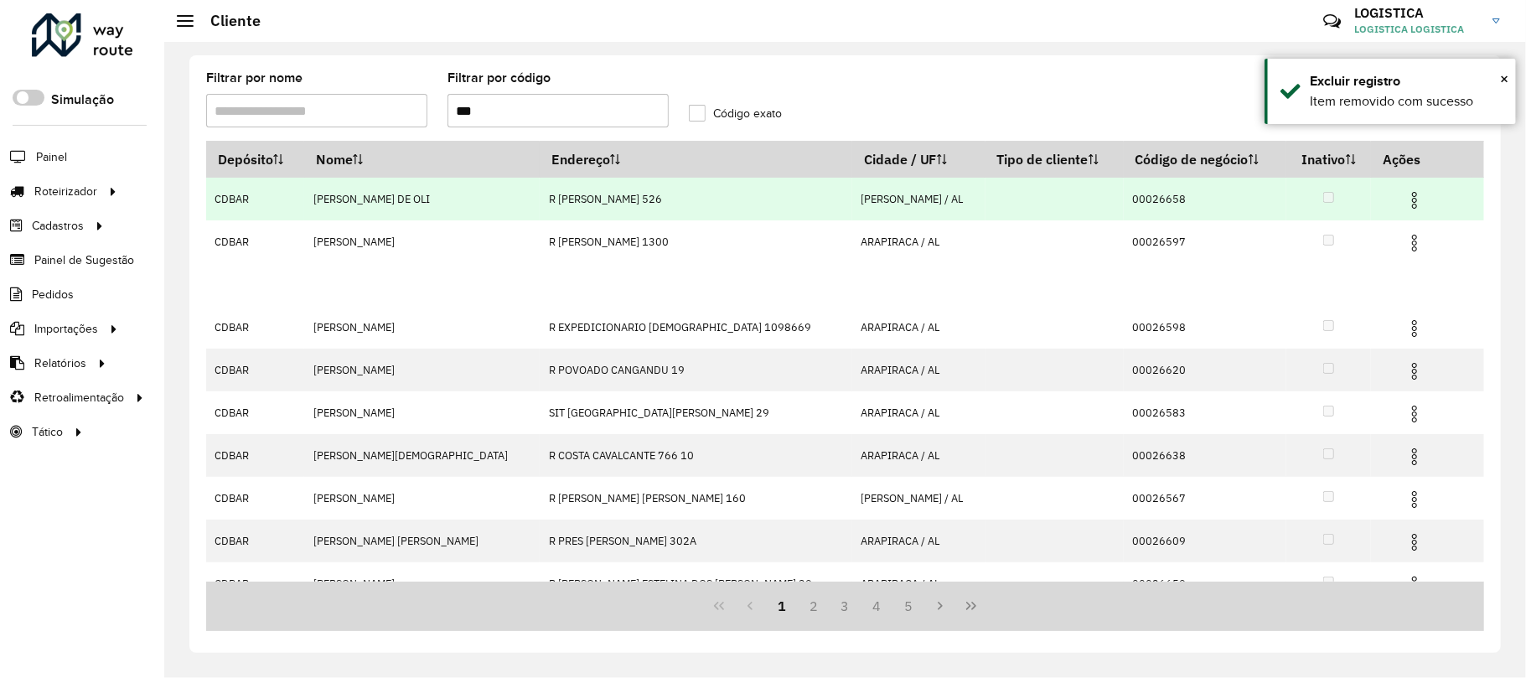
click at [1404, 198] on img at bounding box center [1414, 200] width 20 height 20
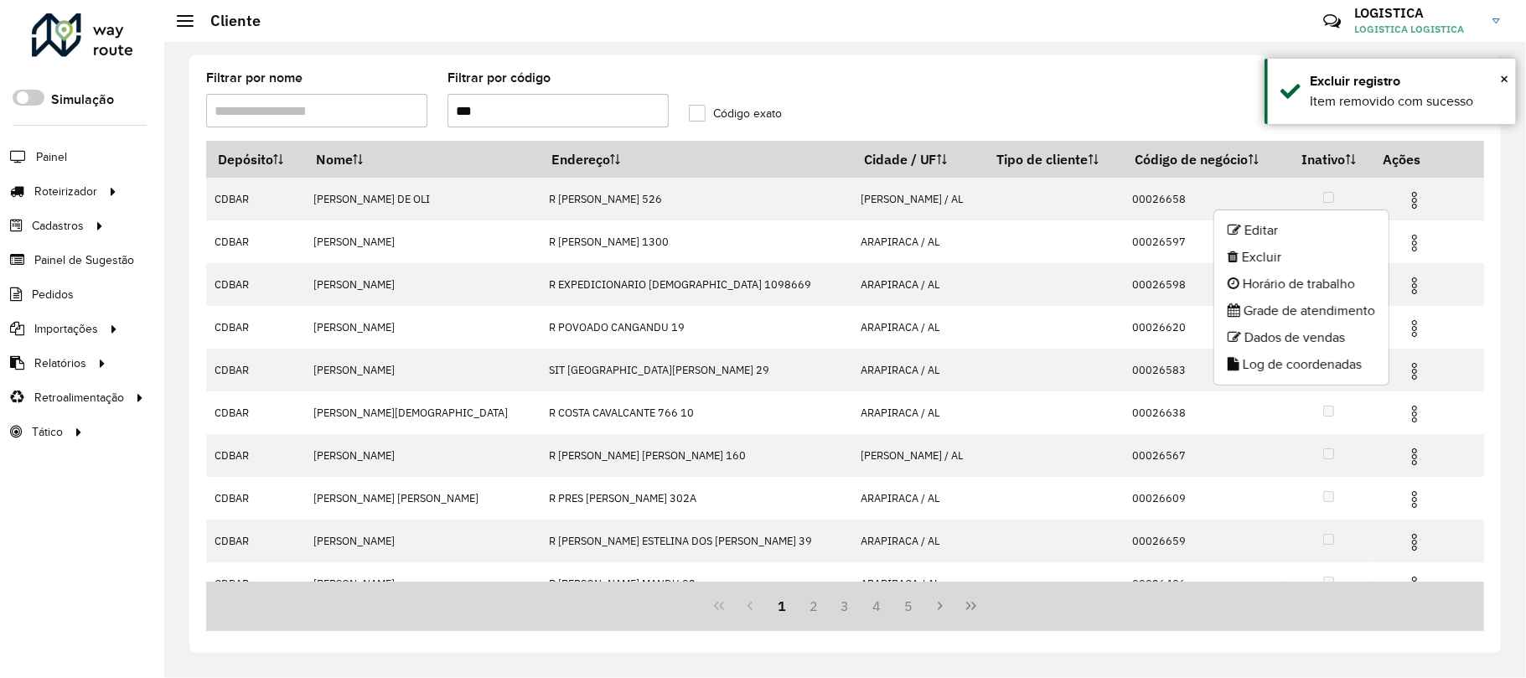
click at [1280, 258] on li "Excluir" at bounding box center [1301, 257] width 174 height 27
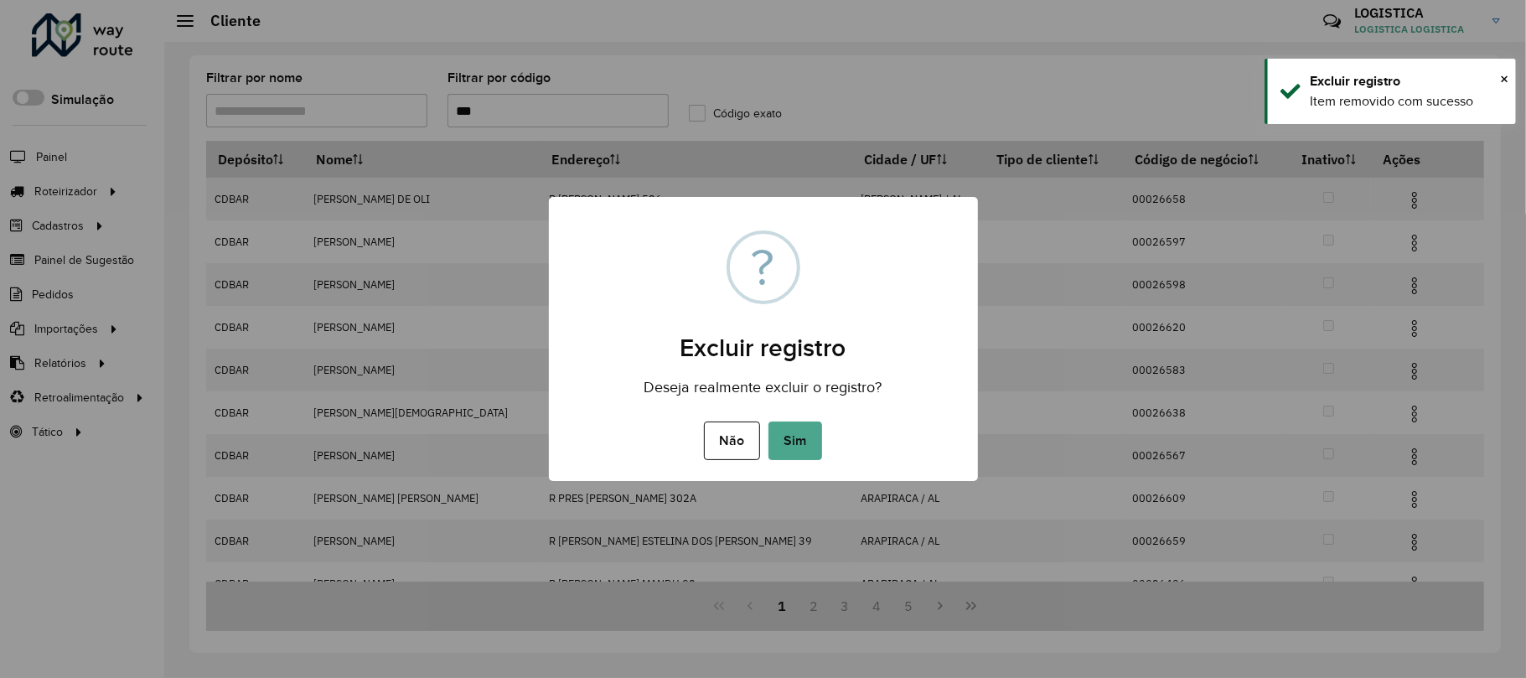
click at [768, 421] on button "Sim" at bounding box center [795, 440] width 54 height 39
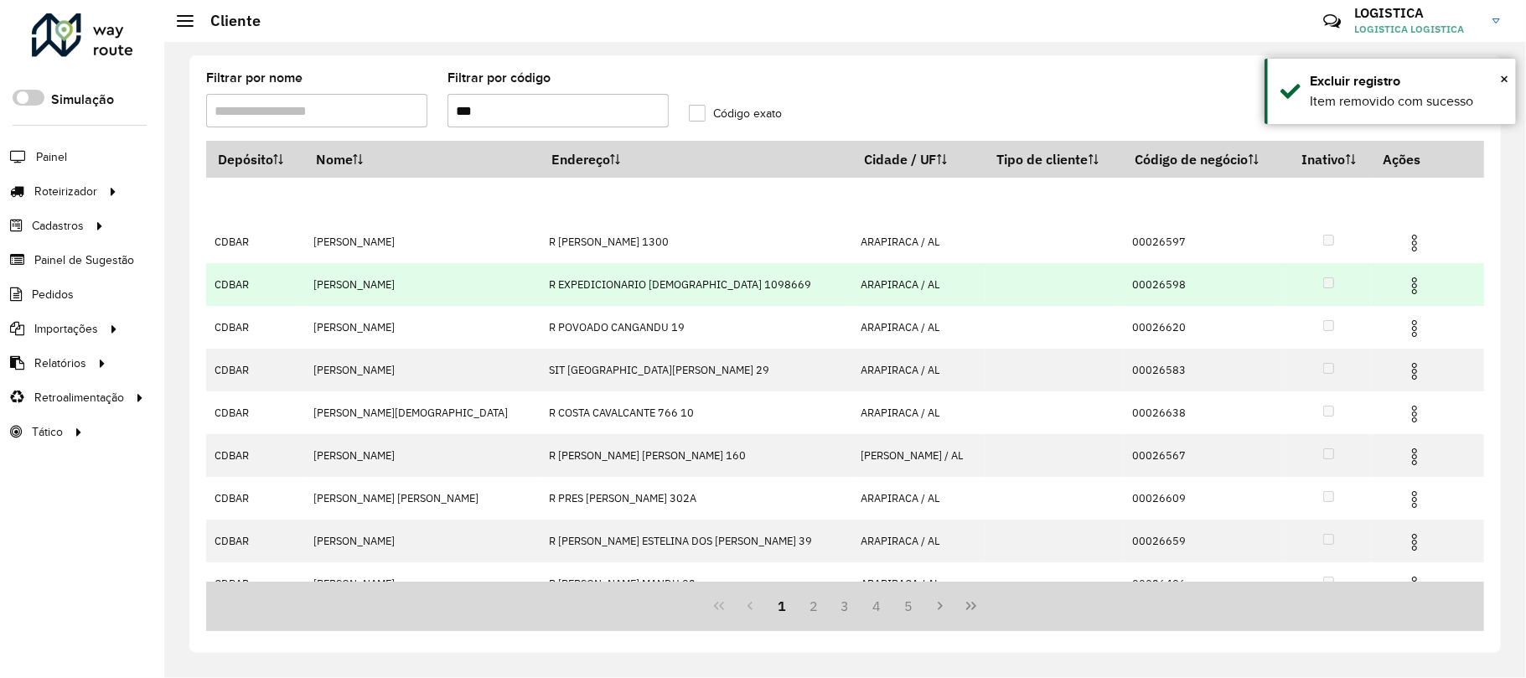
click at [1406, 286] on img at bounding box center [1414, 286] width 20 height 20
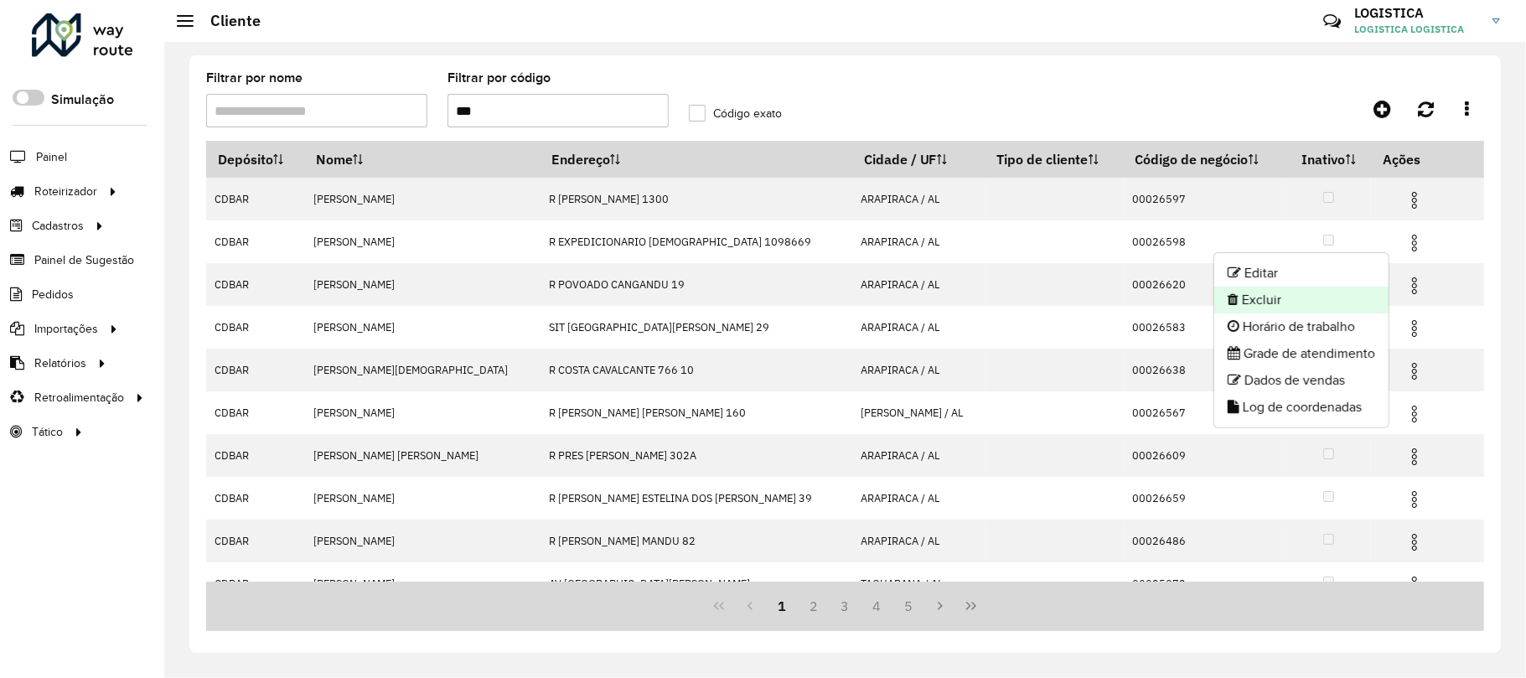
click at [1321, 302] on li "Excluir" at bounding box center [1301, 300] width 174 height 27
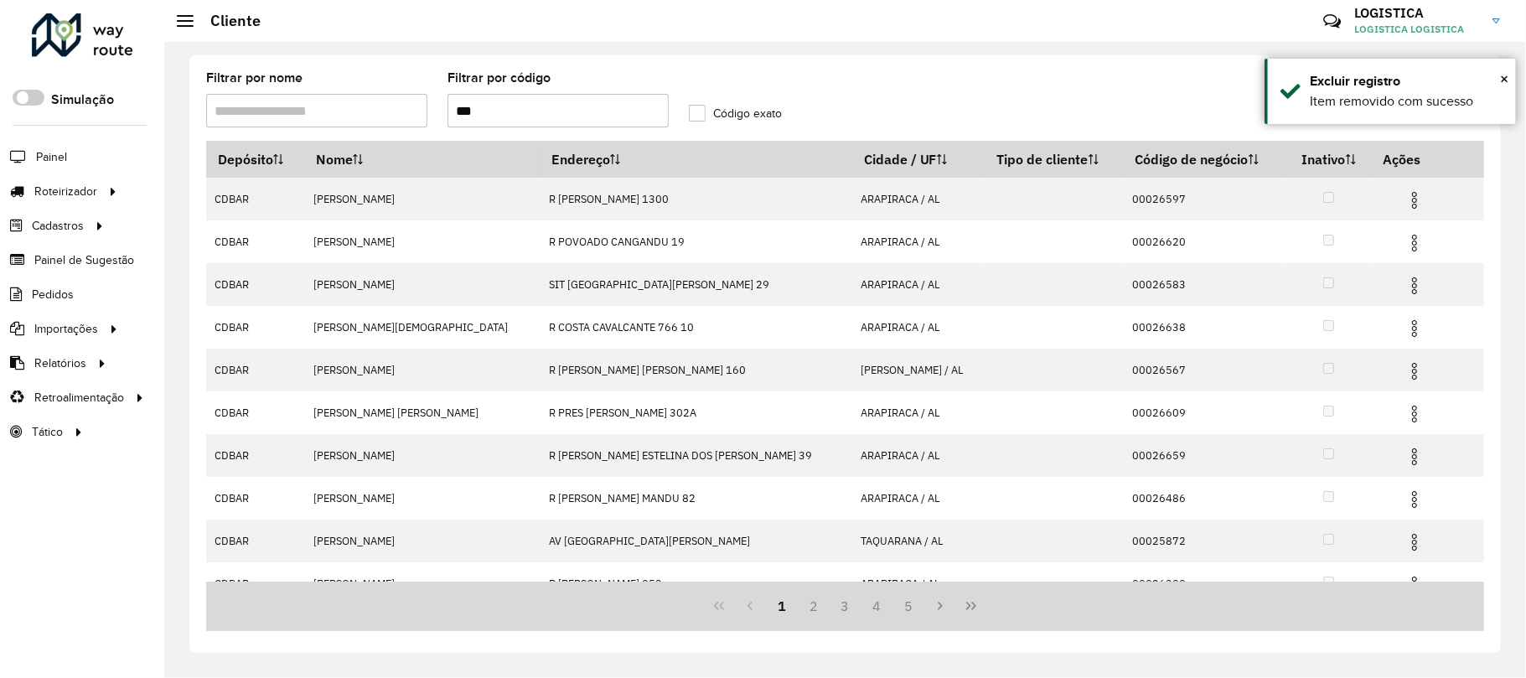
click at [1404, 196] on img at bounding box center [1414, 200] width 20 height 20
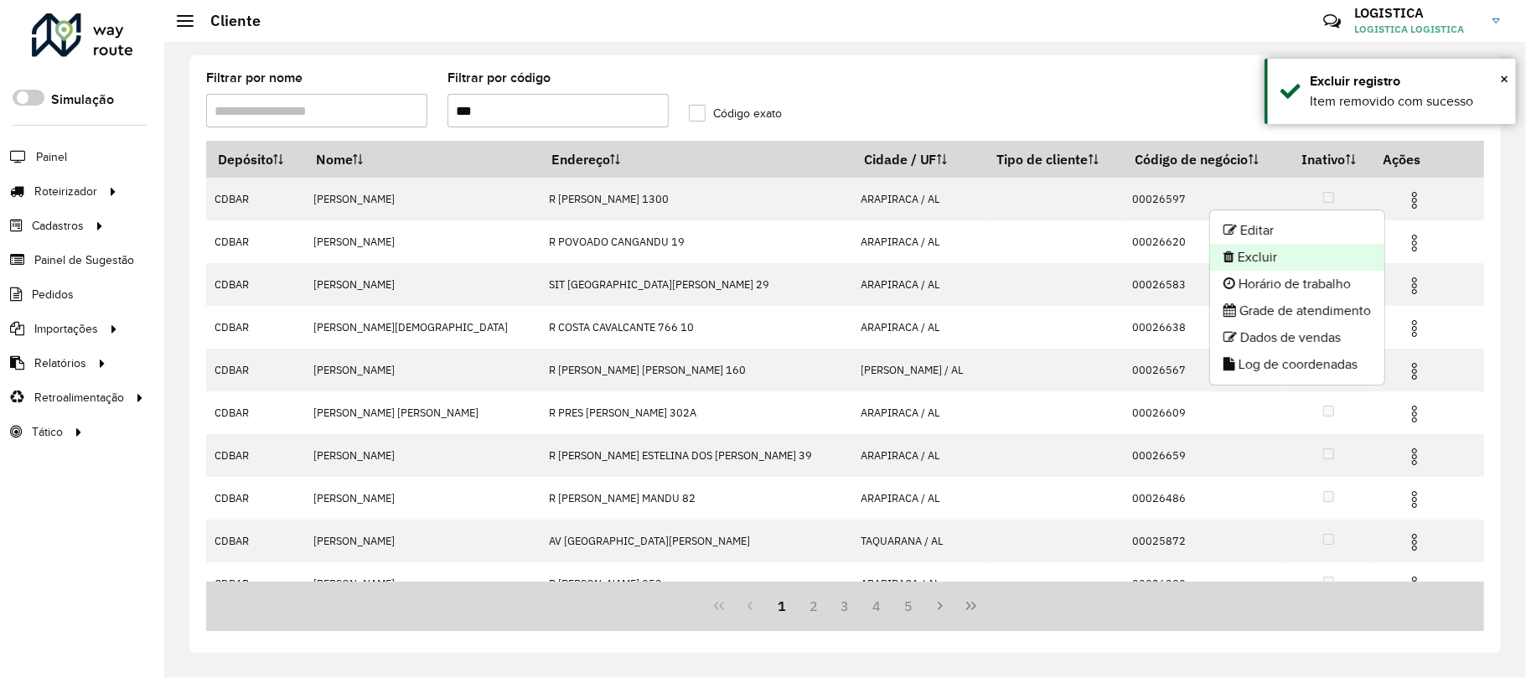
click at [1336, 251] on li "Excluir" at bounding box center [1297, 257] width 174 height 27
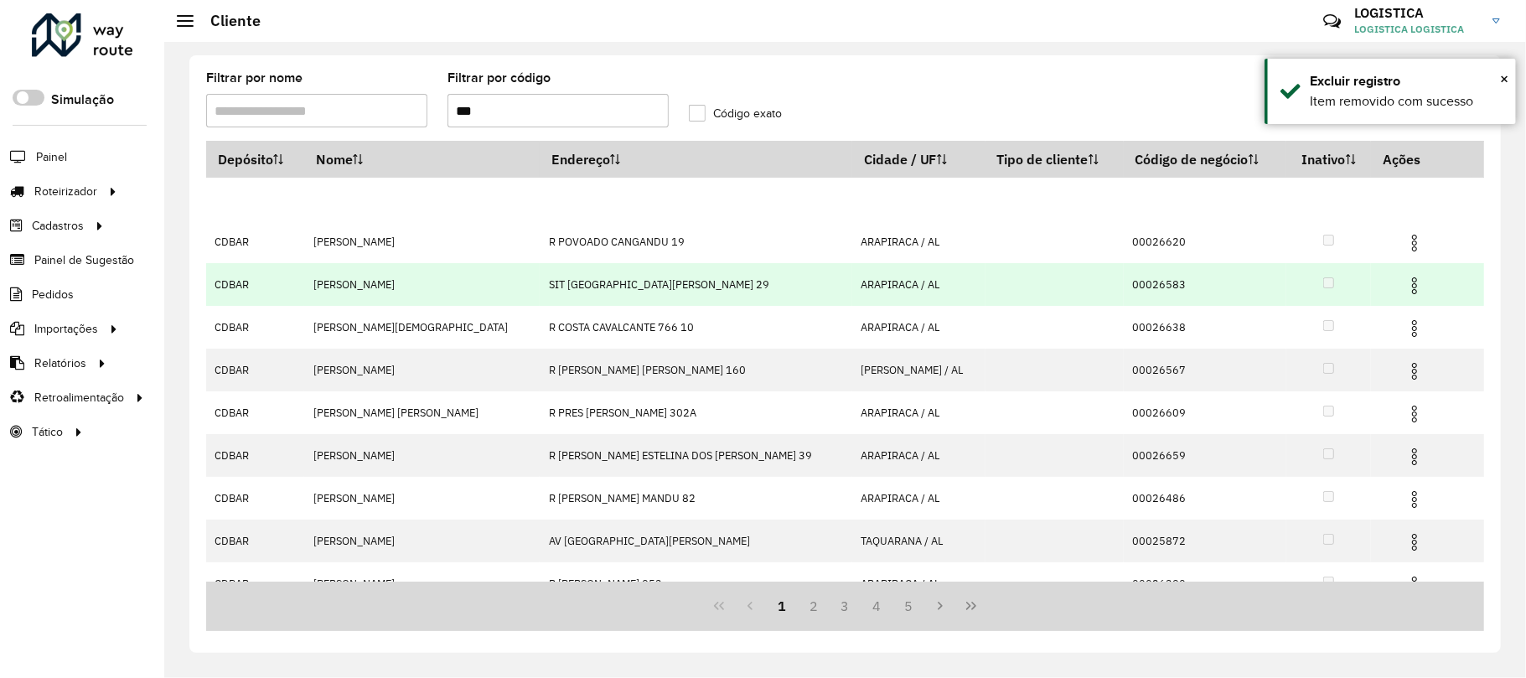
click at [1404, 292] on img at bounding box center [1414, 286] width 20 height 20
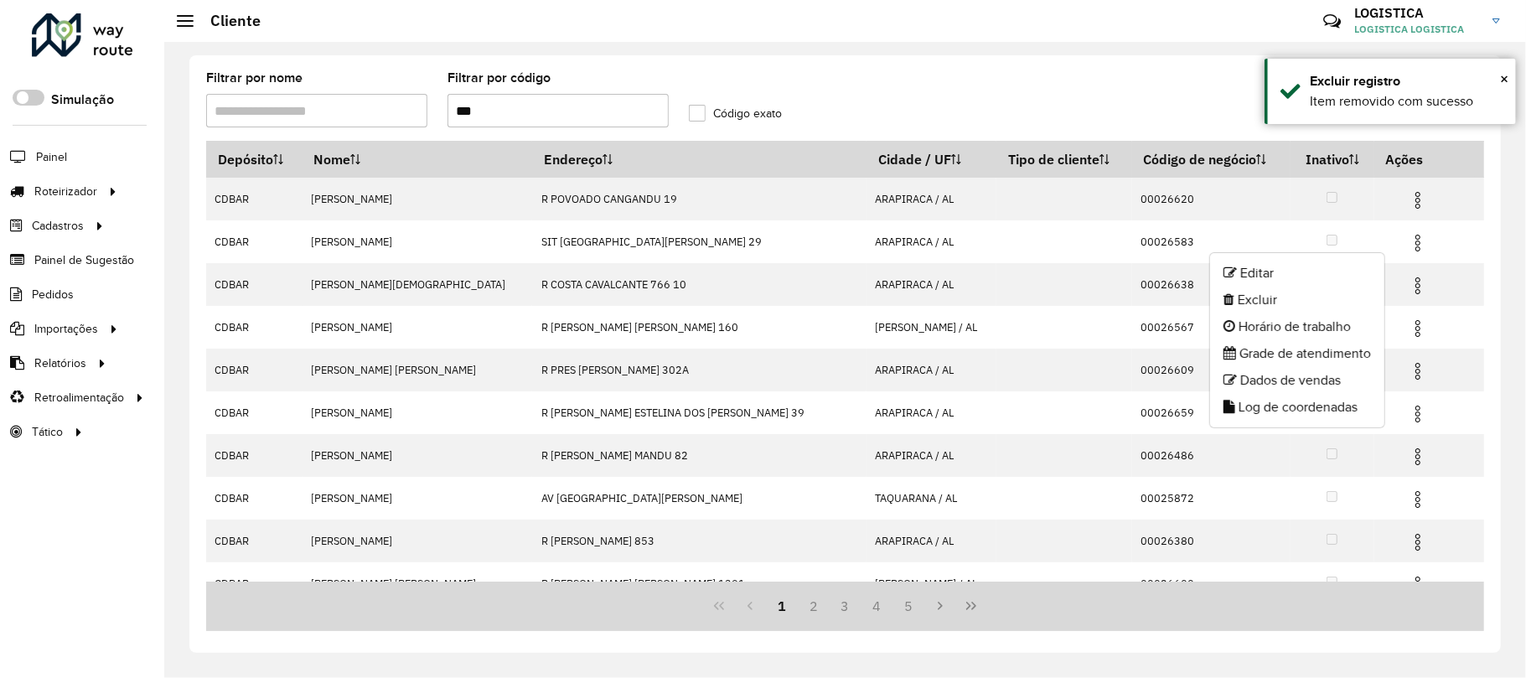
click at [1277, 305] on li "Excluir" at bounding box center [1297, 300] width 174 height 27
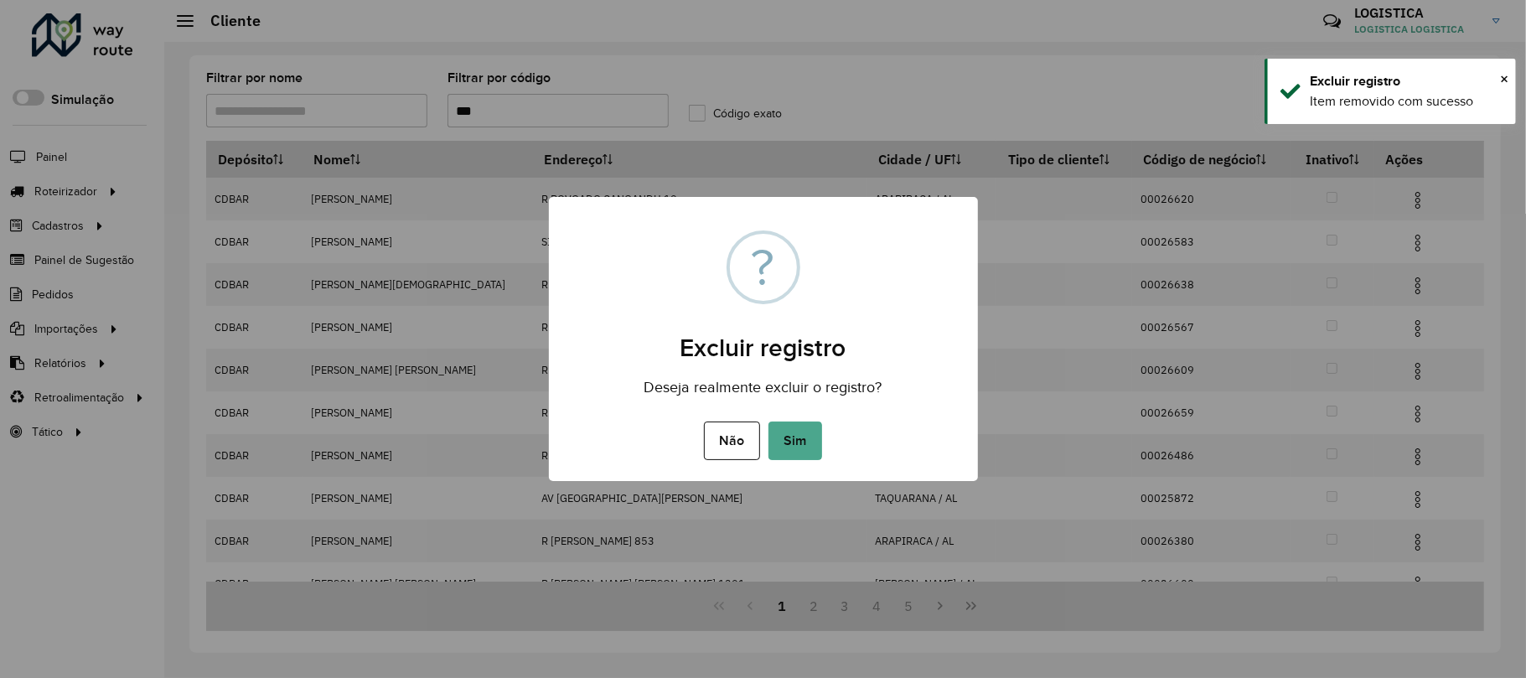
click at [768, 421] on button "Sim" at bounding box center [795, 440] width 54 height 39
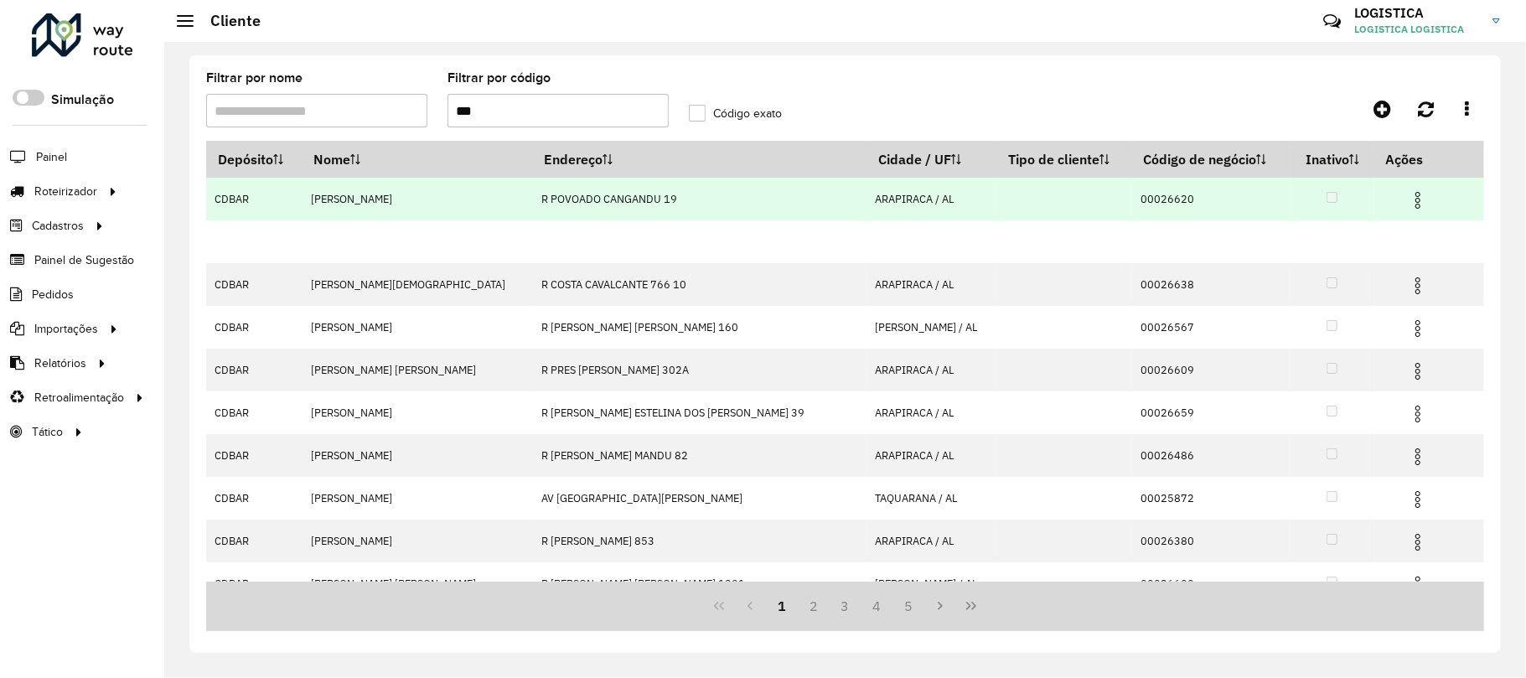
click at [1408, 195] on img at bounding box center [1418, 200] width 20 height 20
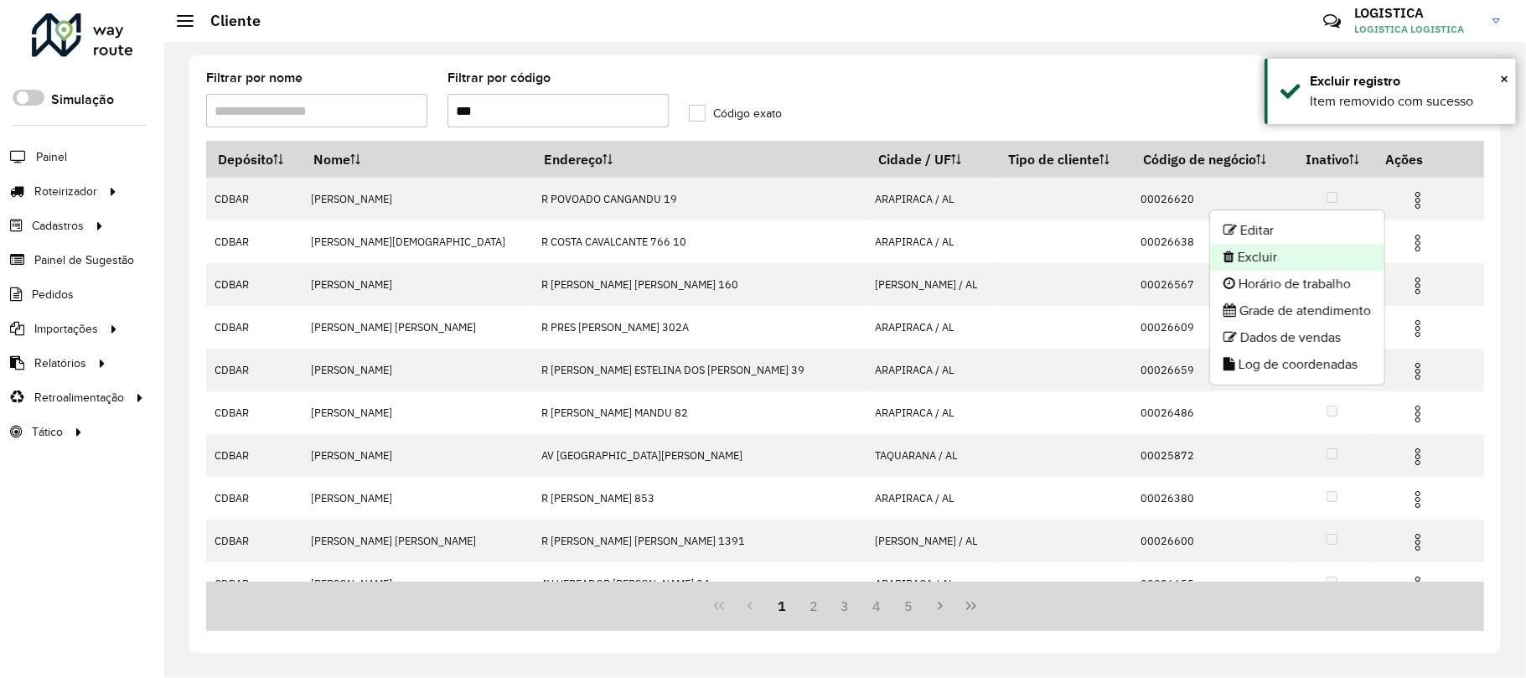
click at [1284, 253] on li "Excluir" at bounding box center [1297, 257] width 174 height 27
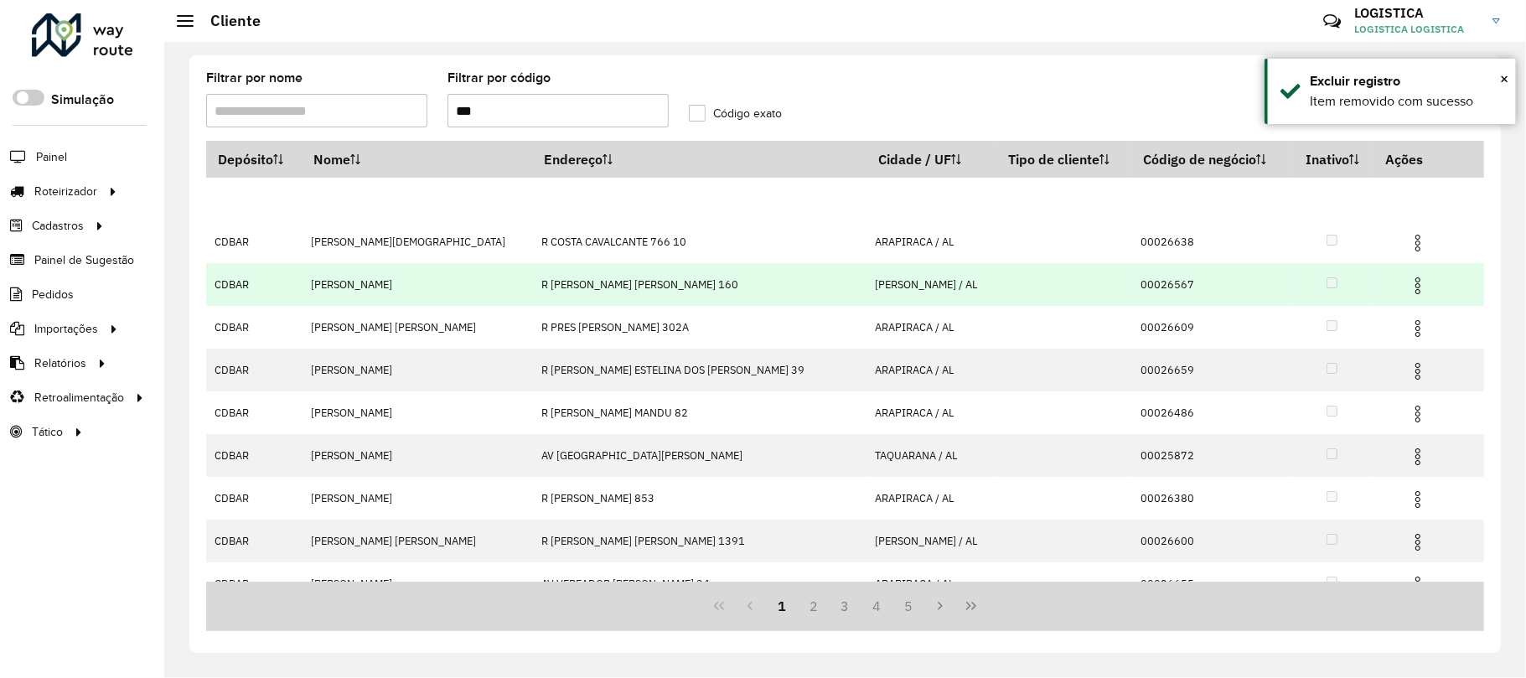
click at [1408, 292] on img at bounding box center [1418, 286] width 20 height 20
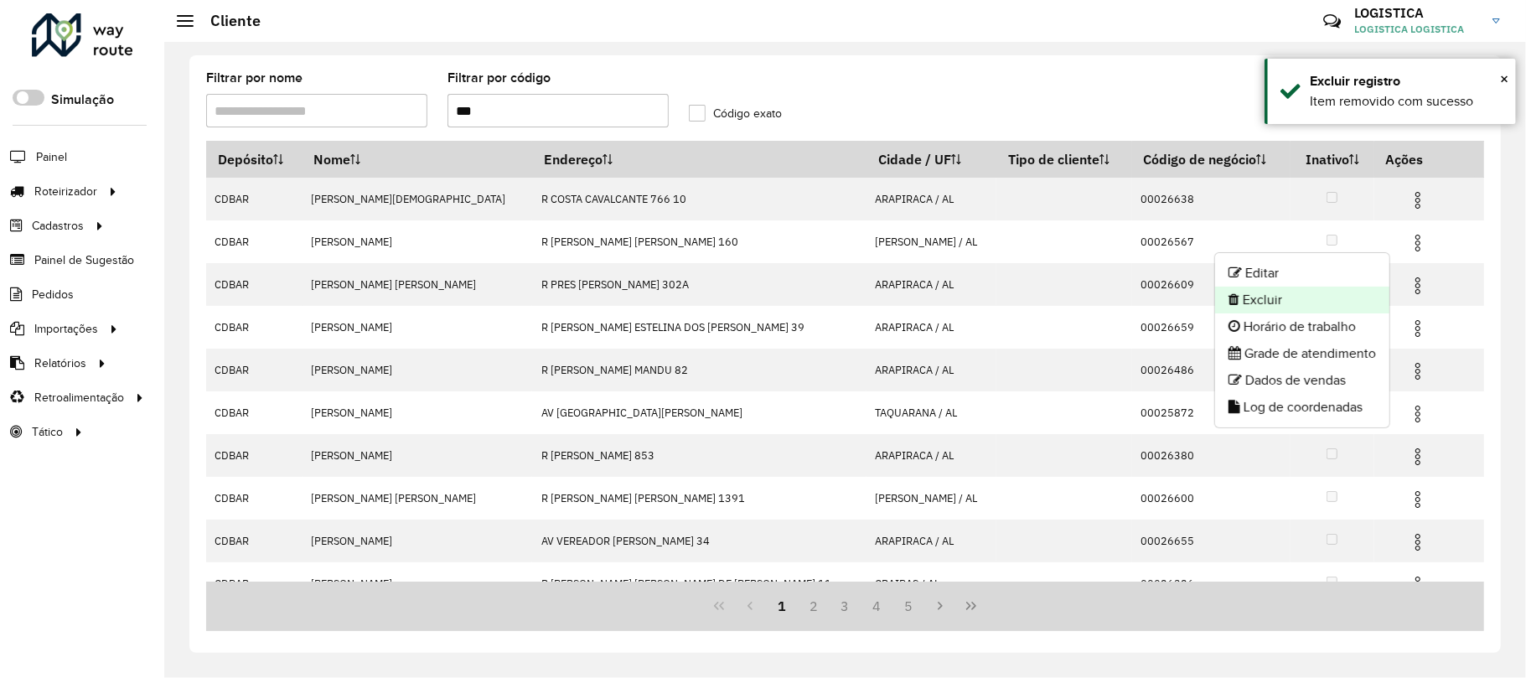
click at [1264, 298] on li "Excluir" at bounding box center [1302, 300] width 174 height 27
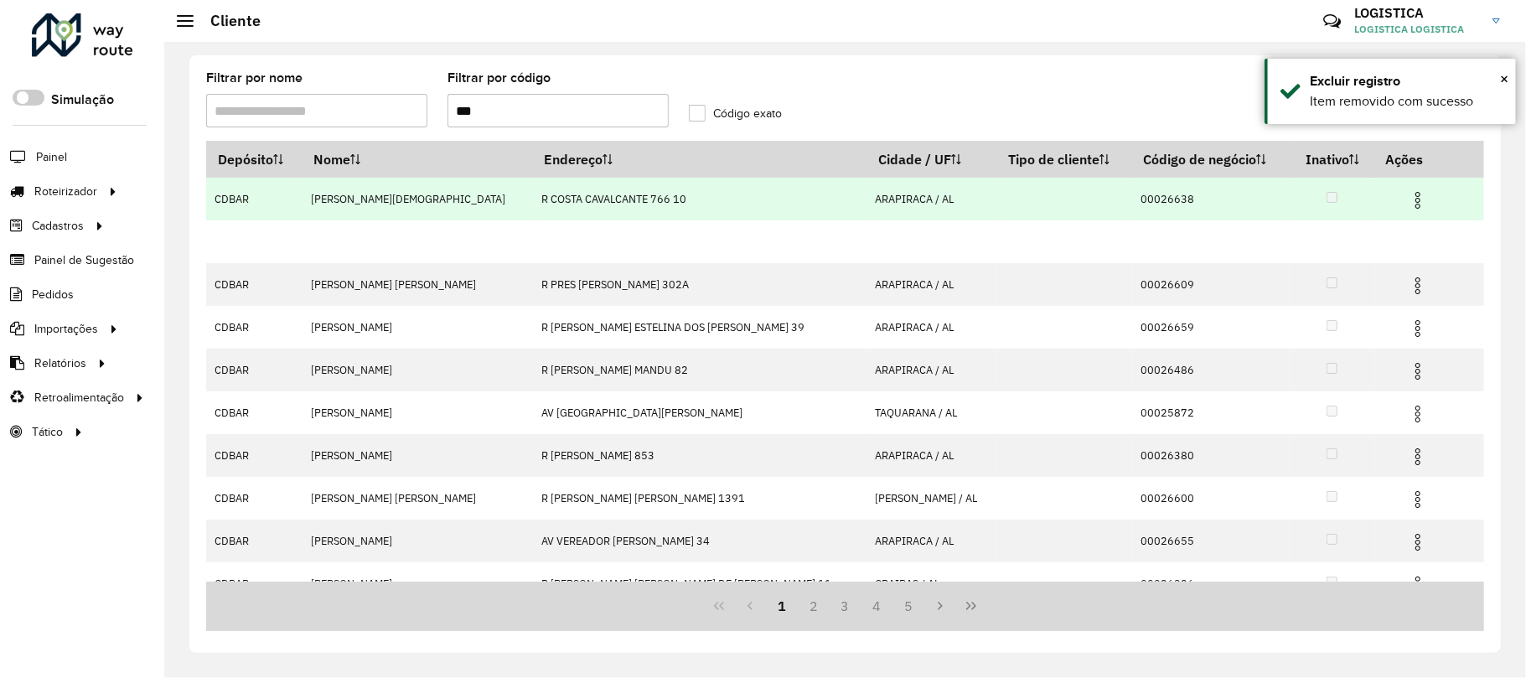
click at [1408, 195] on img at bounding box center [1418, 200] width 20 height 20
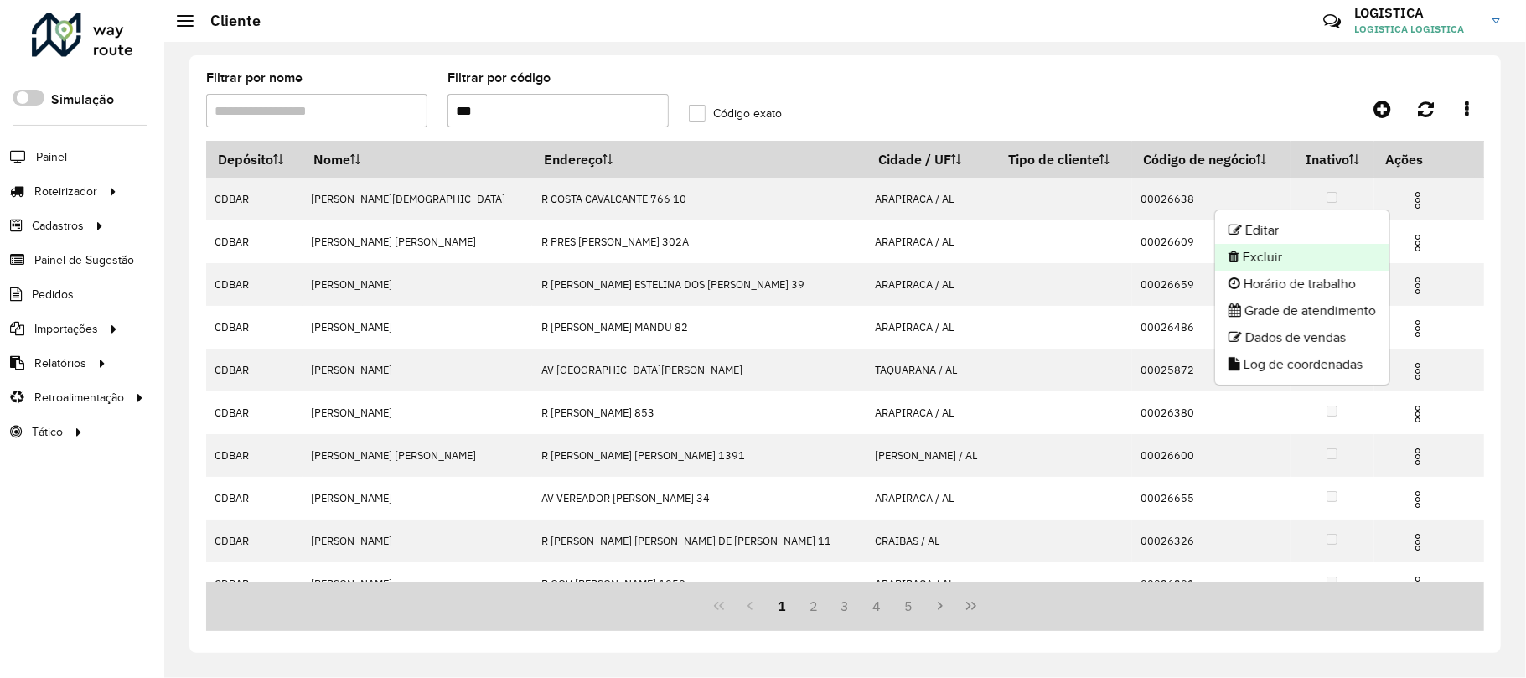
click at [1302, 255] on li "Excluir" at bounding box center [1302, 257] width 174 height 27
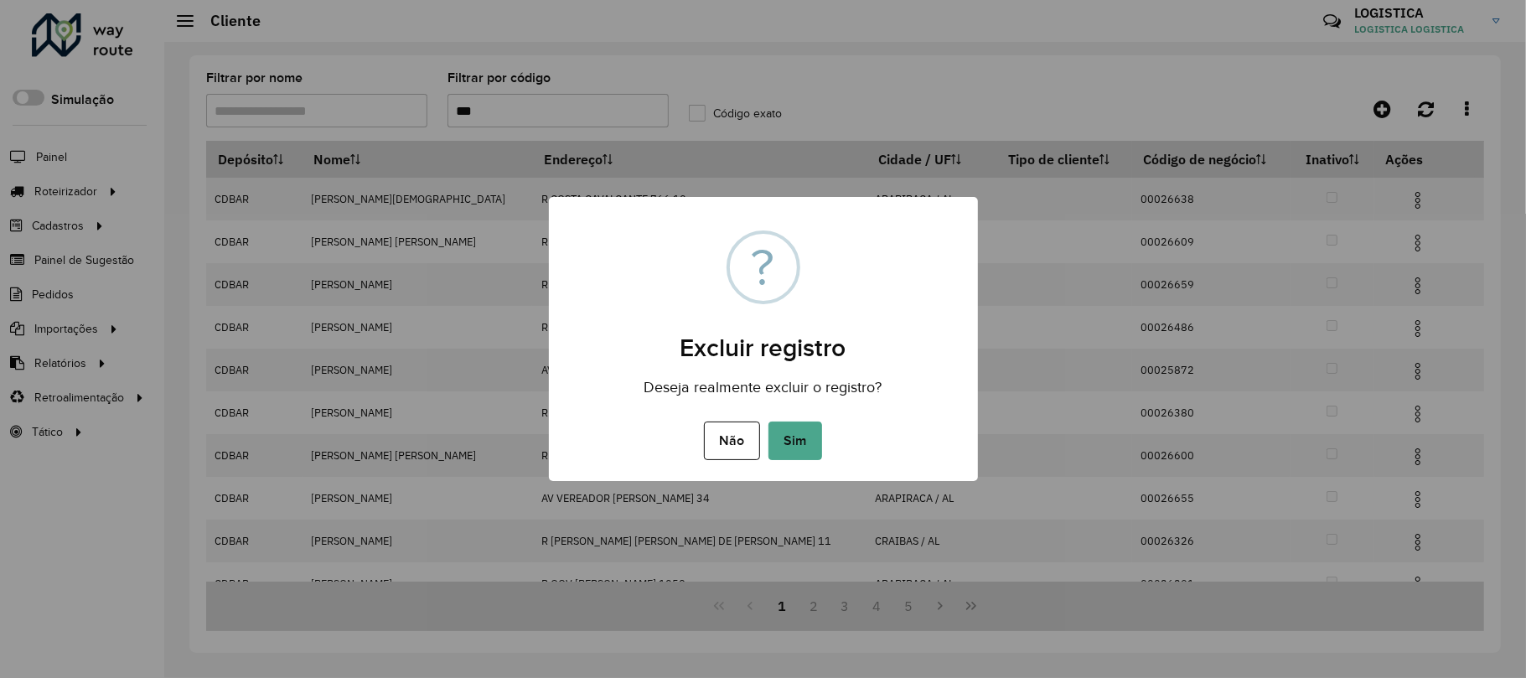
click at [768, 421] on button "Sim" at bounding box center [795, 440] width 54 height 39
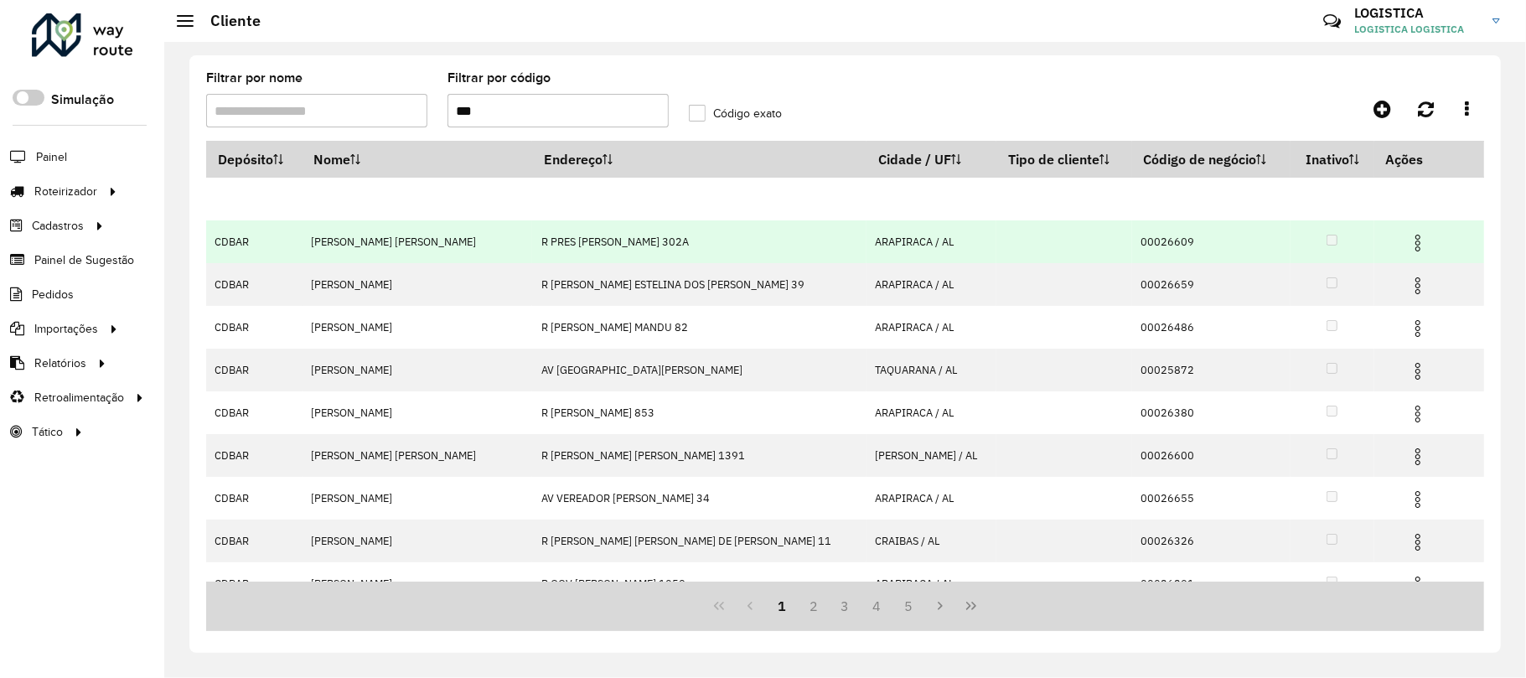
click at [1408, 240] on img at bounding box center [1418, 243] width 20 height 20
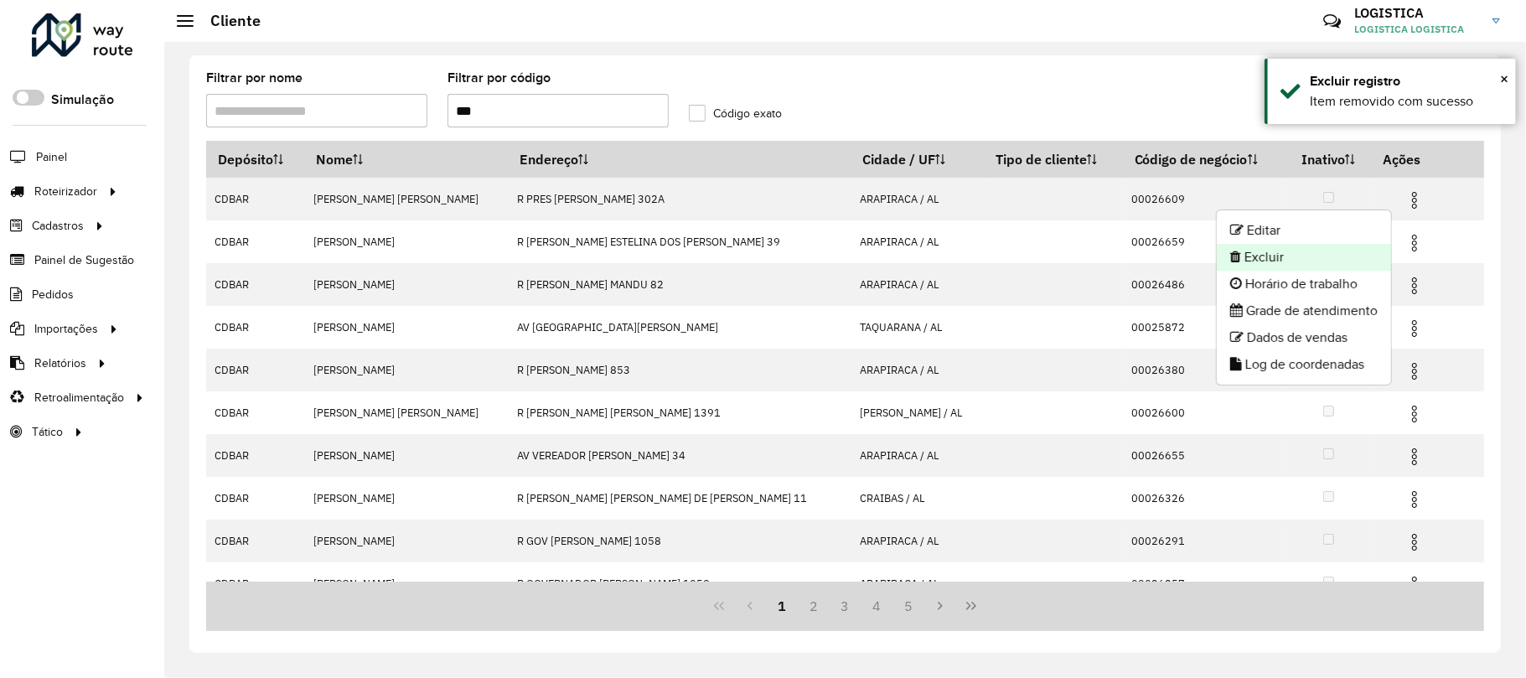
click at [1314, 259] on li "Excluir" at bounding box center [1304, 257] width 174 height 27
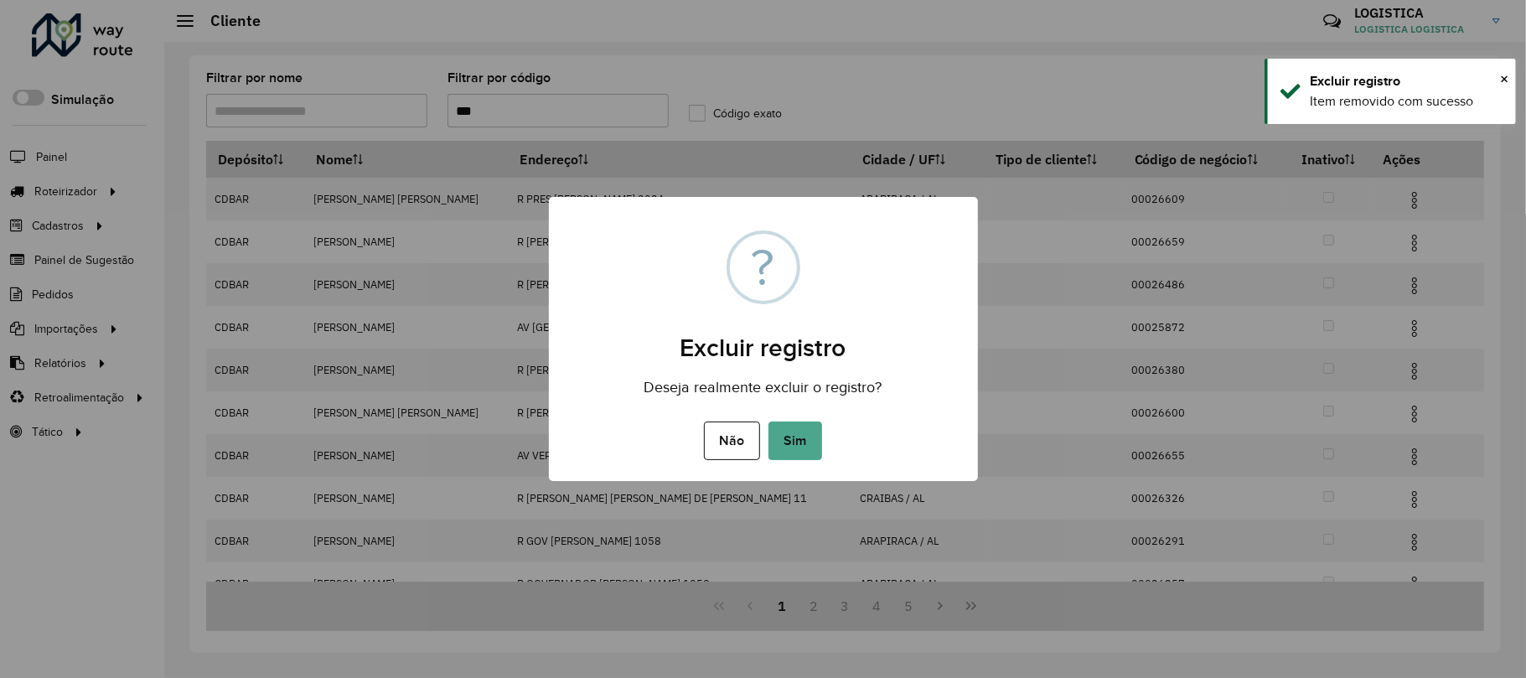
click at [768, 421] on button "Sim" at bounding box center [795, 440] width 54 height 39
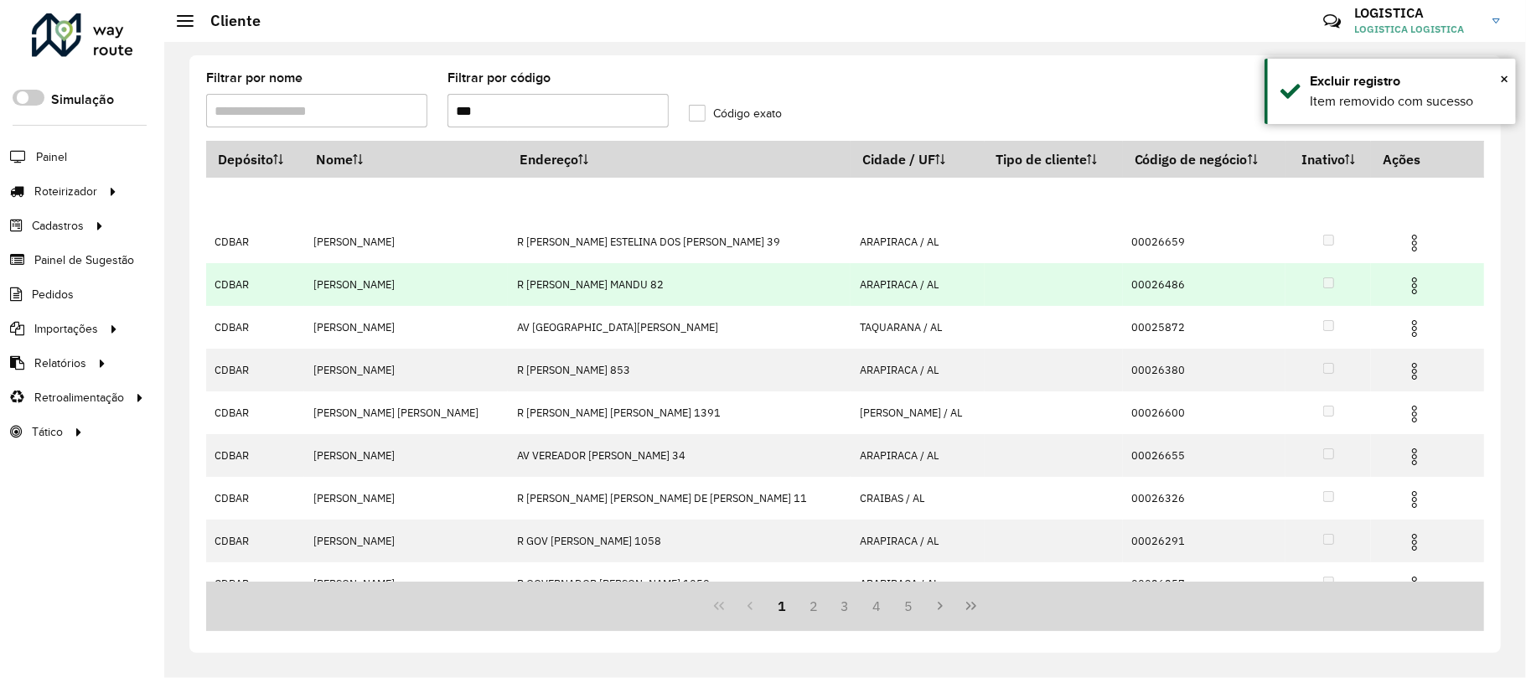
click at [1408, 279] on img at bounding box center [1414, 286] width 20 height 20
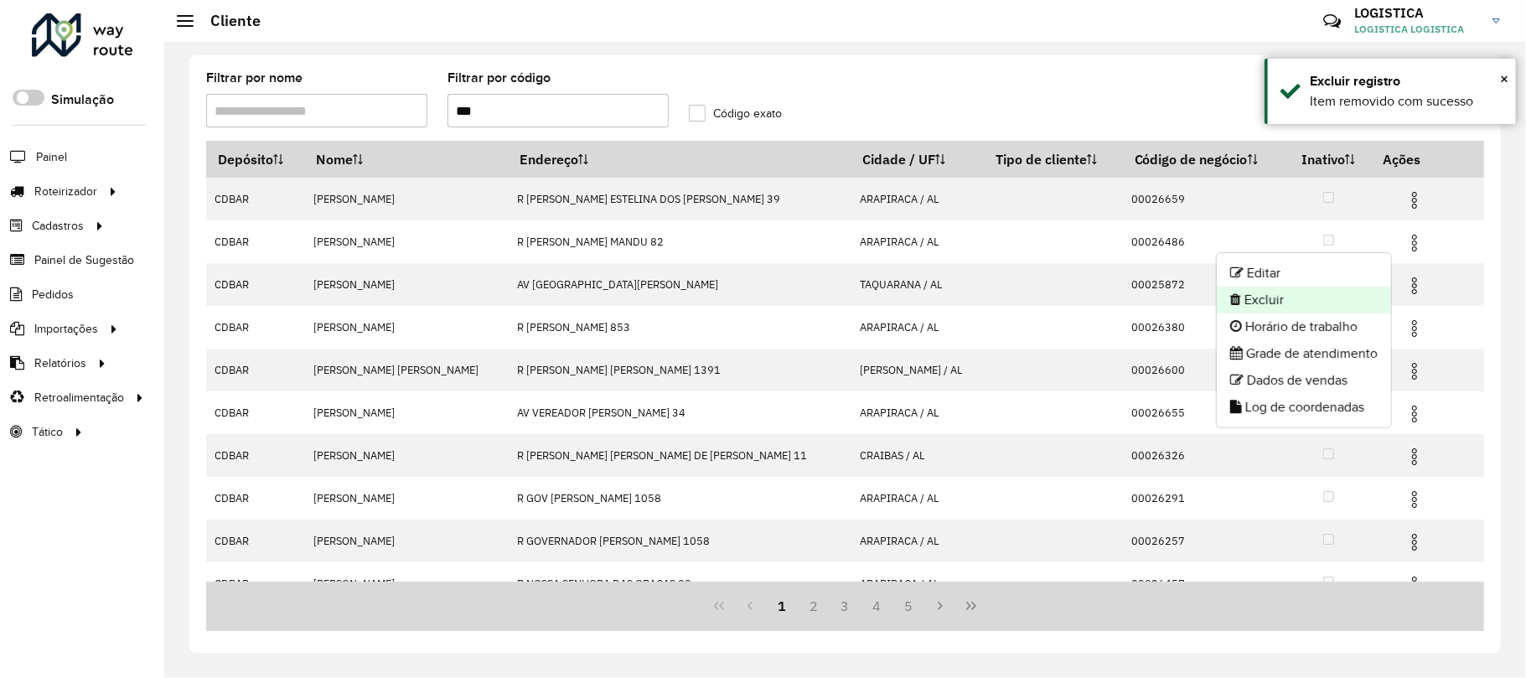
click at [1335, 299] on li "Excluir" at bounding box center [1304, 300] width 174 height 27
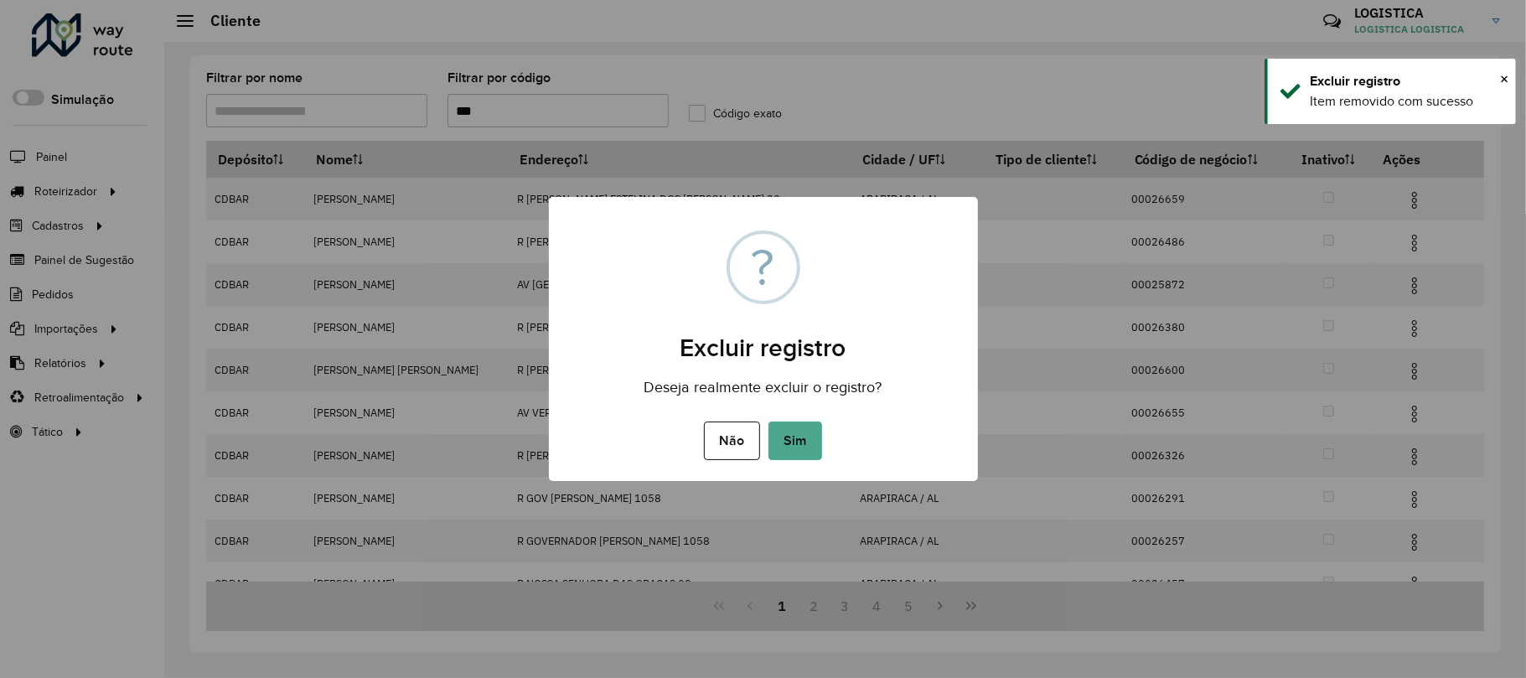
click at [768, 421] on button "Sim" at bounding box center [795, 440] width 54 height 39
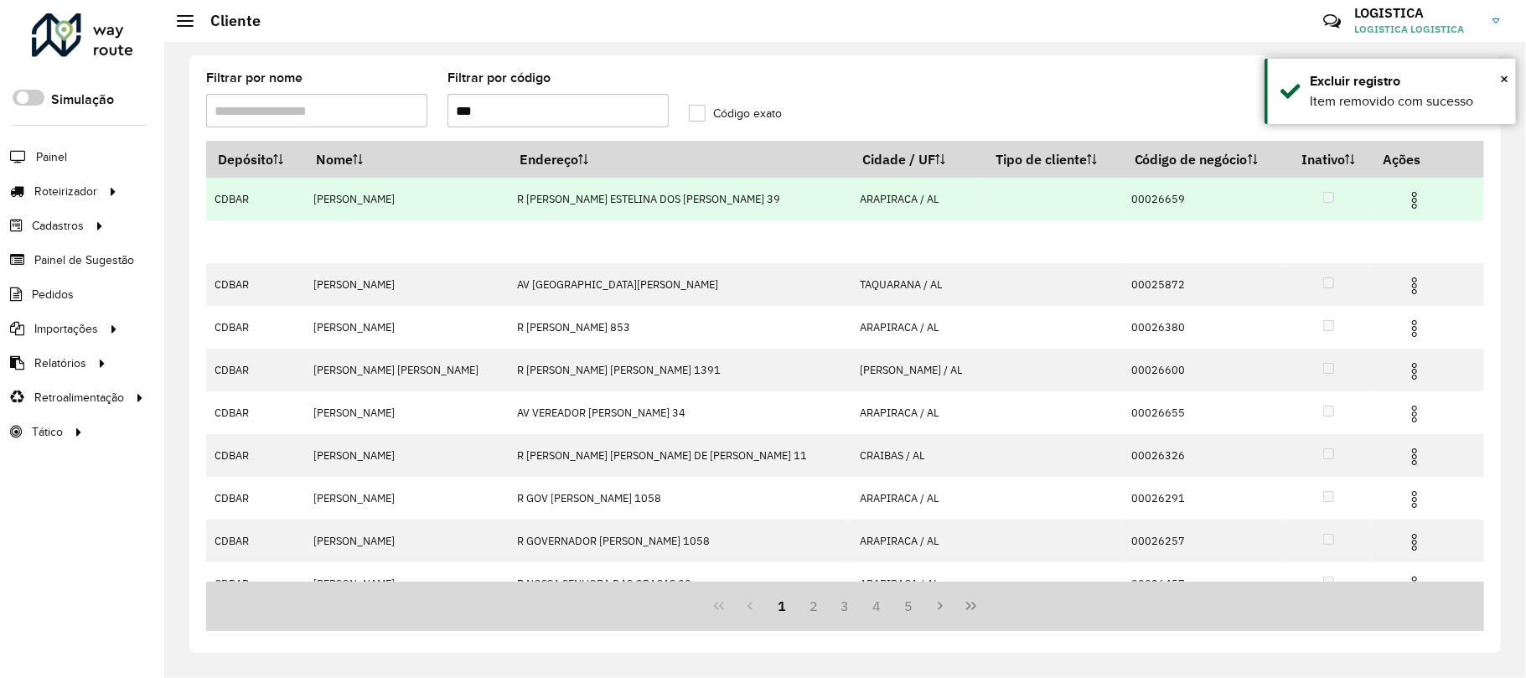
click at [1404, 190] on img at bounding box center [1414, 200] width 20 height 20
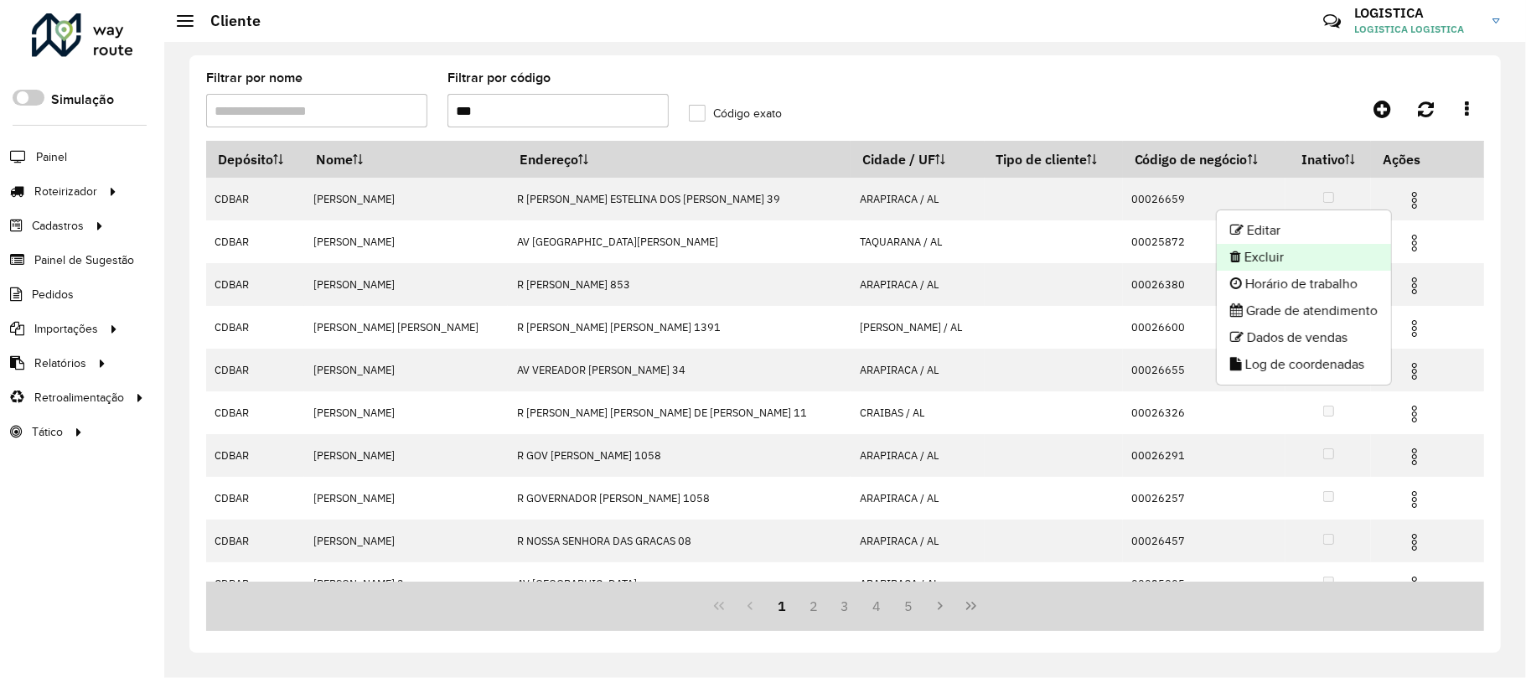
click at [1274, 256] on li "Excluir" at bounding box center [1304, 257] width 174 height 27
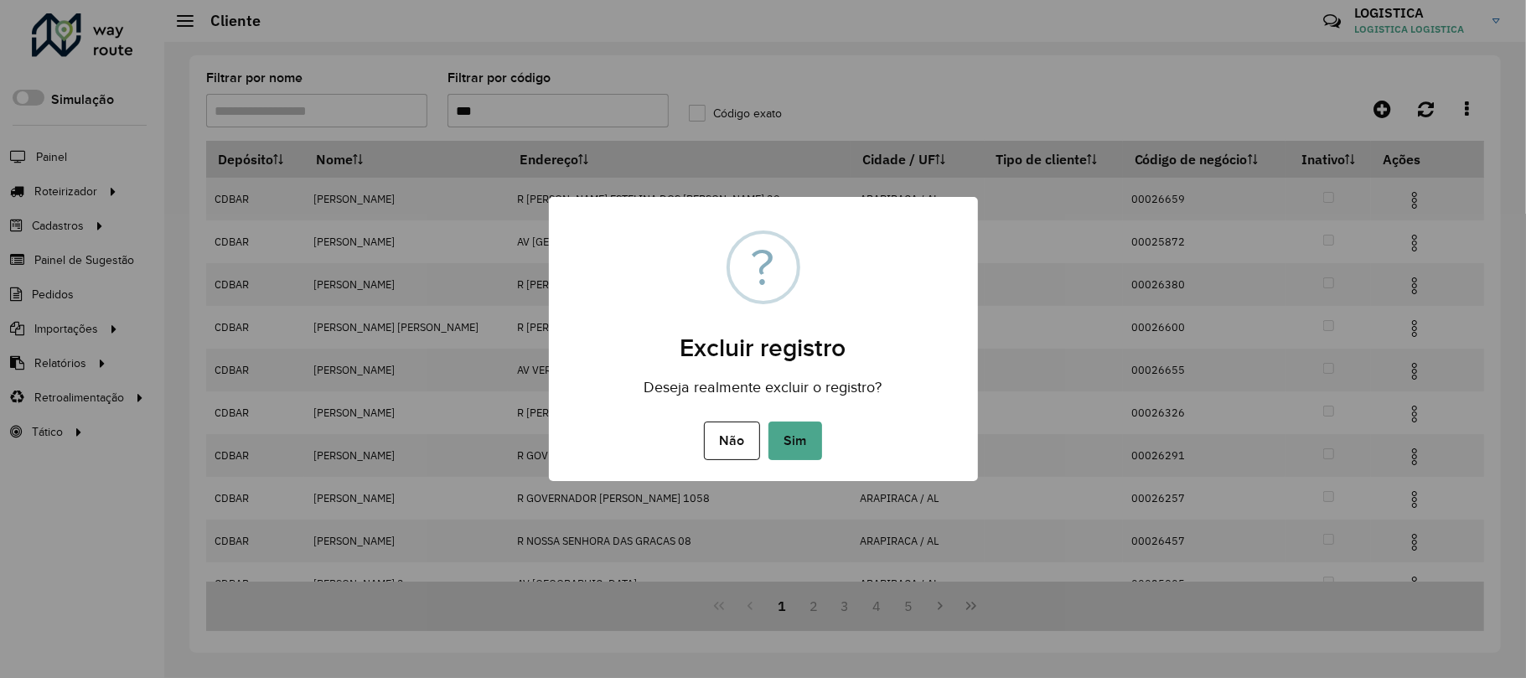
click at [768, 421] on button "Sim" at bounding box center [795, 440] width 54 height 39
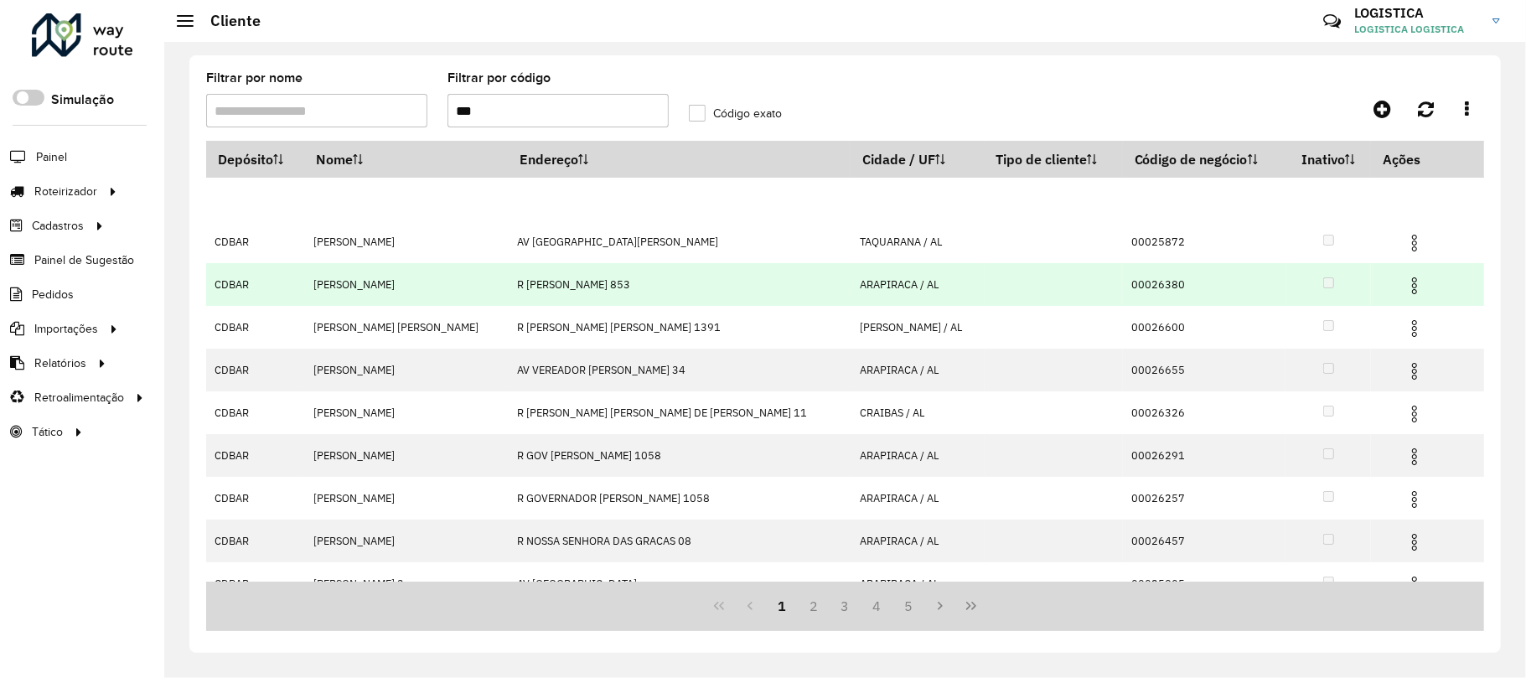
click at [1404, 275] on span at bounding box center [1414, 283] width 20 height 23
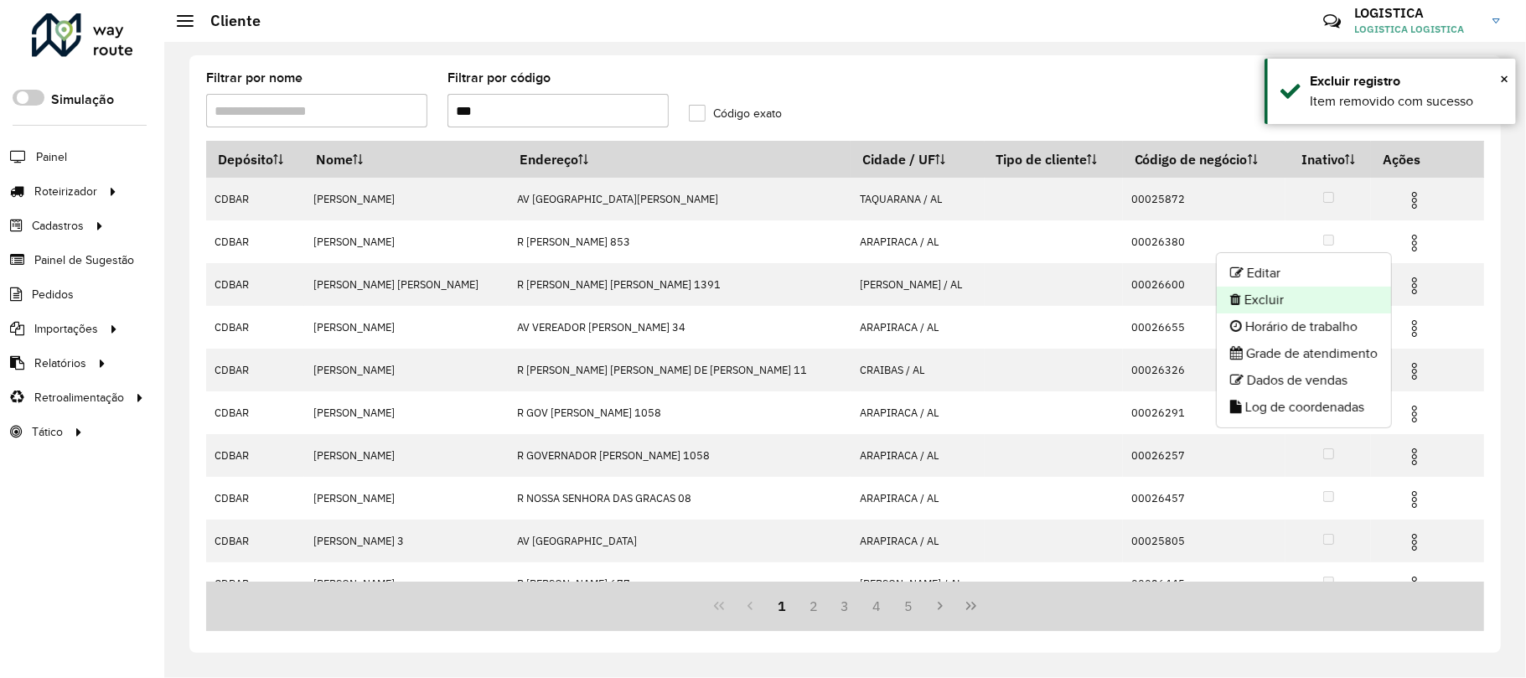
click at [1325, 302] on li "Excluir" at bounding box center [1304, 300] width 174 height 27
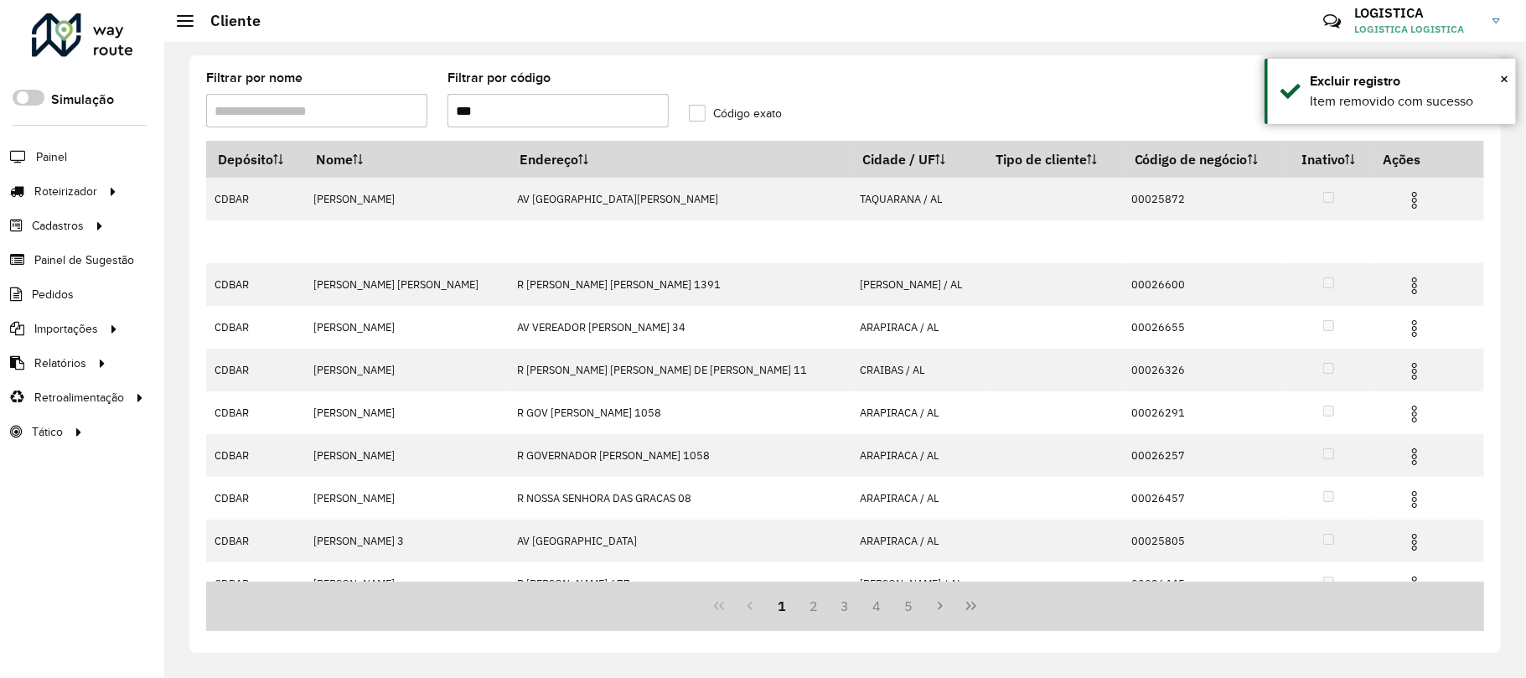
click at [1404, 233] on img at bounding box center [1414, 243] width 20 height 20
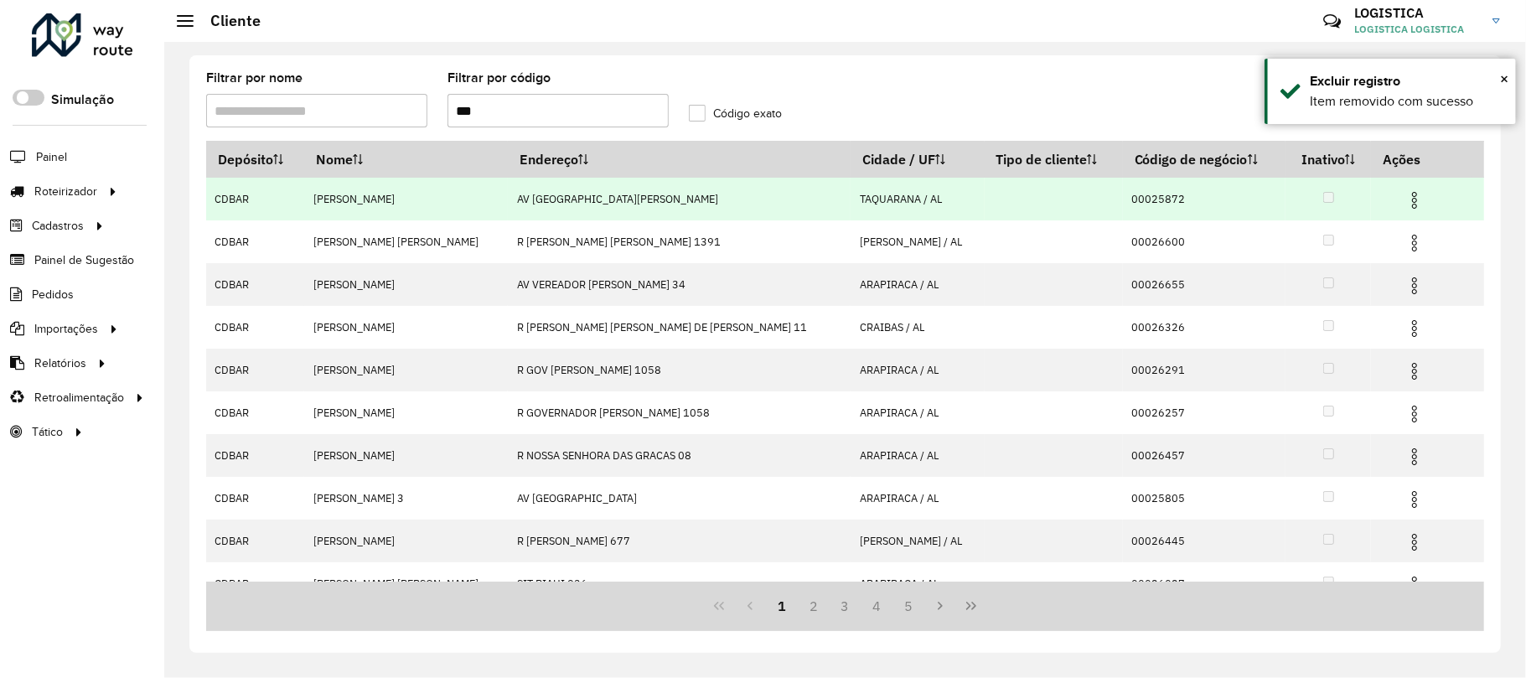
click at [1404, 198] on img at bounding box center [1414, 200] width 20 height 20
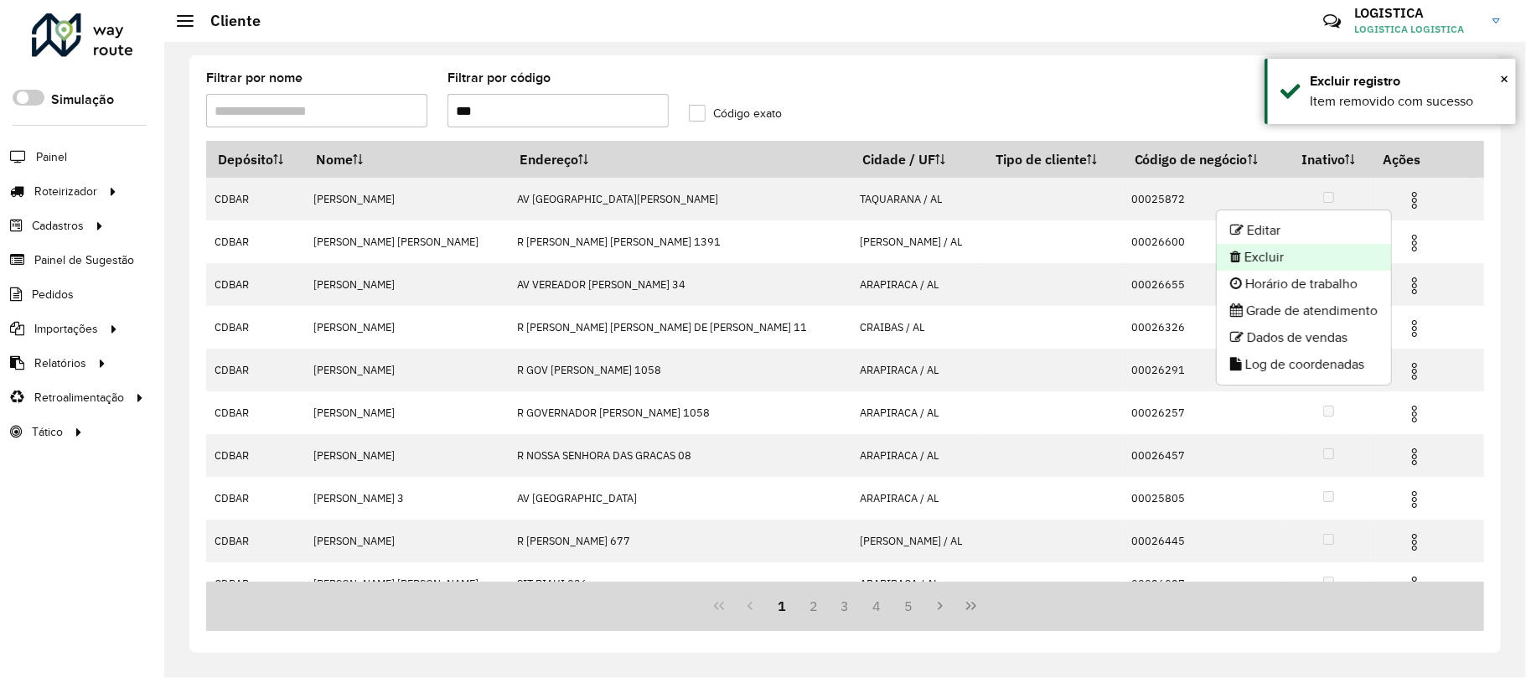
click at [1345, 263] on li "Excluir" at bounding box center [1304, 257] width 174 height 27
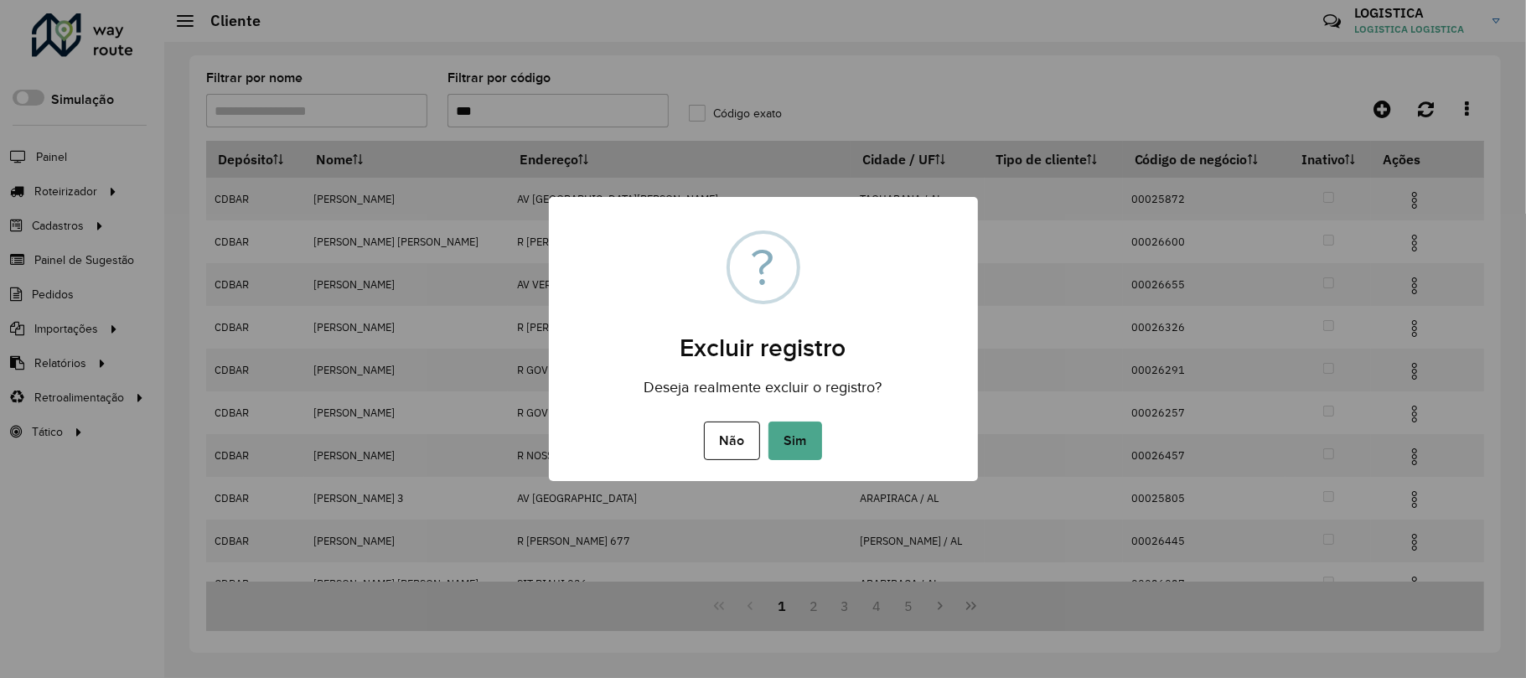
click at [768, 421] on button "Sim" at bounding box center [795, 440] width 54 height 39
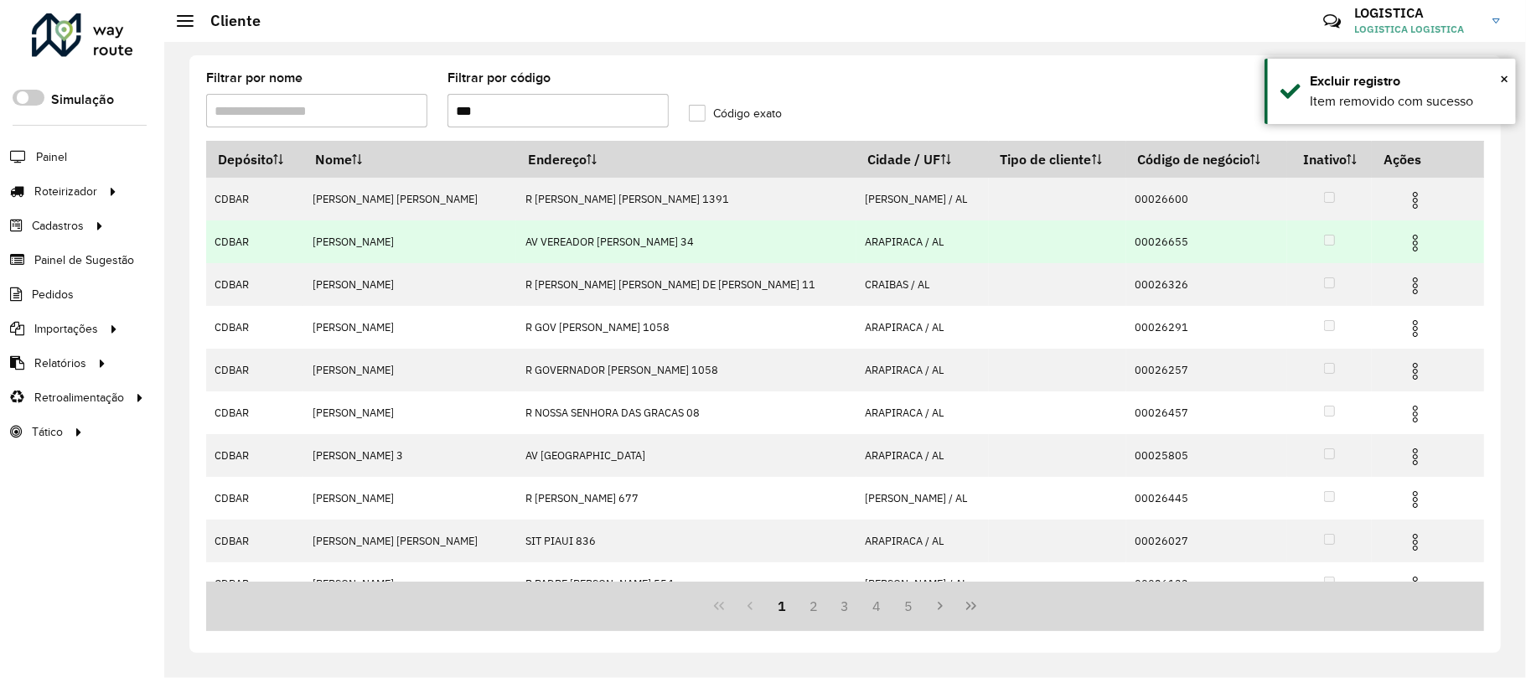
click at [1388, 241] on td at bounding box center [1422, 241] width 101 height 42
click at [1405, 238] on img at bounding box center [1415, 243] width 20 height 20
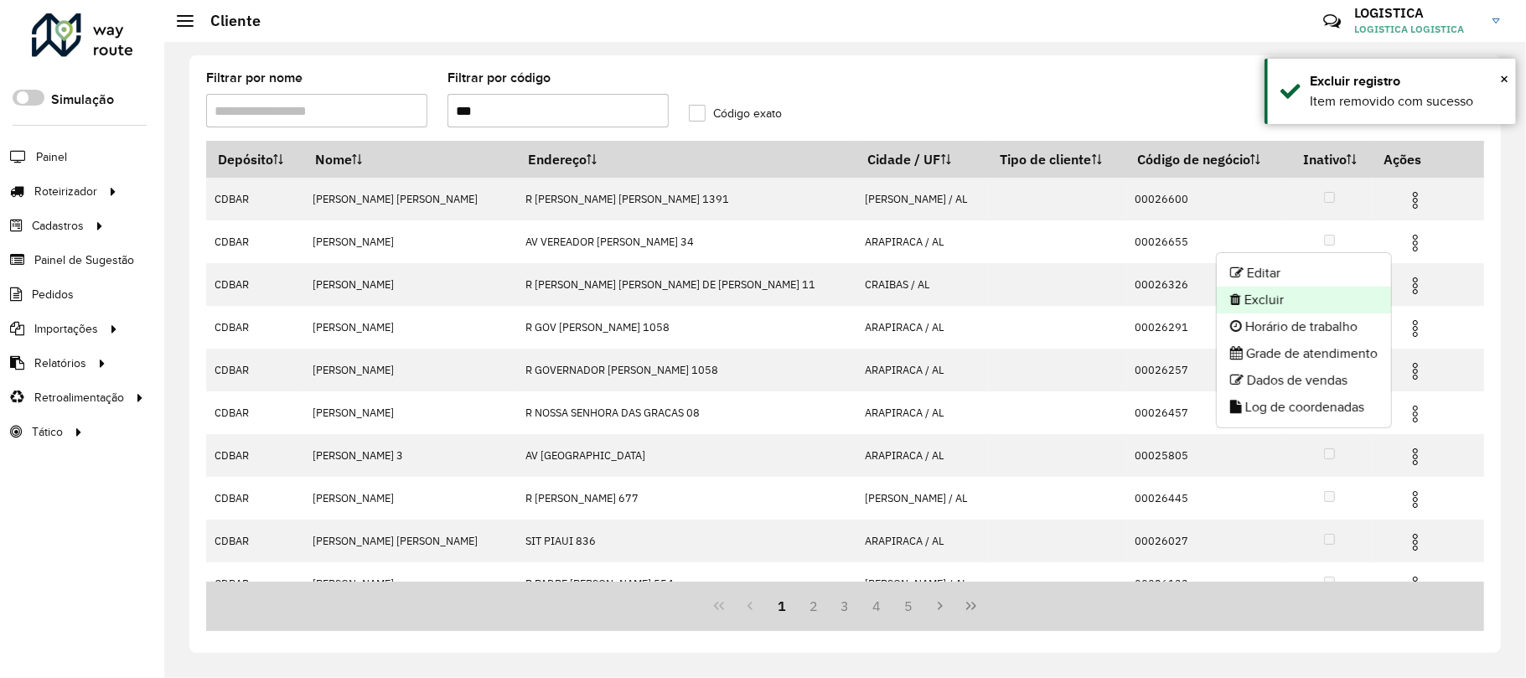
click at [1345, 289] on li "Excluir" at bounding box center [1304, 300] width 174 height 27
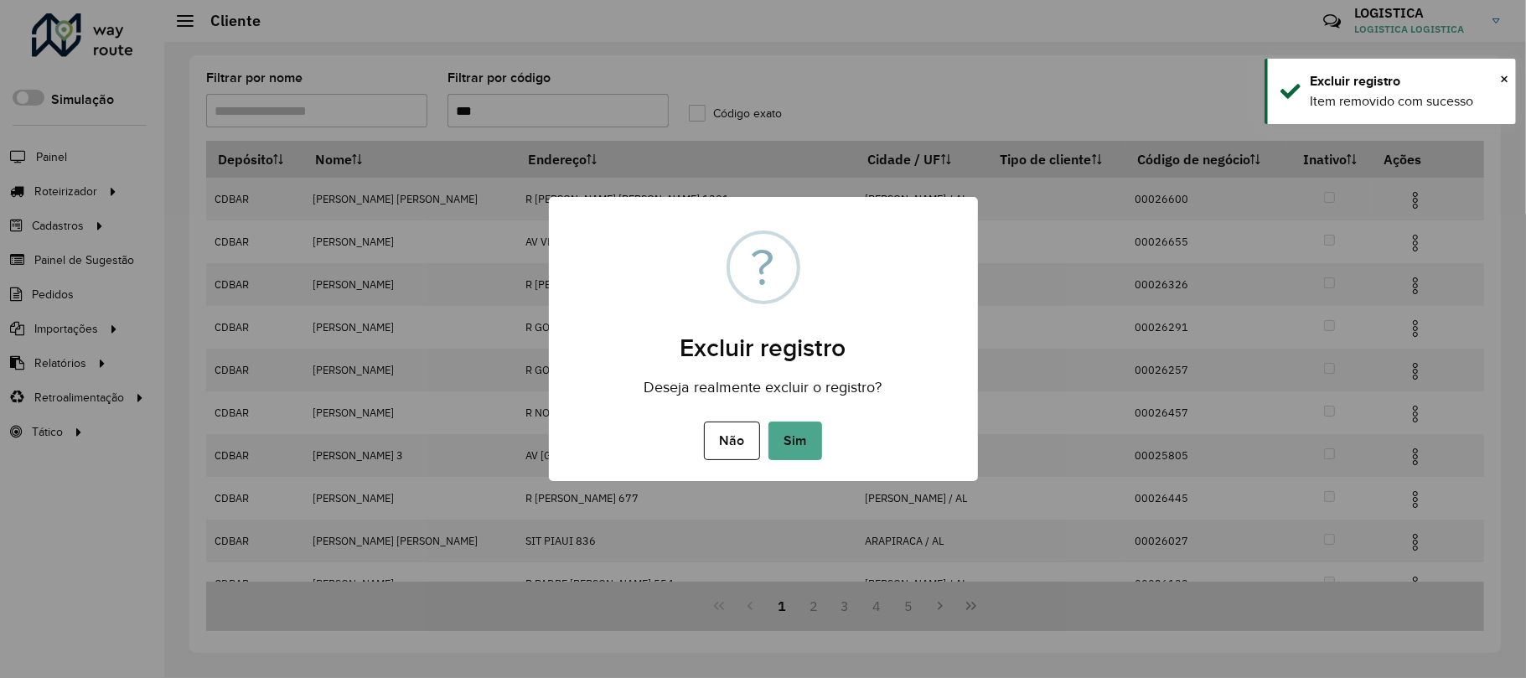
click at [768, 421] on button "Sim" at bounding box center [795, 440] width 54 height 39
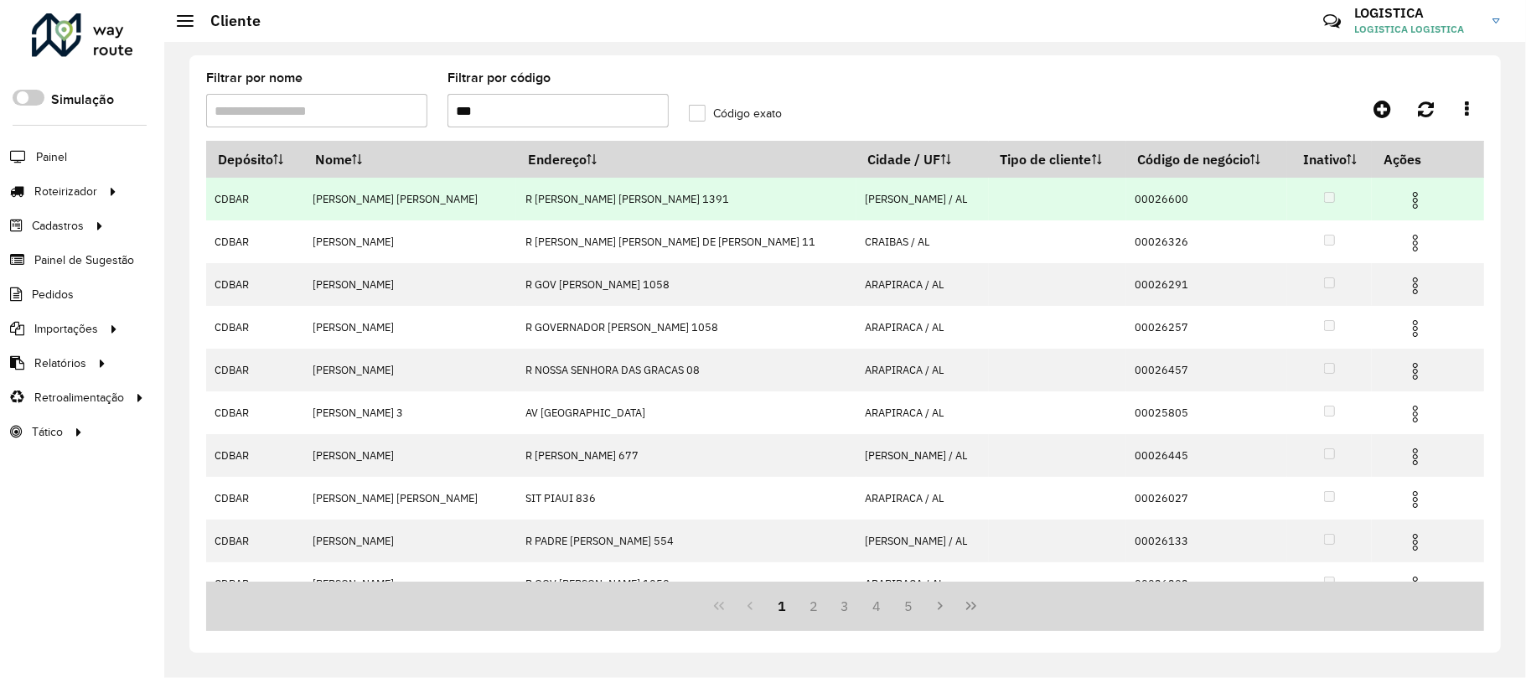
click at [1405, 205] on img at bounding box center [1415, 200] width 20 height 20
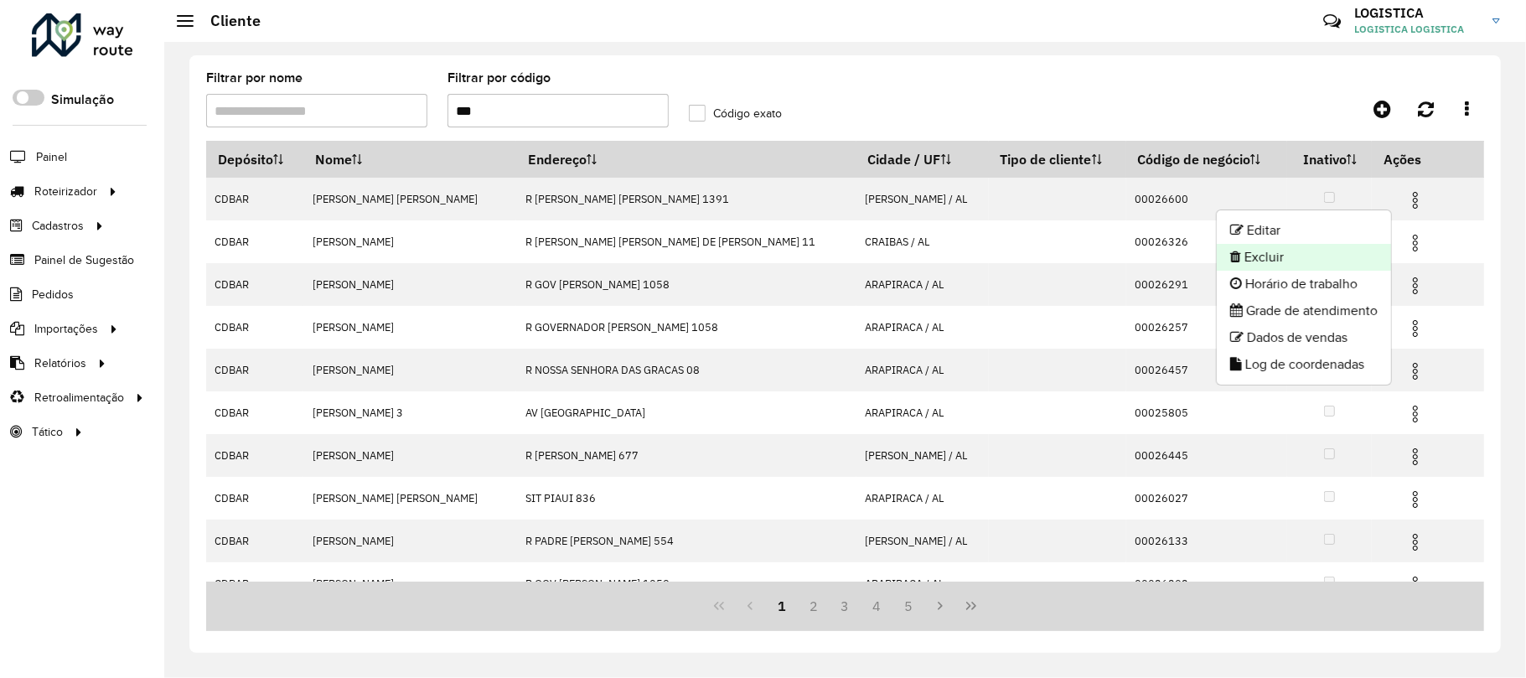
click at [1358, 259] on li "Excluir" at bounding box center [1304, 257] width 174 height 27
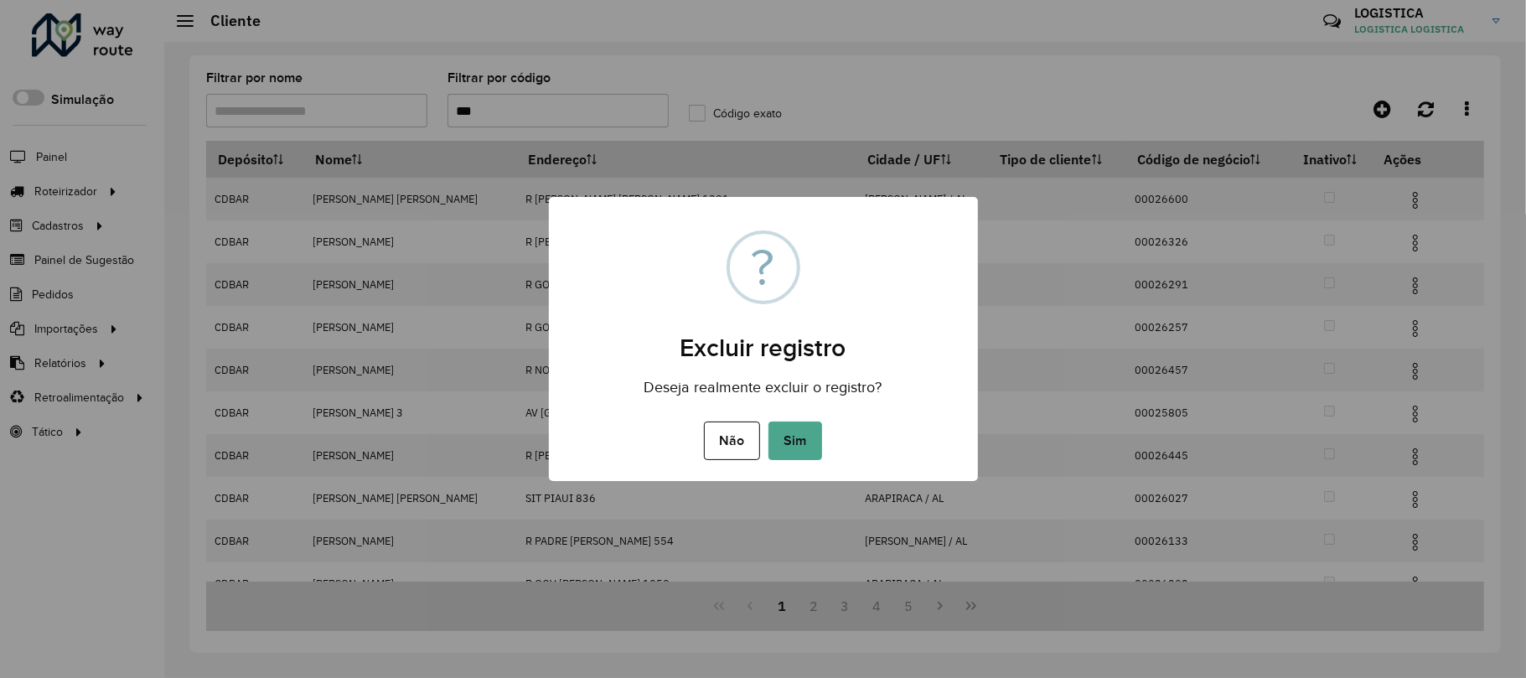
click at [768, 421] on button "Sim" at bounding box center [795, 440] width 54 height 39
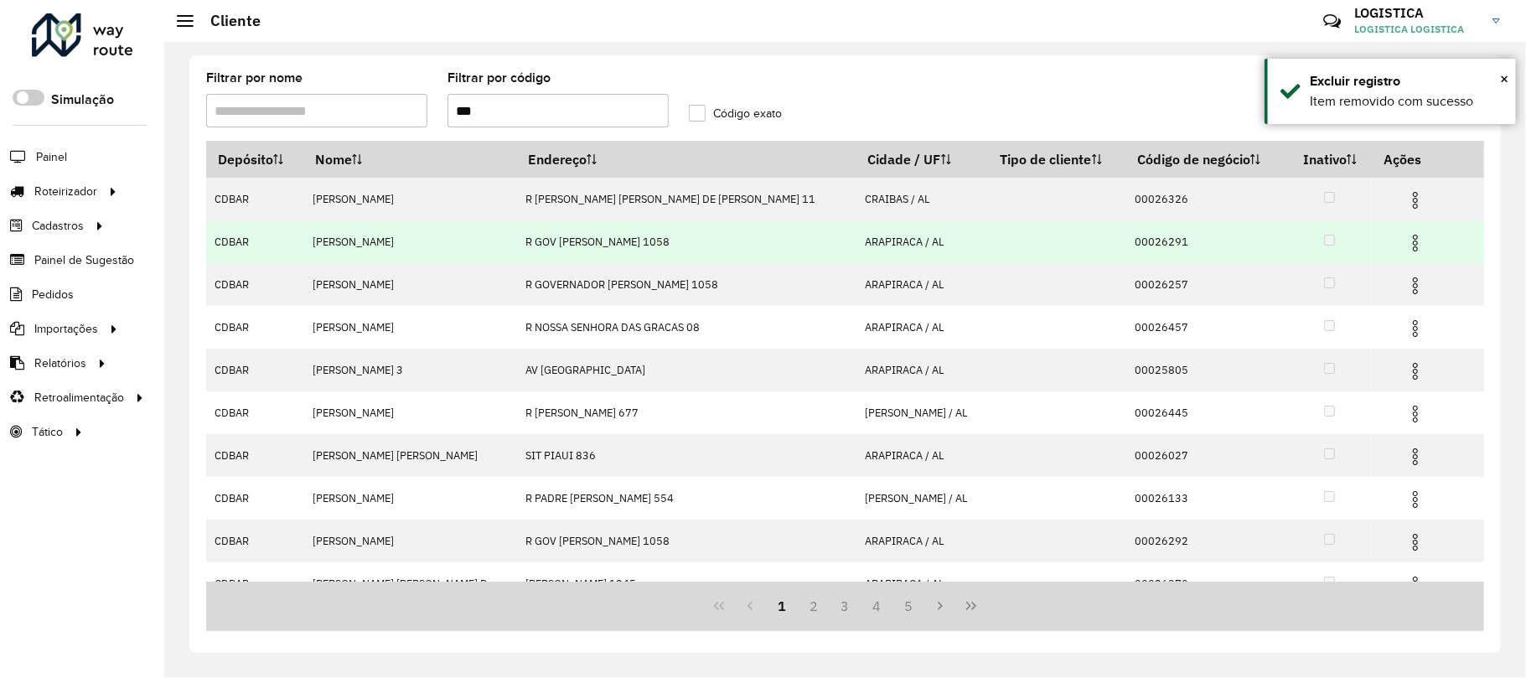
click at [1405, 245] on img at bounding box center [1415, 243] width 20 height 20
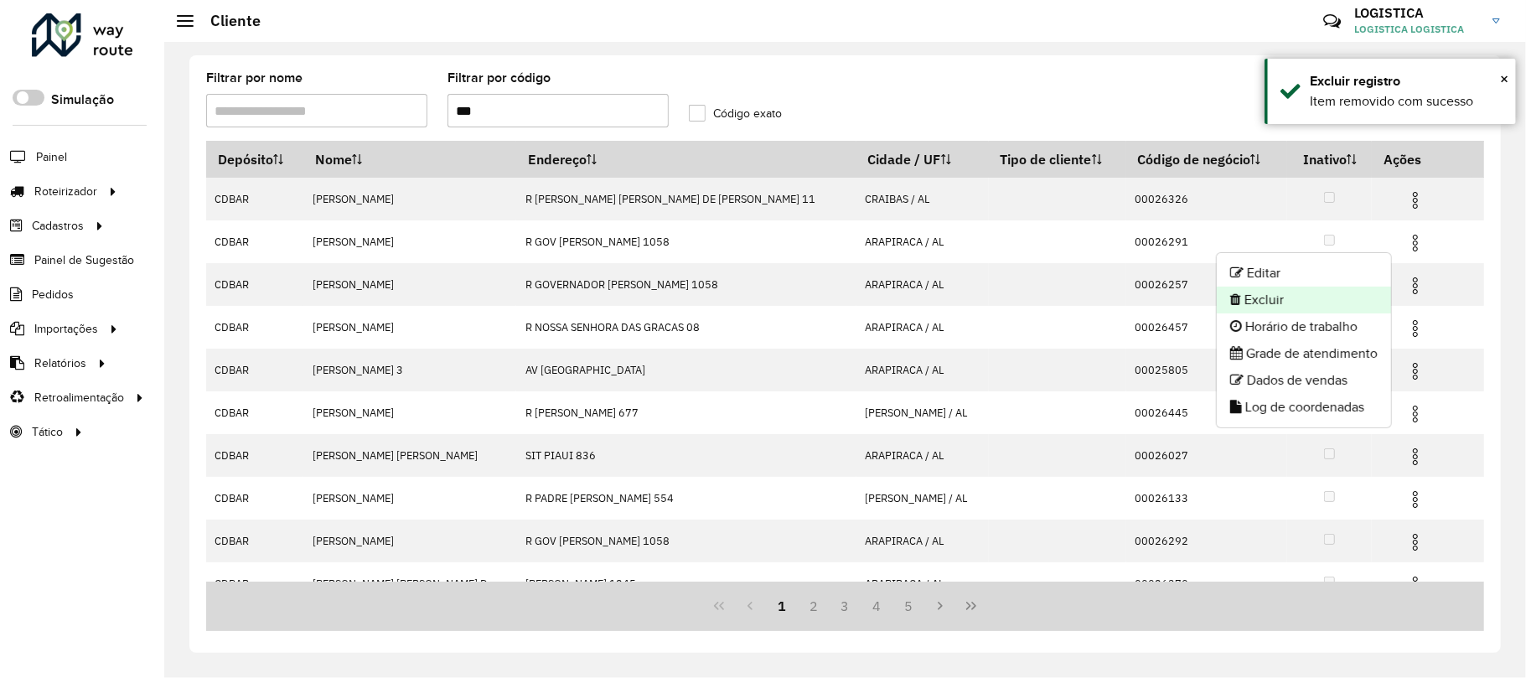
click at [1334, 303] on li "Excluir" at bounding box center [1304, 300] width 174 height 27
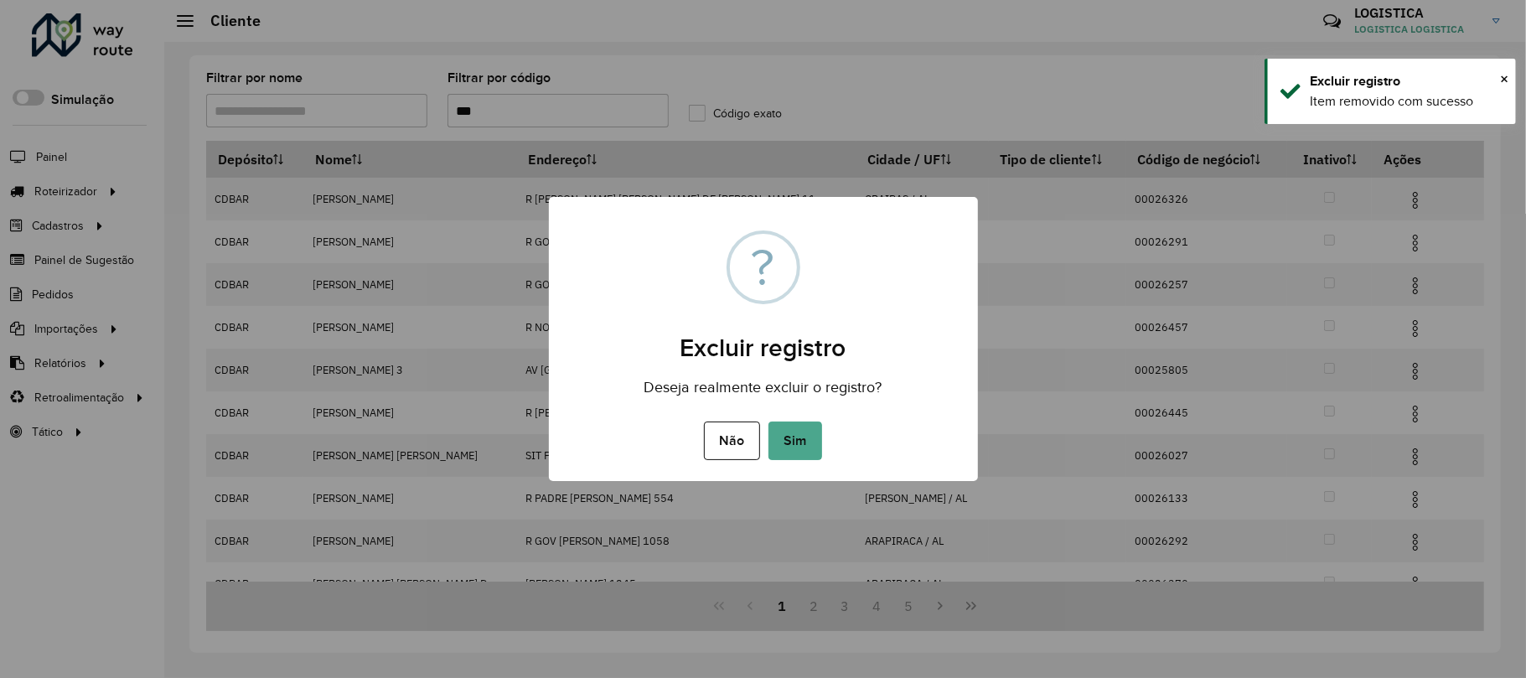
click at [768, 421] on button "Sim" at bounding box center [795, 440] width 54 height 39
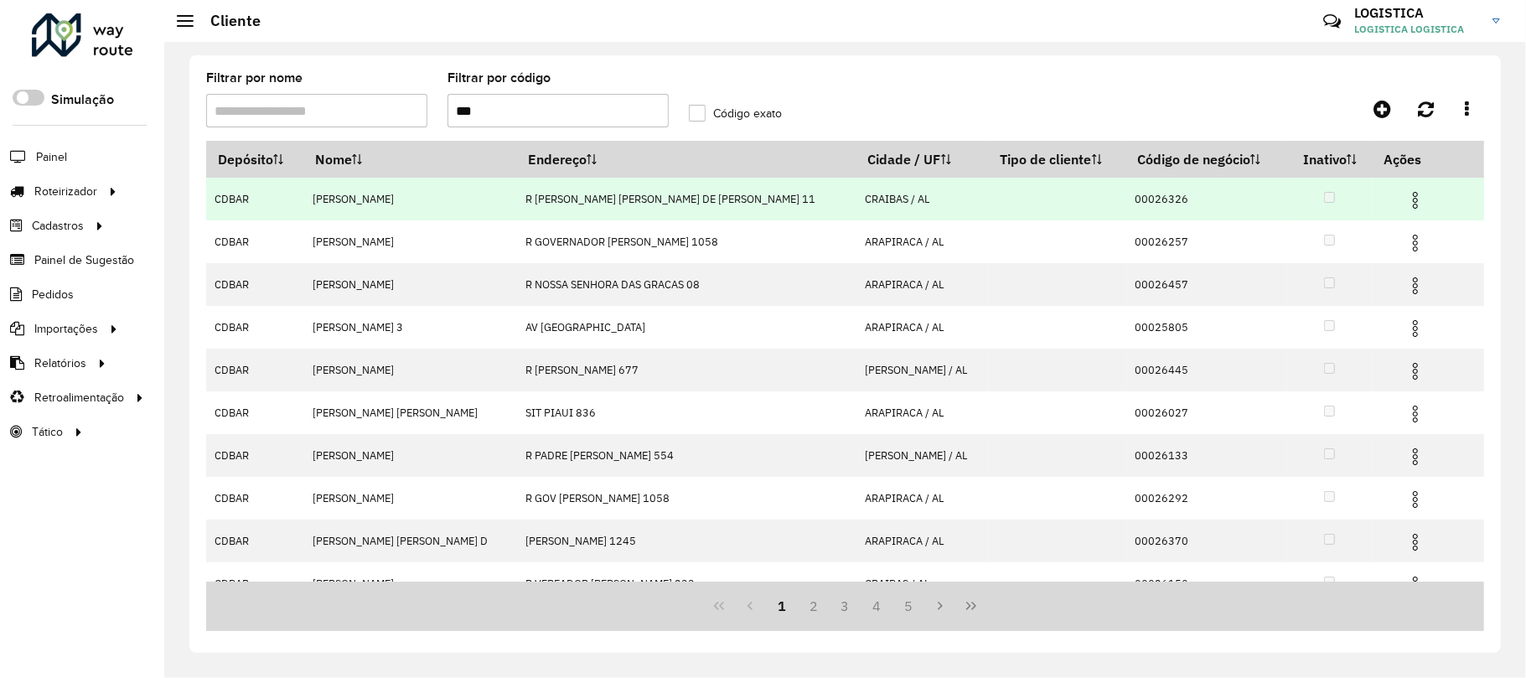
click at [1405, 199] on img at bounding box center [1415, 200] width 20 height 20
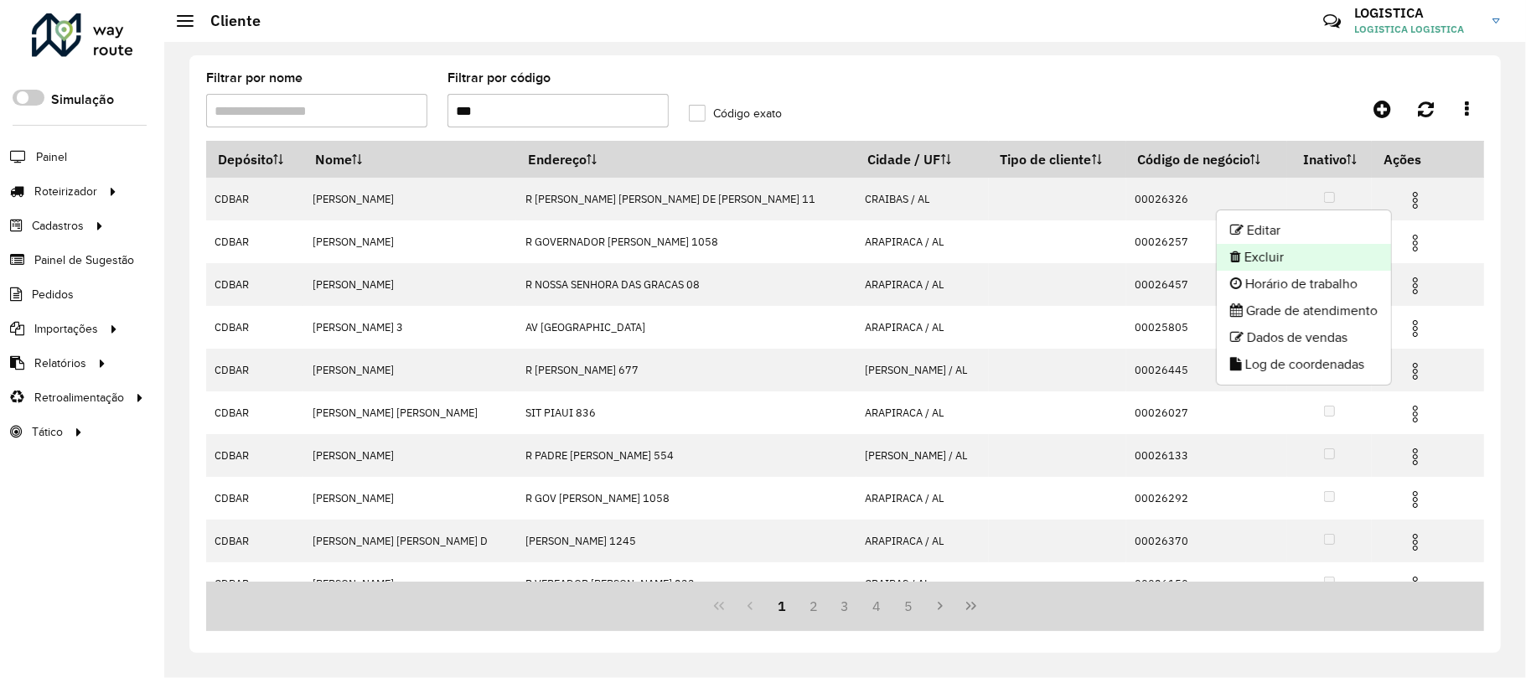
click at [1284, 261] on li "Excluir" at bounding box center [1304, 257] width 174 height 27
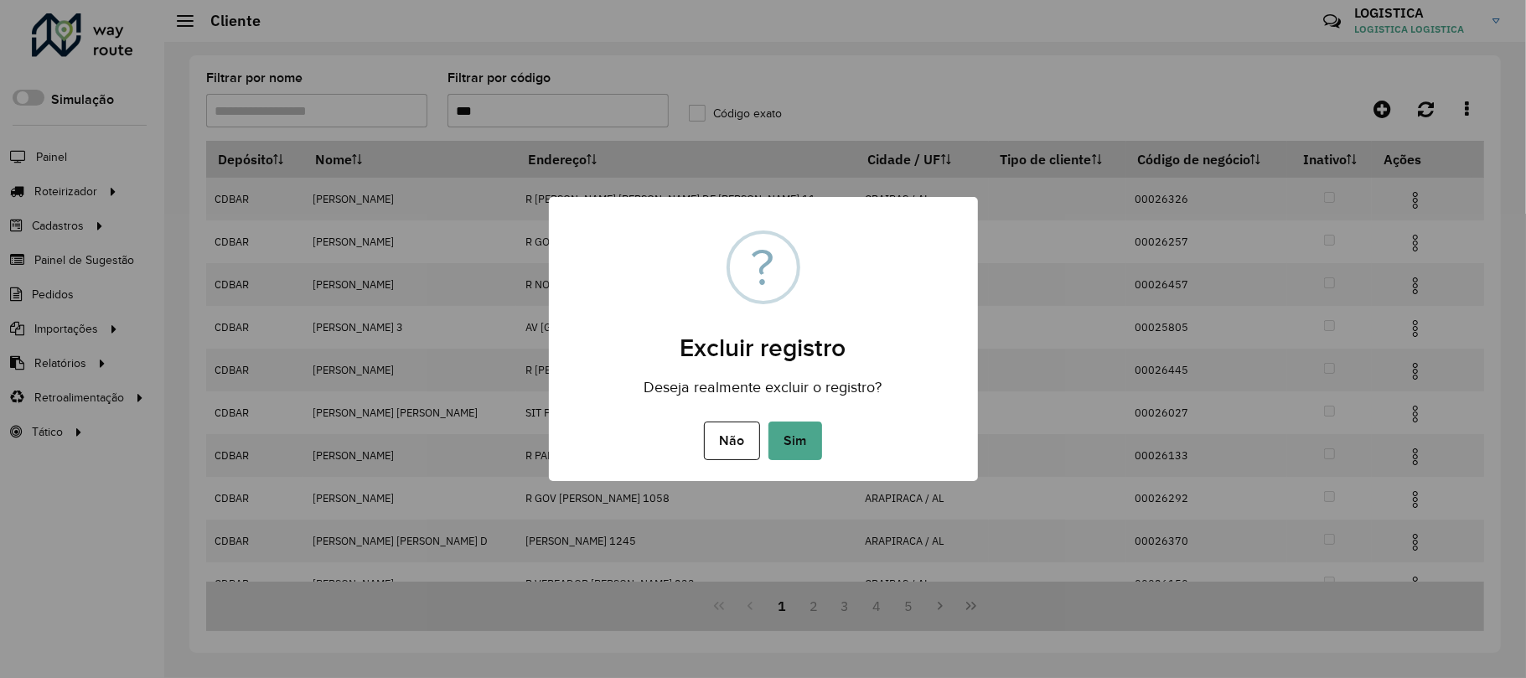
click at [768, 421] on button "Sim" at bounding box center [795, 440] width 54 height 39
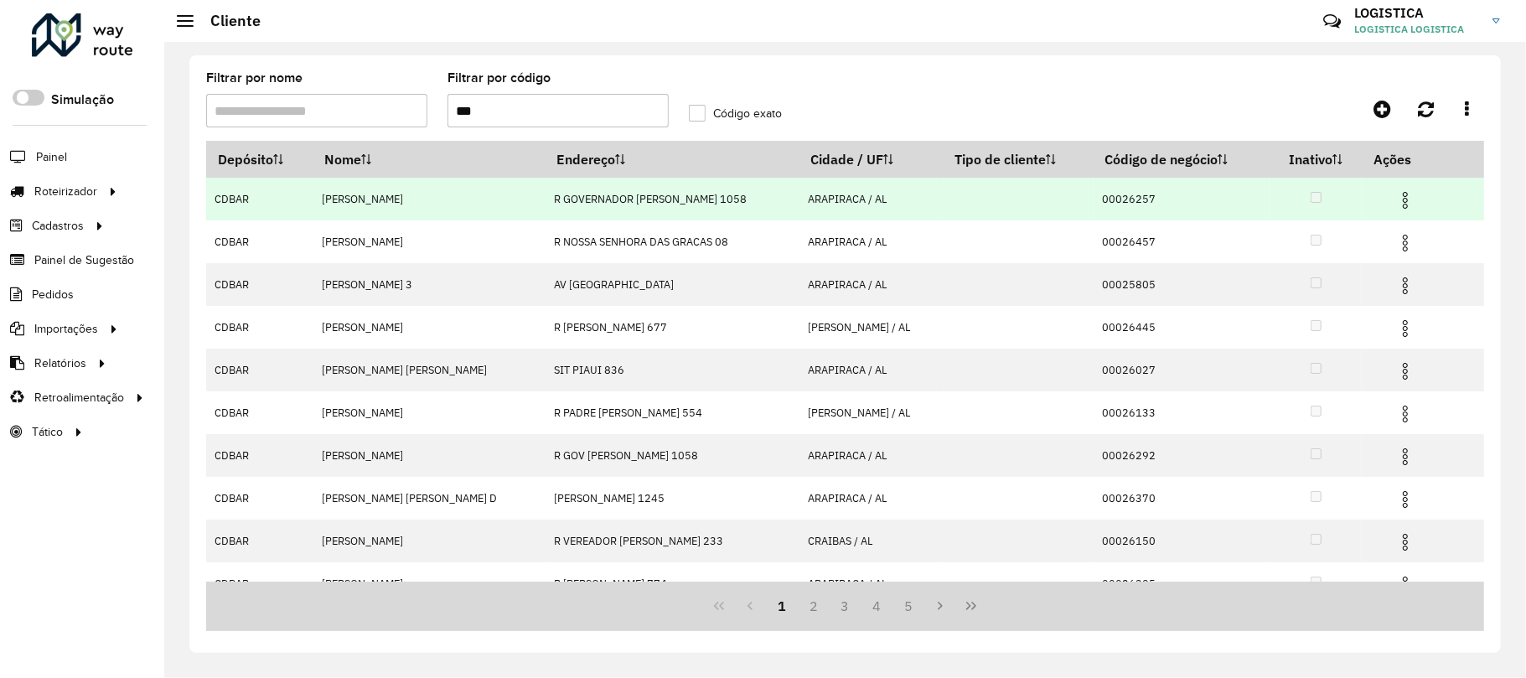
click at [1405, 203] on img at bounding box center [1405, 200] width 20 height 20
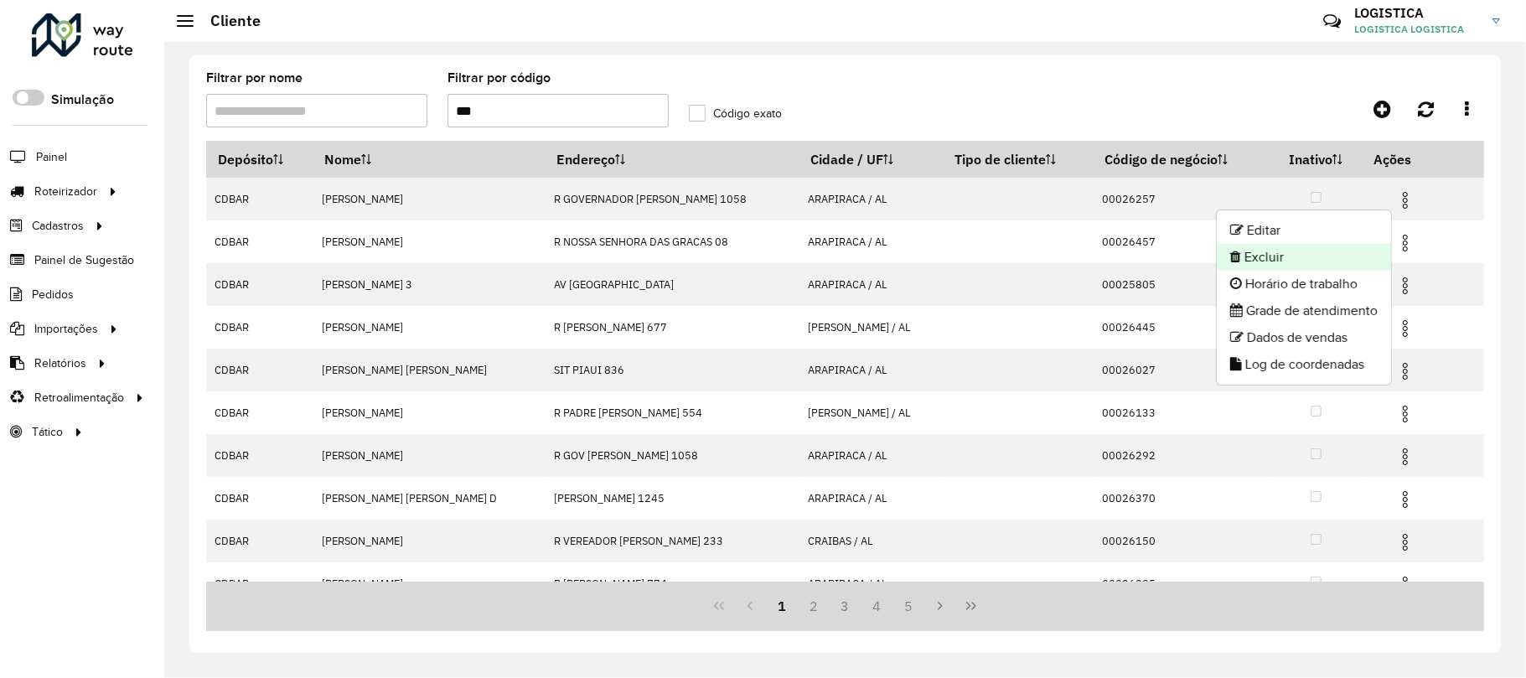
click at [1324, 248] on li "Excluir" at bounding box center [1304, 257] width 174 height 27
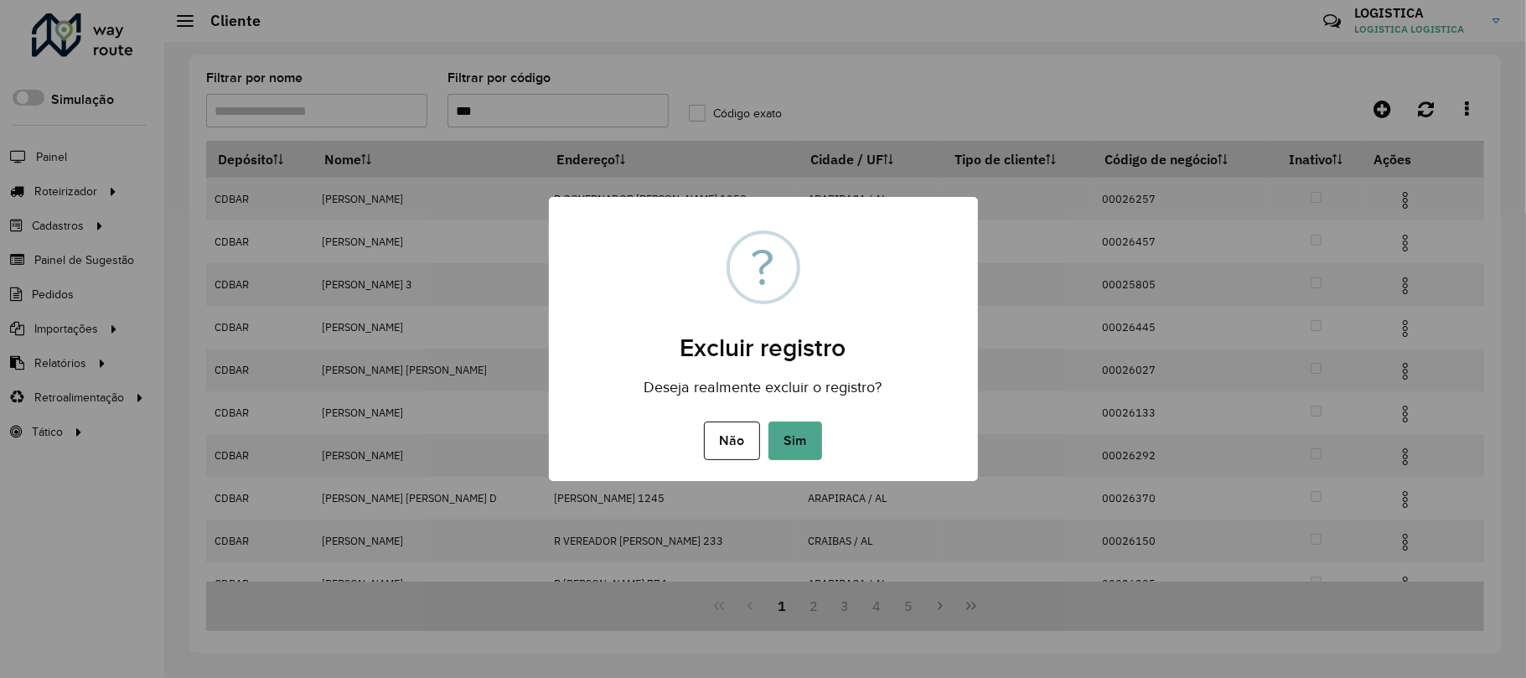
click at [768, 421] on button "Sim" at bounding box center [795, 440] width 54 height 39
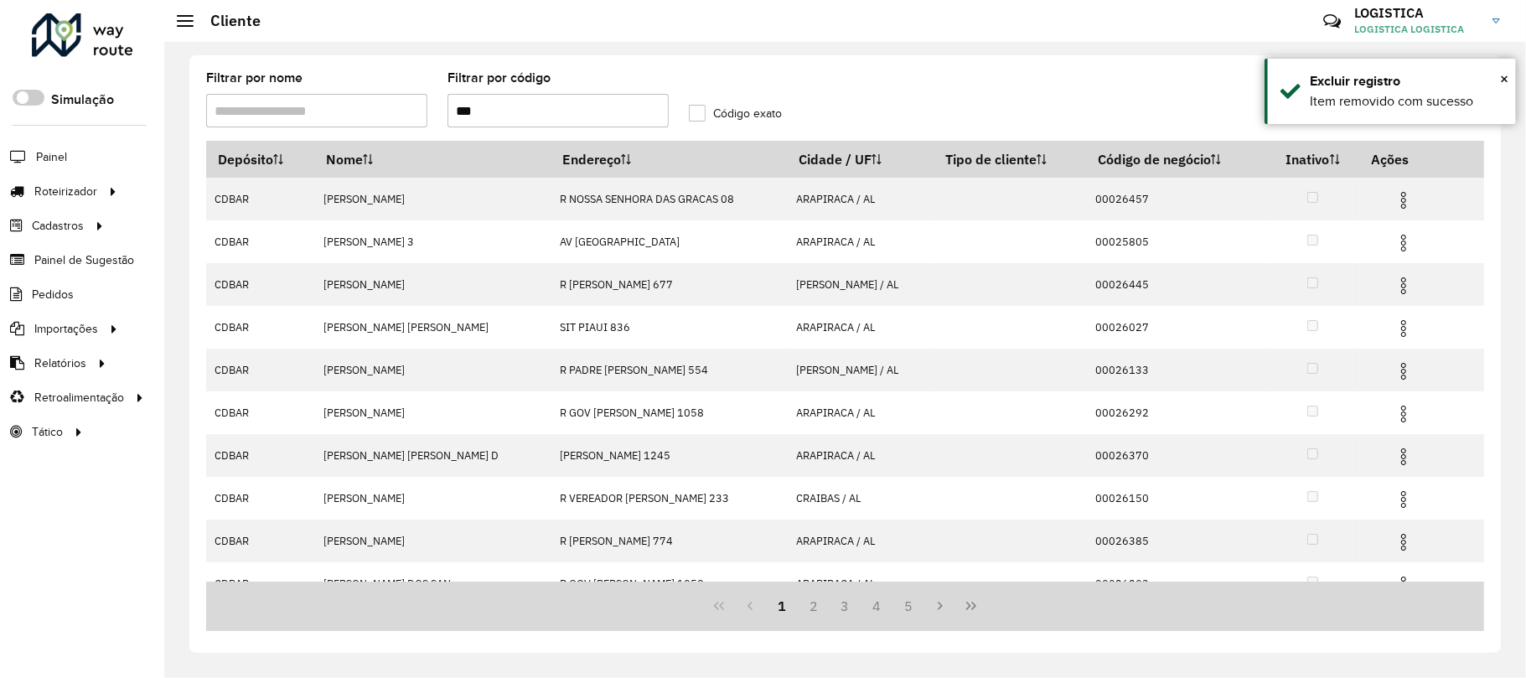
click at [1398, 246] on img at bounding box center [1403, 243] width 20 height 20
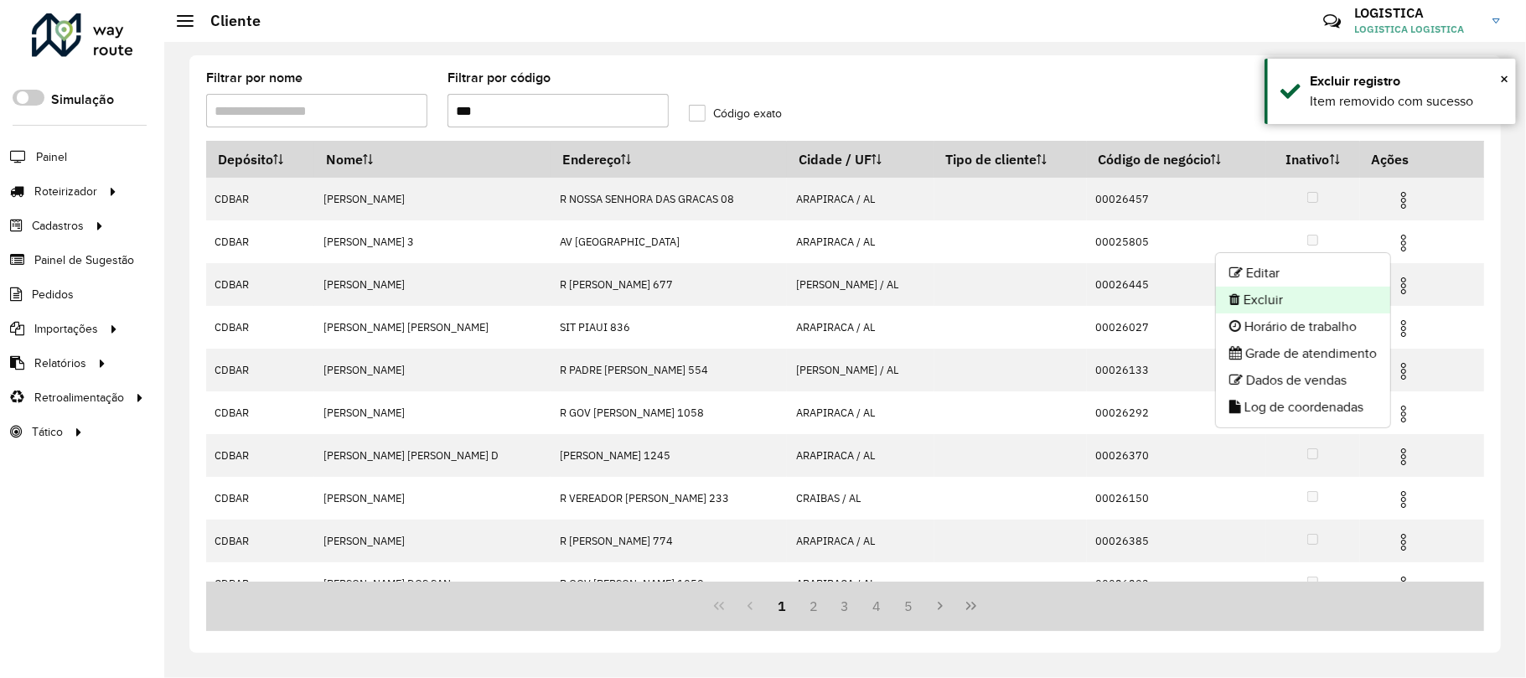
click at [1325, 303] on li "Excluir" at bounding box center [1303, 300] width 174 height 27
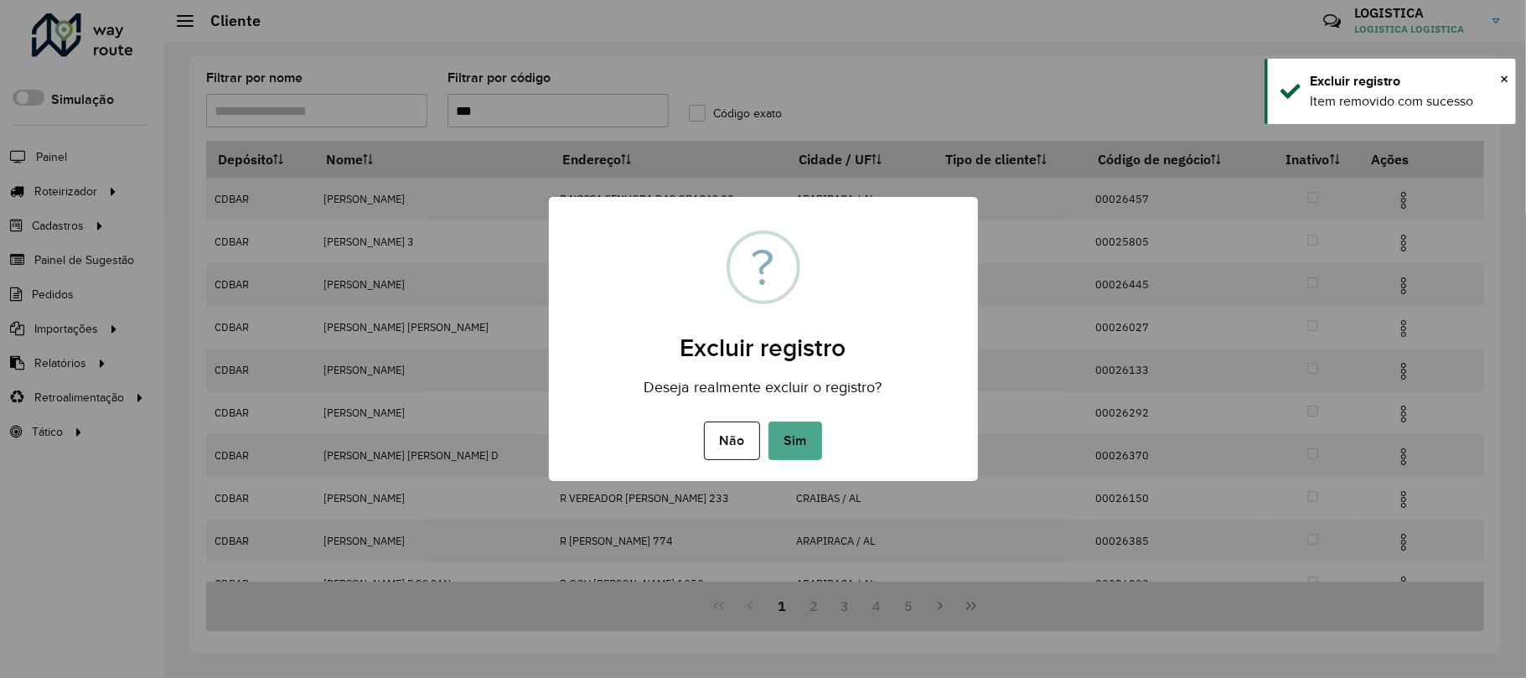
click at [768, 421] on button "Sim" at bounding box center [795, 440] width 54 height 39
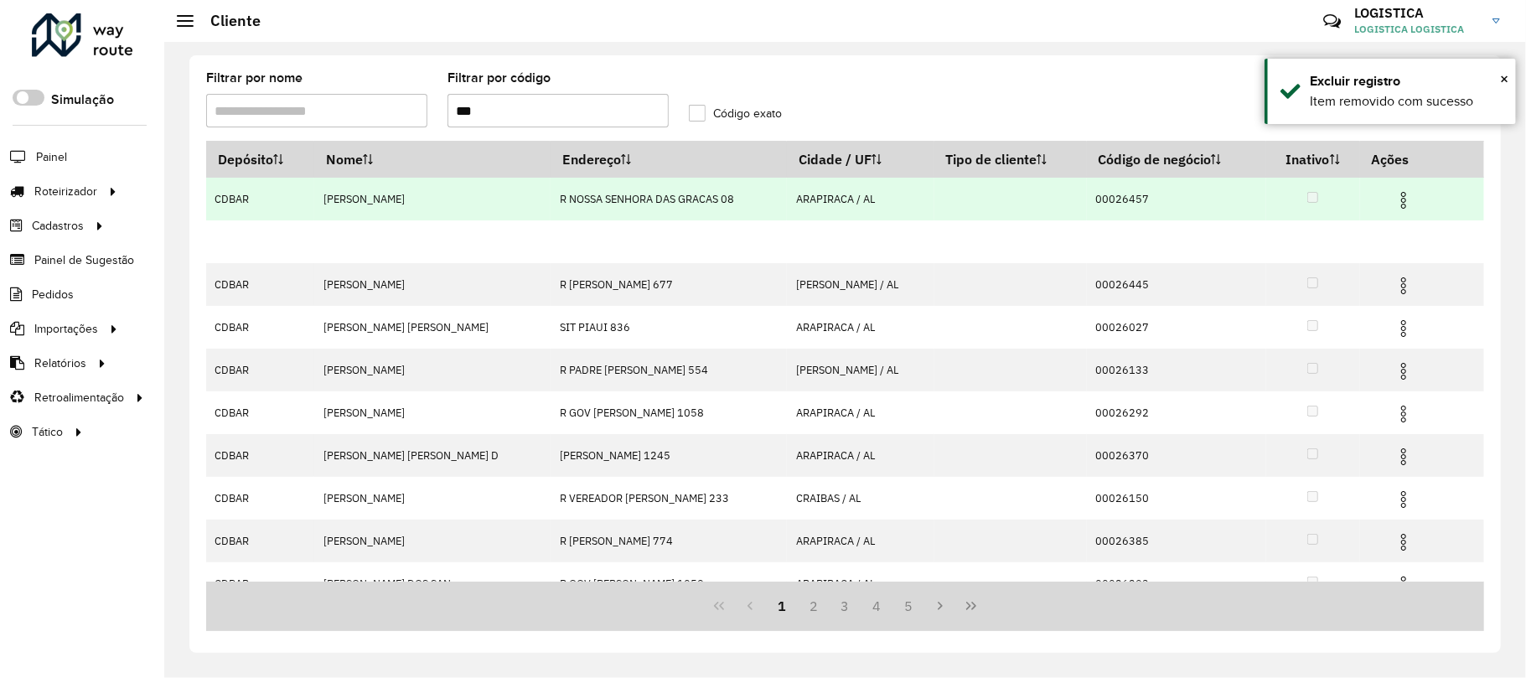
click at [1395, 195] on img at bounding box center [1403, 200] width 20 height 20
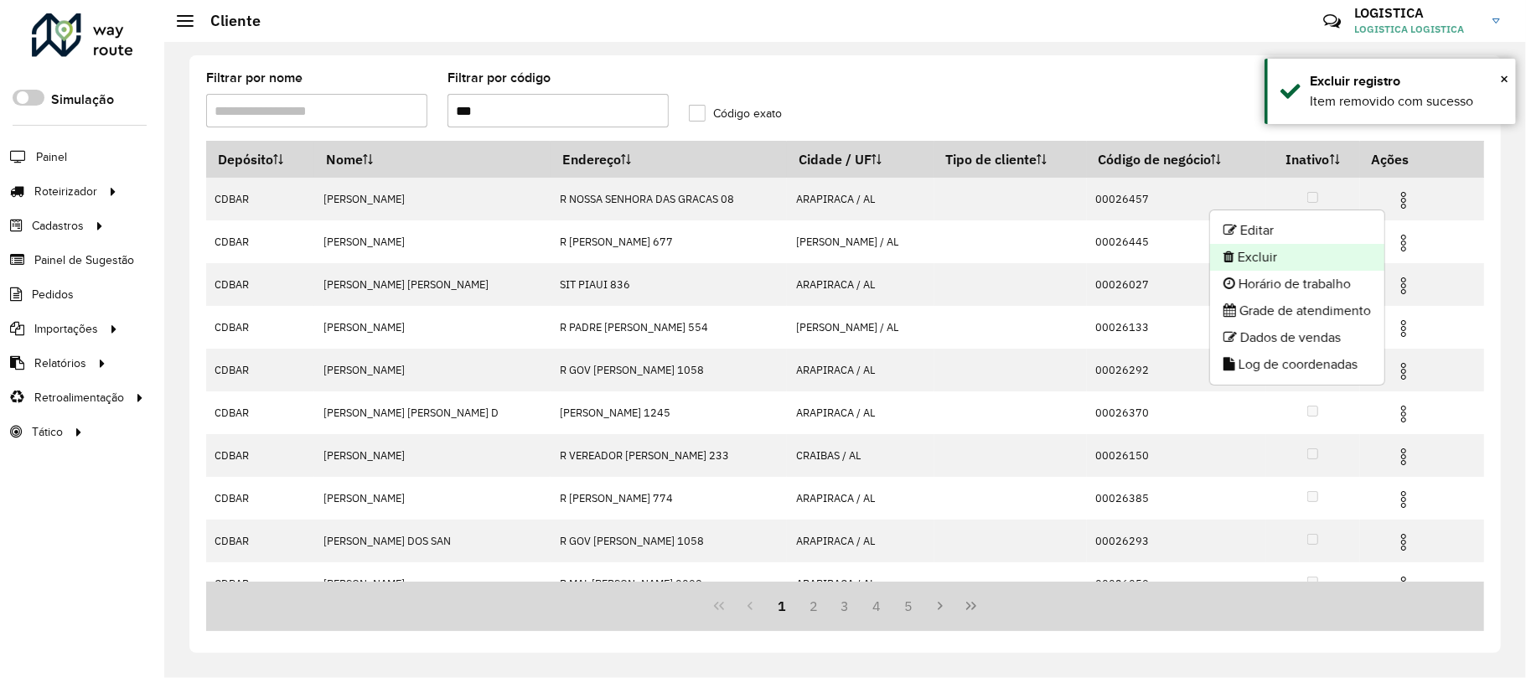
click at [1307, 263] on li "Excluir" at bounding box center [1297, 257] width 174 height 27
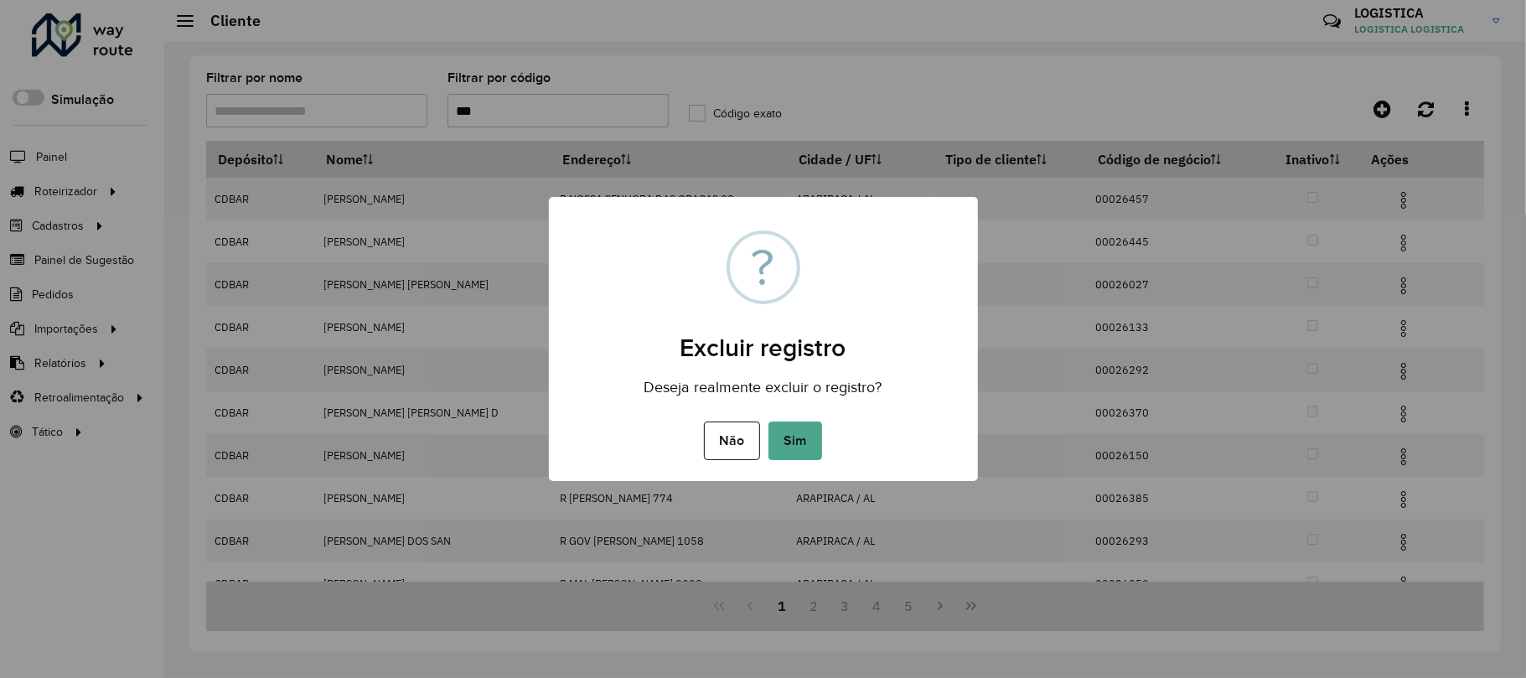
click at [768, 421] on button "Sim" at bounding box center [795, 440] width 54 height 39
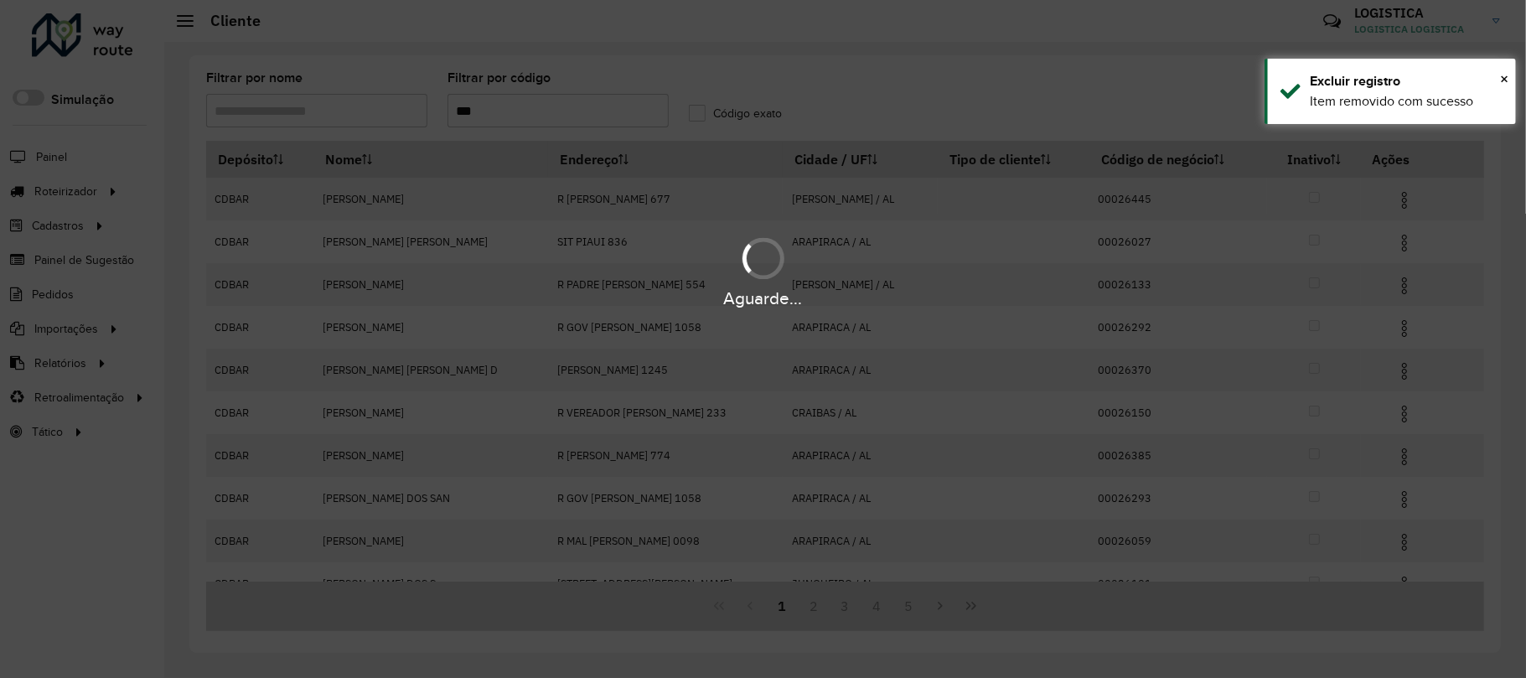
click at [1391, 282] on div "Aguarde..." at bounding box center [763, 271] width 1526 height 80
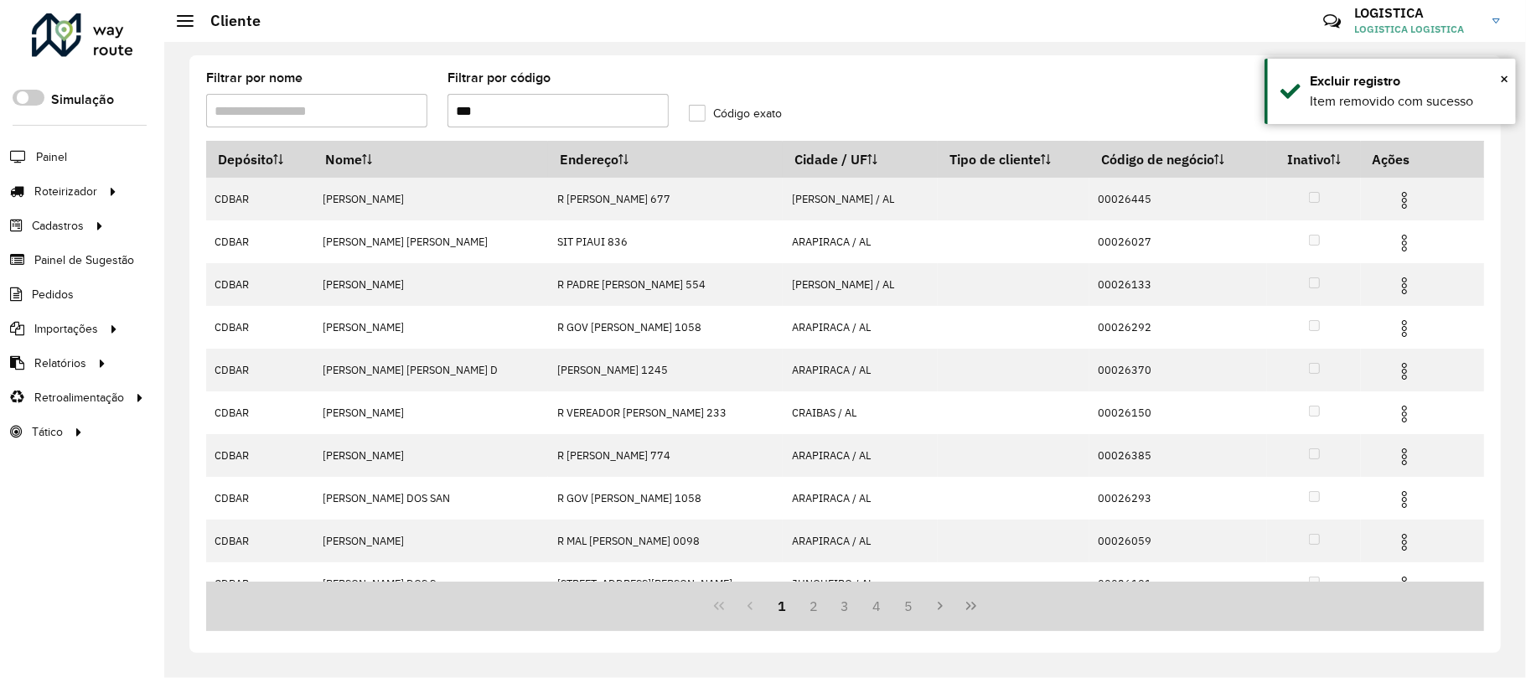
click at [1394, 282] on img at bounding box center [1404, 286] width 20 height 20
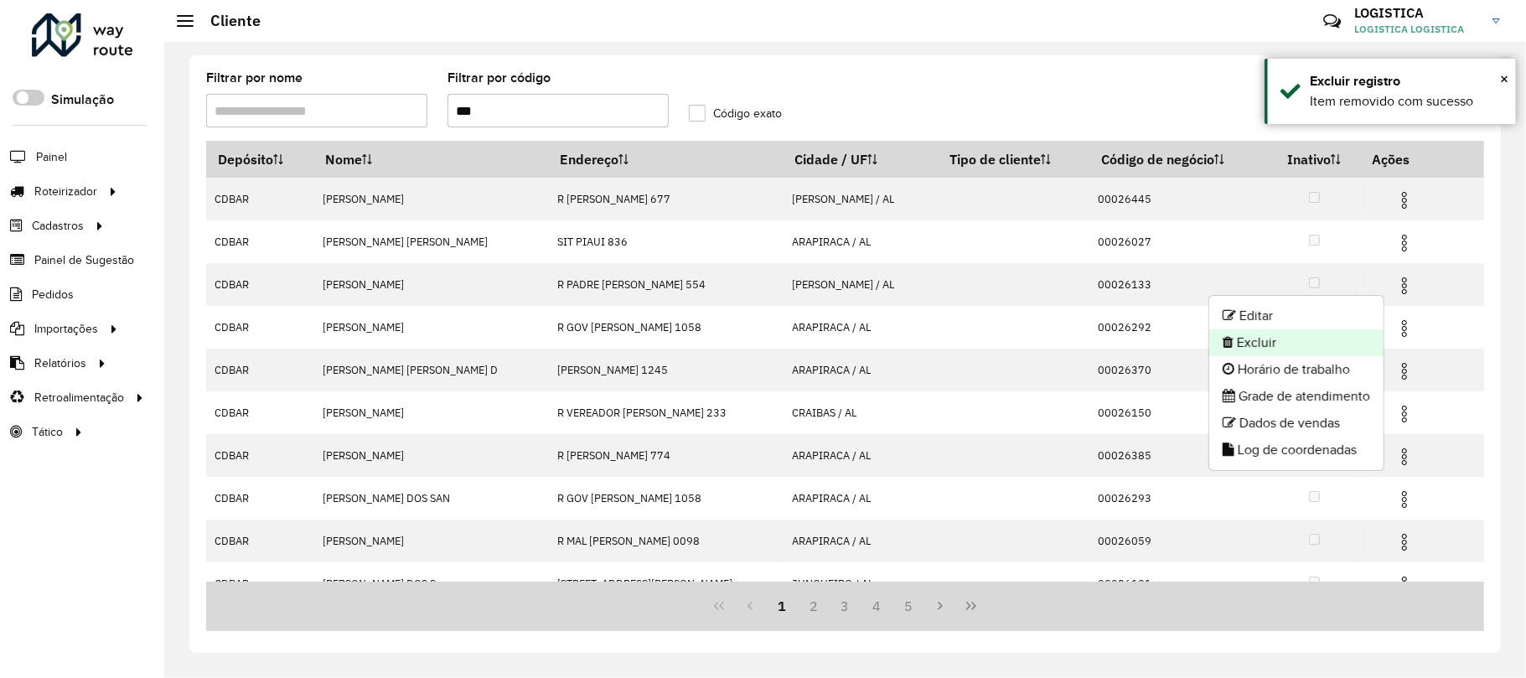
click at [1278, 346] on li "Excluir" at bounding box center [1296, 342] width 174 height 27
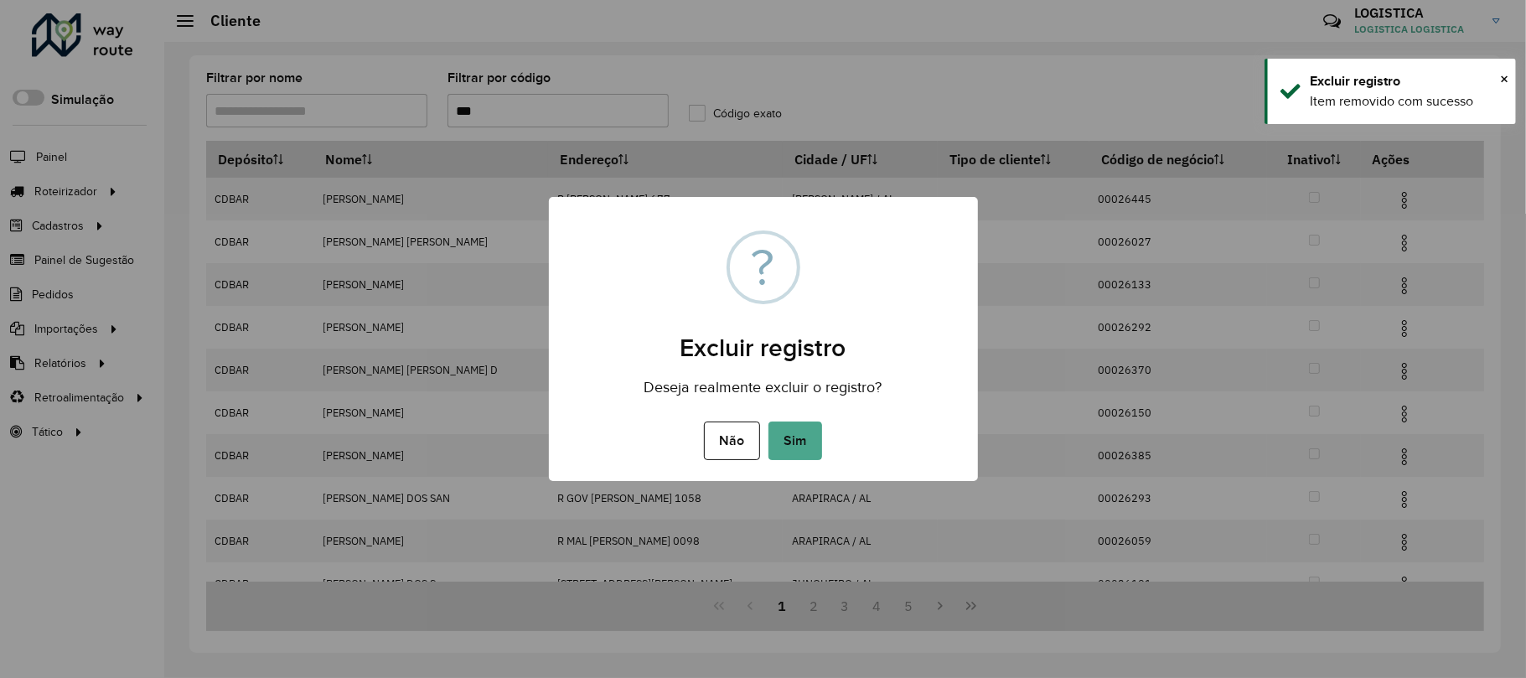
click at [768, 421] on button "Sim" at bounding box center [795, 440] width 54 height 39
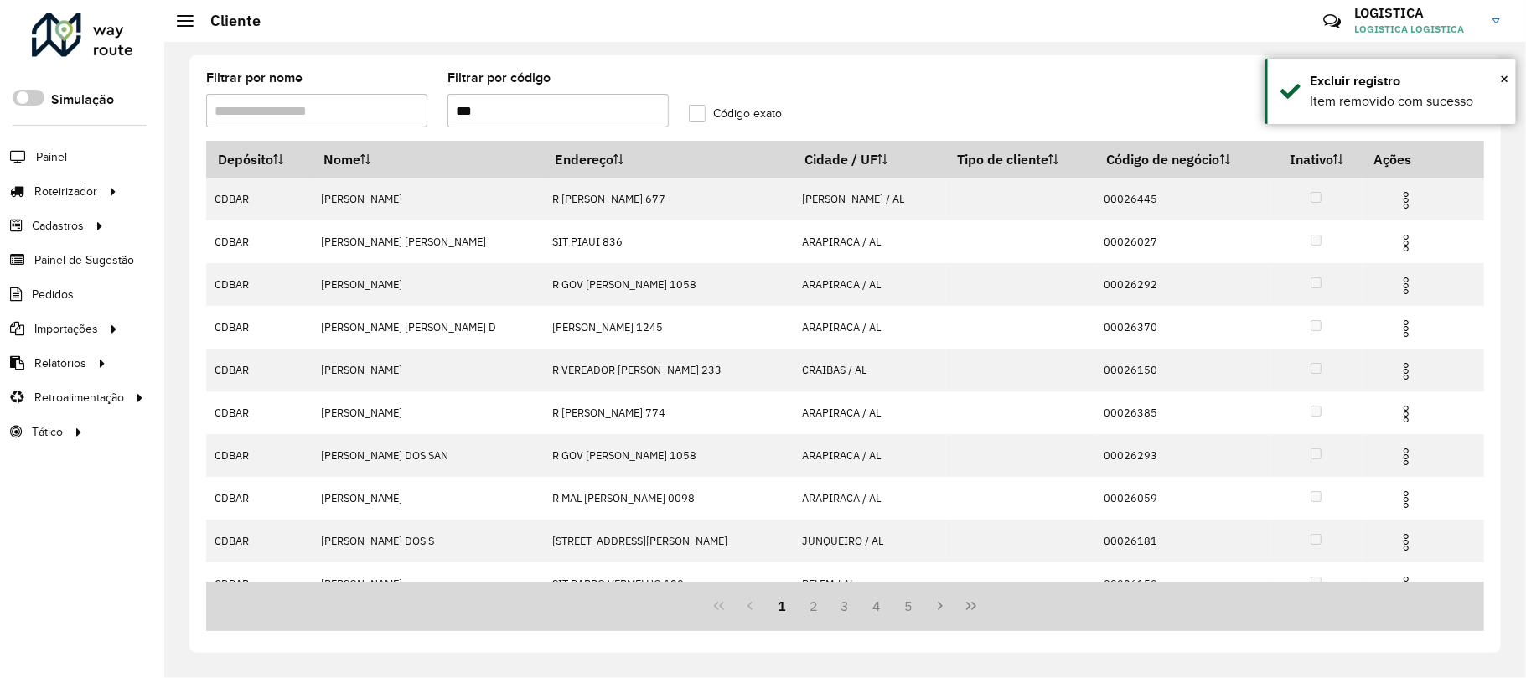
click at [1402, 209] on img at bounding box center [1406, 200] width 20 height 20
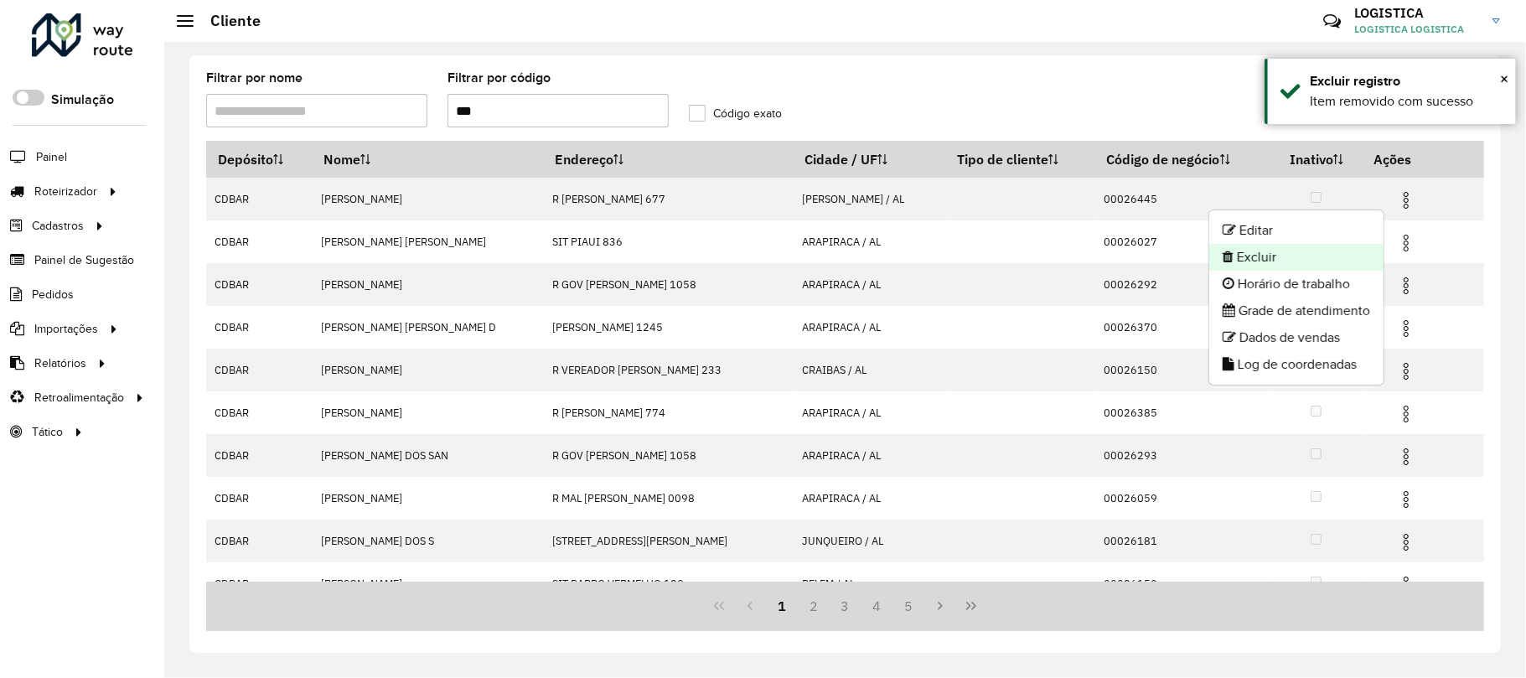
click at [1327, 266] on li "Excluir" at bounding box center [1296, 257] width 174 height 27
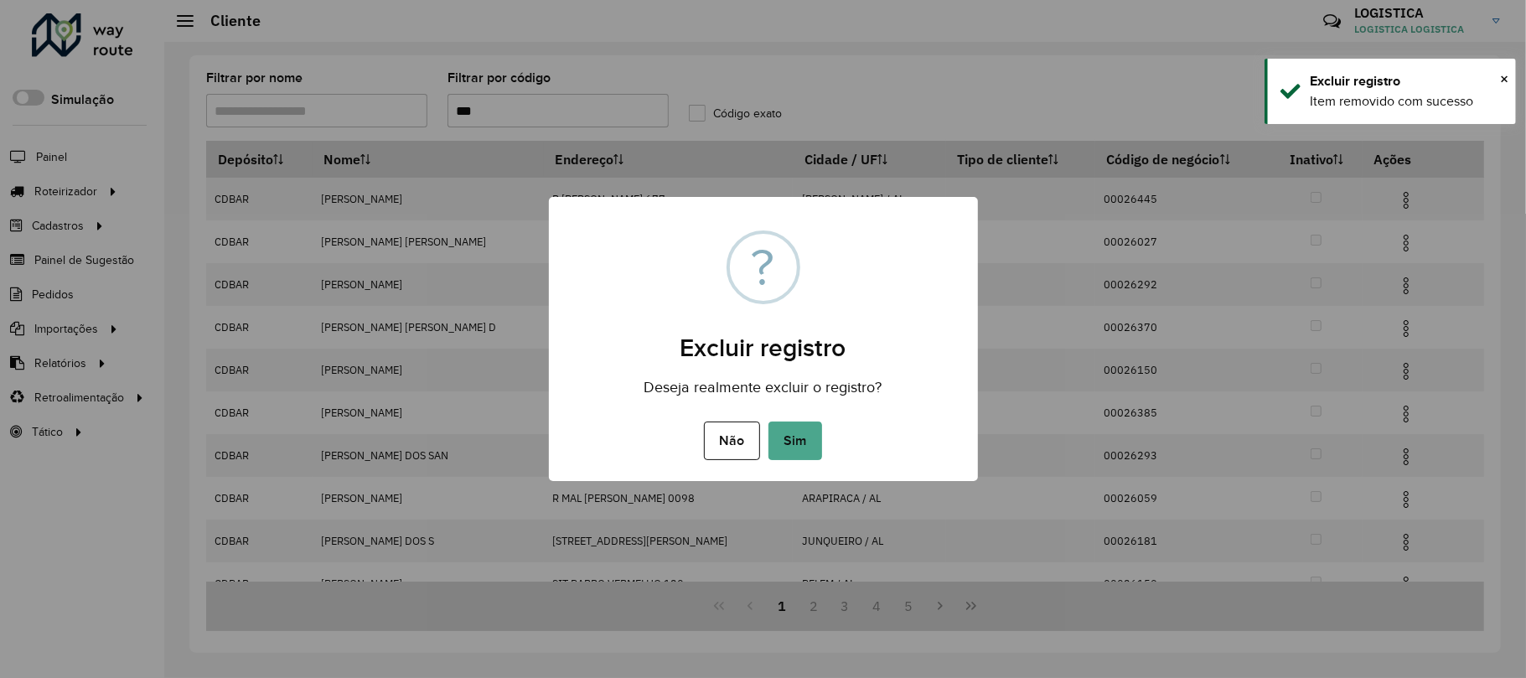
click at [768, 421] on button "Sim" at bounding box center [795, 440] width 54 height 39
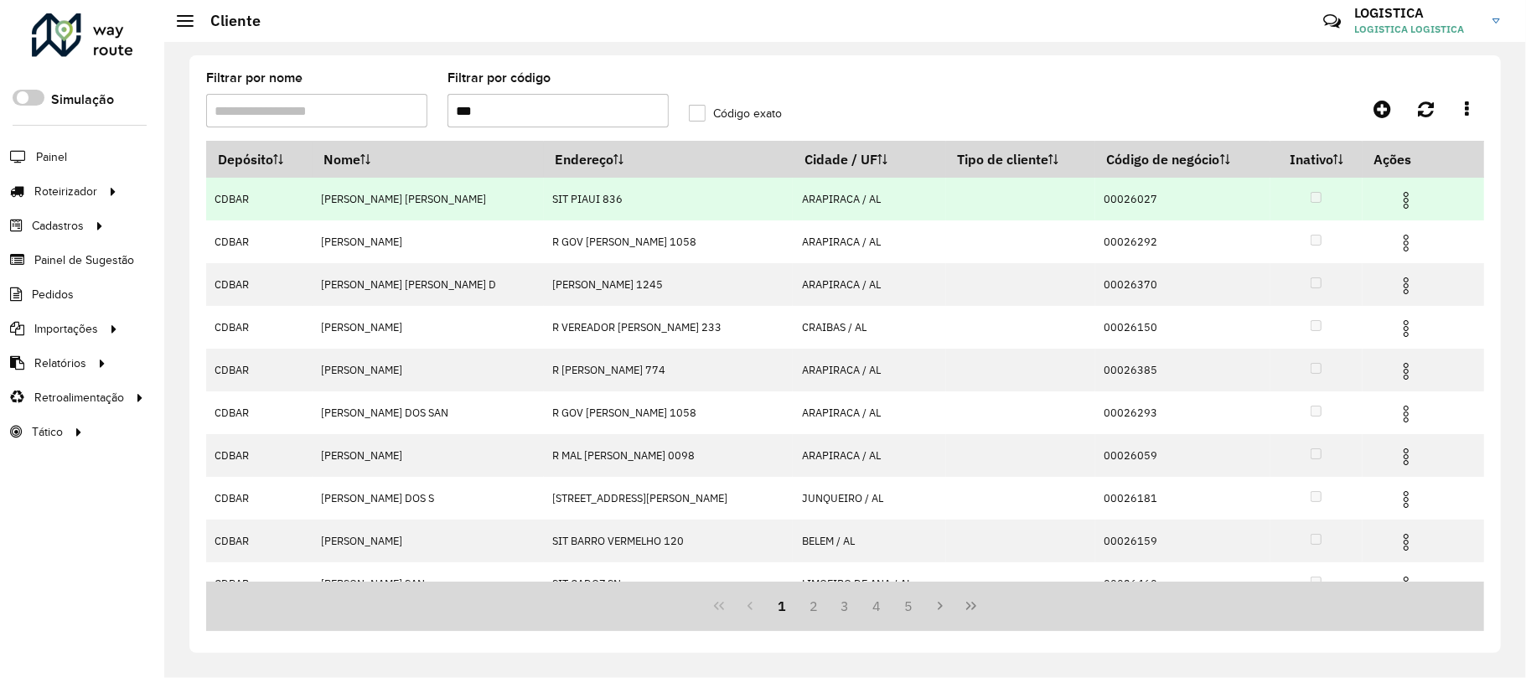
click at [1396, 199] on img at bounding box center [1406, 200] width 20 height 20
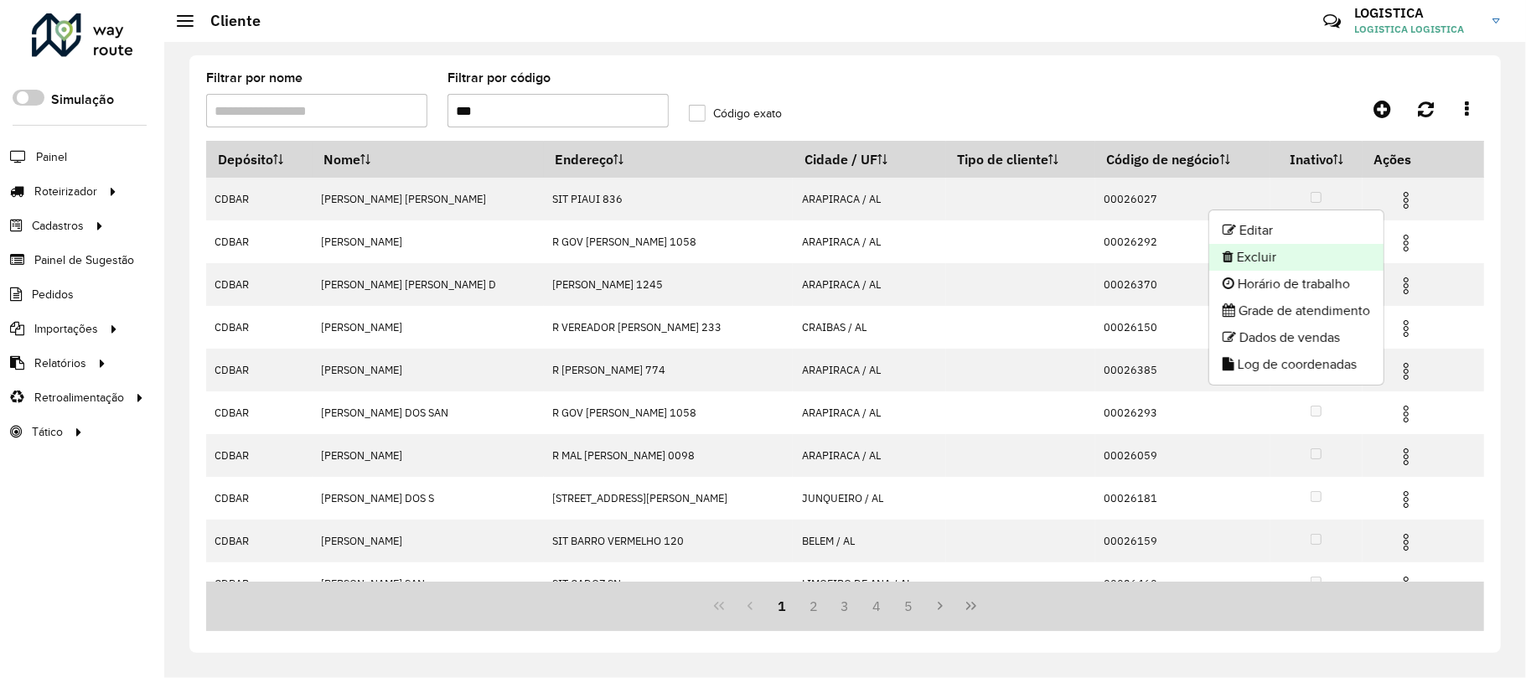
click at [1291, 252] on li "Excluir" at bounding box center [1296, 257] width 174 height 27
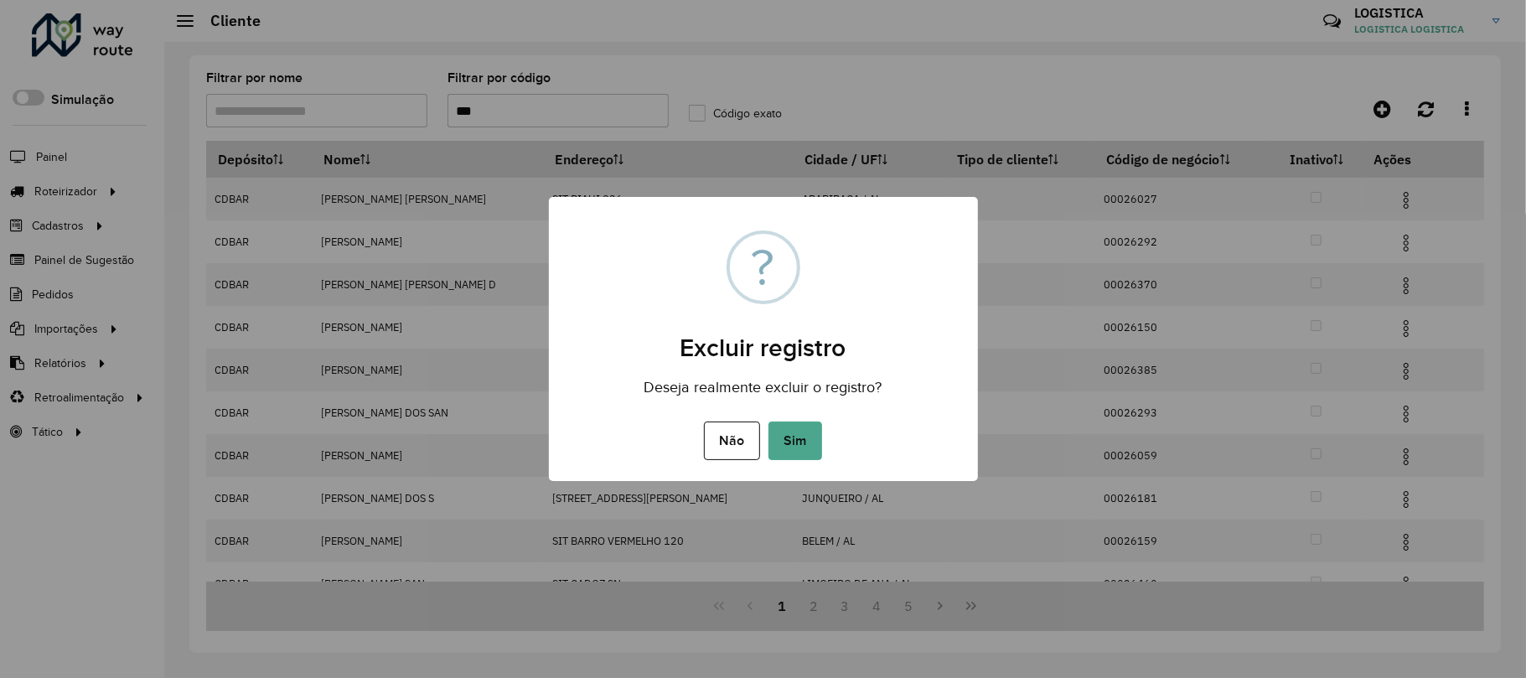
click at [768, 421] on button "Sim" at bounding box center [795, 440] width 54 height 39
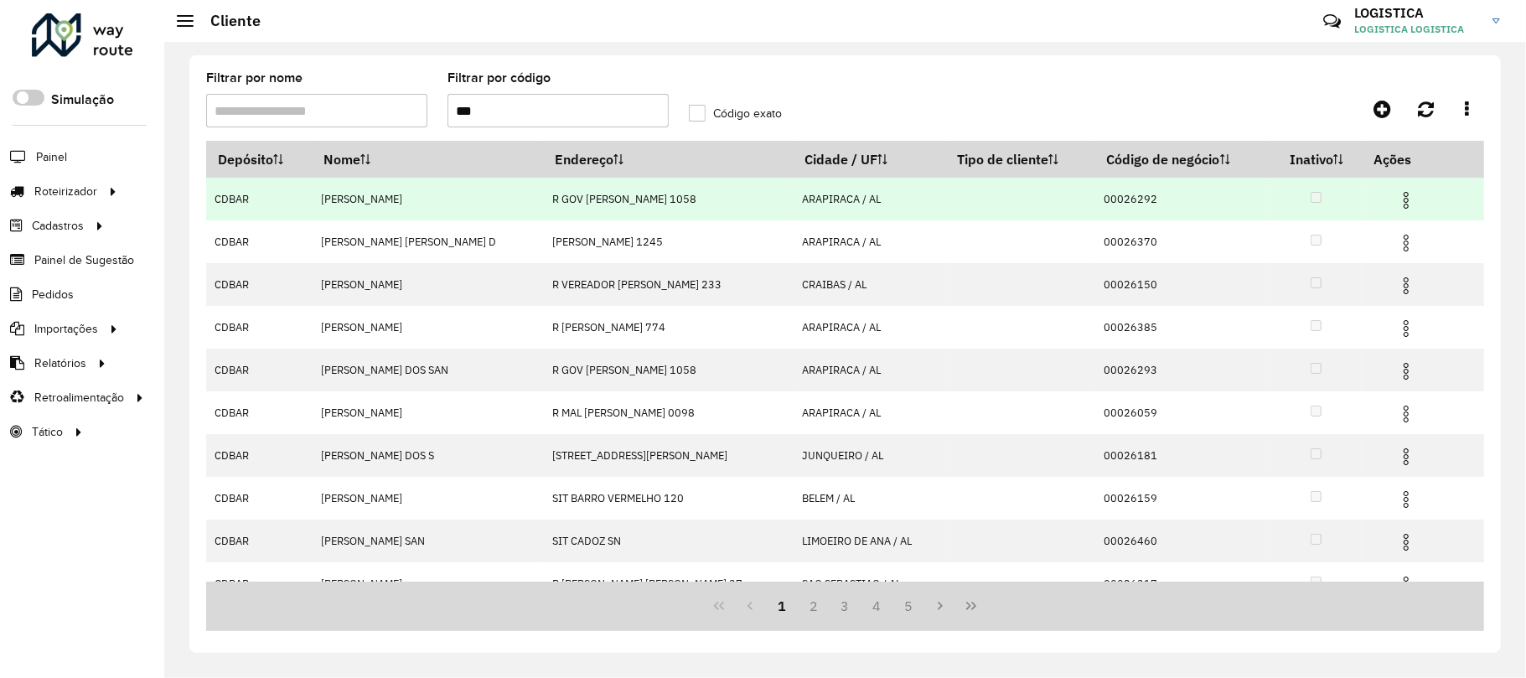
click at [1396, 209] on img at bounding box center [1406, 200] width 20 height 20
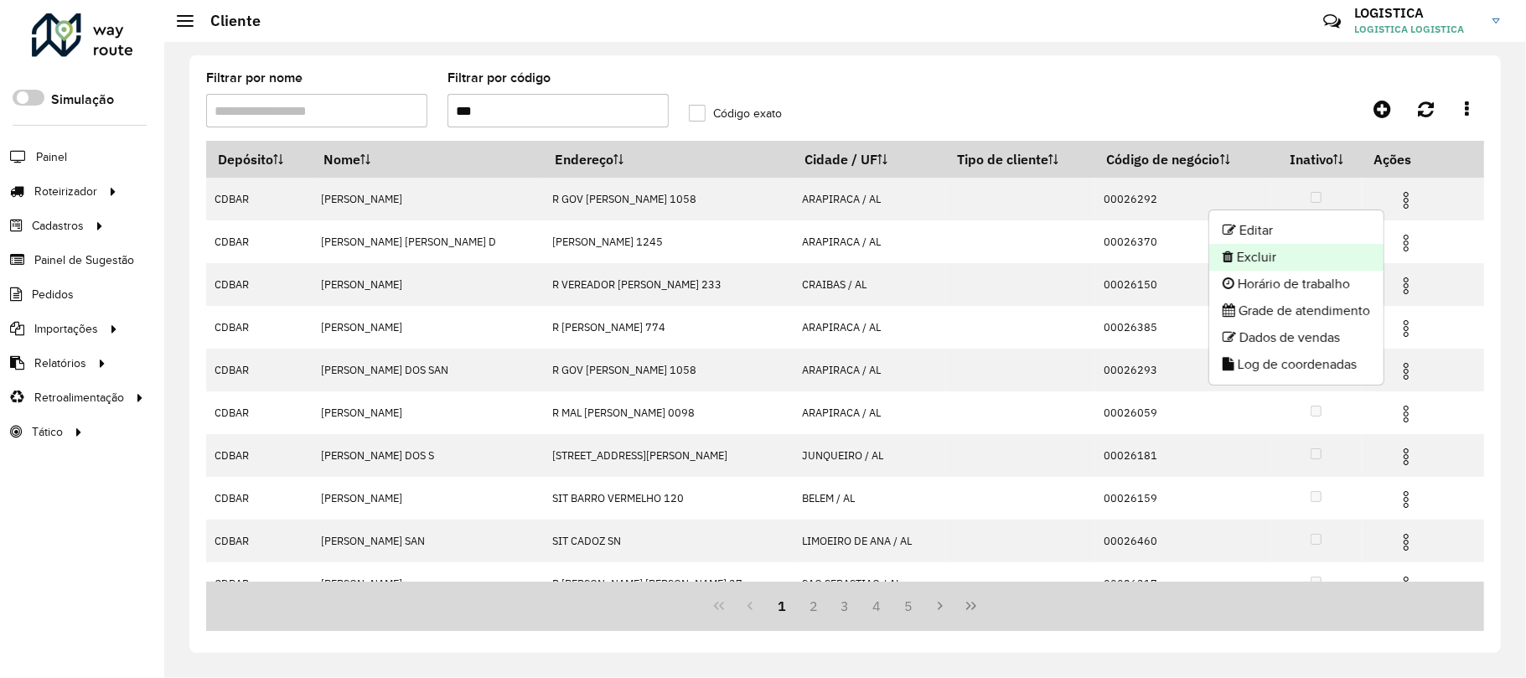
click at [1332, 260] on li "Excluir" at bounding box center [1296, 257] width 174 height 27
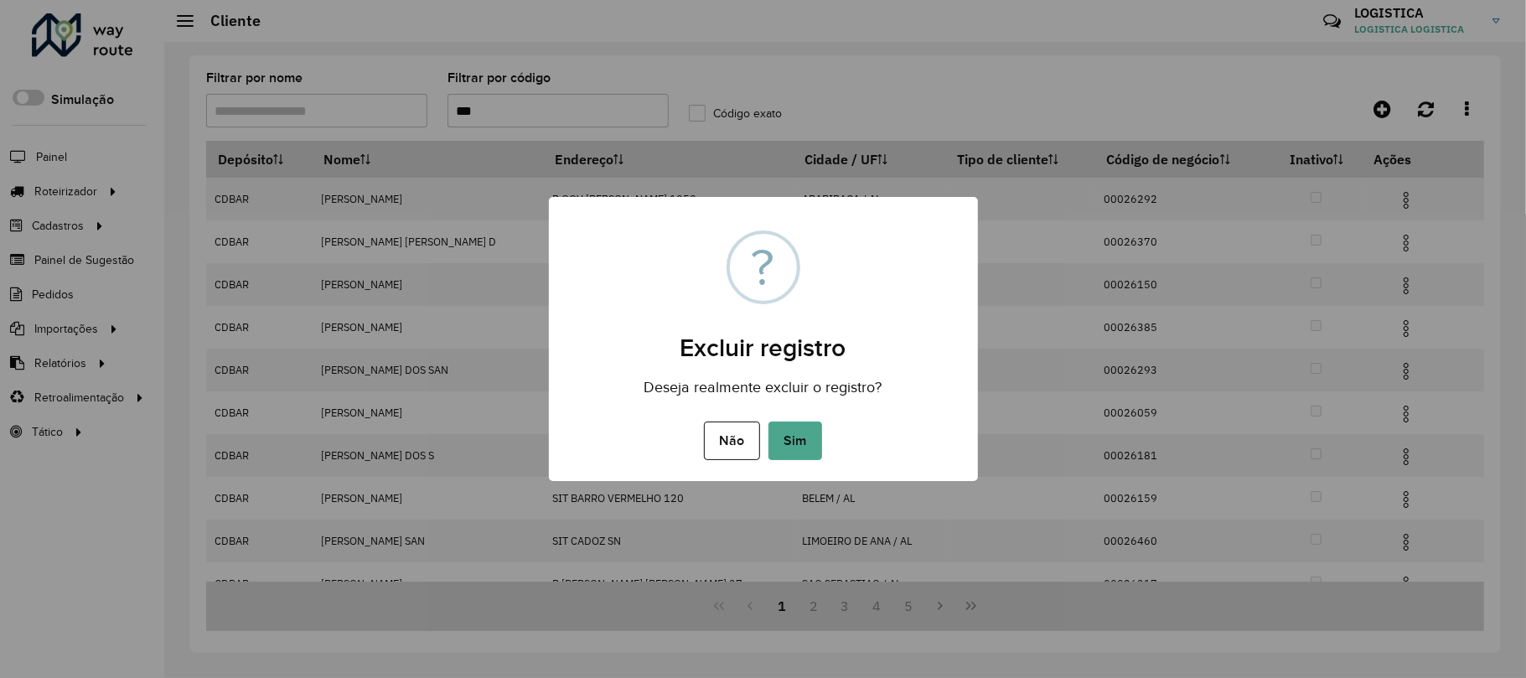
click at [768, 421] on button "Sim" at bounding box center [795, 440] width 54 height 39
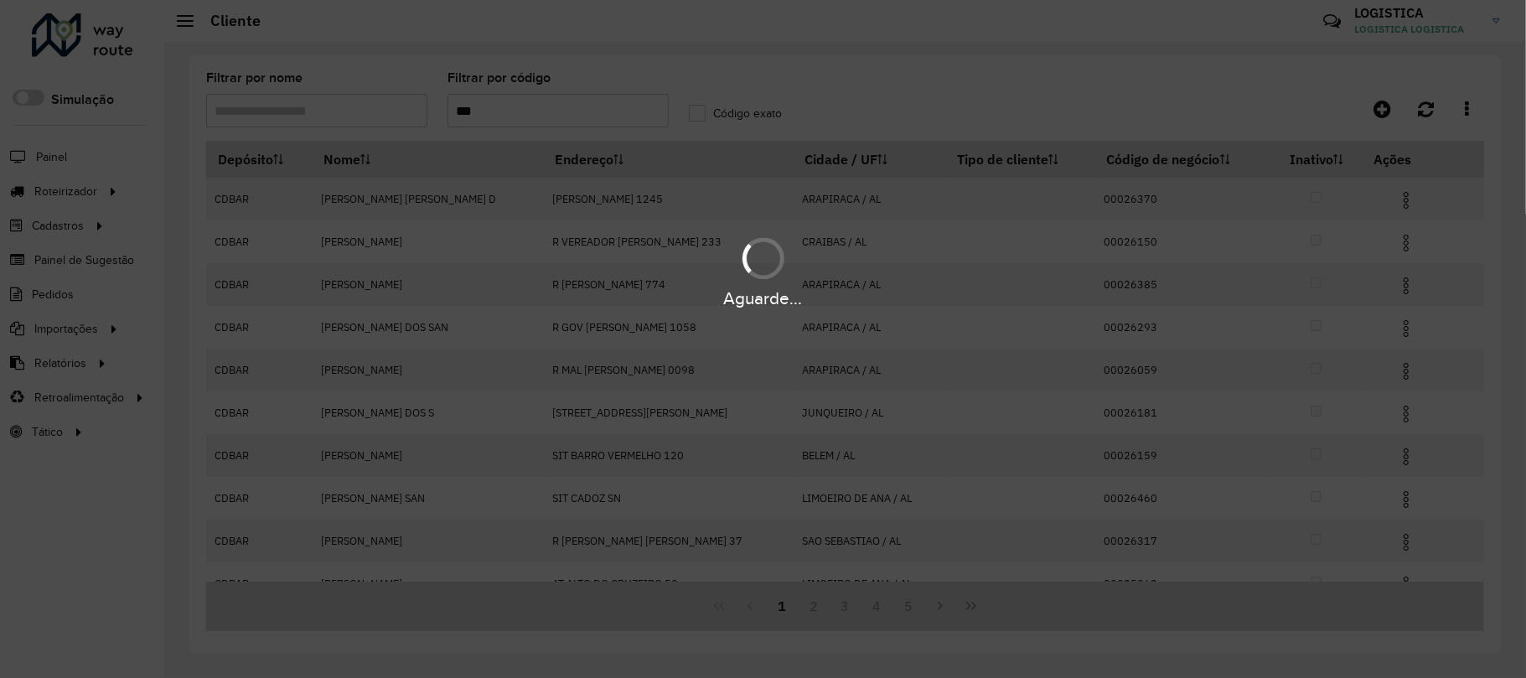
click at [1404, 253] on div "Aguarde..." at bounding box center [763, 271] width 1526 height 80
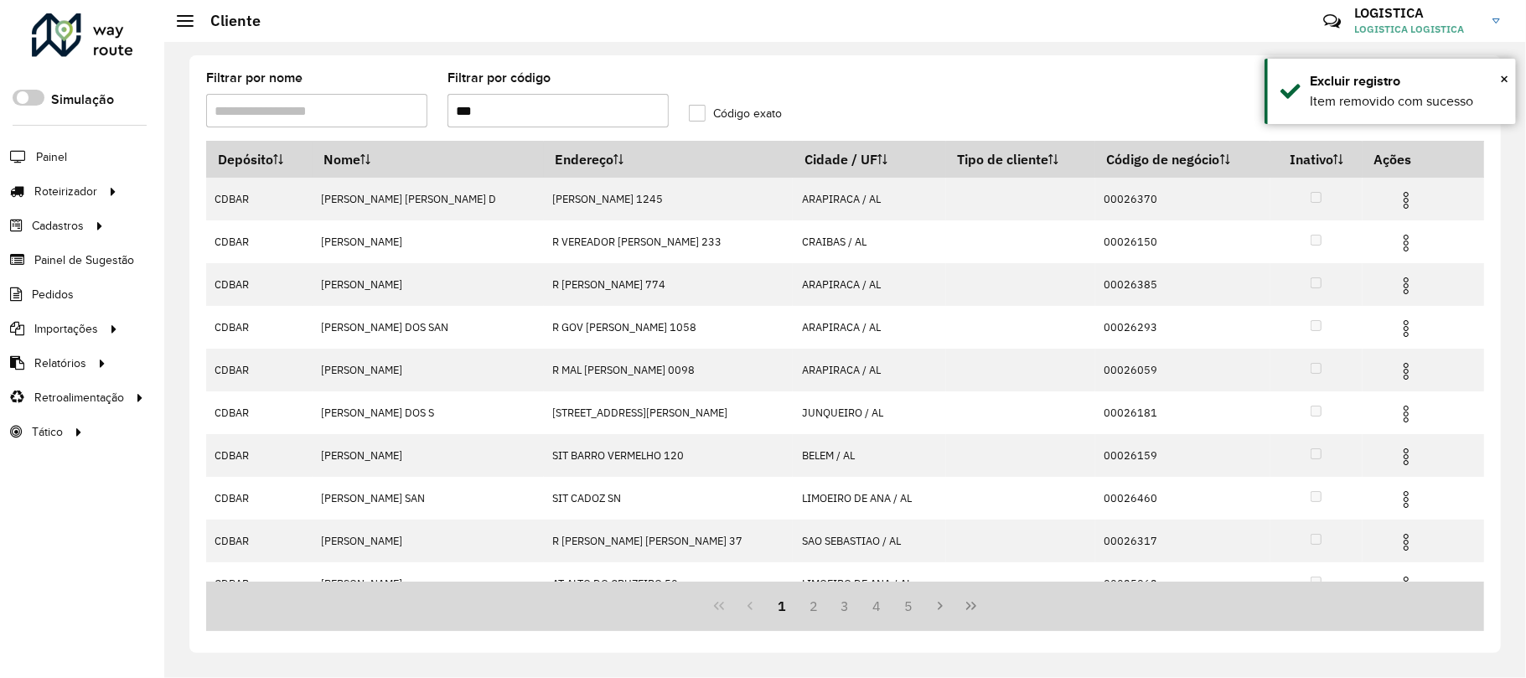
click at [1396, 251] on img at bounding box center [1406, 243] width 20 height 20
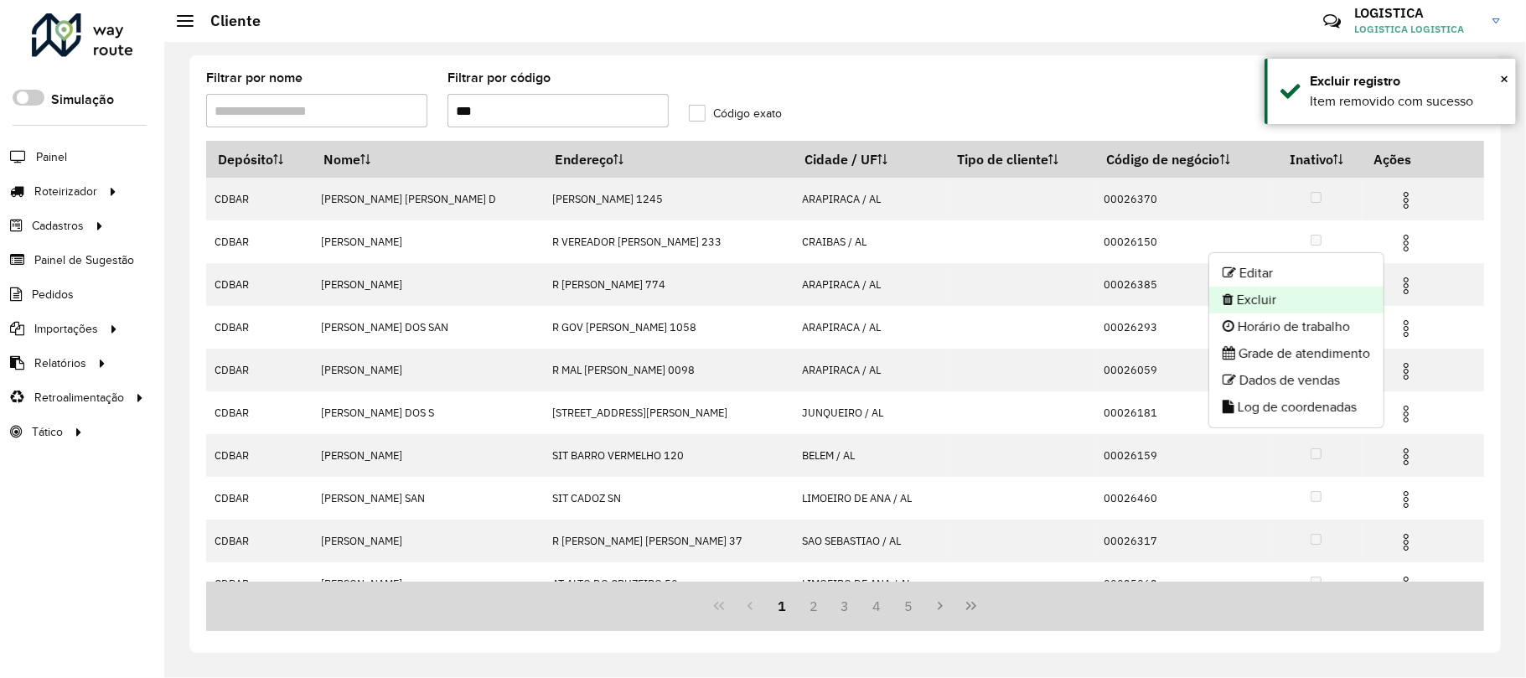
click at [1359, 302] on li "Excluir" at bounding box center [1296, 300] width 174 height 27
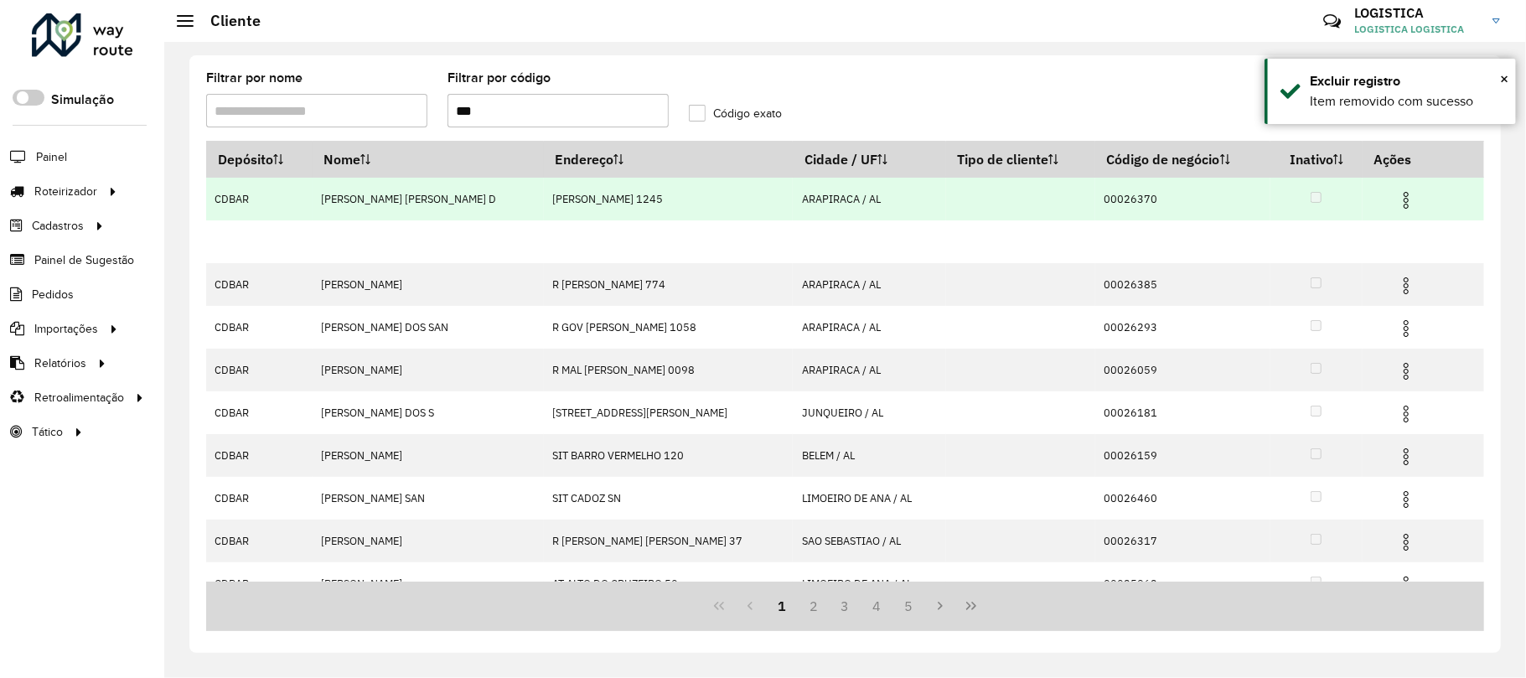
click at [1396, 199] on img at bounding box center [1406, 200] width 20 height 20
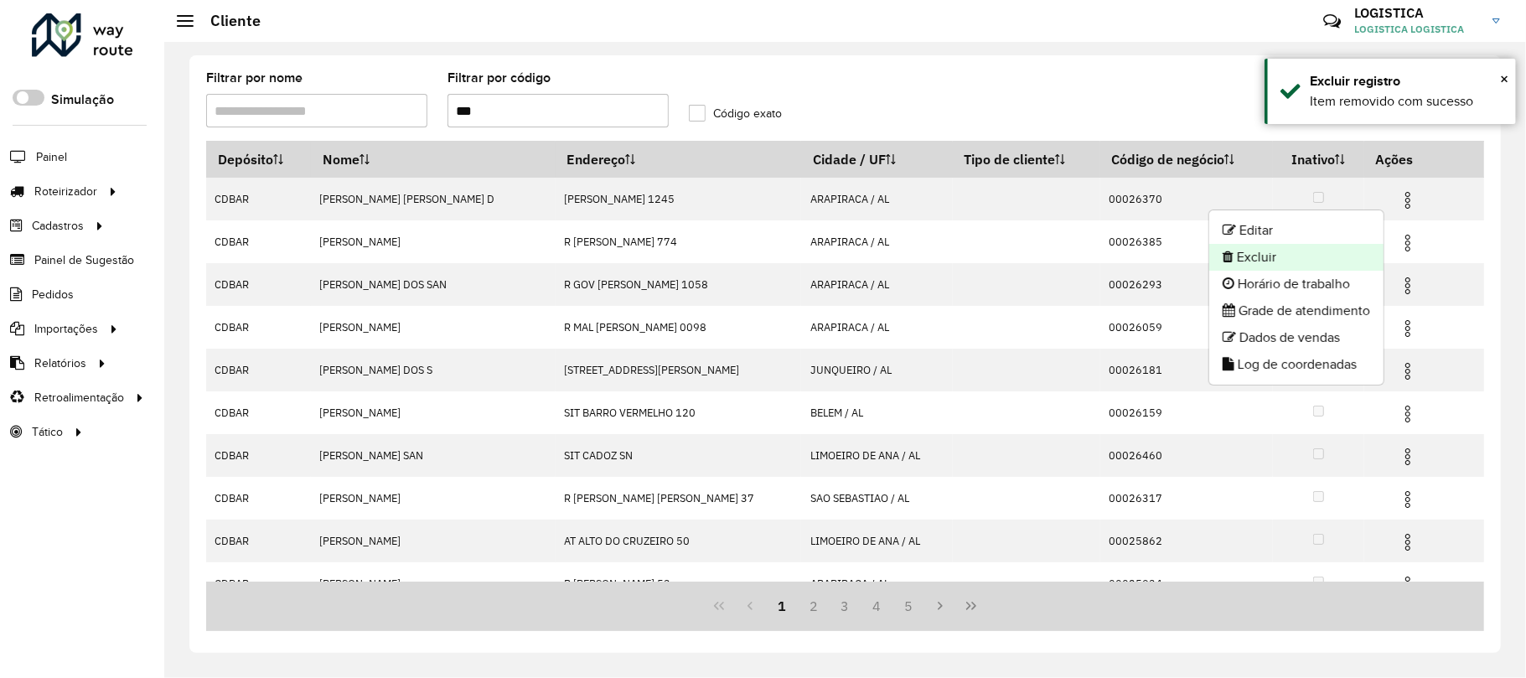
click at [1248, 260] on li "Excluir" at bounding box center [1296, 257] width 174 height 27
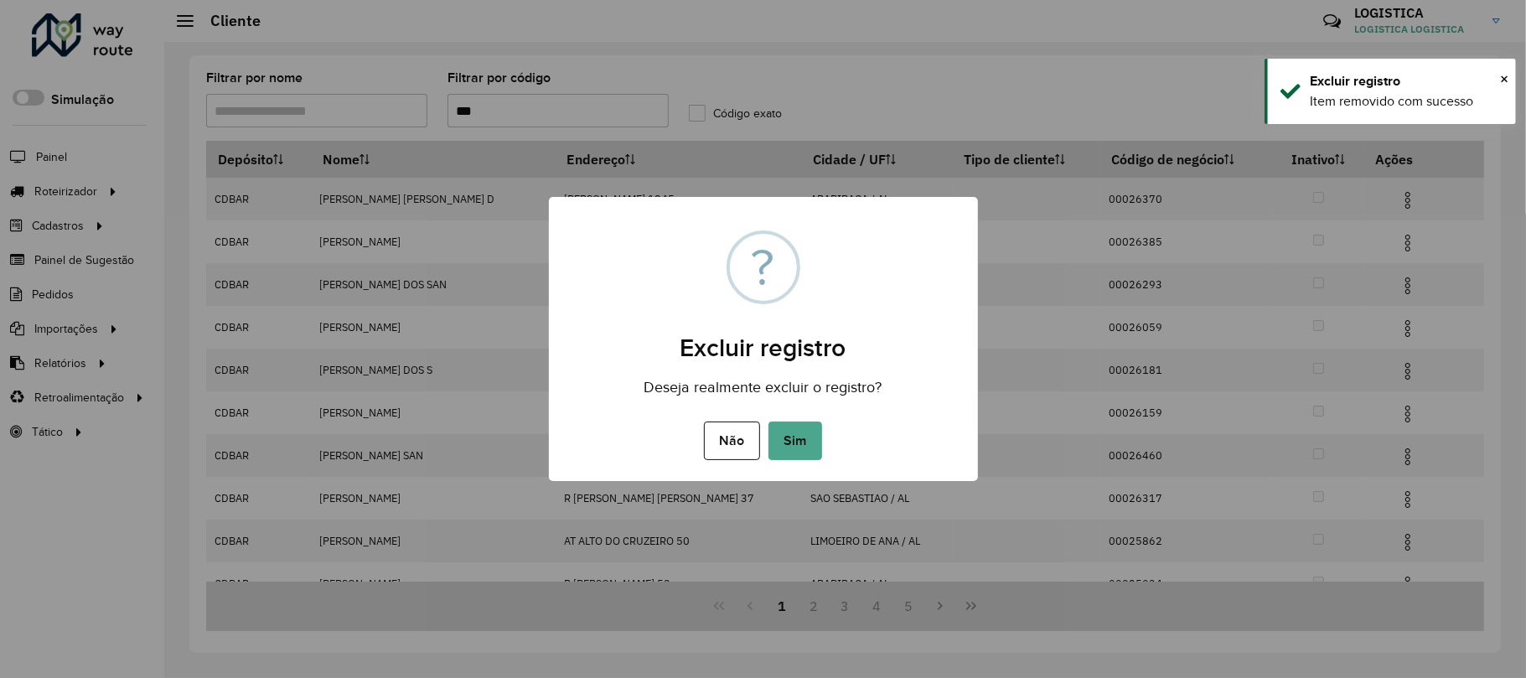
click at [768, 421] on button "Sim" at bounding box center [795, 440] width 54 height 39
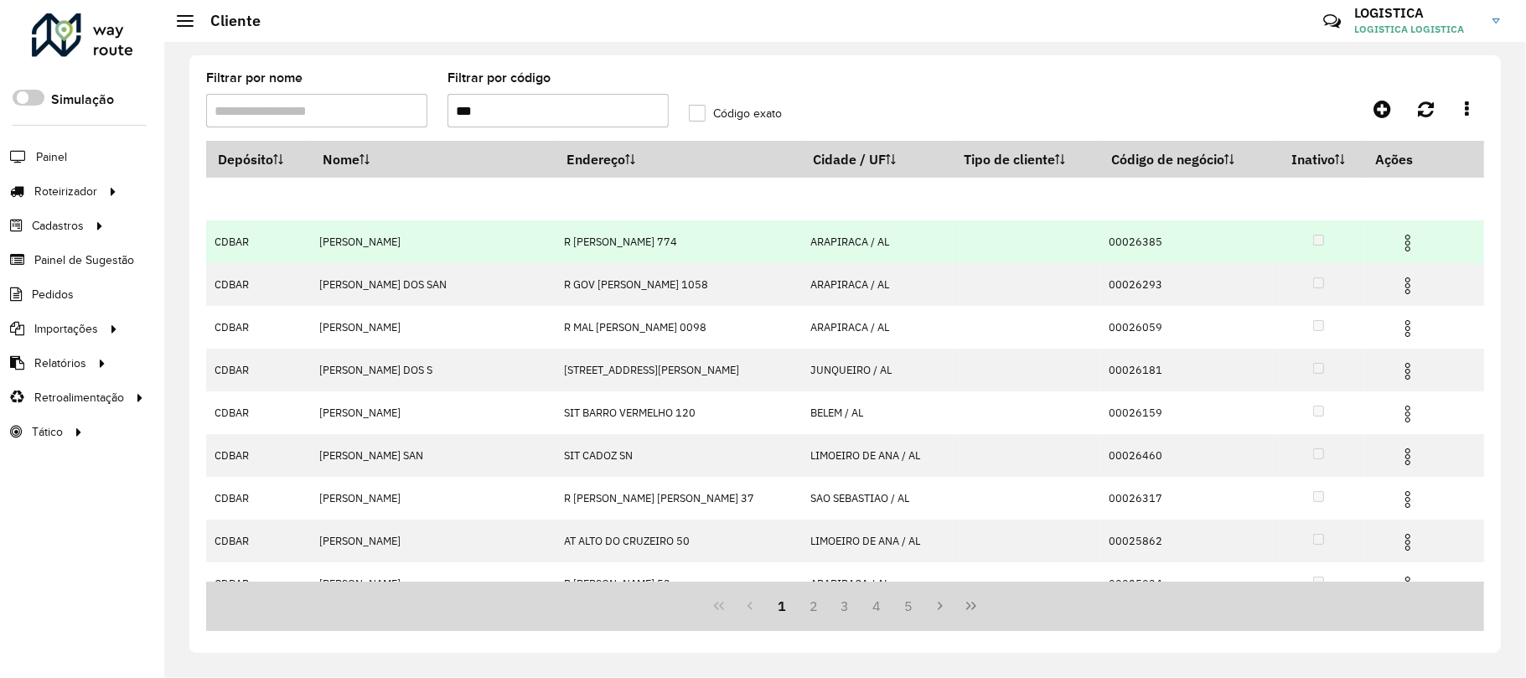
click at [1409, 242] on td at bounding box center [1414, 241] width 101 height 42
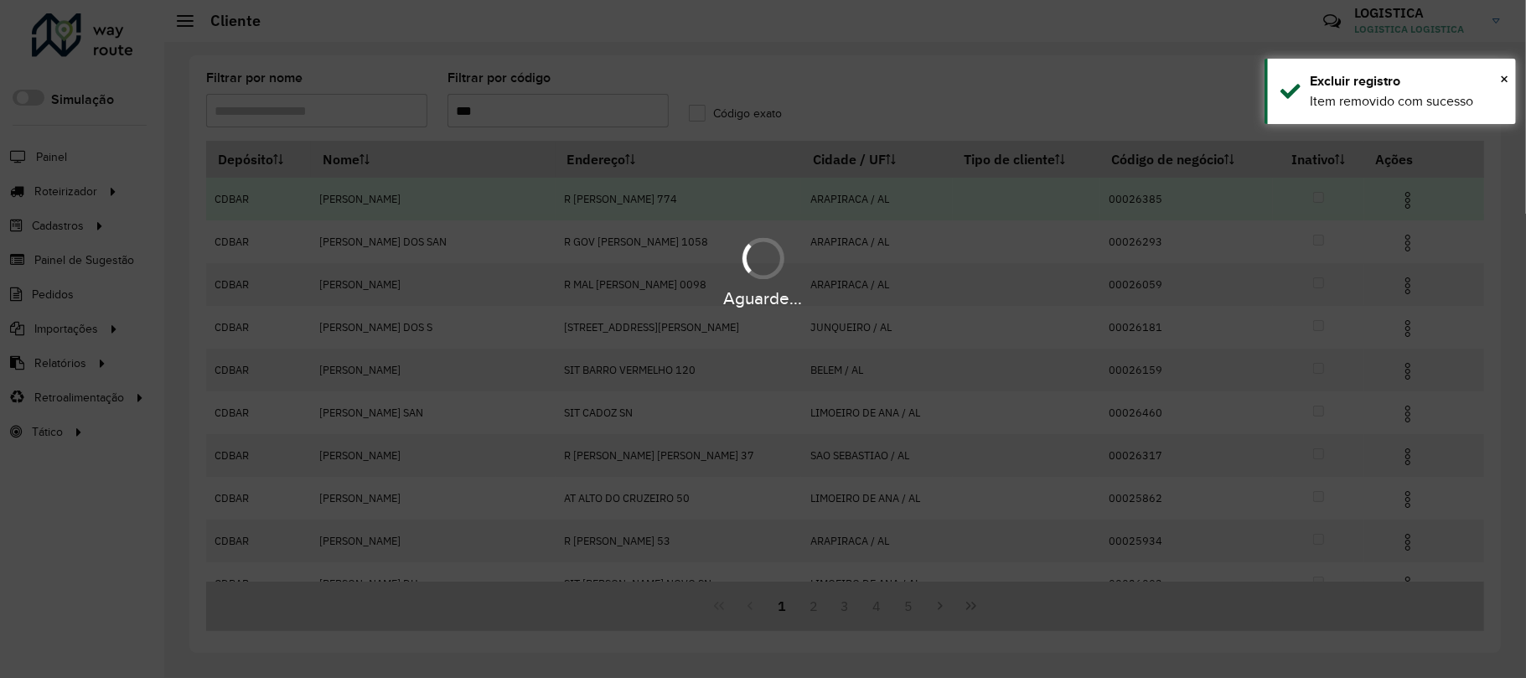
click at [1399, 245] on div "Aguarde..." at bounding box center [763, 271] width 1526 height 80
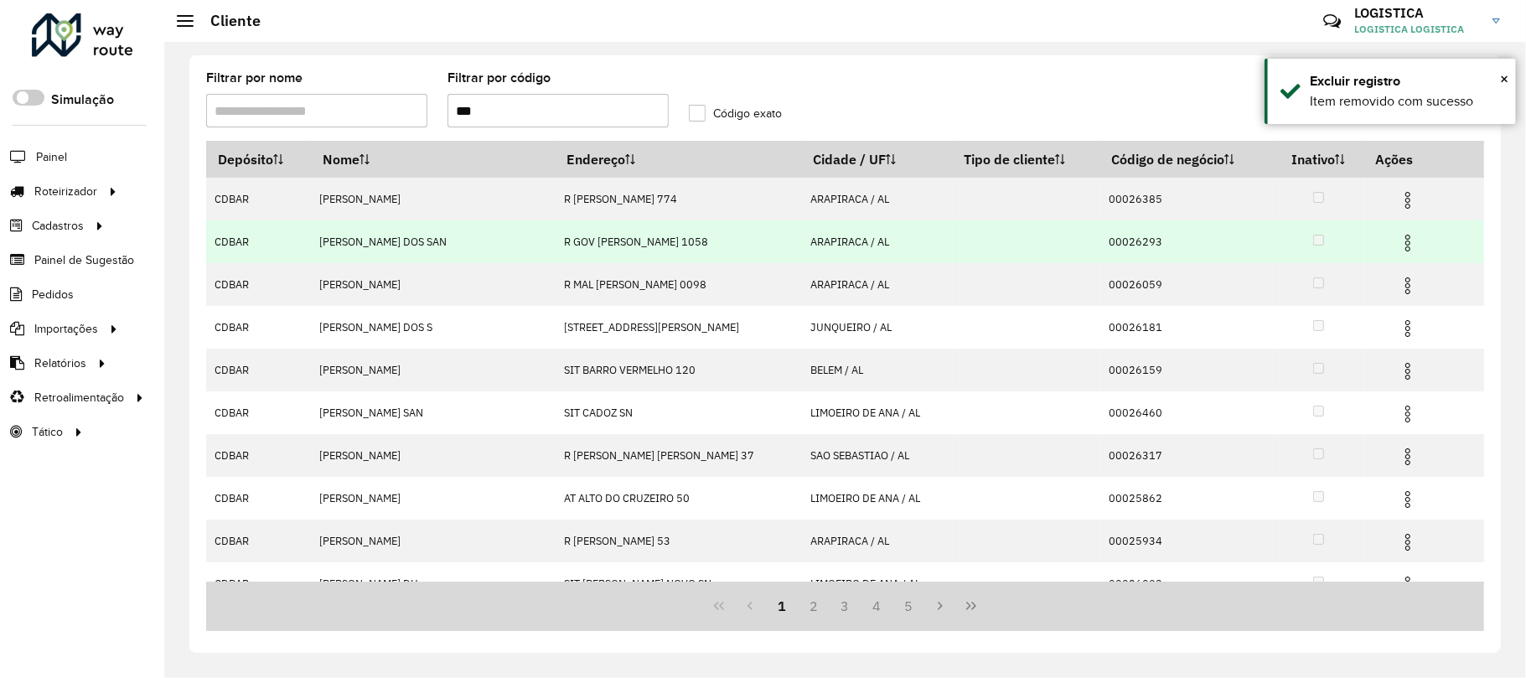
click at [1398, 248] on img at bounding box center [1408, 243] width 20 height 20
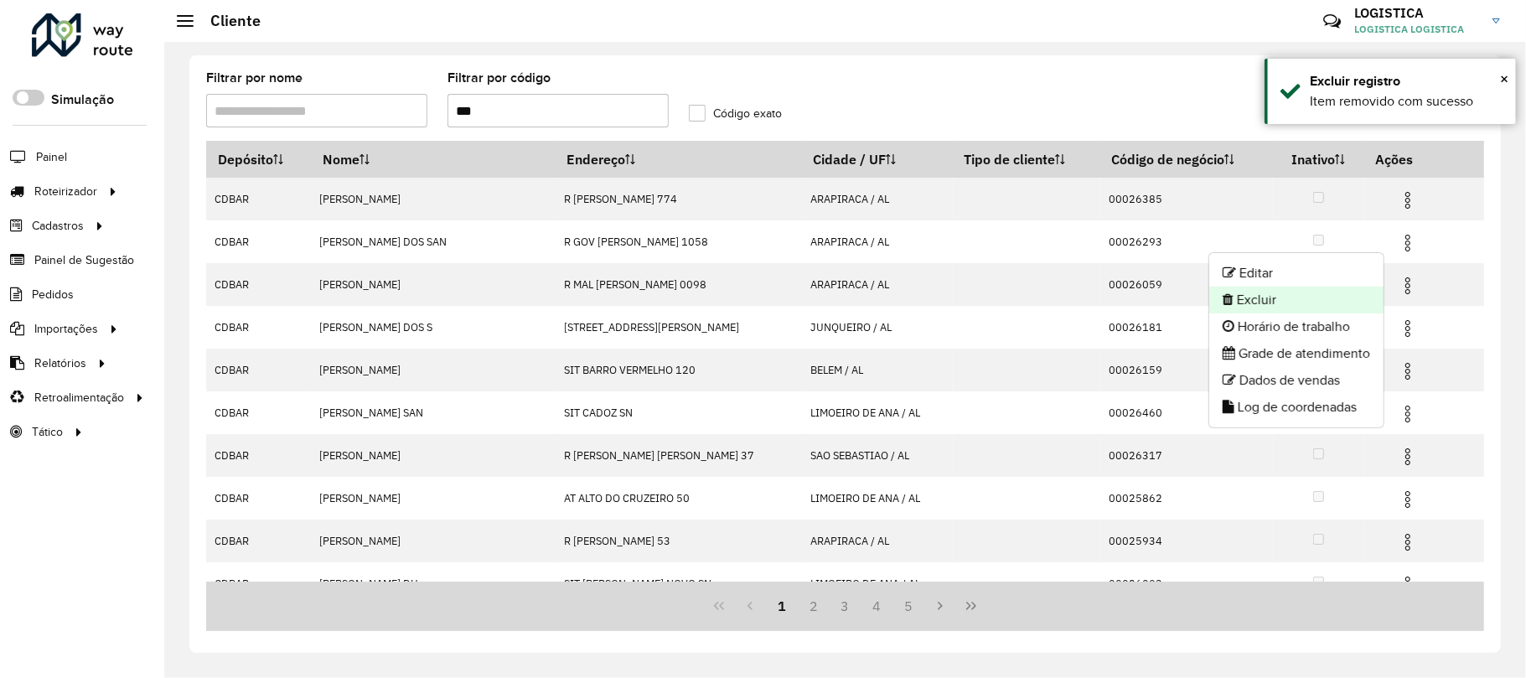
click at [1315, 293] on li "Excluir" at bounding box center [1296, 300] width 174 height 27
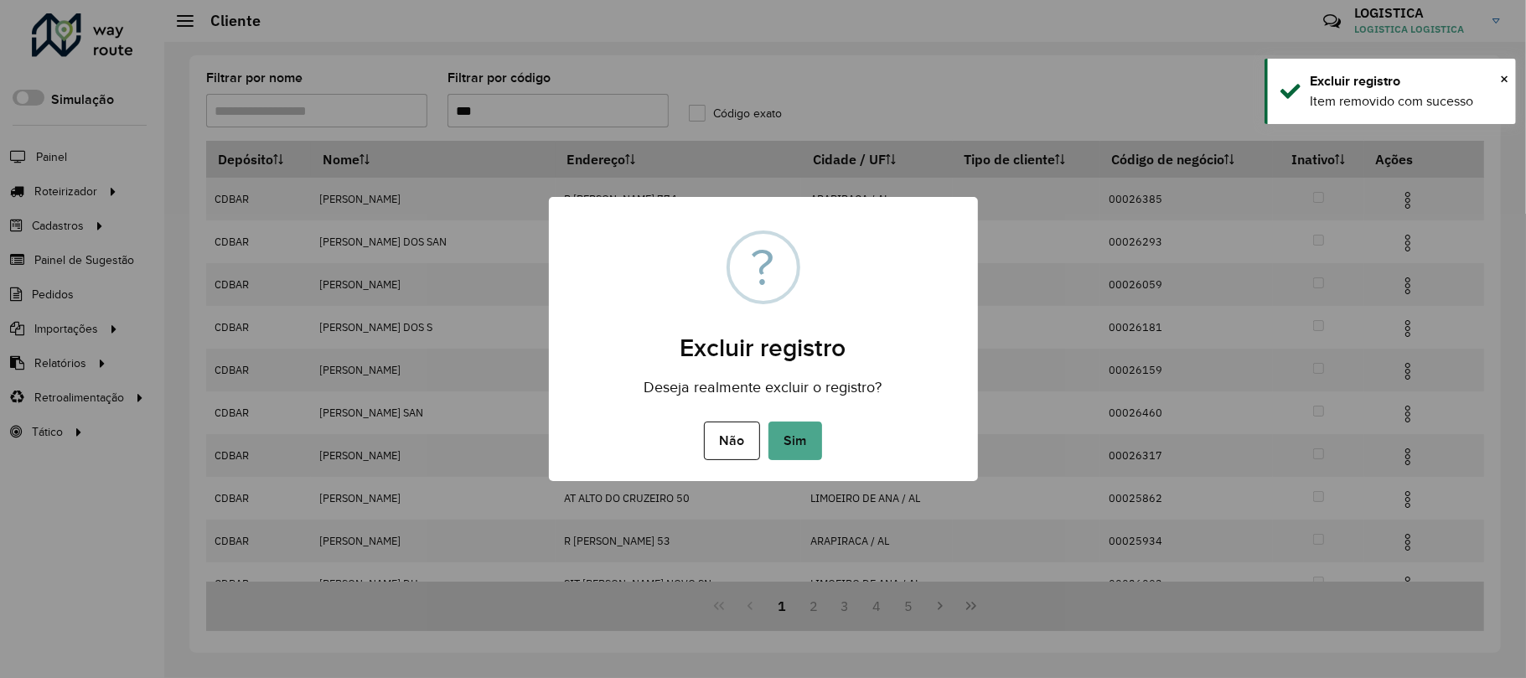
click at [768, 421] on button "Sim" at bounding box center [795, 440] width 54 height 39
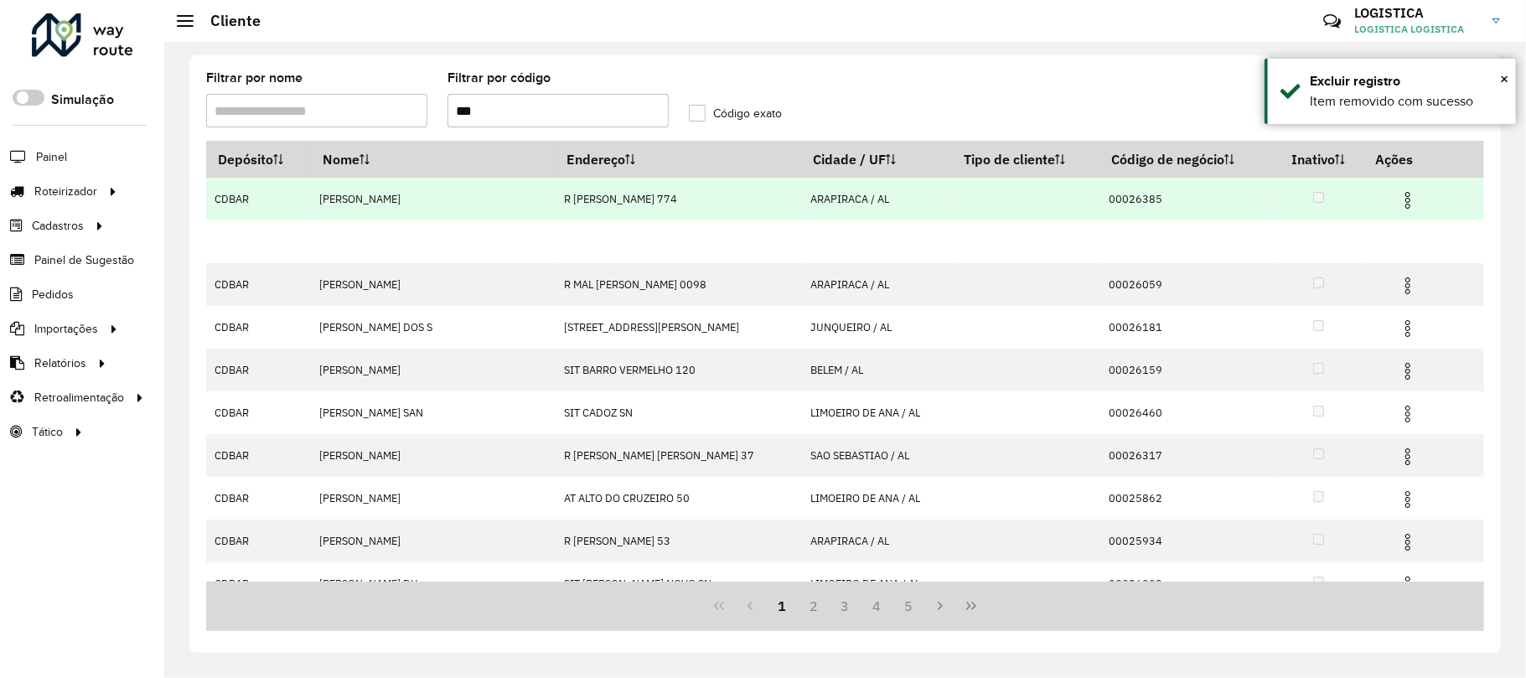
click at [1398, 192] on img at bounding box center [1408, 200] width 20 height 20
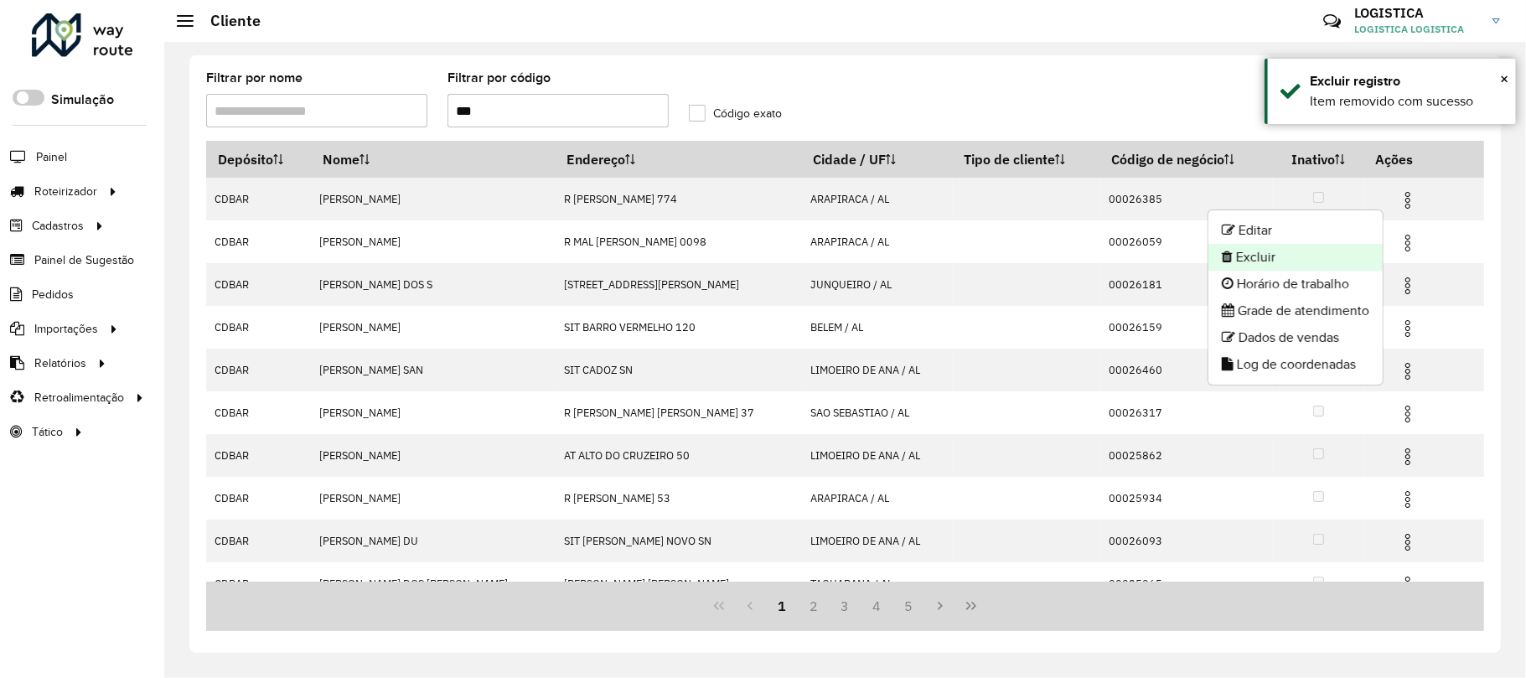
click at [1304, 259] on li "Excluir" at bounding box center [1295, 257] width 174 height 27
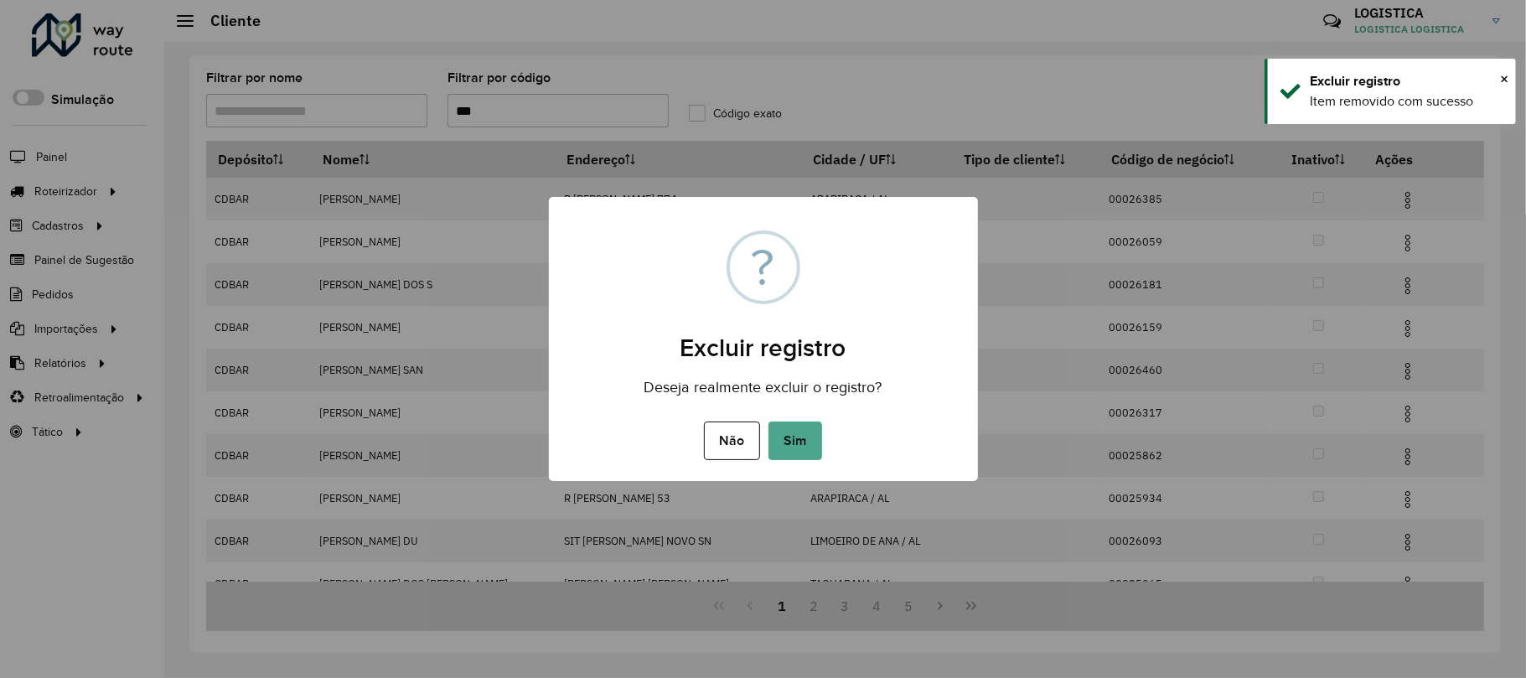
click at [768, 421] on button "Sim" at bounding box center [795, 440] width 54 height 39
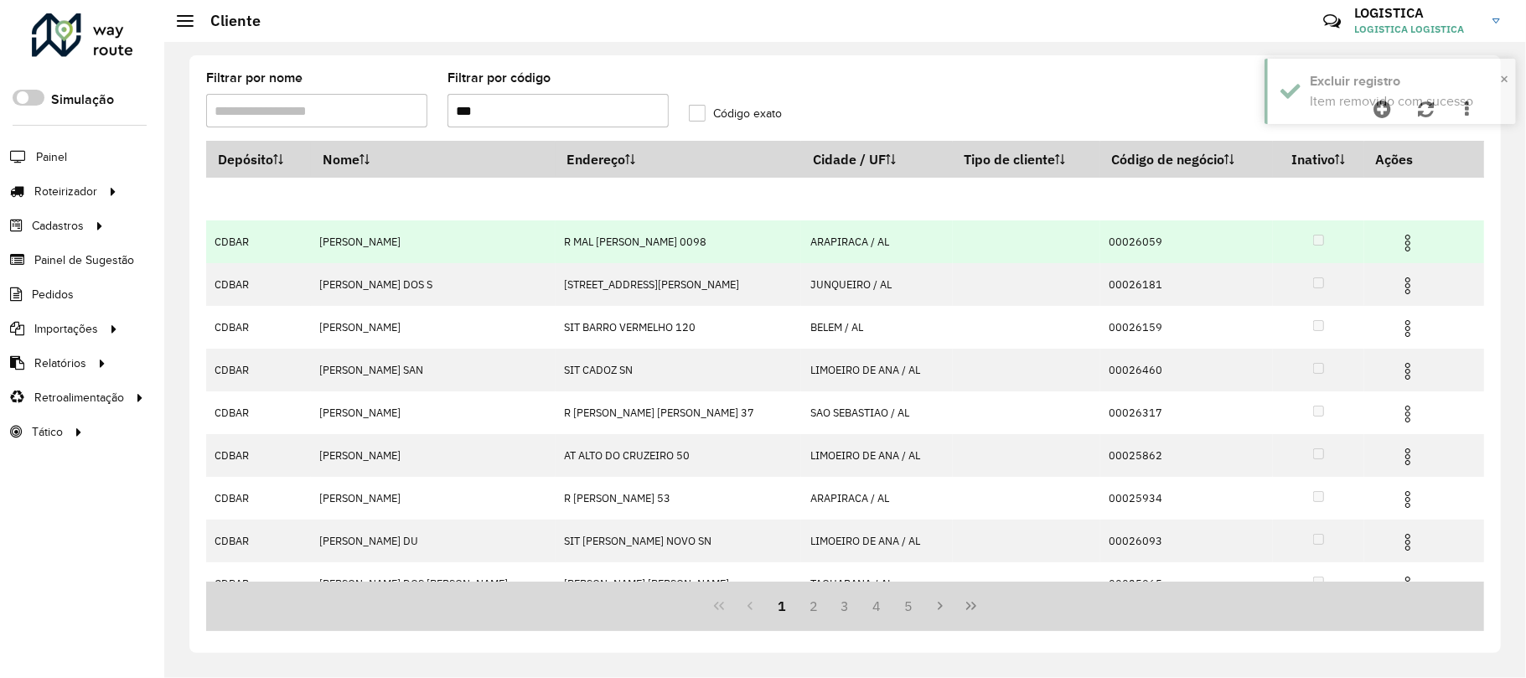
click at [1398, 243] on img at bounding box center [1408, 243] width 20 height 20
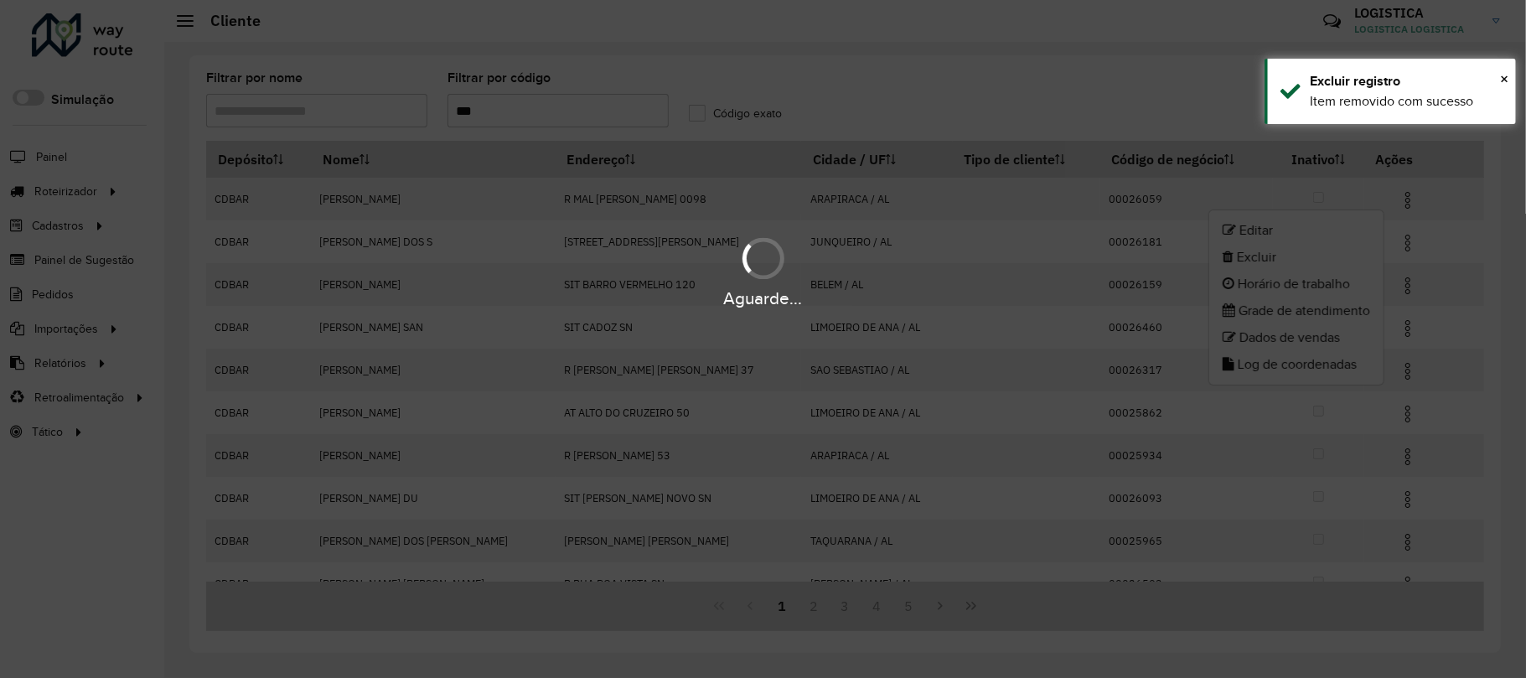
click at [1328, 262] on body "Aguarde... Pop-up bloqueado! Seu navegador bloqueou automáticamente a abertura …" at bounding box center [763, 339] width 1526 height 678
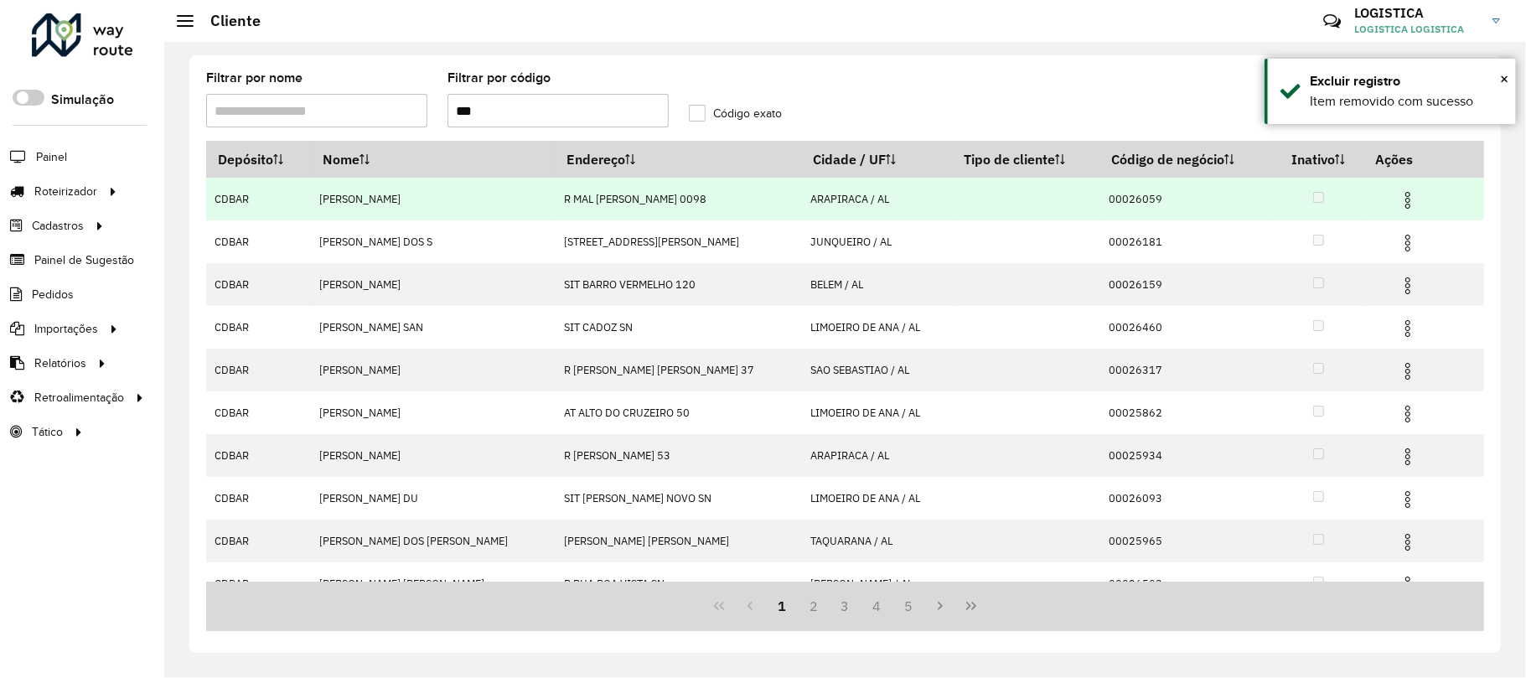
click at [1398, 198] on img at bounding box center [1408, 200] width 20 height 20
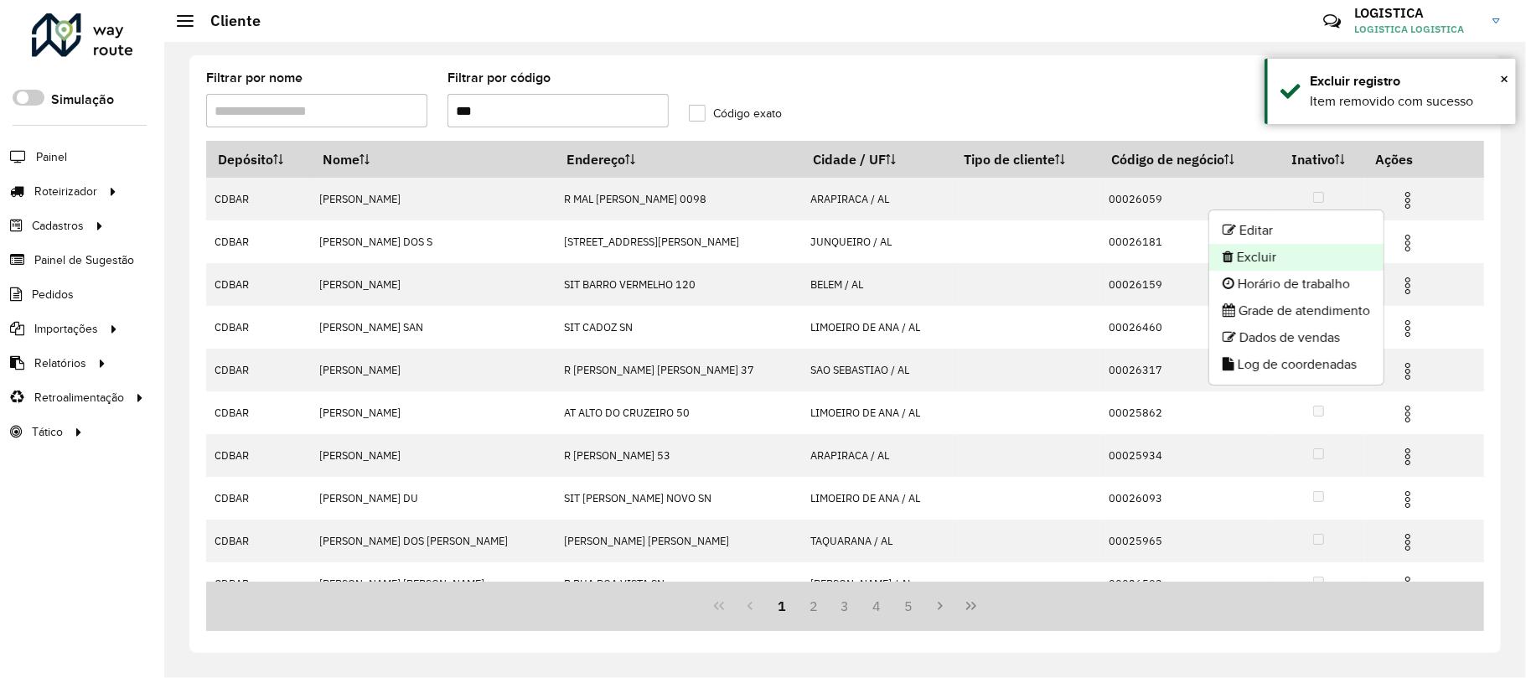
click at [1307, 268] on li "Excluir" at bounding box center [1296, 257] width 174 height 27
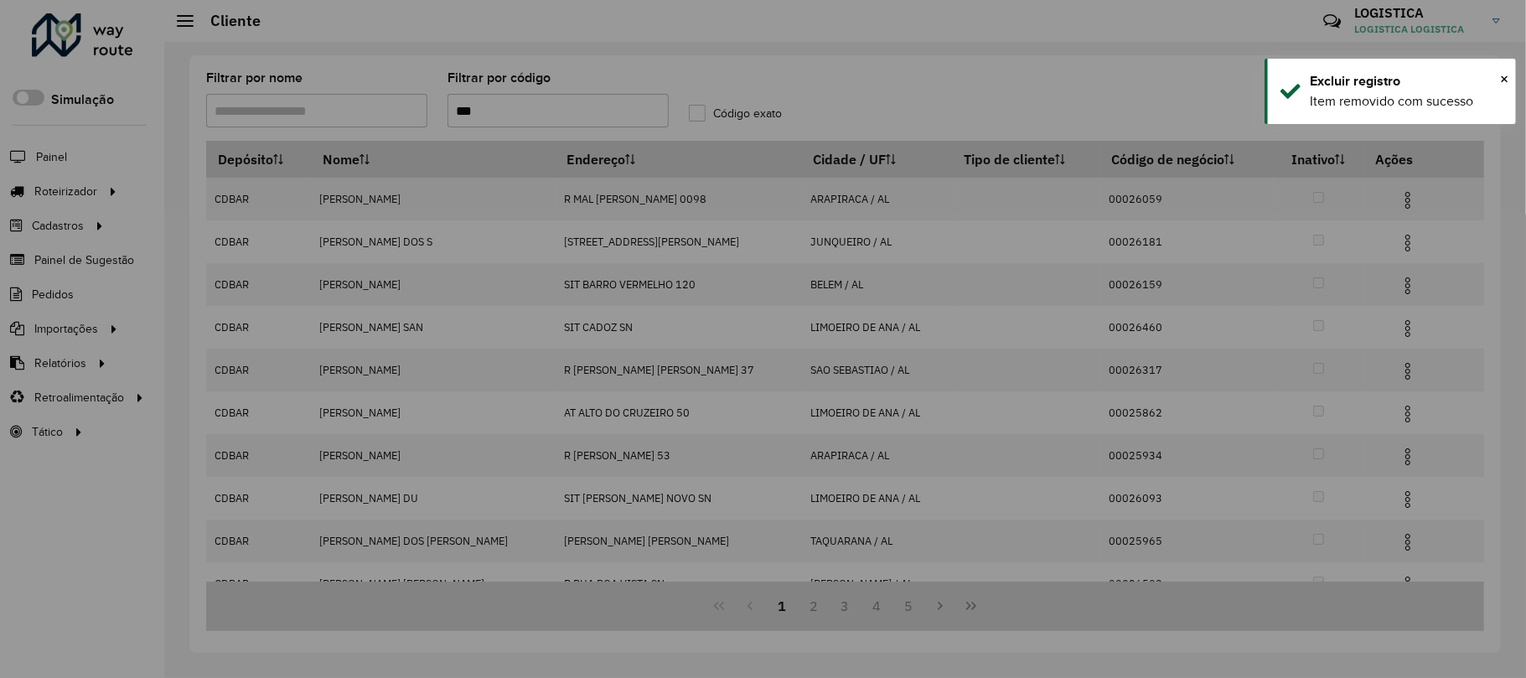
click at [768, 421] on button "Sim" at bounding box center [795, 440] width 54 height 39
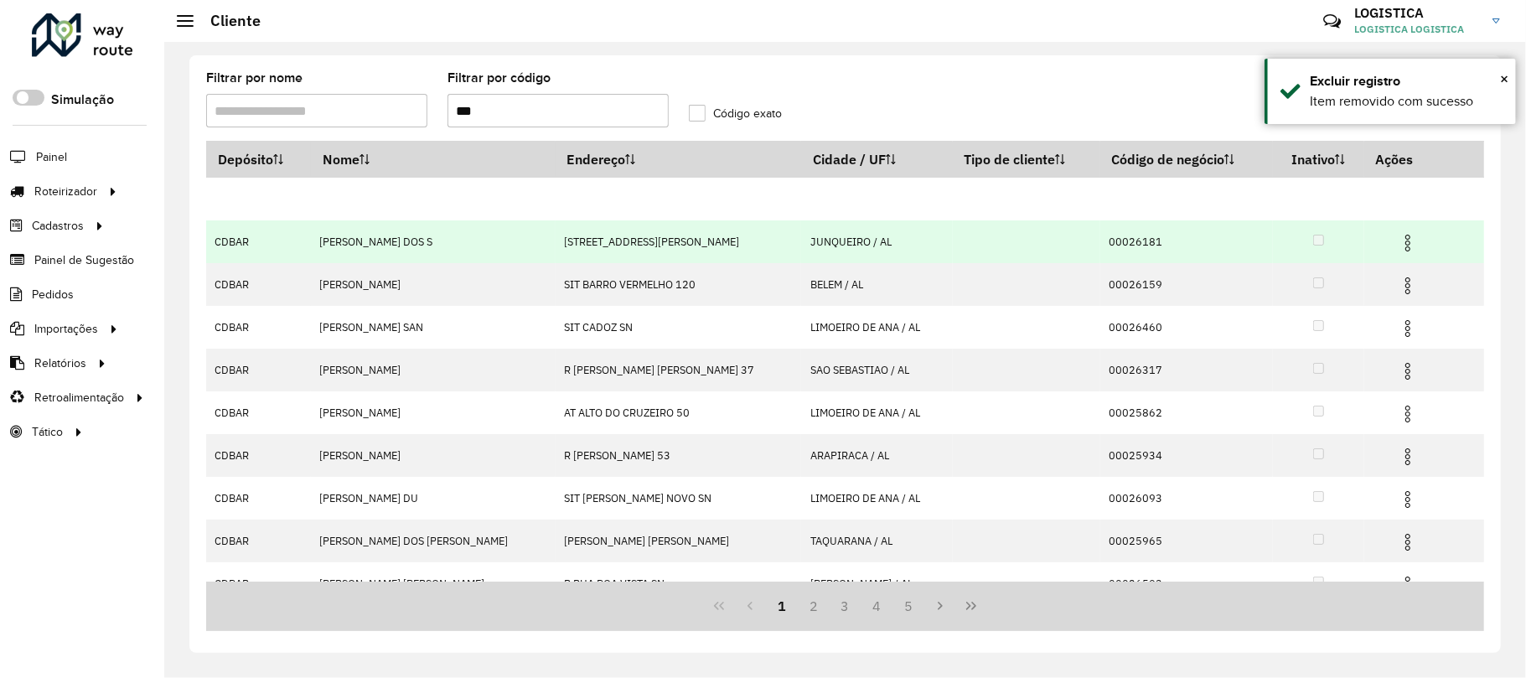
click at [1382, 245] on td at bounding box center [1414, 241] width 101 height 42
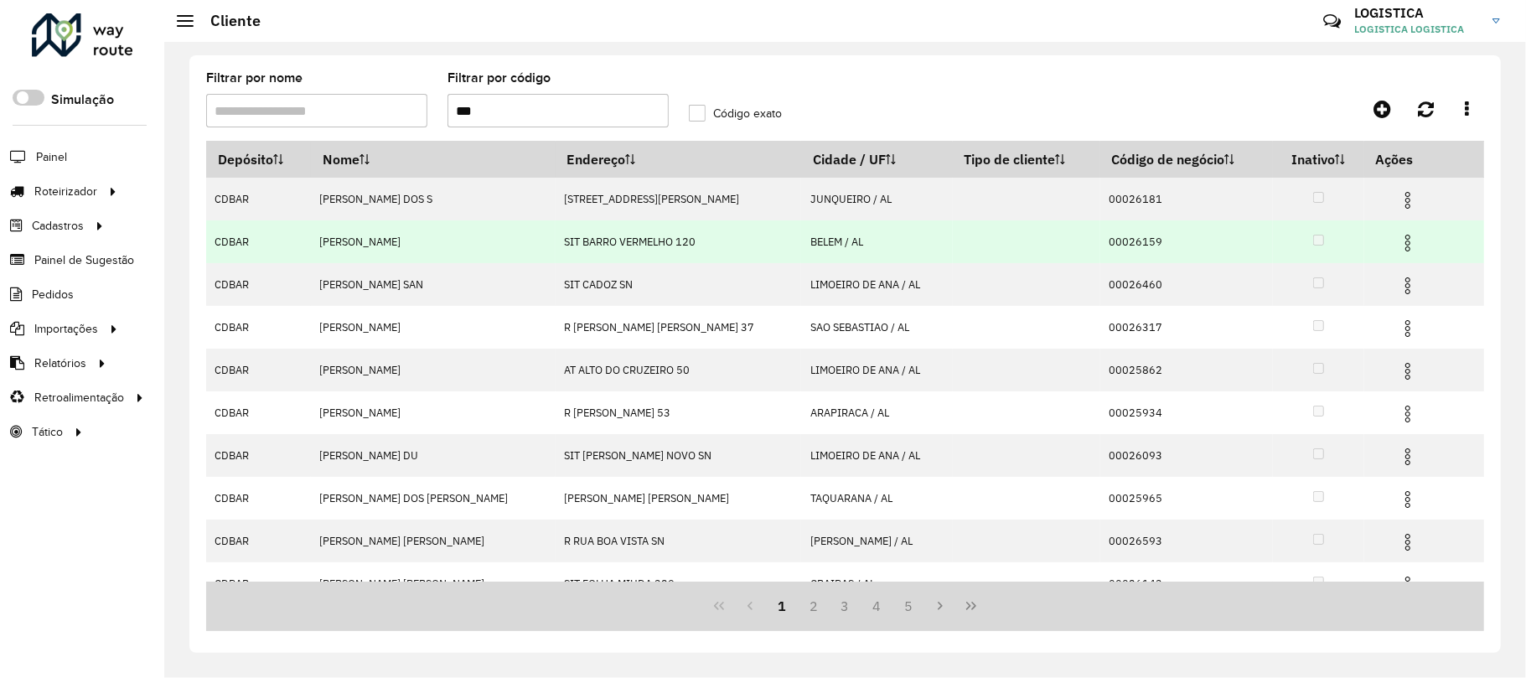
click at [1398, 243] on img at bounding box center [1408, 243] width 20 height 20
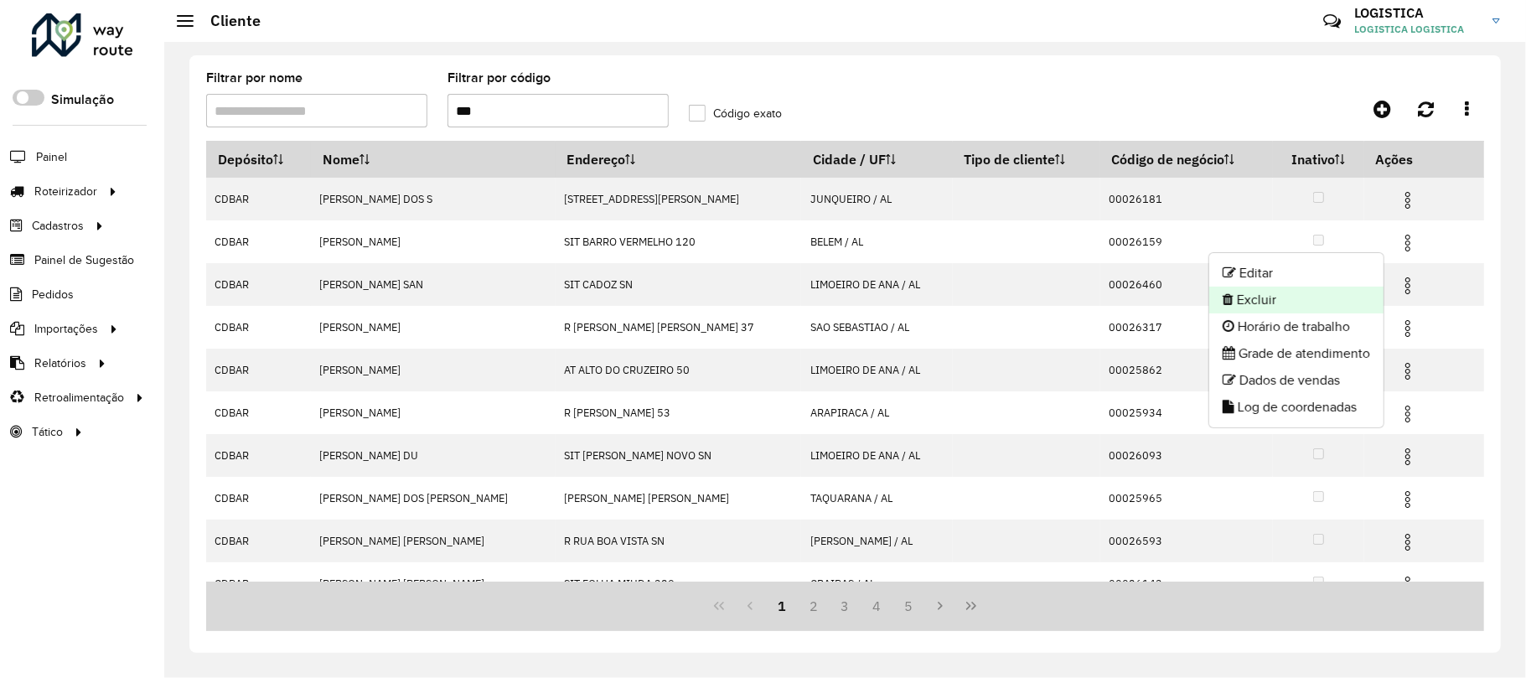
click at [1327, 288] on li "Excluir" at bounding box center [1296, 300] width 174 height 27
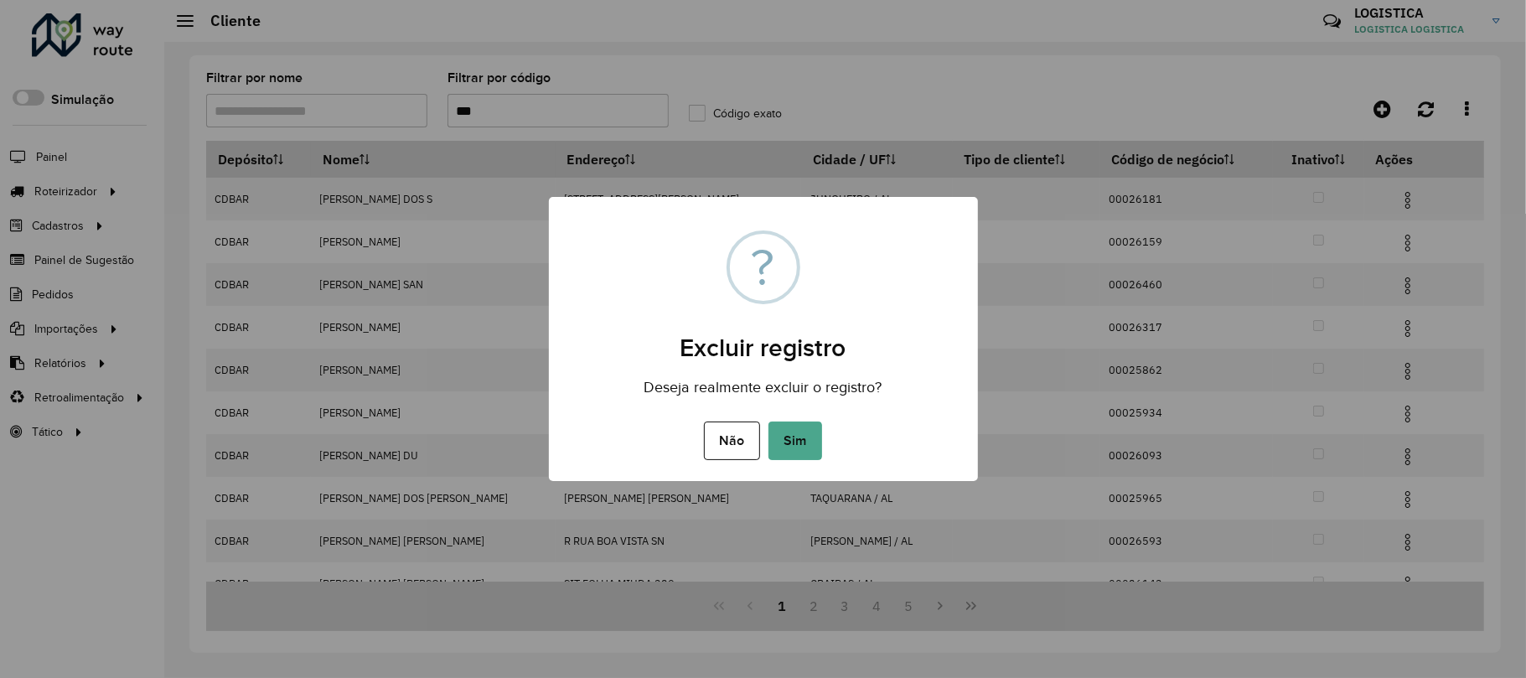
click at [768, 421] on button "Sim" at bounding box center [795, 440] width 54 height 39
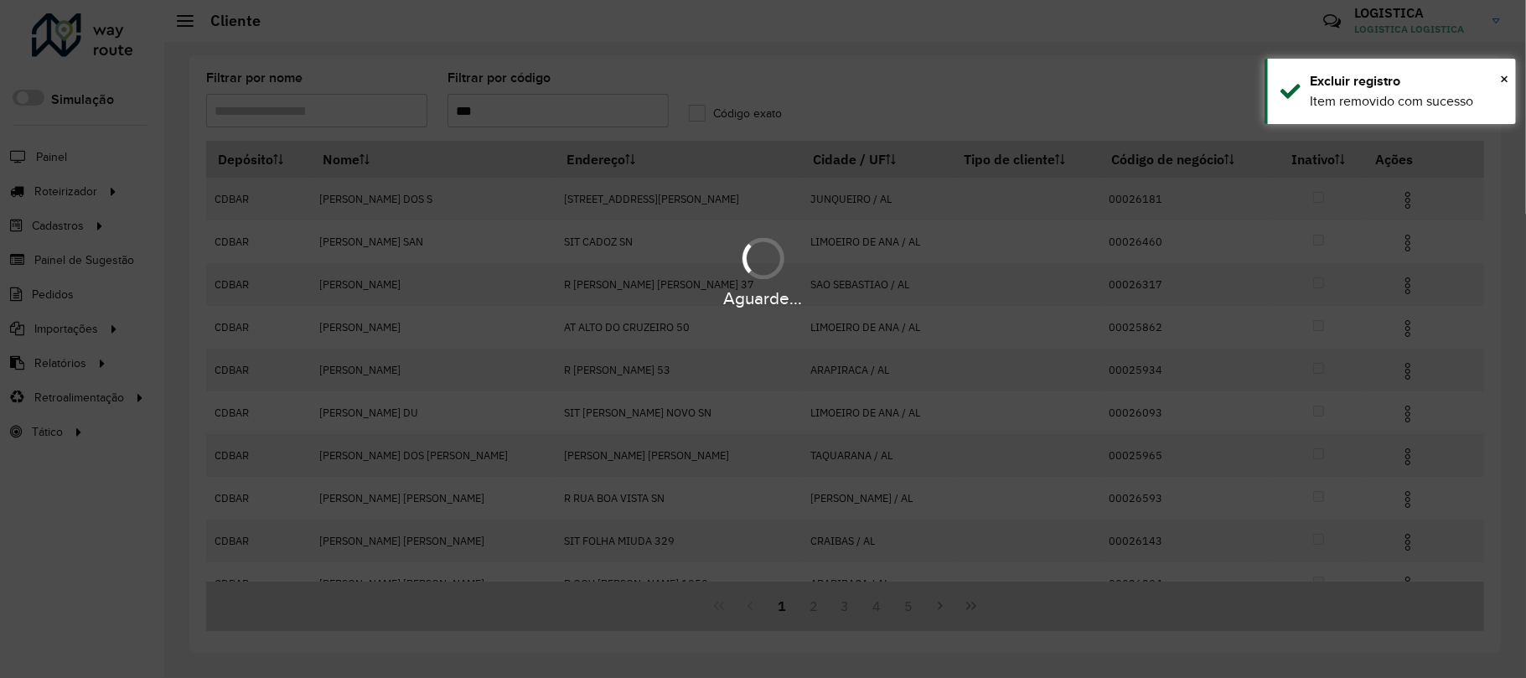
click at [1403, 203] on div "Aguarde..." at bounding box center [763, 339] width 1526 height 678
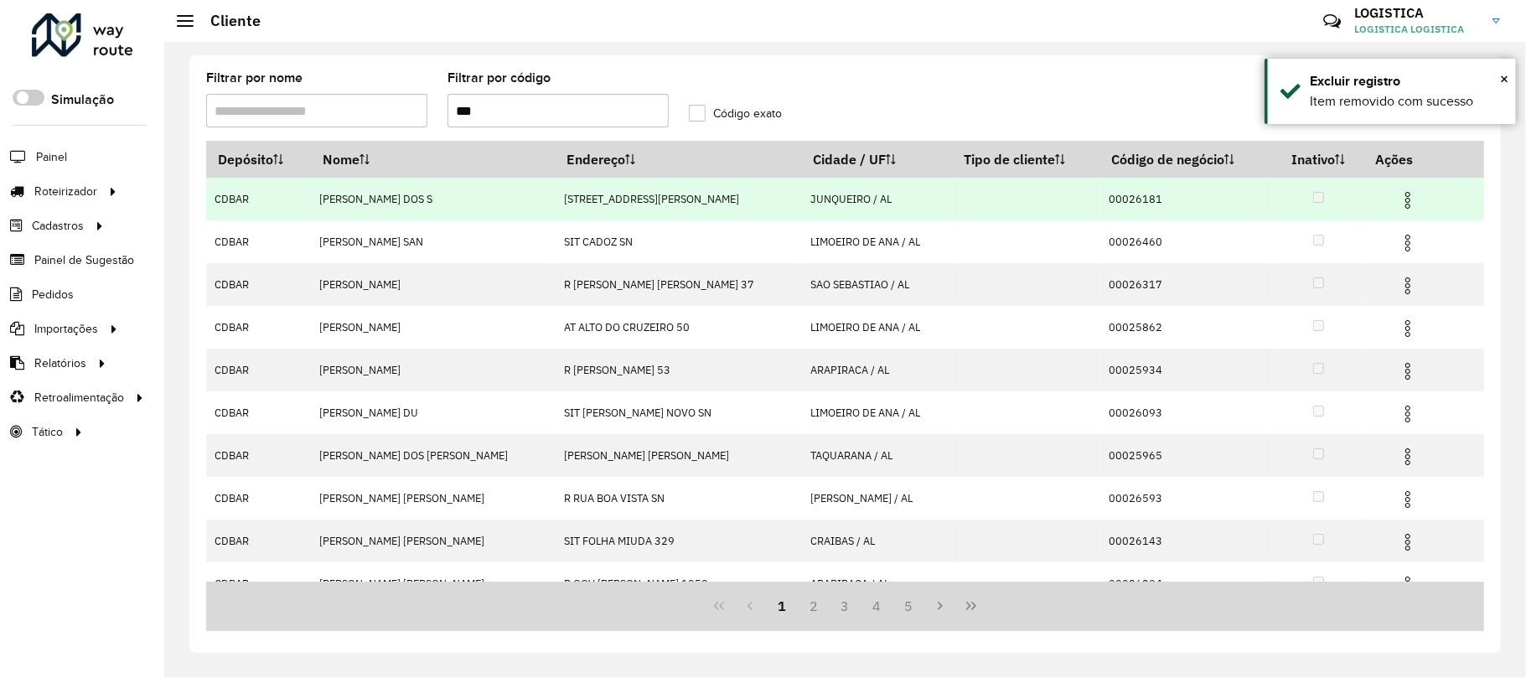
click at [1398, 203] on img at bounding box center [1408, 200] width 20 height 20
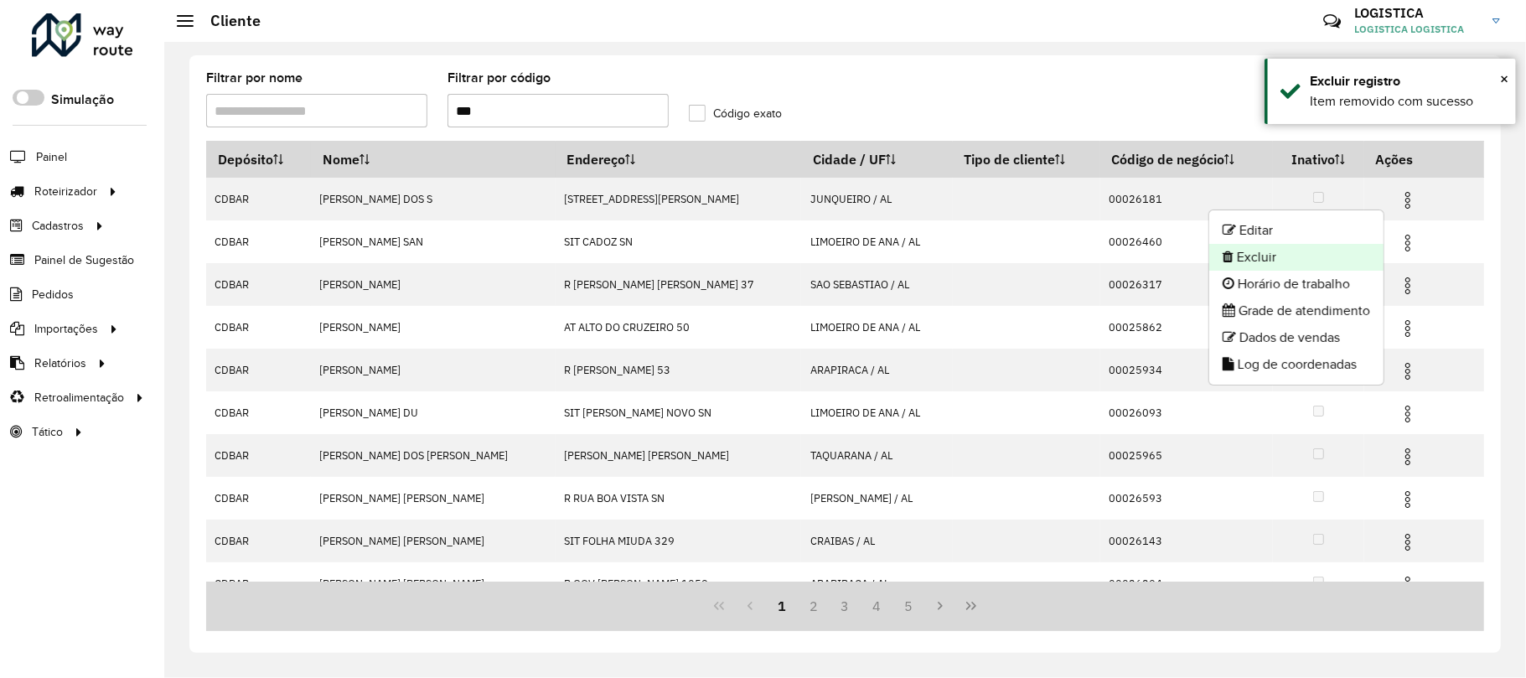
click at [1358, 261] on li "Excluir" at bounding box center [1296, 257] width 174 height 27
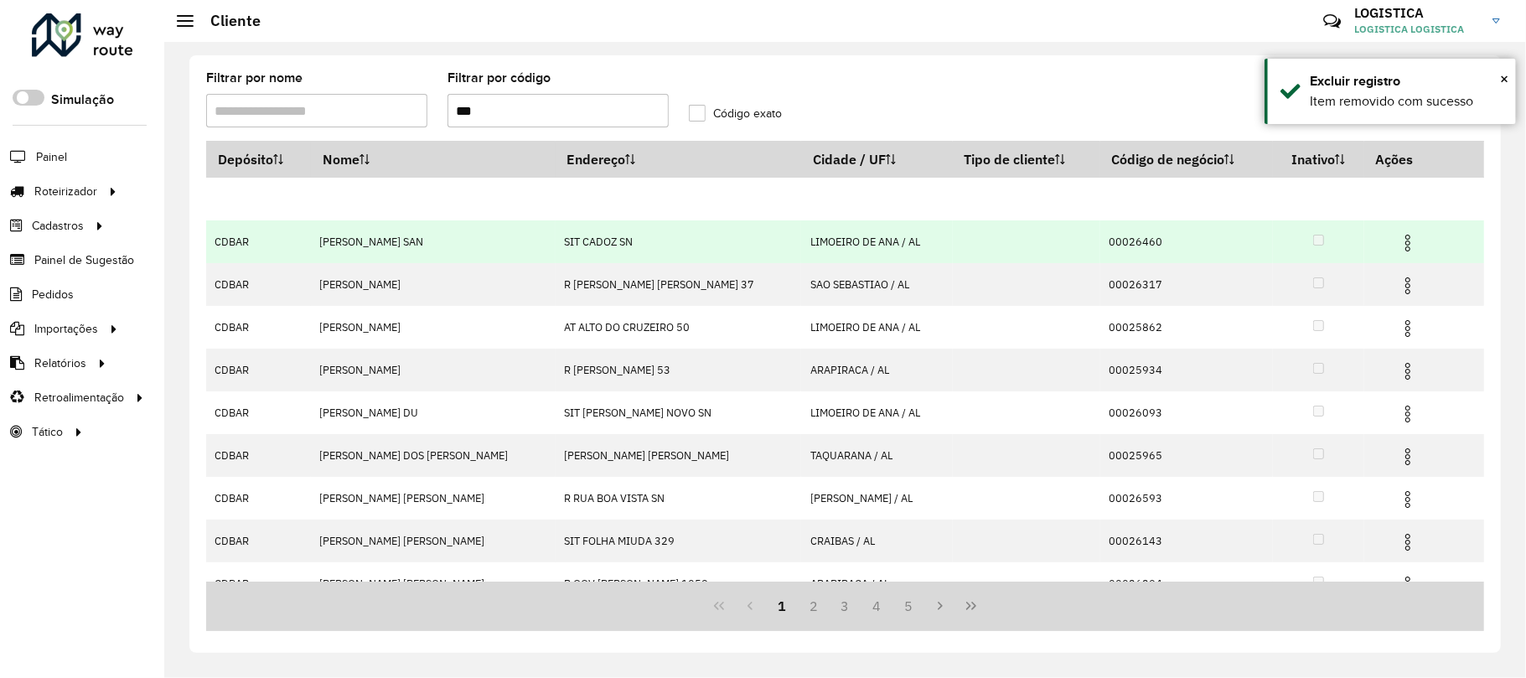
click at [1401, 246] on img at bounding box center [1408, 243] width 20 height 20
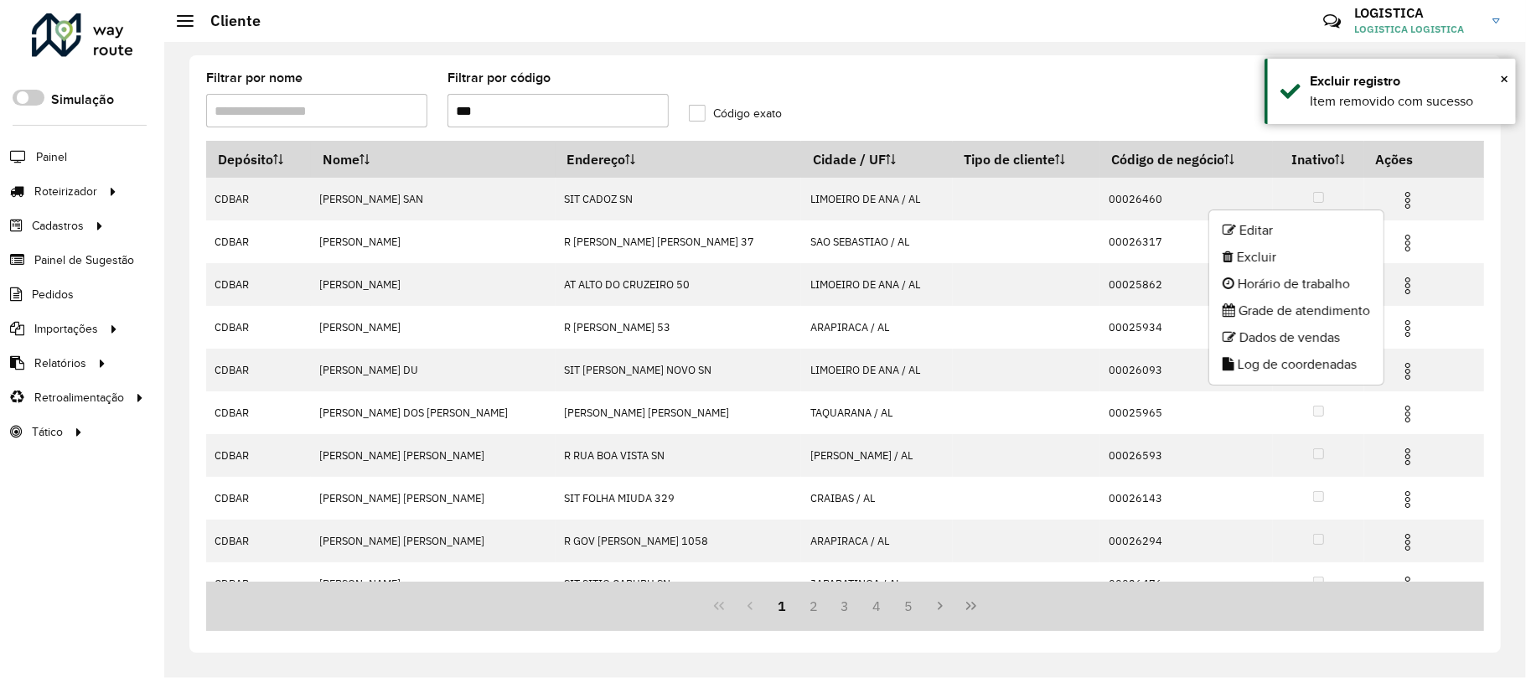
click at [1294, 244] on li "Excluir" at bounding box center [1296, 257] width 174 height 27
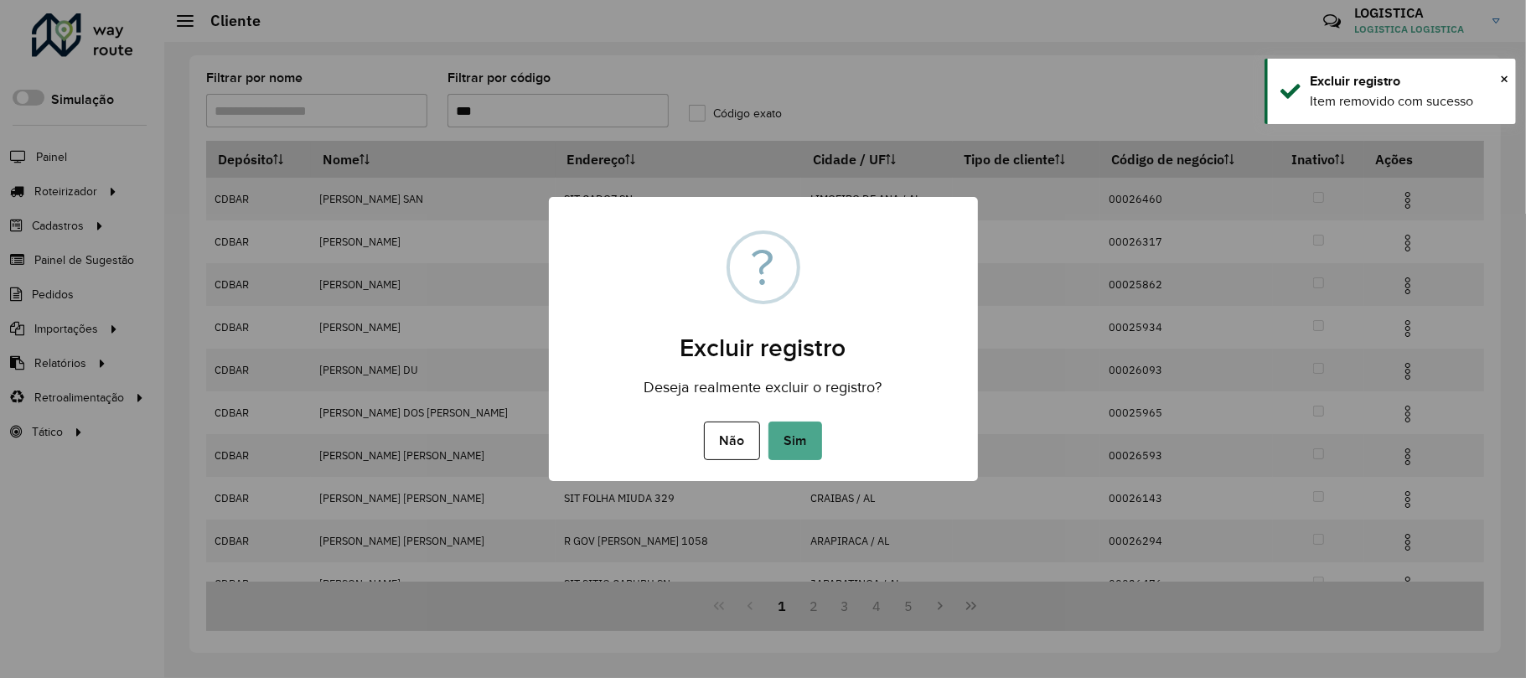
click at [768, 421] on button "Sim" at bounding box center [795, 440] width 54 height 39
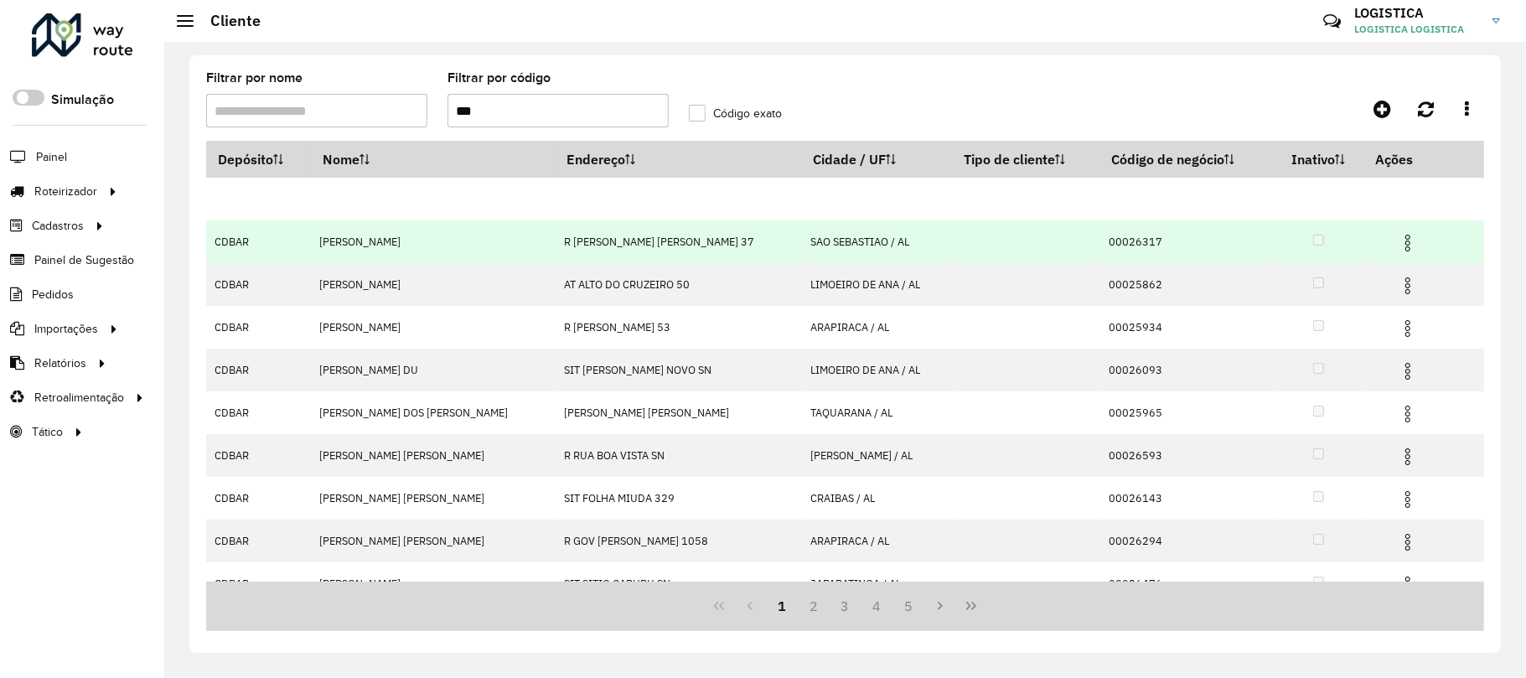
click at [1395, 240] on hb-app "Aguarde... Pop-up bloqueado! Seu navegador bloqueou automáticamente a abertura …" at bounding box center [763, 339] width 1526 height 678
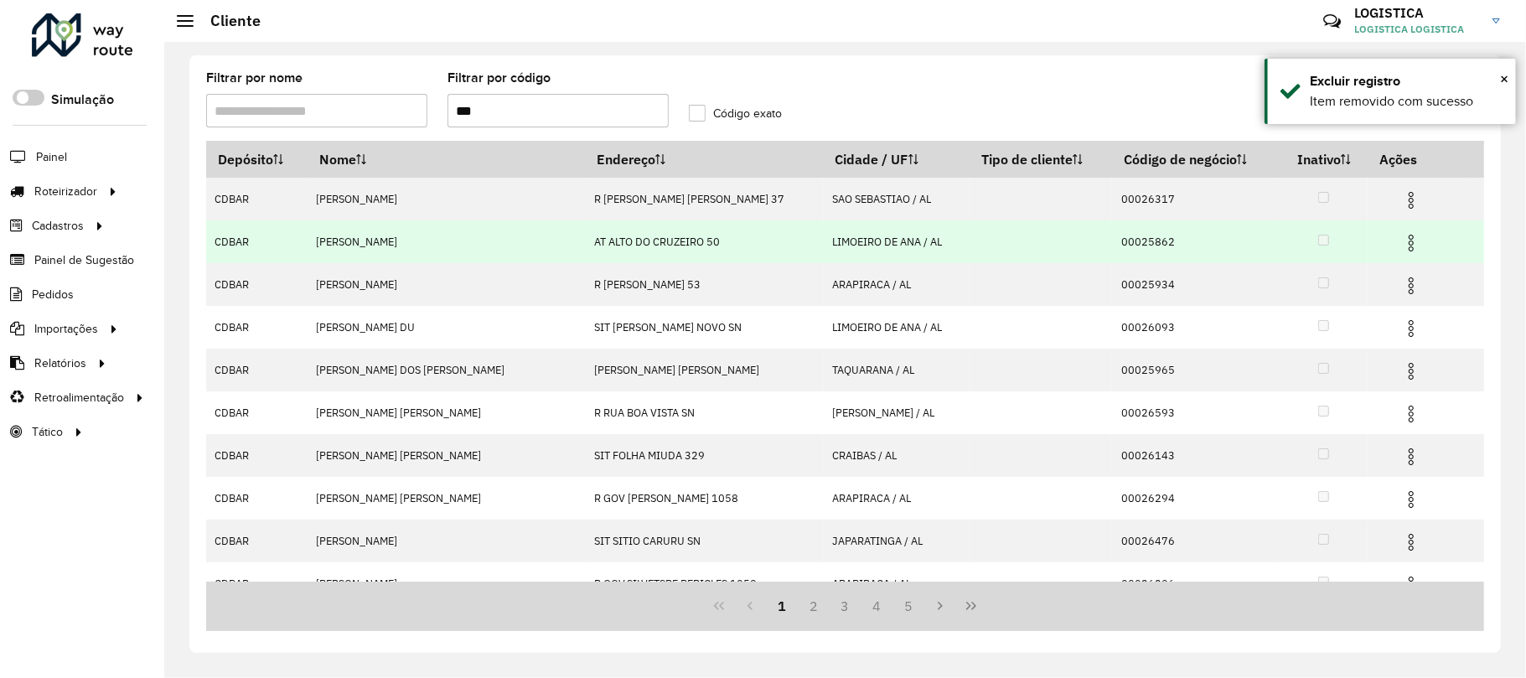
click at [1401, 239] on img at bounding box center [1411, 243] width 20 height 20
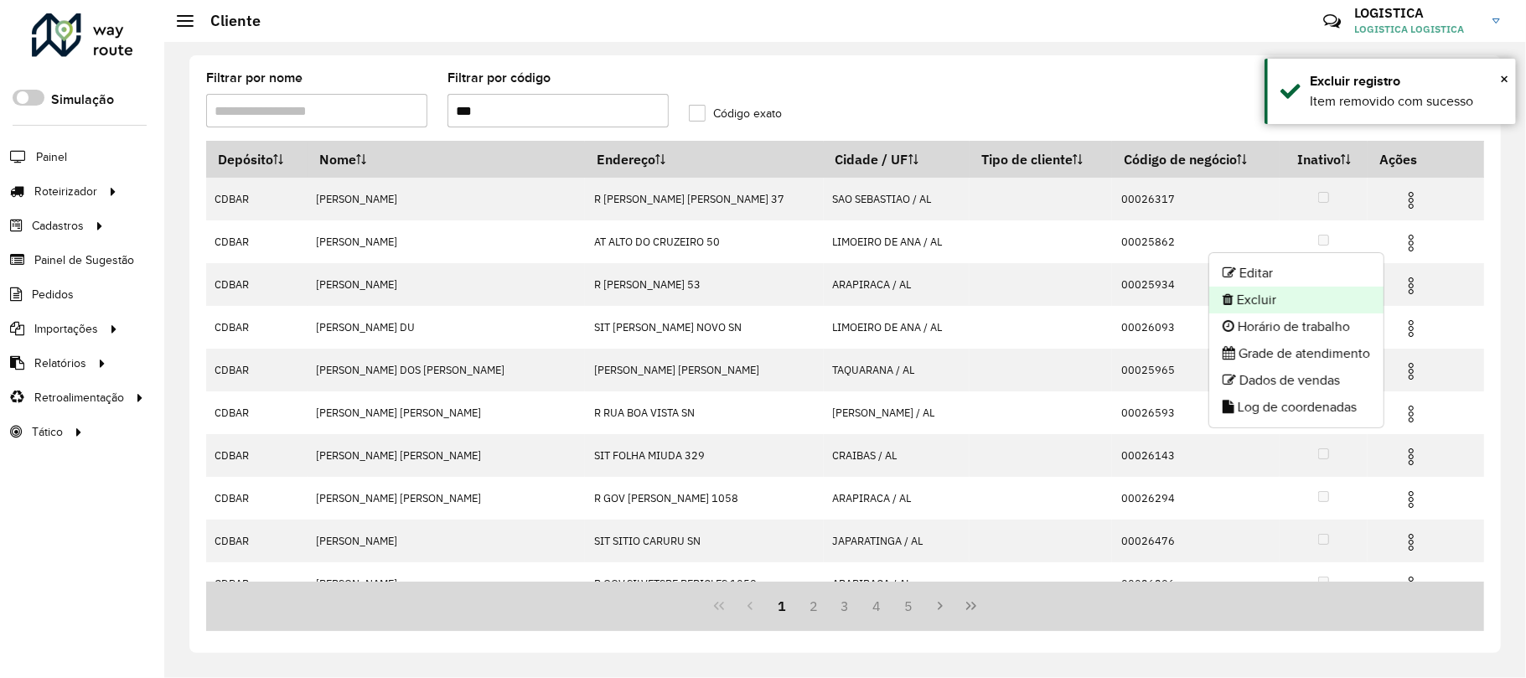
click at [1305, 289] on li "Excluir" at bounding box center [1296, 300] width 174 height 27
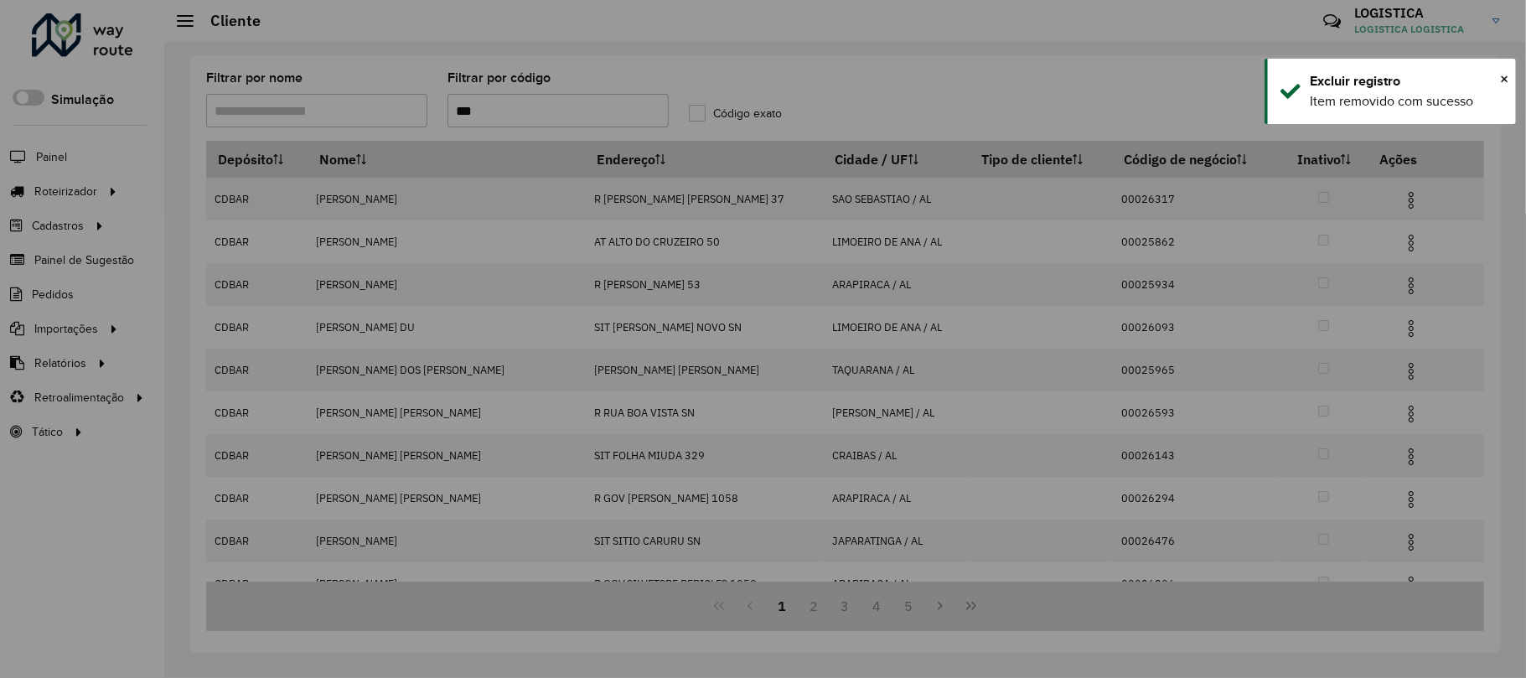
click at [768, 421] on button "Sim" at bounding box center [795, 440] width 54 height 39
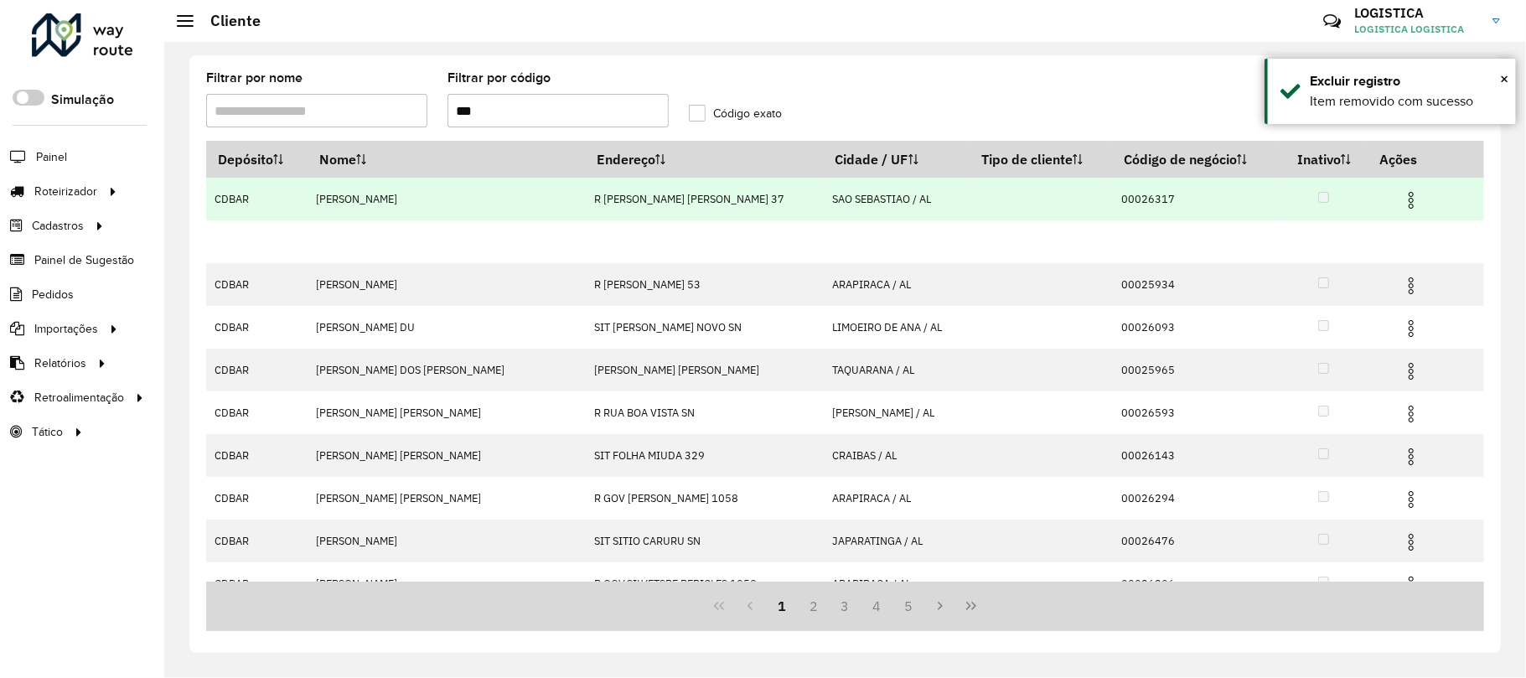
click at [1401, 205] on img at bounding box center [1411, 200] width 20 height 20
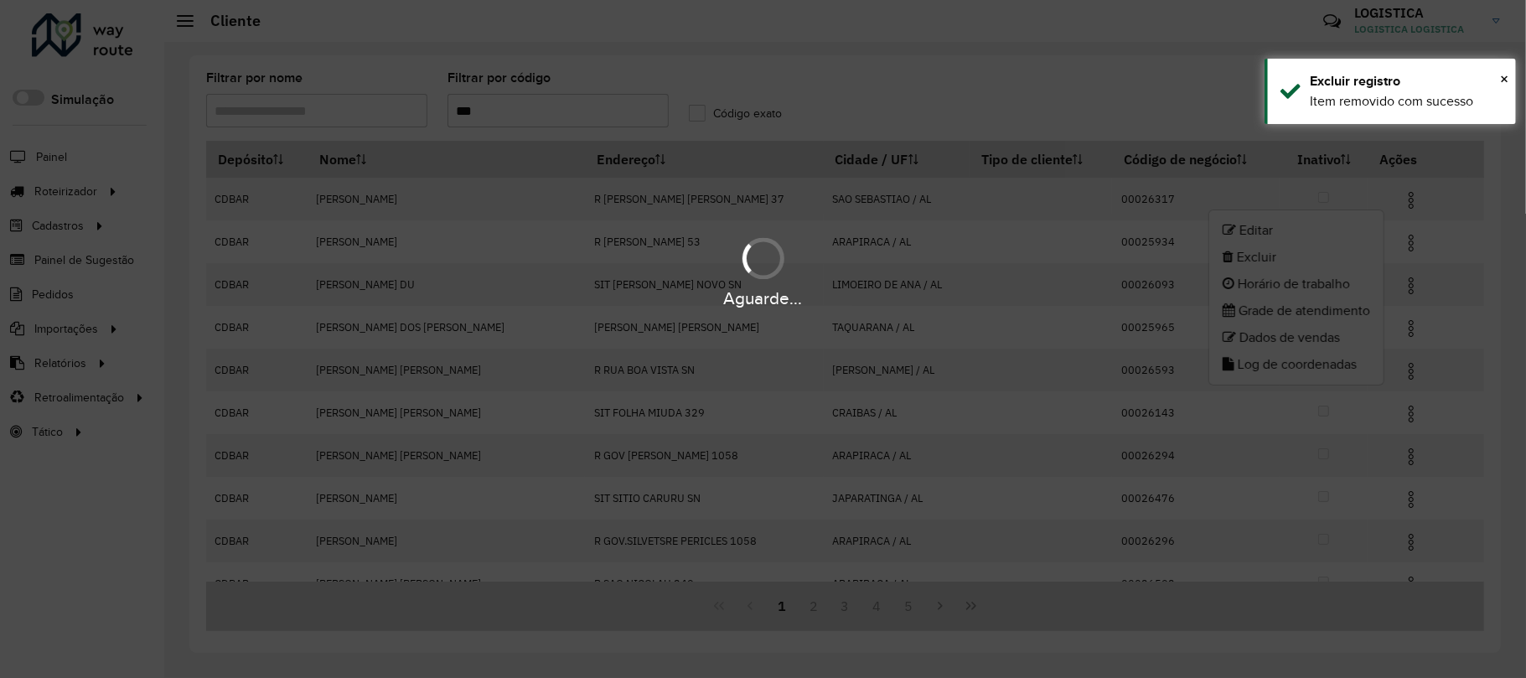
click at [1305, 261] on body "Aguarde... Pop-up bloqueado! Seu navegador bloqueou automáticamente a abertura …" at bounding box center [763, 339] width 1526 height 678
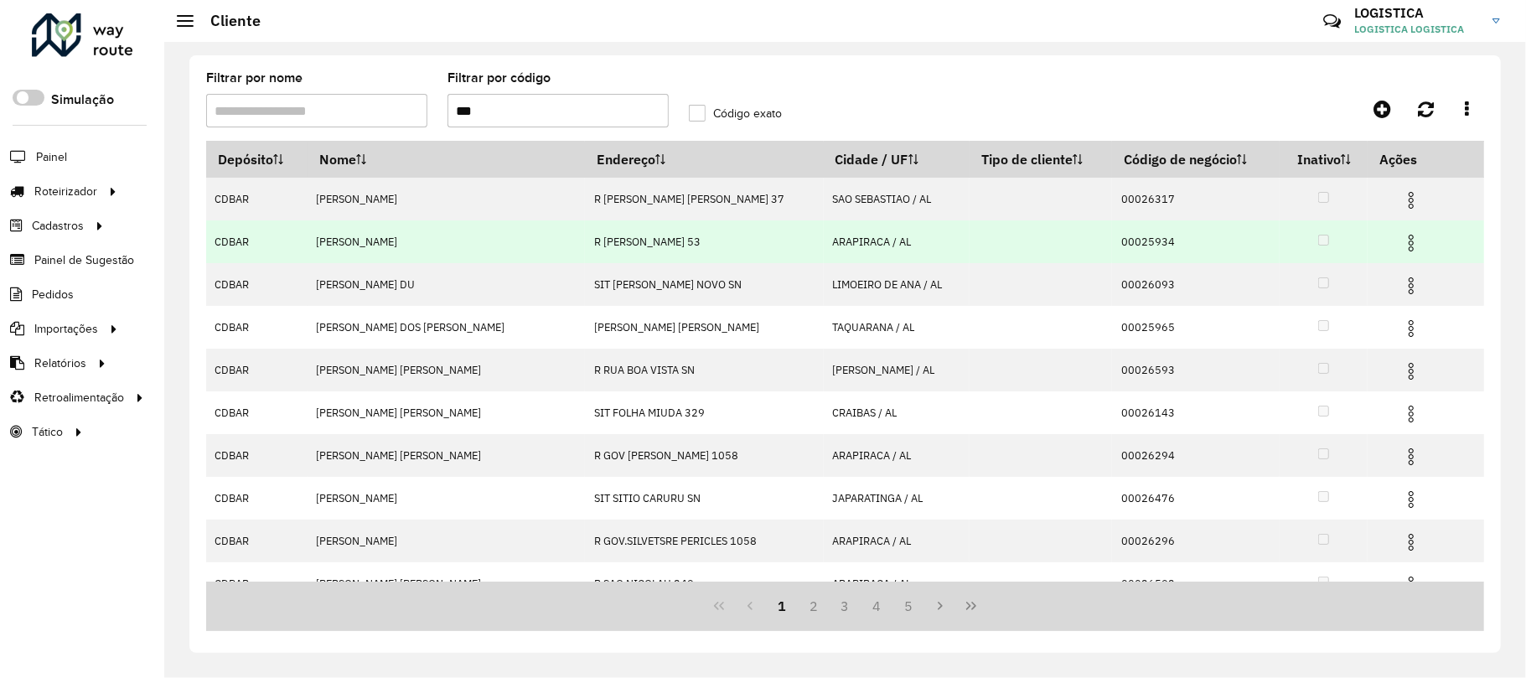
click at [1401, 249] on img at bounding box center [1411, 243] width 20 height 20
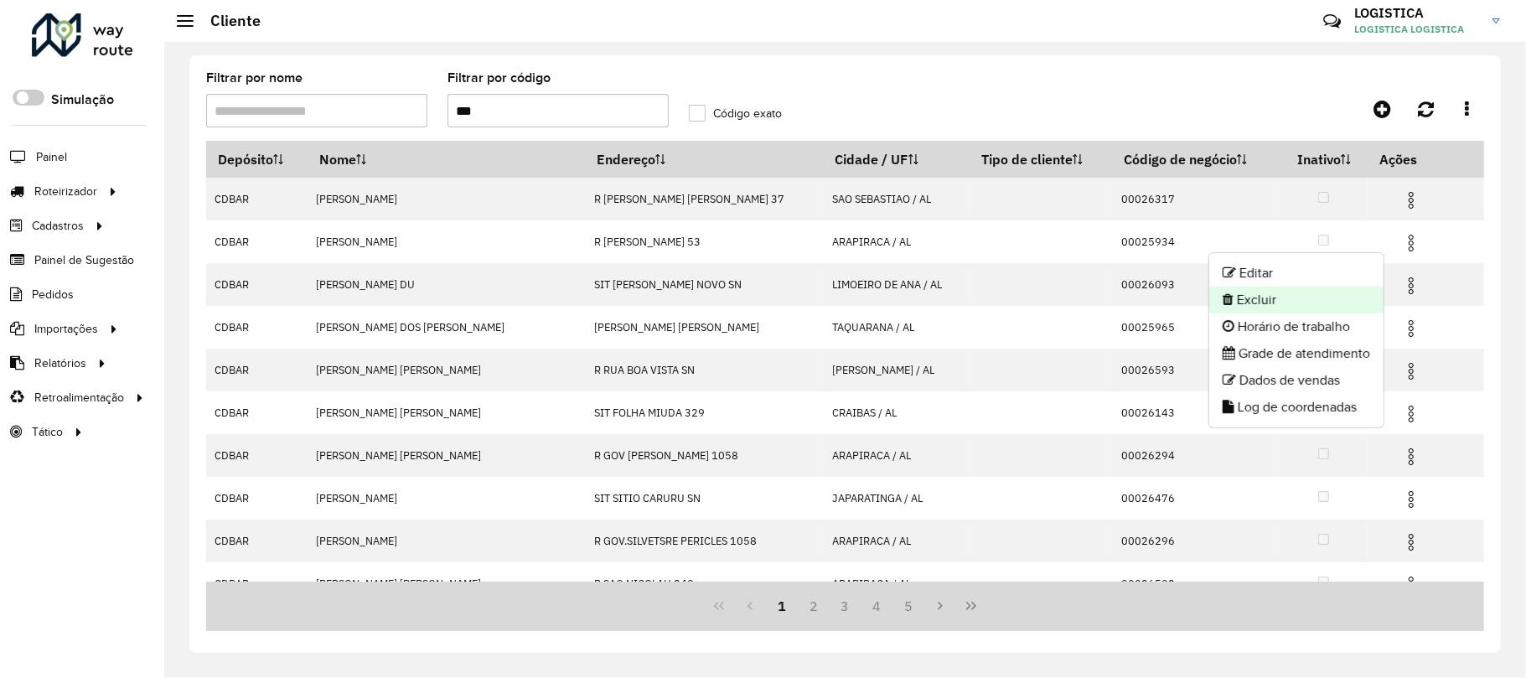
click at [1285, 289] on li "Excluir" at bounding box center [1296, 300] width 174 height 27
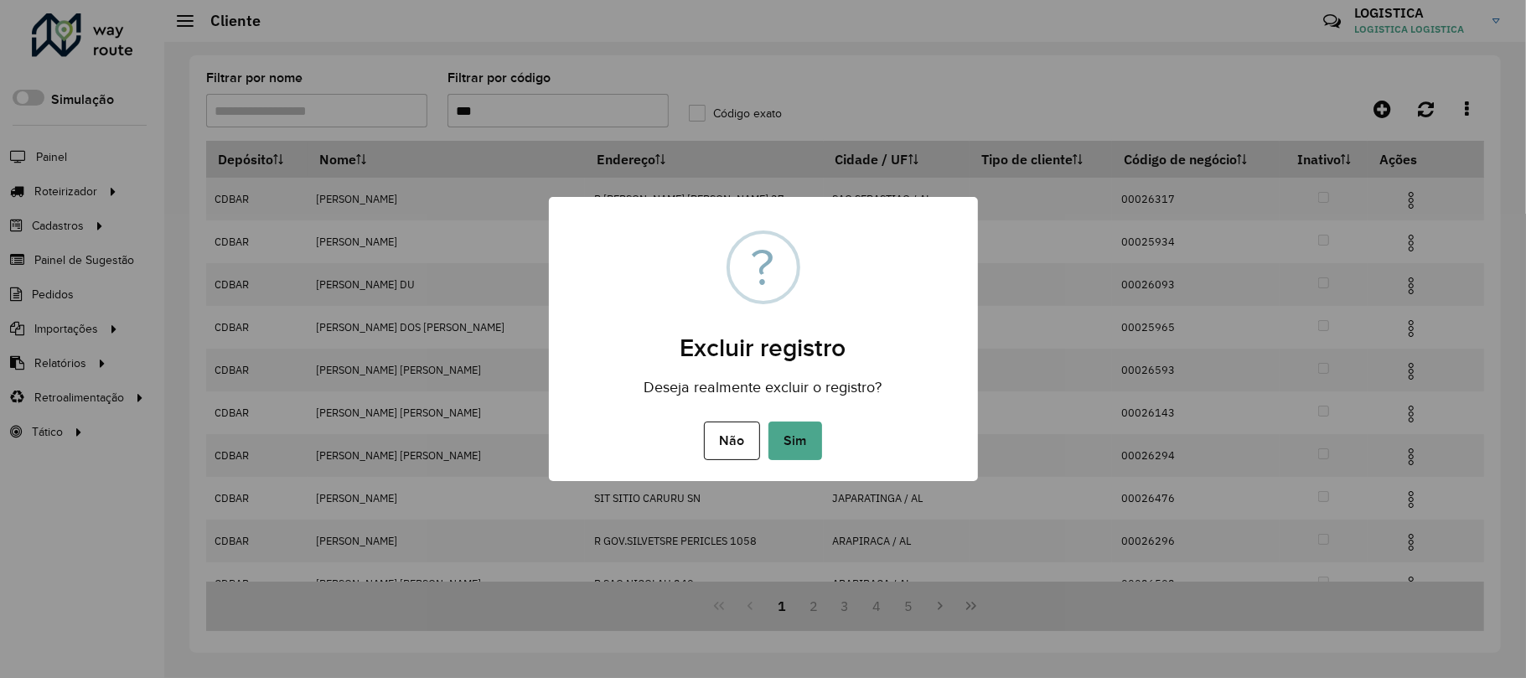
click at [768, 421] on button "Sim" at bounding box center [795, 440] width 54 height 39
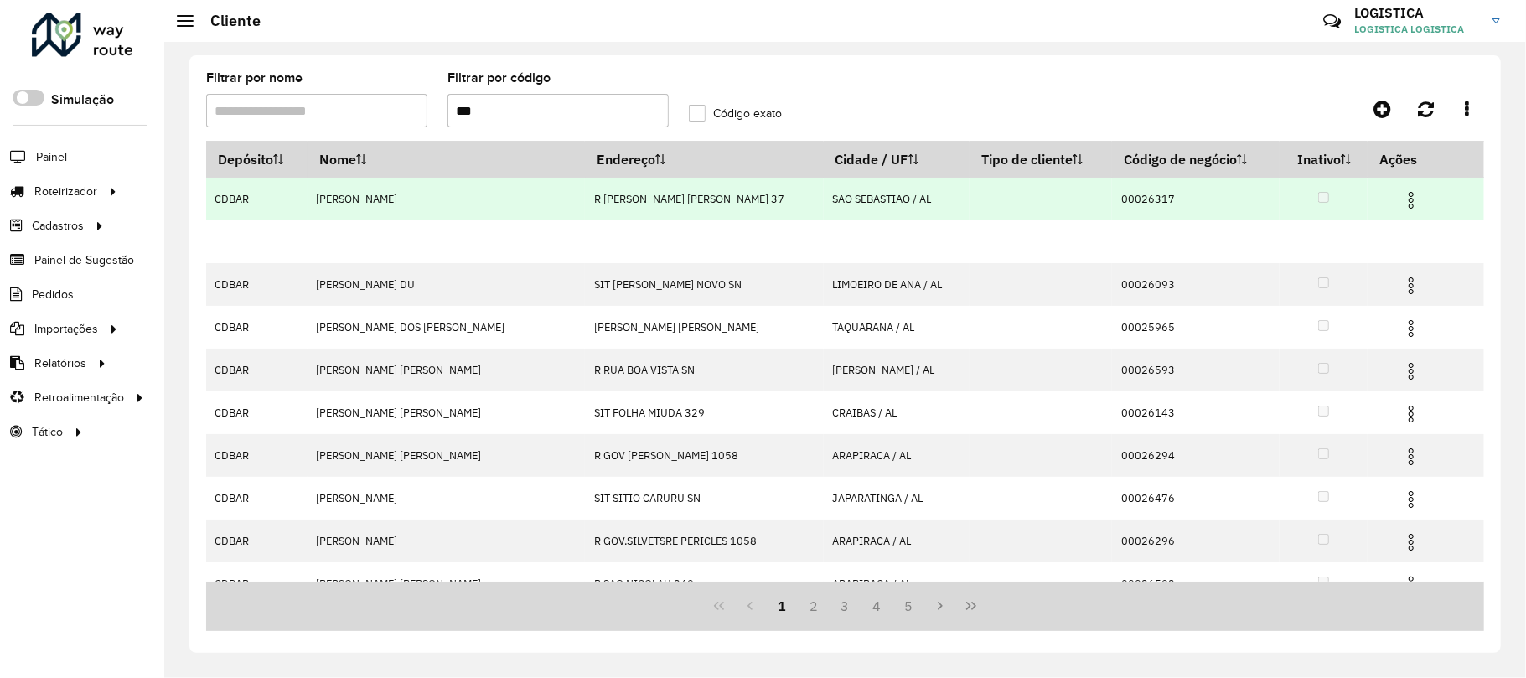
click at [1401, 199] on img at bounding box center [1411, 200] width 20 height 20
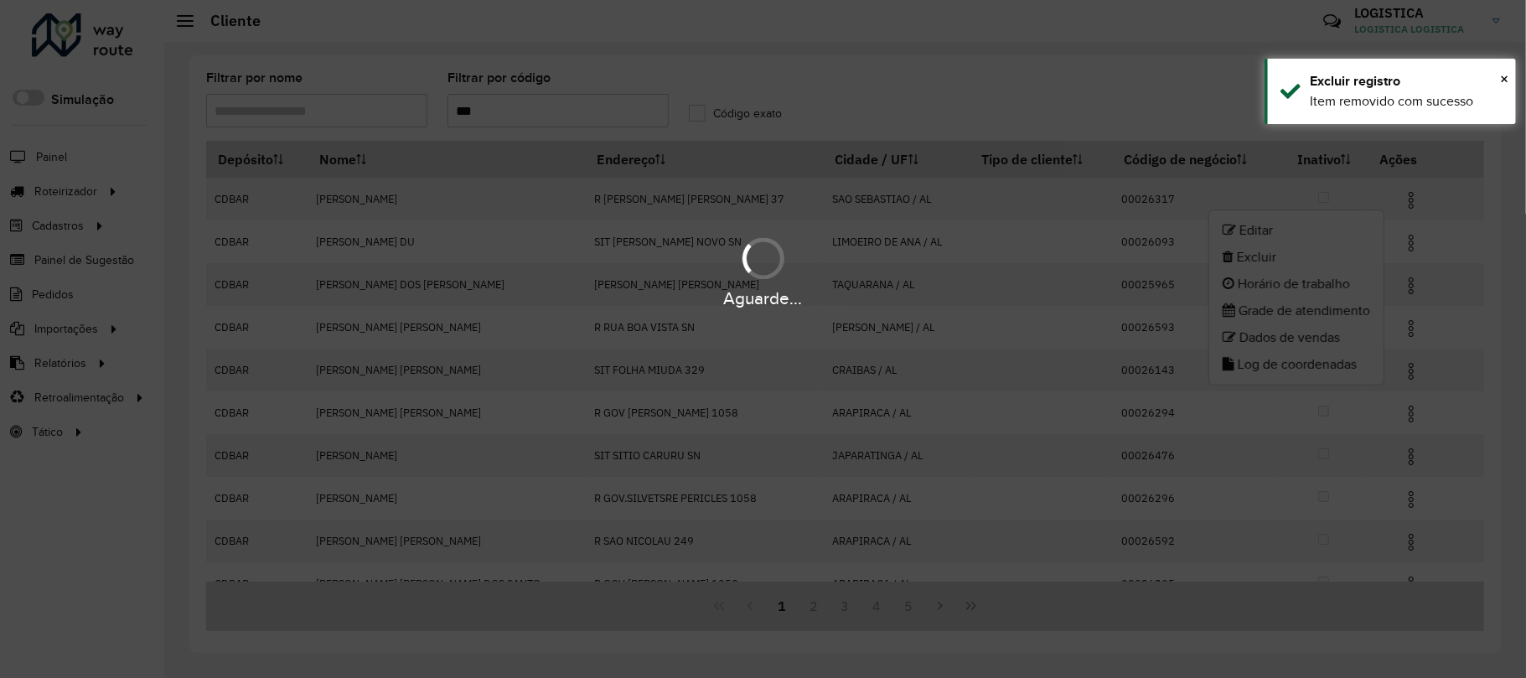
click at [1321, 261] on body "Aguarde... Pop-up bloqueado! Seu navegador bloqueou automáticamente a abertura …" at bounding box center [763, 339] width 1526 height 678
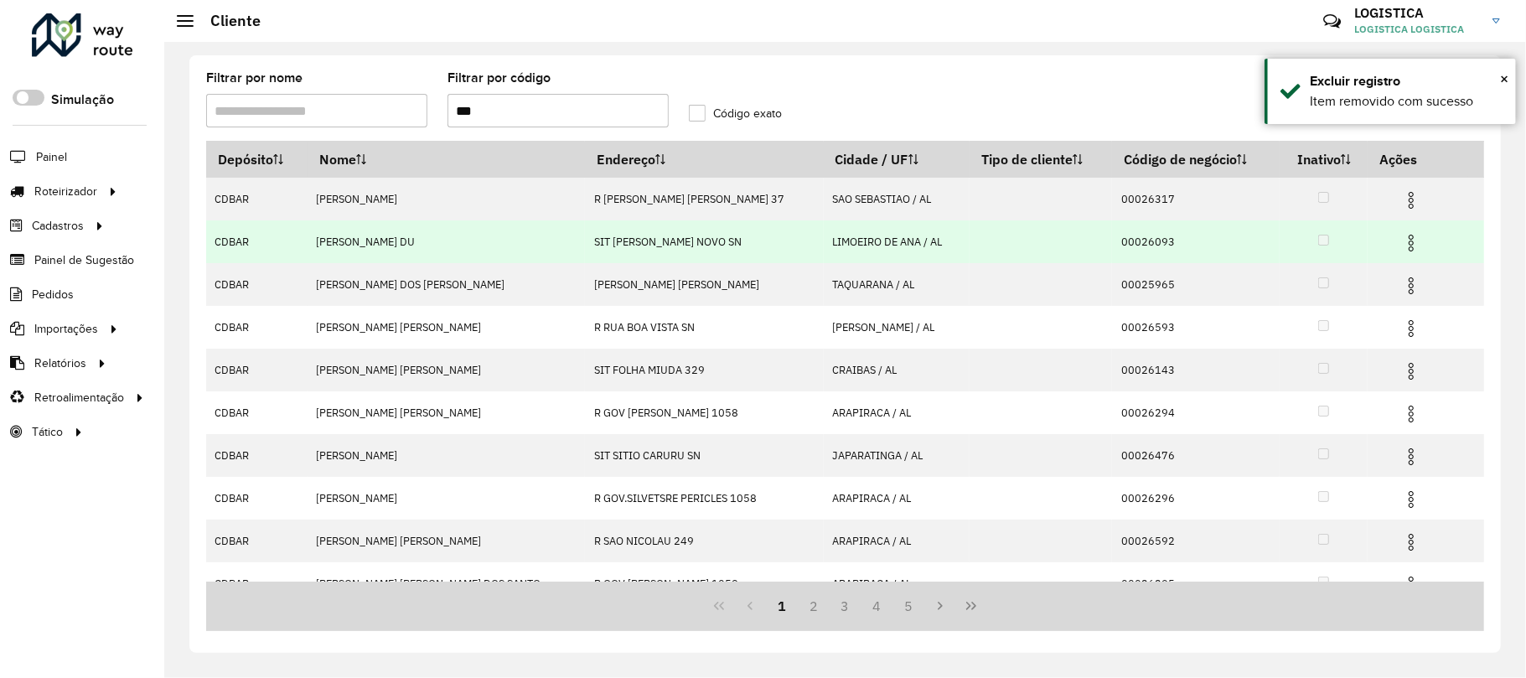
click at [1401, 245] on img at bounding box center [1411, 243] width 20 height 20
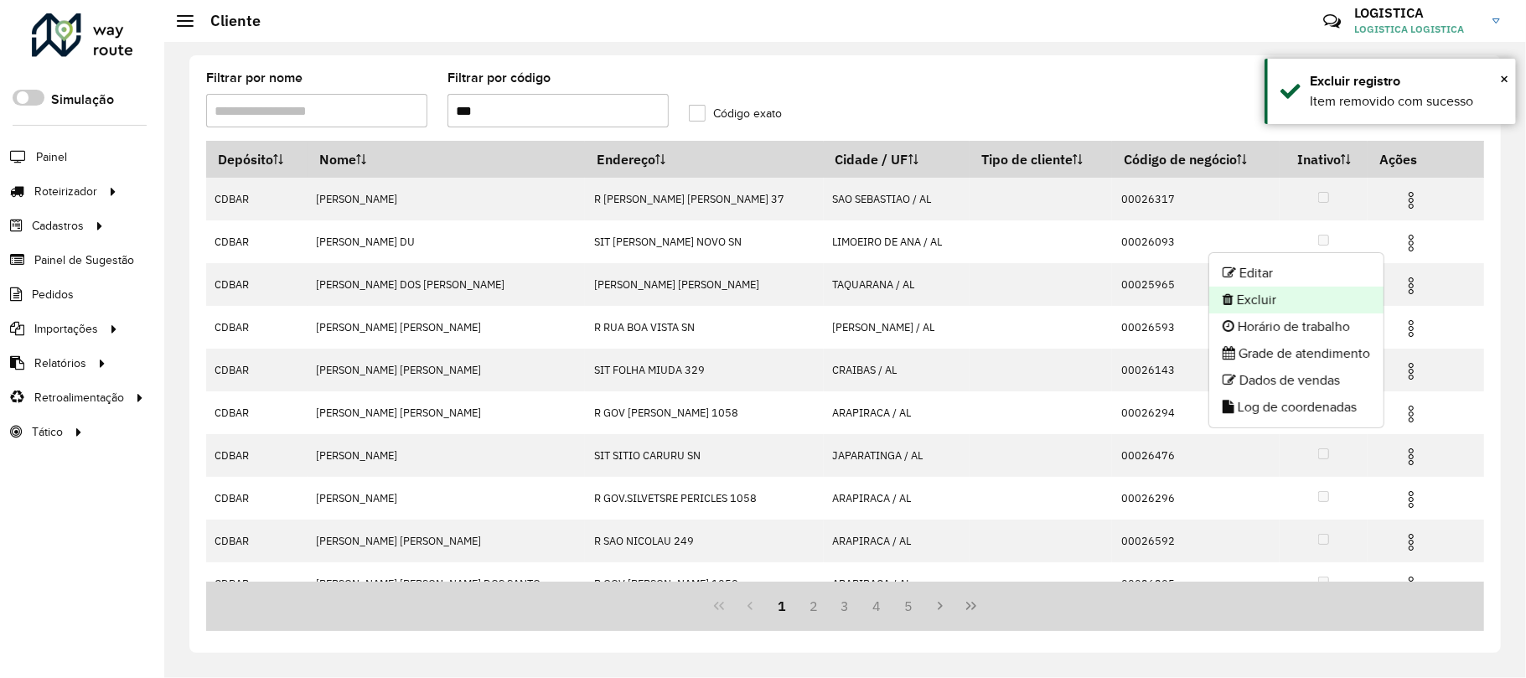
click at [1284, 300] on li "Excluir" at bounding box center [1296, 300] width 174 height 27
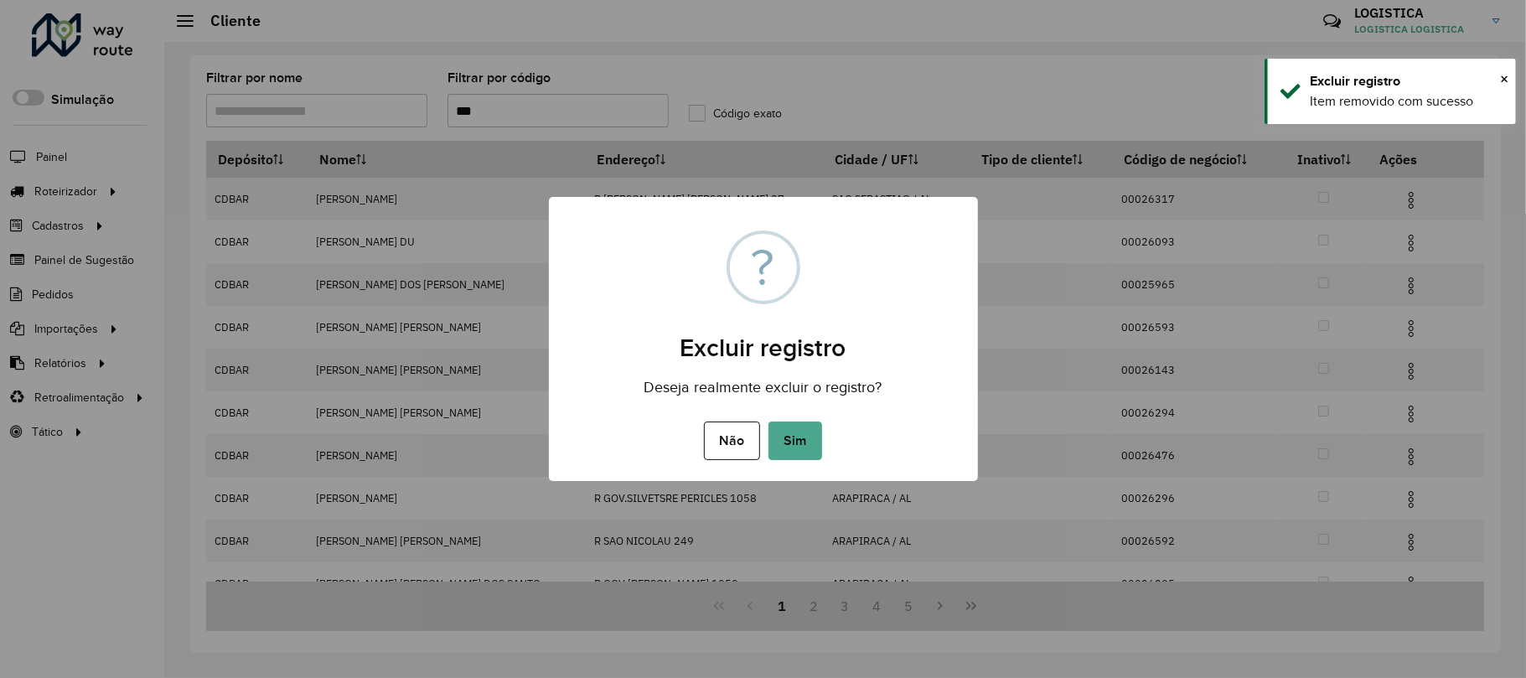
click at [768, 421] on button "Sim" at bounding box center [795, 440] width 54 height 39
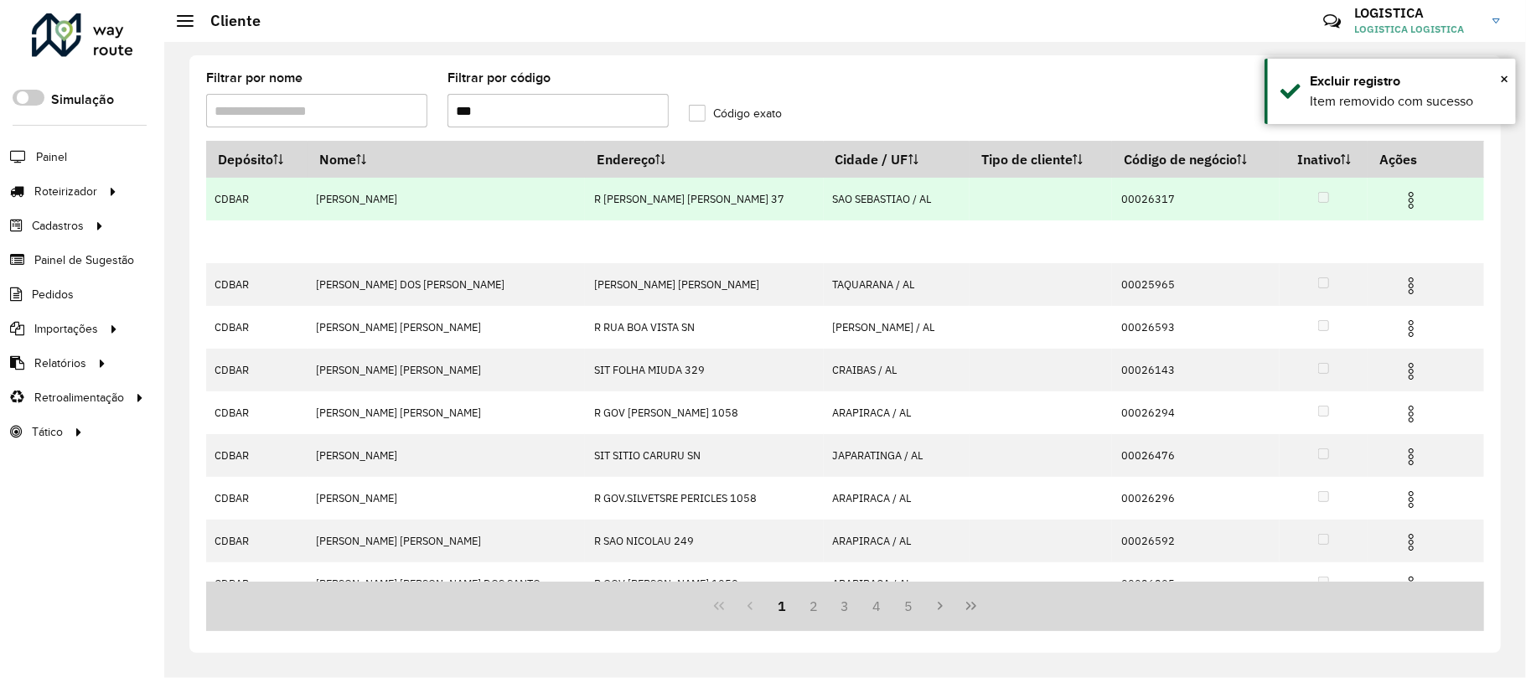
click at [1401, 196] on img at bounding box center [1411, 200] width 20 height 20
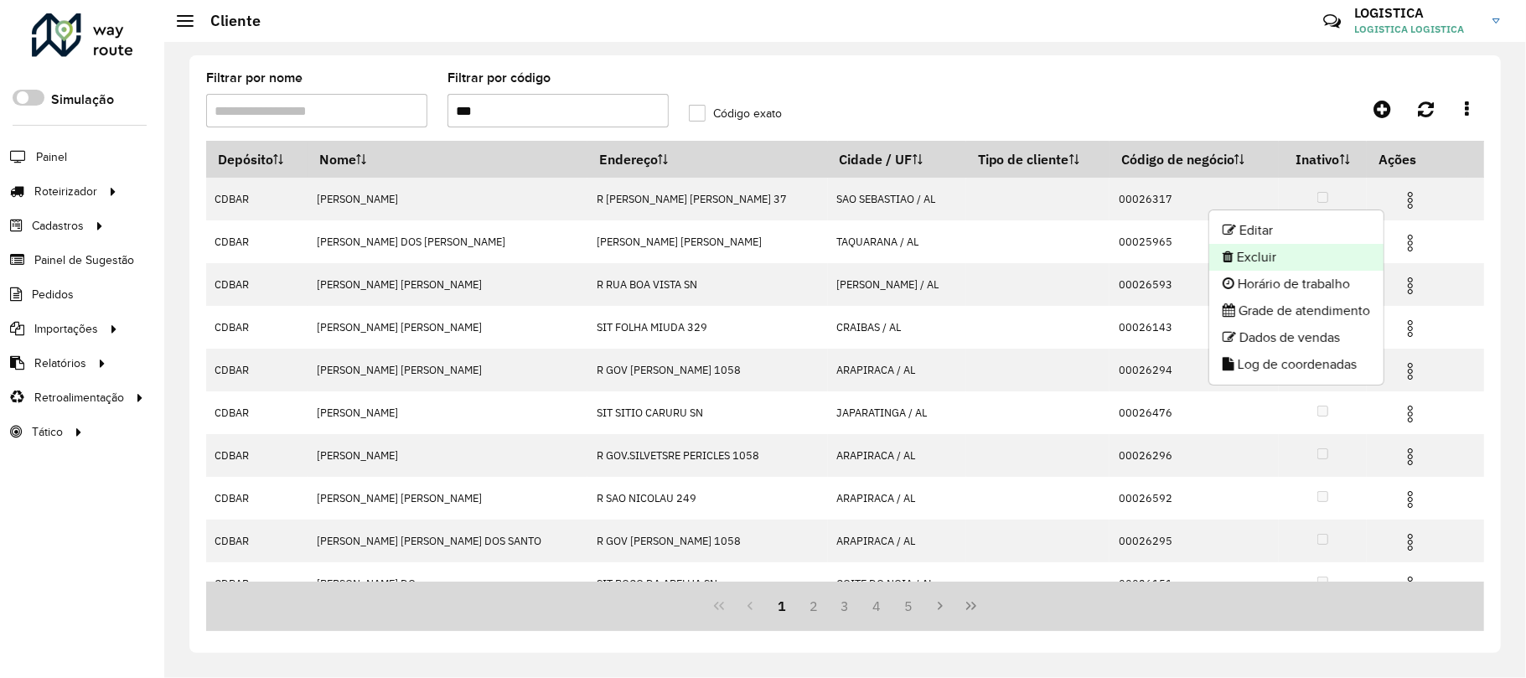
click at [1331, 255] on li "Excluir" at bounding box center [1296, 257] width 174 height 27
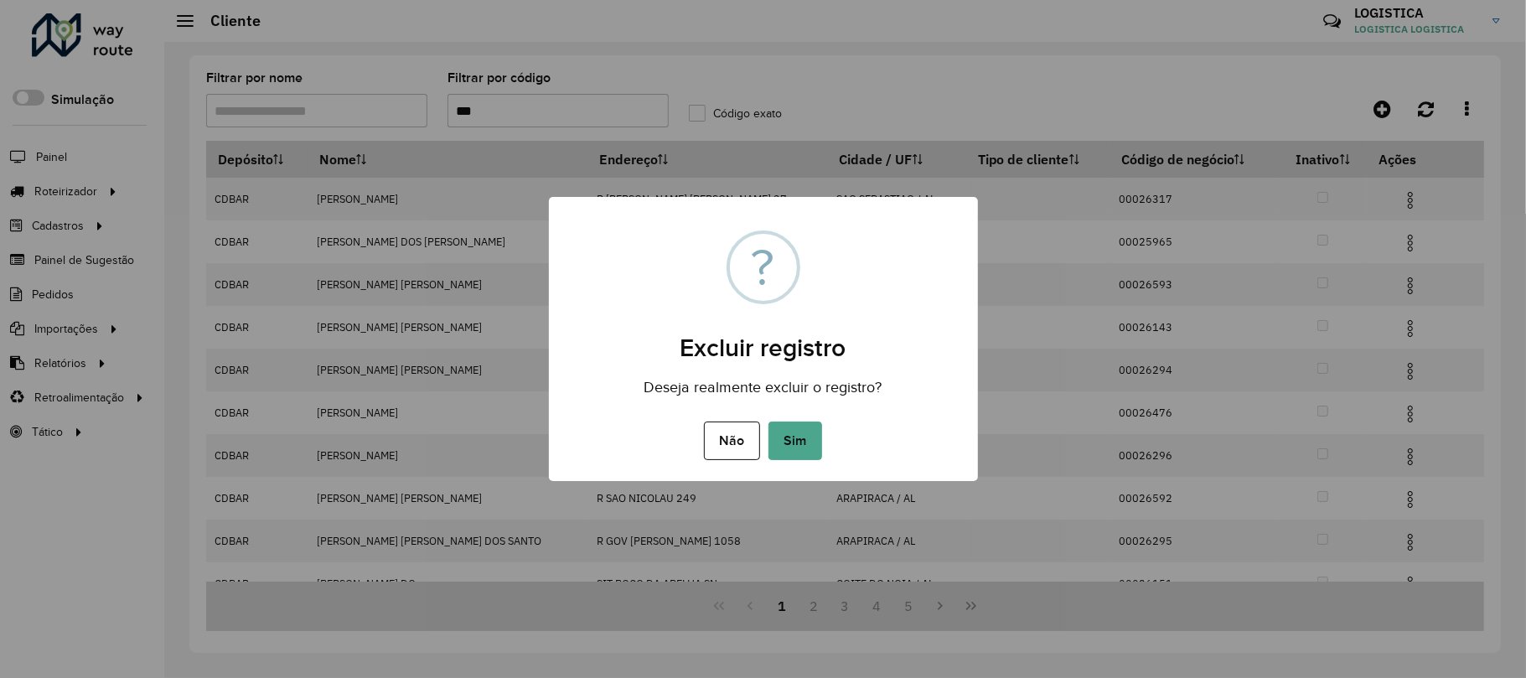
click at [768, 421] on button "Sim" at bounding box center [795, 440] width 54 height 39
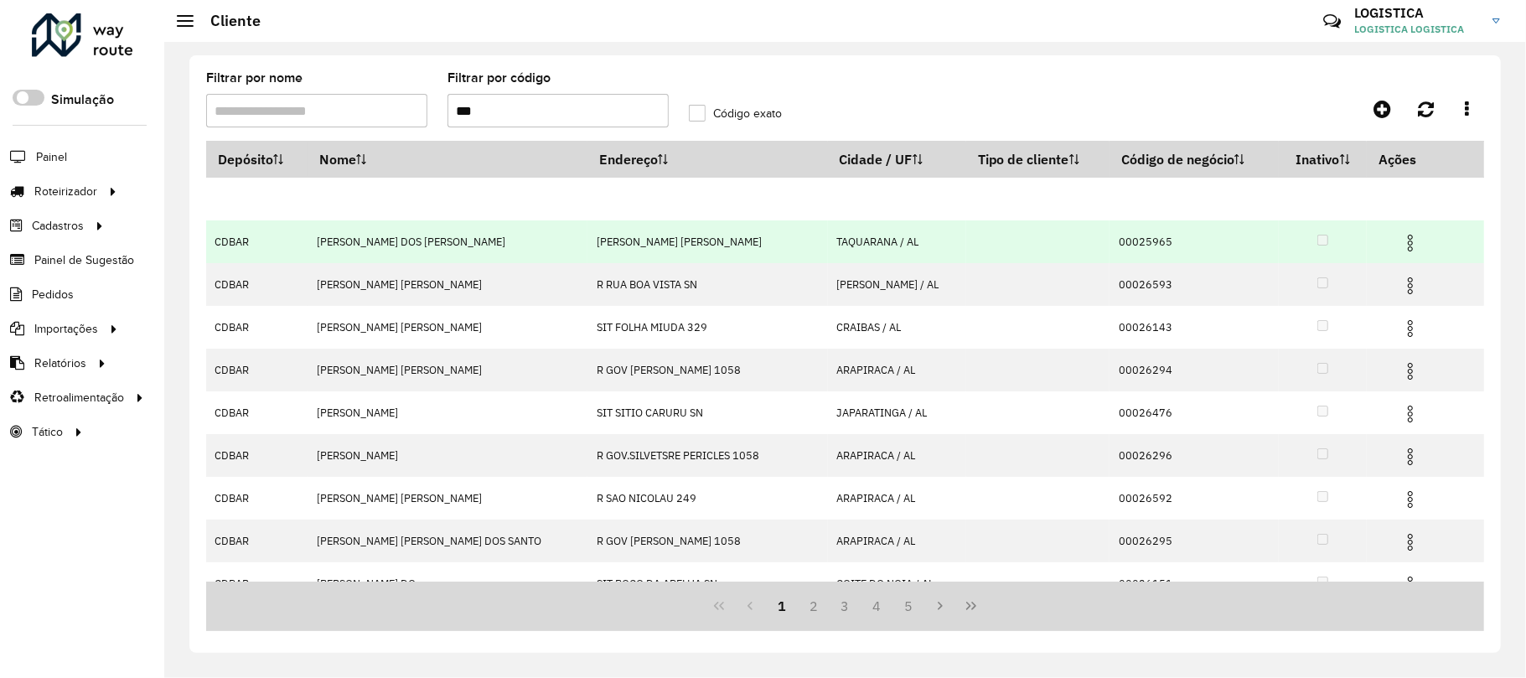
click at [1400, 252] on img at bounding box center [1410, 243] width 20 height 20
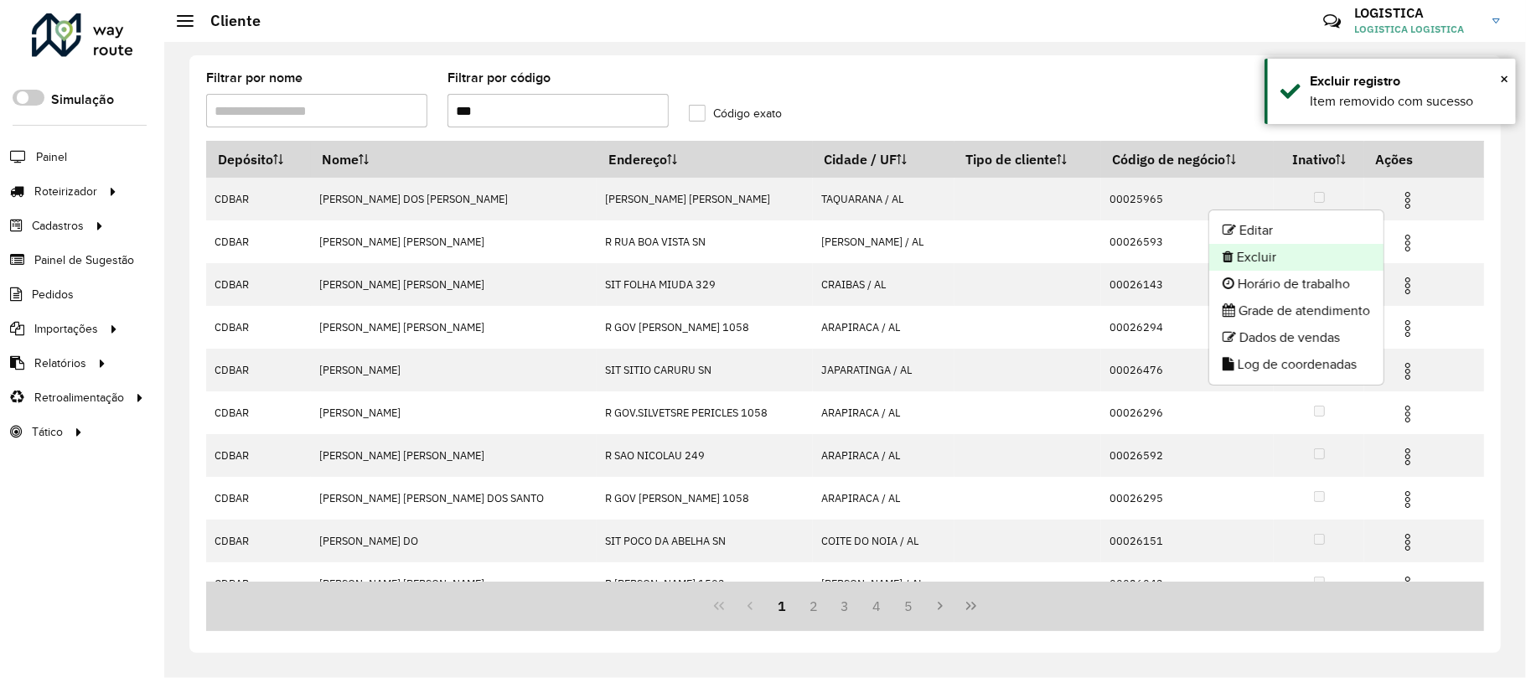
click at [1322, 258] on li "Excluir" at bounding box center [1296, 257] width 174 height 27
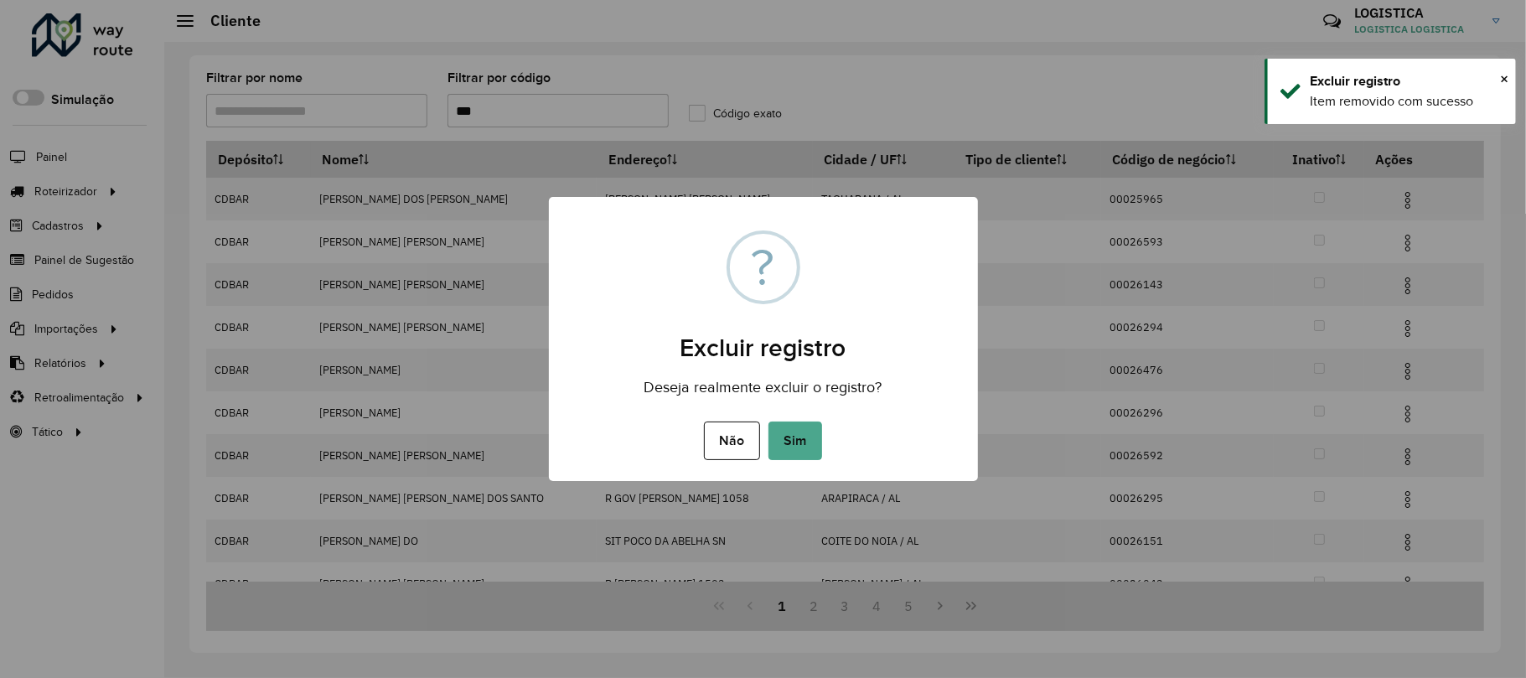
click at [768, 421] on button "Sim" at bounding box center [795, 440] width 54 height 39
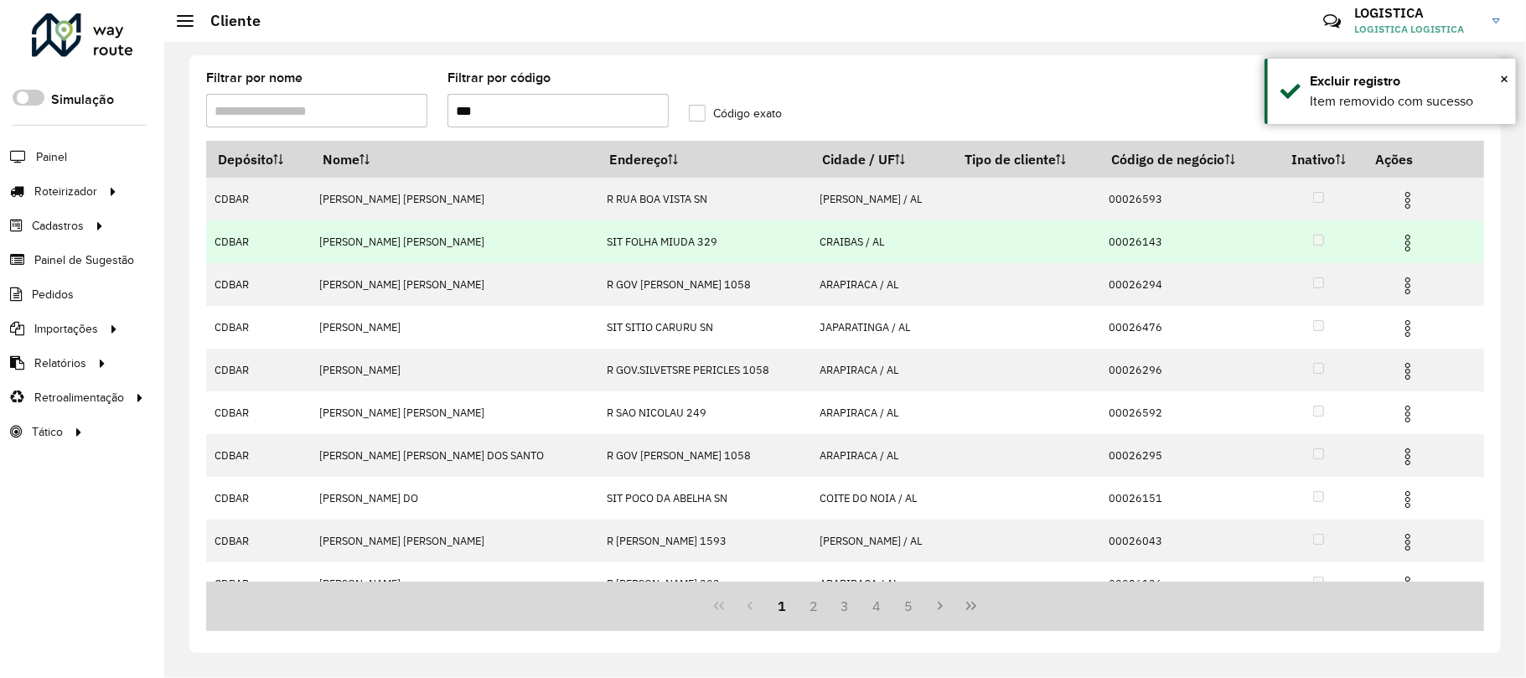
click at [1399, 240] on img at bounding box center [1408, 243] width 20 height 20
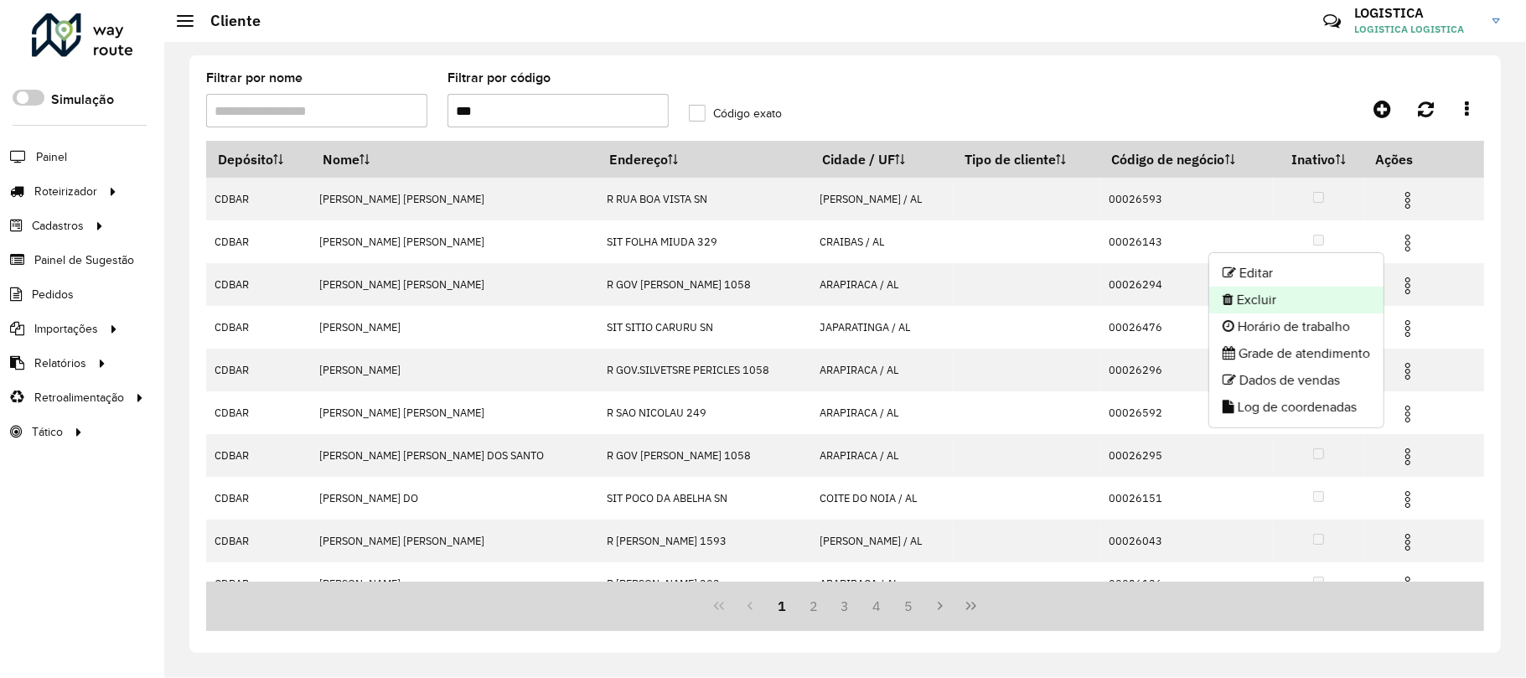
click at [1307, 293] on li "Excluir" at bounding box center [1296, 300] width 174 height 27
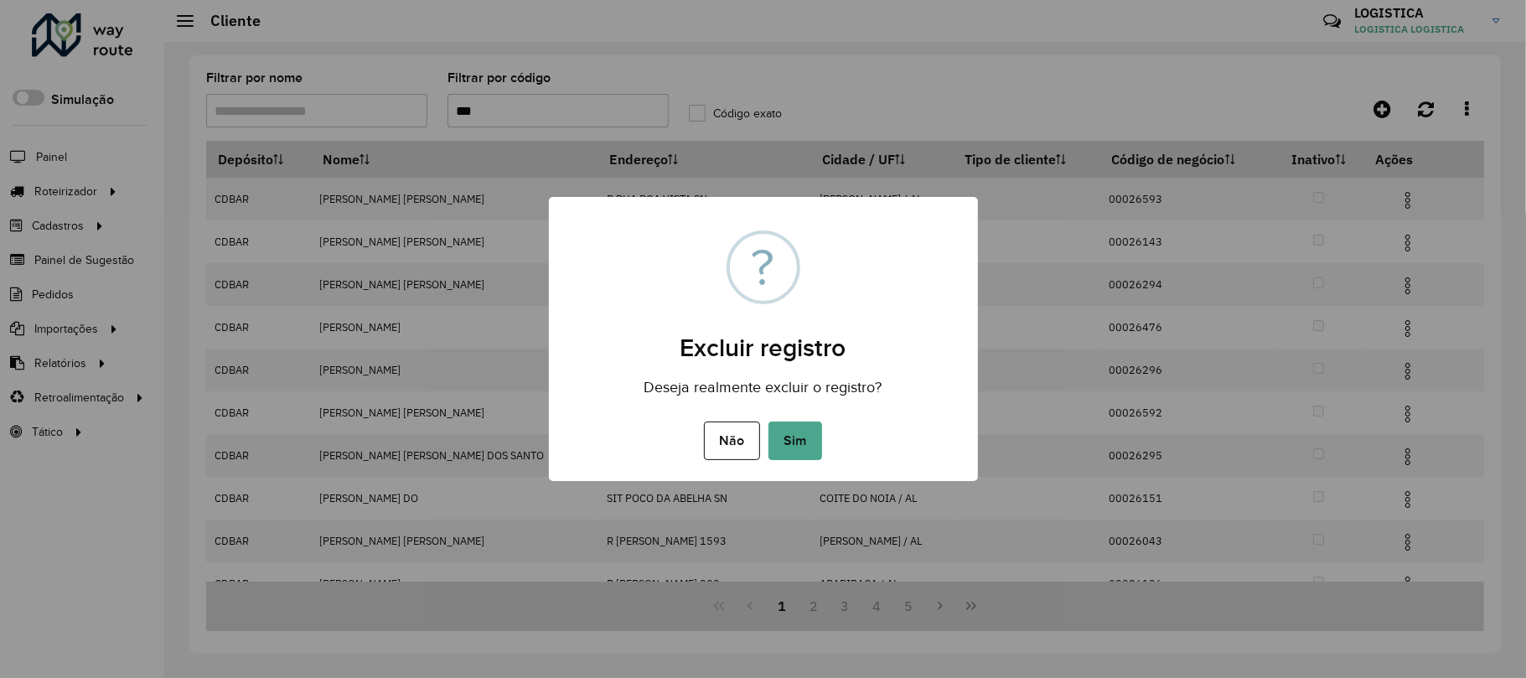
click at [768, 421] on button "Sim" at bounding box center [795, 440] width 54 height 39
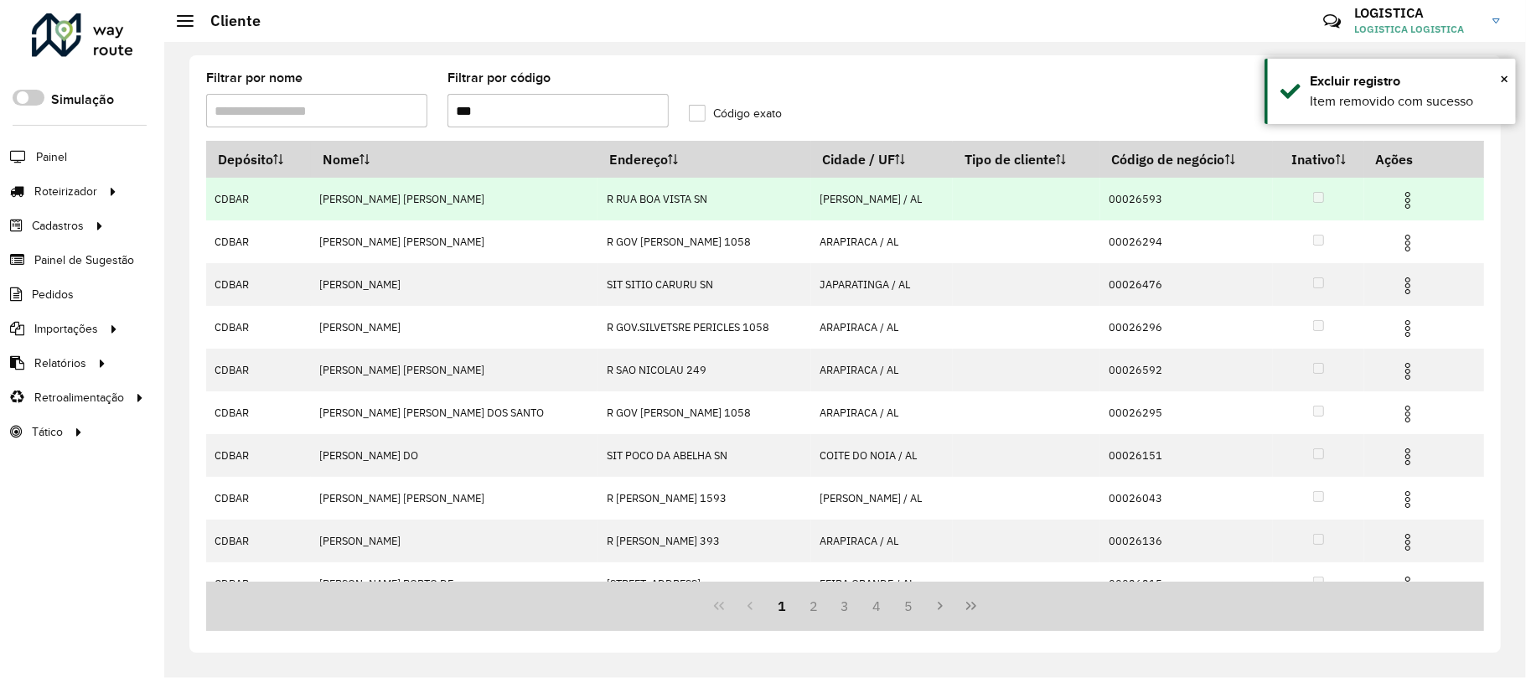
click at [1398, 199] on img at bounding box center [1408, 200] width 20 height 20
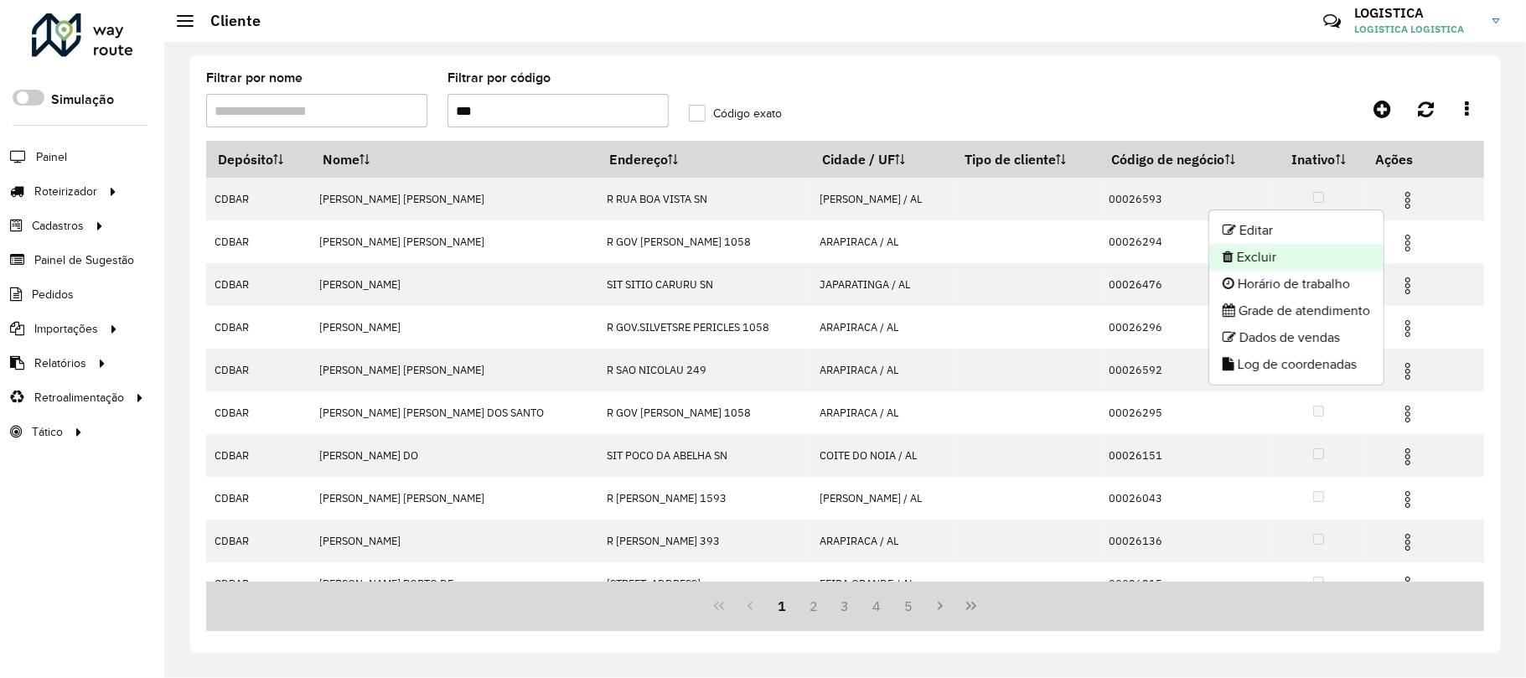
click at [1338, 258] on li "Excluir" at bounding box center [1296, 257] width 174 height 27
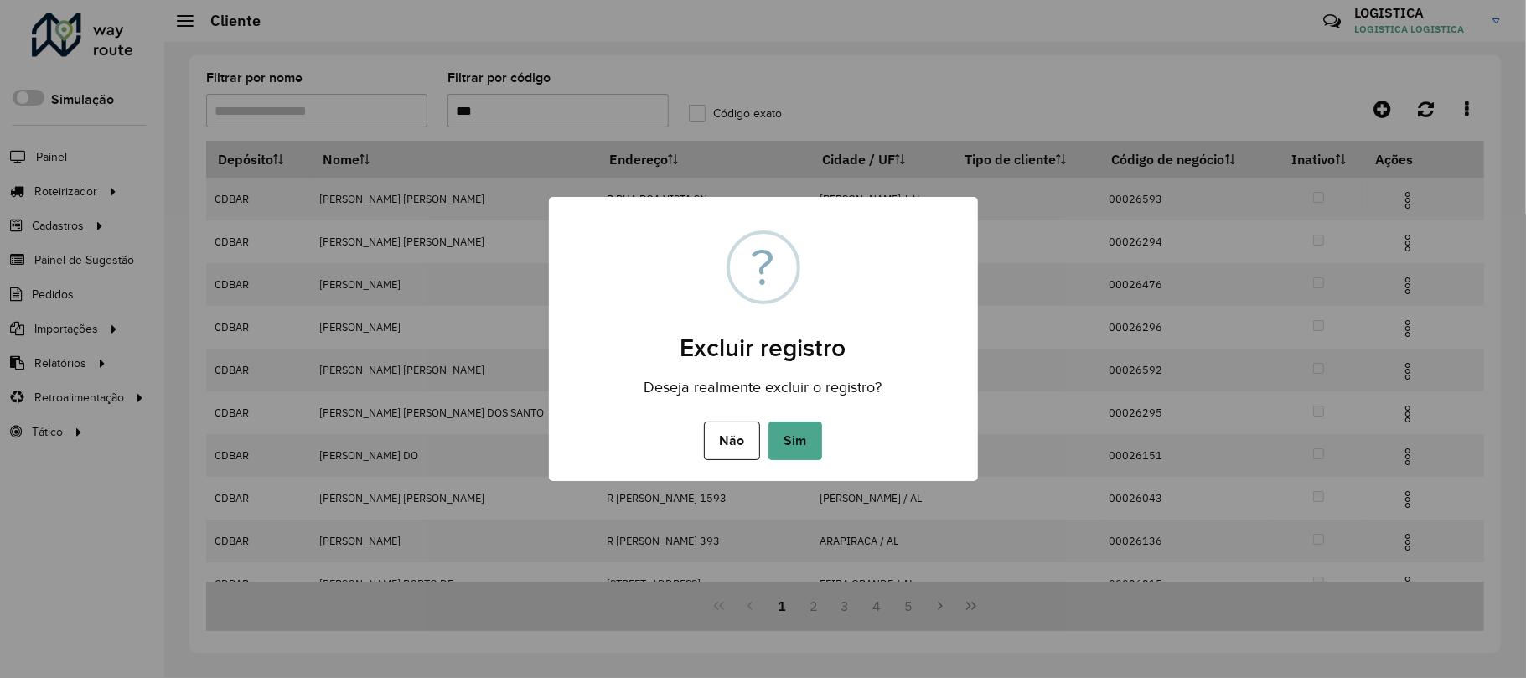
click at [768, 421] on button "Sim" at bounding box center [795, 440] width 54 height 39
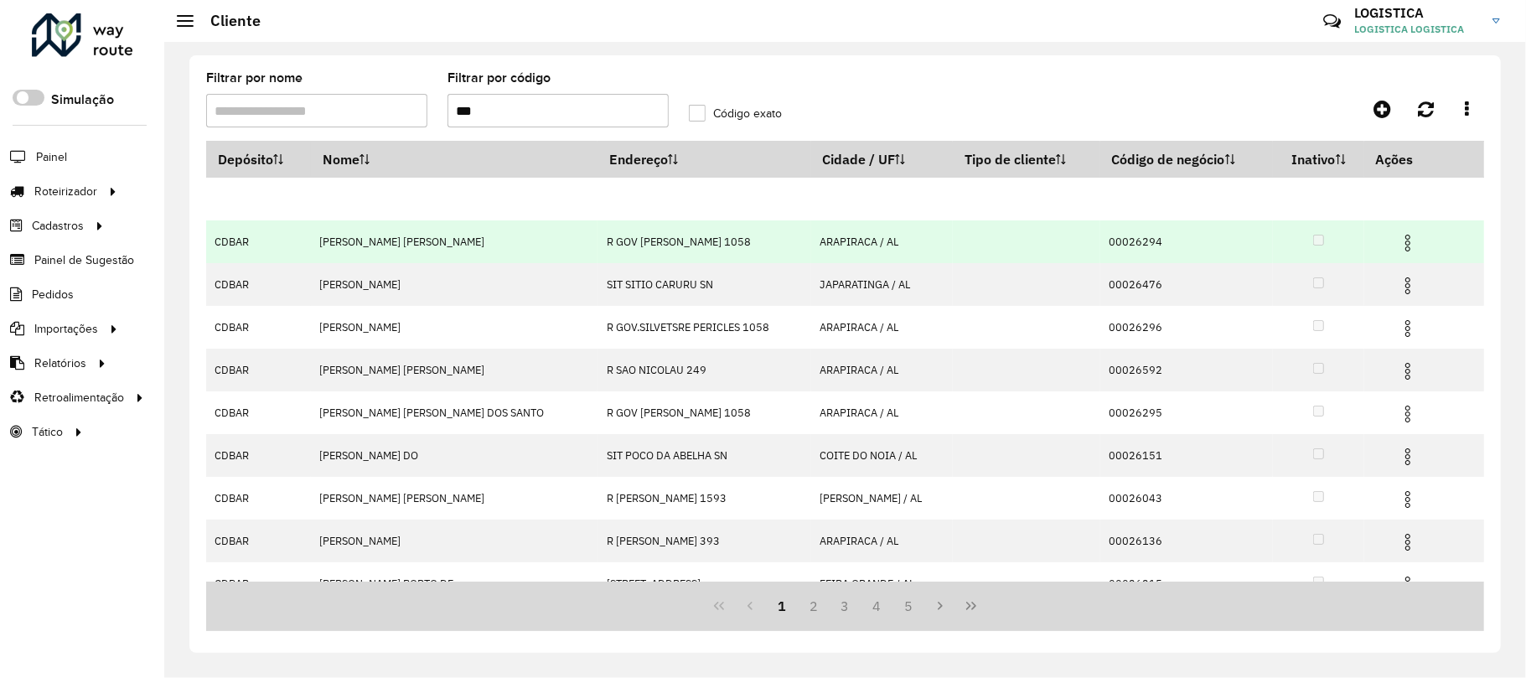
click at [1394, 256] on td at bounding box center [1414, 241] width 101 height 42
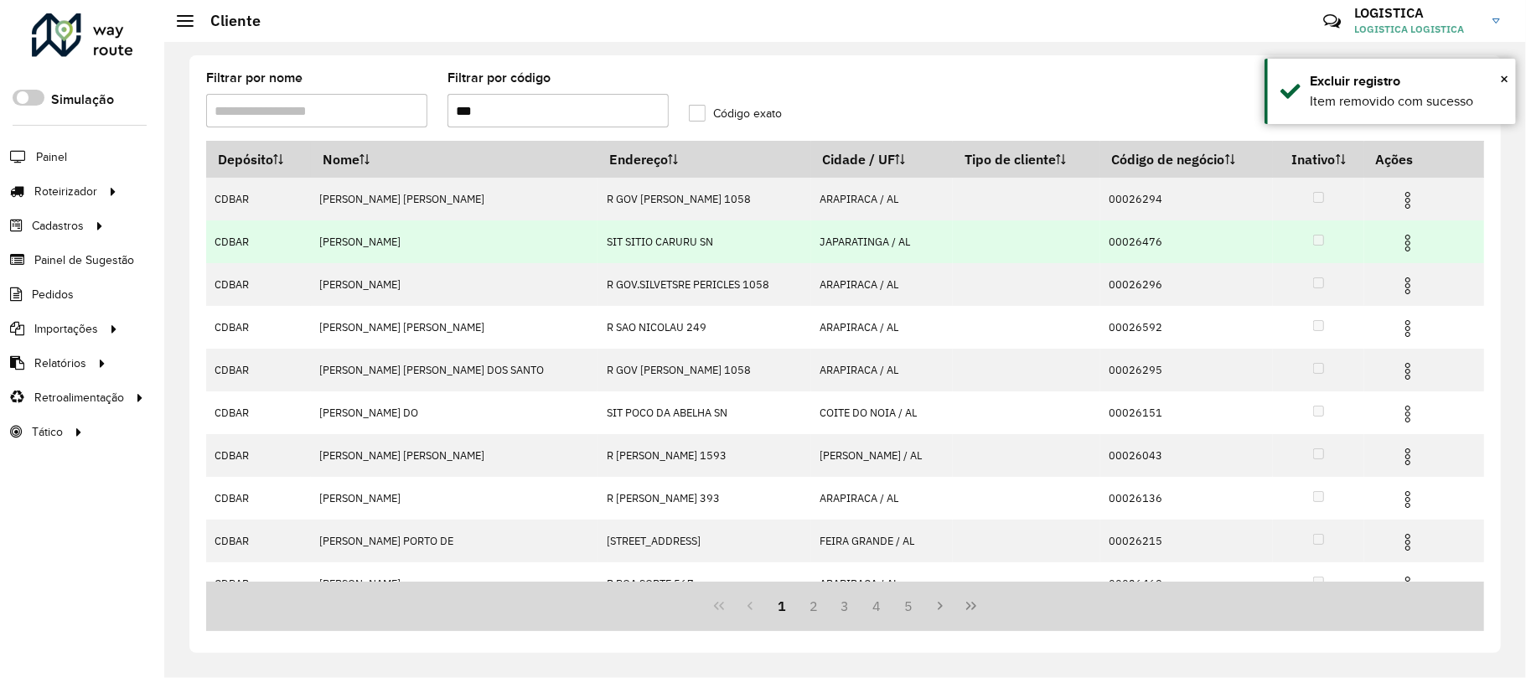
click at [1399, 256] on td at bounding box center [1414, 241] width 101 height 42
click at [1398, 235] on img at bounding box center [1408, 243] width 20 height 20
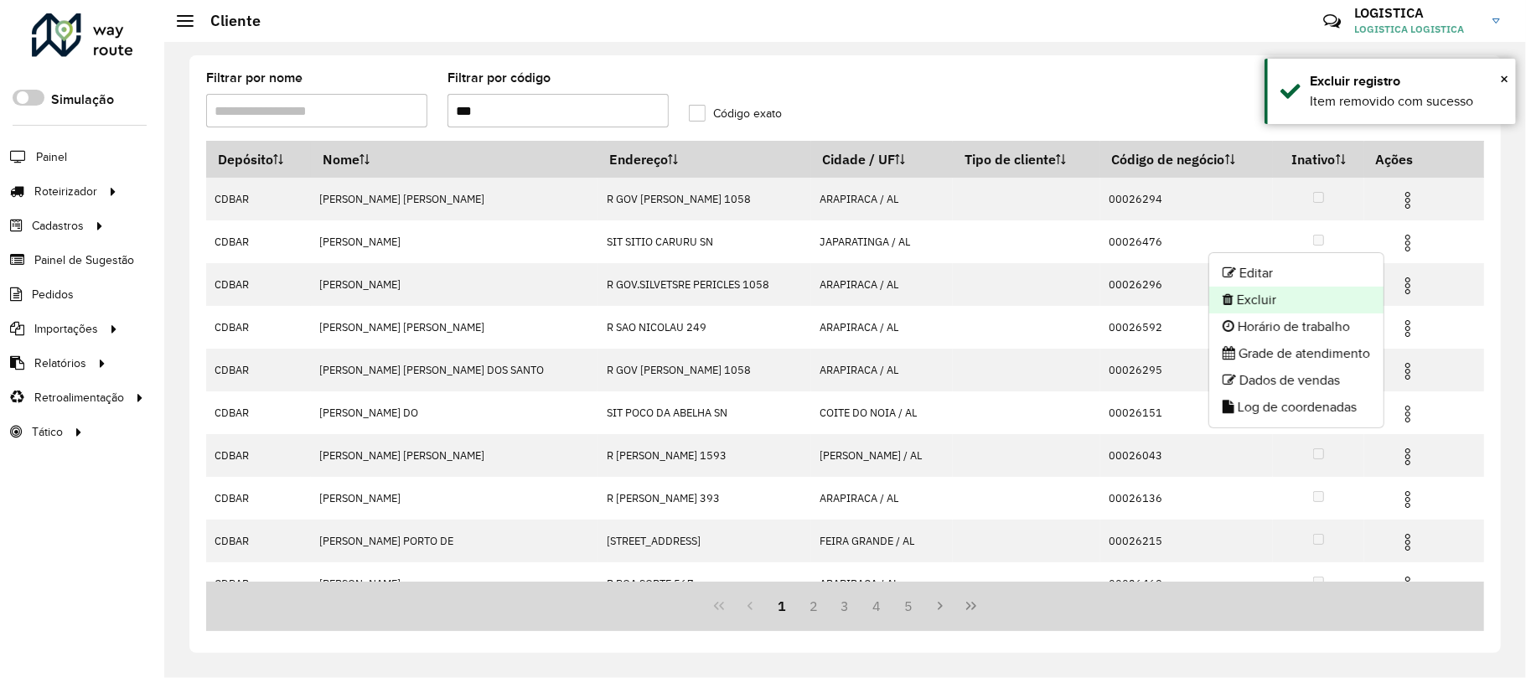
click at [1308, 295] on li "Excluir" at bounding box center [1296, 300] width 174 height 27
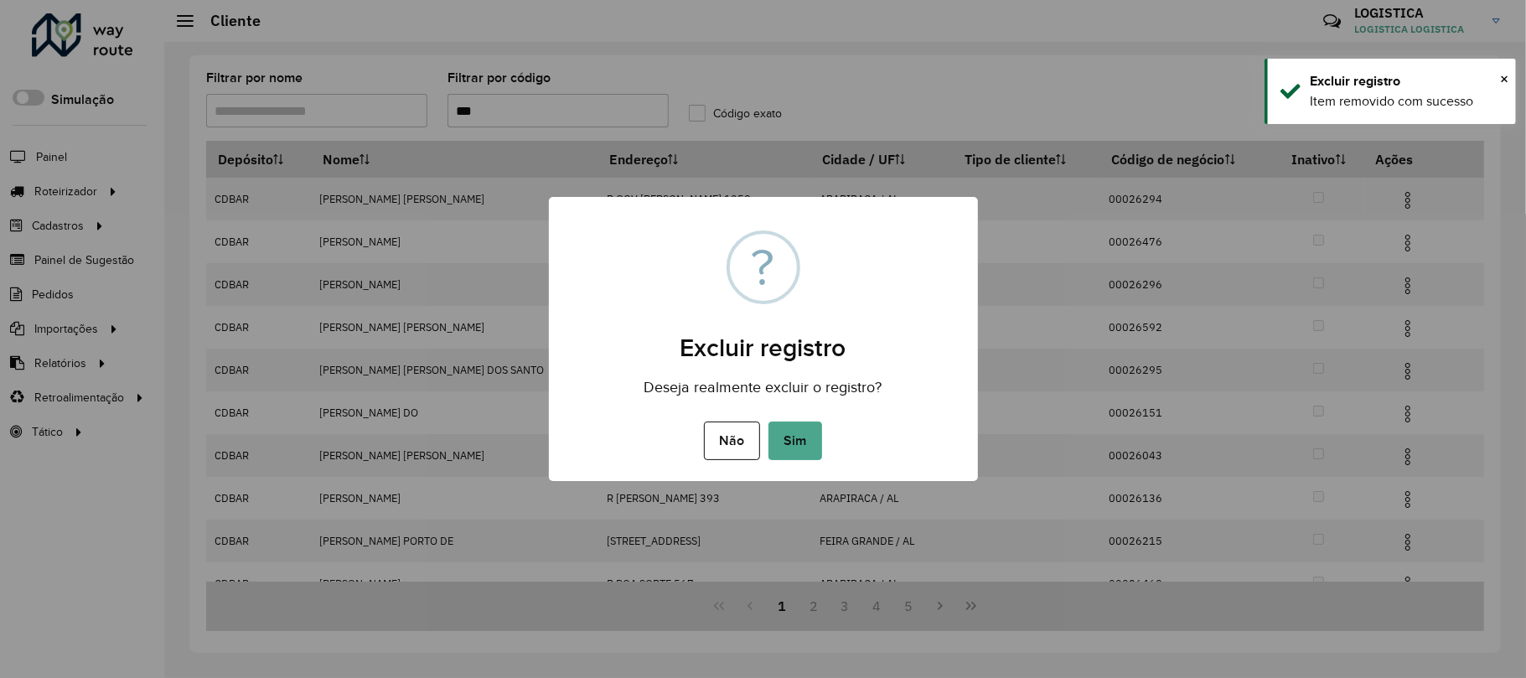
click at [768, 421] on button "Sim" at bounding box center [795, 440] width 54 height 39
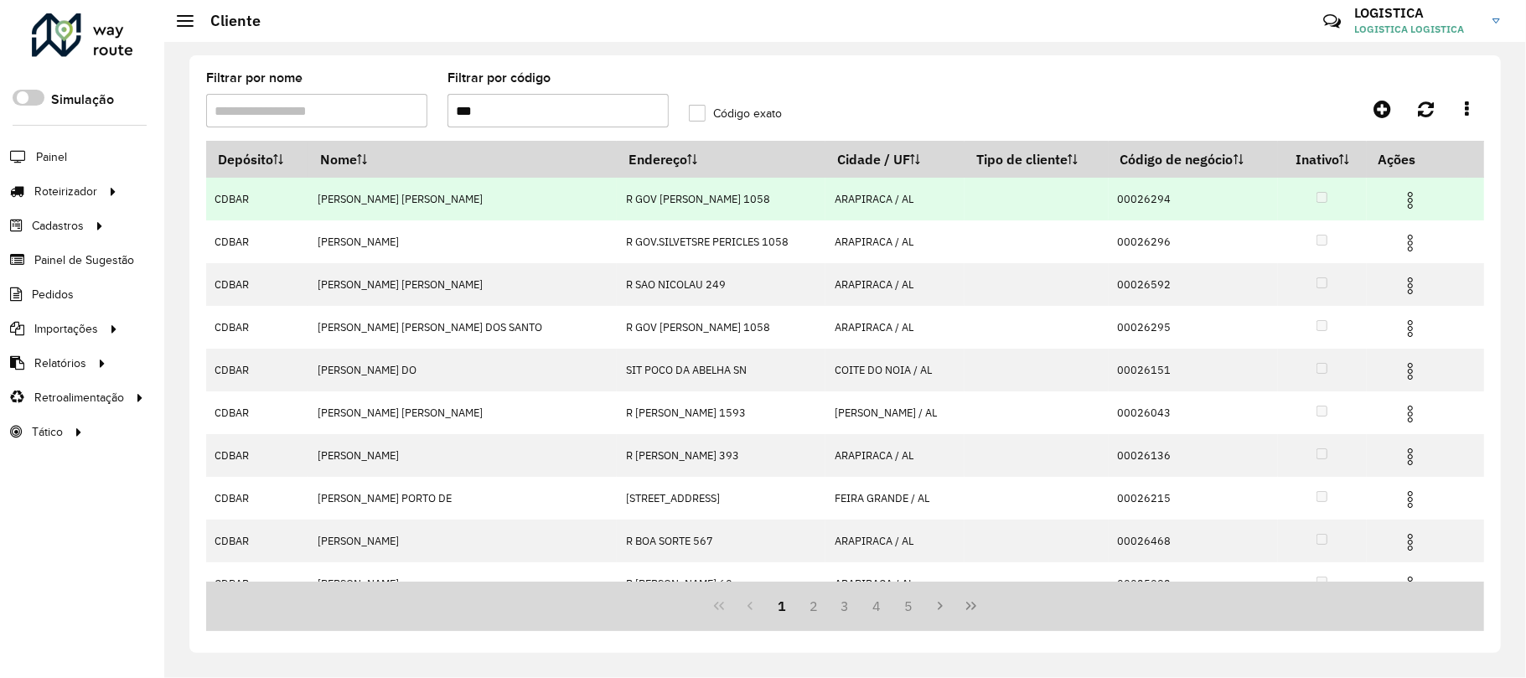
click at [1400, 198] on img at bounding box center [1410, 200] width 20 height 20
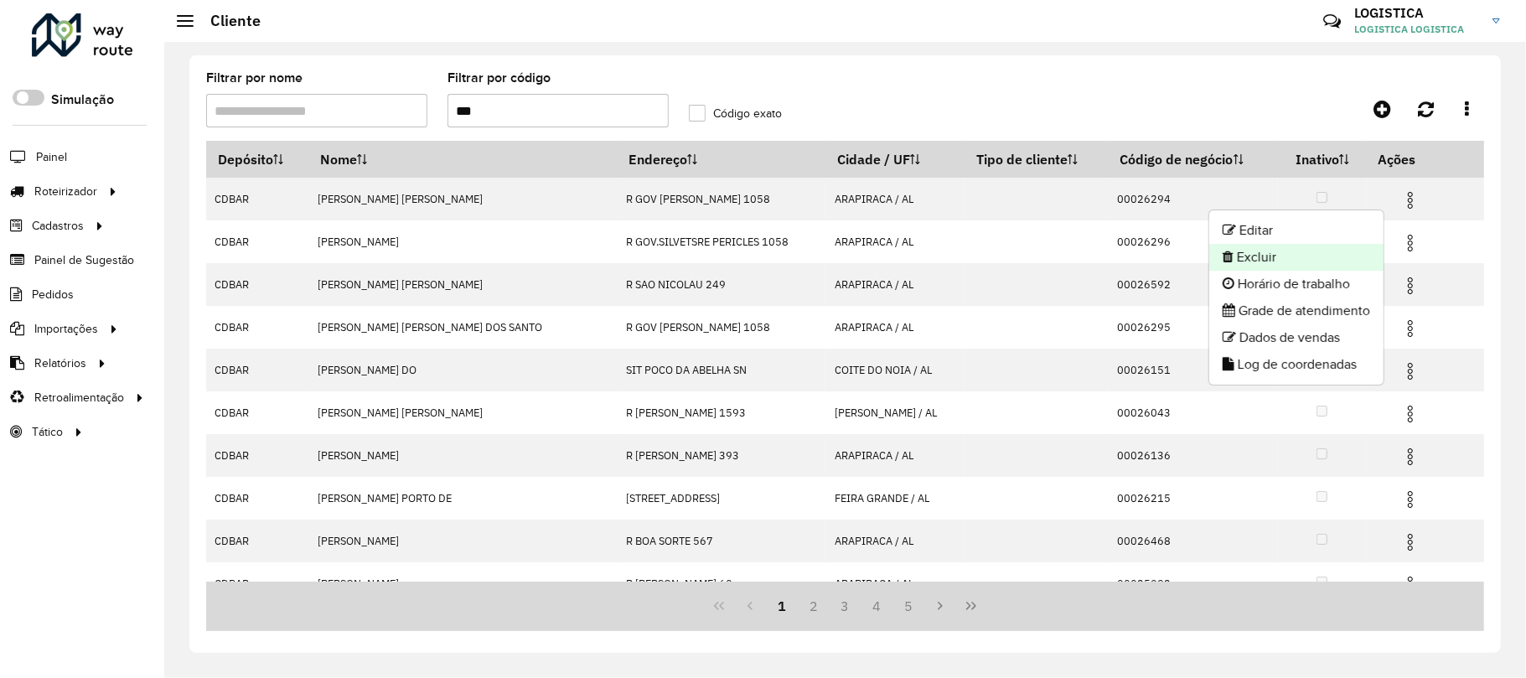
click at [1300, 256] on li "Excluir" at bounding box center [1296, 257] width 174 height 27
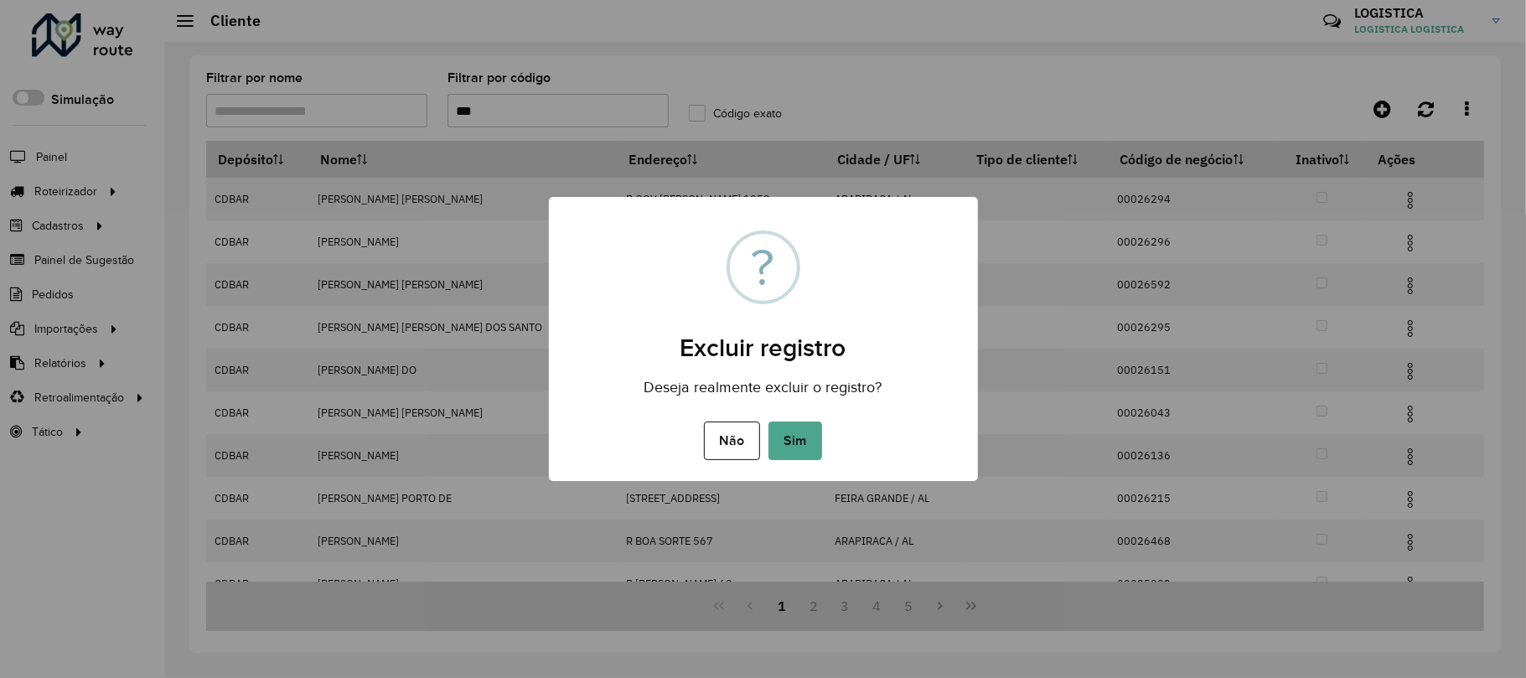
click at [768, 421] on button "Sim" at bounding box center [795, 440] width 54 height 39
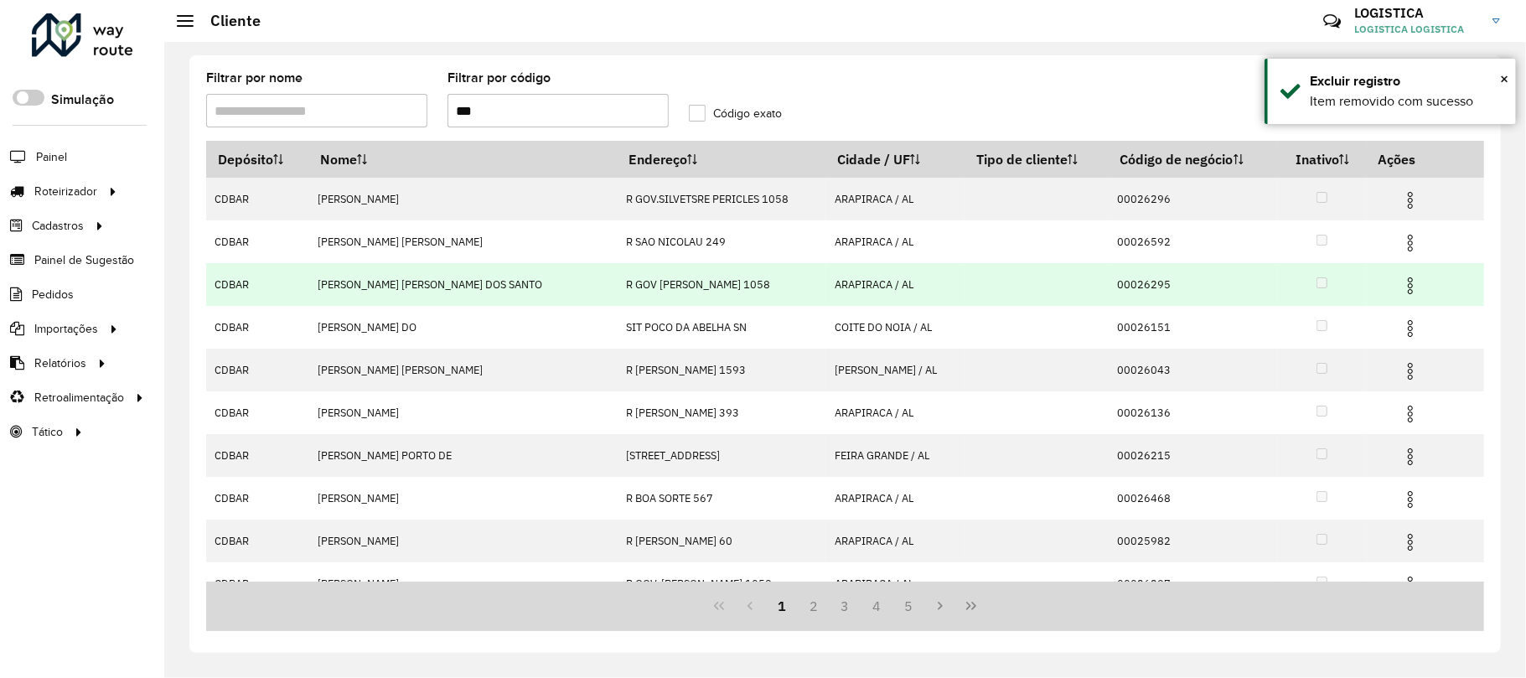
click at [1401, 327] on img at bounding box center [1410, 328] width 20 height 20
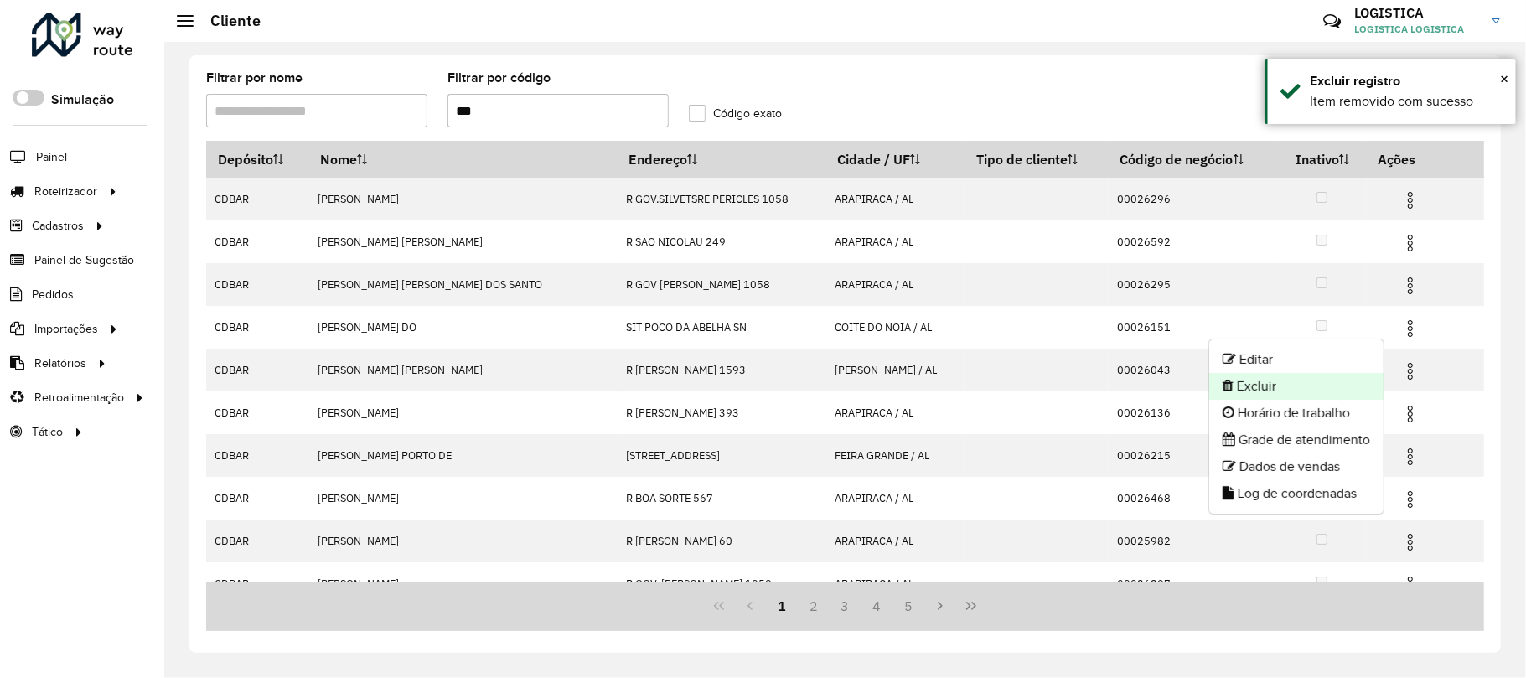
click at [1328, 380] on li "Excluir" at bounding box center [1296, 386] width 174 height 27
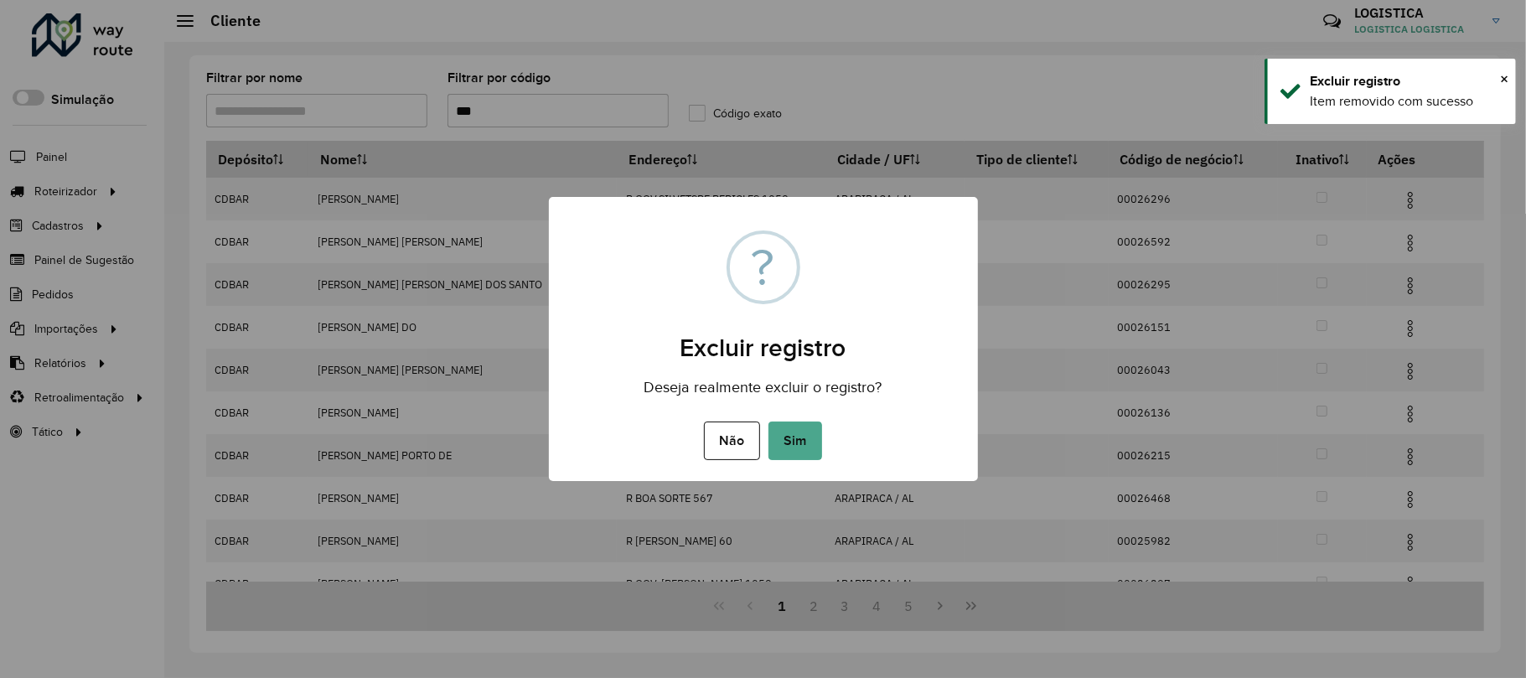
click at [768, 421] on button "Sim" at bounding box center [795, 440] width 54 height 39
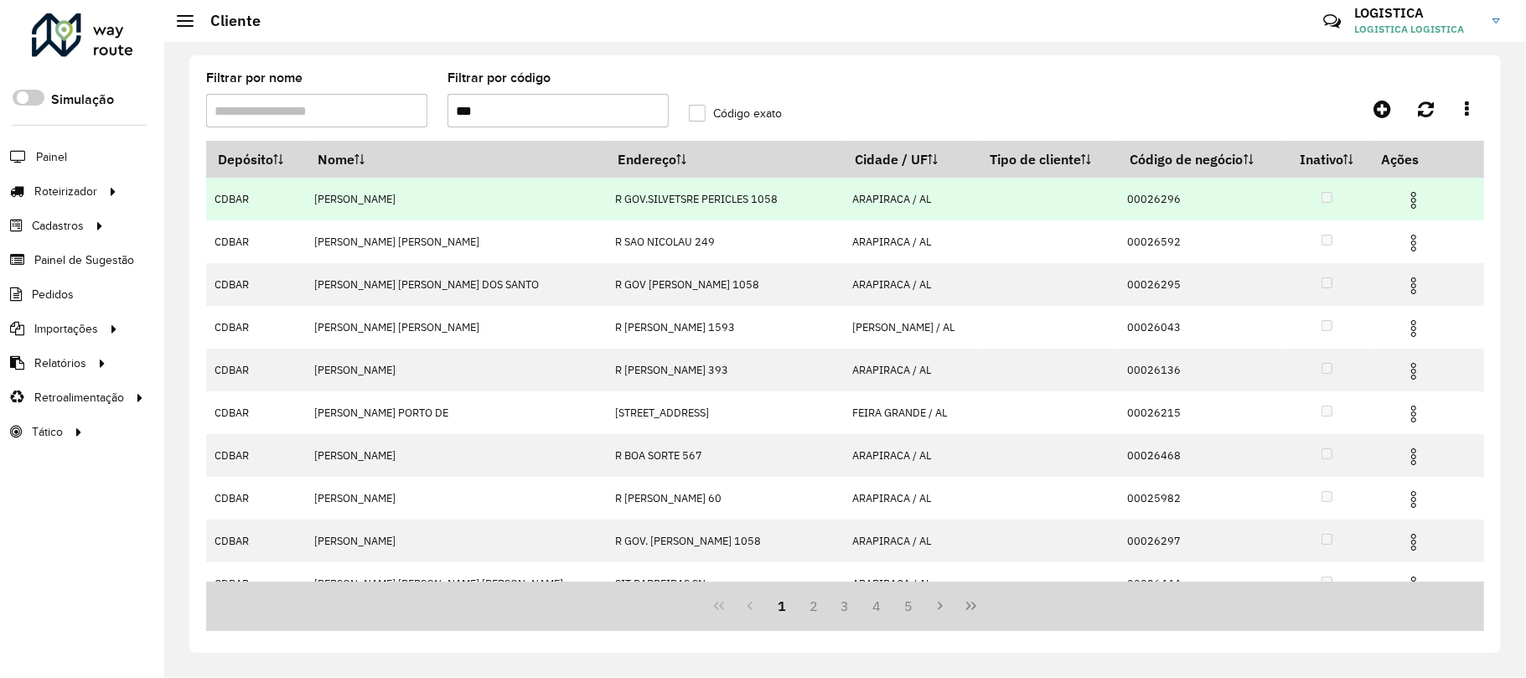
click at [1406, 201] on img at bounding box center [1413, 200] width 20 height 20
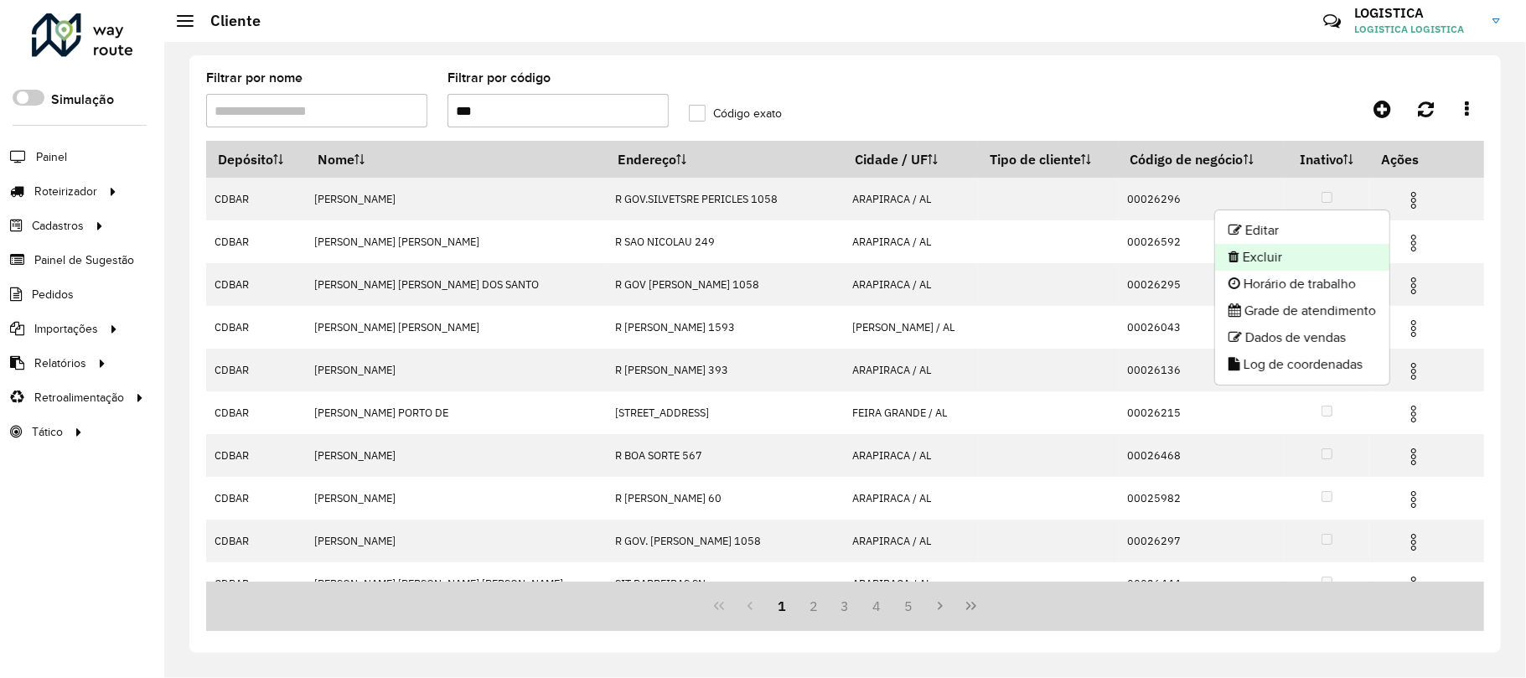
click at [1341, 259] on li "Excluir" at bounding box center [1302, 257] width 174 height 27
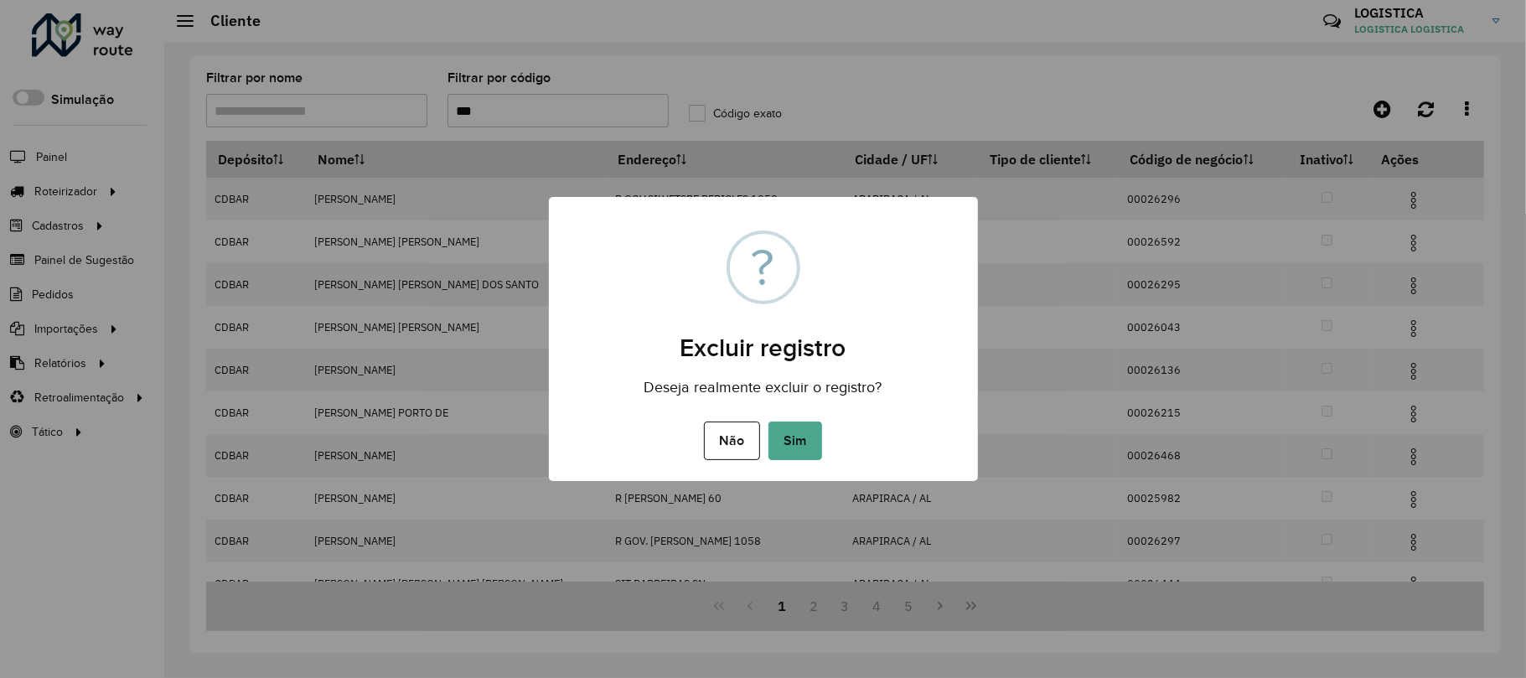
click at [768, 421] on button "Sim" at bounding box center [795, 440] width 54 height 39
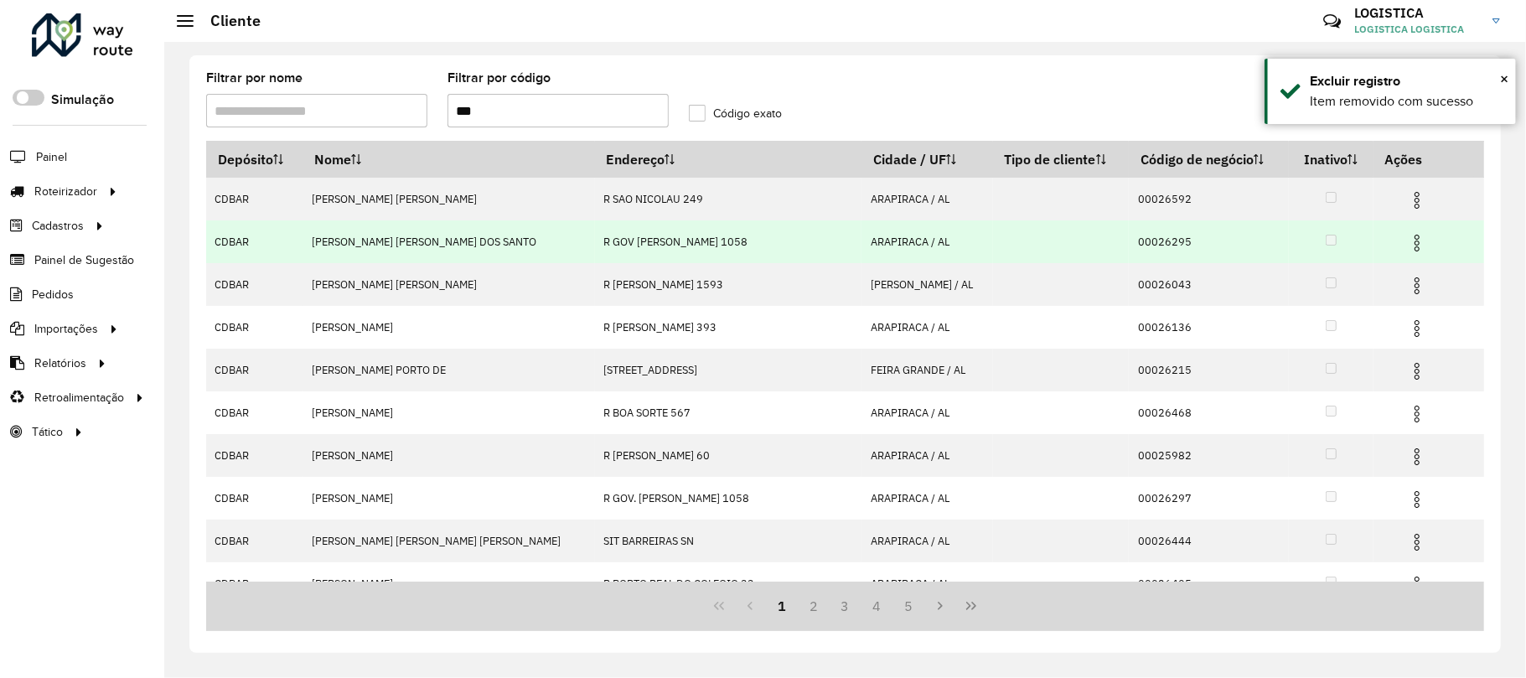
click at [1407, 241] on img at bounding box center [1417, 243] width 20 height 20
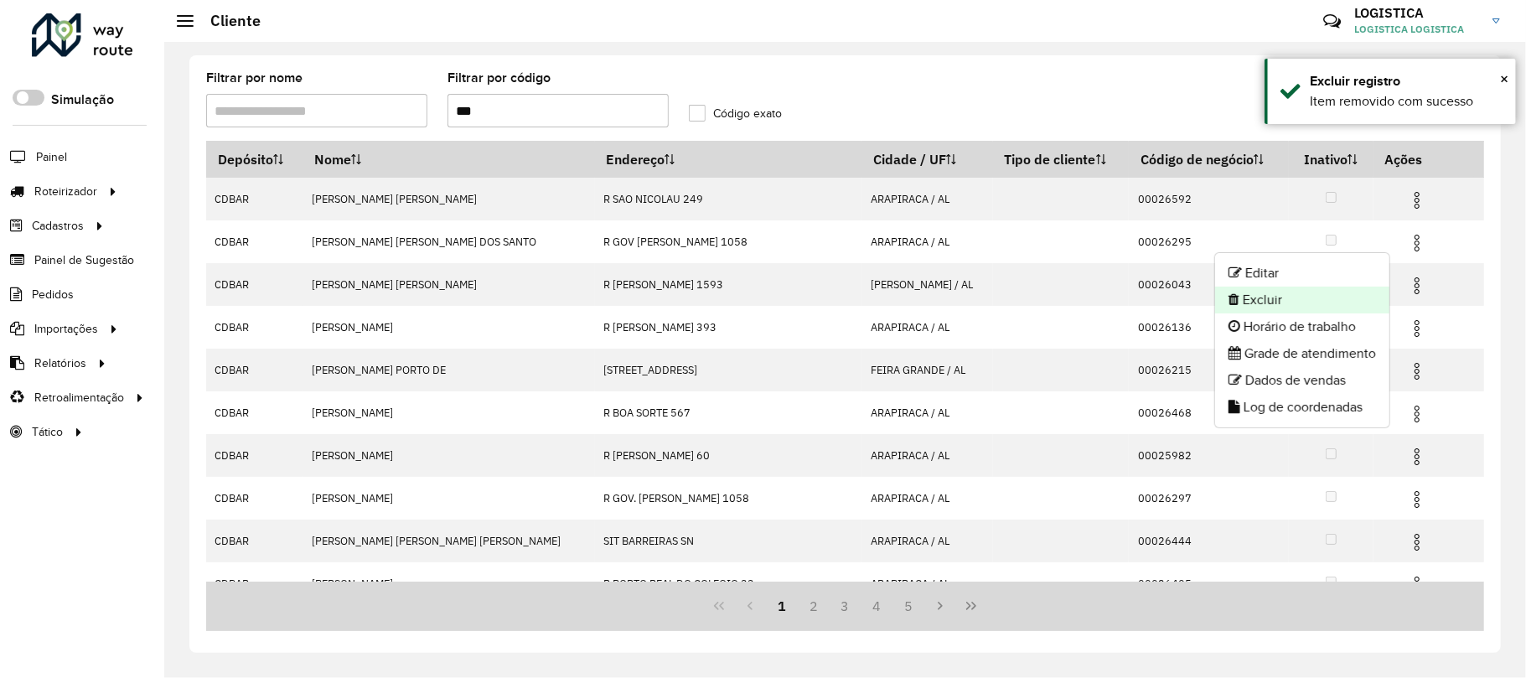
click at [1347, 298] on li "Excluir" at bounding box center [1302, 300] width 174 height 27
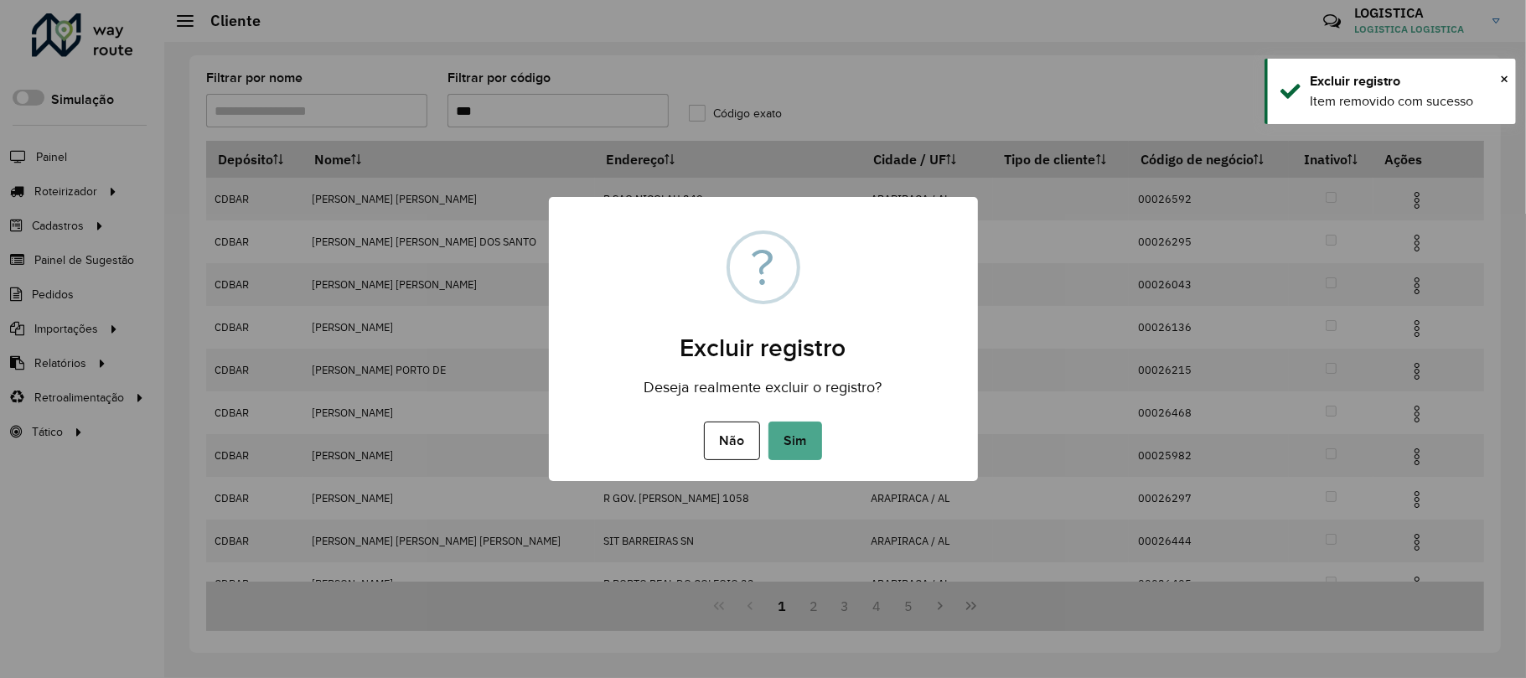
click at [768, 421] on button "Sim" at bounding box center [795, 440] width 54 height 39
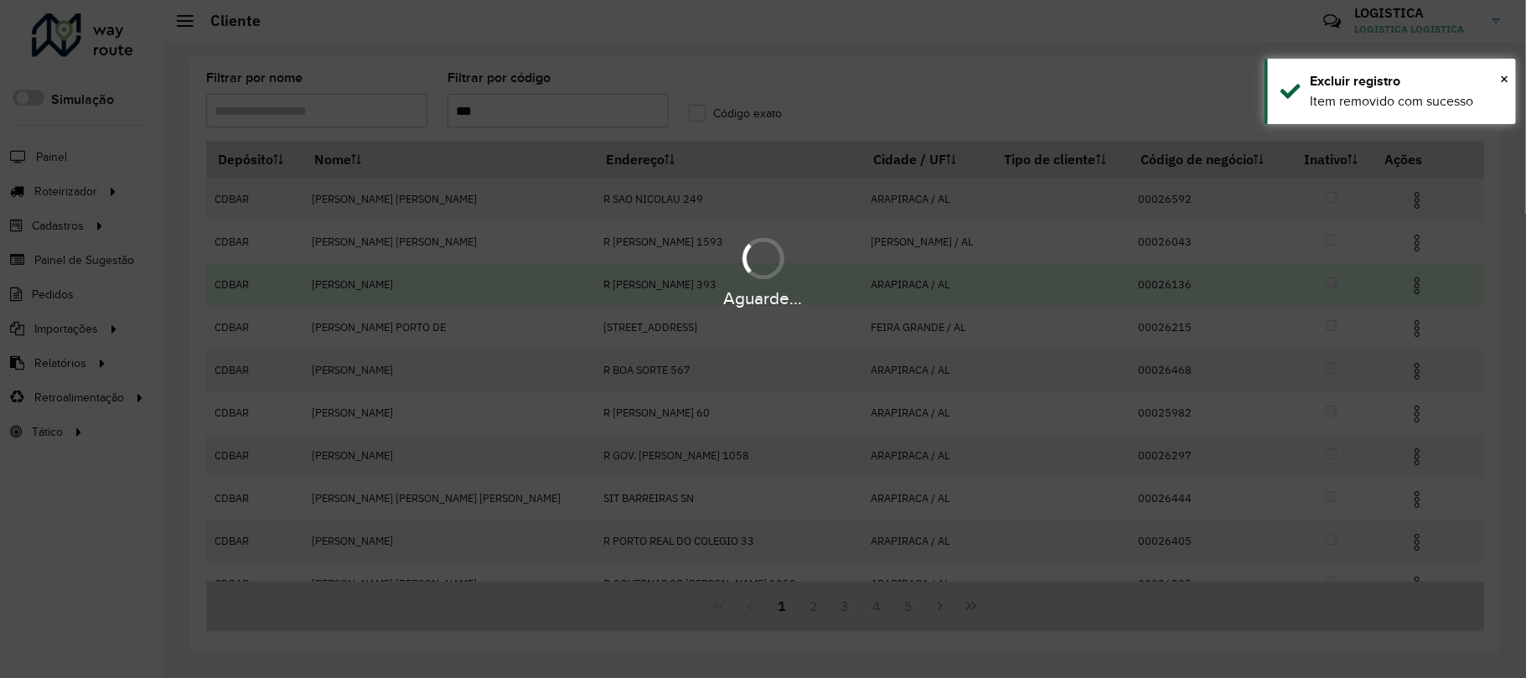
click at [1398, 340] on div "Aguarde..." at bounding box center [763, 339] width 1526 height 678
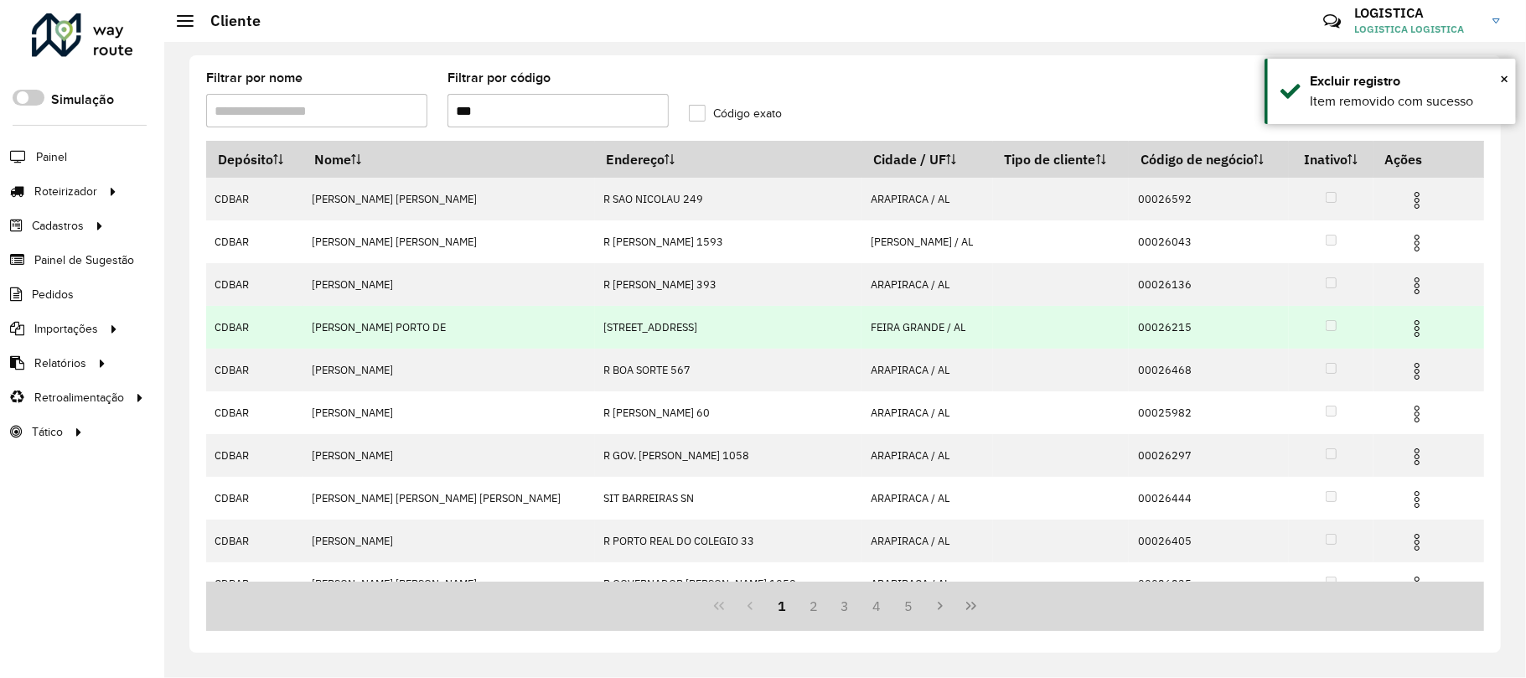
click at [1407, 330] on img at bounding box center [1417, 328] width 20 height 20
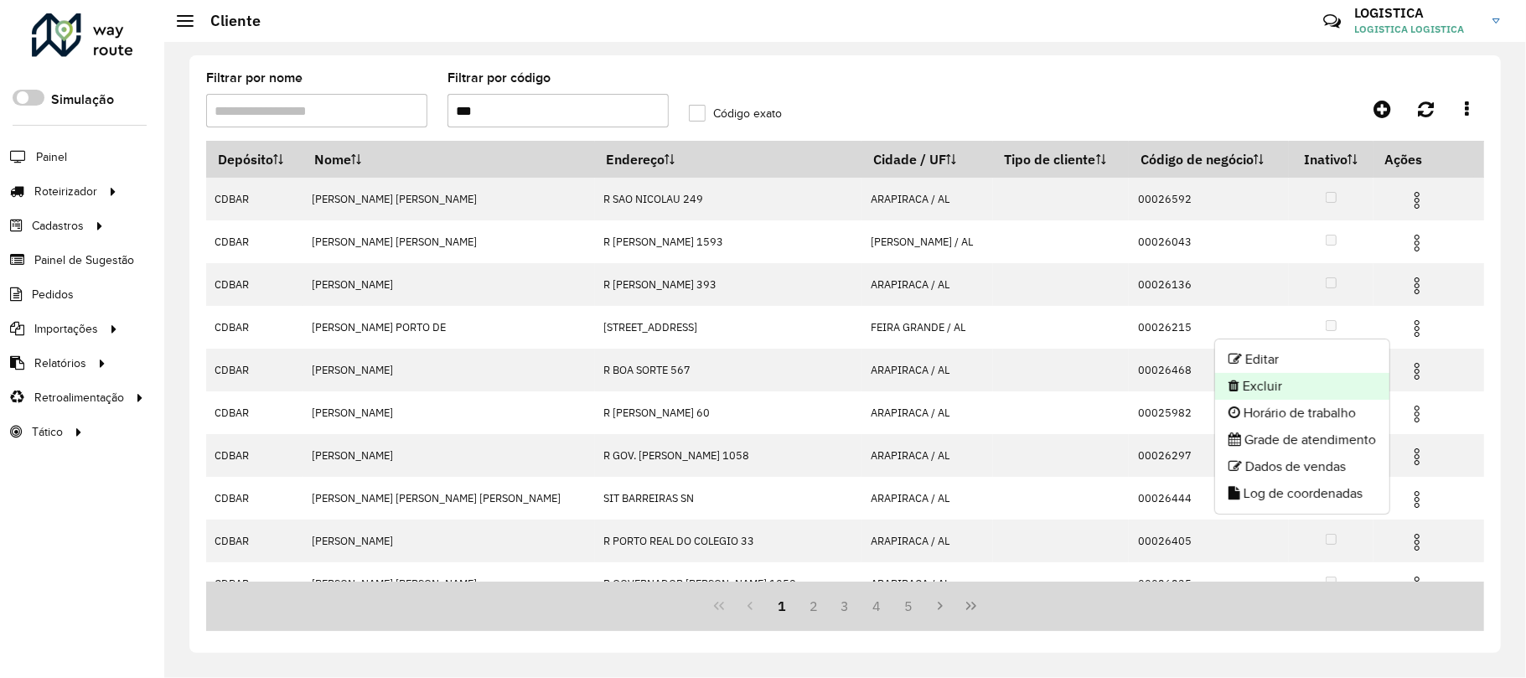
click at [1317, 387] on li "Excluir" at bounding box center [1302, 386] width 174 height 27
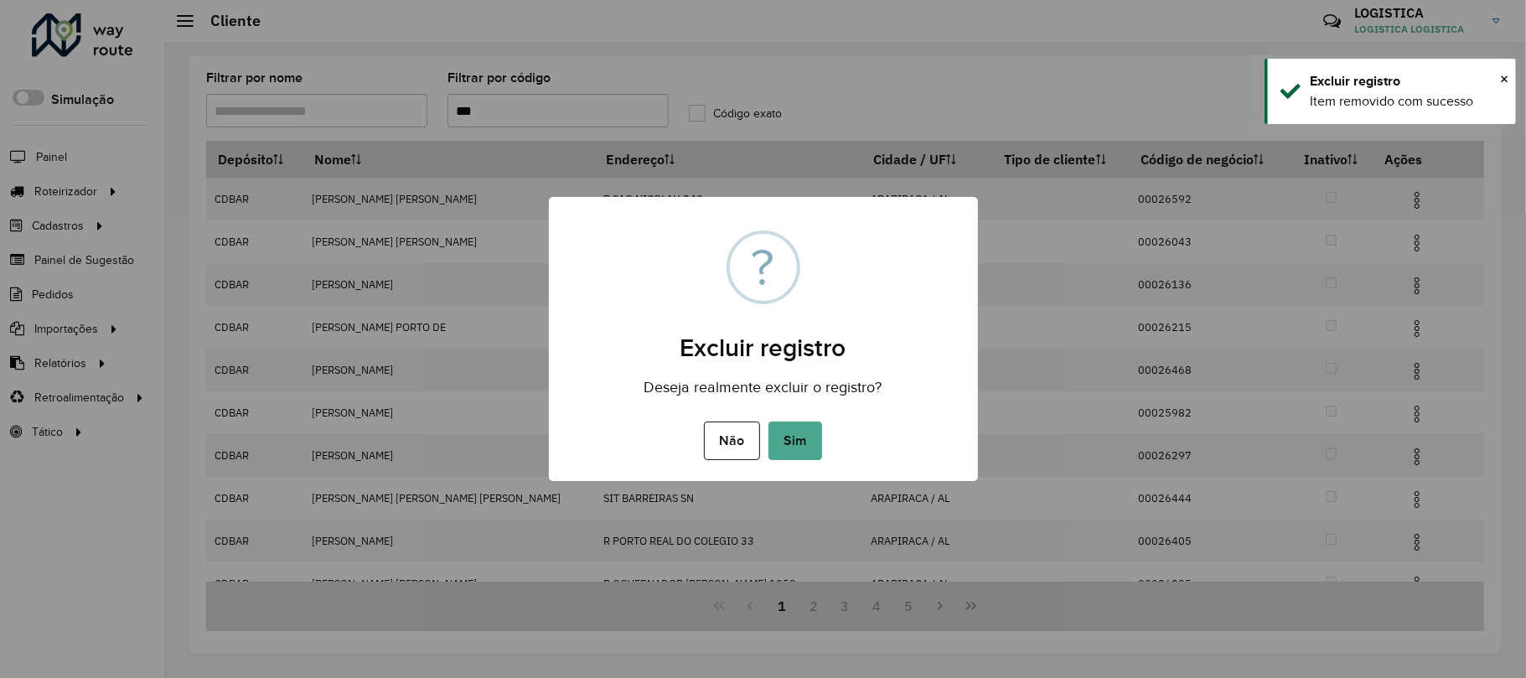
click at [768, 421] on button "Sim" at bounding box center [795, 440] width 54 height 39
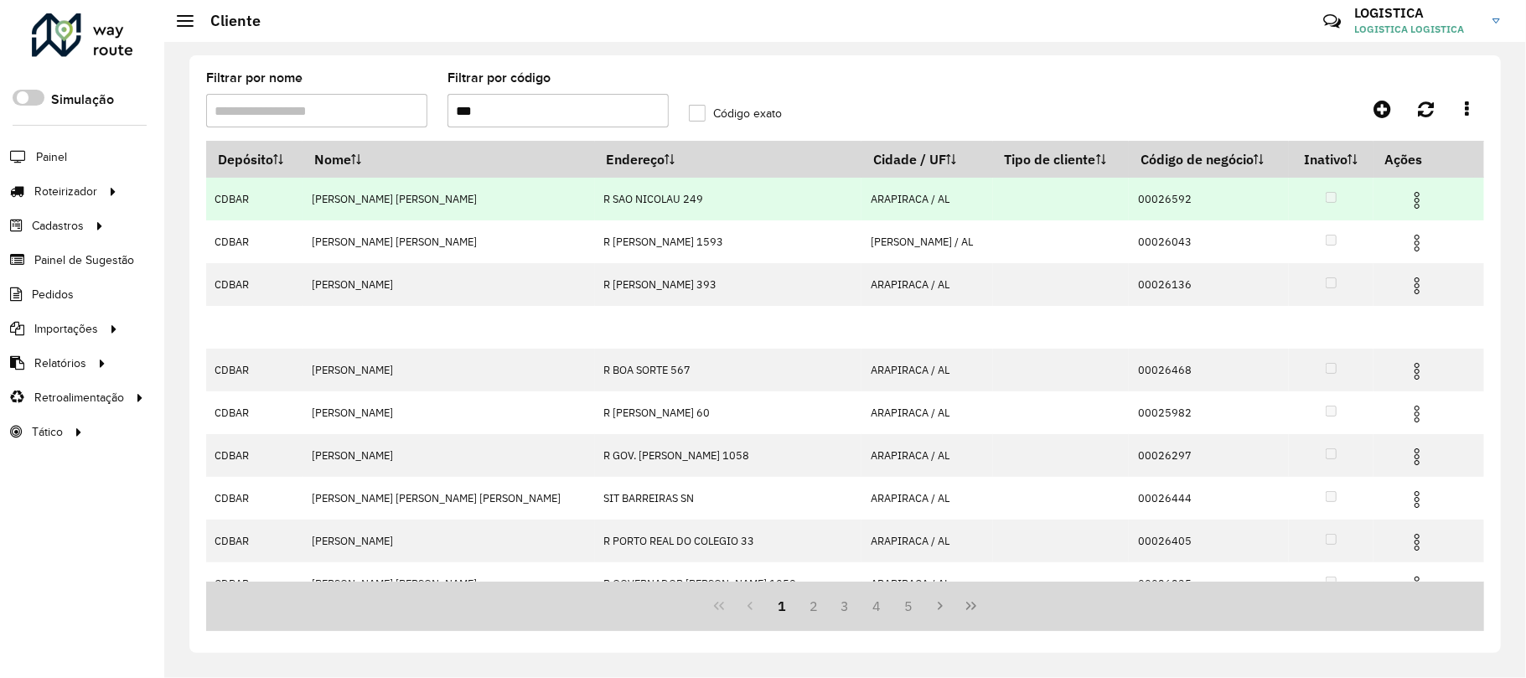
click at [1396, 205] on hb-app "Aguarde... Pop-up bloqueado! Seu navegador bloqueou automáticamente a abertura …" at bounding box center [763, 339] width 1526 height 678
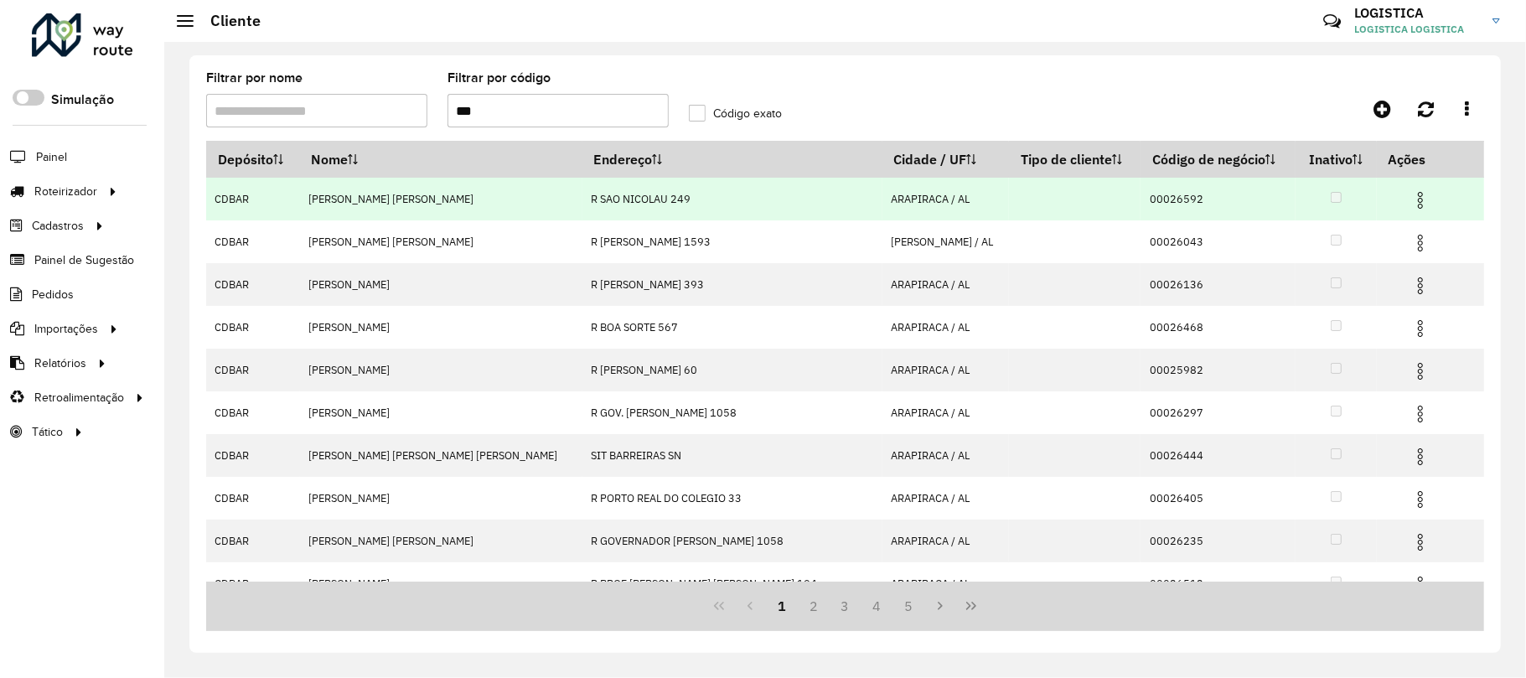
click at [1410, 192] on img at bounding box center [1420, 200] width 20 height 20
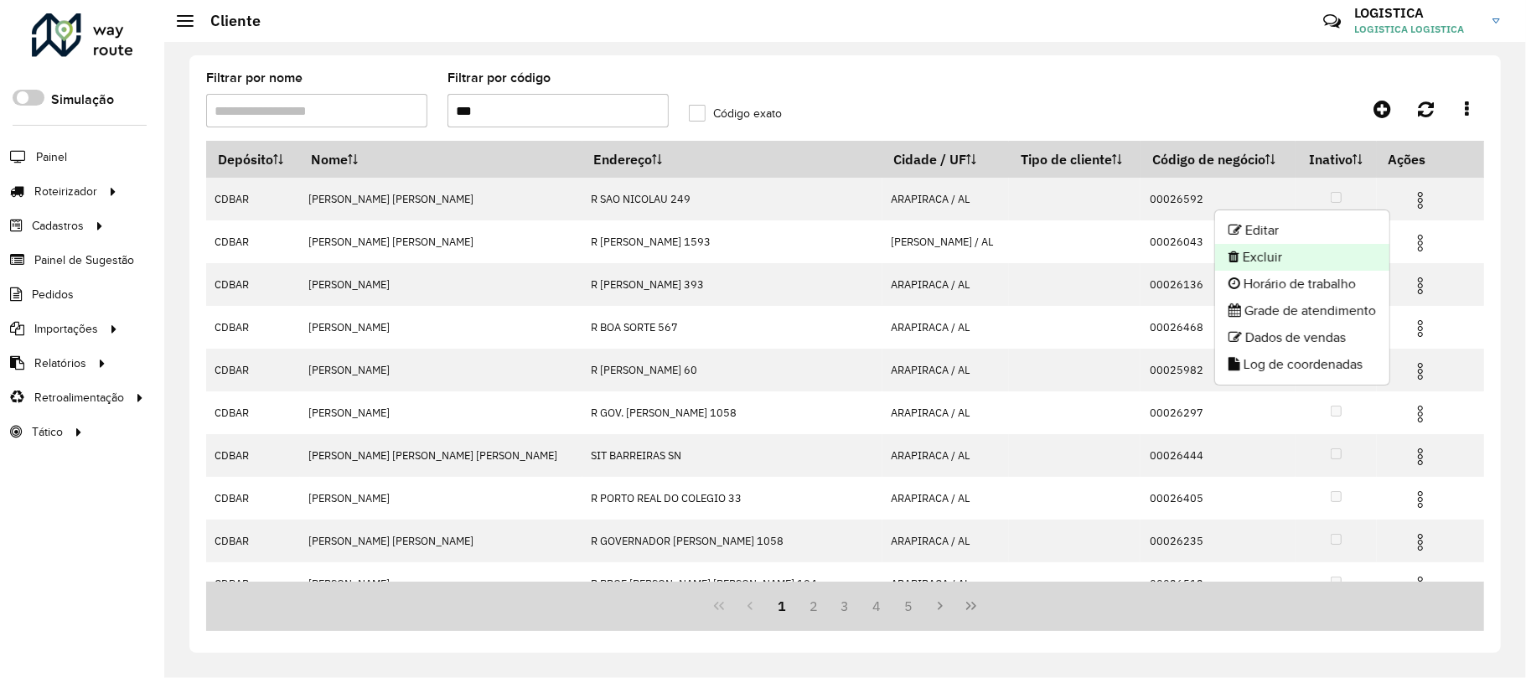
click at [1315, 260] on li "Excluir" at bounding box center [1302, 257] width 174 height 27
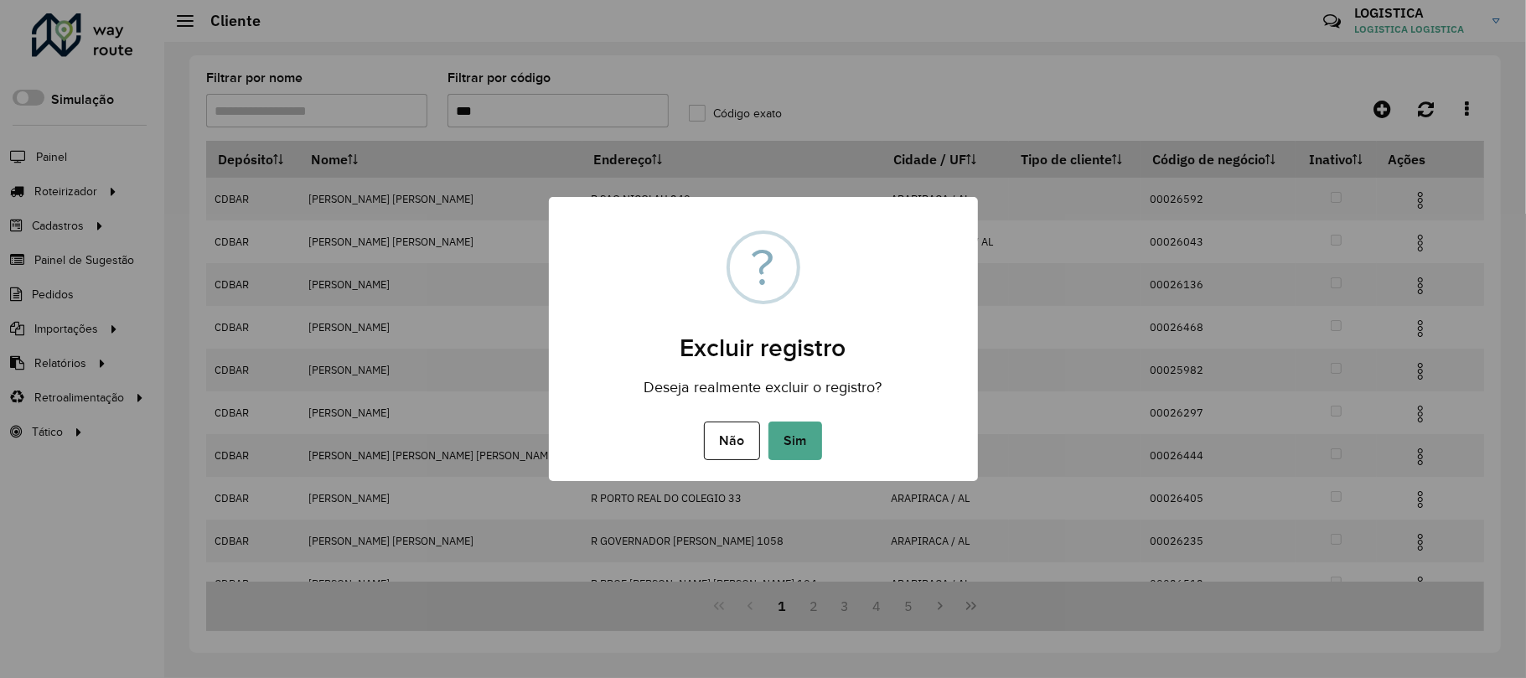
click at [768, 421] on button "Sim" at bounding box center [795, 440] width 54 height 39
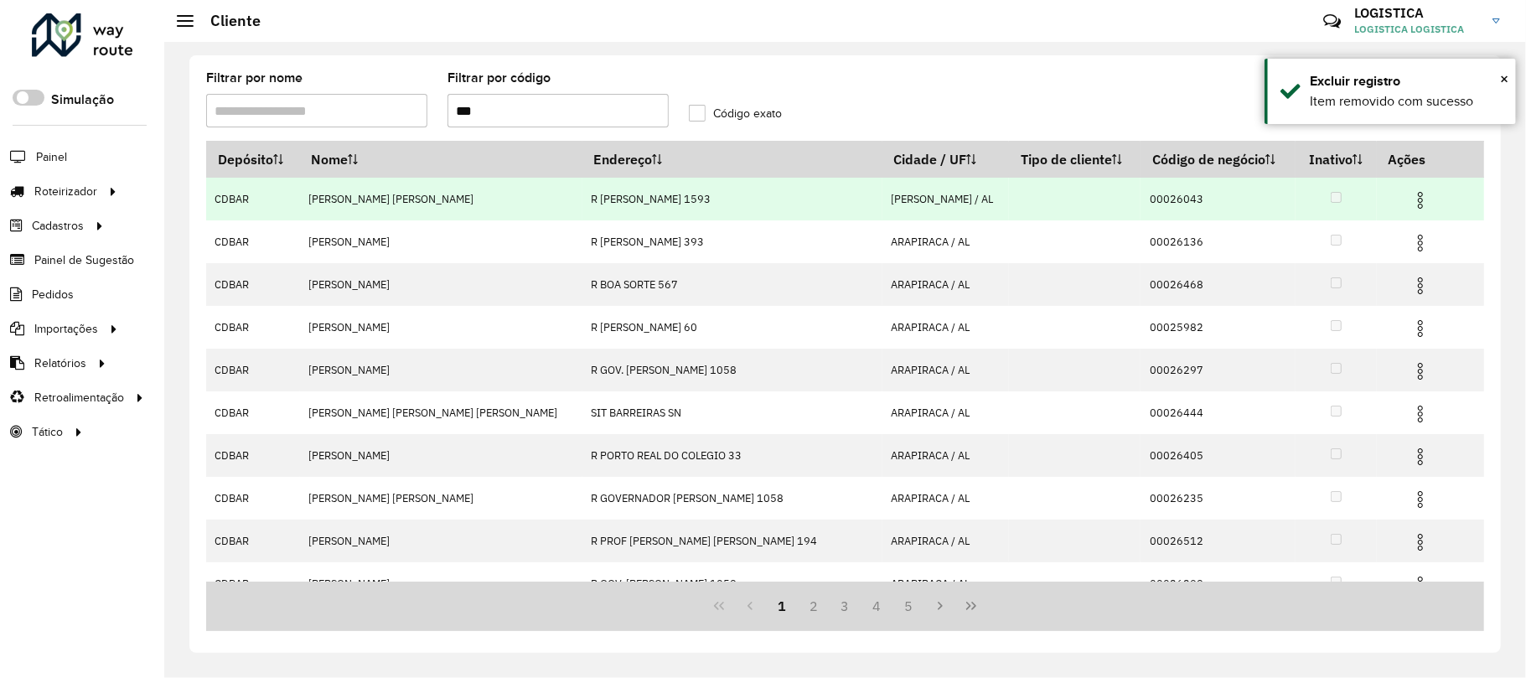
click at [1388, 196] on td at bounding box center [1427, 199] width 101 height 42
click at [1410, 199] on img at bounding box center [1420, 200] width 20 height 20
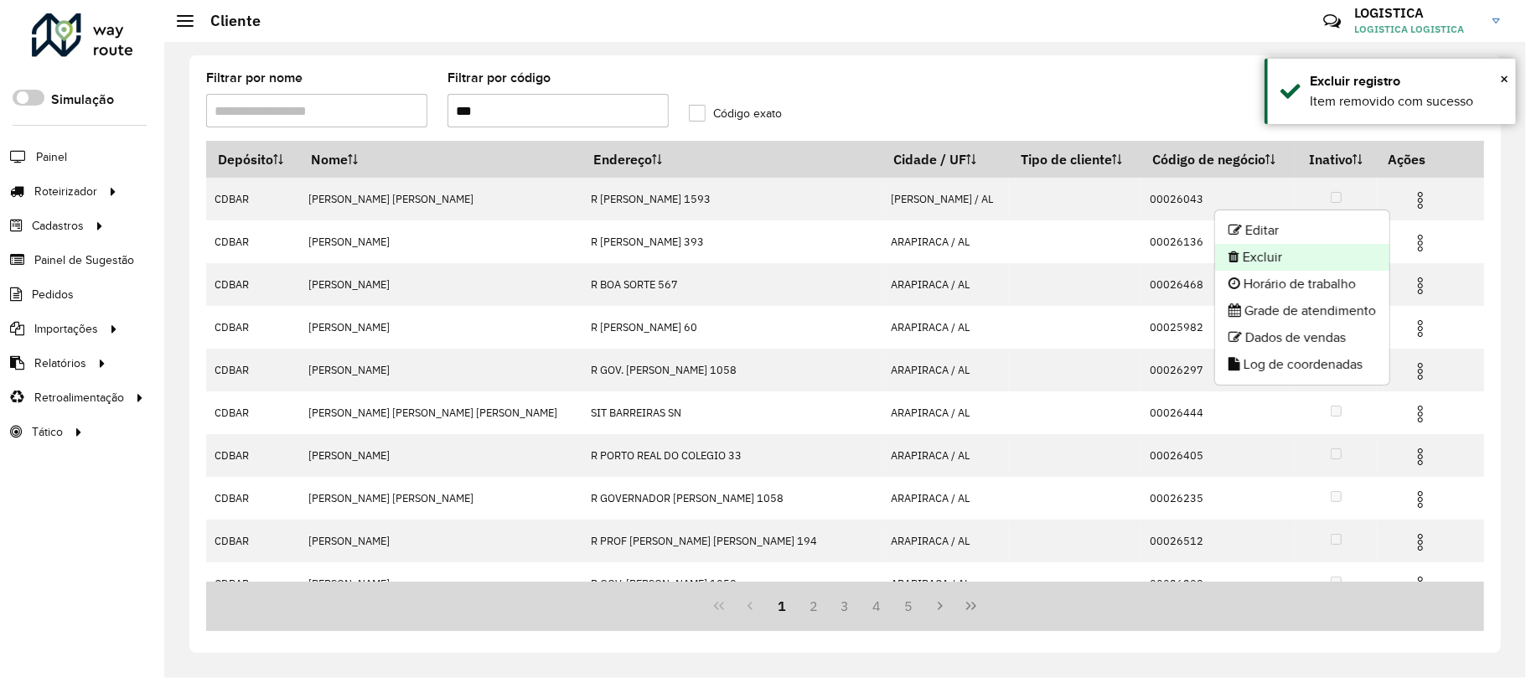
click at [1345, 255] on li "Excluir" at bounding box center [1302, 257] width 174 height 27
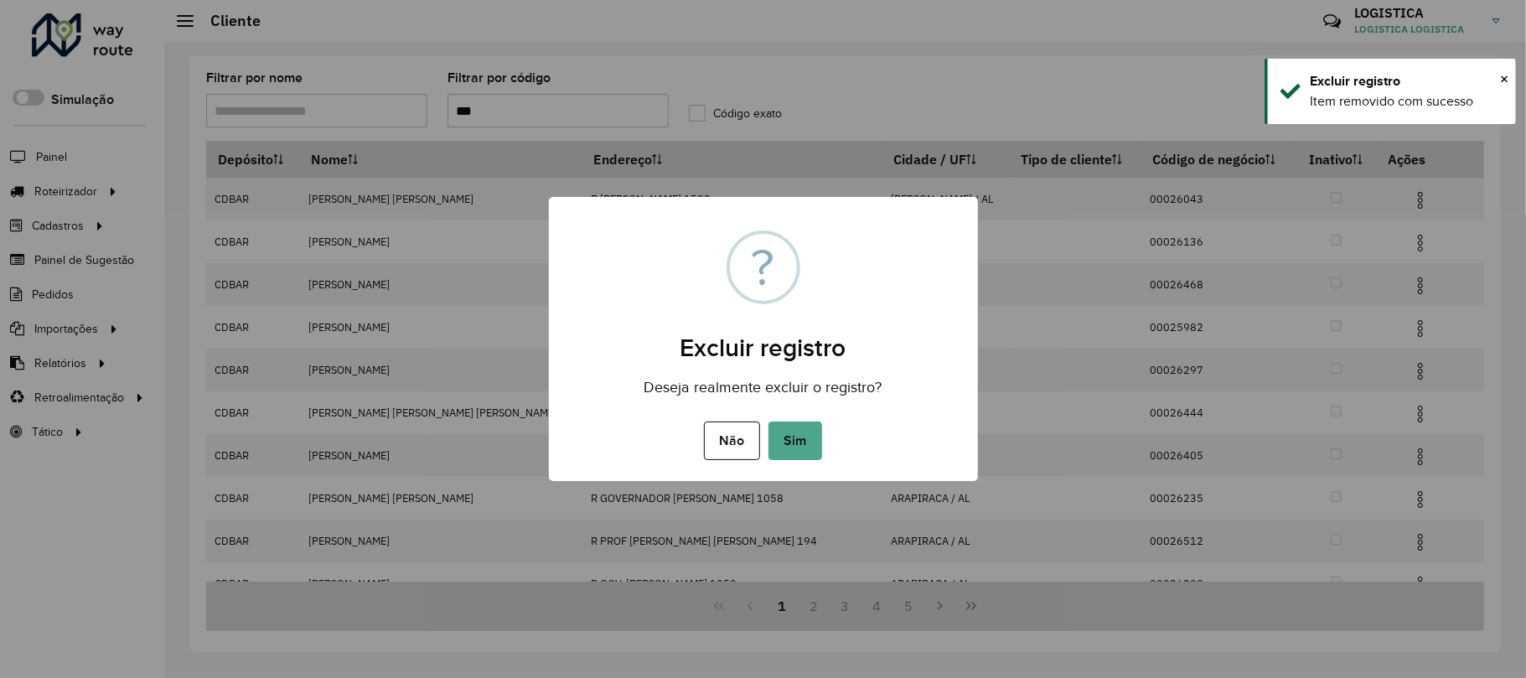
click at [768, 421] on button "Sim" at bounding box center [795, 440] width 54 height 39
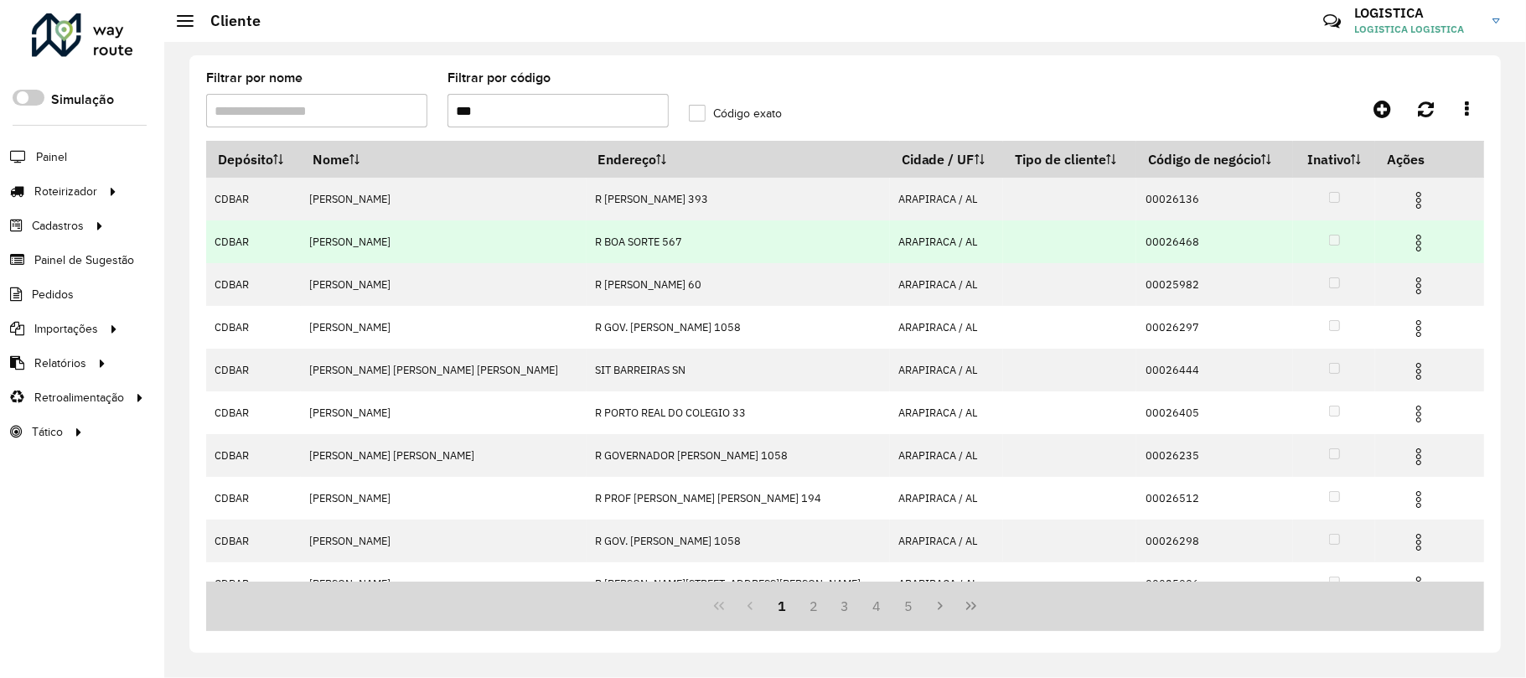
click at [1408, 233] on img at bounding box center [1418, 243] width 20 height 20
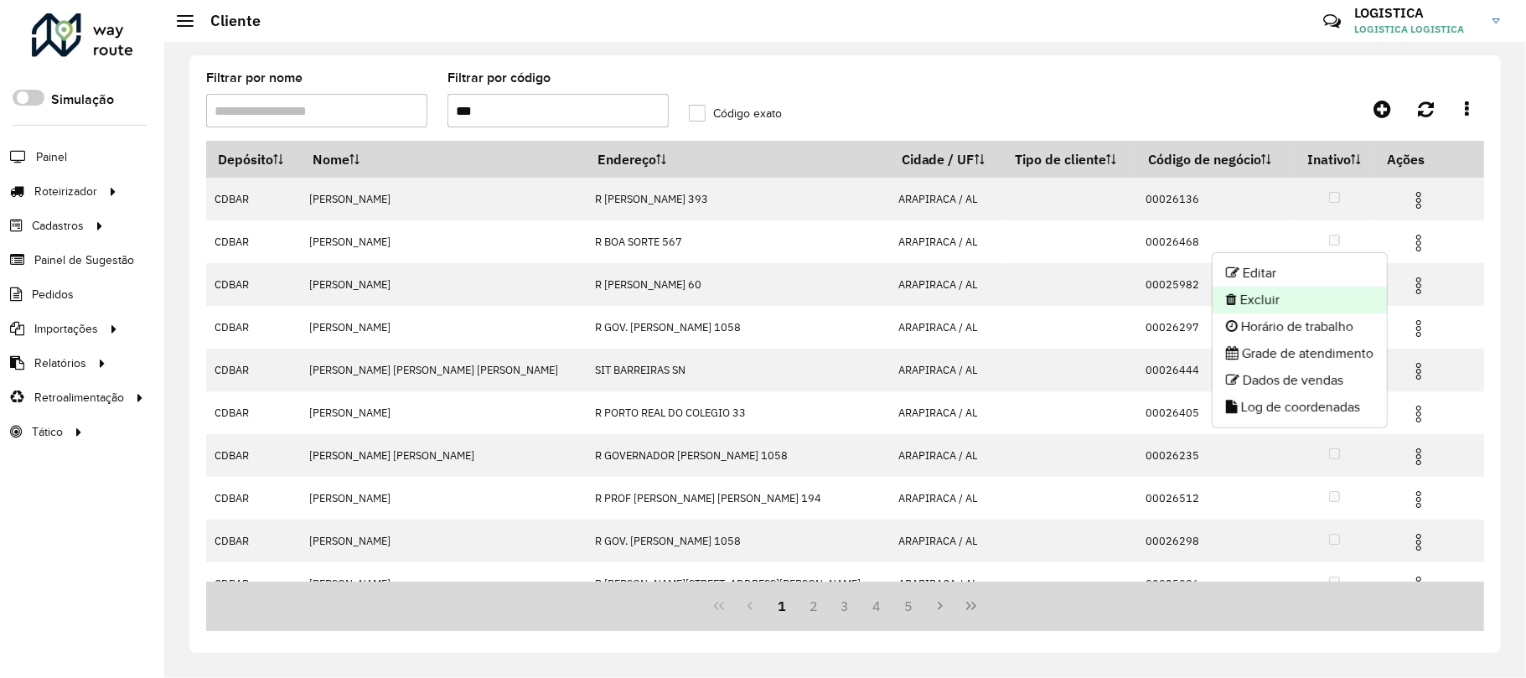
click at [1331, 308] on li "Excluir" at bounding box center [1299, 300] width 174 height 27
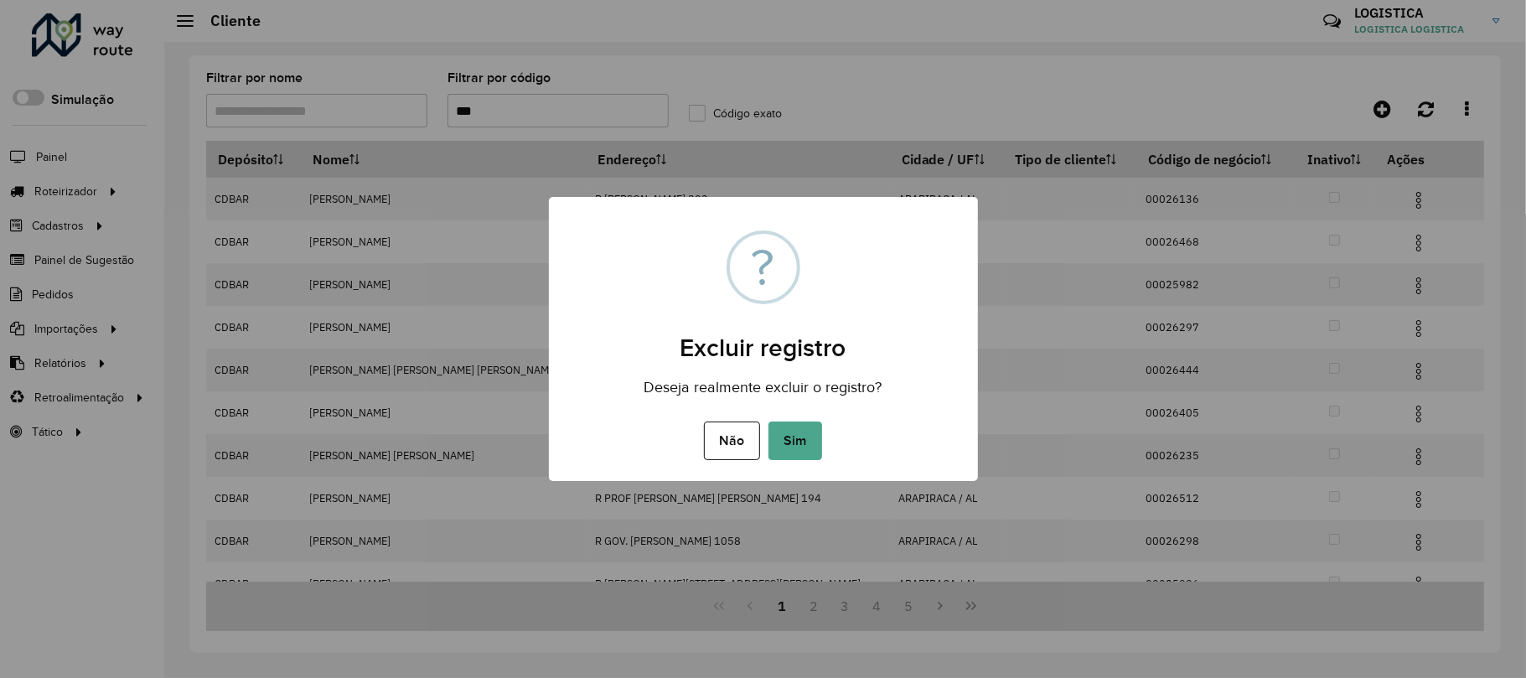
click at [768, 421] on button "Sim" at bounding box center [795, 440] width 54 height 39
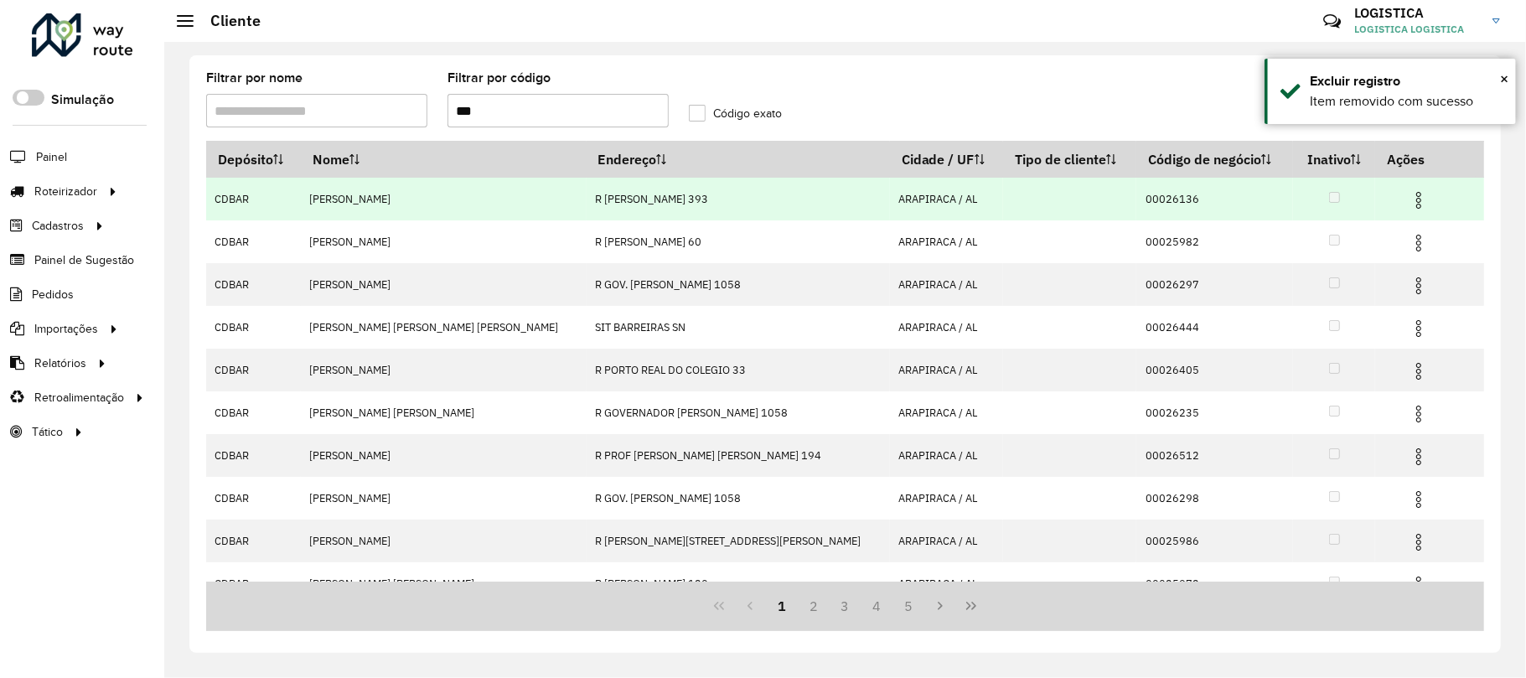
click at [1408, 208] on img at bounding box center [1418, 200] width 20 height 20
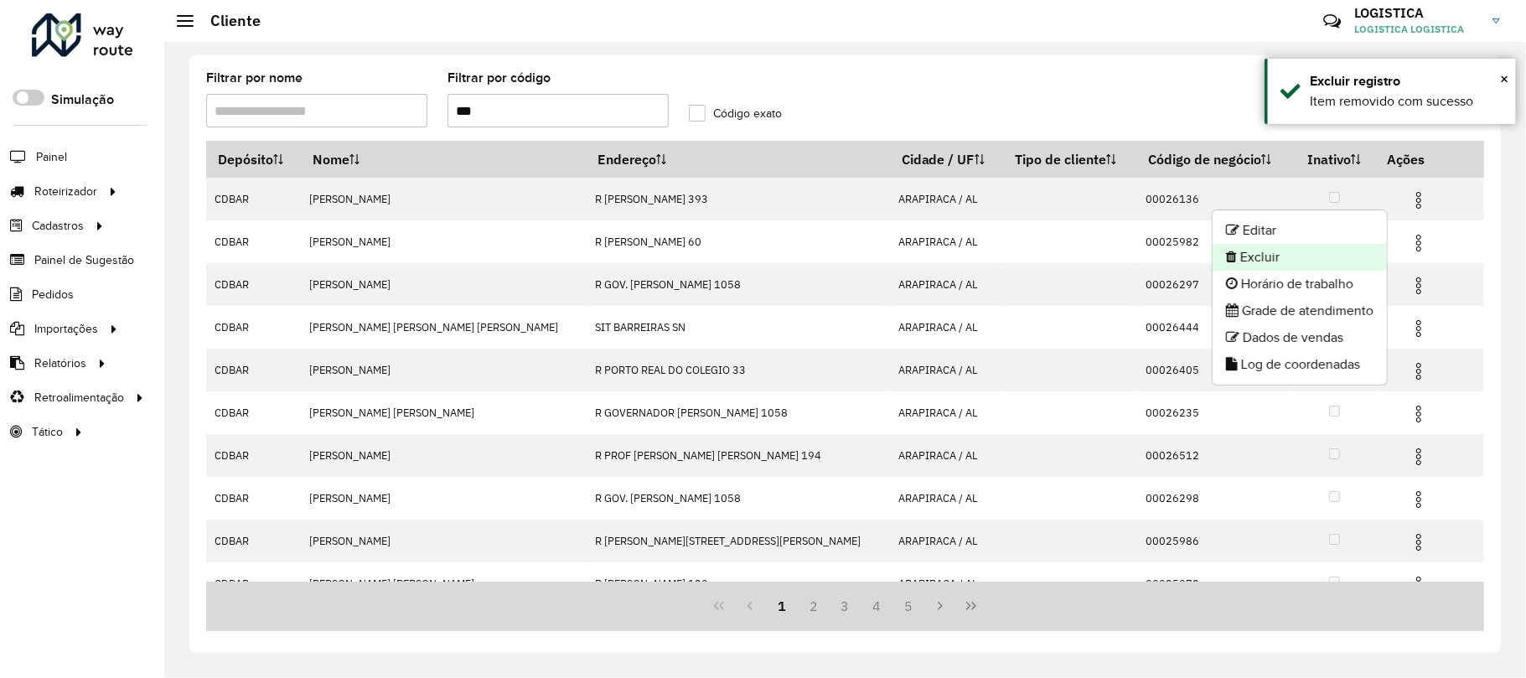
click at [1328, 261] on li "Excluir" at bounding box center [1299, 257] width 174 height 27
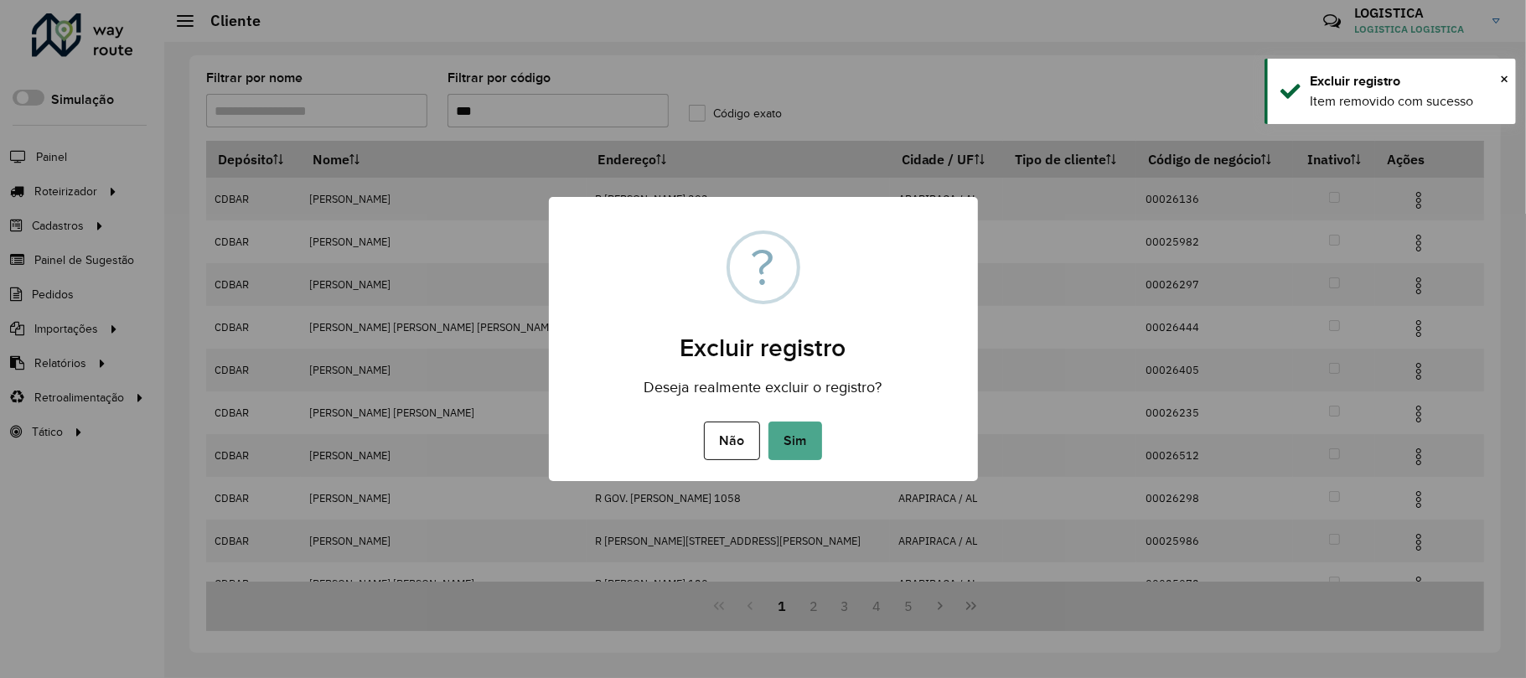
click at [768, 421] on button "Sim" at bounding box center [795, 440] width 54 height 39
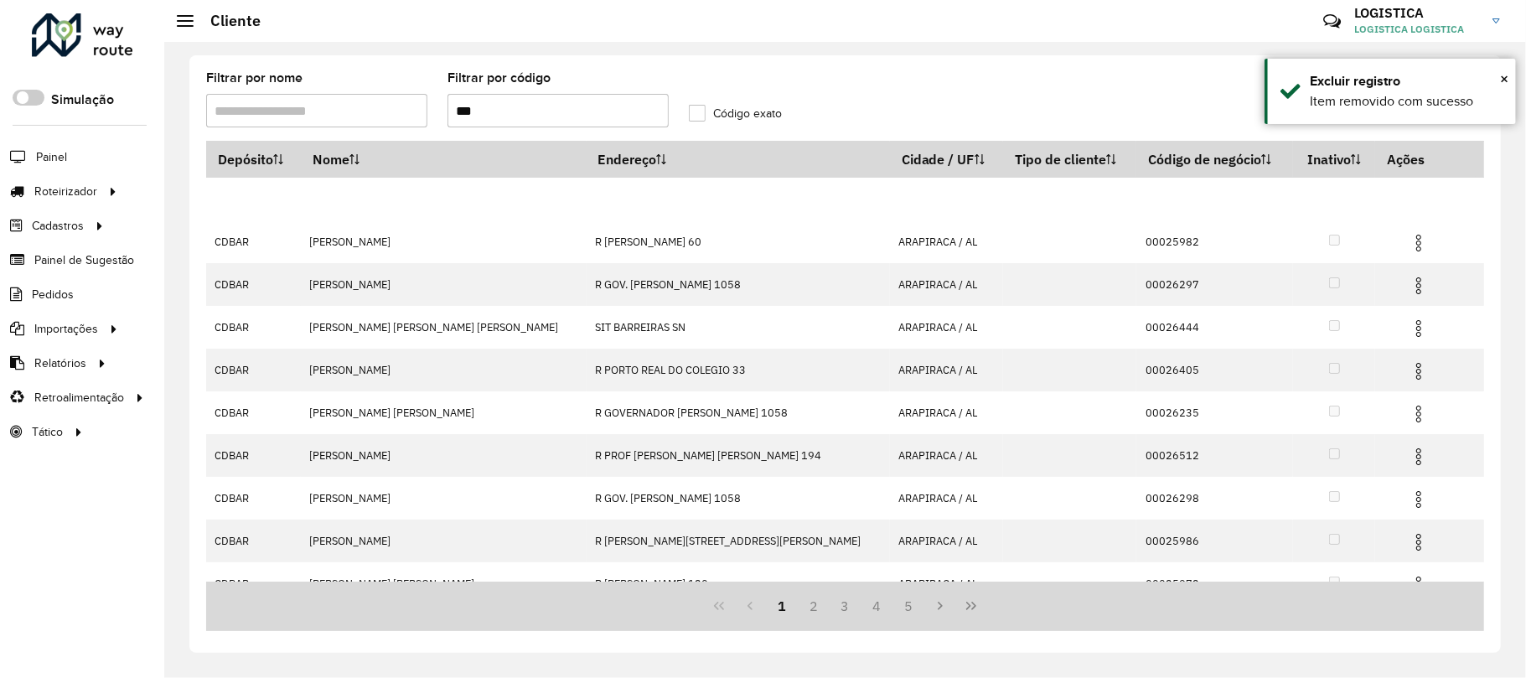
click at [1405, 235] on hb-app "Aguarde... Pop-up bloqueado! Seu navegador bloqueou automáticamente a abertura …" at bounding box center [763, 339] width 1526 height 678
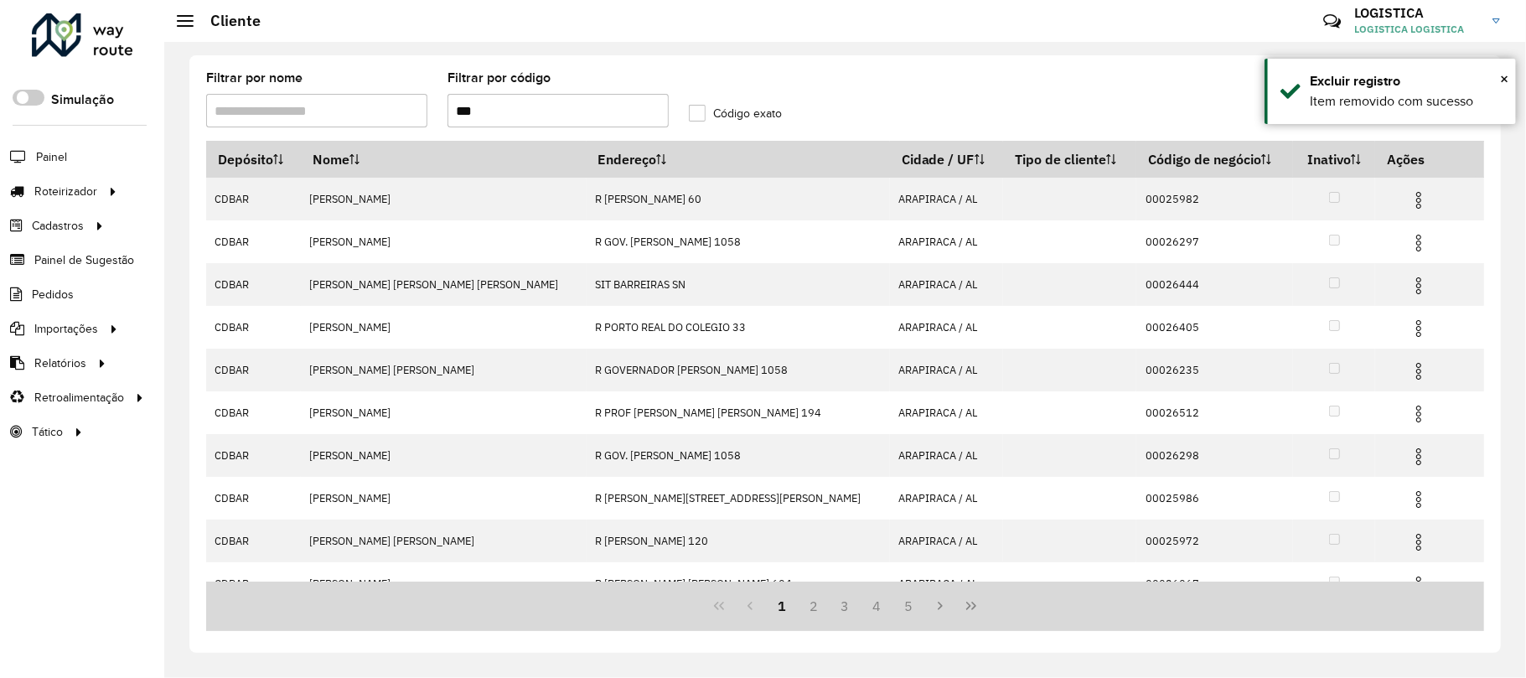
click at [1408, 245] on img at bounding box center [1418, 243] width 20 height 20
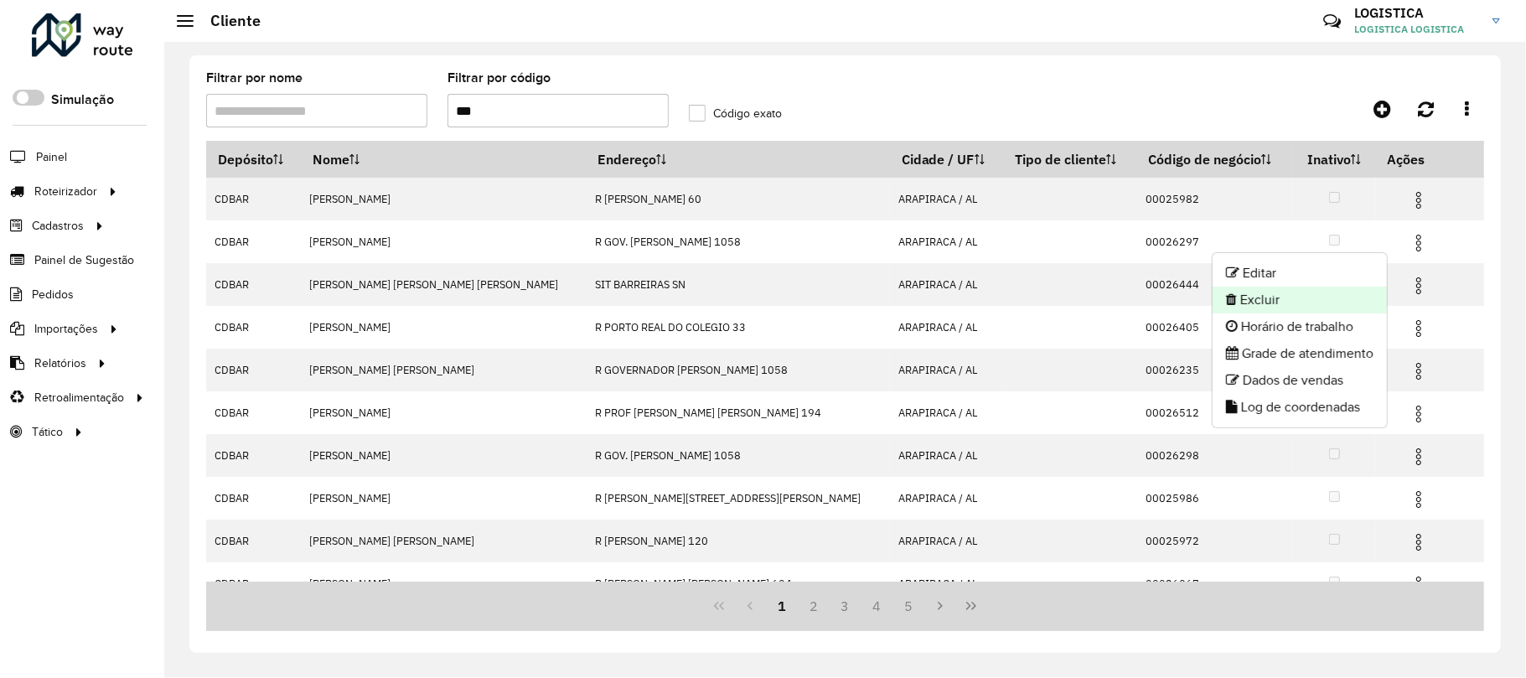
click at [1251, 306] on li "Excluir" at bounding box center [1299, 300] width 174 height 27
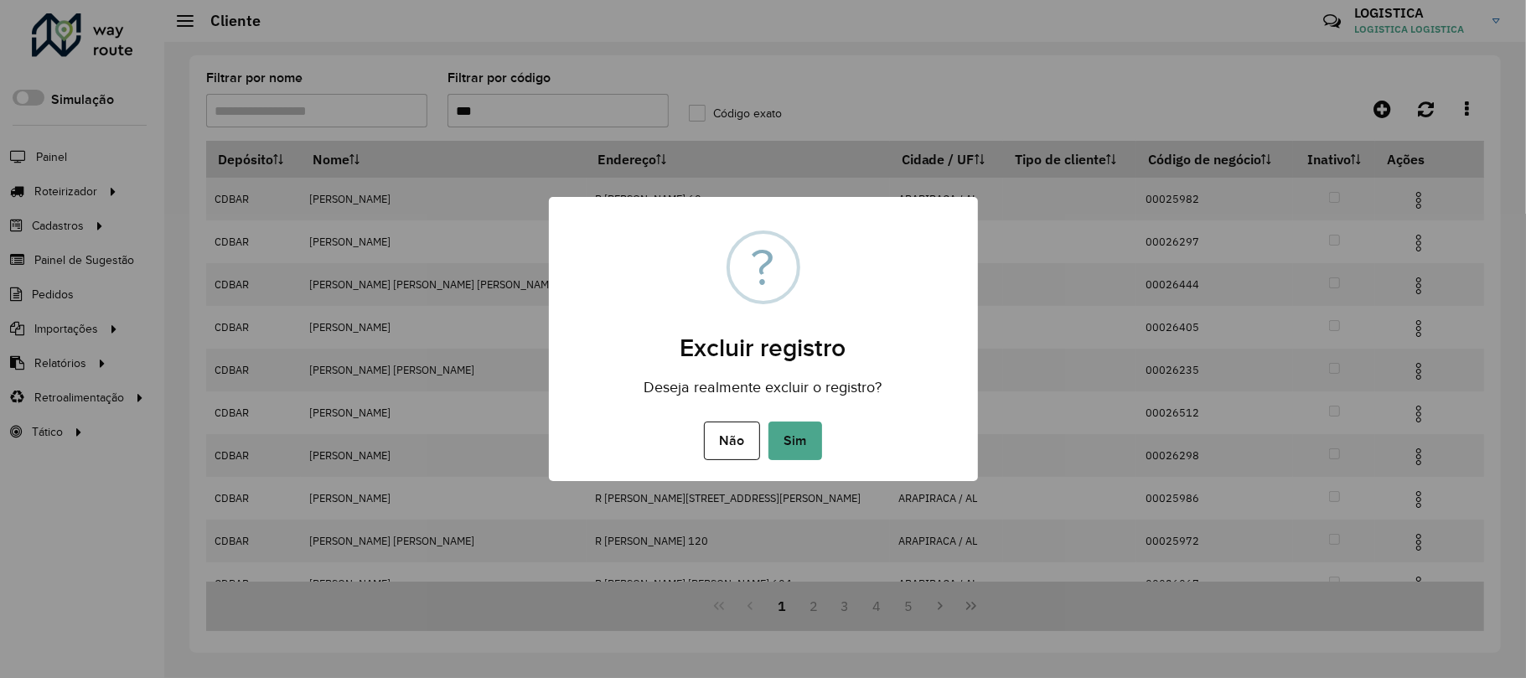
click at [768, 421] on button "Sim" at bounding box center [795, 440] width 54 height 39
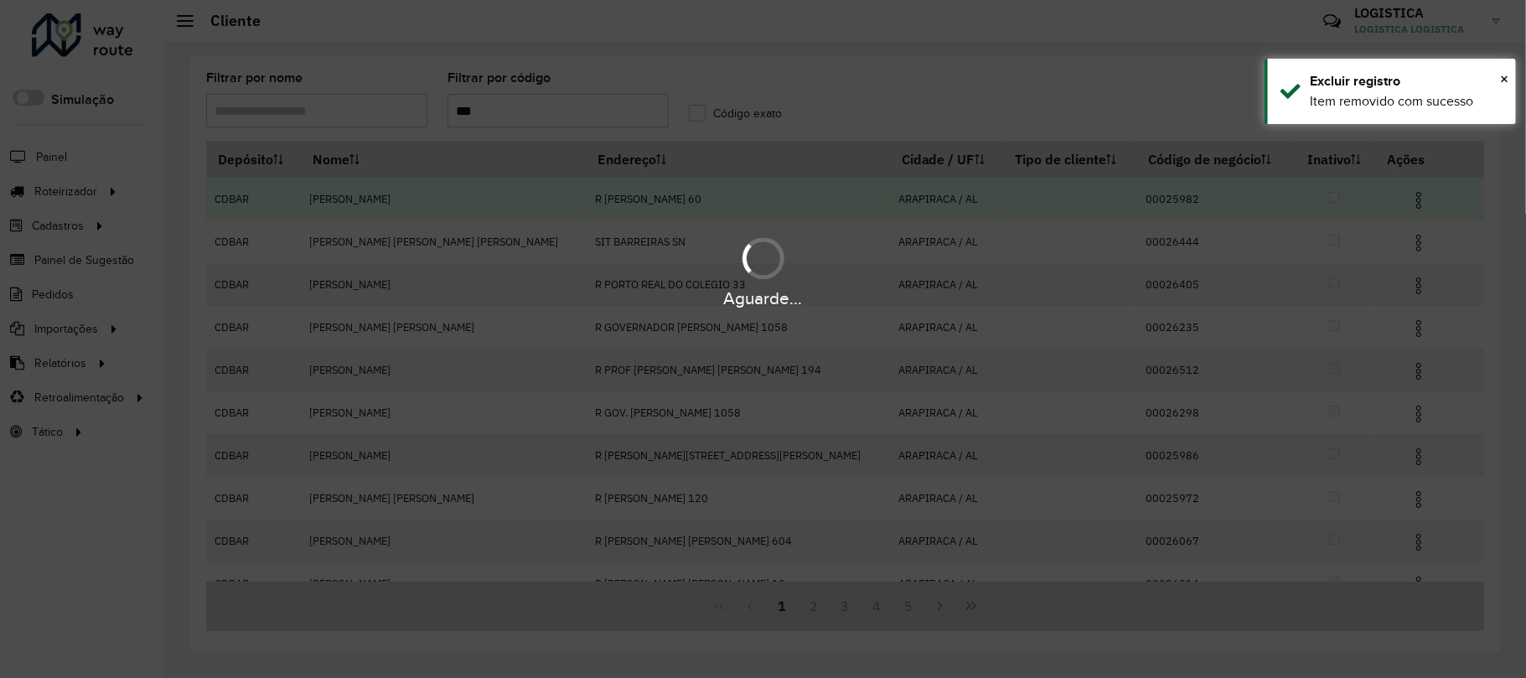
click at [1396, 196] on div "Aguarde..." at bounding box center [763, 339] width 1526 height 678
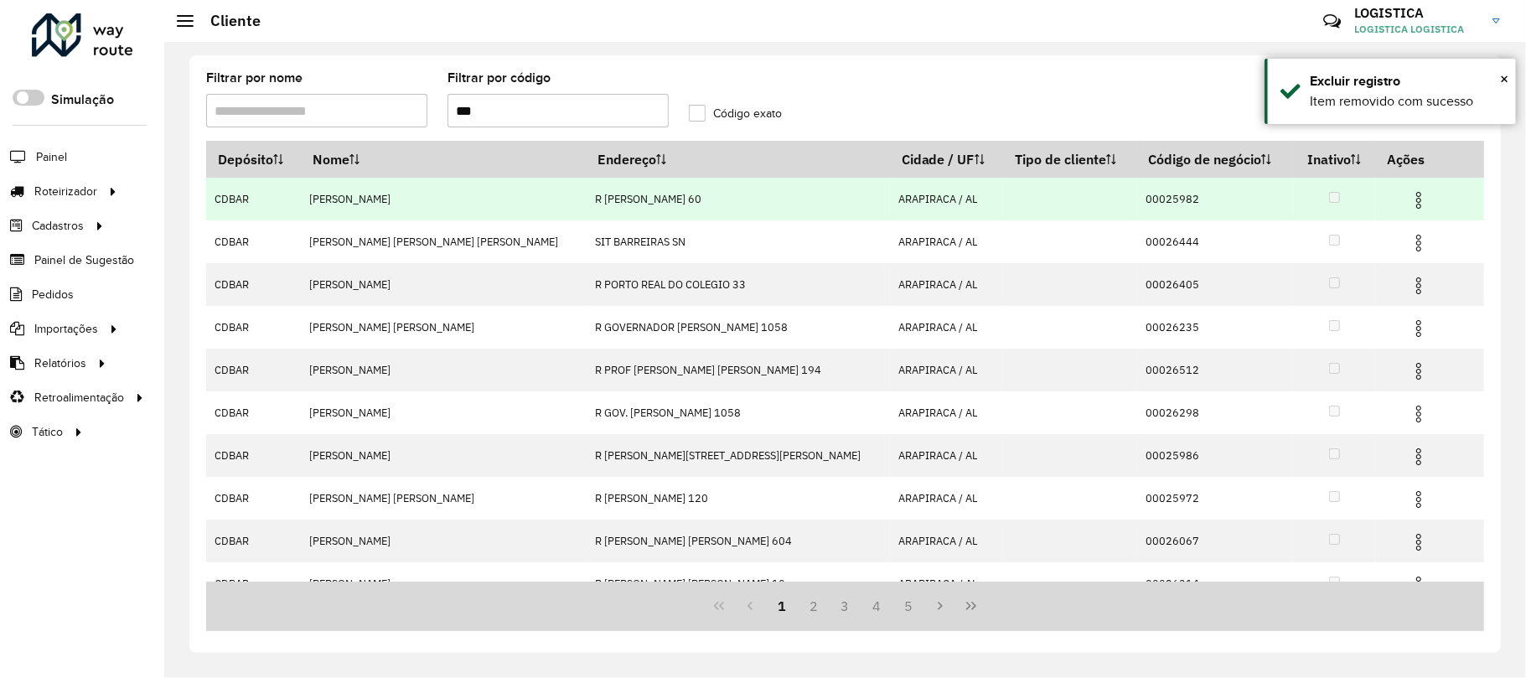
click at [1408, 196] on img at bounding box center [1418, 200] width 20 height 20
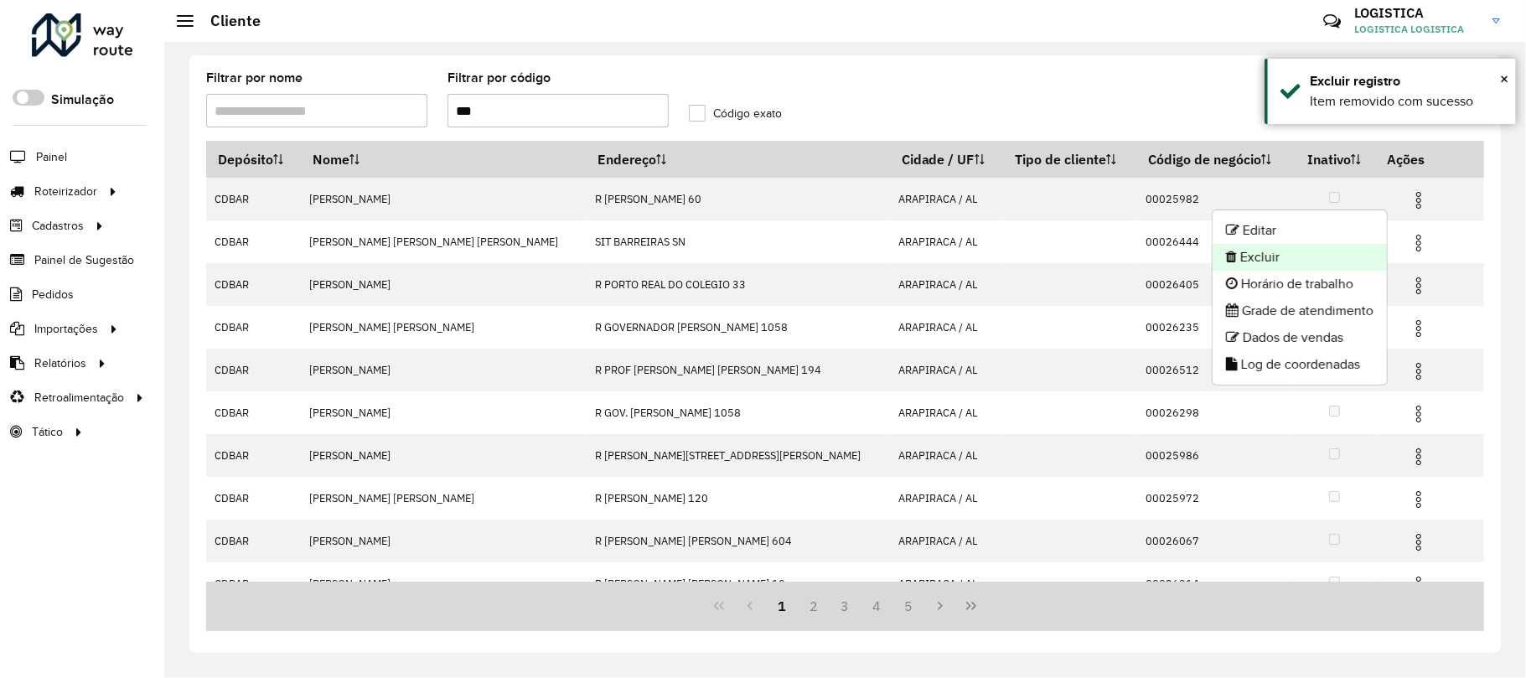
click at [1351, 258] on li "Excluir" at bounding box center [1299, 257] width 174 height 27
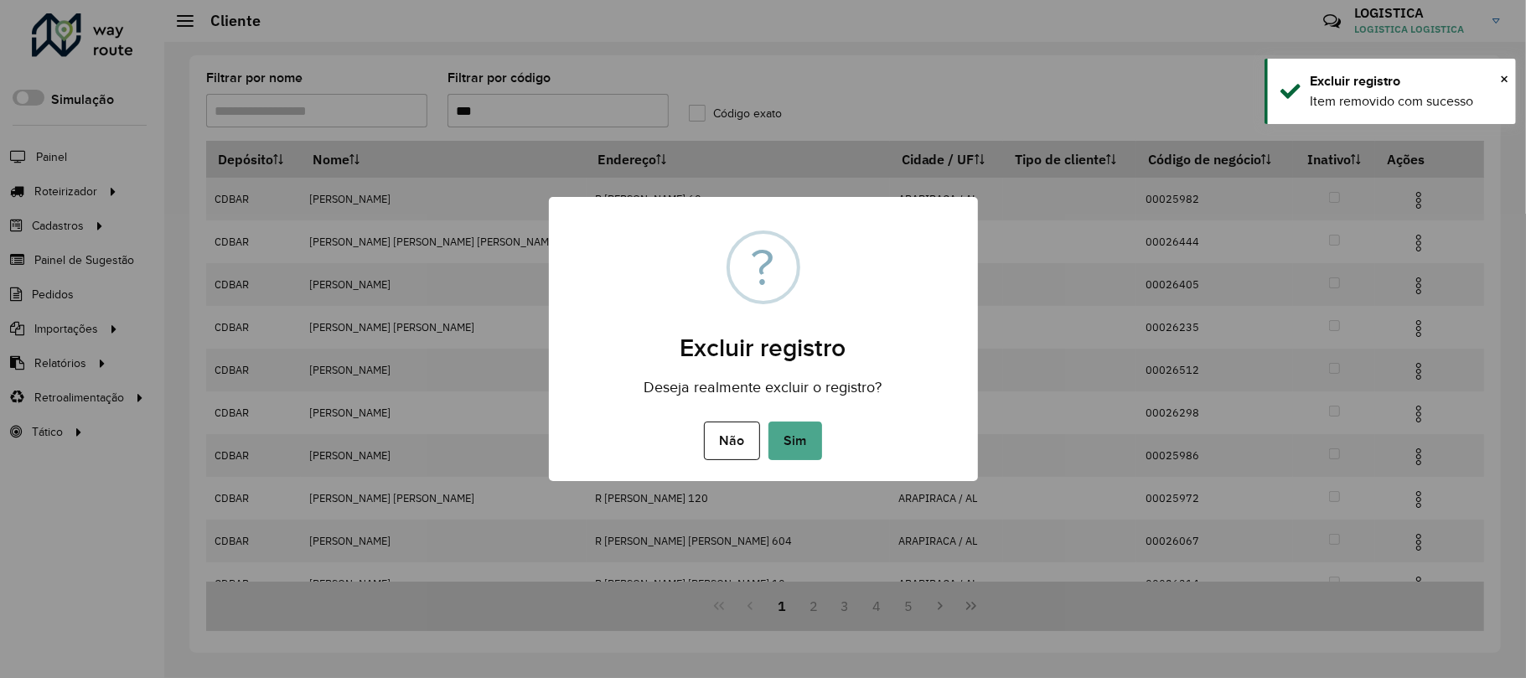
click at [768, 421] on button "Sim" at bounding box center [795, 440] width 54 height 39
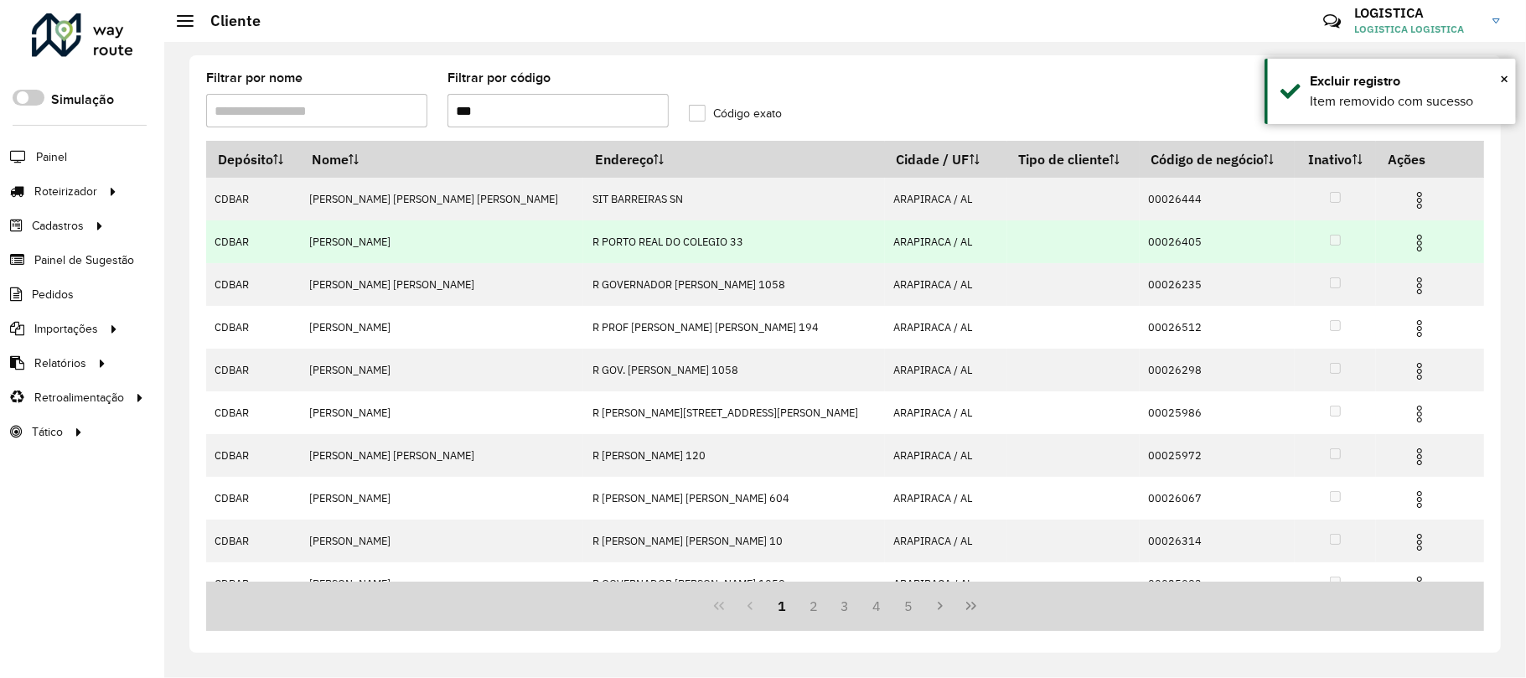
click at [1409, 248] on img at bounding box center [1419, 243] width 20 height 20
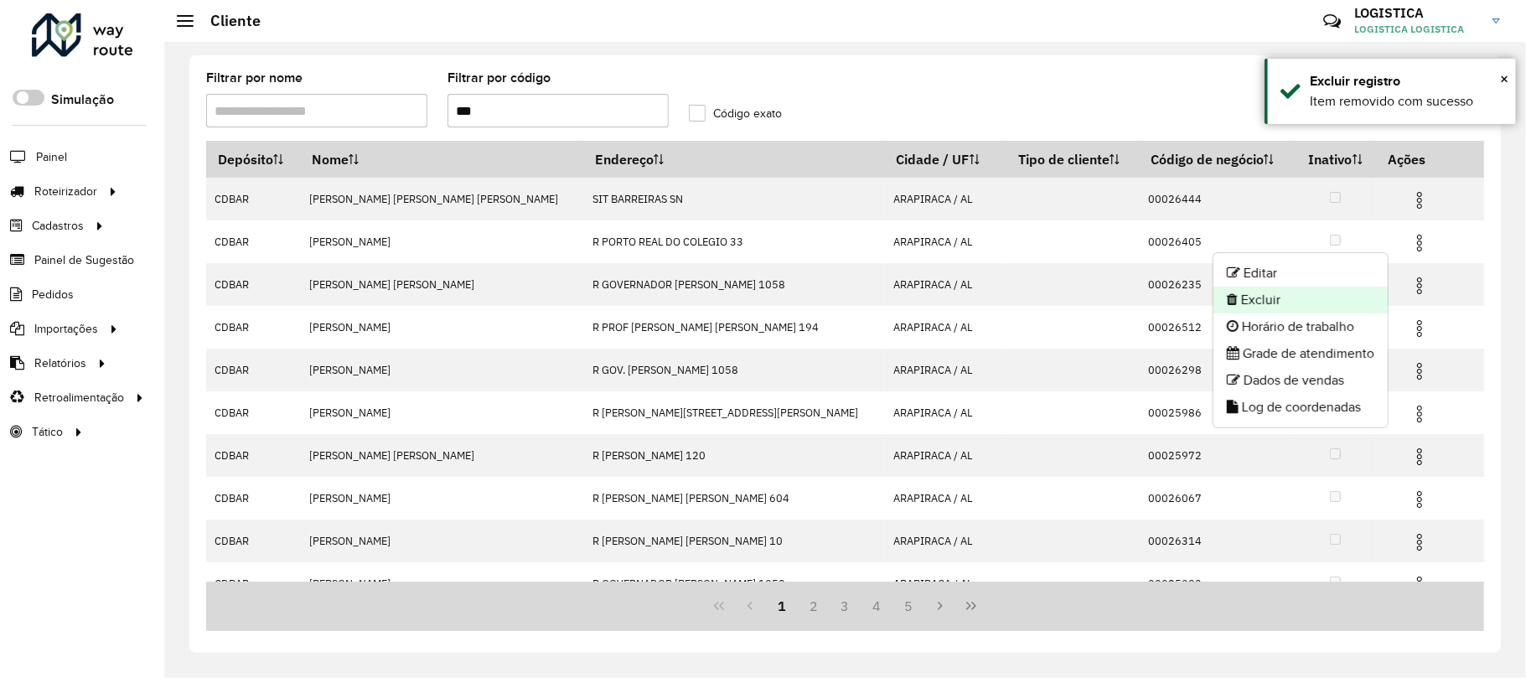
click at [1331, 308] on li "Excluir" at bounding box center [1300, 300] width 174 height 27
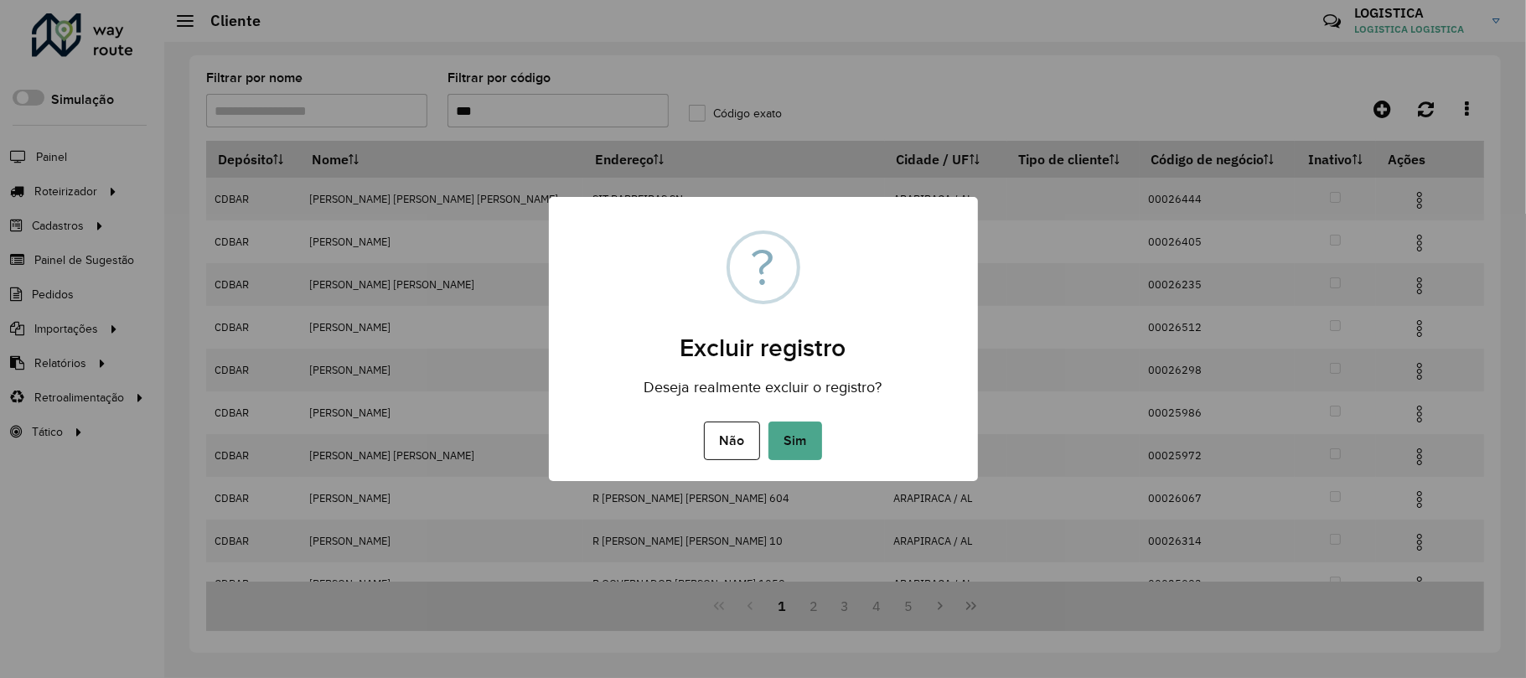
click at [768, 421] on button "Sim" at bounding box center [795, 440] width 54 height 39
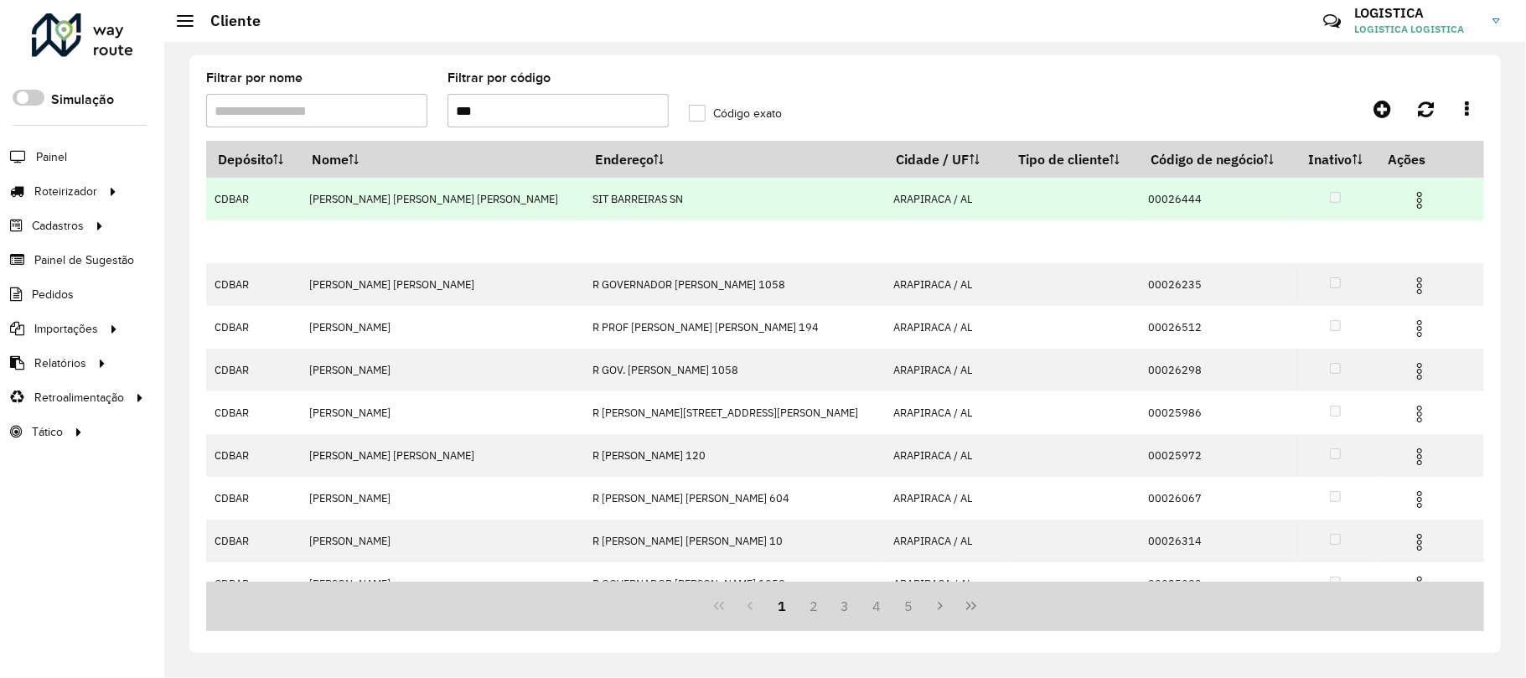
click at [1399, 196] on hb-app "Aguarde... Pop-up bloqueado! Seu navegador bloqueou automáticamente a abertura …" at bounding box center [763, 339] width 1526 height 678
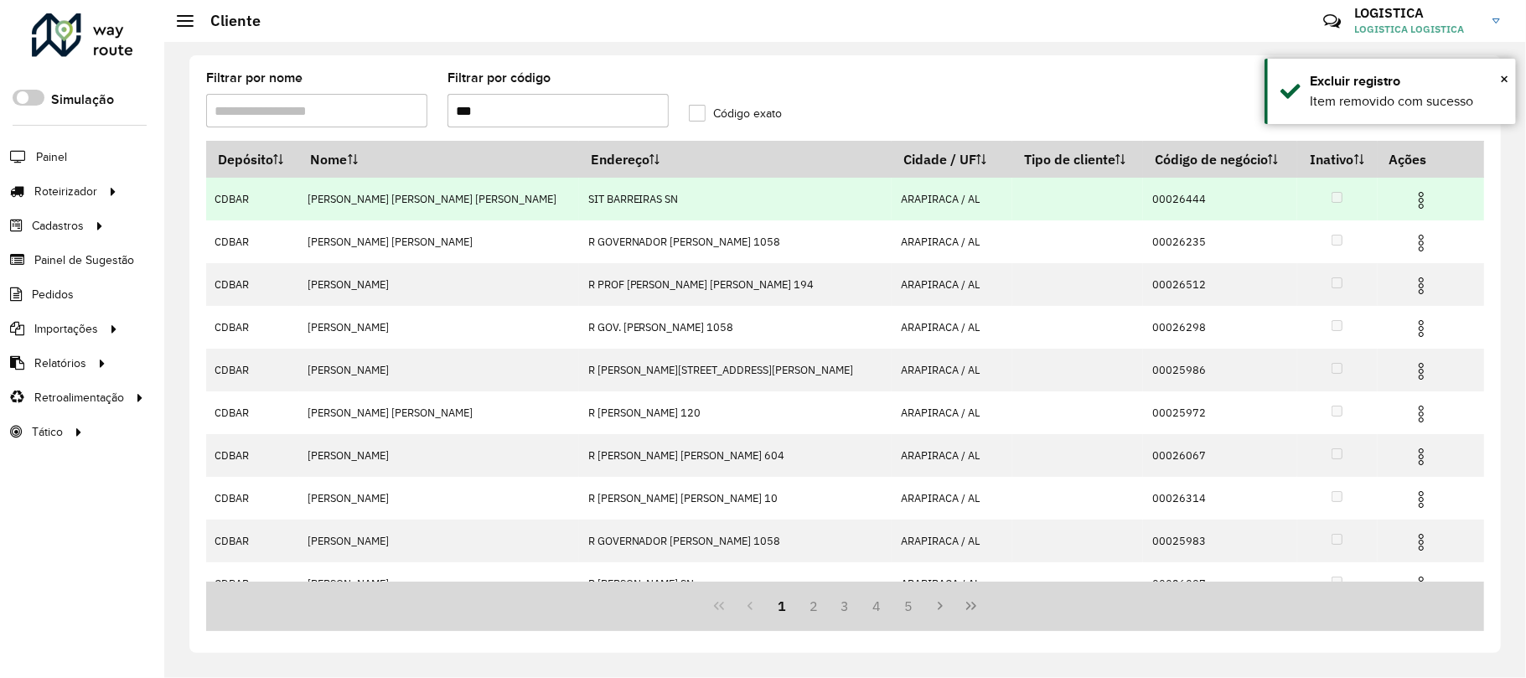
click at [1411, 196] on img at bounding box center [1421, 200] width 20 height 20
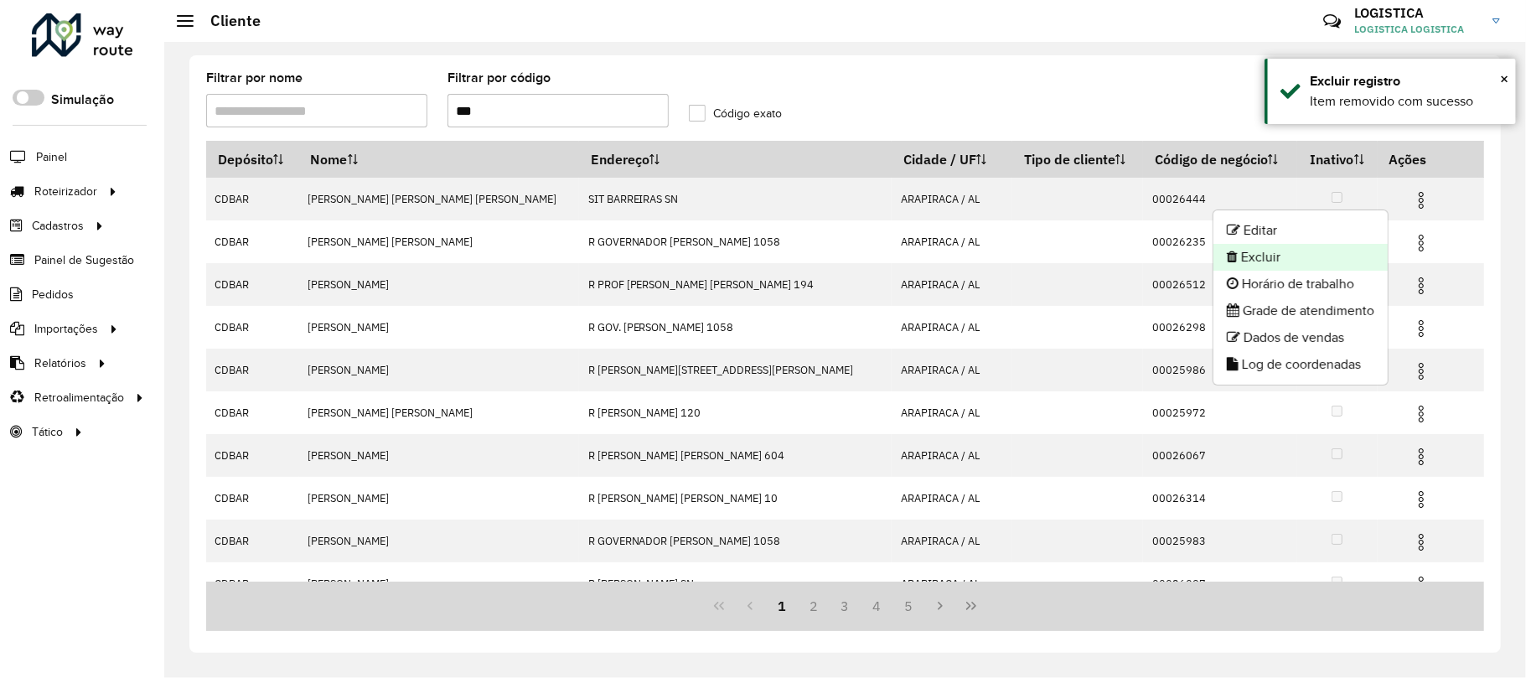
click at [1348, 260] on li "Excluir" at bounding box center [1300, 257] width 174 height 27
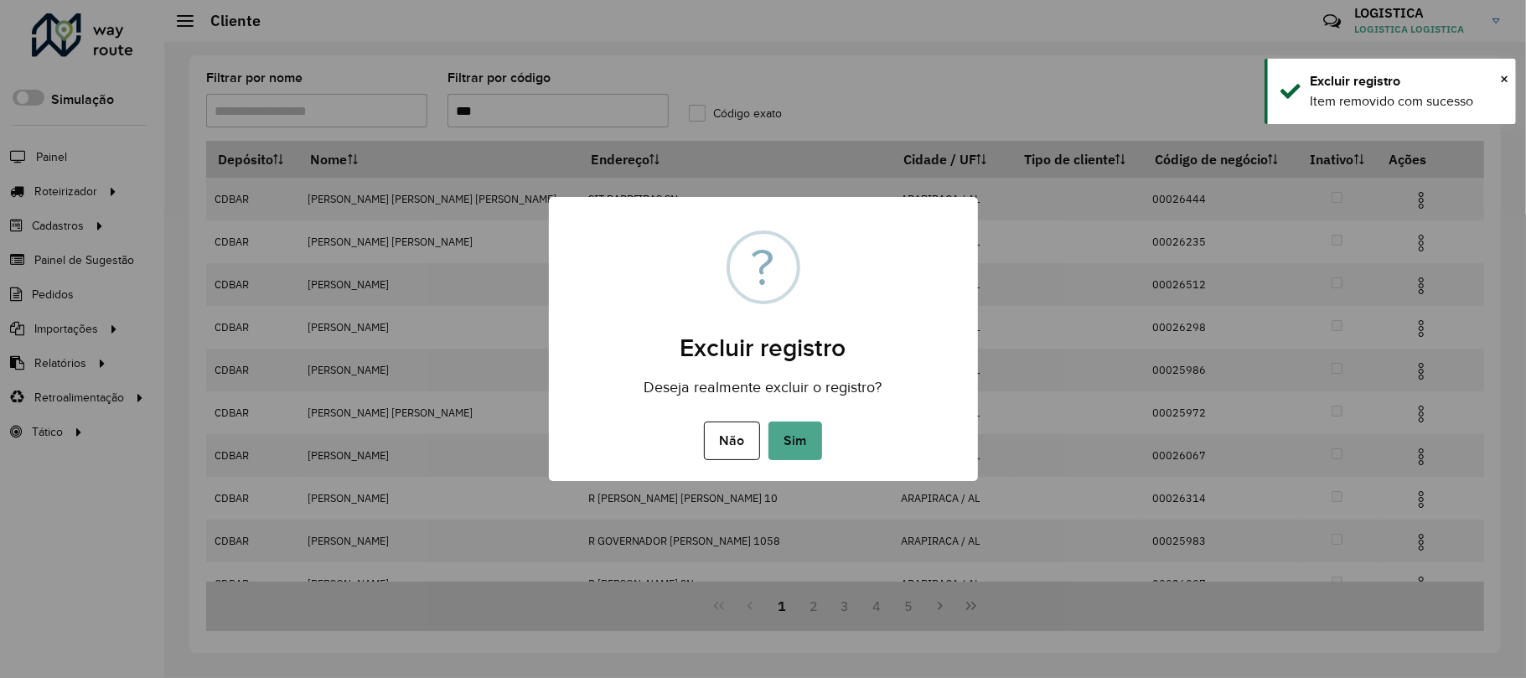
click at [768, 421] on button "Sim" at bounding box center [795, 440] width 54 height 39
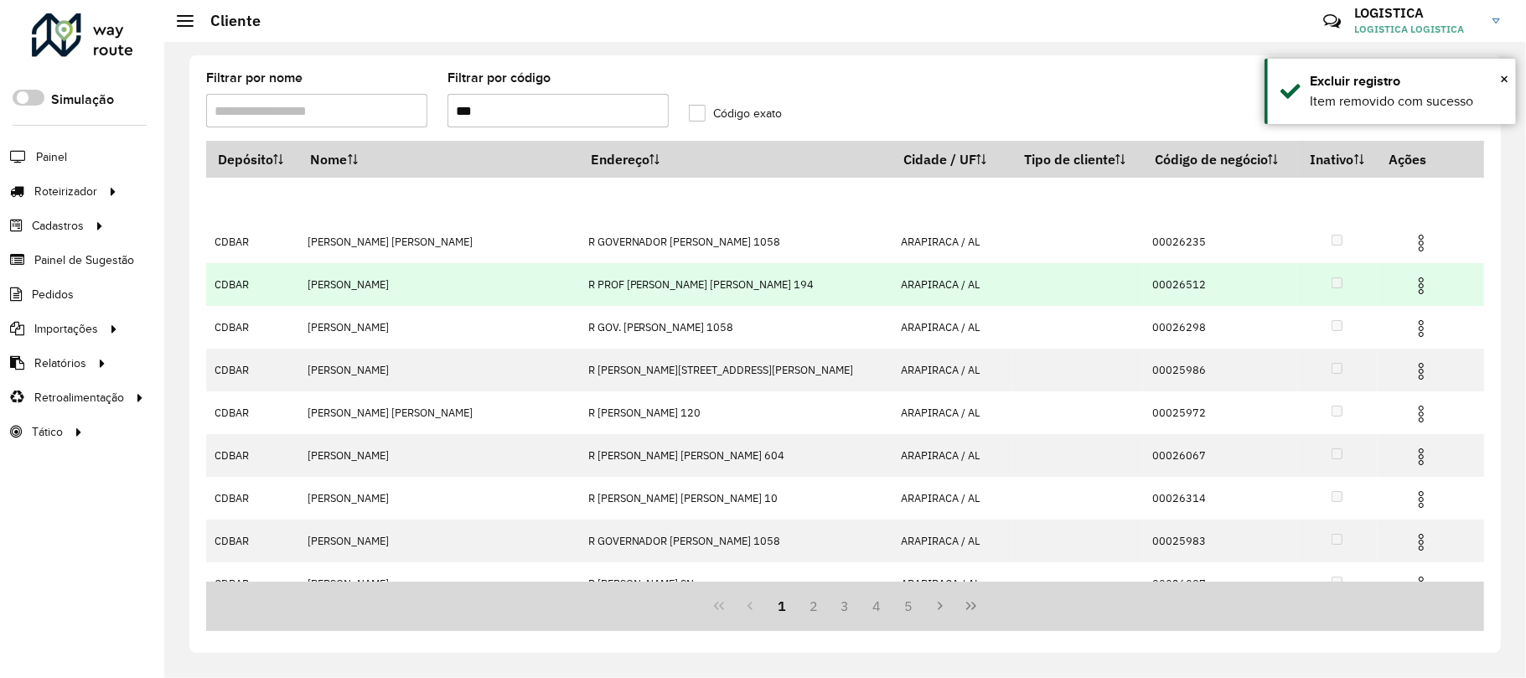
click at [1411, 296] on img at bounding box center [1421, 286] width 20 height 20
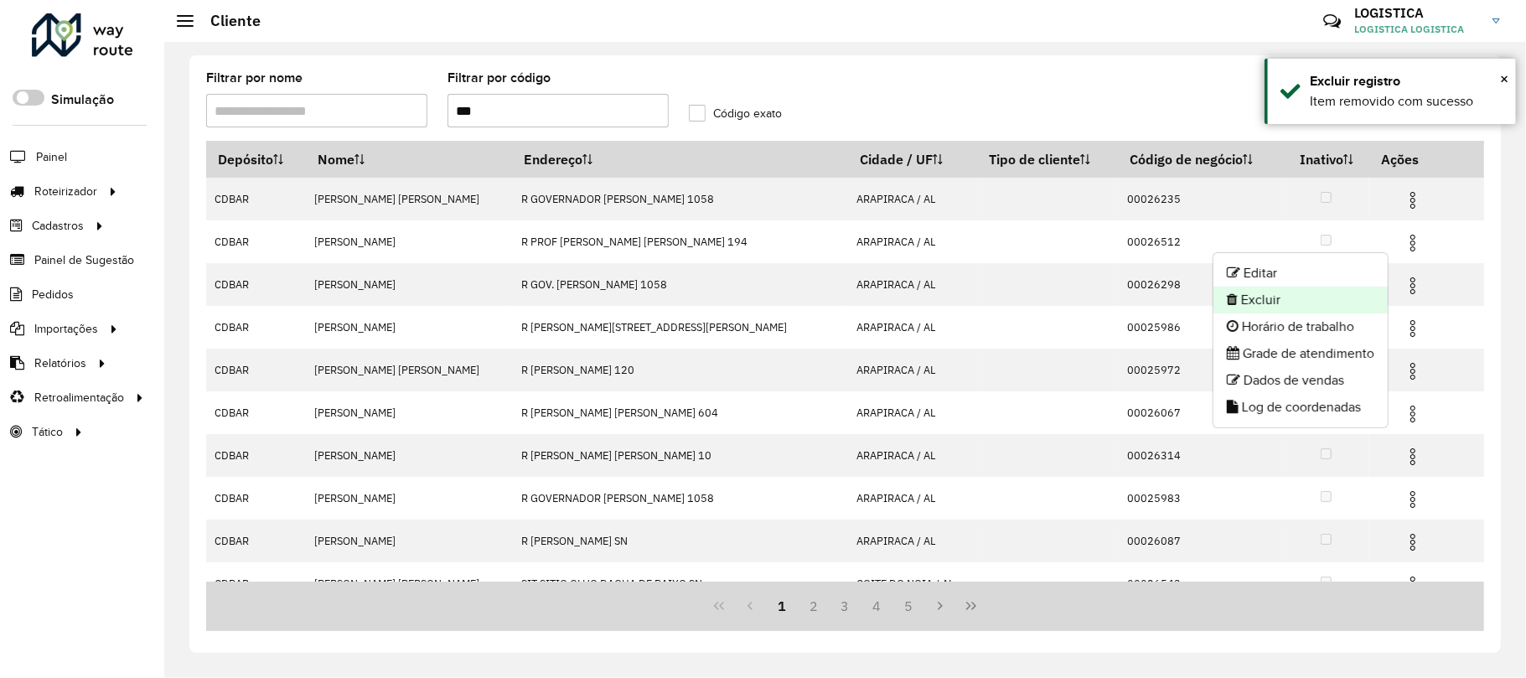
click at [1348, 300] on li "Excluir" at bounding box center [1300, 300] width 174 height 27
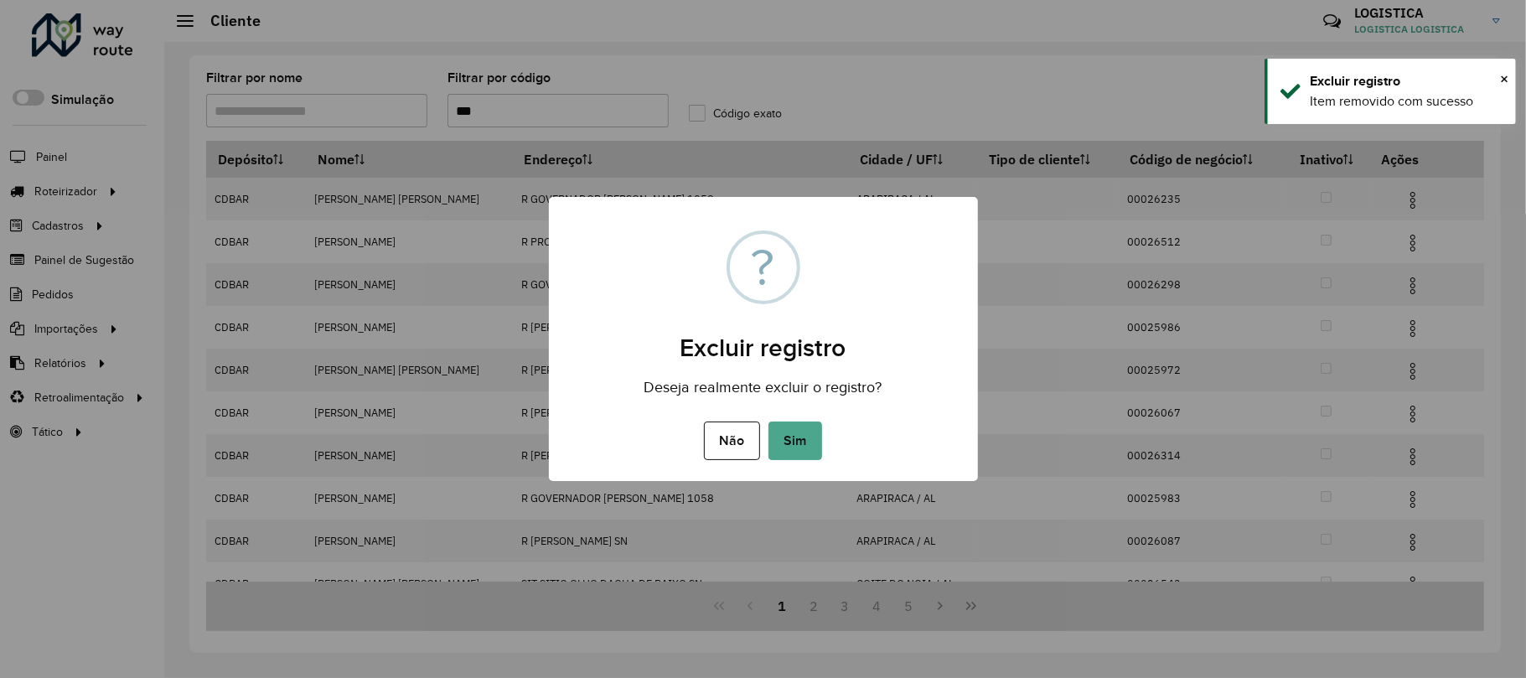
click at [768, 421] on button "Sim" at bounding box center [795, 440] width 54 height 39
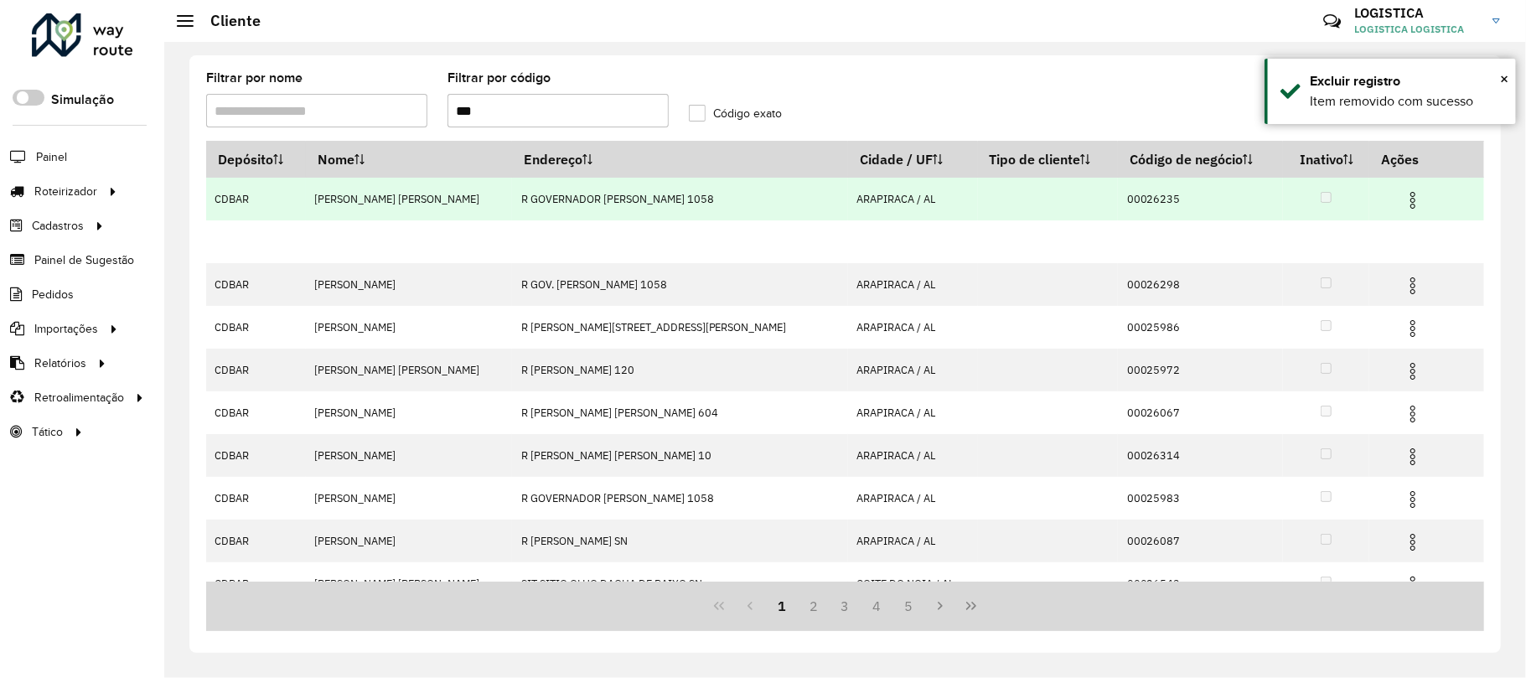
click at [1403, 192] on img at bounding box center [1413, 200] width 20 height 20
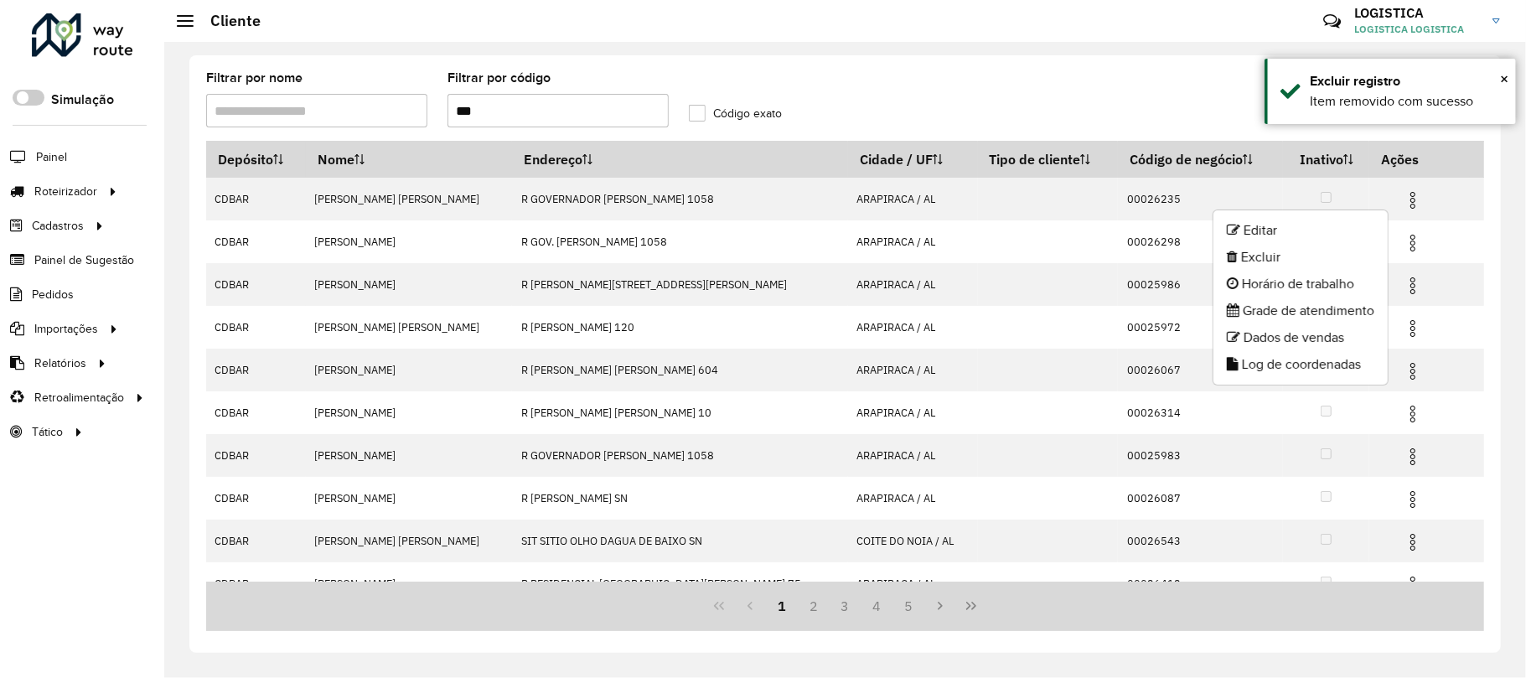
click at [1307, 260] on li "Excluir" at bounding box center [1300, 257] width 174 height 27
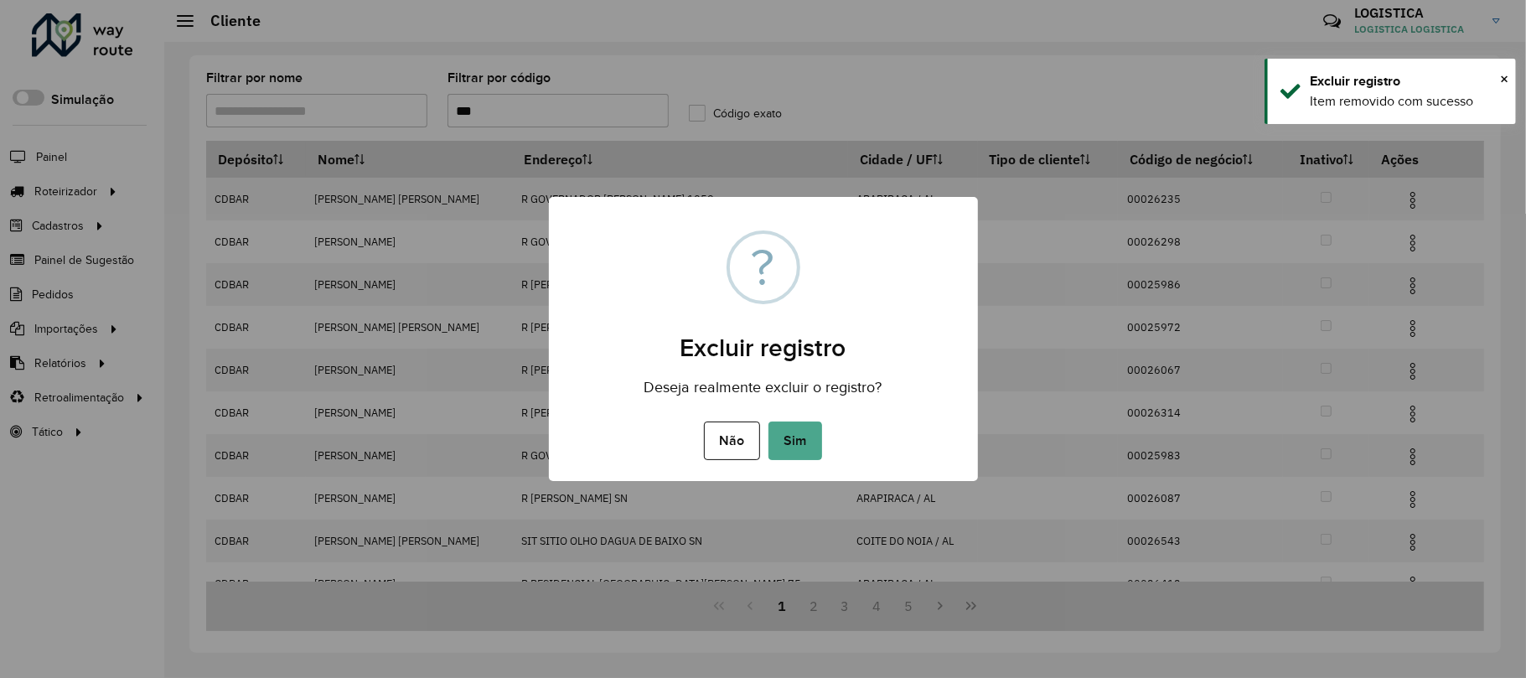
click at [768, 421] on button "Sim" at bounding box center [795, 440] width 54 height 39
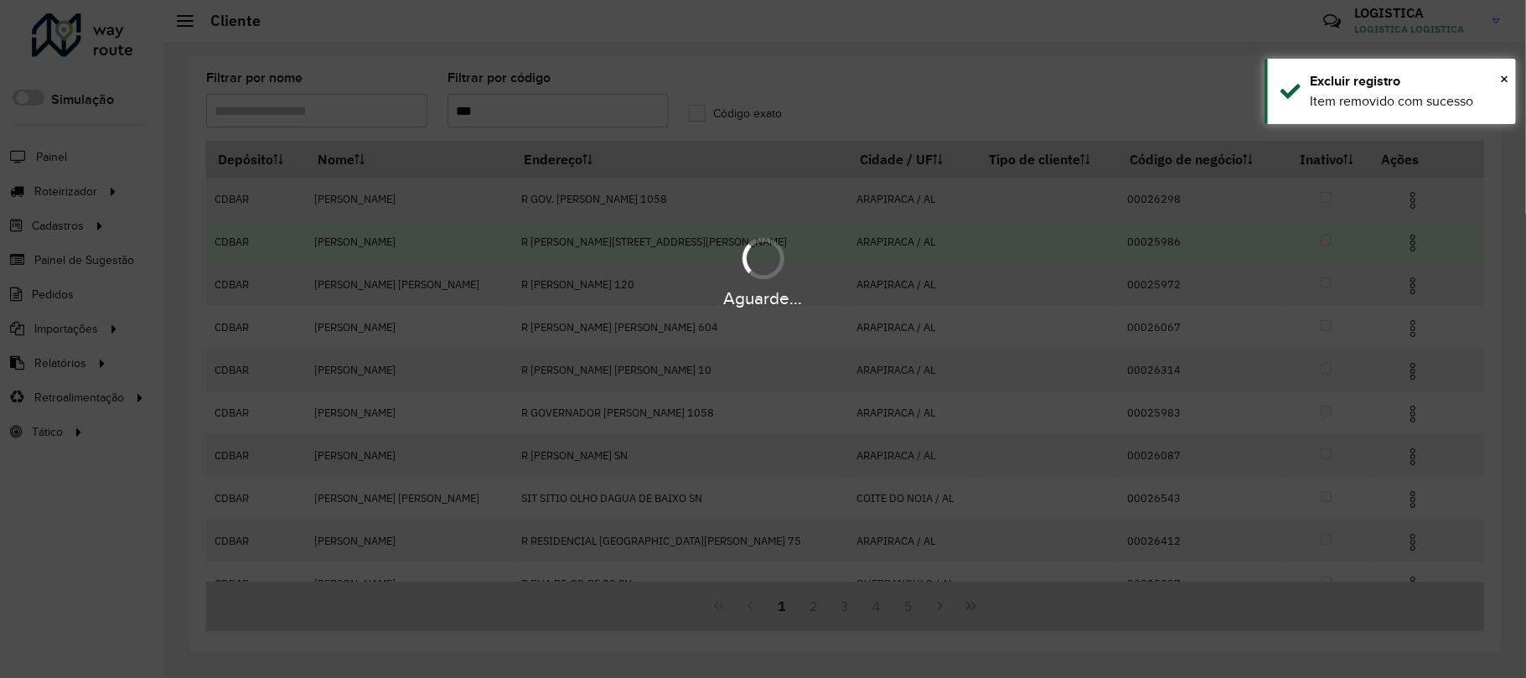
click at [1385, 290] on div "Aguarde..." at bounding box center [763, 298] width 1526 height 26
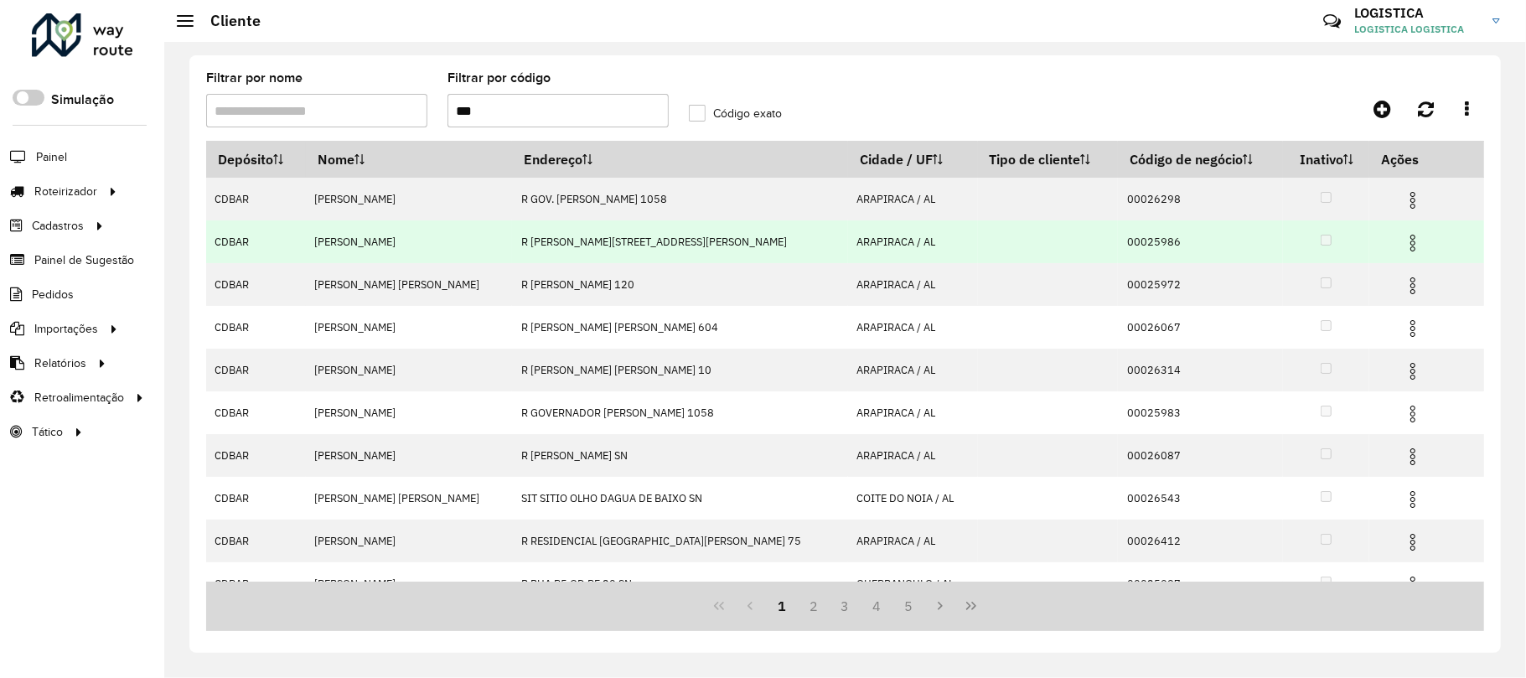
click at [1405, 250] on img at bounding box center [1413, 243] width 20 height 20
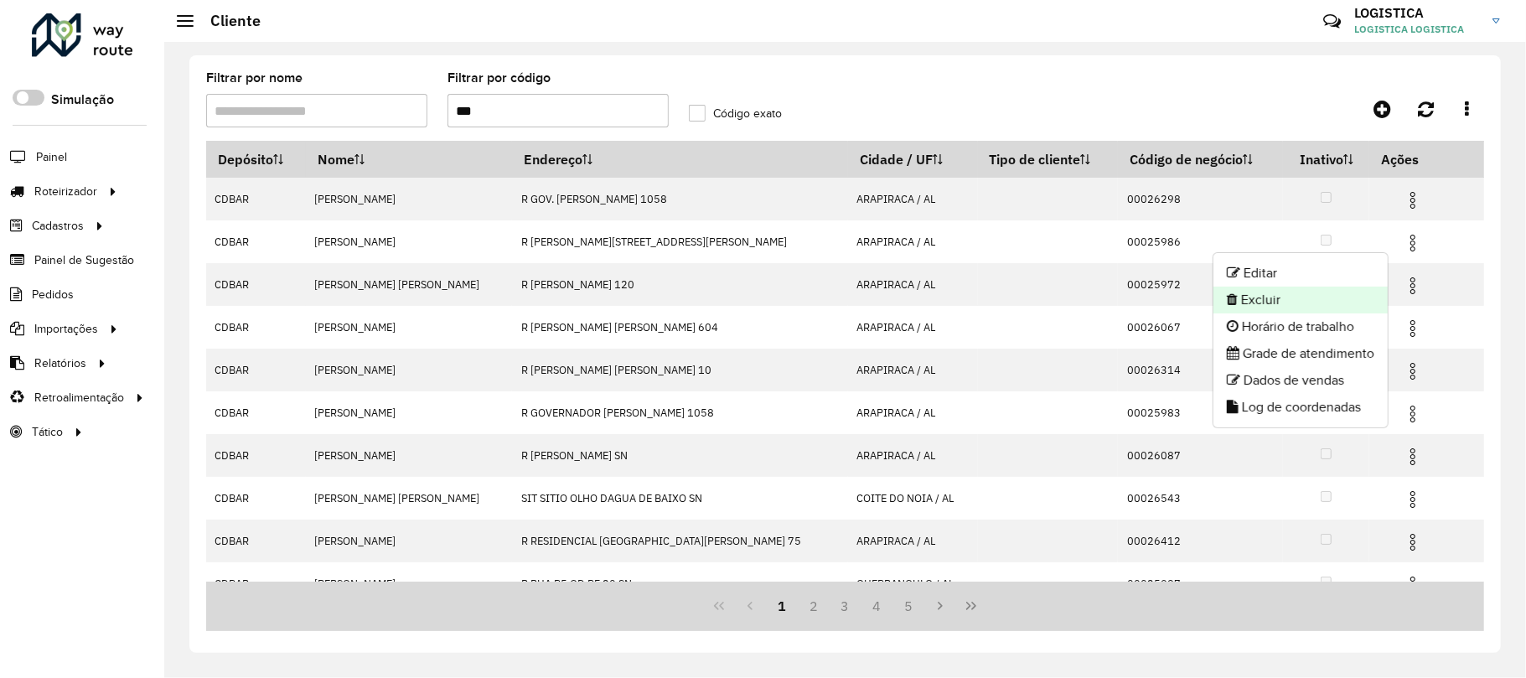
click at [1336, 303] on li "Excluir" at bounding box center [1300, 300] width 174 height 27
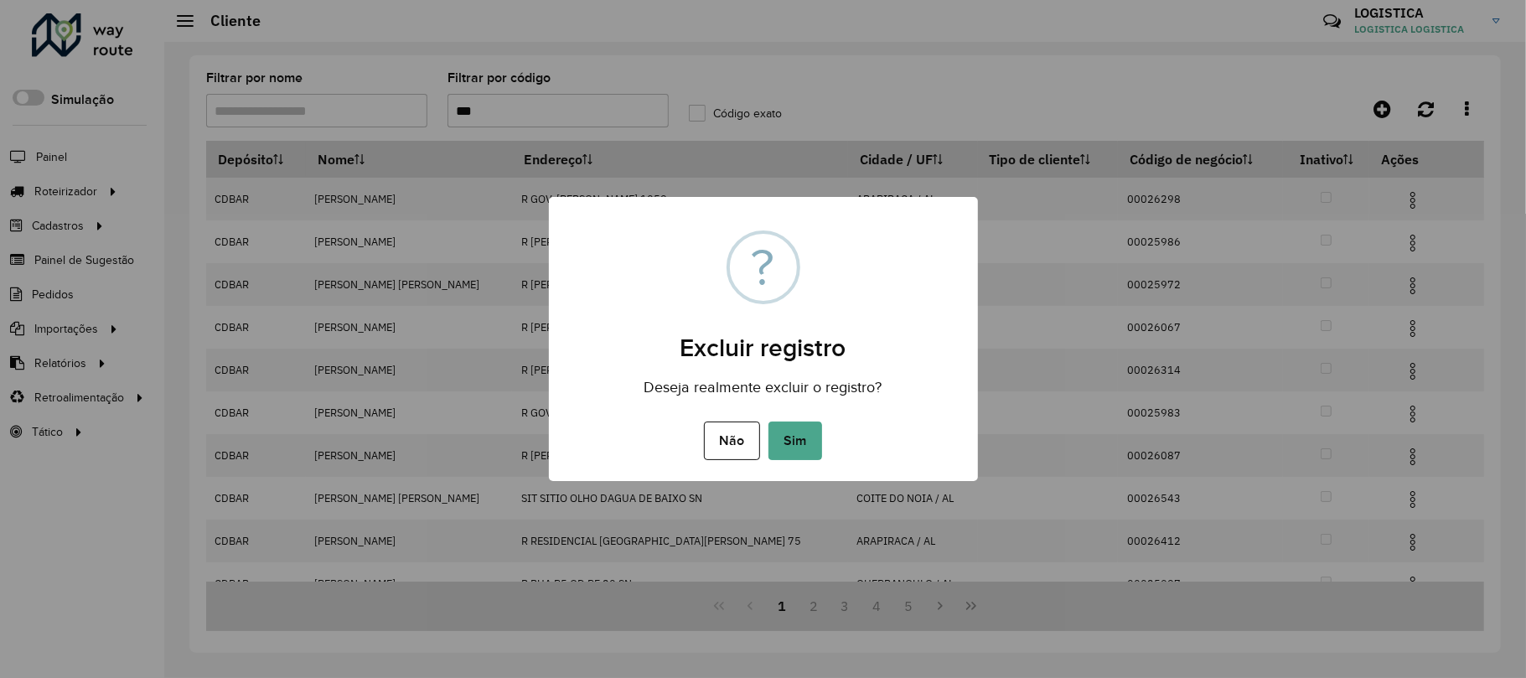
click at [768, 421] on button "Sim" at bounding box center [795, 440] width 54 height 39
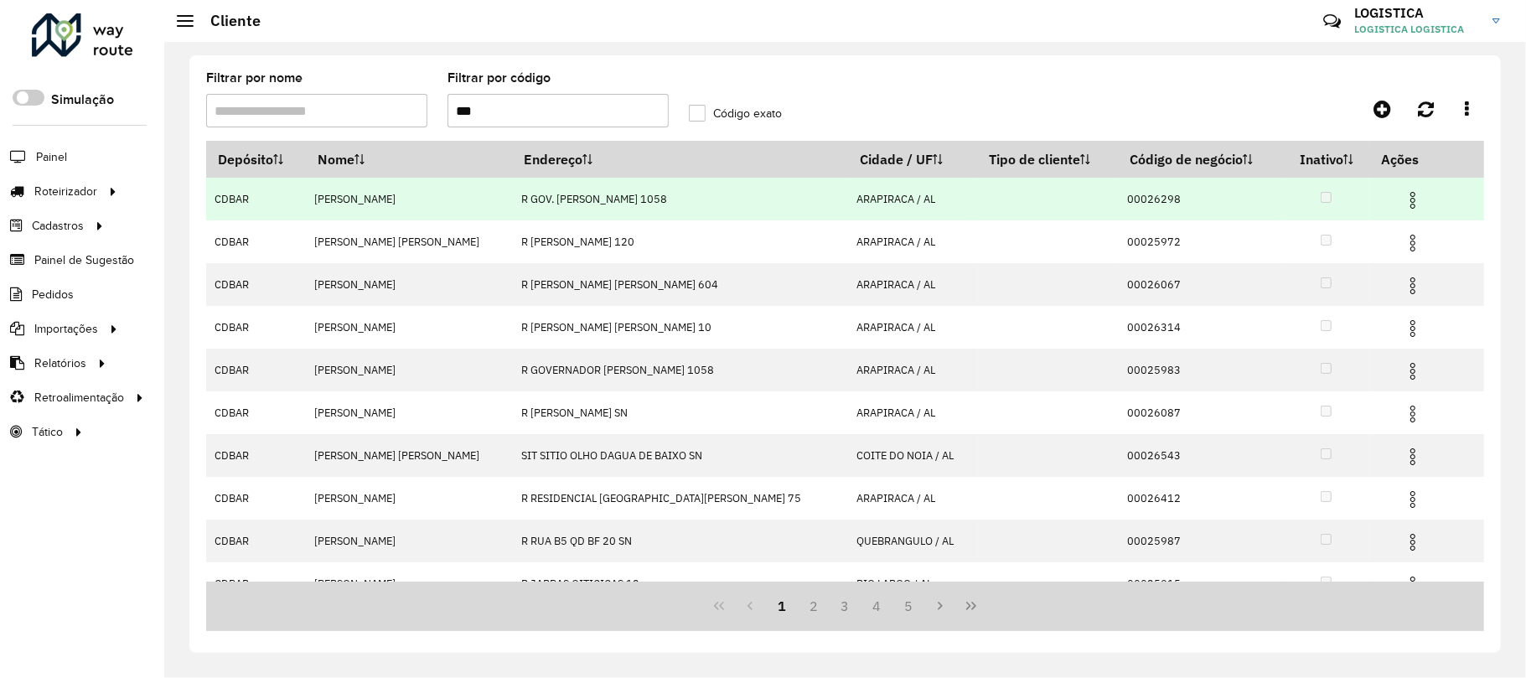
click at [1403, 199] on img at bounding box center [1413, 200] width 20 height 20
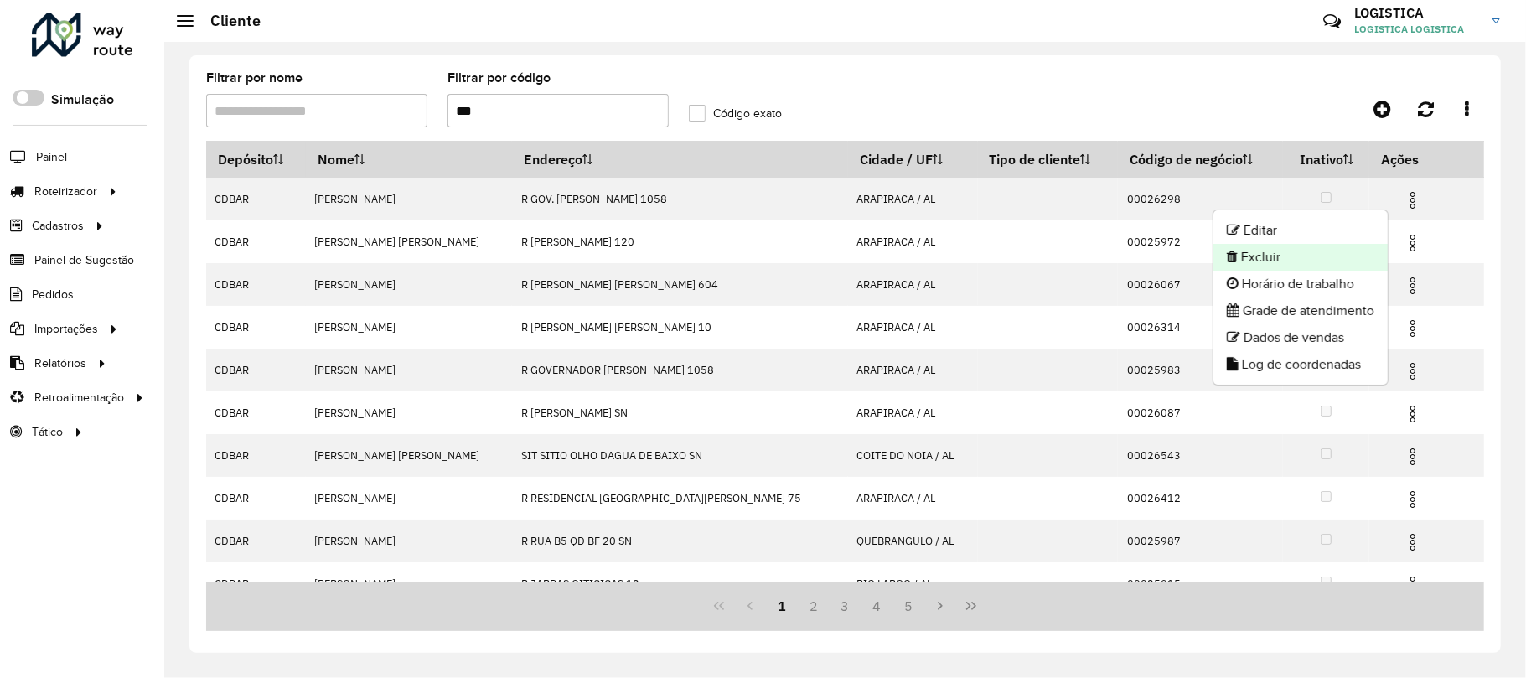
click at [1304, 258] on li "Excluir" at bounding box center [1300, 257] width 174 height 27
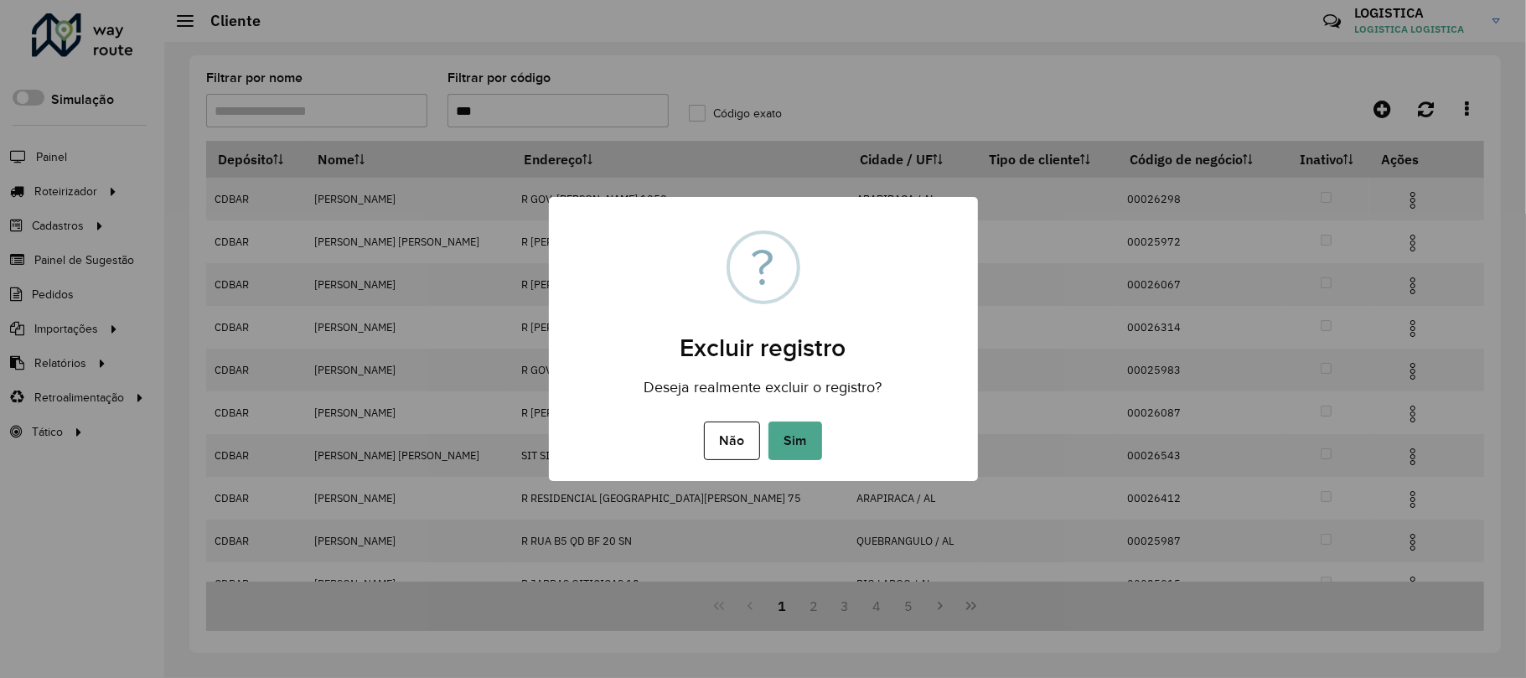
click at [768, 421] on button "Sim" at bounding box center [795, 440] width 54 height 39
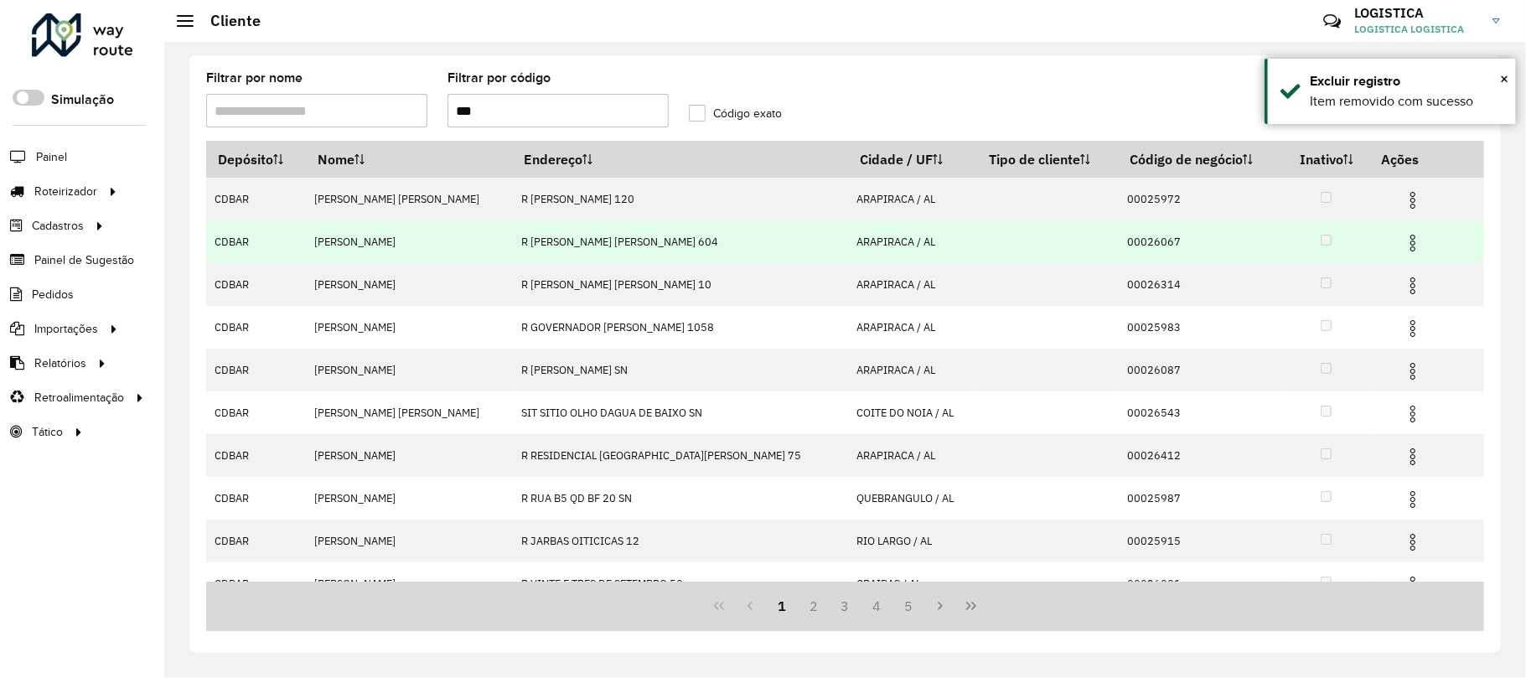
click at [1403, 243] on img at bounding box center [1413, 243] width 20 height 20
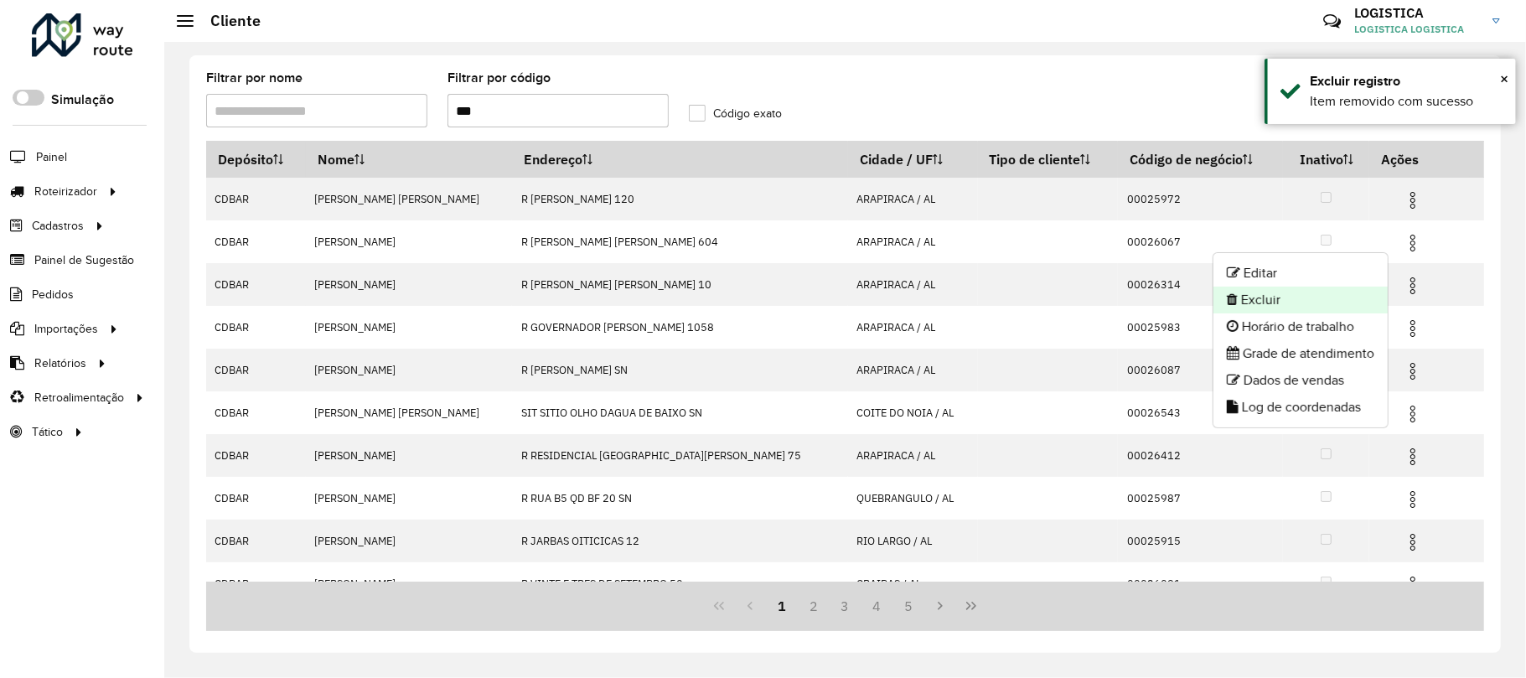
click at [1317, 289] on li "Excluir" at bounding box center [1300, 300] width 174 height 27
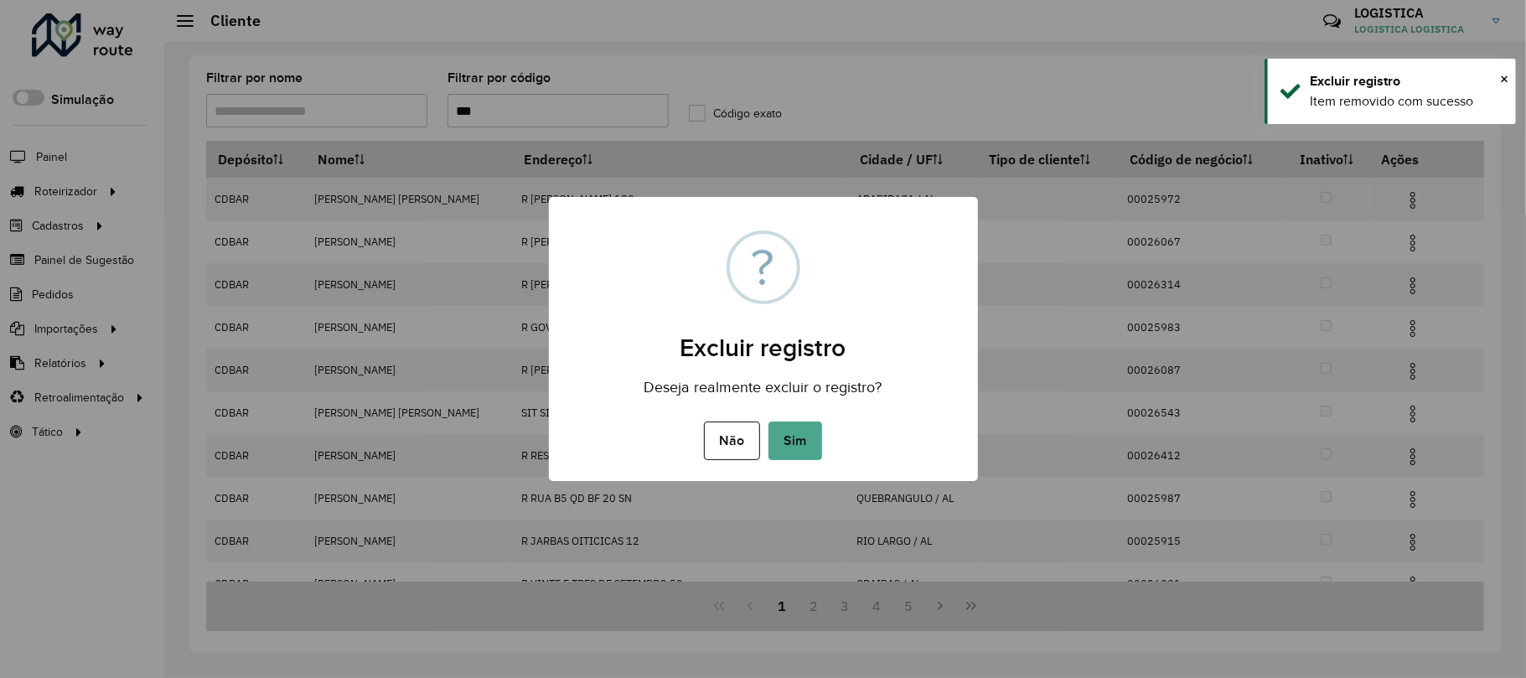
click at [768, 421] on button "Sim" at bounding box center [795, 440] width 54 height 39
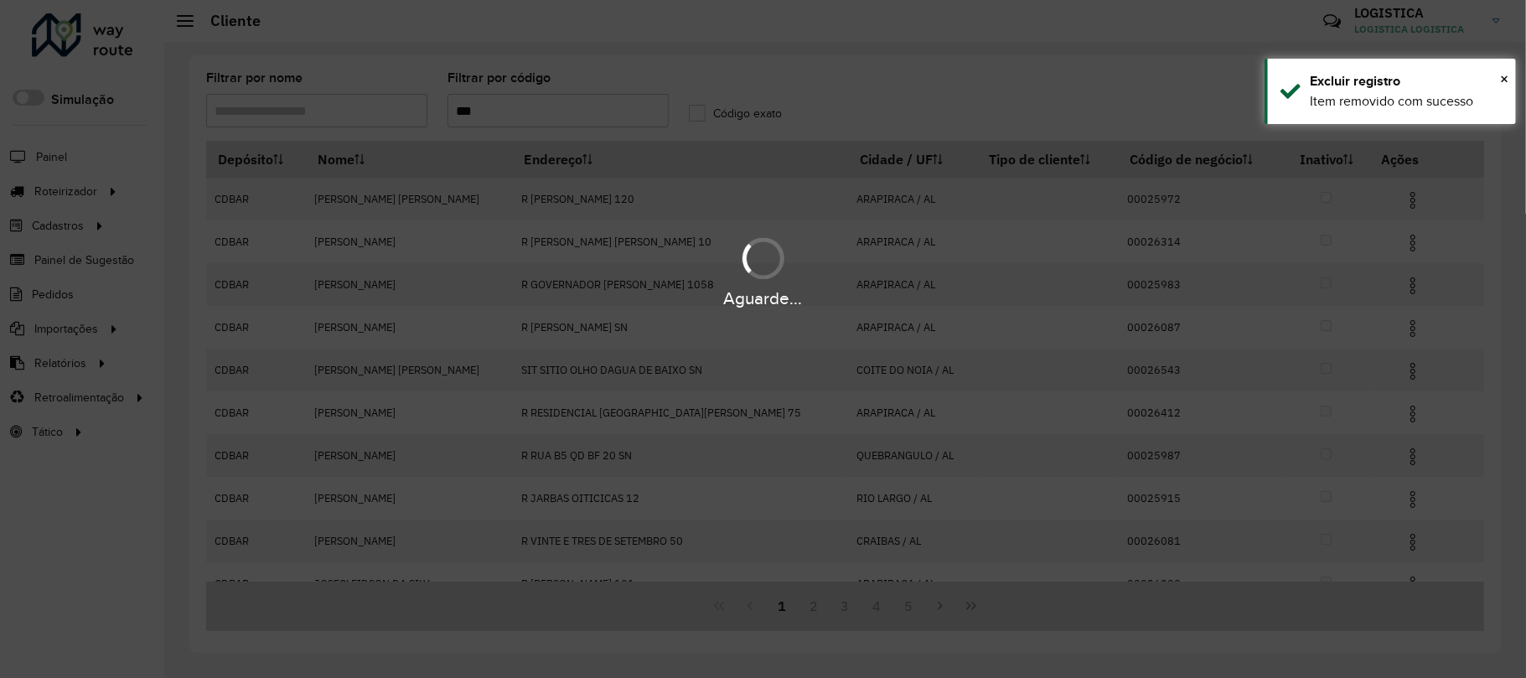
click at [1398, 199] on div "Aguarde..." at bounding box center [763, 339] width 1526 height 678
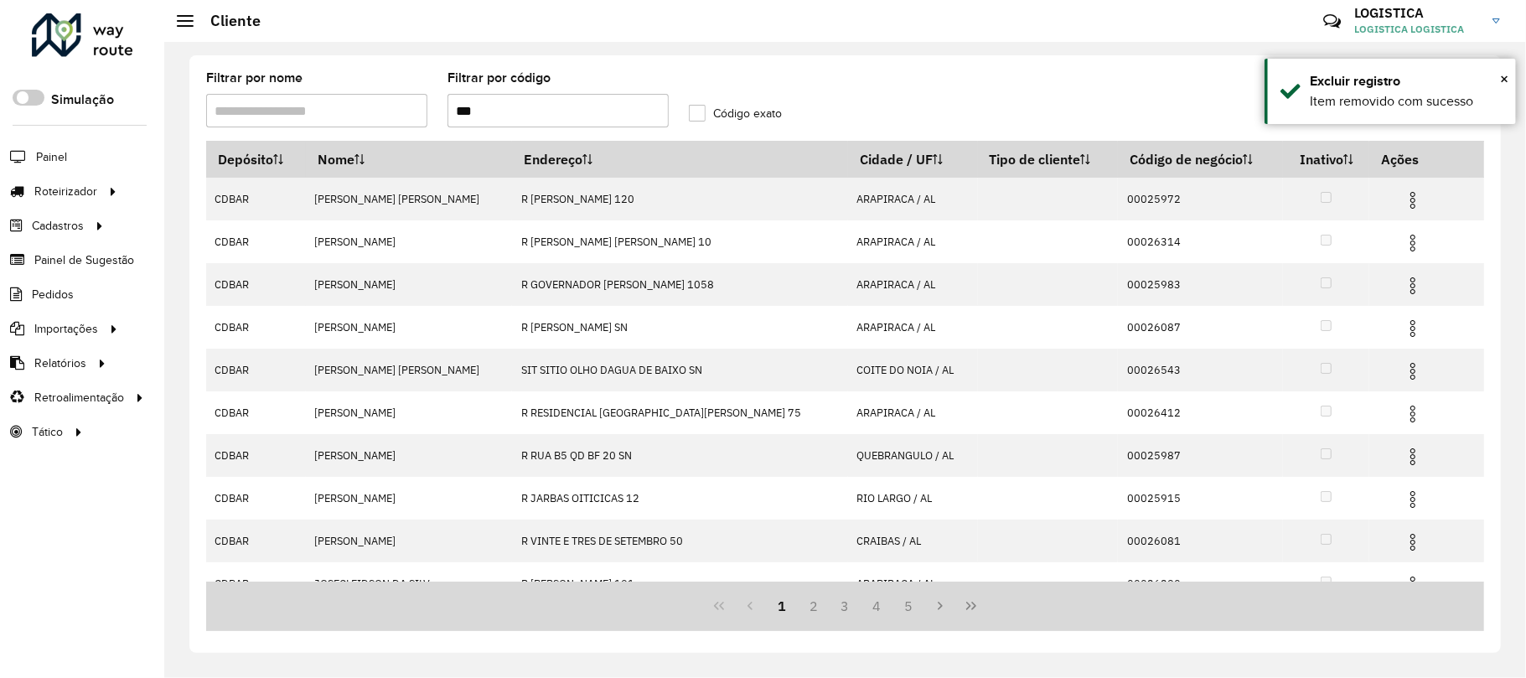
click at [1403, 199] on img at bounding box center [1413, 200] width 20 height 20
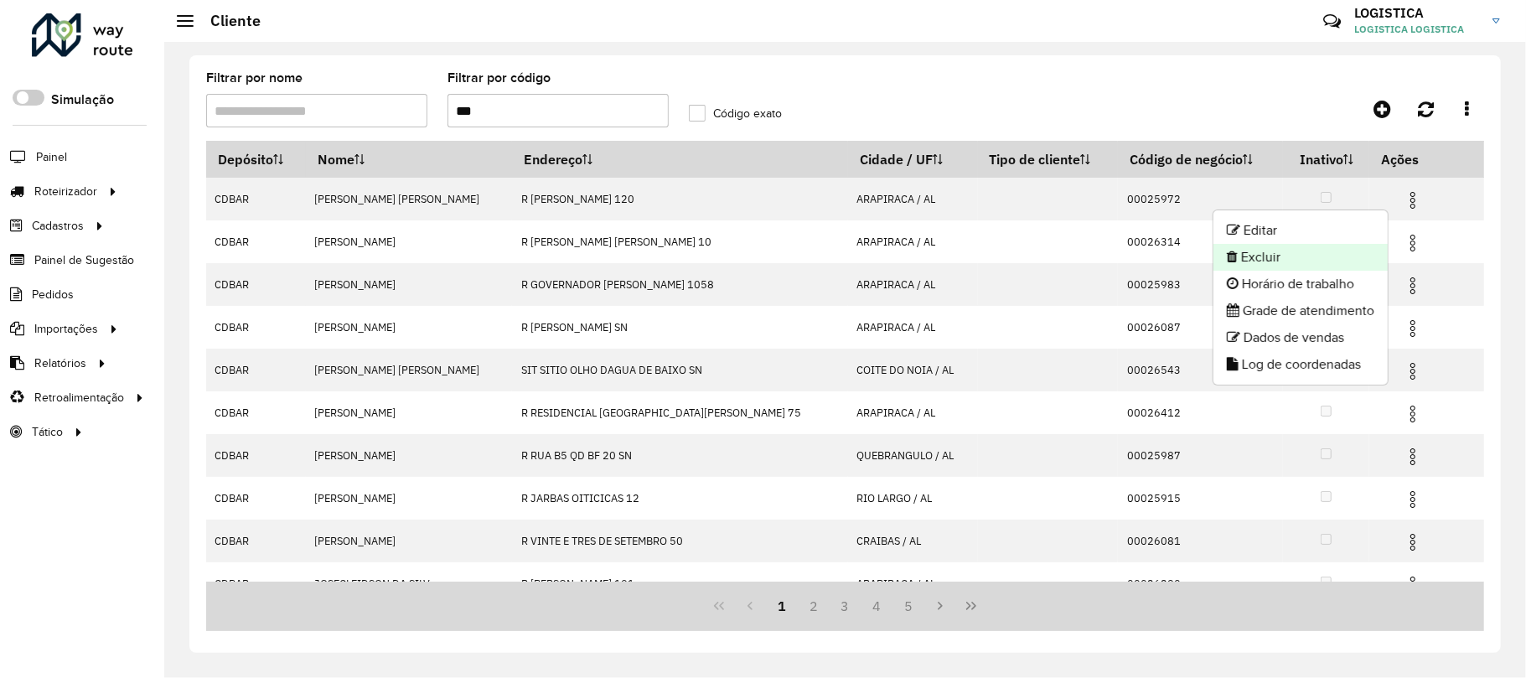
click at [1342, 260] on li "Excluir" at bounding box center [1300, 257] width 174 height 27
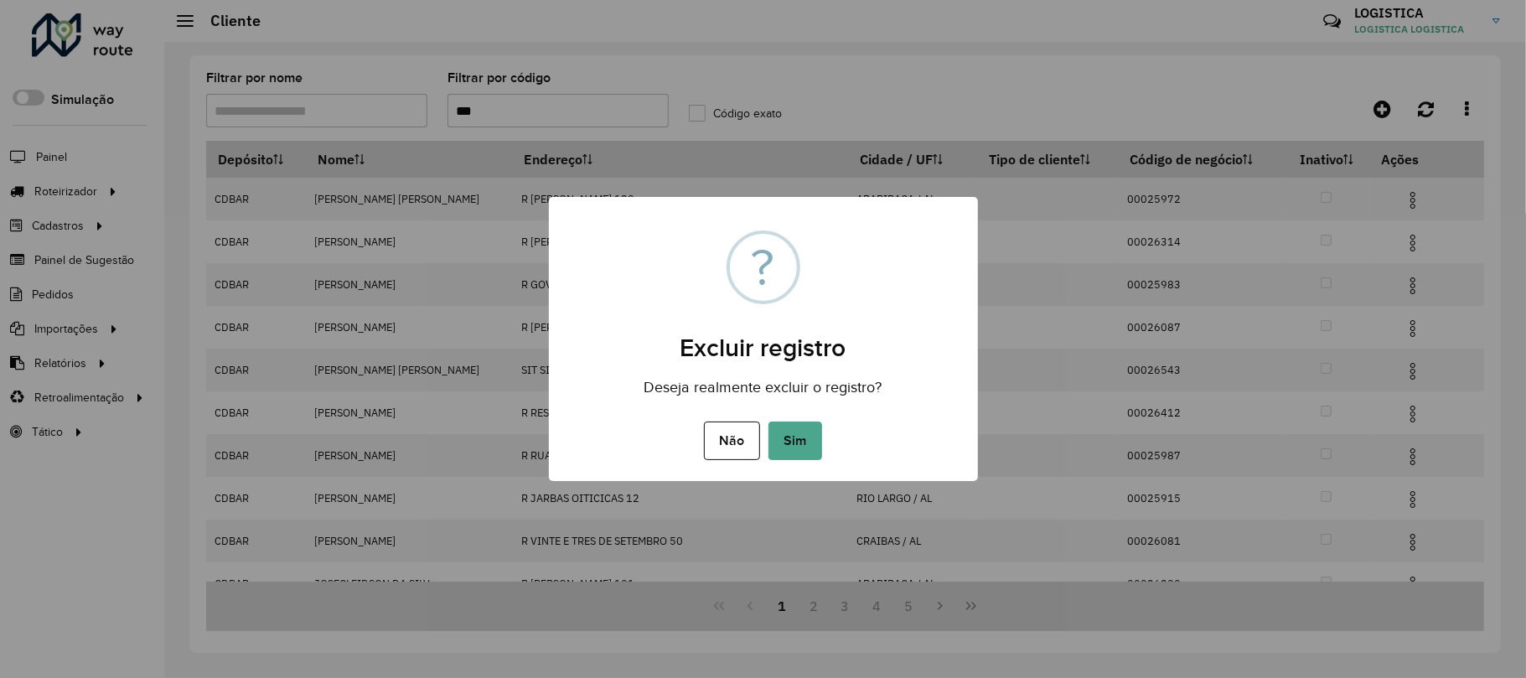
click at [768, 421] on button "Sim" at bounding box center [795, 440] width 54 height 39
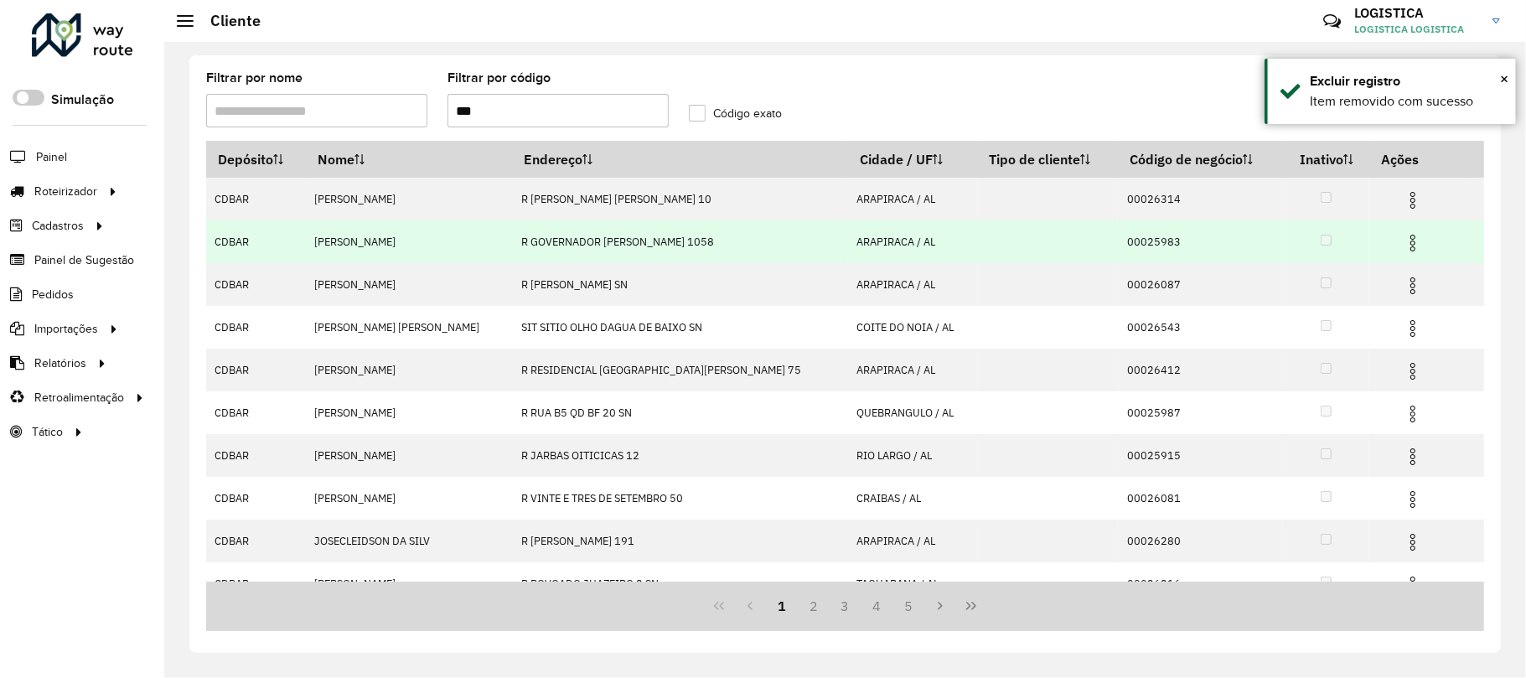
click at [1403, 243] on img at bounding box center [1413, 243] width 20 height 20
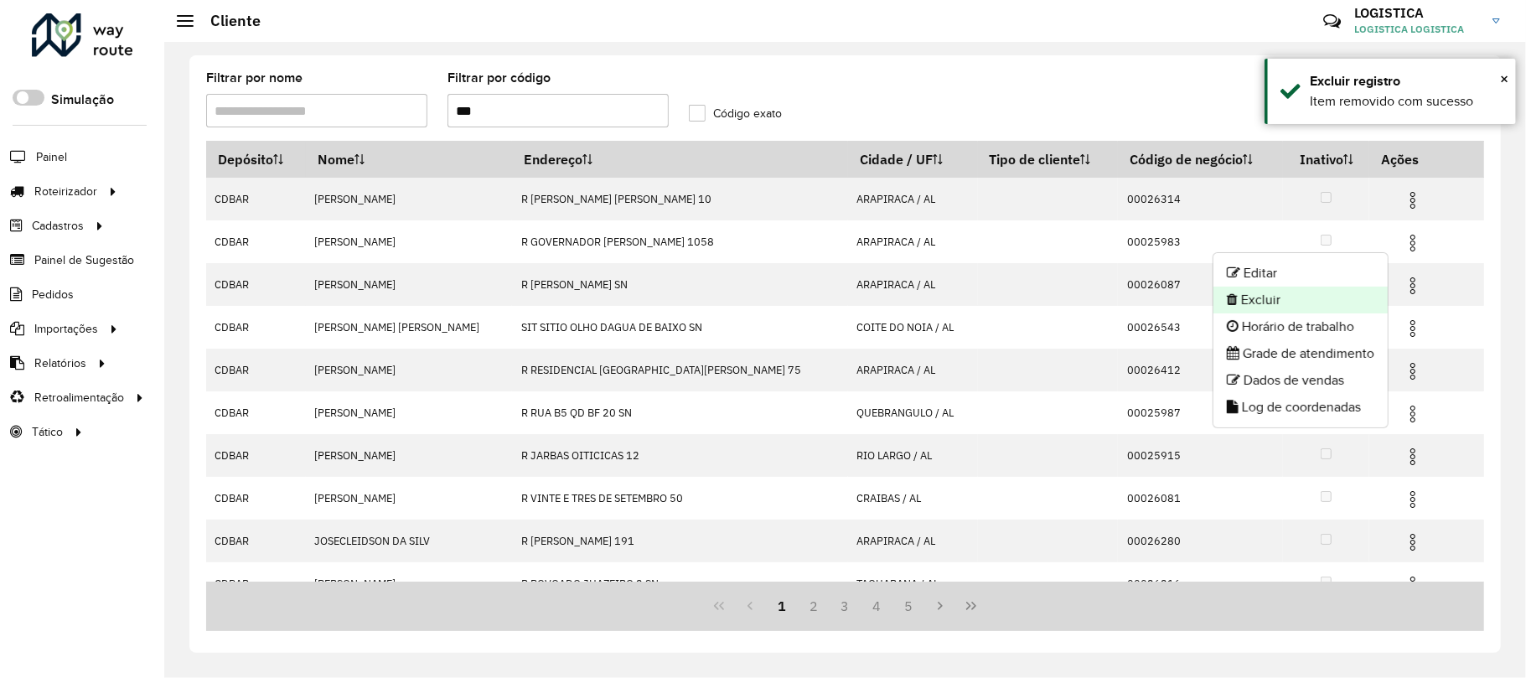
click at [1305, 293] on li "Excluir" at bounding box center [1300, 300] width 174 height 27
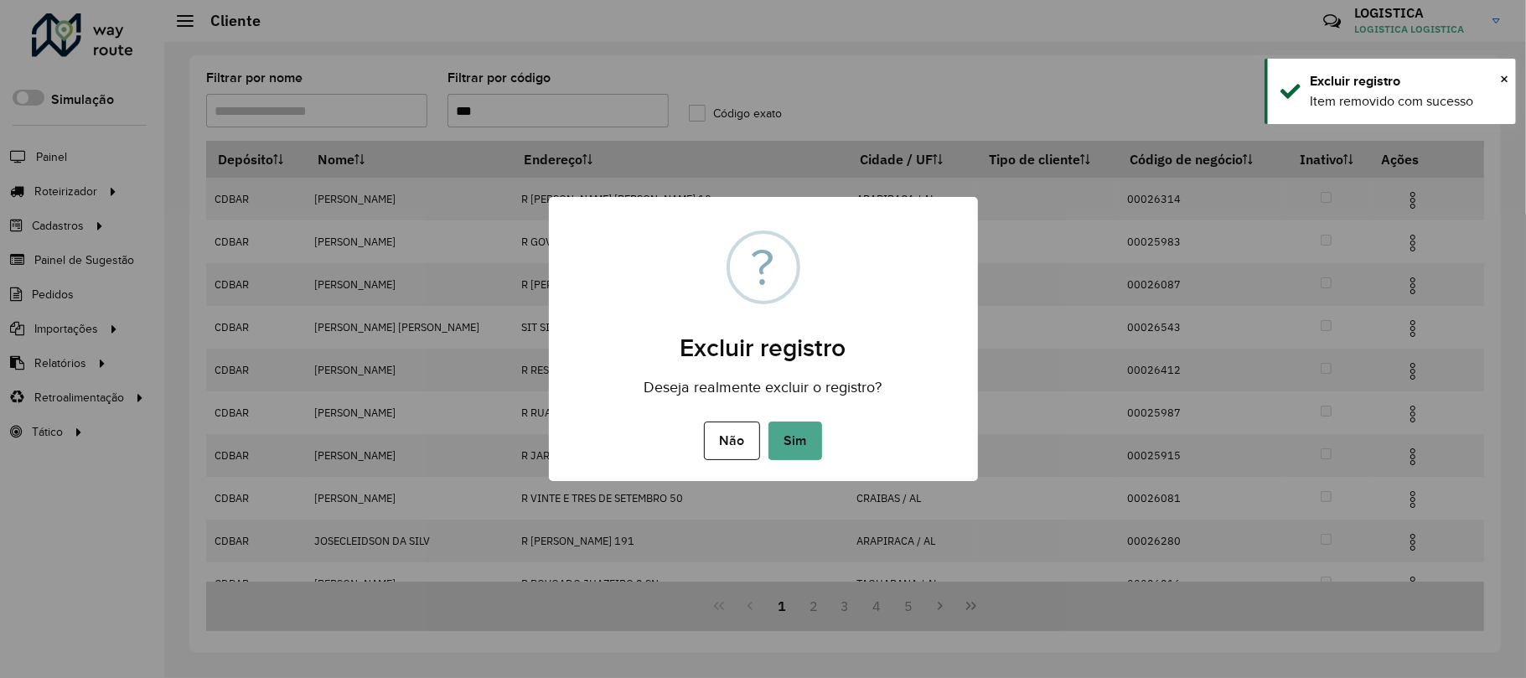
click at [768, 421] on button "Sim" at bounding box center [795, 440] width 54 height 39
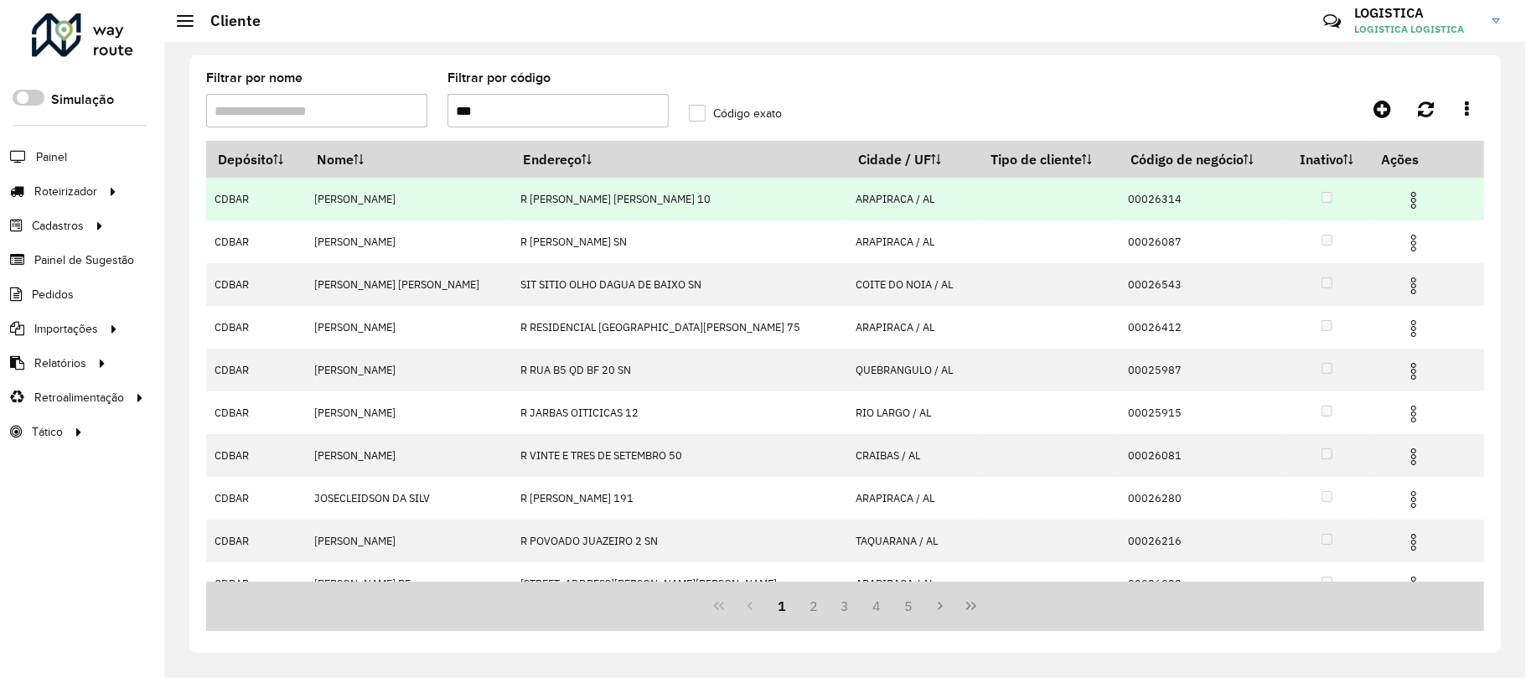
click at [1403, 199] on img at bounding box center [1413, 200] width 20 height 20
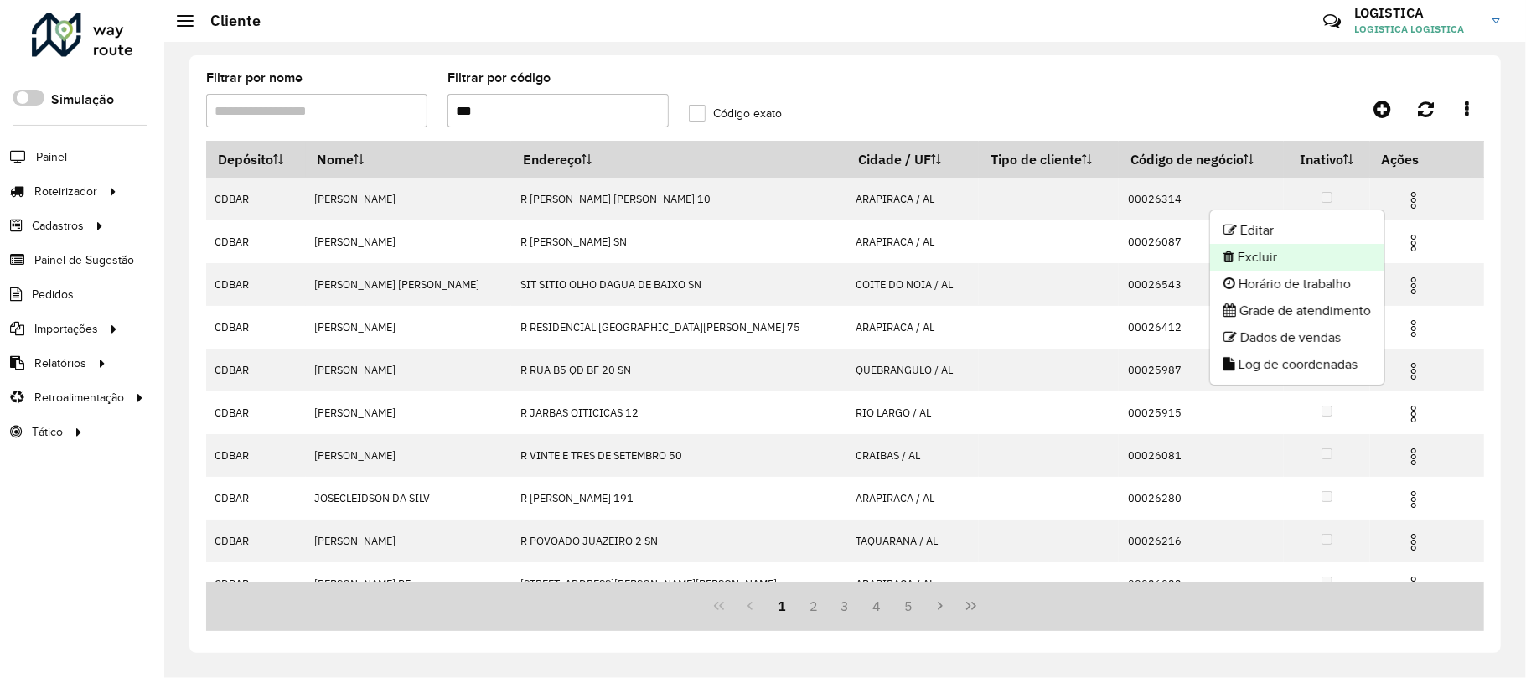
click at [1315, 252] on li "Excluir" at bounding box center [1297, 257] width 174 height 27
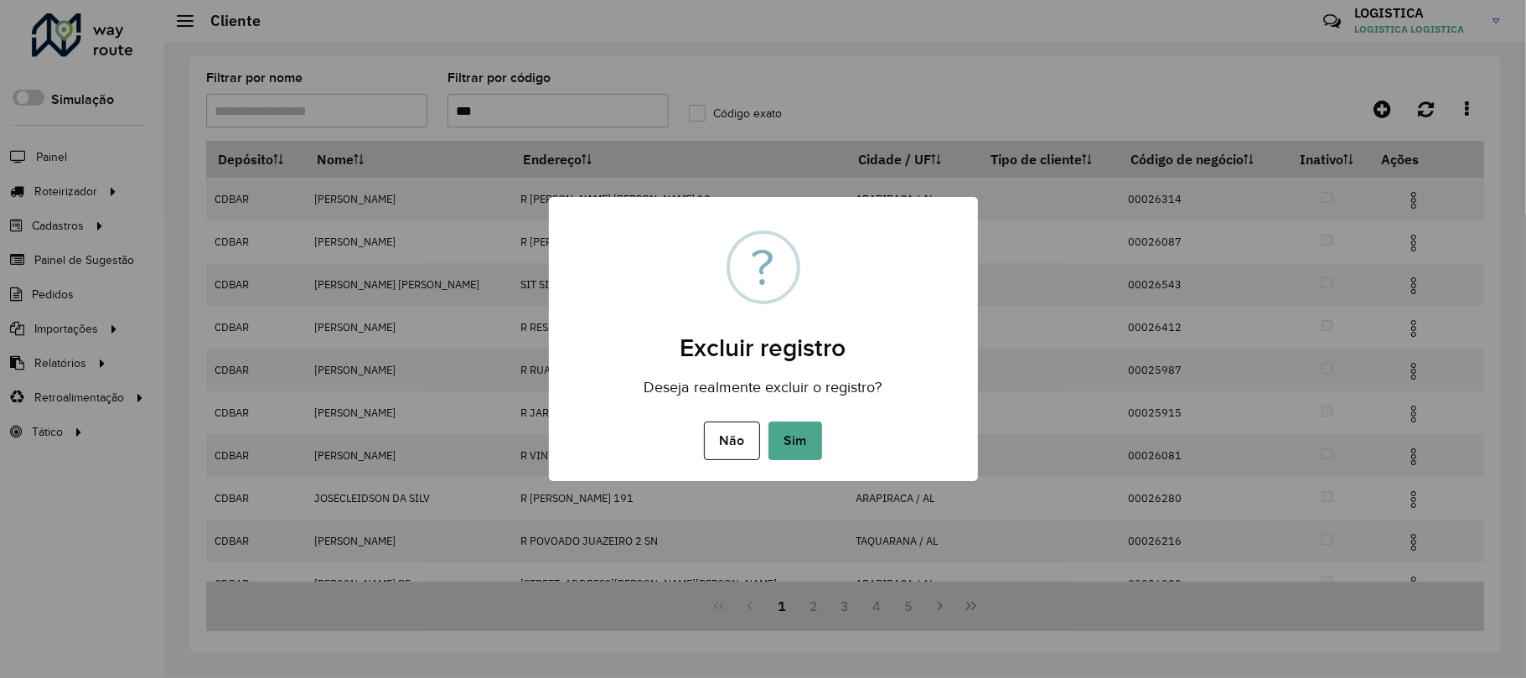
click at [768, 421] on button "Sim" at bounding box center [795, 440] width 54 height 39
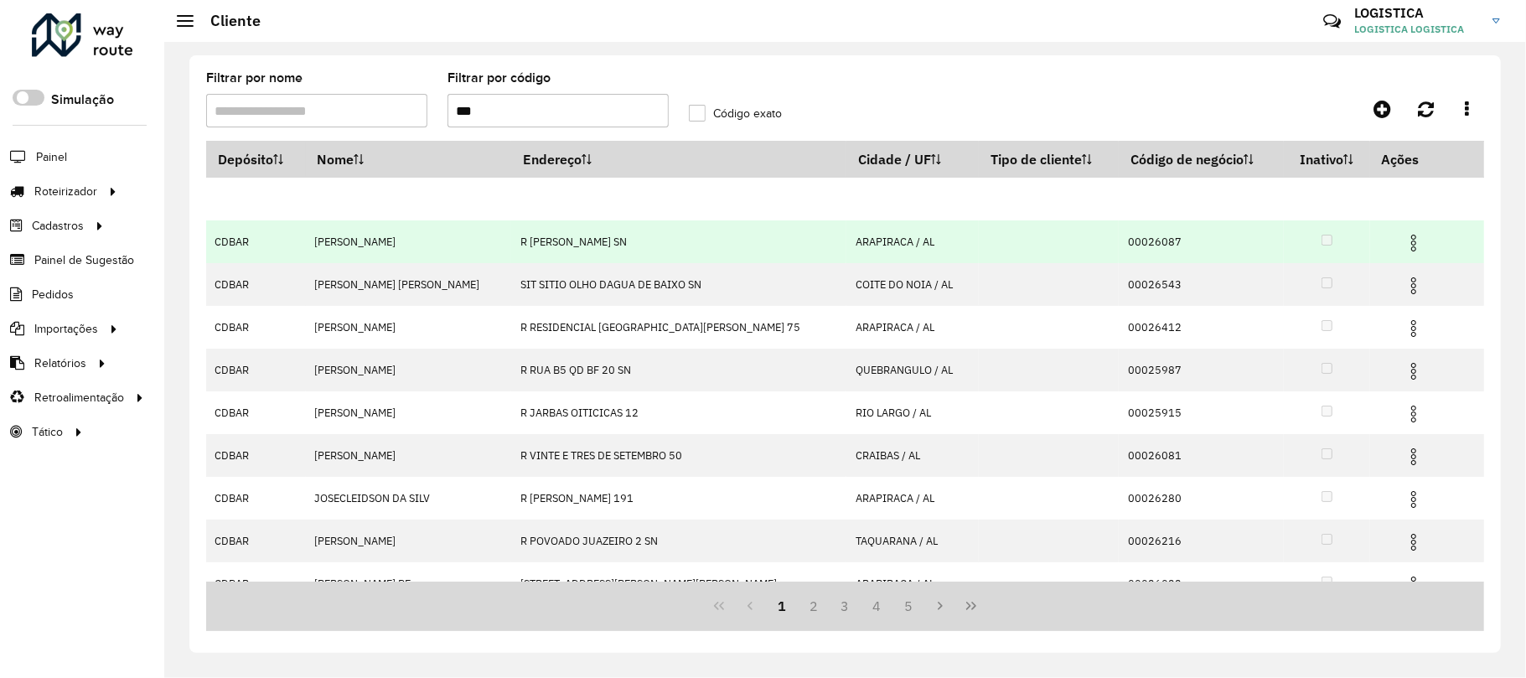
click at [1403, 235] on img at bounding box center [1413, 243] width 20 height 20
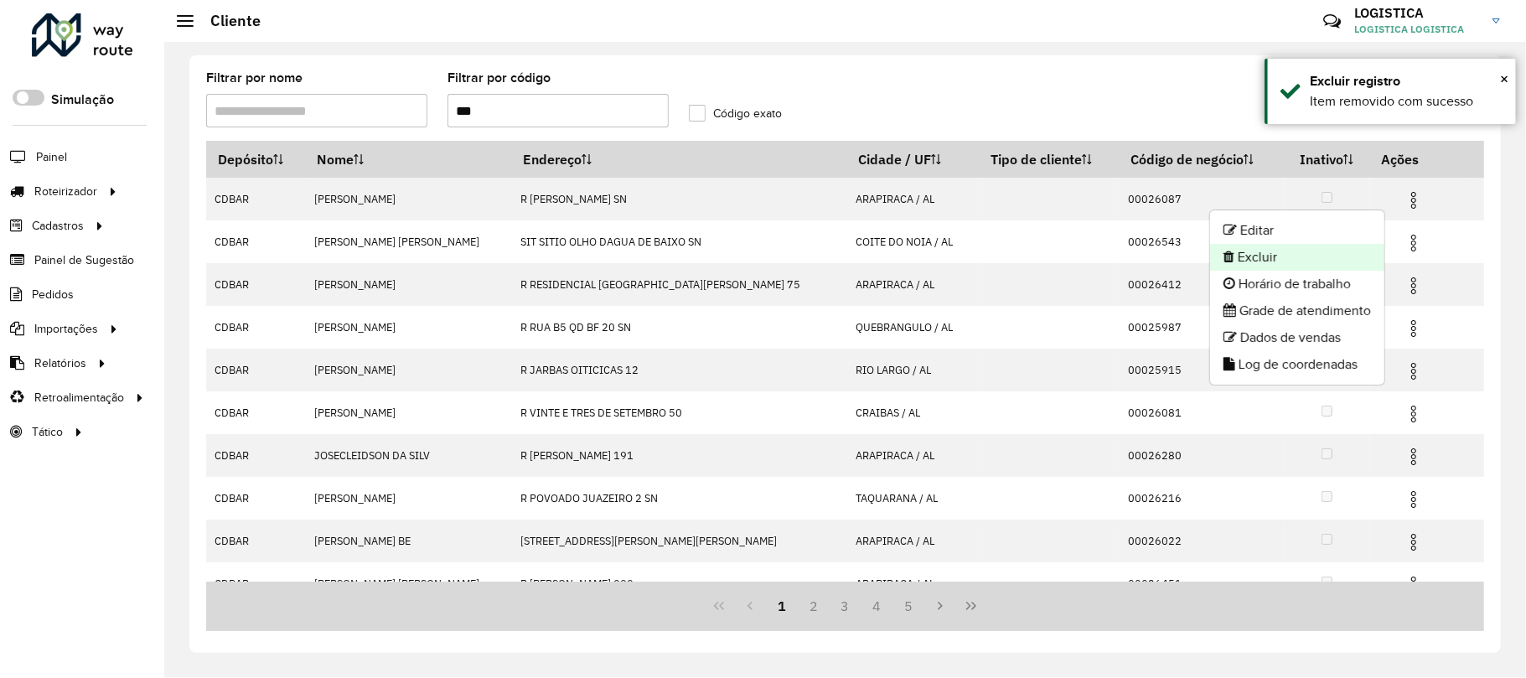
click at [1255, 255] on li "Excluir" at bounding box center [1297, 257] width 174 height 27
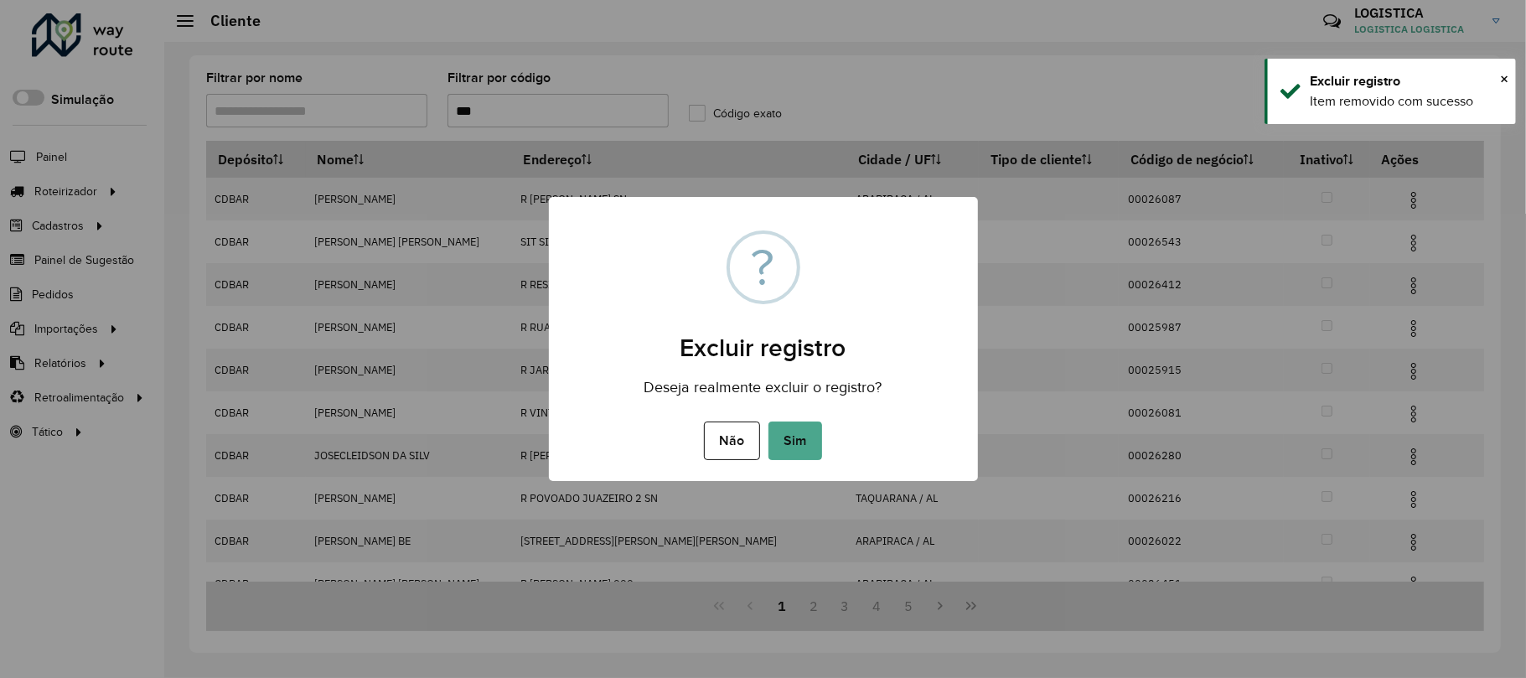
click at [768, 421] on button "Sim" at bounding box center [795, 440] width 54 height 39
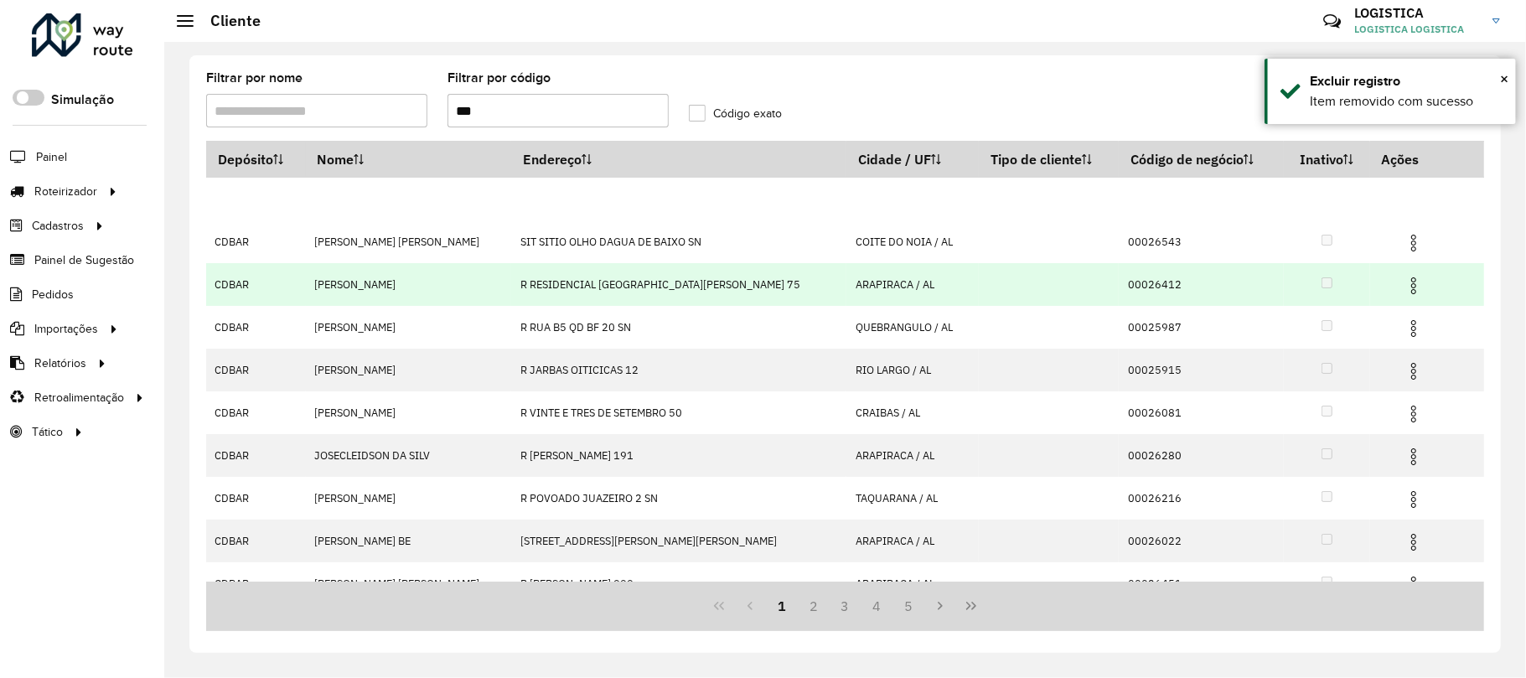
click at [1403, 296] on img at bounding box center [1413, 286] width 20 height 20
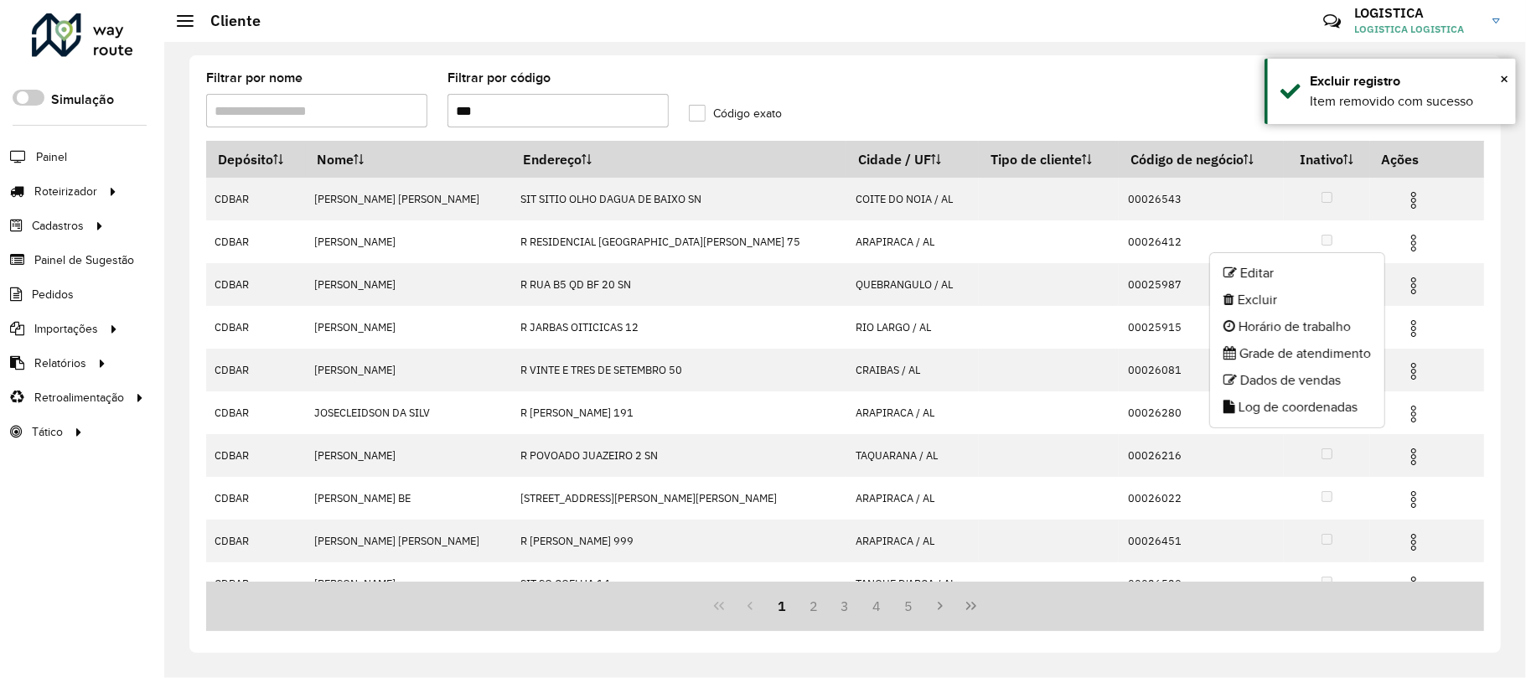
click at [1294, 308] on li "Excluir" at bounding box center [1297, 300] width 174 height 27
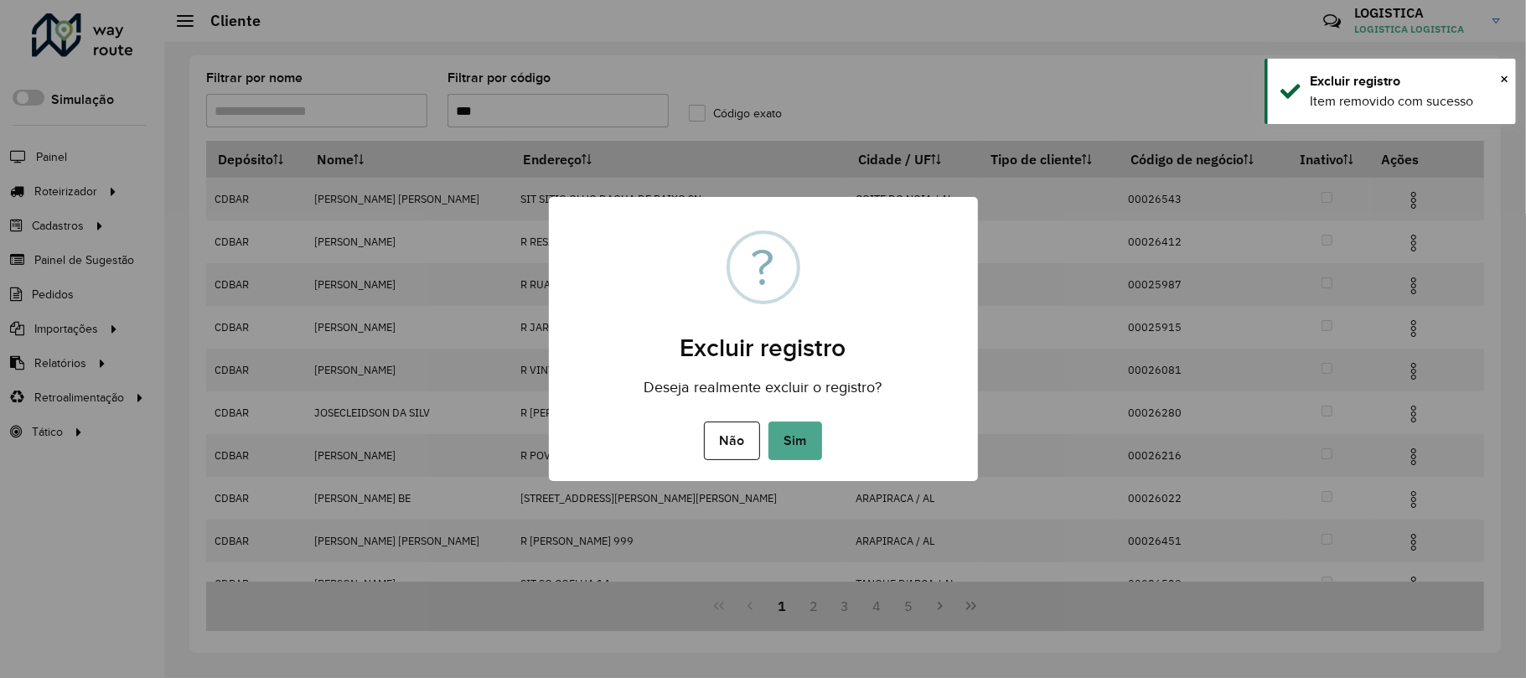
click at [768, 421] on button "Sim" at bounding box center [795, 440] width 54 height 39
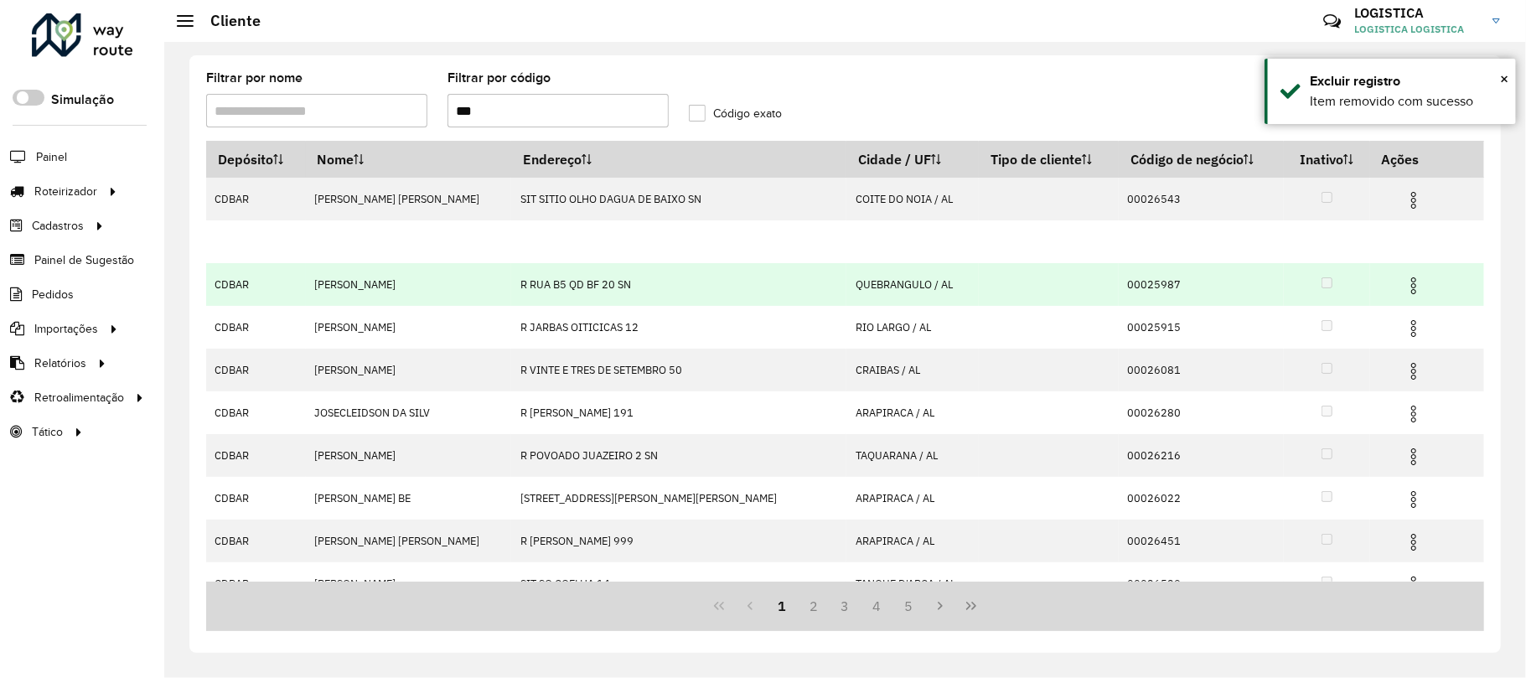
click at [1403, 280] on img at bounding box center [1413, 286] width 20 height 20
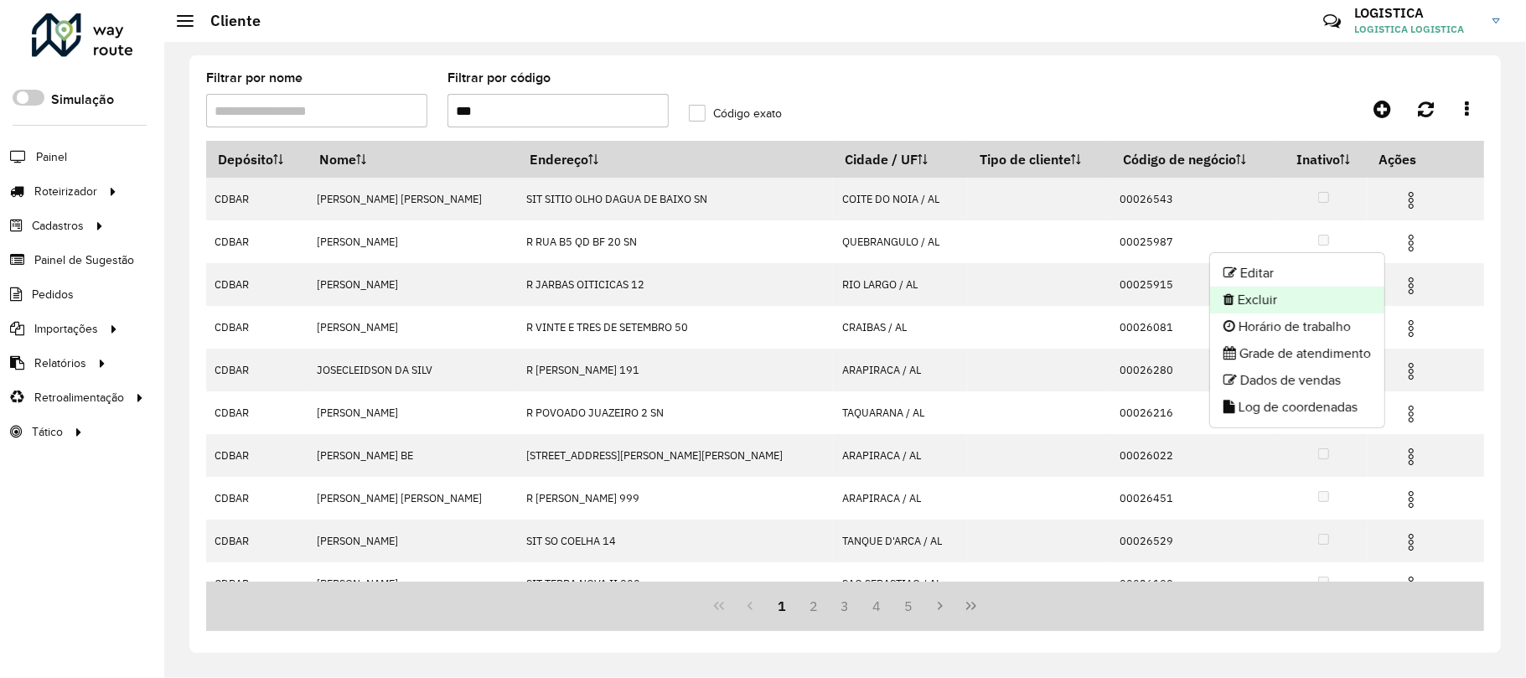
click at [1269, 308] on li "Excluir" at bounding box center [1297, 300] width 174 height 27
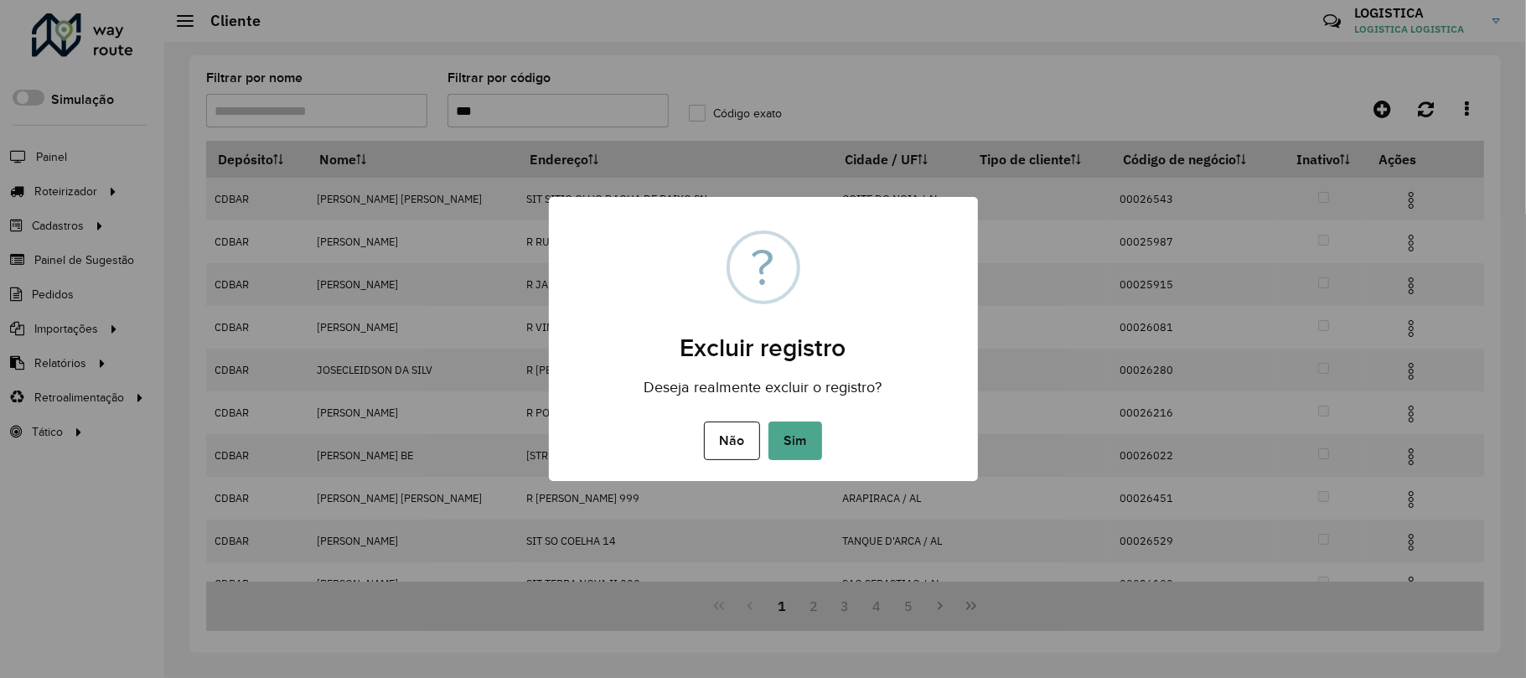
click at [768, 421] on button "Sim" at bounding box center [795, 440] width 54 height 39
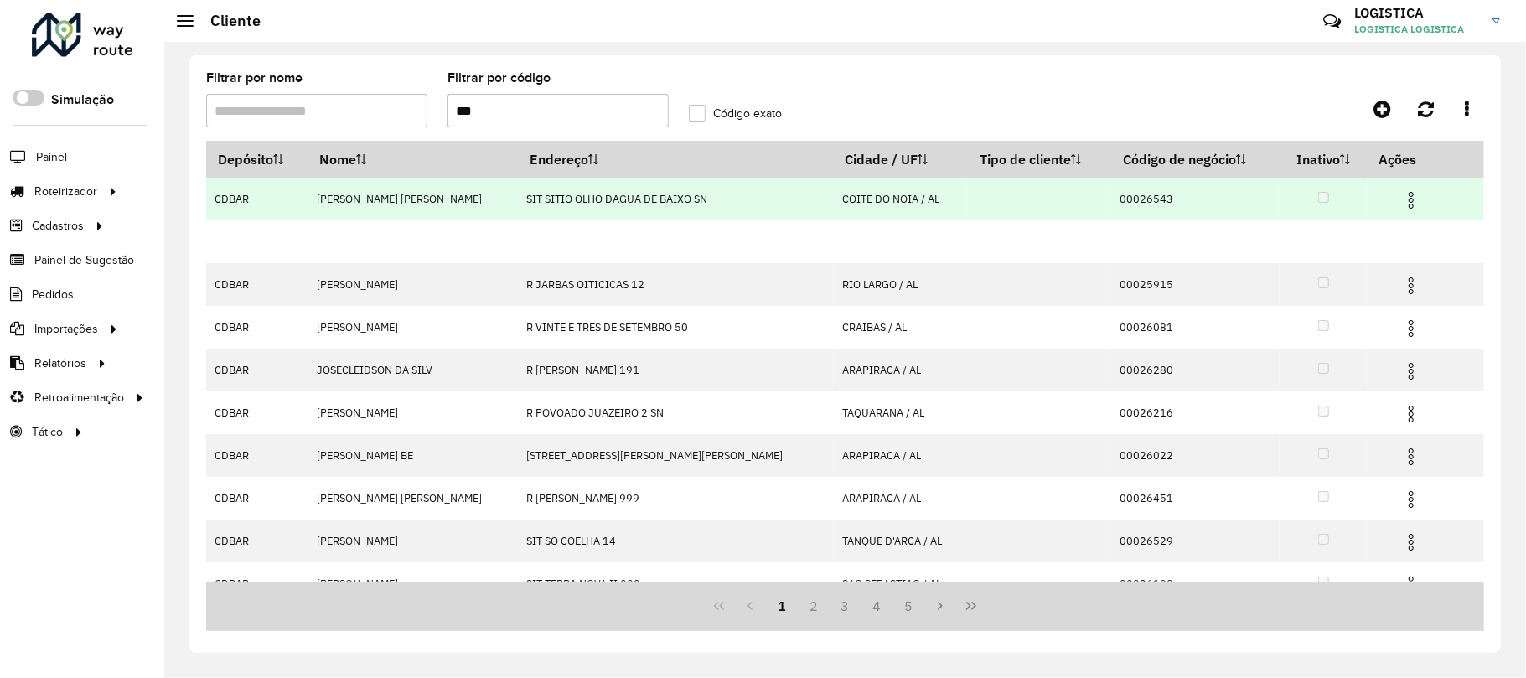
click at [1401, 209] on img at bounding box center [1411, 200] width 20 height 20
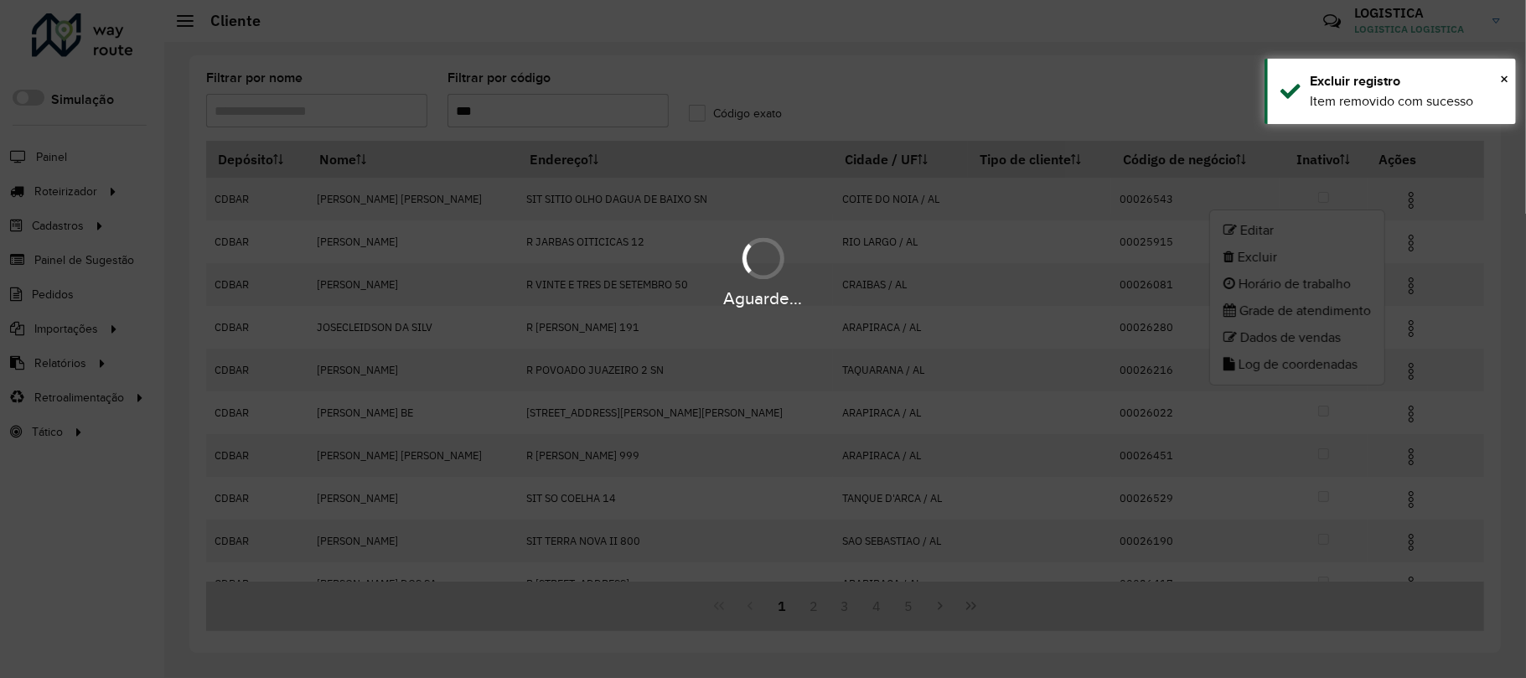
click at [1301, 256] on body "Aguarde... Pop-up bloqueado! Seu navegador bloqueou automáticamente a abertura …" at bounding box center [763, 339] width 1526 height 678
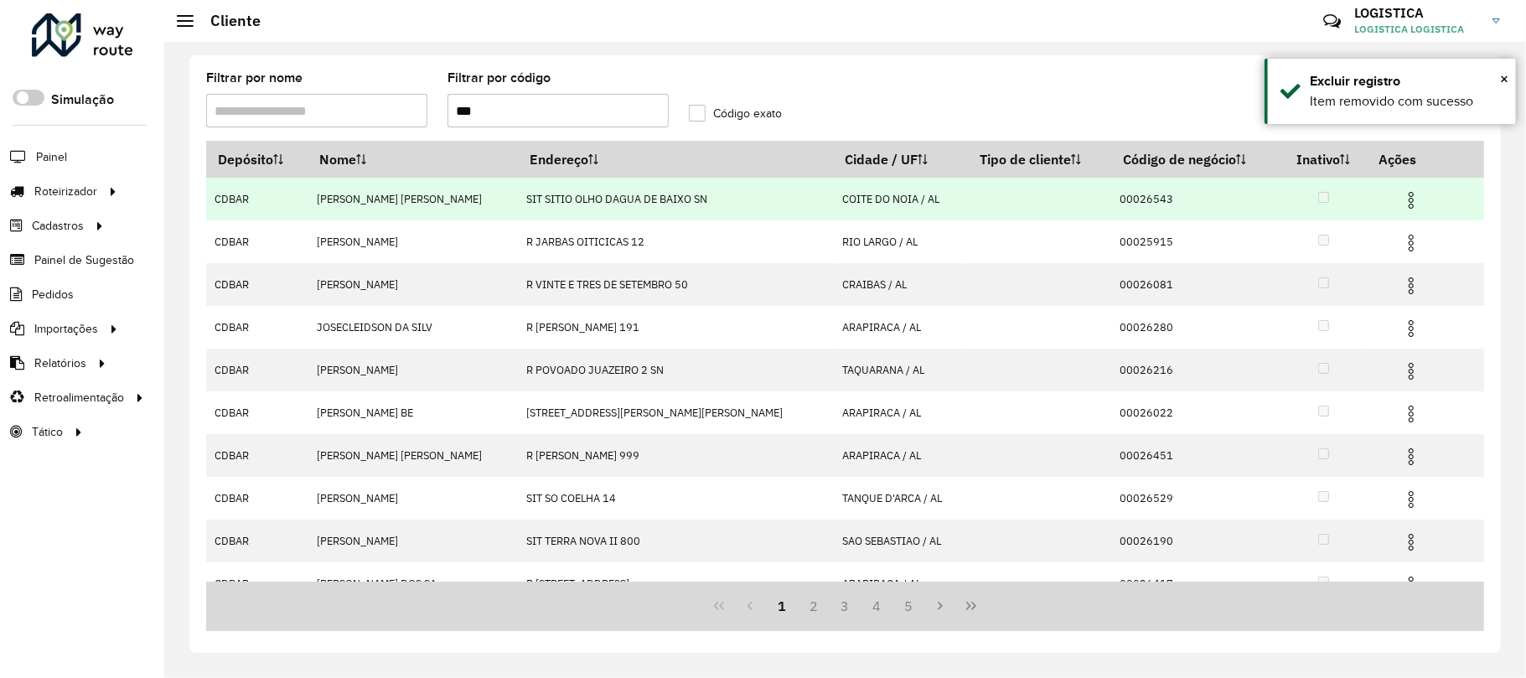
click at [1401, 201] on img at bounding box center [1411, 200] width 20 height 20
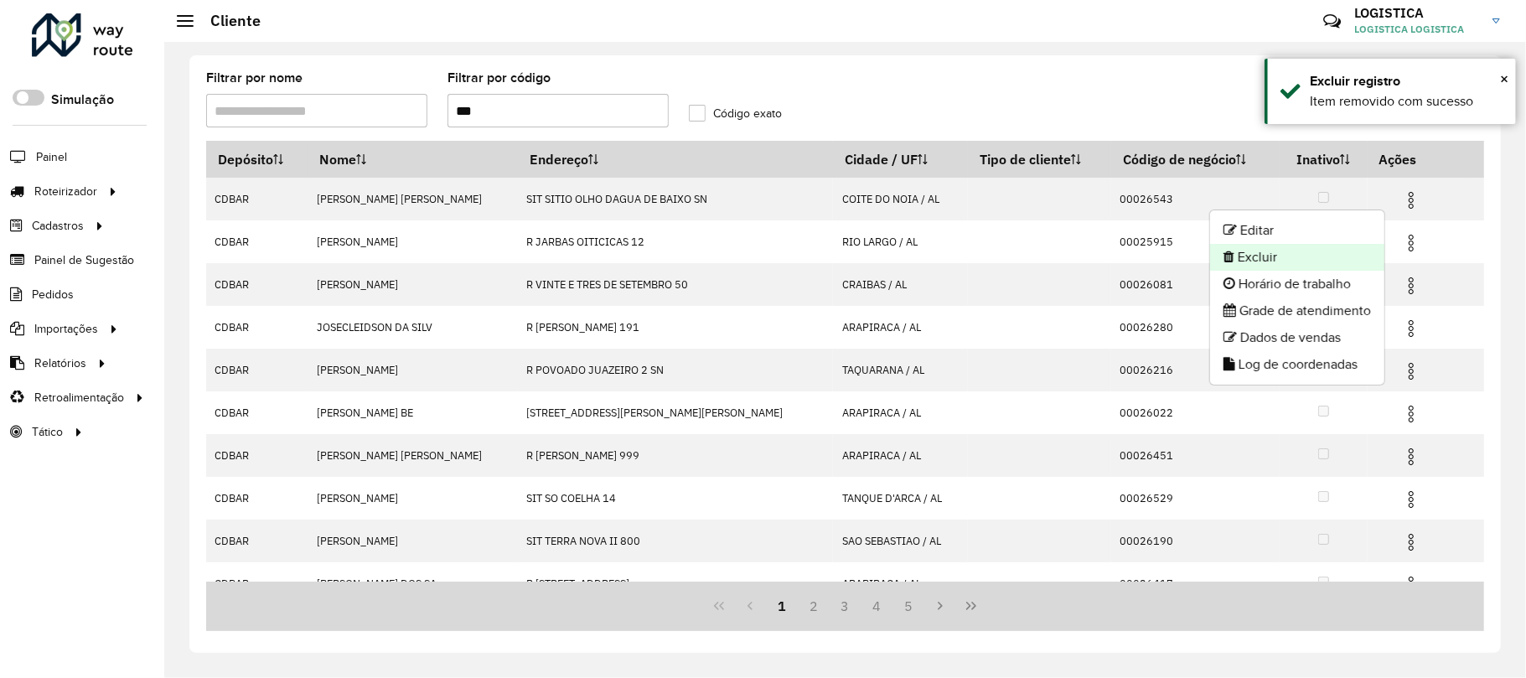
click at [1305, 253] on li "Excluir" at bounding box center [1297, 257] width 174 height 27
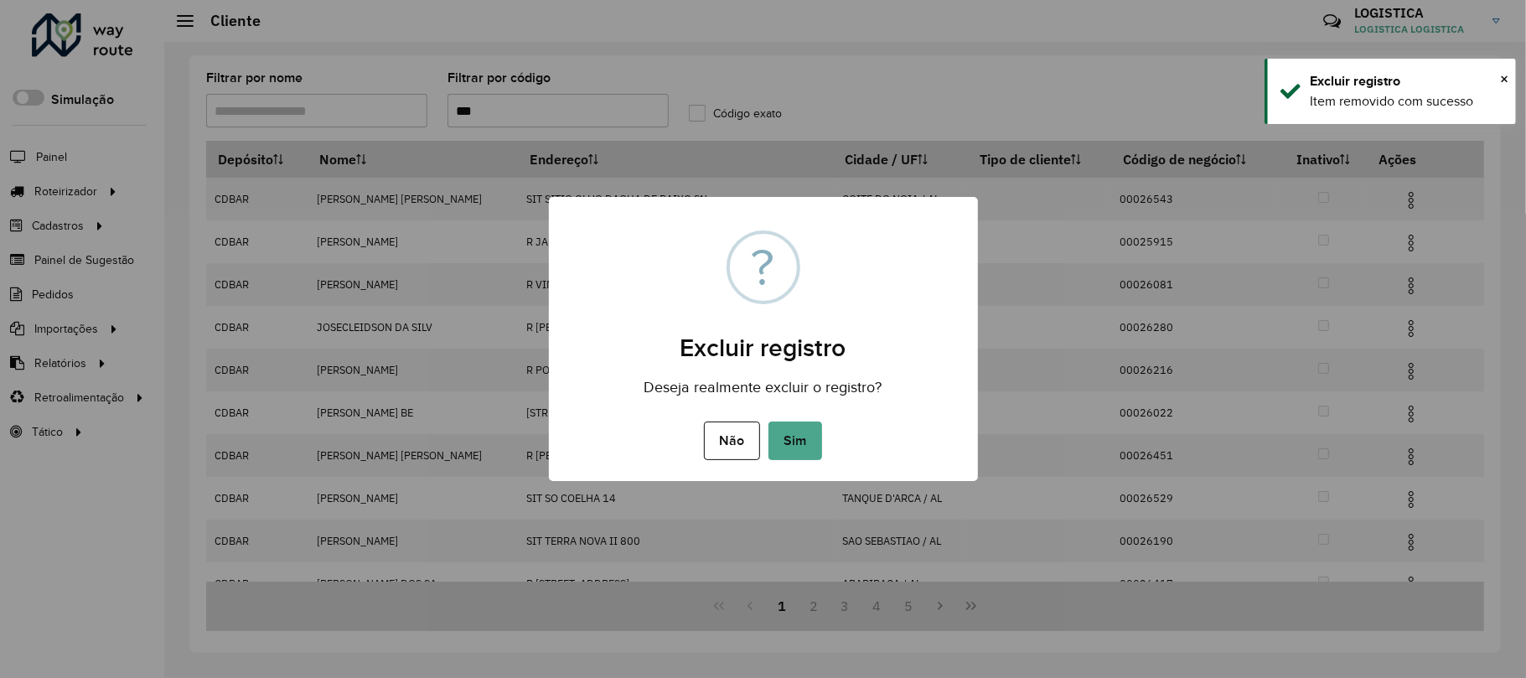
click at [768, 421] on button "Sim" at bounding box center [795, 440] width 54 height 39
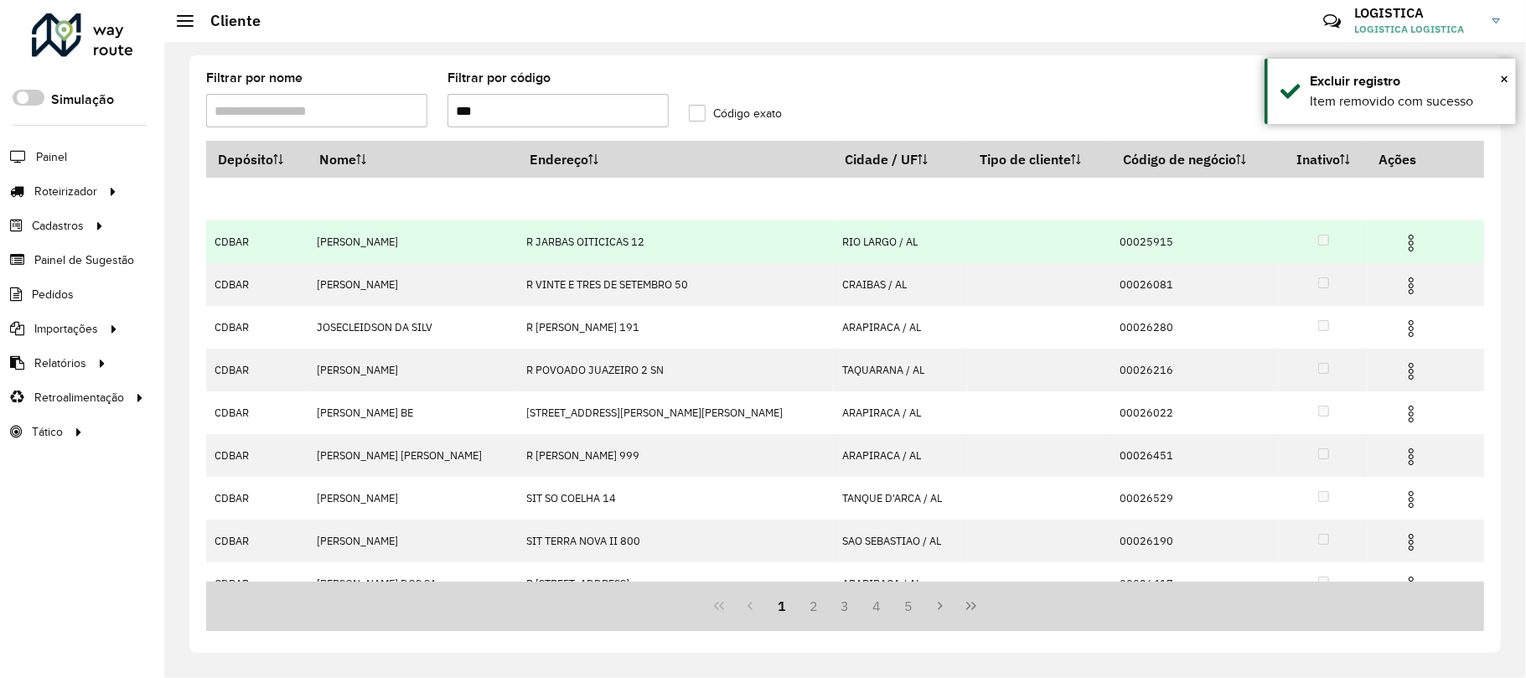
click at [1401, 236] on img at bounding box center [1411, 243] width 20 height 20
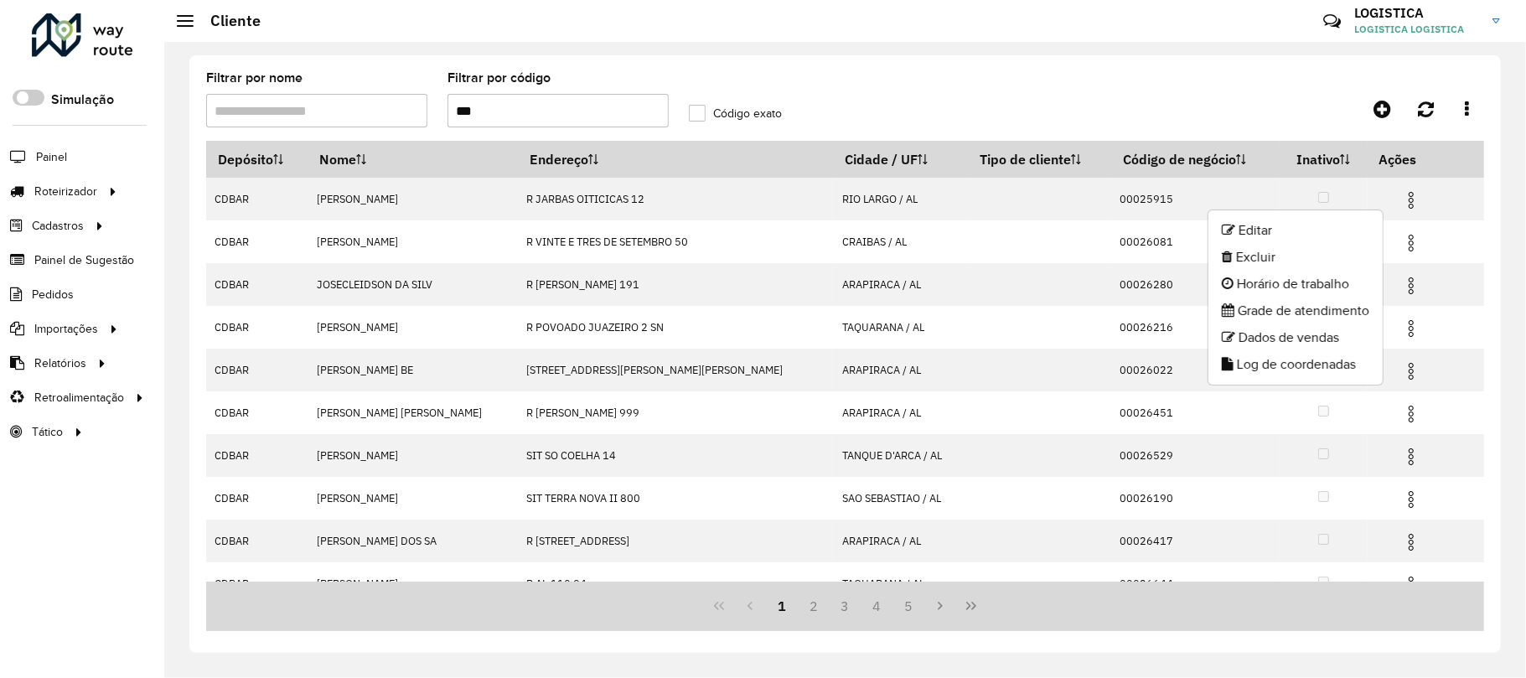
click at [1263, 268] on li "Excluir" at bounding box center [1295, 257] width 174 height 27
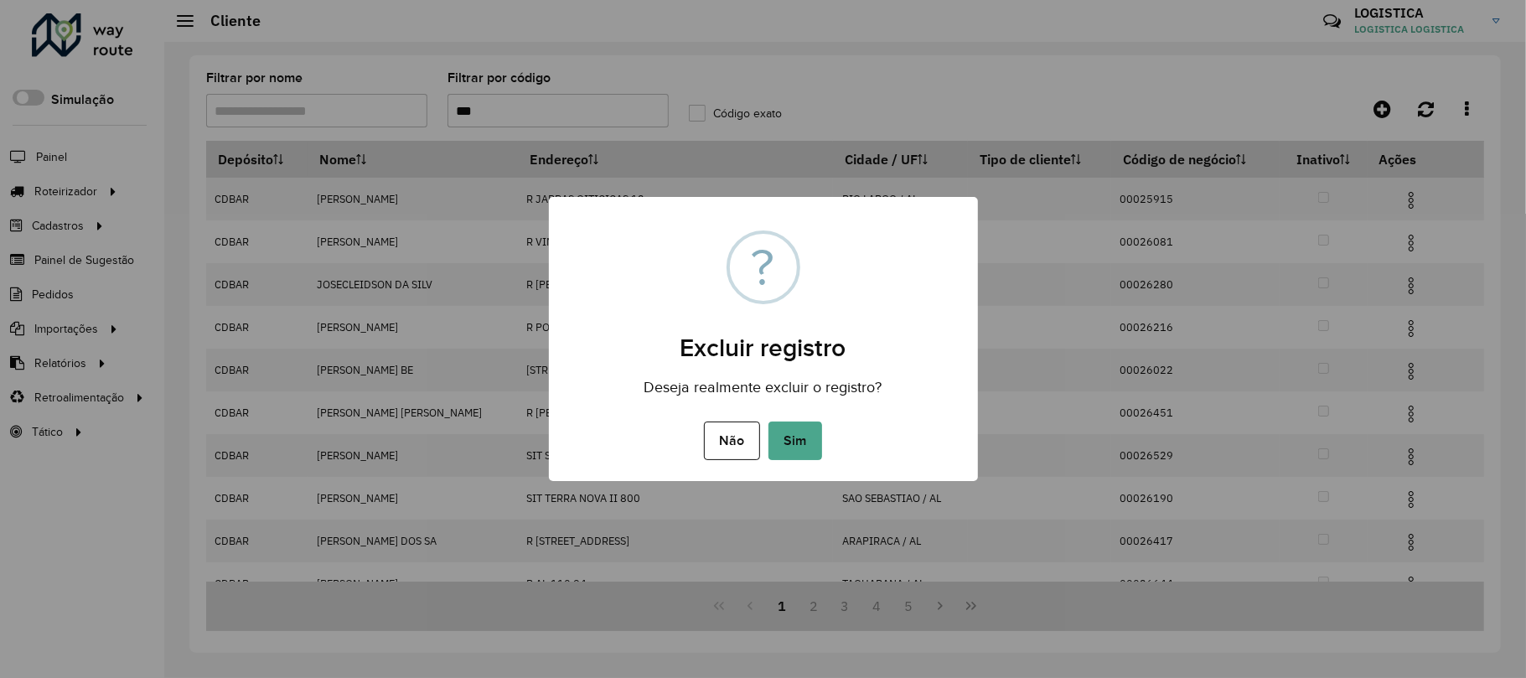
click at [768, 421] on button "Sim" at bounding box center [795, 440] width 54 height 39
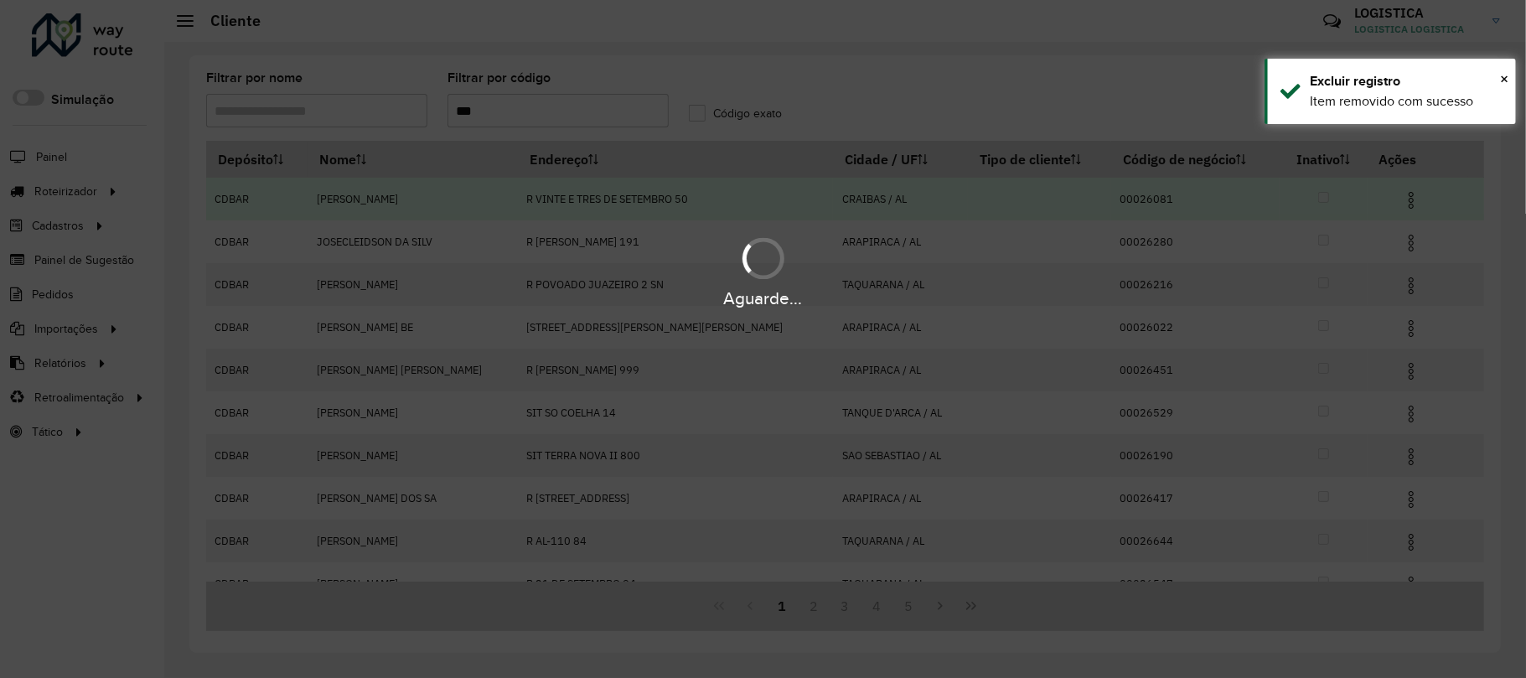
click at [1387, 243] on div "Aguarde..." at bounding box center [763, 271] width 1526 height 80
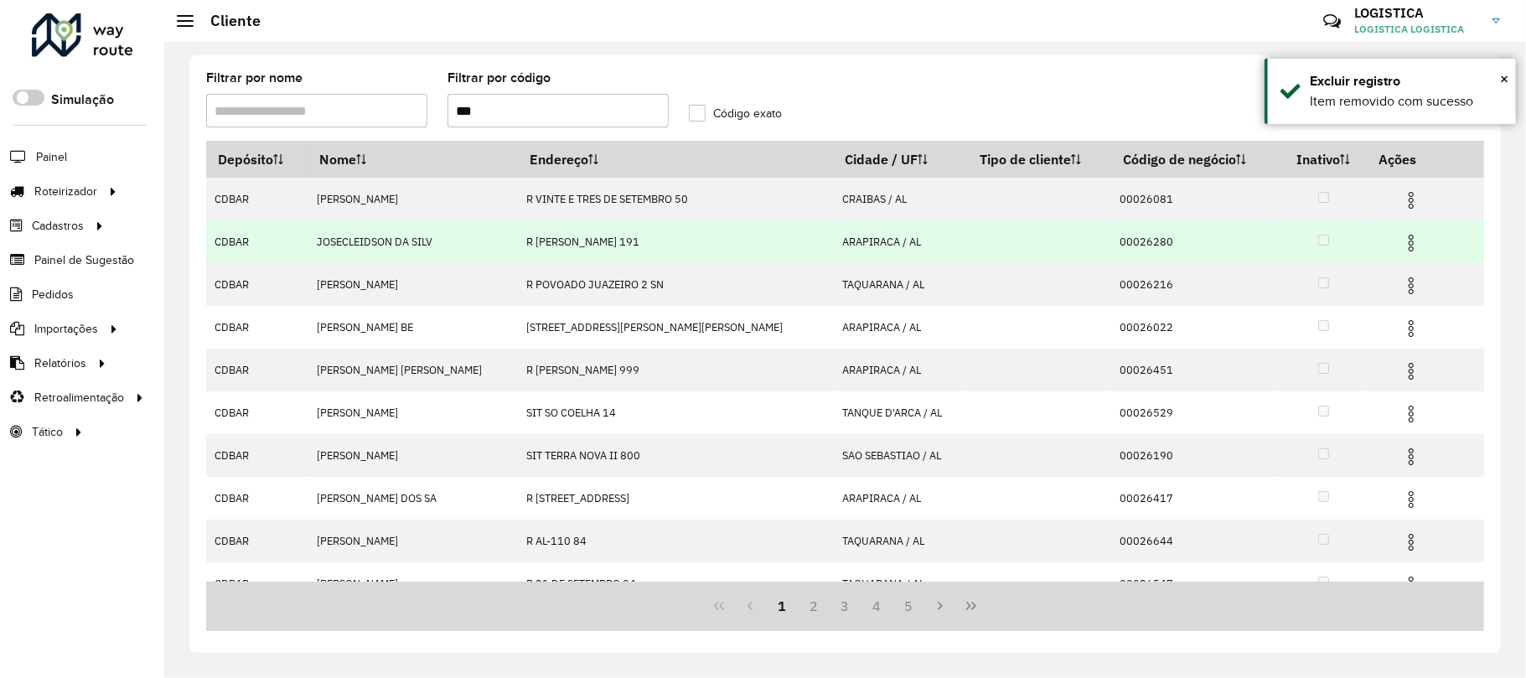
click at [1401, 242] on img at bounding box center [1411, 243] width 20 height 20
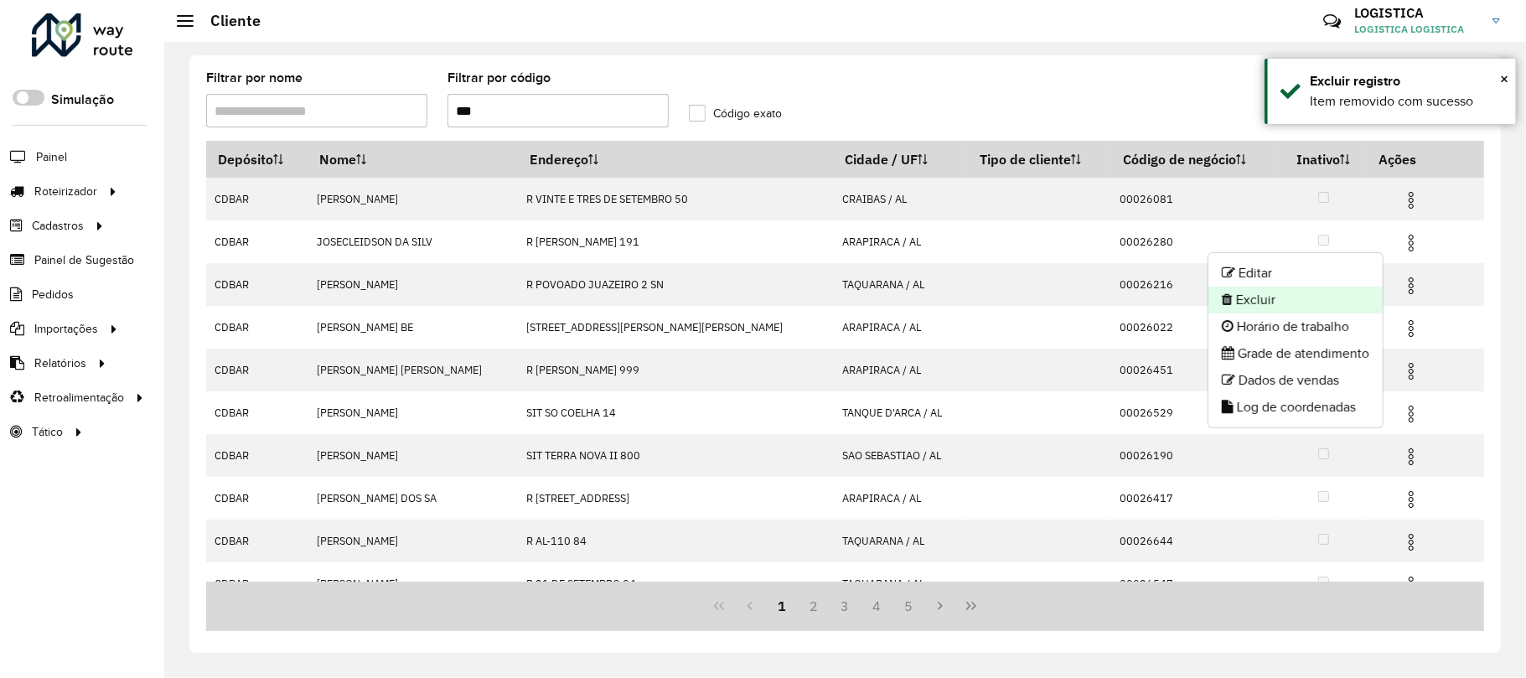
click at [1317, 302] on li "Excluir" at bounding box center [1295, 300] width 174 height 27
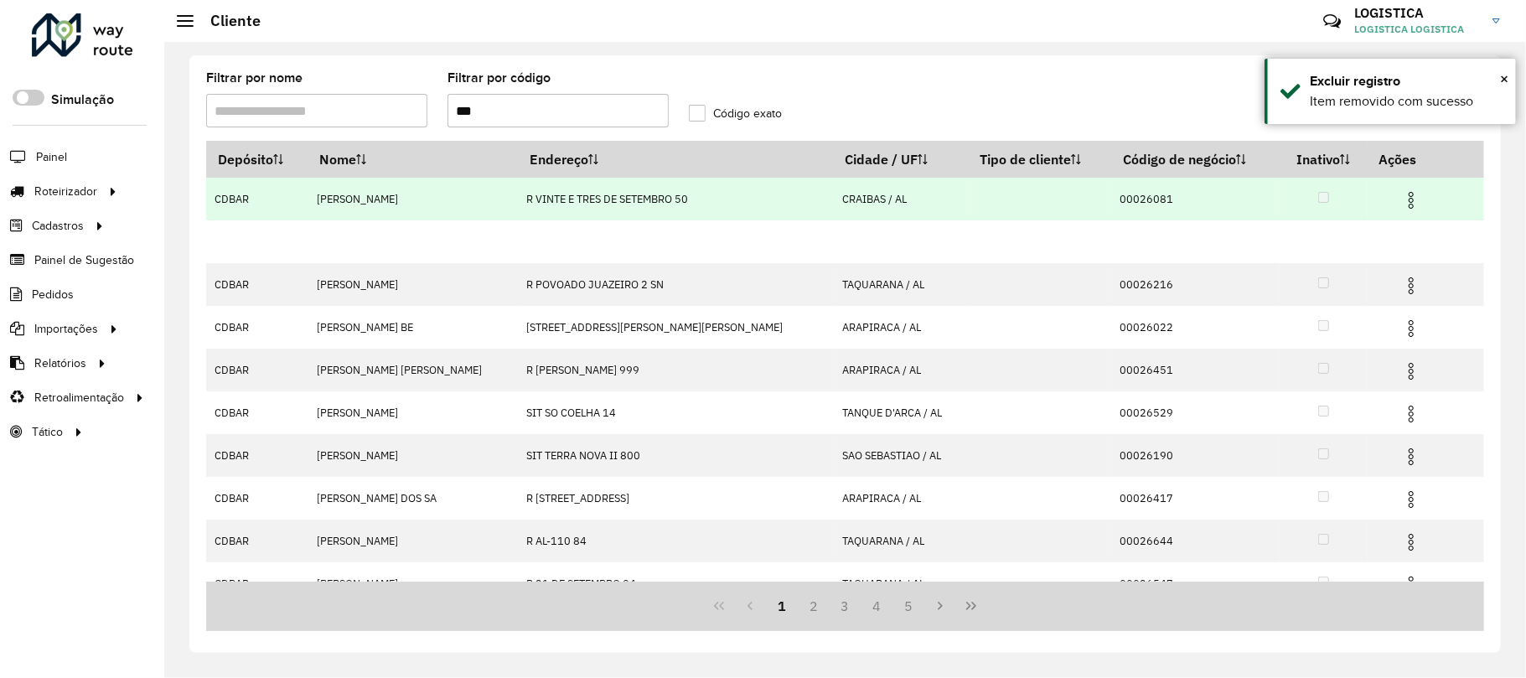
click at [1401, 203] on img at bounding box center [1411, 200] width 20 height 20
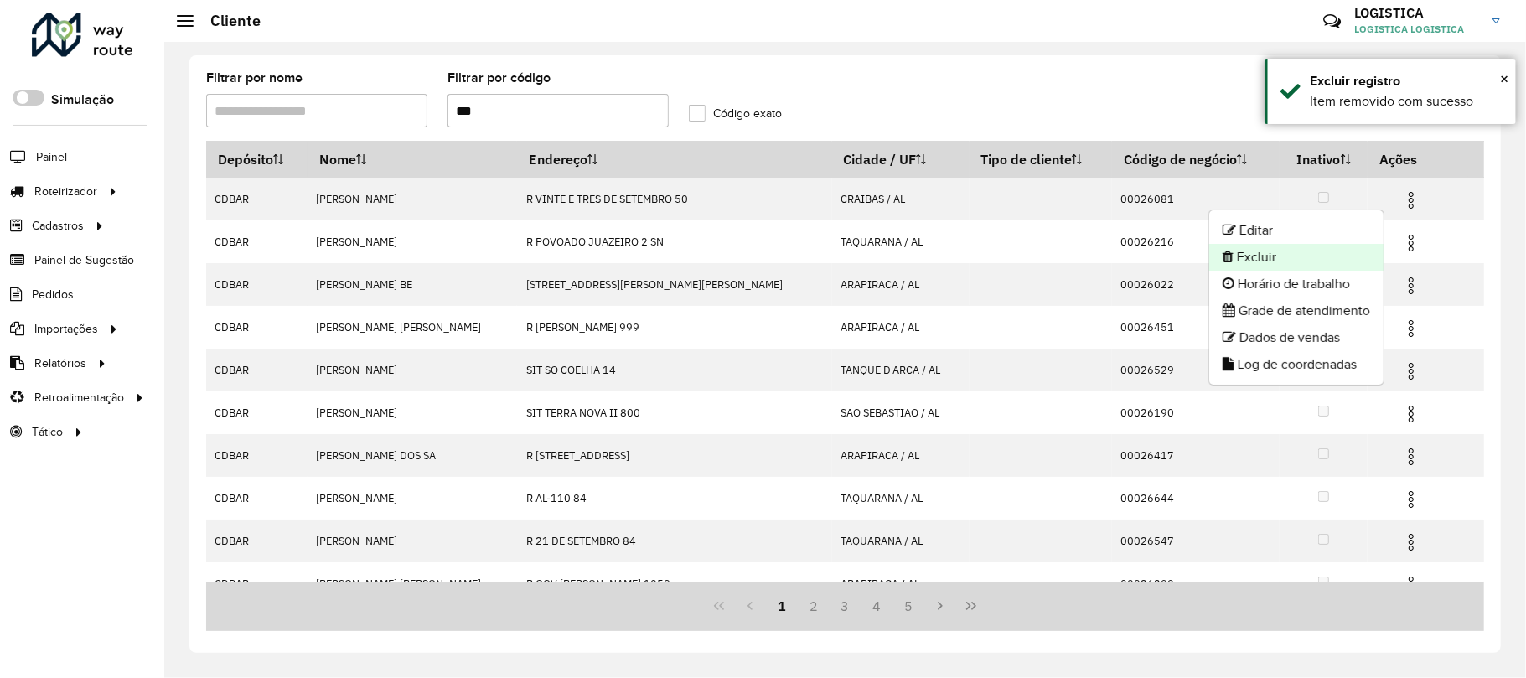
click at [1301, 261] on li "Excluir" at bounding box center [1296, 257] width 174 height 27
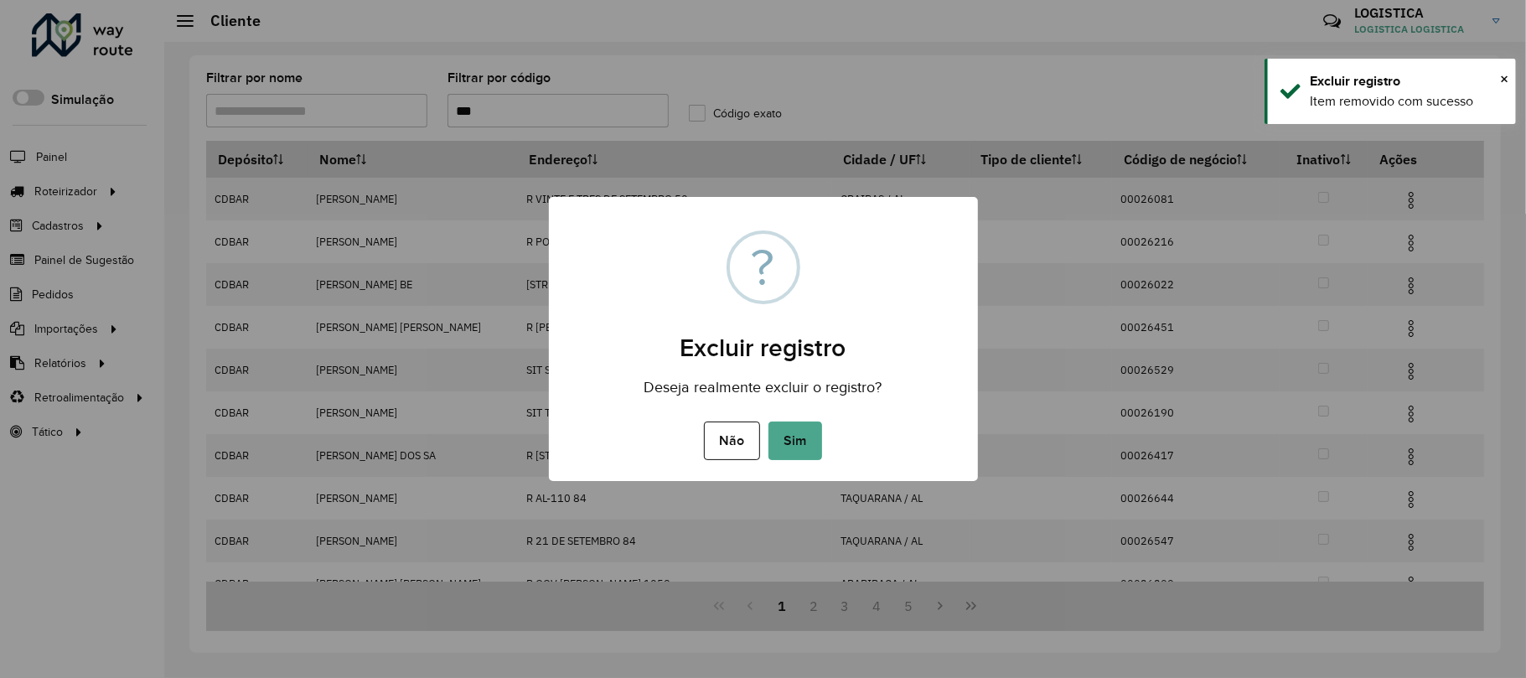
click at [768, 421] on button "Sim" at bounding box center [795, 440] width 54 height 39
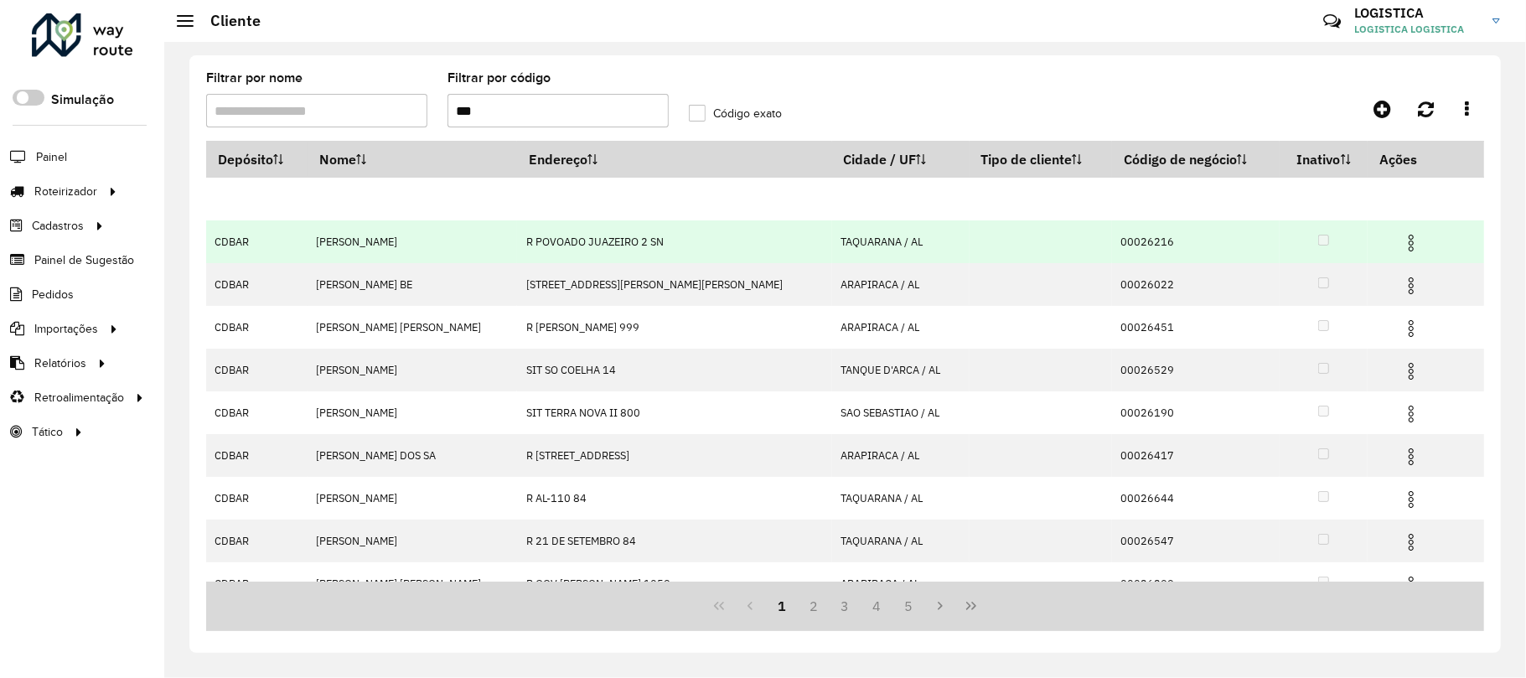
click at [1401, 230] on span at bounding box center [1411, 241] width 20 height 23
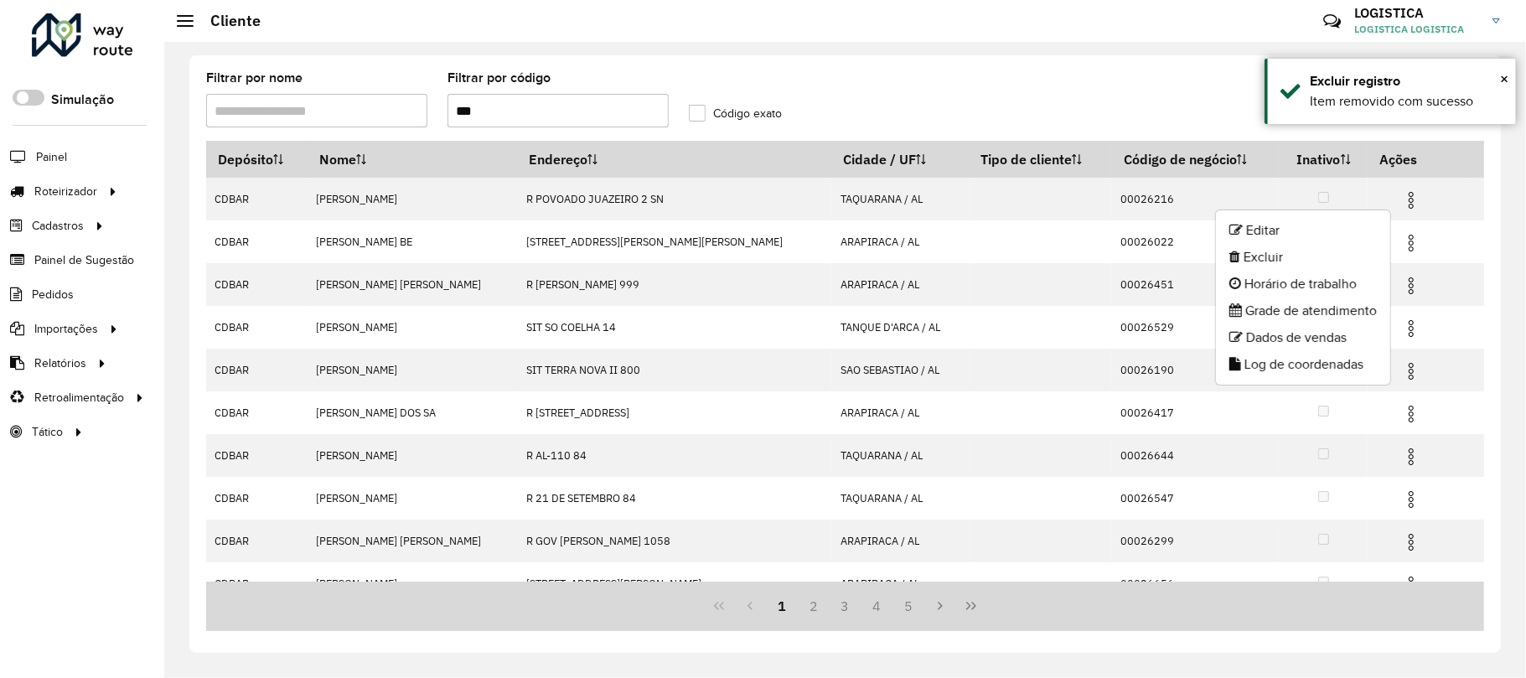
click at [1282, 263] on li "Excluir" at bounding box center [1303, 257] width 174 height 27
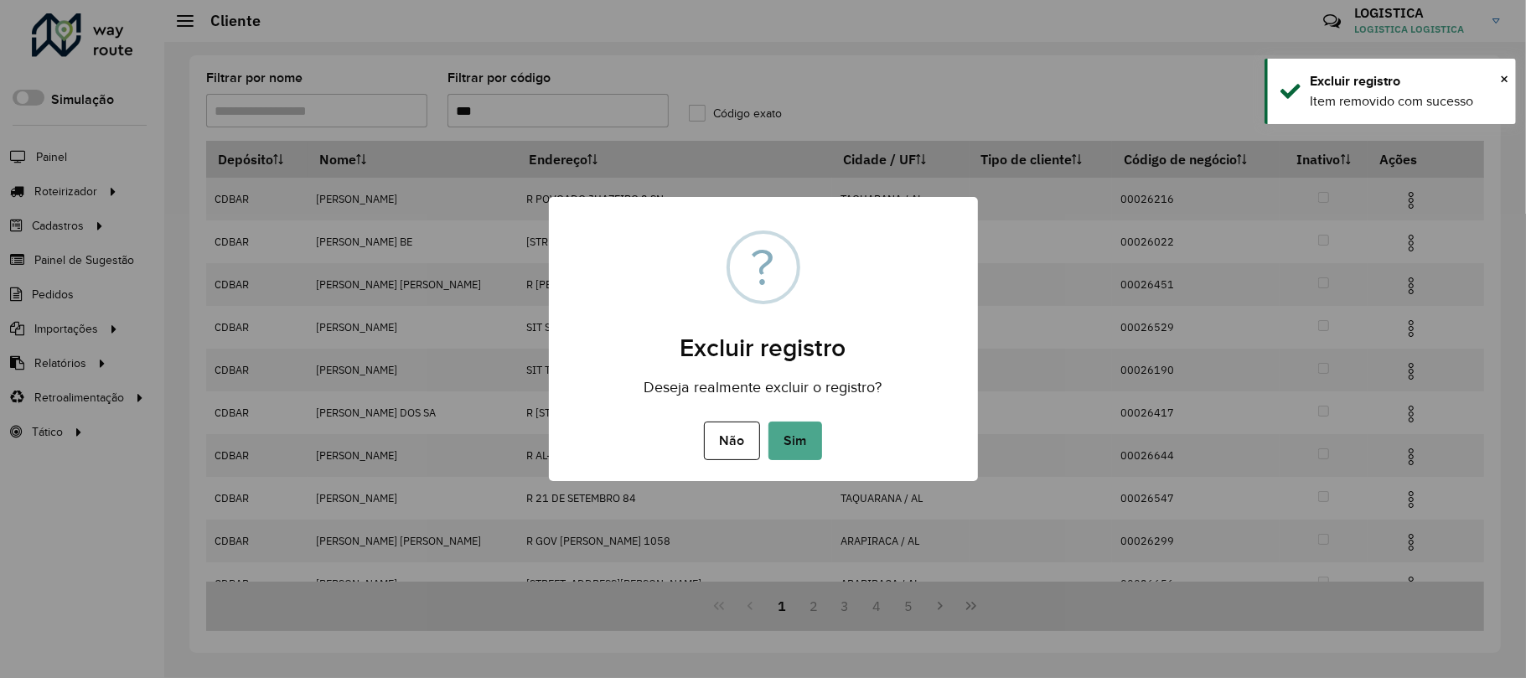
click at [768, 421] on button "Sim" at bounding box center [795, 440] width 54 height 39
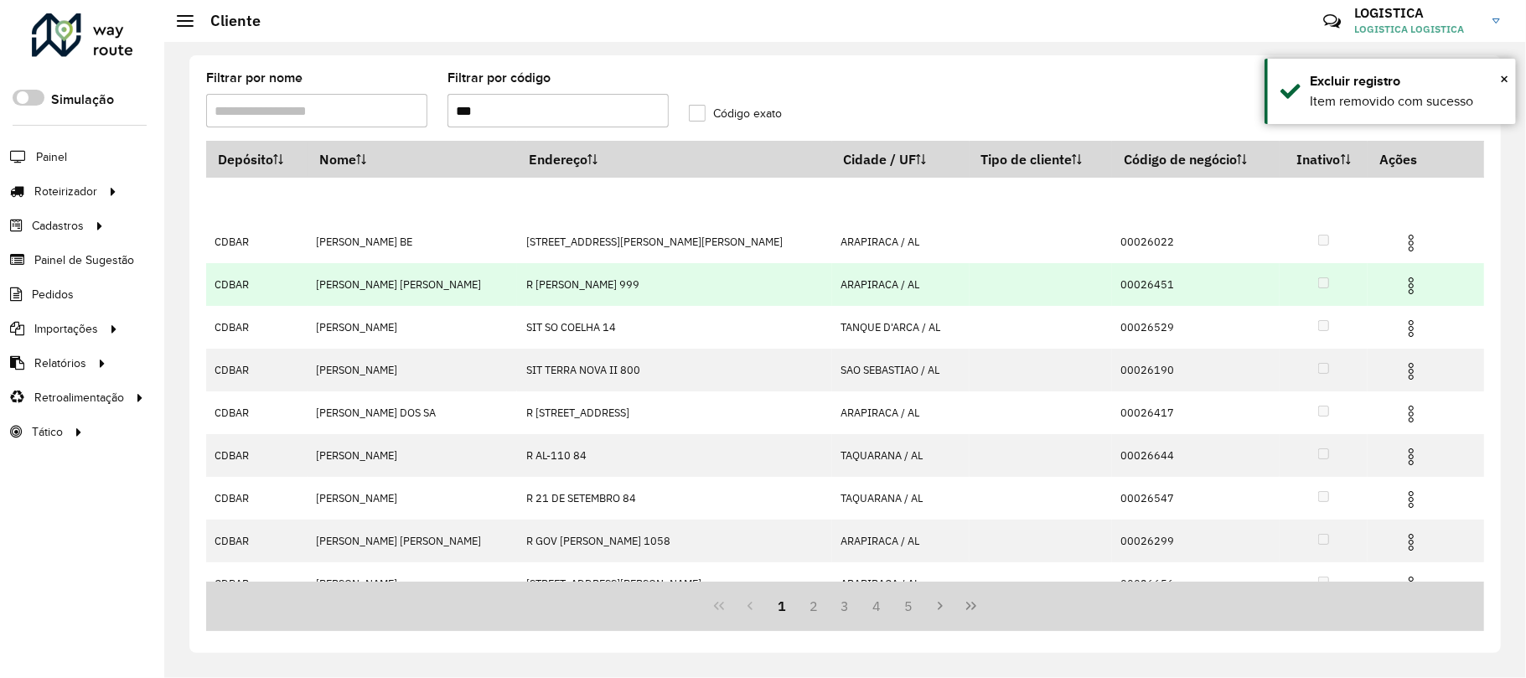
click at [1401, 283] on img at bounding box center [1411, 286] width 20 height 20
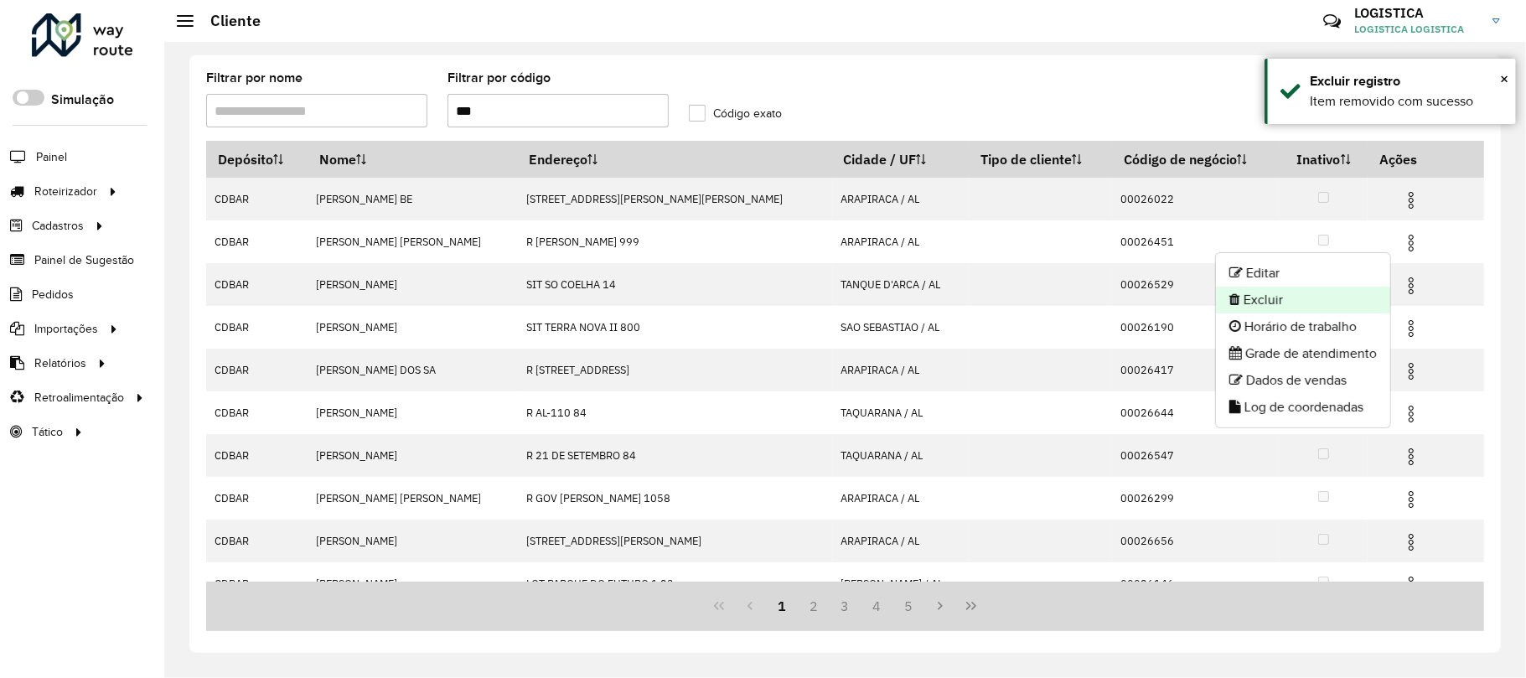
click at [1290, 295] on li "Excluir" at bounding box center [1303, 300] width 174 height 27
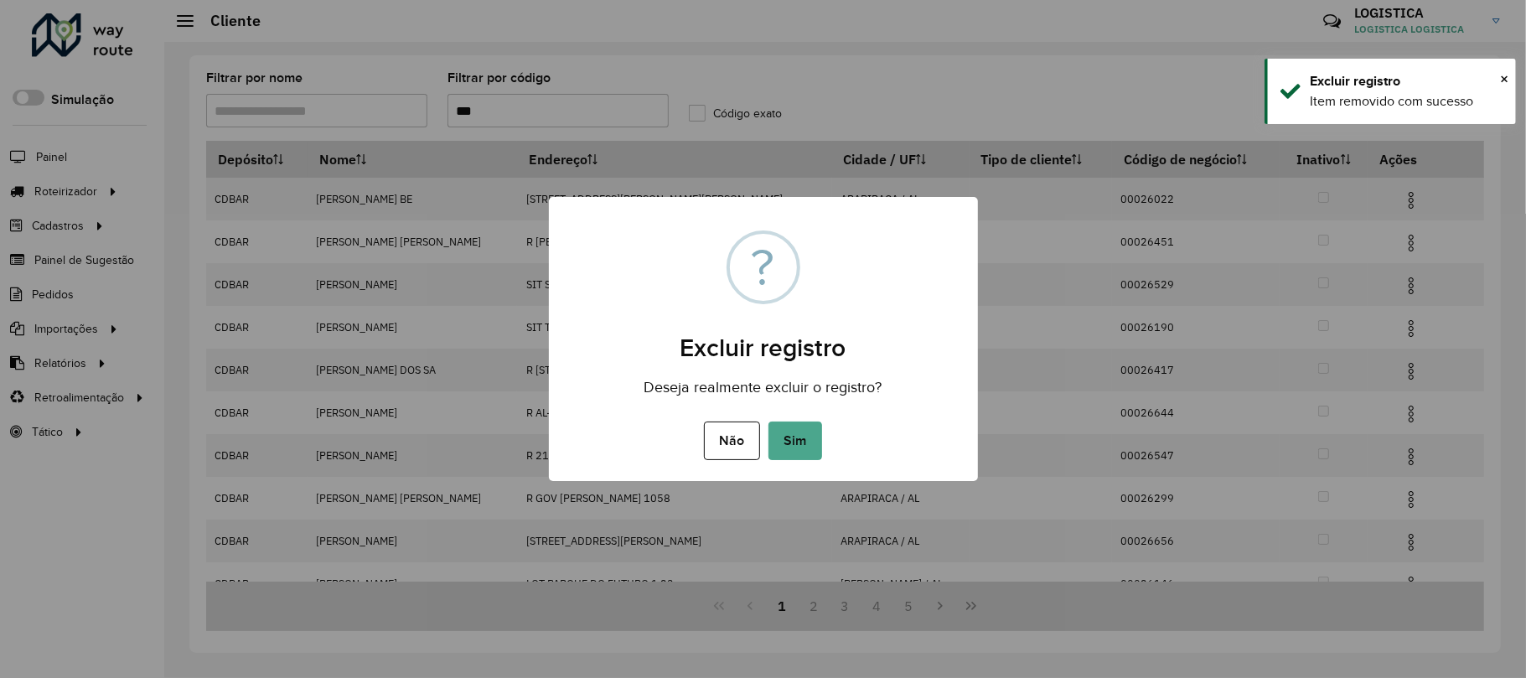
click at [768, 421] on button "Sim" at bounding box center [795, 440] width 54 height 39
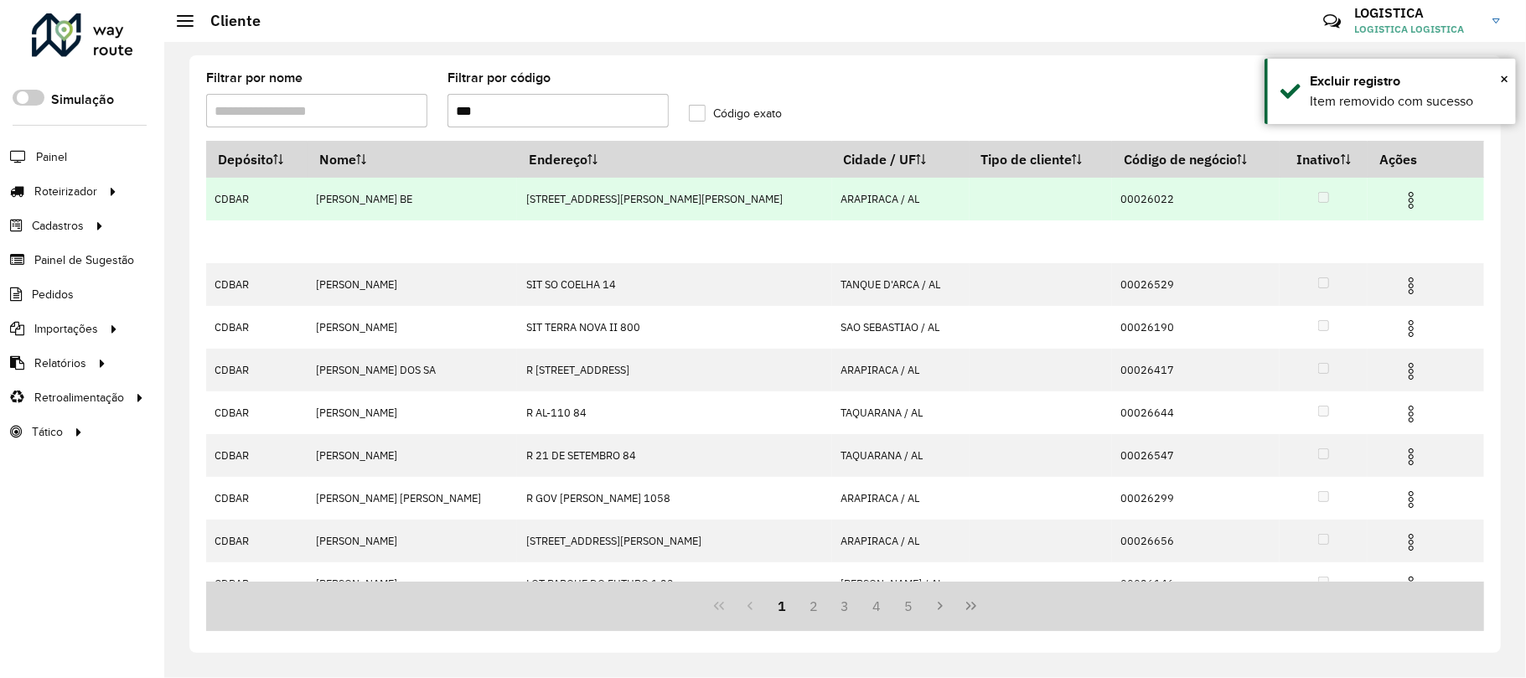
click at [1404, 198] on img at bounding box center [1411, 200] width 20 height 20
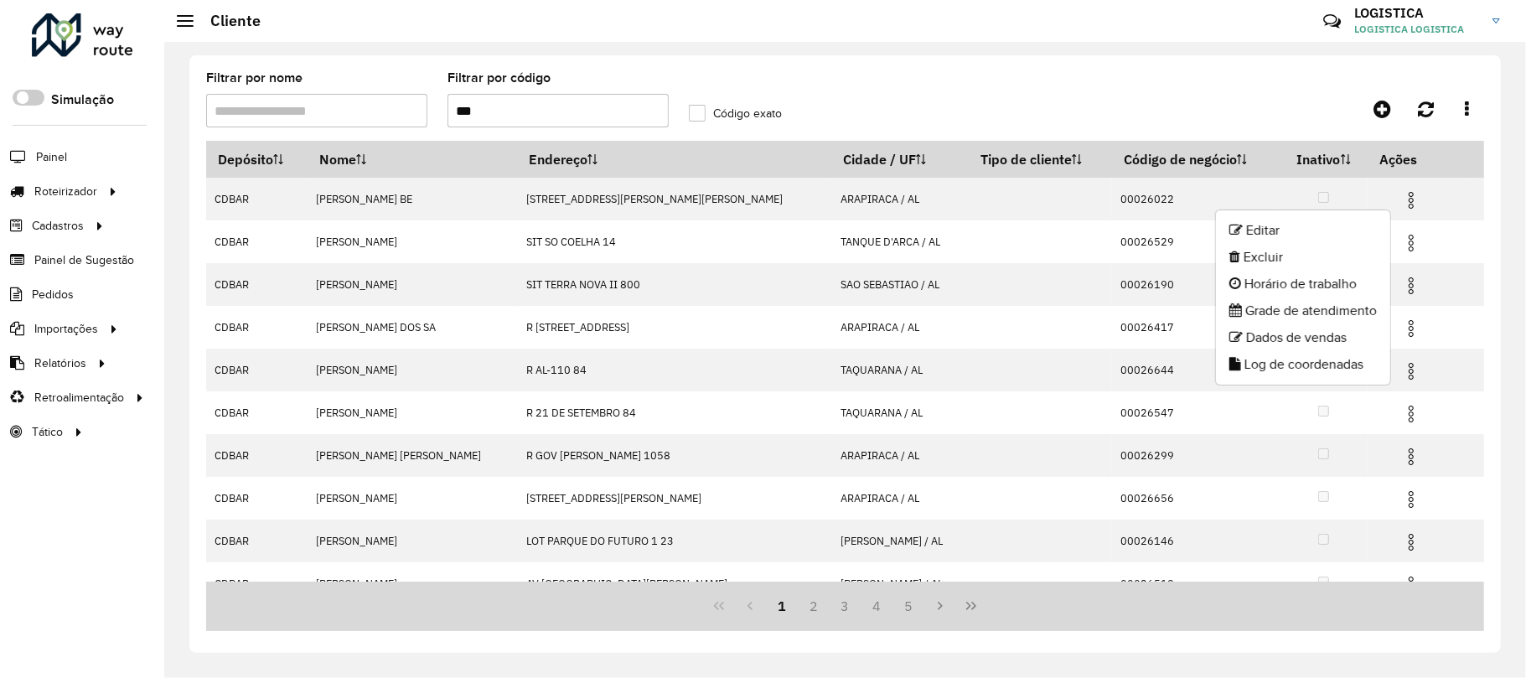
click at [1302, 258] on li "Excluir" at bounding box center [1303, 257] width 174 height 27
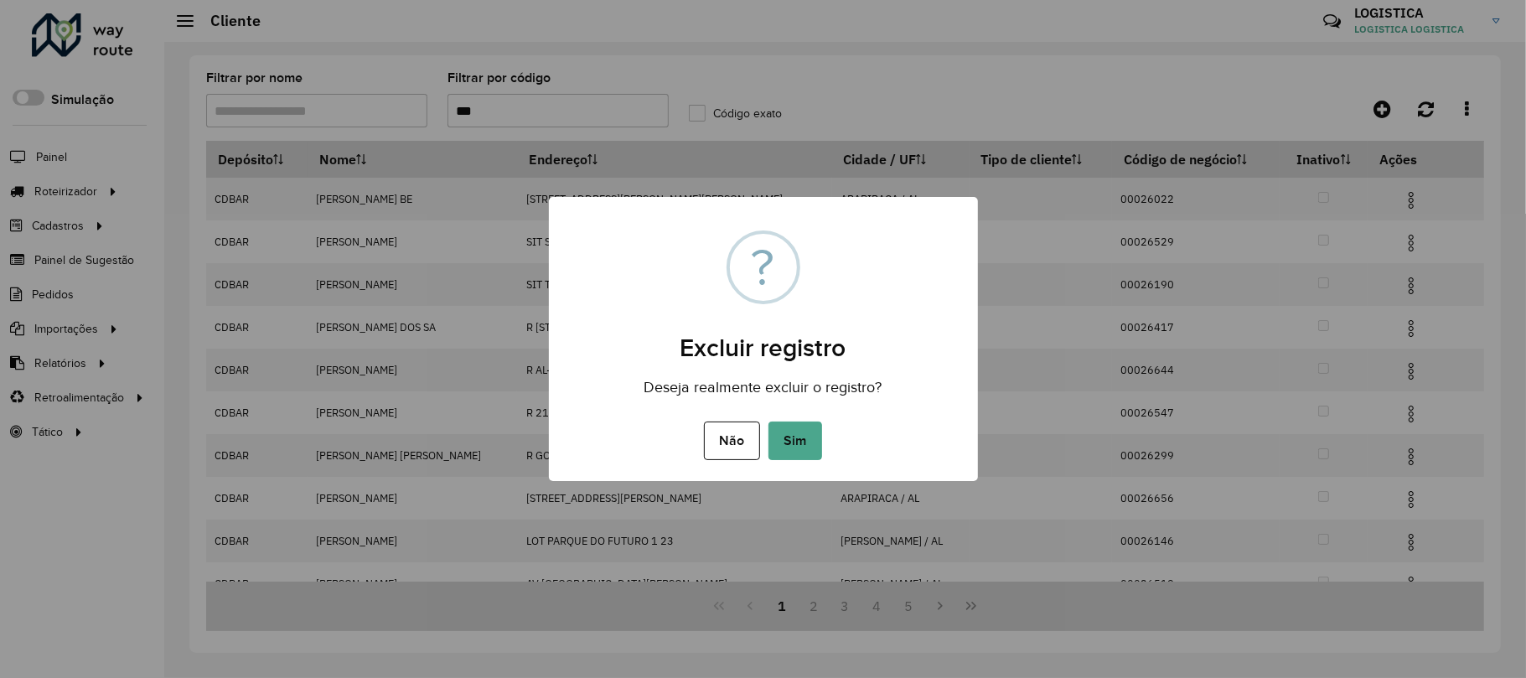
click at [768, 421] on button "Sim" at bounding box center [795, 440] width 54 height 39
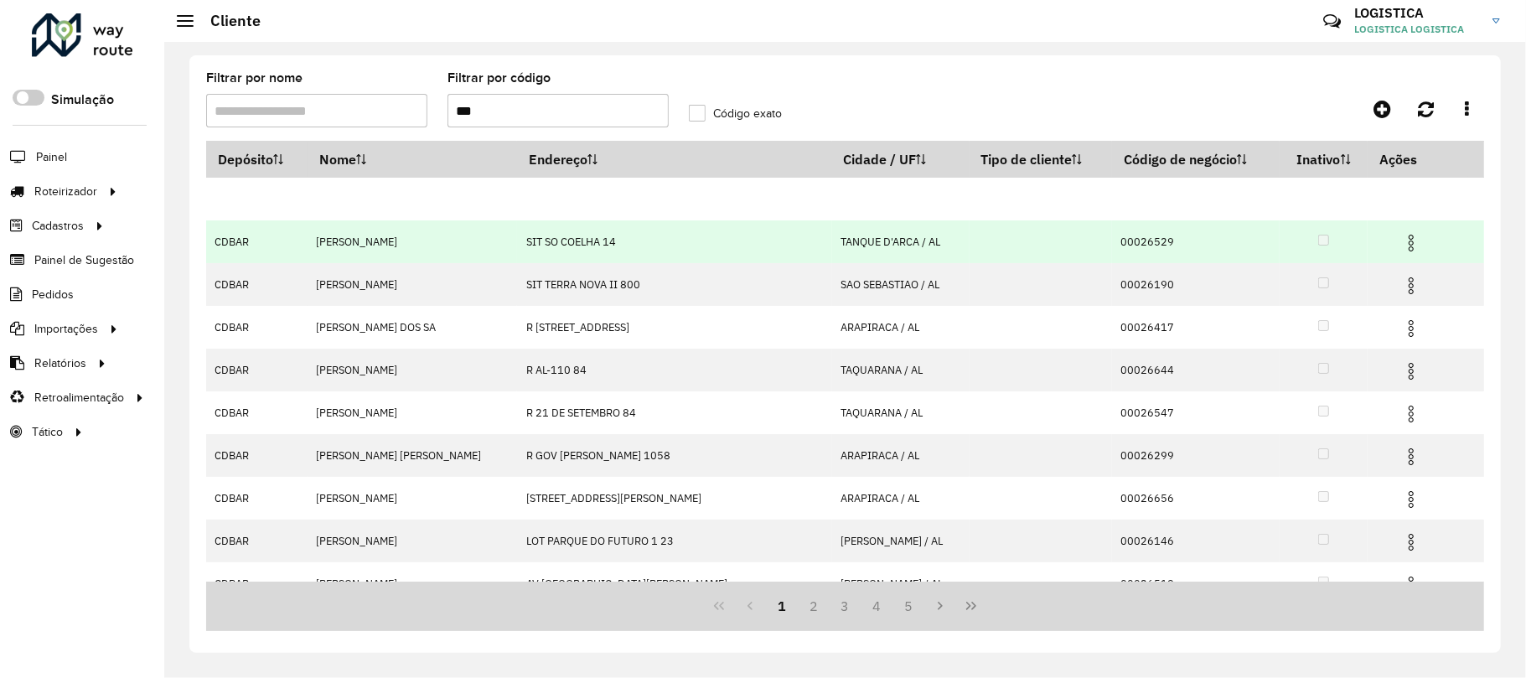
click at [1404, 241] on img at bounding box center [1411, 243] width 20 height 20
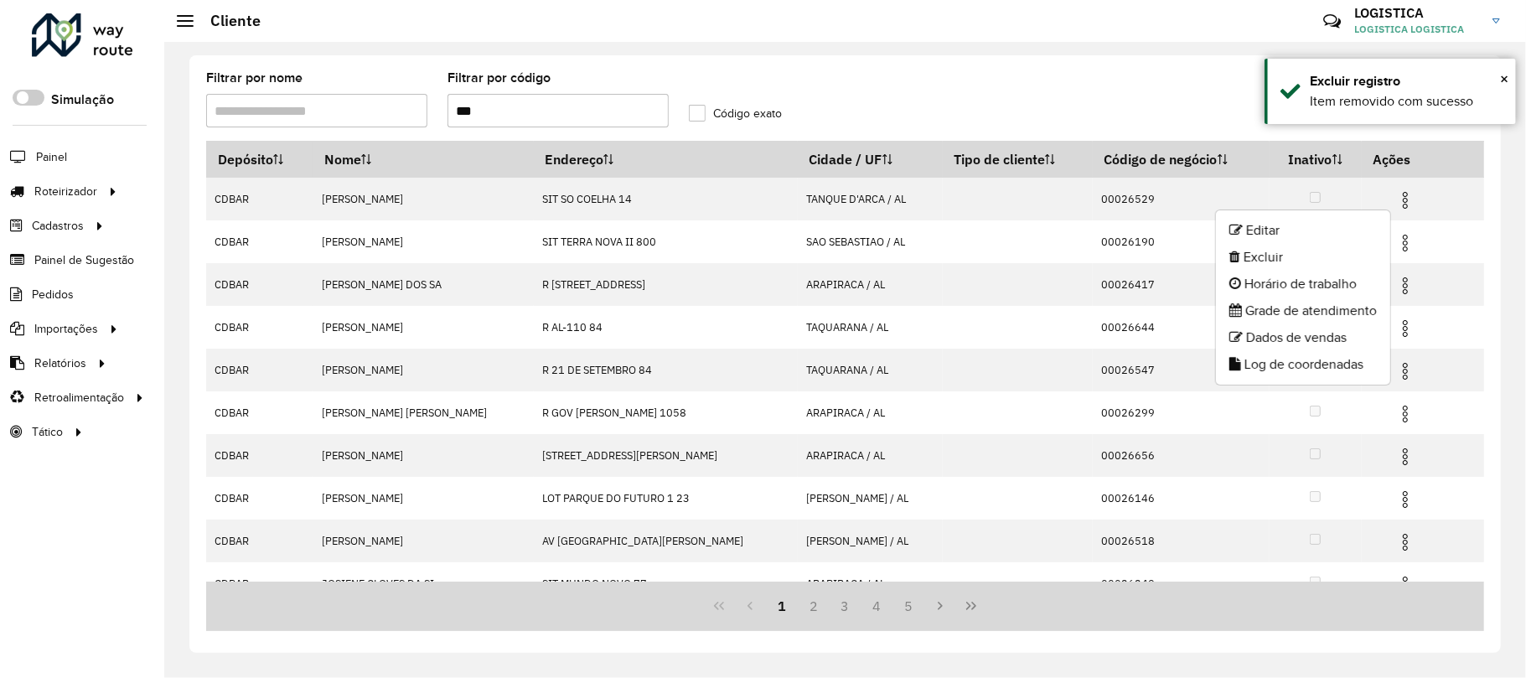
click at [1278, 266] on li "Excluir" at bounding box center [1303, 257] width 174 height 27
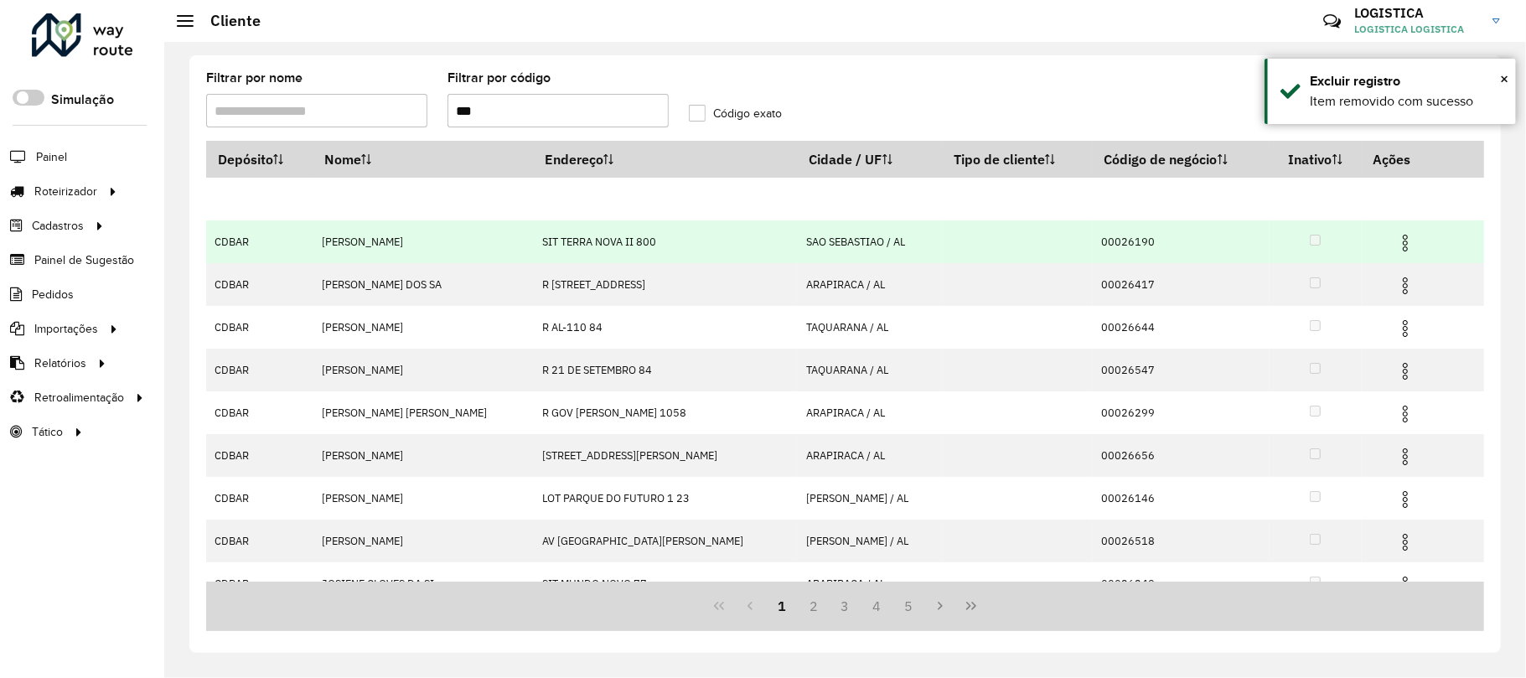
click at [1396, 248] on img at bounding box center [1405, 243] width 20 height 20
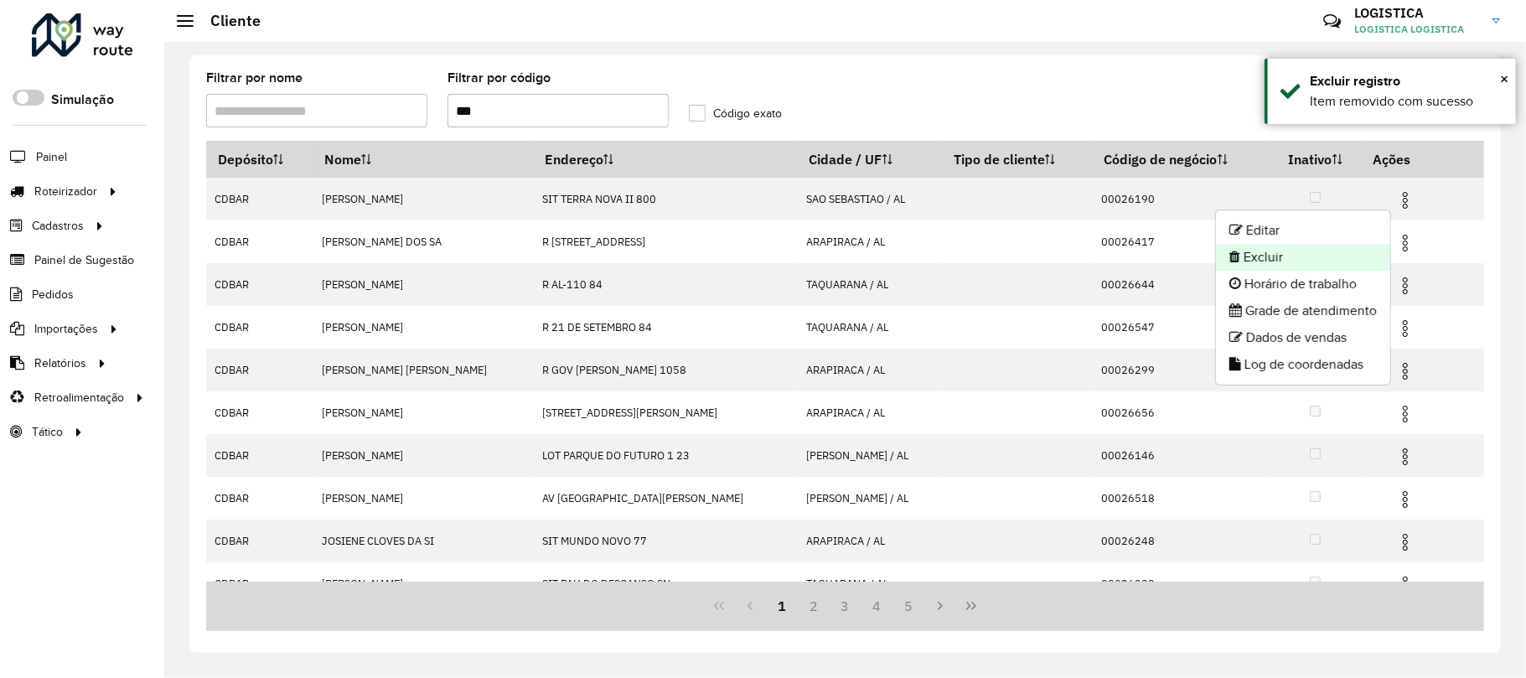
click at [1301, 261] on li "Excluir" at bounding box center [1303, 257] width 174 height 27
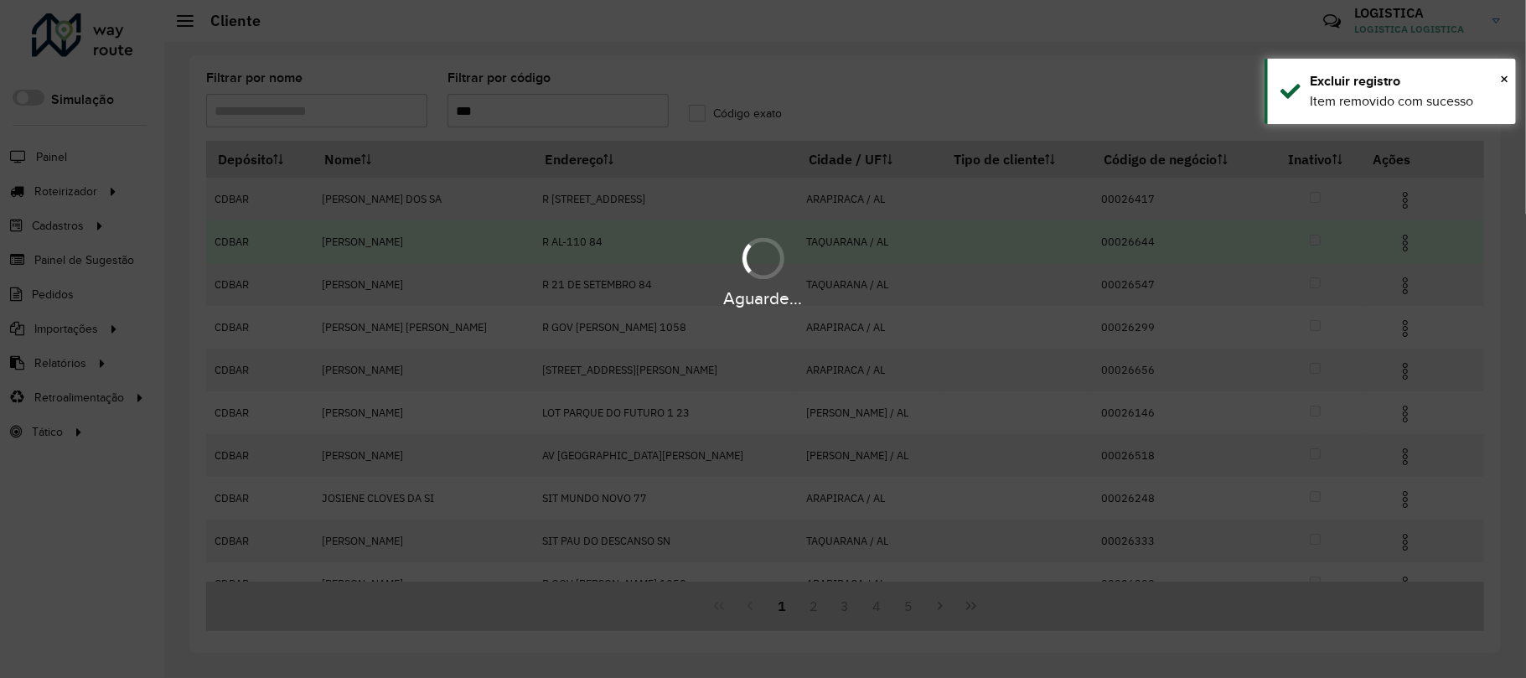
click at [1408, 285] on div "Aguarde..." at bounding box center [763, 298] width 1526 height 26
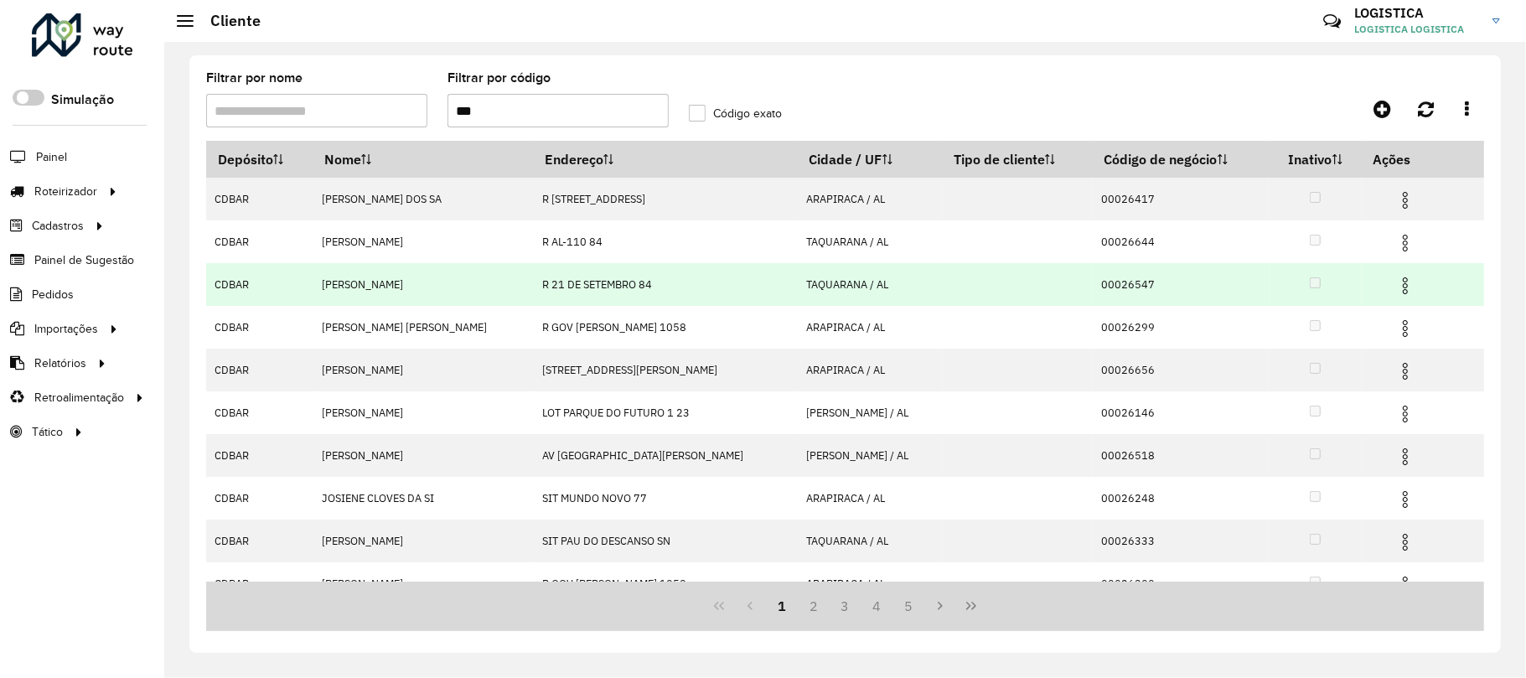
click at [1405, 285] on img at bounding box center [1405, 286] width 20 height 20
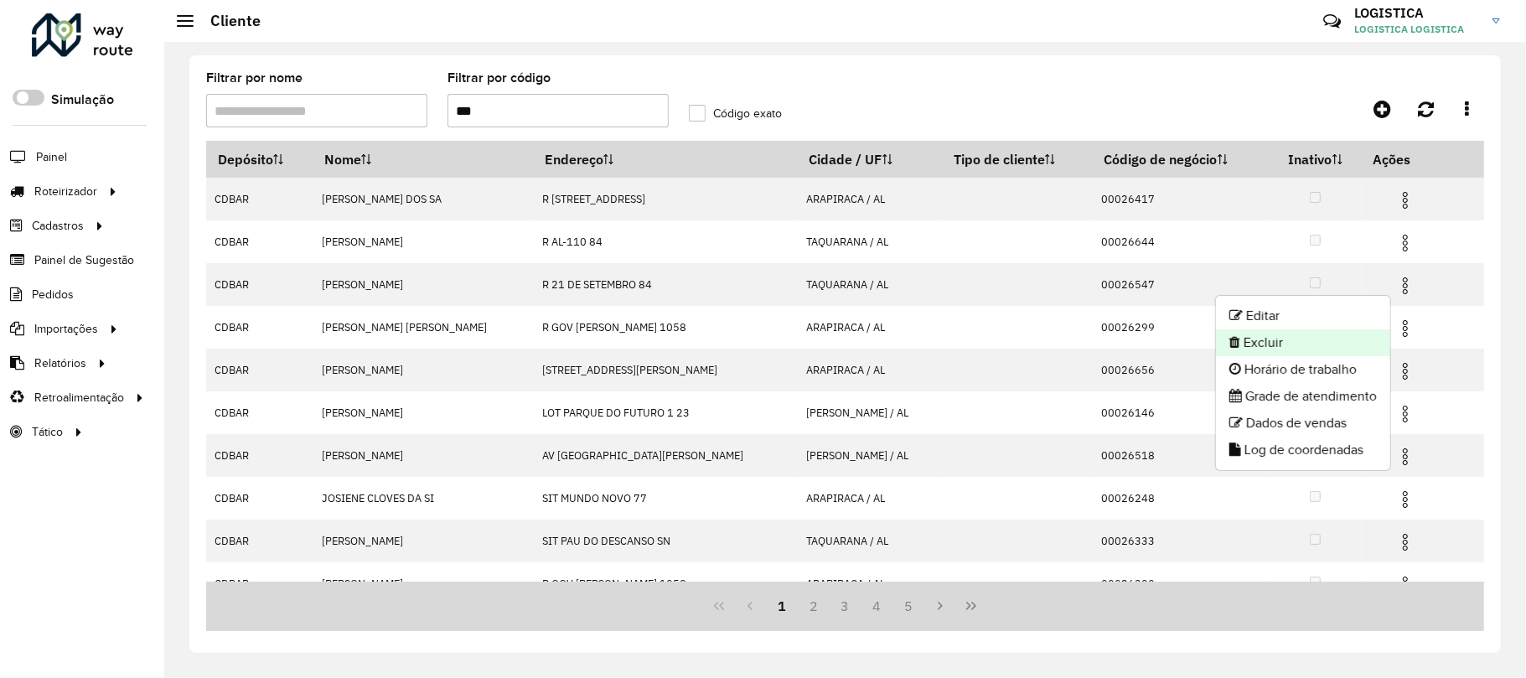
click at [1311, 337] on li "Excluir" at bounding box center [1303, 342] width 174 height 27
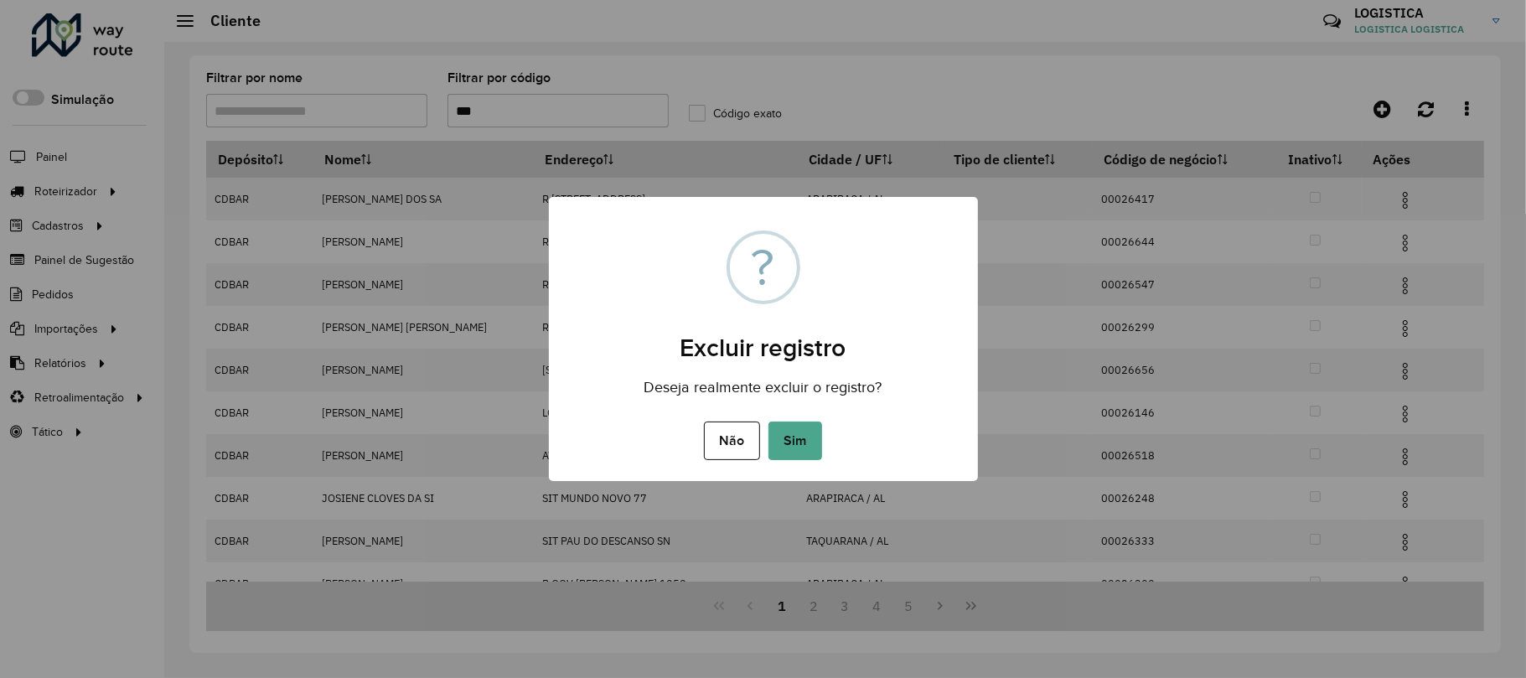
click at [768, 421] on button "Sim" at bounding box center [795, 440] width 54 height 39
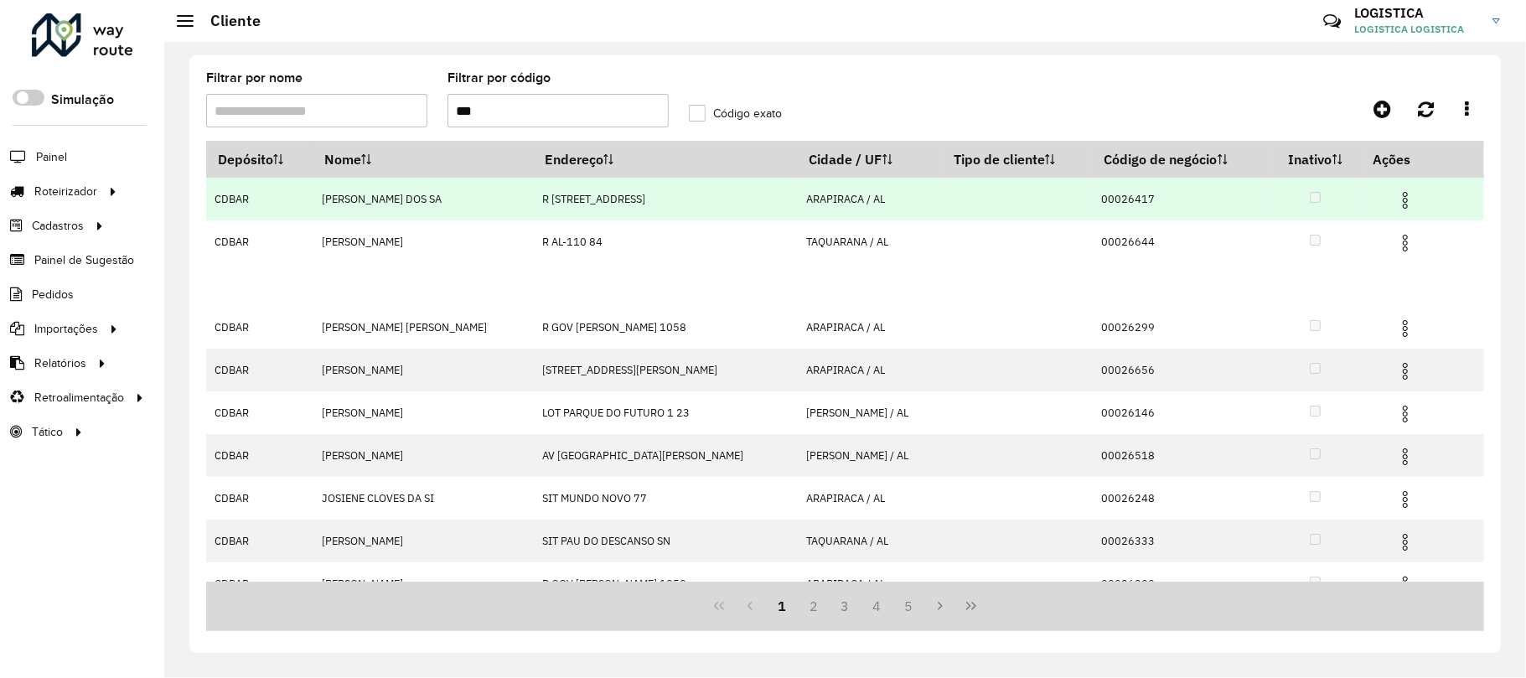
click at [1395, 204] on img at bounding box center [1405, 200] width 20 height 20
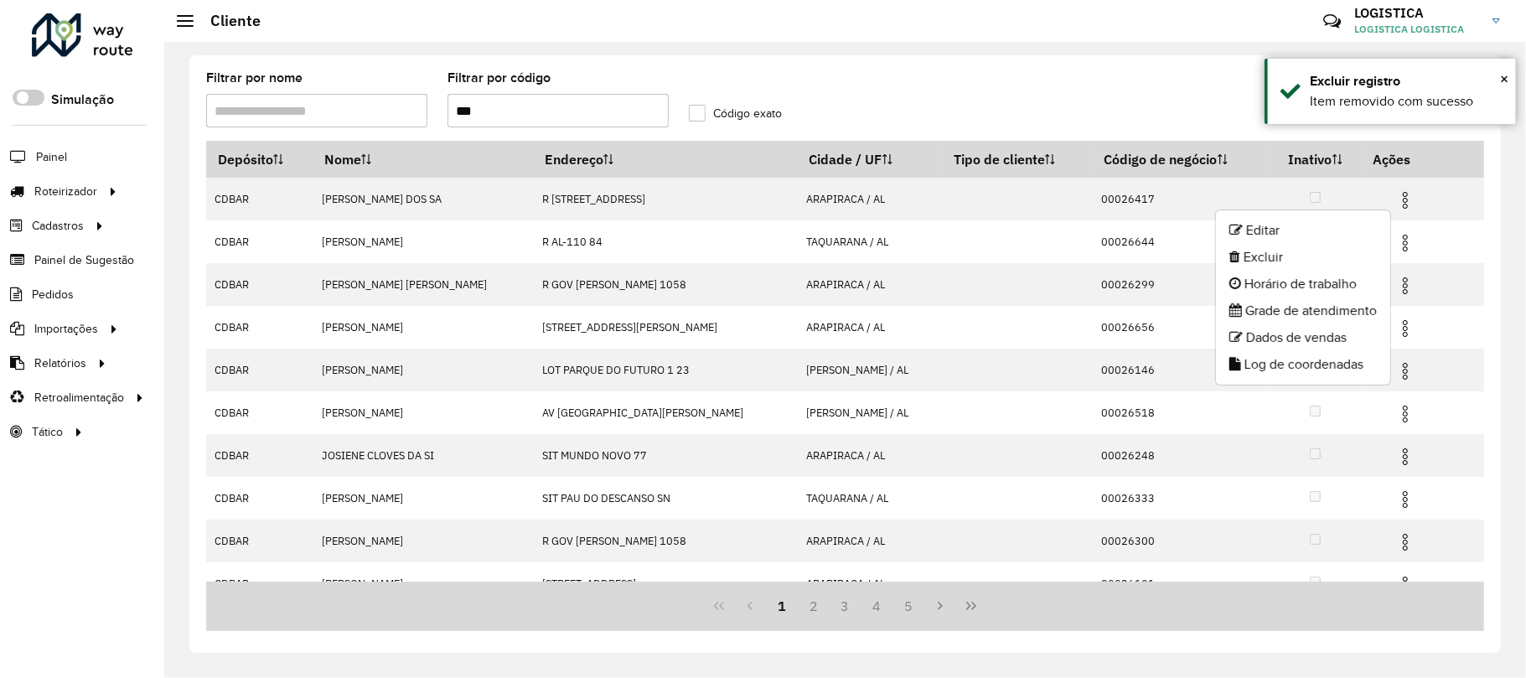
click at [1329, 251] on li "Excluir" at bounding box center [1303, 257] width 174 height 27
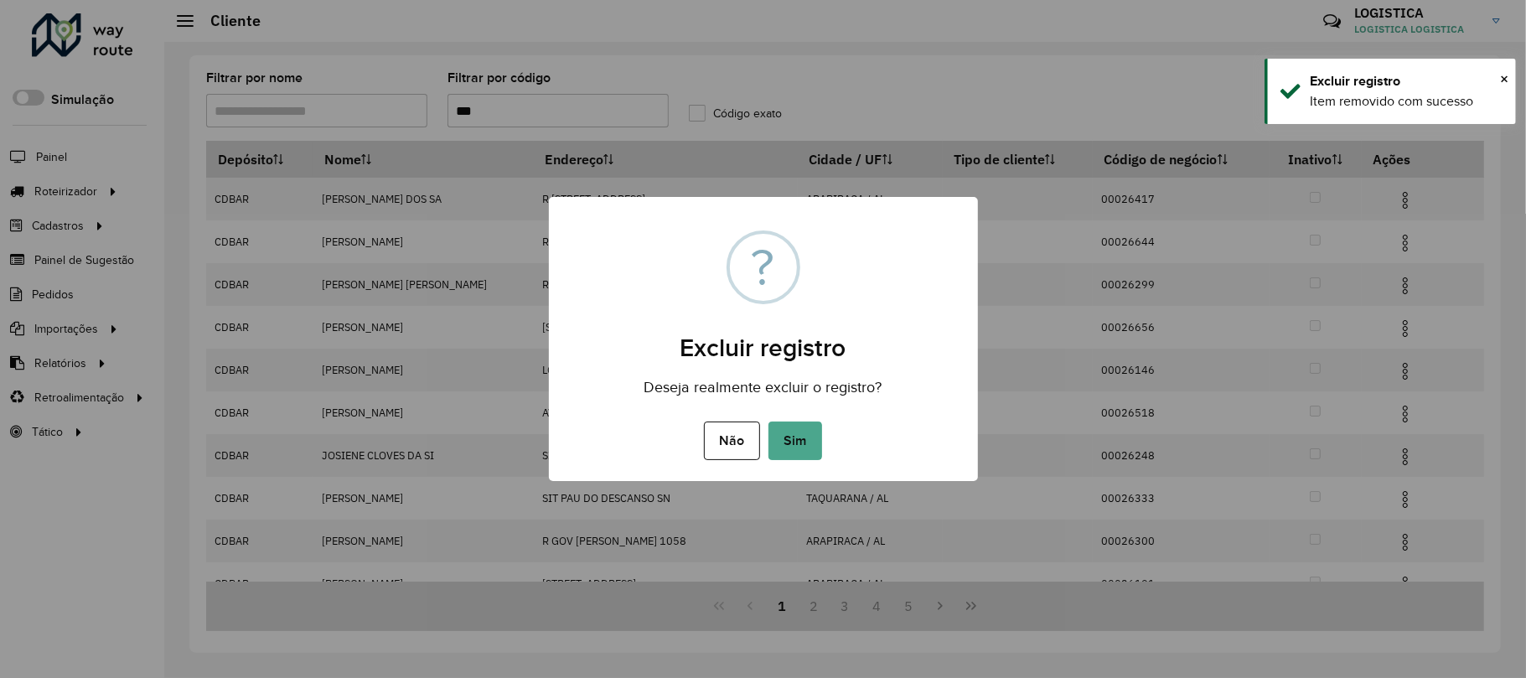
click at [768, 421] on button "Sim" at bounding box center [795, 440] width 54 height 39
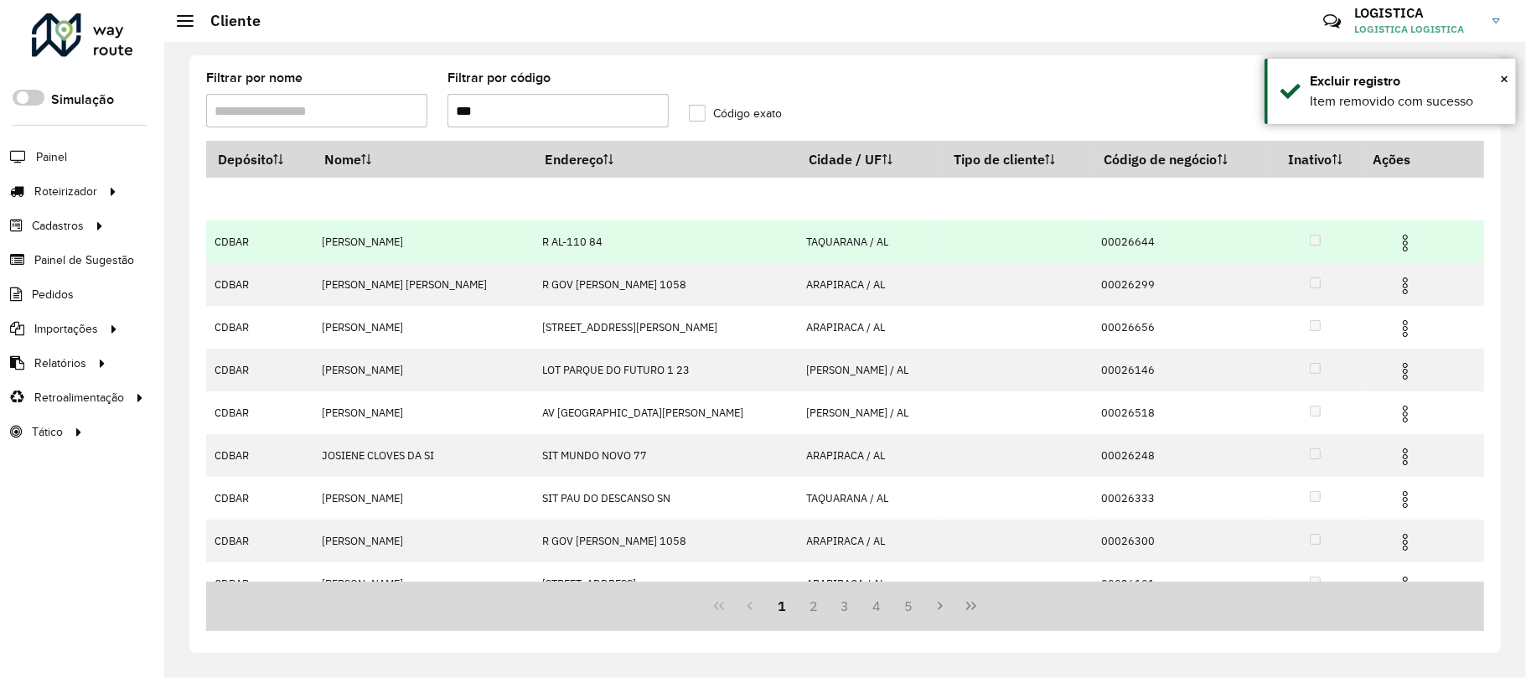
click at [1398, 233] on img at bounding box center [1405, 243] width 20 height 20
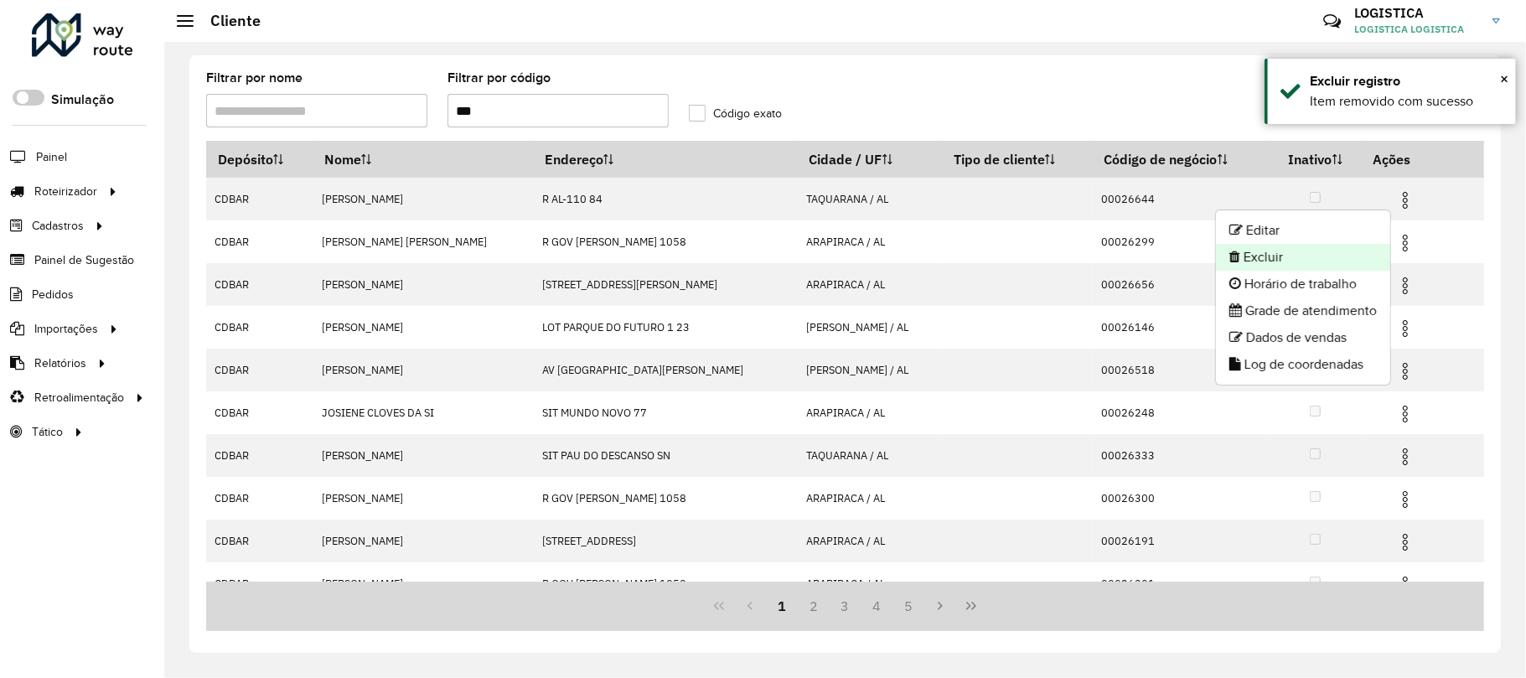
click at [1260, 256] on li "Excluir" at bounding box center [1303, 257] width 174 height 27
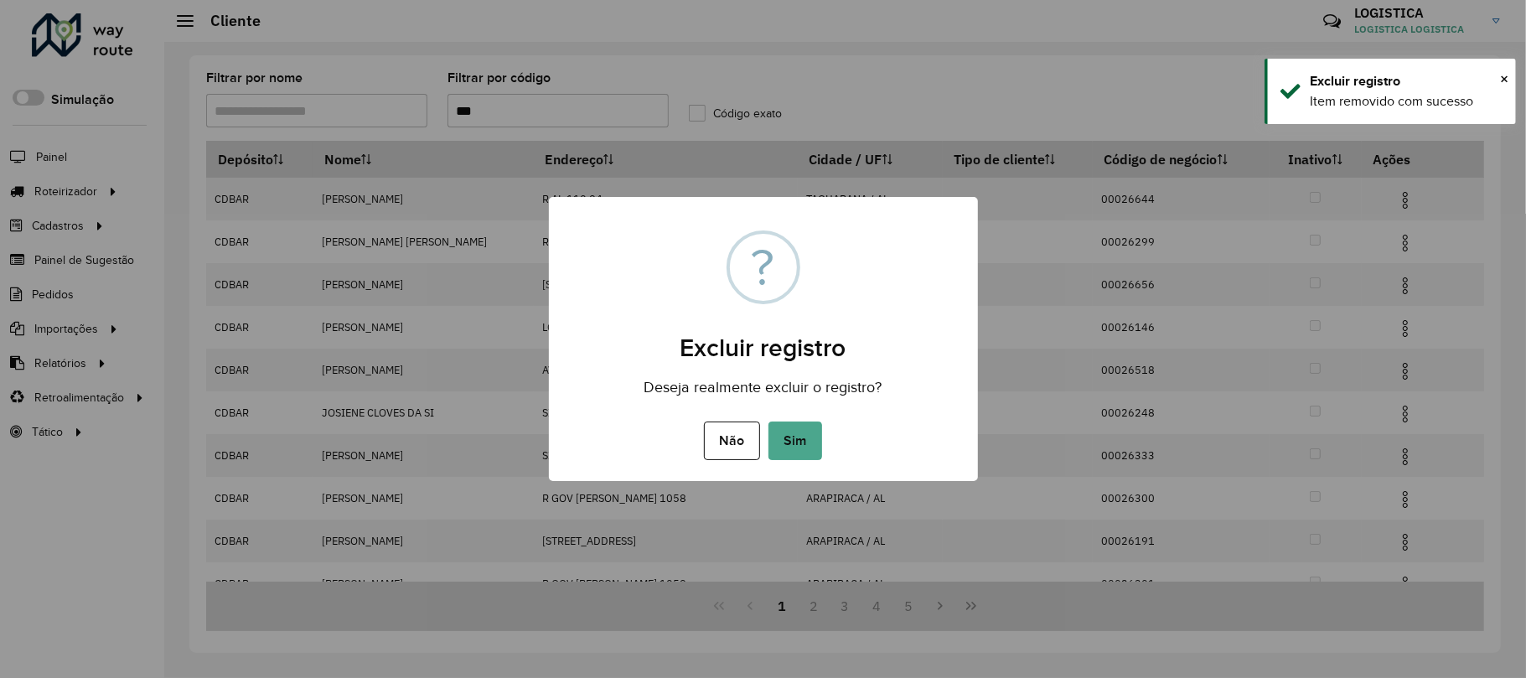
click at [768, 421] on button "Sim" at bounding box center [795, 440] width 54 height 39
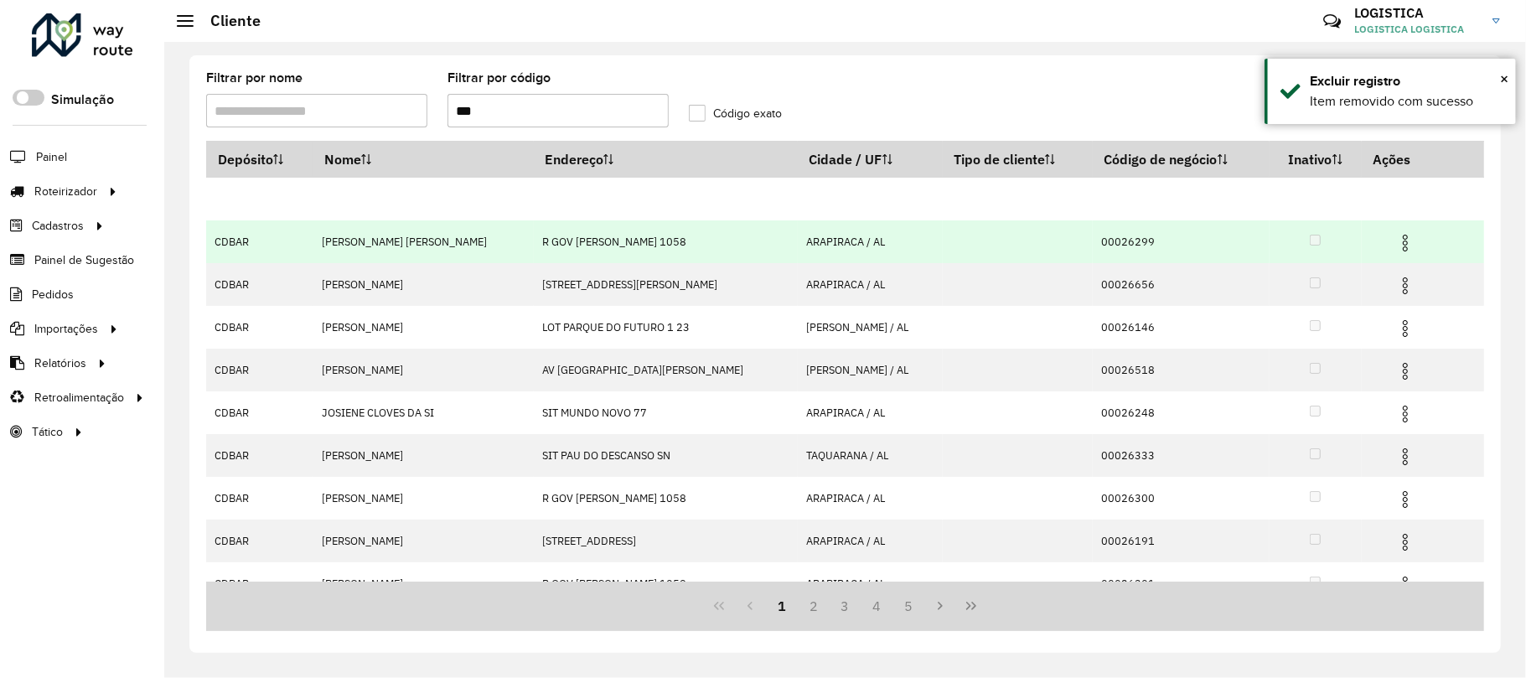
click at [1404, 245] on img at bounding box center [1405, 243] width 20 height 20
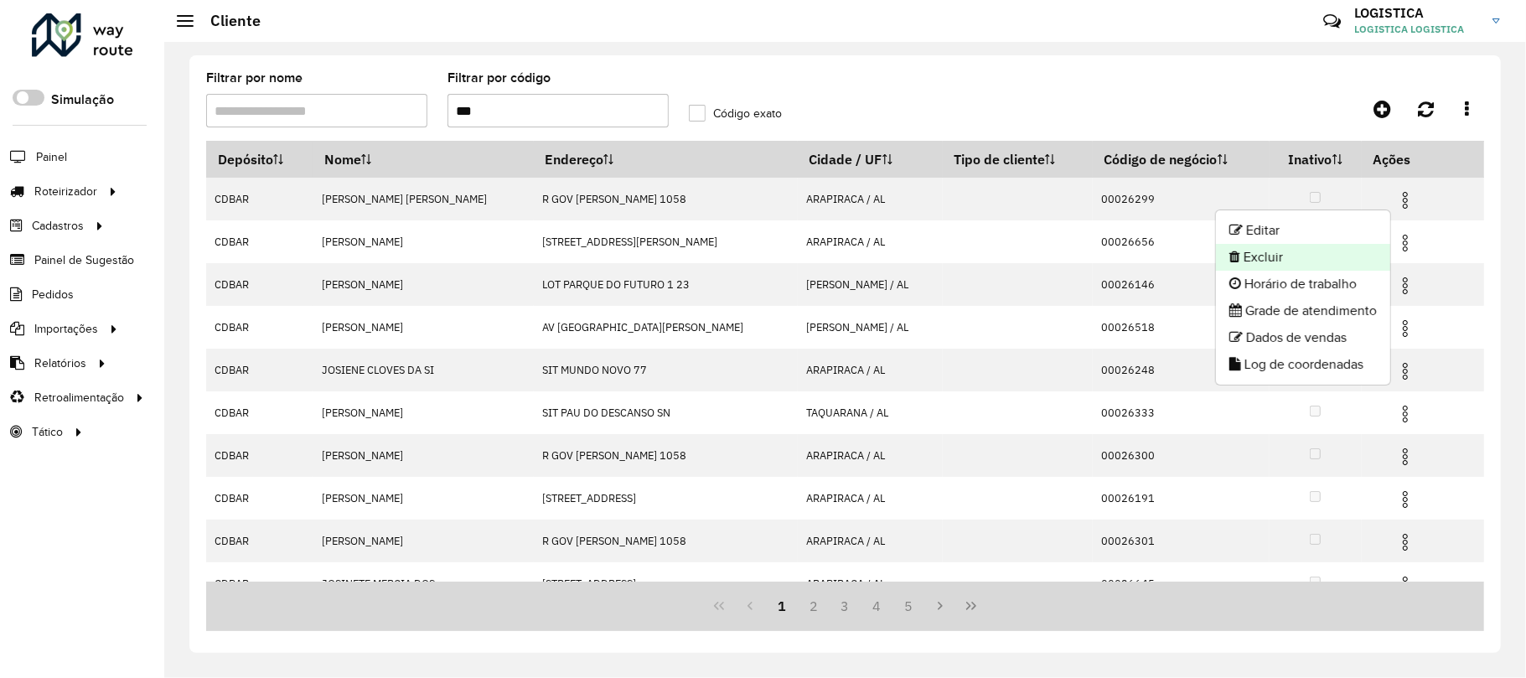
click at [1332, 266] on li "Excluir" at bounding box center [1303, 257] width 174 height 27
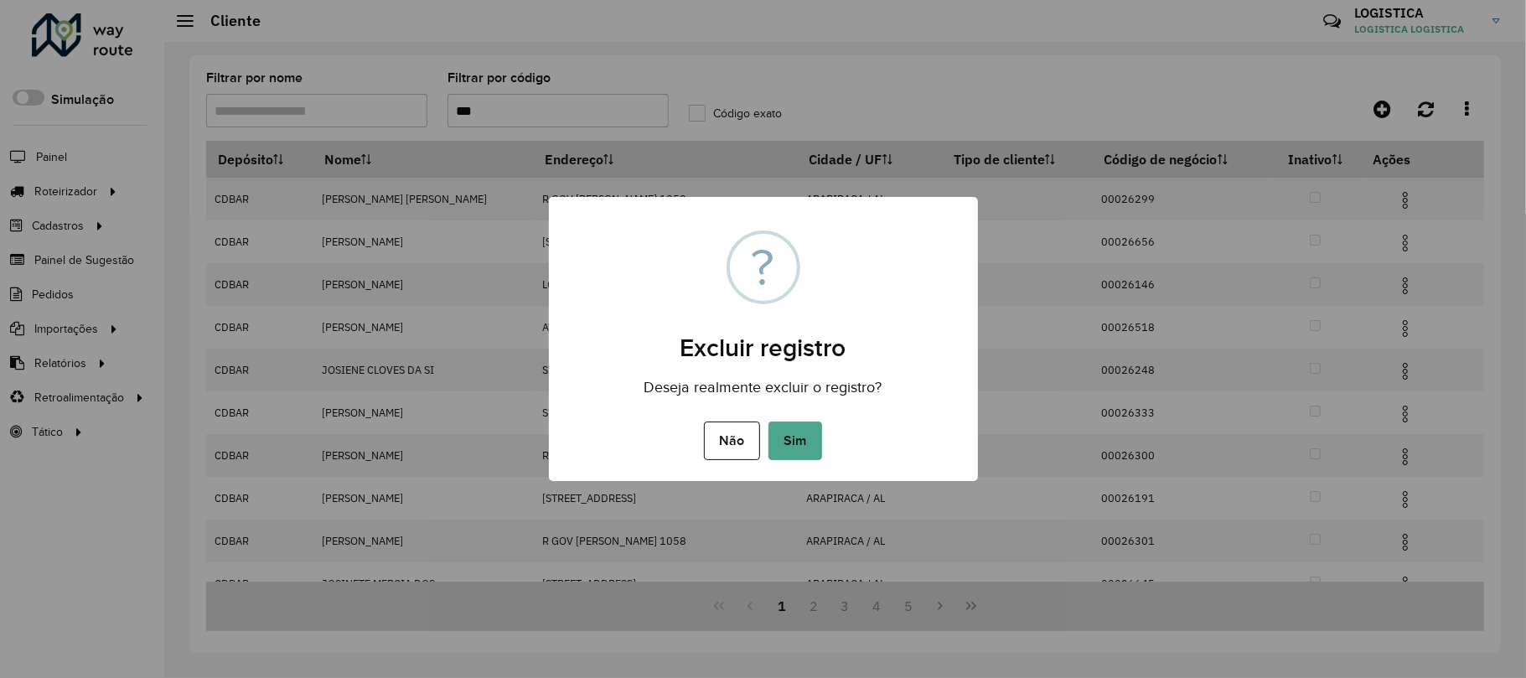
click at [768, 421] on button "Sim" at bounding box center [795, 440] width 54 height 39
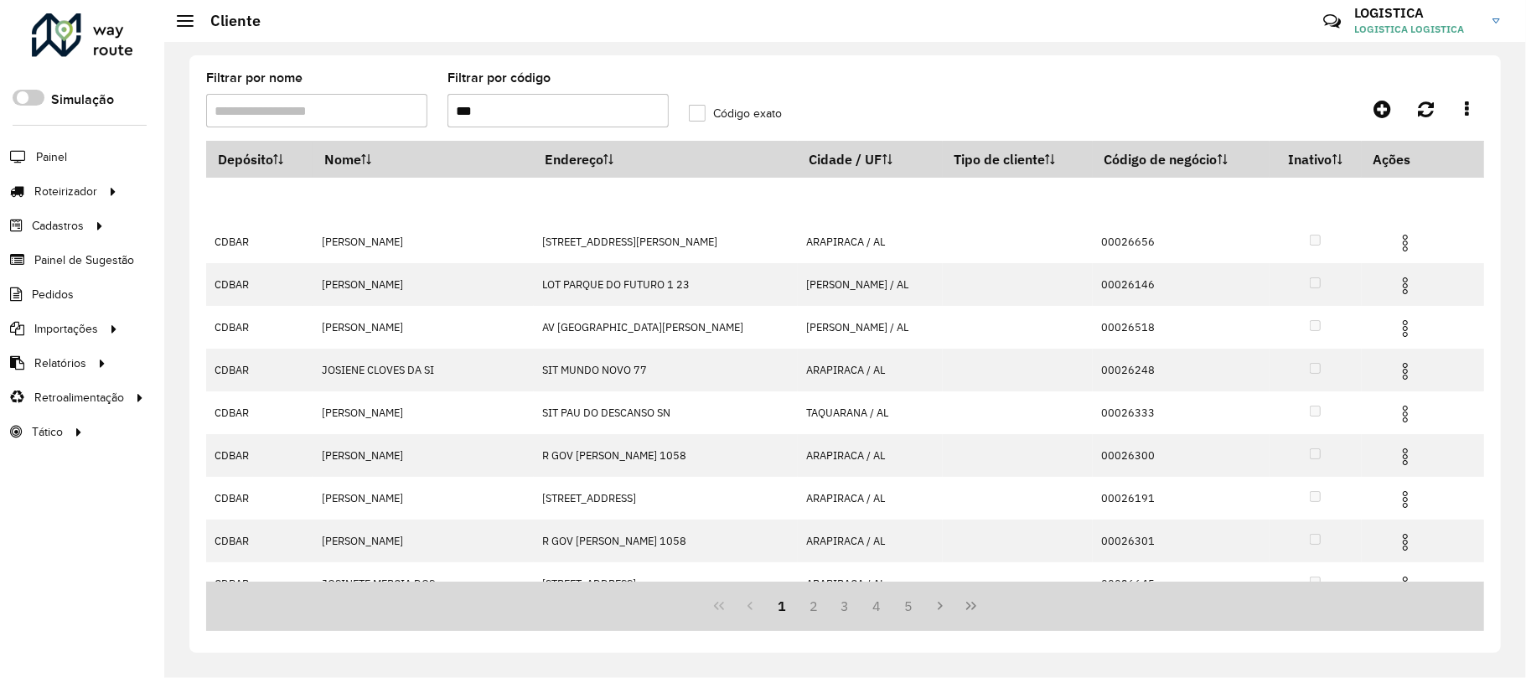
click at [1404, 178] on td at bounding box center [1412, 199] width 101 height 42
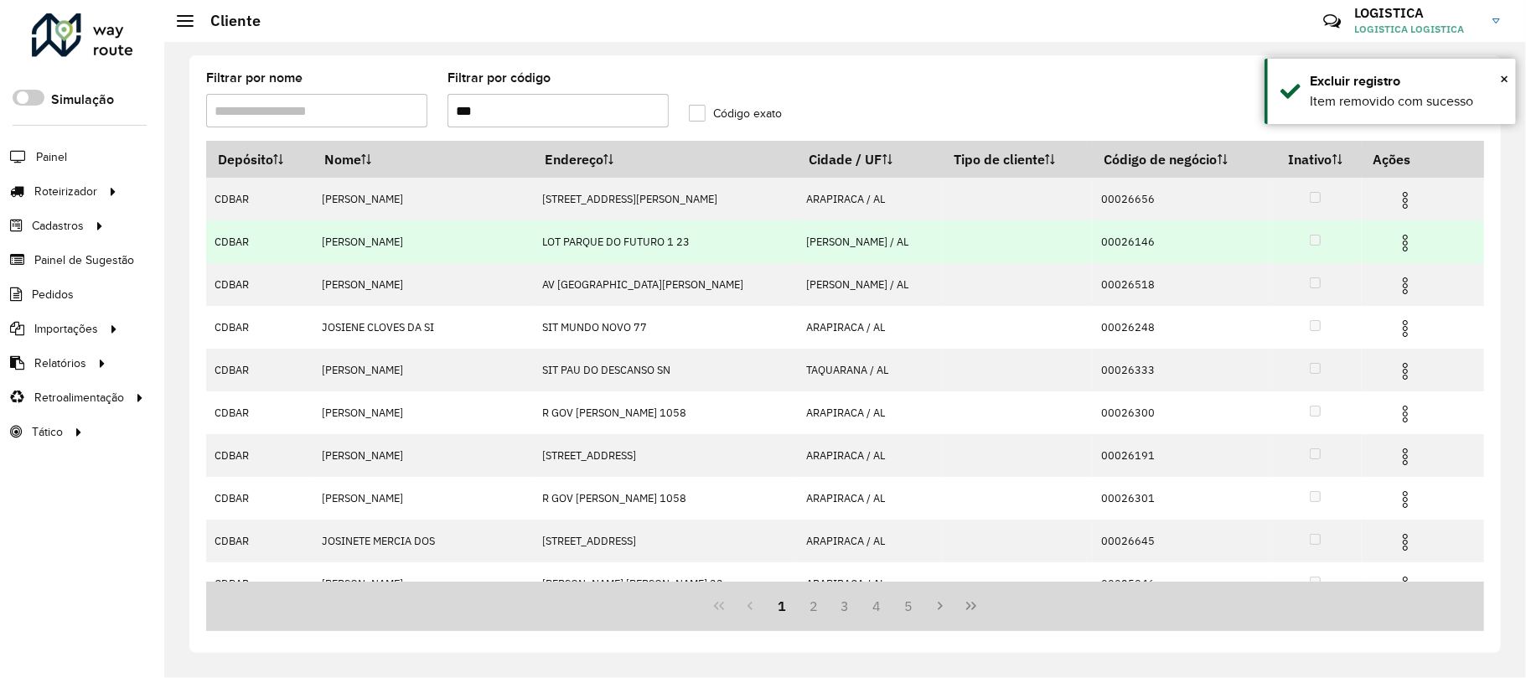
click at [1399, 243] on img at bounding box center [1405, 243] width 20 height 20
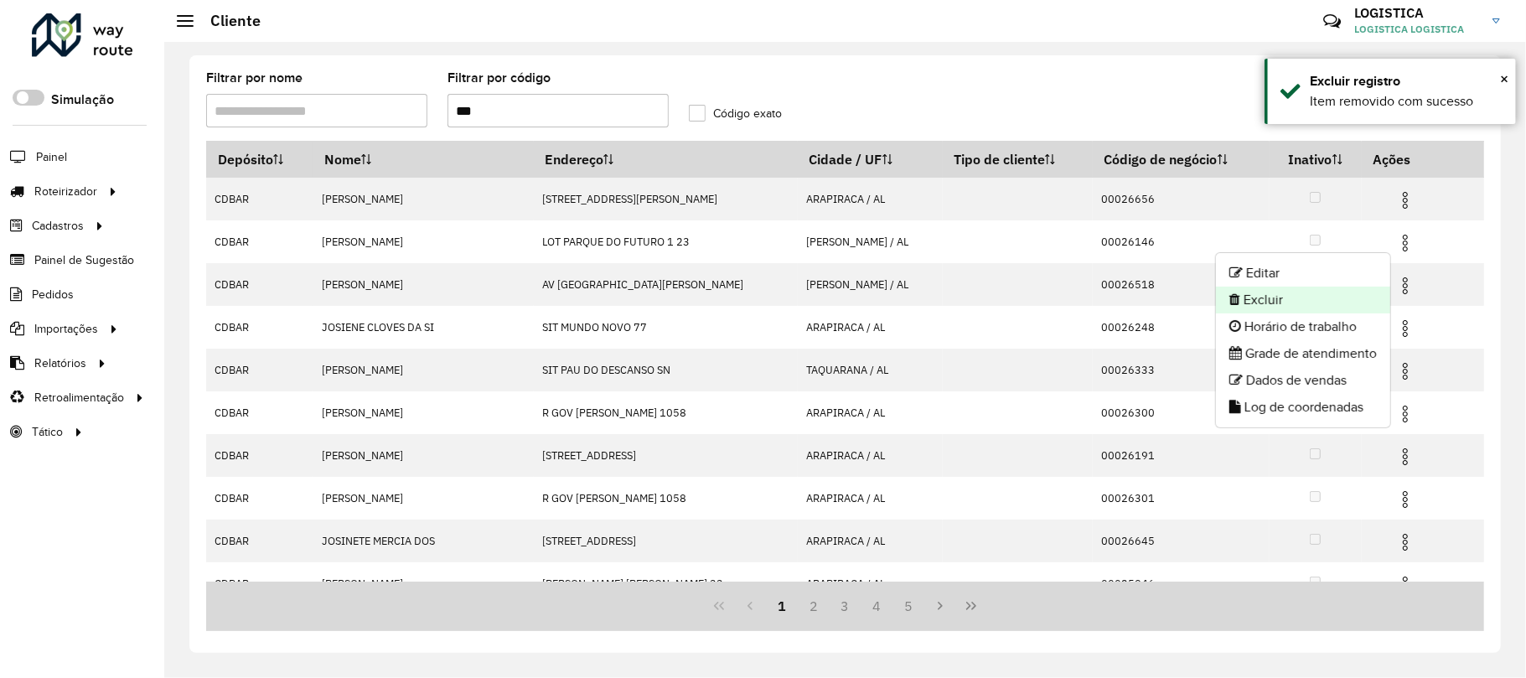
click at [1270, 290] on li "Excluir" at bounding box center [1303, 300] width 174 height 27
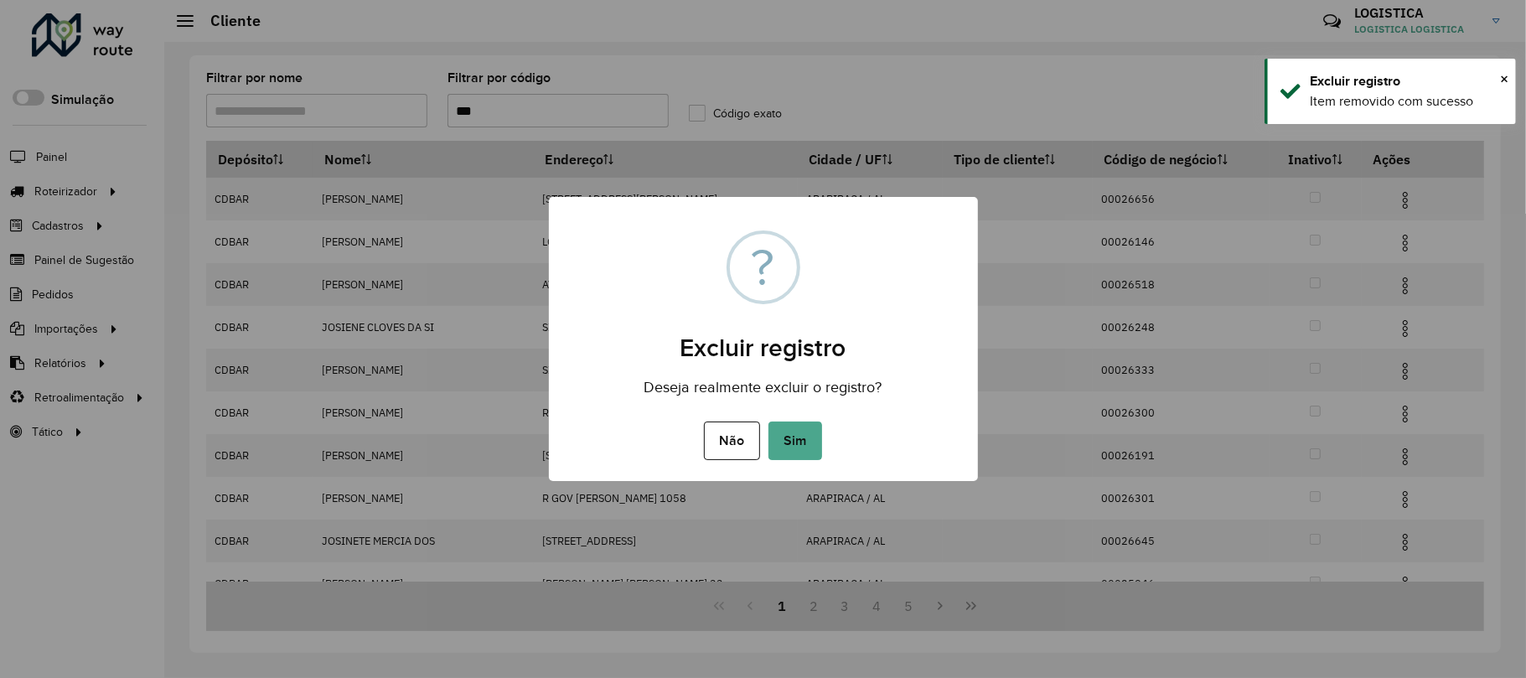
click at [768, 421] on button "Sim" at bounding box center [795, 440] width 54 height 39
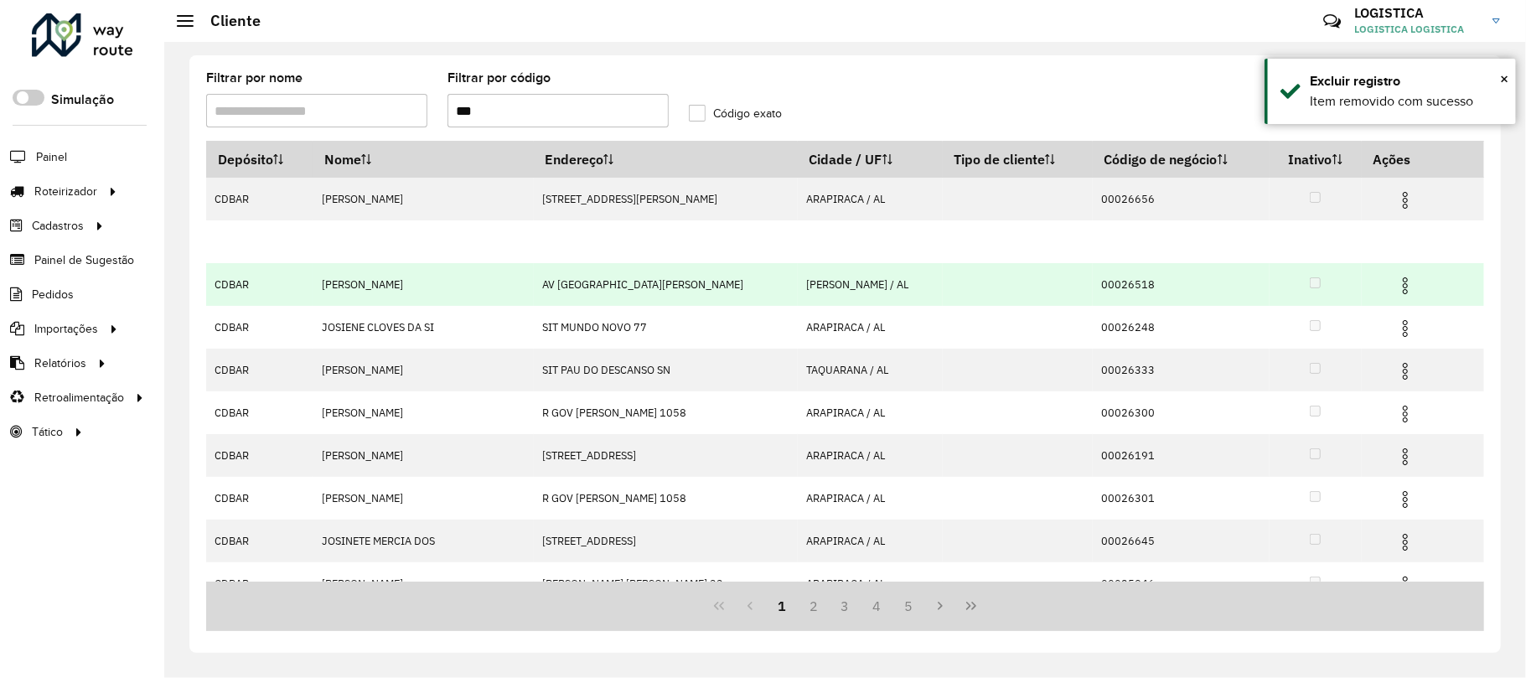
click at [1413, 288] on td at bounding box center [1412, 284] width 101 height 42
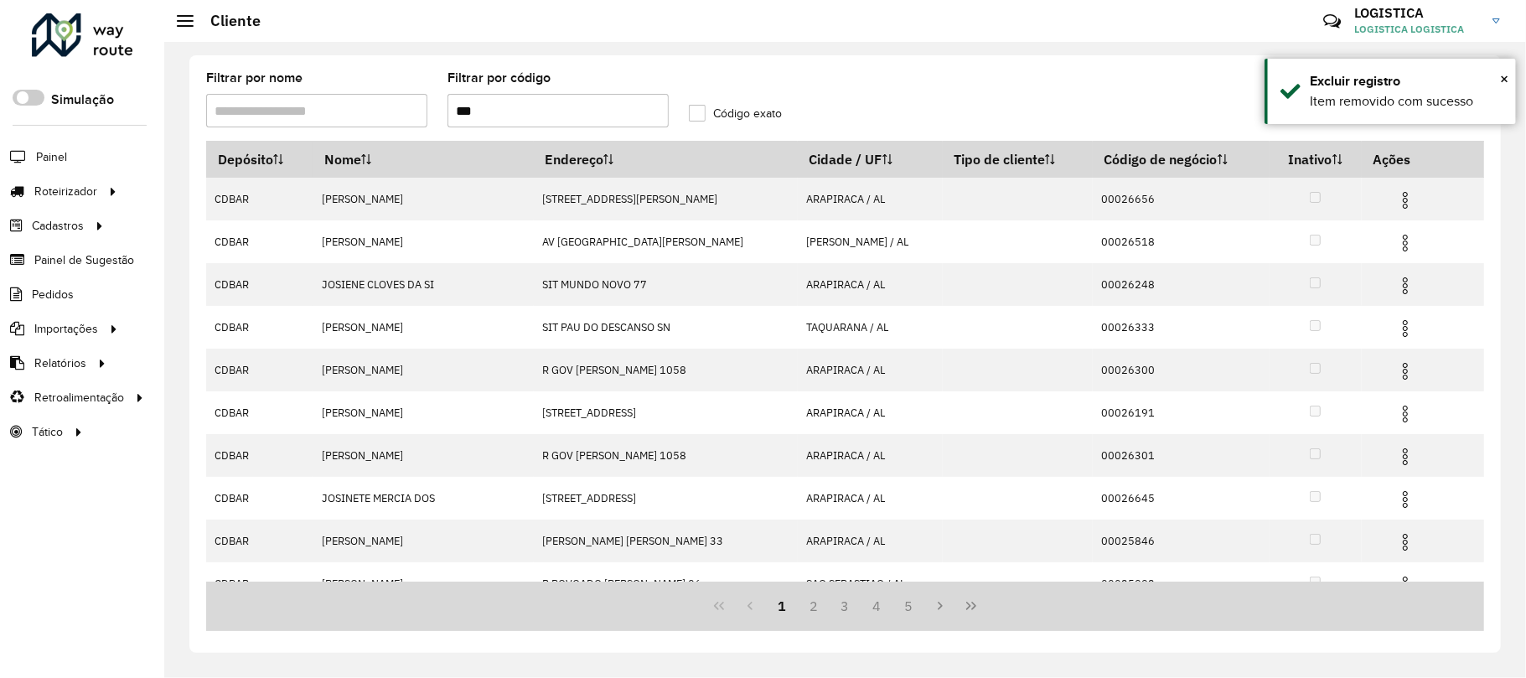
click at [1396, 288] on img at bounding box center [1405, 286] width 20 height 20
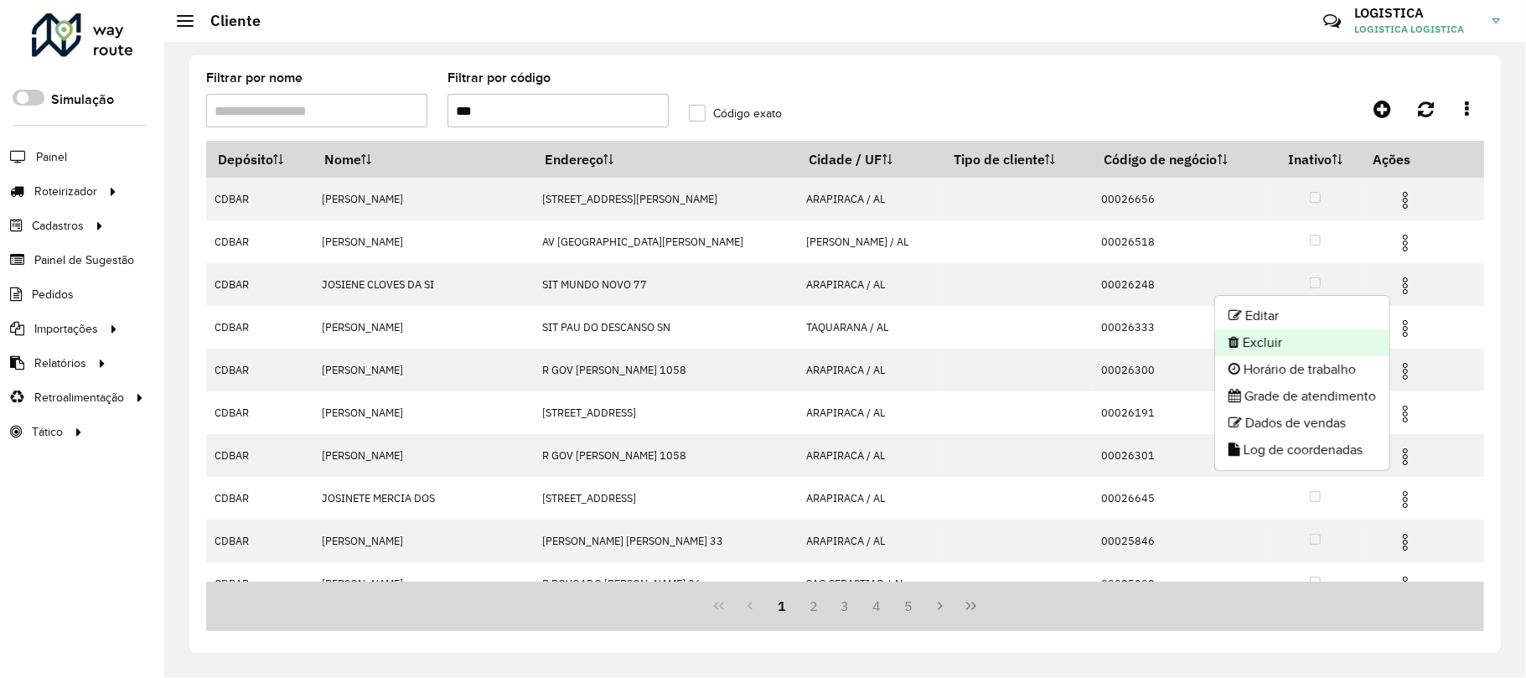
drag, startPoint x: 1307, startPoint y: 335, endPoint x: 1298, endPoint y: 333, distance: 9.4
click at [1298, 333] on li "Excluir" at bounding box center [1302, 342] width 174 height 27
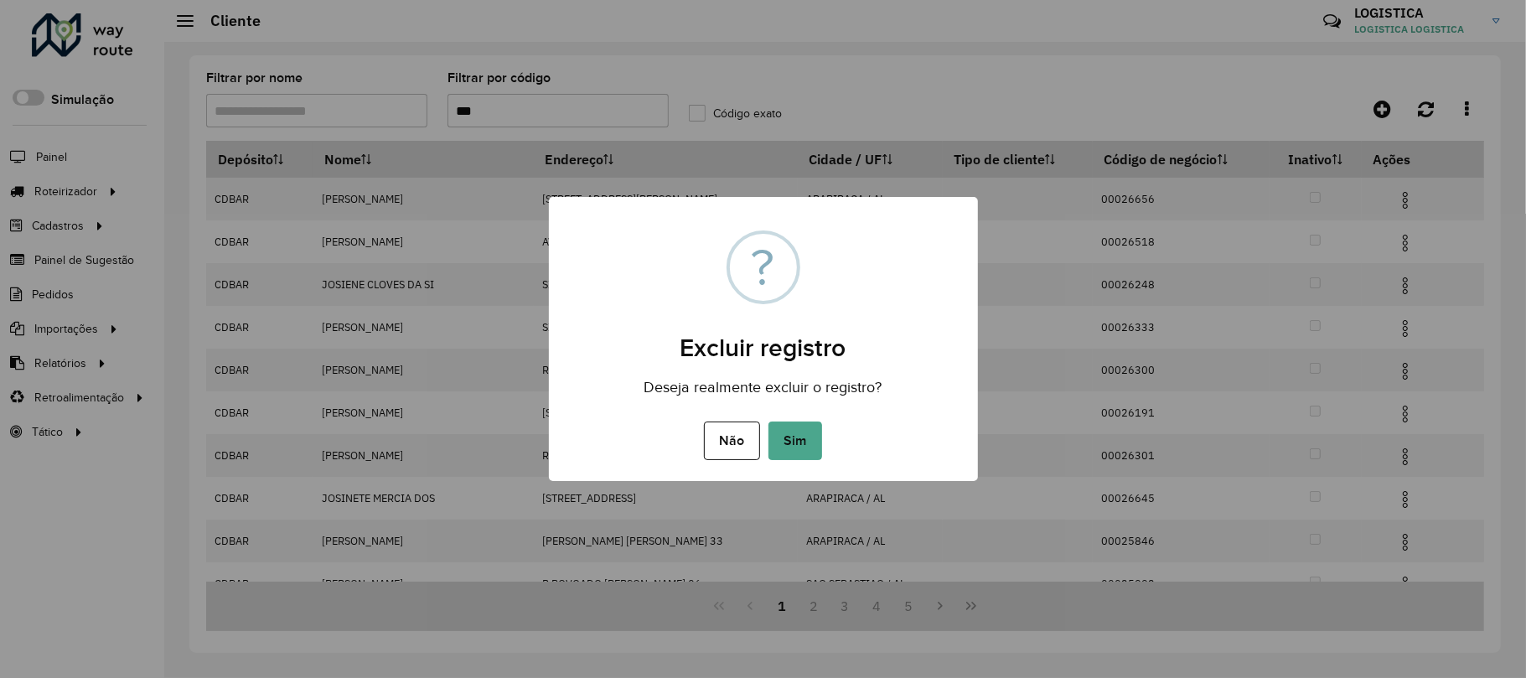
click at [768, 421] on button "Sim" at bounding box center [795, 440] width 54 height 39
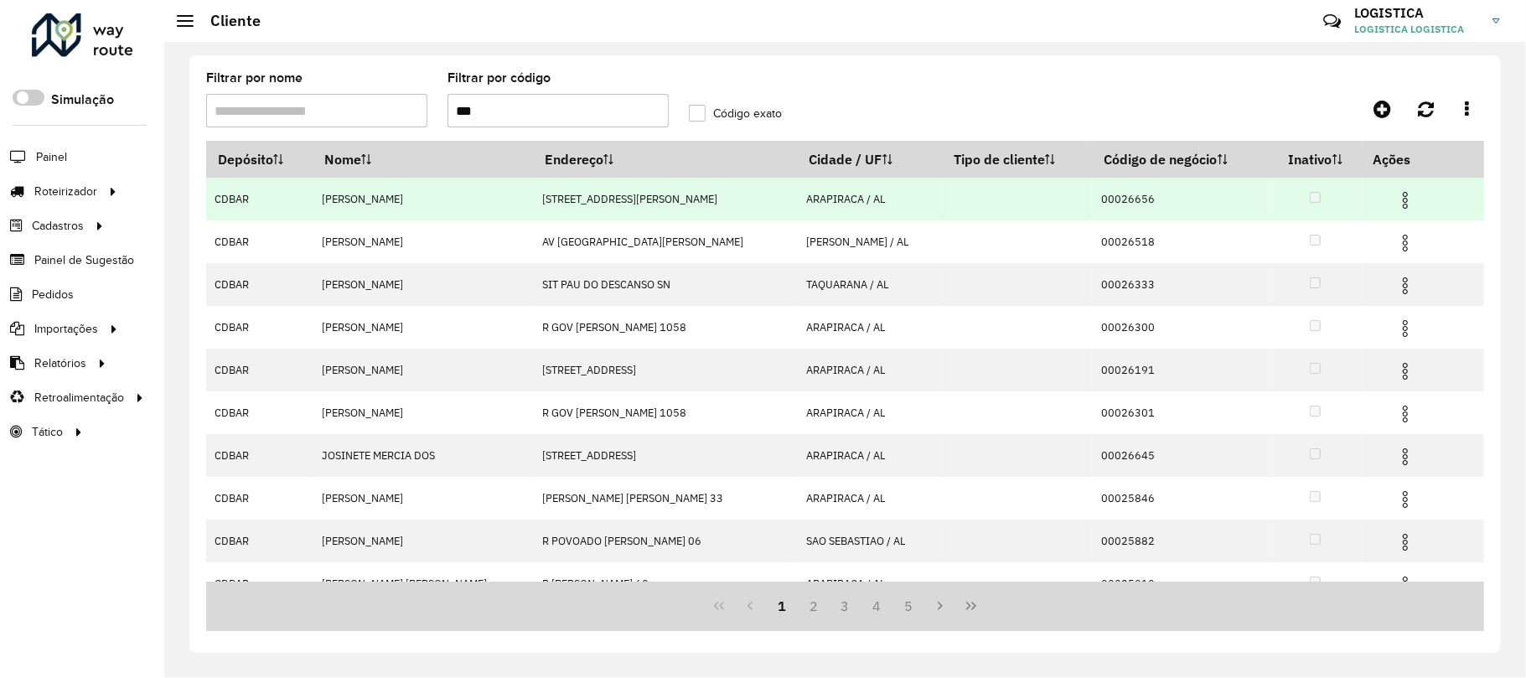
click at [1401, 185] on td at bounding box center [1412, 199] width 101 height 42
click at [1399, 198] on img at bounding box center [1405, 200] width 20 height 20
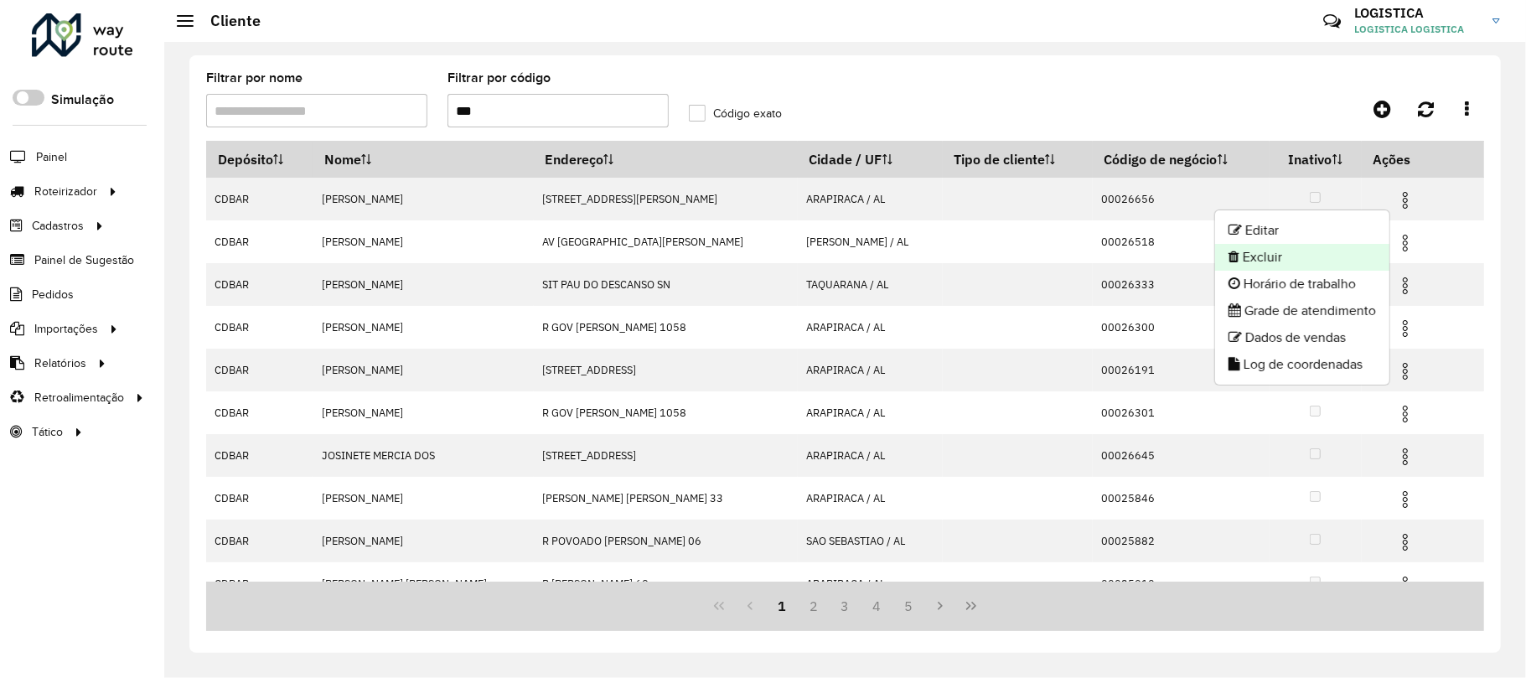
click at [1358, 245] on li "Excluir" at bounding box center [1302, 257] width 174 height 27
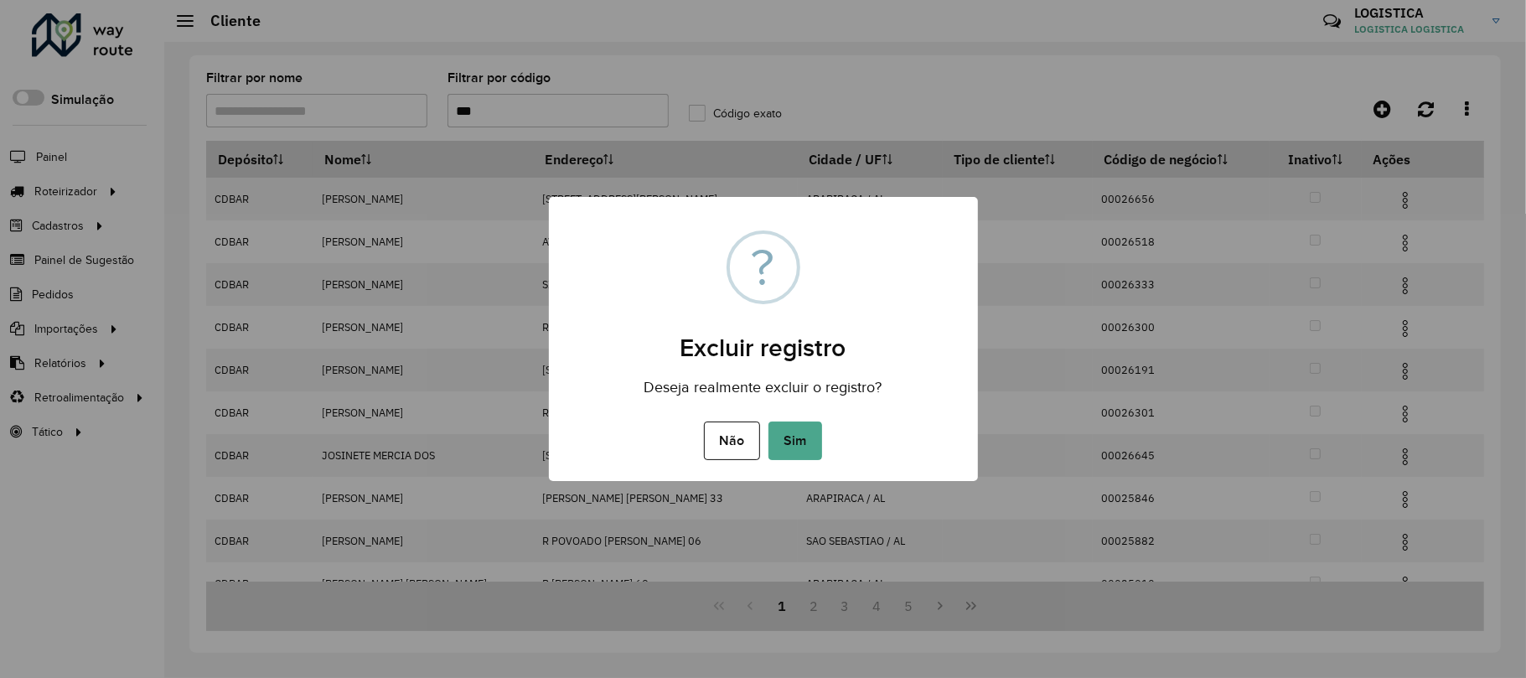
click at [768, 421] on button "Sim" at bounding box center [795, 440] width 54 height 39
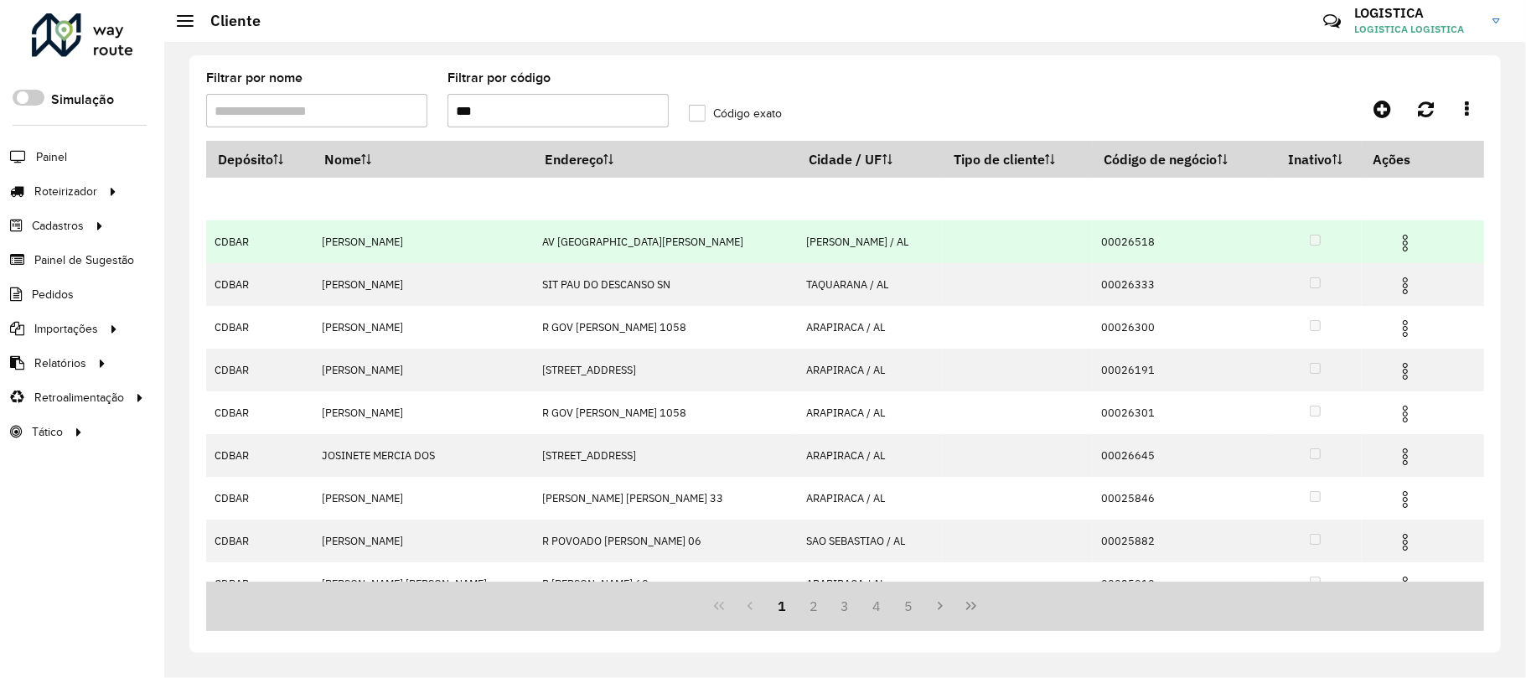
click at [1409, 241] on img at bounding box center [1405, 243] width 20 height 20
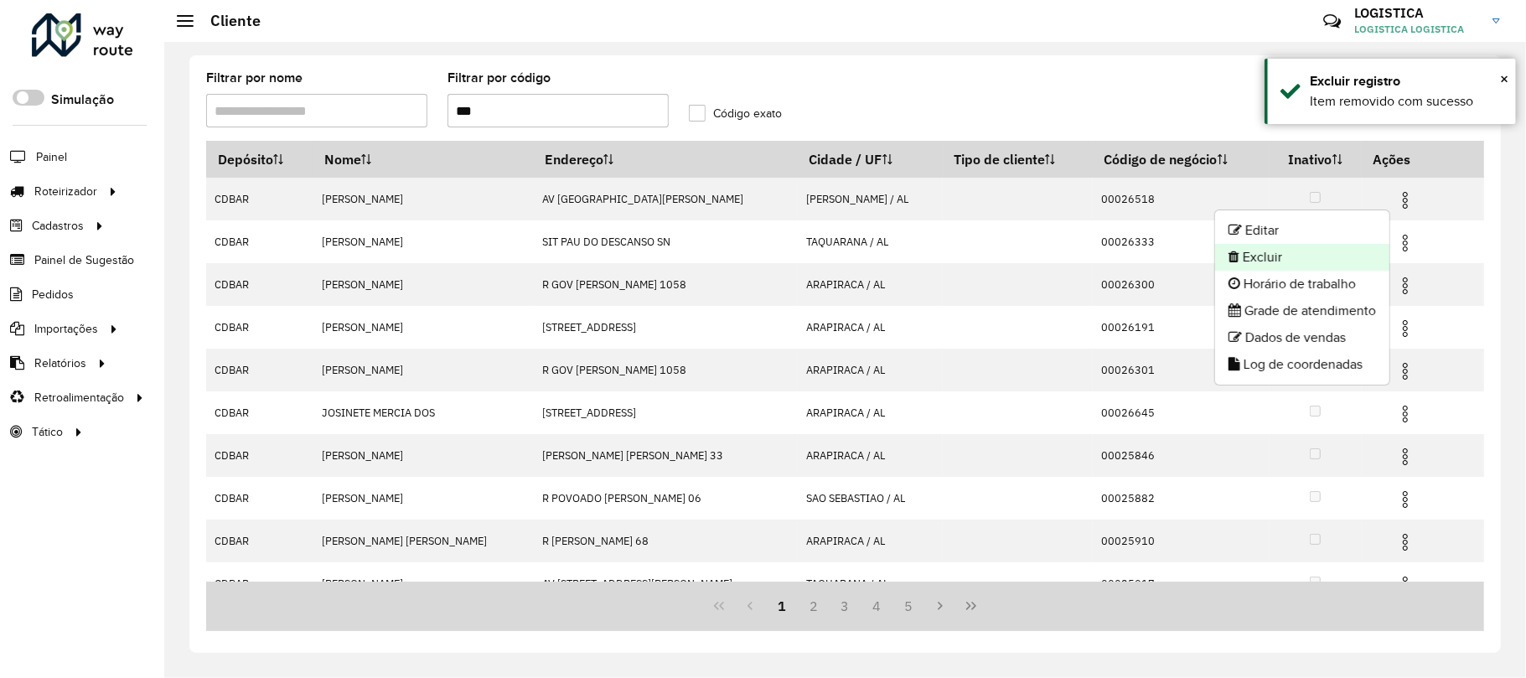
click at [1257, 259] on li "Excluir" at bounding box center [1302, 257] width 174 height 27
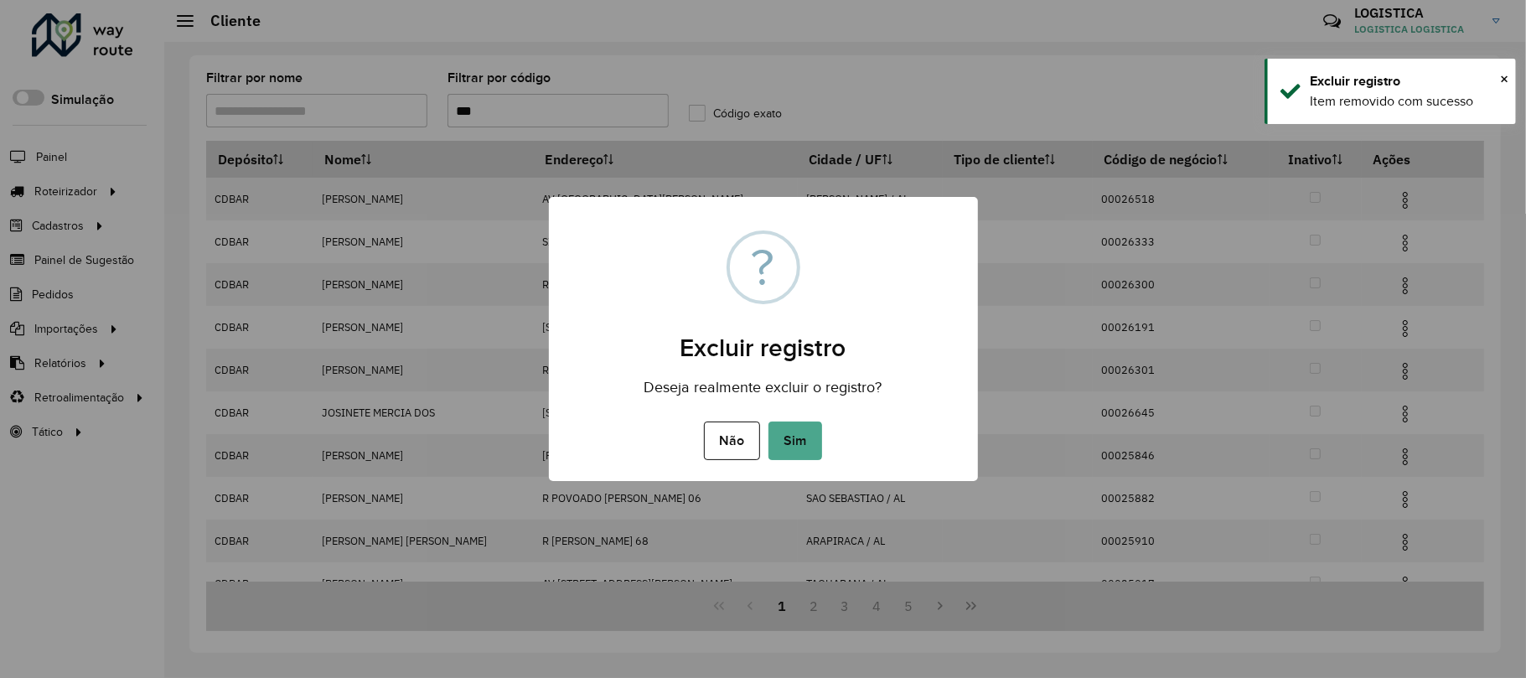
click at [768, 421] on button "Sim" at bounding box center [795, 440] width 54 height 39
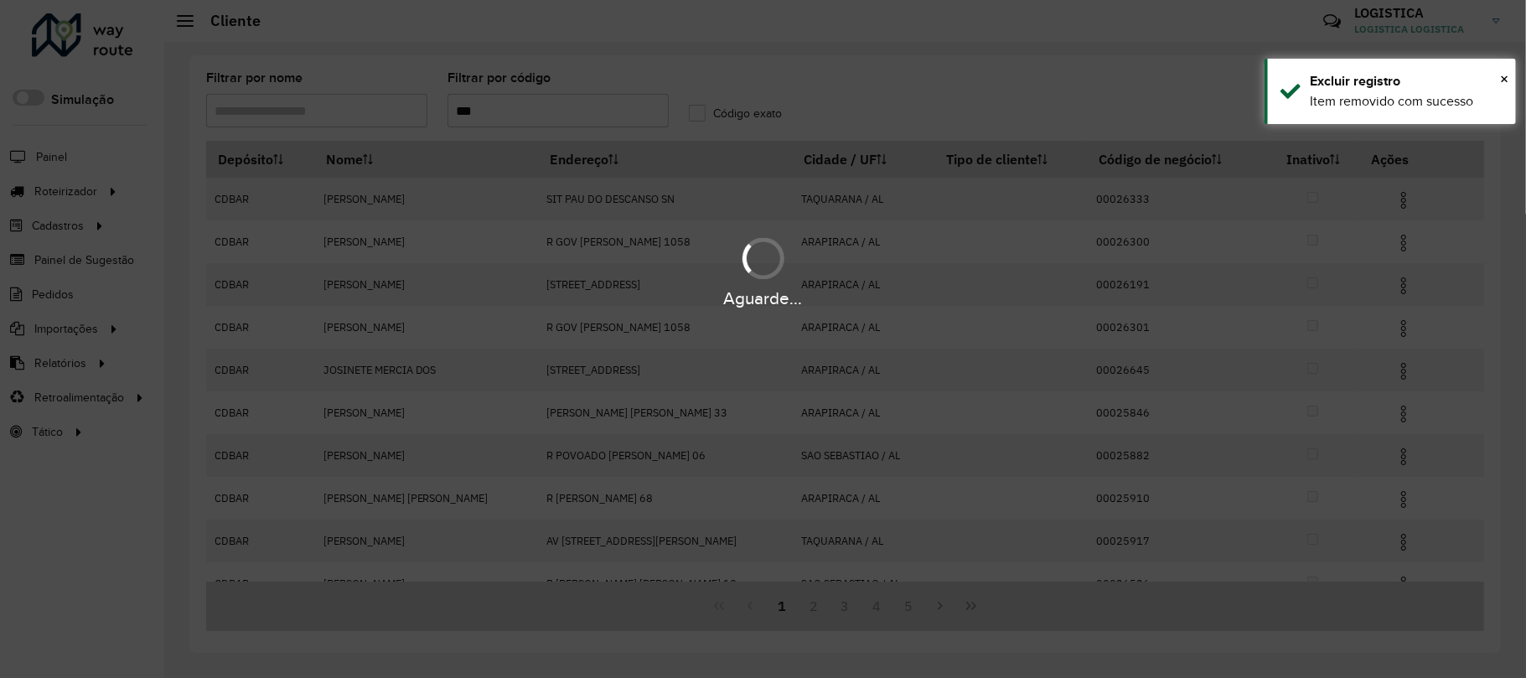
click at [1399, 238] on div "Aguarde..." at bounding box center [763, 271] width 1526 height 80
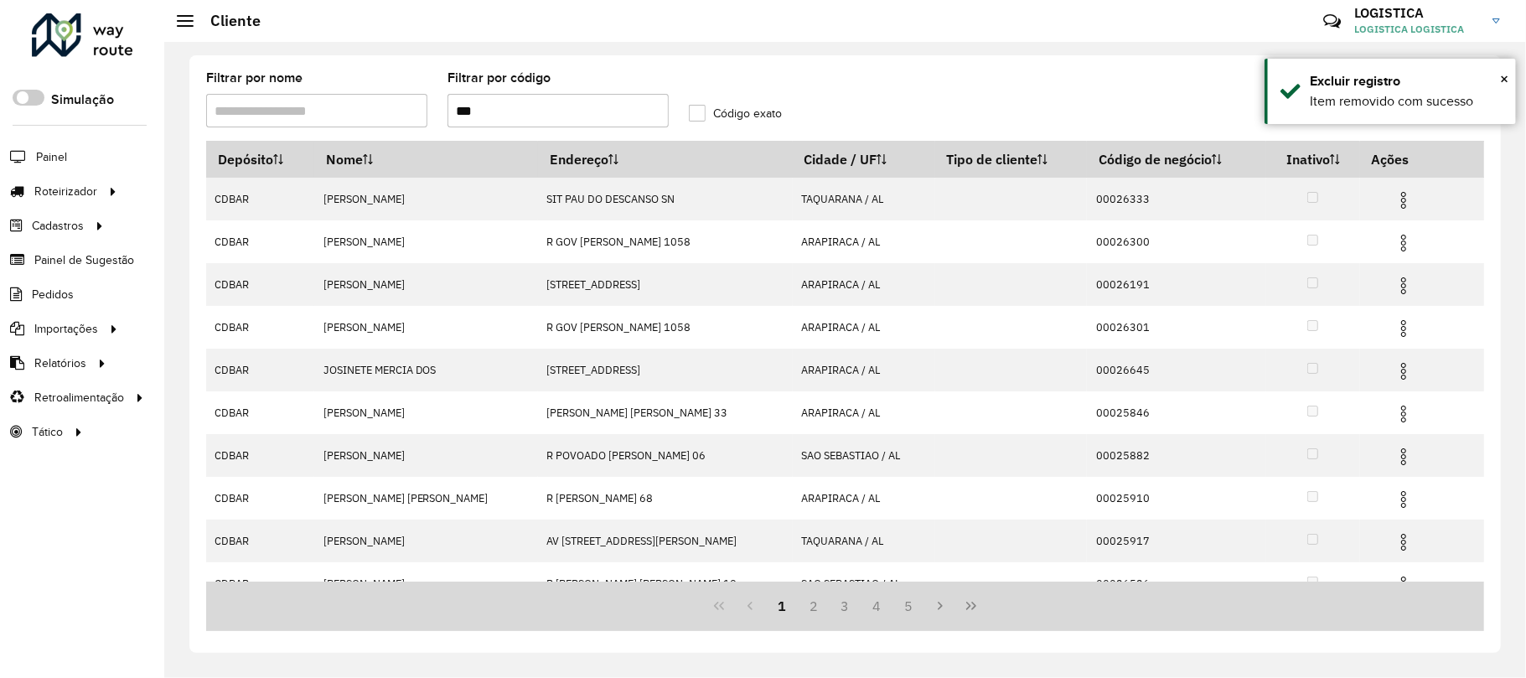
click at [1399, 238] on img at bounding box center [1403, 243] width 20 height 20
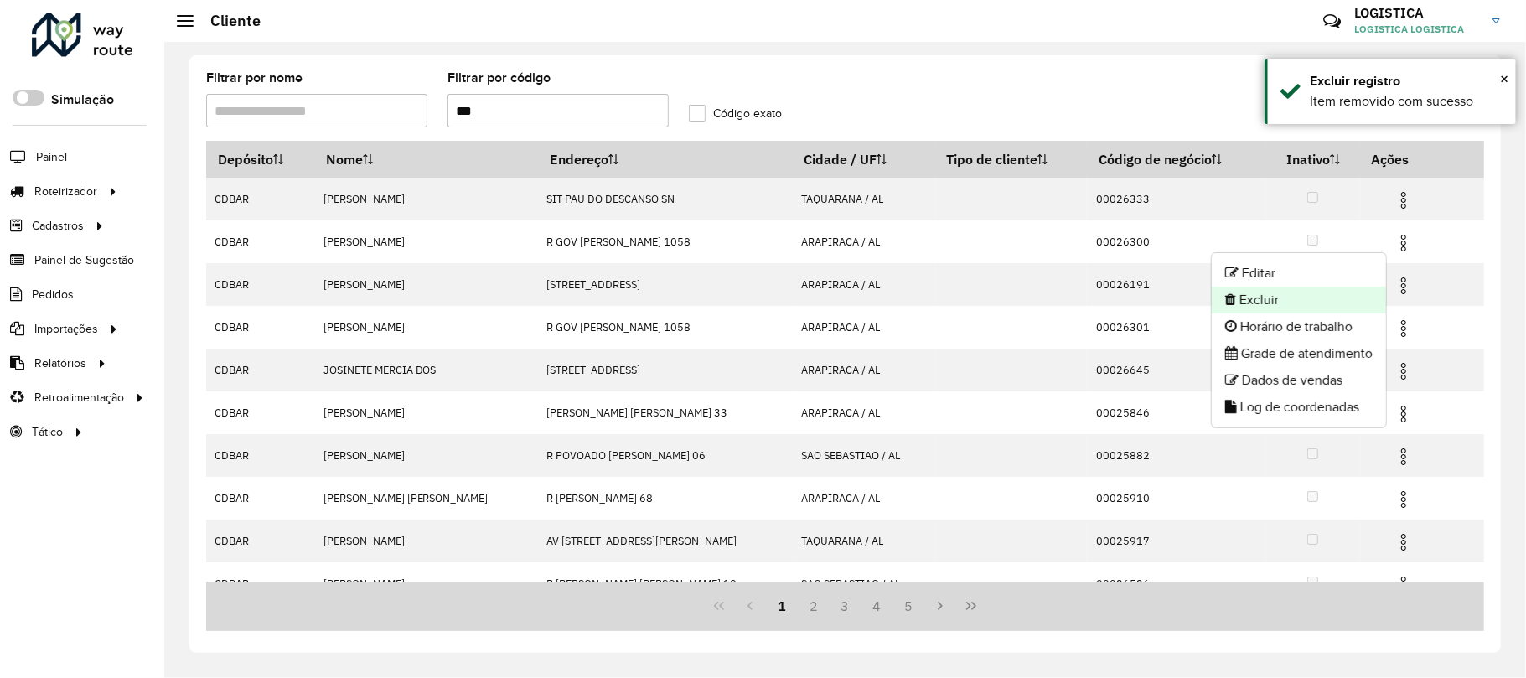
click at [1339, 295] on li "Excluir" at bounding box center [1299, 300] width 174 height 27
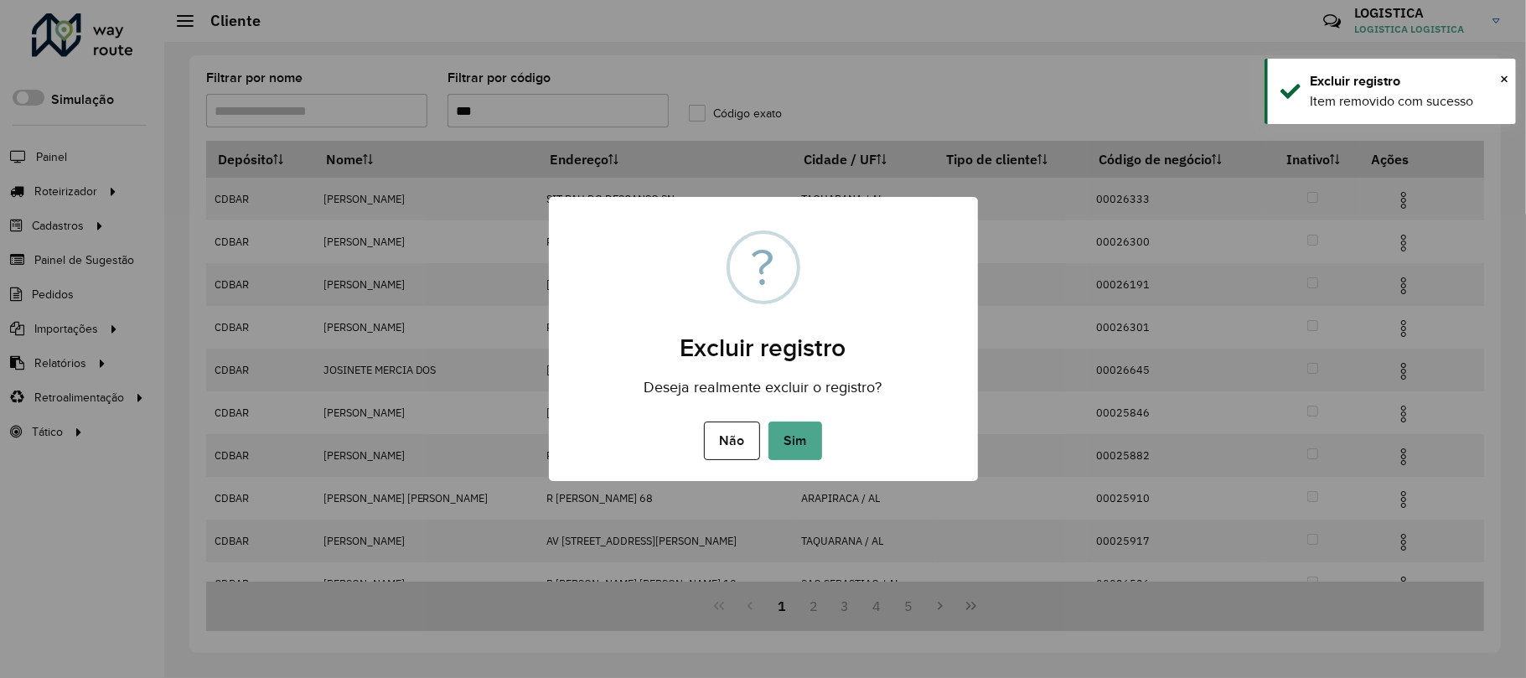
click at [768, 421] on button "Sim" at bounding box center [795, 440] width 54 height 39
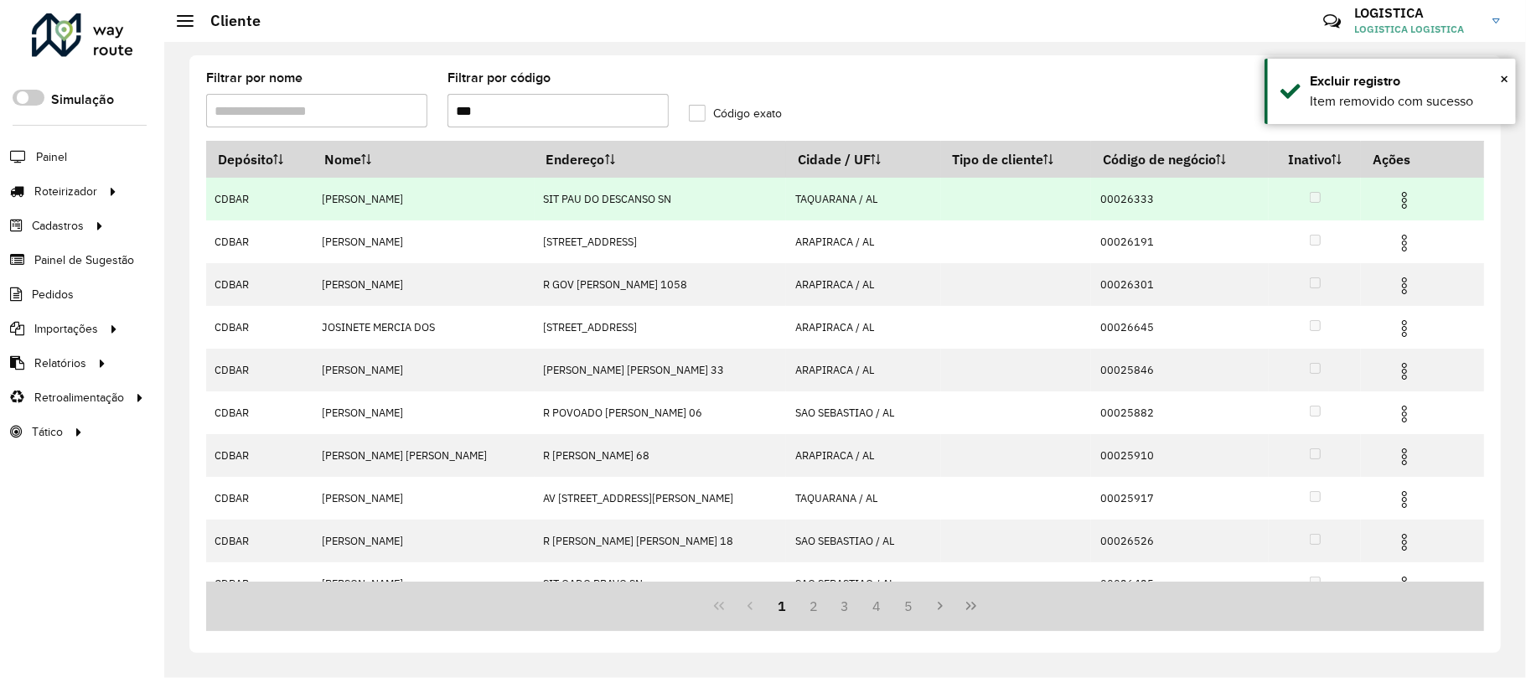
click at [1405, 201] on img at bounding box center [1404, 200] width 20 height 20
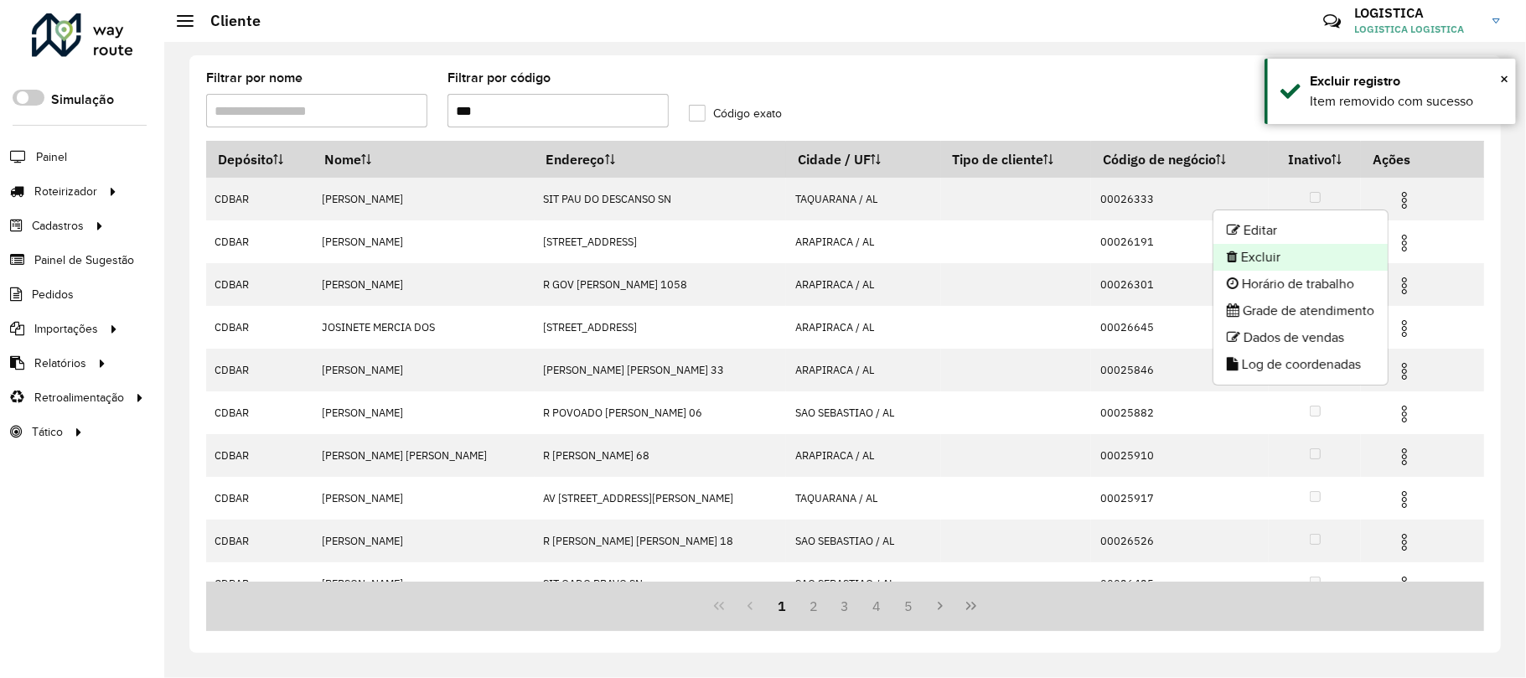
click at [1358, 250] on li "Excluir" at bounding box center [1300, 257] width 174 height 27
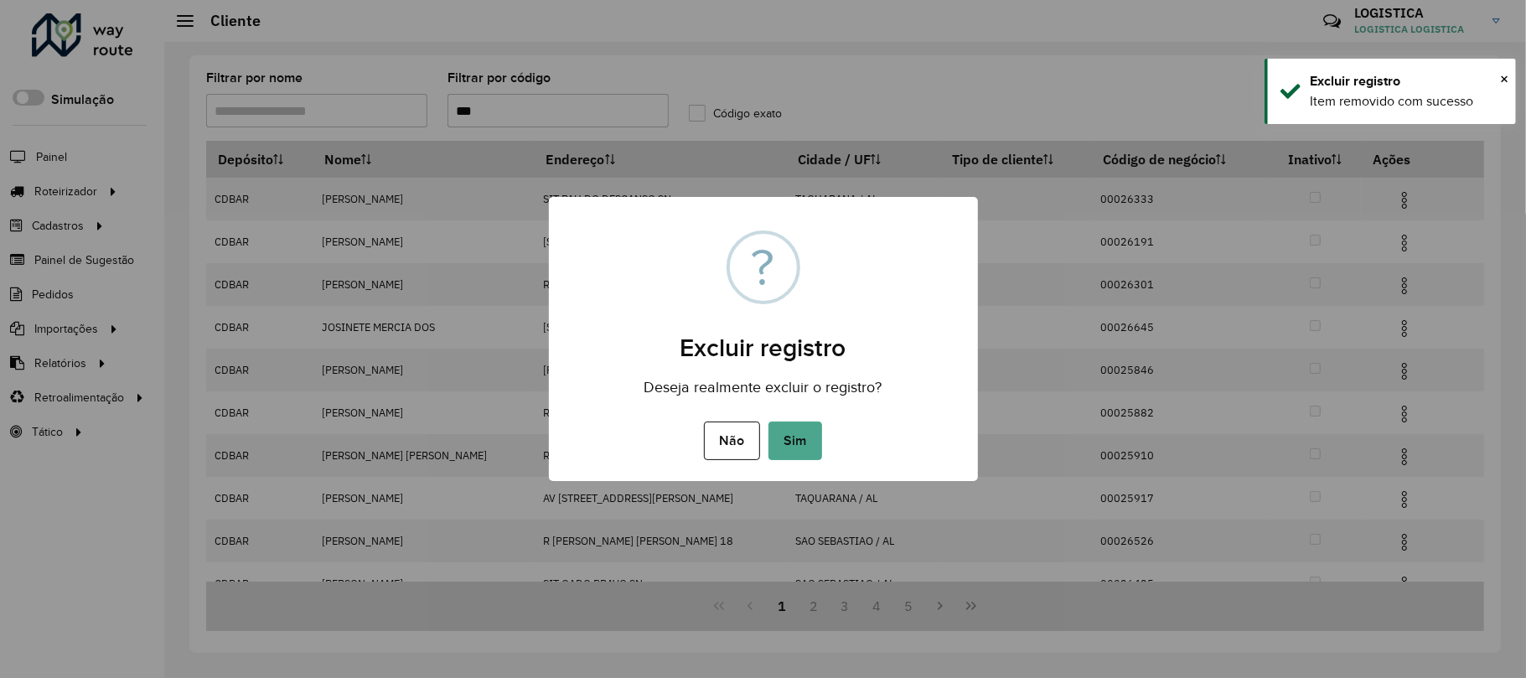
click at [768, 421] on button "Sim" at bounding box center [795, 440] width 54 height 39
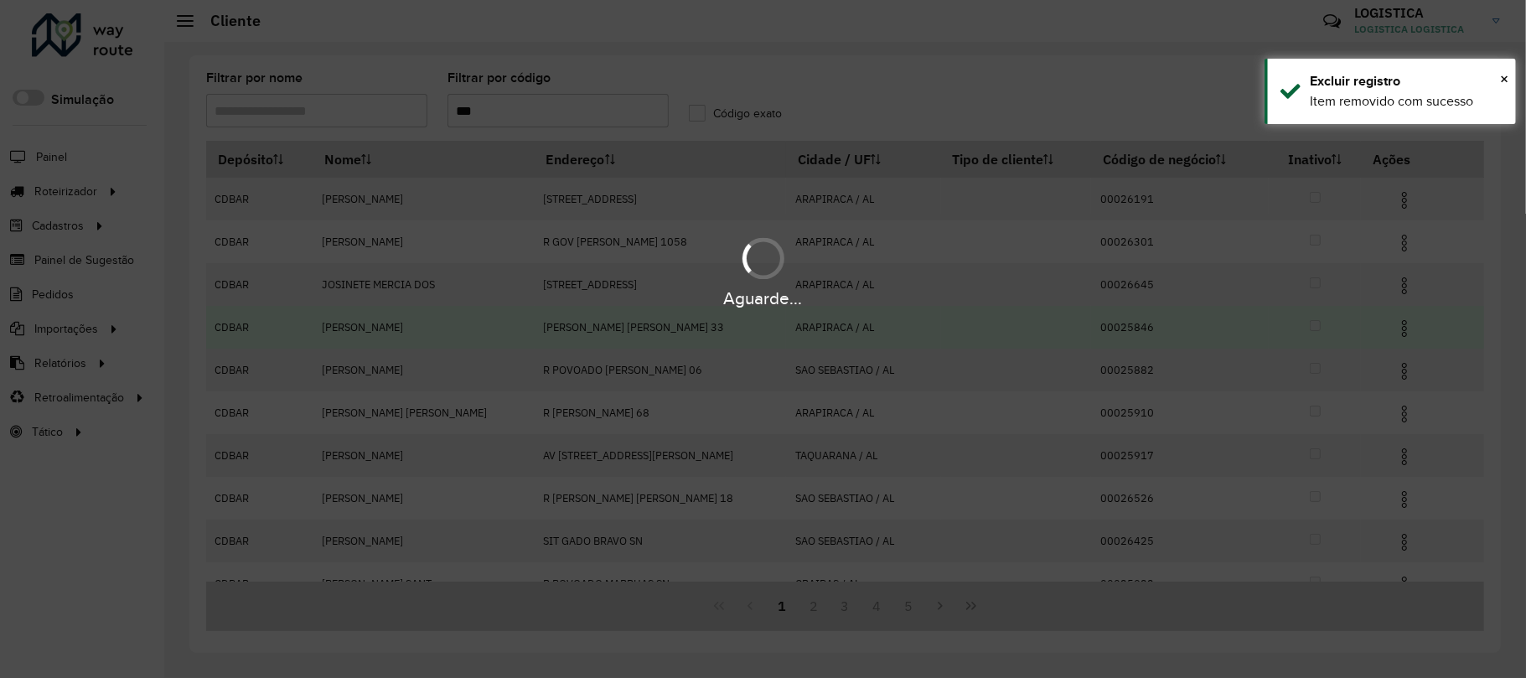
click at [1393, 322] on hb-app "Aguarde... Pop-up bloqueado! Seu navegador bloqueou automáticamente a abertura …" at bounding box center [763, 339] width 1526 height 678
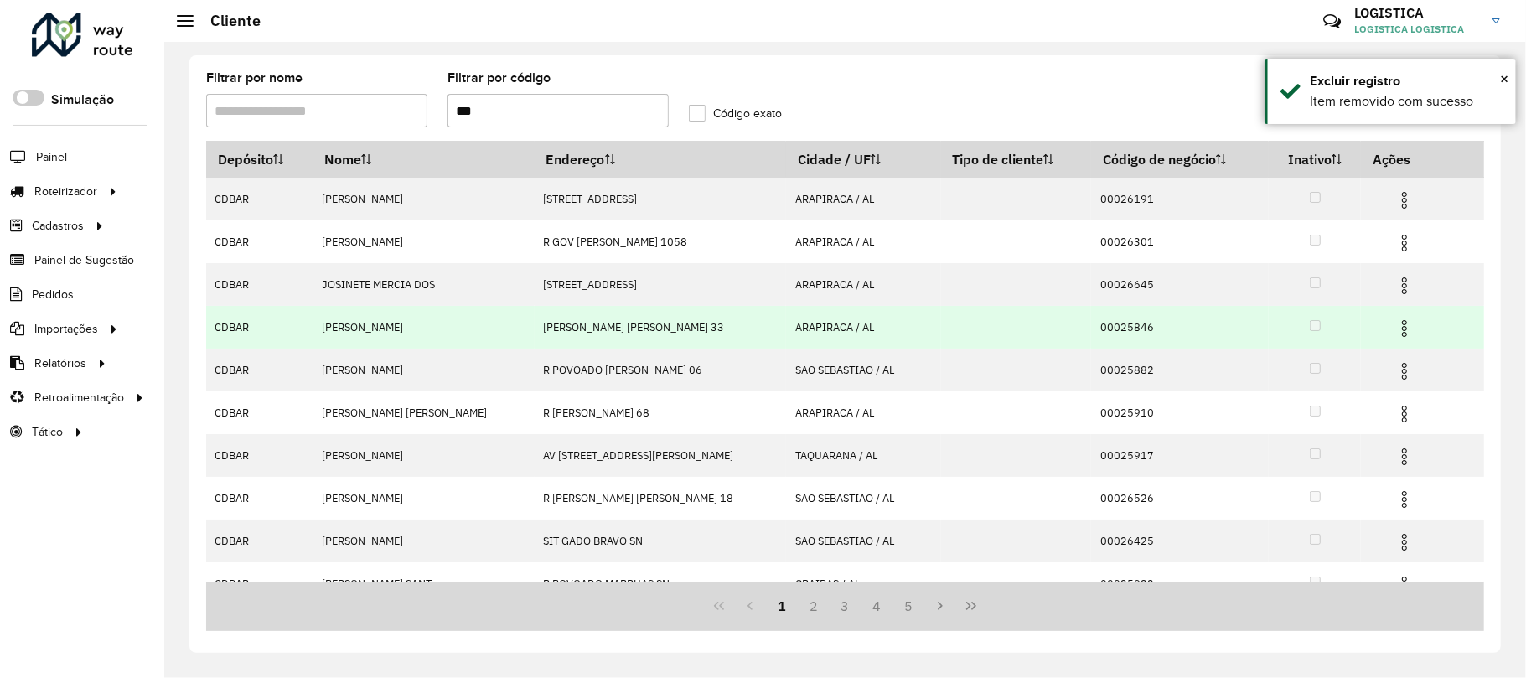
click at [1394, 322] on img at bounding box center [1404, 328] width 20 height 20
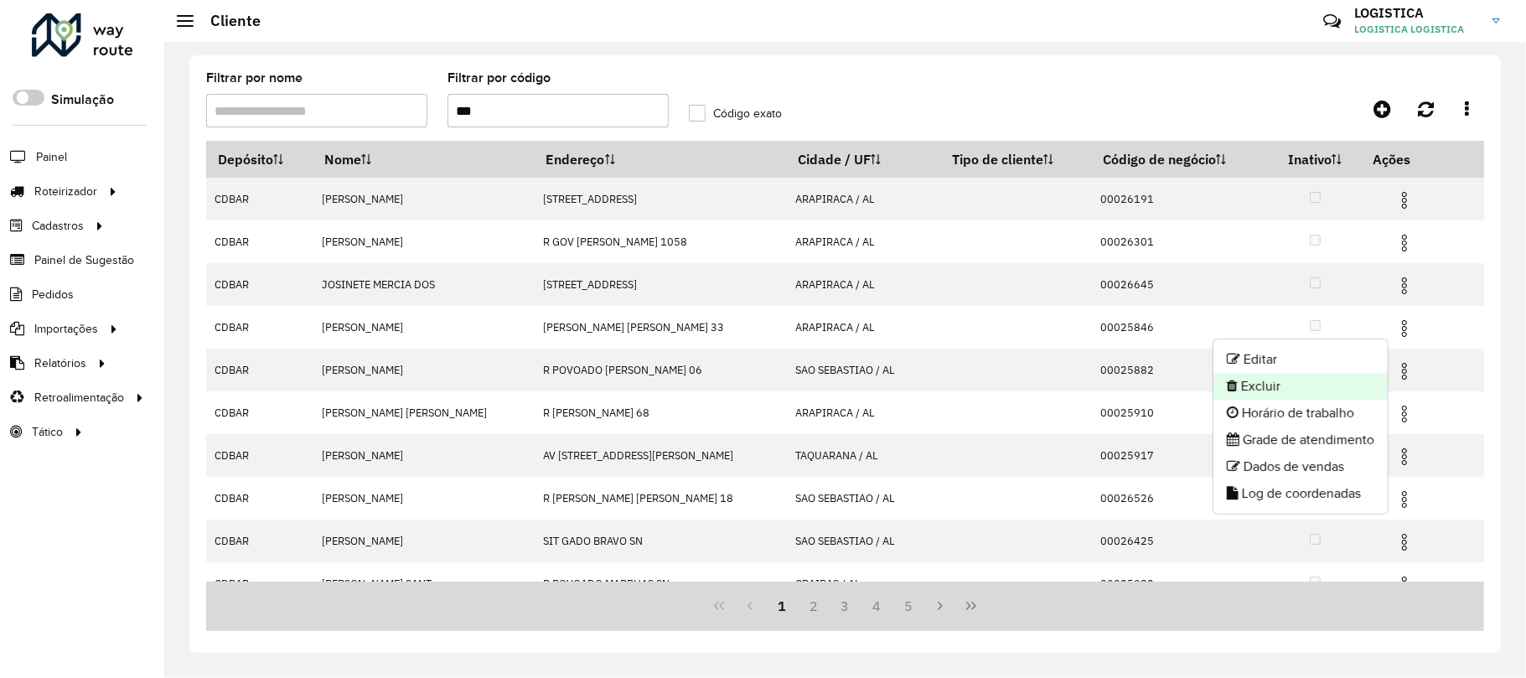
drag, startPoint x: 1282, startPoint y: 380, endPoint x: 1270, endPoint y: 380, distance: 11.7
click at [1270, 380] on li "Excluir" at bounding box center [1300, 386] width 174 height 27
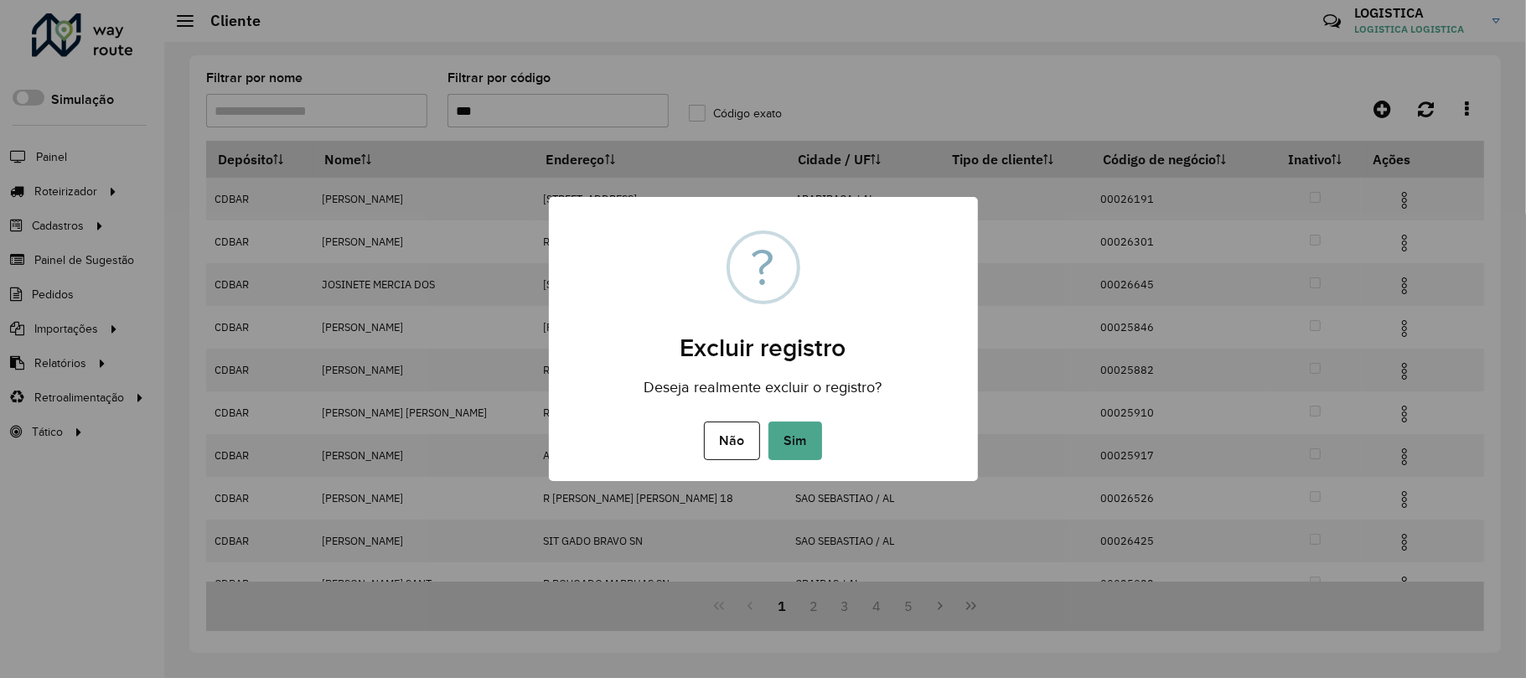
click at [768, 421] on button "Sim" at bounding box center [795, 440] width 54 height 39
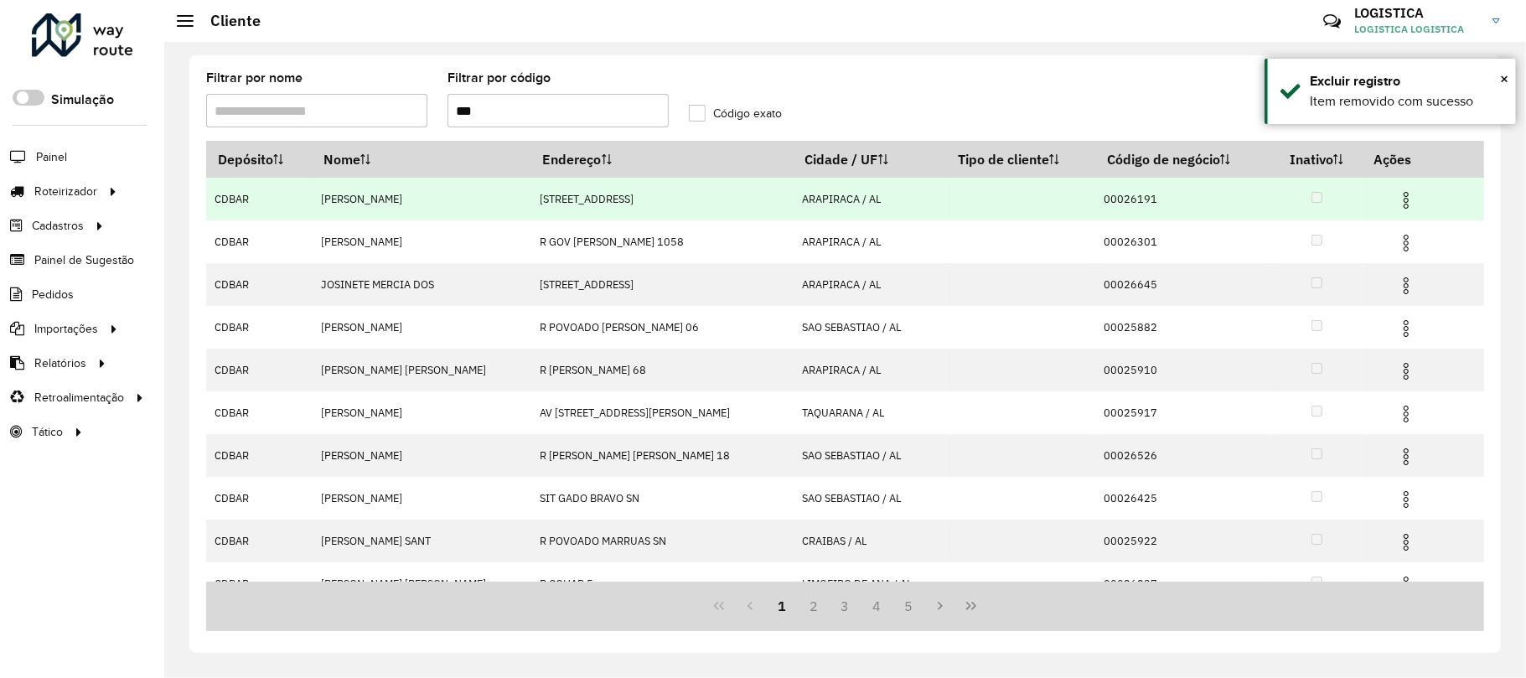
click at [1396, 204] on img at bounding box center [1406, 200] width 20 height 20
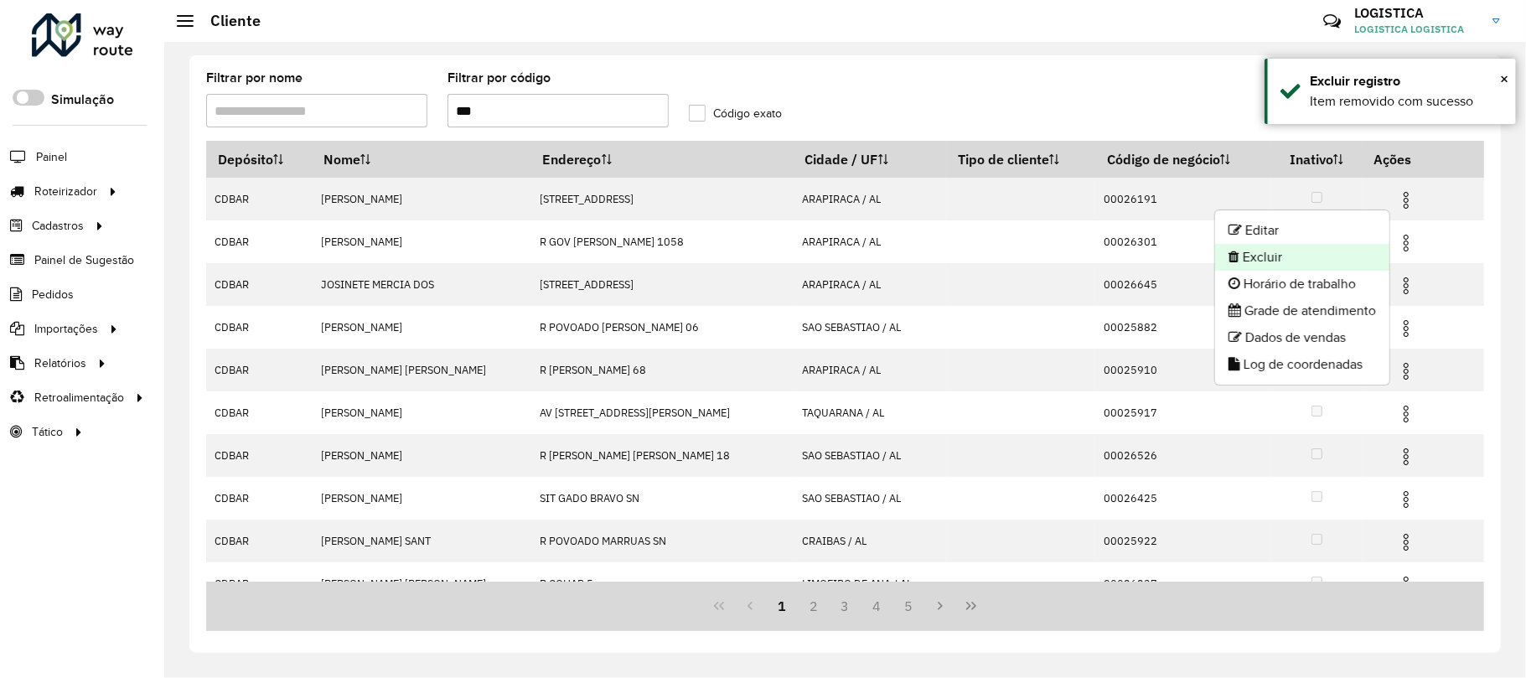
drag, startPoint x: 1362, startPoint y: 252, endPoint x: 1348, endPoint y: 252, distance: 14.2
click at [1348, 252] on li "Excluir" at bounding box center [1302, 257] width 174 height 27
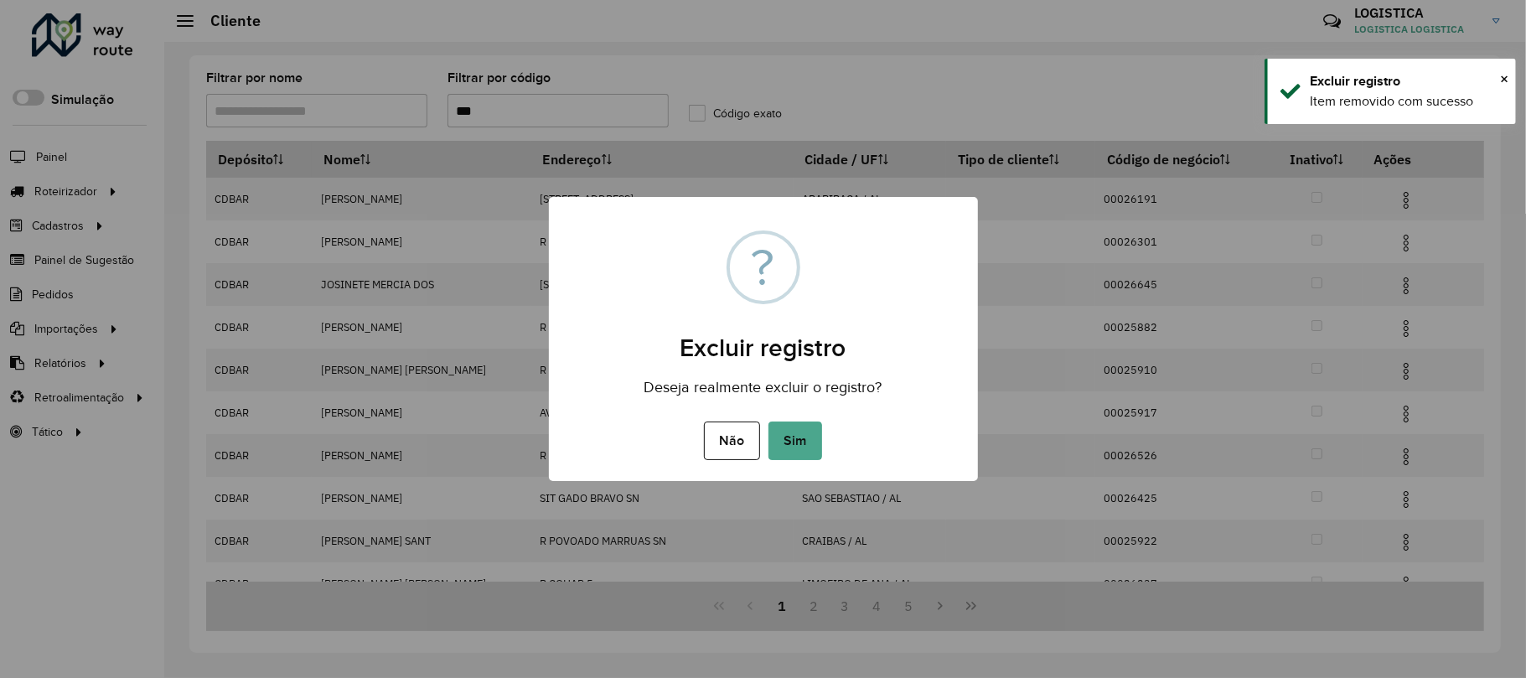
click at [768, 421] on button "Sim" at bounding box center [795, 440] width 54 height 39
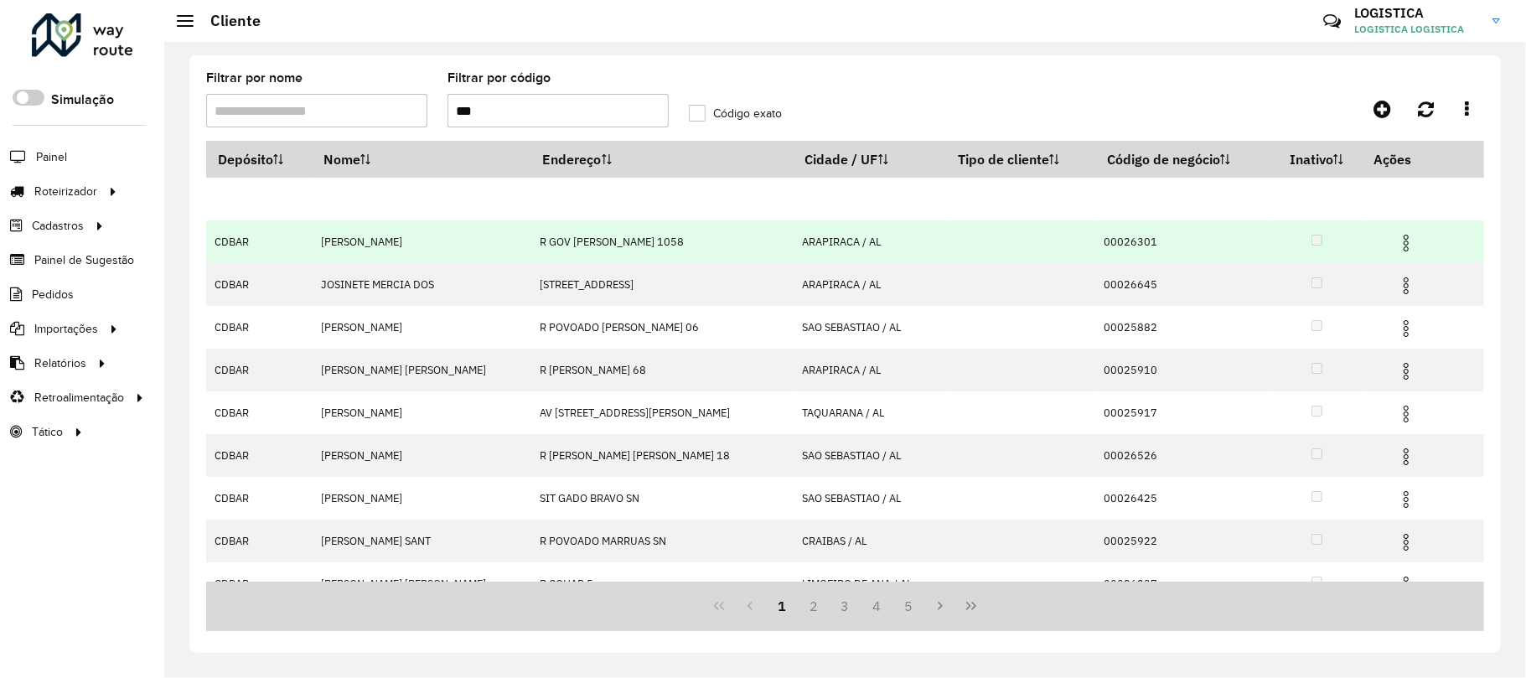
click at [1402, 251] on hb-app "Aguarde... Pop-up bloqueado! Seu navegador bloqueou automáticamente a abertura …" at bounding box center [763, 339] width 1526 height 678
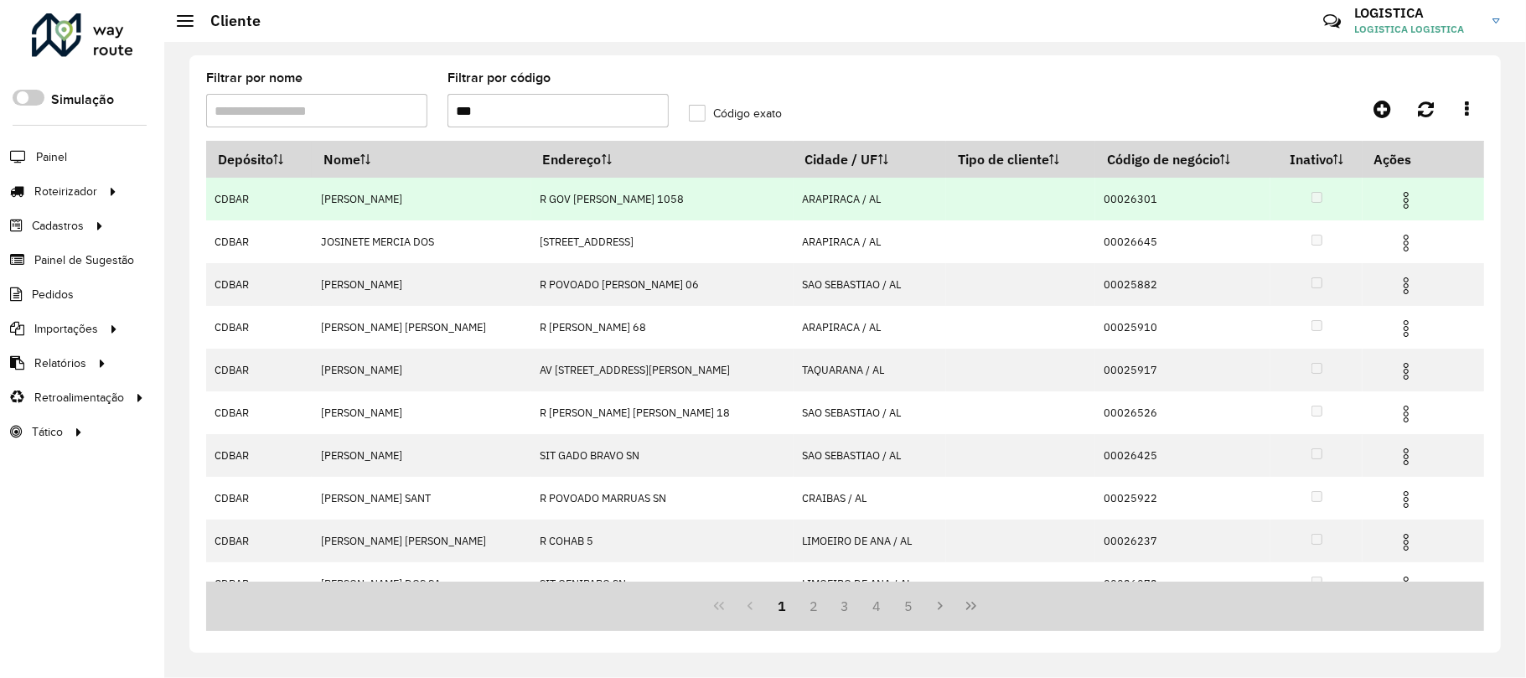
click at [1402, 251] on img at bounding box center [1406, 243] width 20 height 20
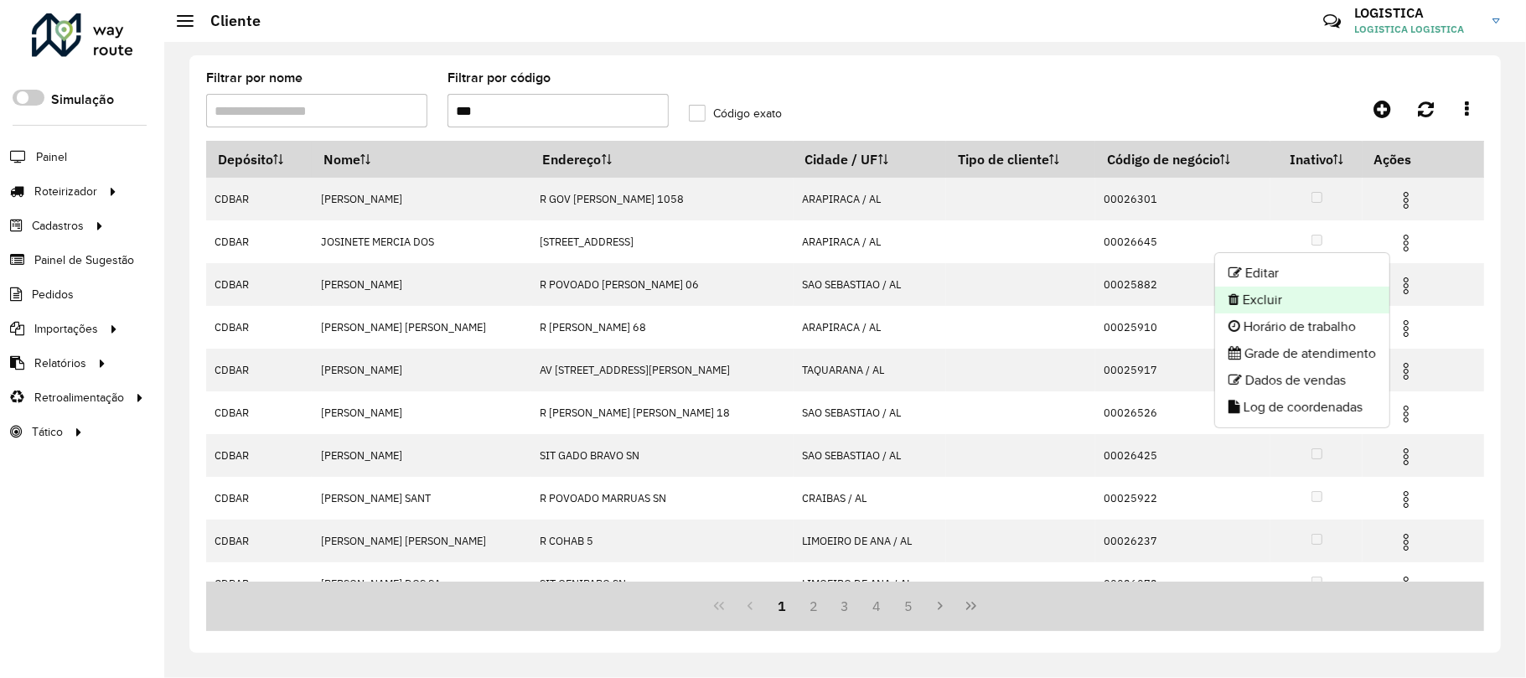
click at [1285, 290] on li "Excluir" at bounding box center [1302, 300] width 174 height 27
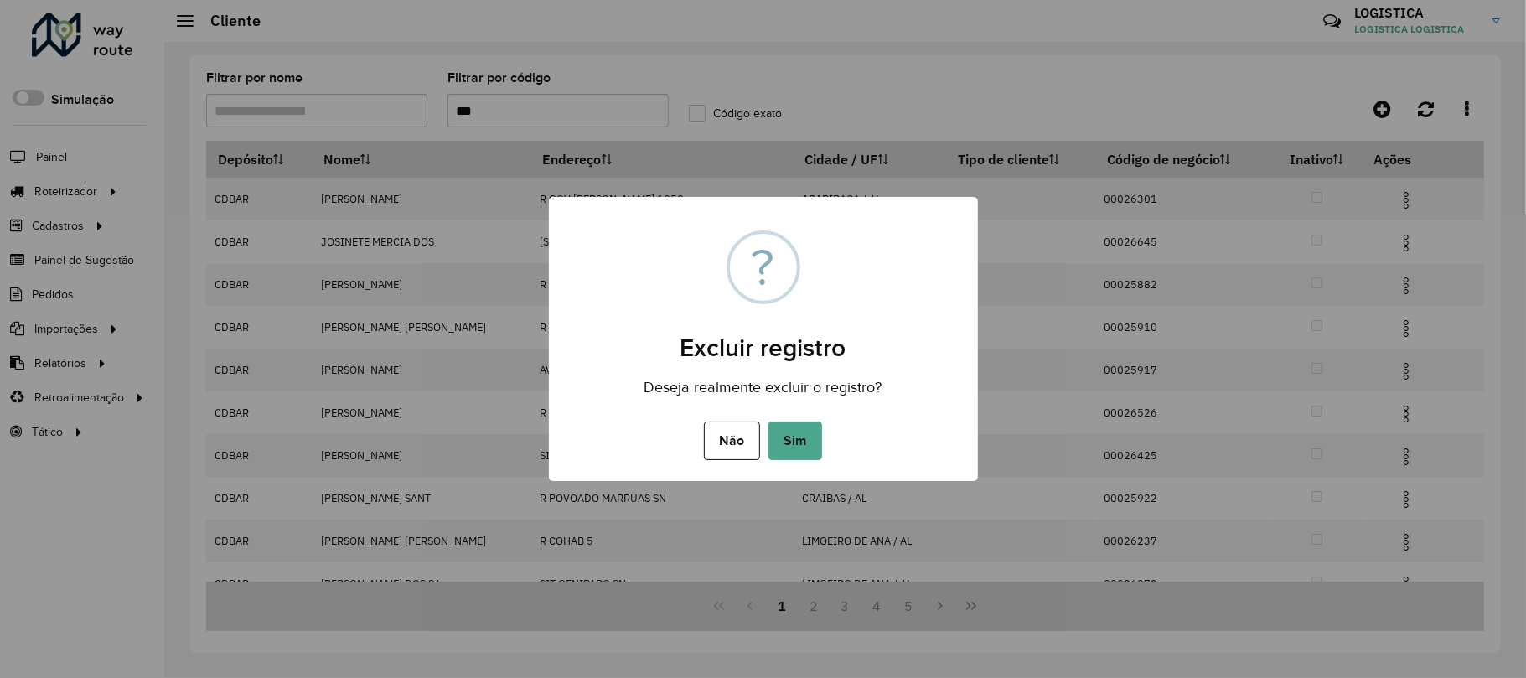
click at [768, 421] on button "Sim" at bounding box center [795, 440] width 54 height 39
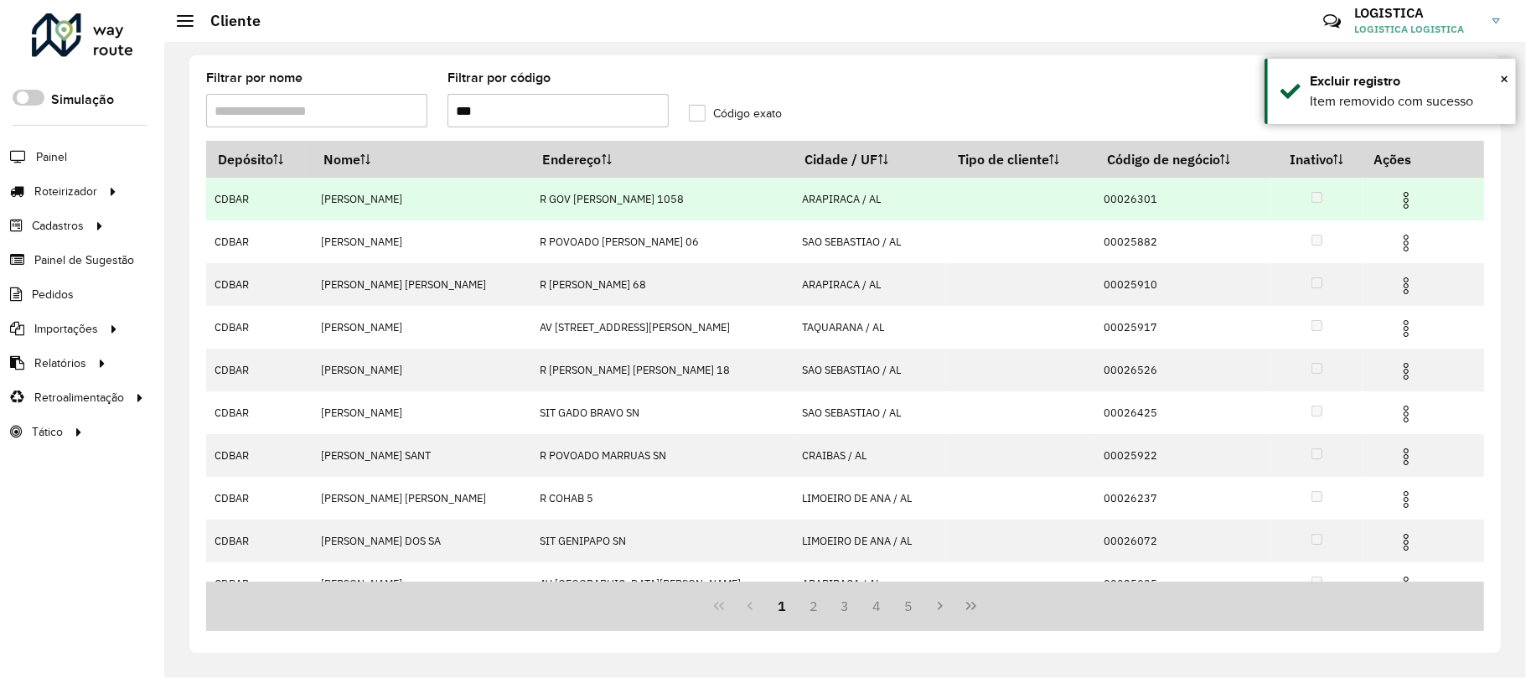
click at [1396, 196] on img at bounding box center [1406, 200] width 20 height 20
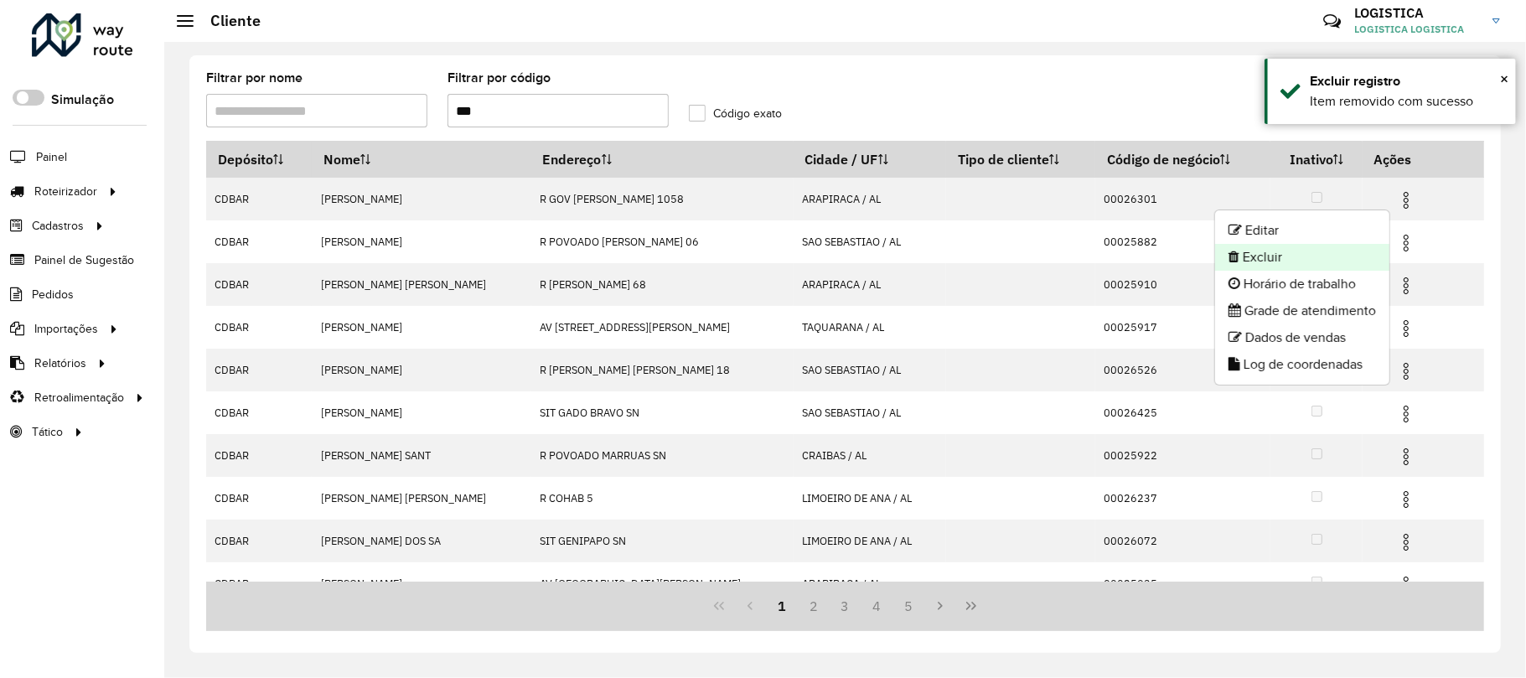
click at [1304, 265] on li "Excluir" at bounding box center [1302, 257] width 174 height 27
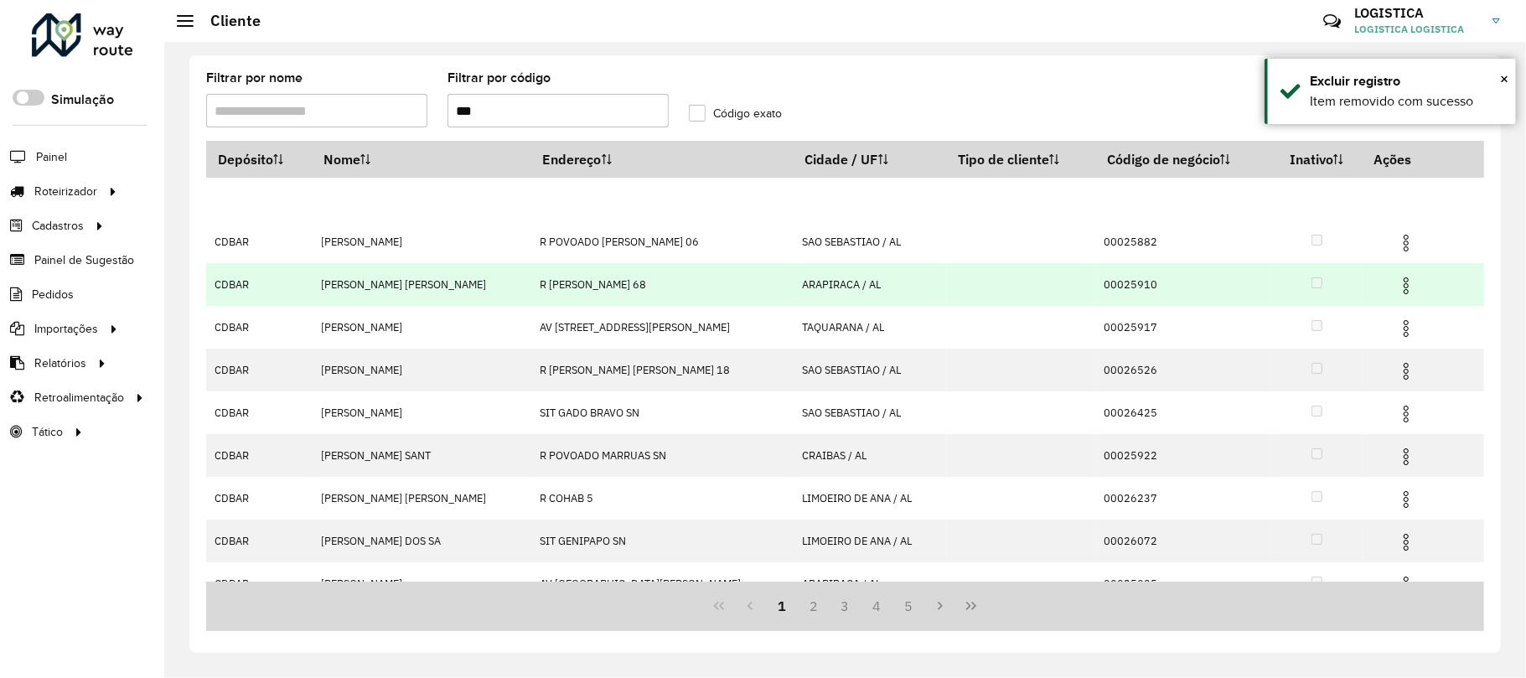
click at [1396, 275] on tbody "CDBAR JOSINEIIDE DA SILVA R GOV SILVESTRE PERICLES 1058 ARAPIRACA / AL 00026301…" at bounding box center [845, 434] width 1278 height 513
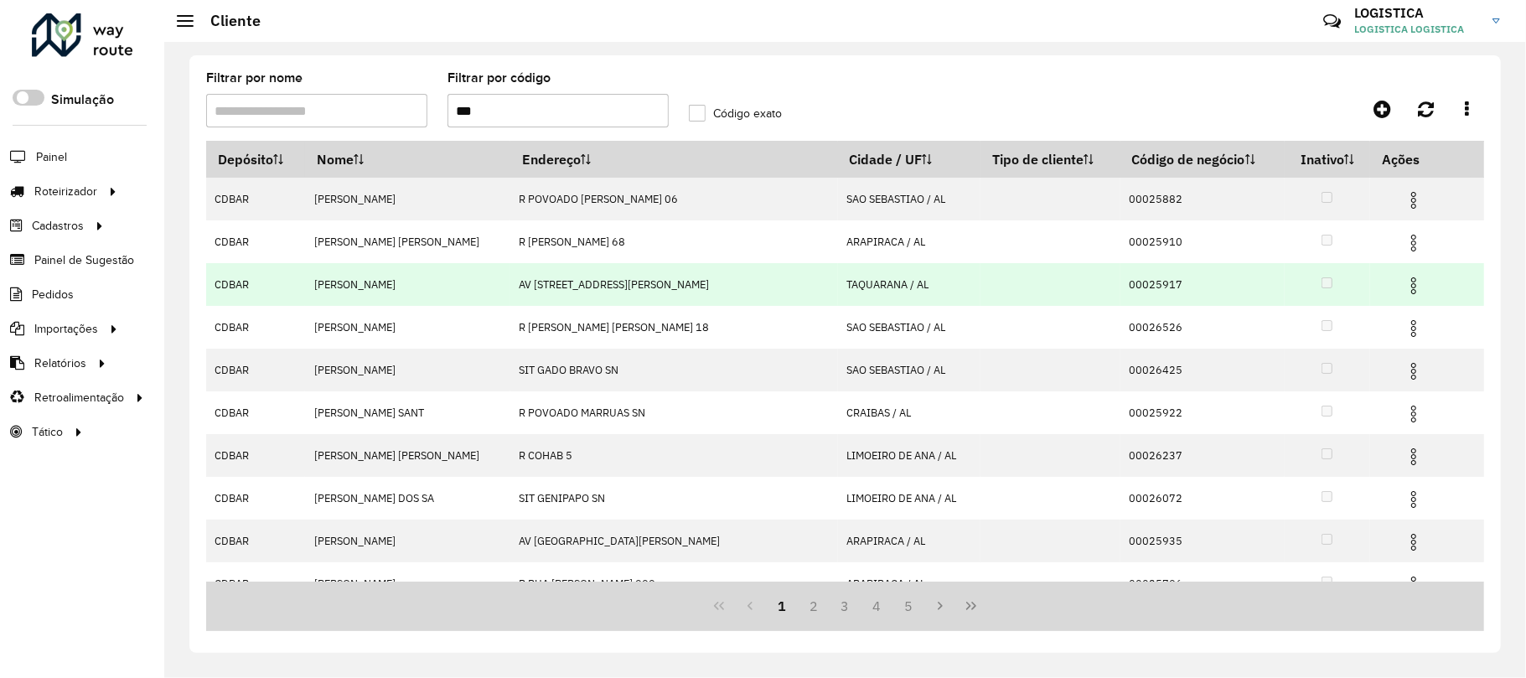
click at [1404, 282] on img at bounding box center [1413, 286] width 20 height 20
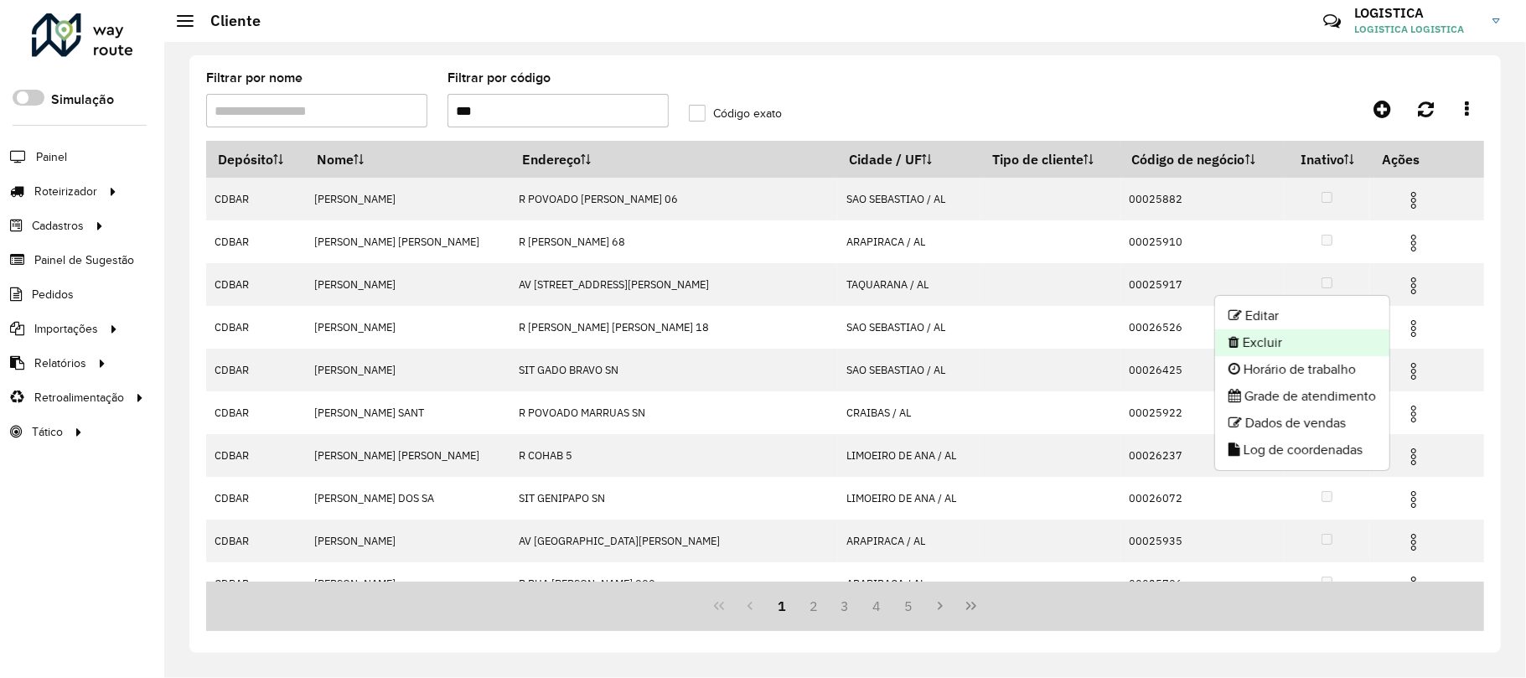
click at [1311, 349] on li "Excluir" at bounding box center [1302, 342] width 174 height 27
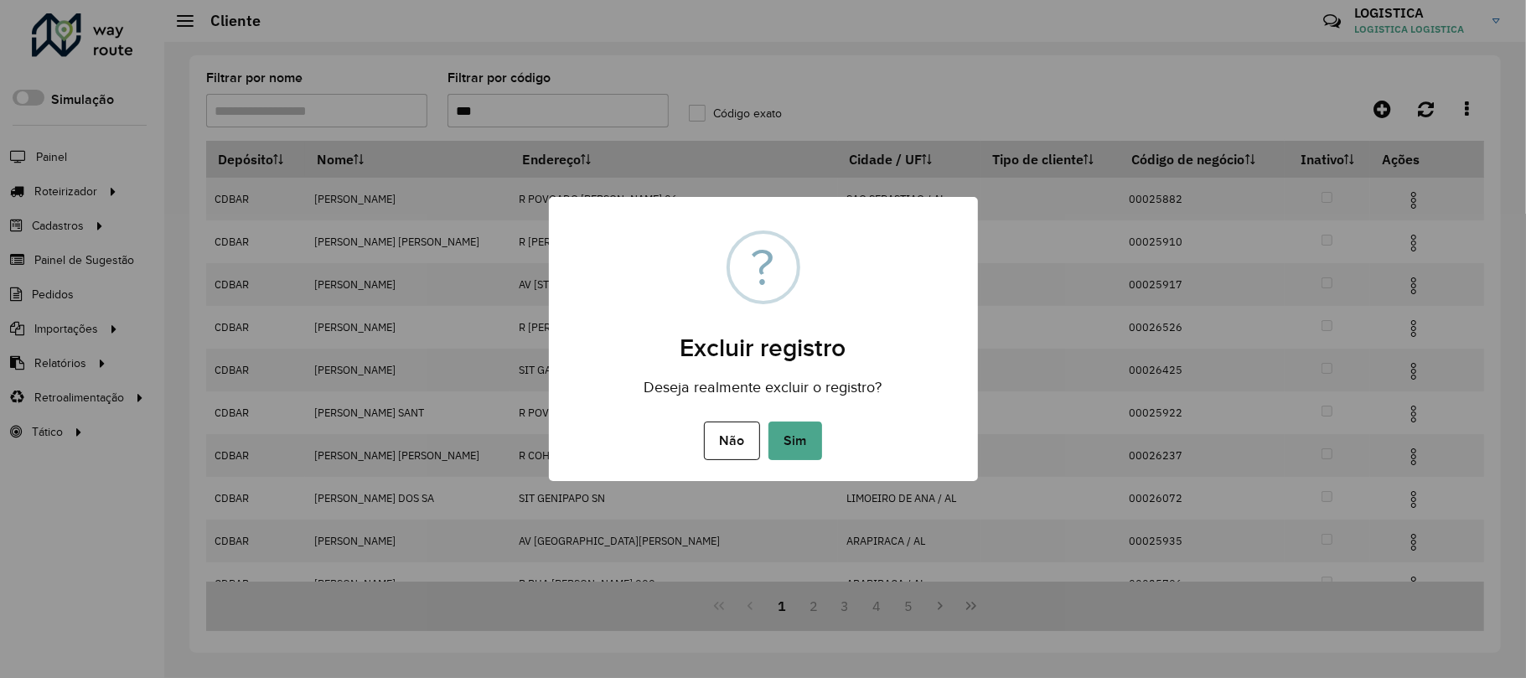
click at [768, 421] on button "Sim" at bounding box center [795, 440] width 54 height 39
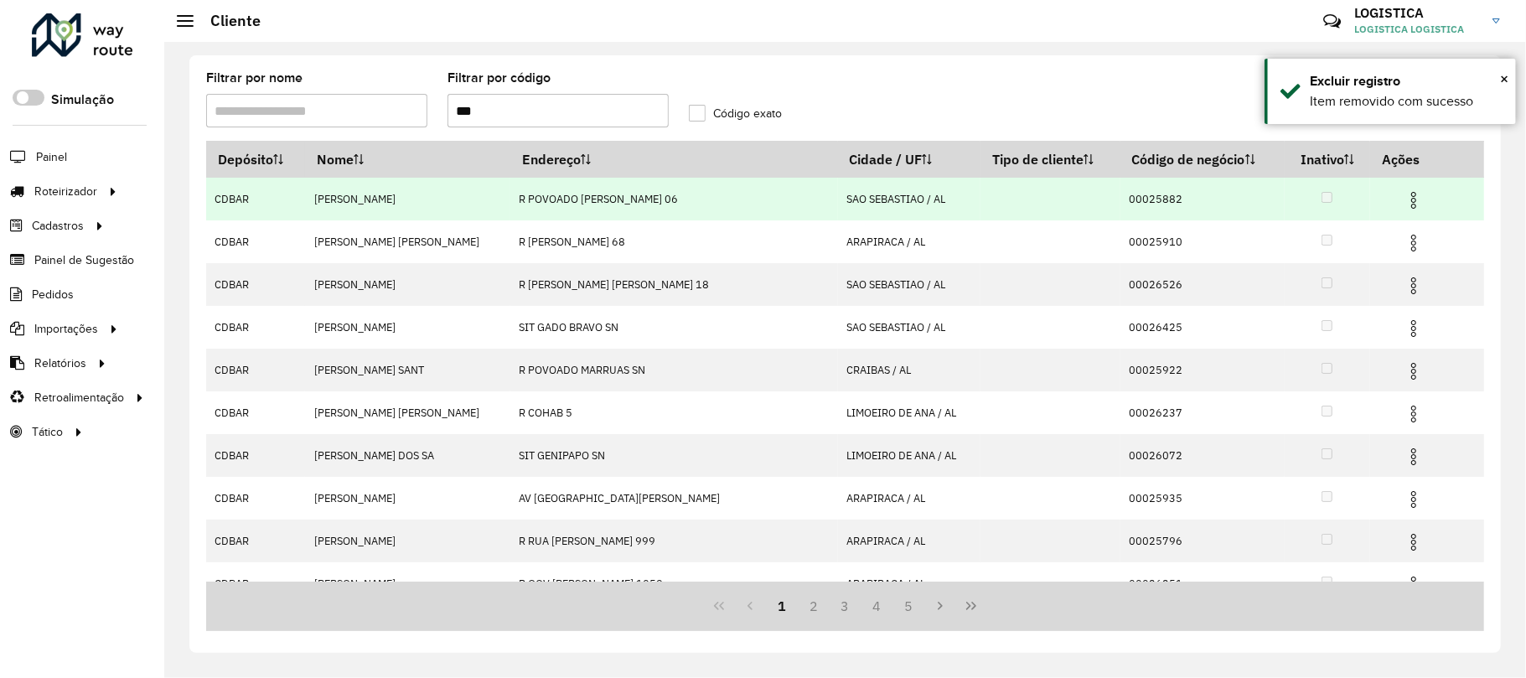
click at [1403, 206] on img at bounding box center [1413, 200] width 20 height 20
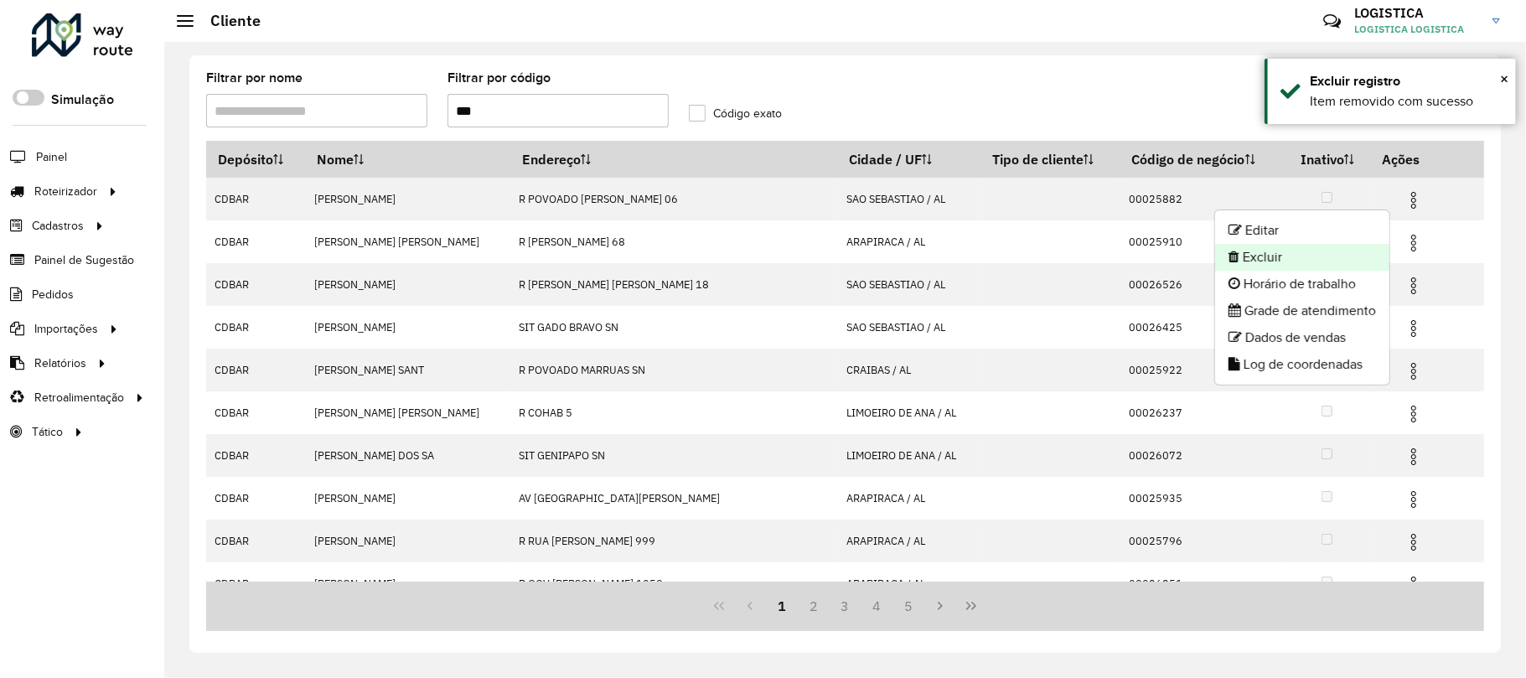
click at [1344, 250] on li "Excluir" at bounding box center [1302, 257] width 174 height 27
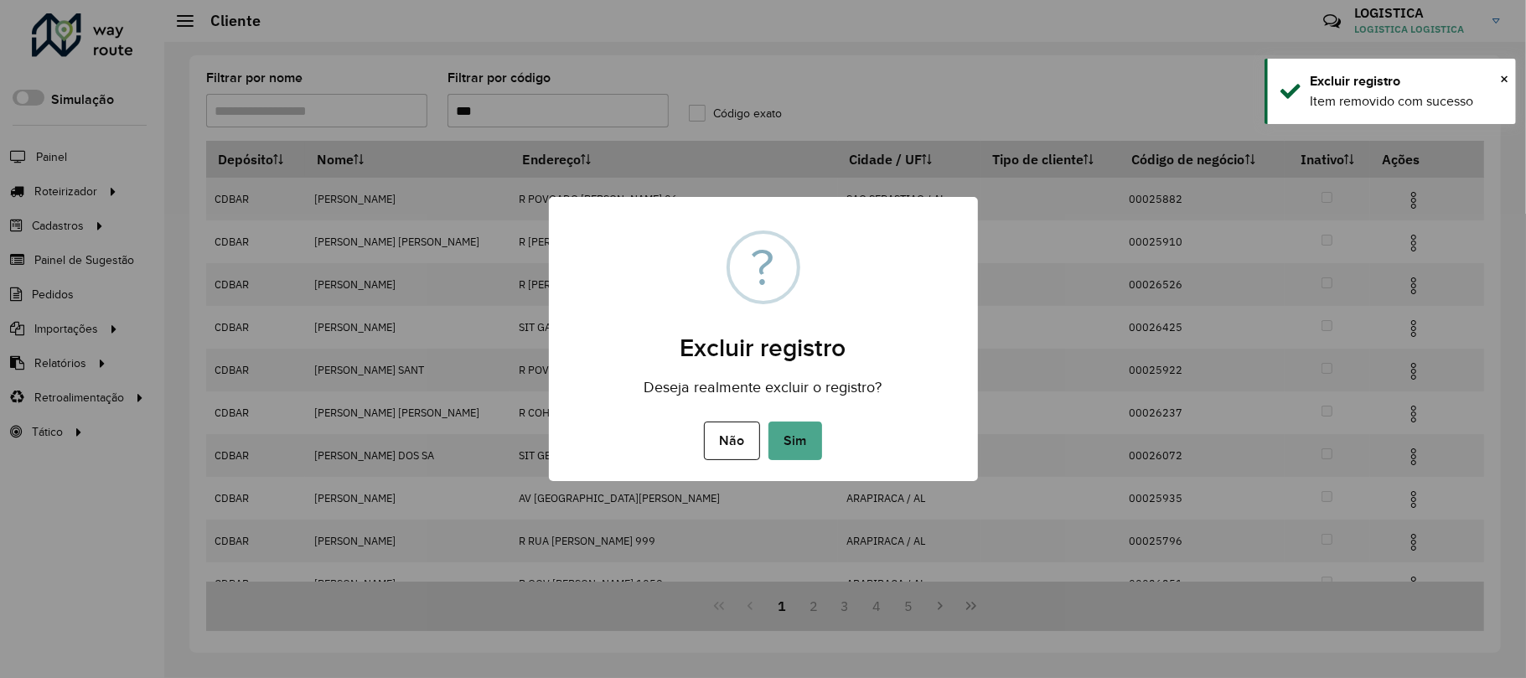
click at [768, 421] on button "Sim" at bounding box center [795, 440] width 54 height 39
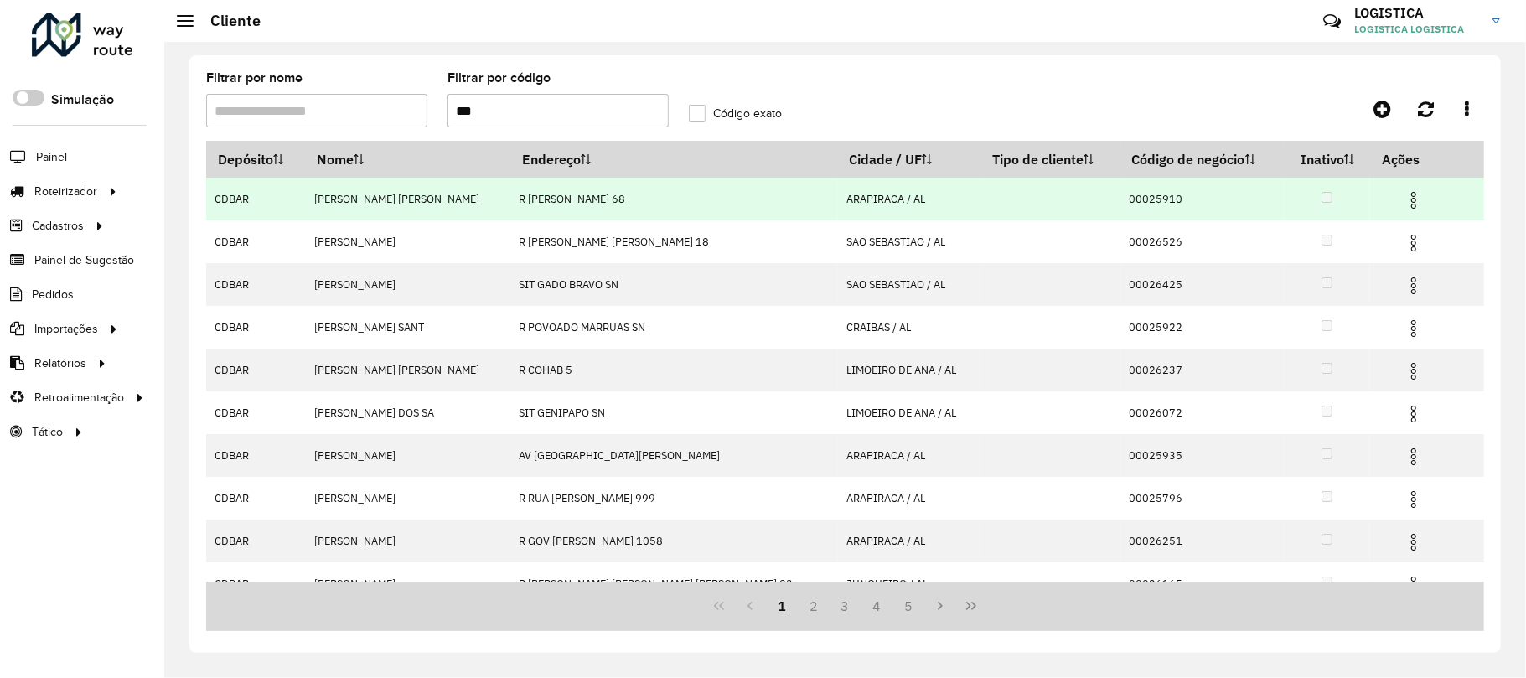
click at [1408, 208] on img at bounding box center [1413, 200] width 20 height 20
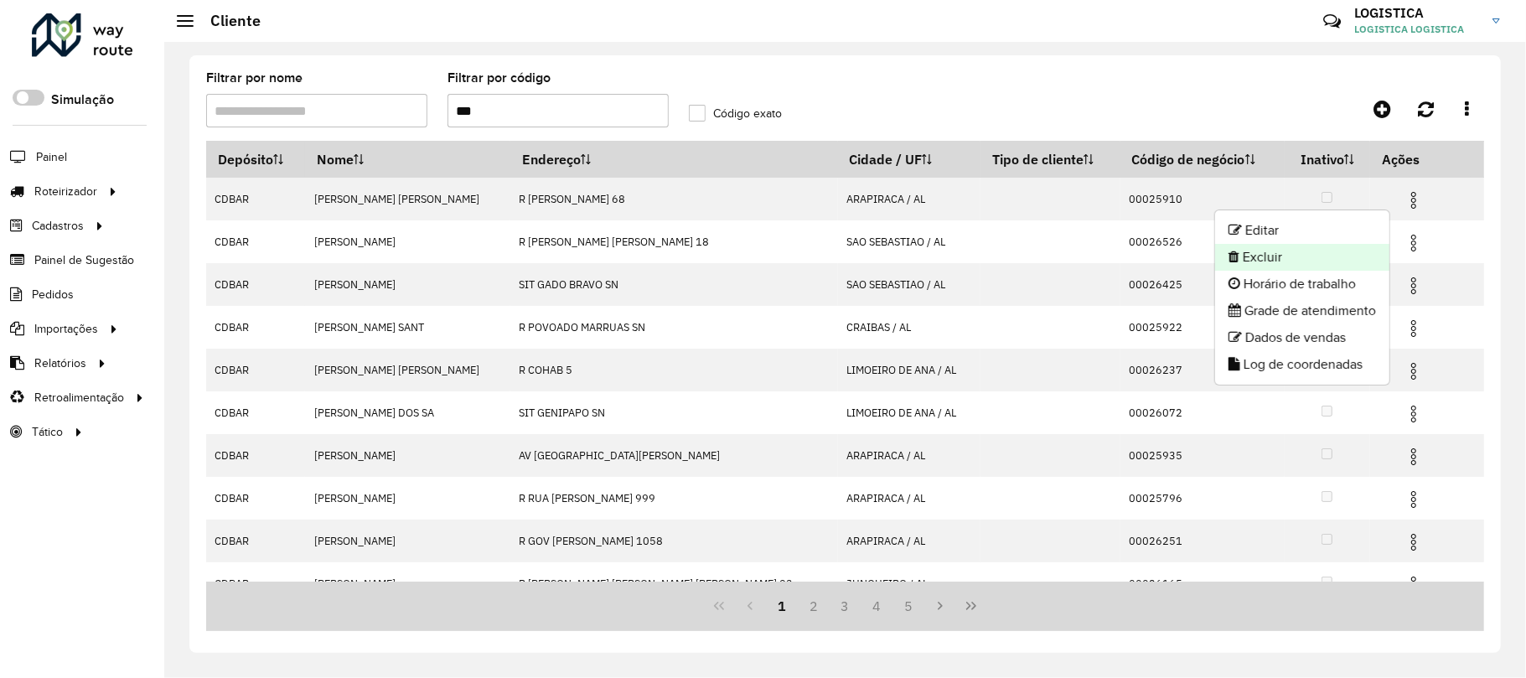
click at [1304, 256] on li "Excluir" at bounding box center [1302, 257] width 174 height 27
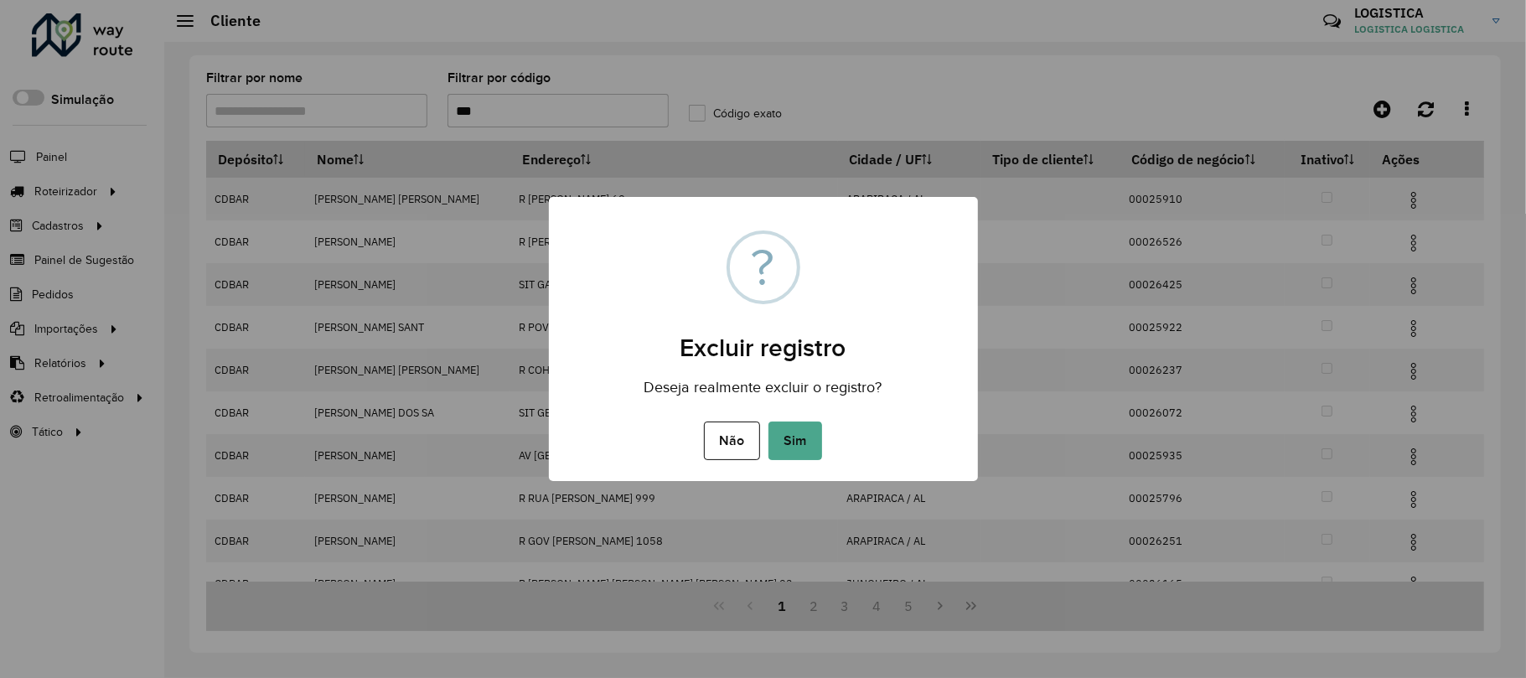
click at [768, 421] on button "Sim" at bounding box center [795, 440] width 54 height 39
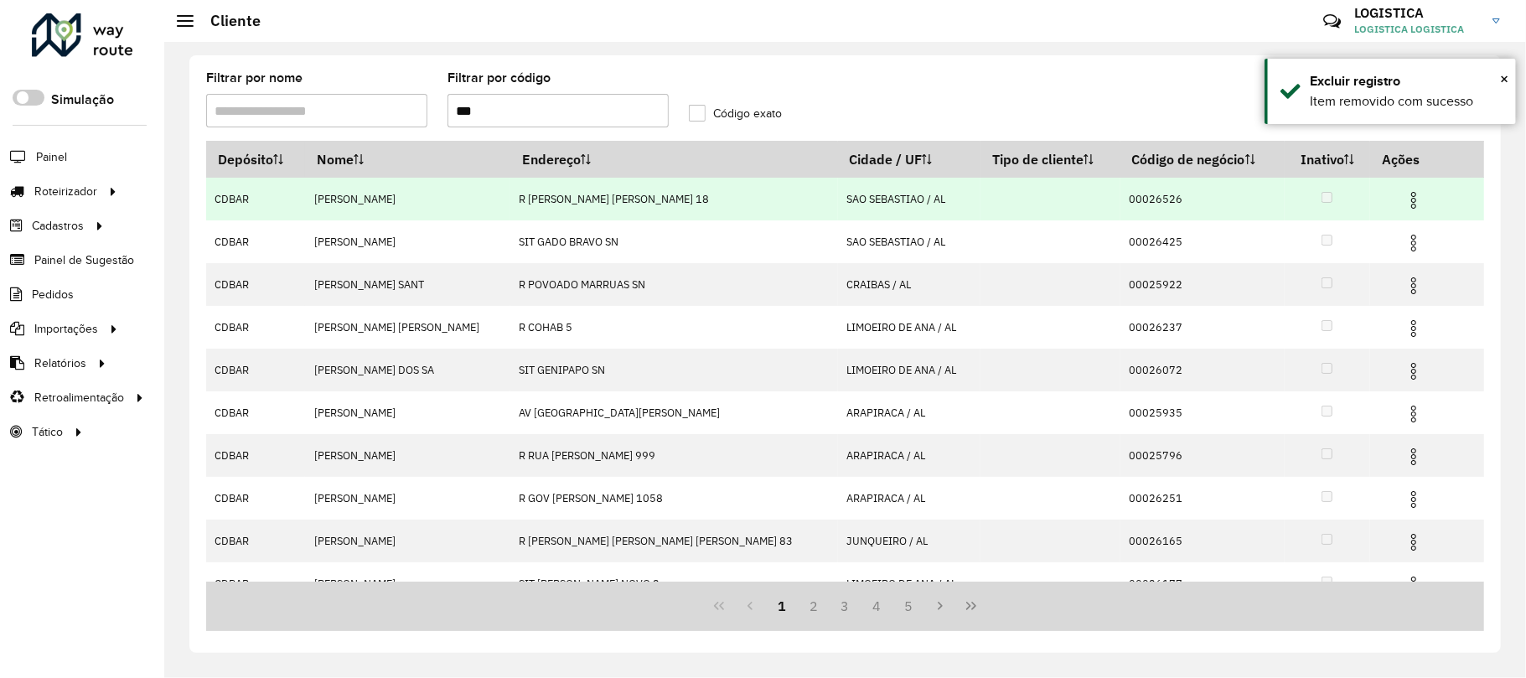
click at [1403, 192] on img at bounding box center [1413, 200] width 20 height 20
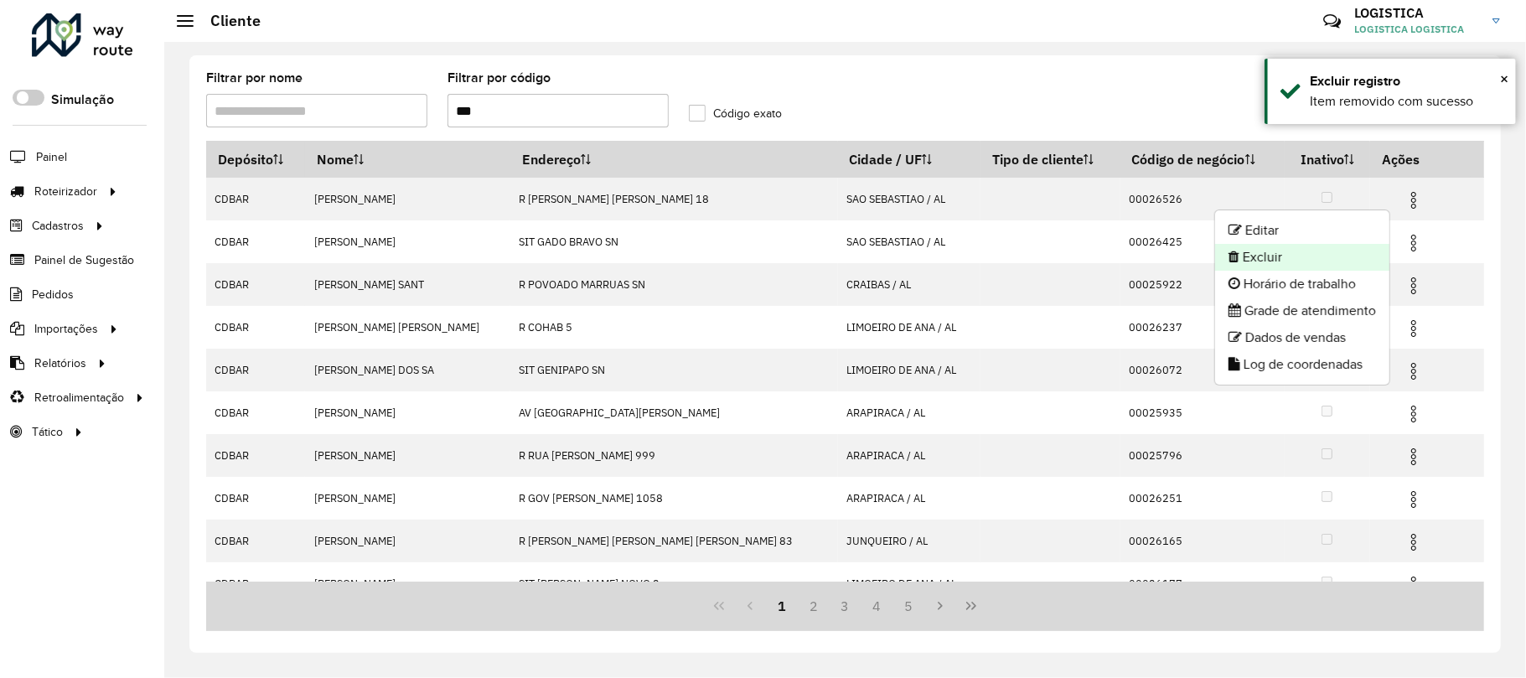
click at [1322, 245] on li "Excluir" at bounding box center [1302, 257] width 174 height 27
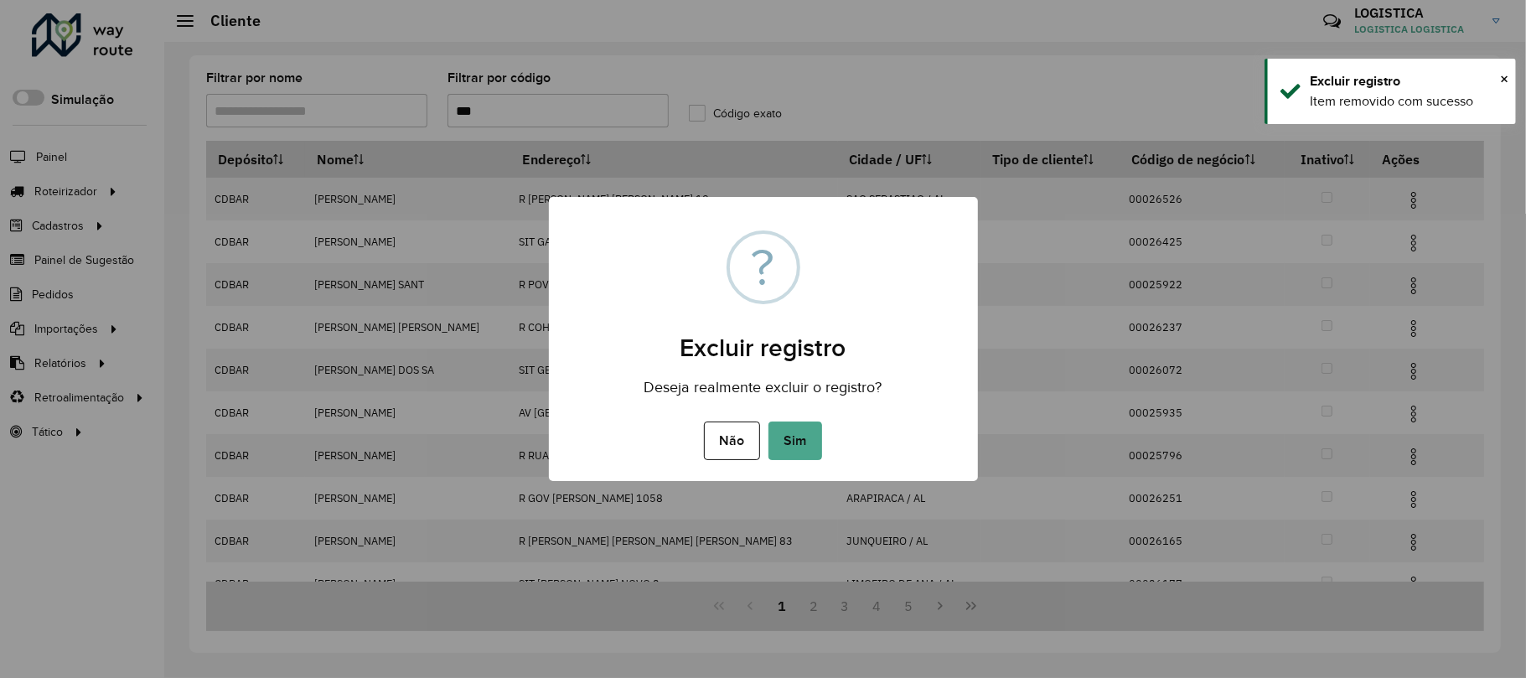
click at [768, 421] on button "Sim" at bounding box center [795, 440] width 54 height 39
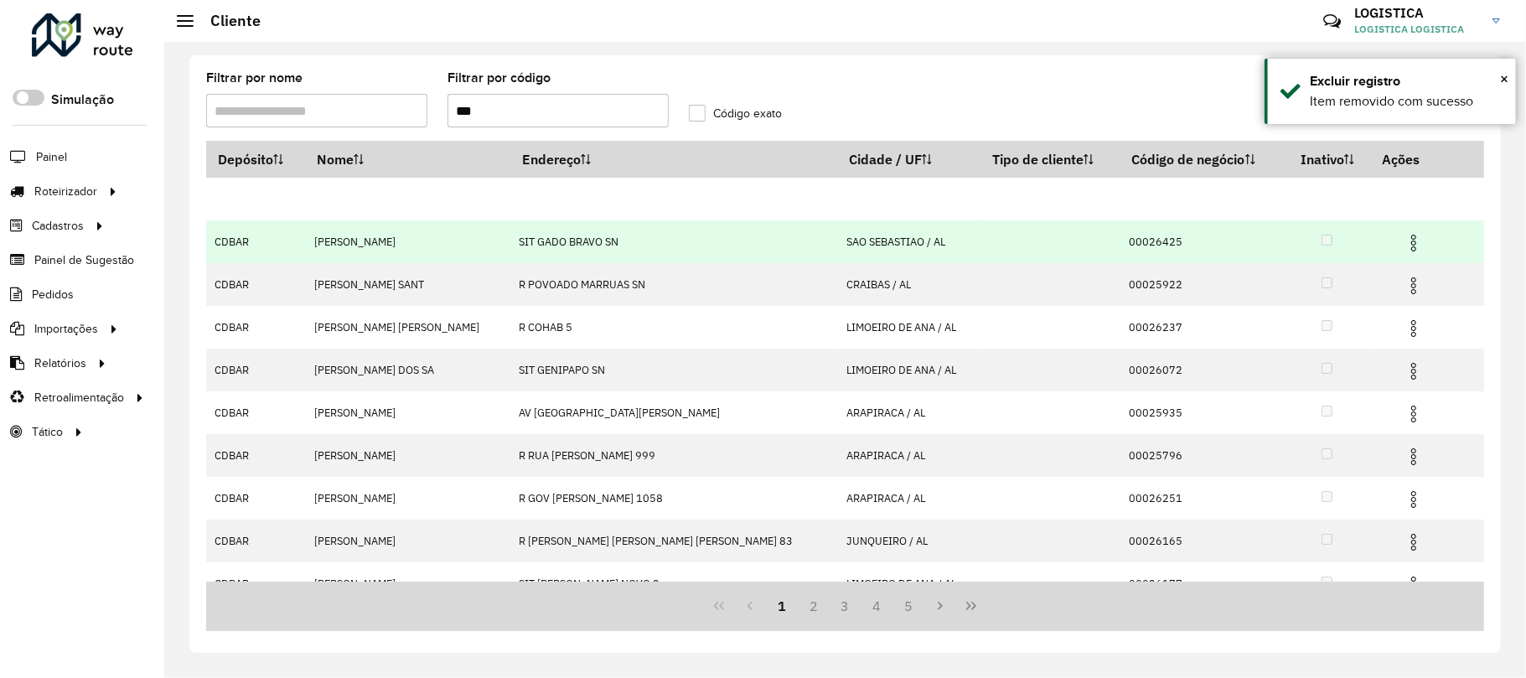
click at [1403, 245] on img at bounding box center [1413, 243] width 20 height 20
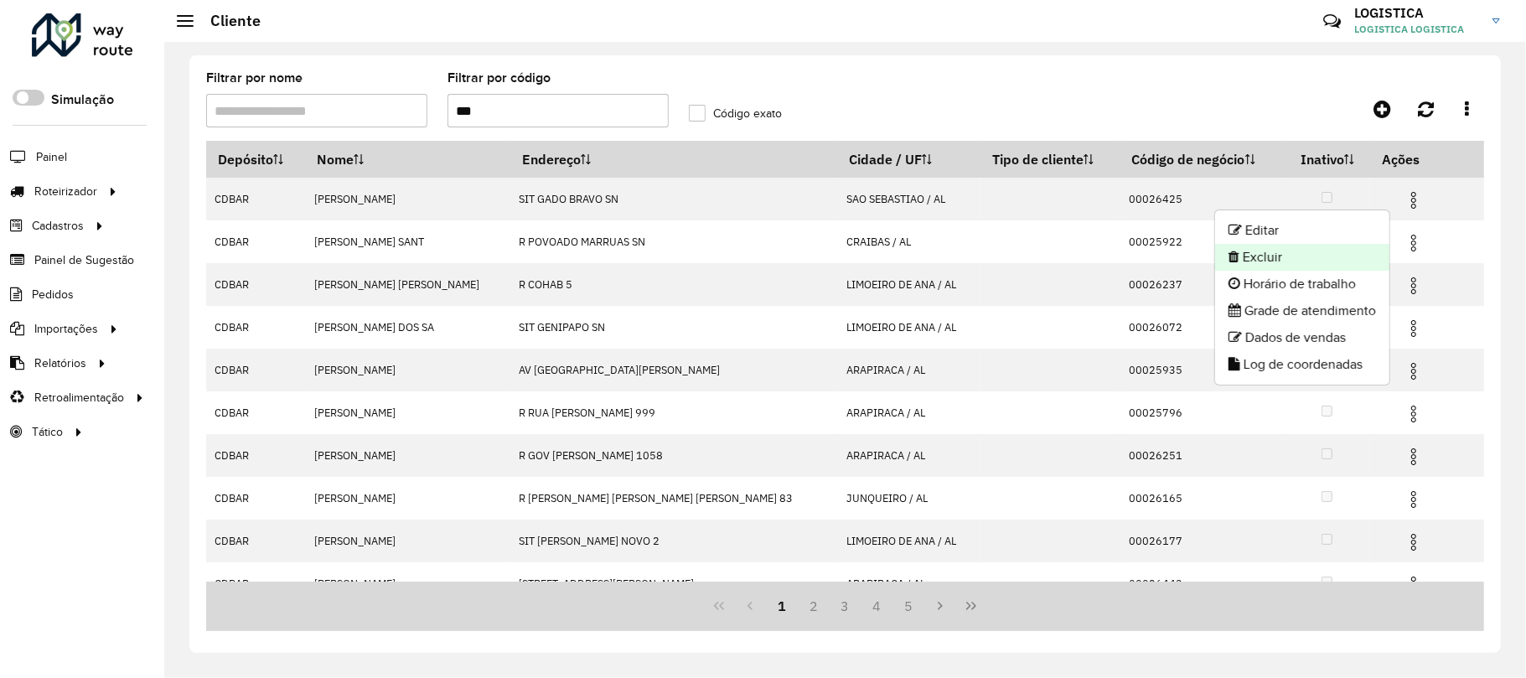
click at [1346, 265] on li "Excluir" at bounding box center [1302, 257] width 174 height 27
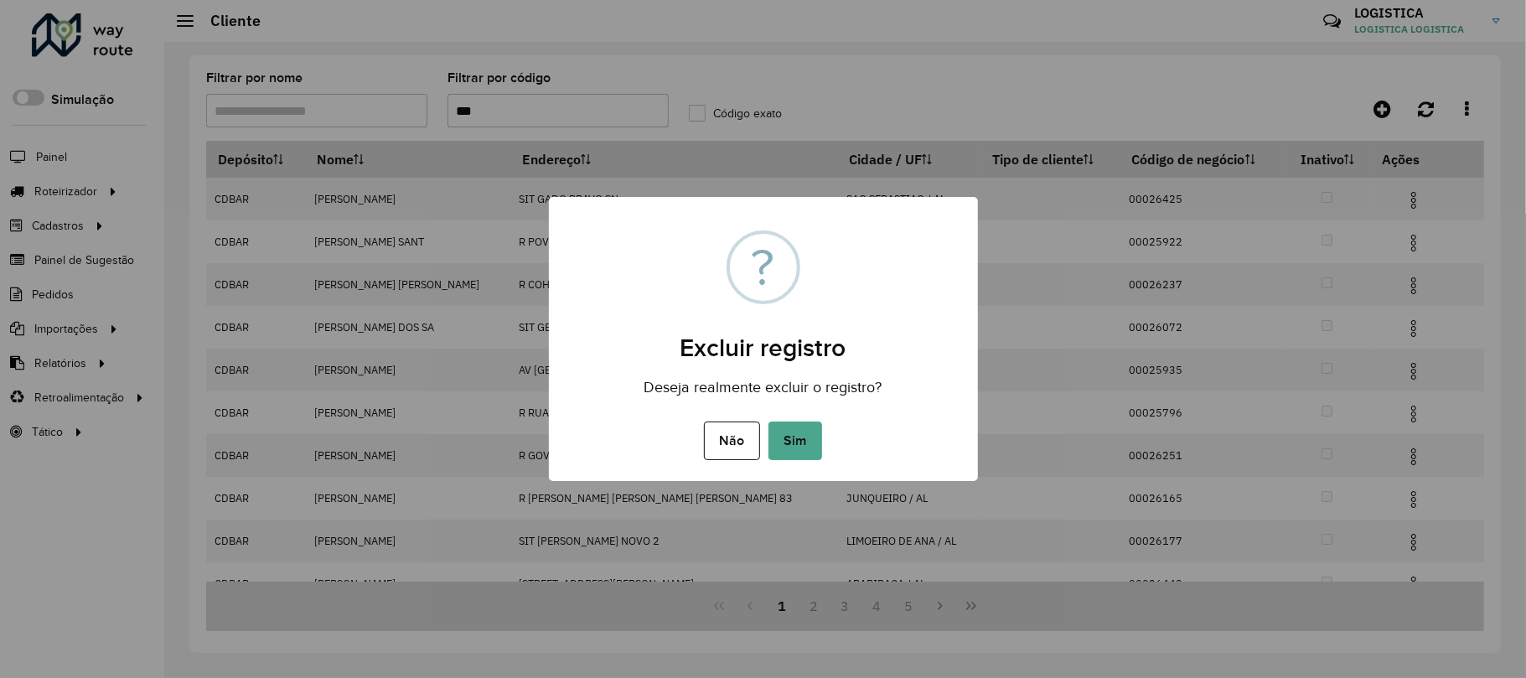
click at [768, 421] on button "Sim" at bounding box center [795, 440] width 54 height 39
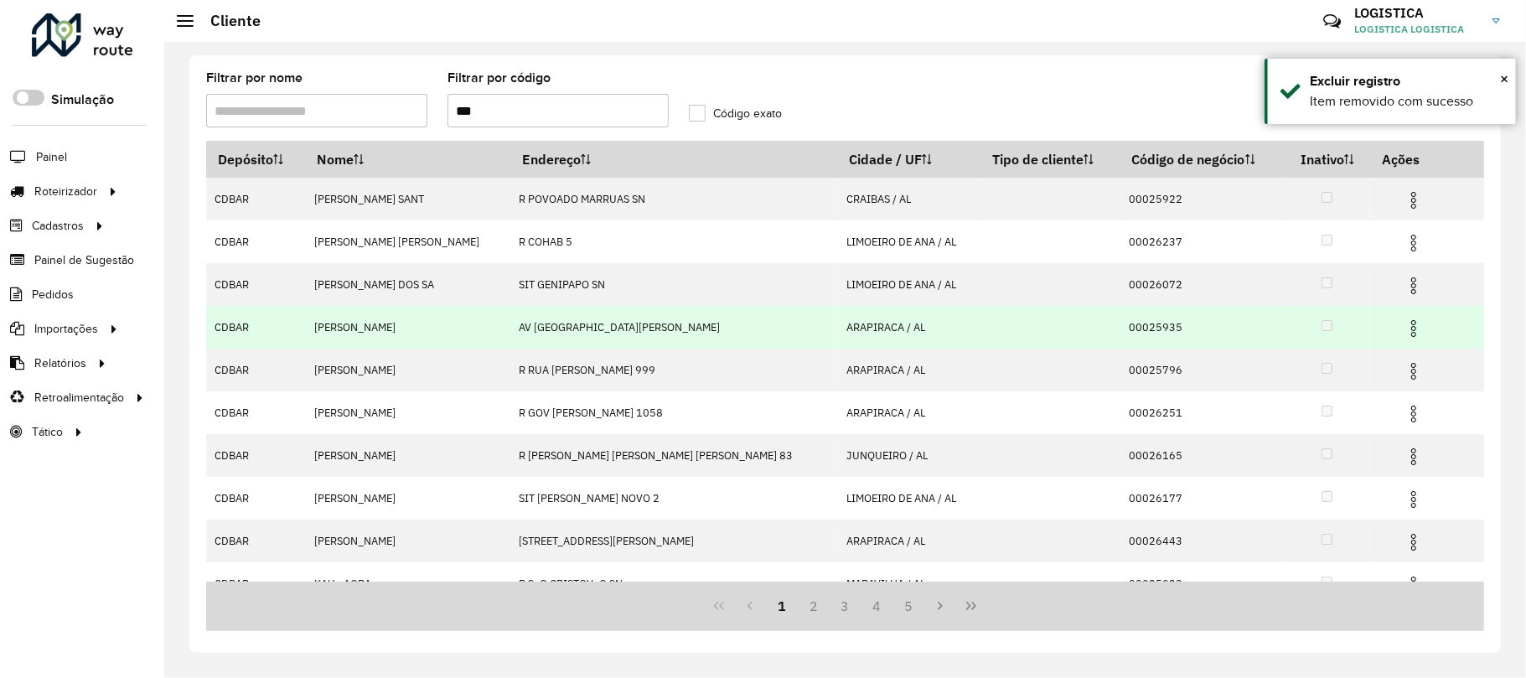
click at [1404, 325] on img at bounding box center [1413, 328] width 20 height 20
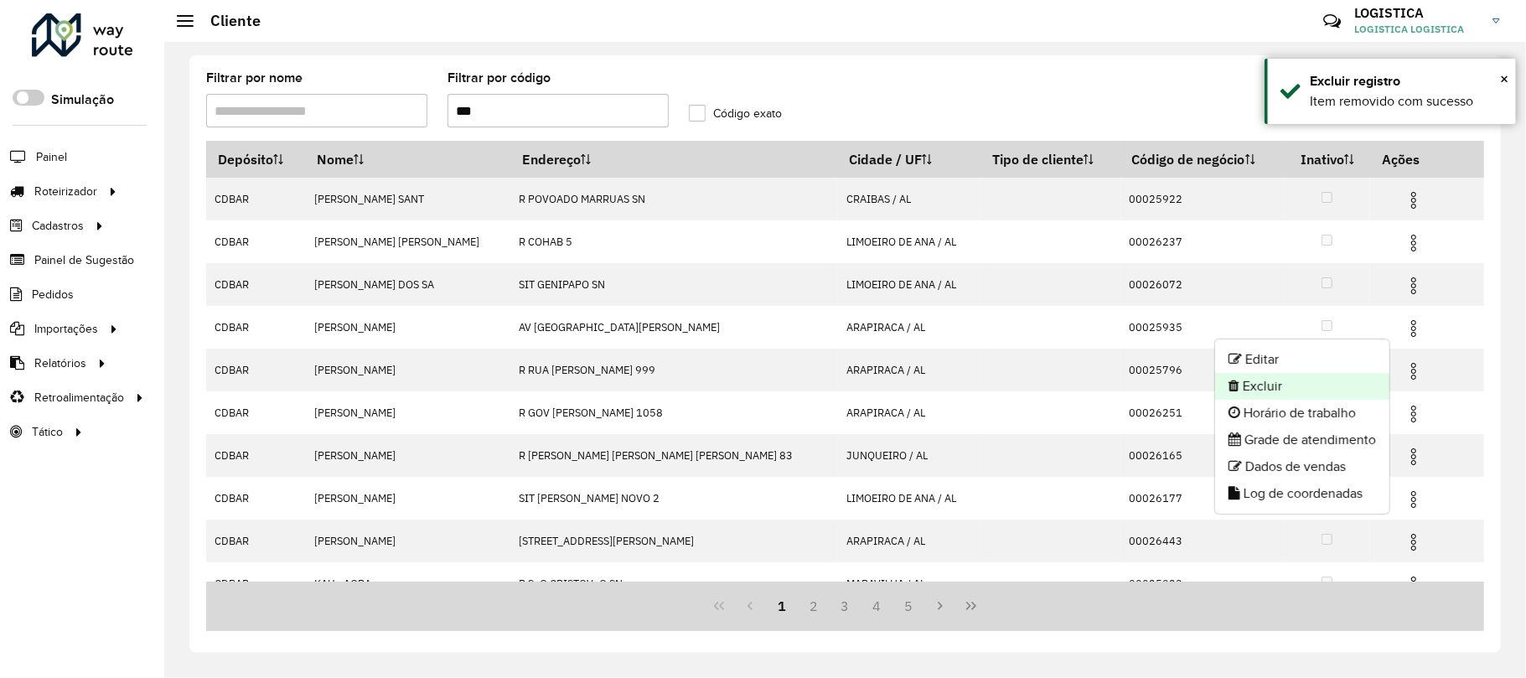
click at [1335, 387] on li "Excluir" at bounding box center [1302, 386] width 174 height 27
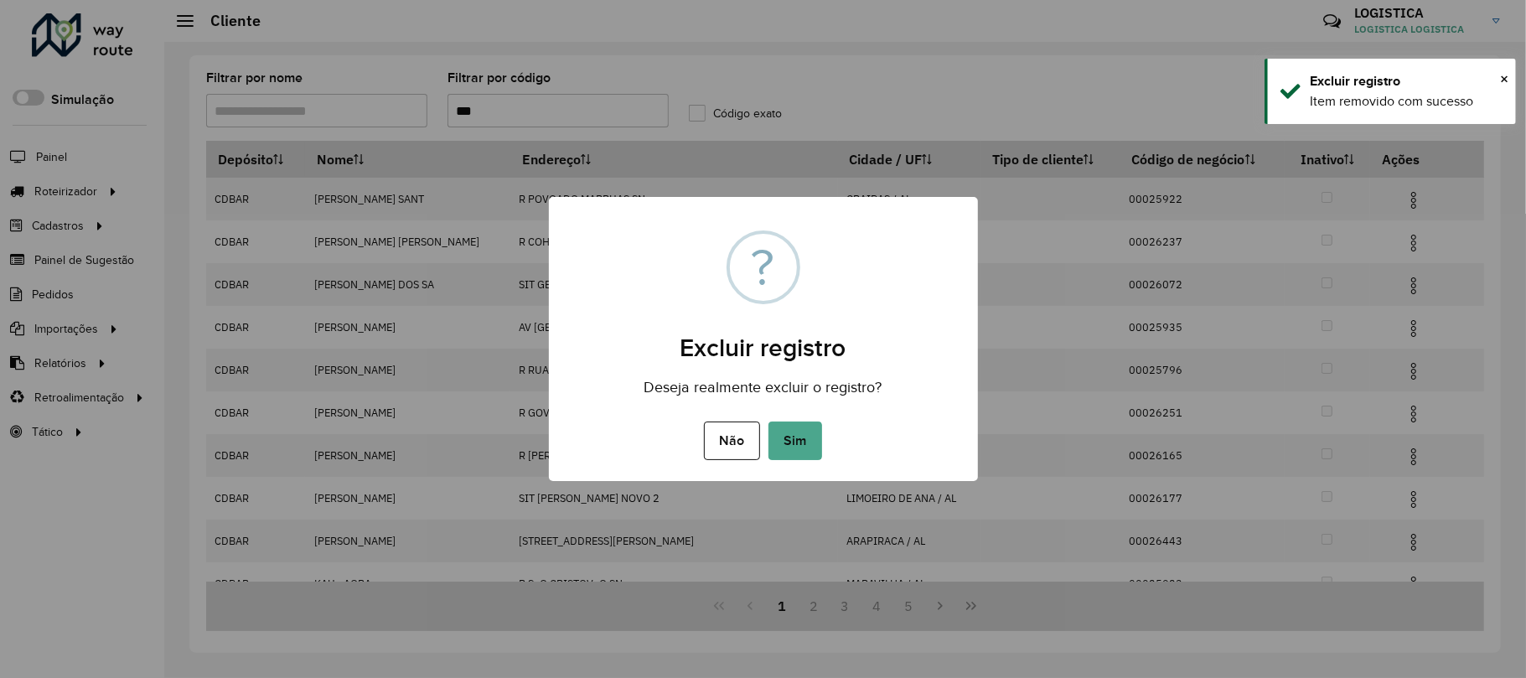
click at [768, 421] on button "Sim" at bounding box center [795, 440] width 54 height 39
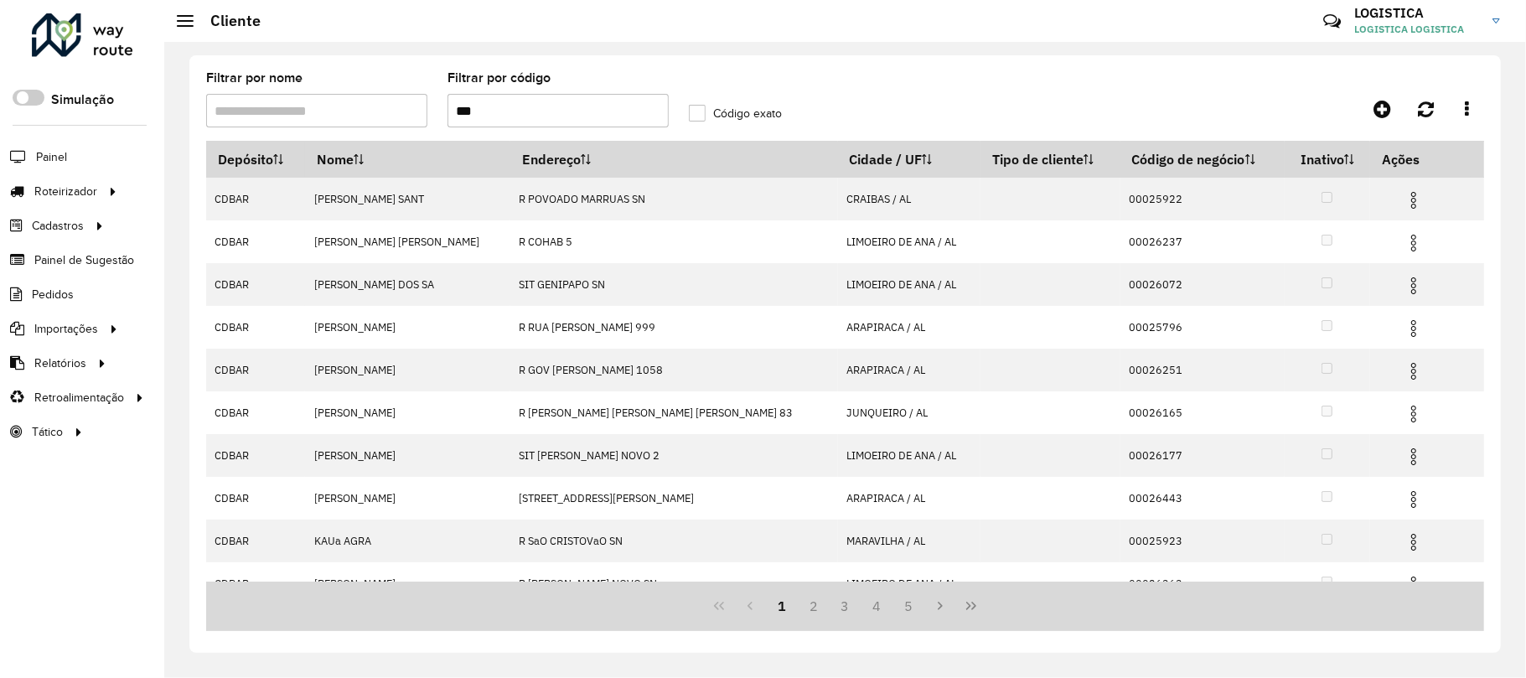
click at [1403, 199] on img at bounding box center [1413, 200] width 20 height 20
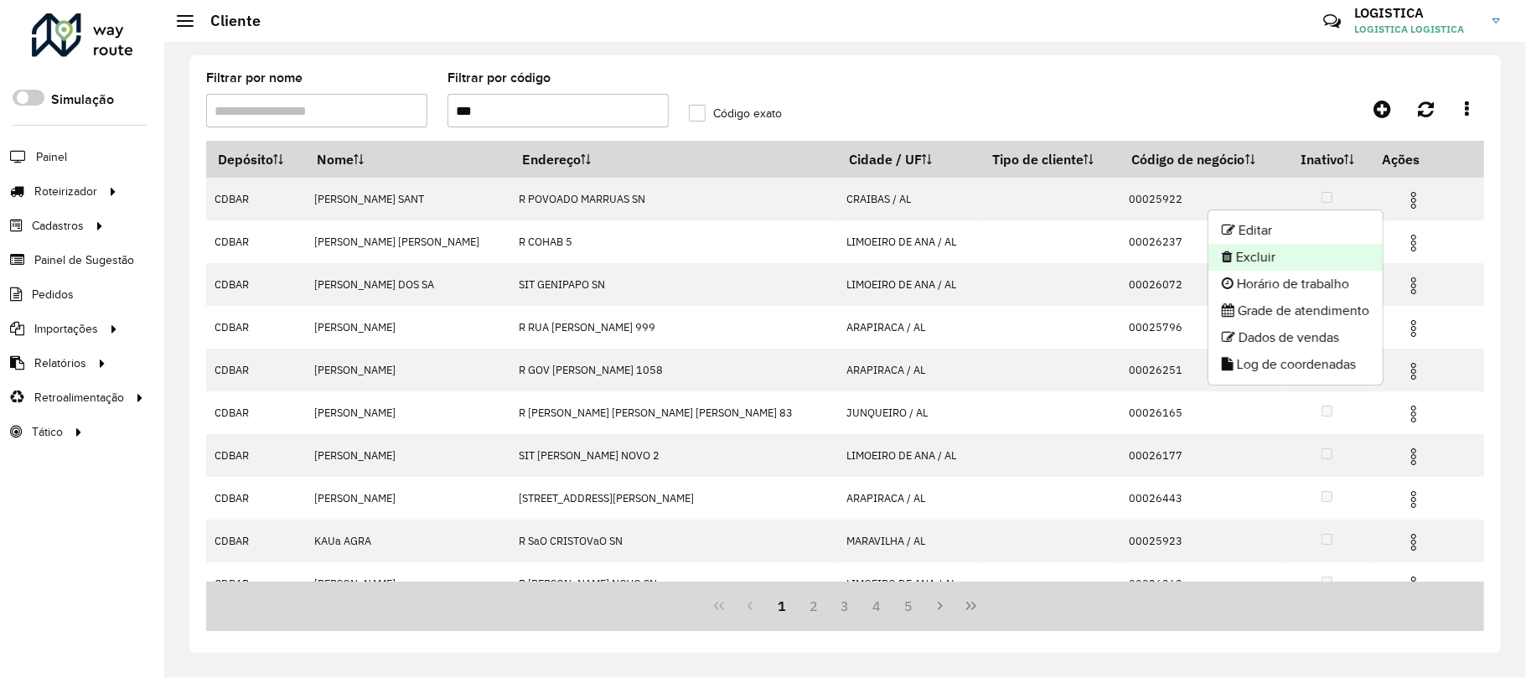
click at [1335, 251] on li "Excluir" at bounding box center [1295, 257] width 174 height 27
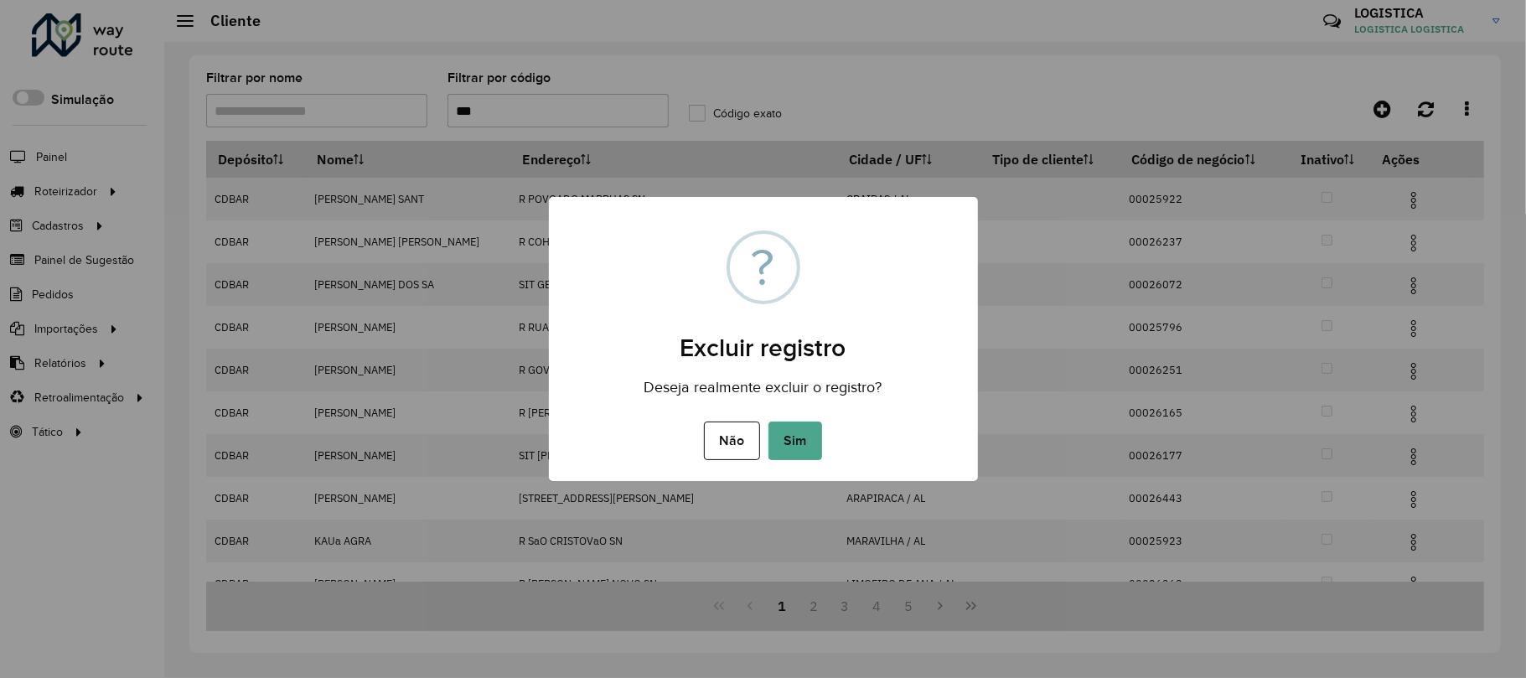
click at [768, 421] on button "Sim" at bounding box center [795, 440] width 54 height 39
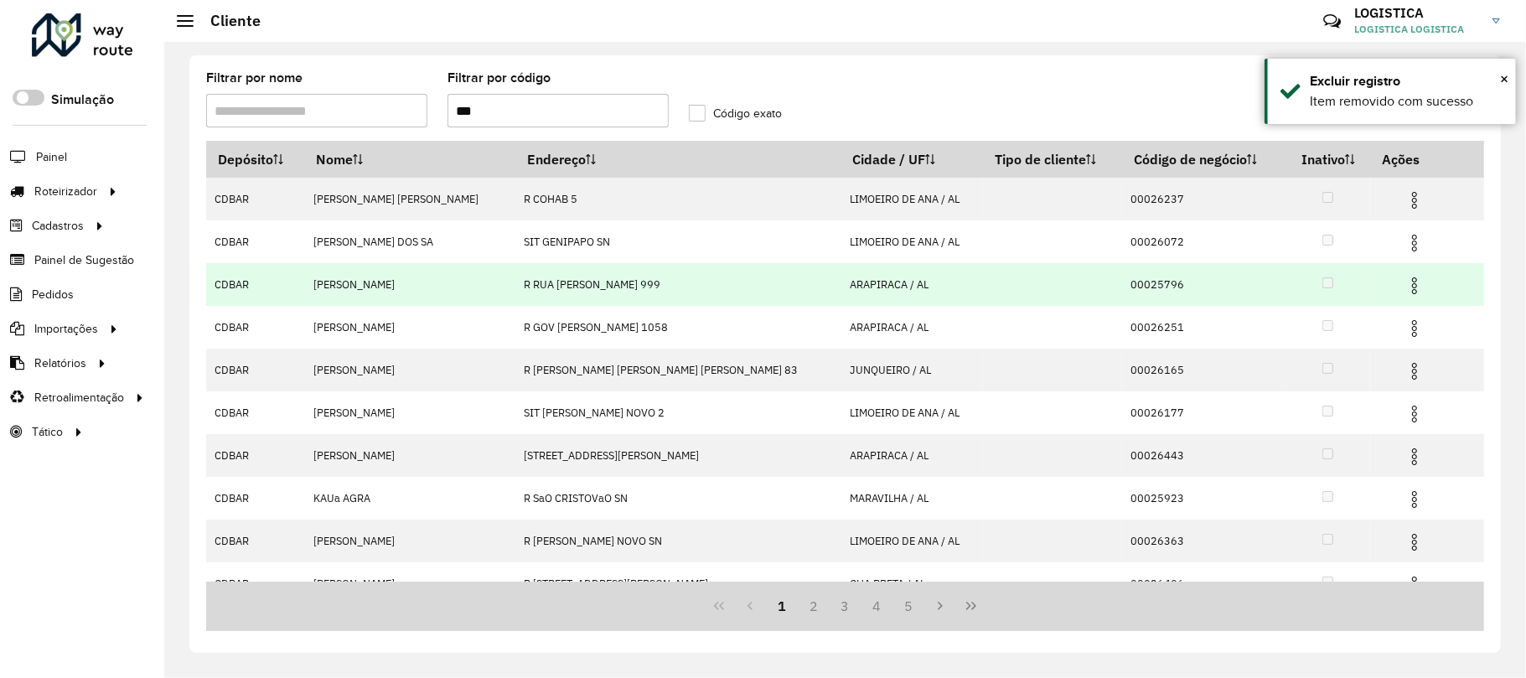
click at [1404, 292] on img at bounding box center [1414, 286] width 20 height 20
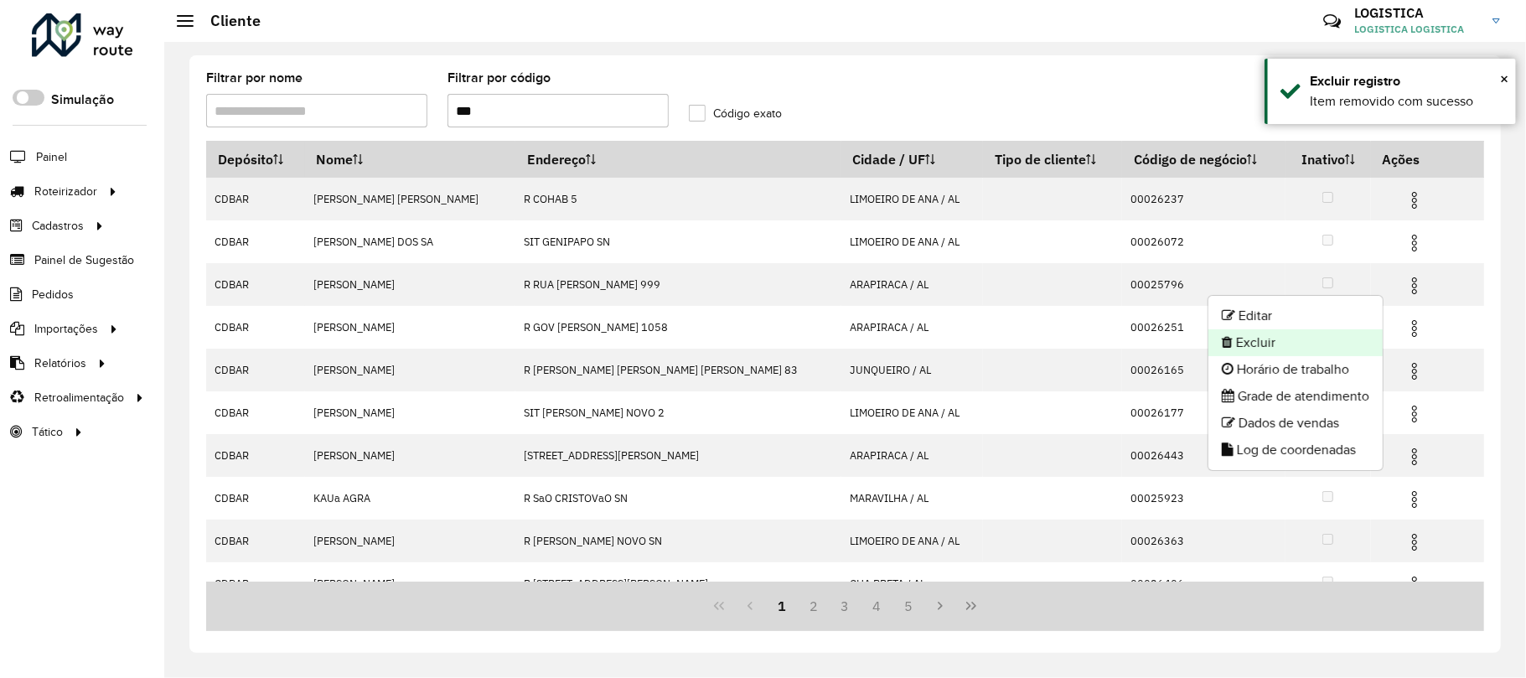
click at [1320, 336] on li "Excluir" at bounding box center [1295, 342] width 174 height 27
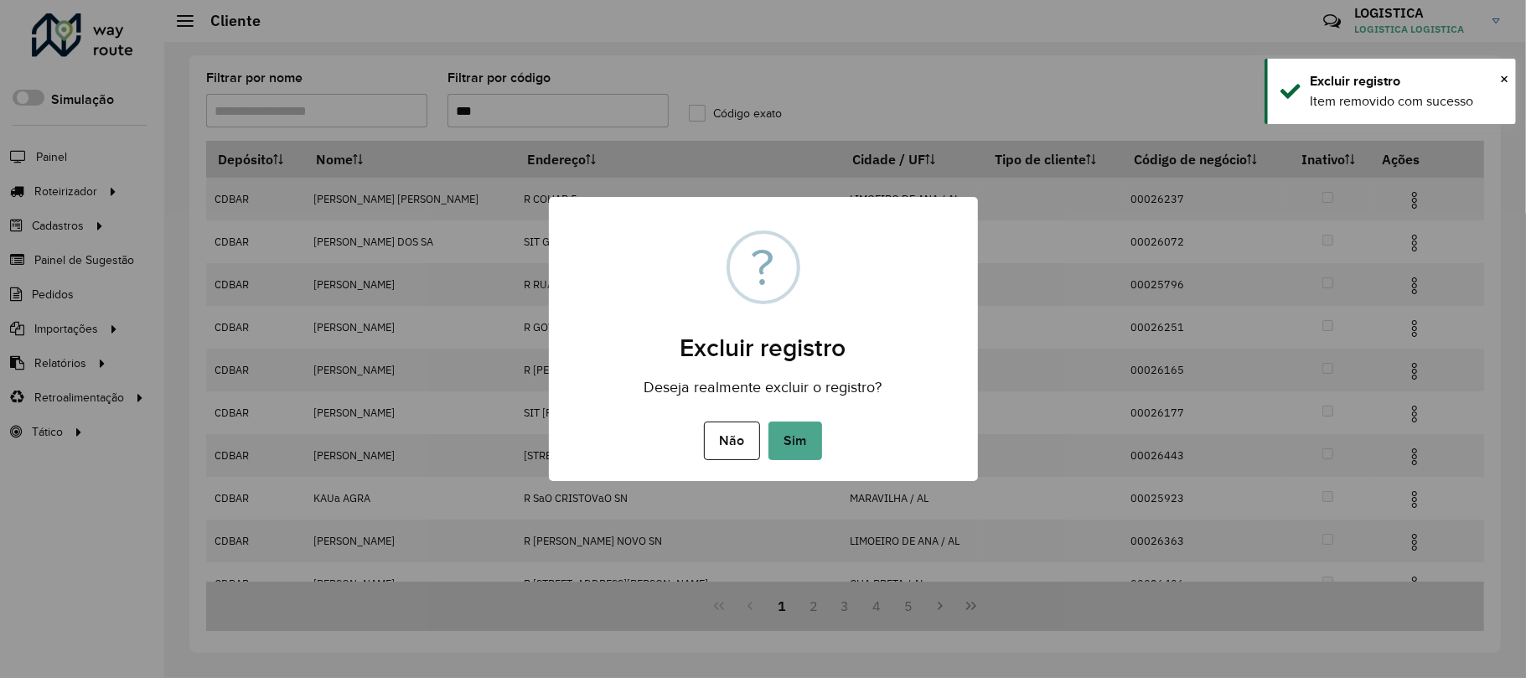
click at [768, 421] on button "Sim" at bounding box center [795, 440] width 54 height 39
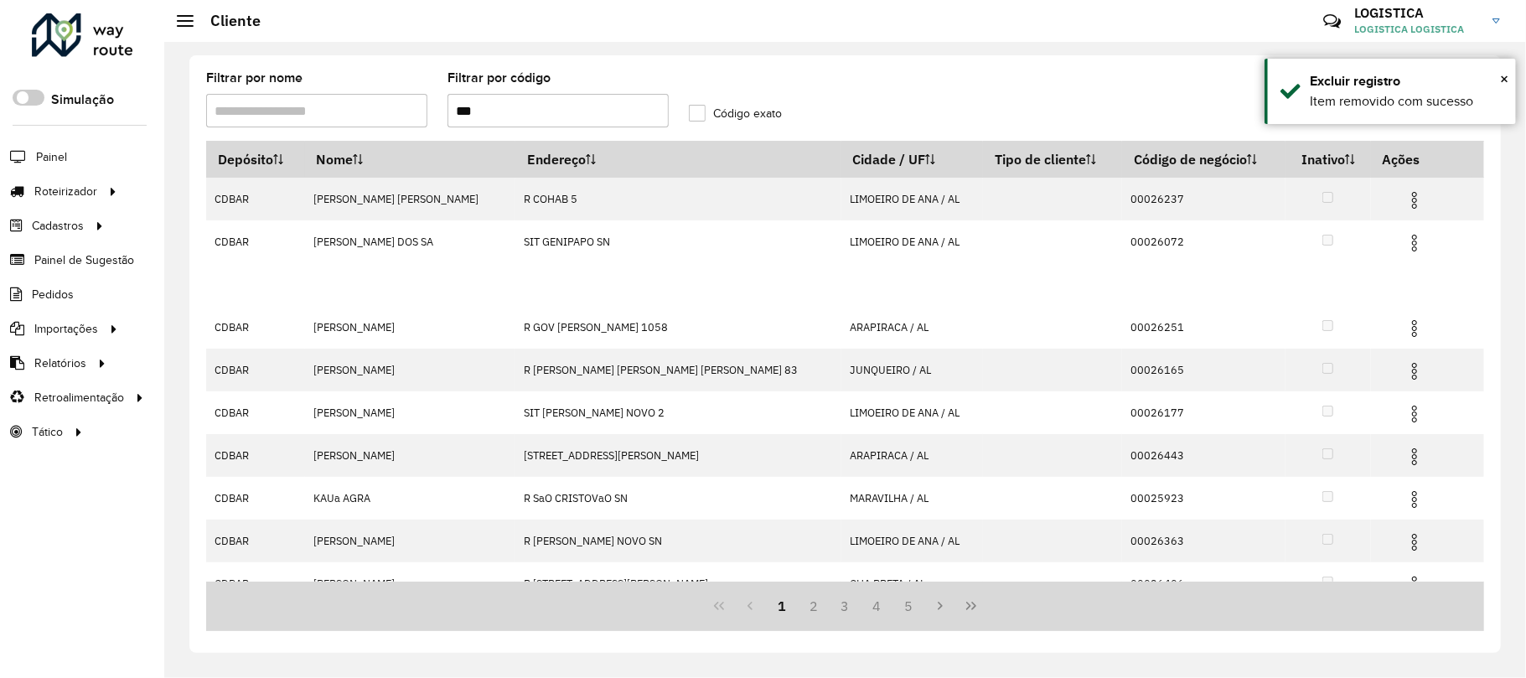
click at [0, 0] on div "Aguarde..." at bounding box center [0, 0] width 0 height 0
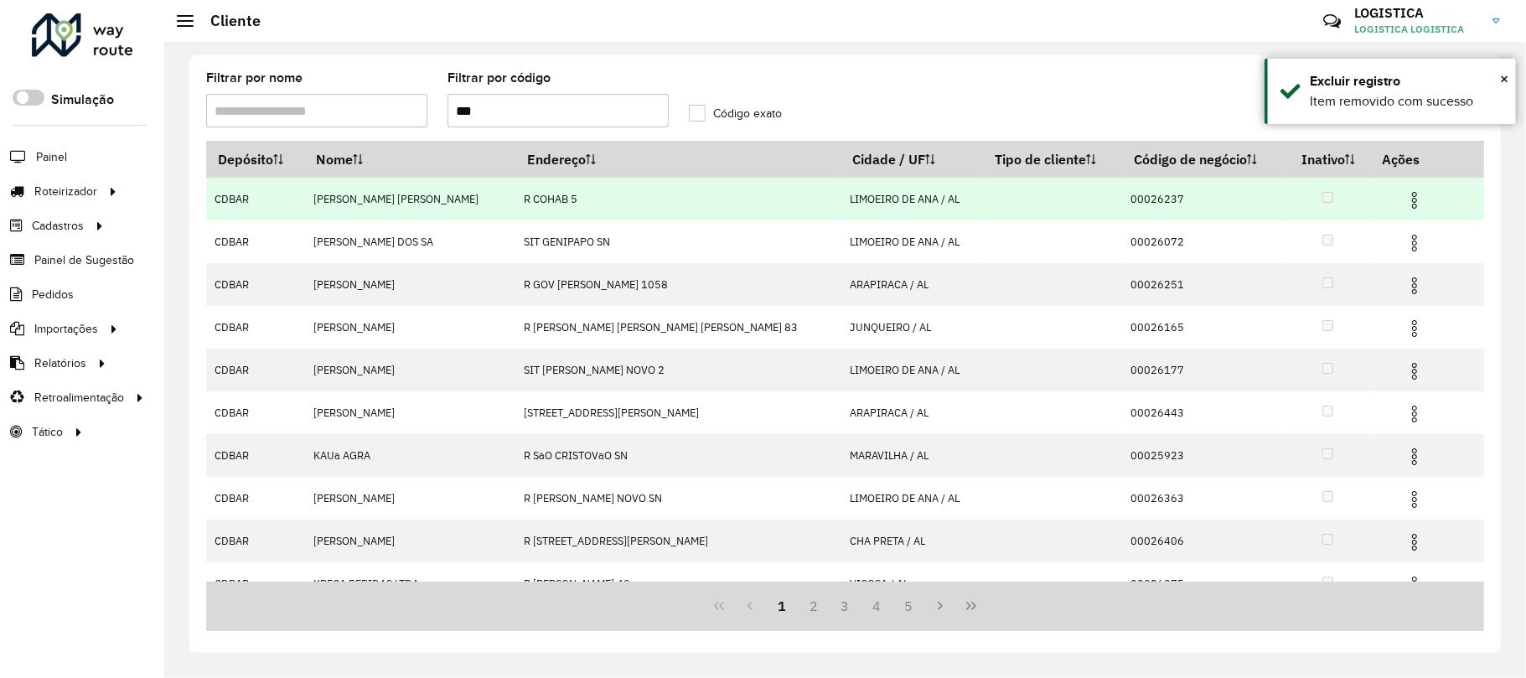
click at [1392, 195] on hb-app "Aguarde... Pop-up bloqueado! Seu navegador bloqueou automáticamente a abertura …" at bounding box center [763, 339] width 1526 height 678
click at [1404, 195] on img at bounding box center [1414, 200] width 20 height 20
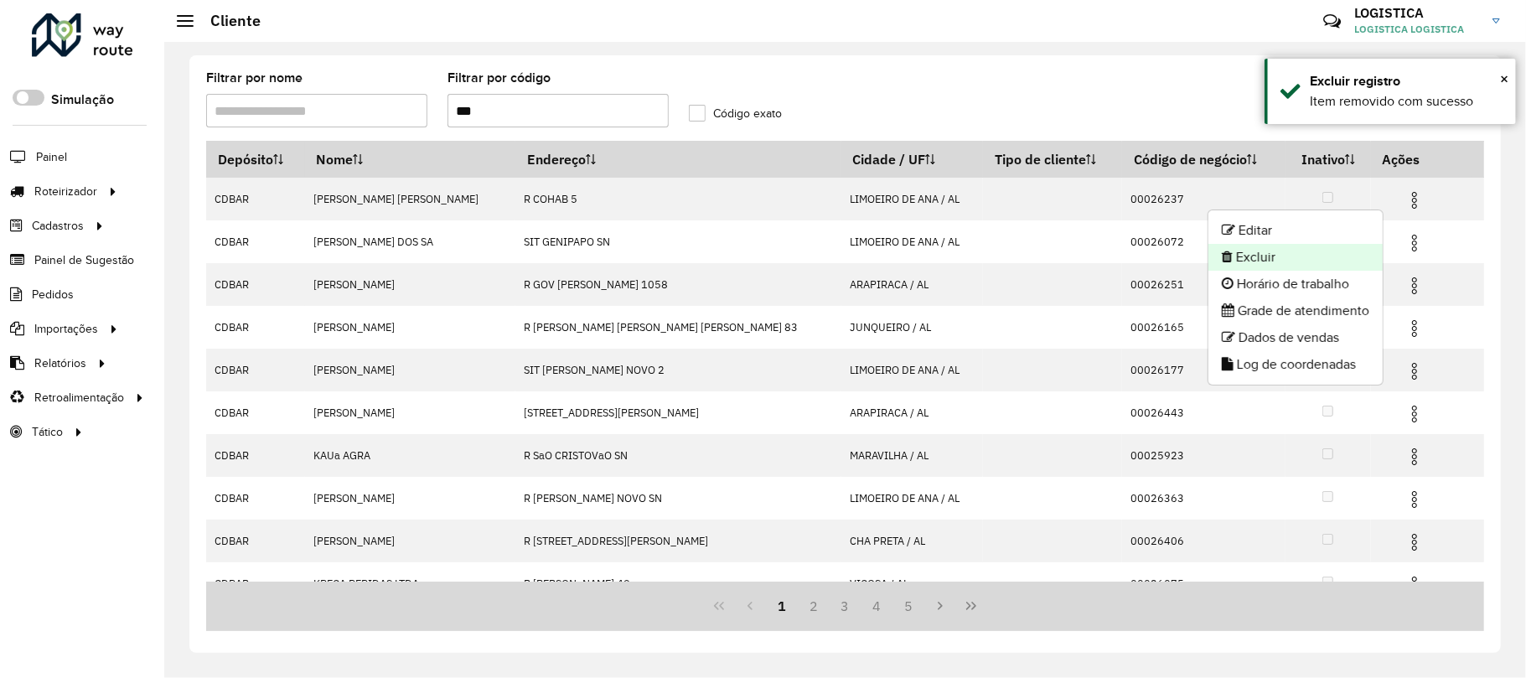
click at [1315, 263] on li "Excluir" at bounding box center [1295, 257] width 174 height 27
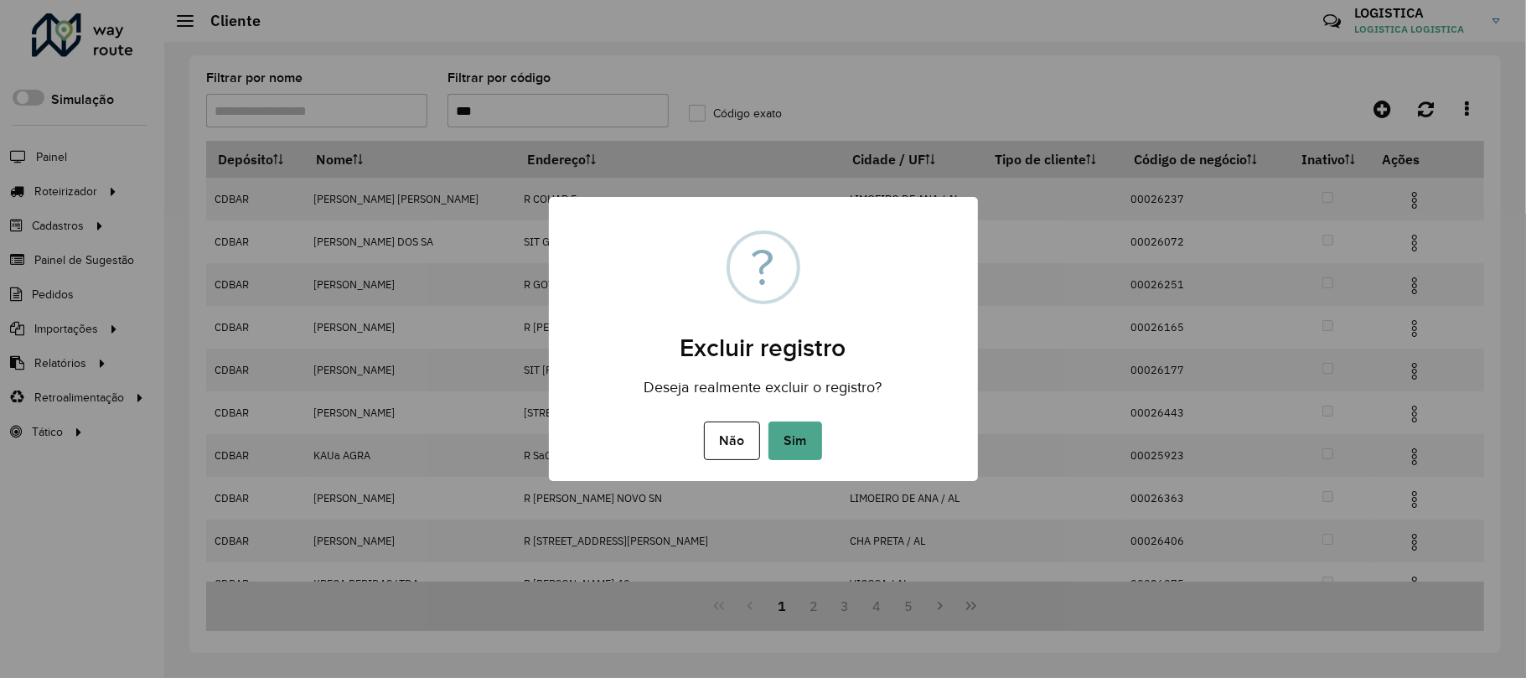
click at [768, 421] on button "Sim" at bounding box center [795, 440] width 54 height 39
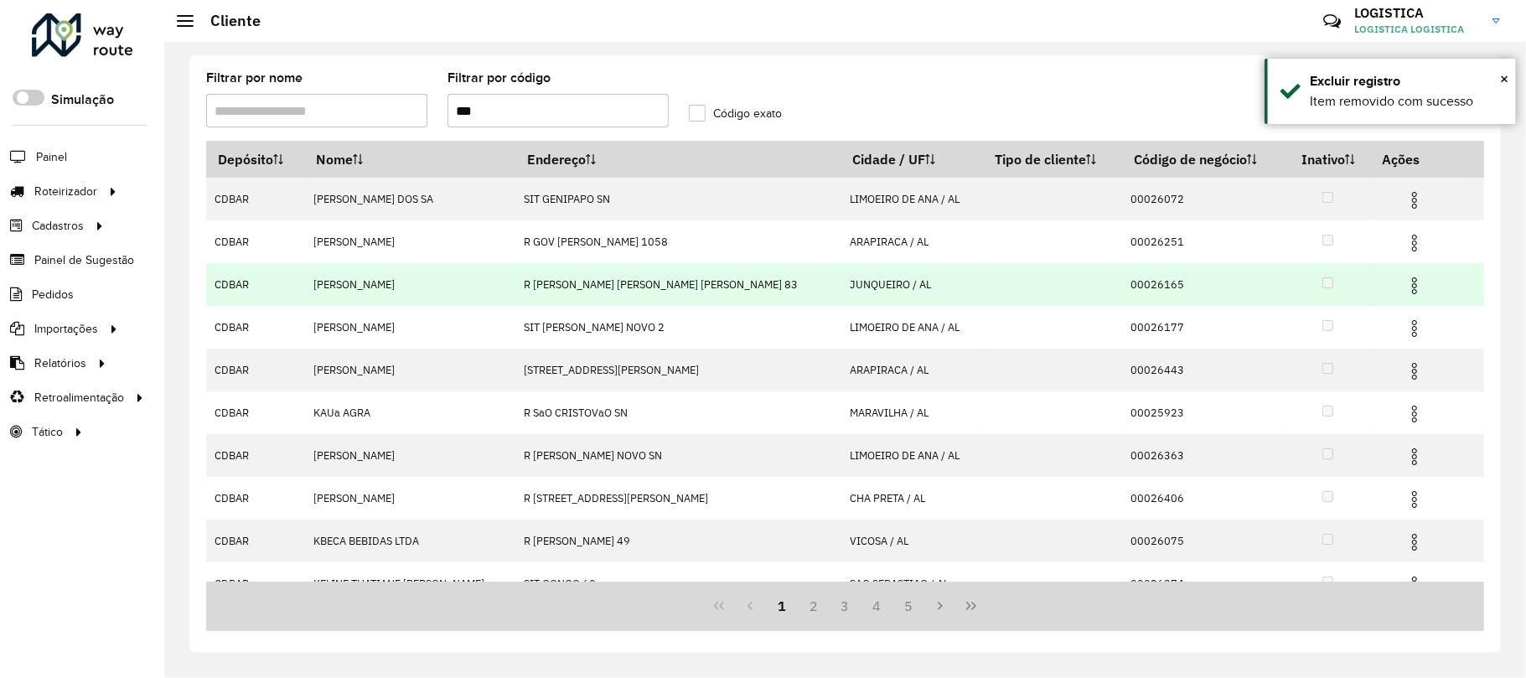
click at [1404, 288] on img at bounding box center [1414, 286] width 20 height 20
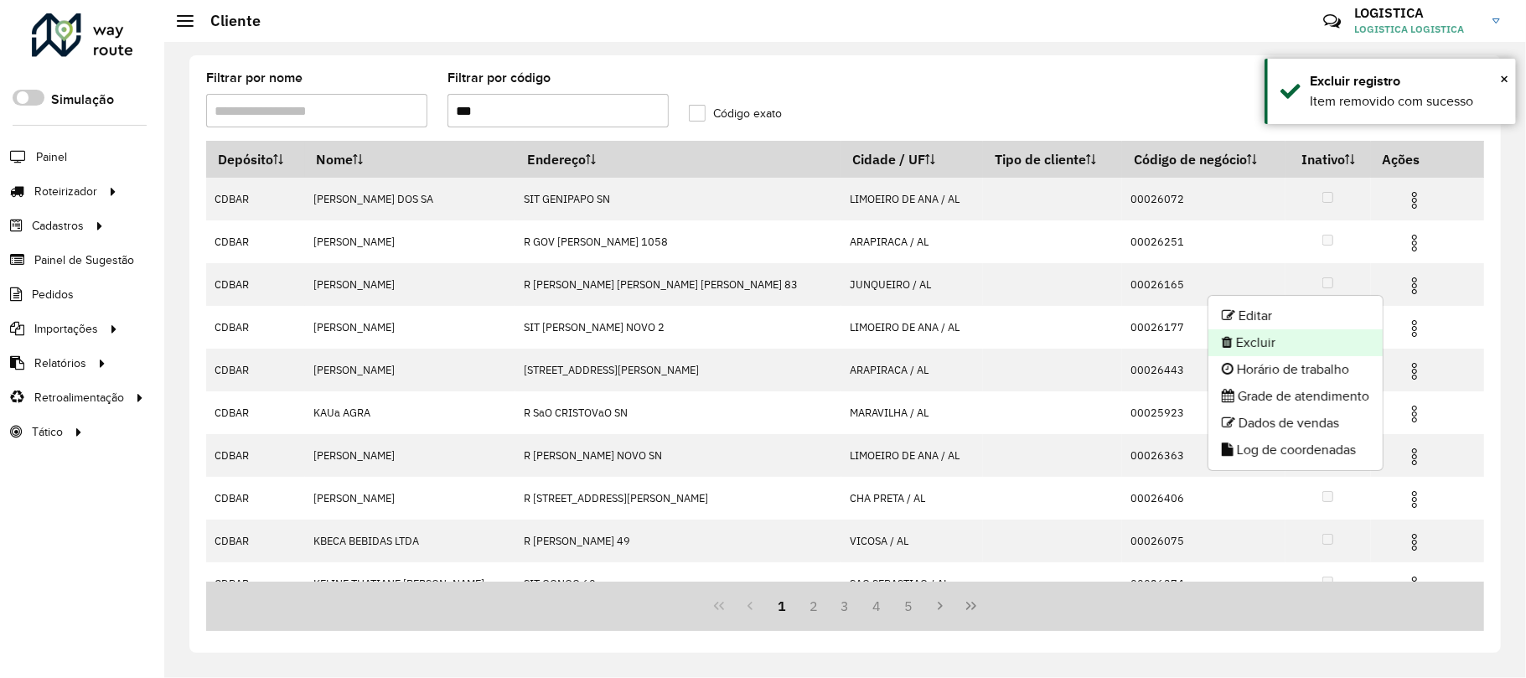
click at [1327, 333] on li "Excluir" at bounding box center [1295, 342] width 174 height 27
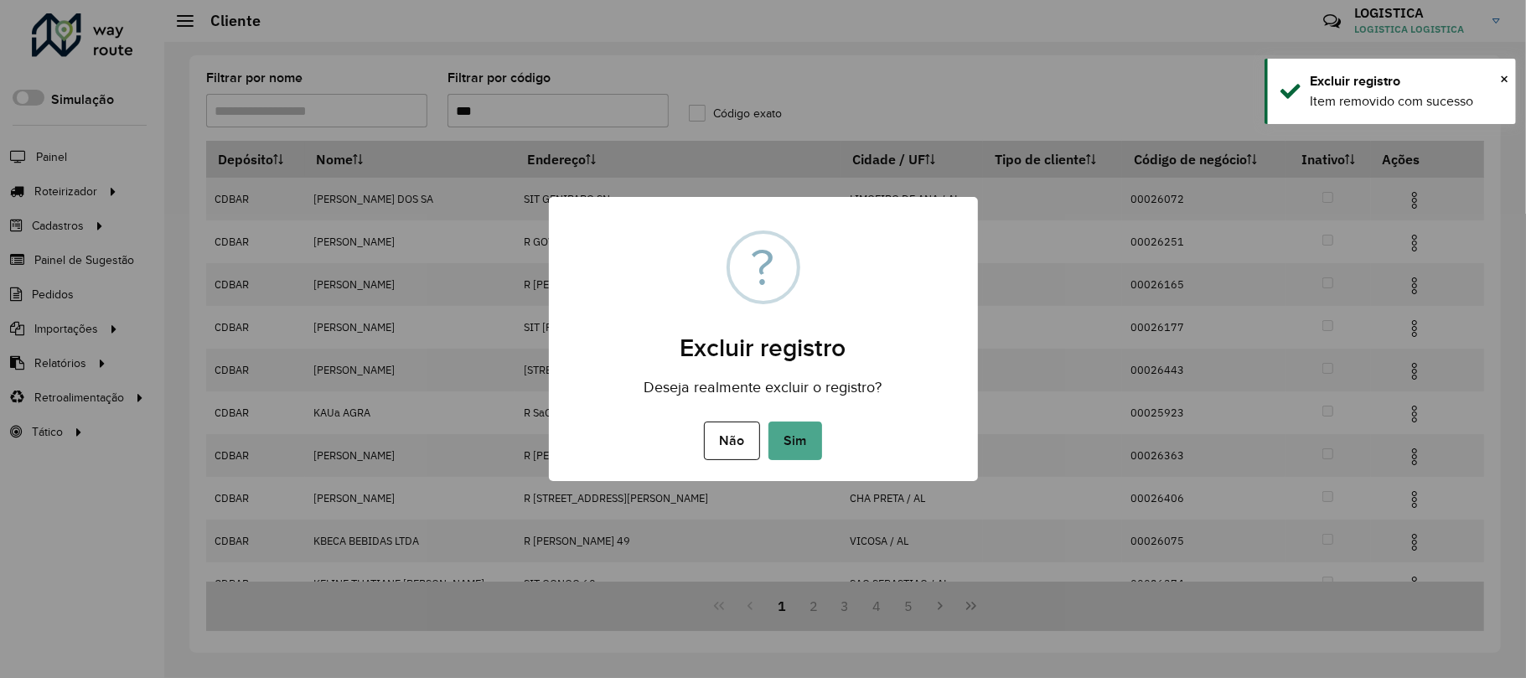
click at [768, 421] on button "Sim" at bounding box center [795, 440] width 54 height 39
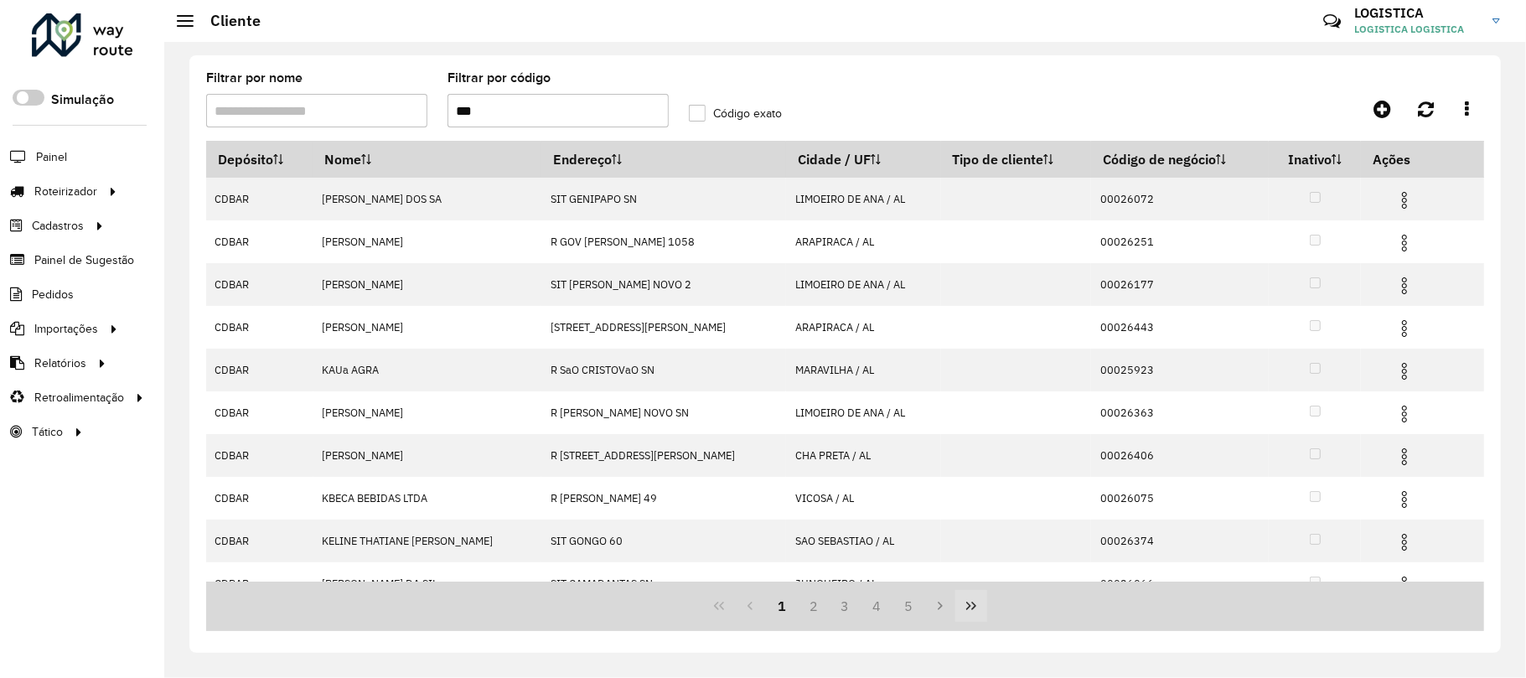
click at [964, 605] on icon "Last Page" at bounding box center [970, 605] width 13 height 13
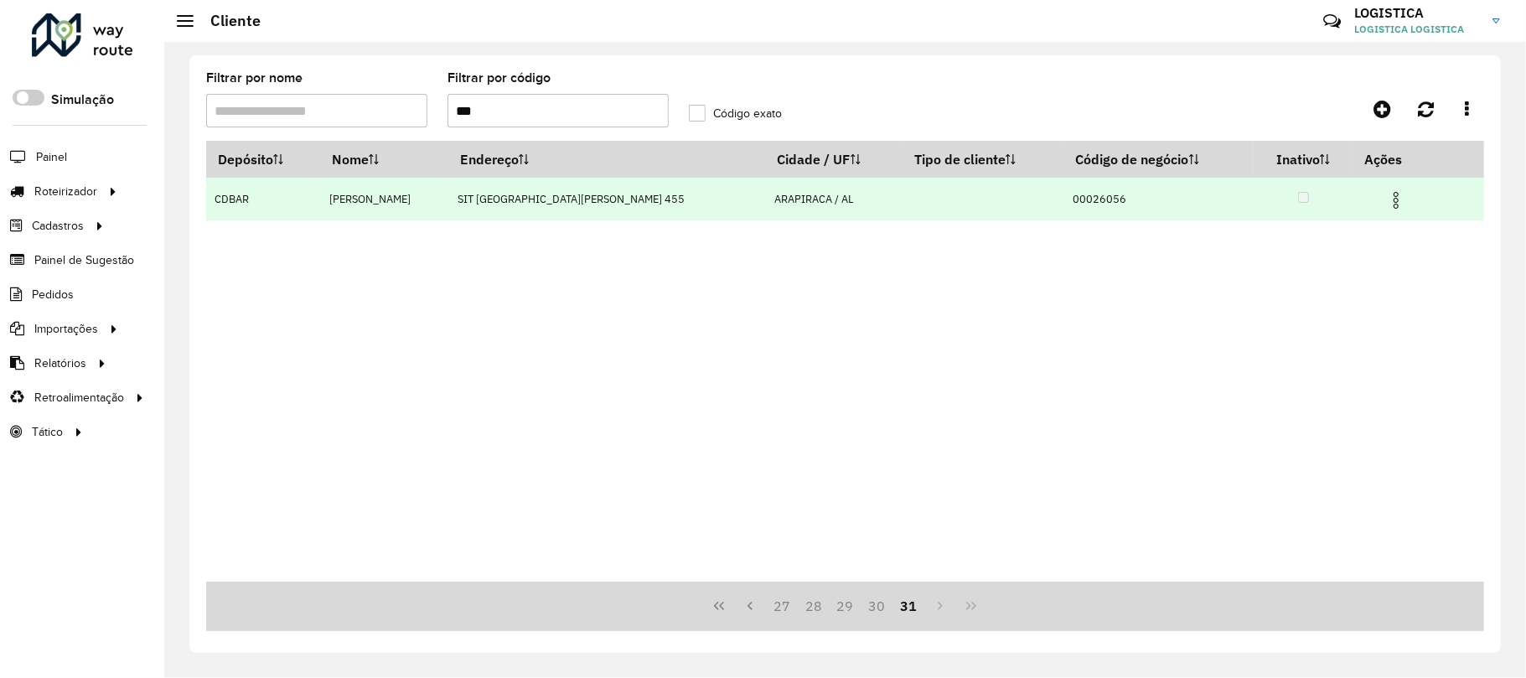
click at [1396, 194] on img at bounding box center [1396, 200] width 20 height 20
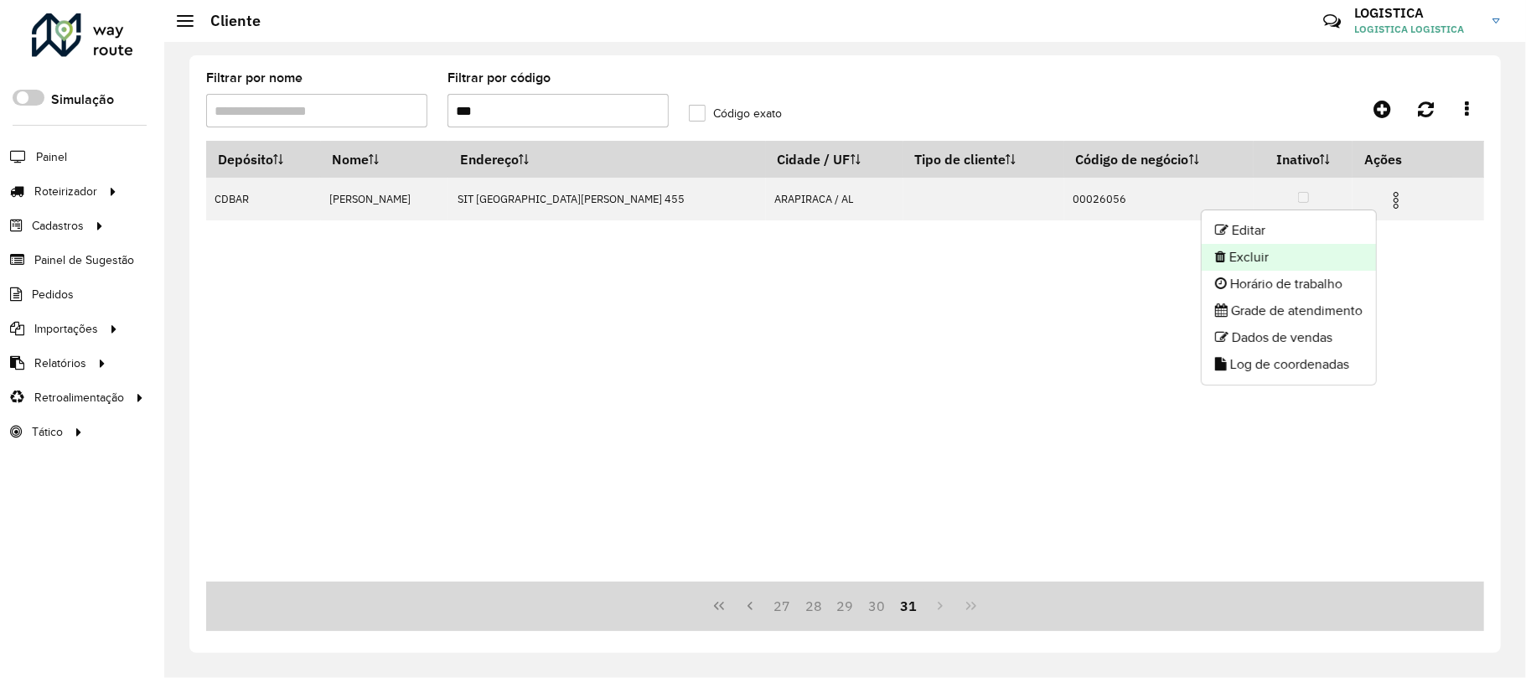
click at [1327, 260] on li "Excluir" at bounding box center [1288, 257] width 174 height 27
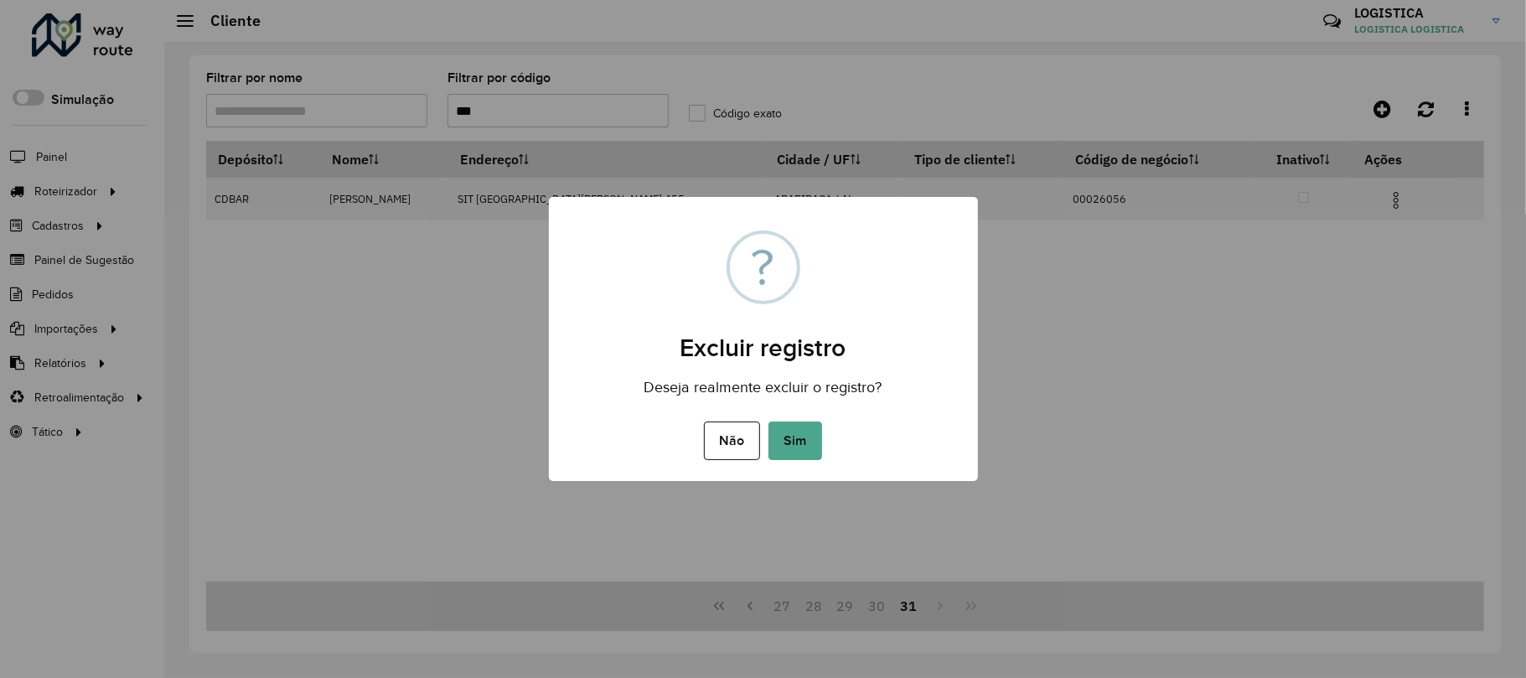
click at [768, 421] on button "Sim" at bounding box center [795, 440] width 54 height 39
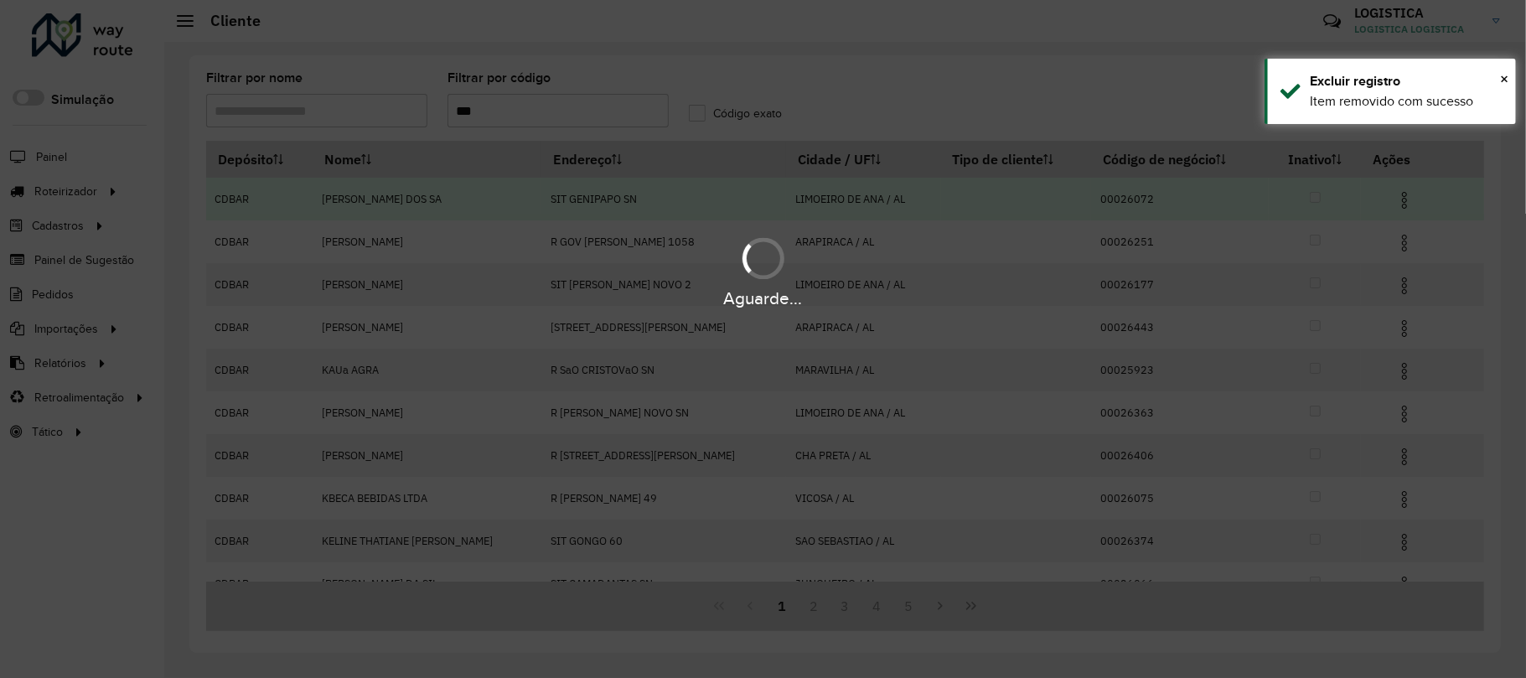
click at [1396, 191] on img at bounding box center [1404, 200] width 20 height 20
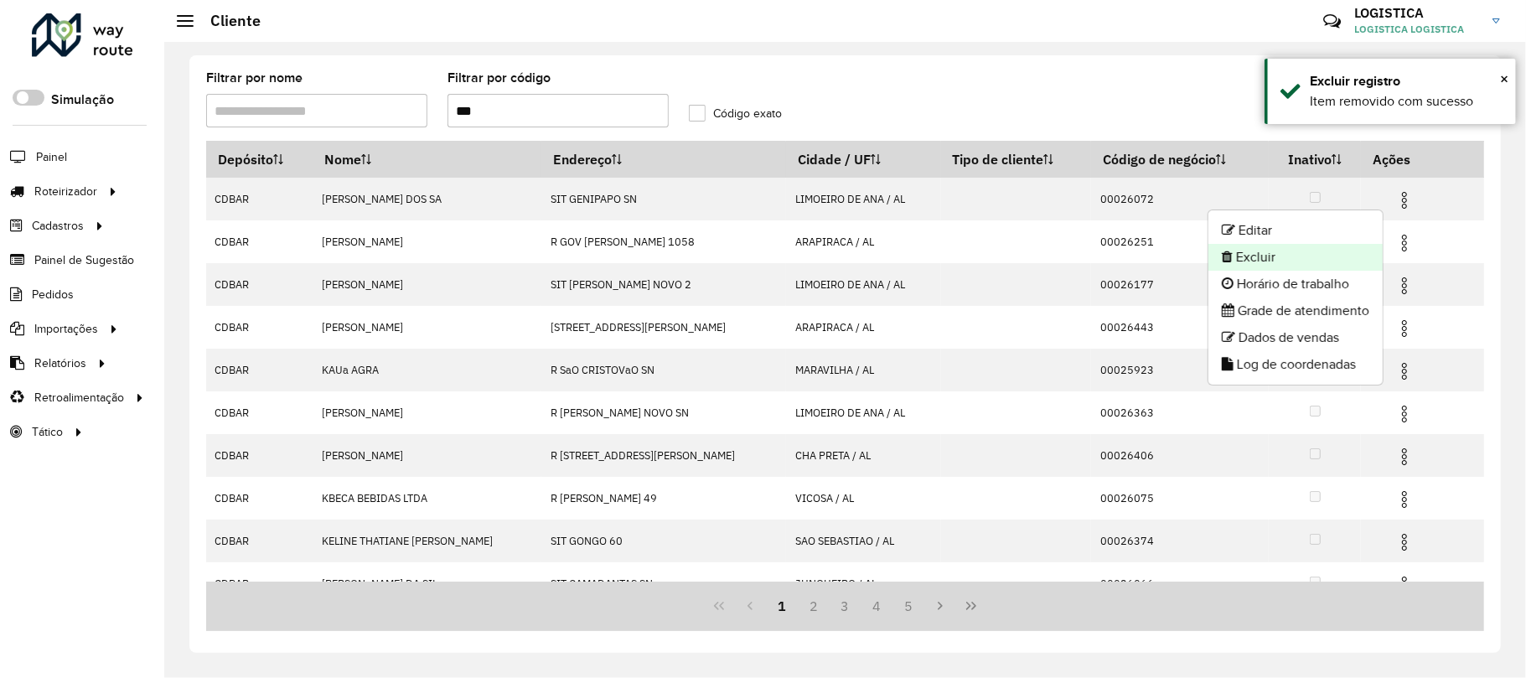
click at [1302, 260] on li "Excluir" at bounding box center [1295, 257] width 174 height 27
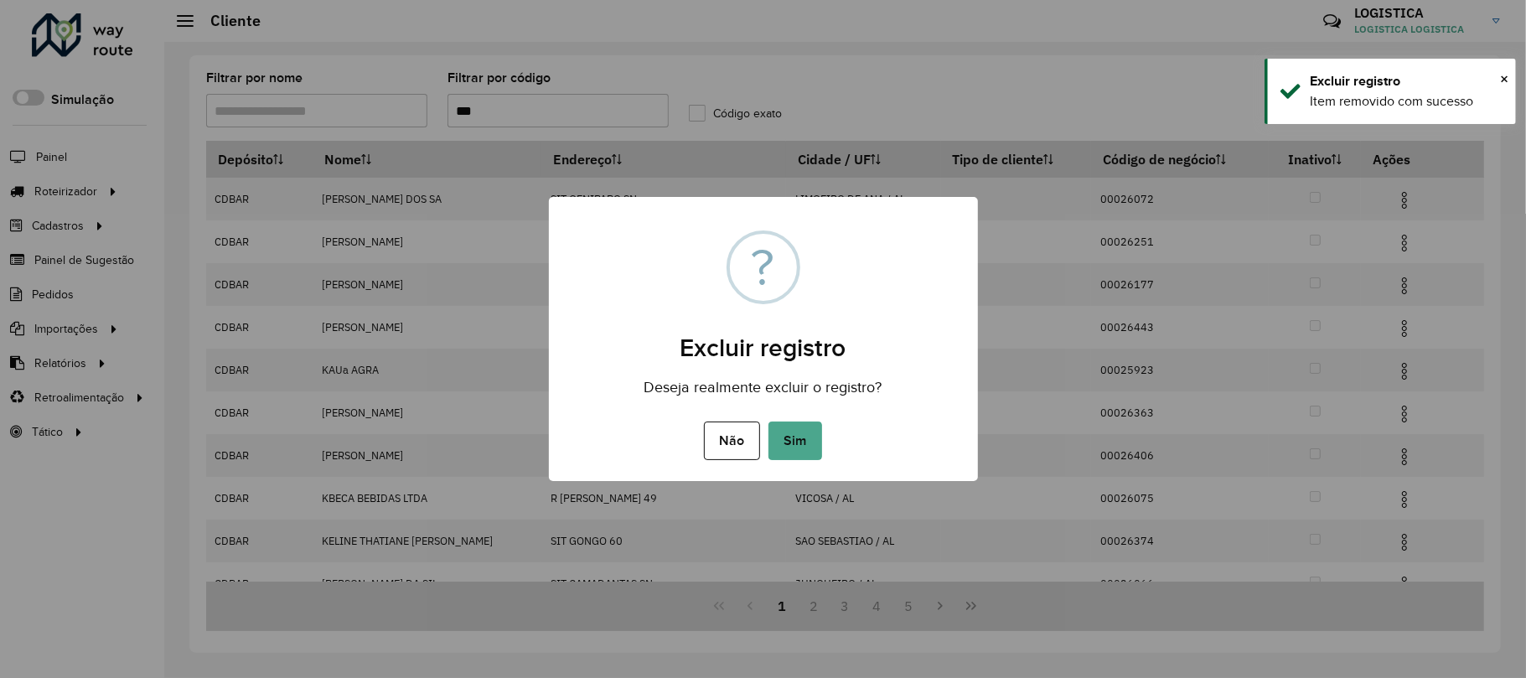
click at [768, 421] on button "Sim" at bounding box center [795, 440] width 54 height 39
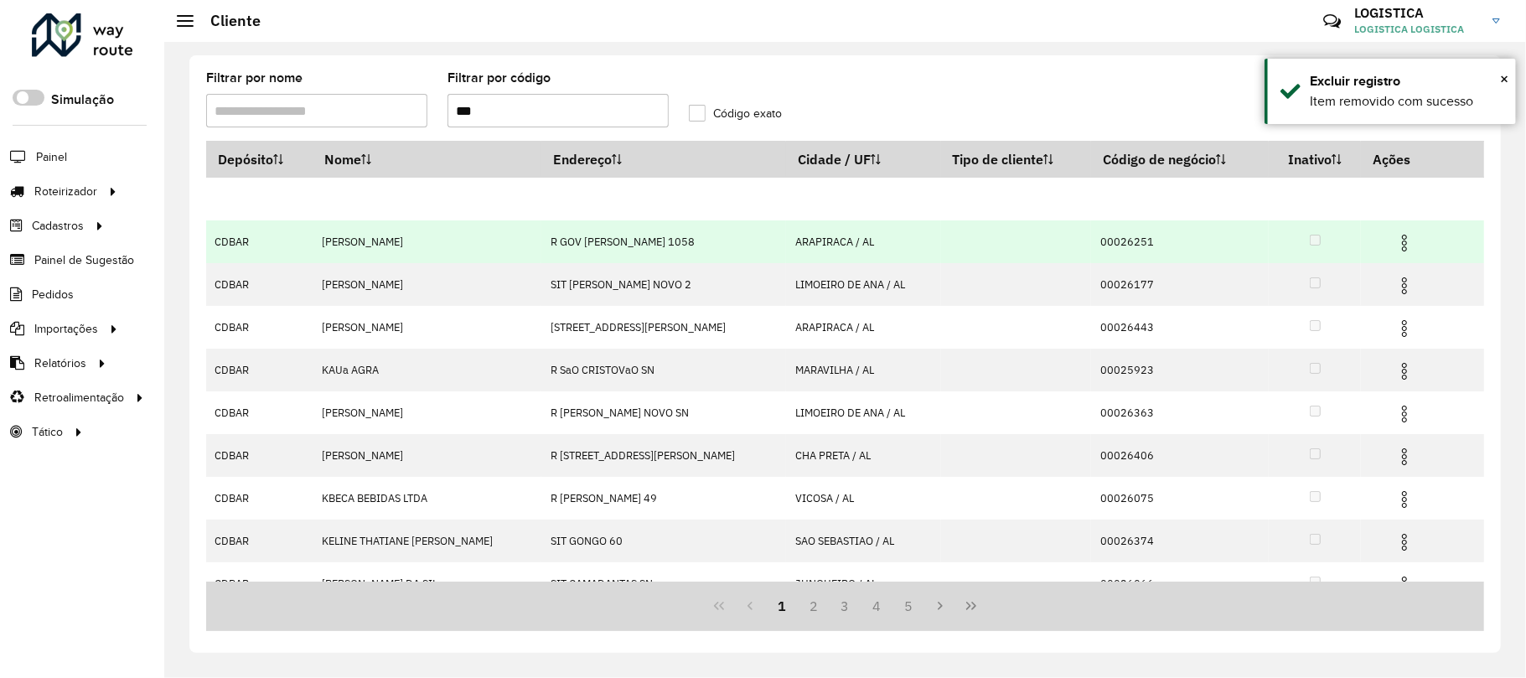
click at [1403, 239] on img at bounding box center [1404, 243] width 20 height 20
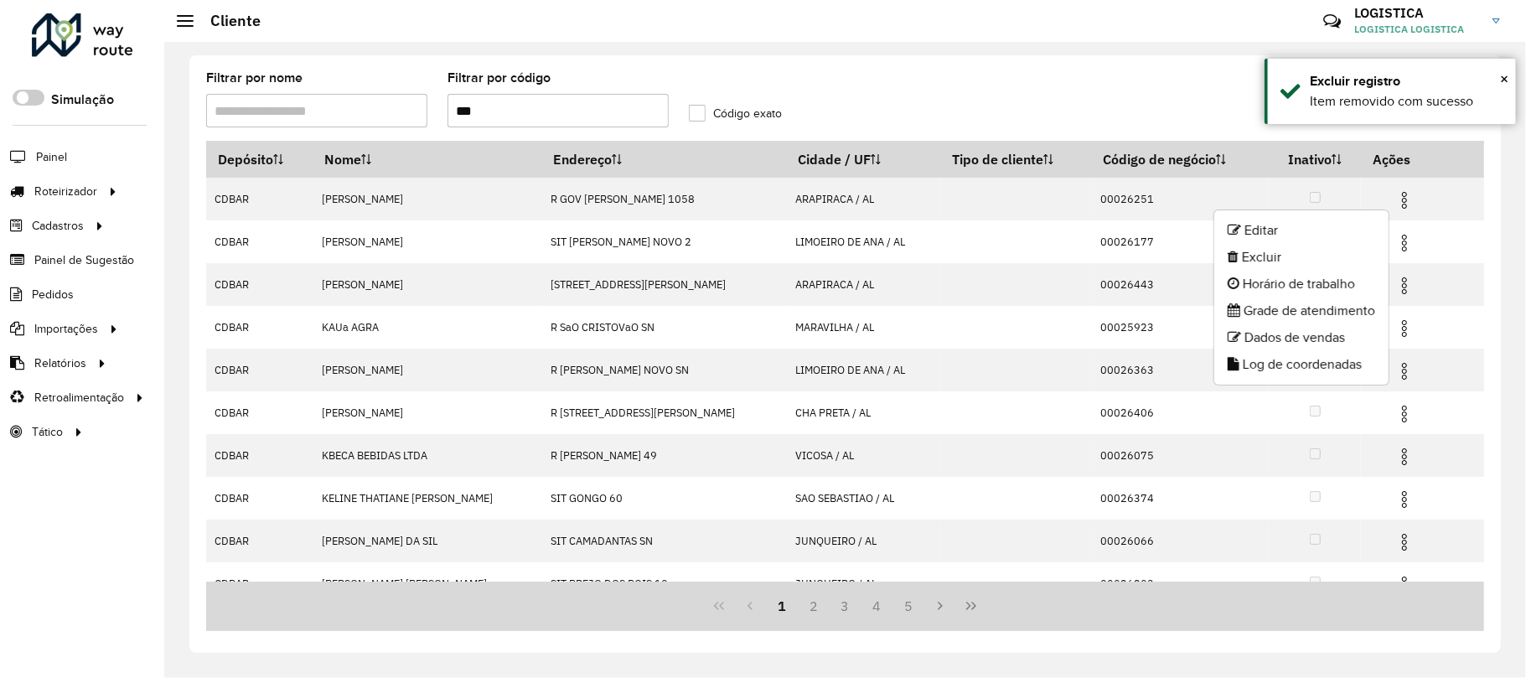
click at [1337, 265] on li "Excluir" at bounding box center [1301, 257] width 174 height 27
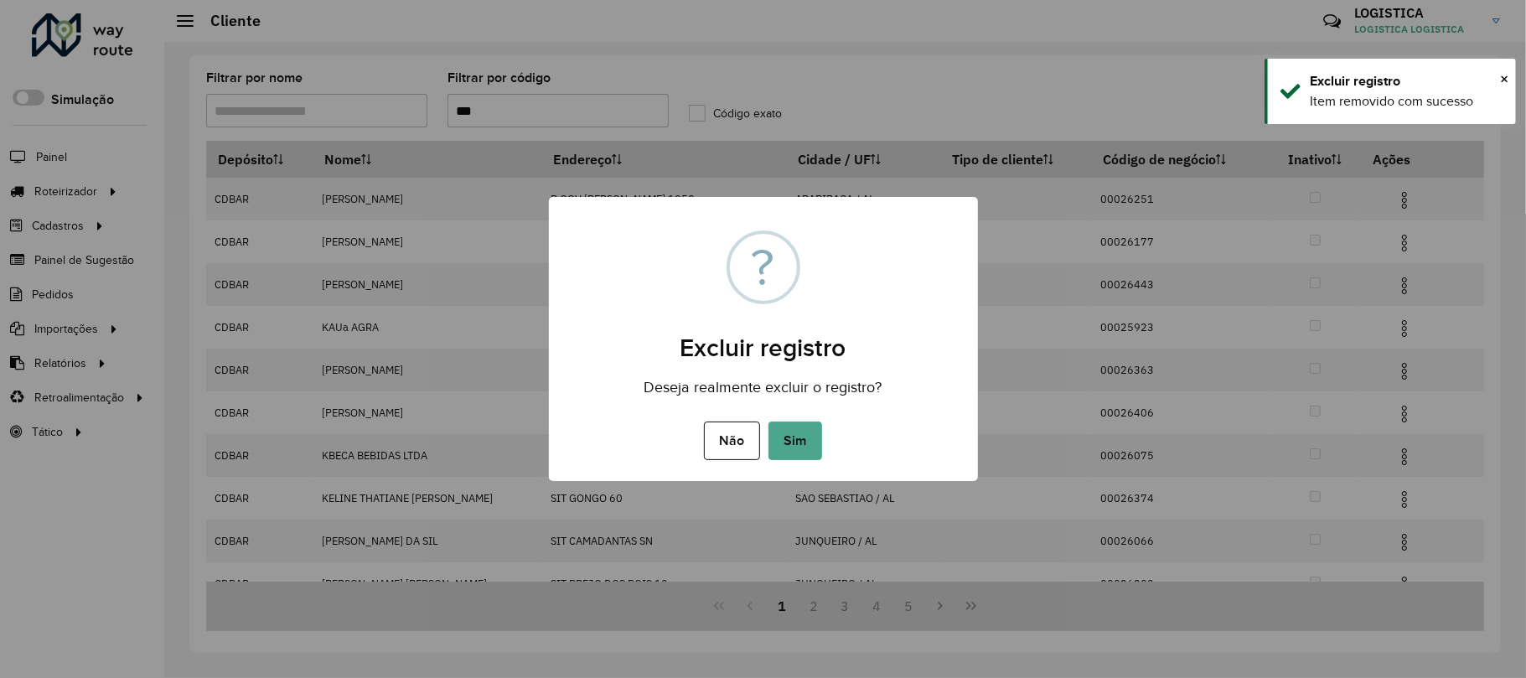
click at [768, 421] on button "Sim" at bounding box center [795, 440] width 54 height 39
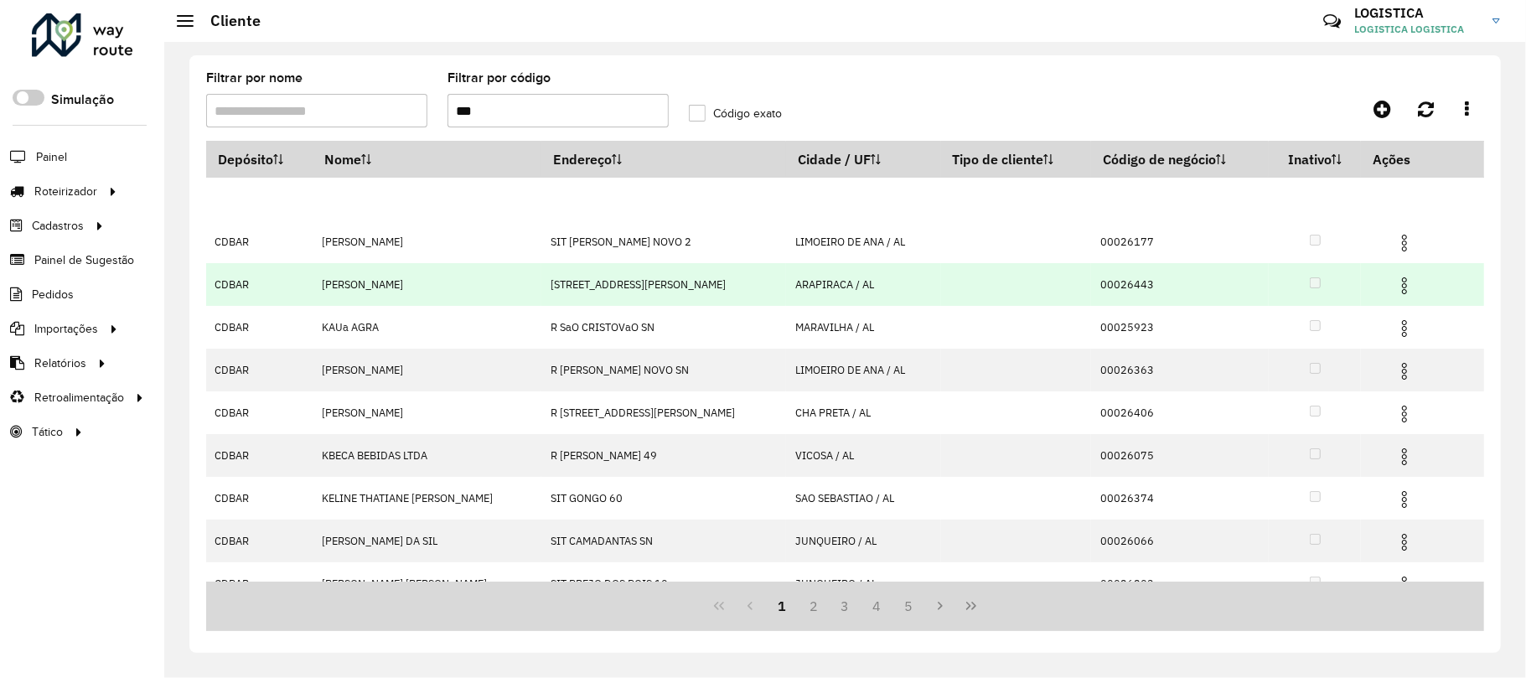
click at [1395, 279] on img at bounding box center [1404, 286] width 20 height 20
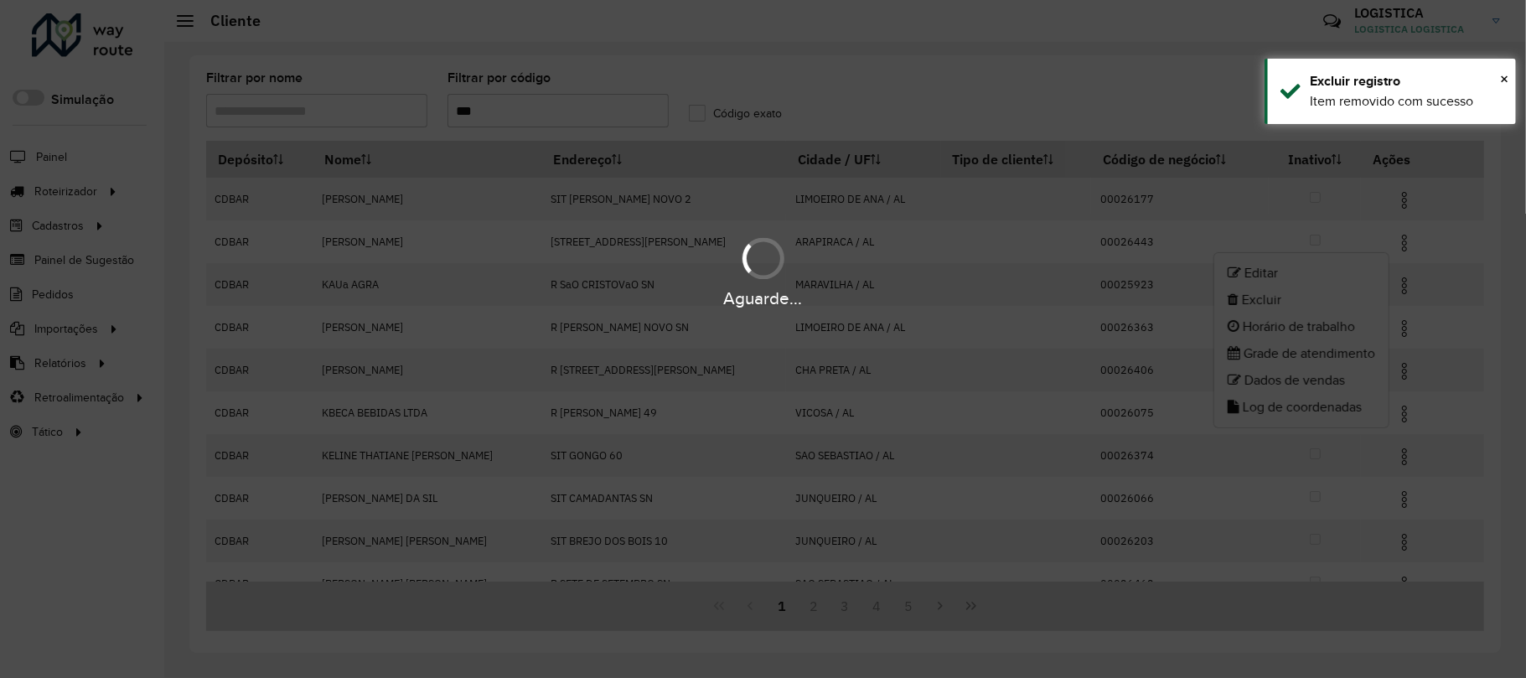
click at [1311, 305] on li "Excluir" at bounding box center [1301, 300] width 174 height 27
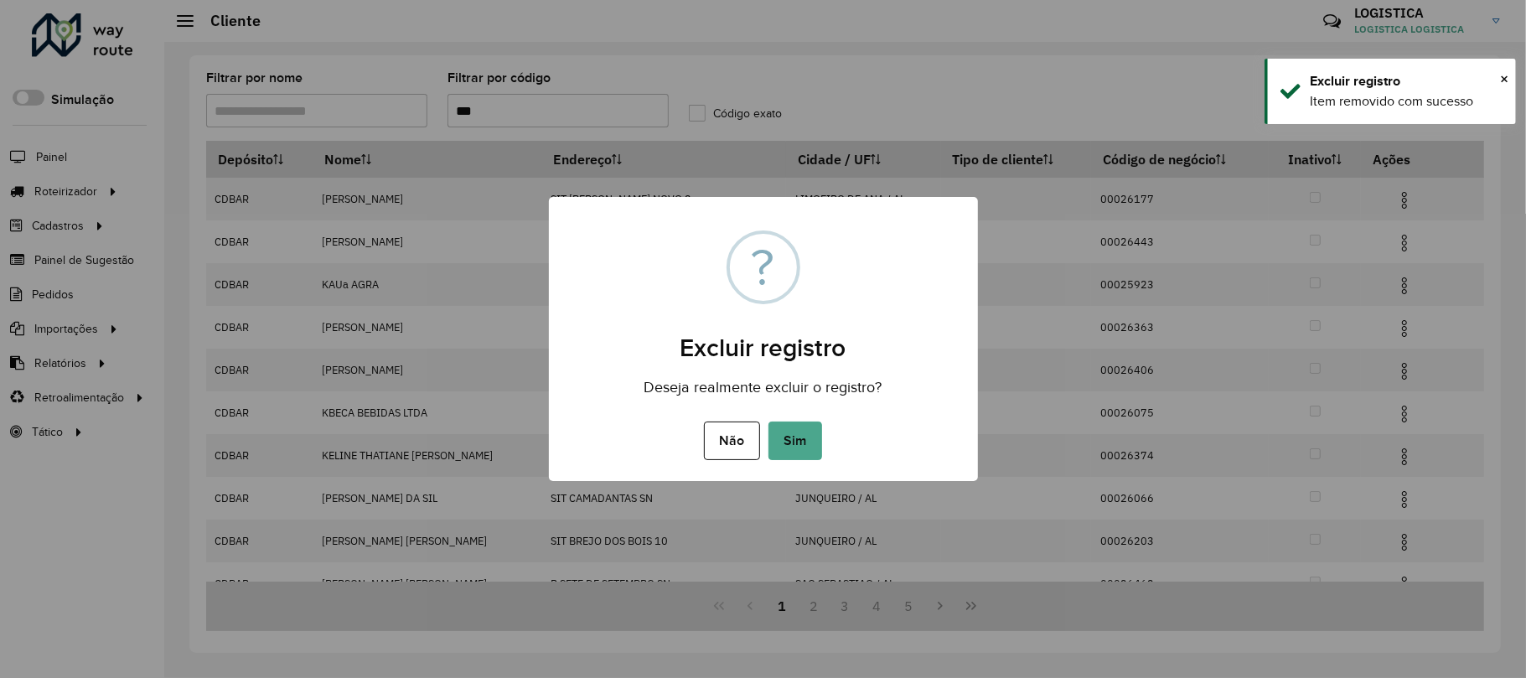
click at [768, 421] on button "Sim" at bounding box center [795, 440] width 54 height 39
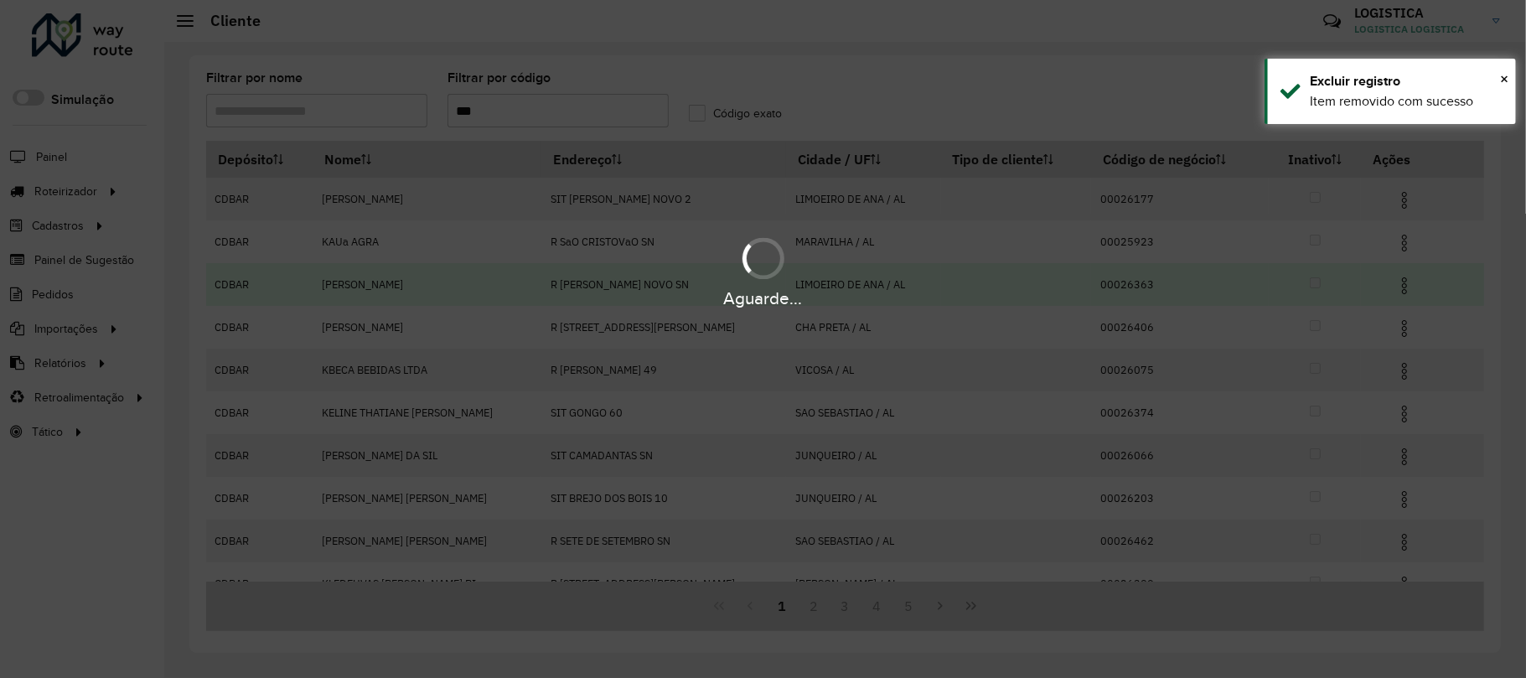
click at [1402, 289] on div "Aguarde..." at bounding box center [763, 298] width 1526 height 26
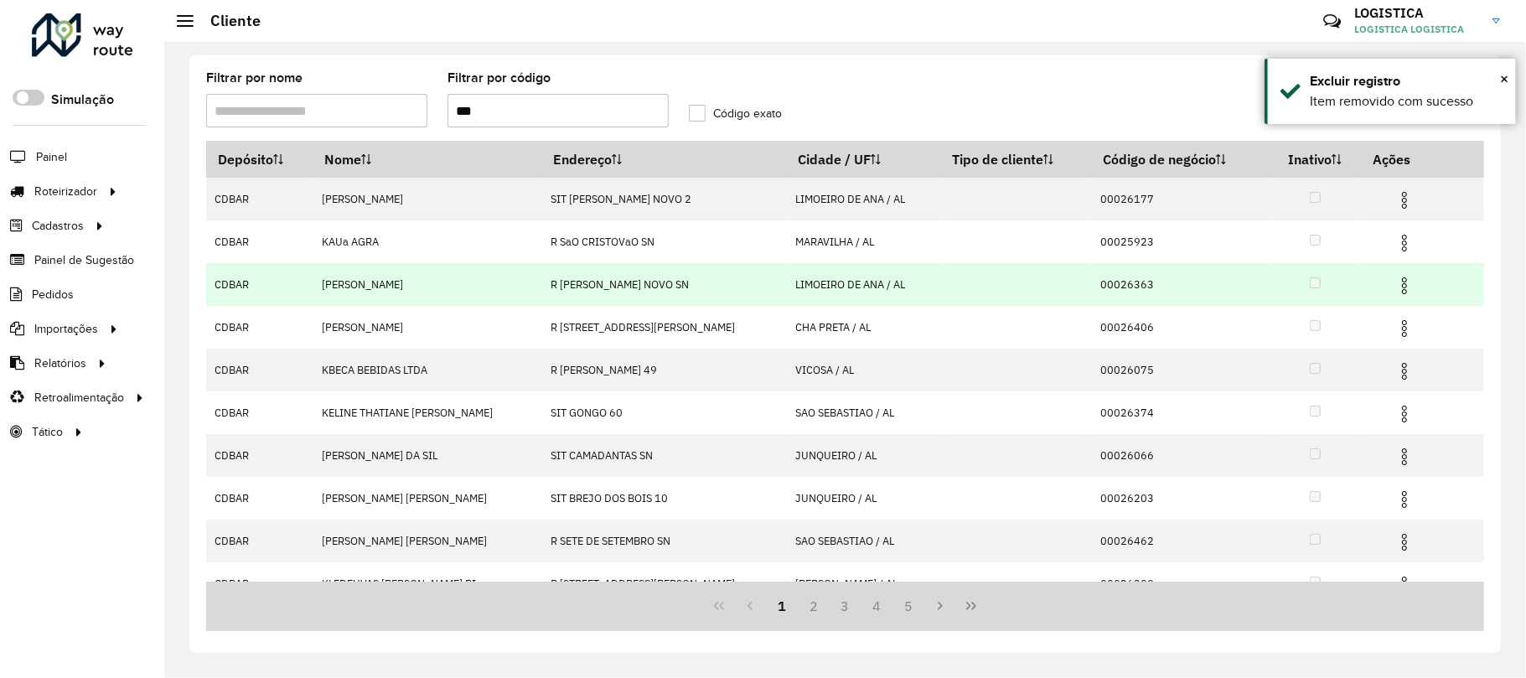
click at [1402, 289] on img at bounding box center [1404, 286] width 20 height 20
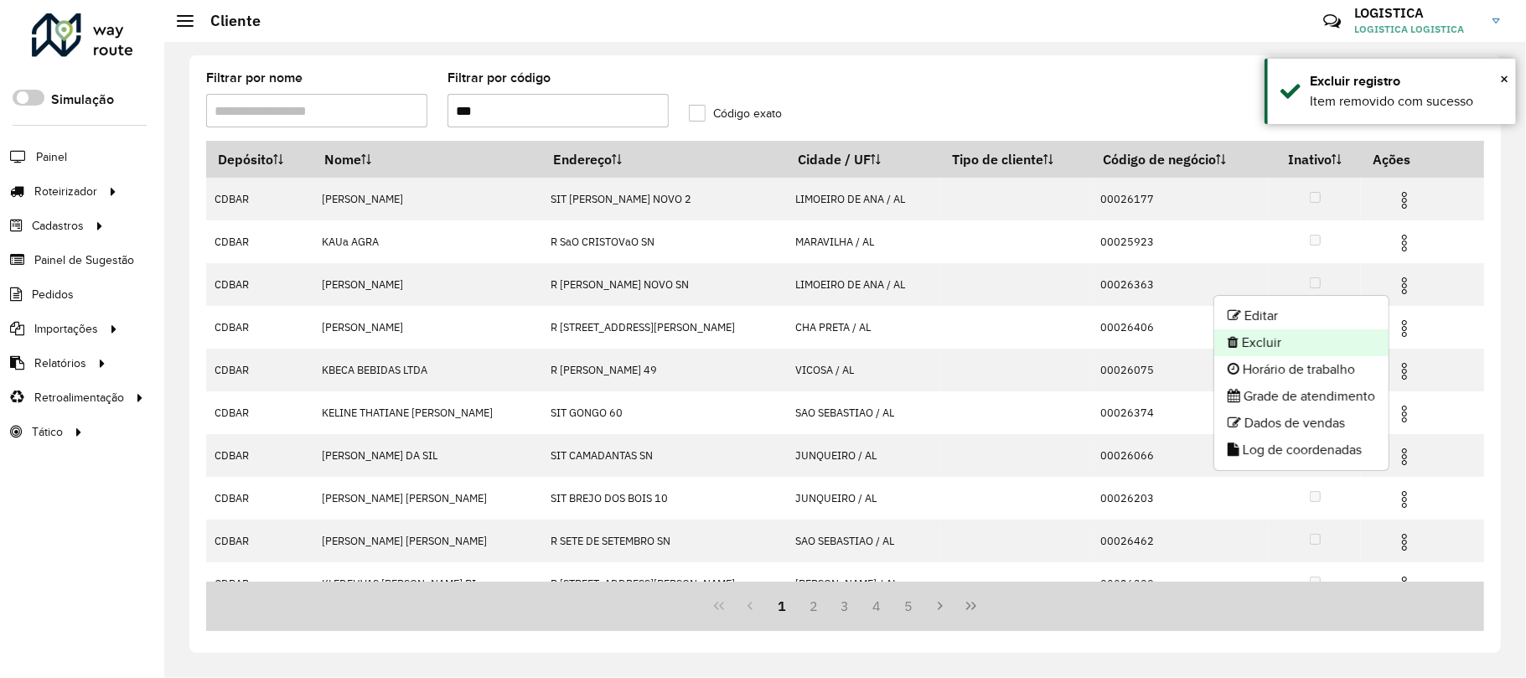
click at [1315, 340] on li "Excluir" at bounding box center [1301, 342] width 174 height 27
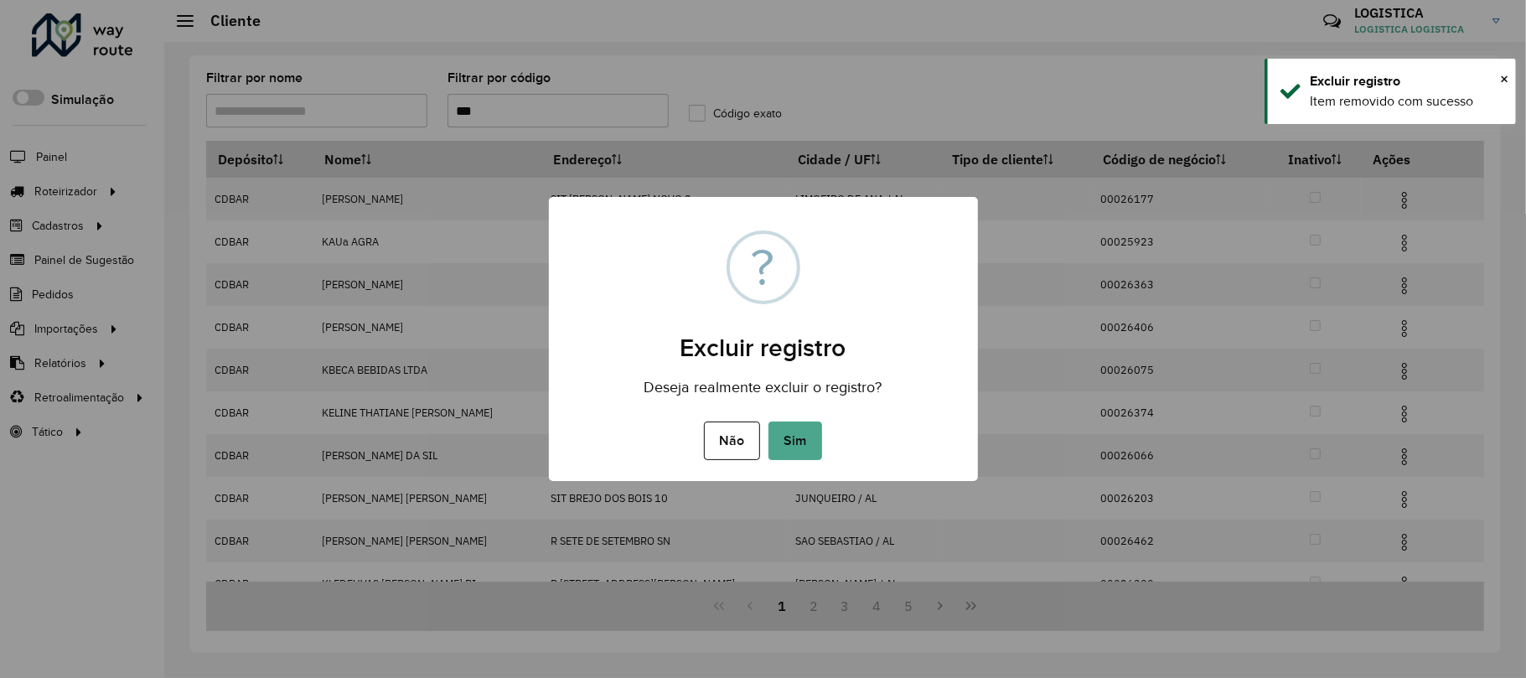
click at [768, 421] on button "Sim" at bounding box center [795, 440] width 54 height 39
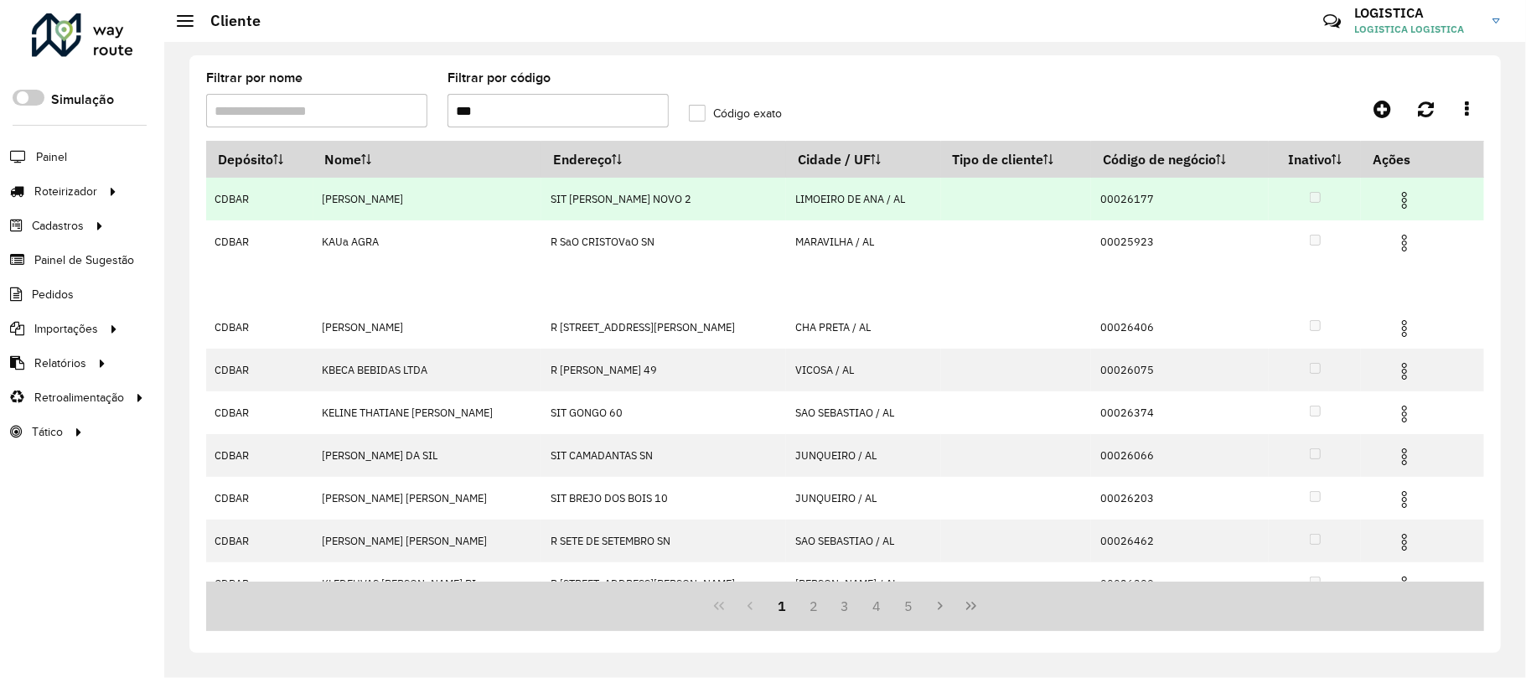
click at [1382, 198] on hb-app "Aguarde... Pop-up bloqueado! Seu navegador bloqueou automáticamente a abertura …" at bounding box center [763, 339] width 1526 height 678
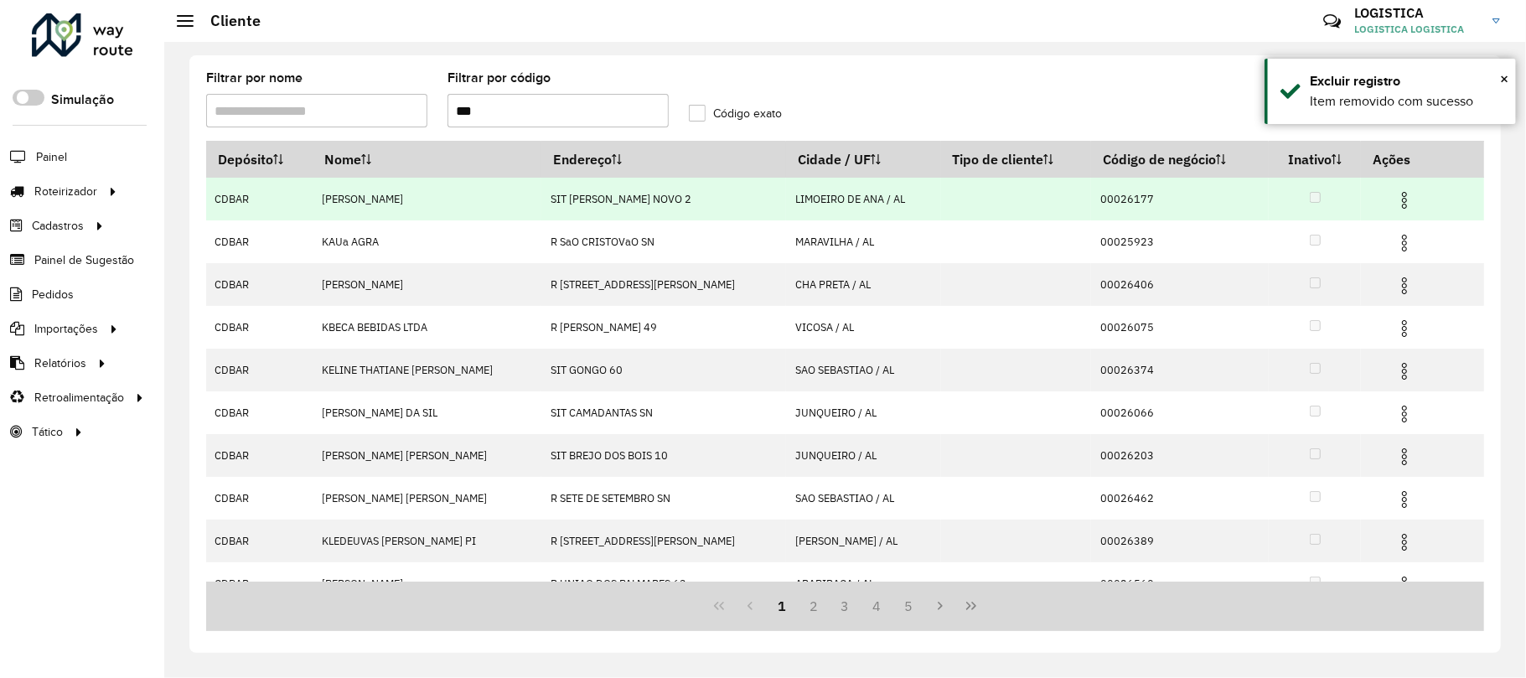
click at [1399, 198] on img at bounding box center [1404, 200] width 20 height 20
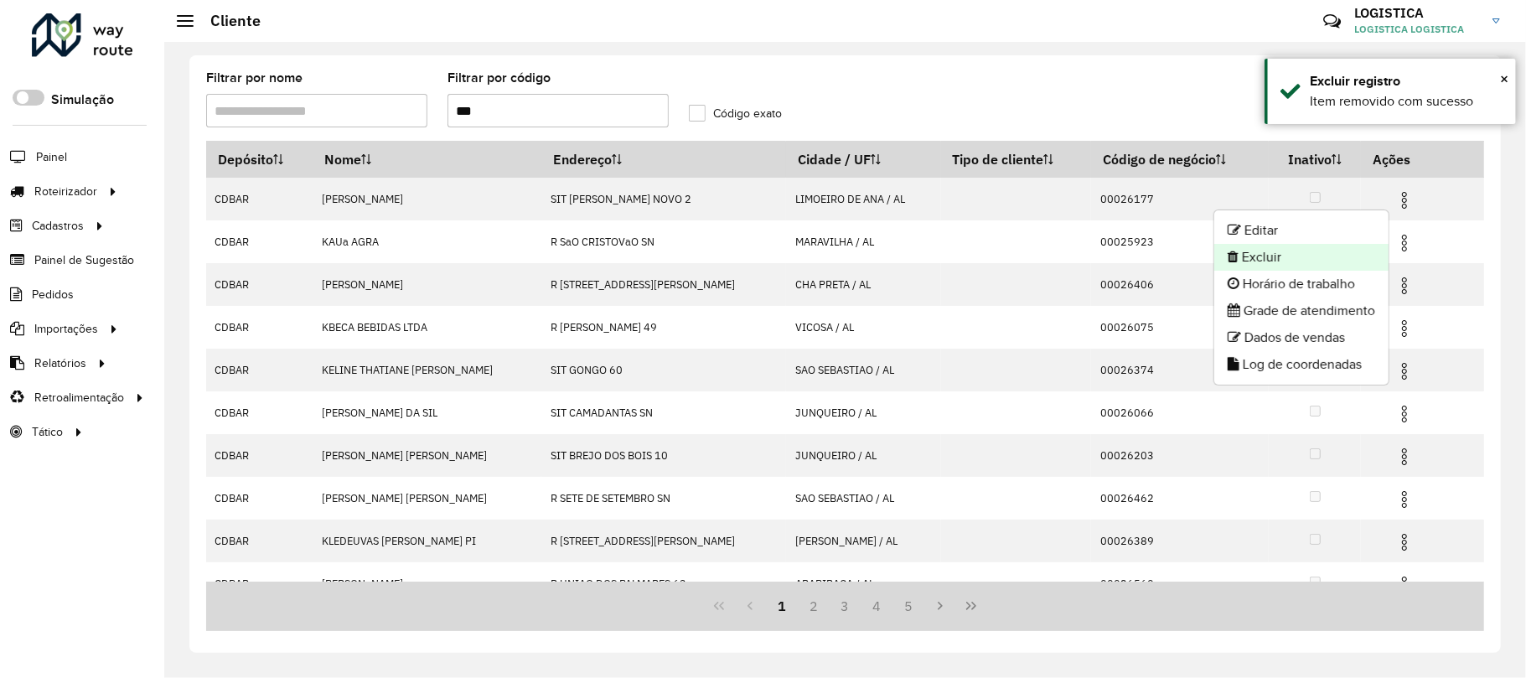
click at [1314, 245] on li "Excluir" at bounding box center [1301, 257] width 174 height 27
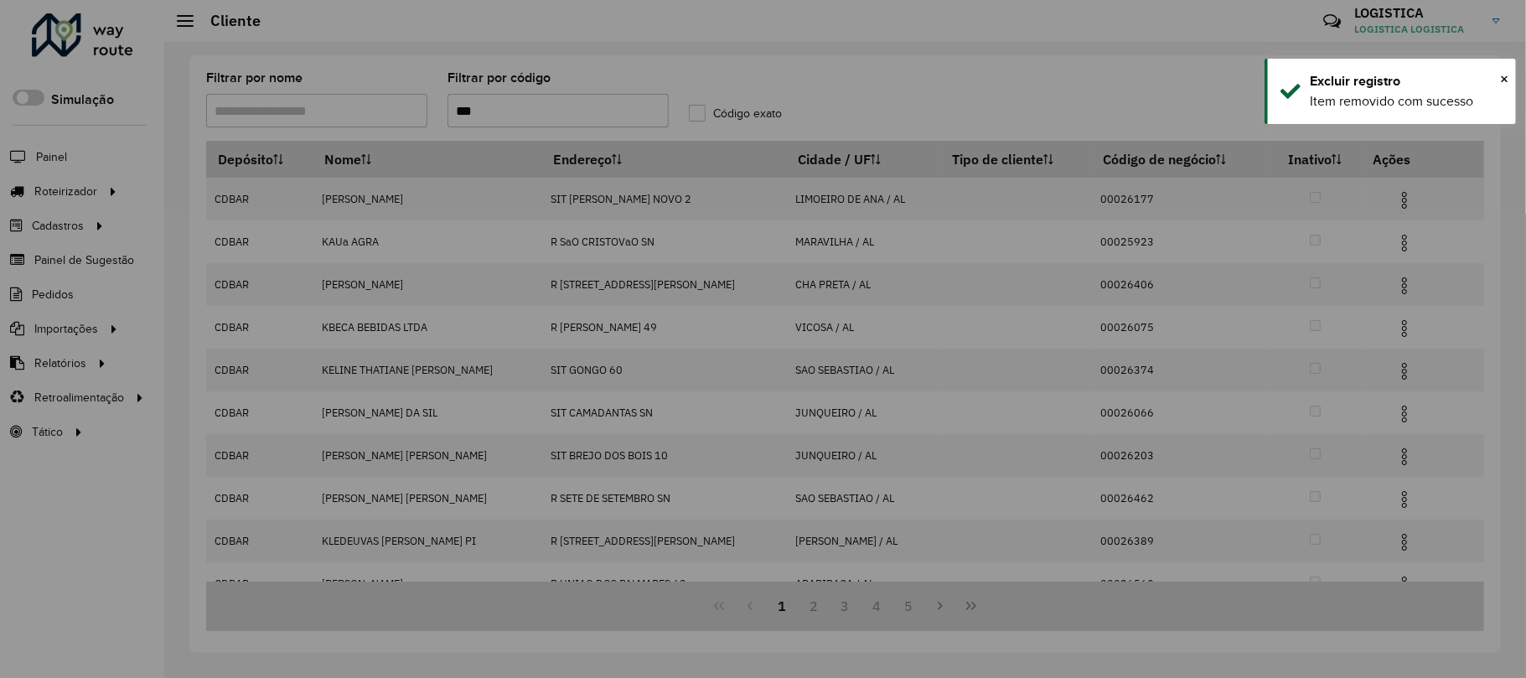
click at [768, 421] on button "Sim" at bounding box center [795, 440] width 54 height 39
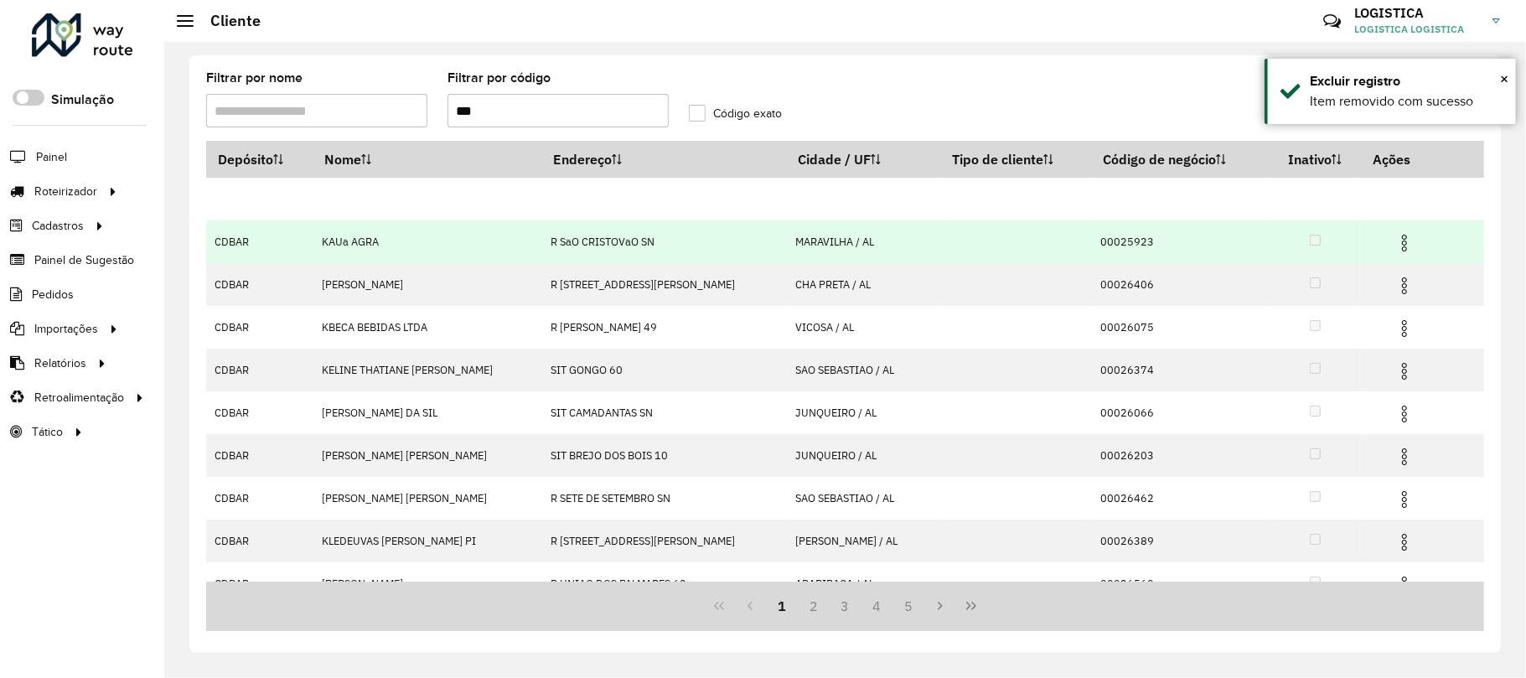
drag, startPoint x: 1404, startPoint y: 255, endPoint x: 1398, endPoint y: 235, distance: 20.9
click at [1403, 252] on td at bounding box center [1412, 241] width 101 height 42
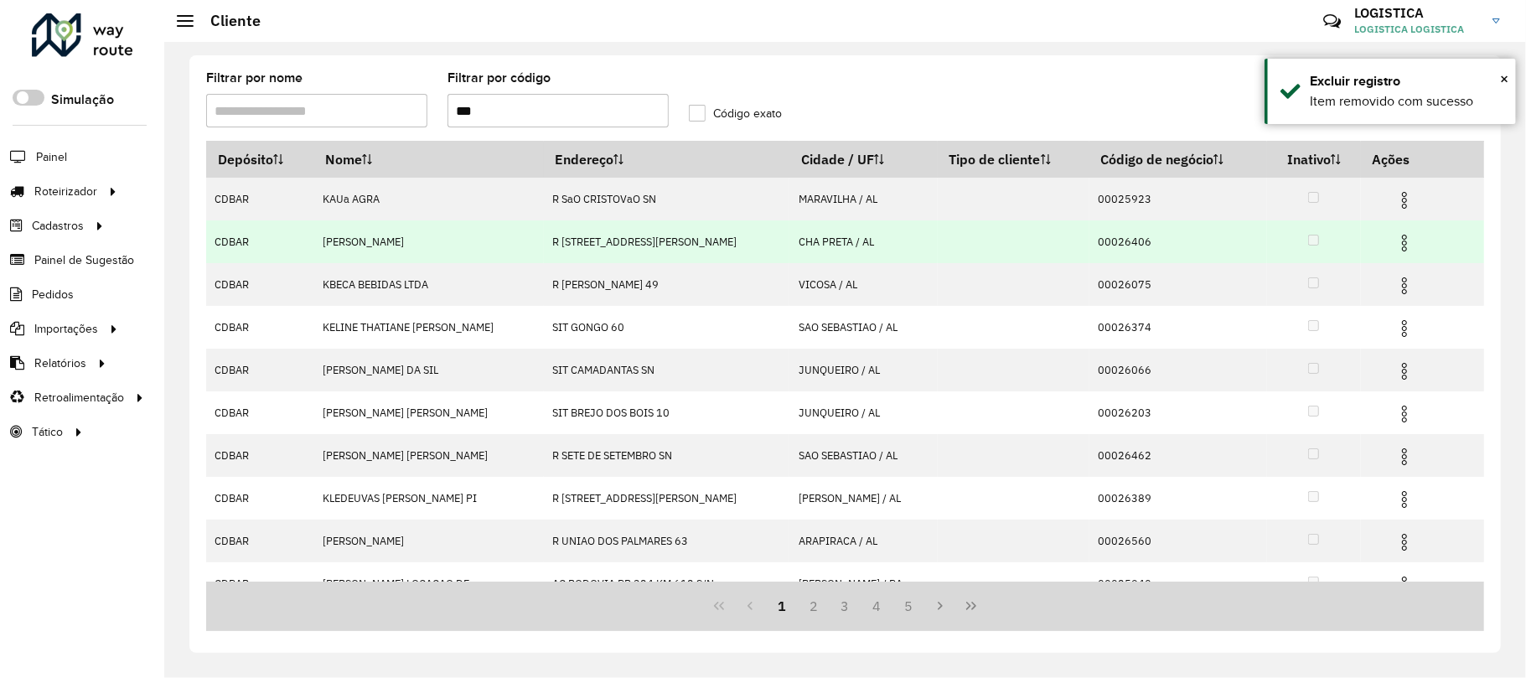
click at [1395, 245] on img at bounding box center [1404, 243] width 20 height 20
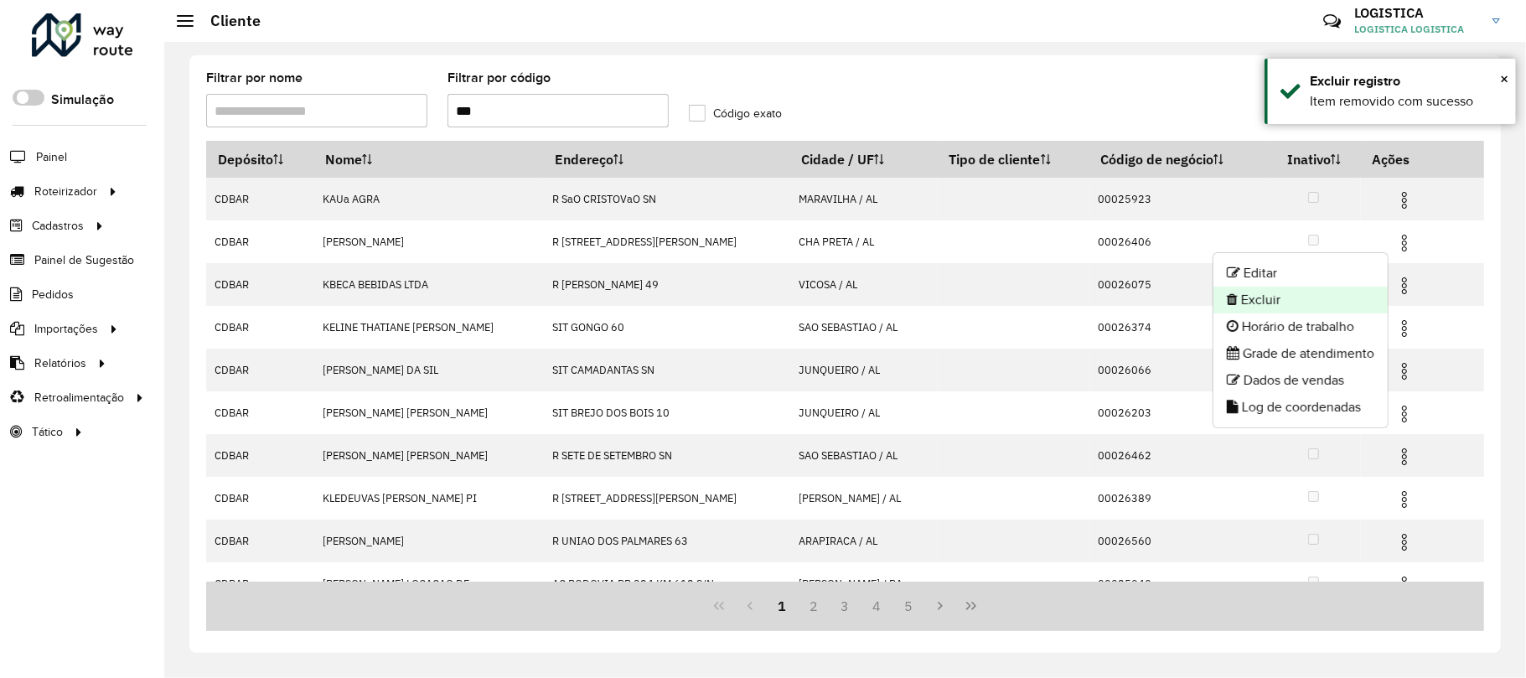
click at [1318, 290] on li "Excluir" at bounding box center [1300, 300] width 174 height 27
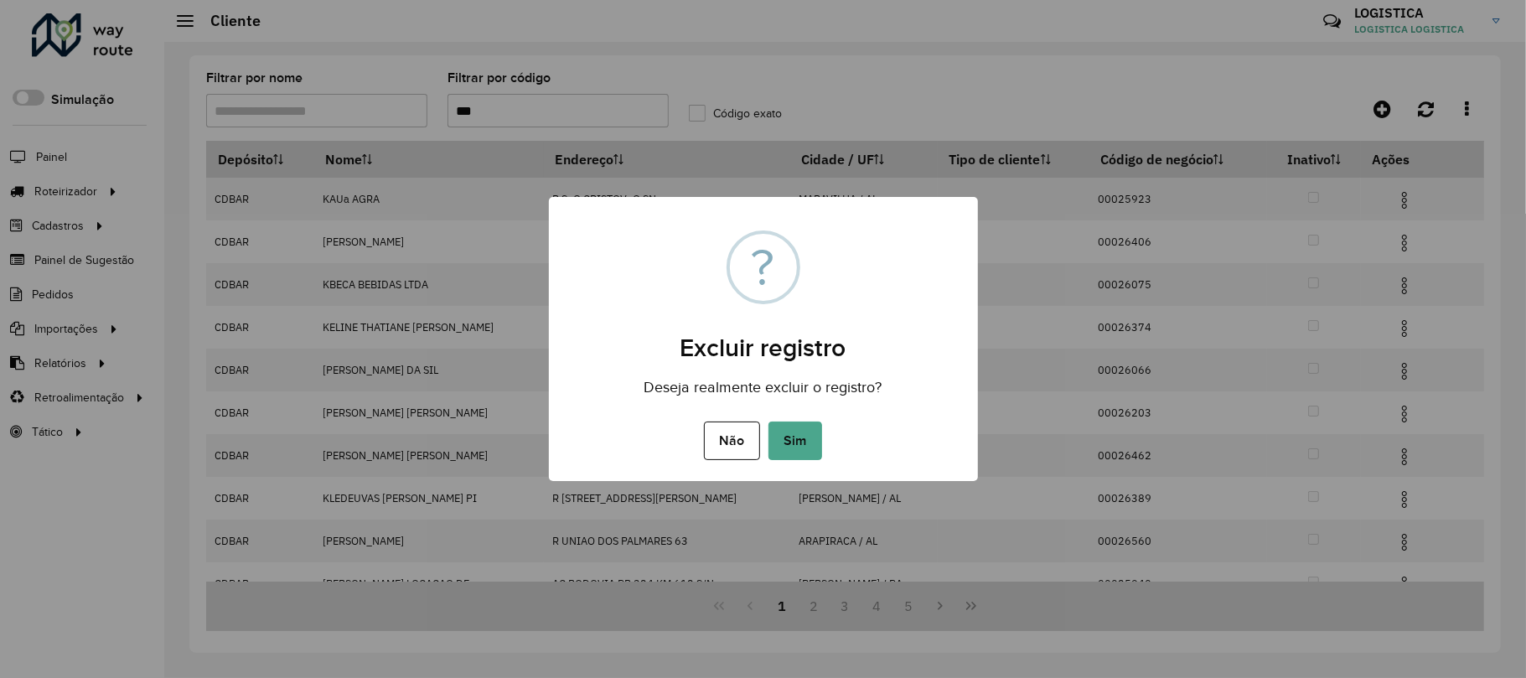
click at [768, 421] on button "Sim" at bounding box center [795, 440] width 54 height 39
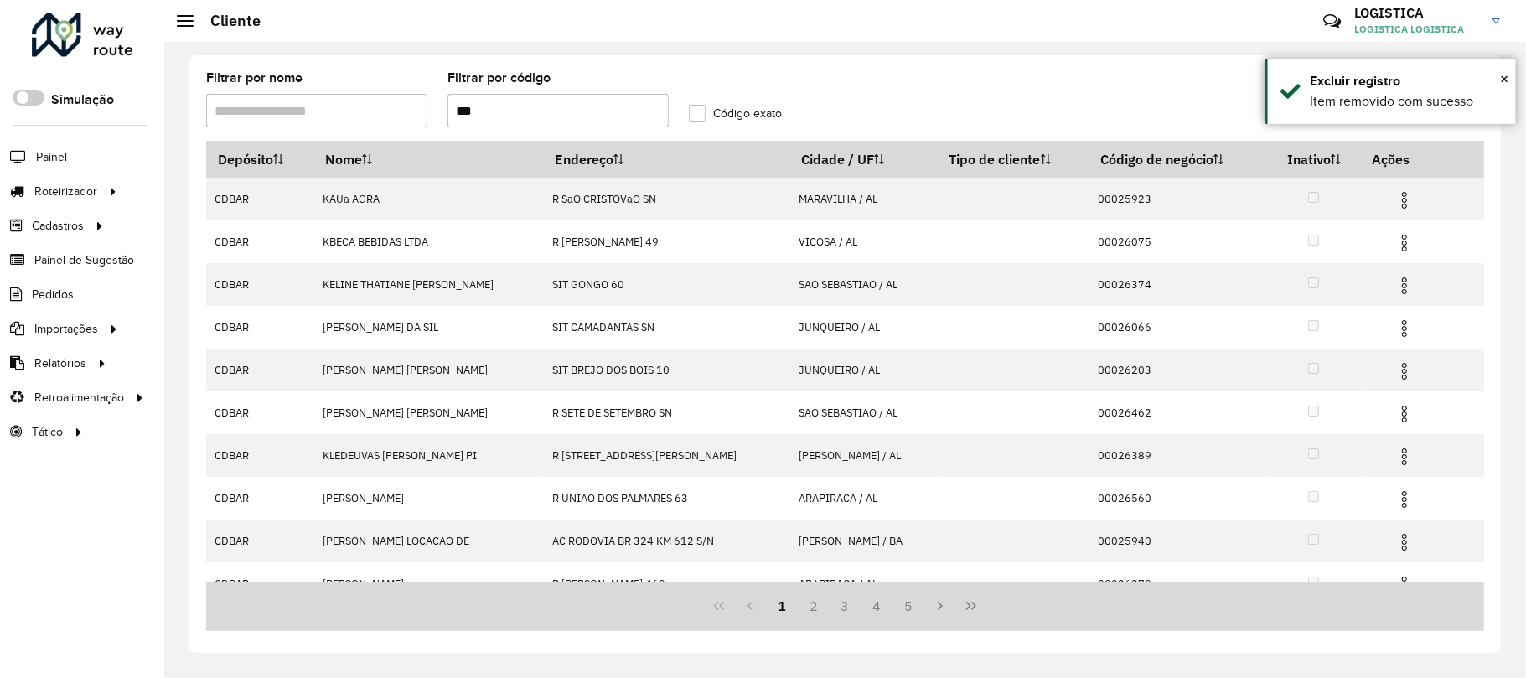
click at [1394, 205] on img at bounding box center [1404, 200] width 20 height 20
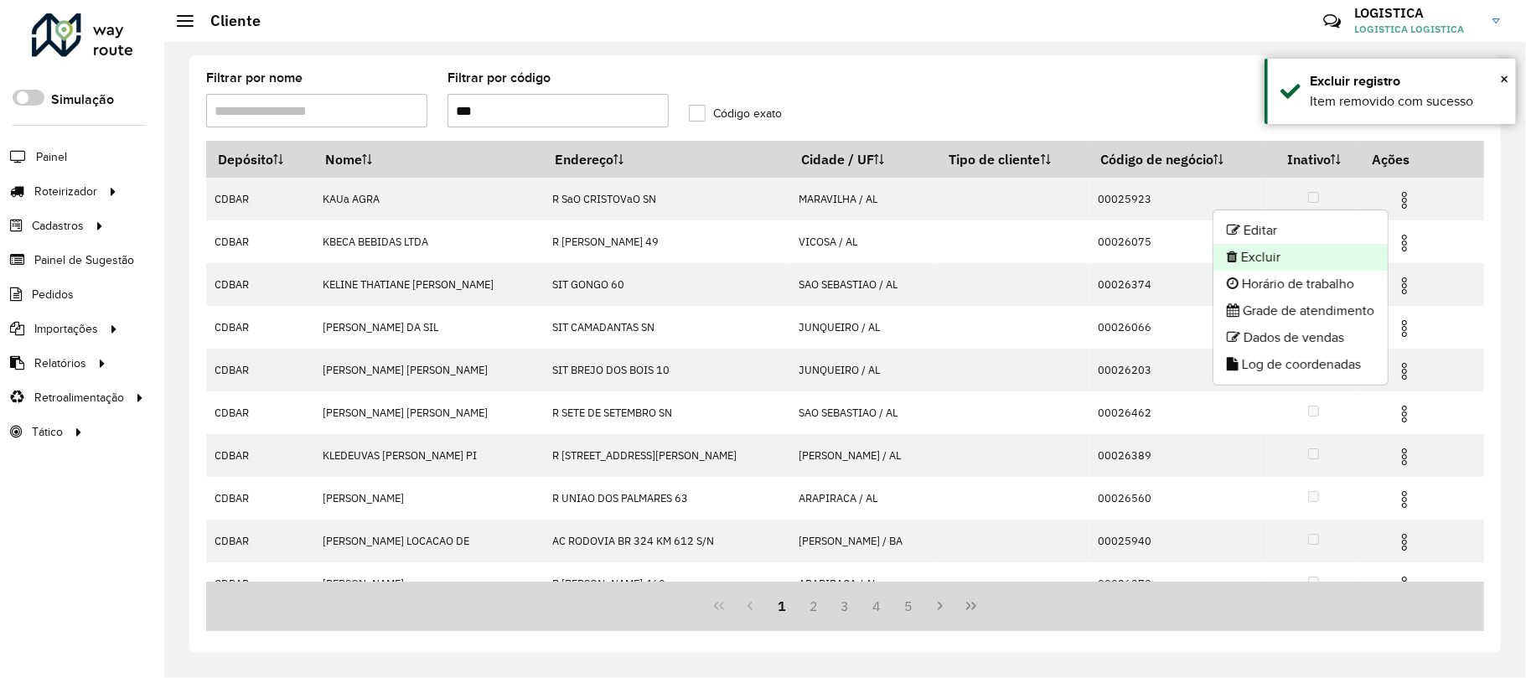
click at [1299, 256] on li "Excluir" at bounding box center [1300, 257] width 174 height 27
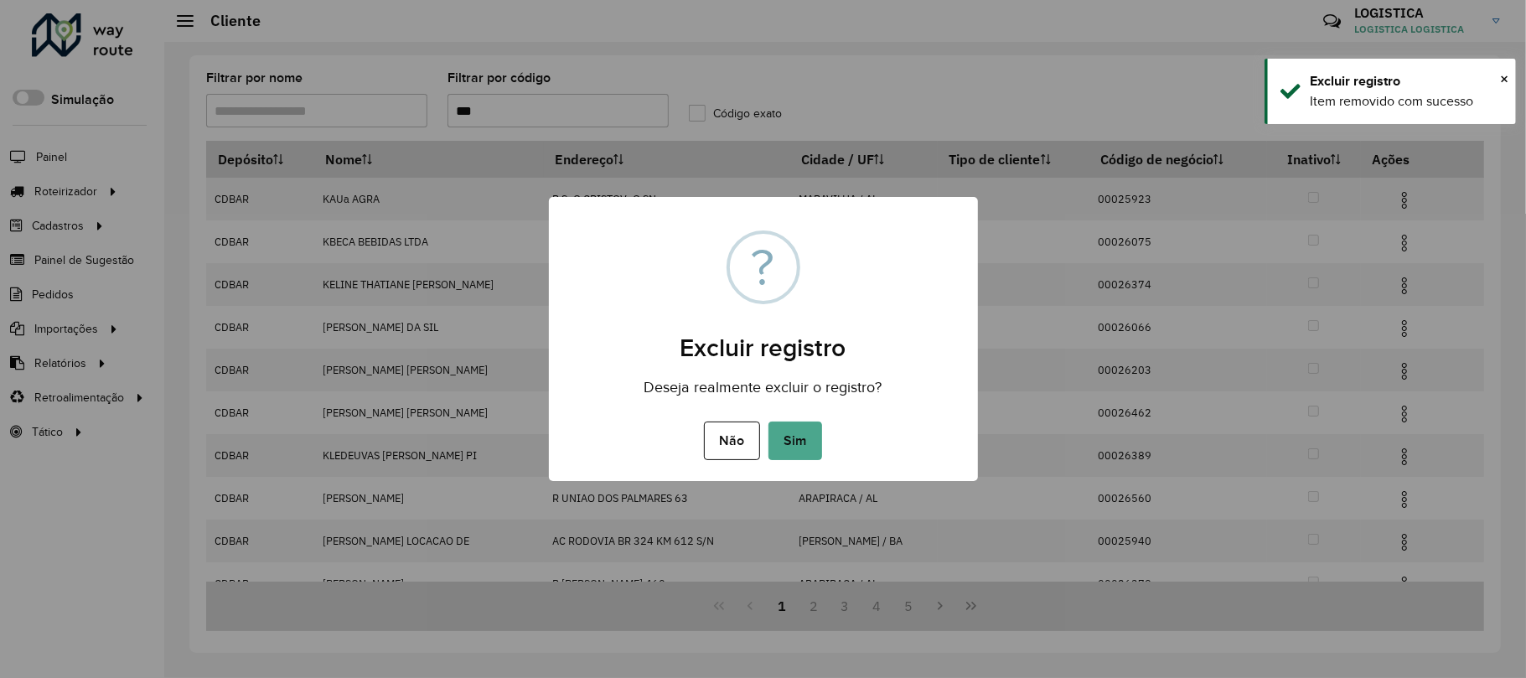
click at [768, 421] on button "Sim" at bounding box center [795, 440] width 54 height 39
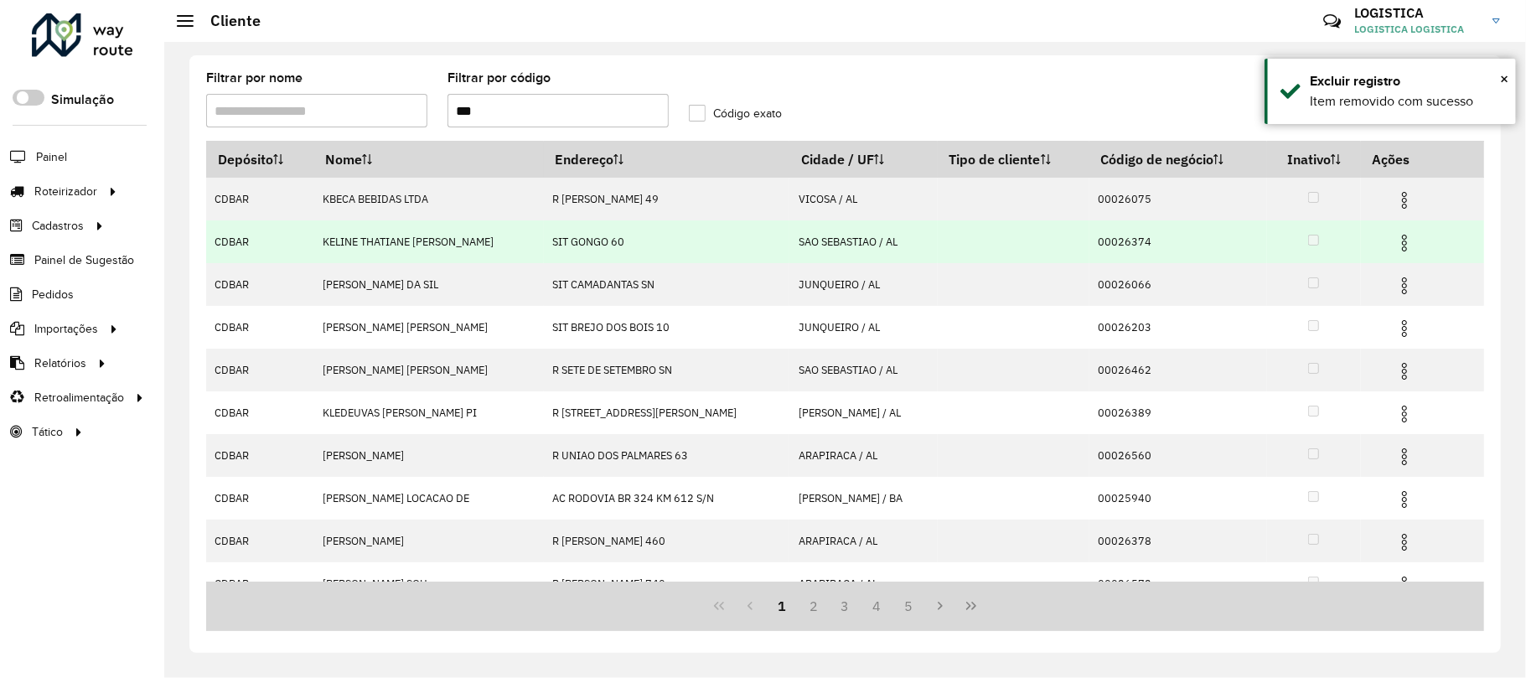
click at [1396, 245] on img at bounding box center [1404, 243] width 20 height 20
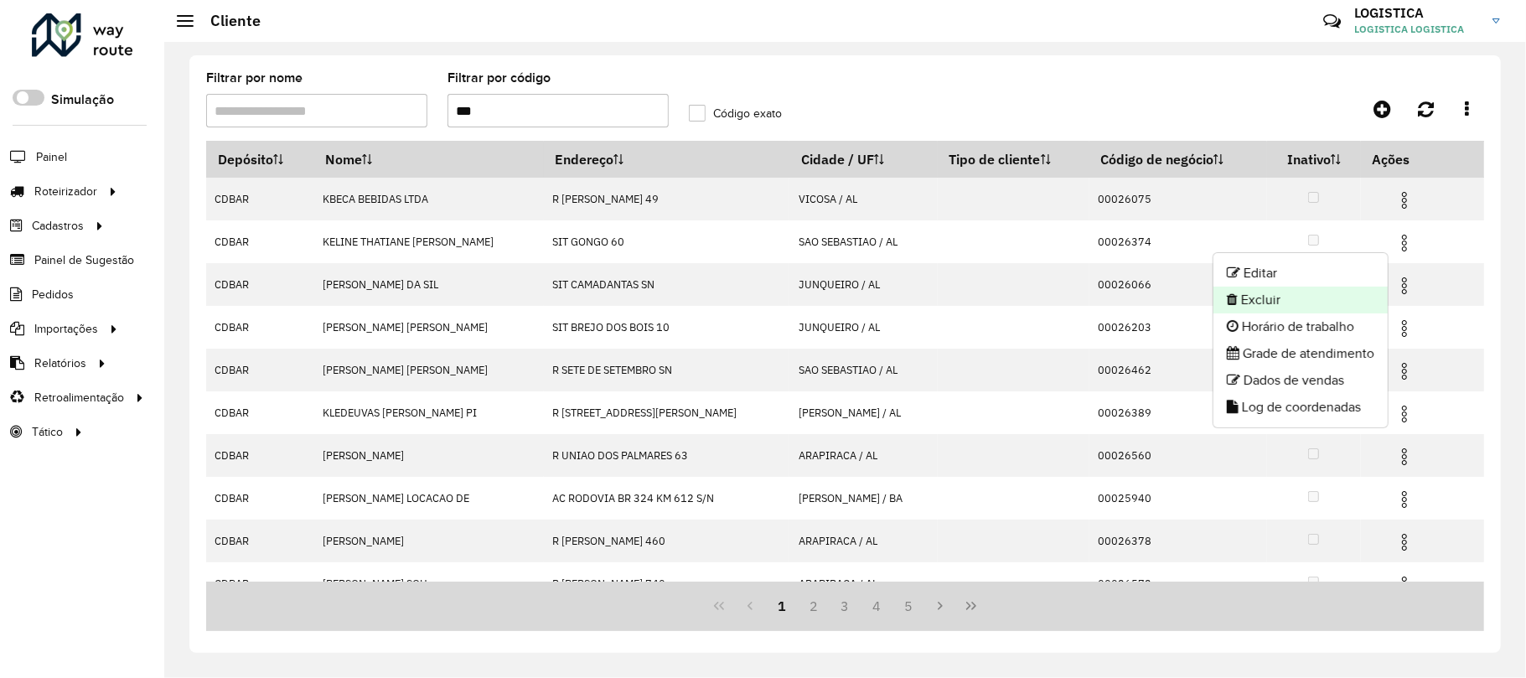
click at [1351, 288] on li "Excluir" at bounding box center [1300, 300] width 174 height 27
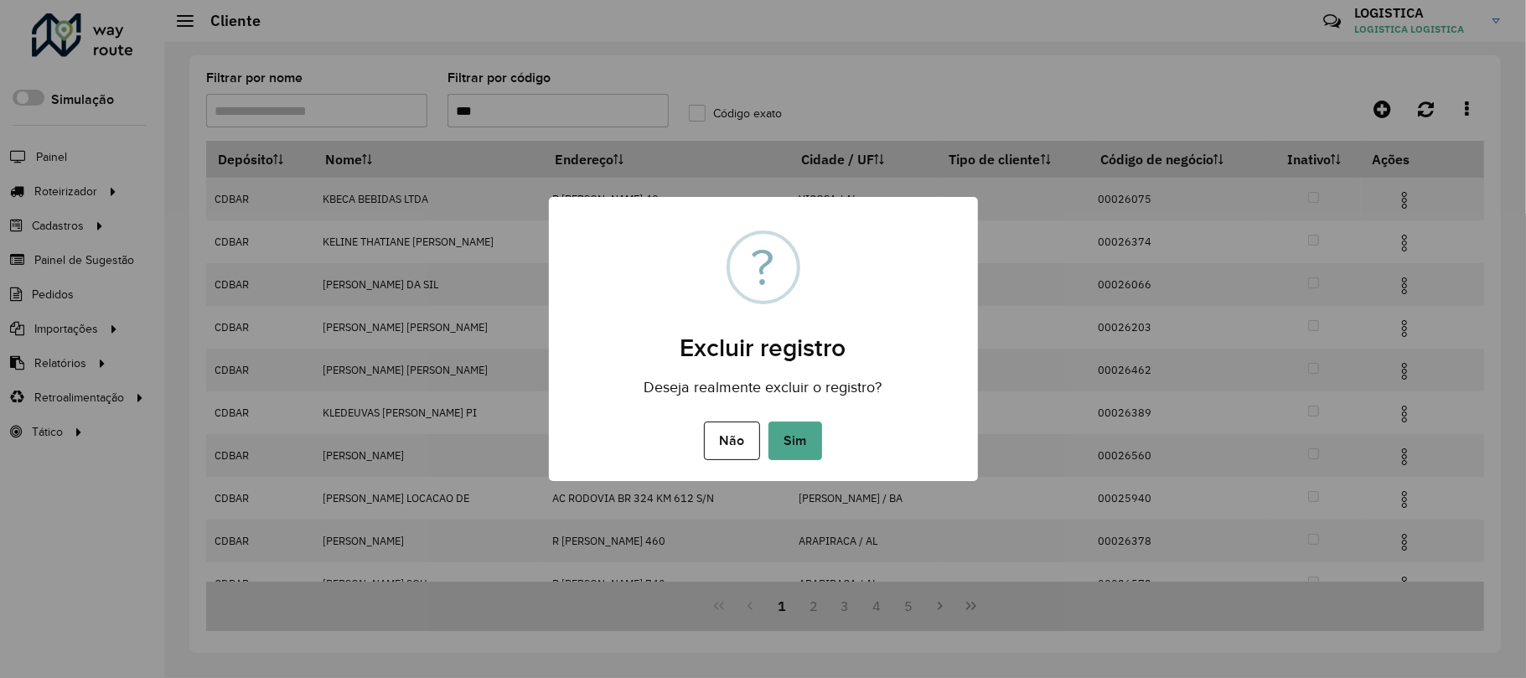
click at [768, 421] on button "Sim" at bounding box center [795, 440] width 54 height 39
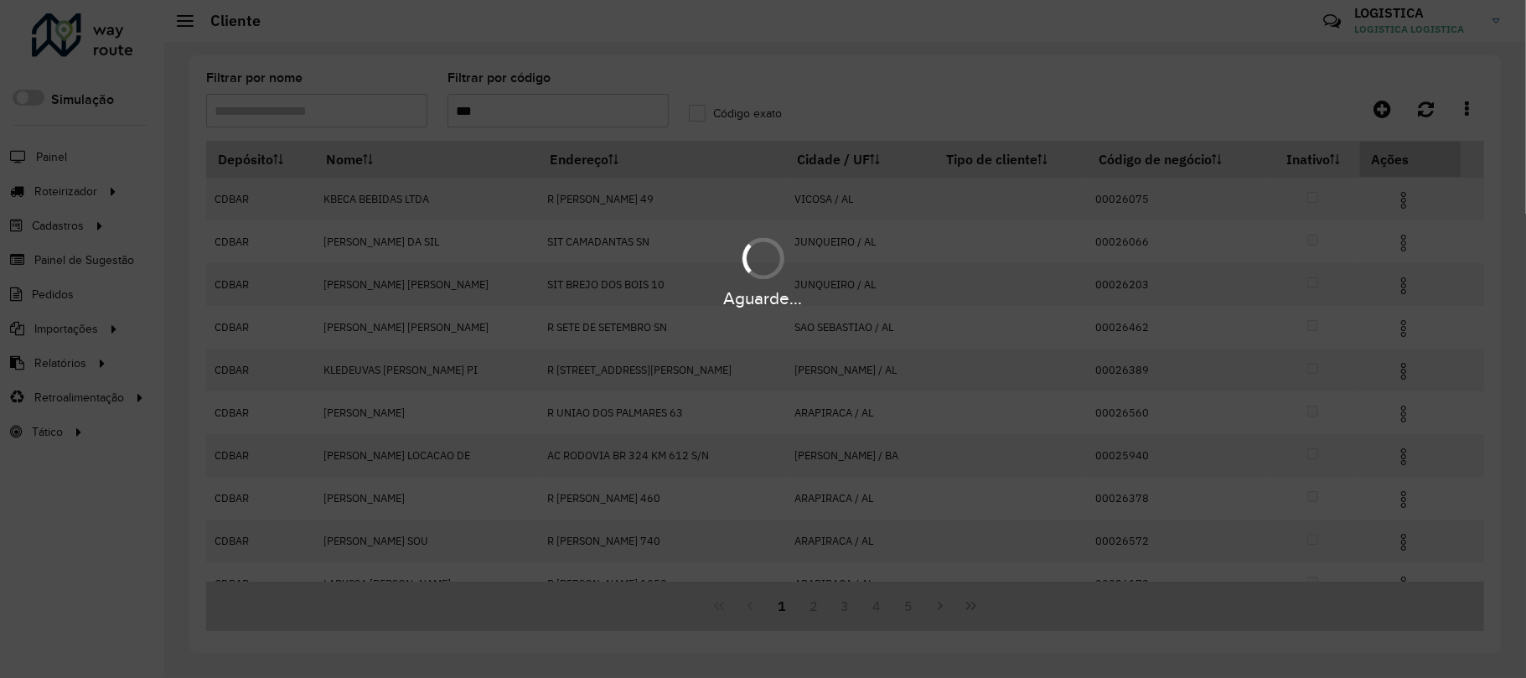
click at [1429, 152] on hb-app "Aguarde... Pop-up bloqueado! Seu navegador bloqueou automáticamente a abertura …" at bounding box center [763, 339] width 1526 height 678
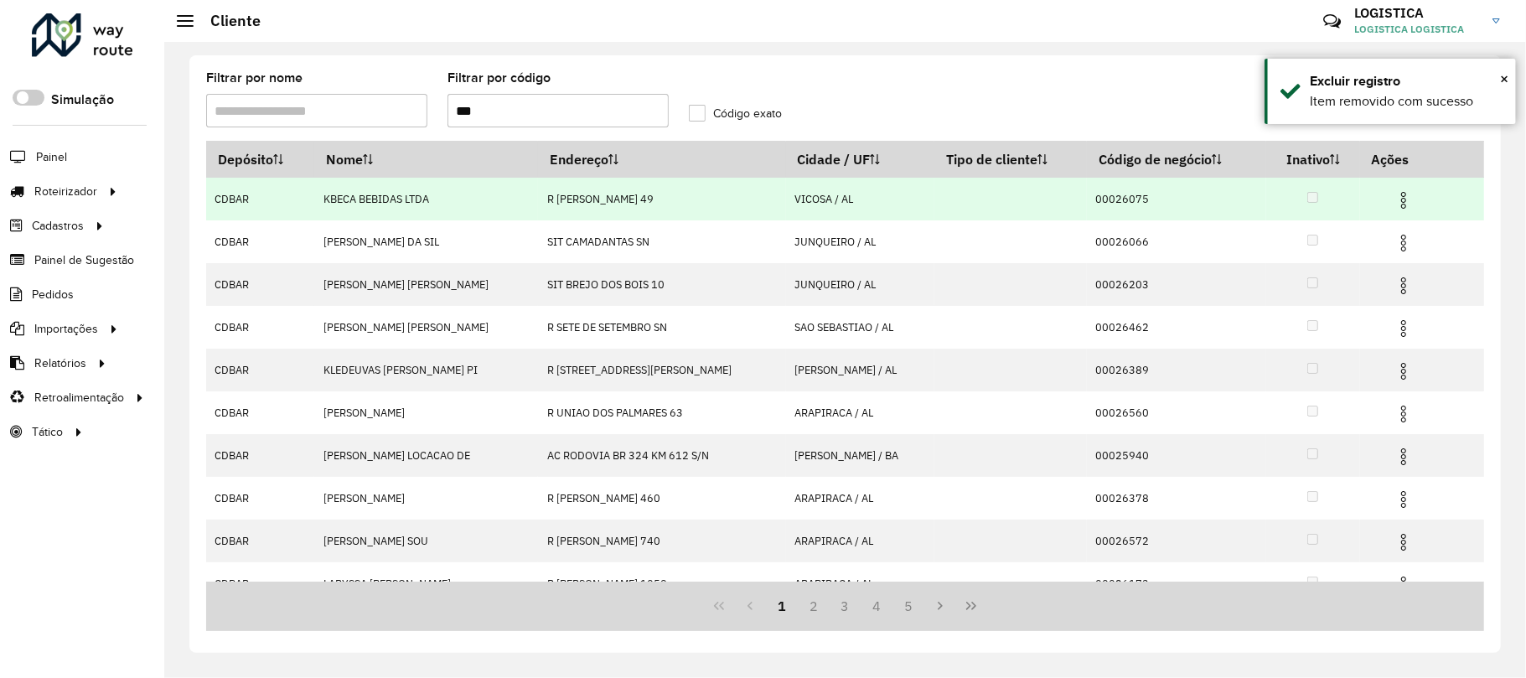
click at [1399, 194] on img at bounding box center [1403, 200] width 20 height 20
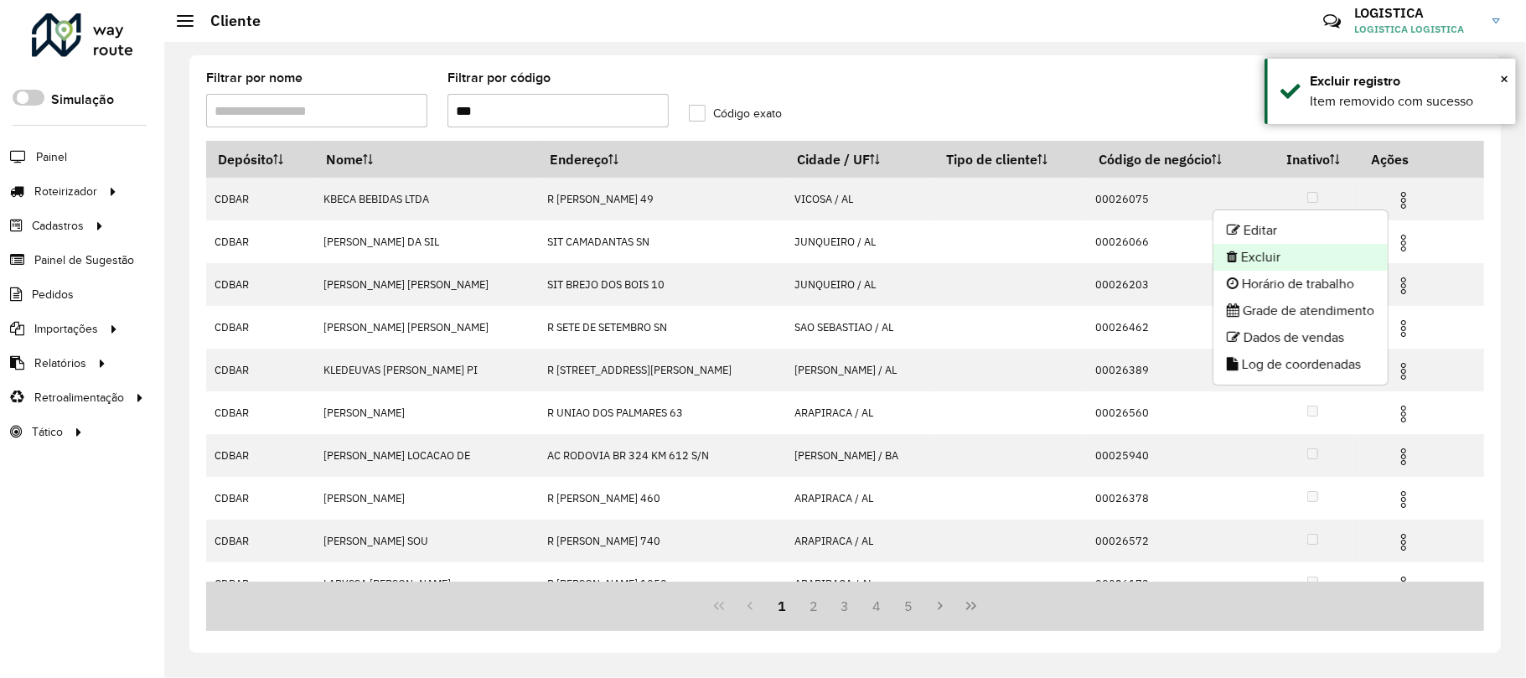
click at [1324, 259] on li "Excluir" at bounding box center [1300, 257] width 174 height 27
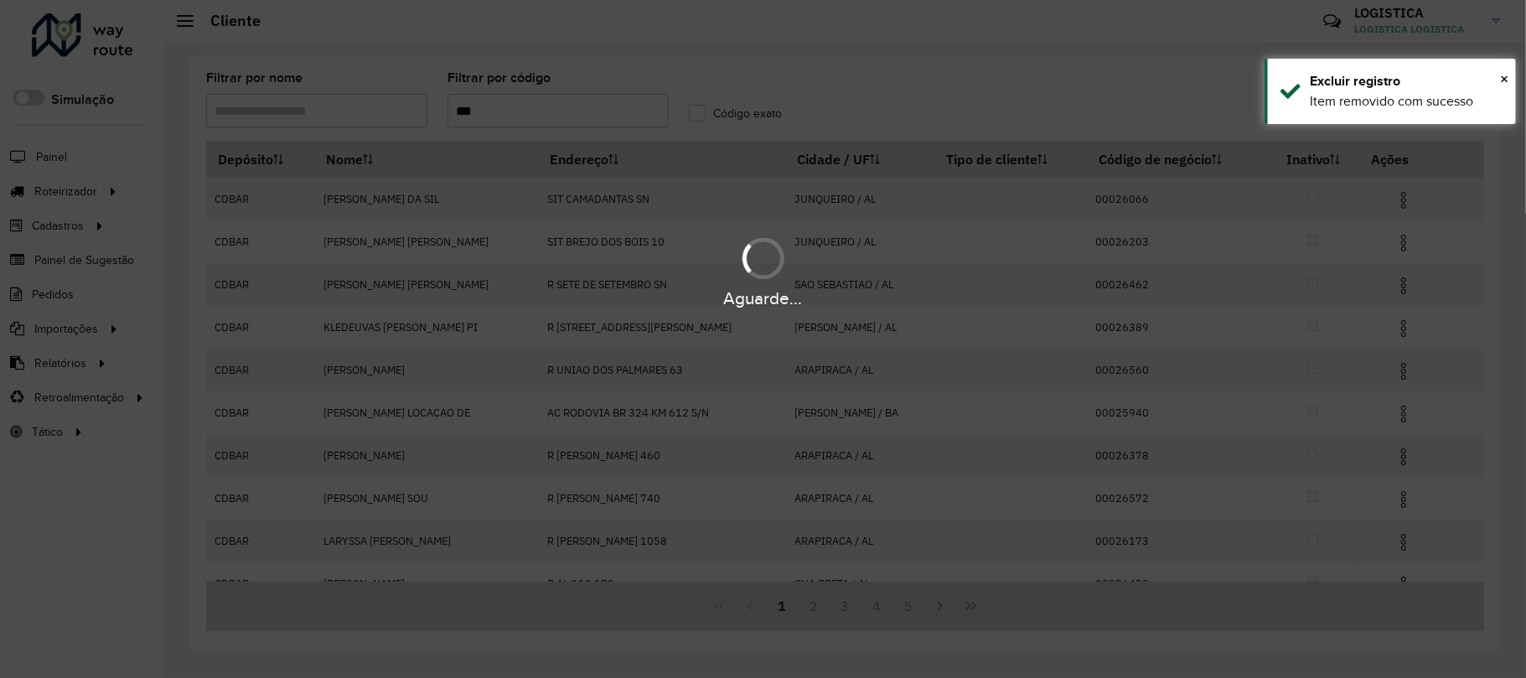
click at [969, 601] on div "Aguarde..." at bounding box center [763, 339] width 1526 height 678
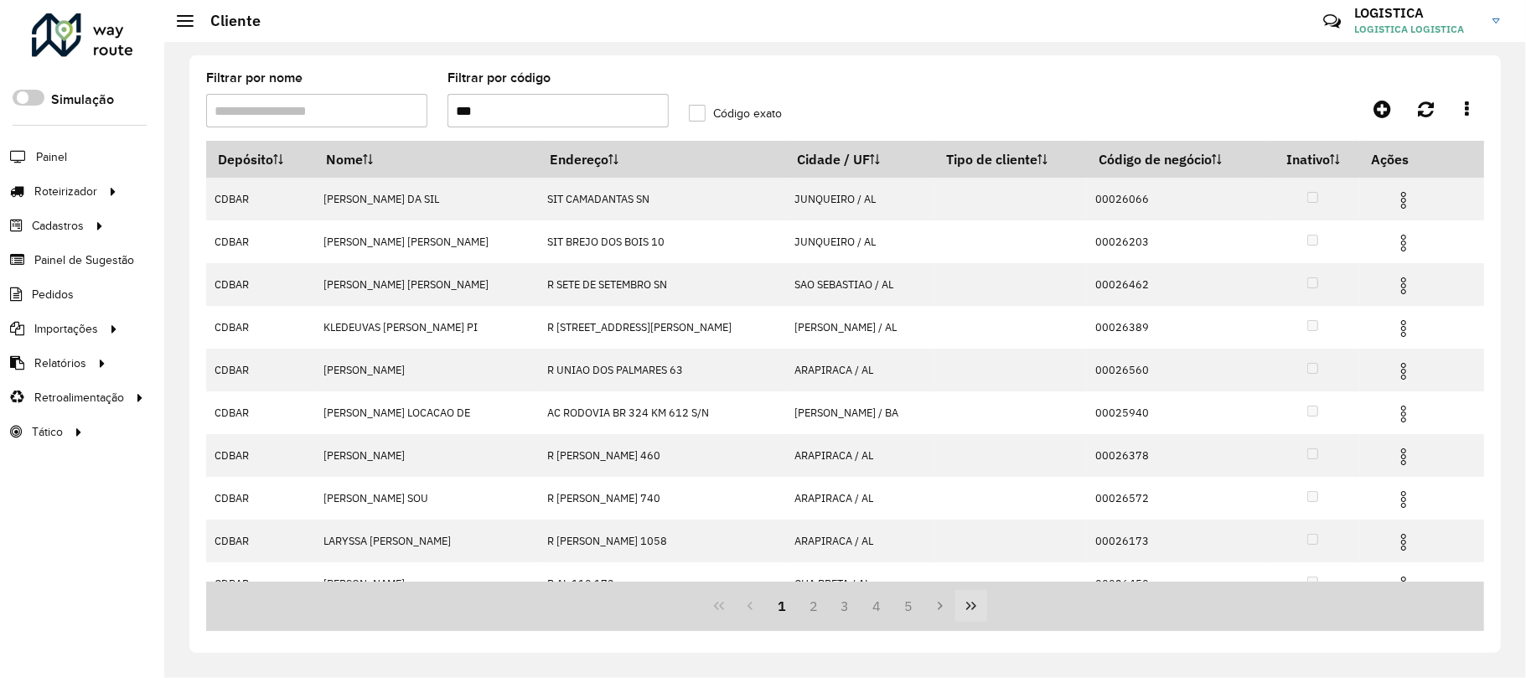
click at [979, 608] on button "Last Page" at bounding box center [971, 606] width 32 height 32
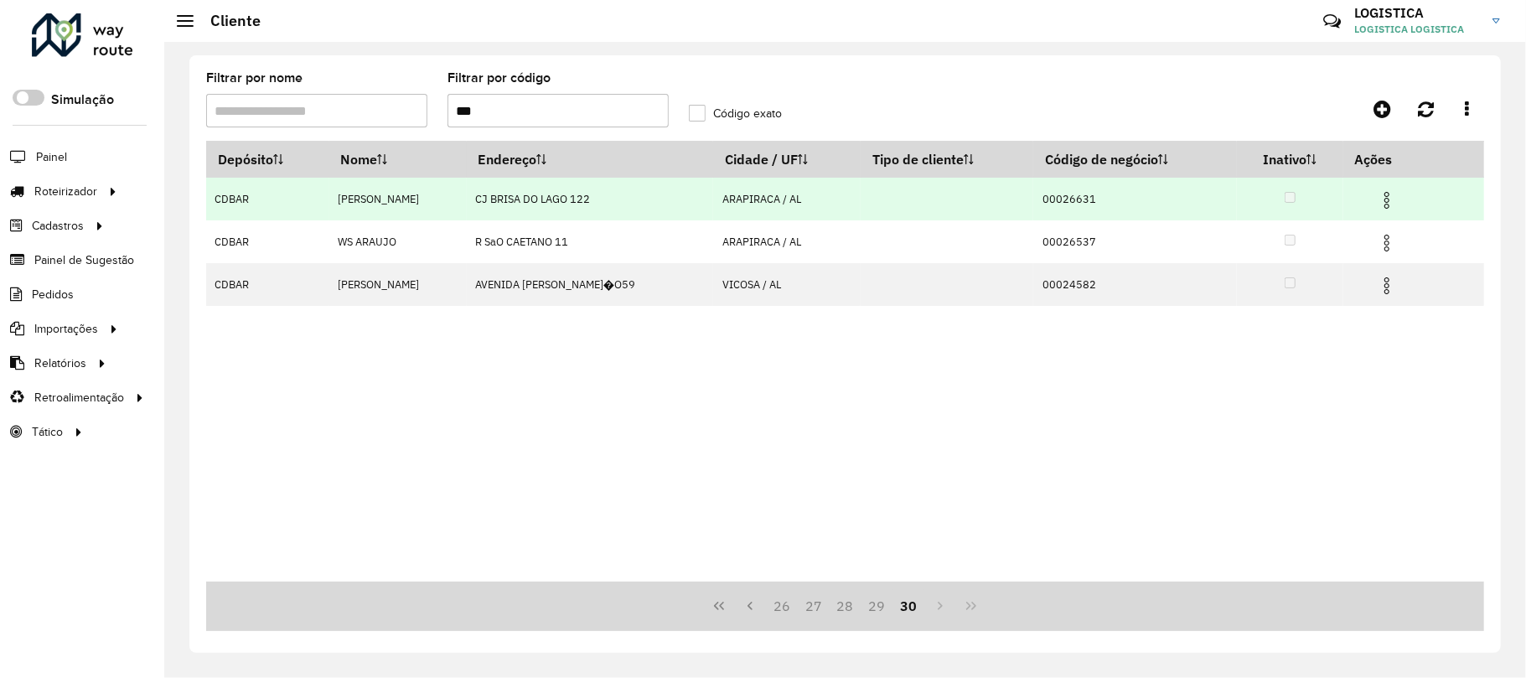
click at [1397, 198] on img at bounding box center [1387, 200] width 20 height 20
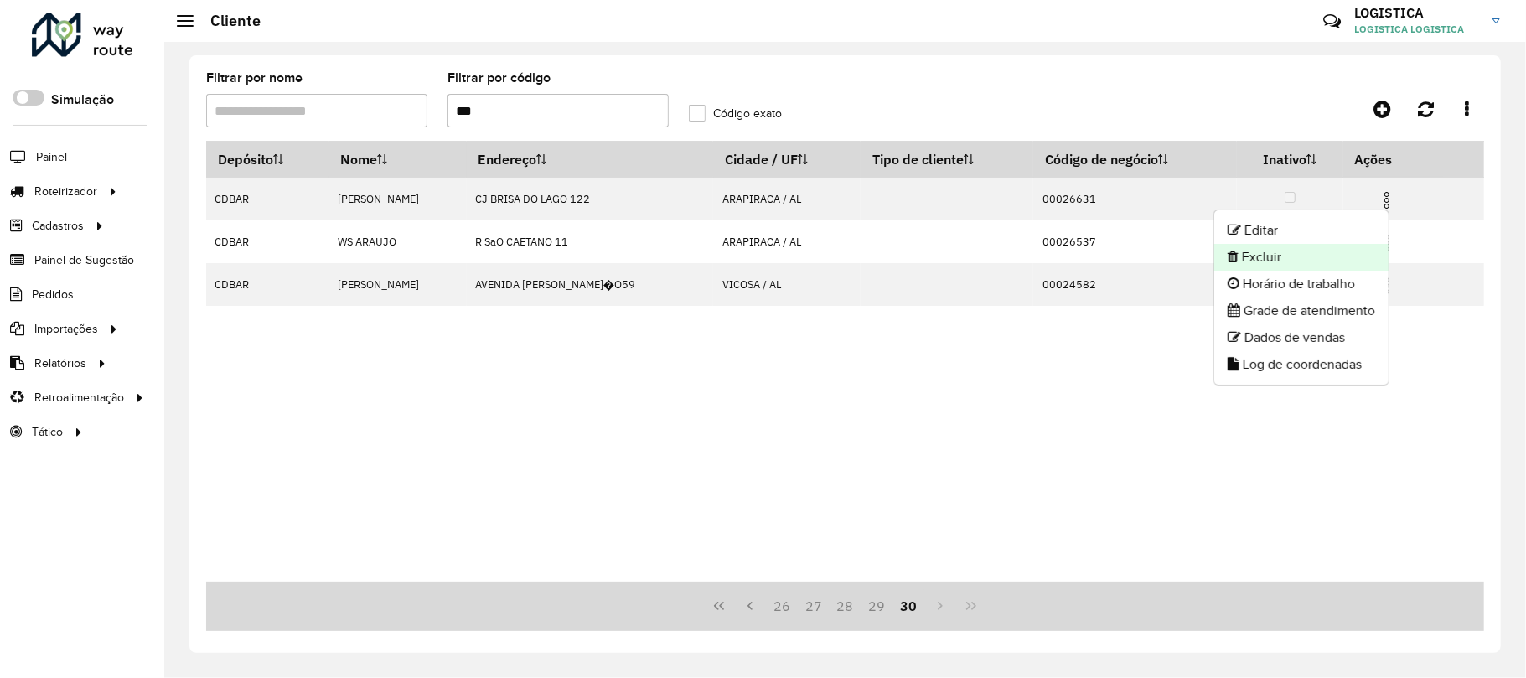
click at [1337, 256] on li "Excluir" at bounding box center [1301, 257] width 174 height 27
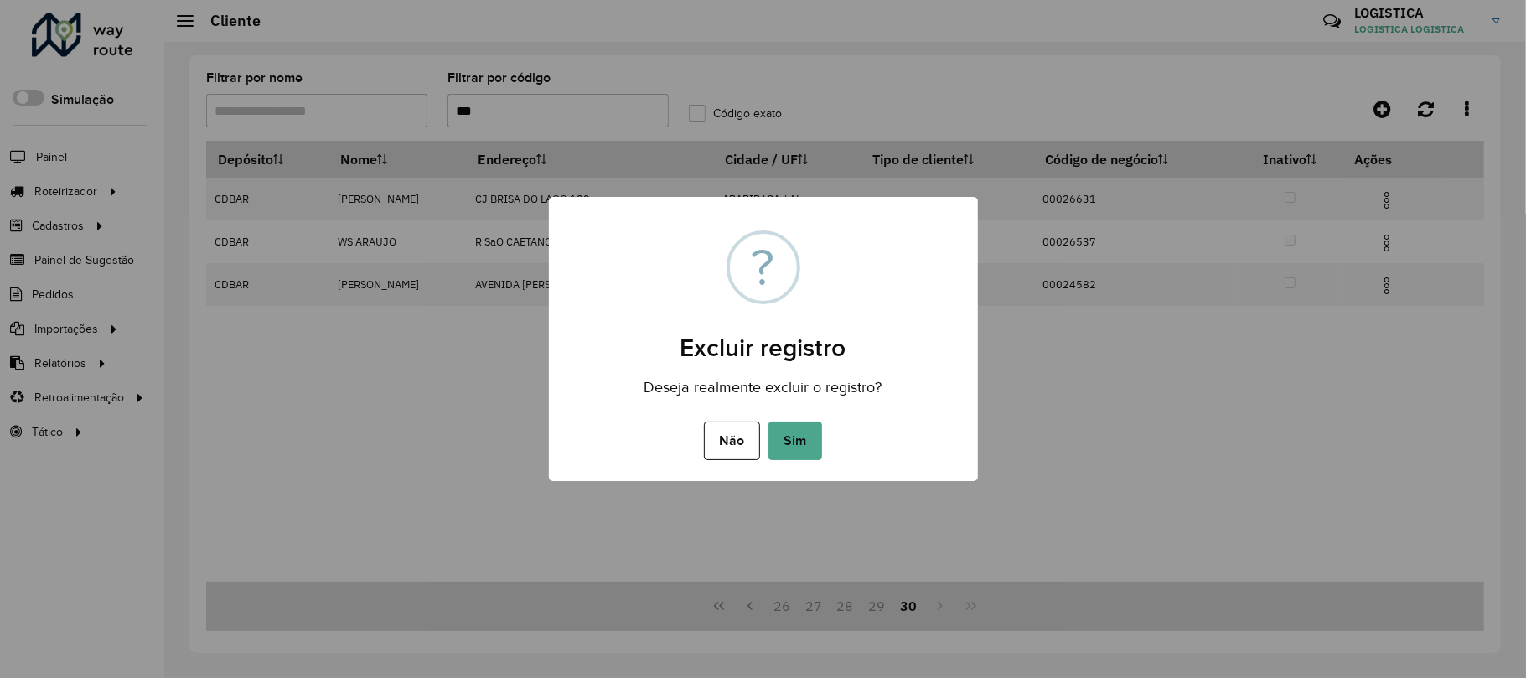
click at [768, 421] on button "Sim" at bounding box center [795, 440] width 54 height 39
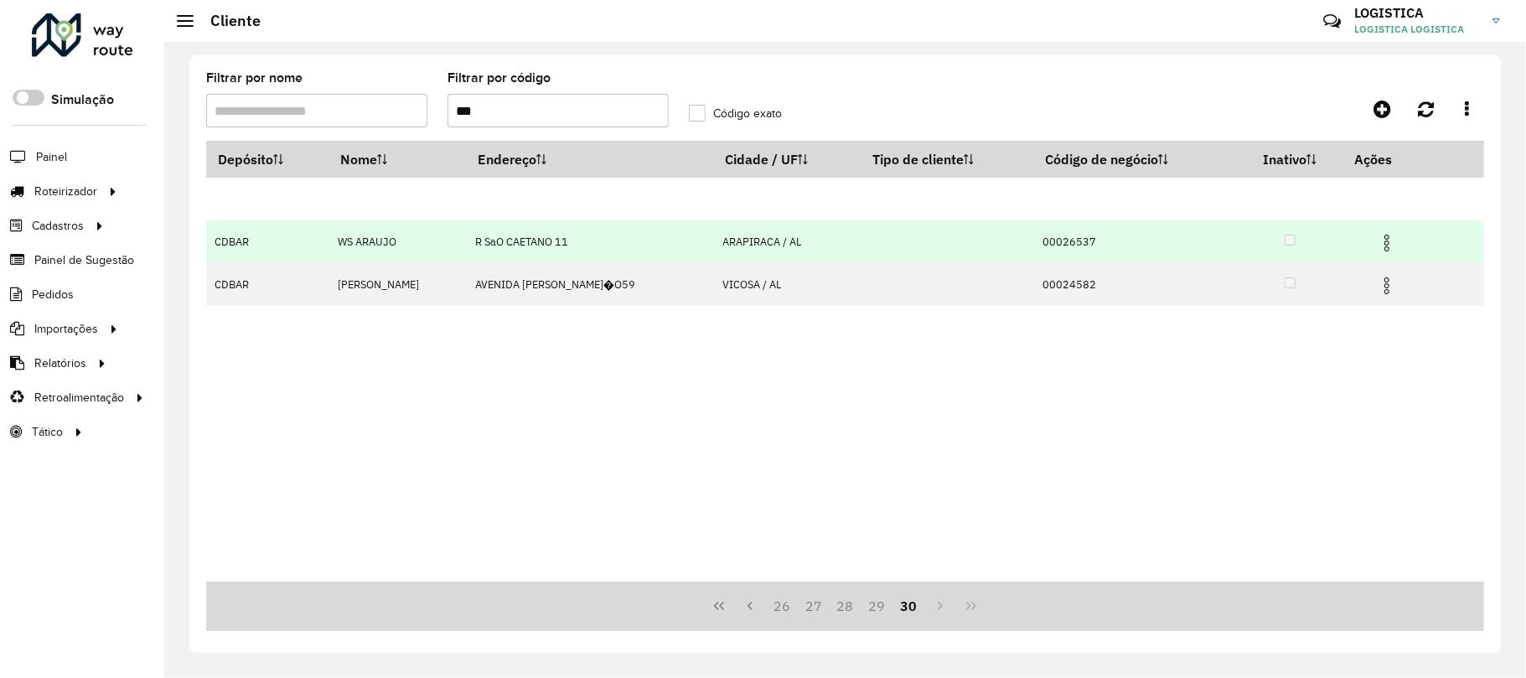
click at [1397, 241] on img at bounding box center [1387, 243] width 20 height 20
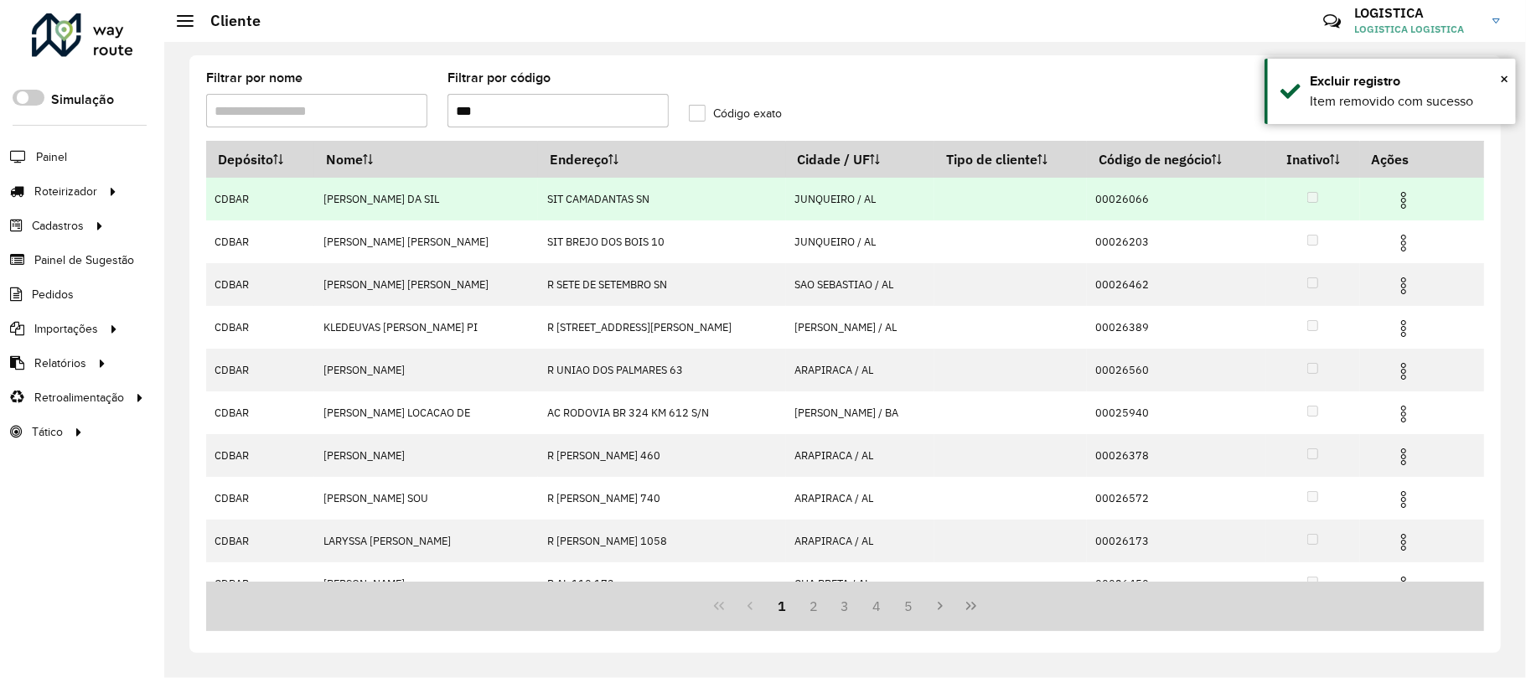
click at [1404, 204] on img at bounding box center [1403, 200] width 20 height 20
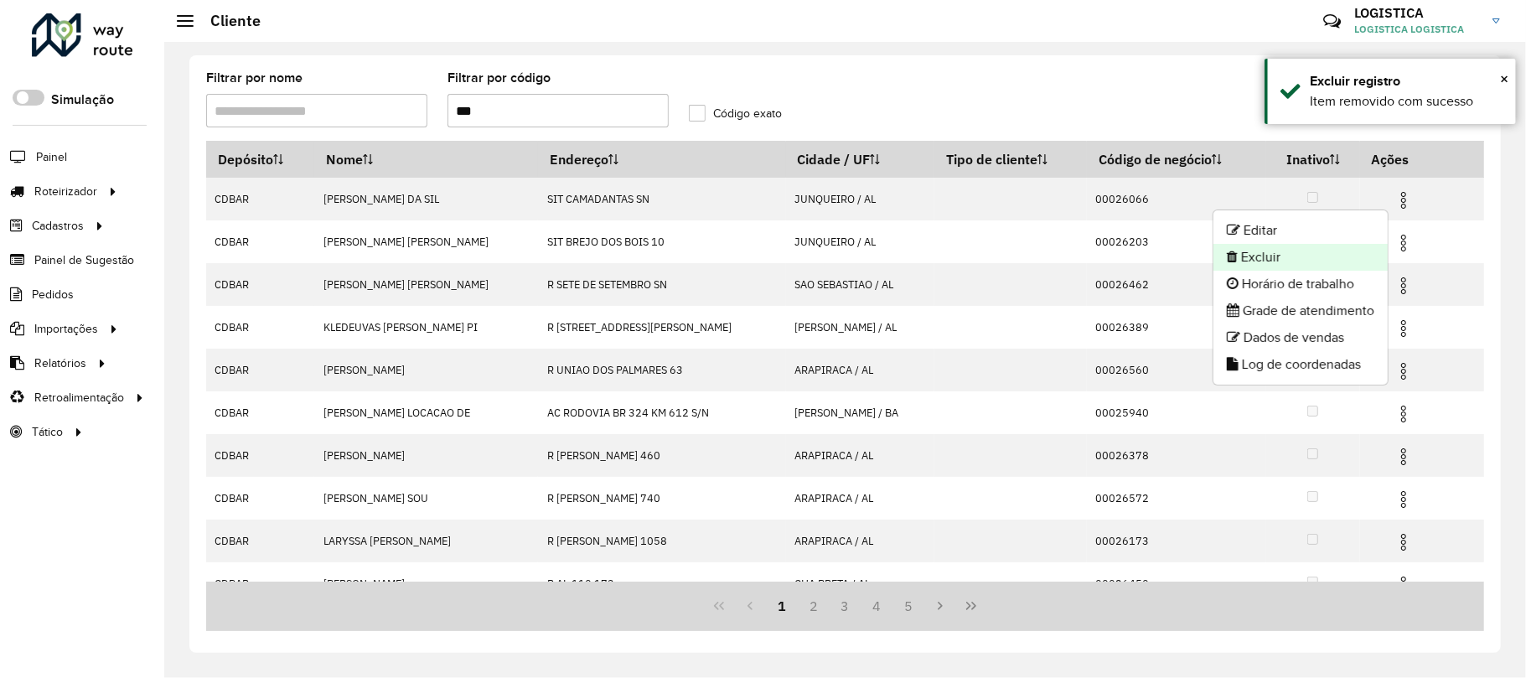
click at [1339, 256] on li "Excluir" at bounding box center [1300, 257] width 174 height 27
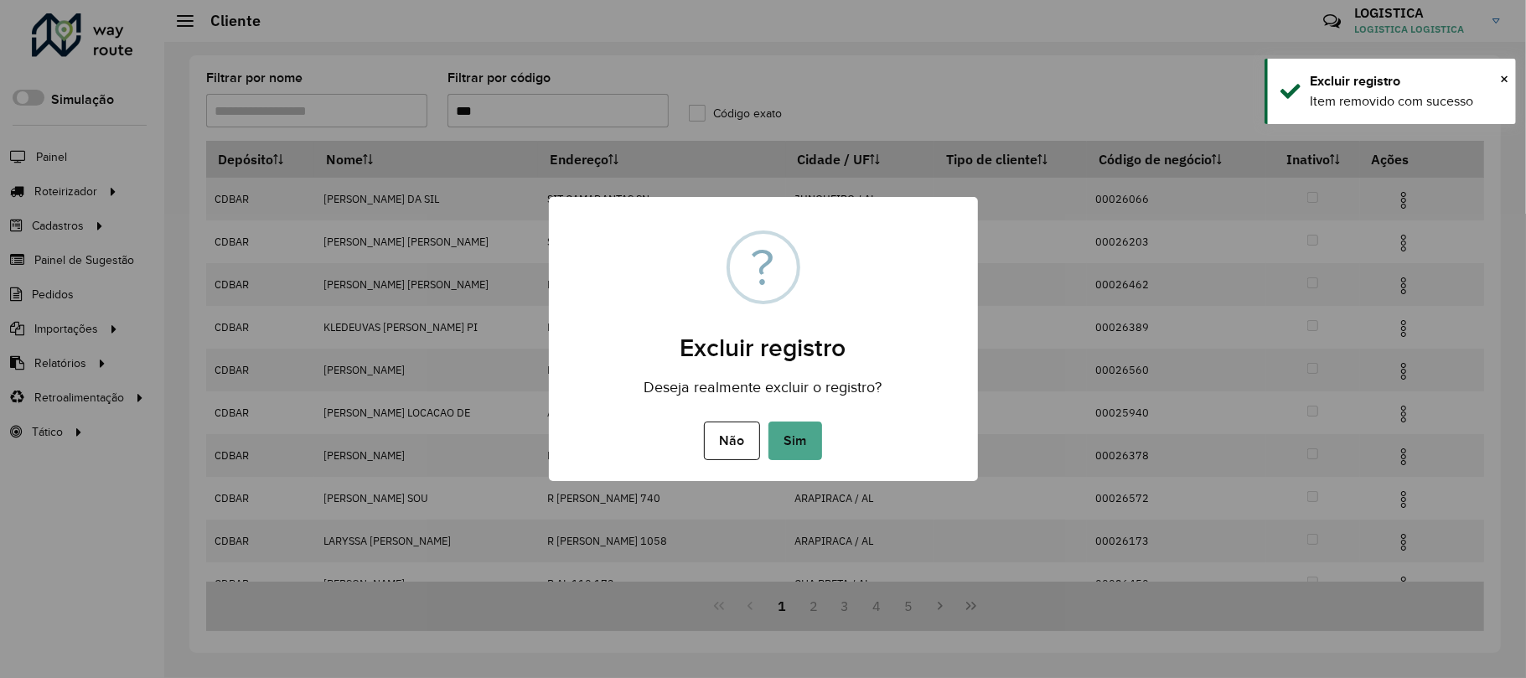
click at [768, 421] on button "Sim" at bounding box center [795, 440] width 54 height 39
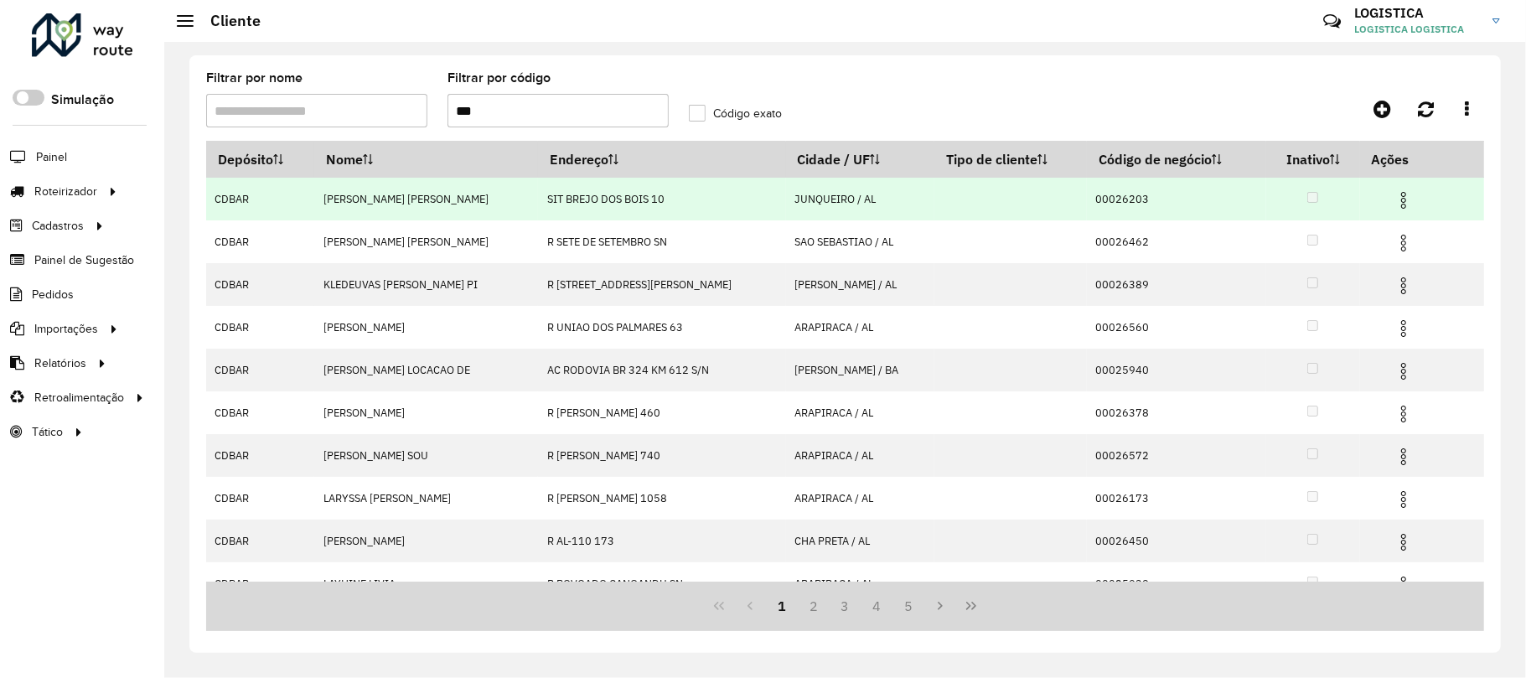
click at [1409, 199] on td at bounding box center [1410, 199] width 101 height 42
click at [1401, 198] on img at bounding box center [1403, 200] width 20 height 20
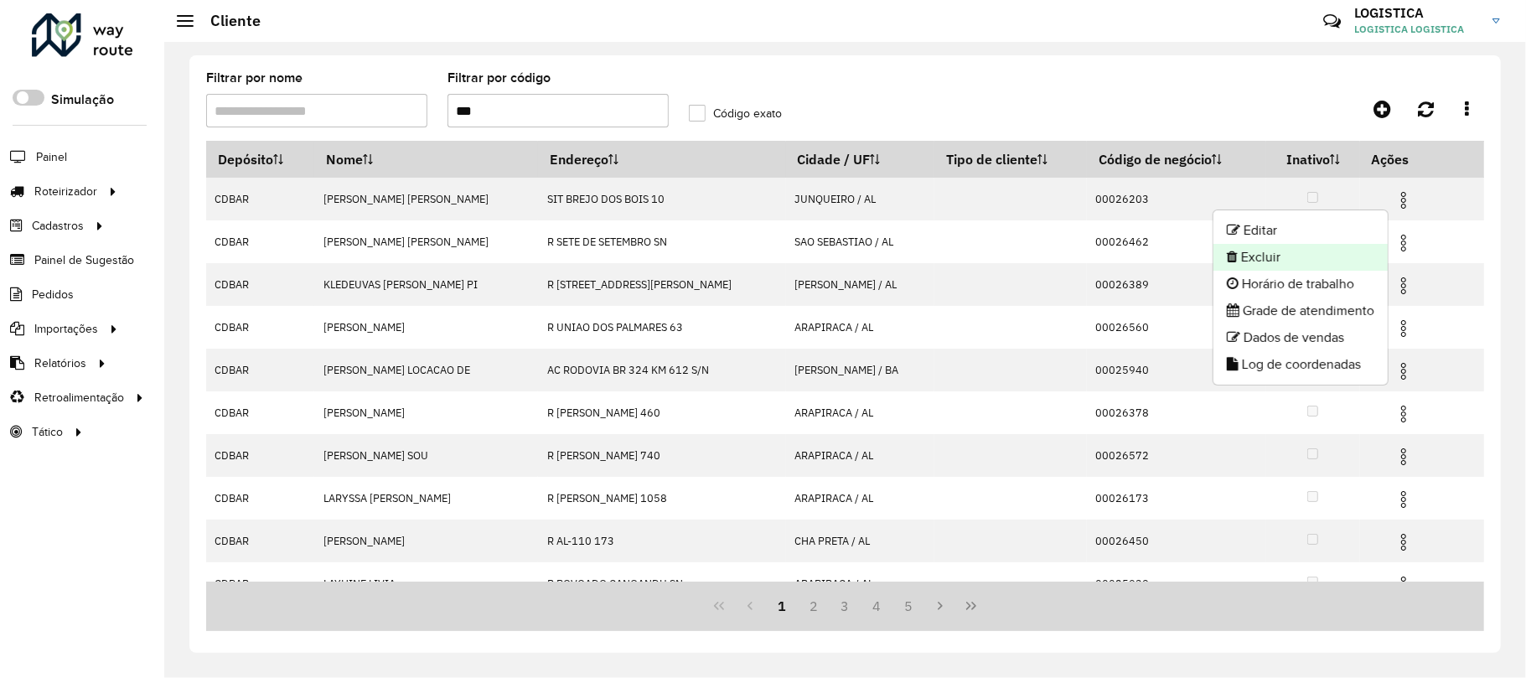
click at [1338, 262] on li "Excluir" at bounding box center [1300, 257] width 174 height 27
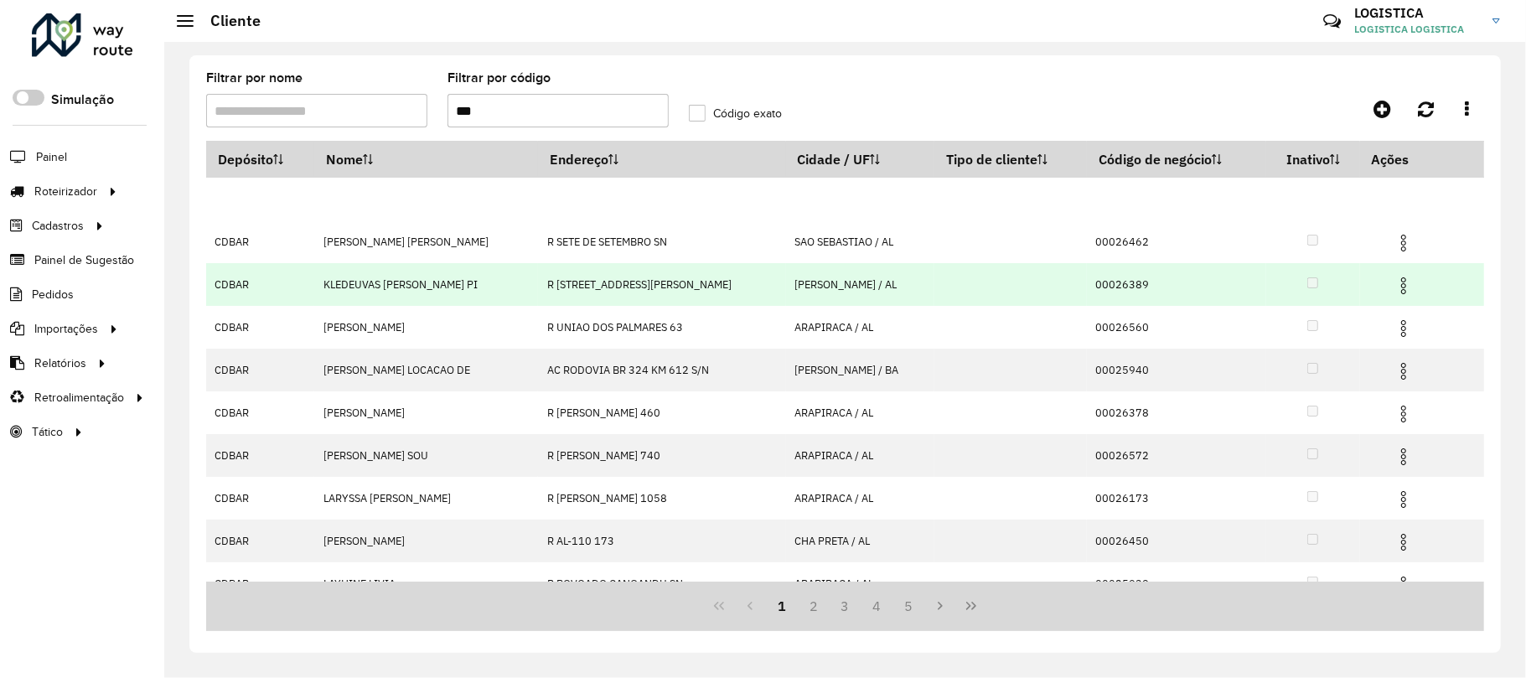
click at [1369, 272] on td at bounding box center [1410, 284] width 101 height 42
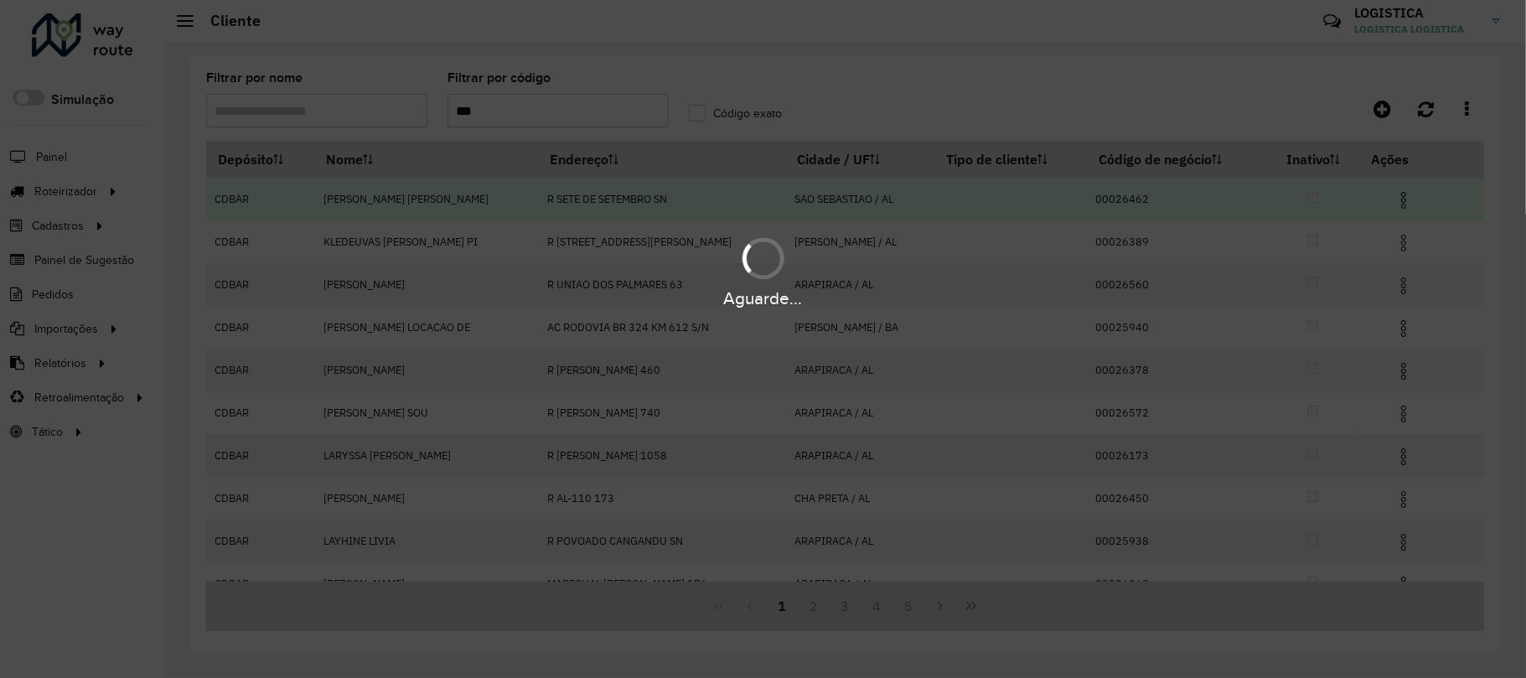
click at [1391, 249] on hb-app "Aguarde... Pop-up bloqueado! Seu navegador bloqueou automáticamente a abertura …" at bounding box center [763, 339] width 1526 height 678
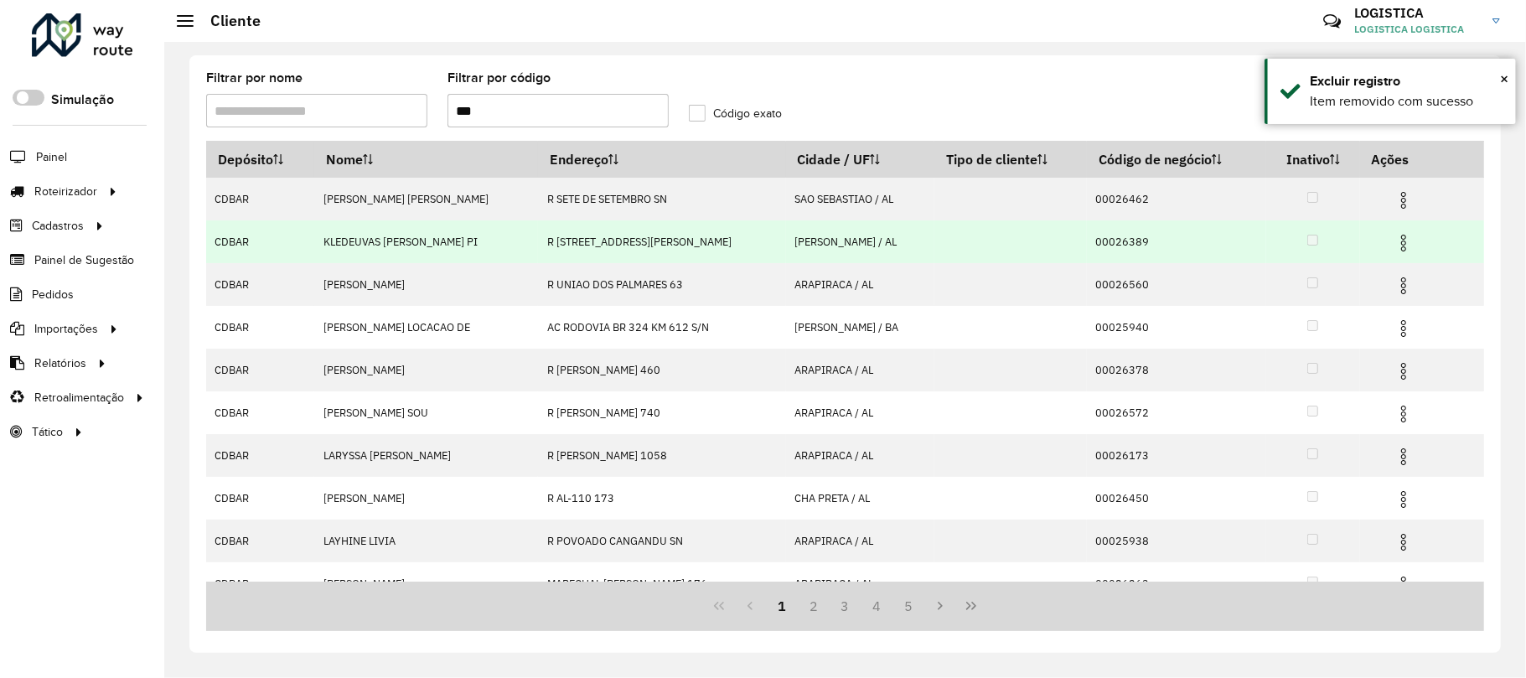
click at [1398, 242] on img at bounding box center [1403, 243] width 20 height 20
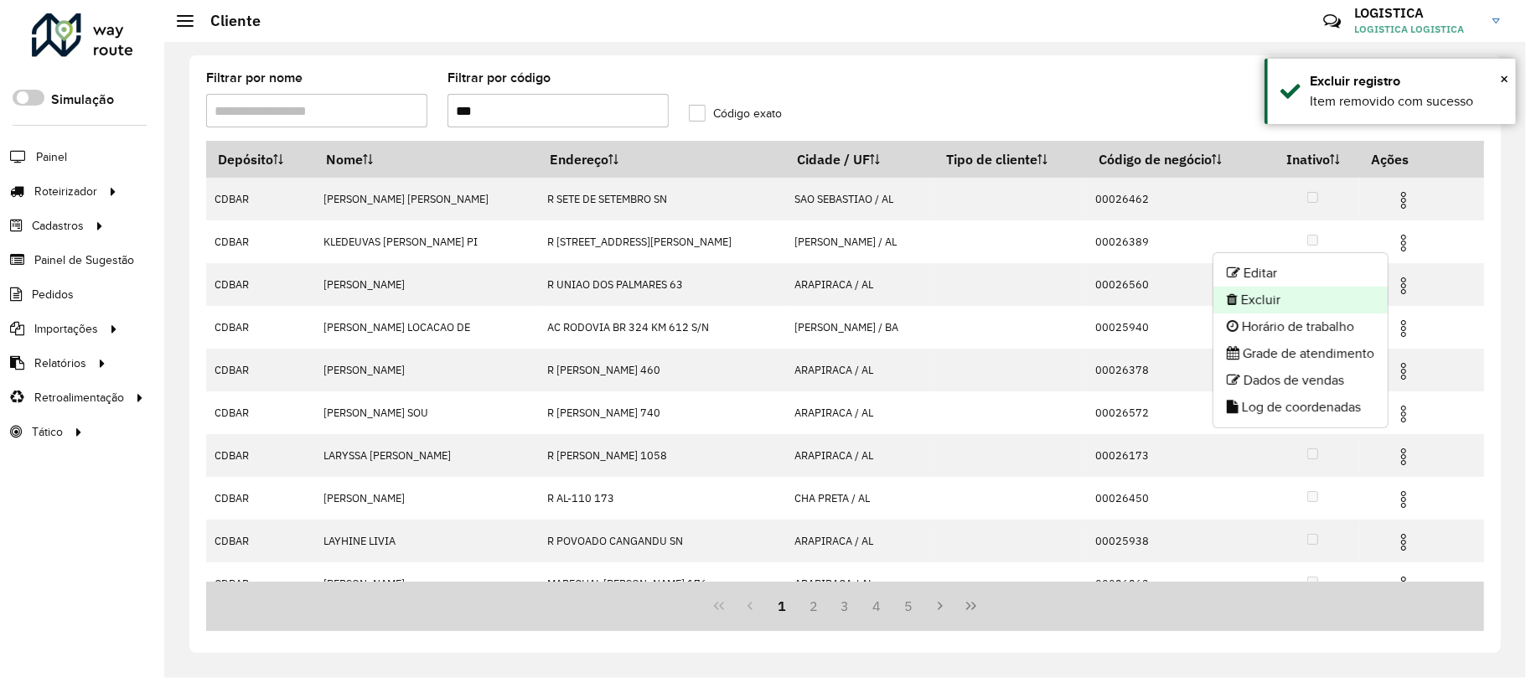
click at [1309, 299] on li "Excluir" at bounding box center [1300, 300] width 174 height 27
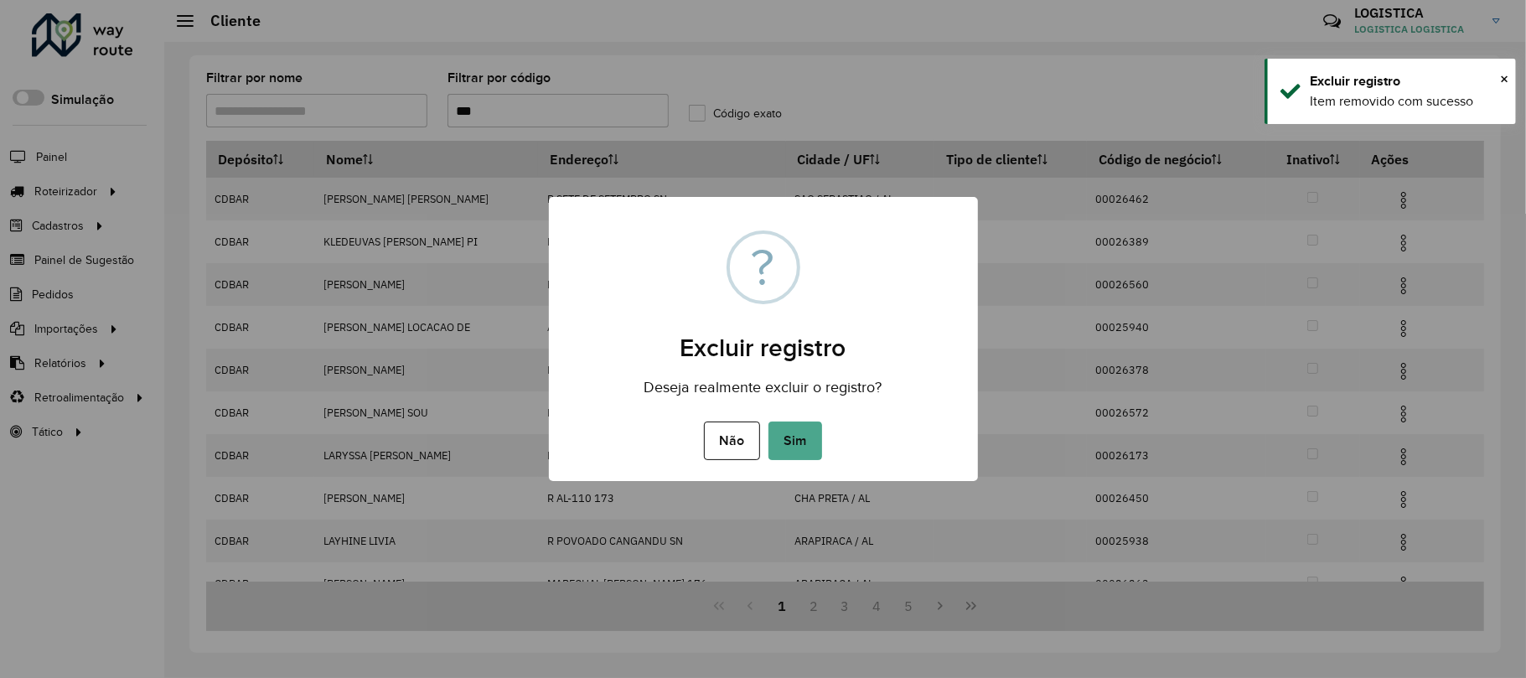
click at [768, 421] on button "Sim" at bounding box center [795, 440] width 54 height 39
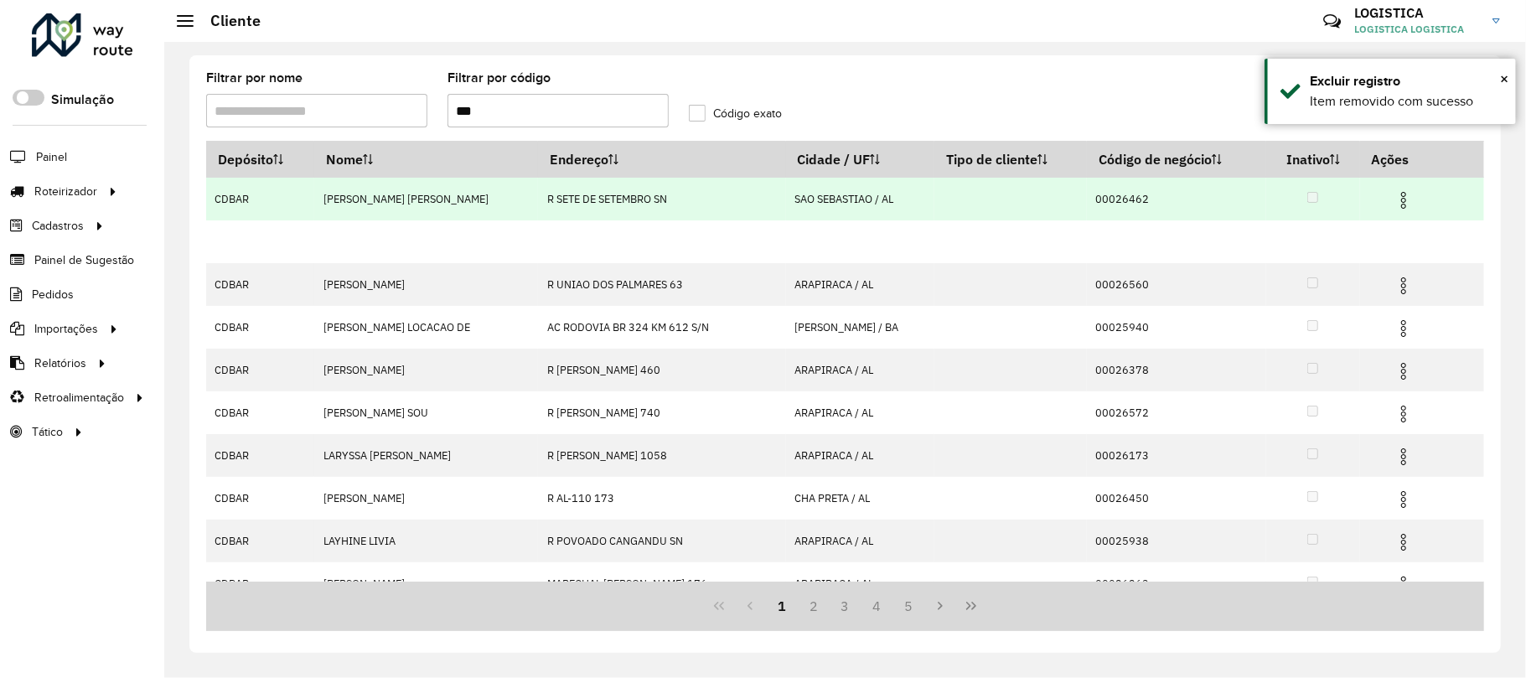
click at [1401, 202] on img at bounding box center [1403, 200] width 20 height 20
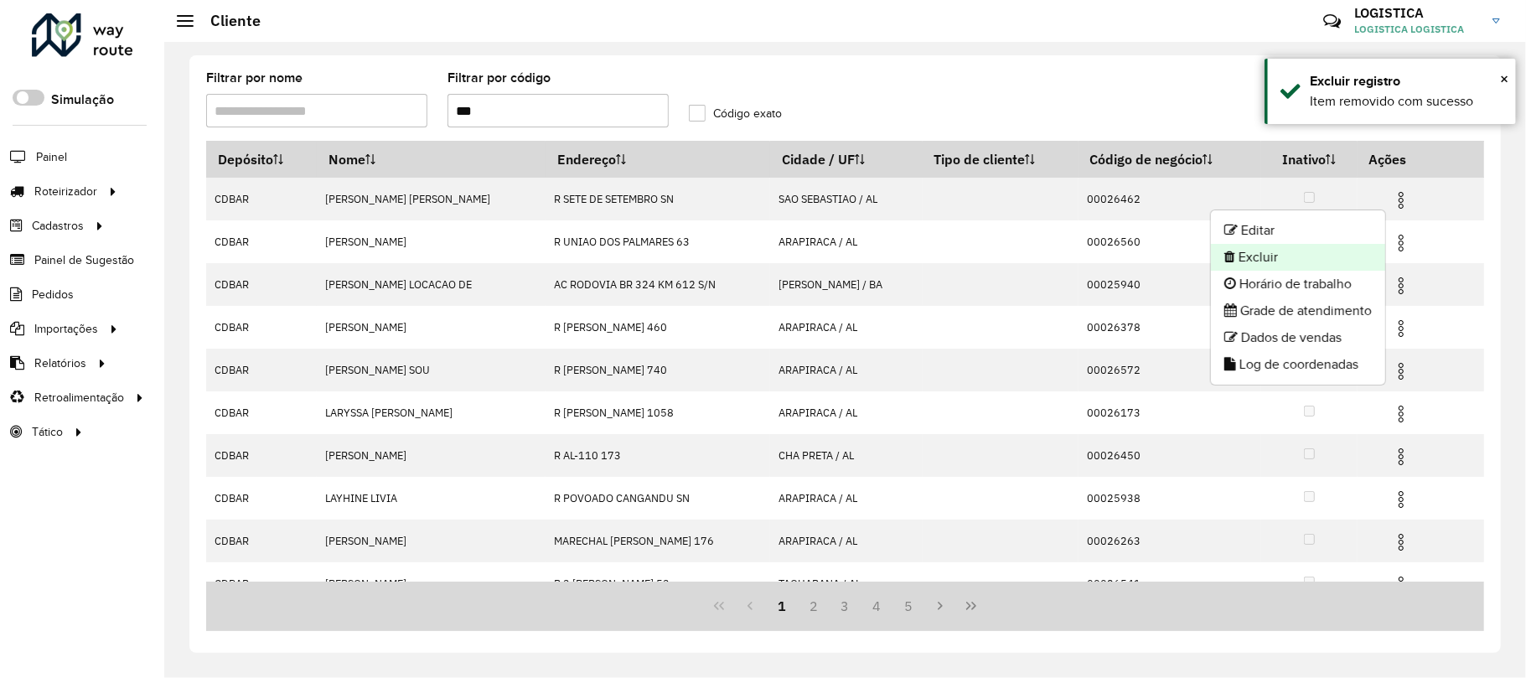
click at [1300, 262] on li "Excluir" at bounding box center [1298, 257] width 174 height 27
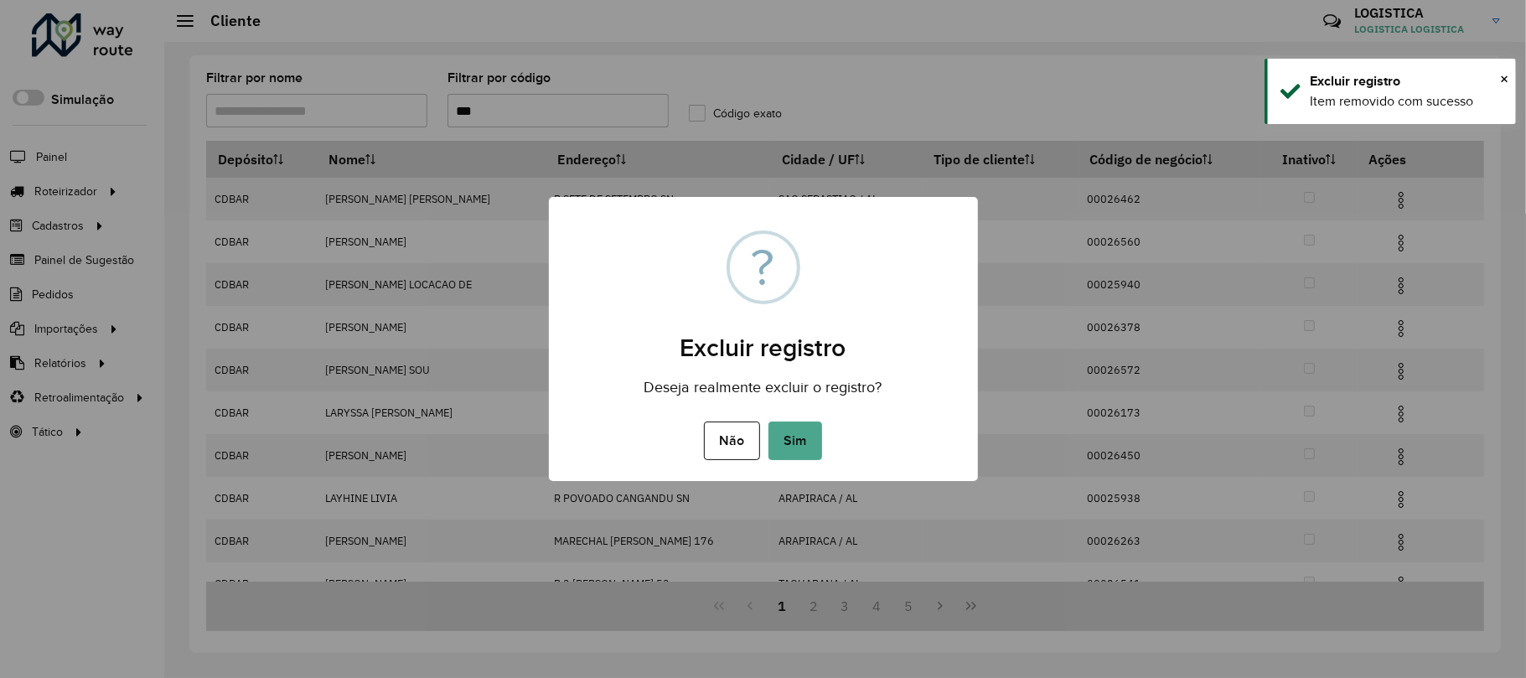
click at [768, 421] on button "Sim" at bounding box center [795, 440] width 54 height 39
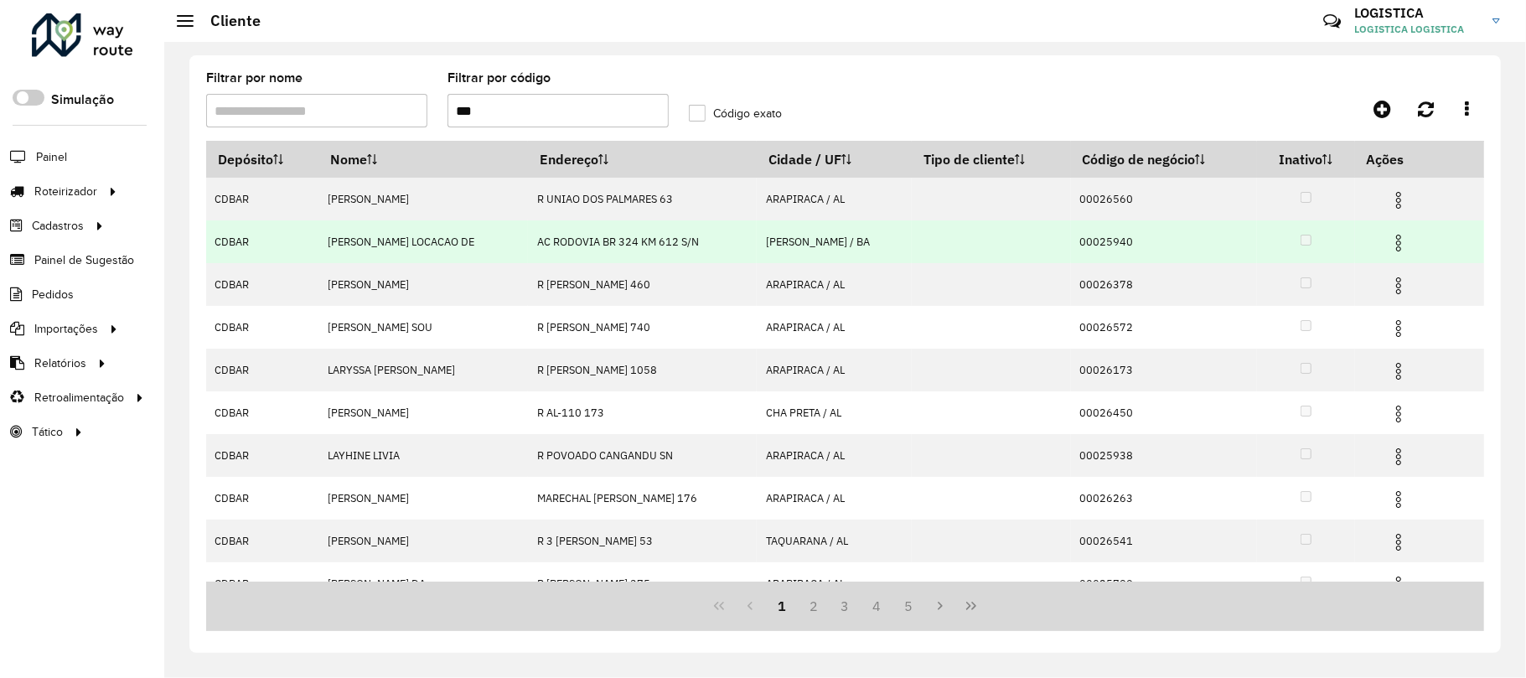
click at [1403, 235] on img at bounding box center [1398, 243] width 20 height 20
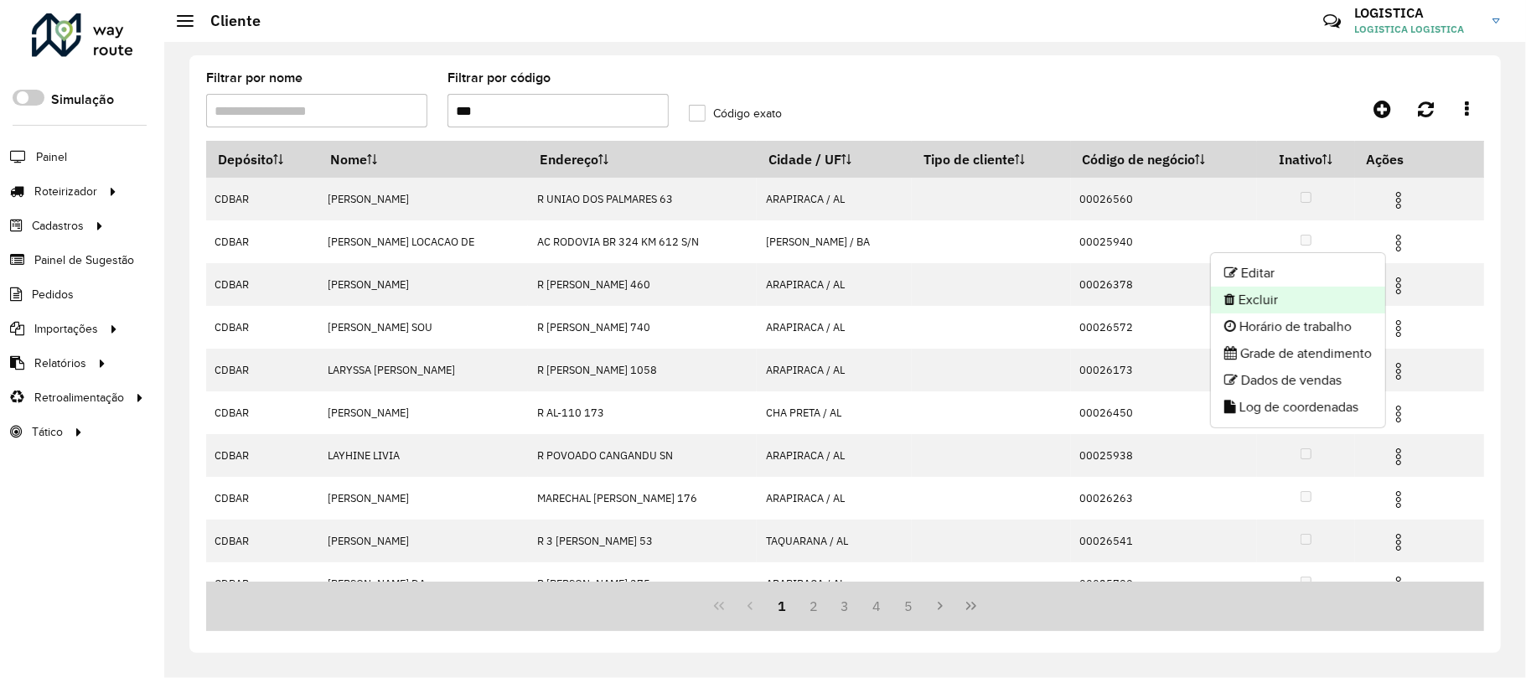
click at [1282, 312] on li "Excluir" at bounding box center [1298, 300] width 174 height 27
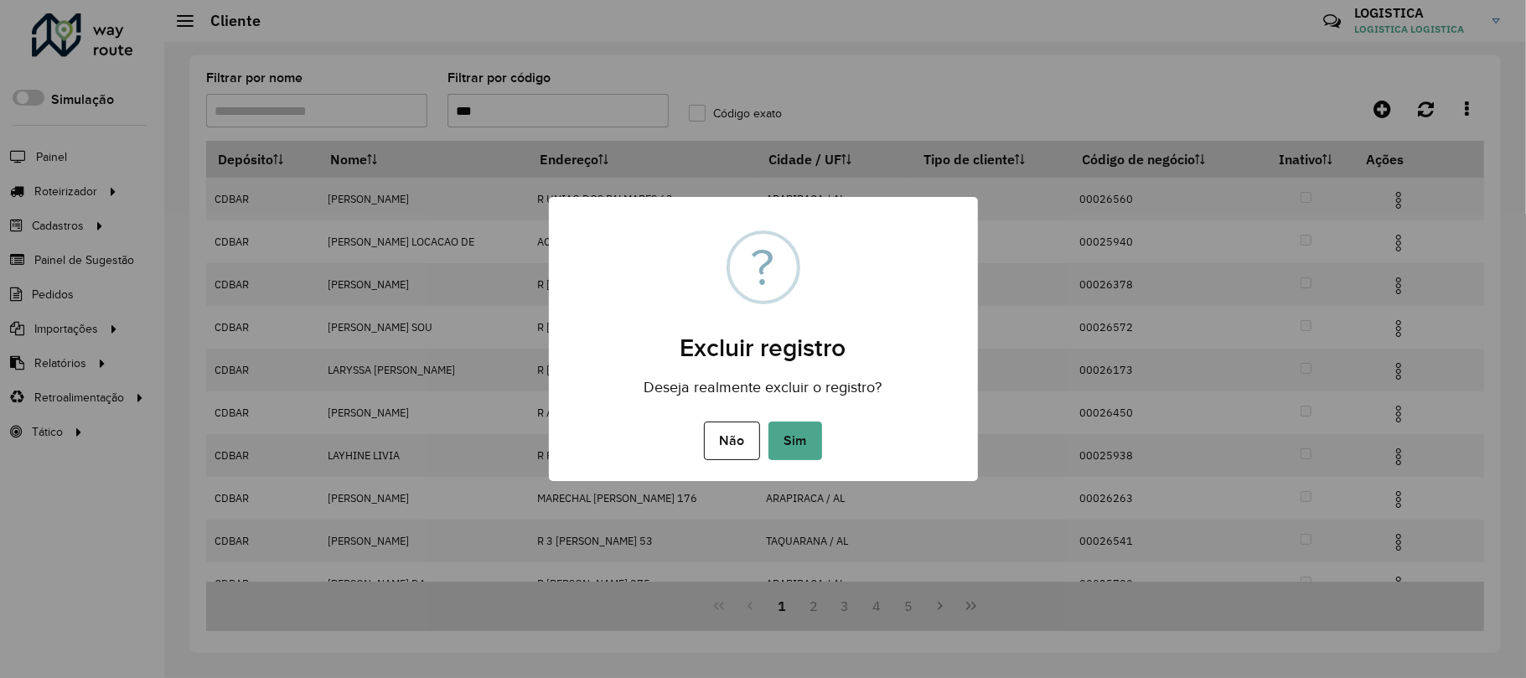
click at [768, 421] on button "Sim" at bounding box center [795, 440] width 54 height 39
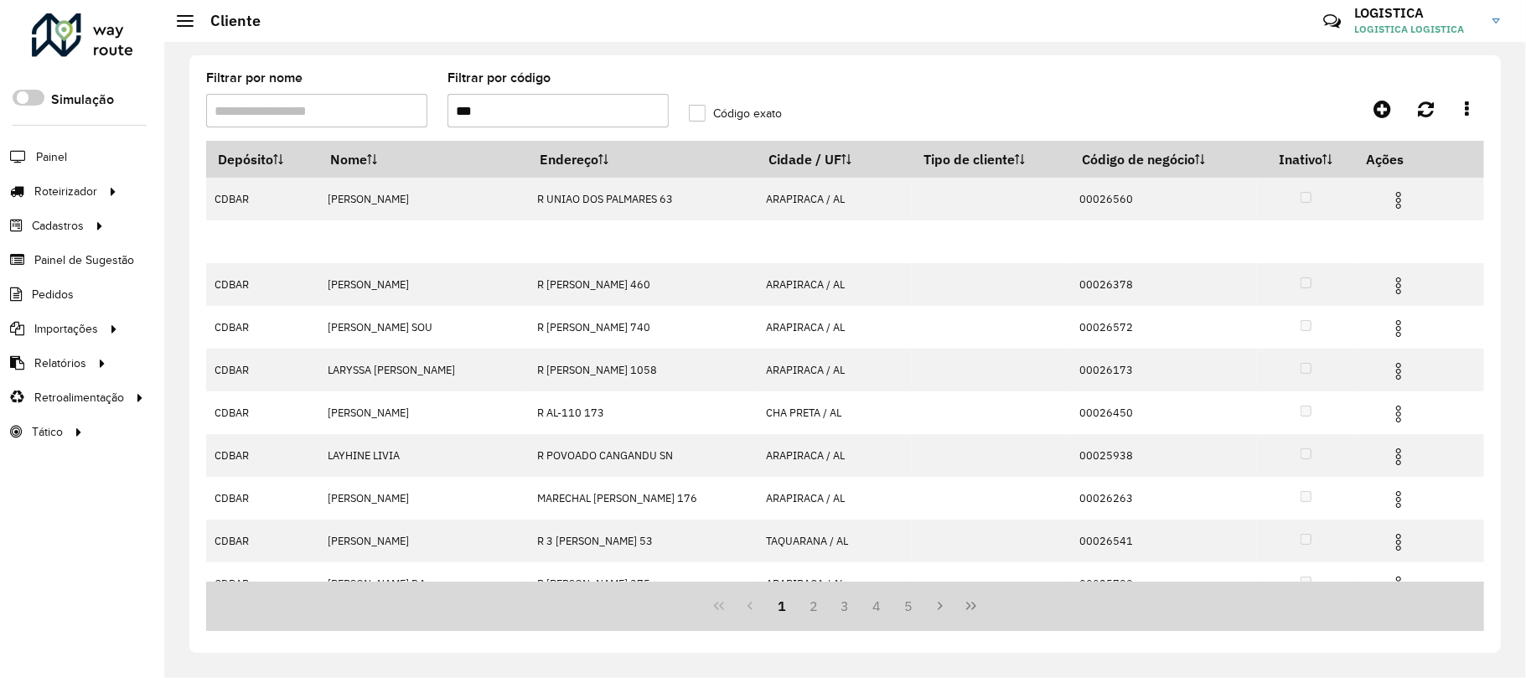
click at [1393, 203] on hb-app "Aguarde... Pop-up bloqueado! Seu navegador bloqueou automáticamente a abertura …" at bounding box center [763, 339] width 1526 height 678
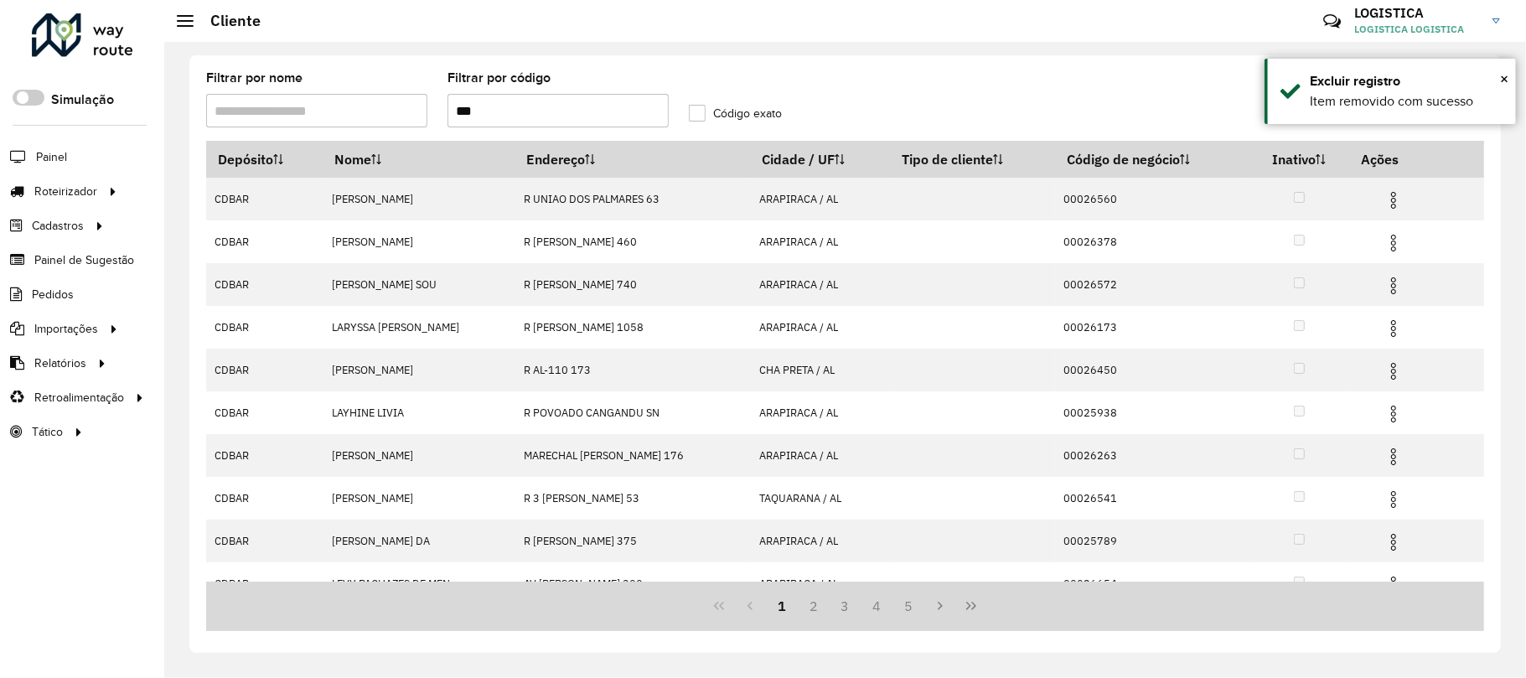
click at [1393, 203] on img at bounding box center [1393, 200] width 20 height 20
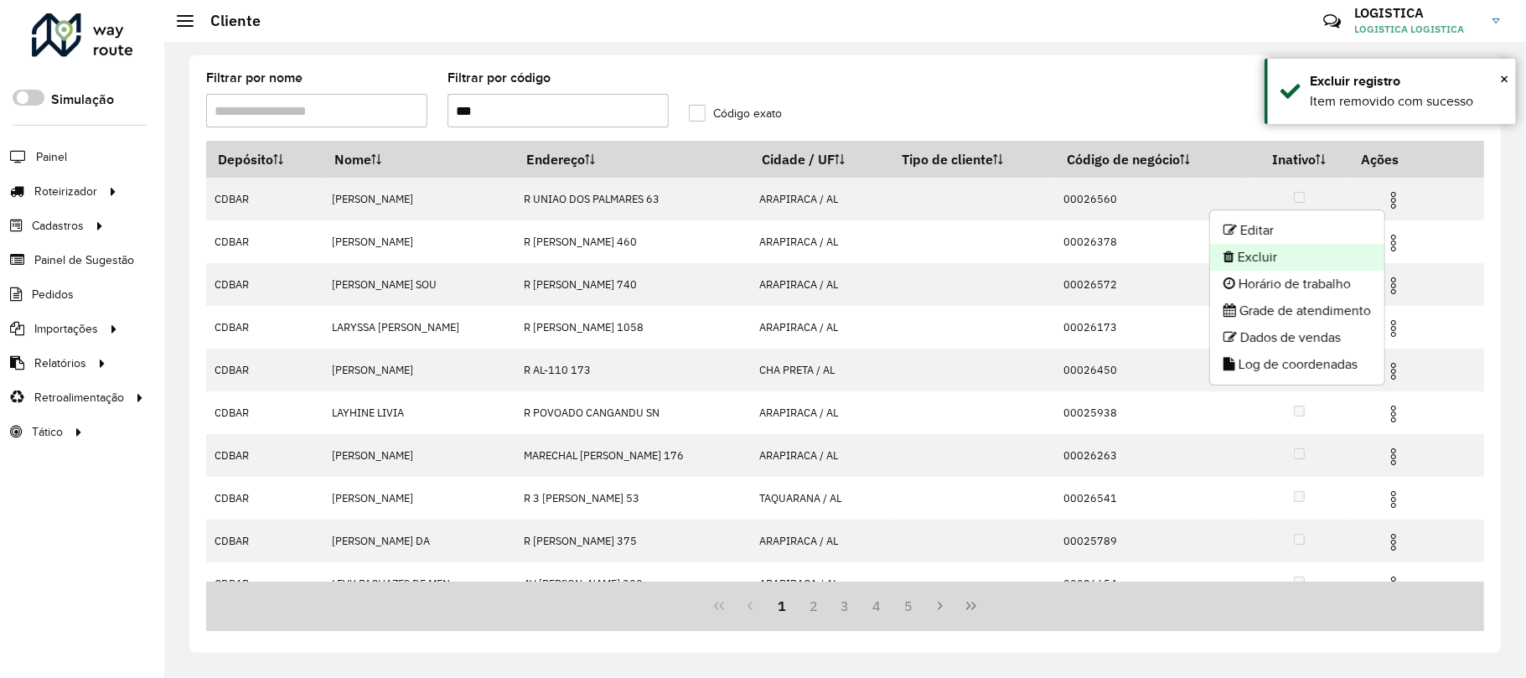
click at [1307, 255] on li "Excluir" at bounding box center [1297, 257] width 174 height 27
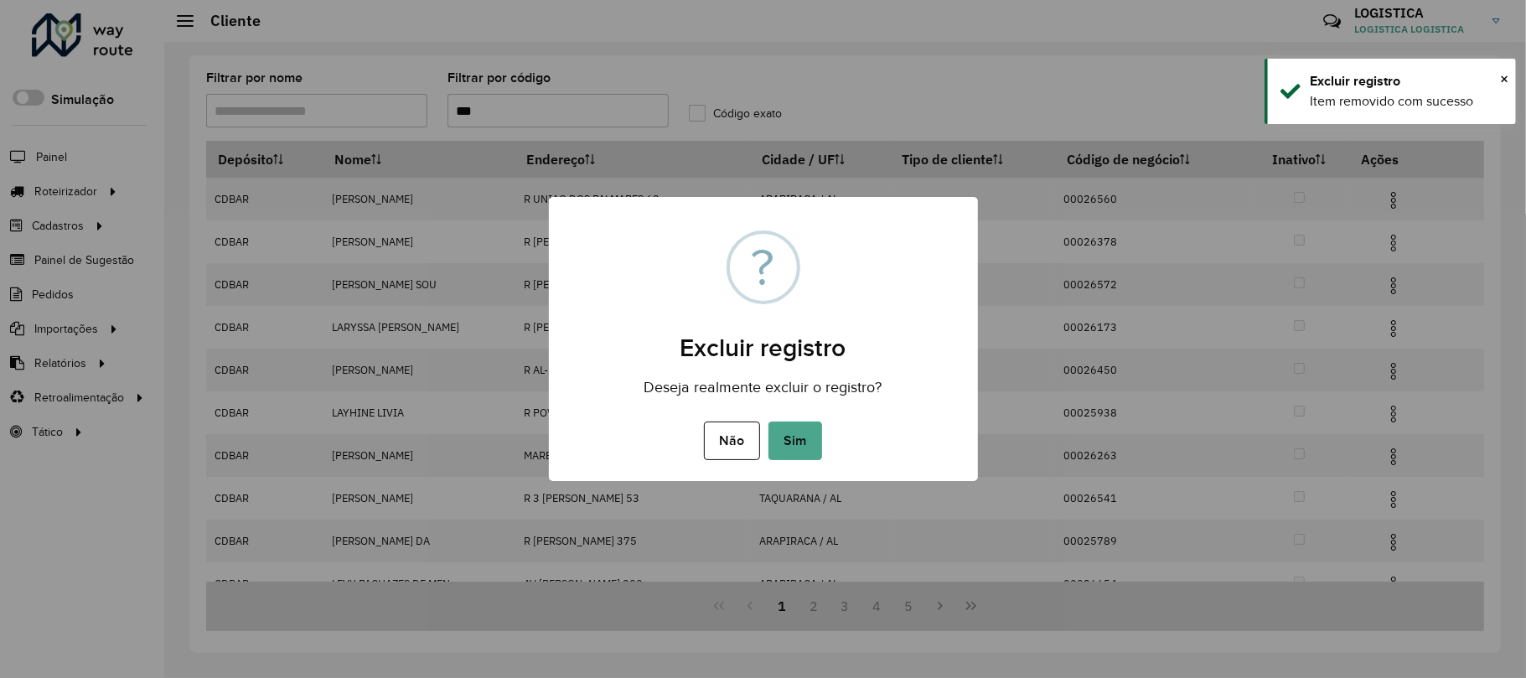
click at [768, 421] on button "Sim" at bounding box center [795, 440] width 54 height 39
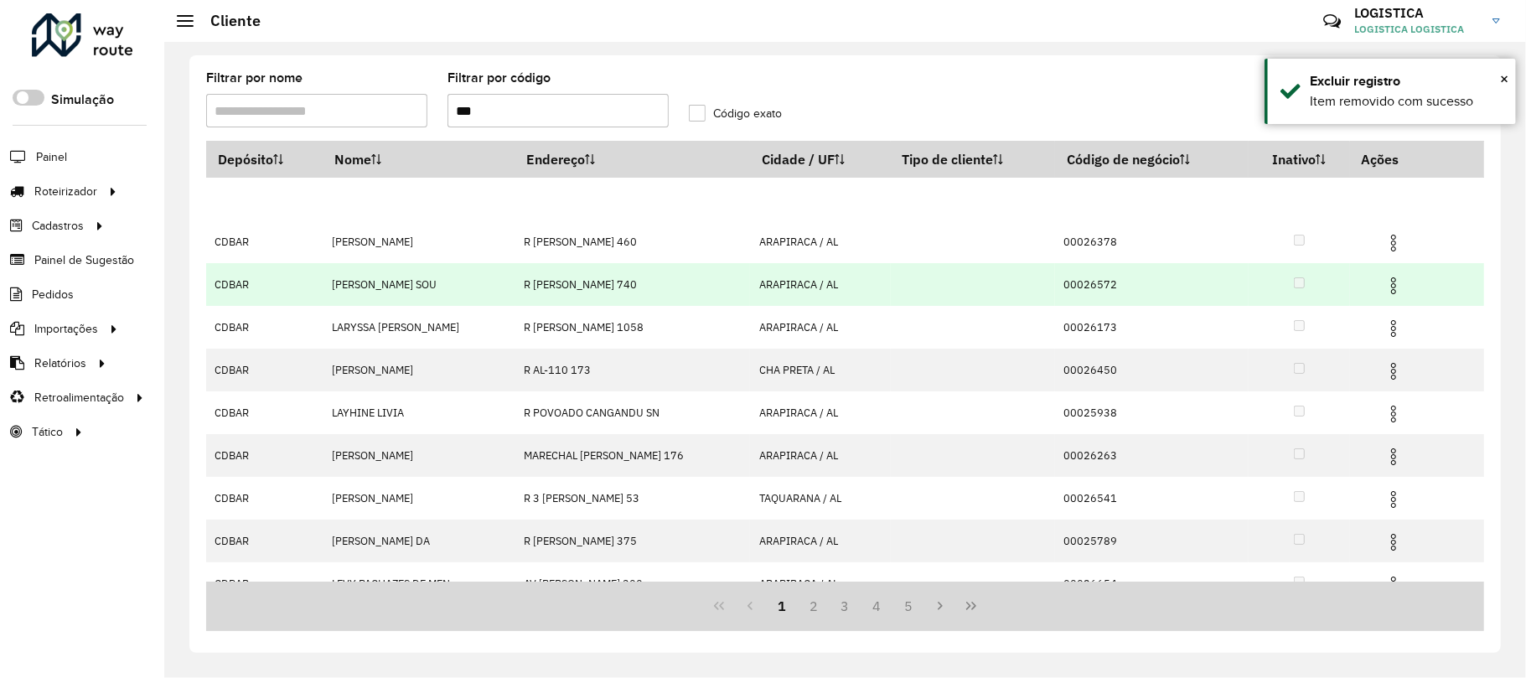
click at [1399, 293] on img at bounding box center [1393, 286] width 20 height 20
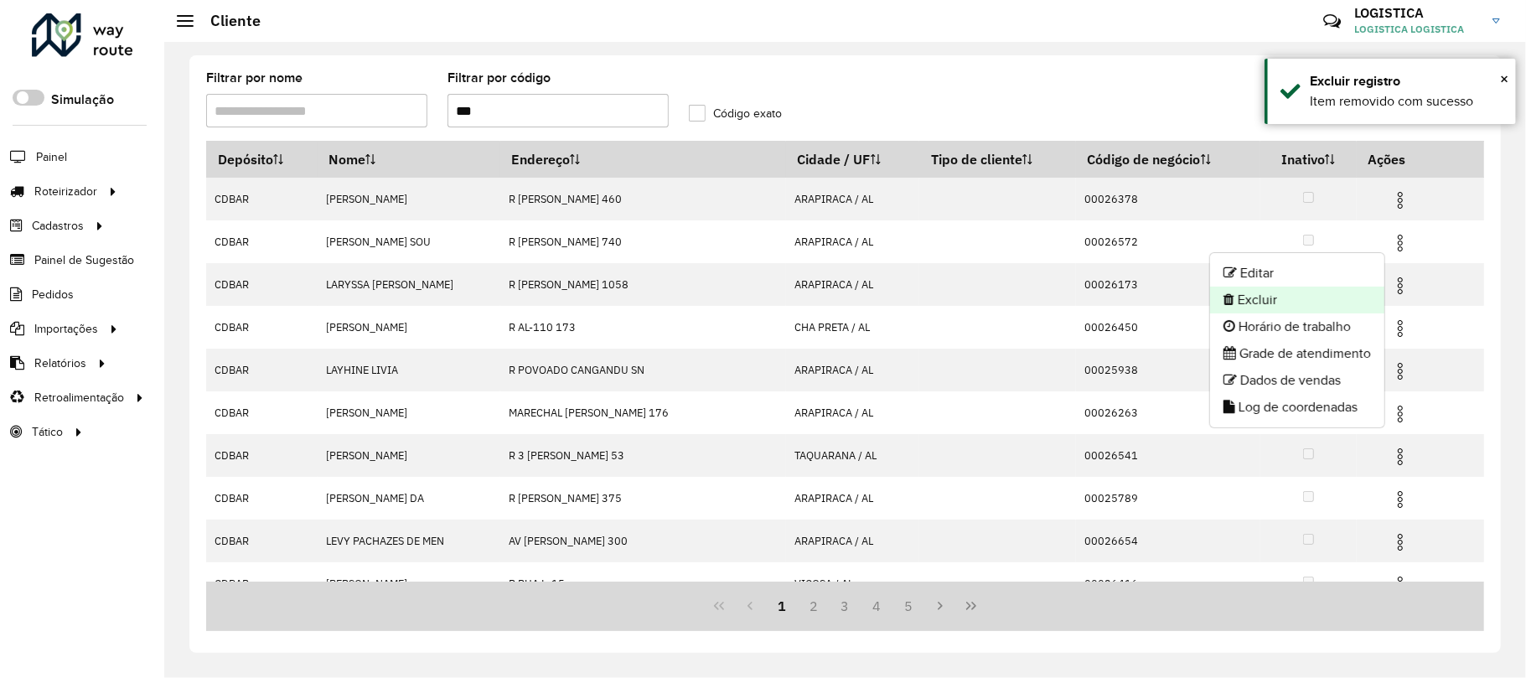
click at [1344, 305] on li "Excluir" at bounding box center [1297, 300] width 174 height 27
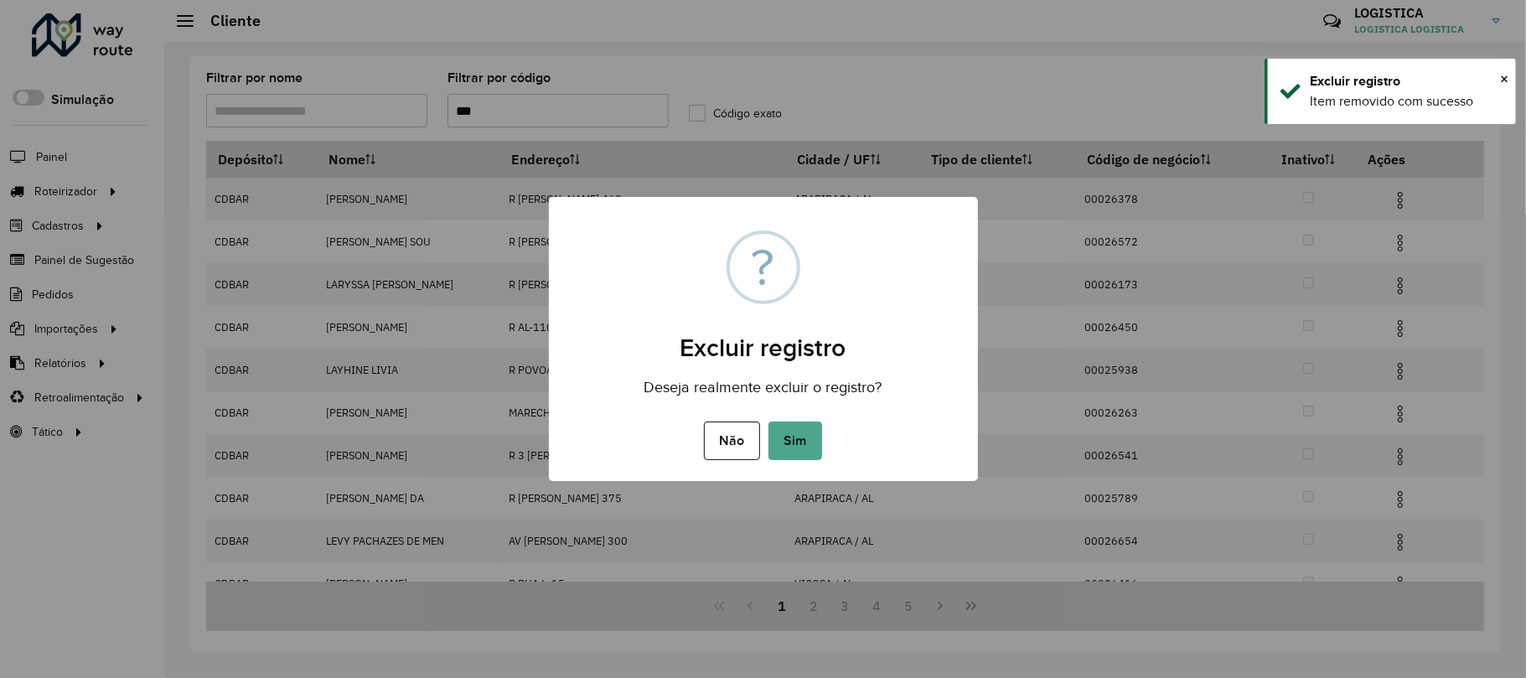
click at [768, 421] on button "Sim" at bounding box center [795, 440] width 54 height 39
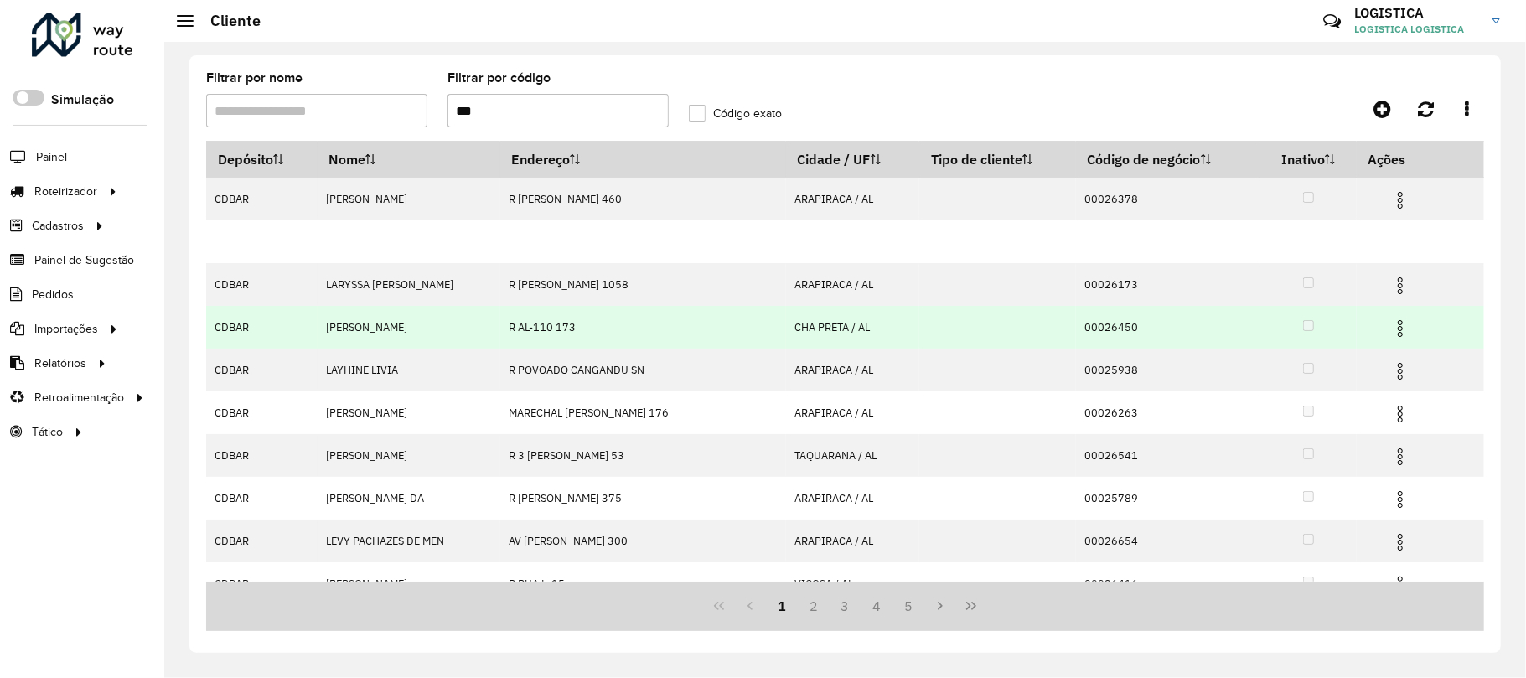
click at [1402, 330] on img at bounding box center [1400, 328] width 20 height 20
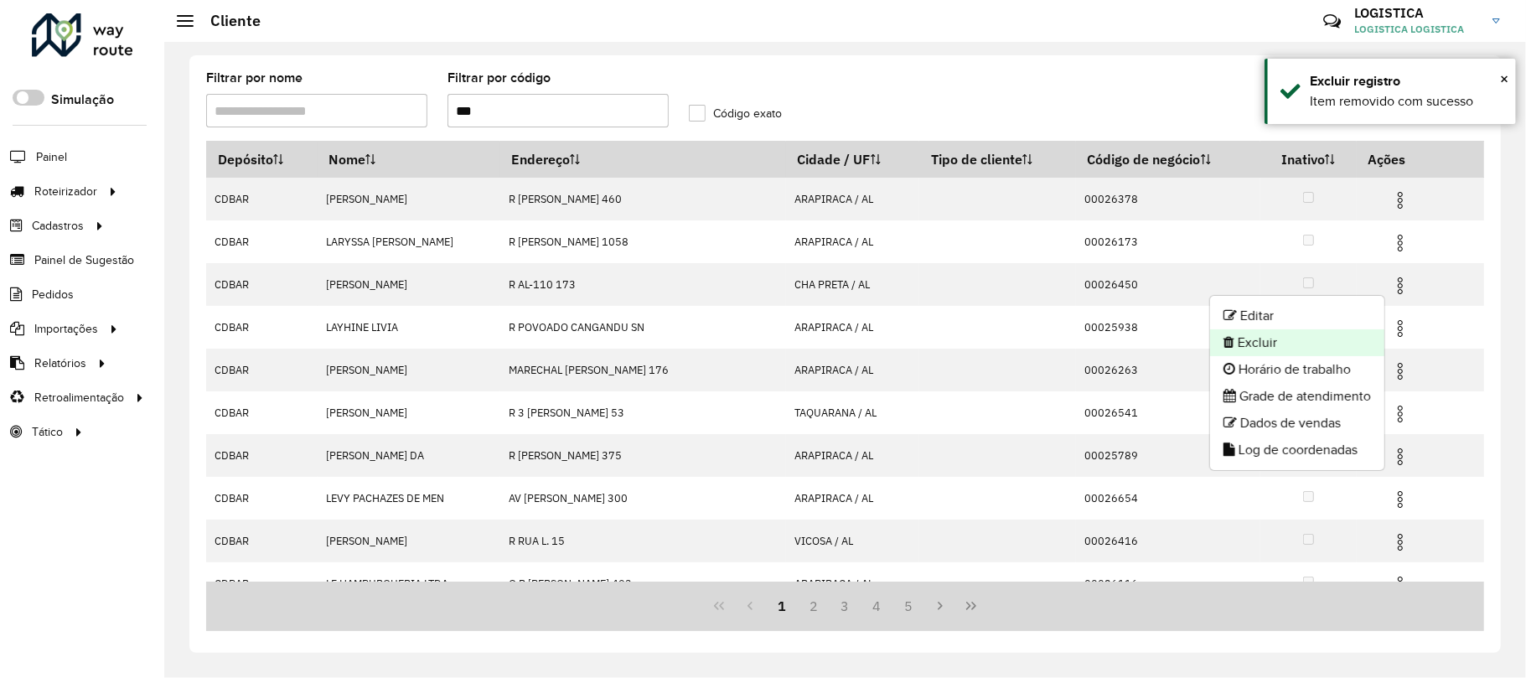
click at [1320, 352] on li "Excluir" at bounding box center [1297, 342] width 174 height 27
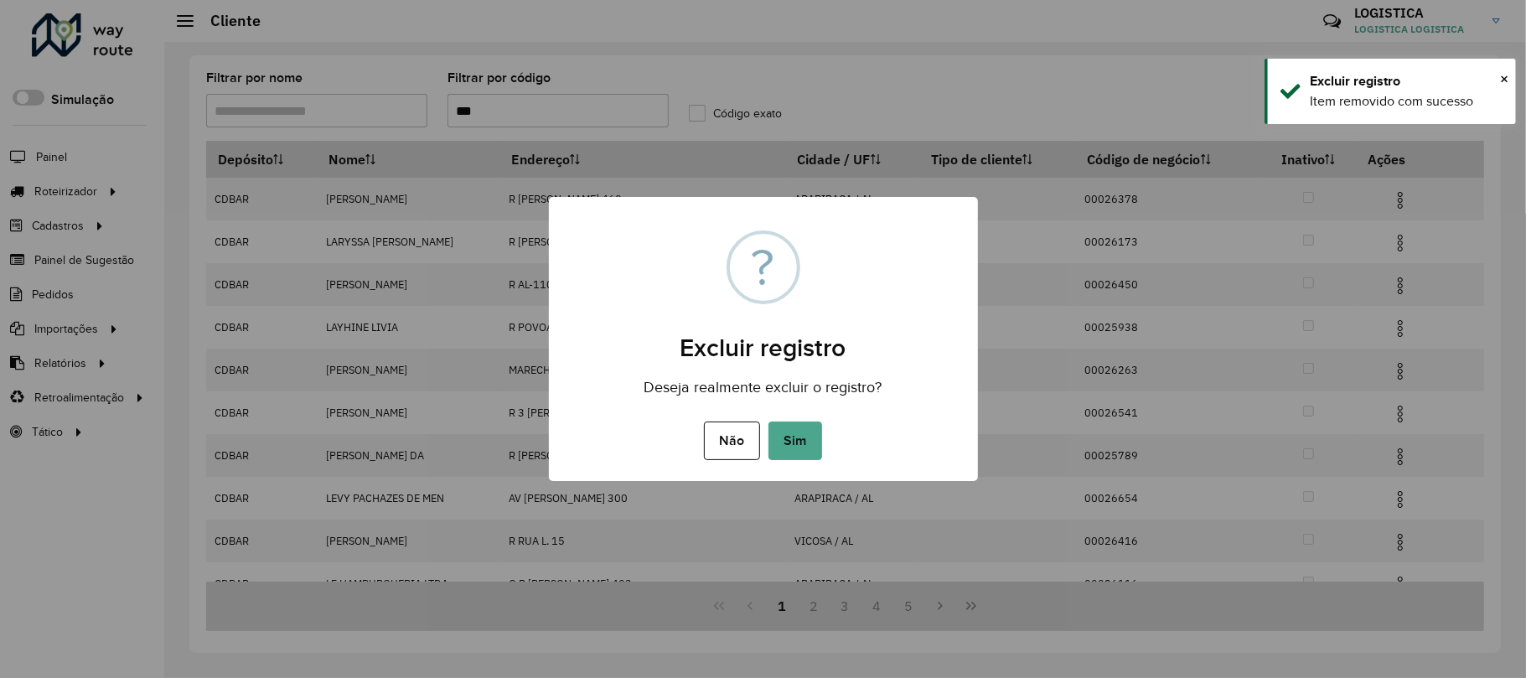
click at [768, 421] on button "Sim" at bounding box center [795, 440] width 54 height 39
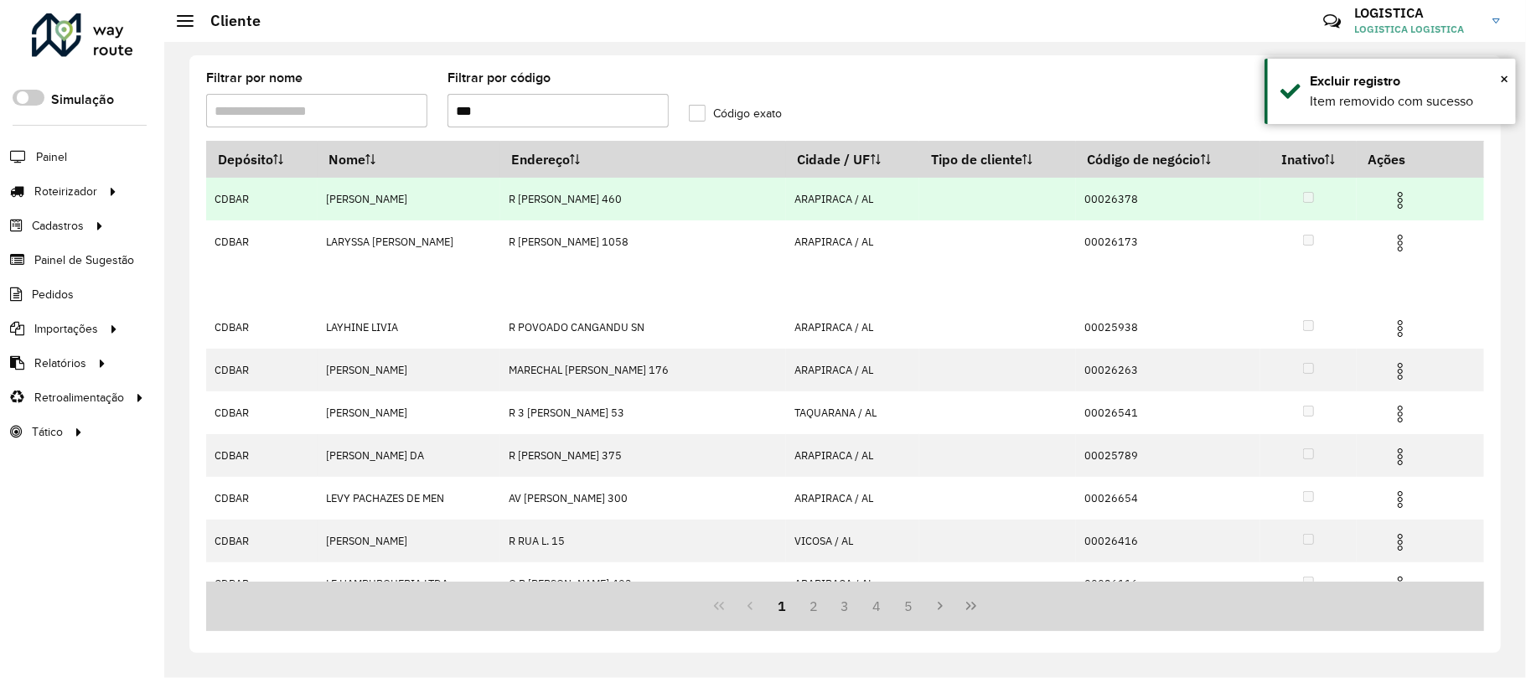
click at [1405, 188] on td at bounding box center [1406, 199] width 101 height 42
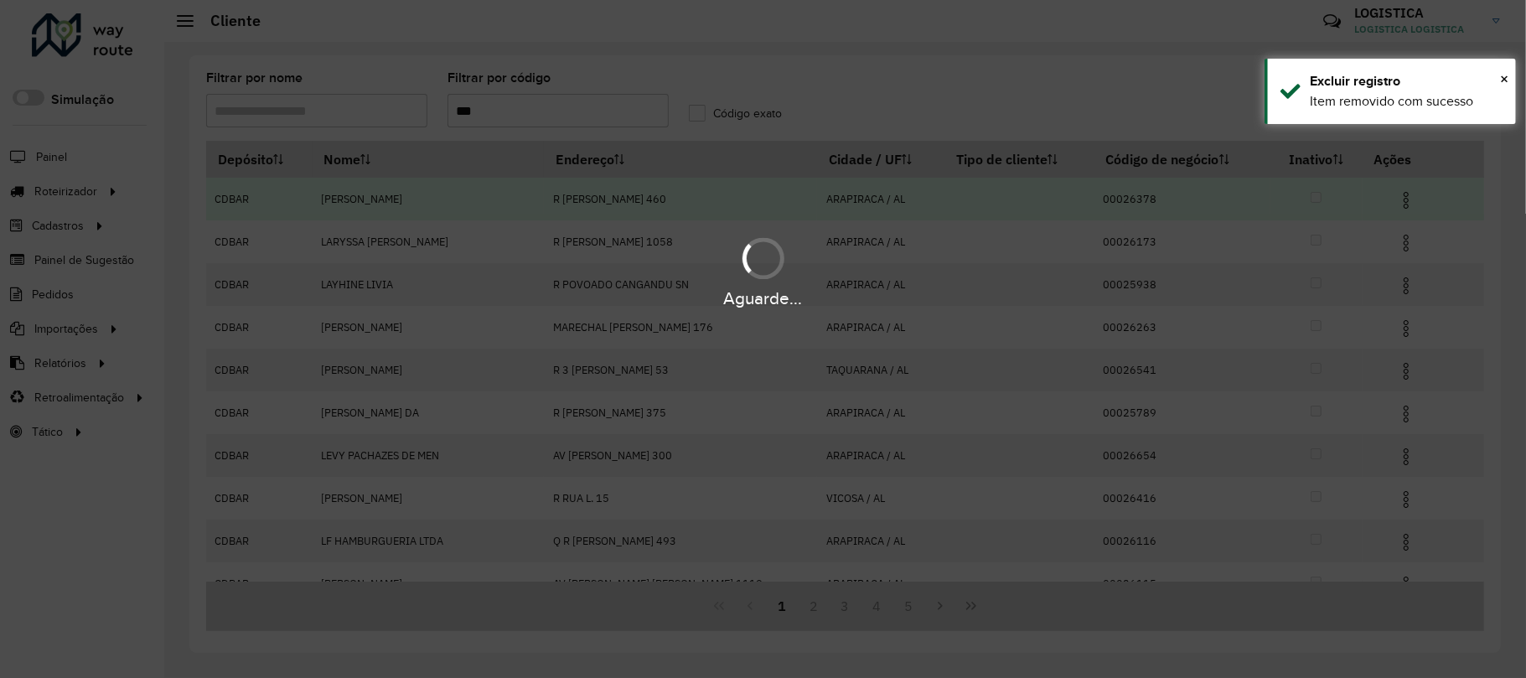
click at [1395, 193] on div "Aguarde..." at bounding box center [763, 339] width 1526 height 678
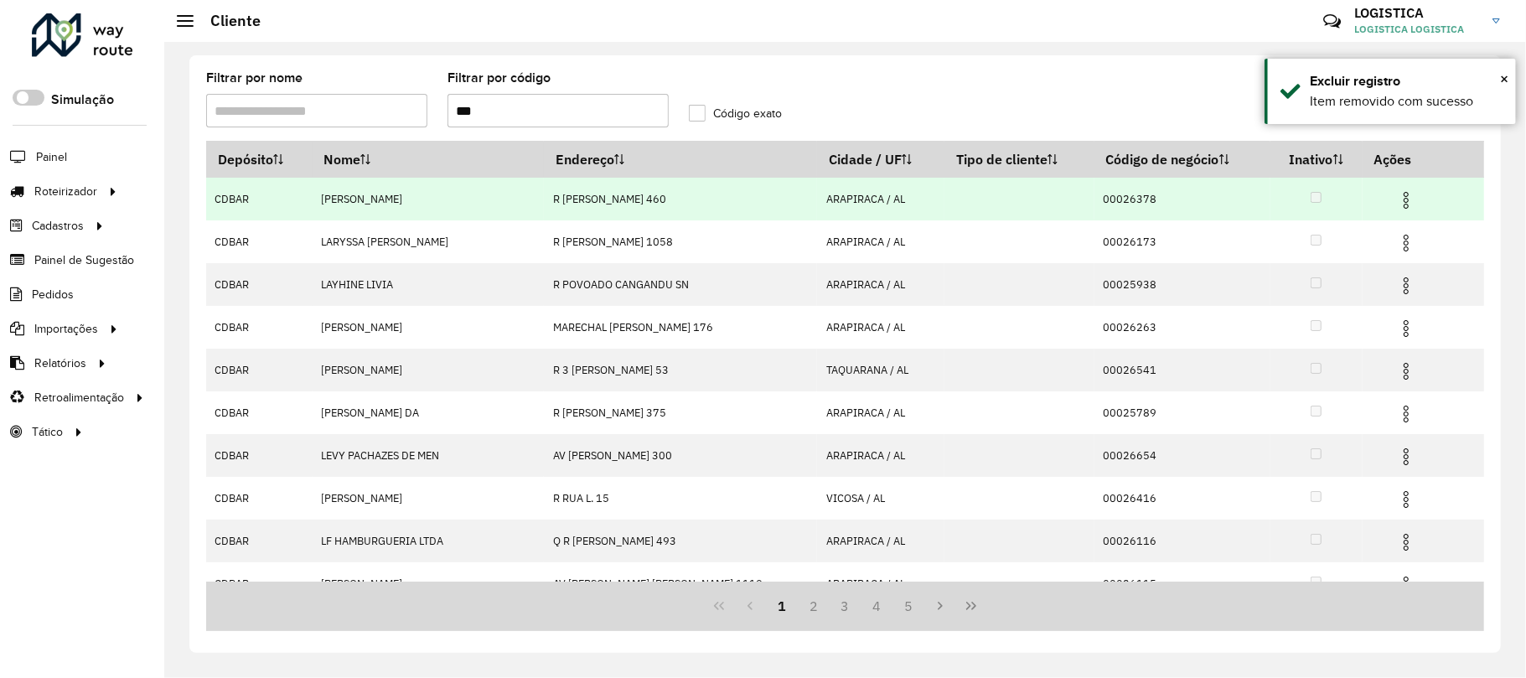
click at [1396, 195] on img at bounding box center [1406, 200] width 20 height 20
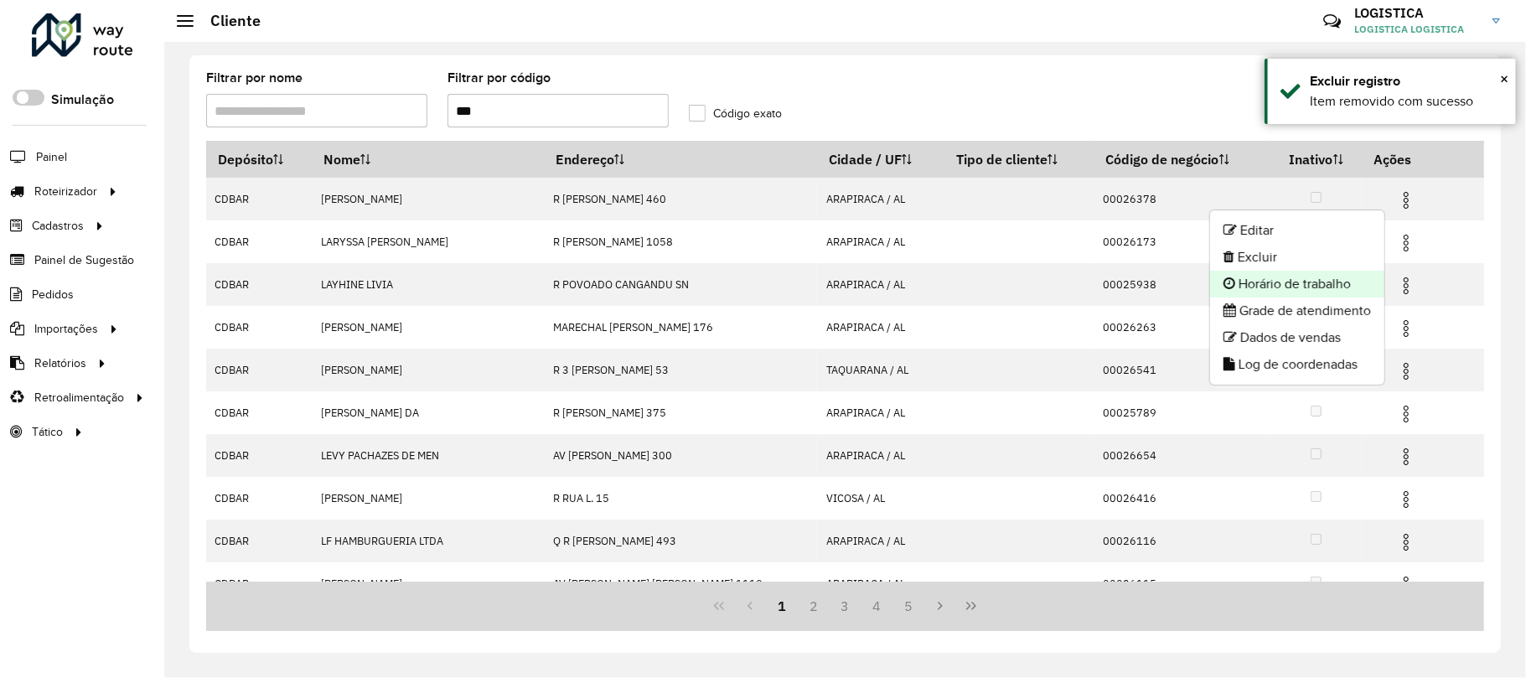
click at [1305, 271] on li "Horário de trabalho" at bounding box center [1297, 284] width 174 height 27
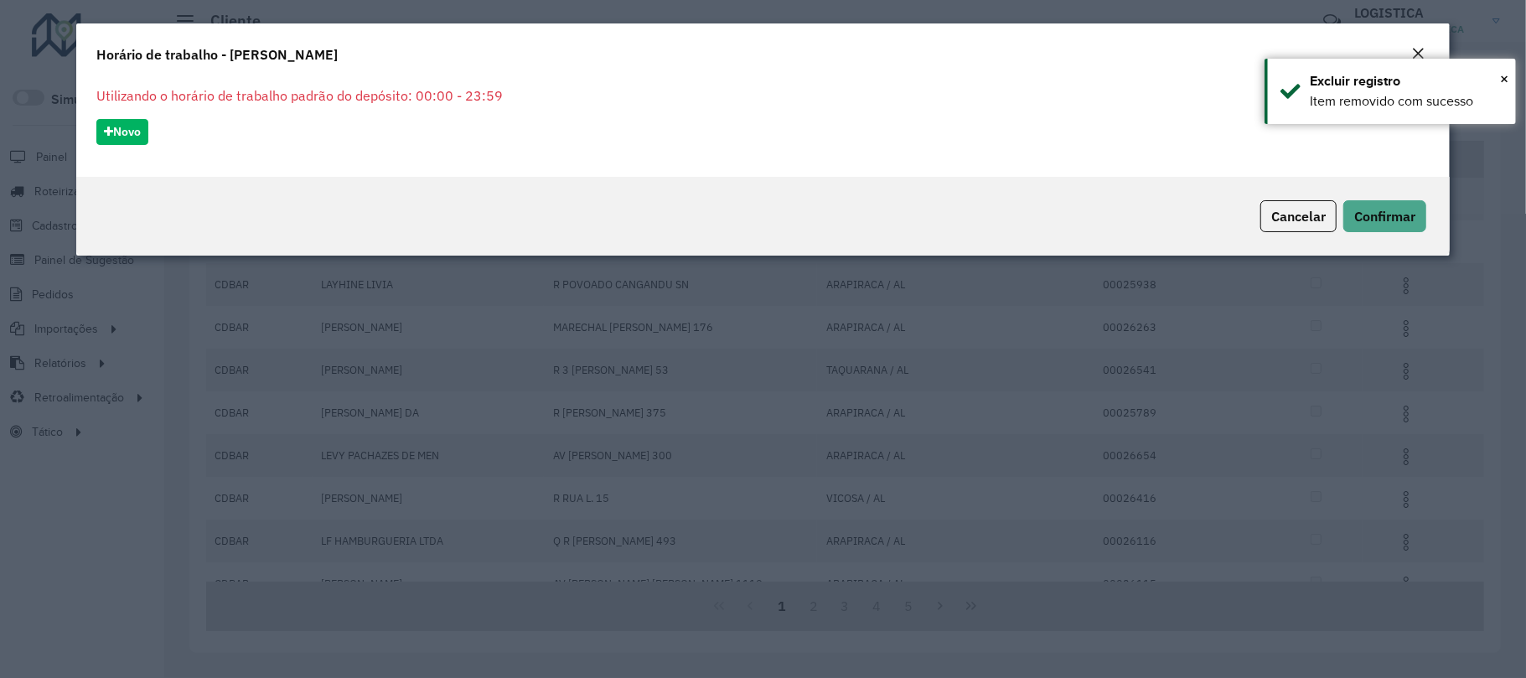
click at [1419, 44] on div "Close" at bounding box center [1417, 54] width 13 height 20
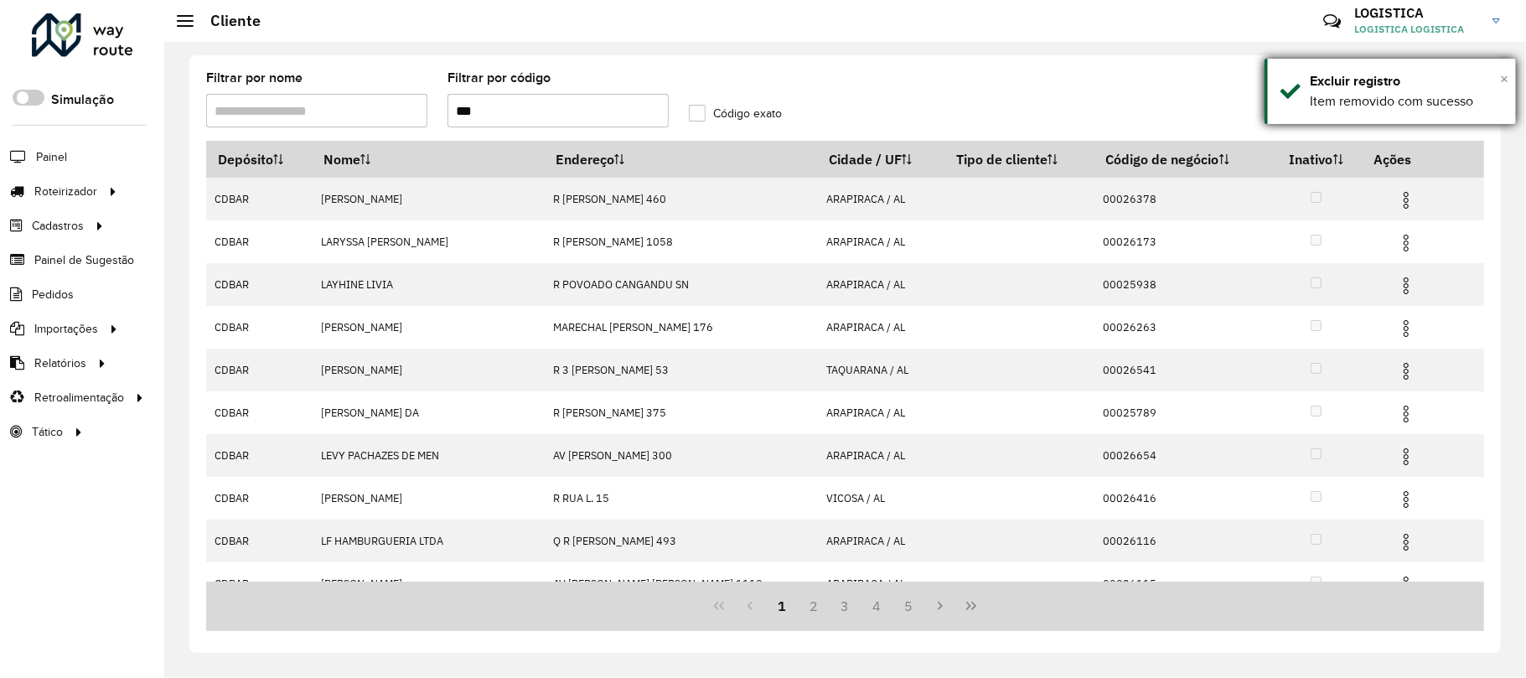
click at [1502, 74] on span "×" at bounding box center [1504, 79] width 8 height 18
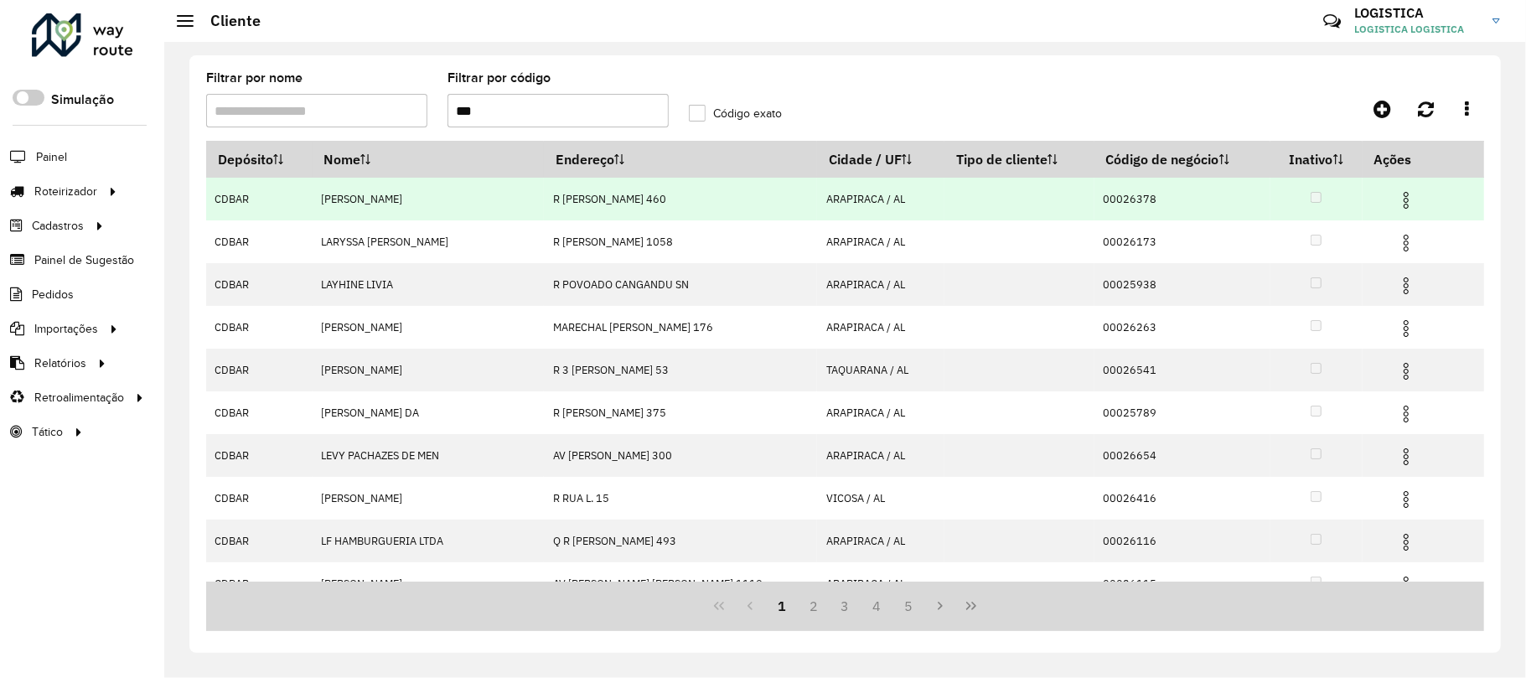
click at [1402, 198] on img at bounding box center [1406, 200] width 20 height 20
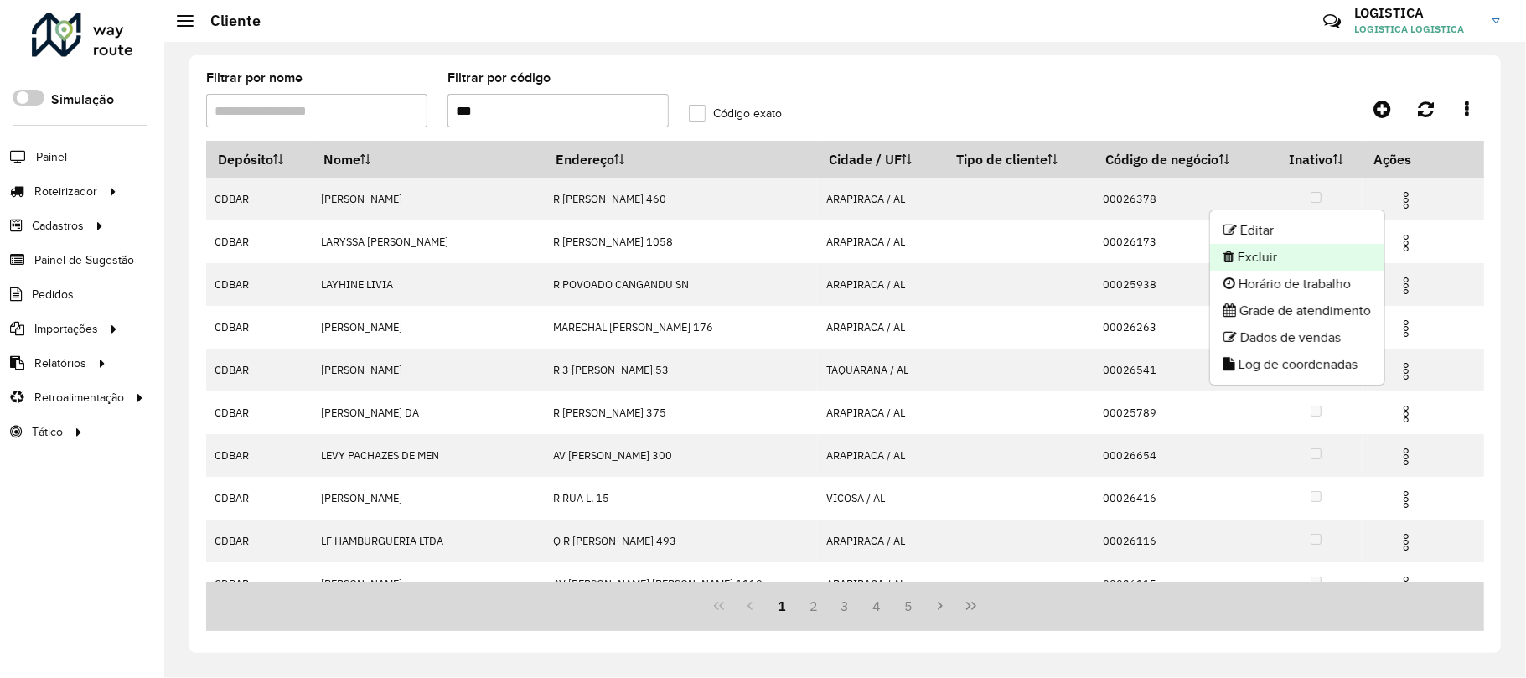
drag, startPoint x: 1334, startPoint y: 262, endPoint x: 1324, endPoint y: 262, distance: 10.1
click at [1324, 262] on li "Excluir" at bounding box center [1297, 257] width 174 height 27
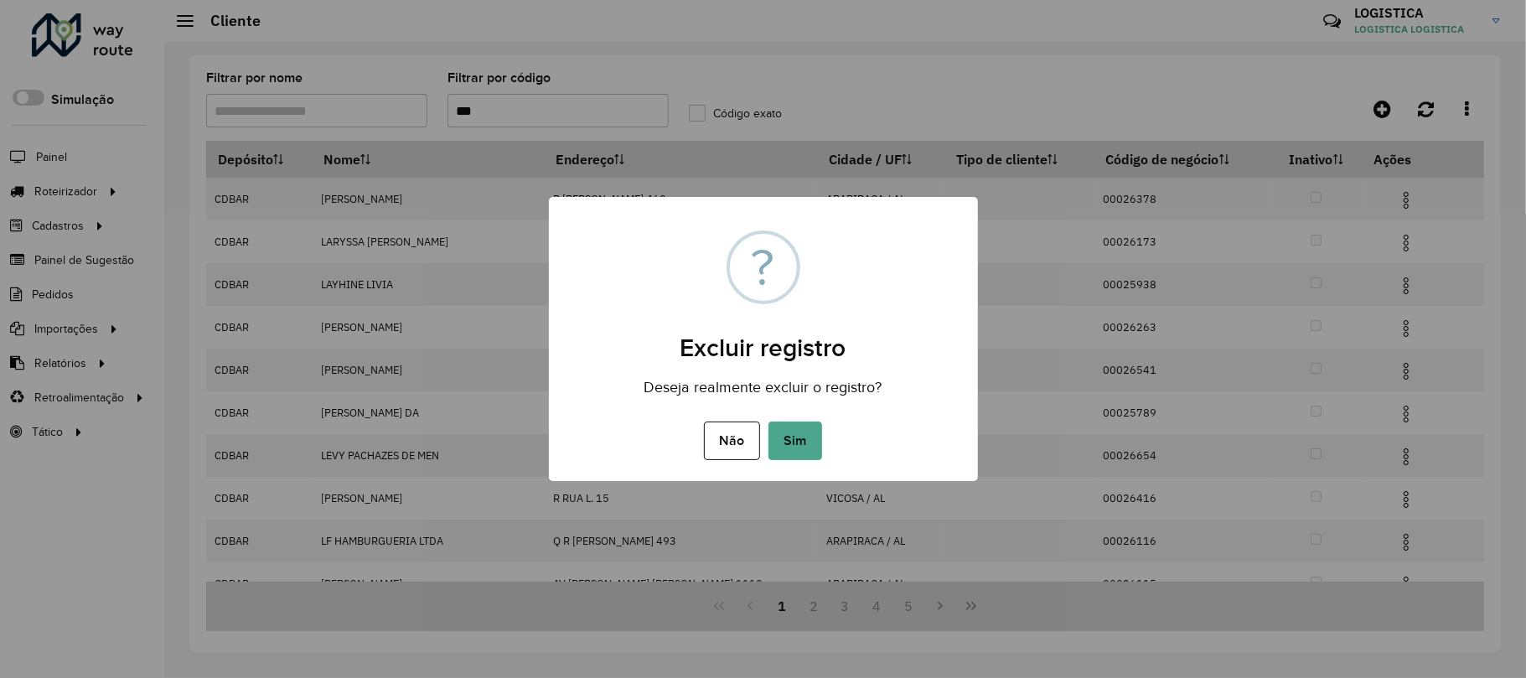
click at [768, 421] on button "Sim" at bounding box center [795, 440] width 54 height 39
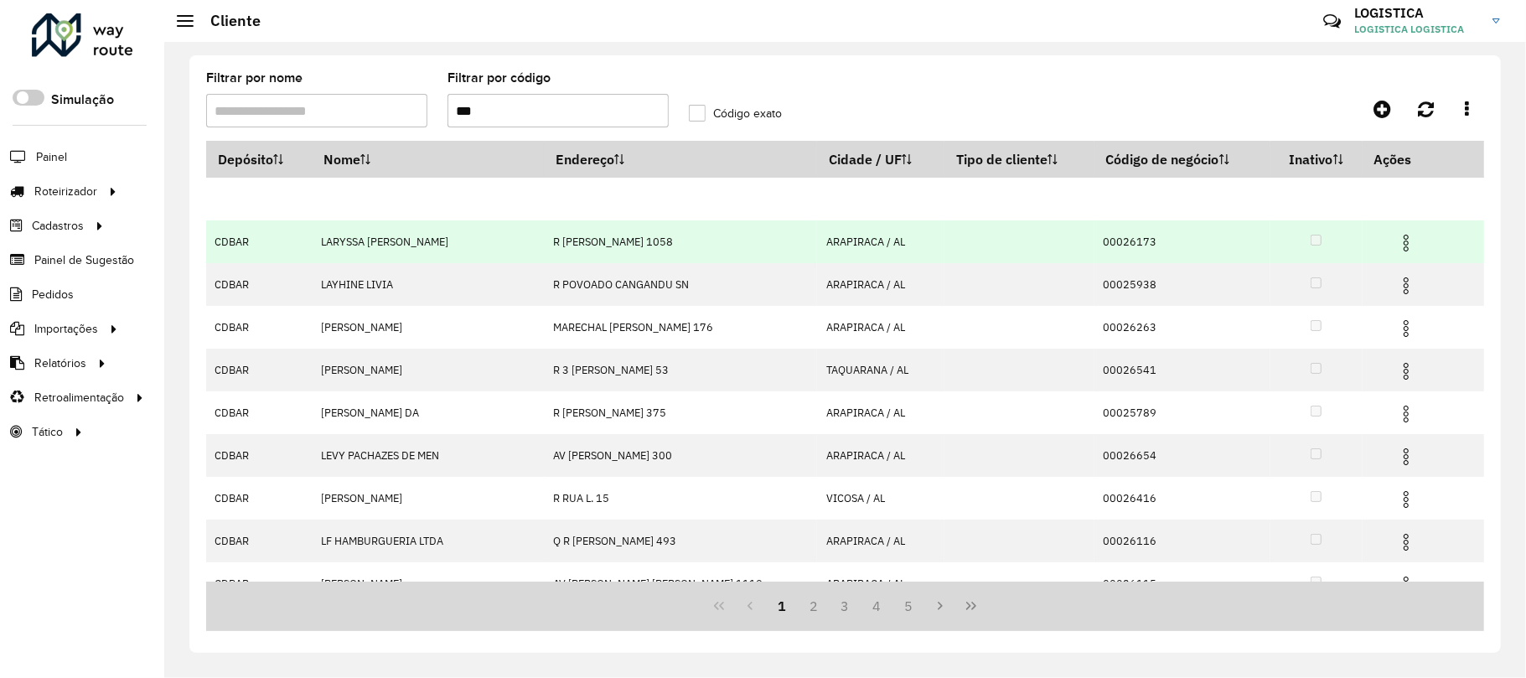
click at [1409, 240] on td at bounding box center [1412, 241] width 101 height 42
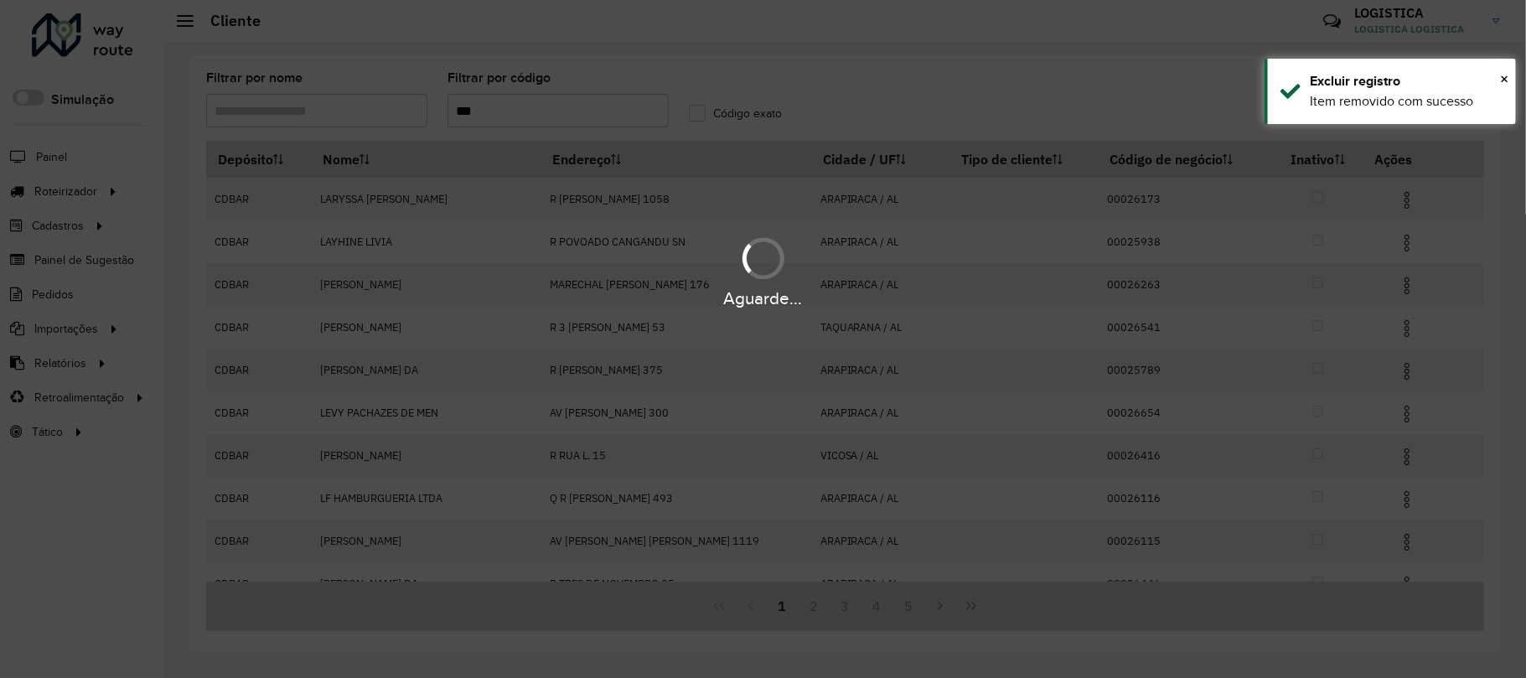
click at [1389, 248] on div "Aguarde..." at bounding box center [763, 271] width 1526 height 80
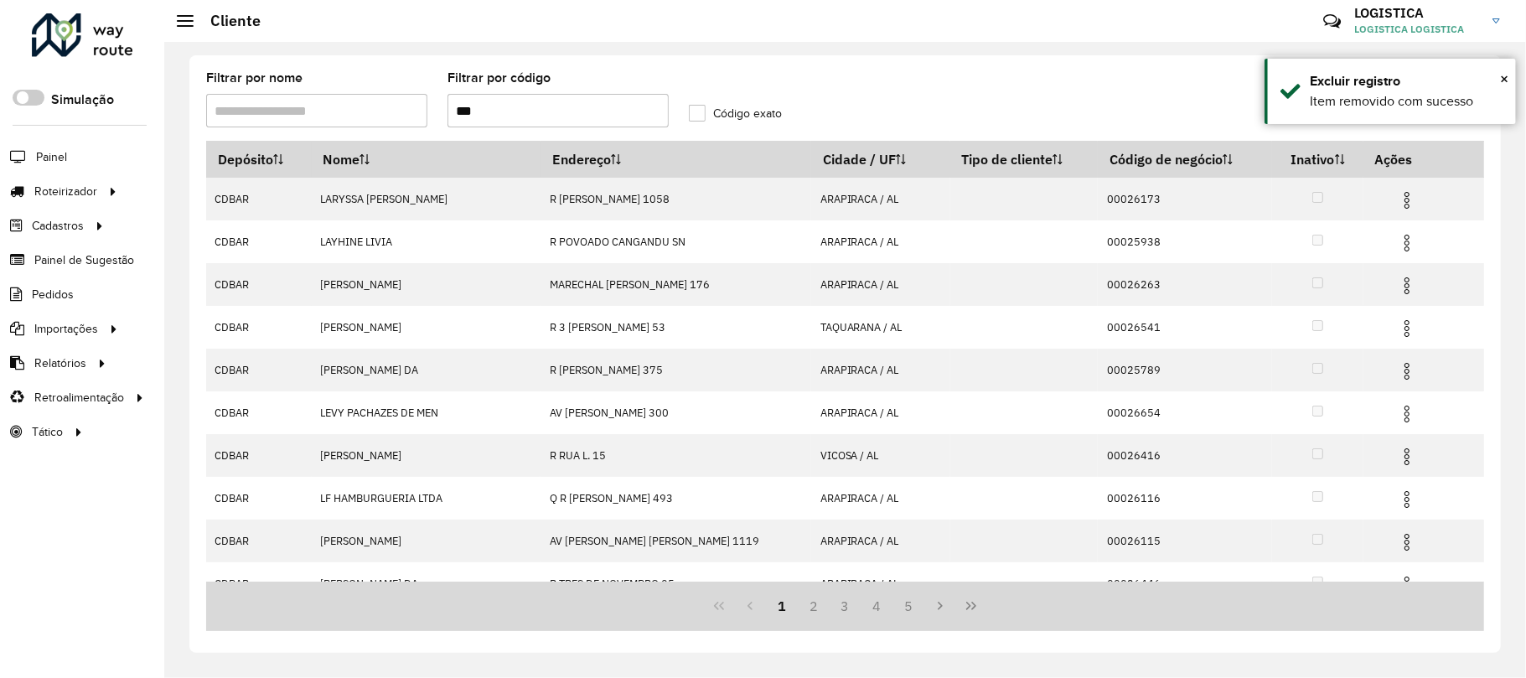
click at [1397, 248] on img at bounding box center [1407, 243] width 20 height 20
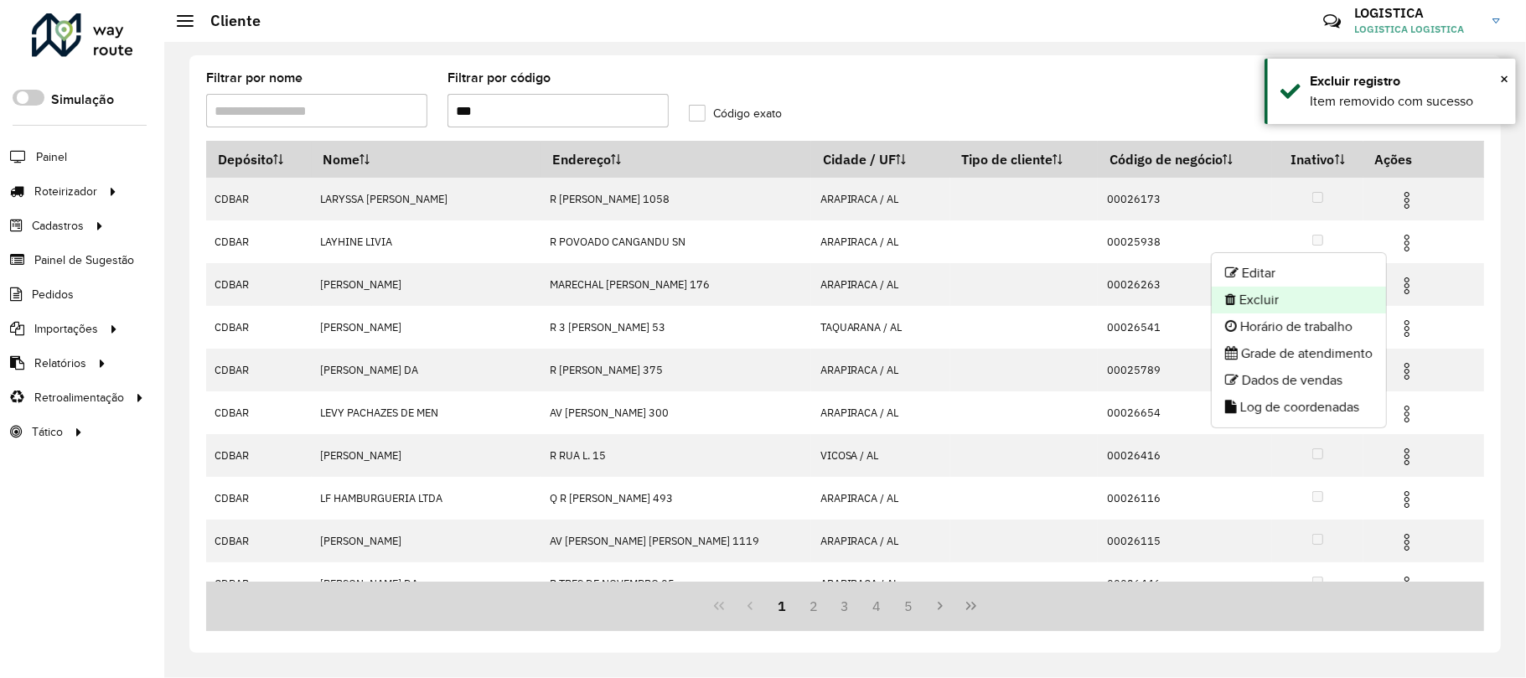
click at [1295, 298] on li "Excluir" at bounding box center [1299, 300] width 174 height 27
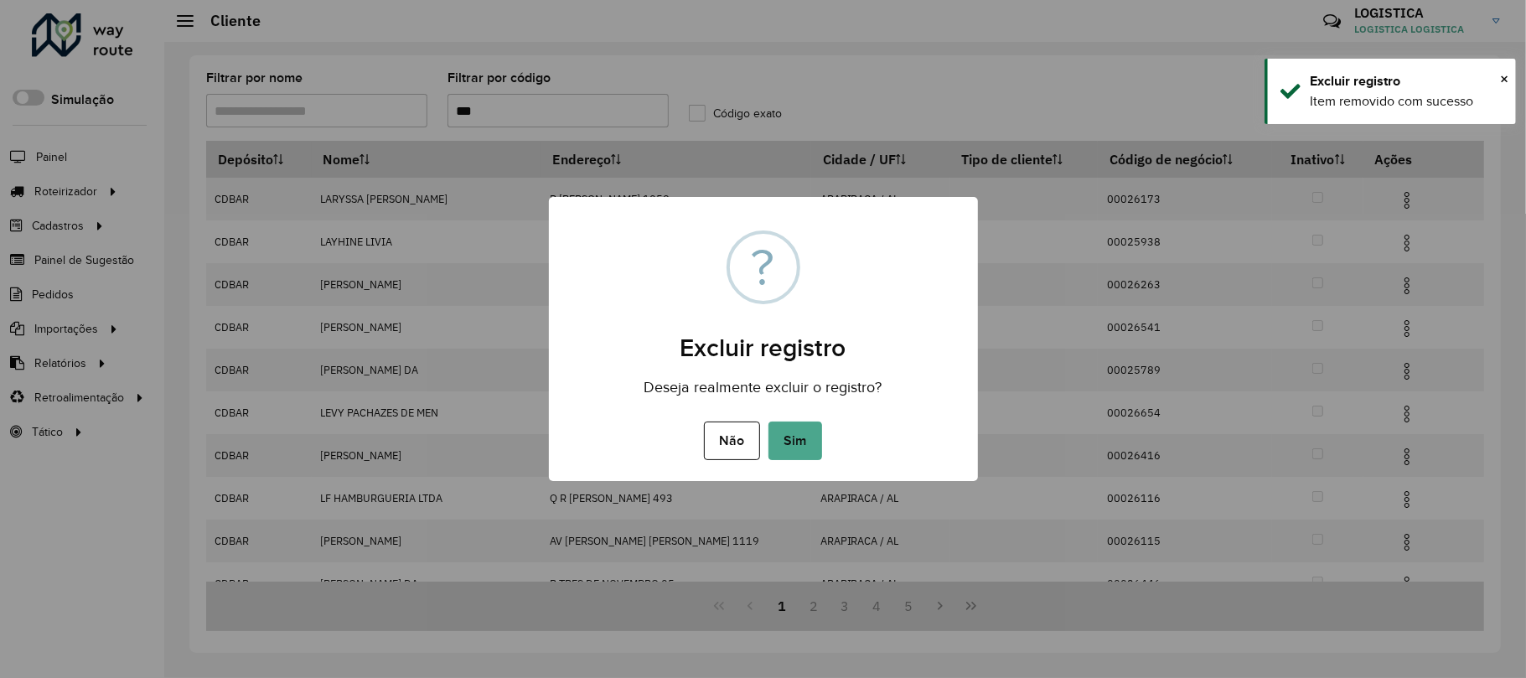
click at [768, 421] on button "Sim" at bounding box center [795, 440] width 54 height 39
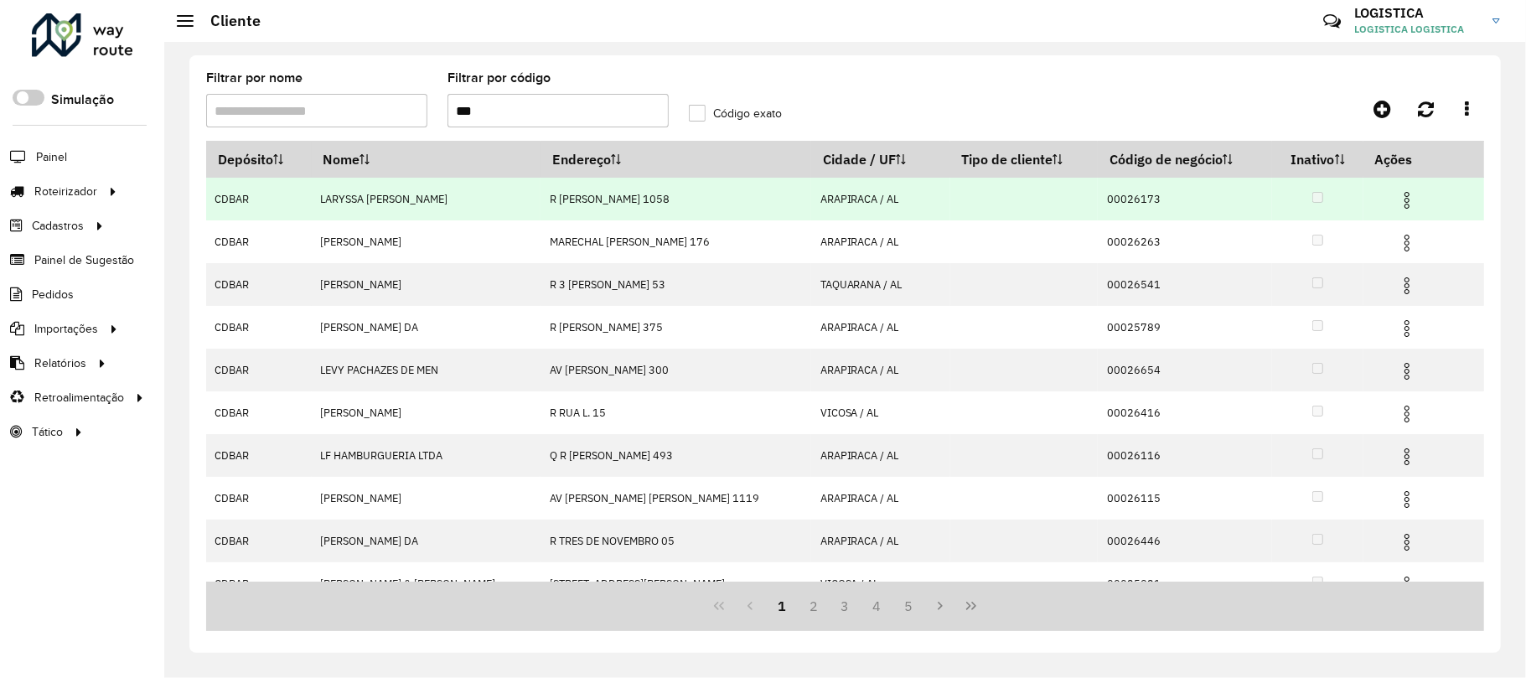
click at [1401, 201] on img at bounding box center [1407, 200] width 20 height 20
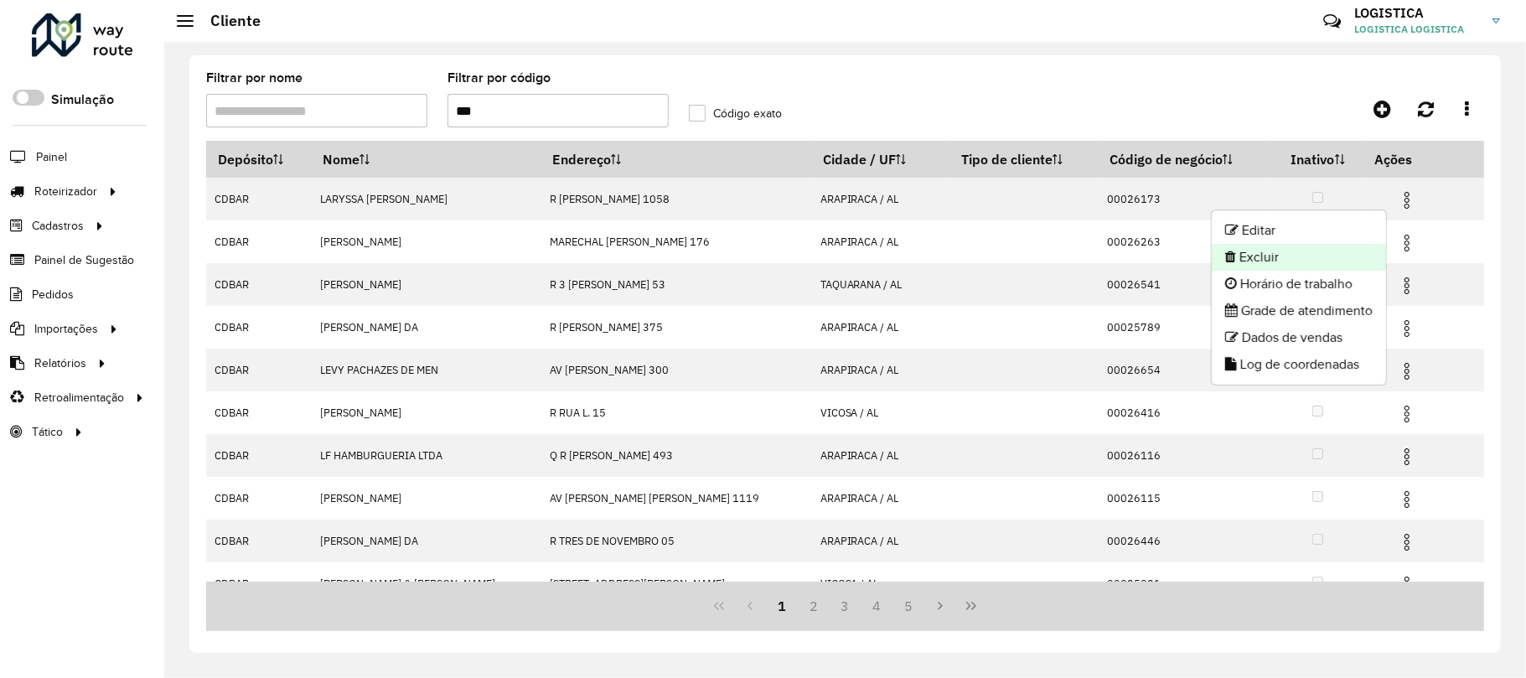
click at [1356, 245] on li "Excluir" at bounding box center [1299, 257] width 174 height 27
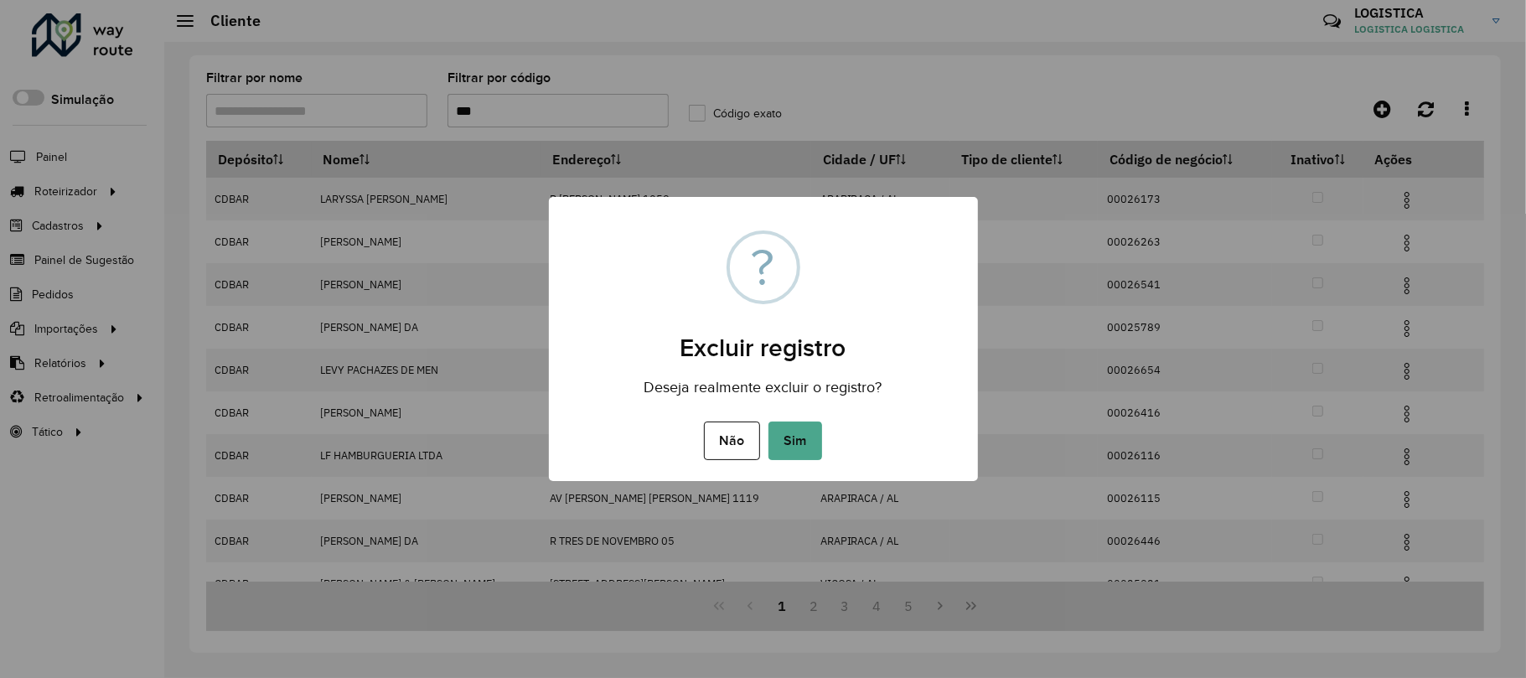
click at [768, 421] on button "Sim" at bounding box center [795, 440] width 54 height 39
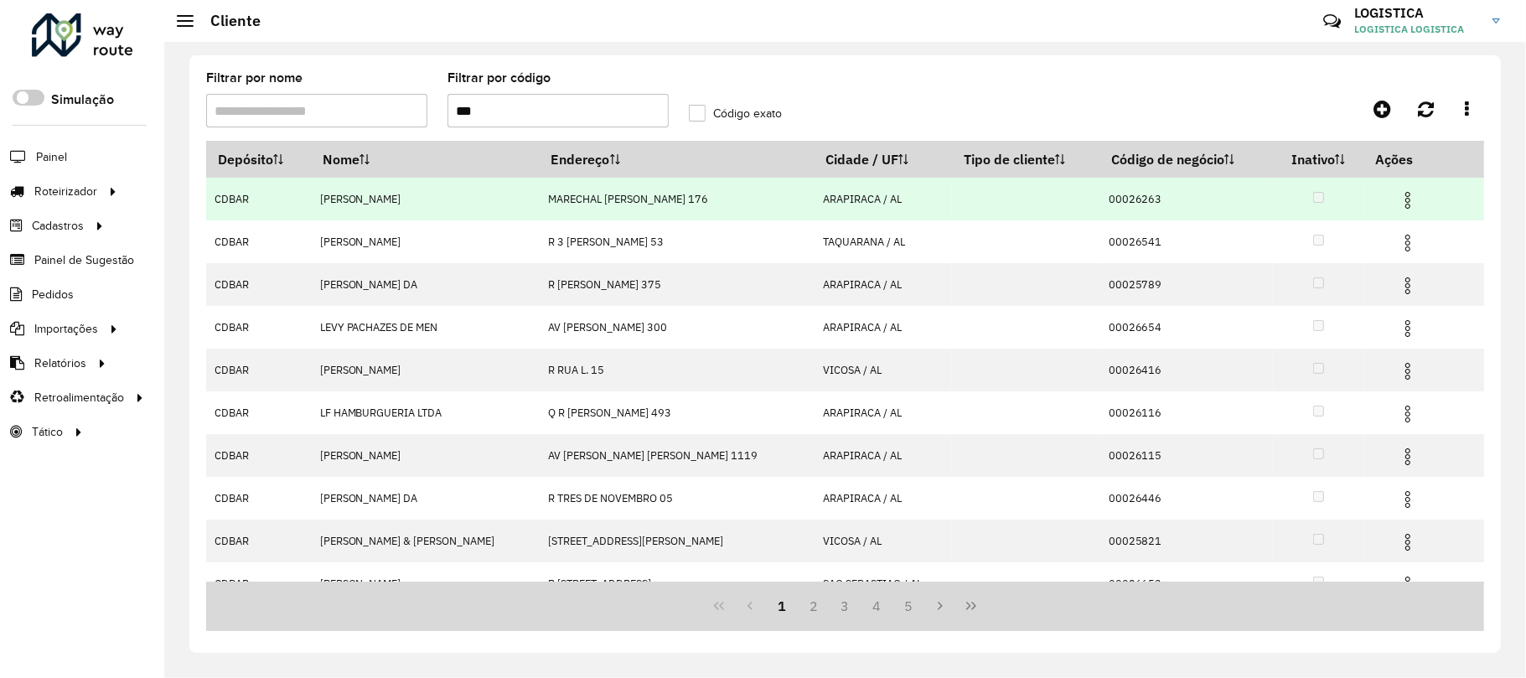
click at [1398, 188] on span at bounding box center [1408, 198] width 20 height 23
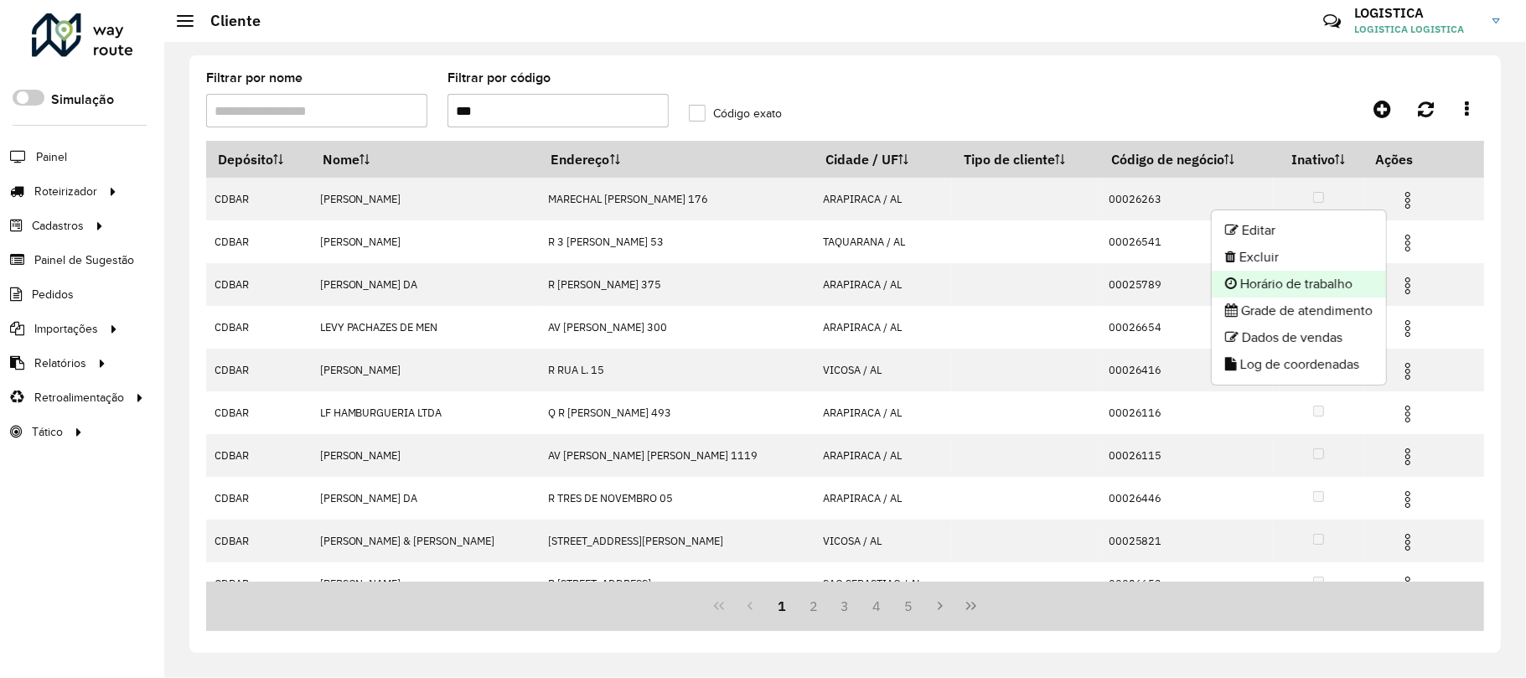
click at [1336, 271] on li "Horário de trabalho" at bounding box center [1299, 284] width 174 height 27
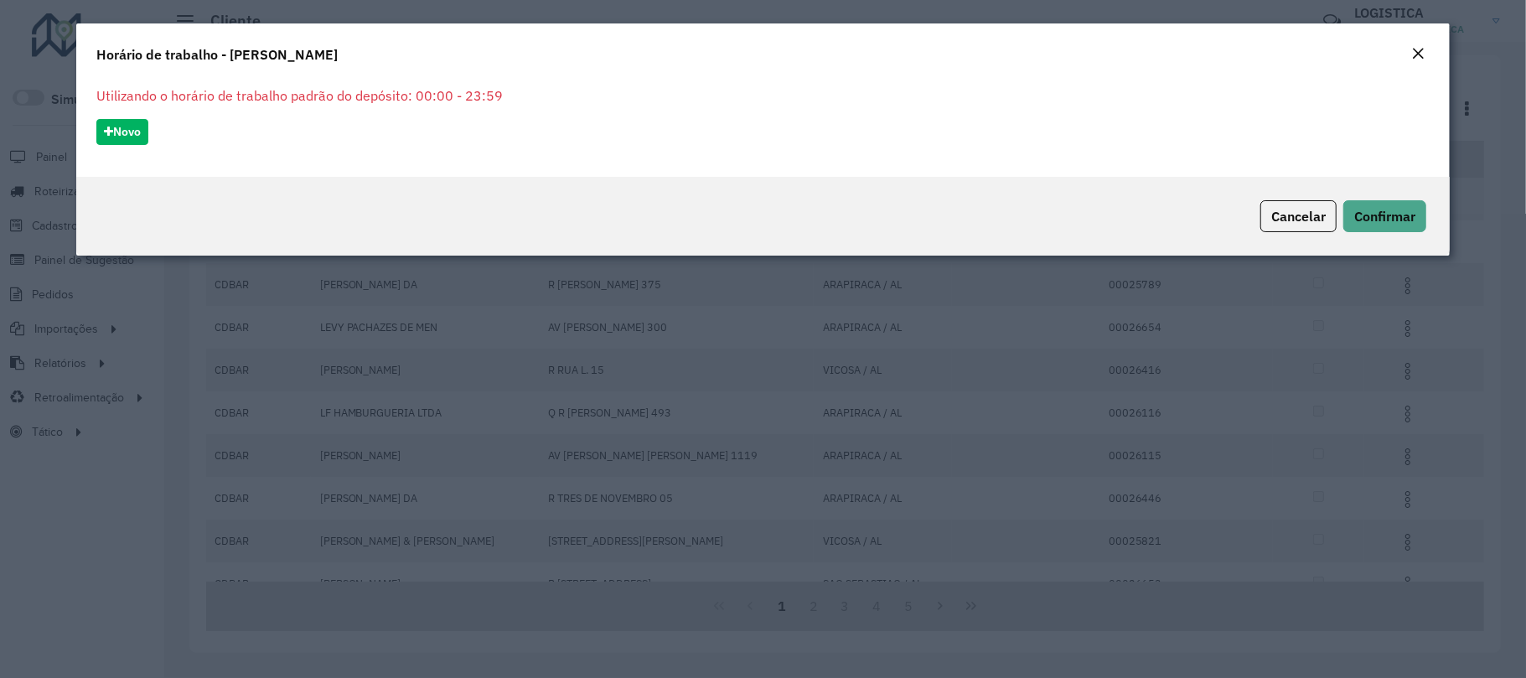
click at [1415, 44] on div "Close" at bounding box center [1417, 54] width 13 height 20
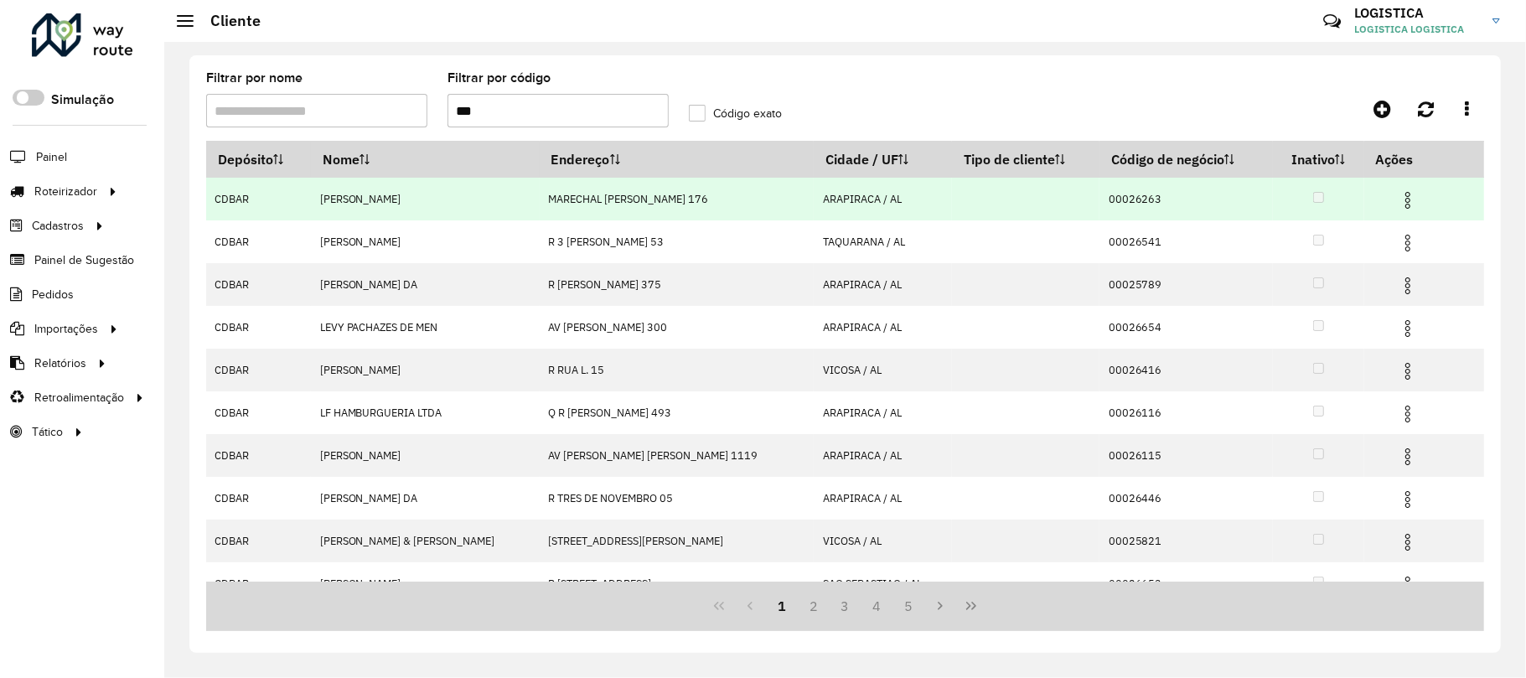
click at [1398, 201] on img at bounding box center [1408, 200] width 20 height 20
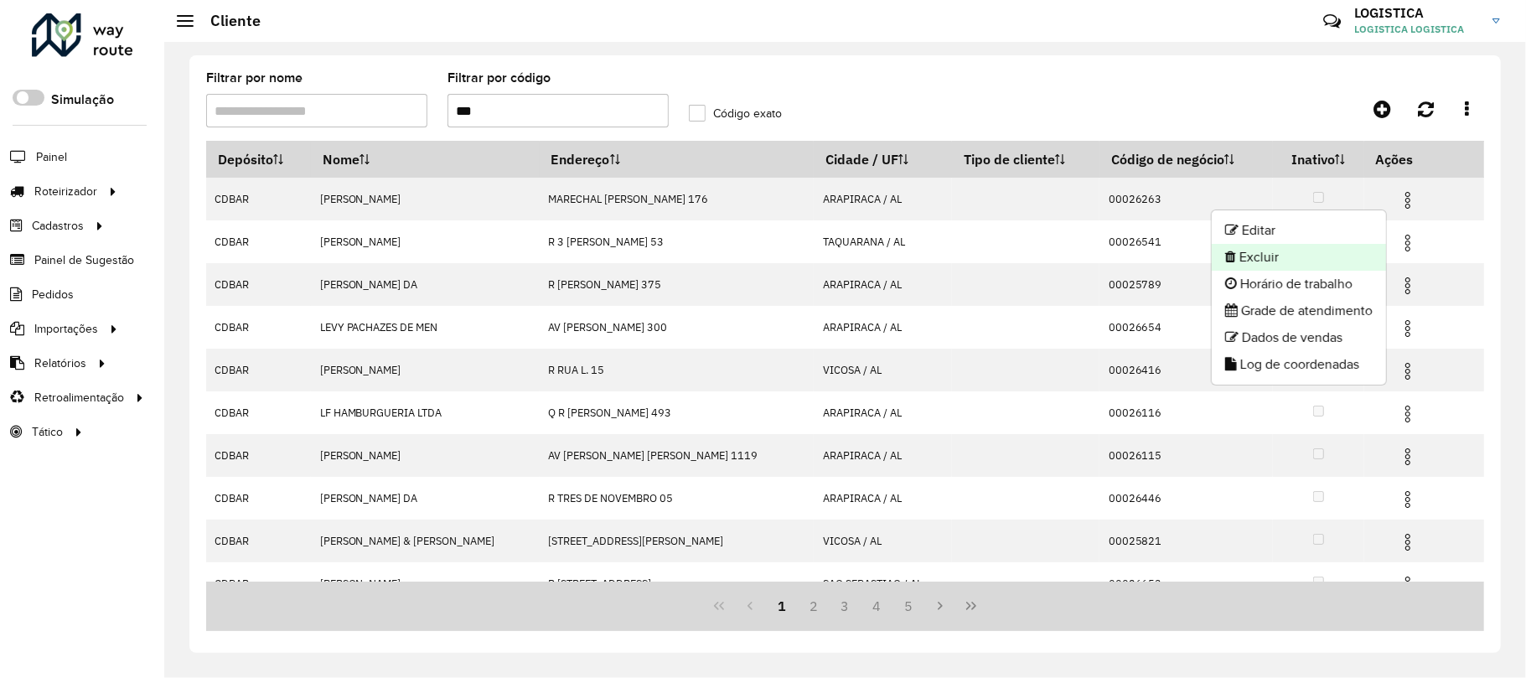
click at [1299, 259] on li "Excluir" at bounding box center [1299, 257] width 174 height 27
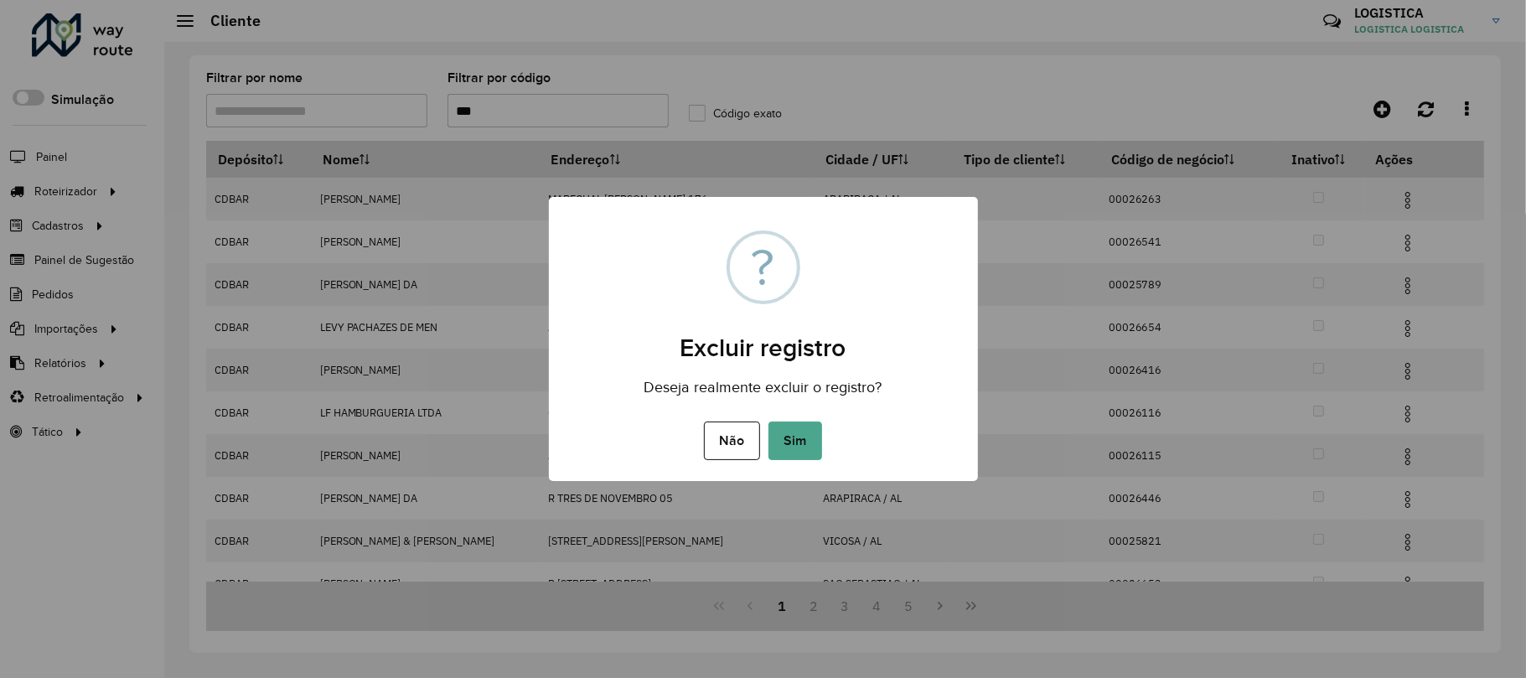
click at [768, 421] on button "Sim" at bounding box center [795, 440] width 54 height 39
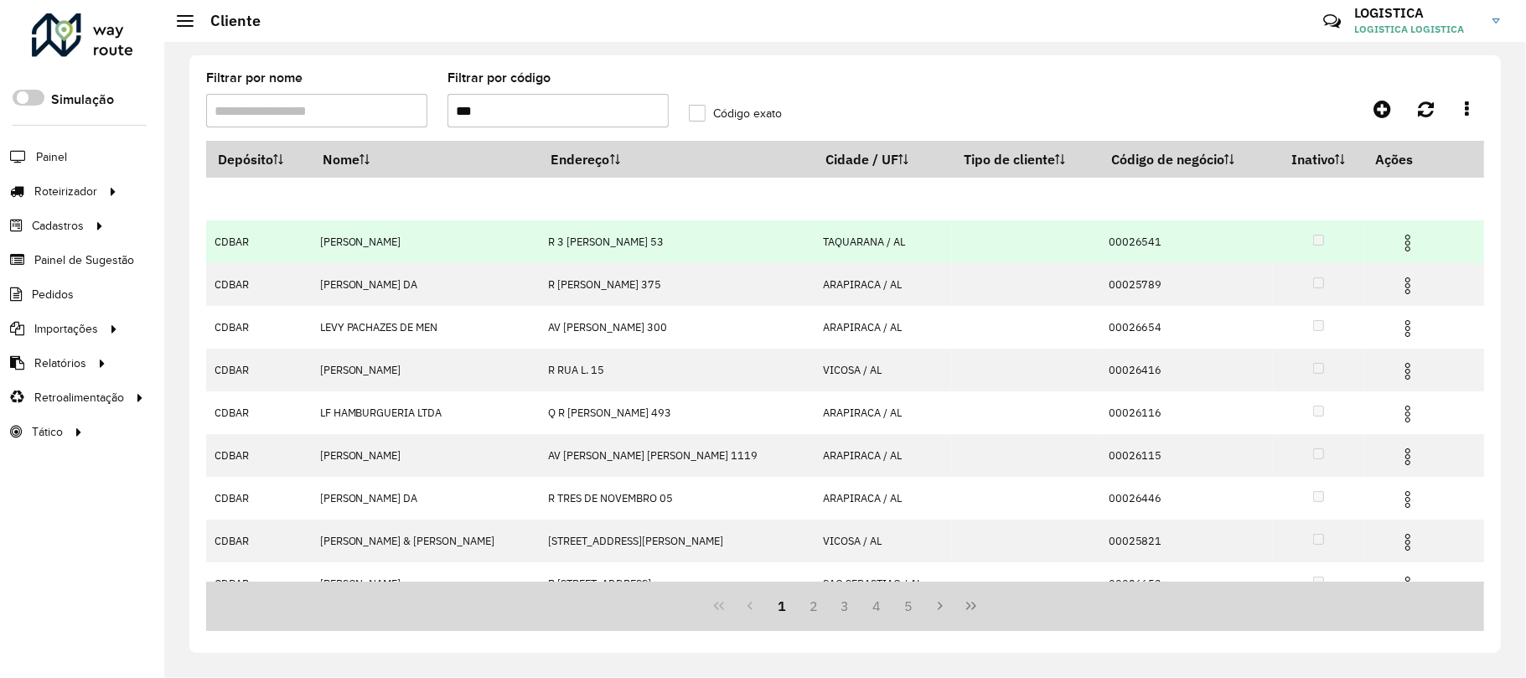
click at [1389, 223] on td at bounding box center [1414, 241] width 101 height 42
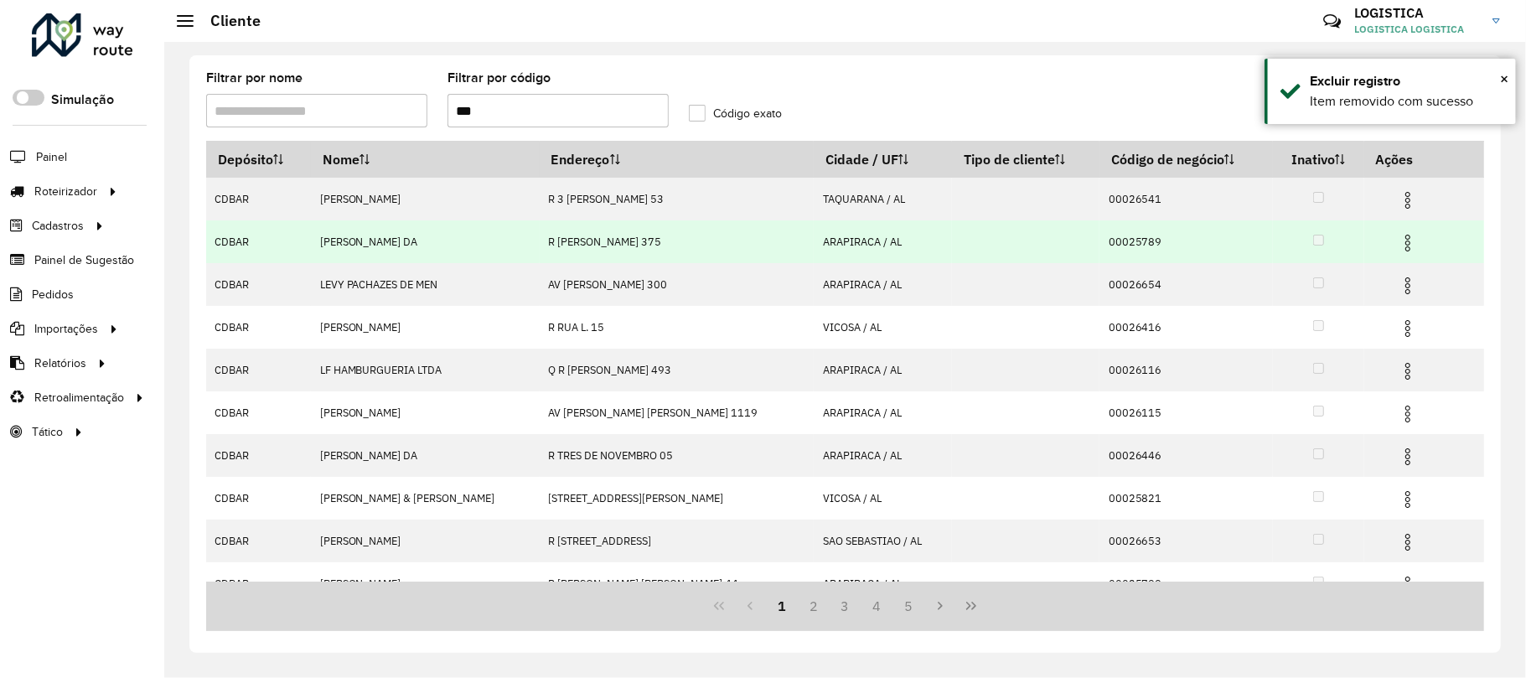
click at [1398, 243] on img at bounding box center [1408, 243] width 20 height 20
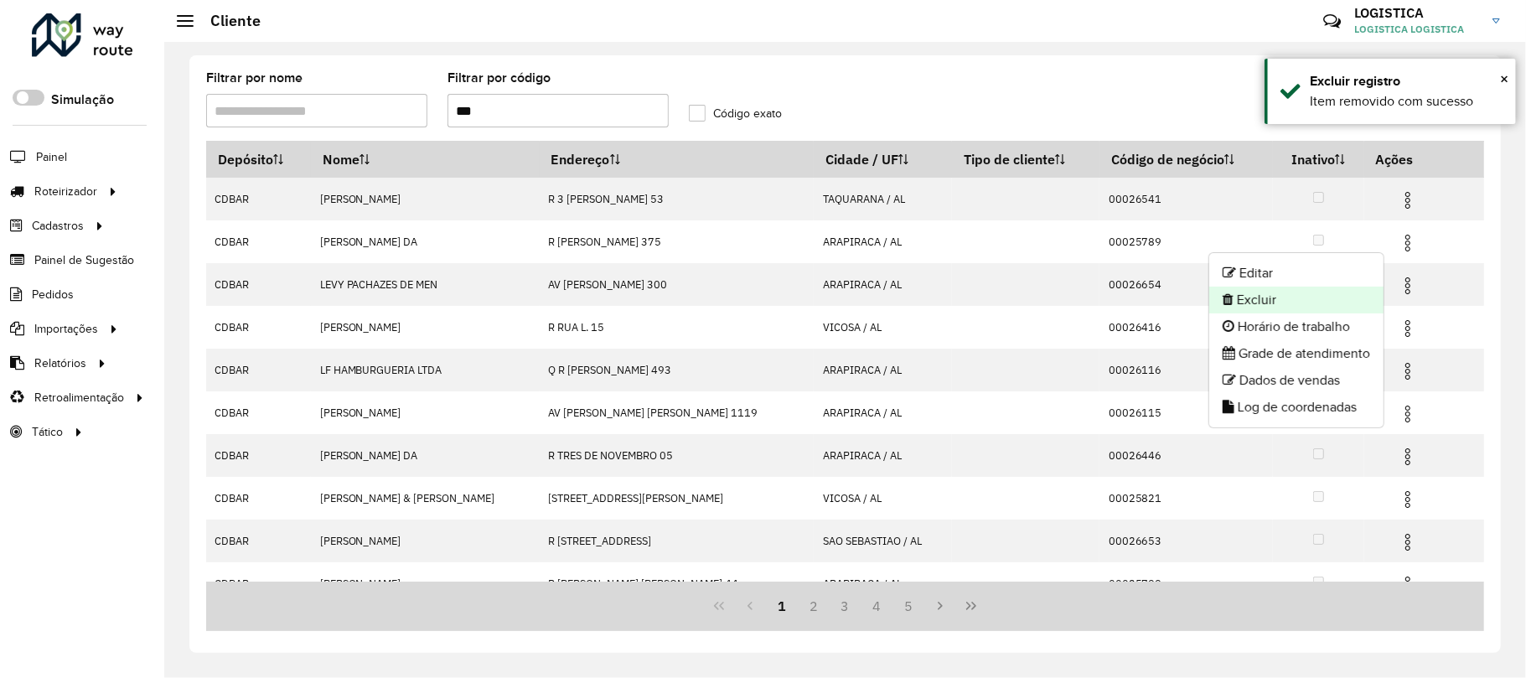
click at [1335, 293] on li "Excluir" at bounding box center [1296, 300] width 174 height 27
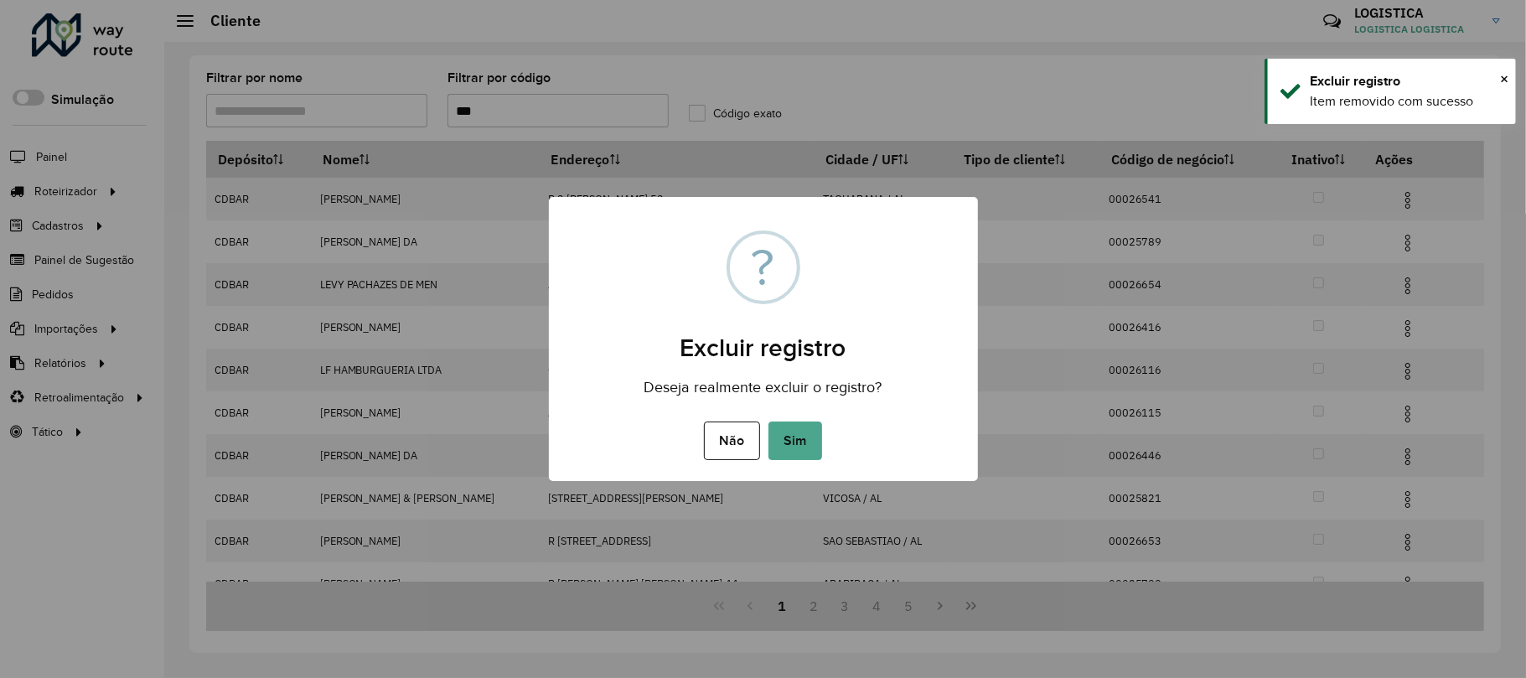
click at [768, 421] on button "Sim" at bounding box center [795, 440] width 54 height 39
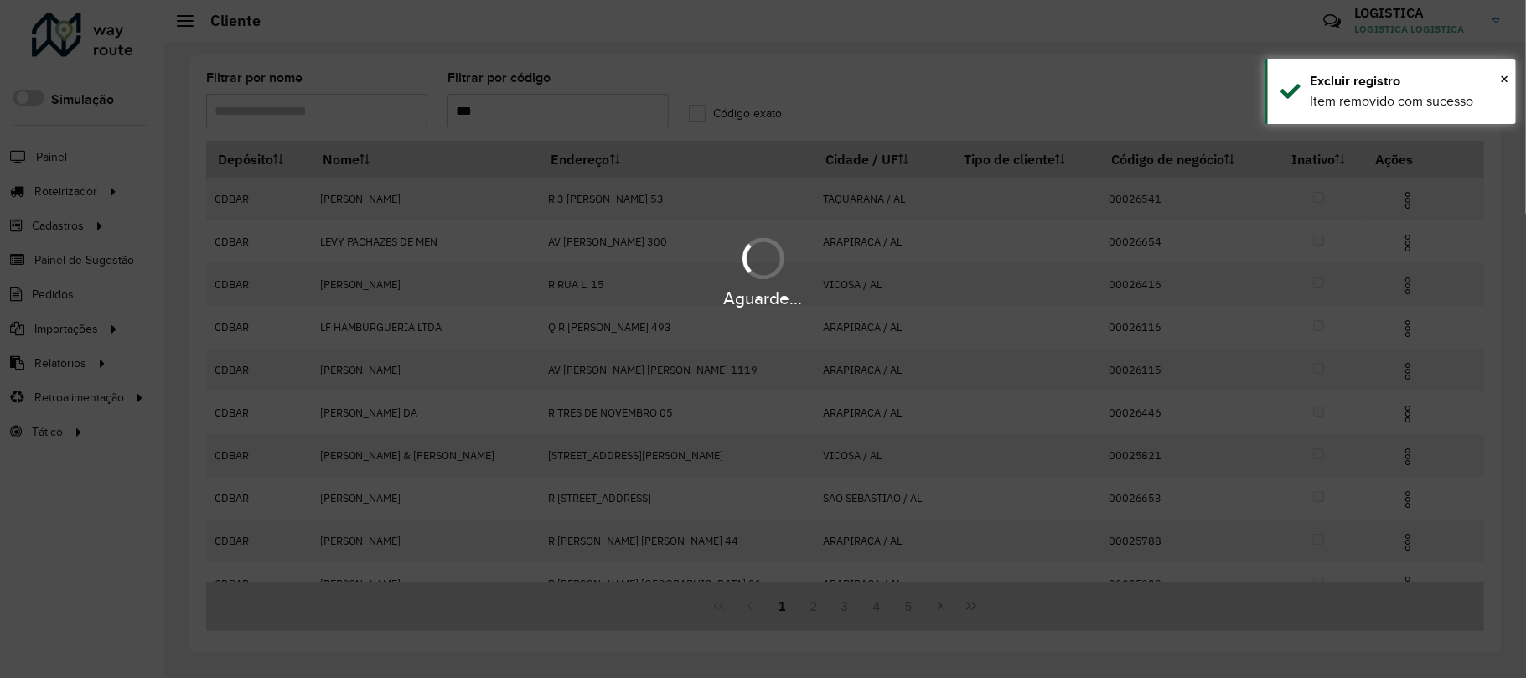
click at [1388, 205] on div "Aguarde..." at bounding box center [763, 339] width 1526 height 678
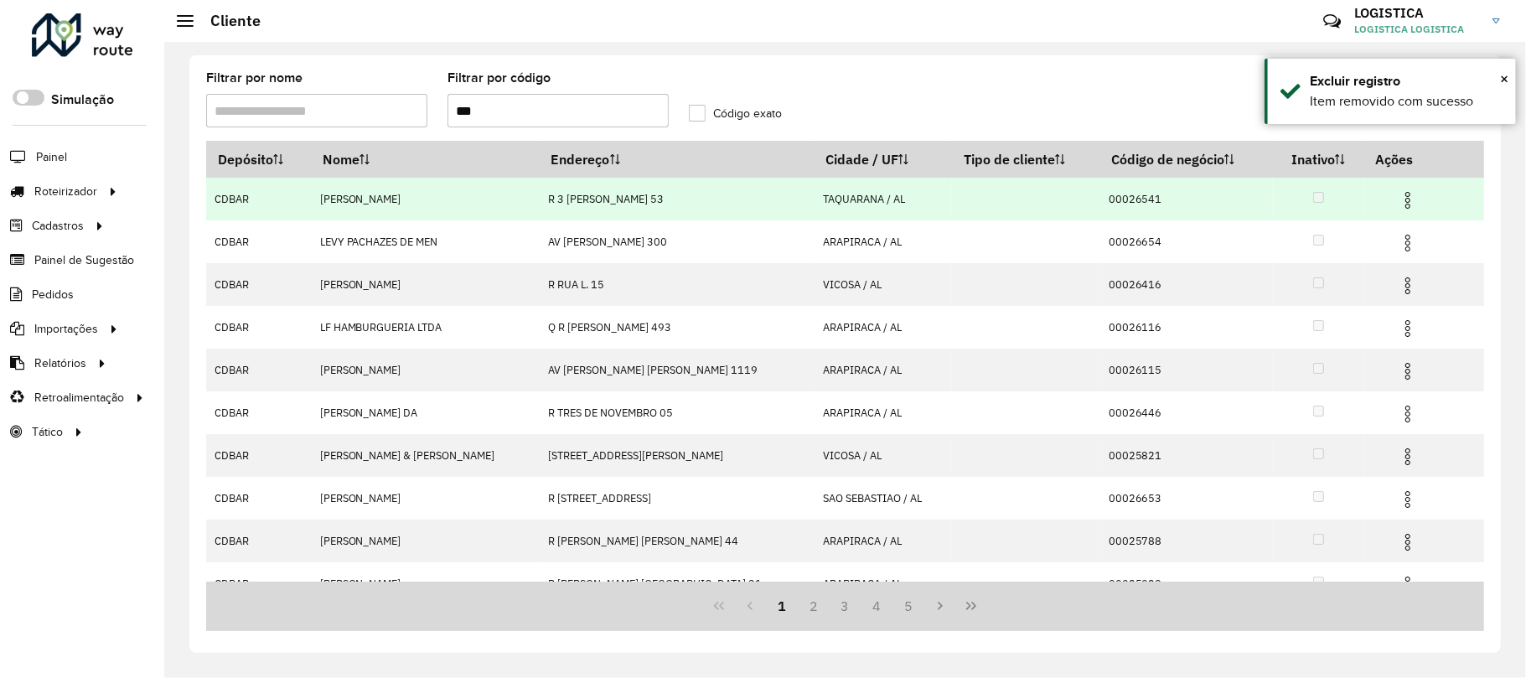
click at [1398, 202] on img at bounding box center [1408, 200] width 20 height 20
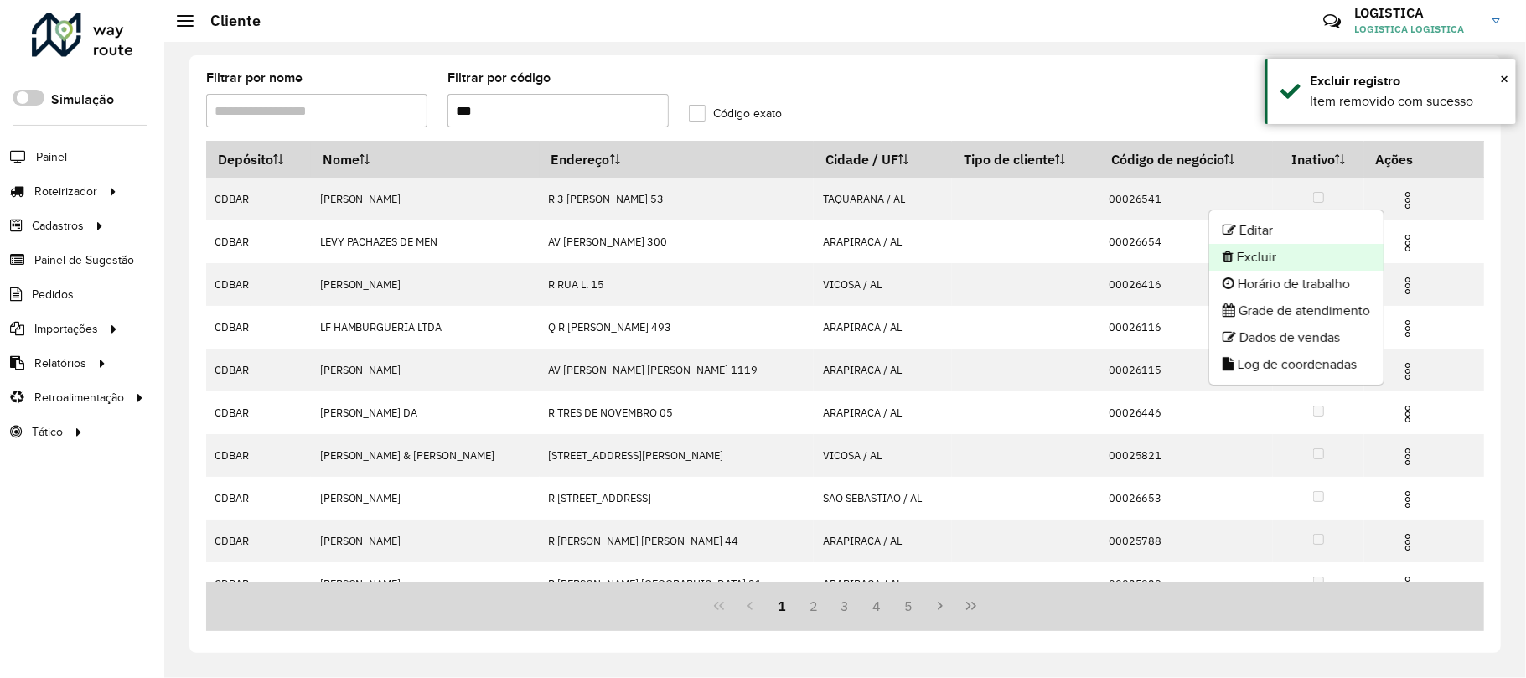
click at [1351, 248] on li "Excluir" at bounding box center [1296, 257] width 174 height 27
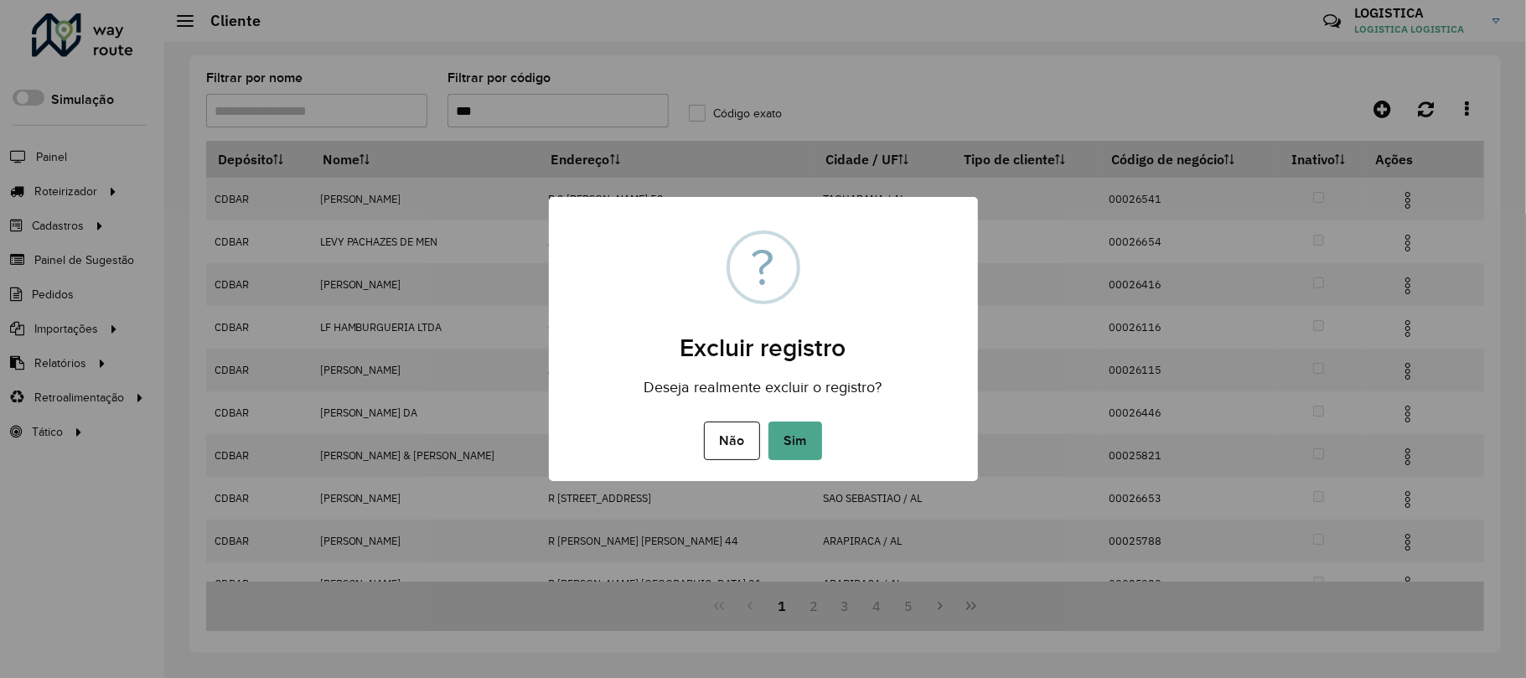
click at [768, 421] on button "Sim" at bounding box center [795, 440] width 54 height 39
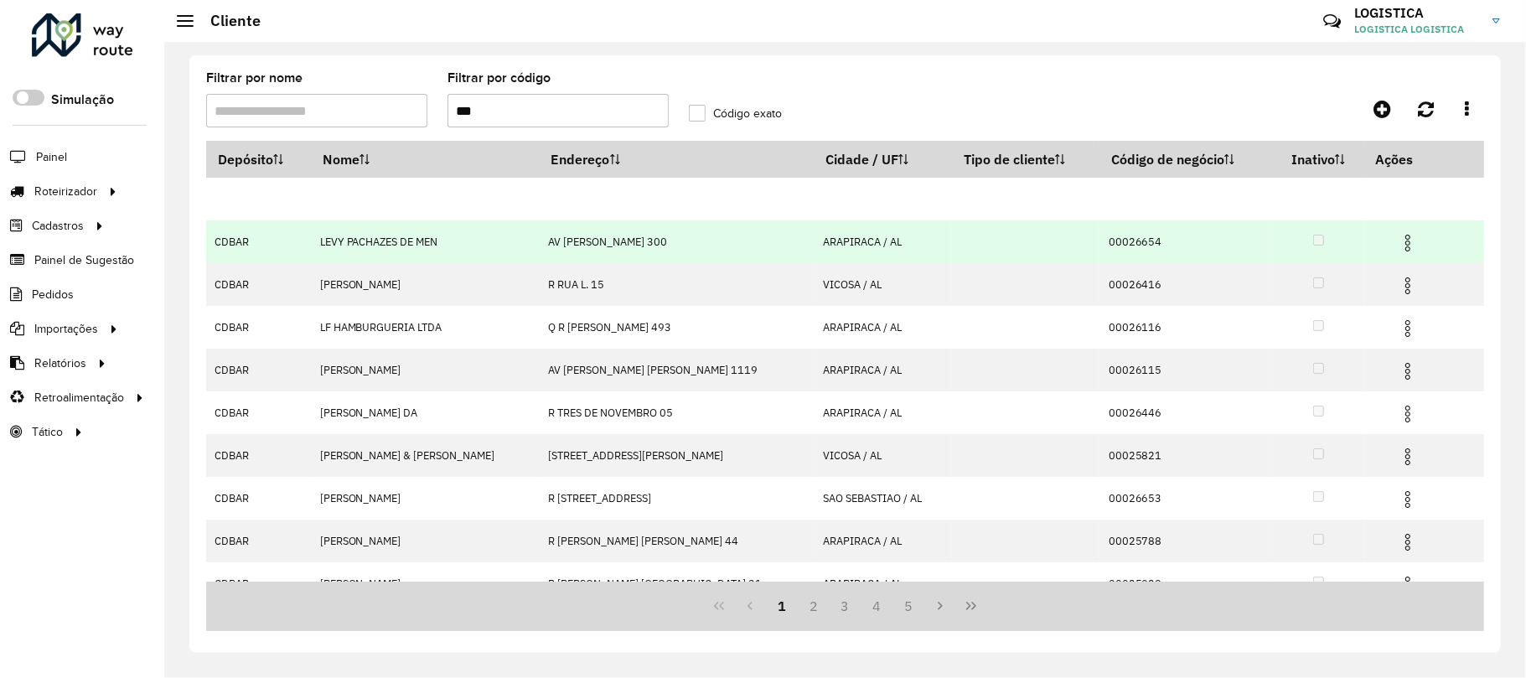
click at [1398, 238] on img at bounding box center [1408, 243] width 20 height 20
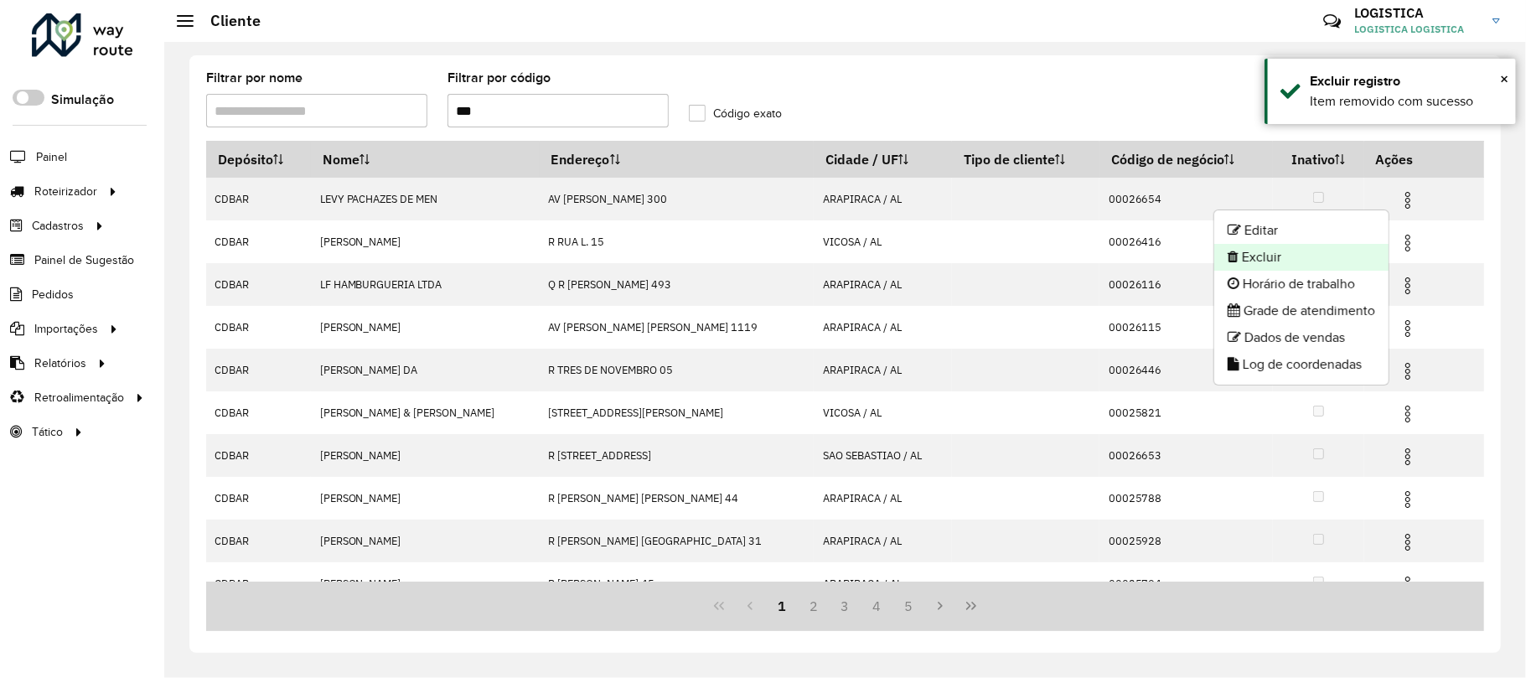
click at [1299, 255] on li "Excluir" at bounding box center [1301, 257] width 174 height 27
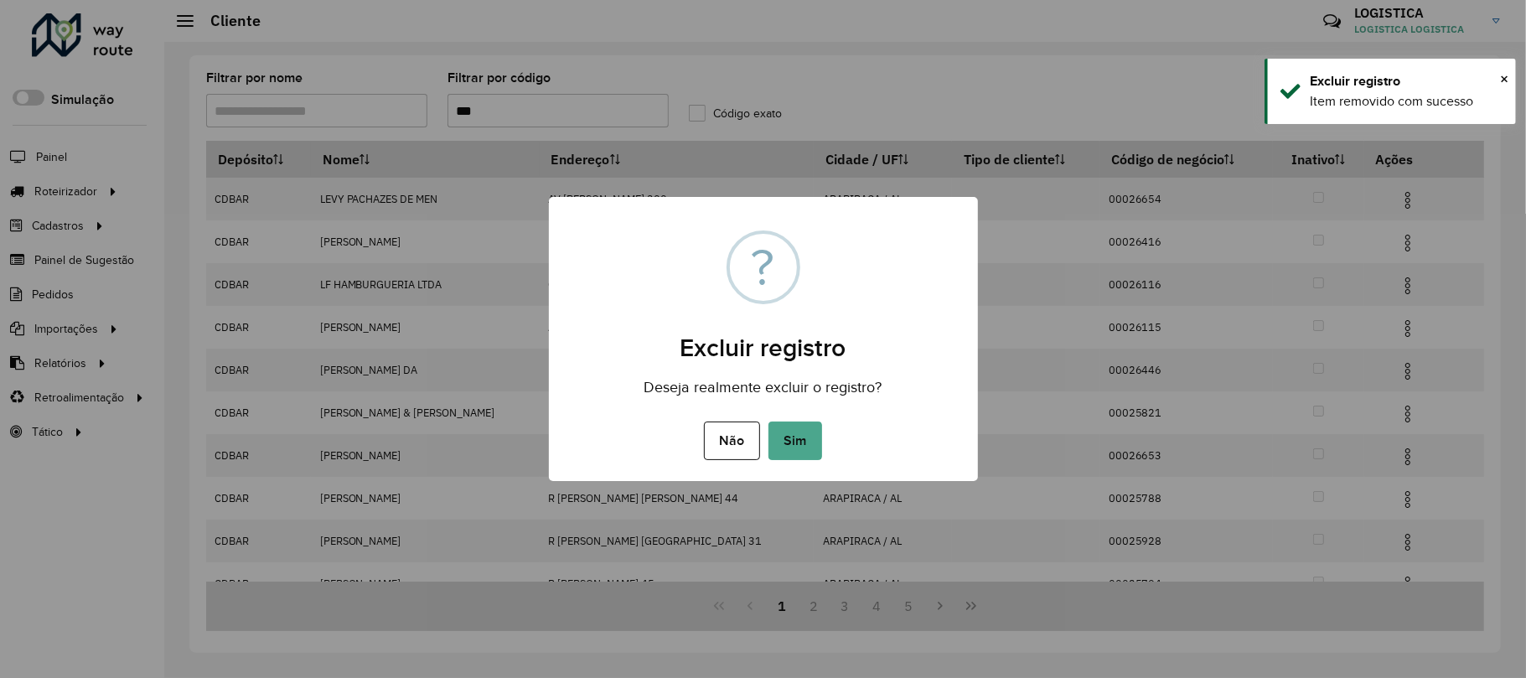
click at [768, 421] on button "Sim" at bounding box center [795, 440] width 54 height 39
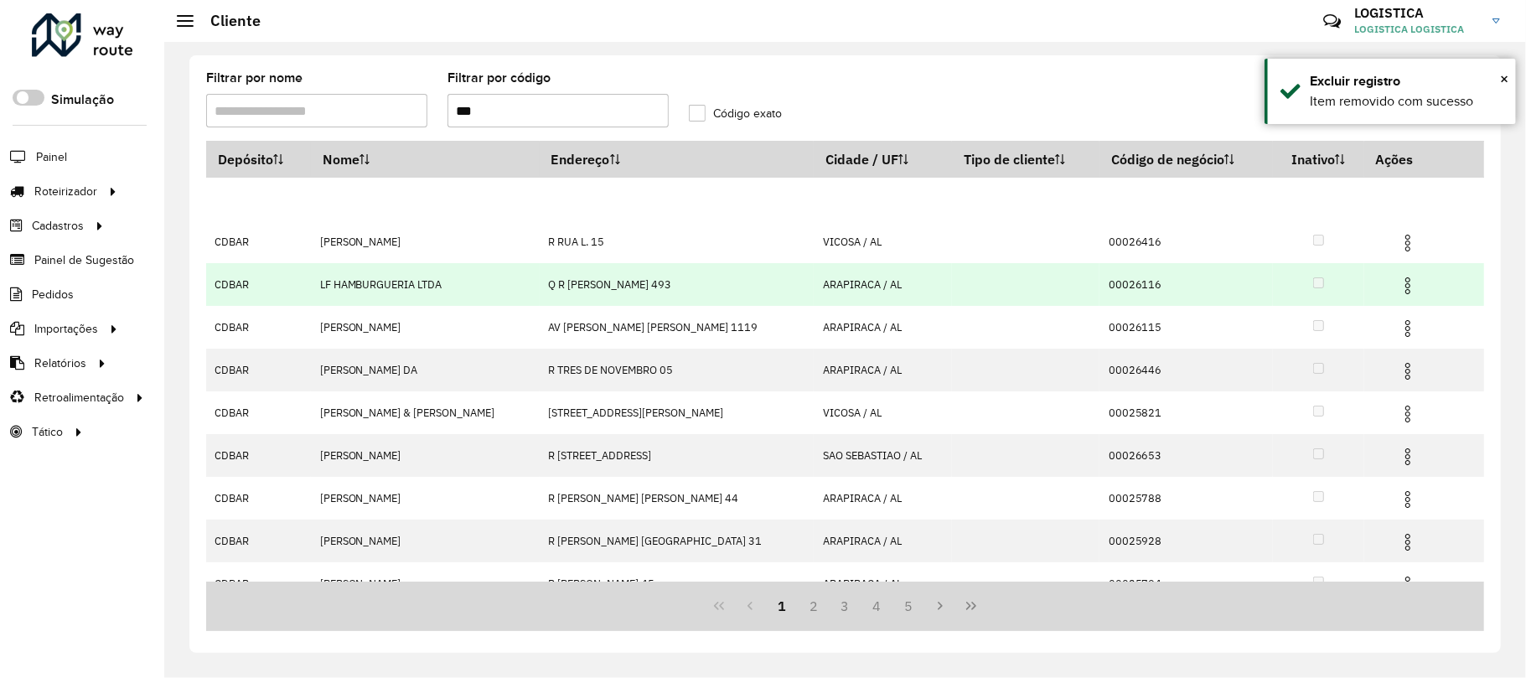
click at [0, 0] on div "Aguarde..." at bounding box center [0, 0] width 0 height 0
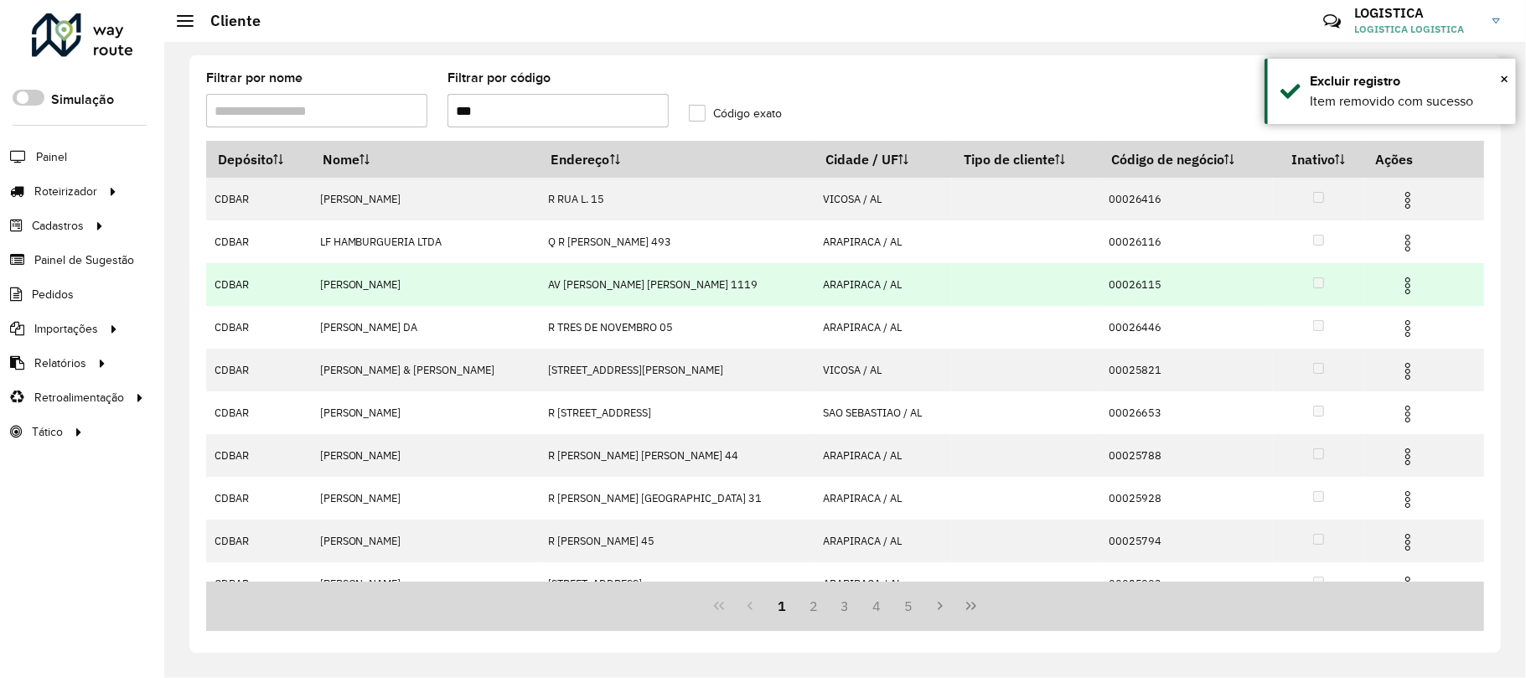
click at [1398, 278] on img at bounding box center [1408, 286] width 20 height 20
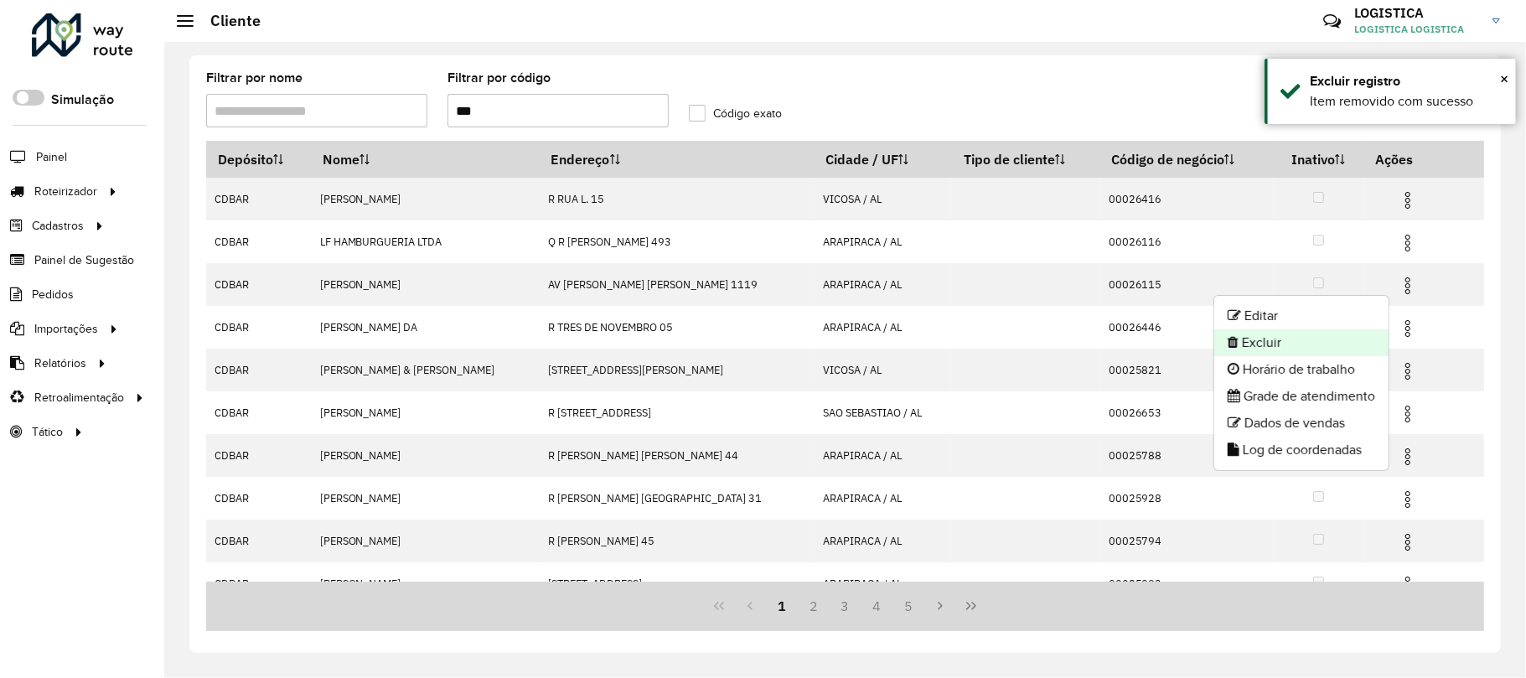
click at [1318, 337] on li "Excluir" at bounding box center [1301, 342] width 174 height 27
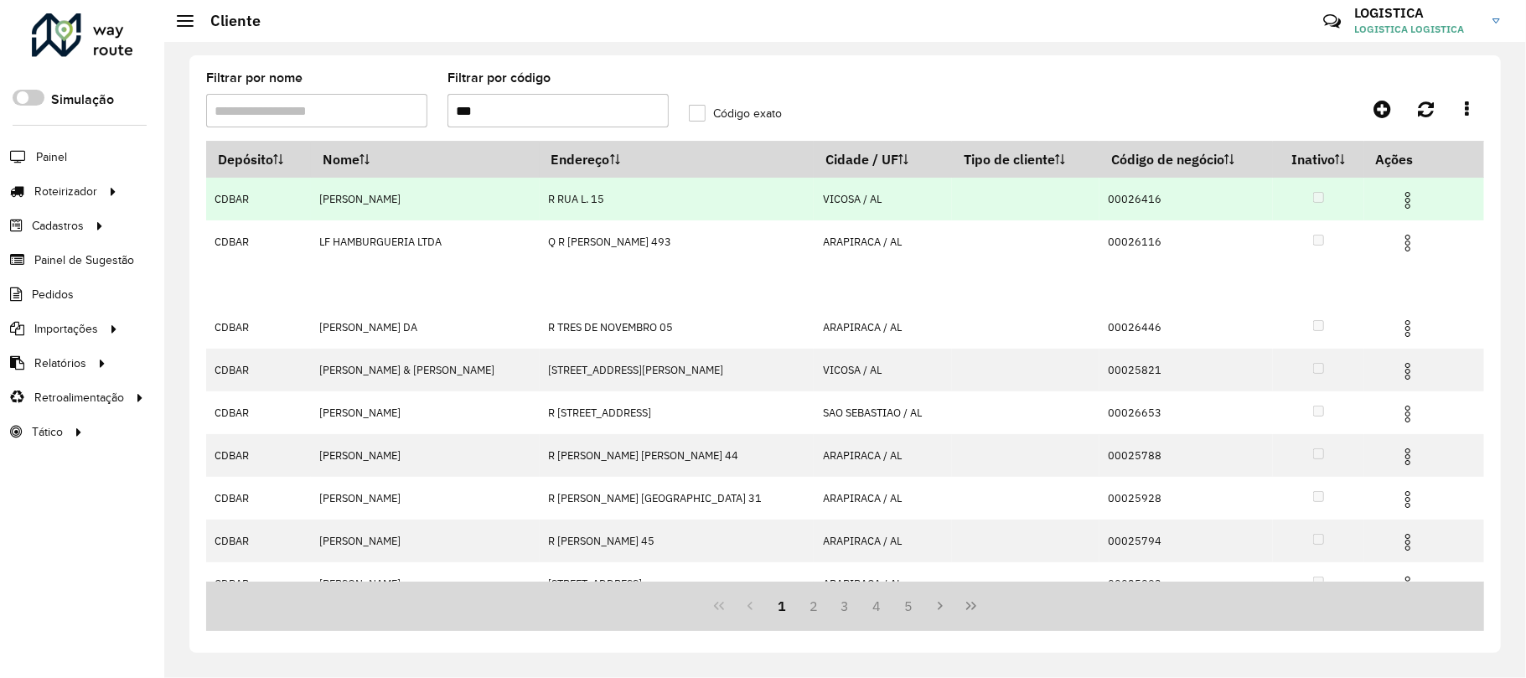
click at [1403, 203] on img at bounding box center [1408, 200] width 20 height 20
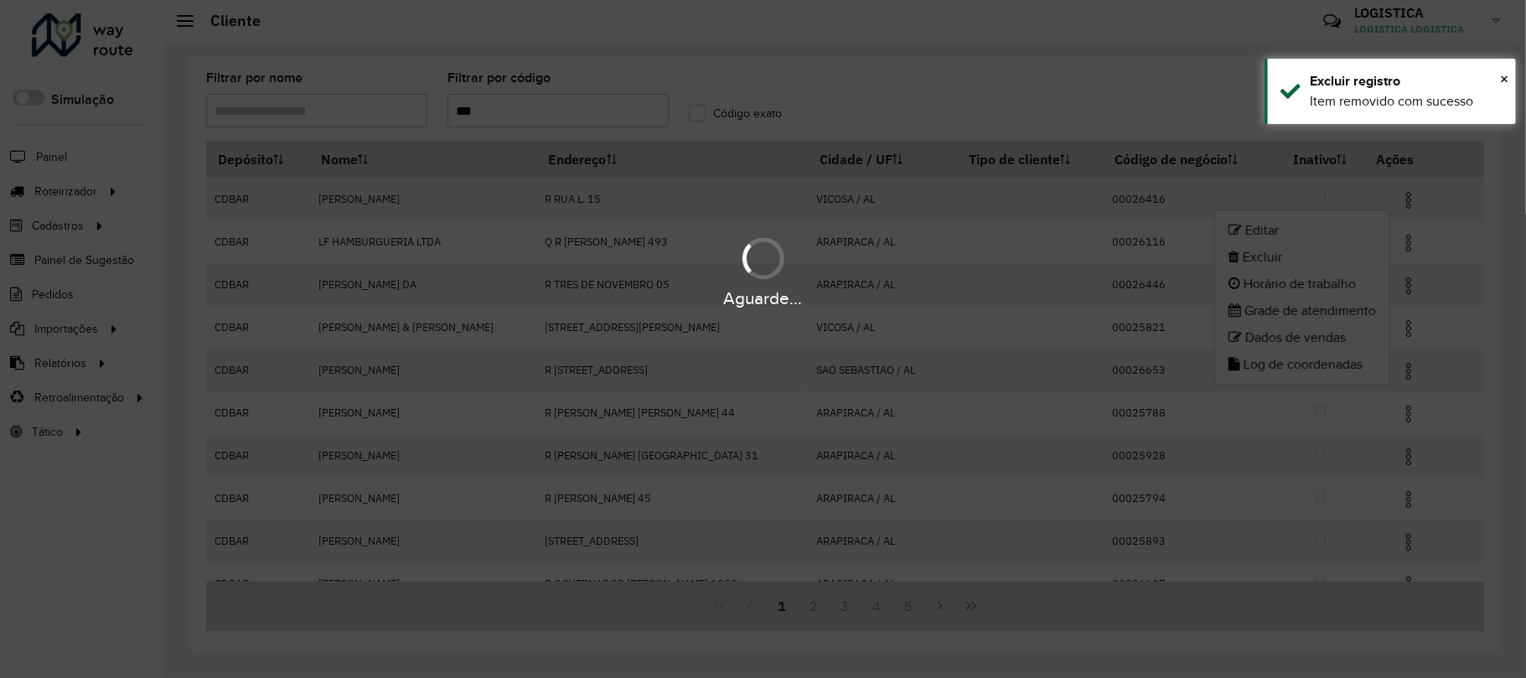
click at [1284, 265] on li "Excluir" at bounding box center [1302, 257] width 174 height 27
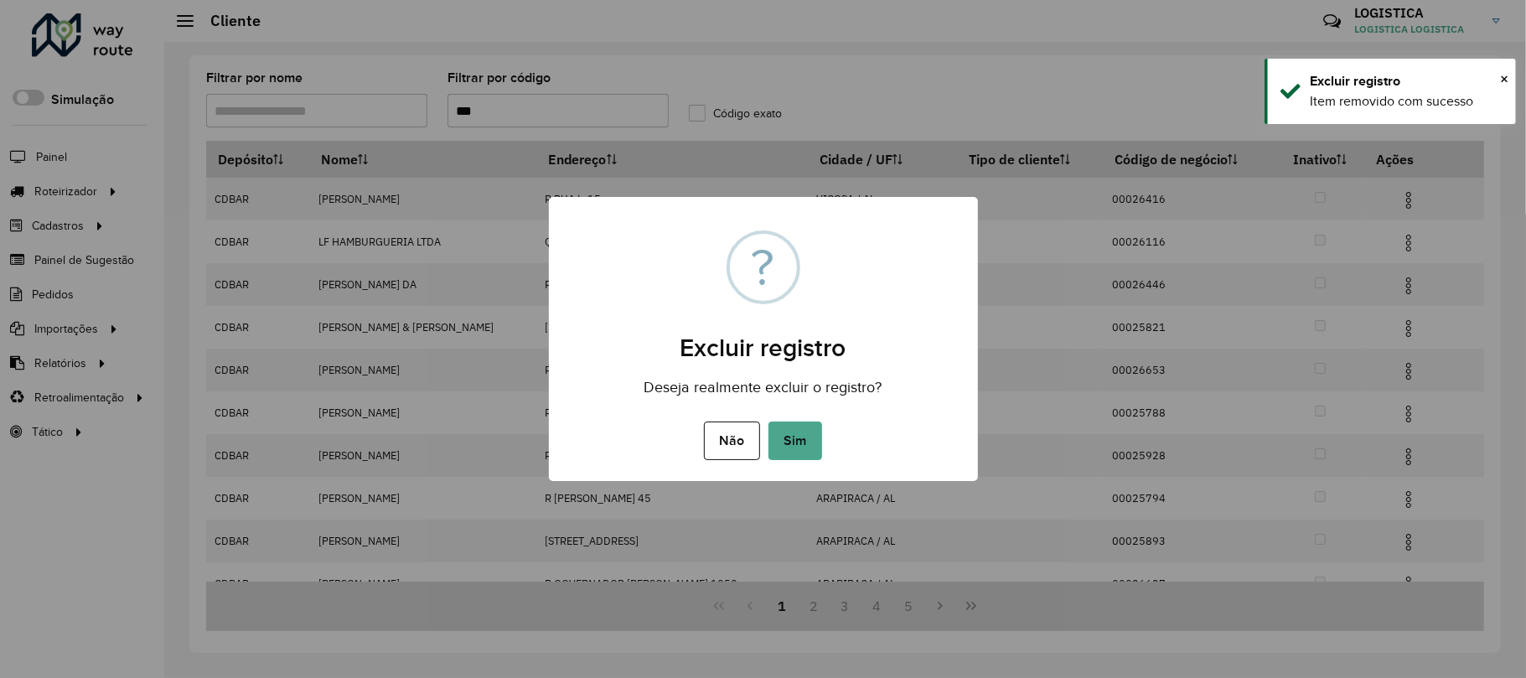
click at [768, 421] on button "Sim" at bounding box center [795, 440] width 54 height 39
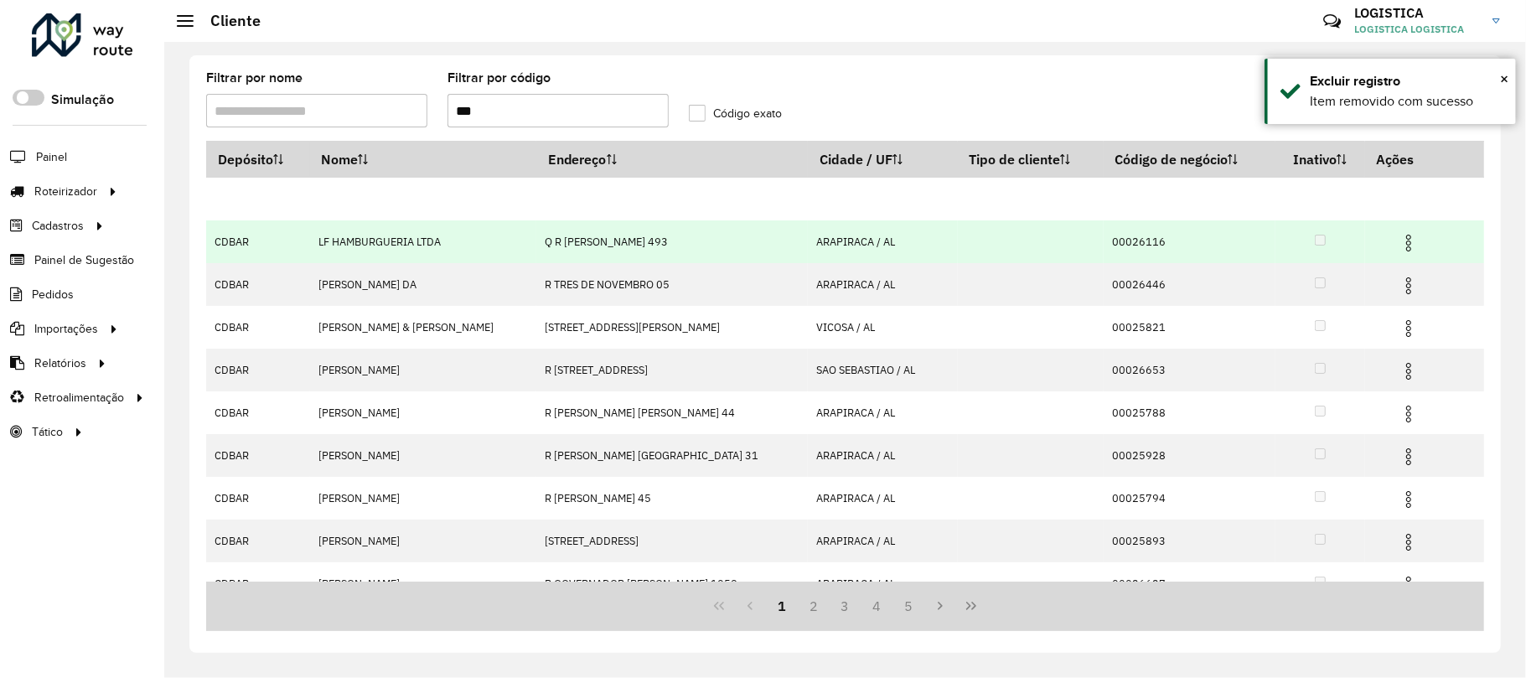
click at [1398, 248] on img at bounding box center [1408, 243] width 20 height 20
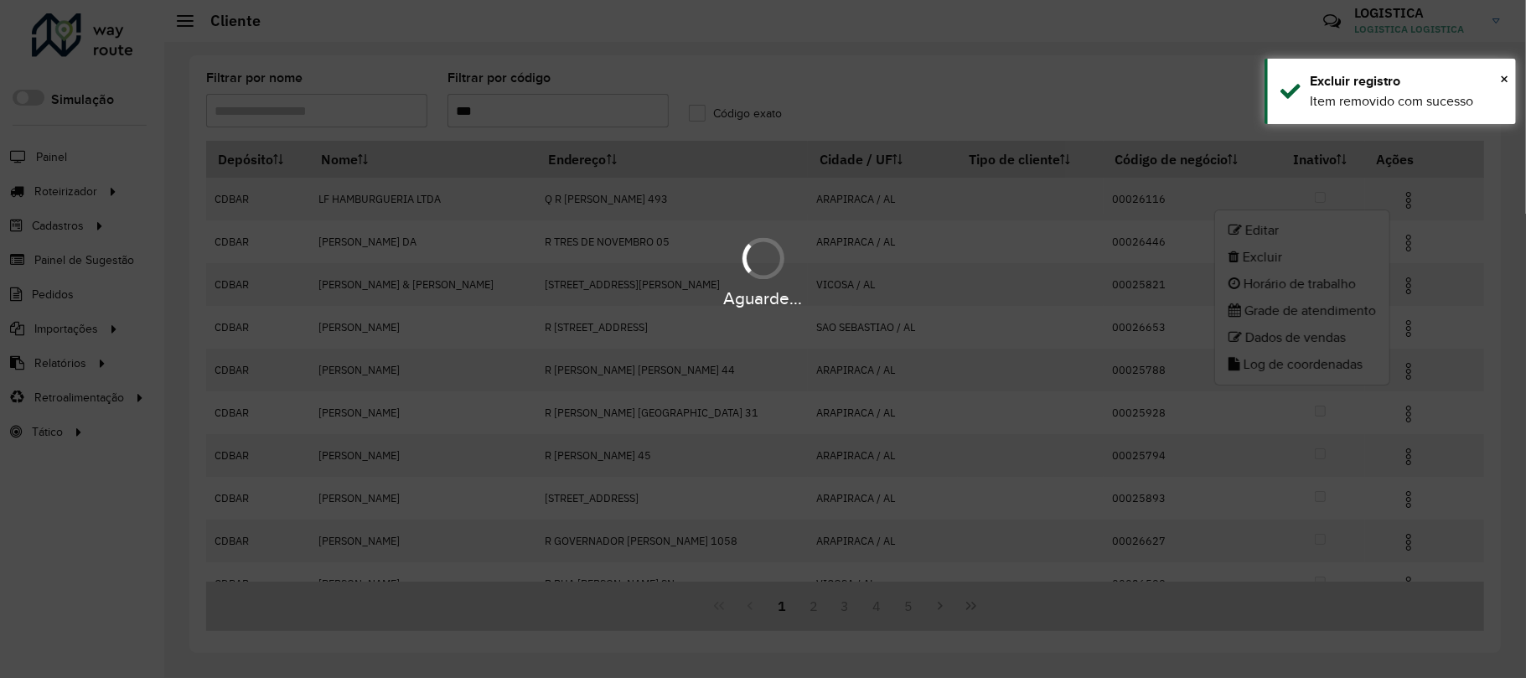
click at [1289, 289] on div "Aguarde..." at bounding box center [763, 298] width 1526 height 26
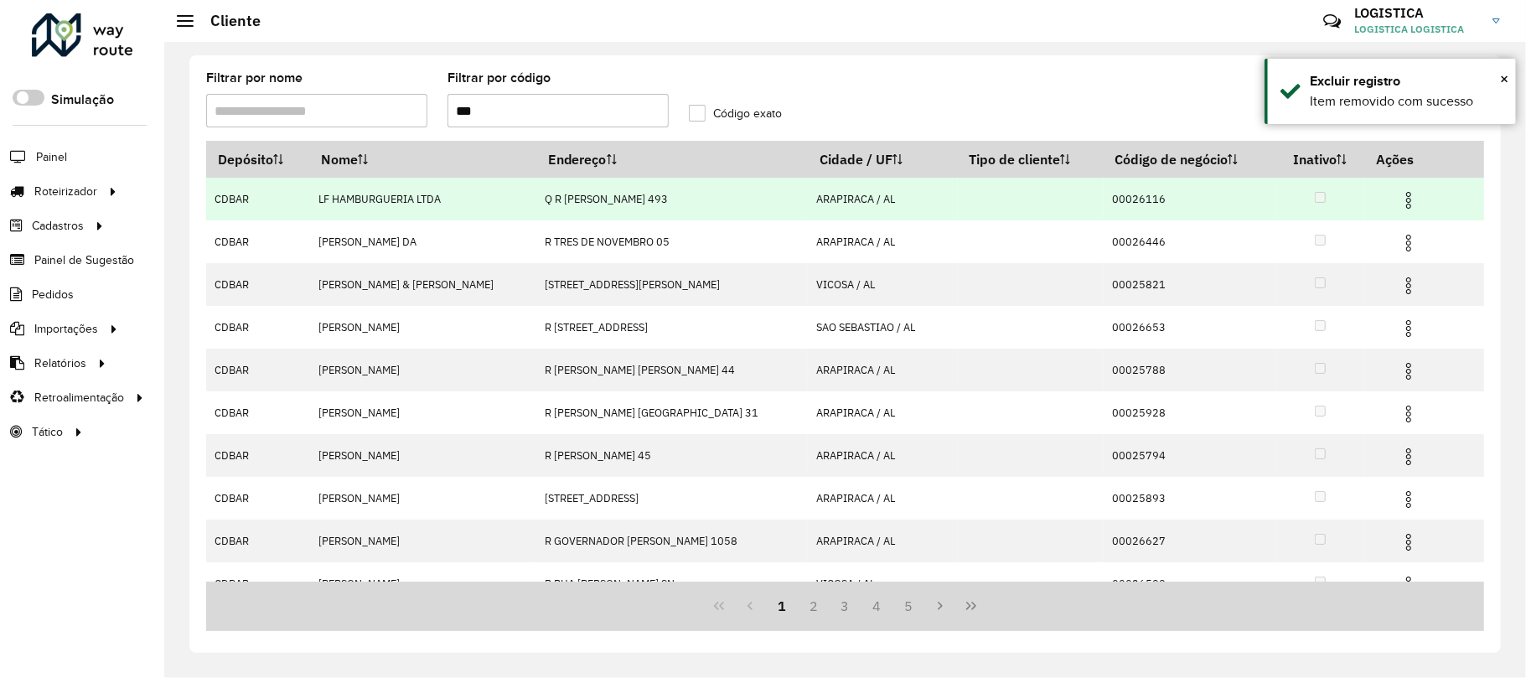
click at [1398, 199] on img at bounding box center [1408, 200] width 20 height 20
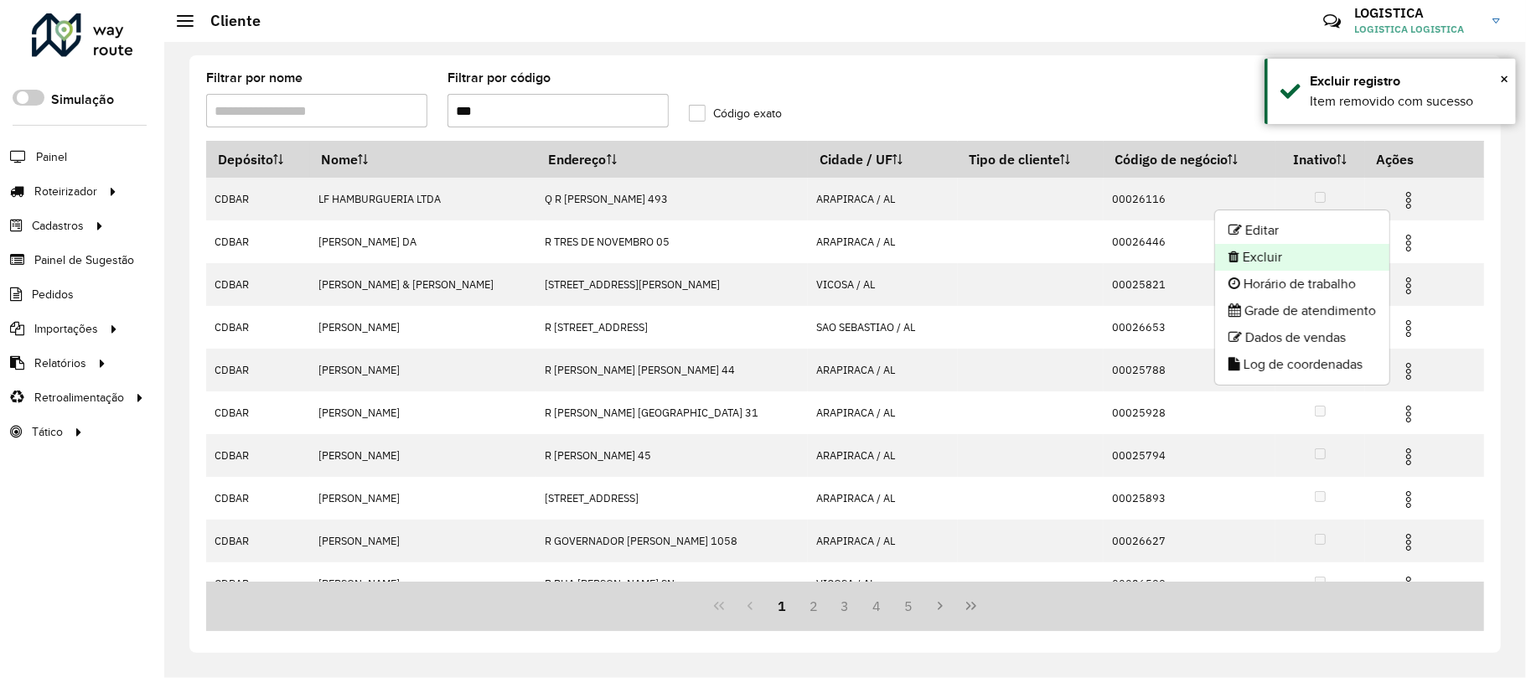
drag, startPoint x: 1314, startPoint y: 255, endPoint x: 1297, endPoint y: 258, distance: 17.1
click at [1297, 258] on li "Excluir" at bounding box center [1302, 257] width 174 height 27
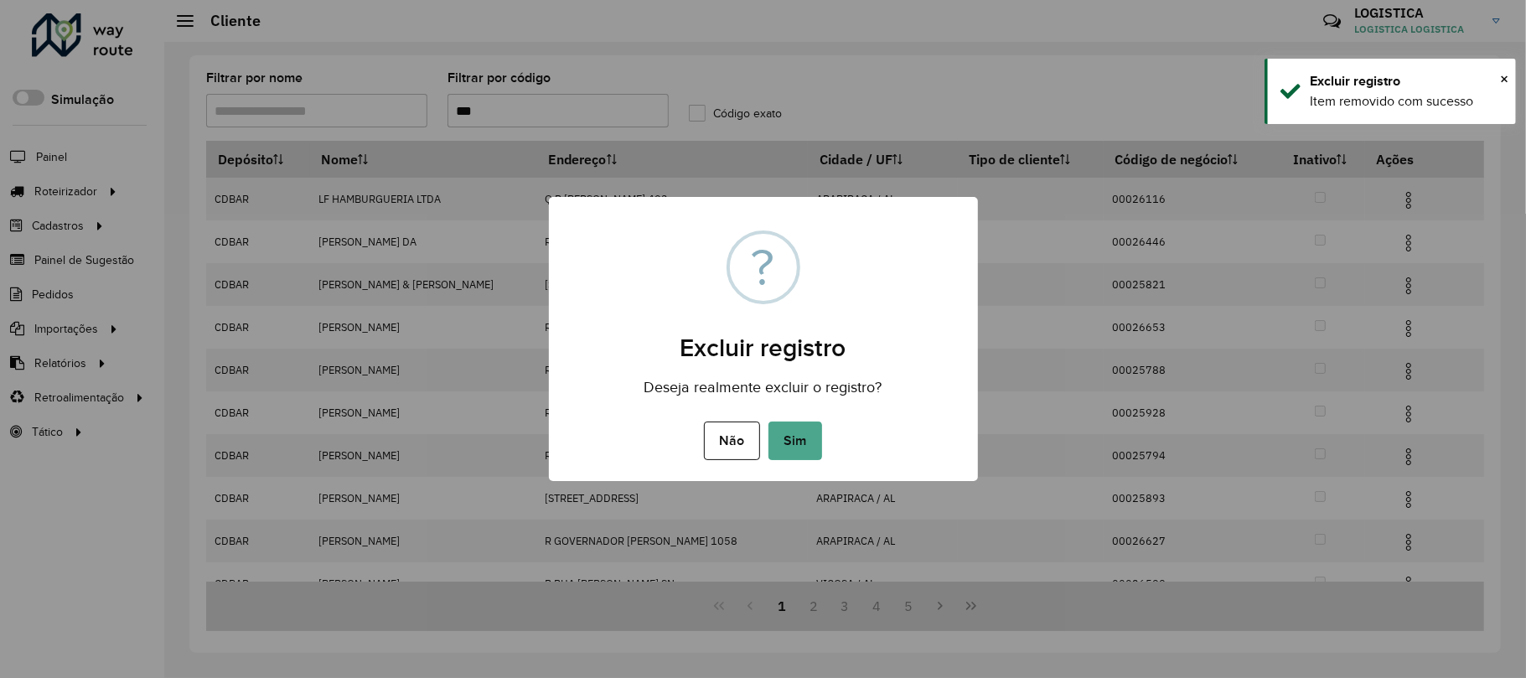
click at [768, 421] on button "Sim" at bounding box center [795, 440] width 54 height 39
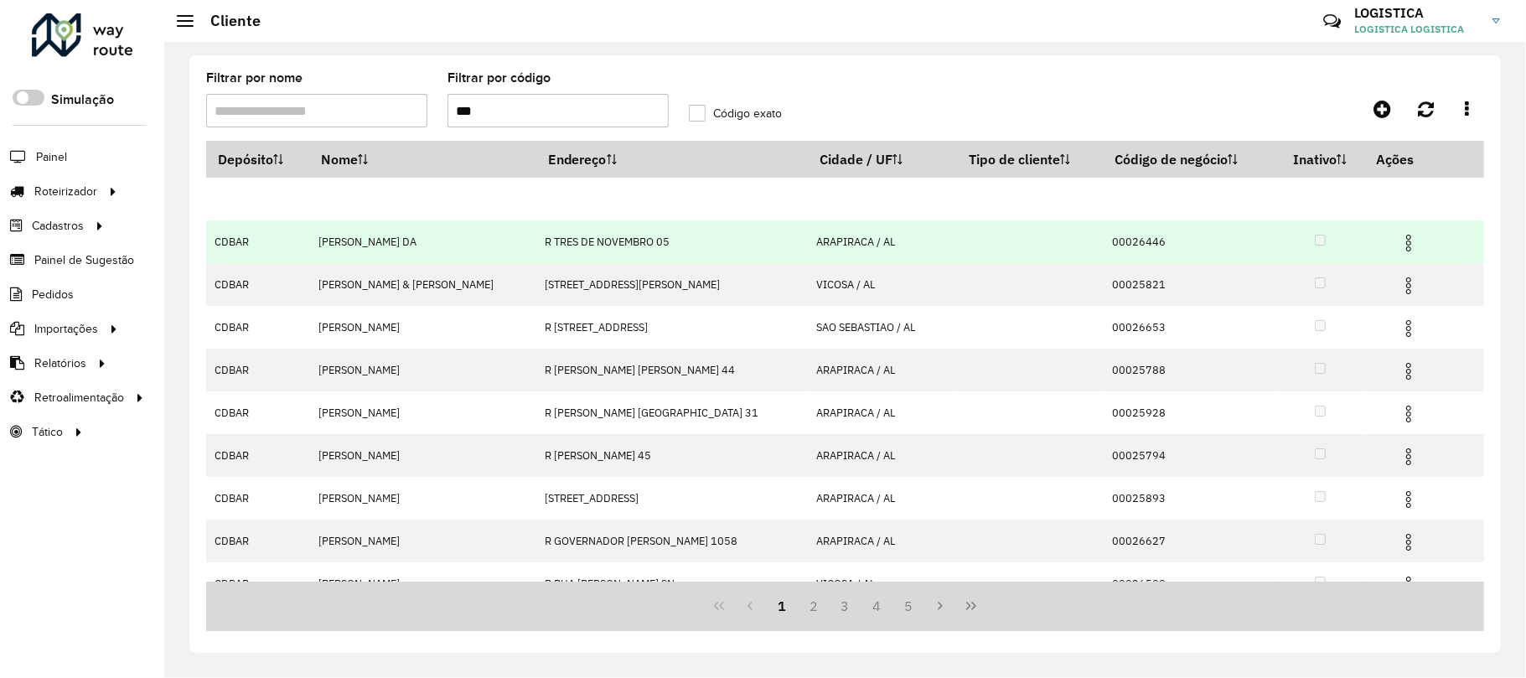
click at [1394, 261] on td at bounding box center [1415, 241] width 101 height 42
click at [1395, 243] on hb-app "Aguarde... Pop-up bloqueado! Seu navegador bloqueou automáticamente a abertura …" at bounding box center [763, 339] width 1526 height 678
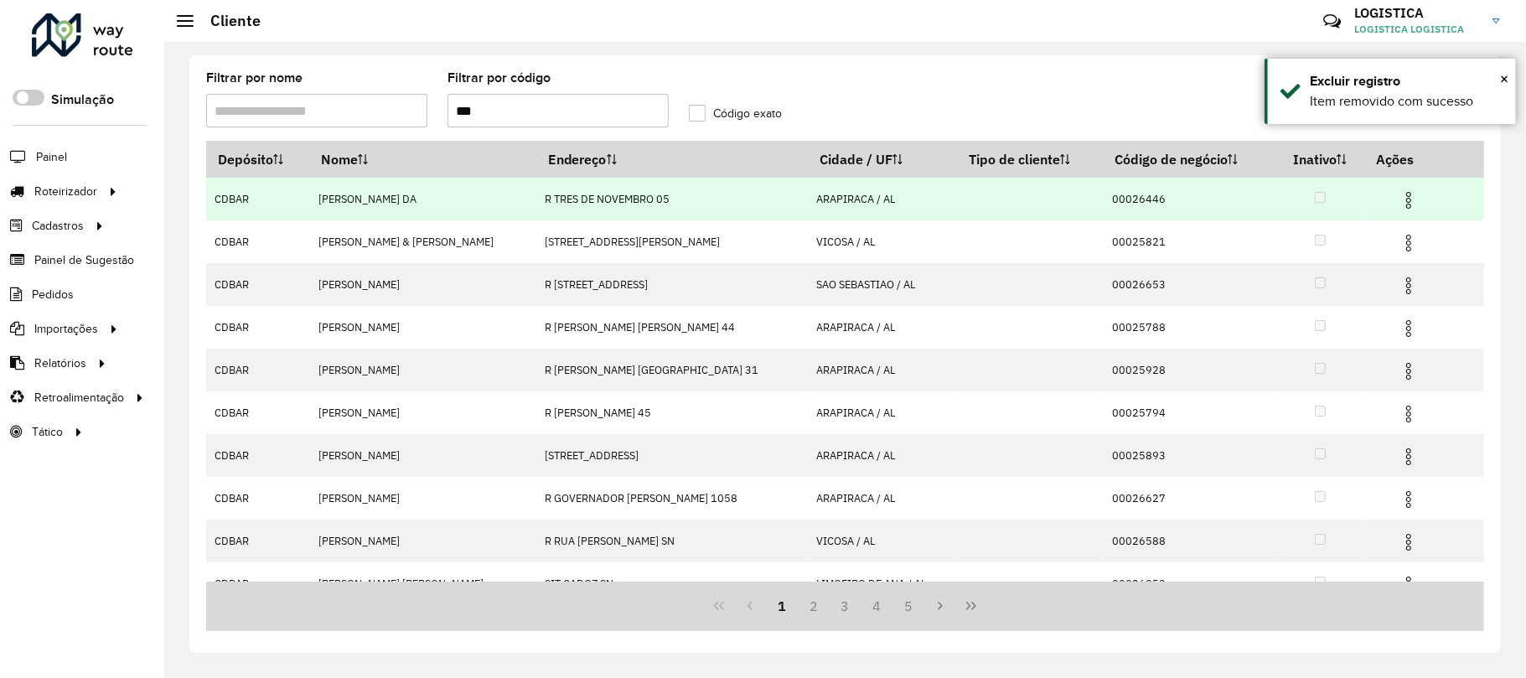
click at [1398, 243] on img at bounding box center [1408, 243] width 20 height 20
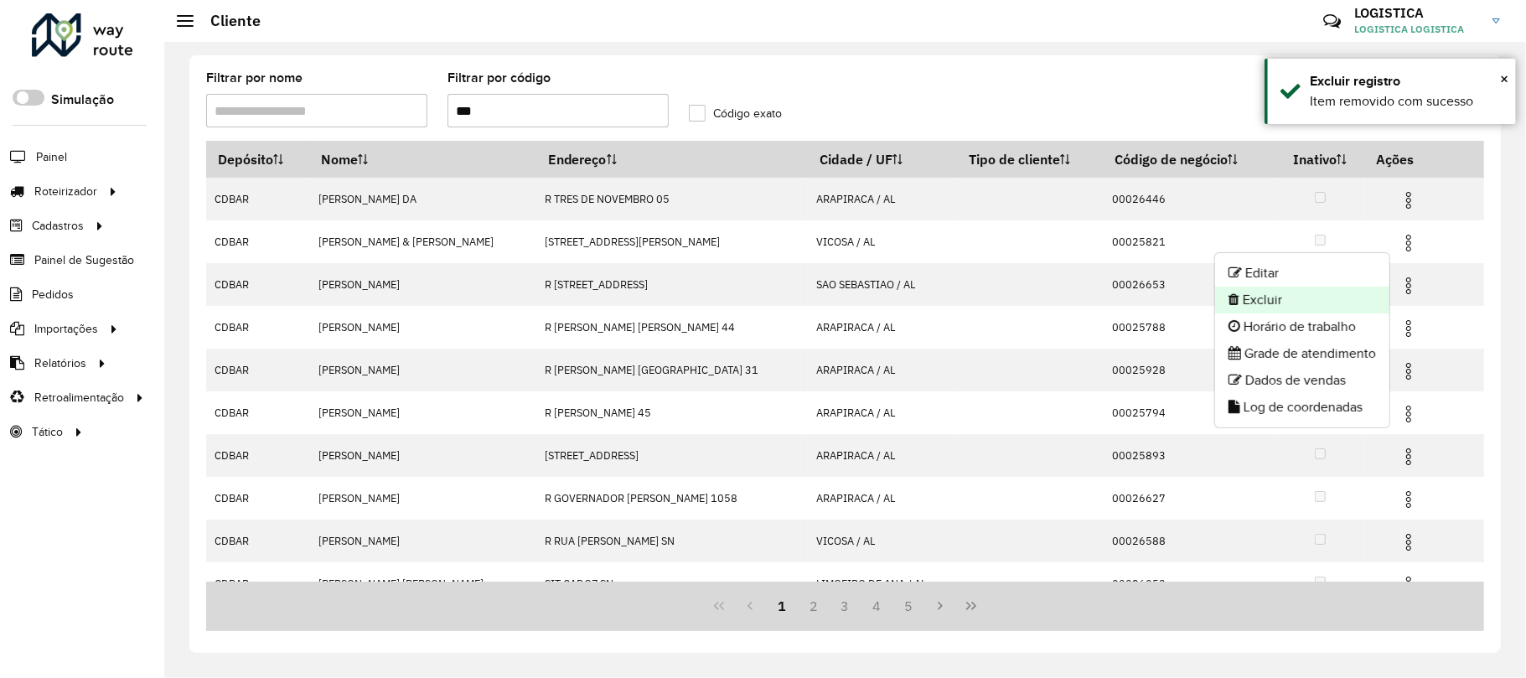
click at [1301, 292] on li "Excluir" at bounding box center [1302, 300] width 174 height 27
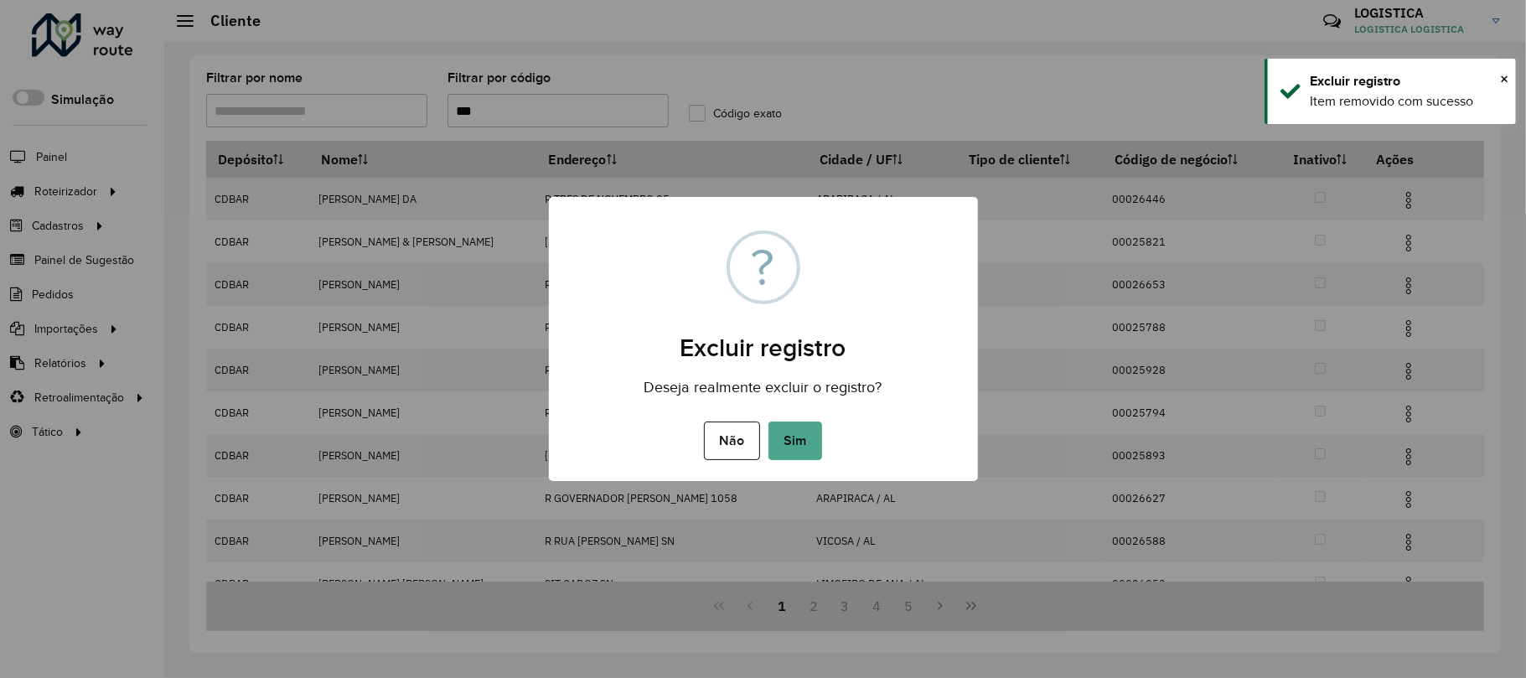
click at [768, 421] on button "Sim" at bounding box center [795, 440] width 54 height 39
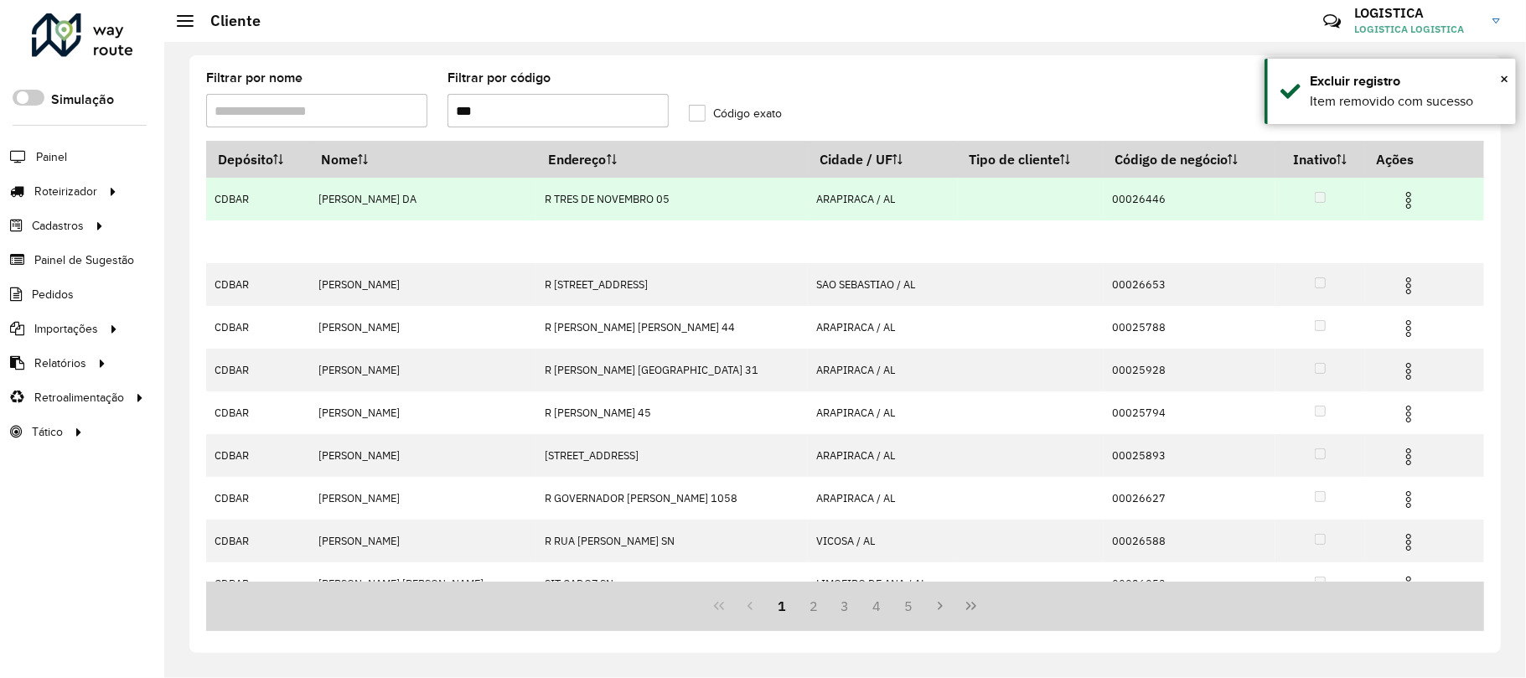
click at [1405, 194] on img at bounding box center [1408, 200] width 20 height 20
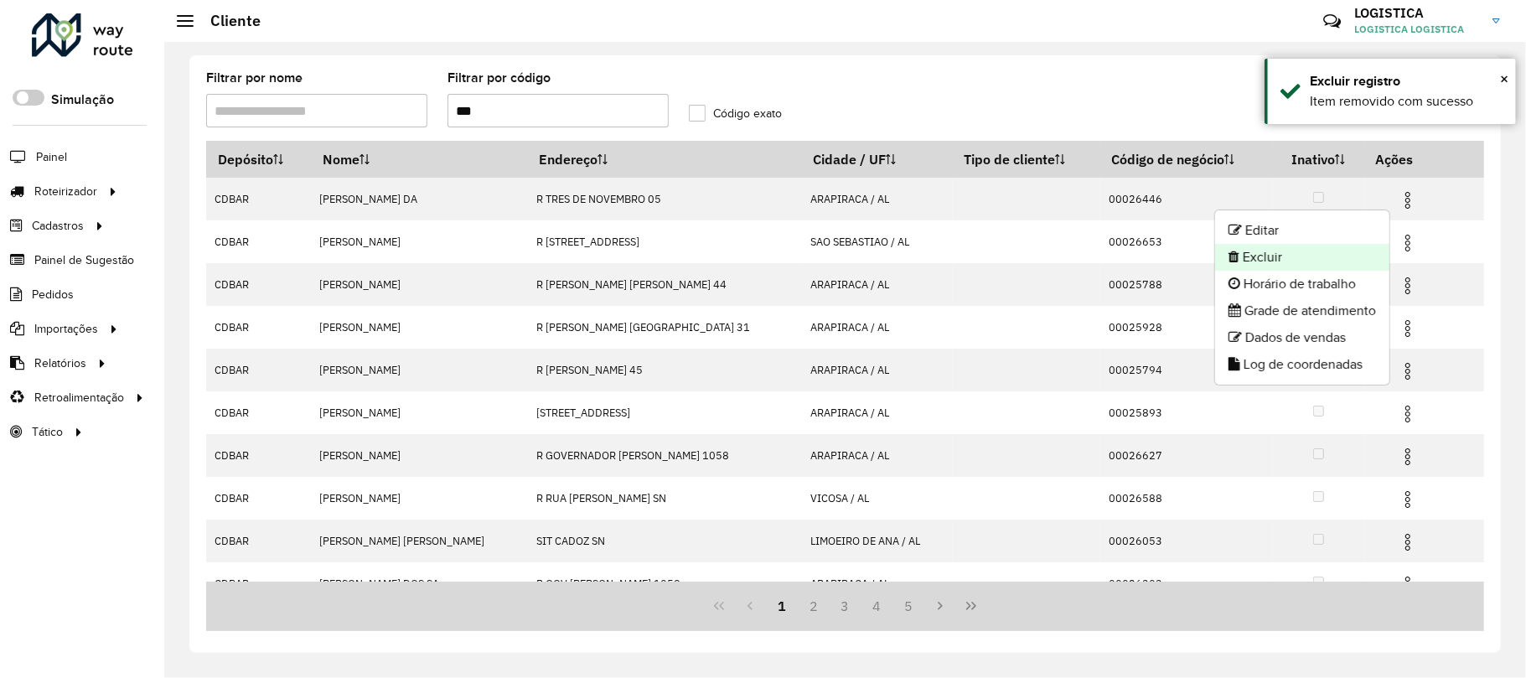
click at [1285, 255] on li "Excluir" at bounding box center [1302, 257] width 174 height 27
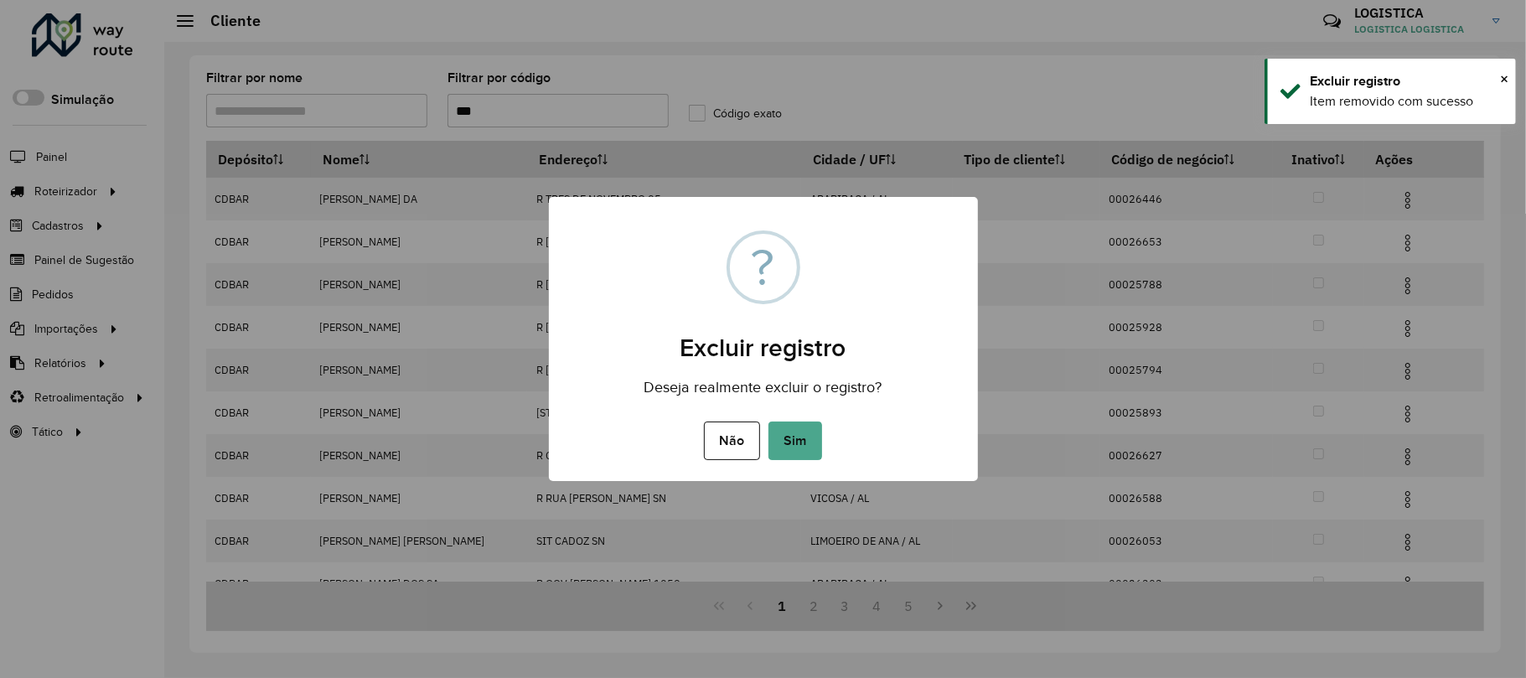
click at [768, 421] on button "Sim" at bounding box center [795, 440] width 54 height 39
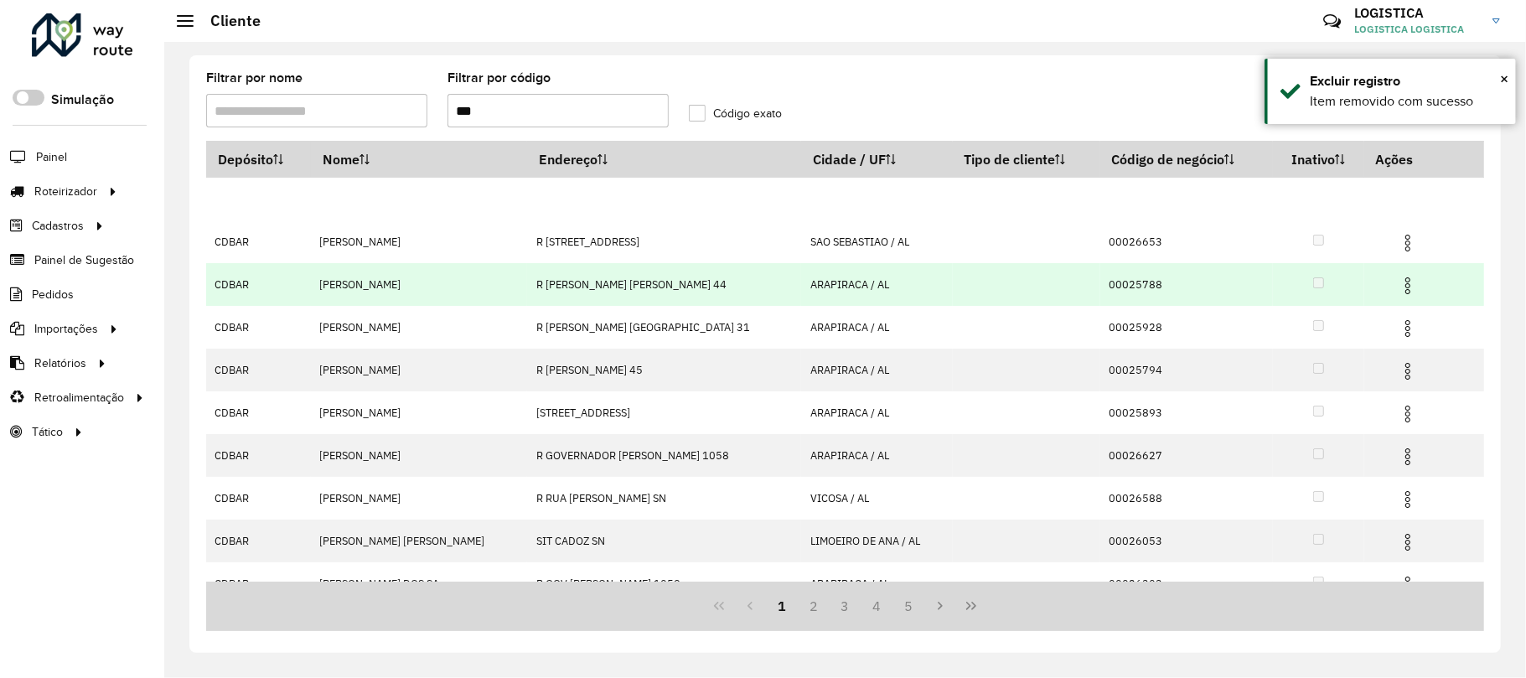
click at [1409, 279] on img at bounding box center [1408, 286] width 20 height 20
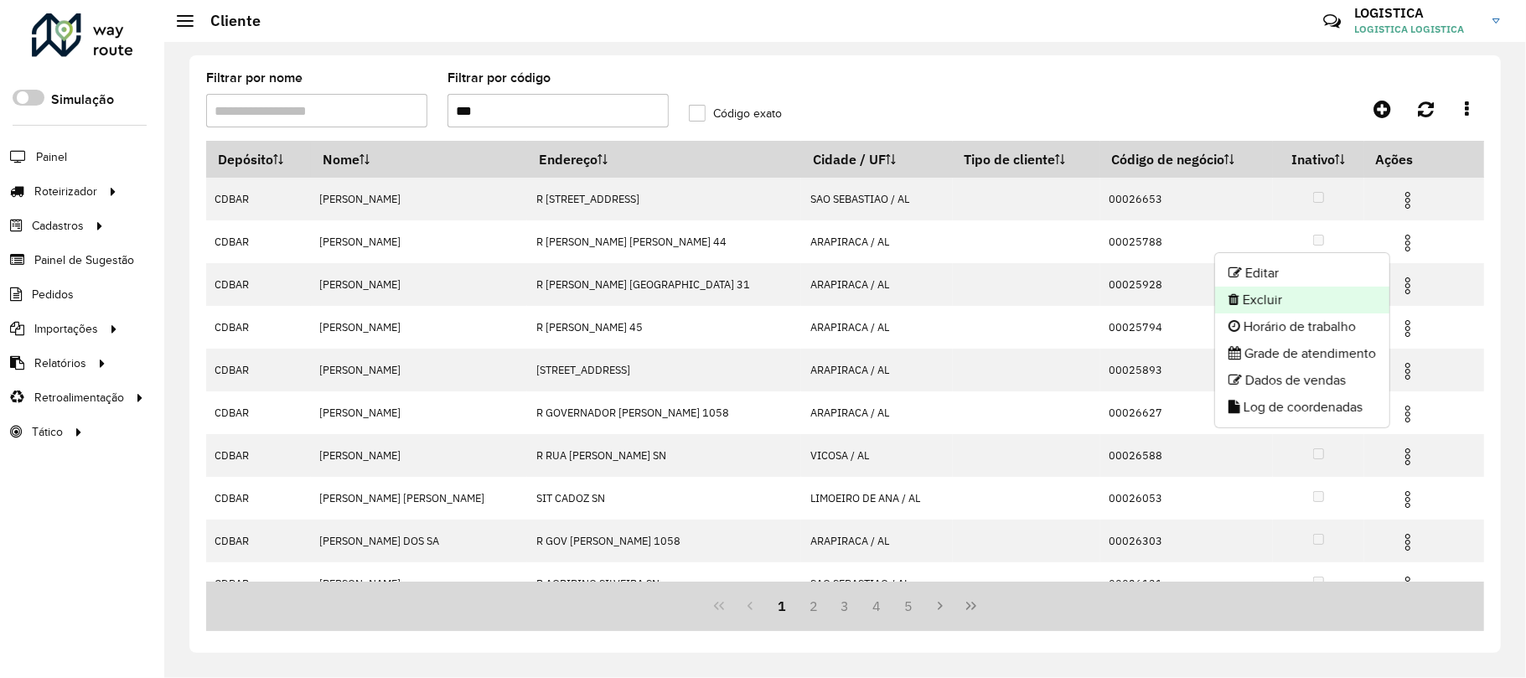
click at [1295, 299] on li "Excluir" at bounding box center [1302, 300] width 174 height 27
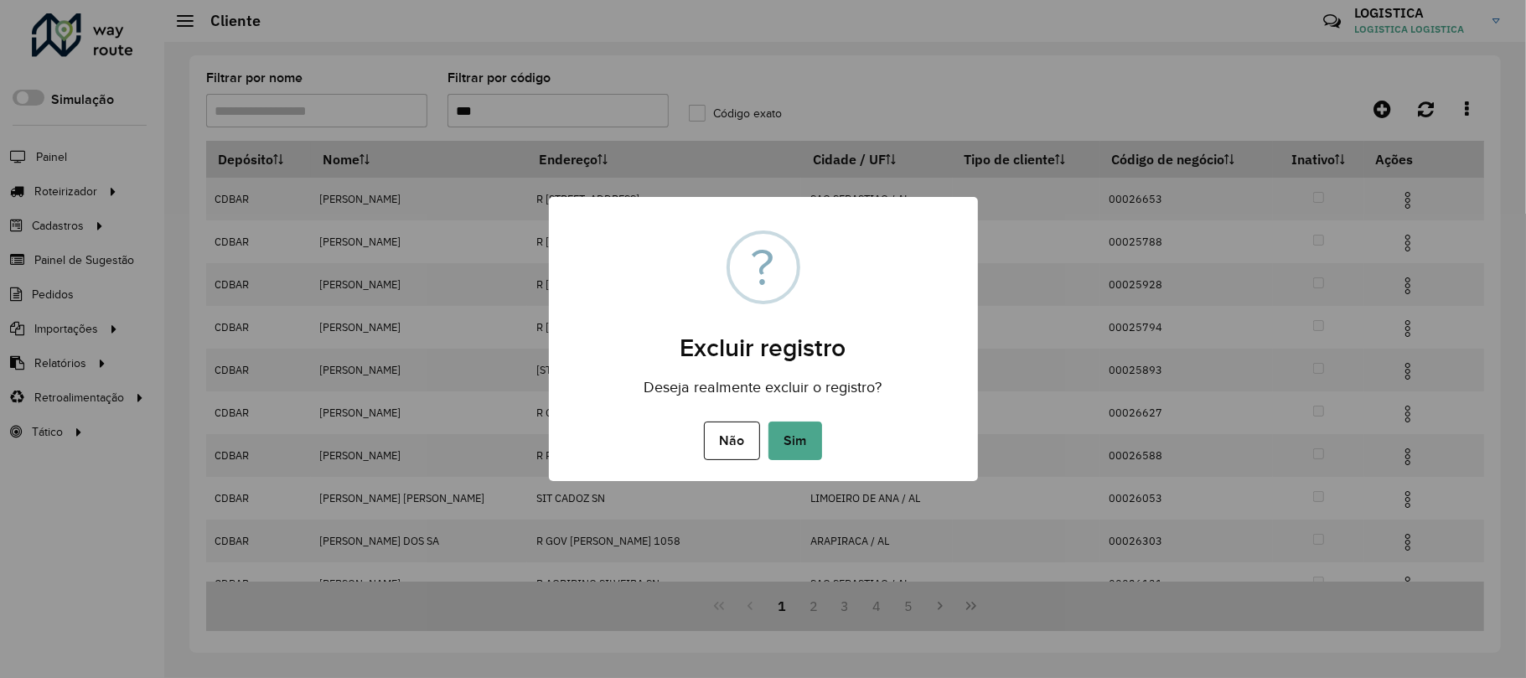
click at [768, 421] on button "Sim" at bounding box center [795, 440] width 54 height 39
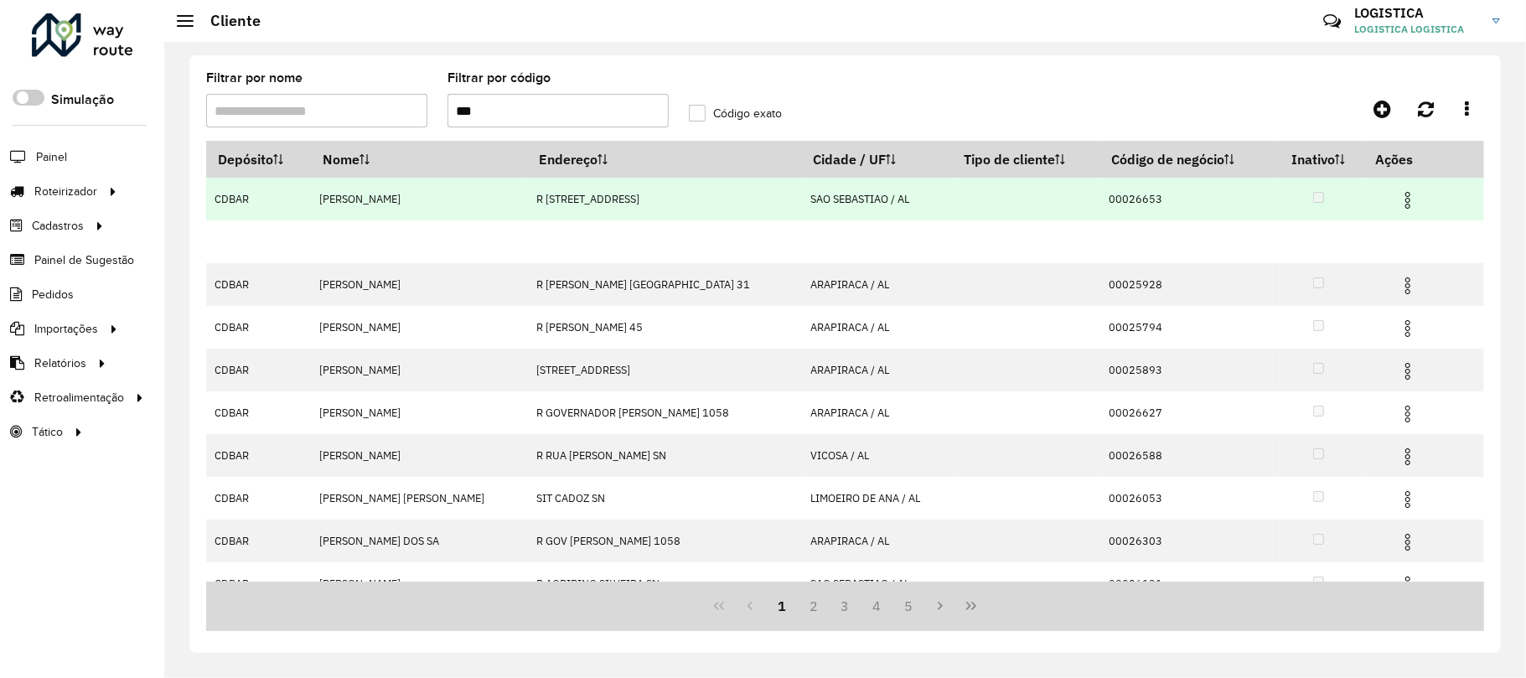
click at [1398, 205] on img at bounding box center [1408, 200] width 20 height 20
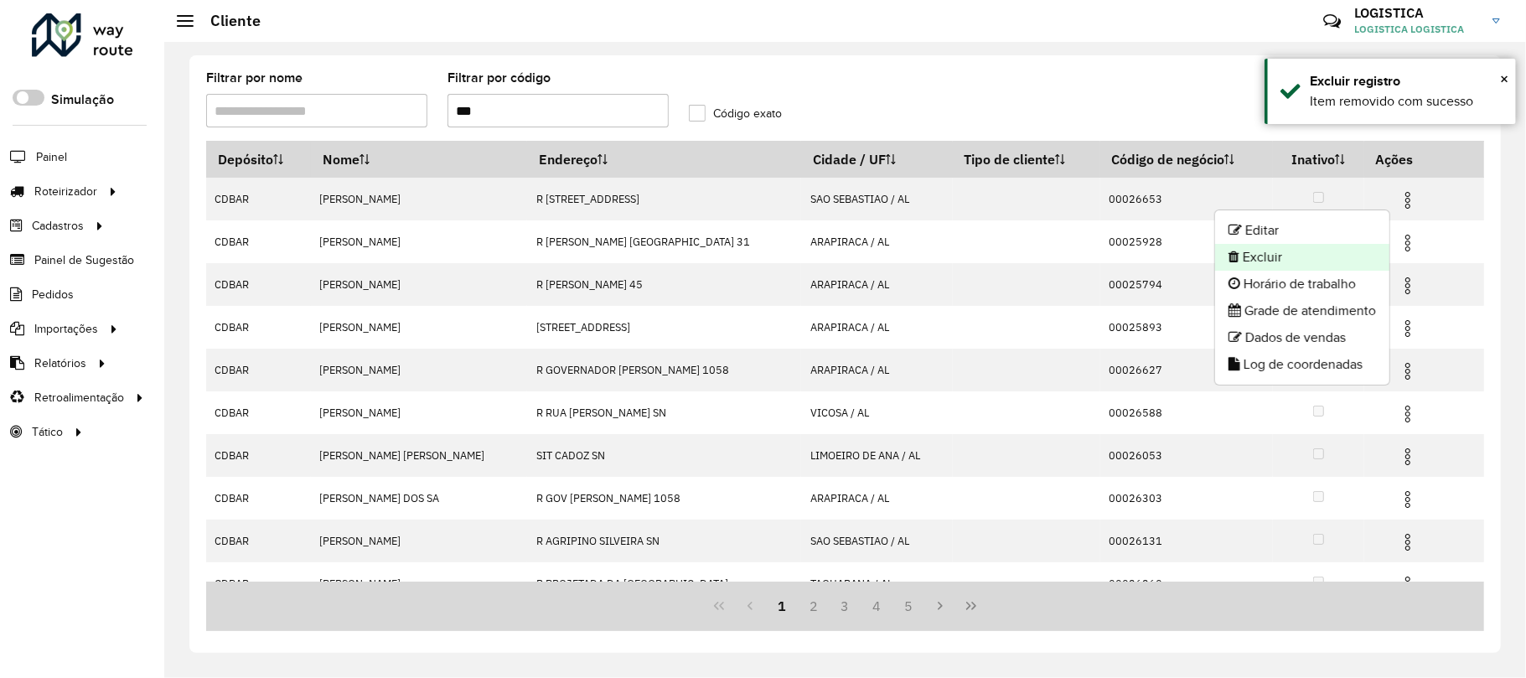
click at [1305, 250] on li "Excluir" at bounding box center [1302, 257] width 174 height 27
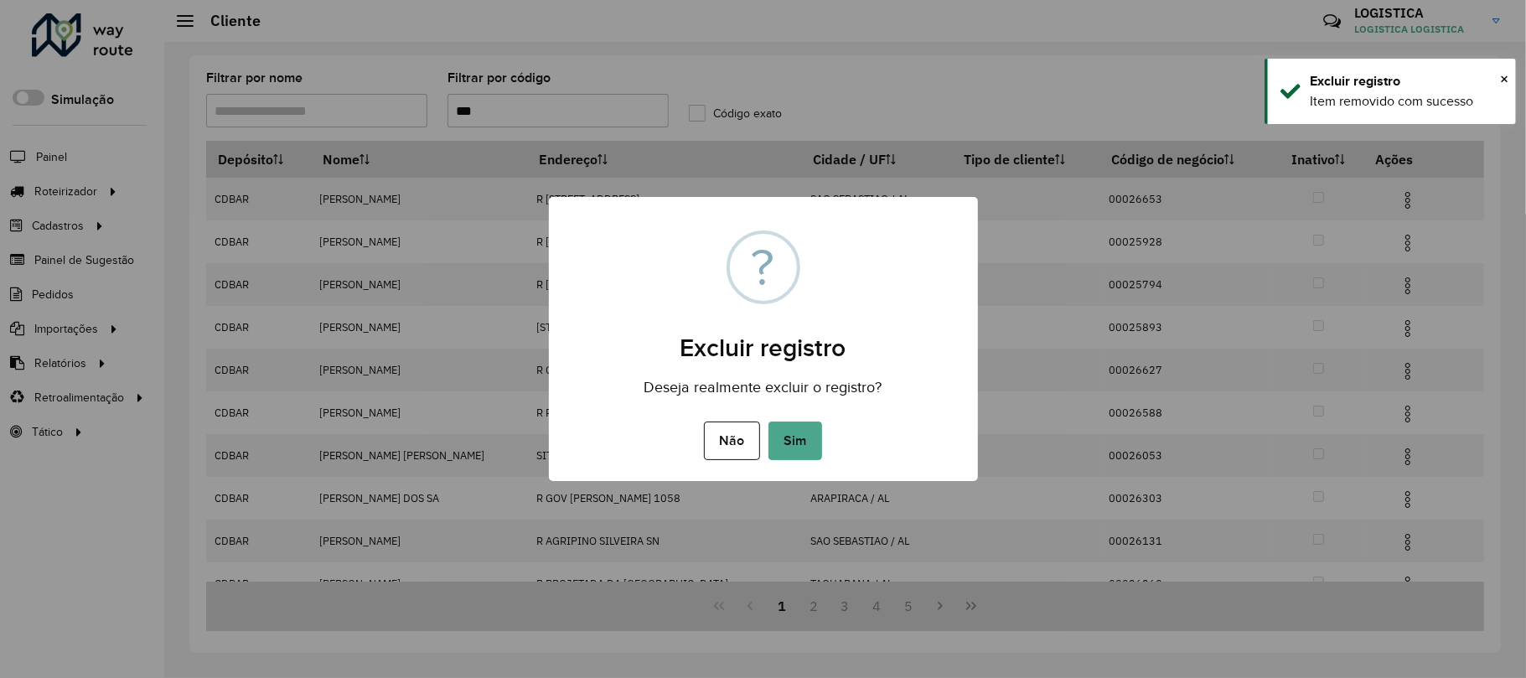
click at [768, 421] on button "Sim" at bounding box center [795, 440] width 54 height 39
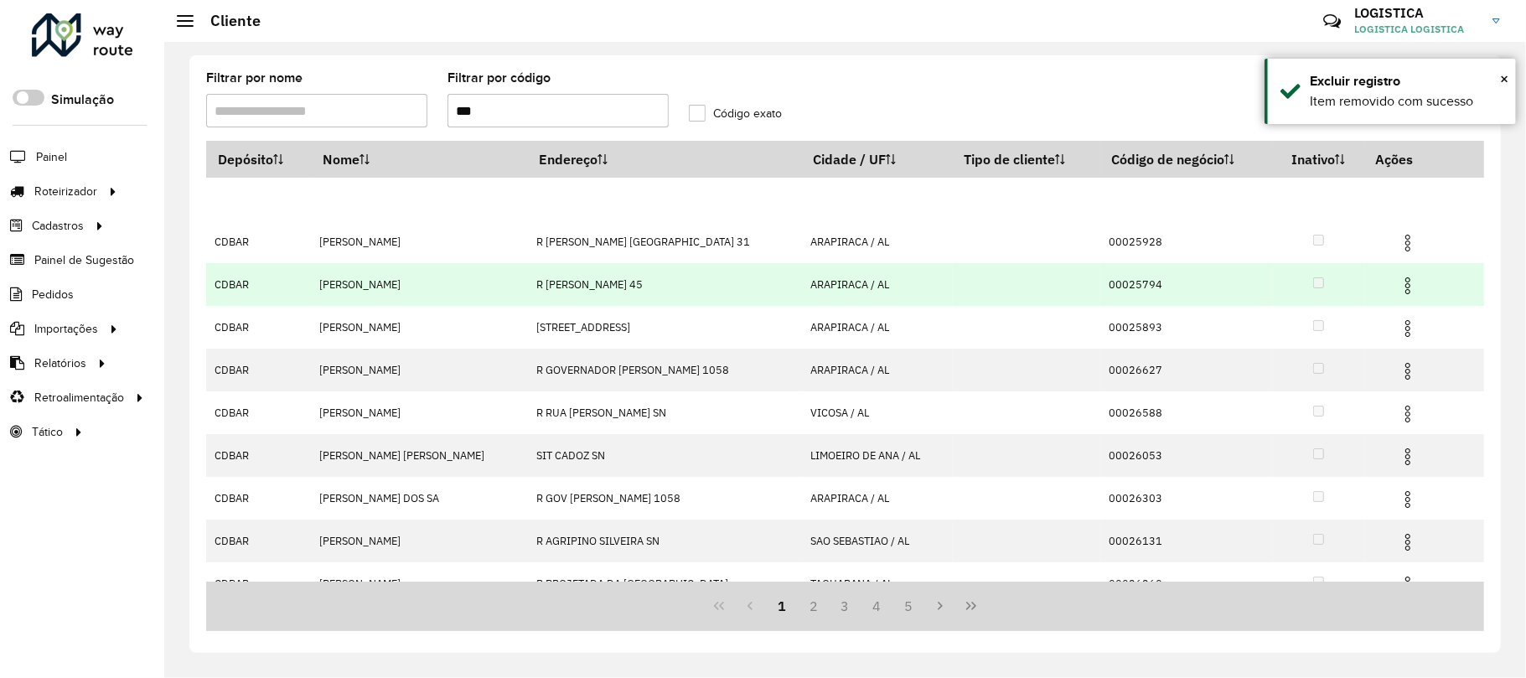
click at [1398, 276] on img at bounding box center [1408, 286] width 20 height 20
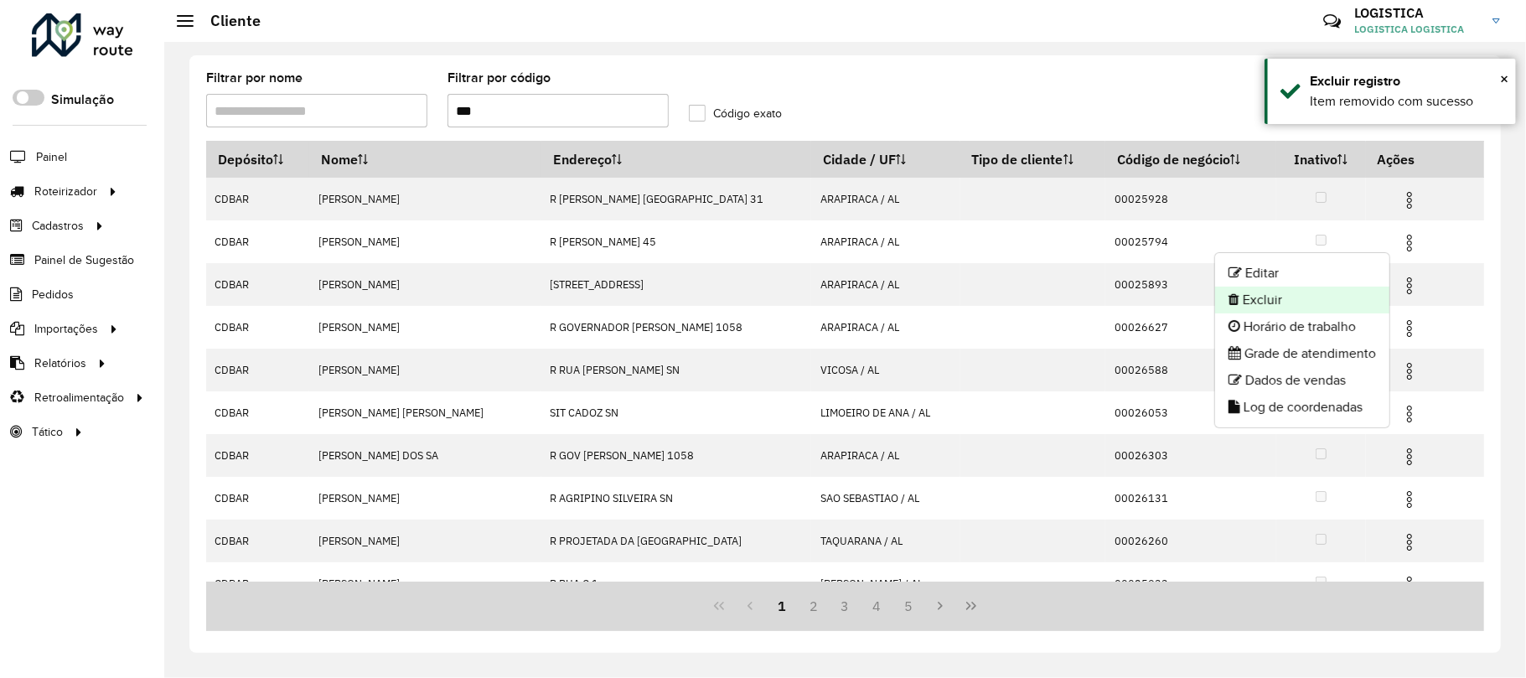
click at [1271, 305] on li "Excluir" at bounding box center [1302, 300] width 174 height 27
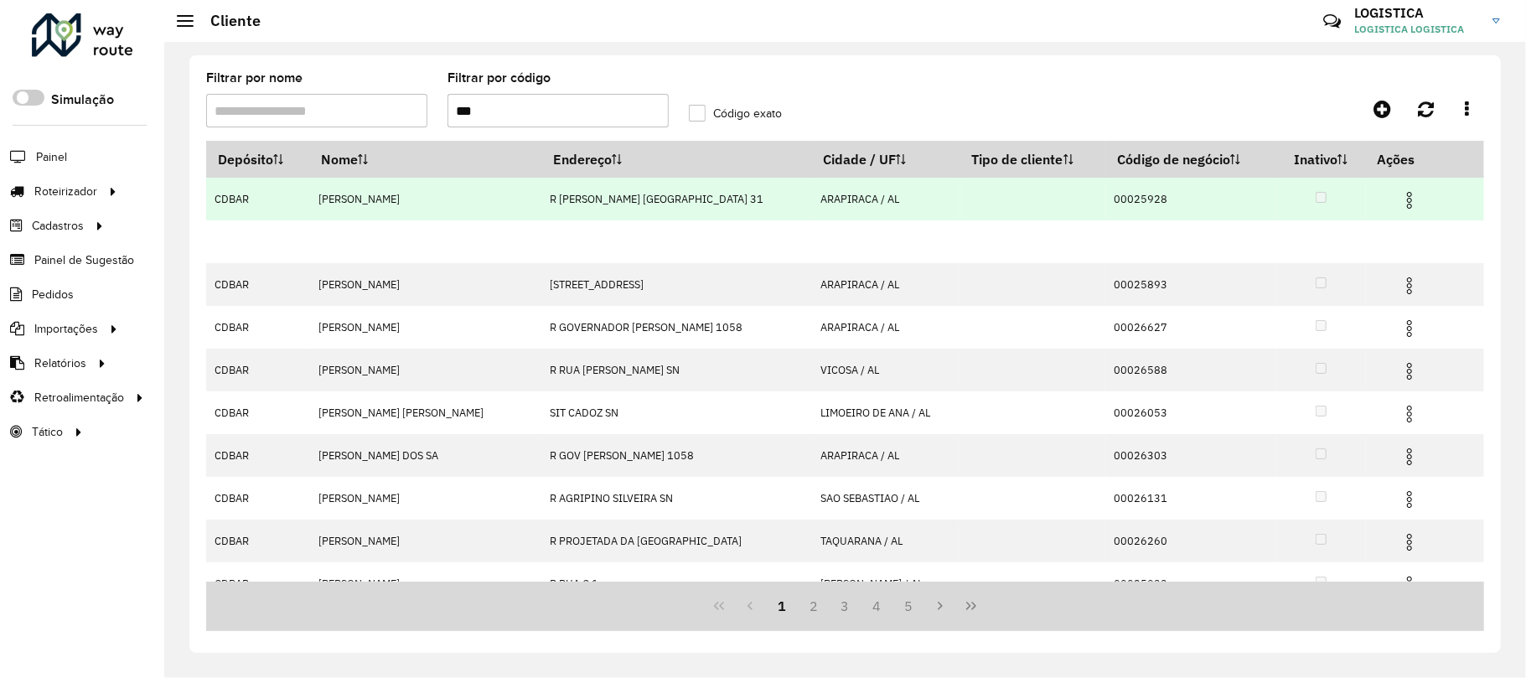
click at [1399, 208] on img at bounding box center [1409, 200] width 20 height 20
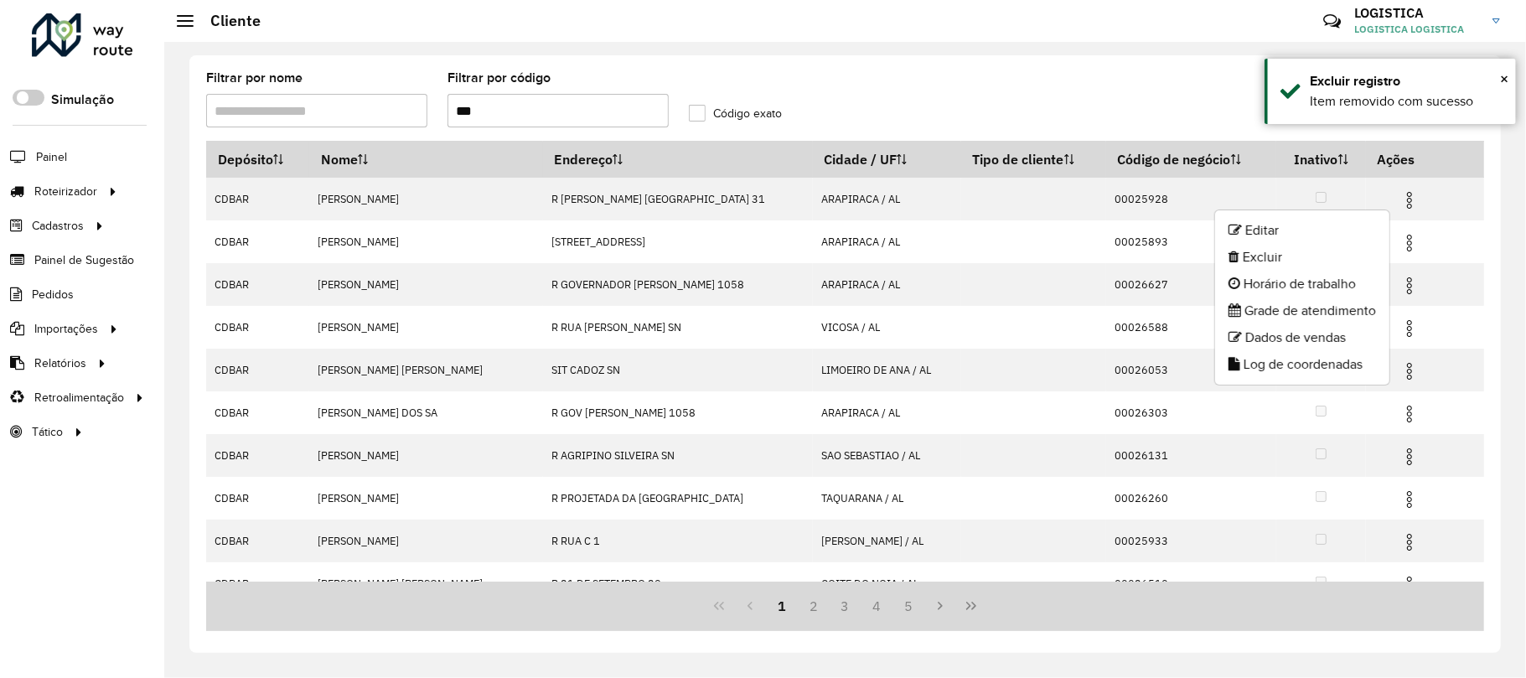
click at [1261, 255] on li "Excluir" at bounding box center [1302, 257] width 174 height 27
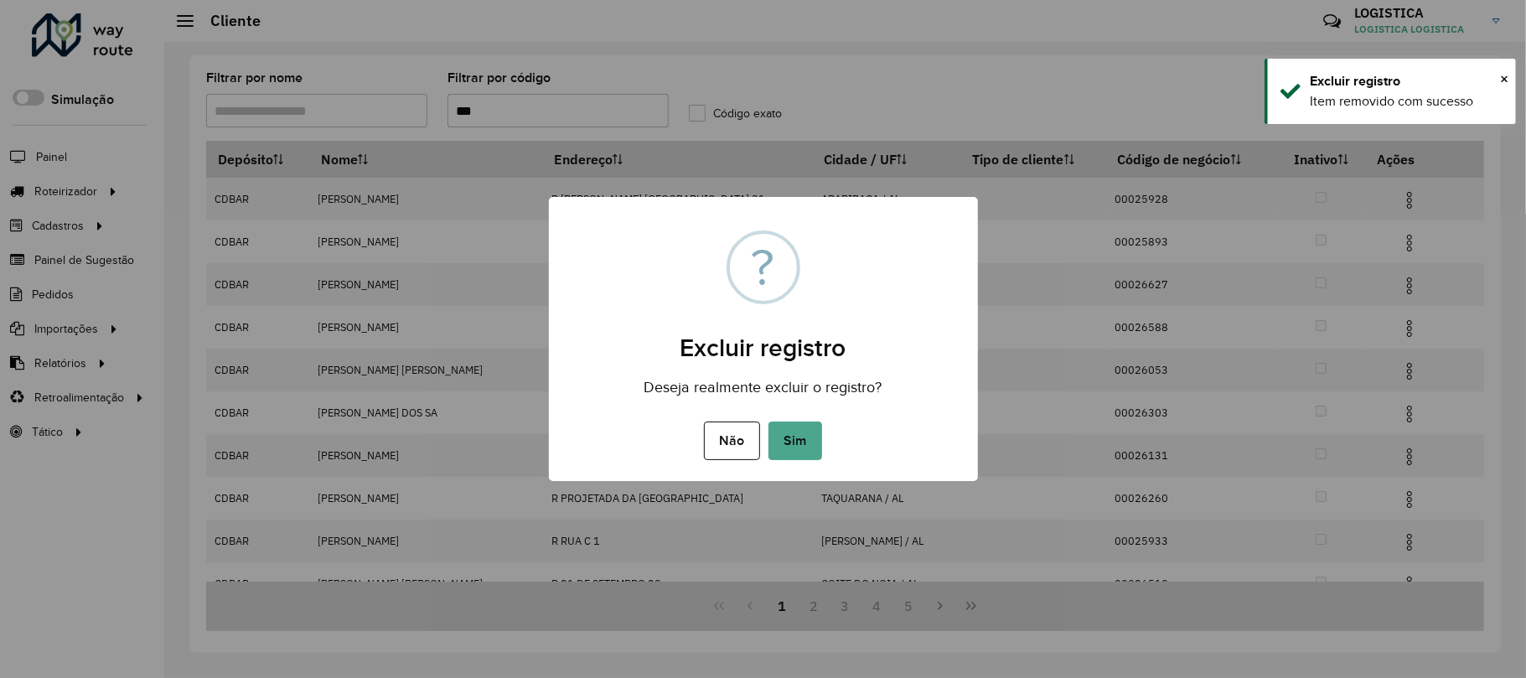
click at [768, 421] on button "Sim" at bounding box center [795, 440] width 54 height 39
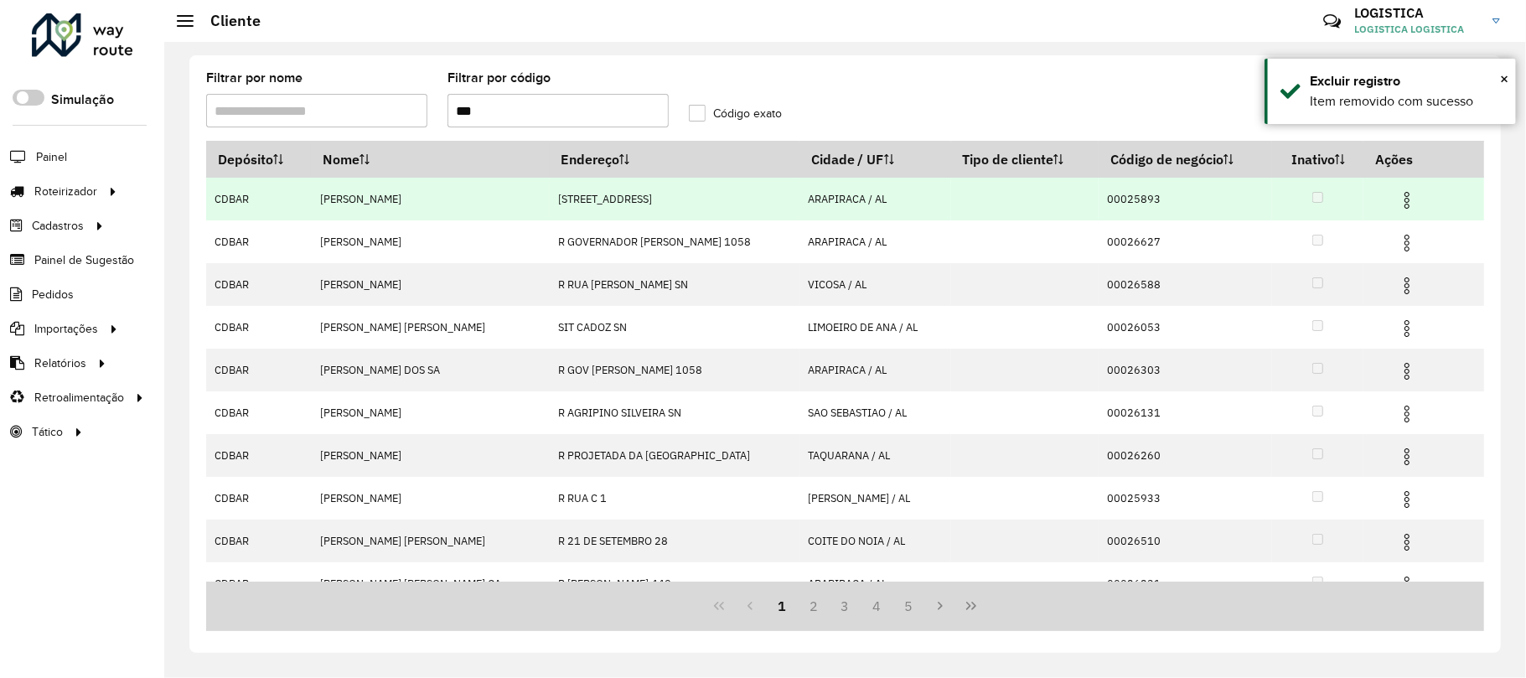
click at [1397, 199] on img at bounding box center [1407, 200] width 20 height 20
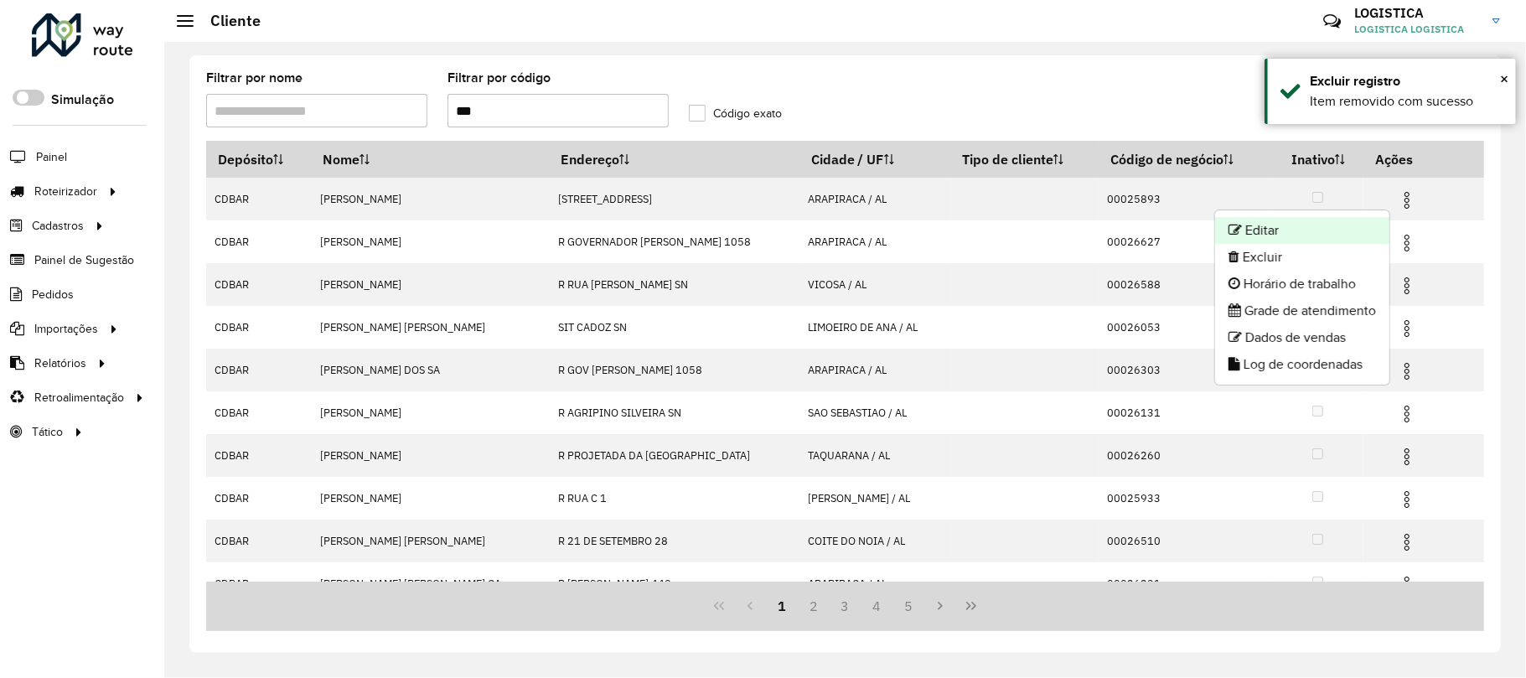
click at [1328, 240] on li "Editar" at bounding box center [1302, 230] width 174 height 27
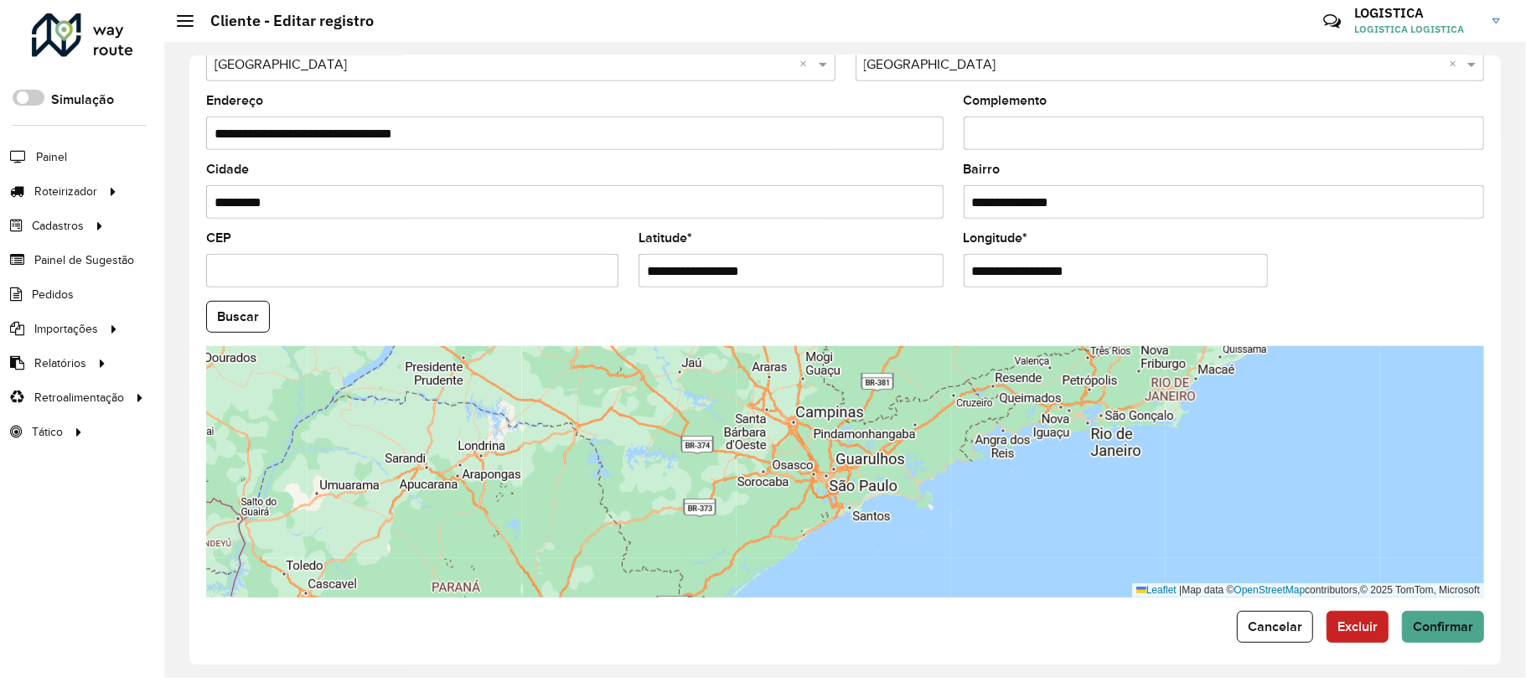
scroll to position [566, 0]
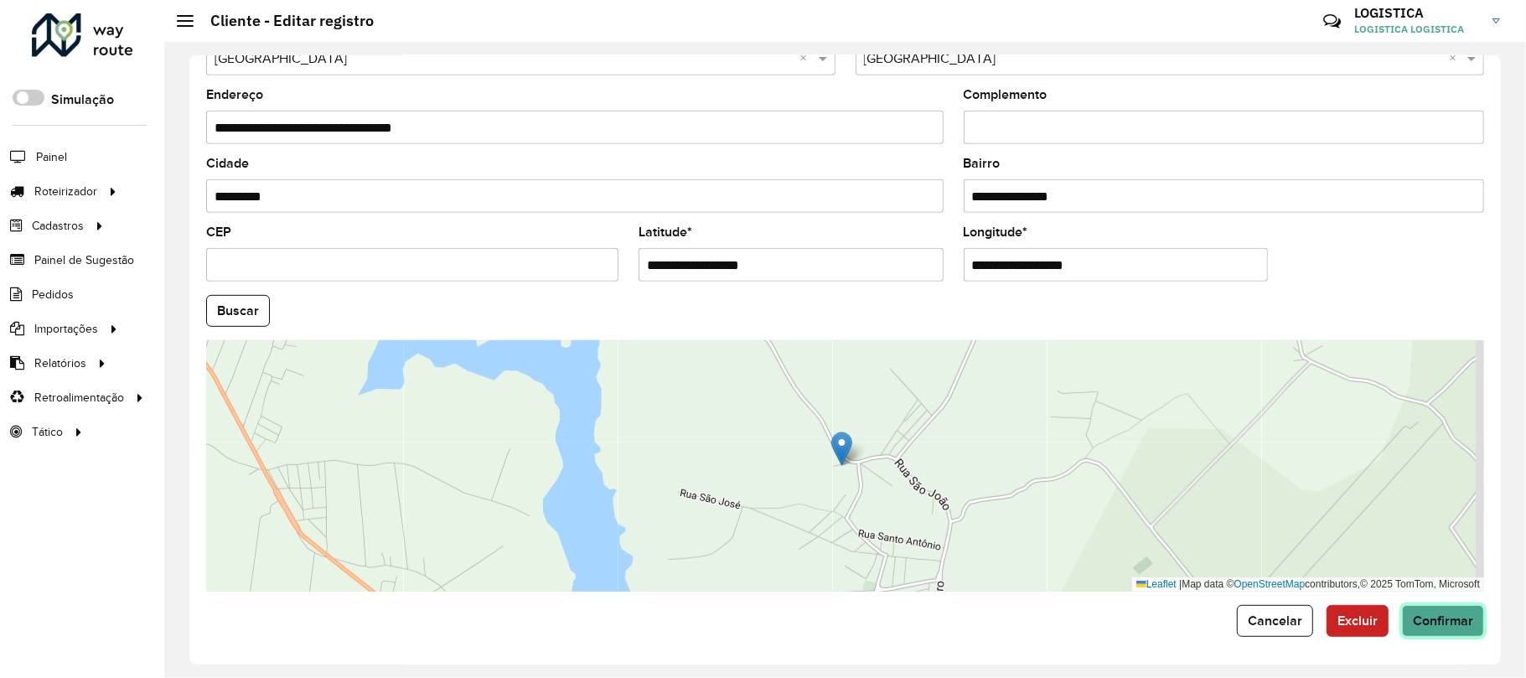
click at [1443, 608] on button "Confirmar" at bounding box center [1443, 621] width 82 height 32
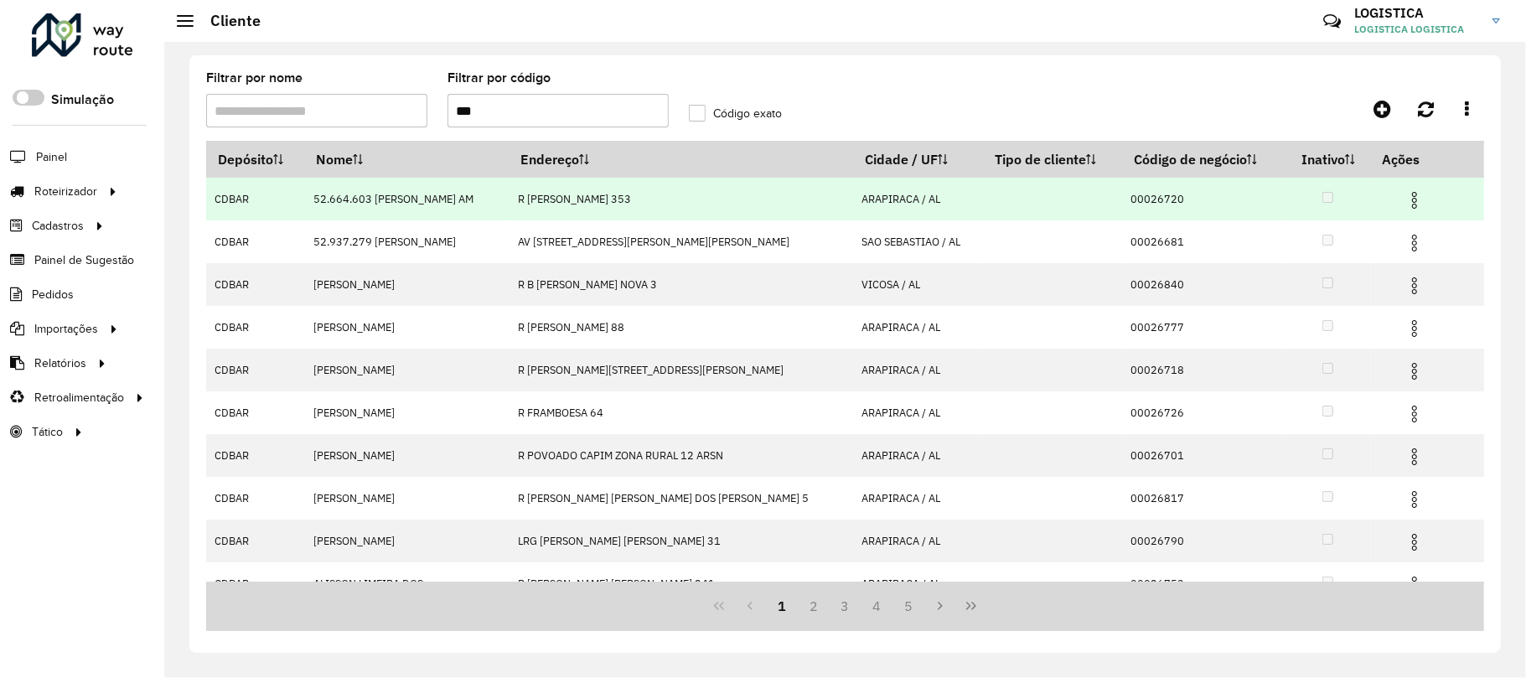
click at [1404, 192] on img at bounding box center [1414, 200] width 20 height 20
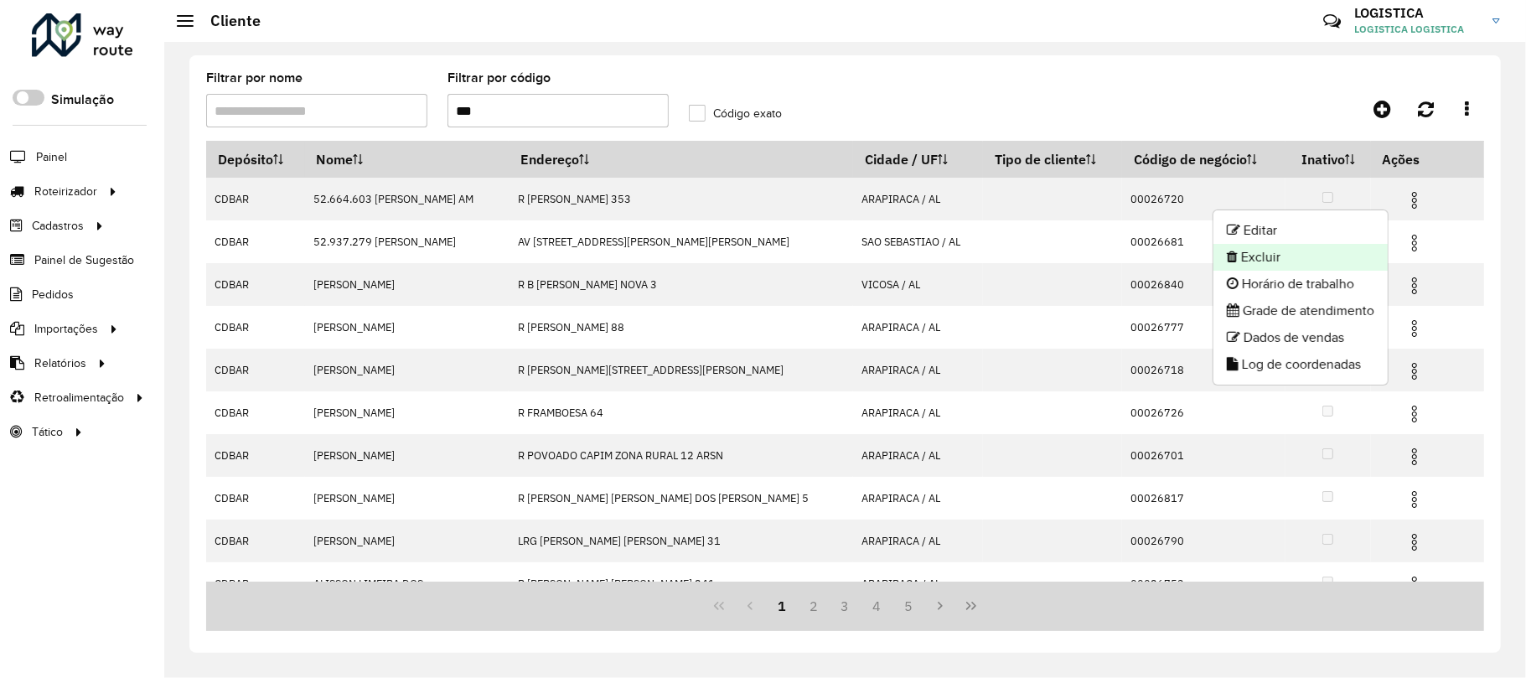
click at [1289, 251] on li "Excluir" at bounding box center [1300, 257] width 174 height 27
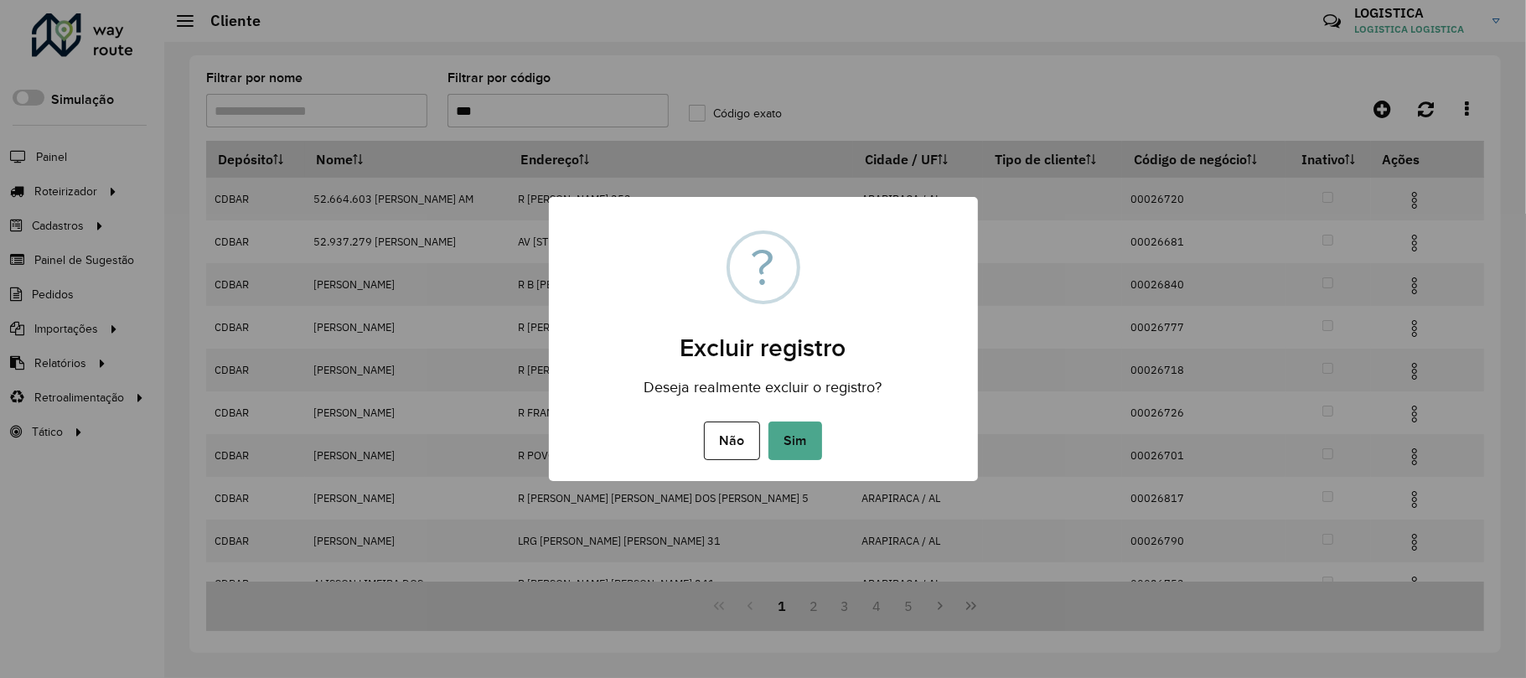
click at [768, 421] on button "Sim" at bounding box center [795, 440] width 54 height 39
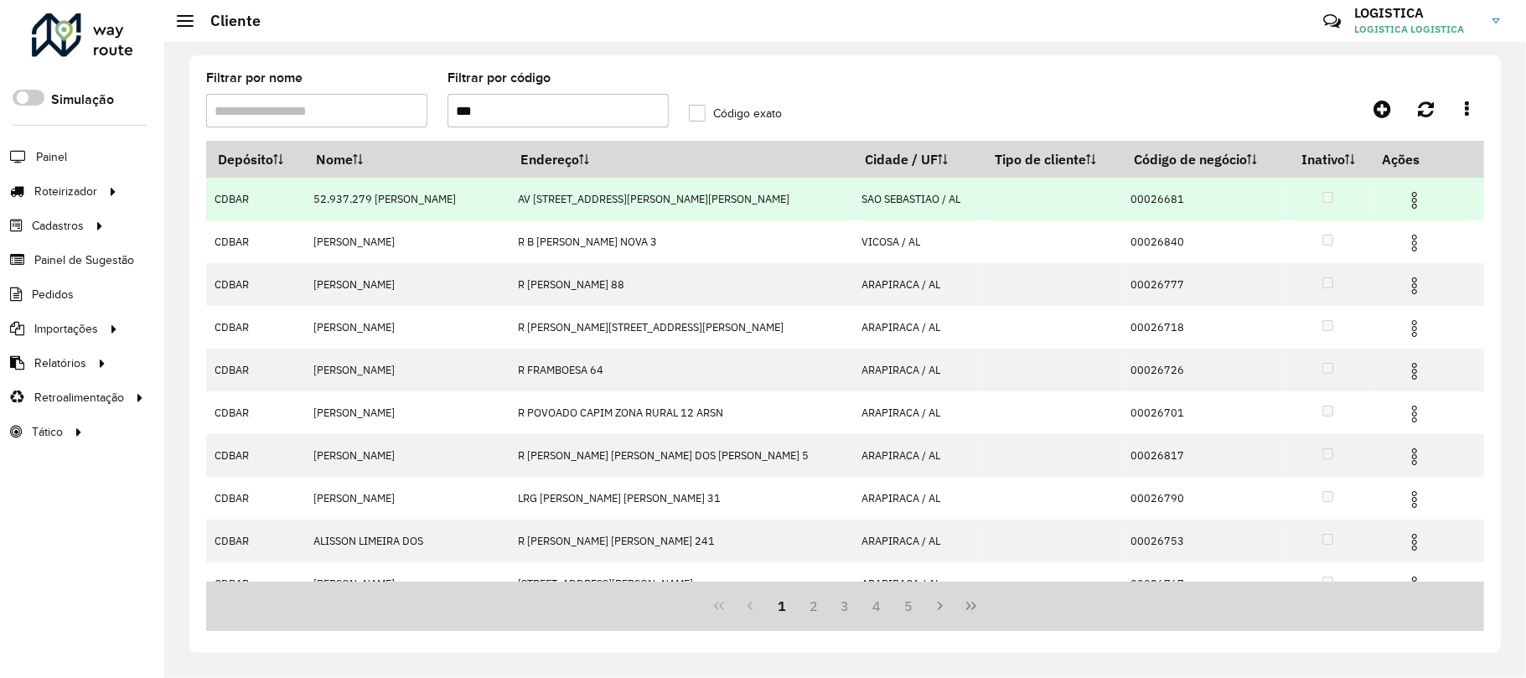
click at [1404, 199] on img at bounding box center [1414, 200] width 20 height 20
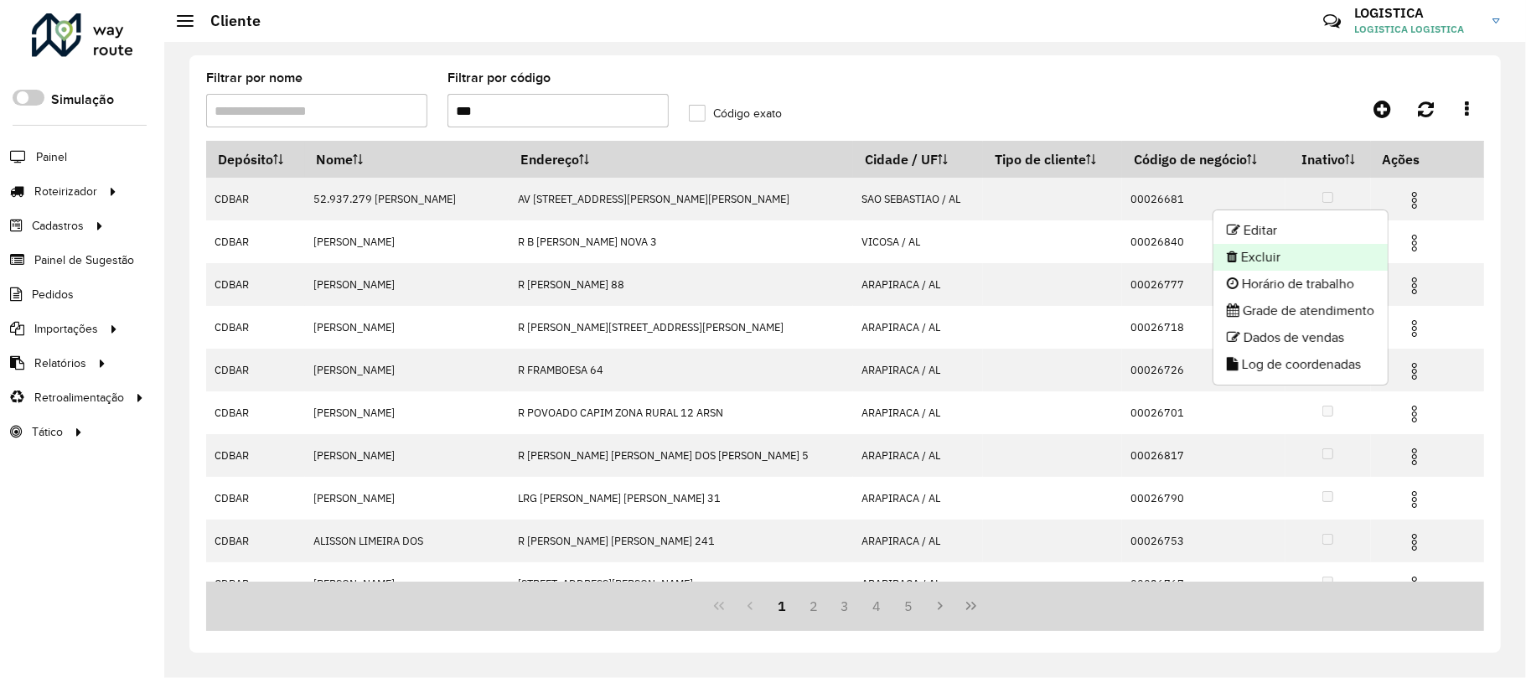
click at [1272, 255] on li "Excluir" at bounding box center [1300, 257] width 174 height 27
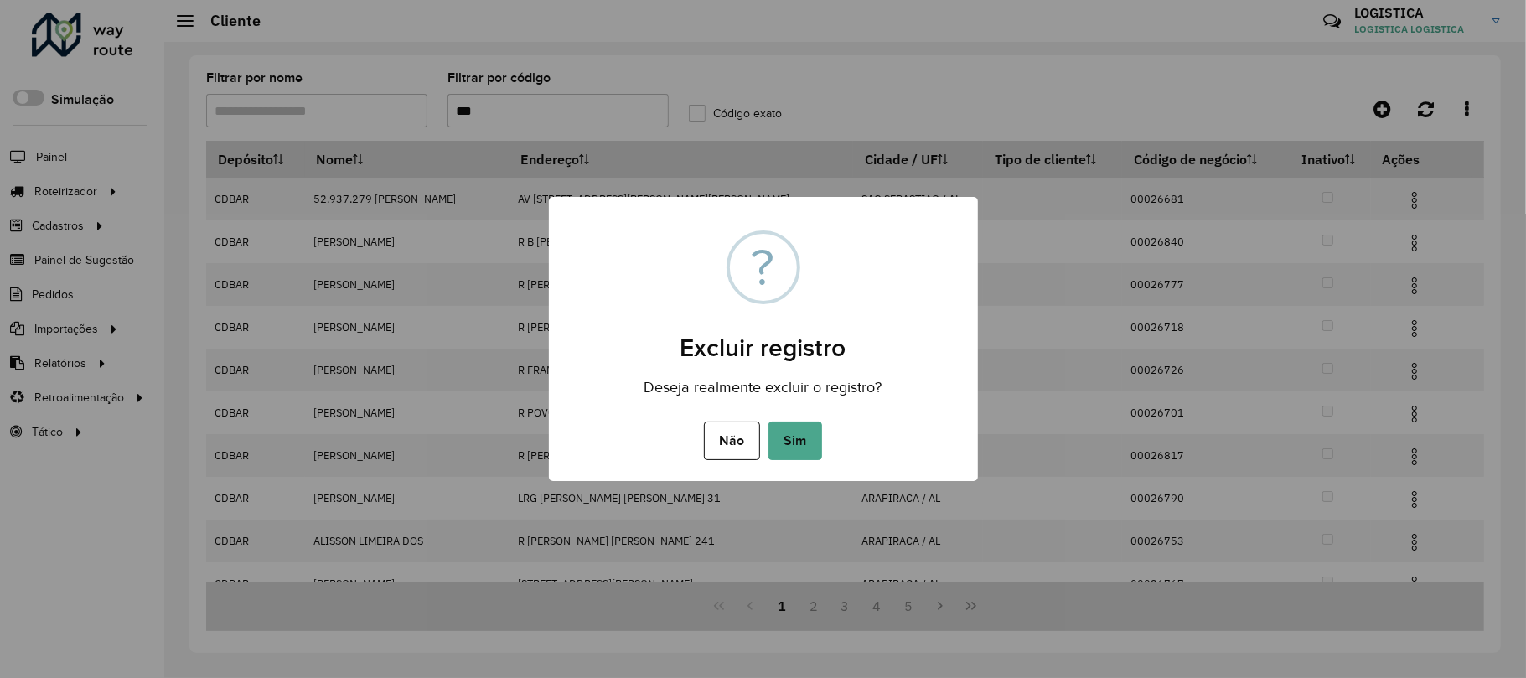
click at [768, 421] on button "Sim" at bounding box center [795, 440] width 54 height 39
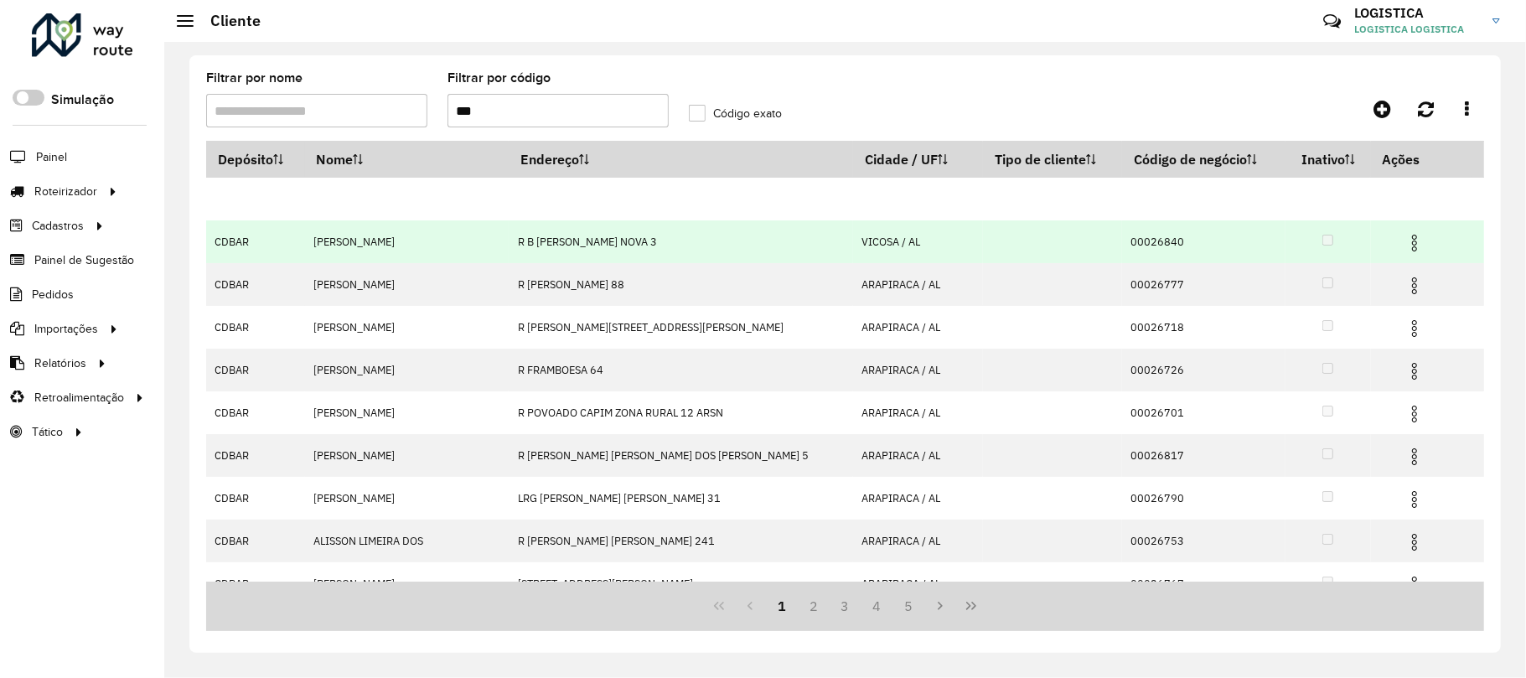
click at [1404, 240] on img at bounding box center [1414, 243] width 20 height 20
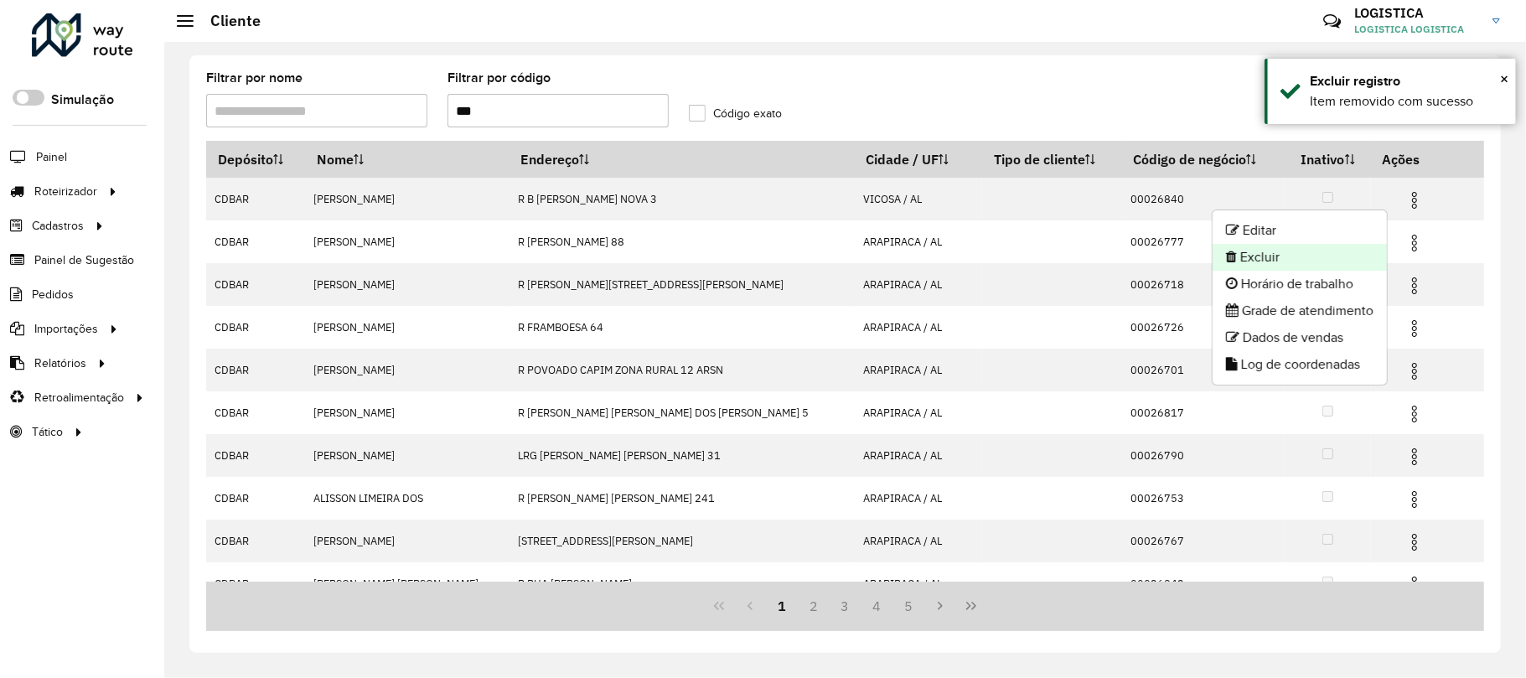
click at [1285, 253] on li "Excluir" at bounding box center [1299, 257] width 174 height 27
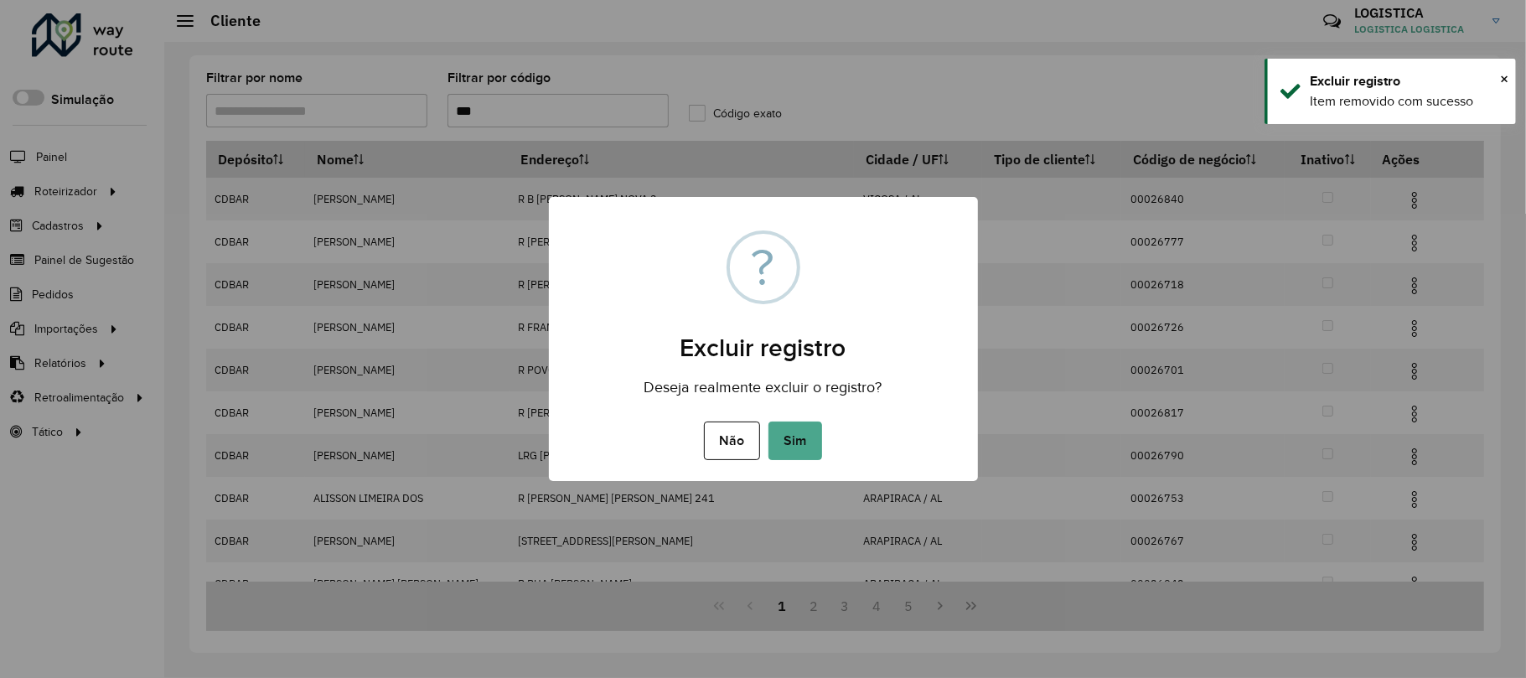
click at [768, 421] on button "Sim" at bounding box center [795, 440] width 54 height 39
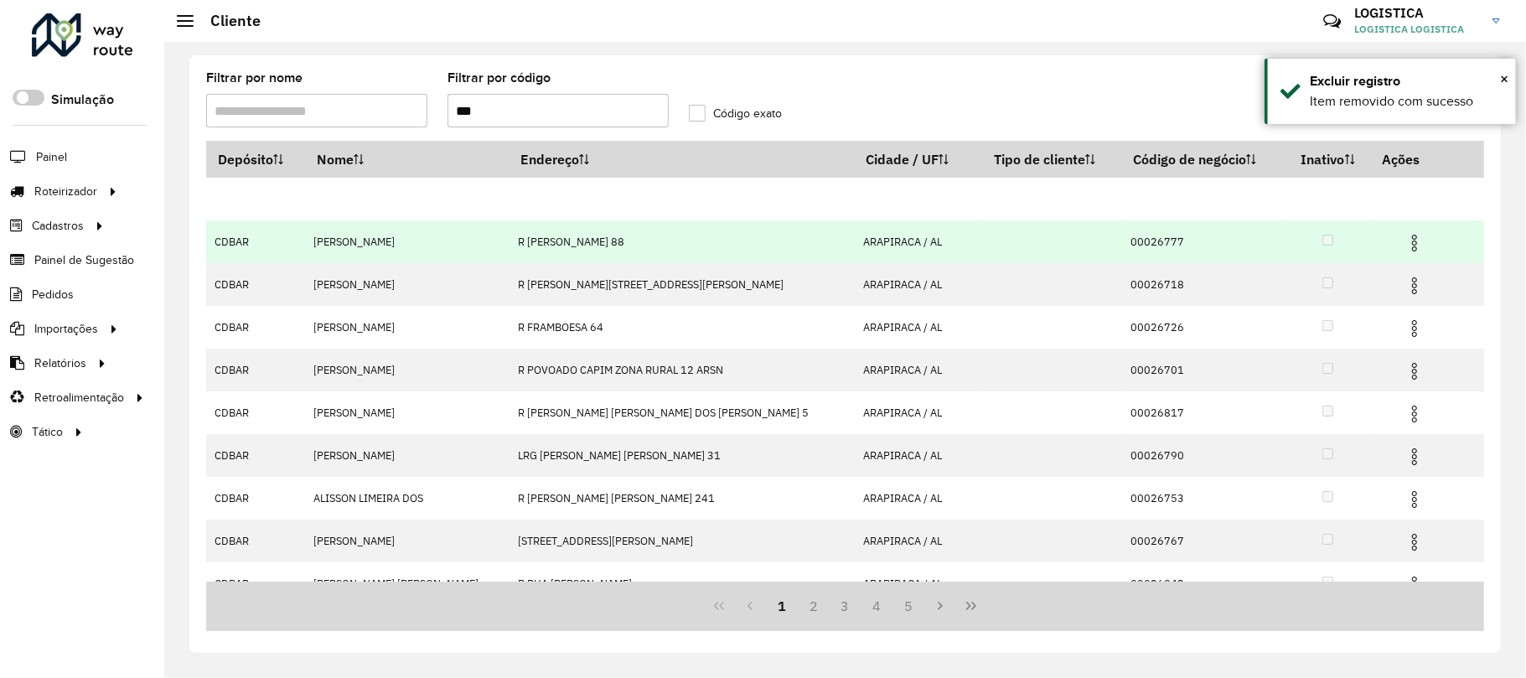
click at [1404, 235] on img at bounding box center [1414, 243] width 20 height 20
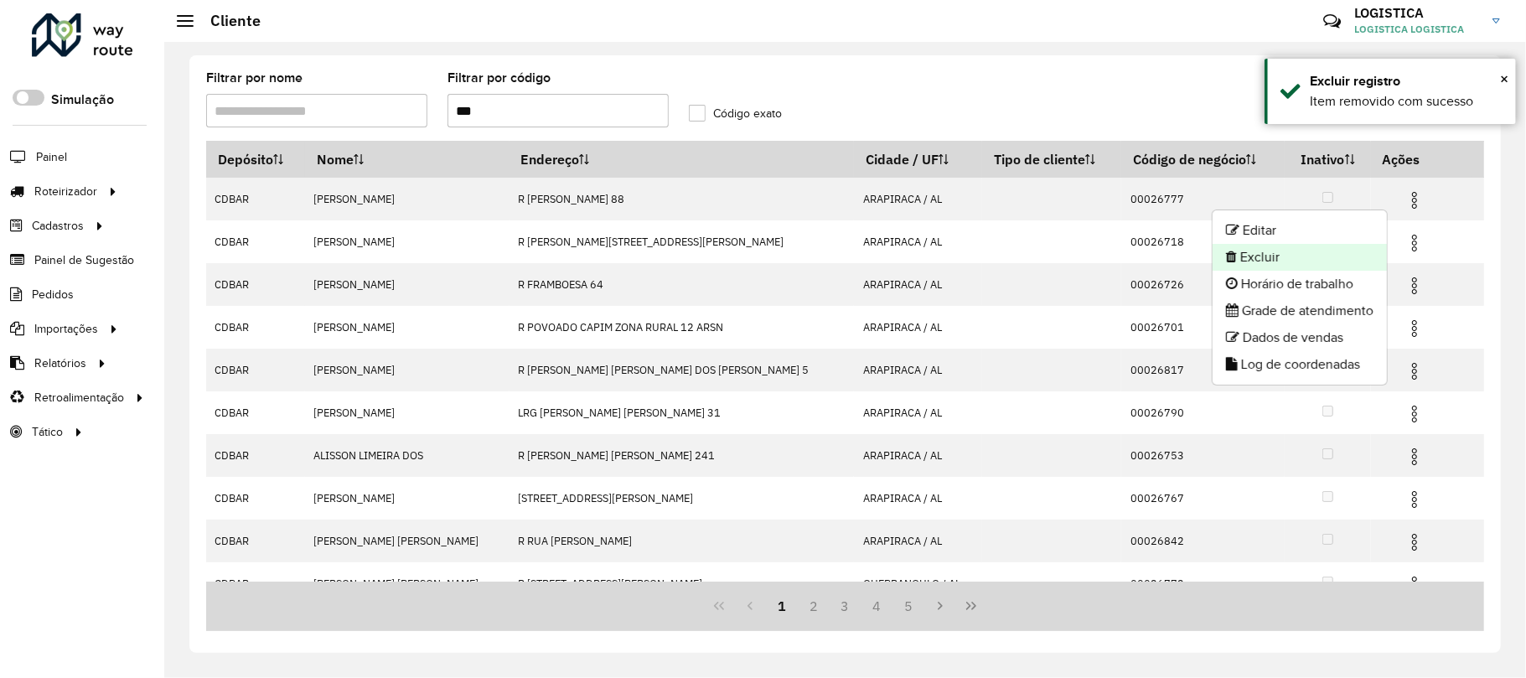
click at [1354, 258] on li "Excluir" at bounding box center [1299, 257] width 174 height 27
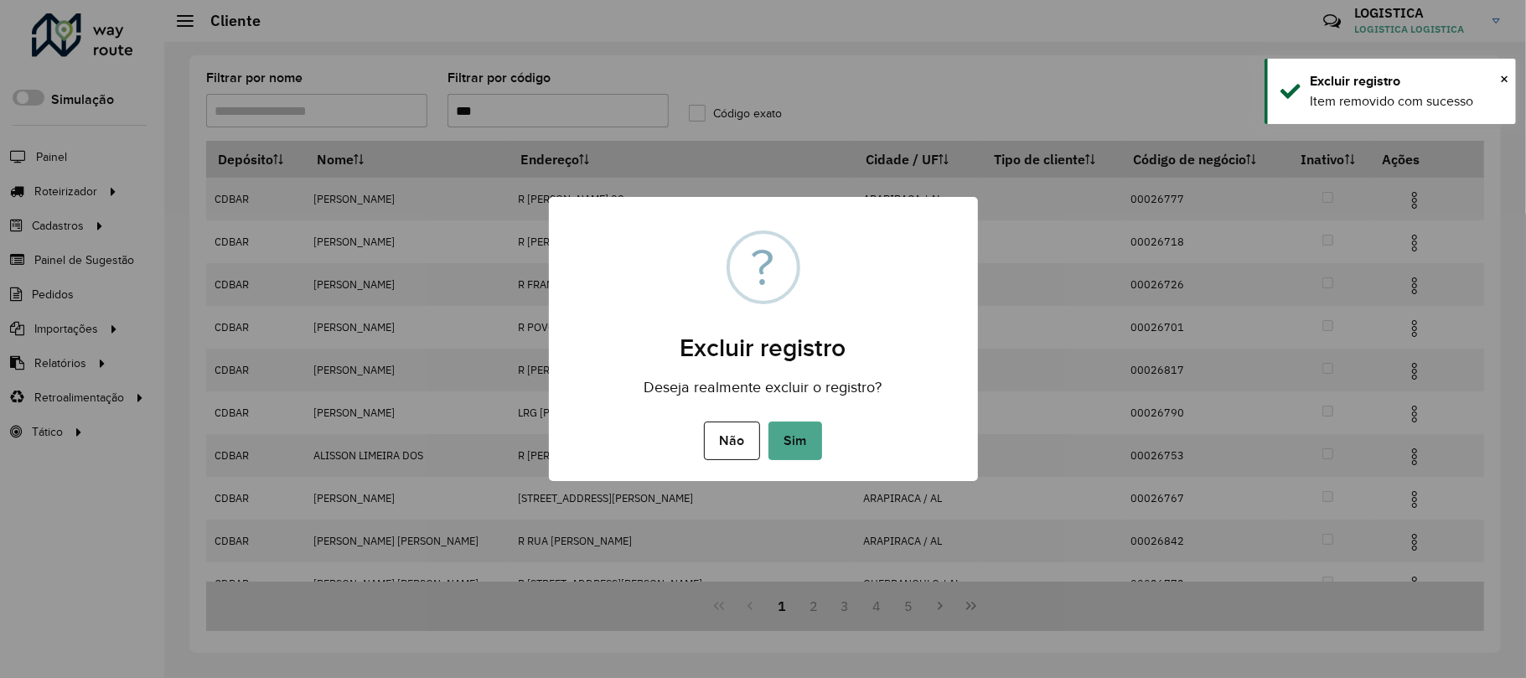
click at [768, 421] on button "Sim" at bounding box center [795, 440] width 54 height 39
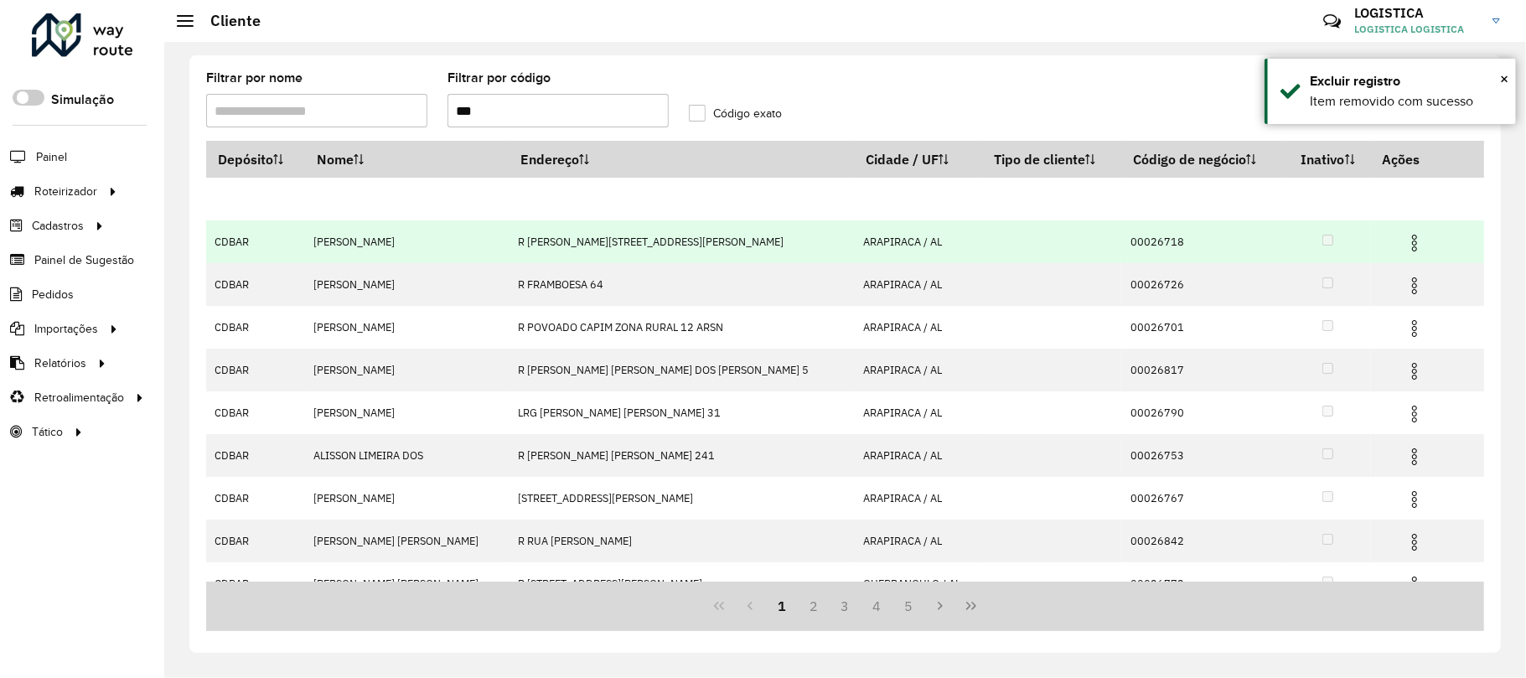
click at [1392, 252] on hb-app "Aguarde... Pop-up bloqueado! Seu navegador bloqueou automáticamente a abertura …" at bounding box center [763, 339] width 1526 height 678
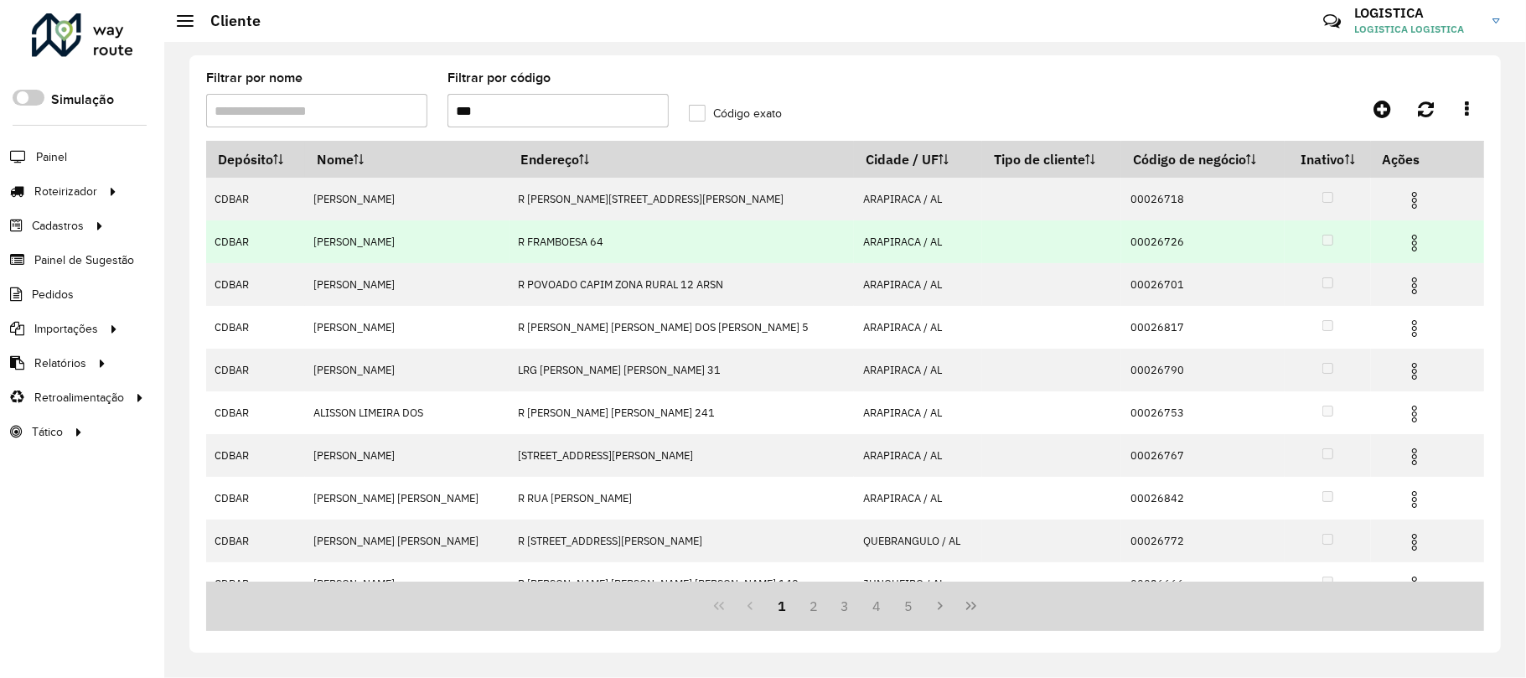
click at [1404, 240] on img at bounding box center [1414, 243] width 20 height 20
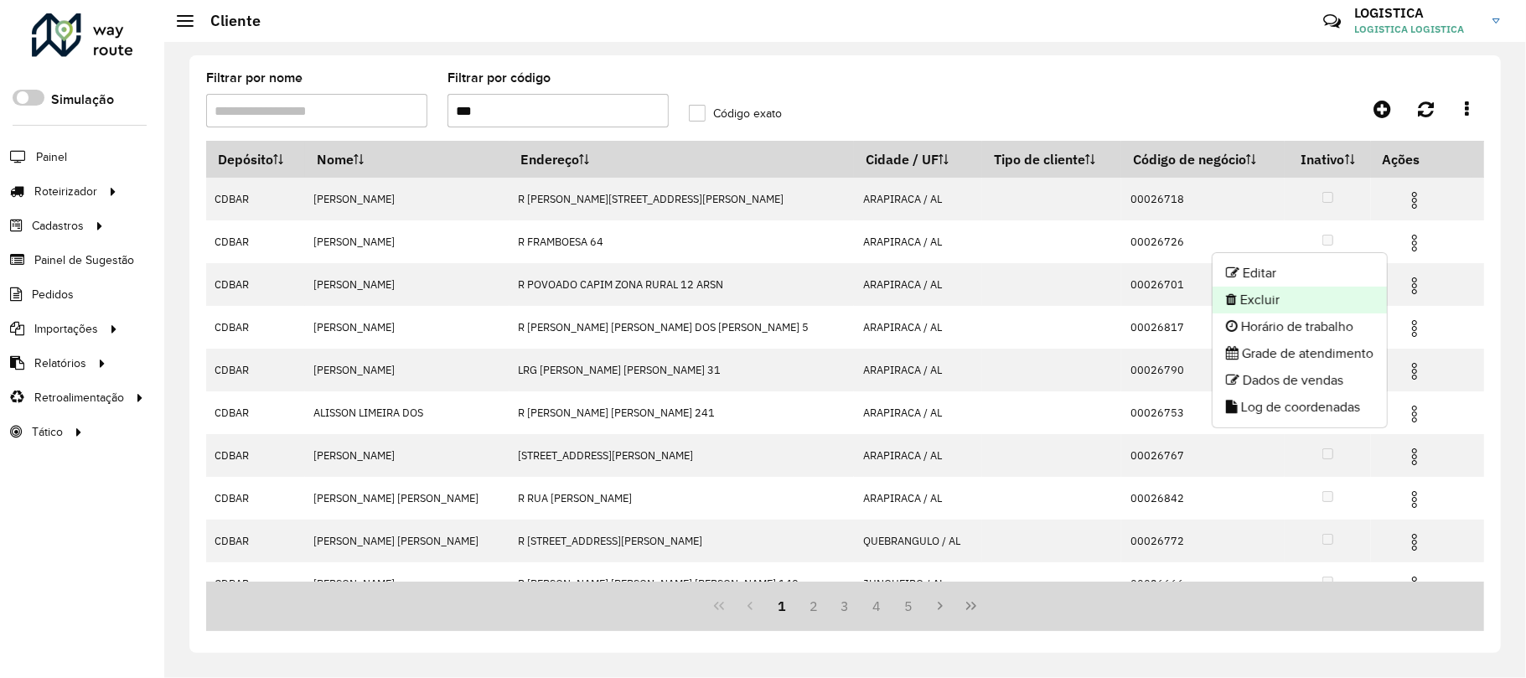
click at [1294, 290] on li "Excluir" at bounding box center [1299, 300] width 174 height 27
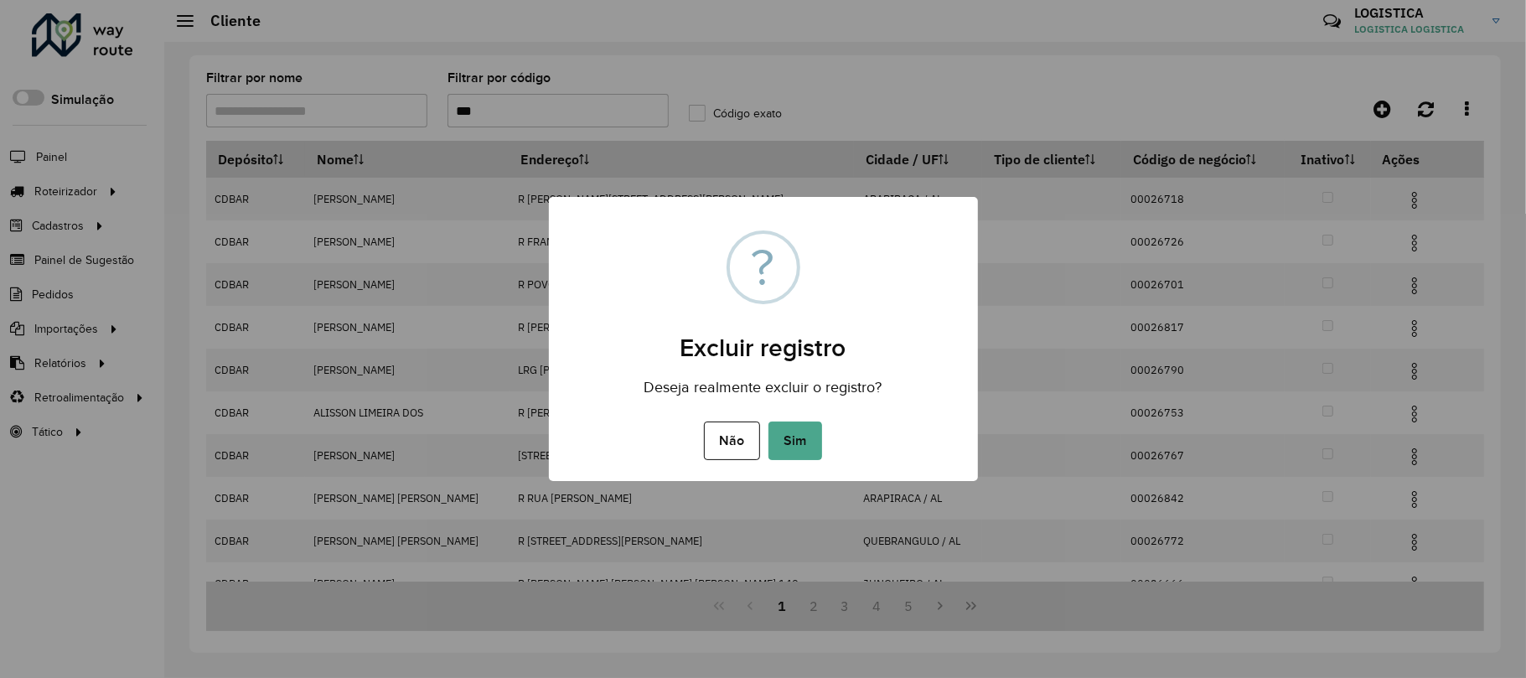
click at [768, 421] on button "Sim" at bounding box center [795, 440] width 54 height 39
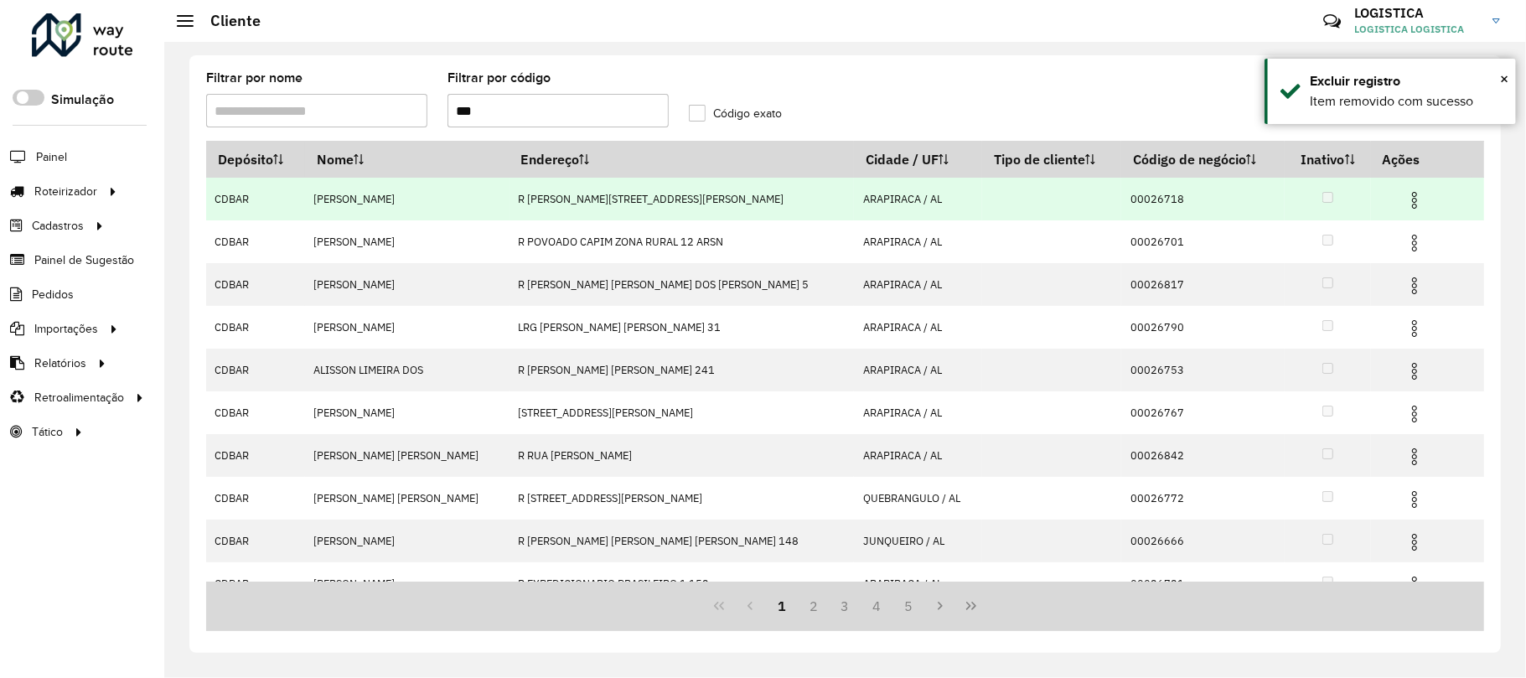
click at [1404, 195] on img at bounding box center [1414, 200] width 20 height 20
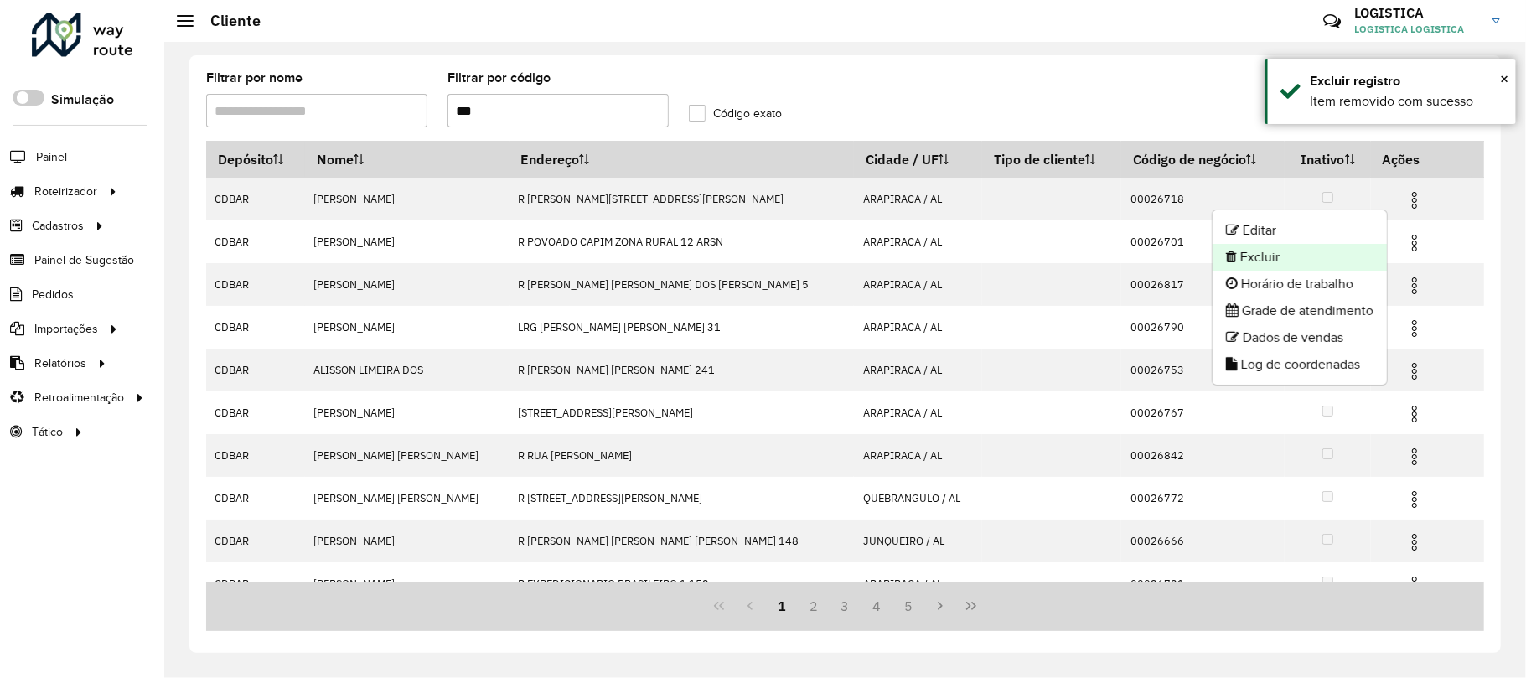
click at [1338, 246] on li "Excluir" at bounding box center [1299, 257] width 174 height 27
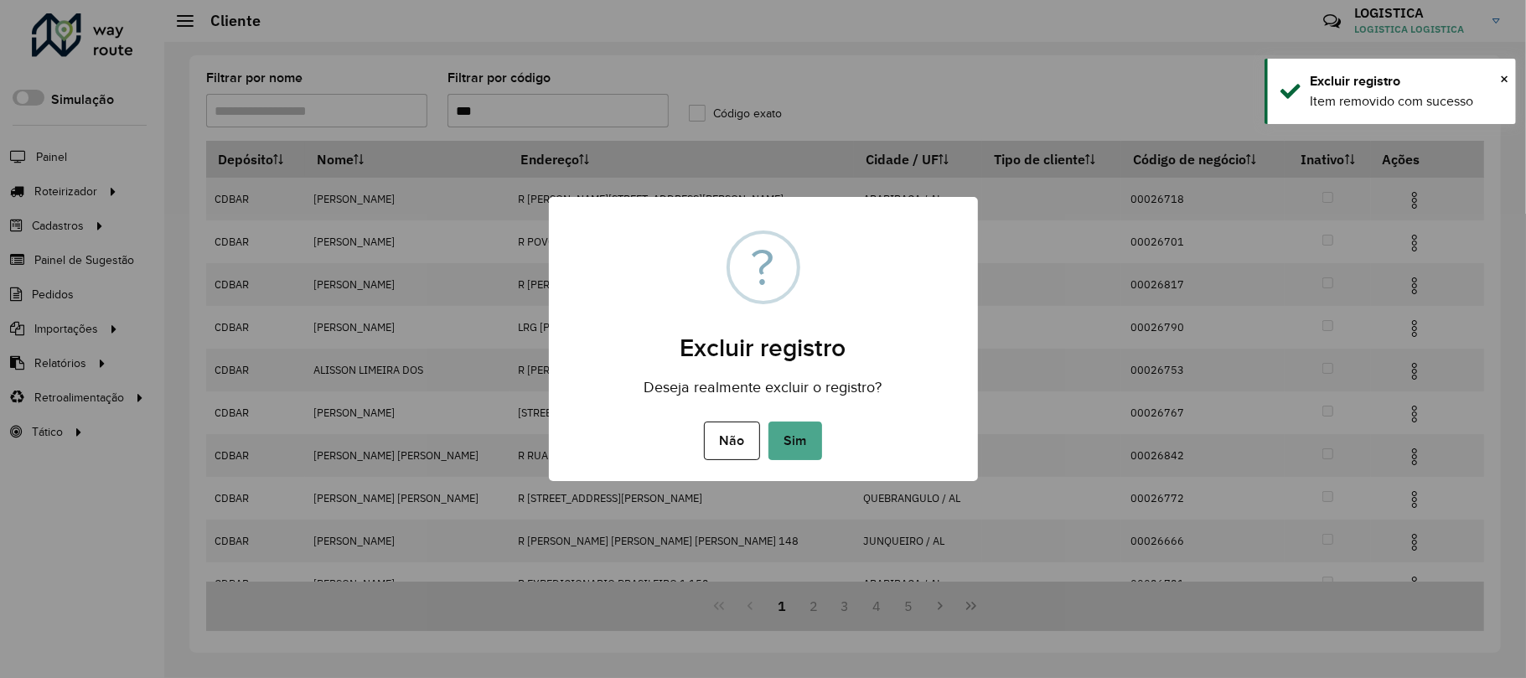
click at [768, 421] on button "Sim" at bounding box center [795, 440] width 54 height 39
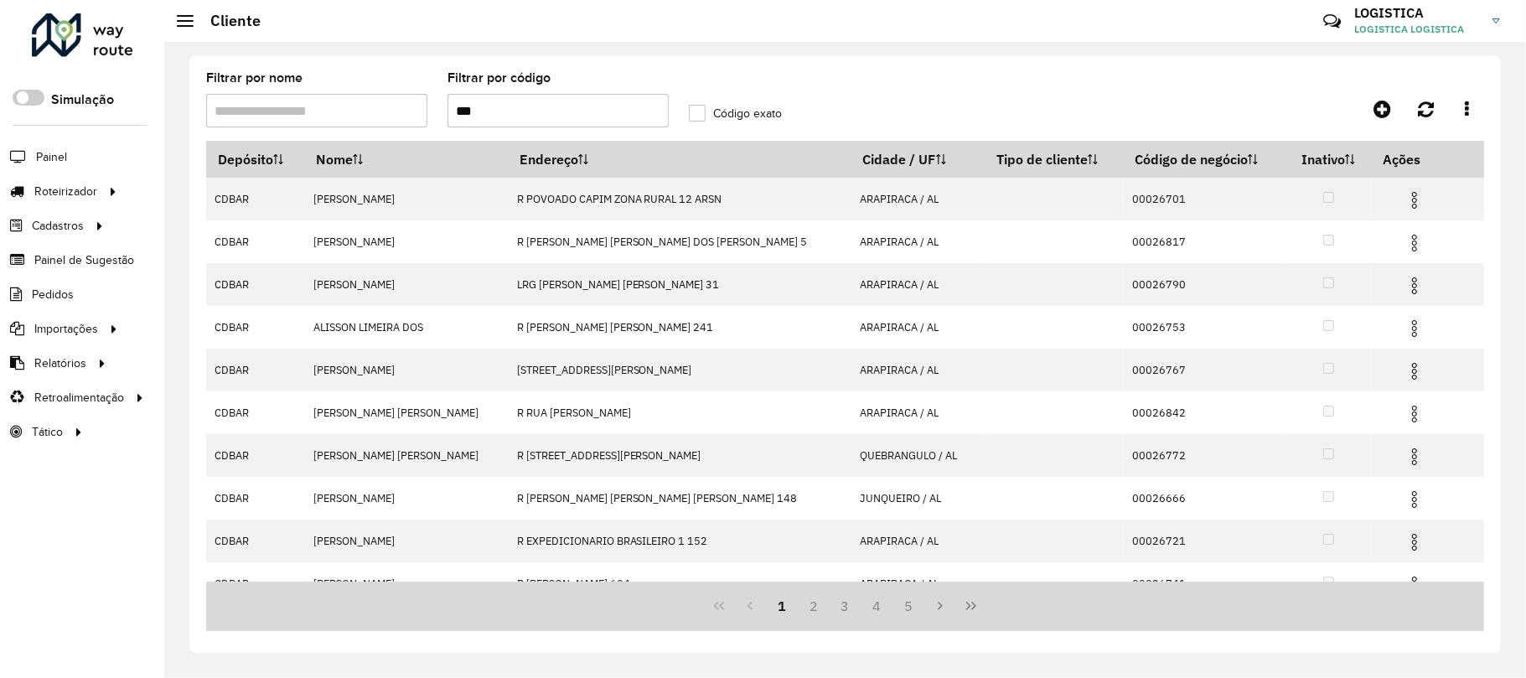
click at [1404, 249] on img at bounding box center [1414, 243] width 20 height 20
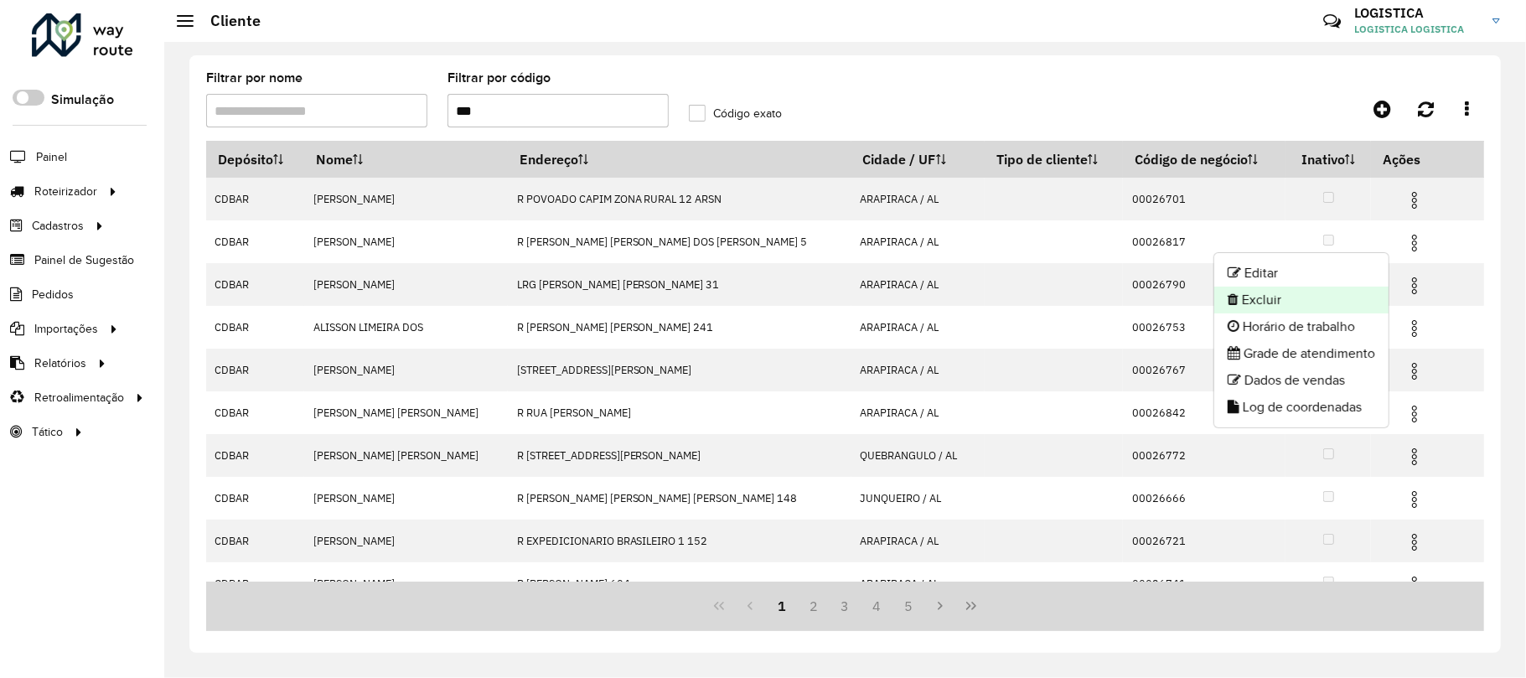
click at [1305, 308] on li "Excluir" at bounding box center [1301, 300] width 174 height 27
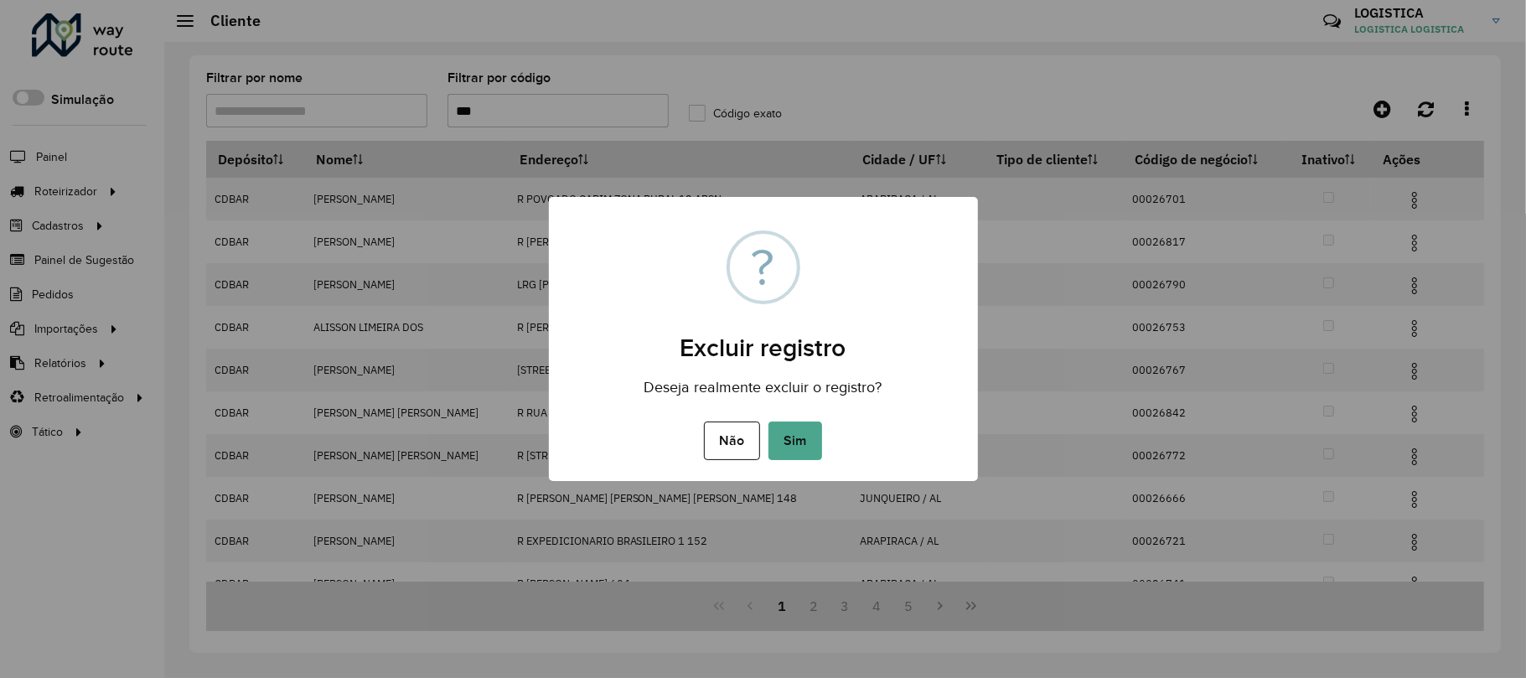
click at [768, 421] on button "Sim" at bounding box center [795, 440] width 54 height 39
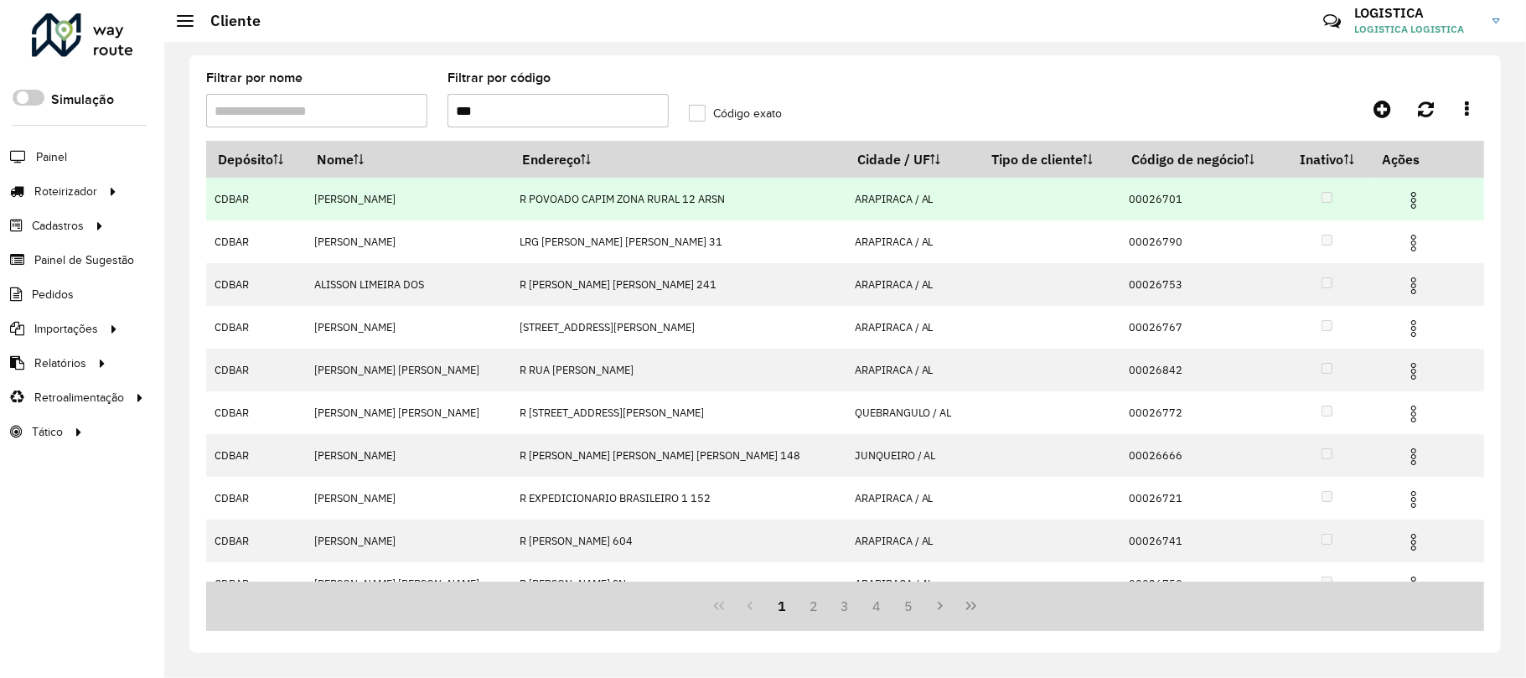
click at [1403, 202] on img at bounding box center [1413, 200] width 20 height 20
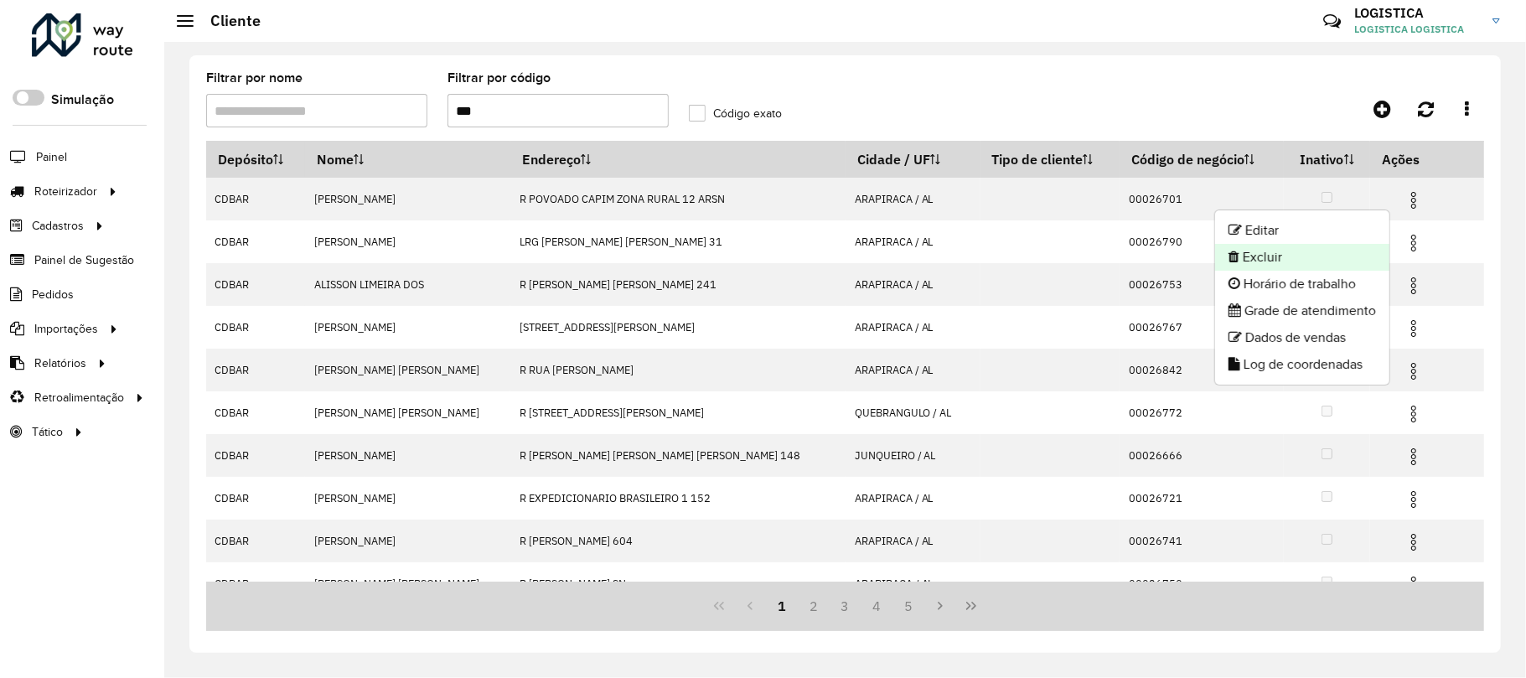
click at [1356, 255] on li "Excluir" at bounding box center [1302, 257] width 174 height 27
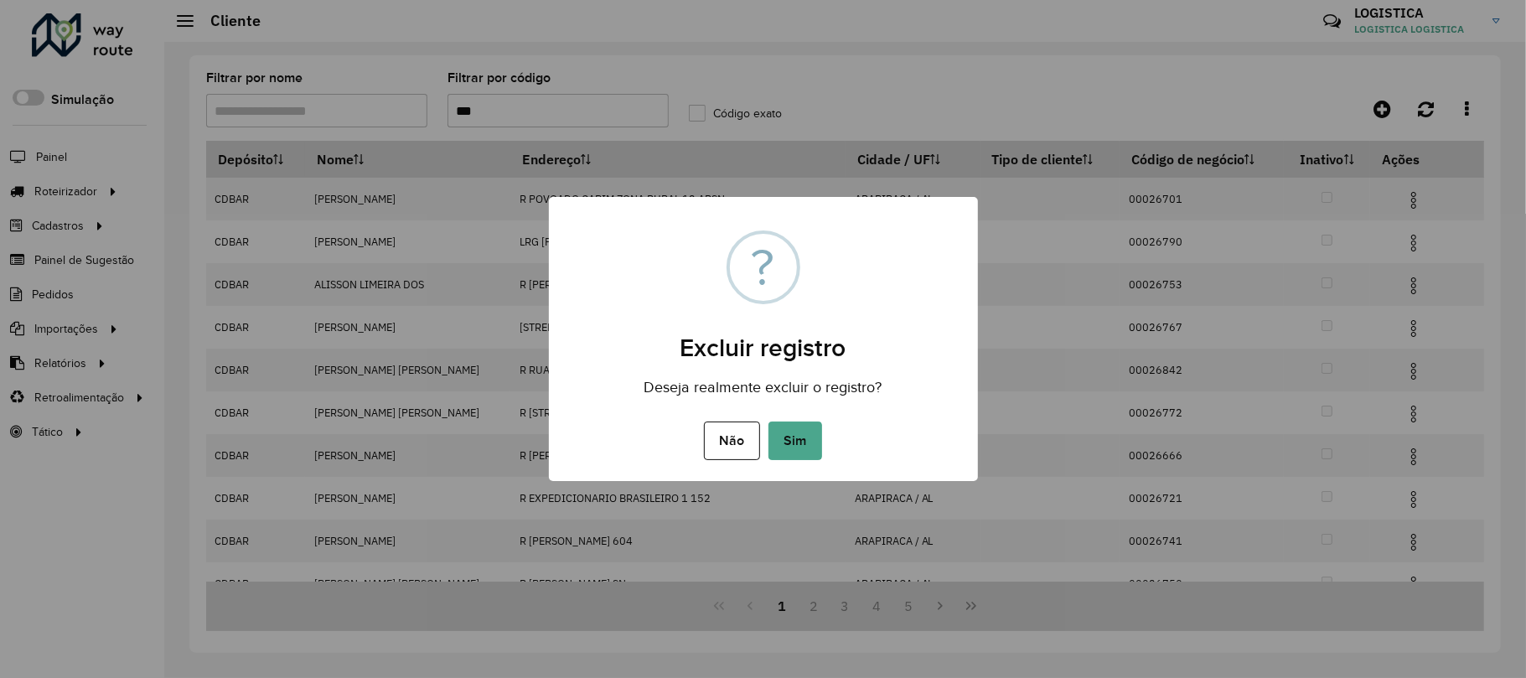
click at [768, 421] on button "Sim" at bounding box center [795, 440] width 54 height 39
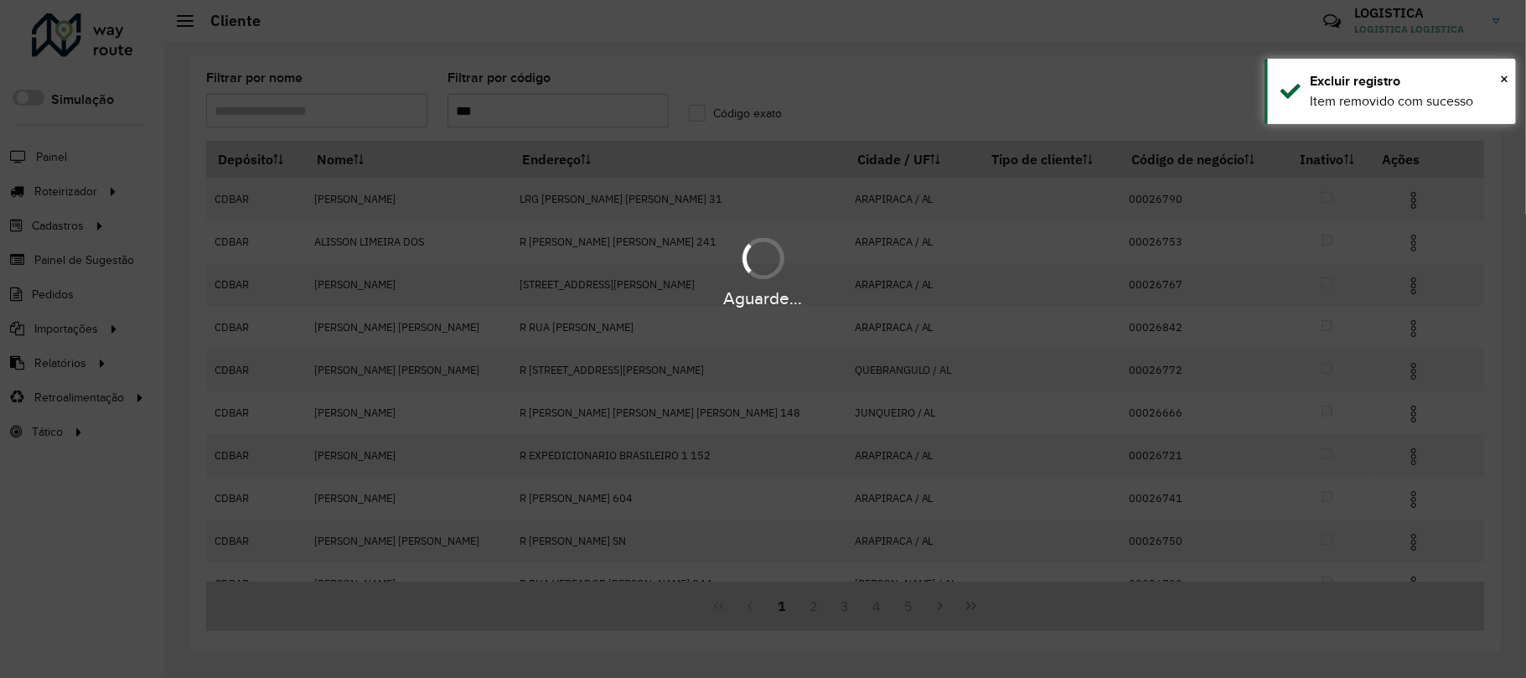
click at [1389, 285] on div "Aguarde..." at bounding box center [763, 298] width 1526 height 26
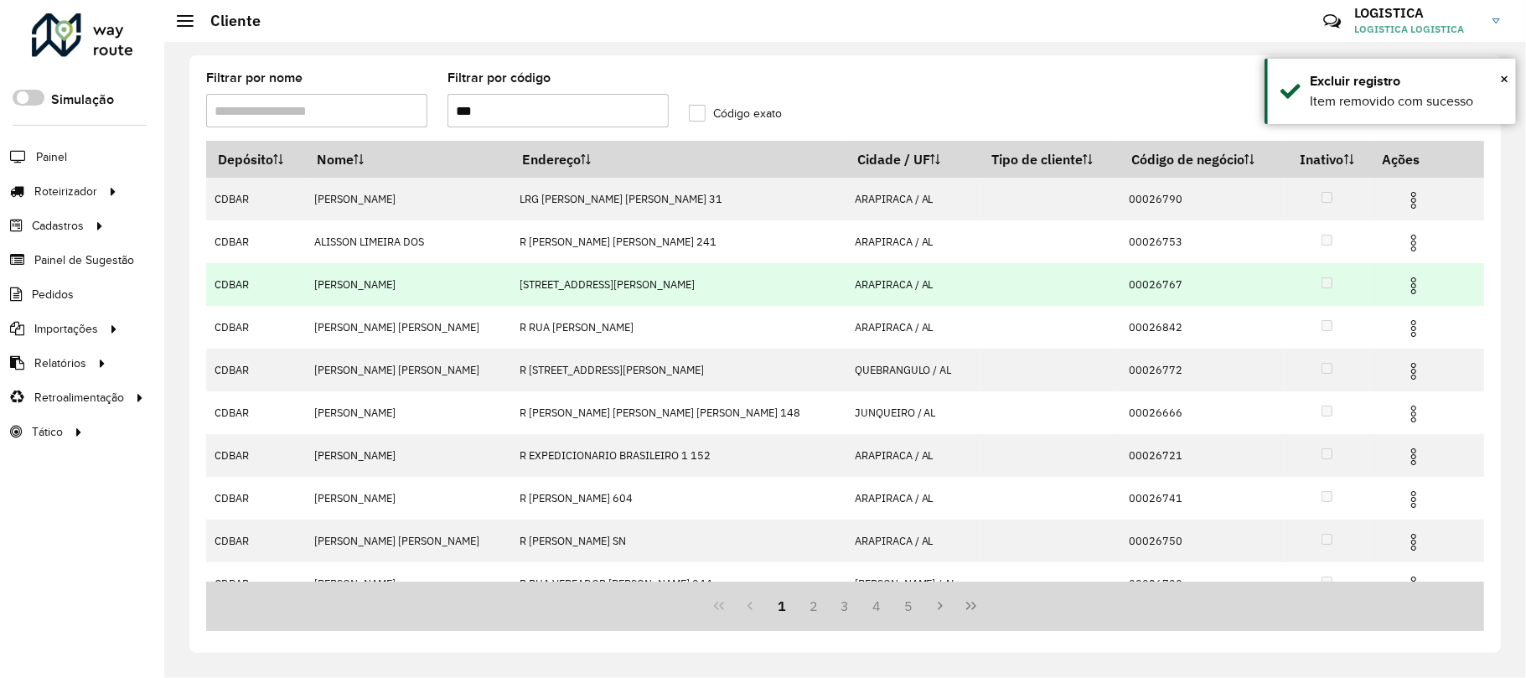
click at [1403, 285] on img at bounding box center [1413, 286] width 20 height 20
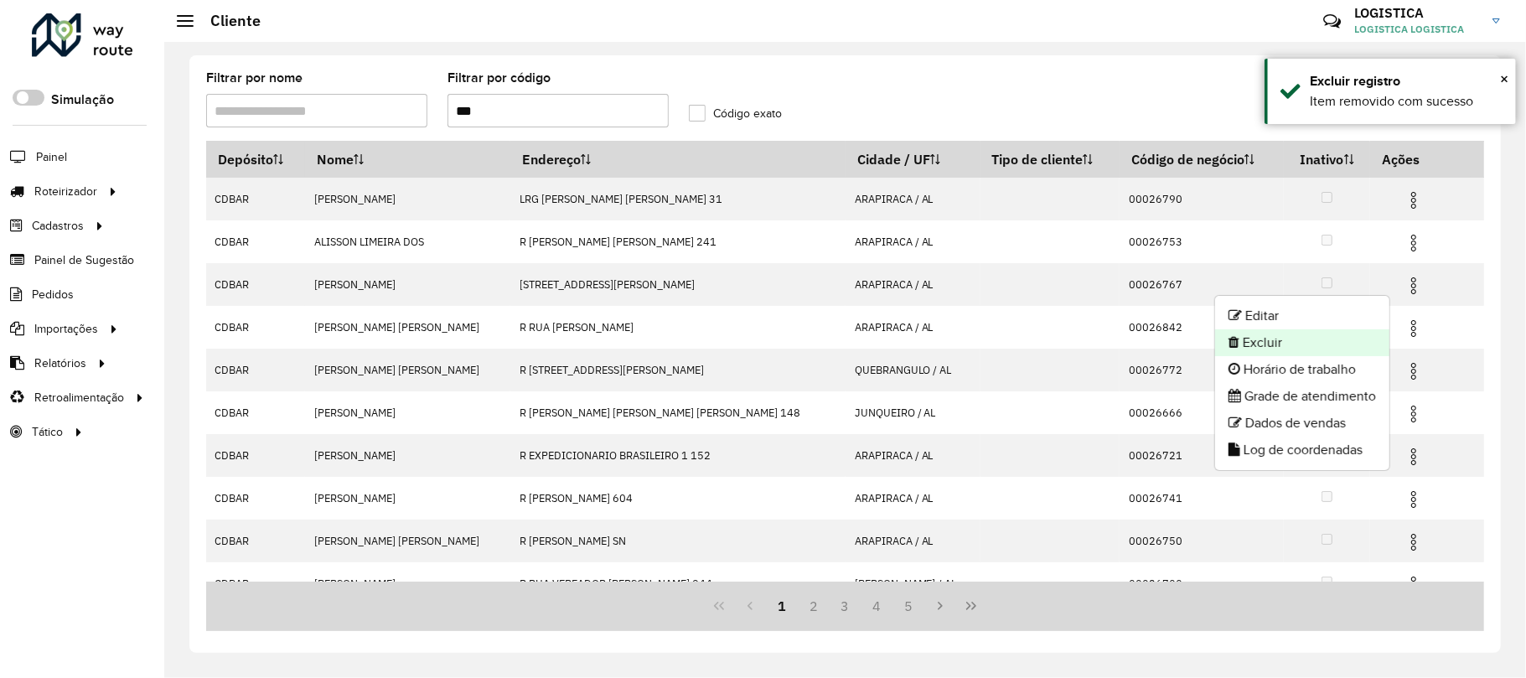
click at [1285, 336] on li "Excluir" at bounding box center [1302, 342] width 174 height 27
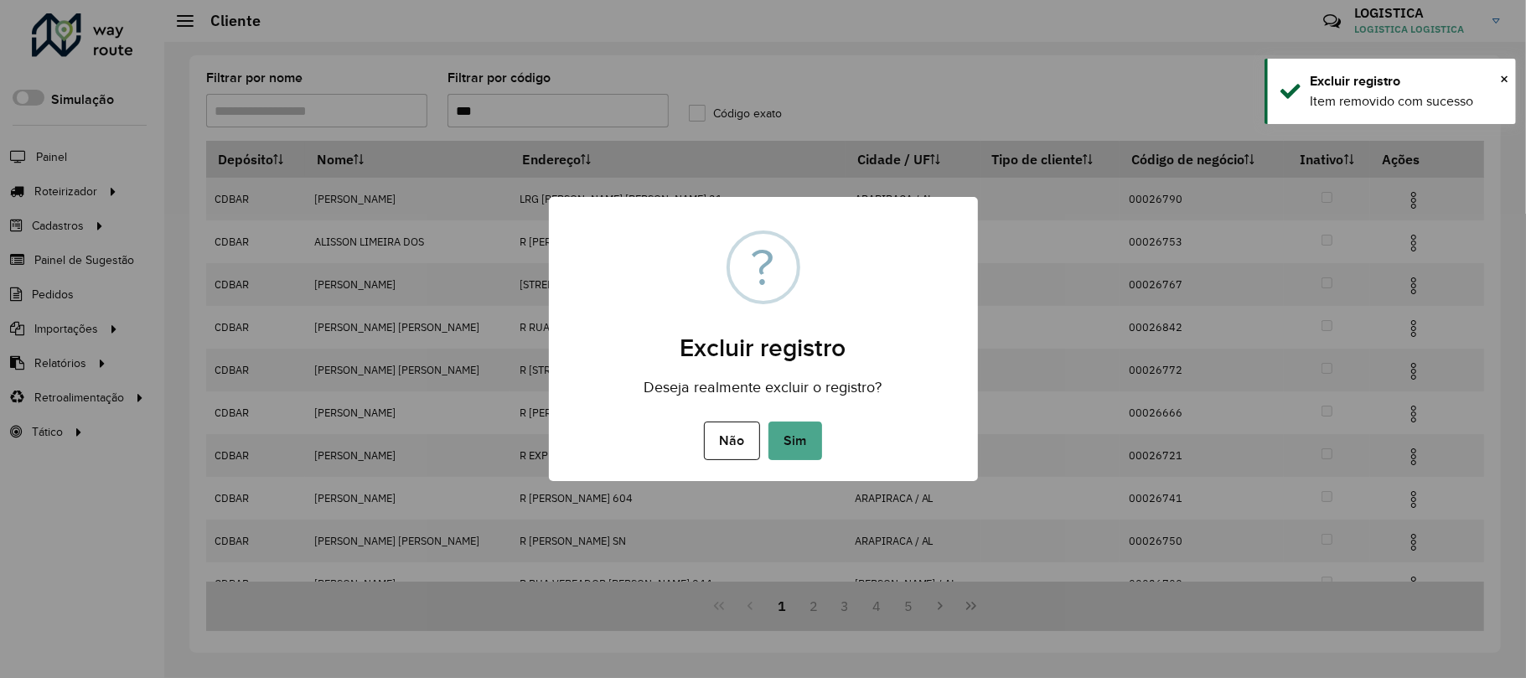
click at [768, 421] on button "Sim" at bounding box center [795, 440] width 54 height 39
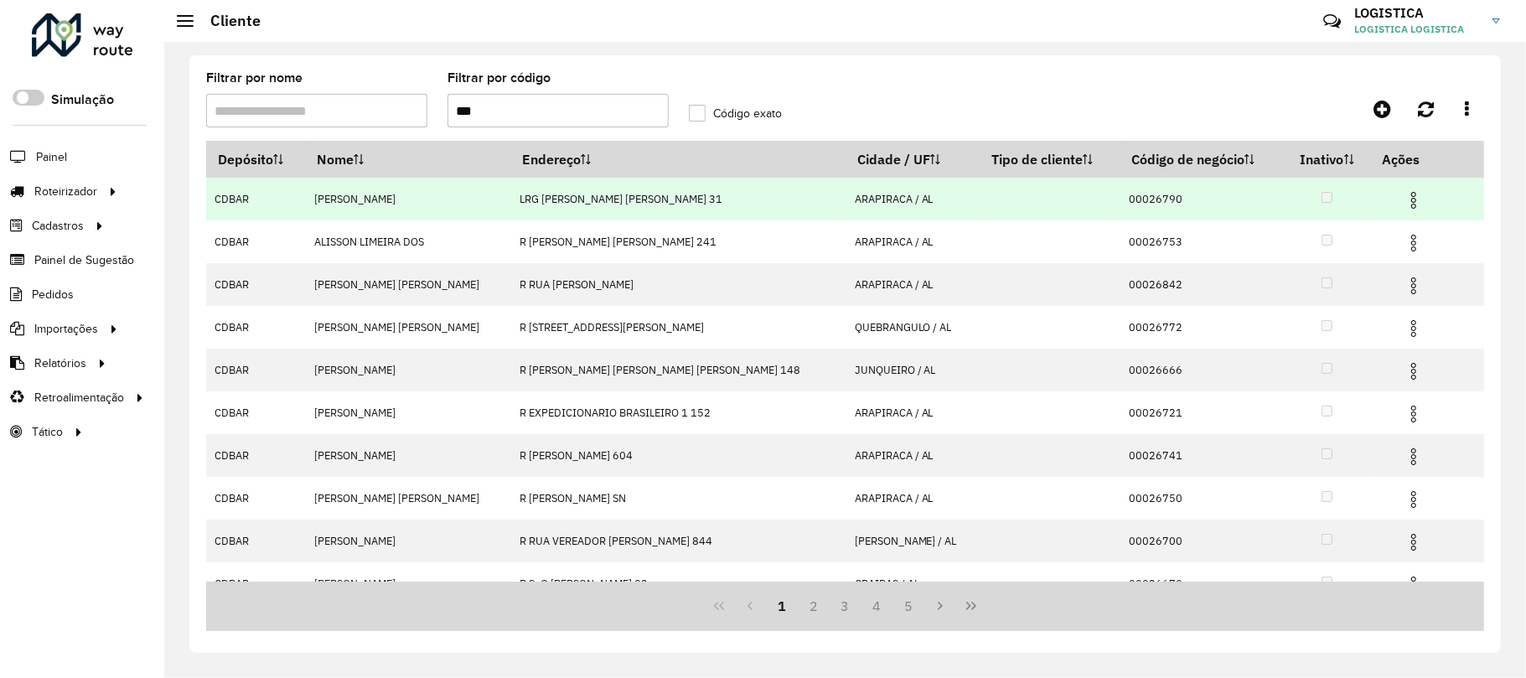
click at [1409, 206] on img at bounding box center [1413, 200] width 20 height 20
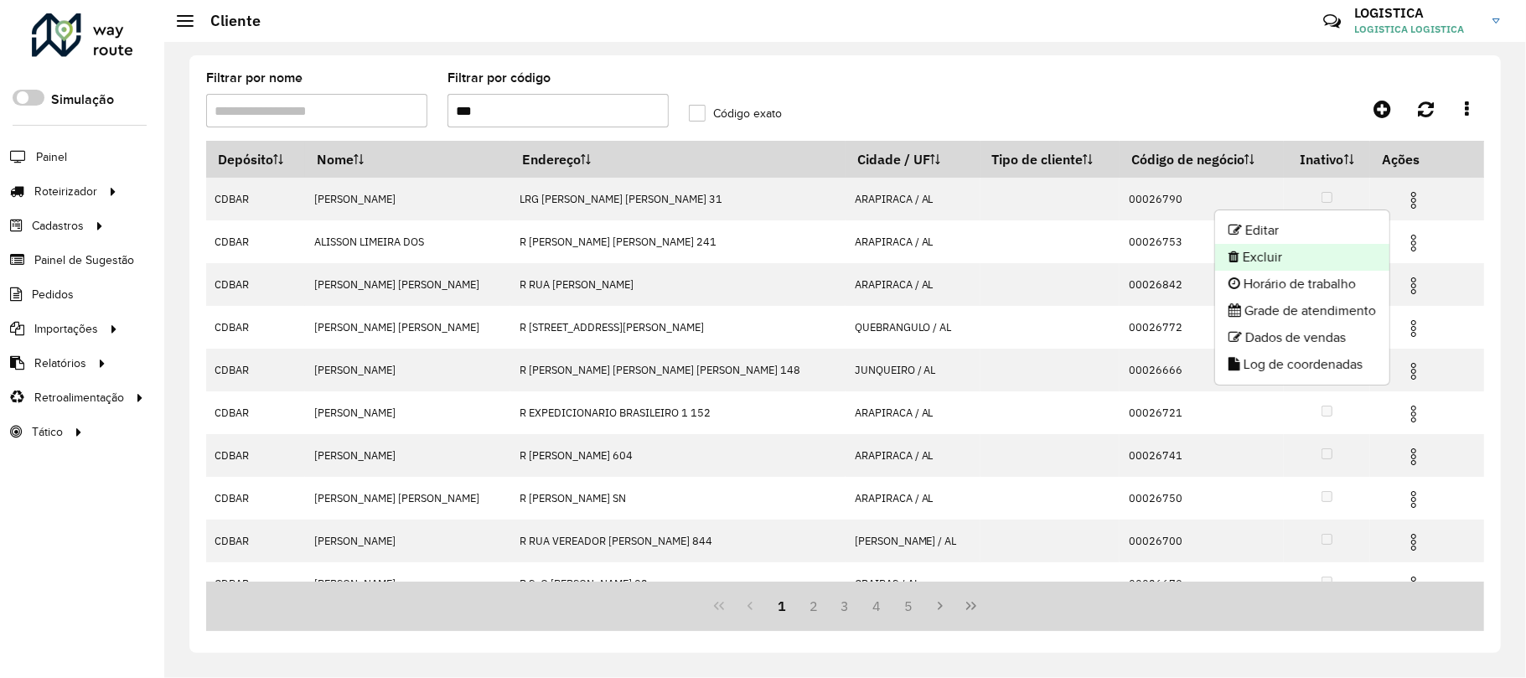
click at [1294, 255] on li "Excluir" at bounding box center [1302, 257] width 174 height 27
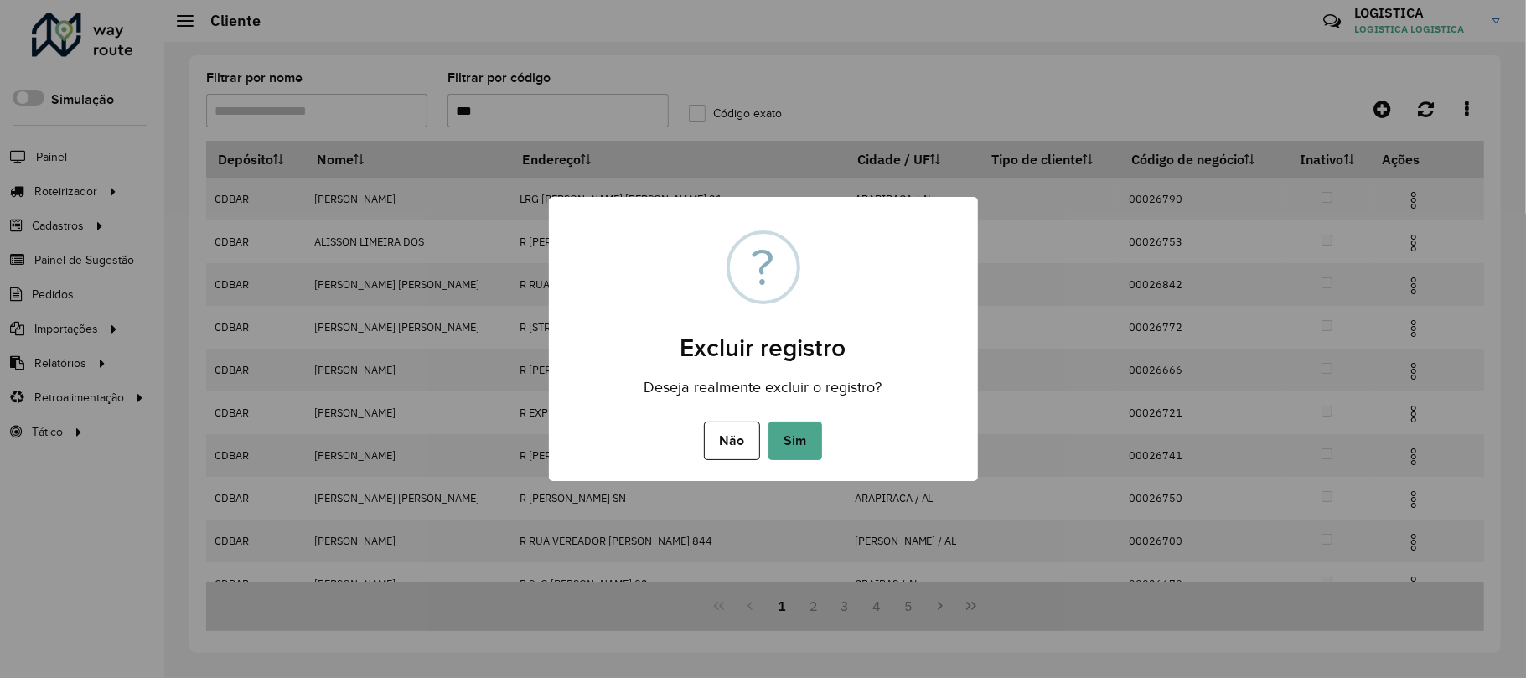
click at [768, 421] on button "Sim" at bounding box center [795, 440] width 54 height 39
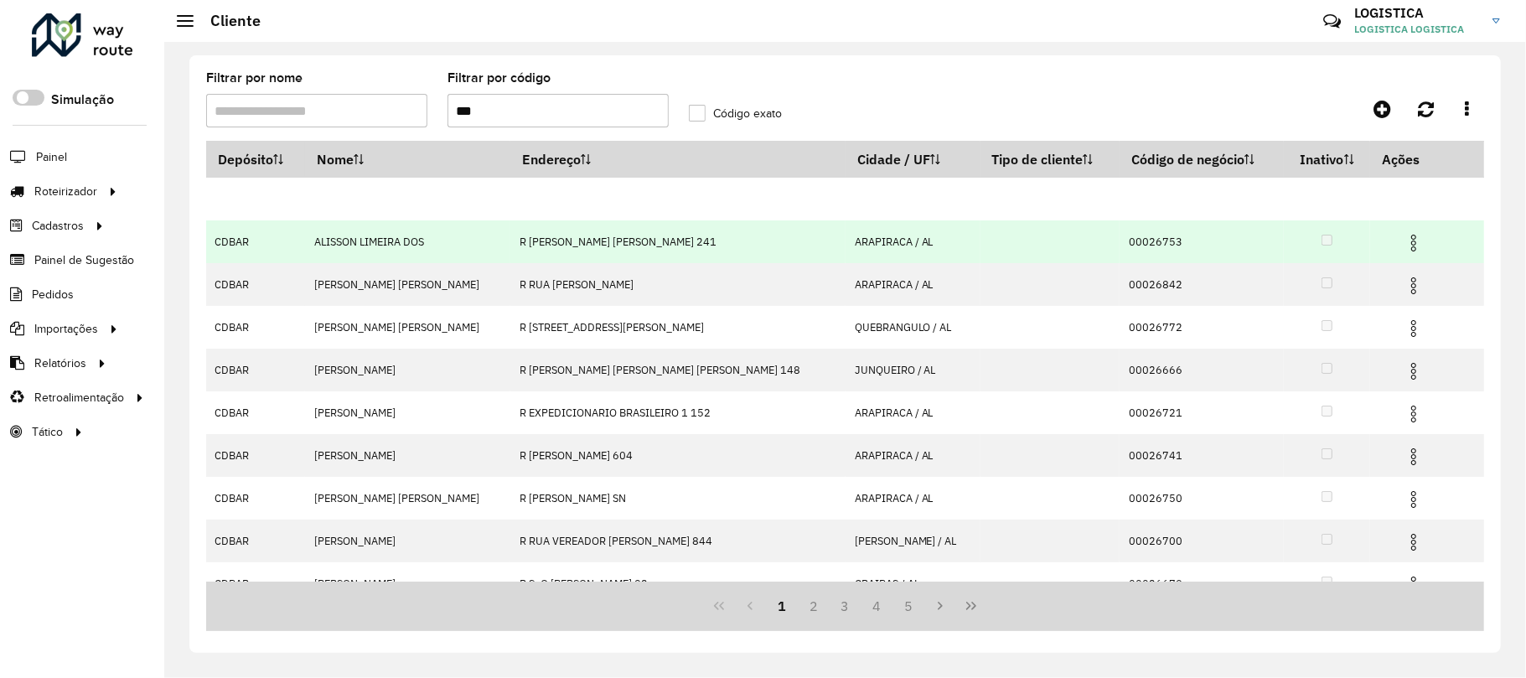
click at [1403, 235] on img at bounding box center [1413, 243] width 20 height 20
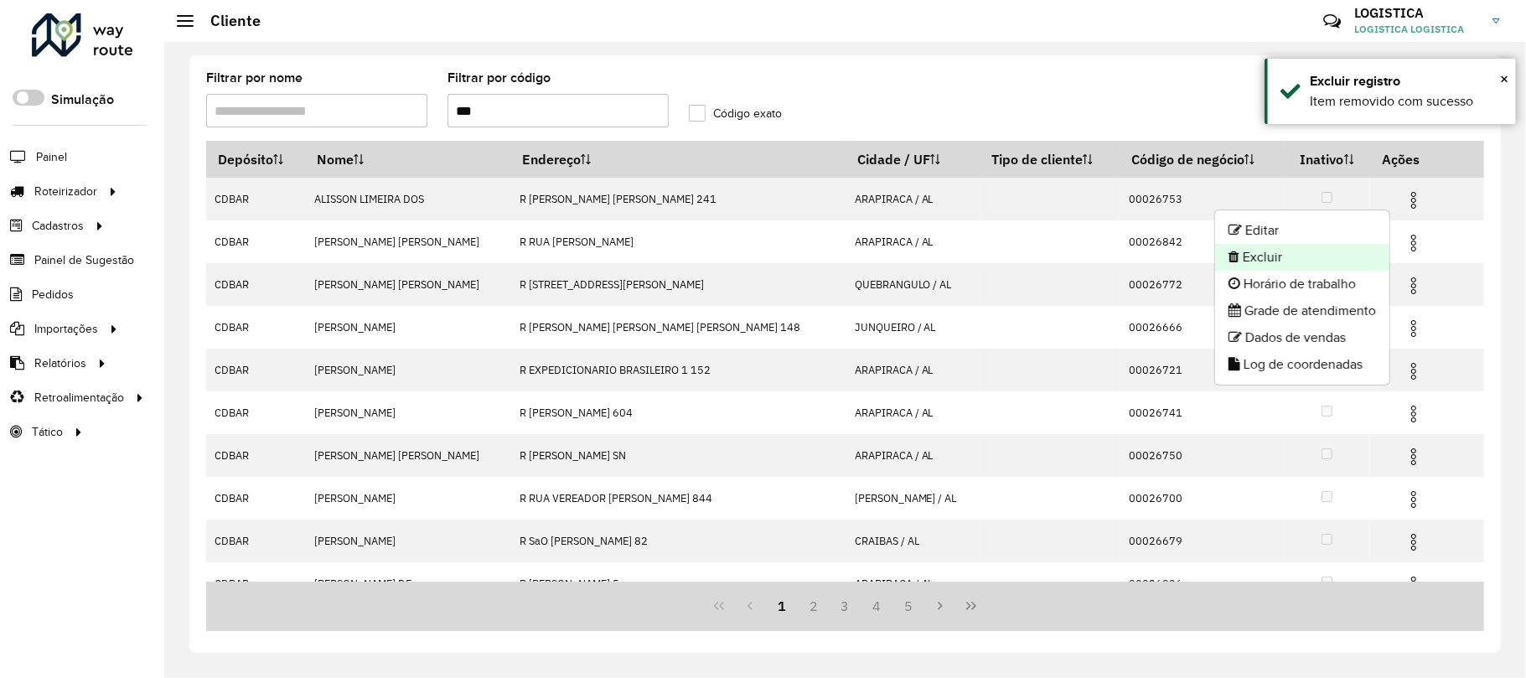
click at [1321, 263] on li "Excluir" at bounding box center [1302, 257] width 174 height 27
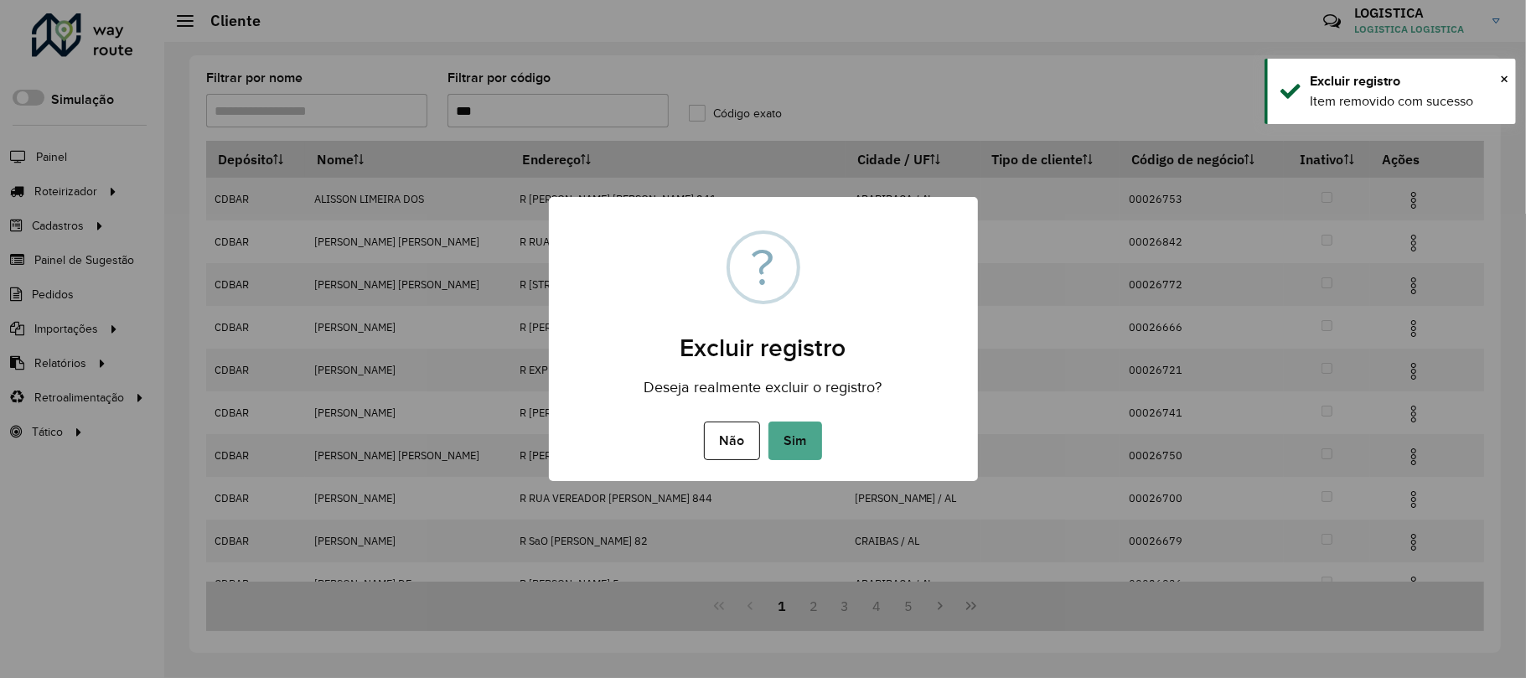
click at [768, 421] on button "Sim" at bounding box center [795, 440] width 54 height 39
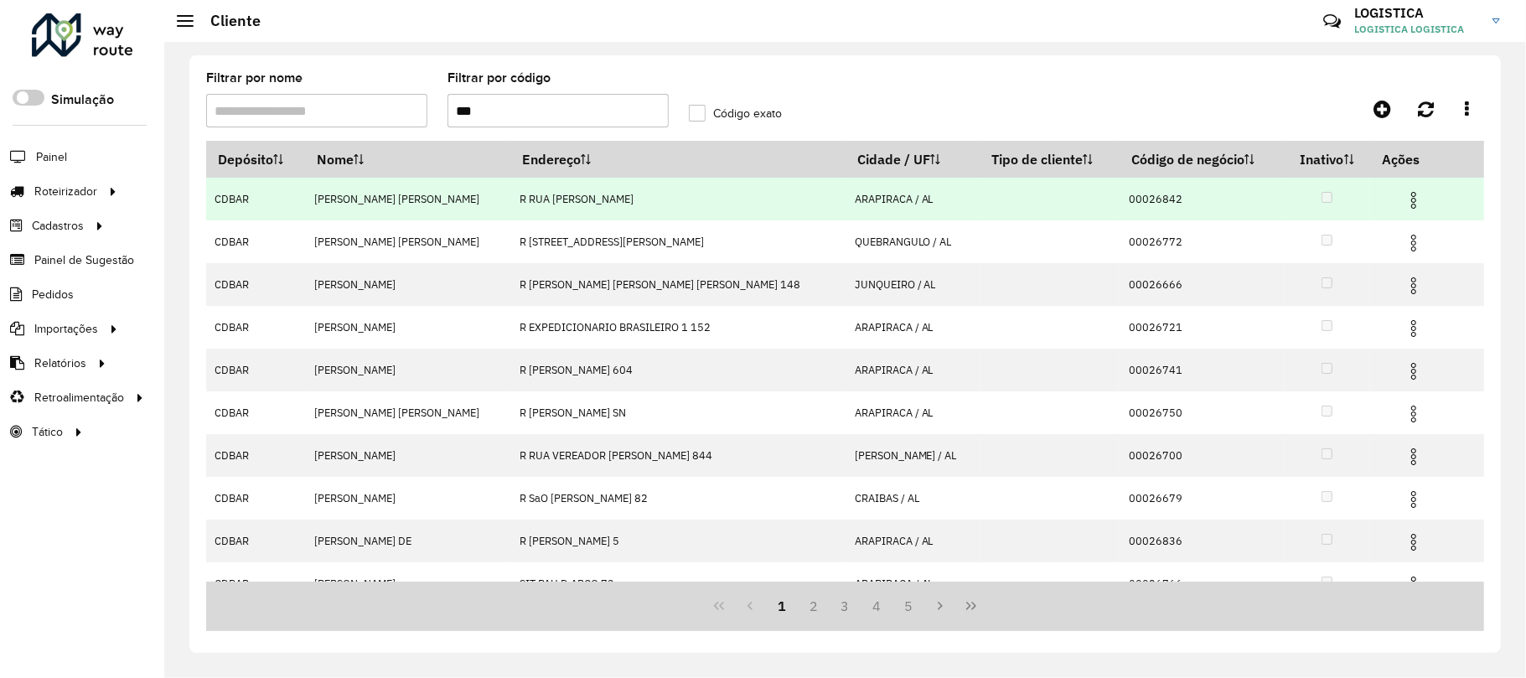
click at [1403, 203] on img at bounding box center [1413, 200] width 20 height 20
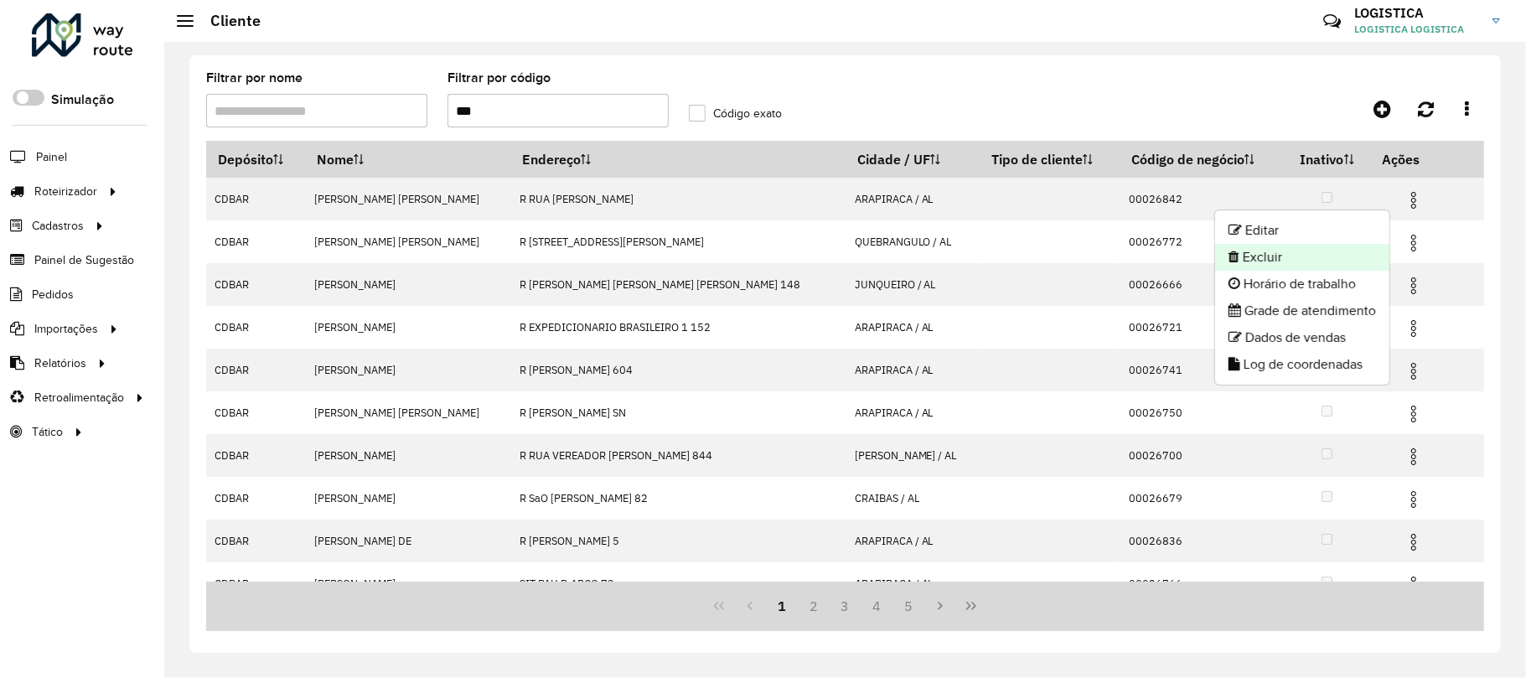
click at [1356, 253] on li "Excluir" at bounding box center [1302, 257] width 174 height 27
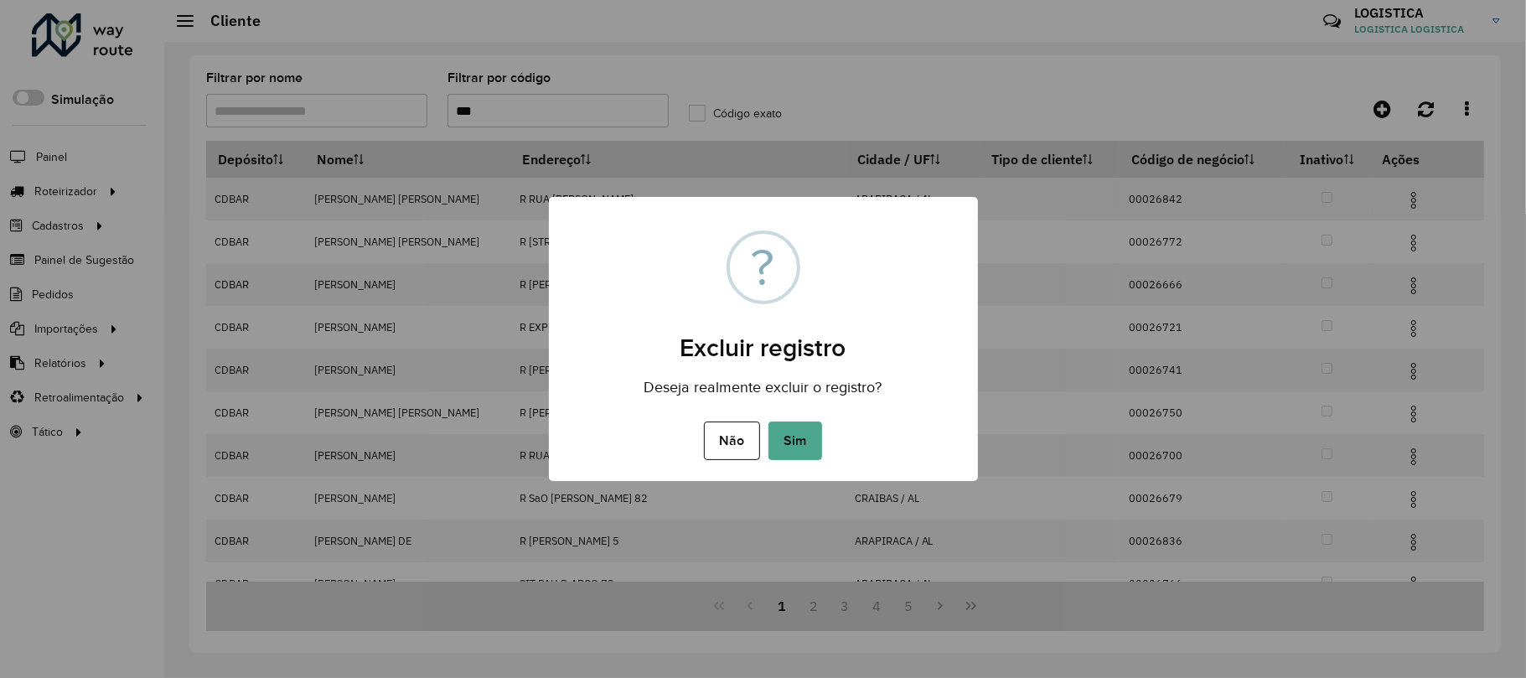
click at [768, 421] on button "Sim" at bounding box center [795, 440] width 54 height 39
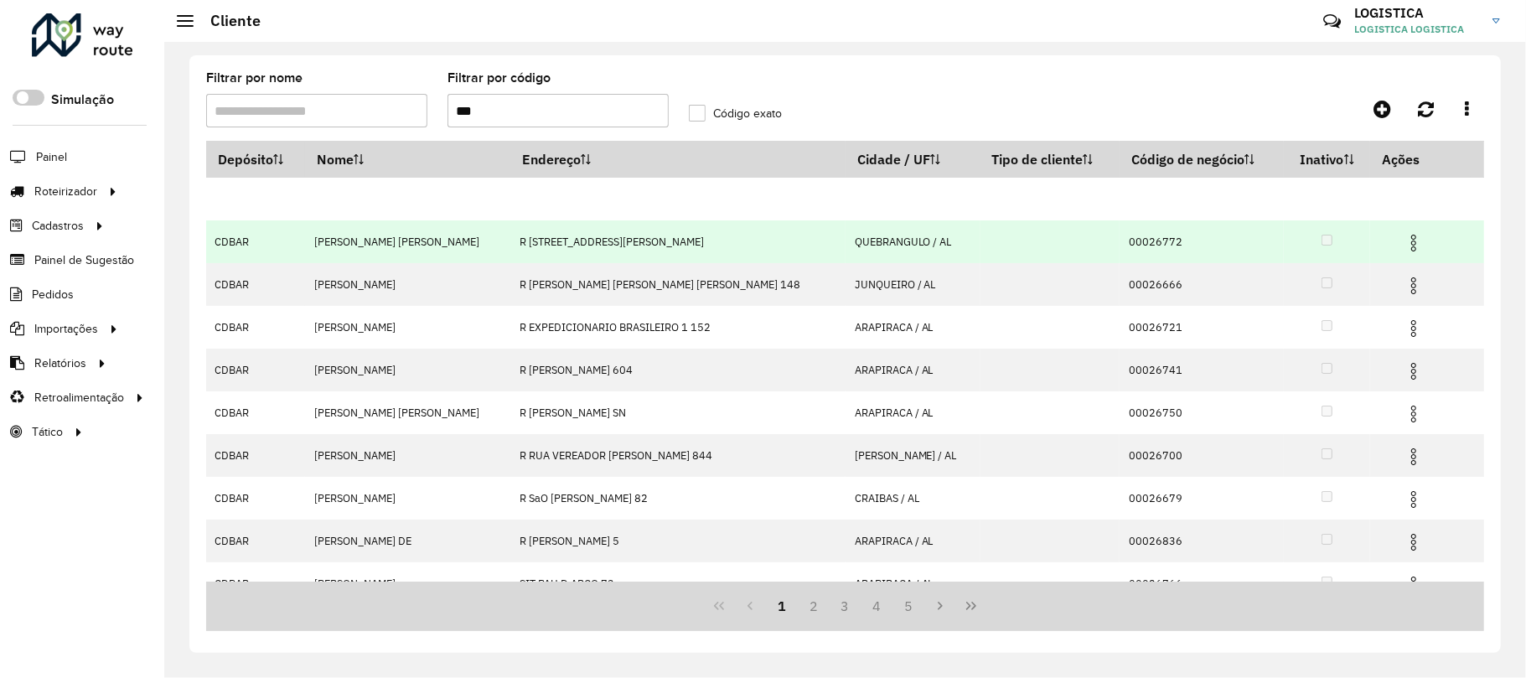
click at [1403, 246] on img at bounding box center [1413, 243] width 20 height 20
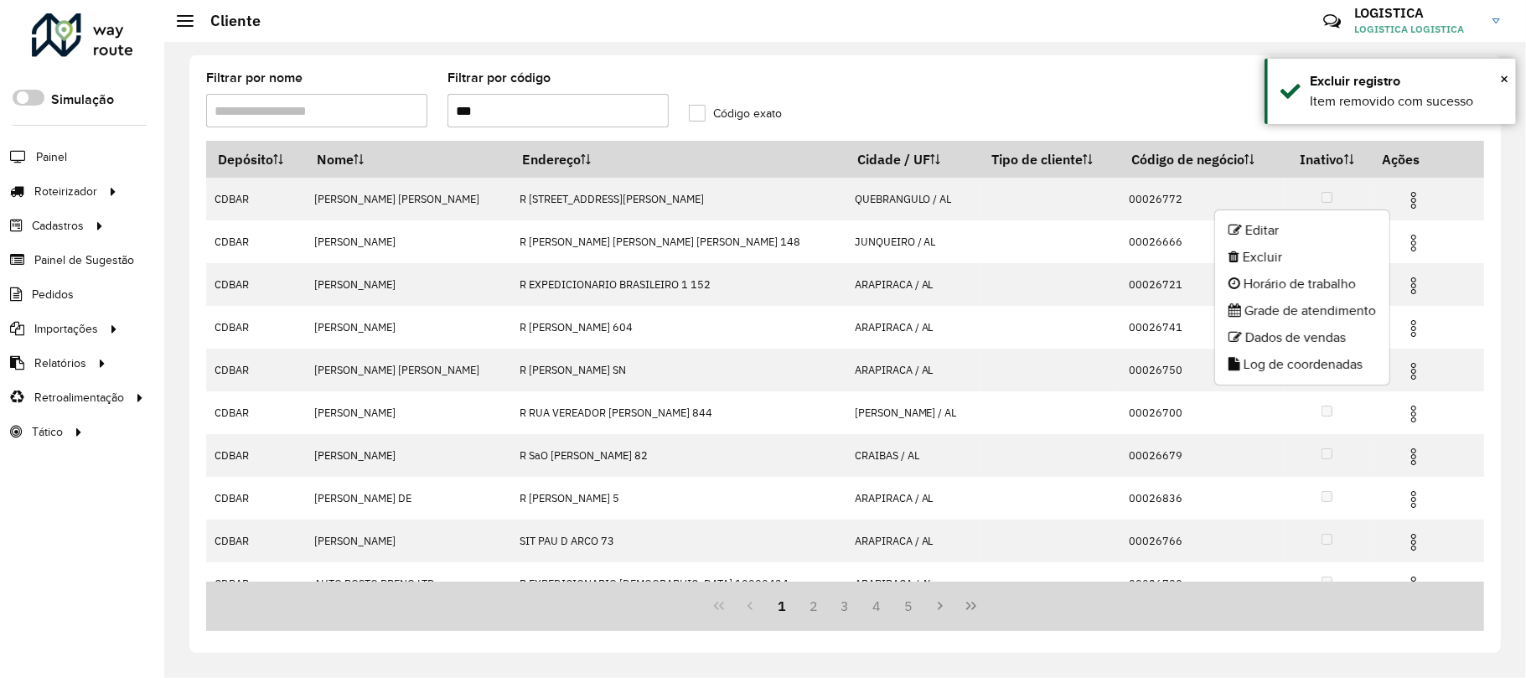
click at [1325, 259] on body "Aguarde... Pop-up bloqueado! Seu navegador bloqueou automáticamente a abertura …" at bounding box center [763, 339] width 1526 height 678
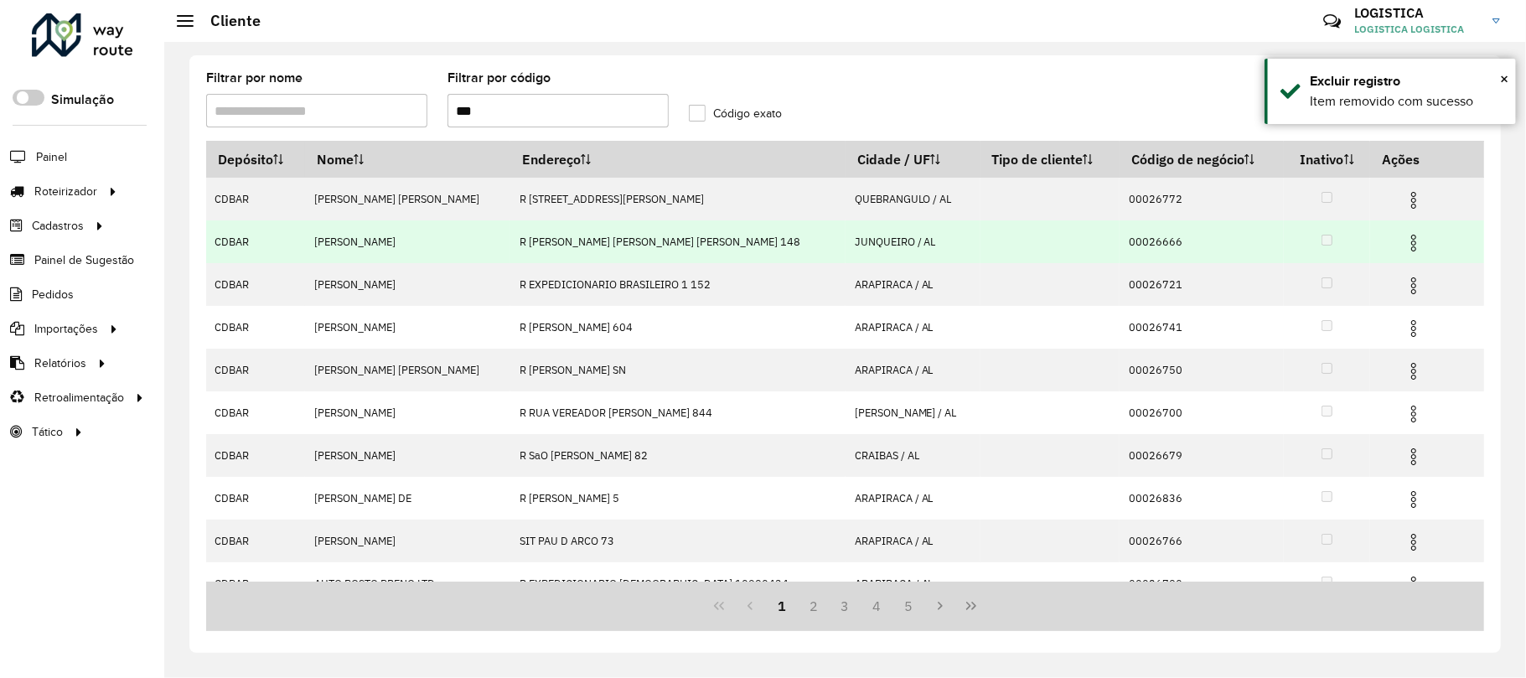
click at [1403, 236] on img at bounding box center [1413, 243] width 20 height 20
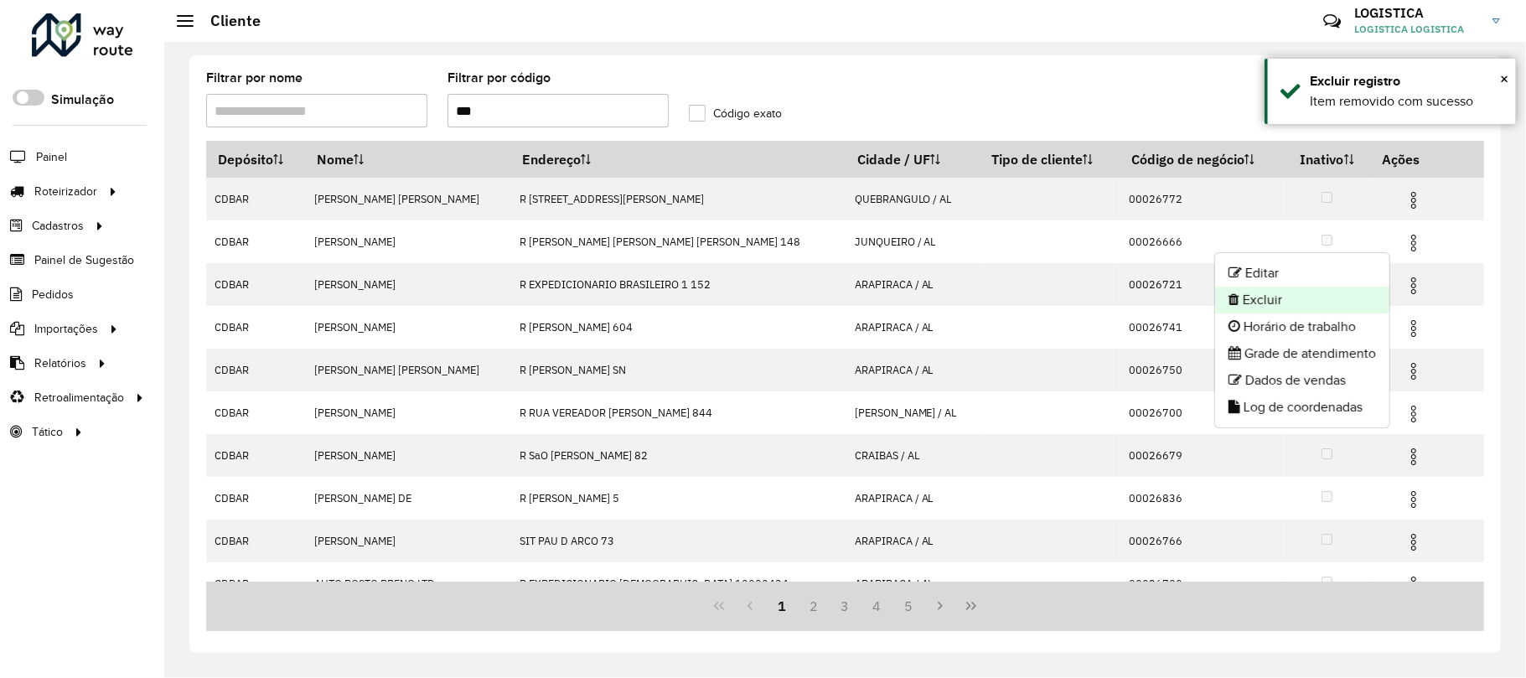
click at [1295, 292] on li "Excluir" at bounding box center [1302, 300] width 174 height 27
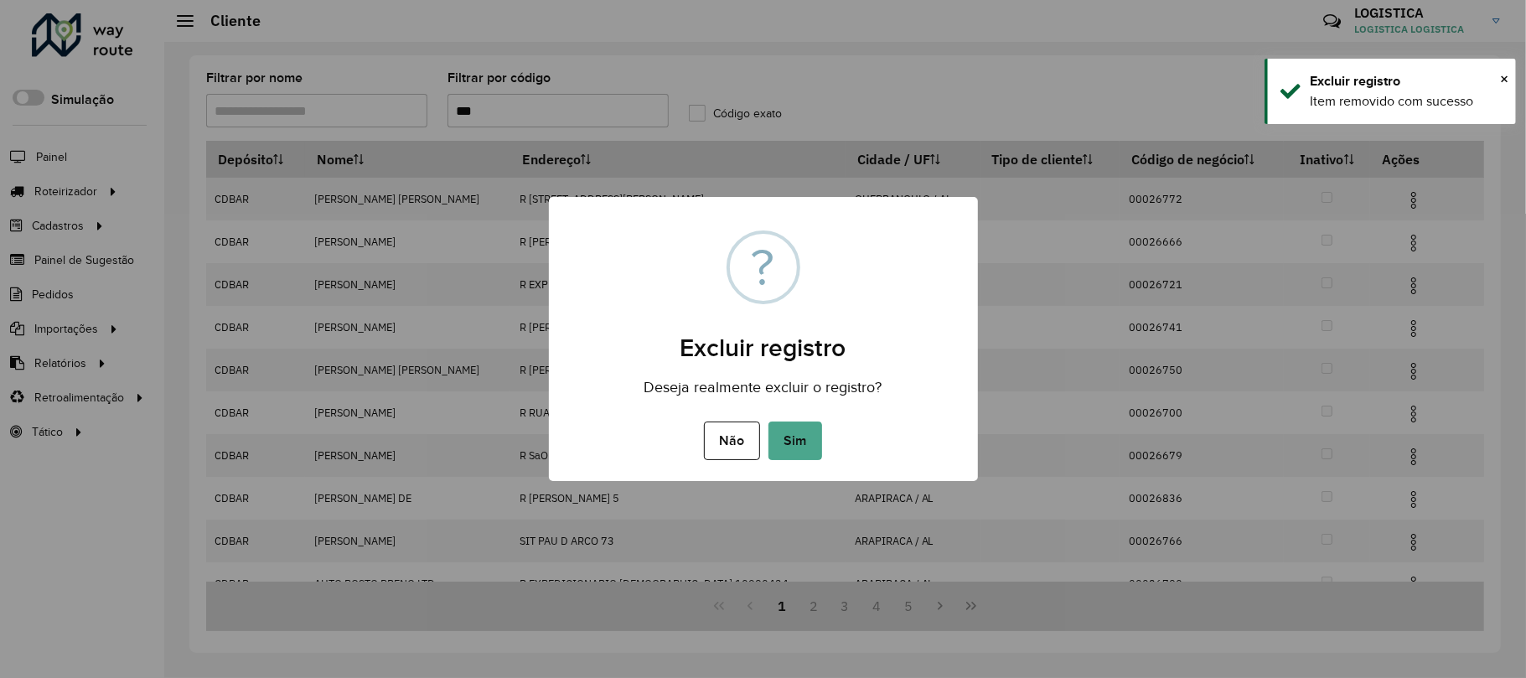
click at [768, 421] on button "Sim" at bounding box center [795, 440] width 54 height 39
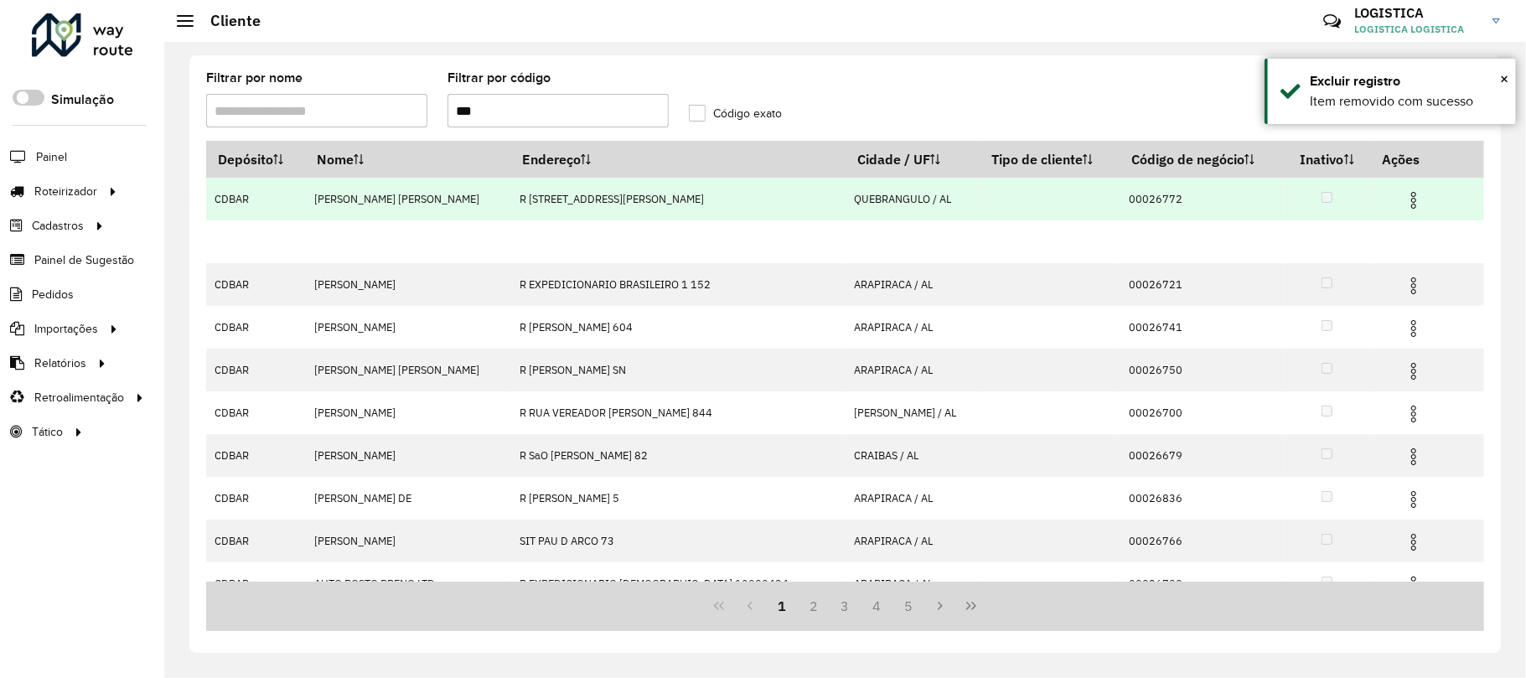
click at [1403, 202] on img at bounding box center [1413, 200] width 20 height 20
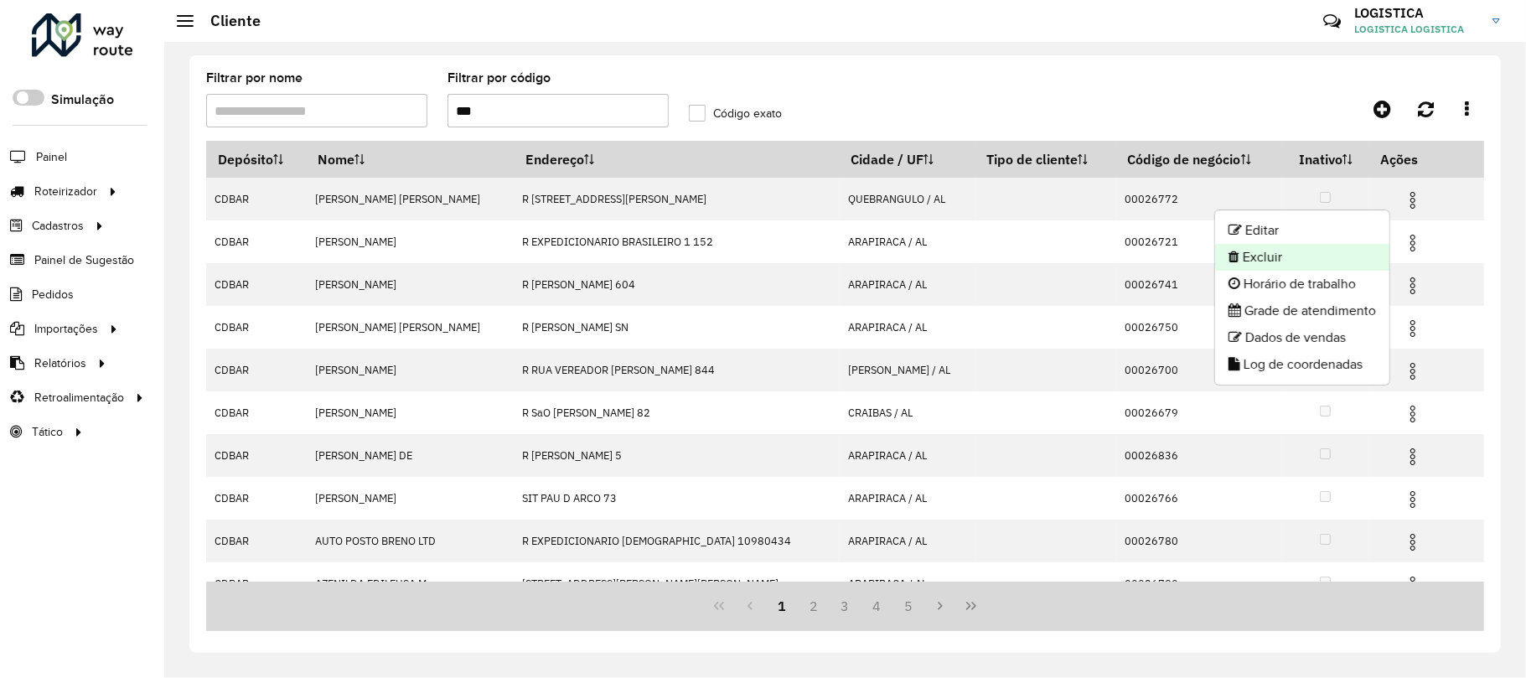
click at [1289, 258] on li "Excluir" at bounding box center [1302, 257] width 174 height 27
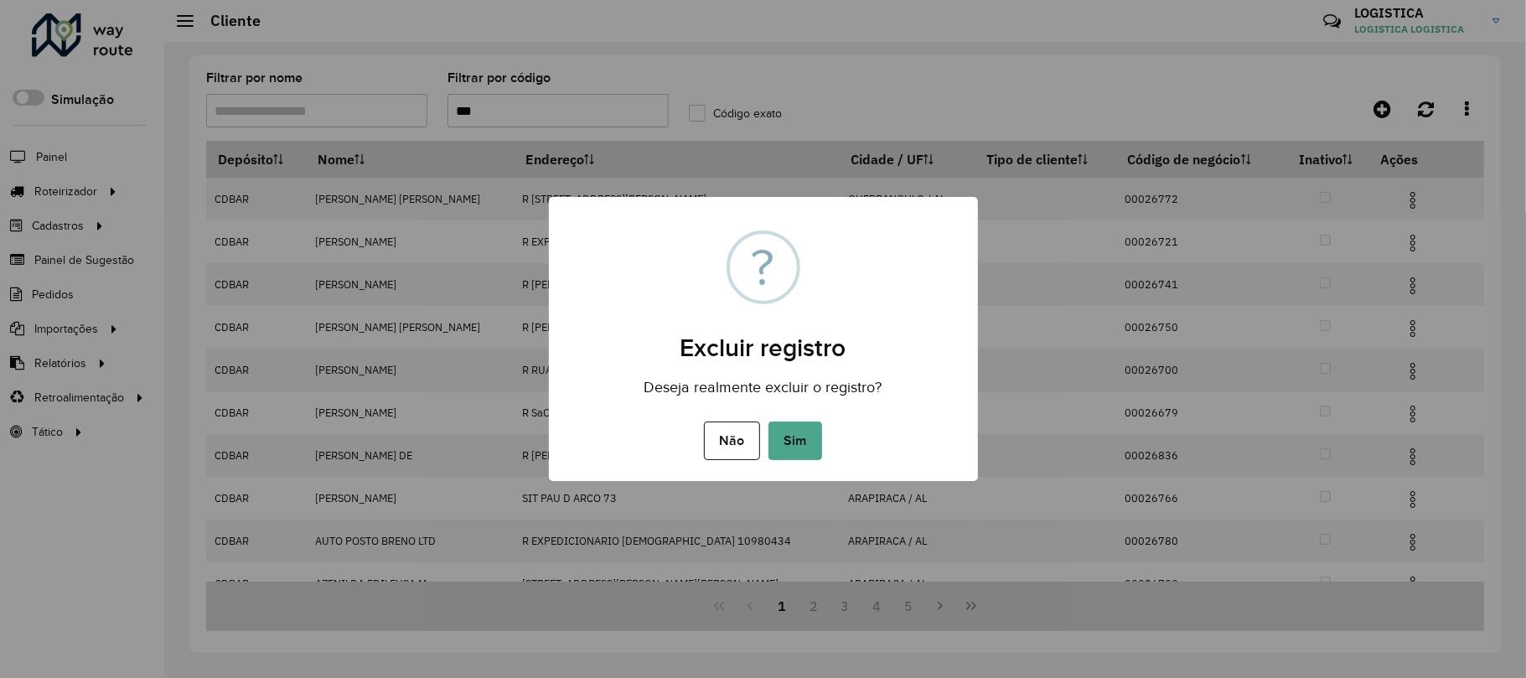
click at [768, 421] on button "Sim" at bounding box center [795, 440] width 54 height 39
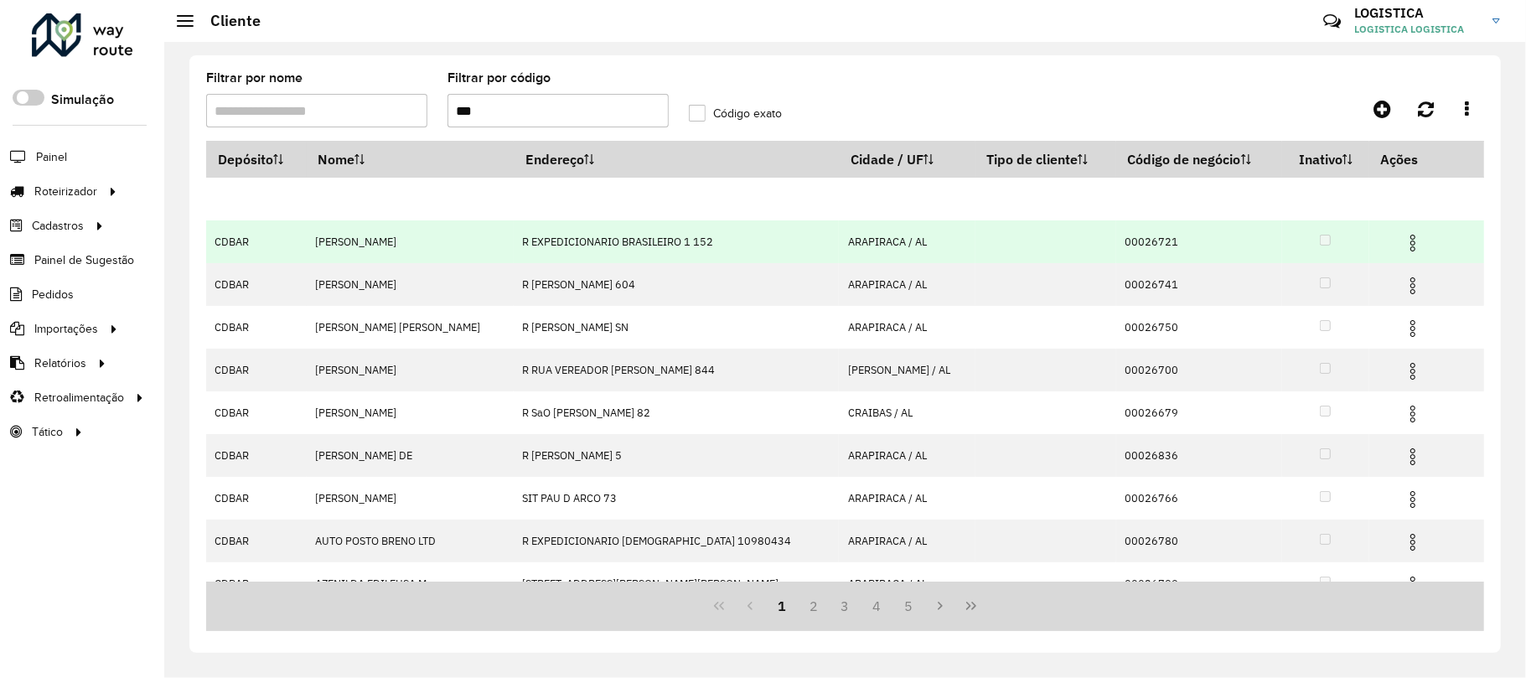
click at [1385, 236] on td at bounding box center [1419, 241] width 101 height 42
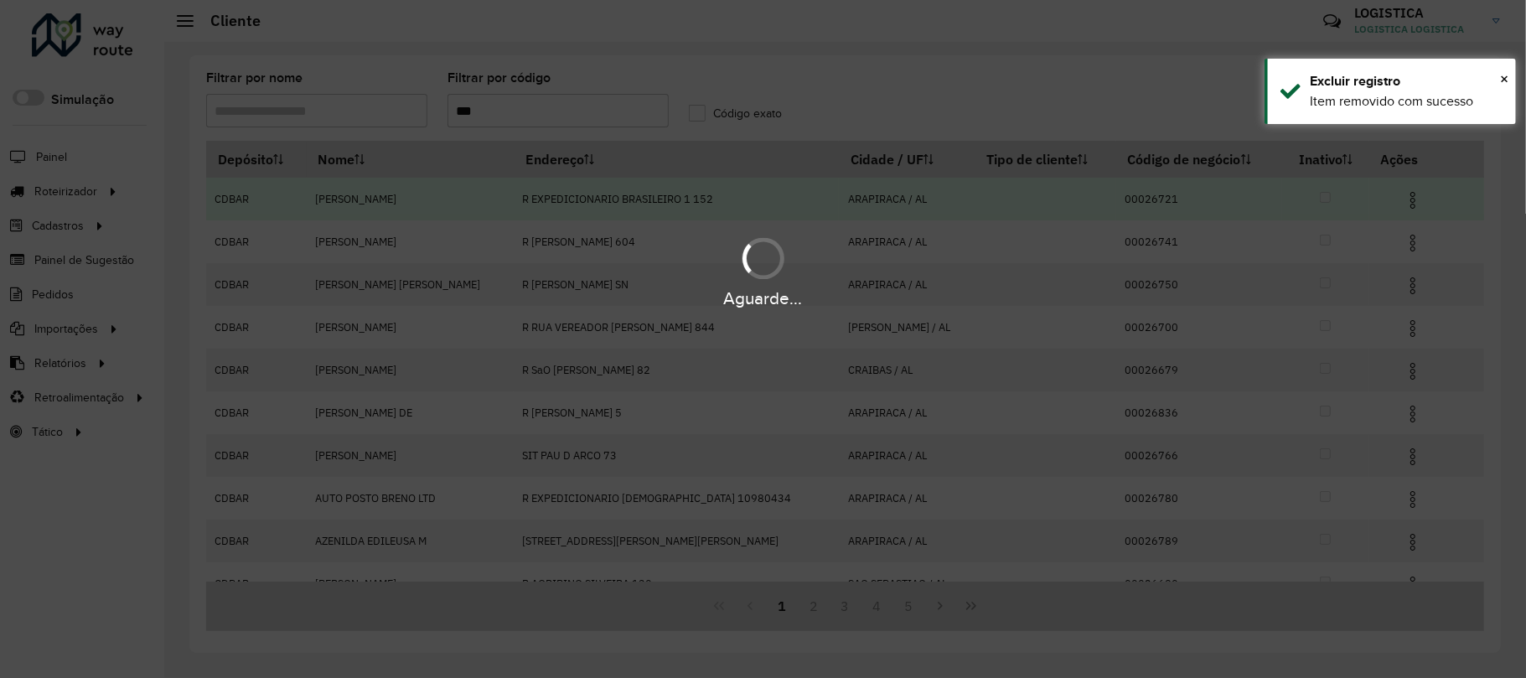
click at [1394, 238] on div "Aguarde..." at bounding box center [763, 271] width 1526 height 80
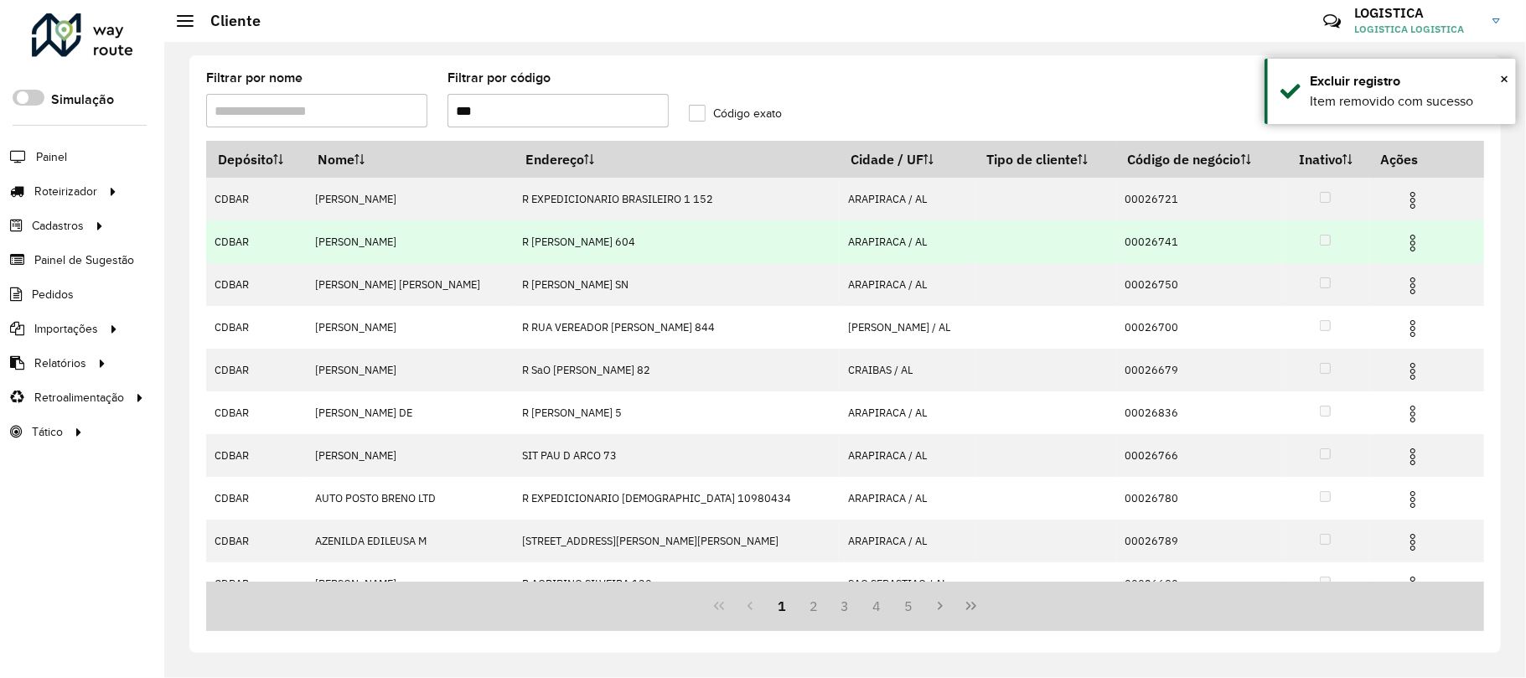
click at [1403, 245] on img at bounding box center [1413, 243] width 20 height 20
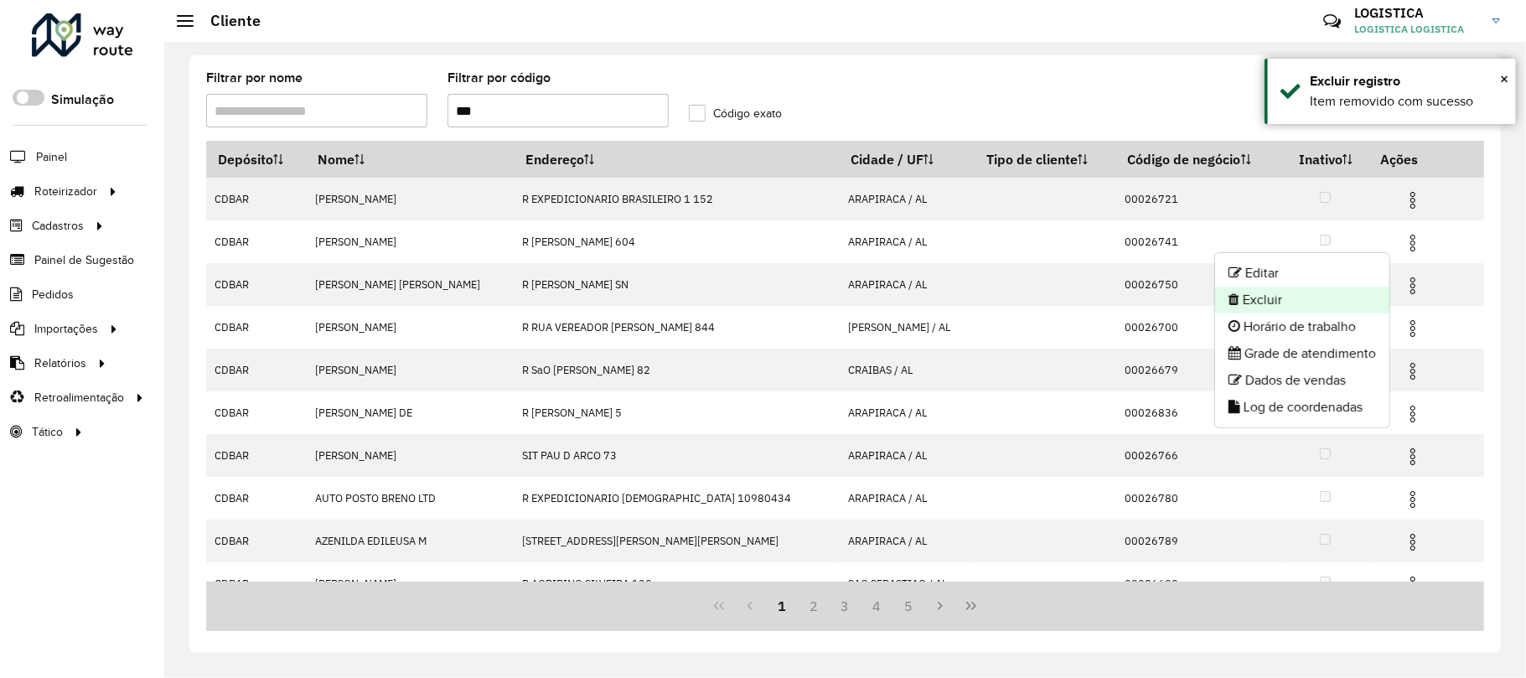
click at [1310, 297] on li "Excluir" at bounding box center [1302, 300] width 174 height 27
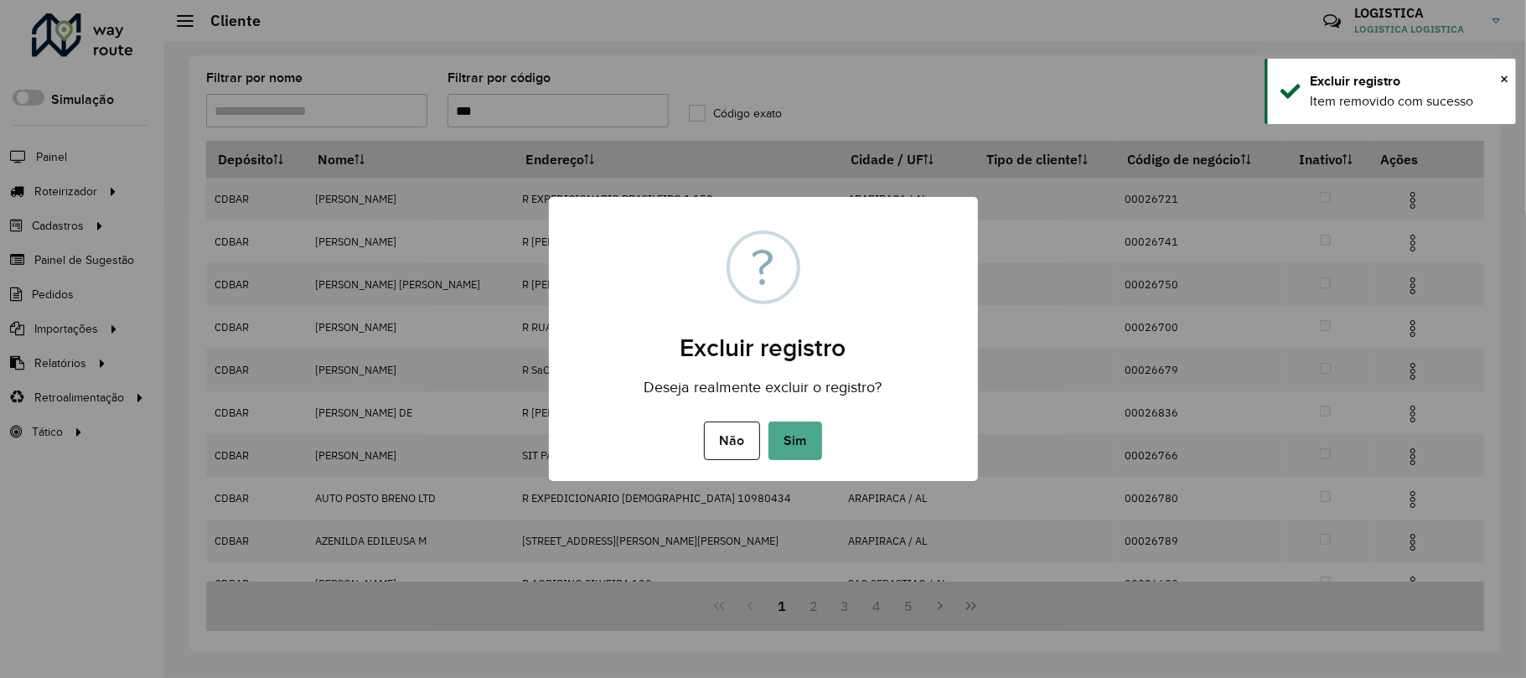
click at [768, 421] on button "Sim" at bounding box center [795, 440] width 54 height 39
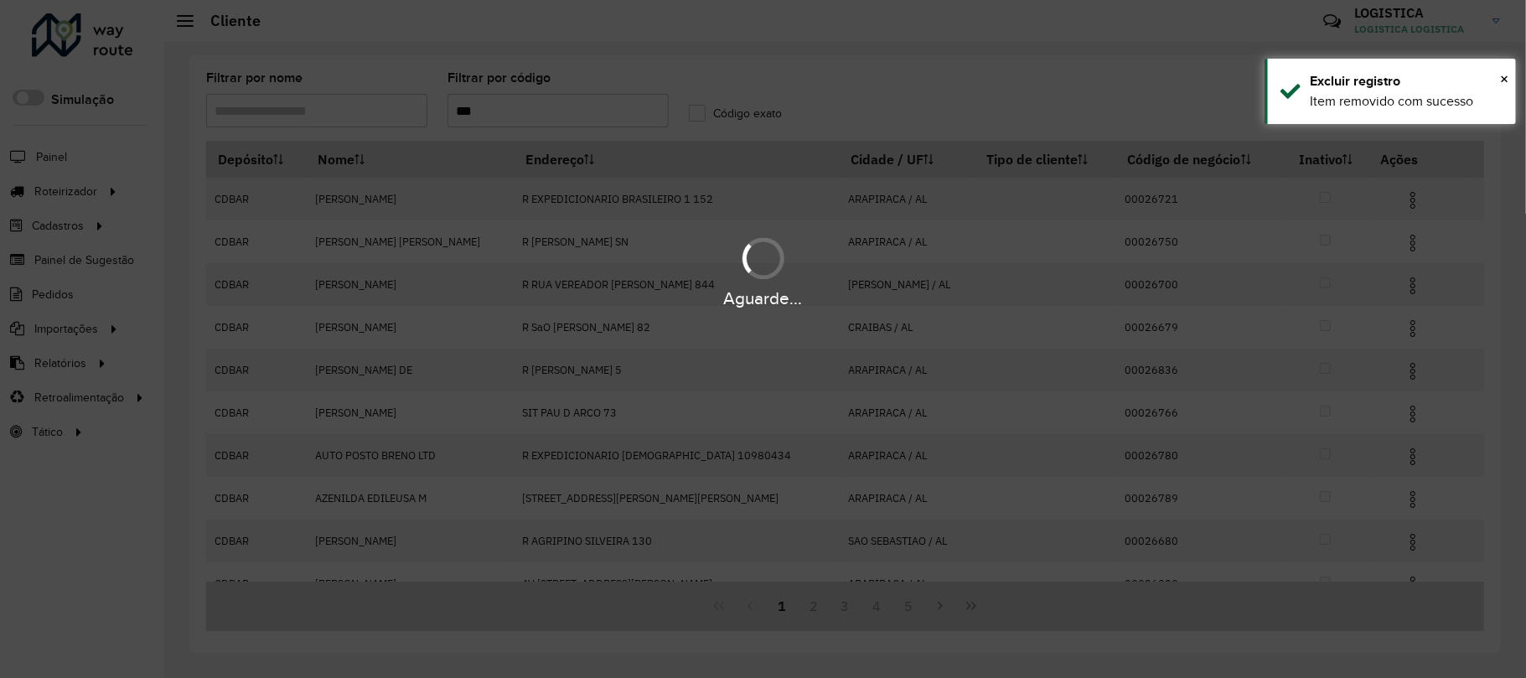
click at [1403, 194] on div "Aguarde..." at bounding box center [763, 339] width 1526 height 678
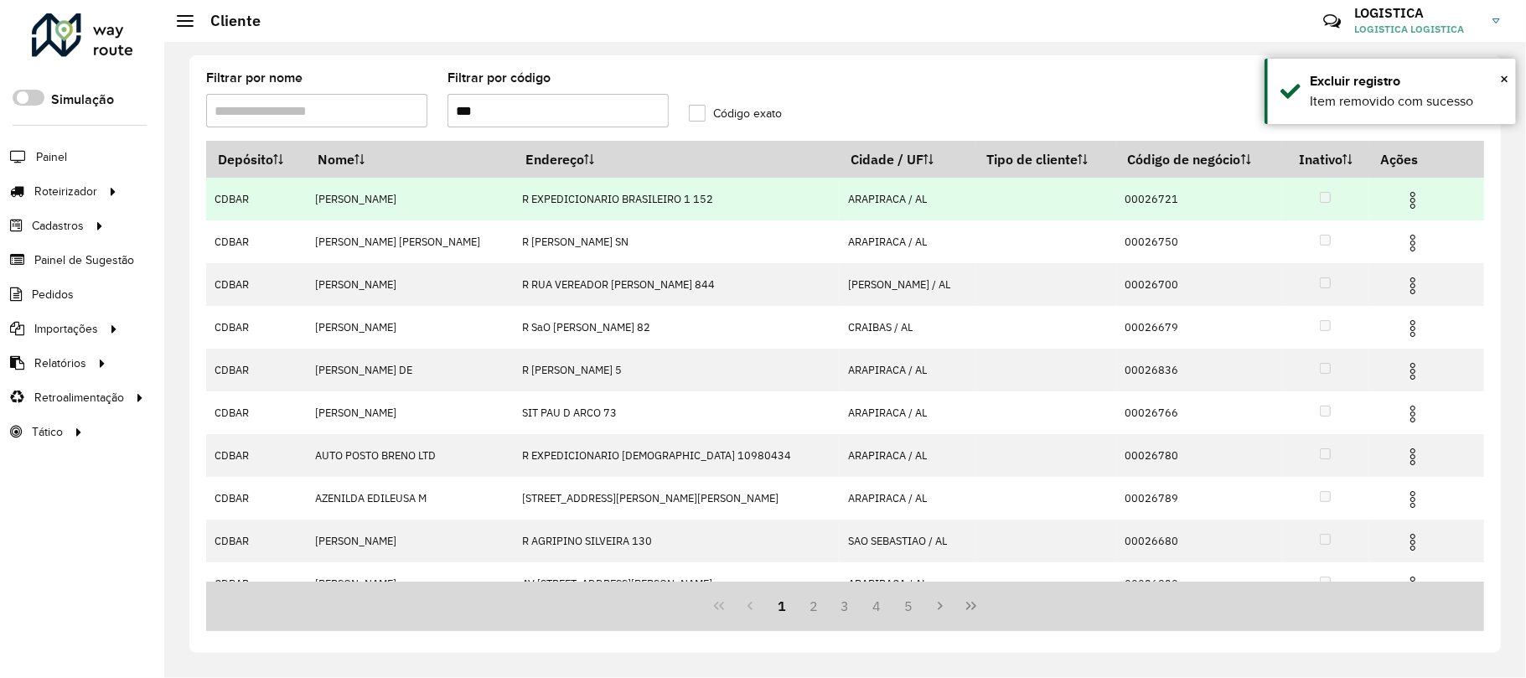
click at [1403, 195] on img at bounding box center [1413, 200] width 20 height 20
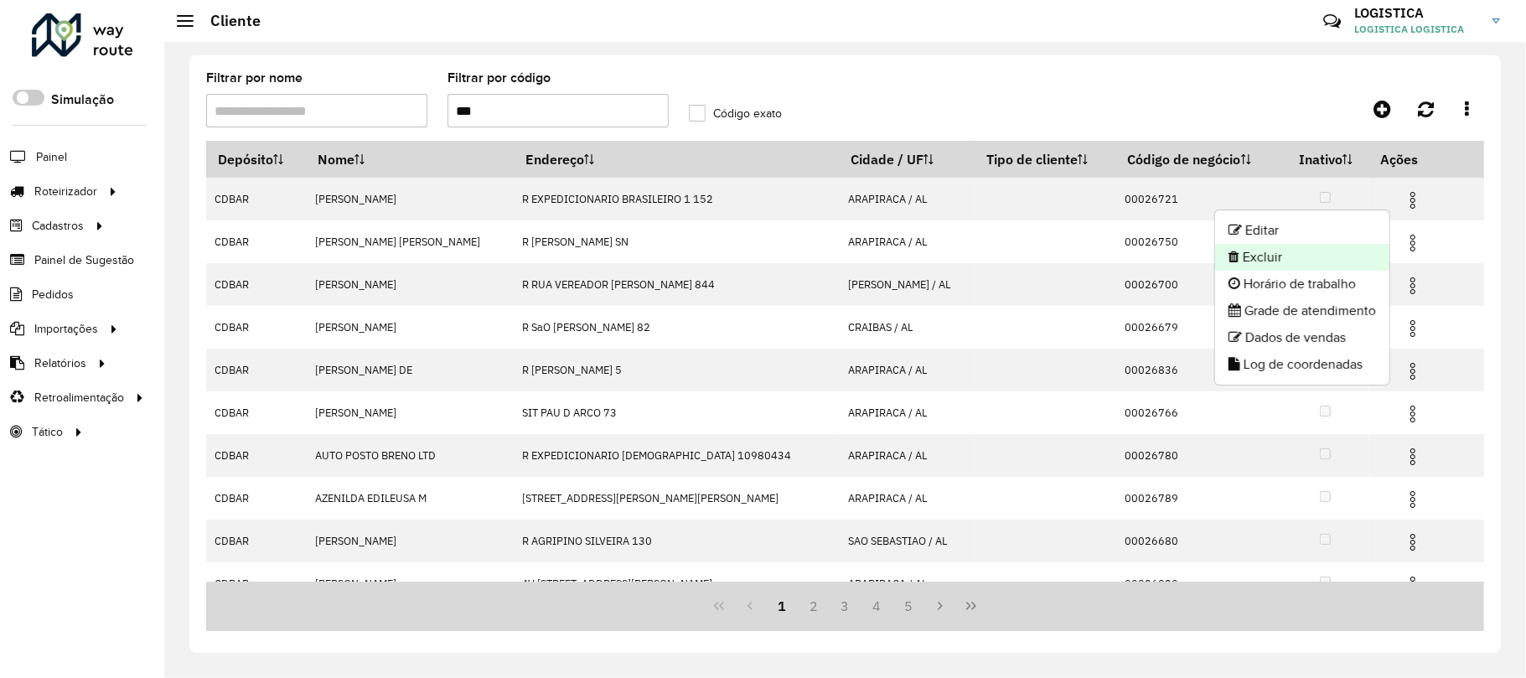
click at [1344, 248] on li "Excluir" at bounding box center [1302, 257] width 174 height 27
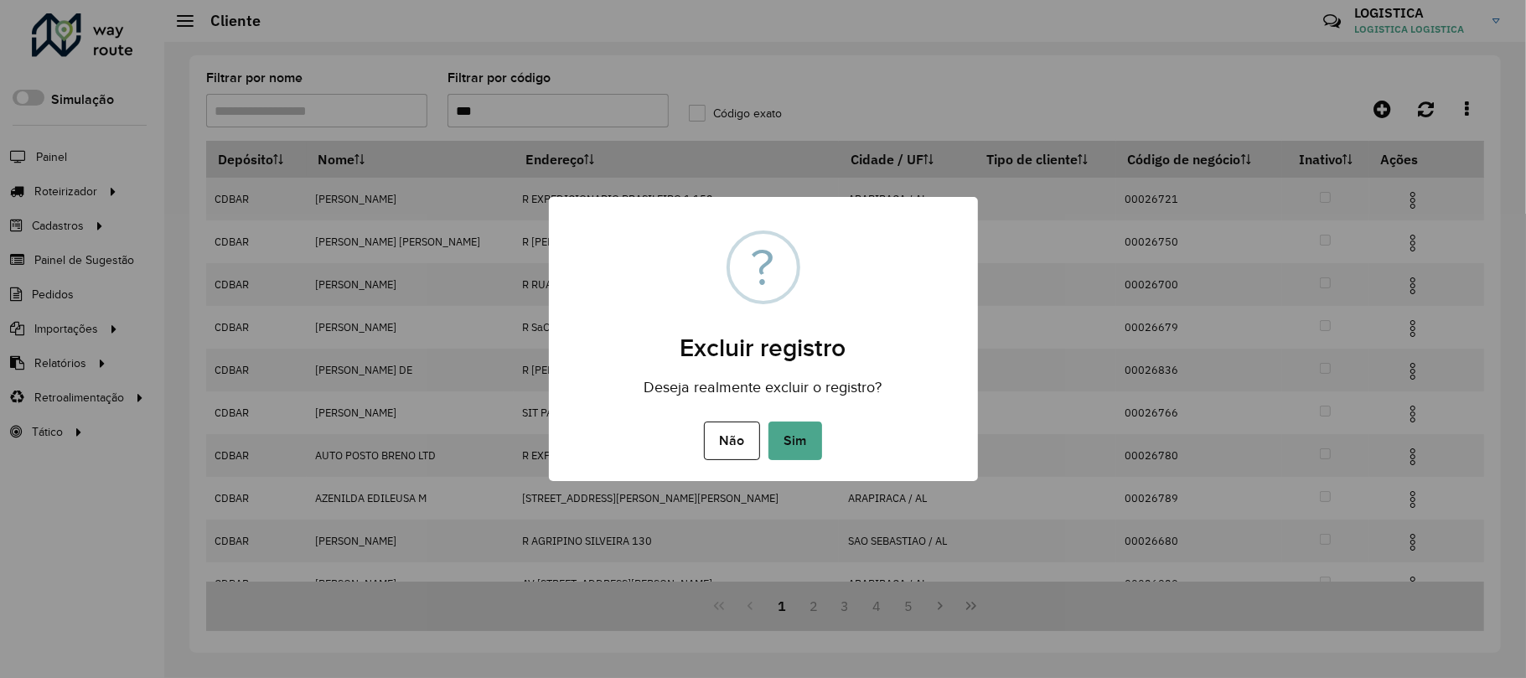
click at [768, 421] on button "Sim" at bounding box center [795, 440] width 54 height 39
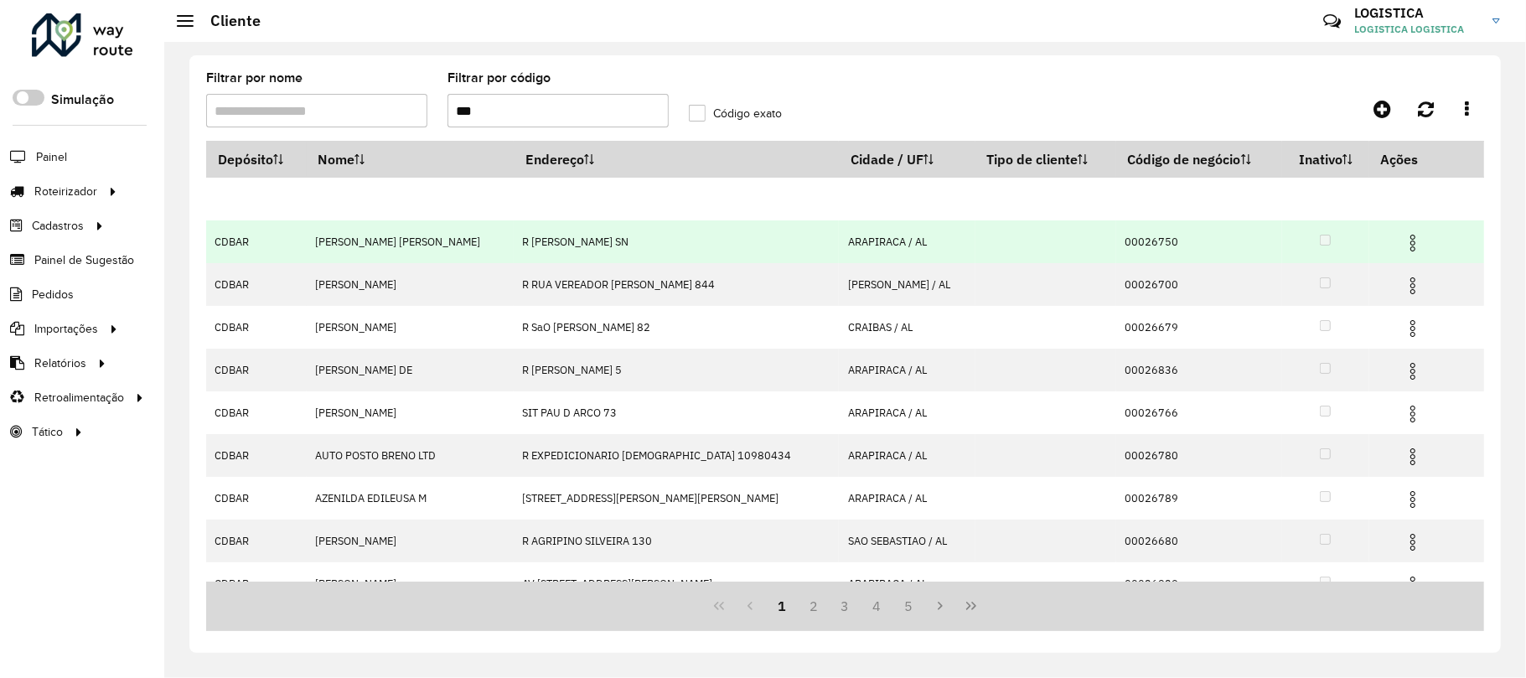
click at [1403, 245] on img at bounding box center [1413, 243] width 20 height 20
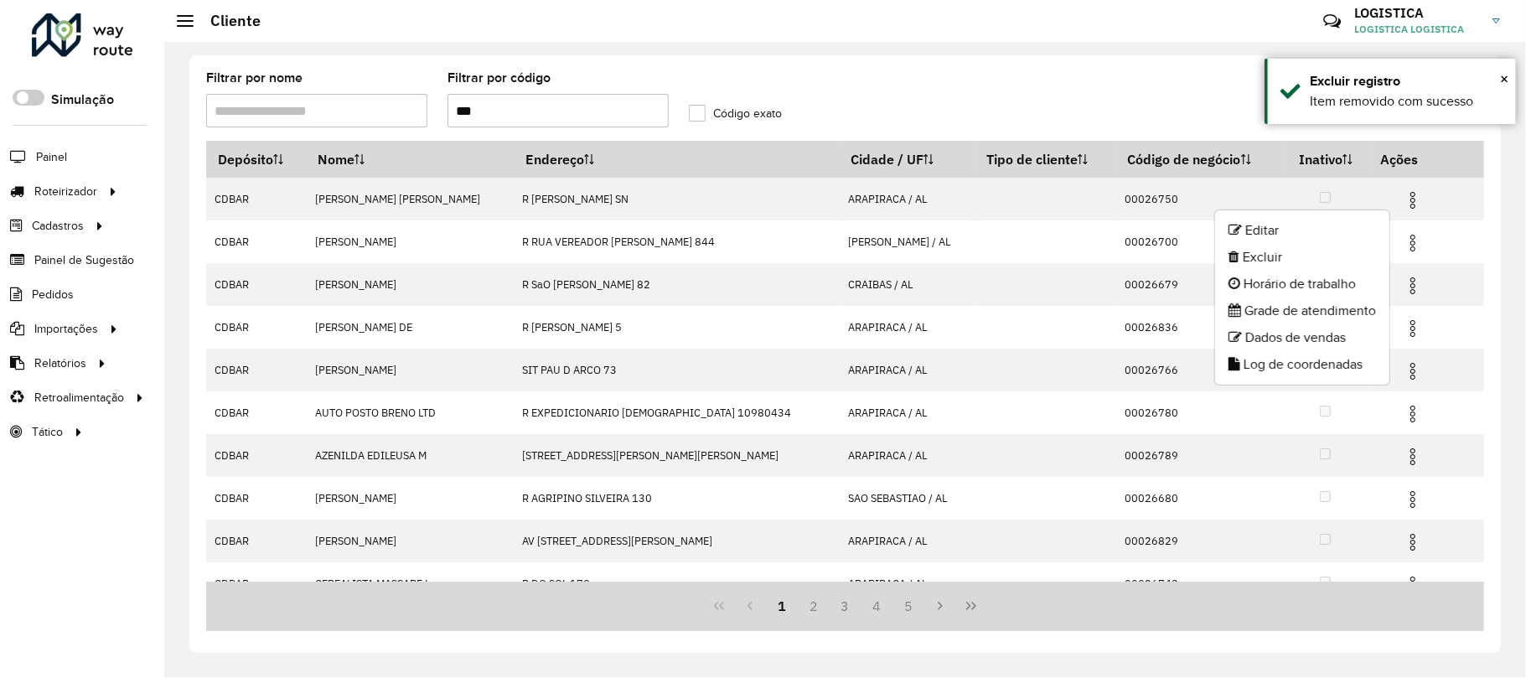
click at [1307, 258] on li "Excluir" at bounding box center [1302, 257] width 174 height 27
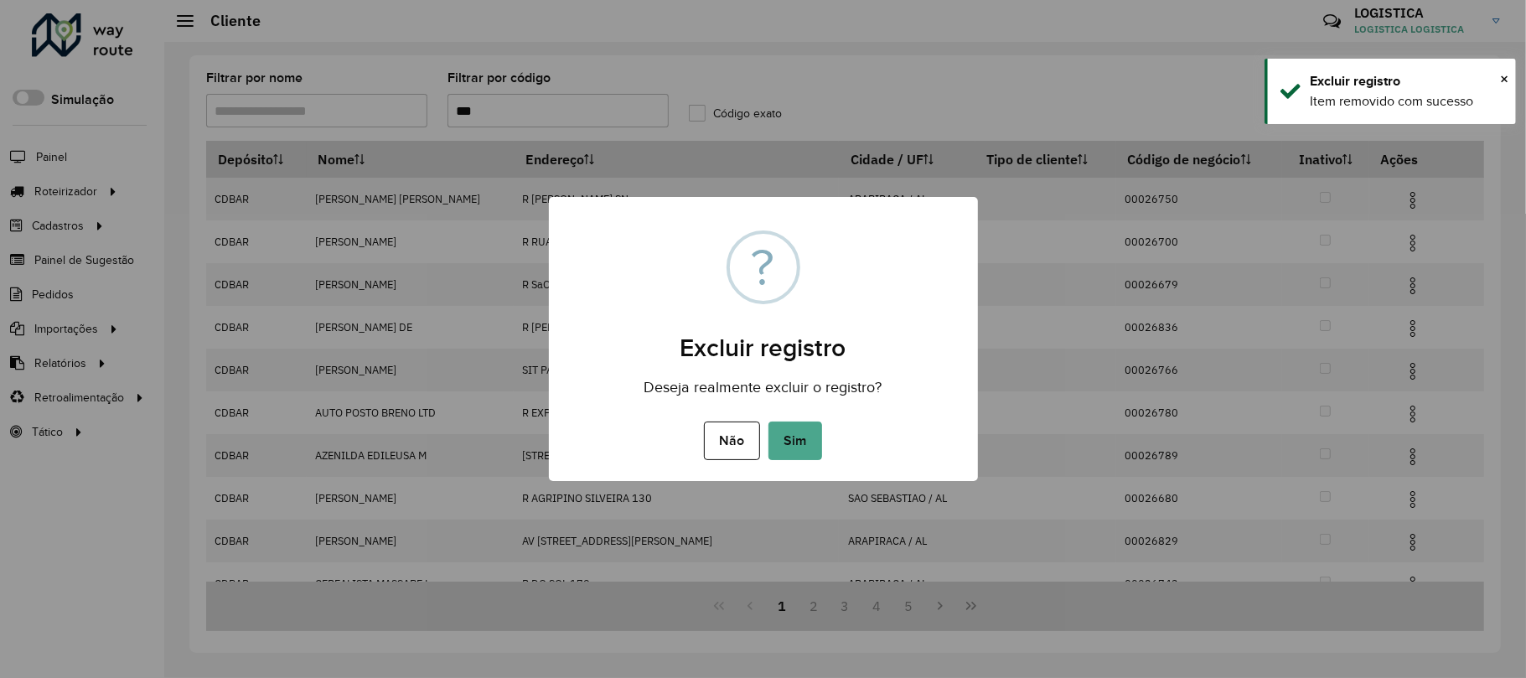
click at [768, 421] on button "Sim" at bounding box center [795, 440] width 54 height 39
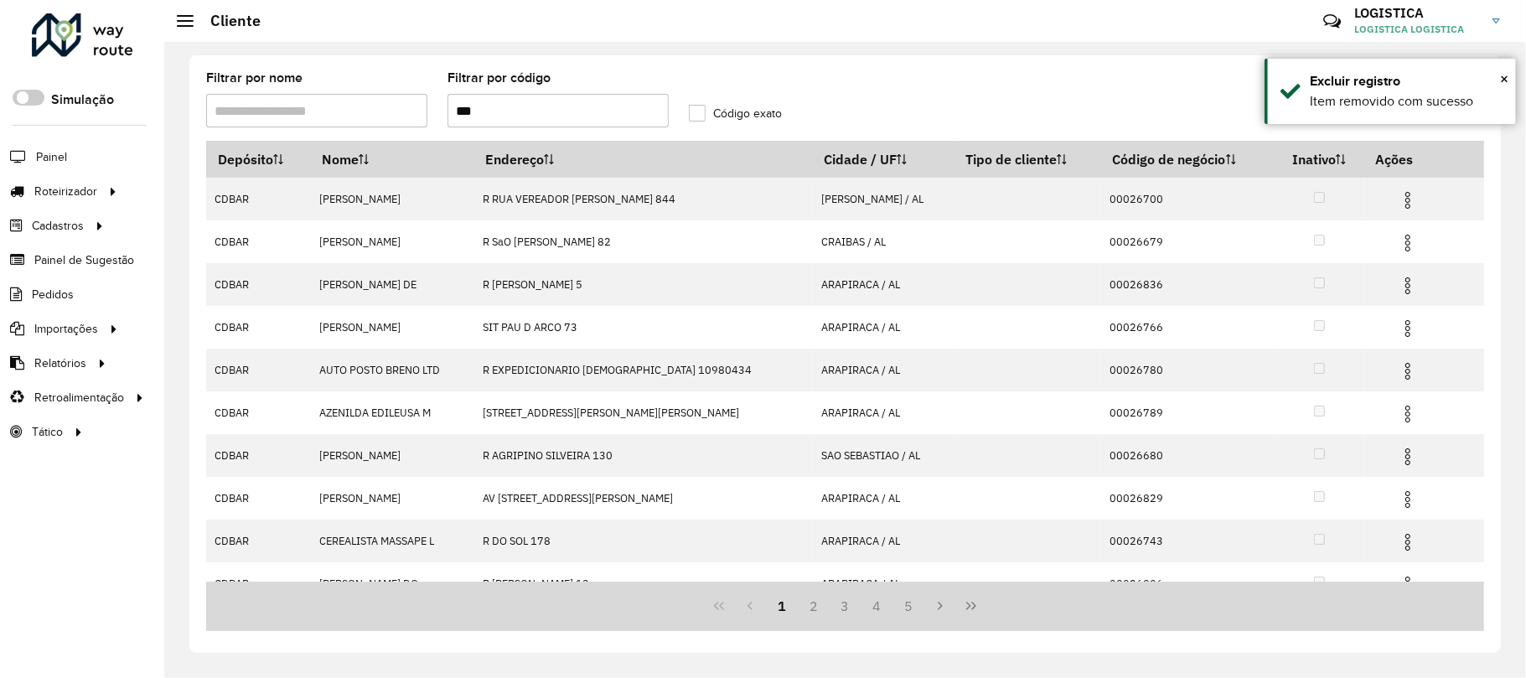
click at [1405, 241] on img at bounding box center [1408, 243] width 20 height 20
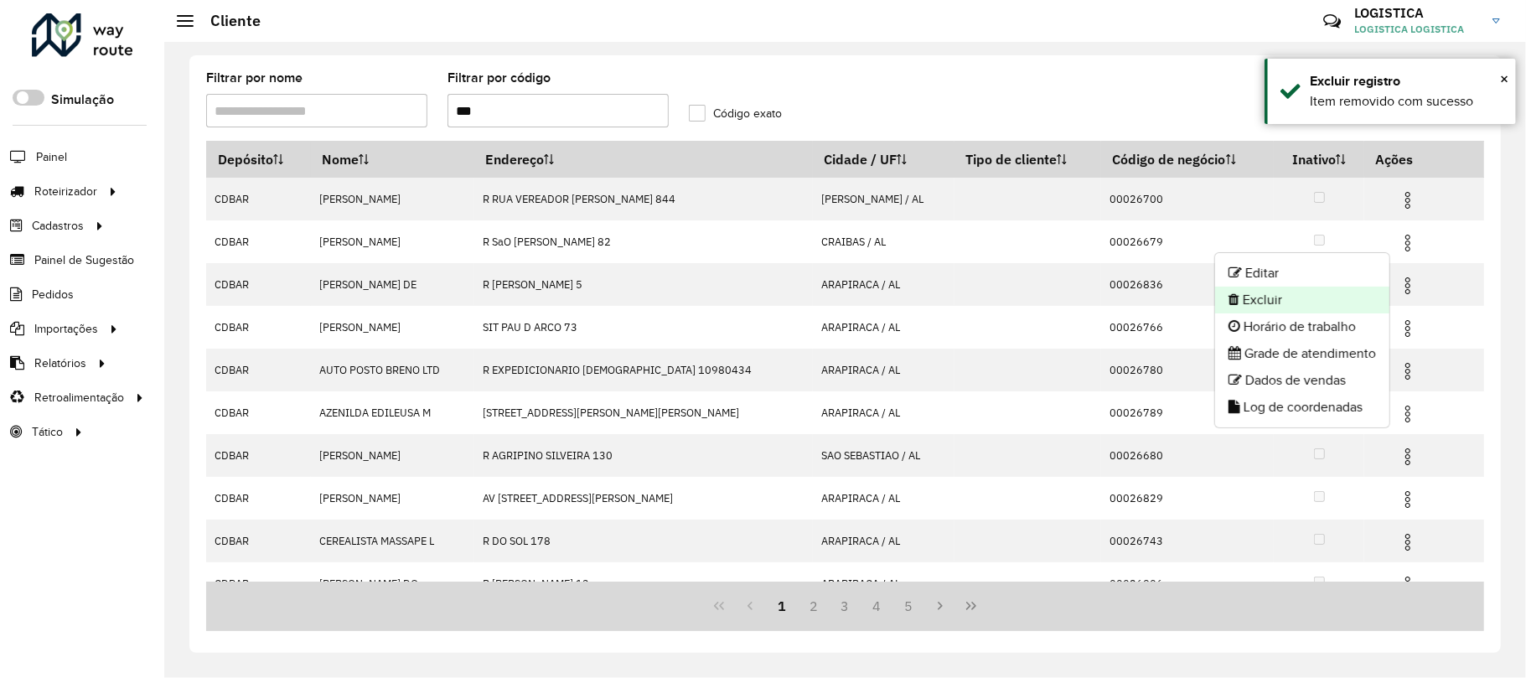
click at [1315, 296] on li "Excluir" at bounding box center [1302, 300] width 174 height 27
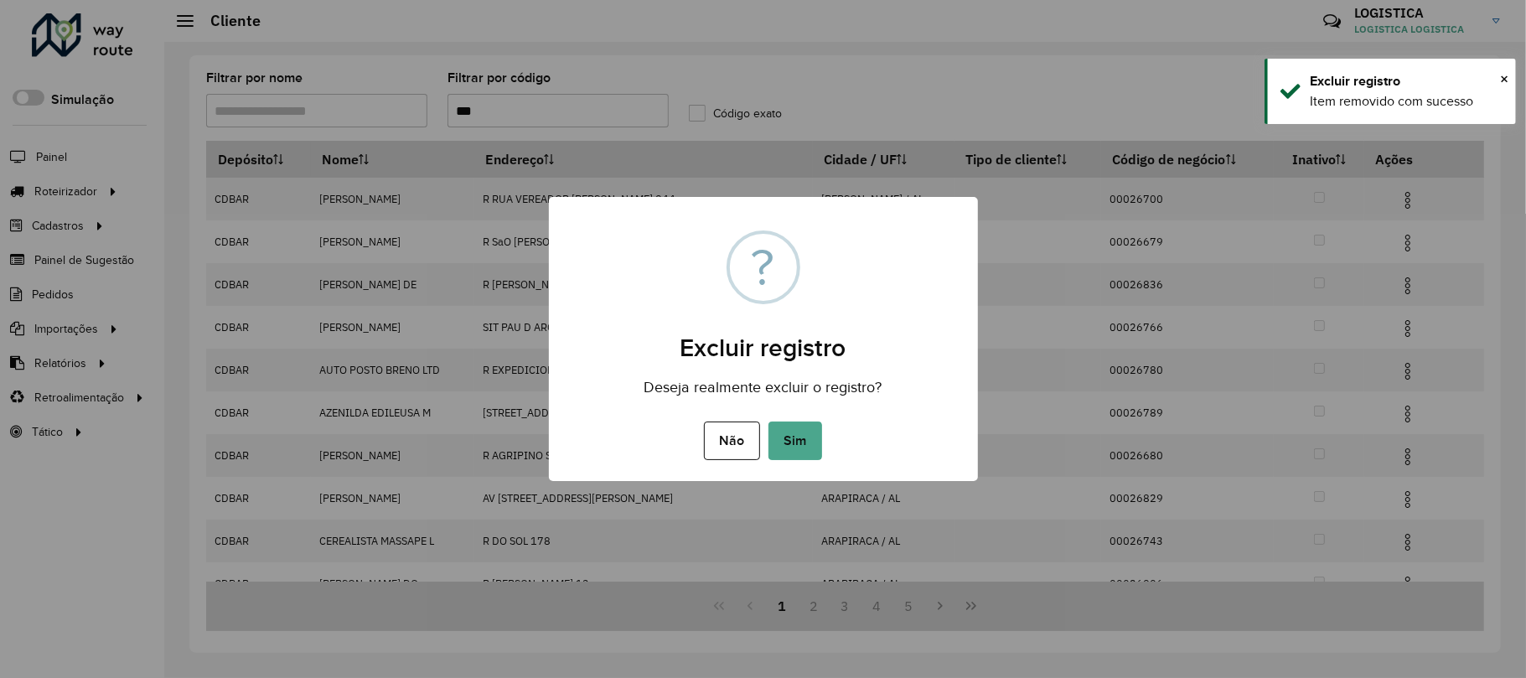
click at [768, 421] on button "Sim" at bounding box center [795, 440] width 54 height 39
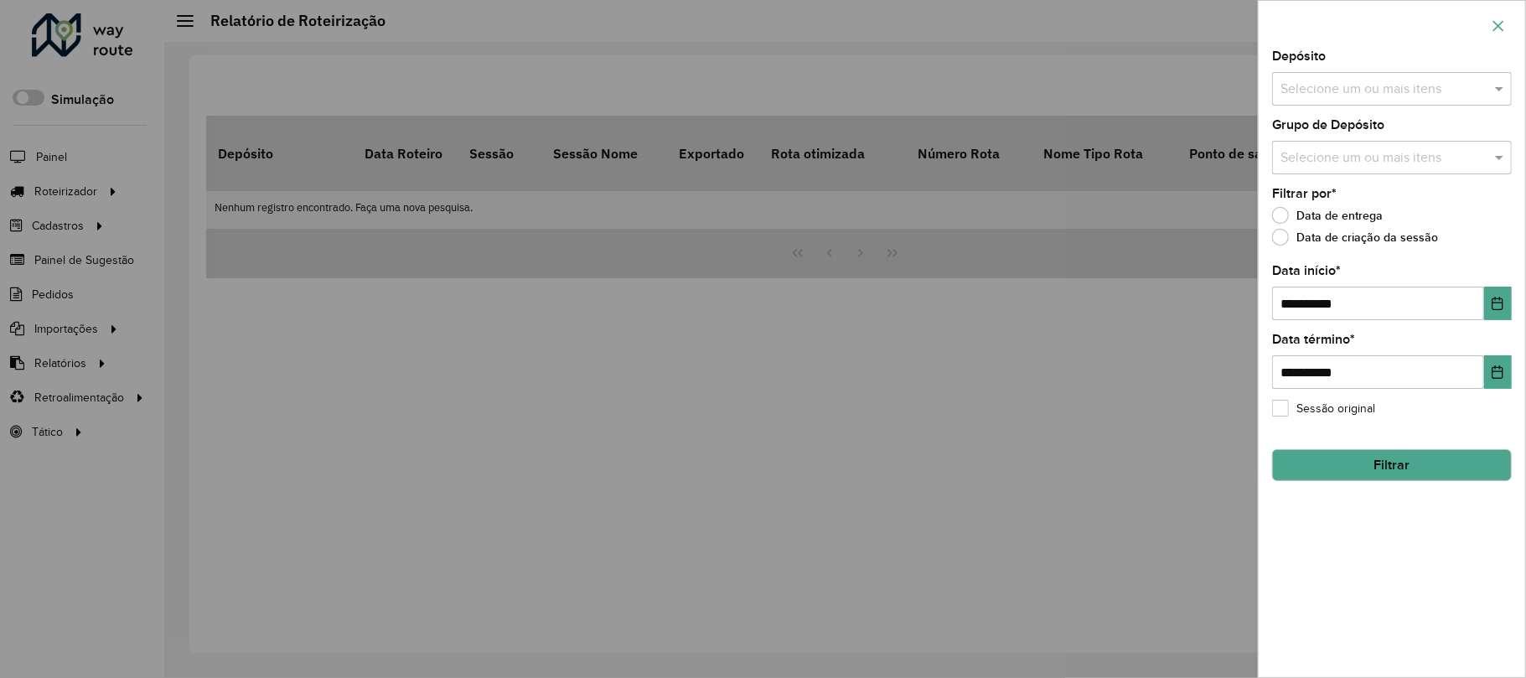
click at [1499, 32] on icon "button" at bounding box center [1497, 25] width 13 height 13
